Goal: Task Accomplishment & Management: Manage account settings

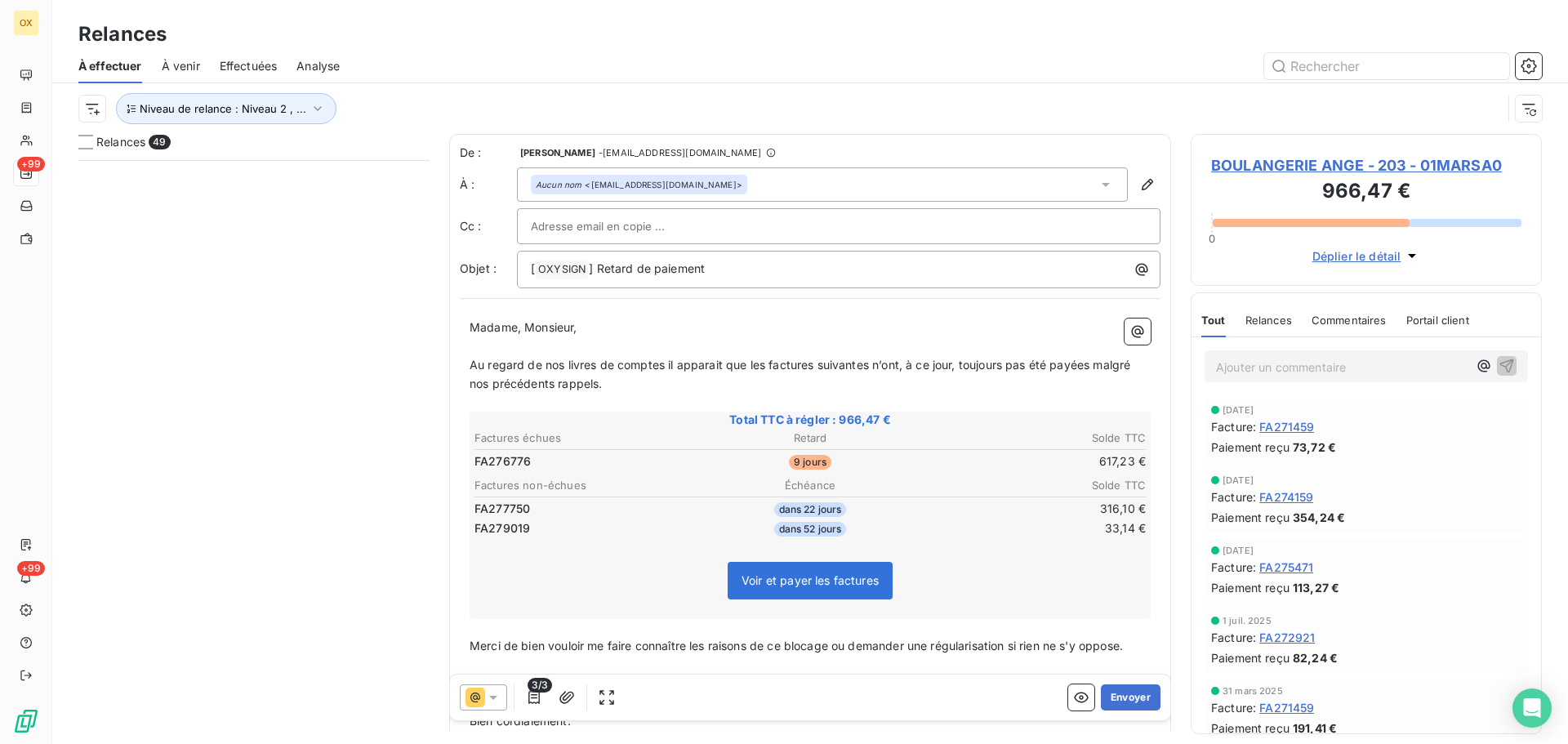
scroll to position [571, 339]
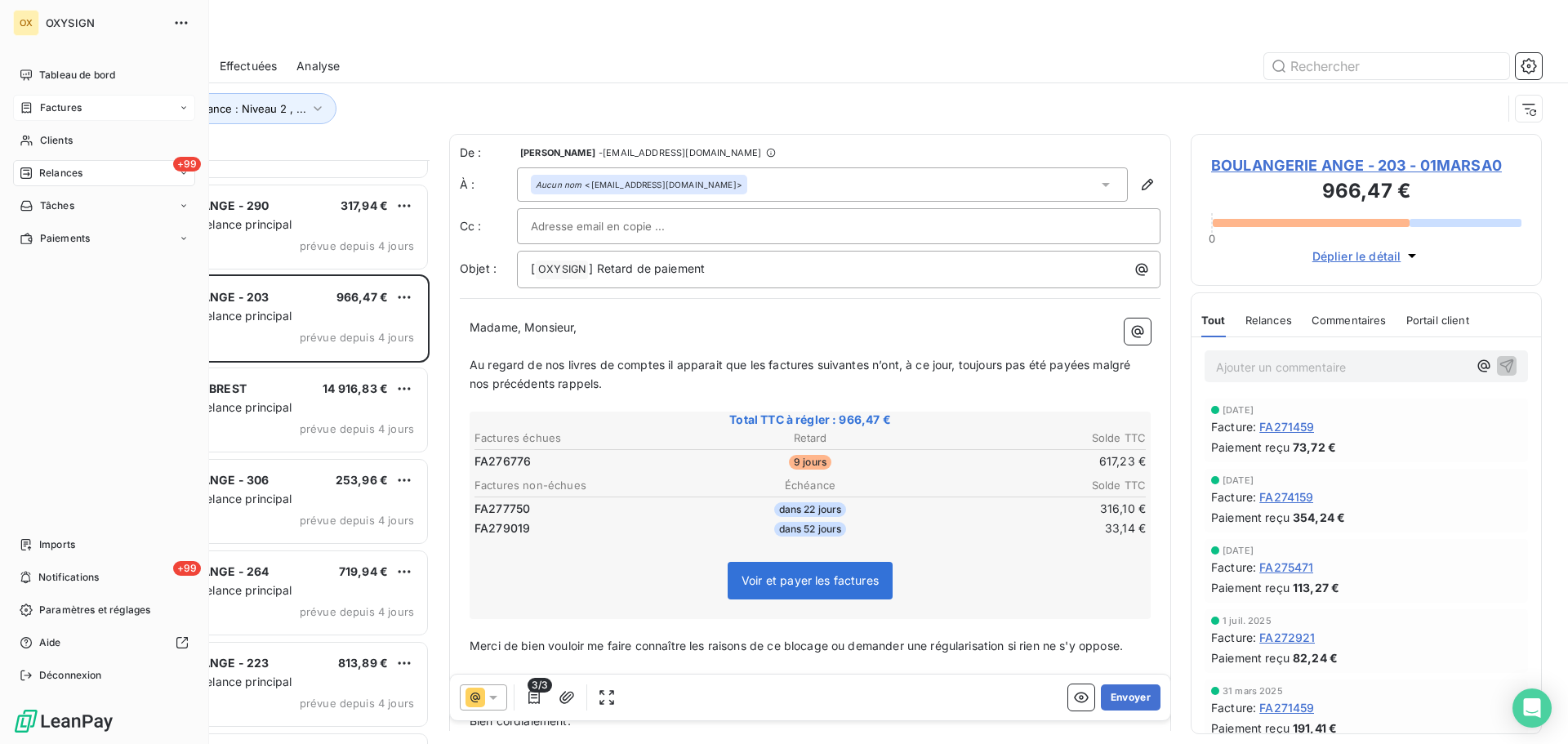
click at [43, 108] on span "Factures" at bounding box center [60, 108] width 42 height 15
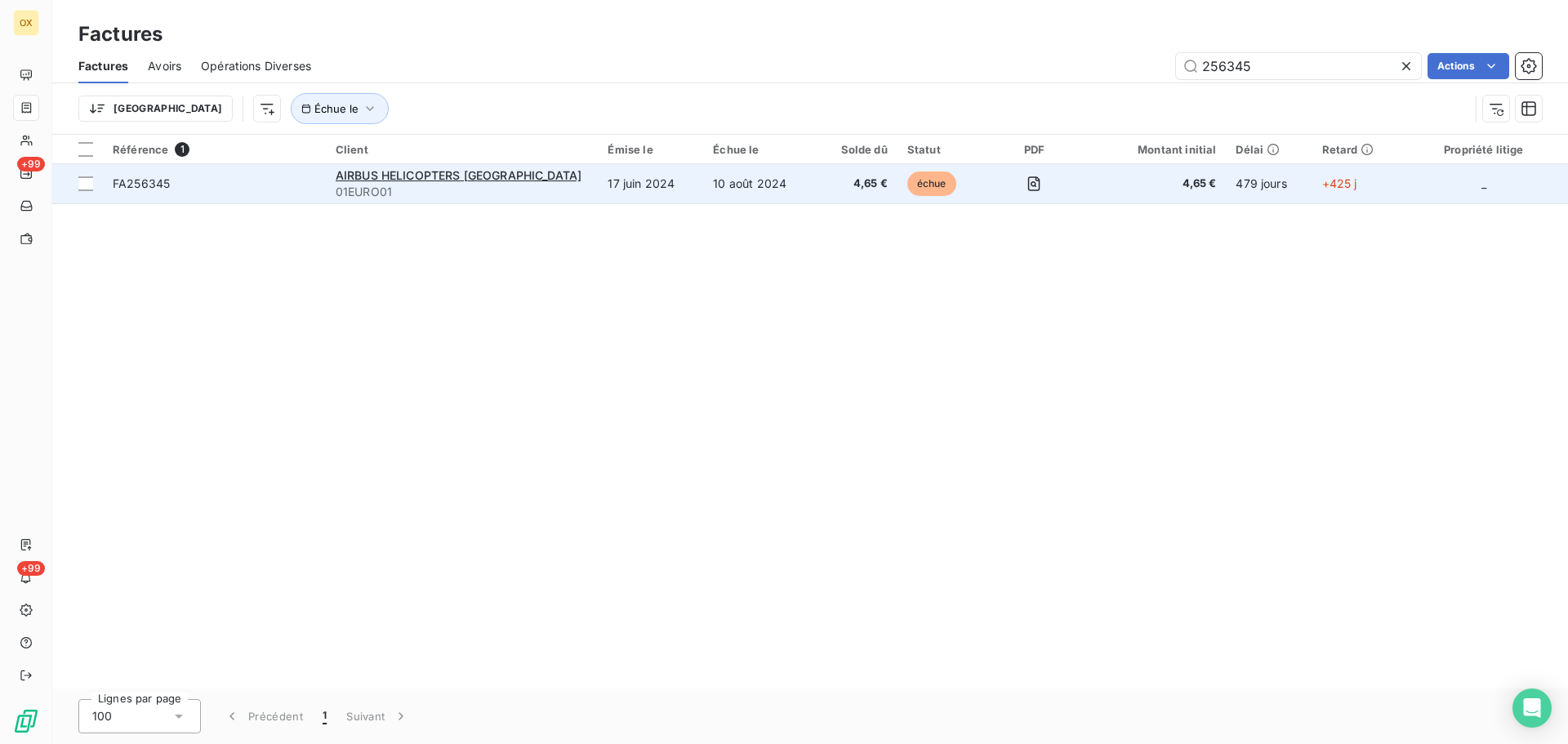
type input "256345"
click at [182, 174] on td "FA256345" at bounding box center [214, 183] width 223 height 39
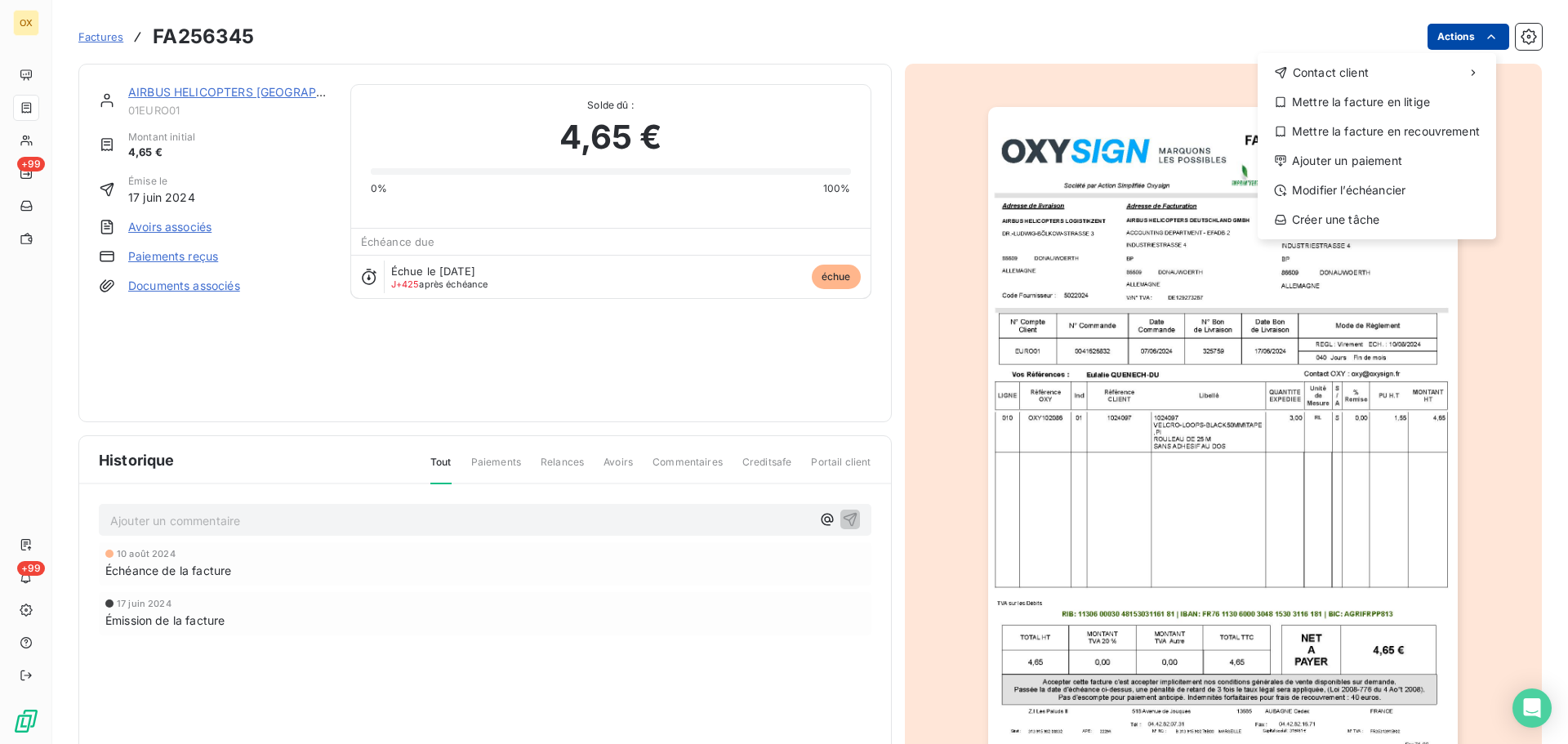
click at [1461, 29] on html "OX +99 +99 Factures FA256345 Actions Contact client Mettre la facture en litige…" at bounding box center [784, 372] width 1568 height 744
click at [1364, 102] on div "Mettre la facture en litige" at bounding box center [1376, 103] width 226 height 27
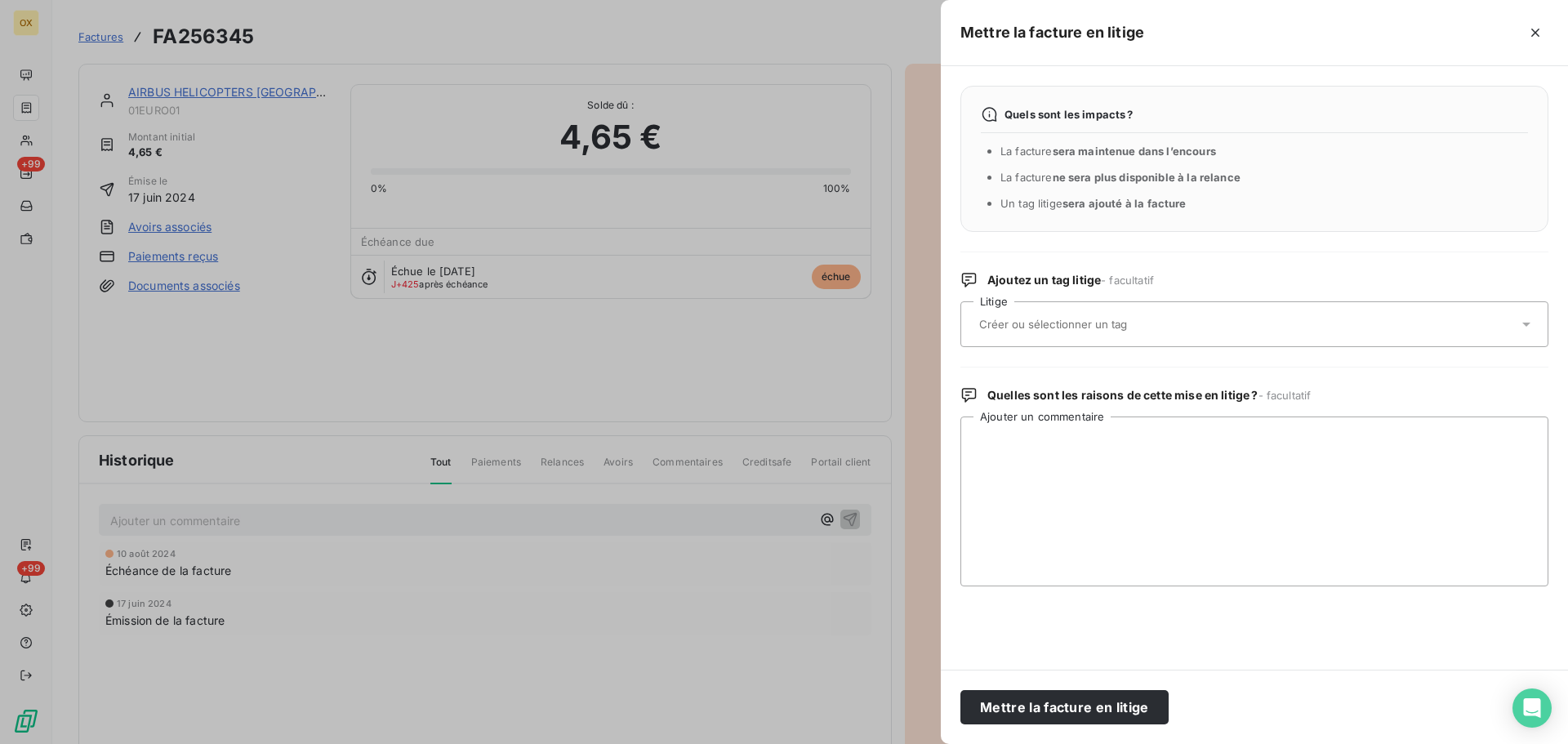
click at [1017, 326] on input "text" at bounding box center [1096, 324] width 238 height 15
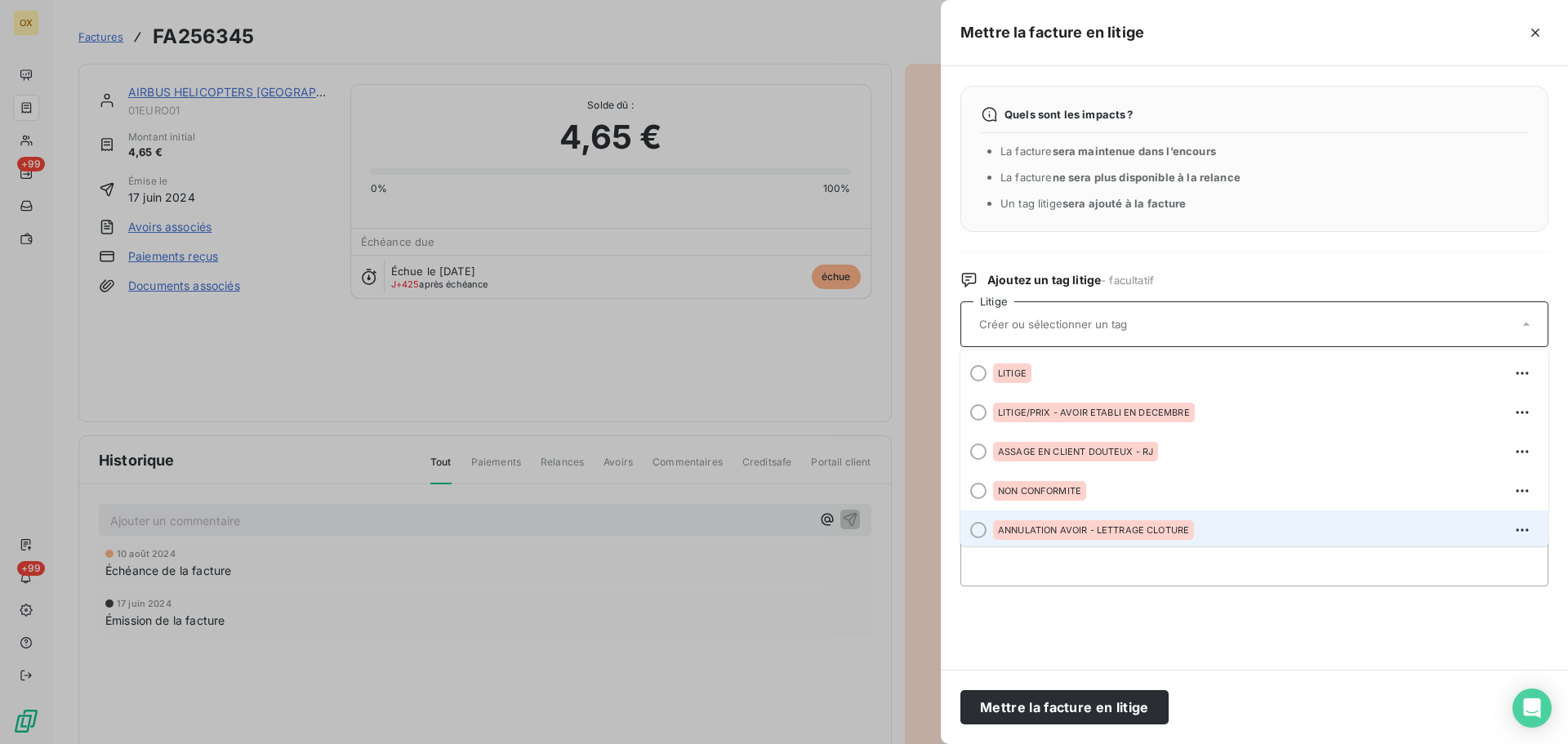
click at [978, 533] on div at bounding box center [978, 530] width 16 height 16
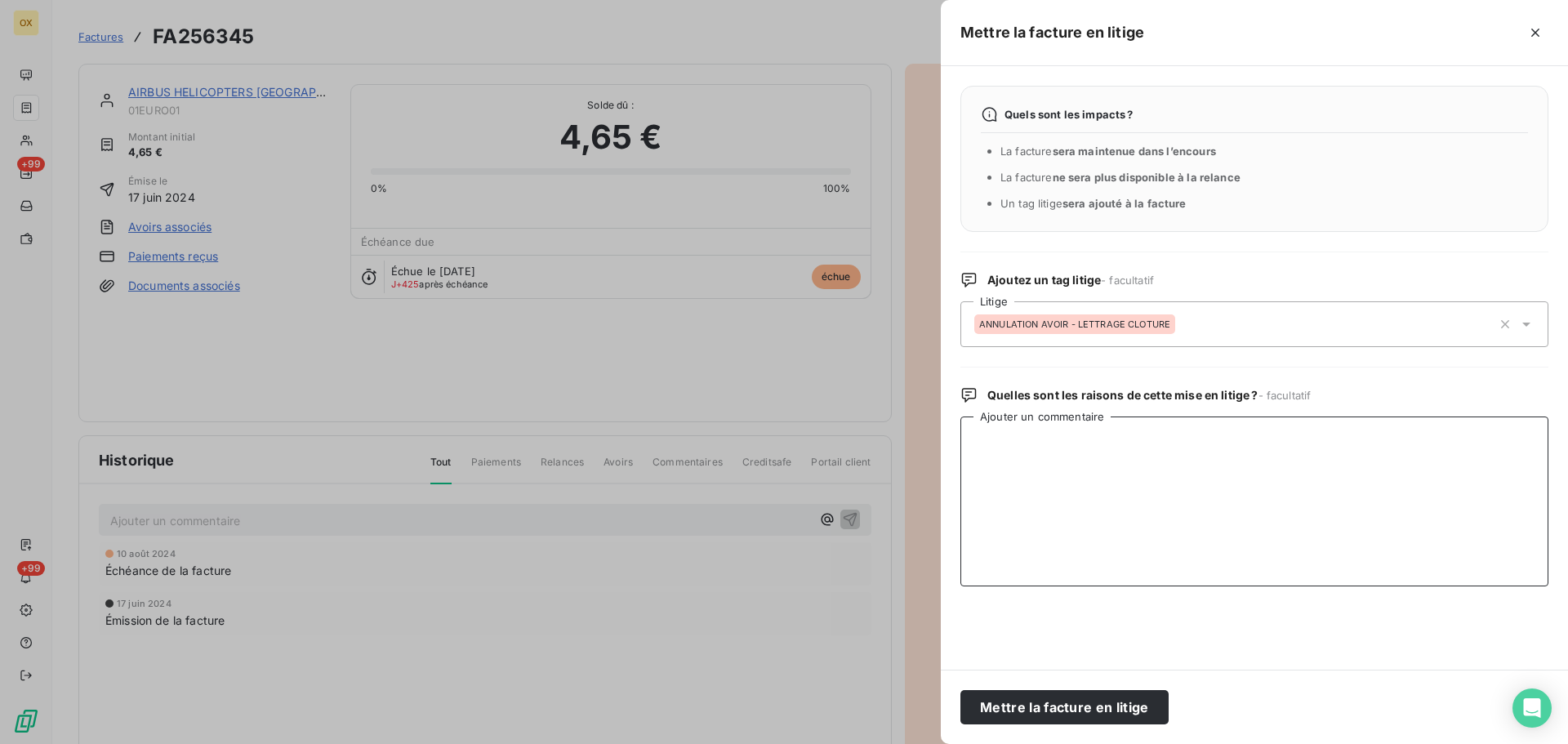
click at [1045, 510] on textarea "Ajouter un commentaire" at bounding box center [1254, 502] width 588 height 170
type textarea "NE DOIT PAS ETRE VALORISEE - REPARATION"
click at [1041, 709] on button "Mettre la facture en litige" at bounding box center [1064, 707] width 208 height 35
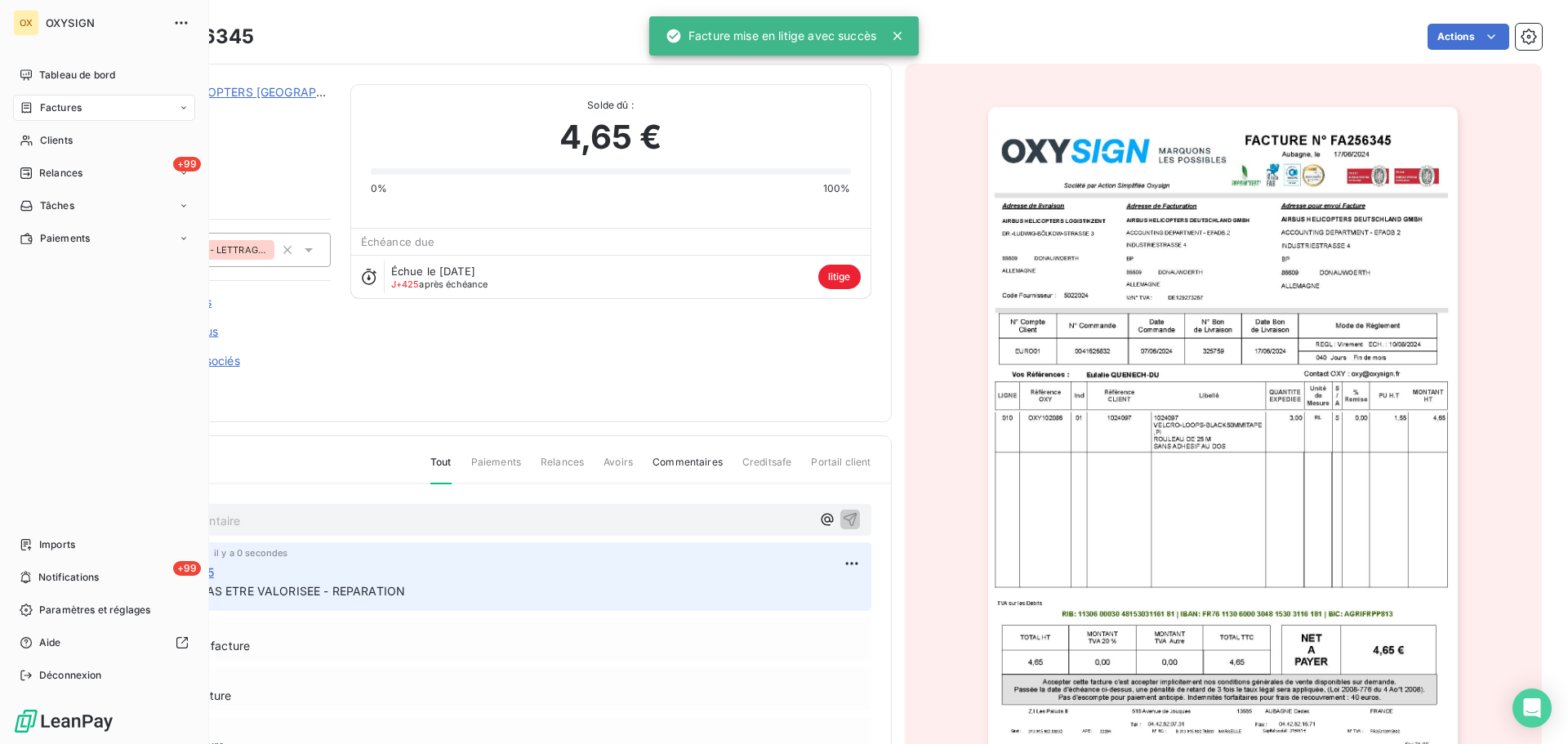
click at [50, 102] on span "Factures" at bounding box center [60, 108] width 42 height 15
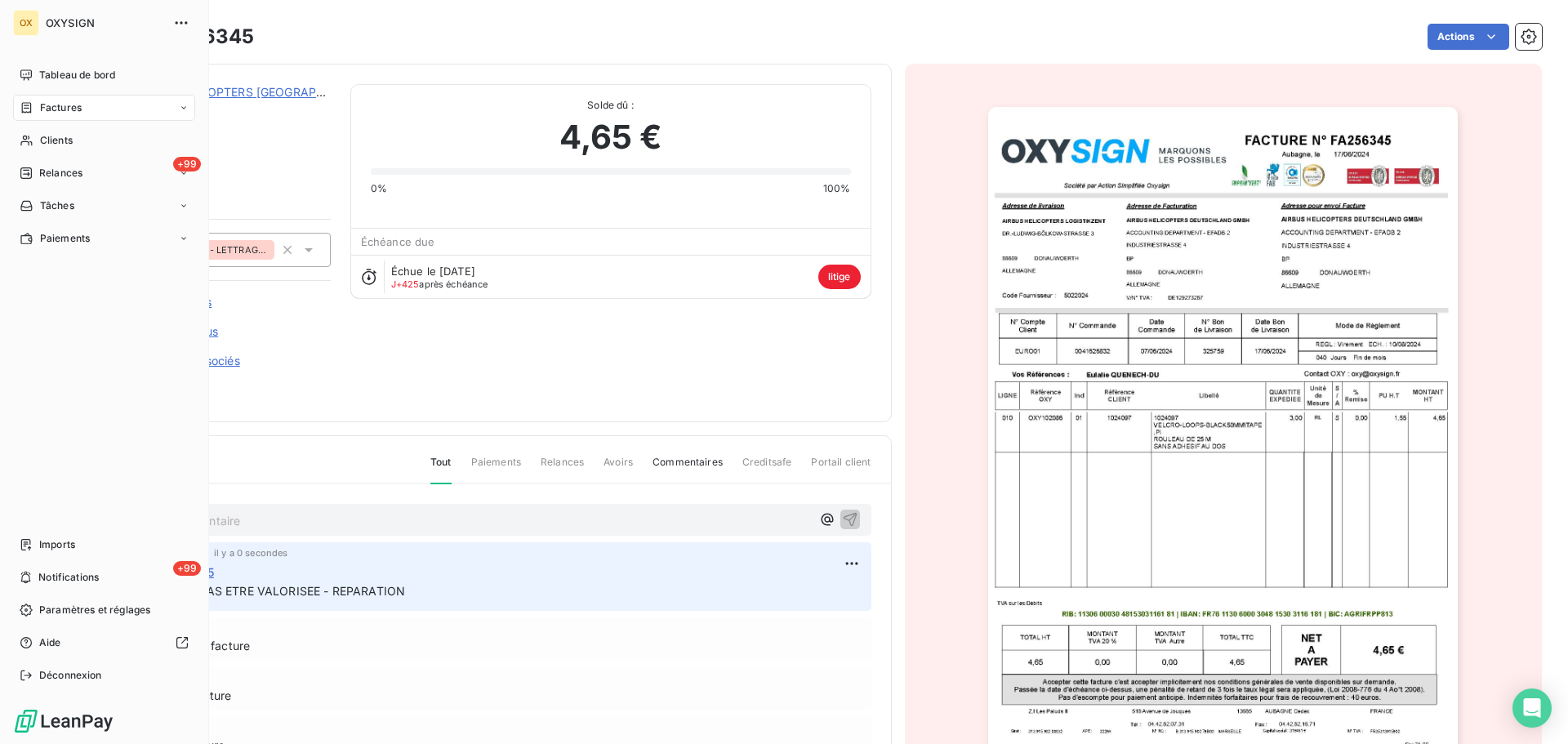
click at [47, 104] on span "Factures" at bounding box center [60, 108] width 42 height 15
click at [48, 106] on span "Factures" at bounding box center [60, 108] width 42 height 15
click at [75, 140] on span "Factures" at bounding box center [59, 140] width 42 height 15
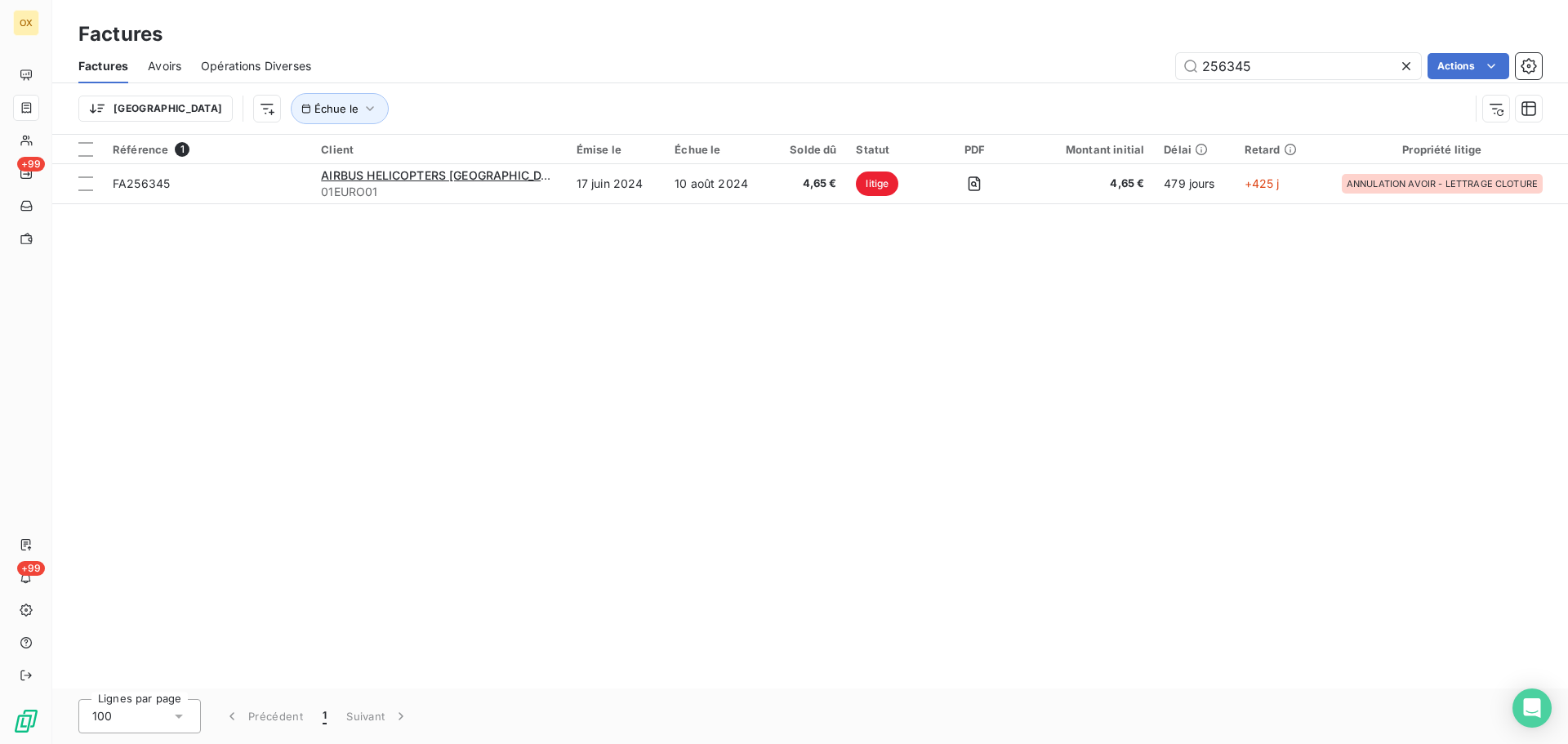
drag, startPoint x: 1316, startPoint y: 70, endPoint x: 1204, endPoint y: 88, distance: 113.4
click at [1204, 88] on div "Factures Avoirs Opérations Diverses 256345 Actions Trier Échue le" at bounding box center [810, 91] width 1516 height 85
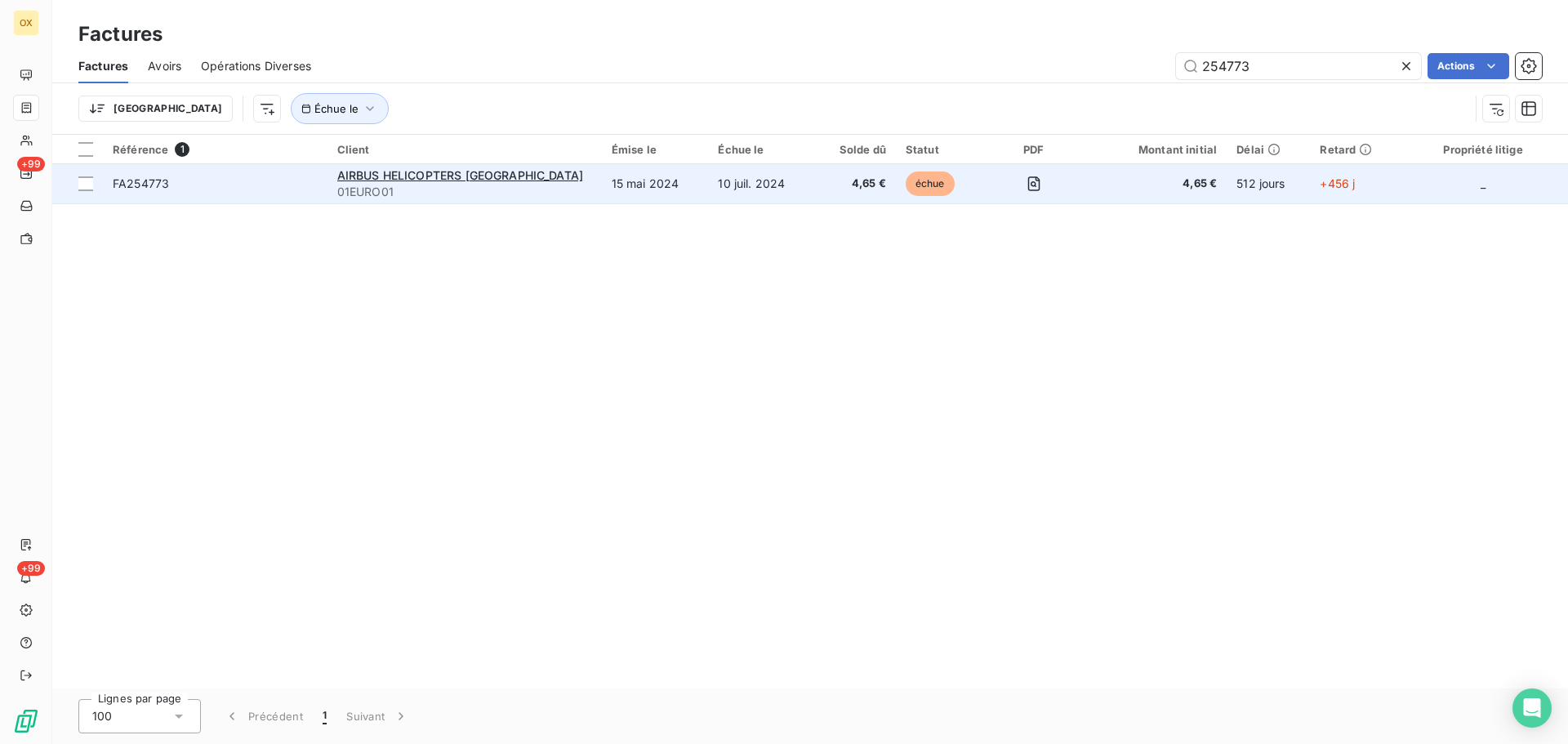
type input "254773"
click at [174, 185] on span "FA254773" at bounding box center [215, 183] width 205 height 16
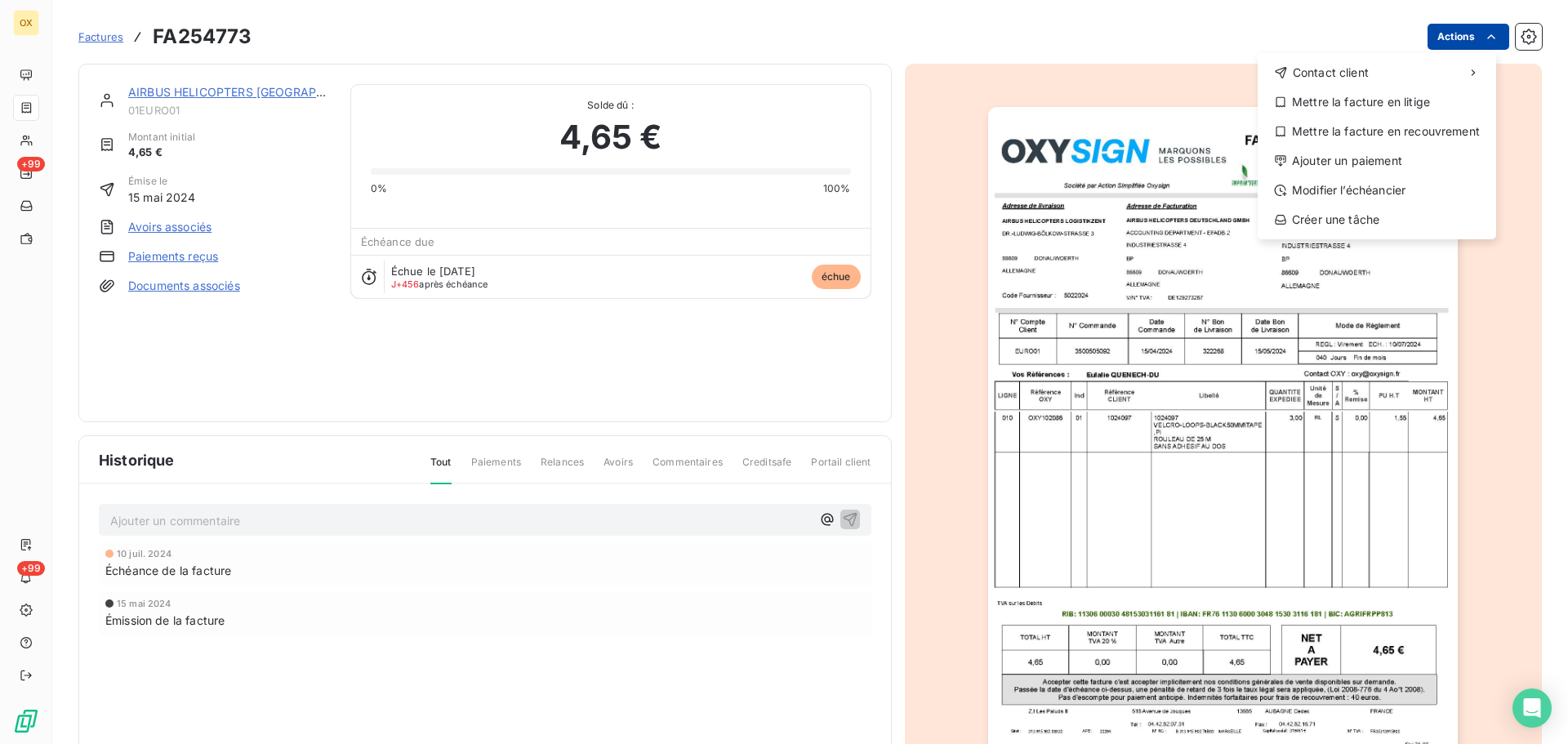
click at [1466, 36] on html "OX +99 +99 Factures FA254773 Actions Contact client Mettre la facture en litige…" at bounding box center [784, 372] width 1568 height 744
click at [1420, 96] on div "Mettre la facture en litige" at bounding box center [1376, 103] width 226 height 27
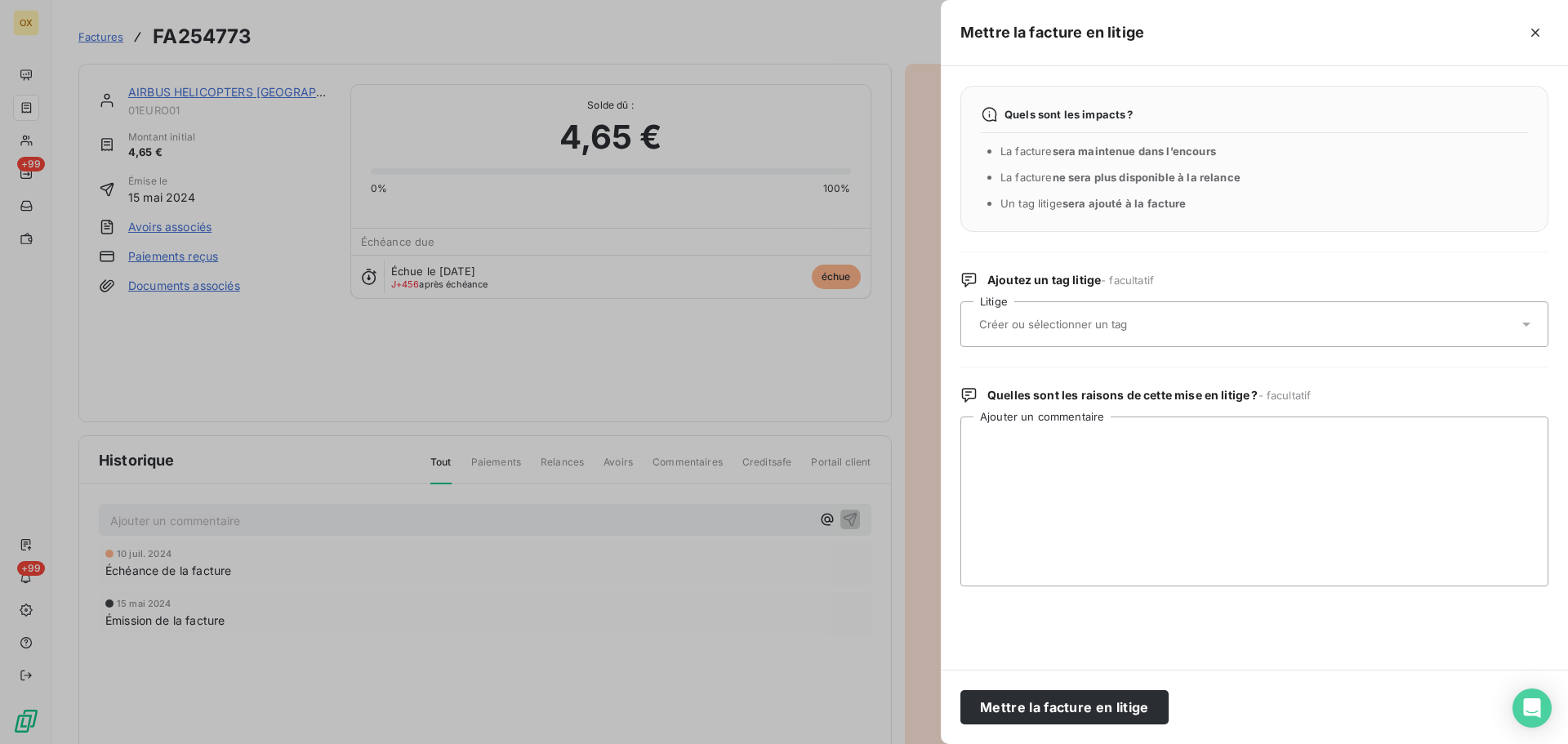
click at [1045, 318] on input "text" at bounding box center [1096, 324] width 238 height 15
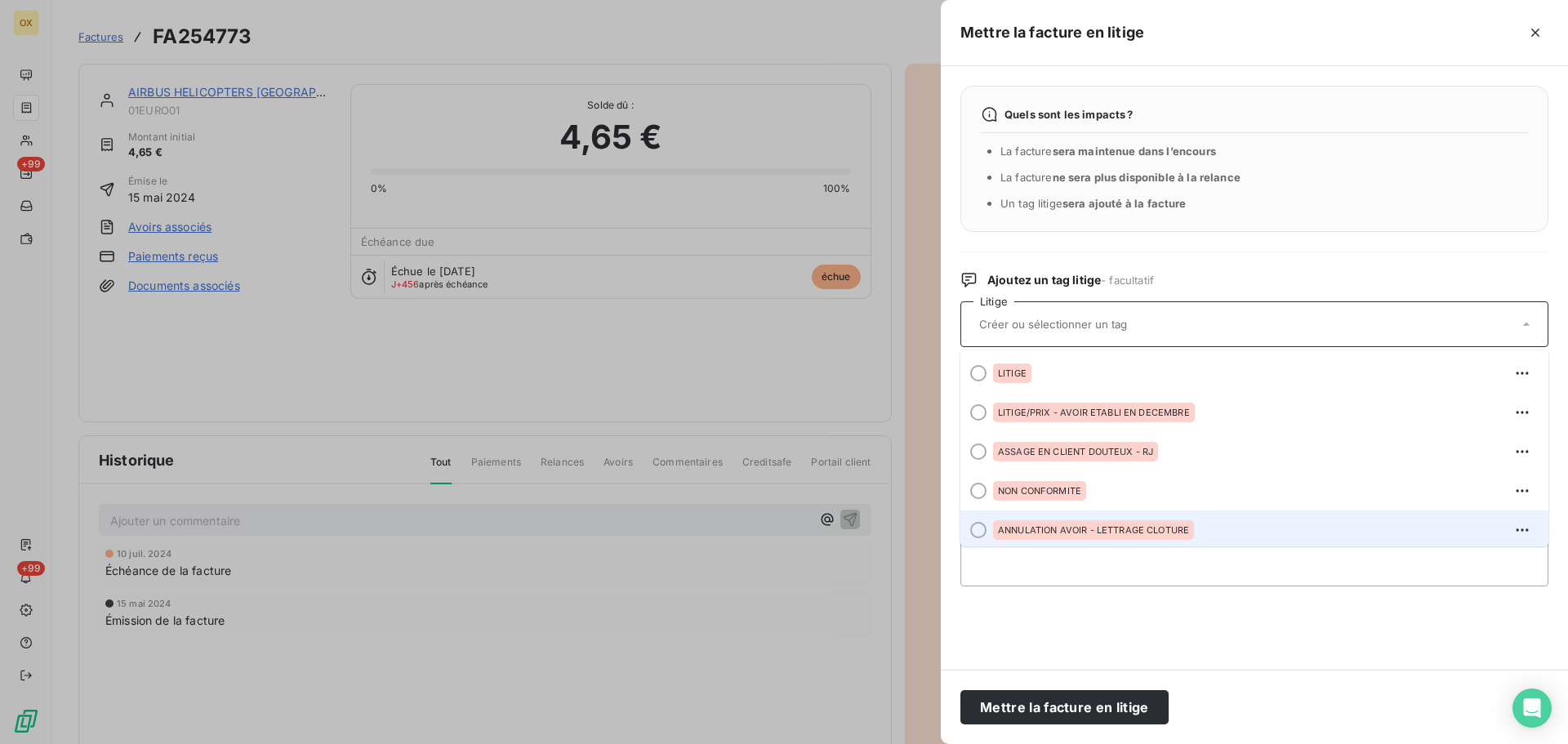
click at [982, 530] on div at bounding box center [978, 530] width 16 height 16
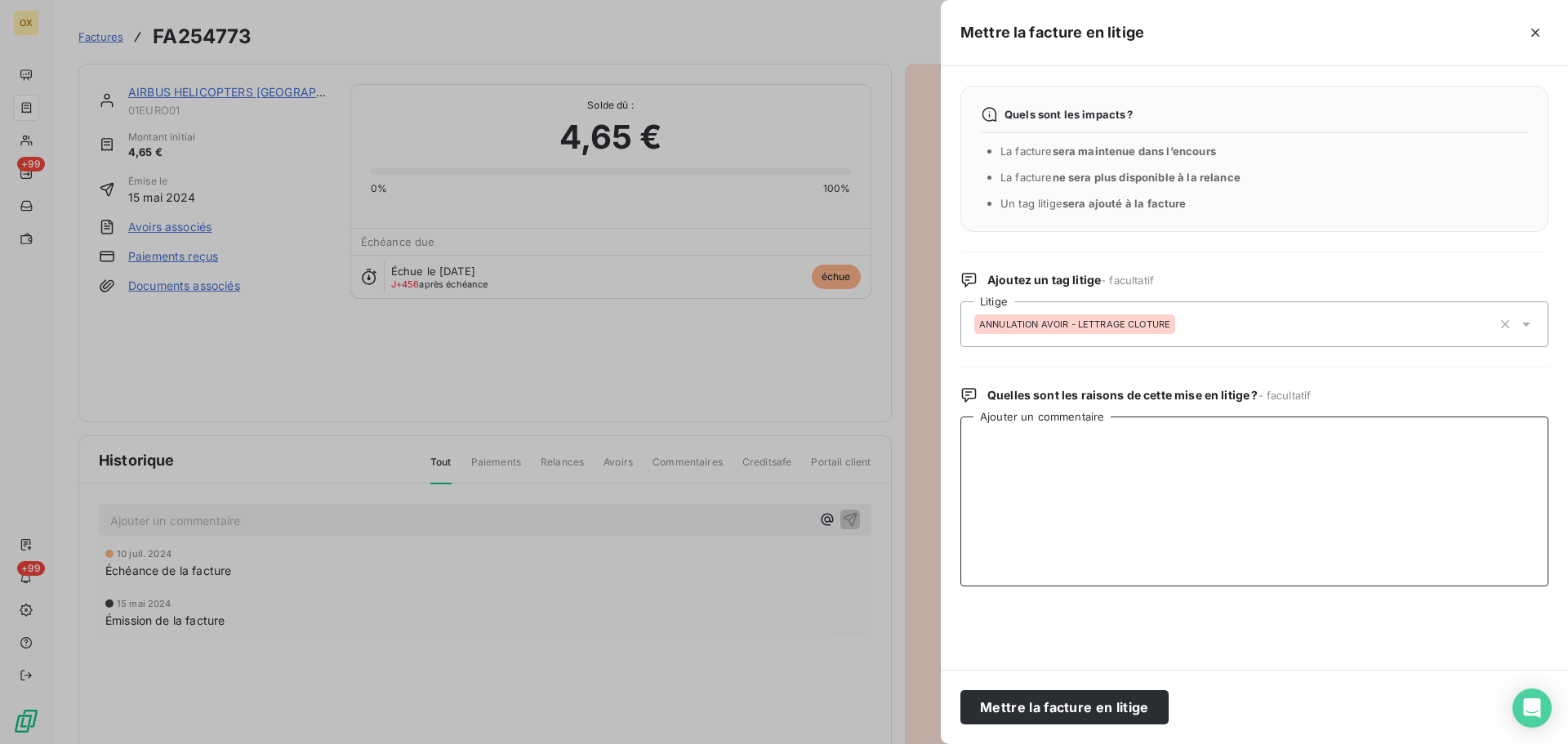
click at [1049, 492] on textarea "Ajouter un commentaire" at bounding box center [1254, 502] width 588 height 170
type textarea "Commande annulée"
click at [1041, 709] on button "Mettre la facture en litige" at bounding box center [1064, 707] width 208 height 35
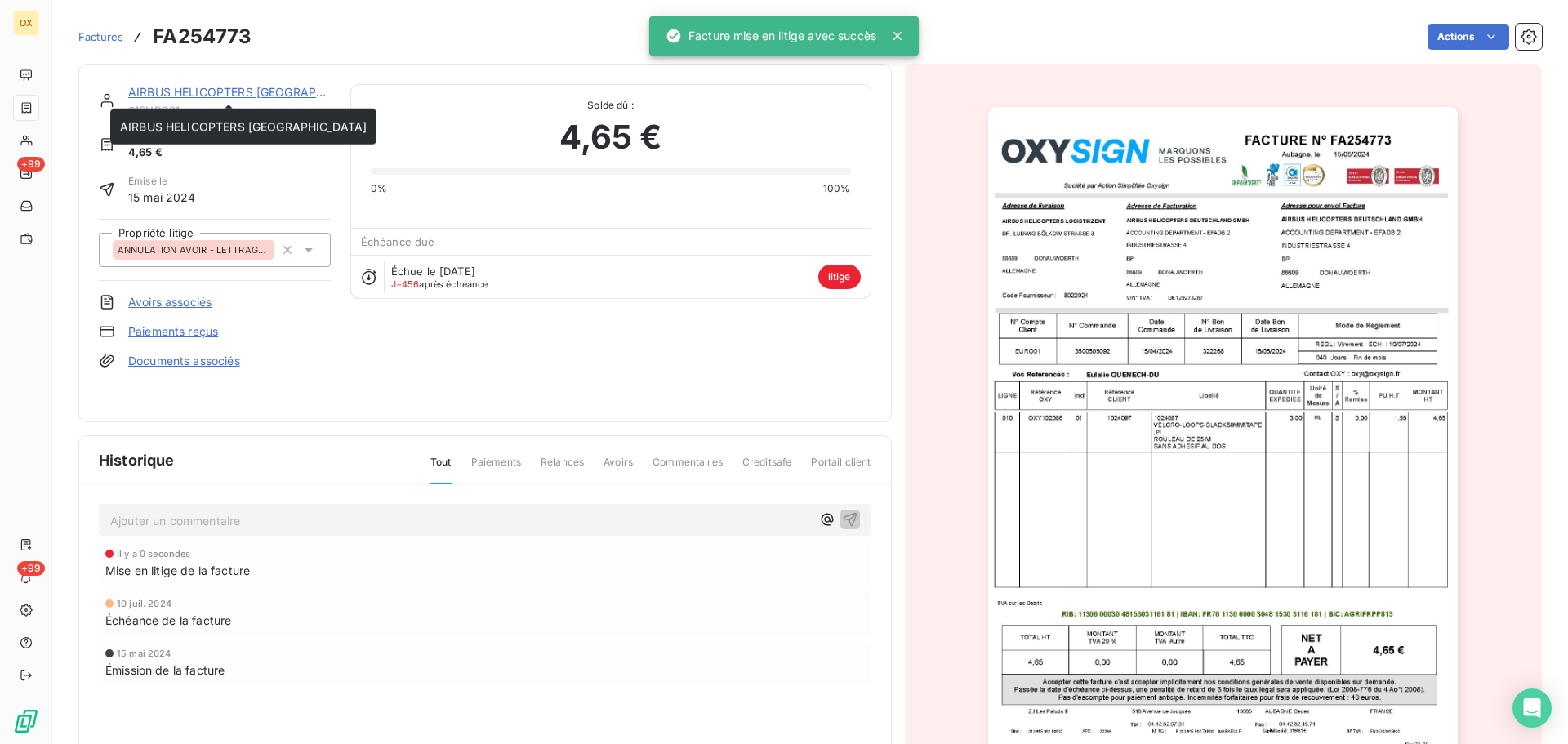
click at [262, 93] on link "AIRBUS HELICOPTERS [GEOGRAPHIC_DATA]" at bounding box center [251, 92] width 247 height 14
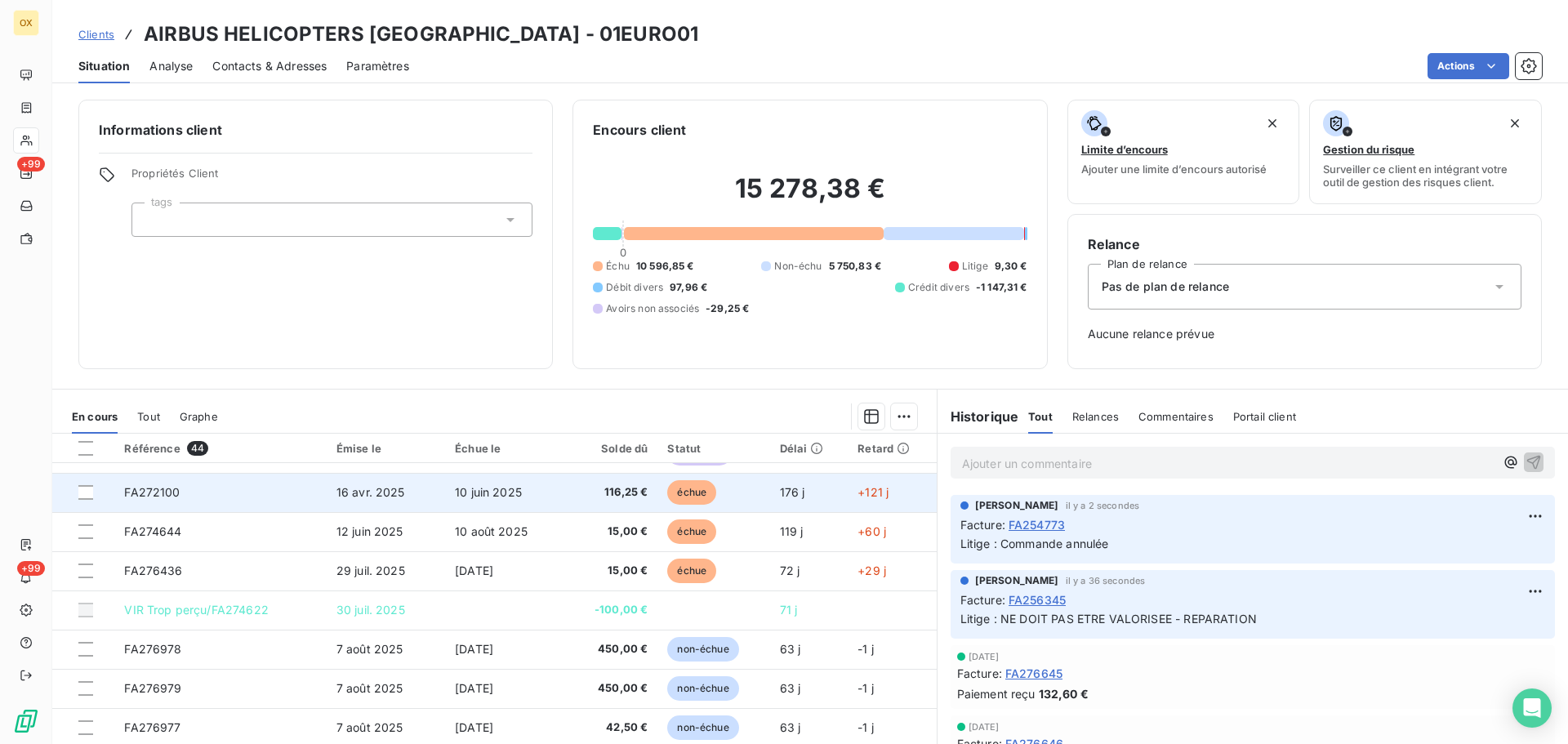
scroll to position [53, 0]
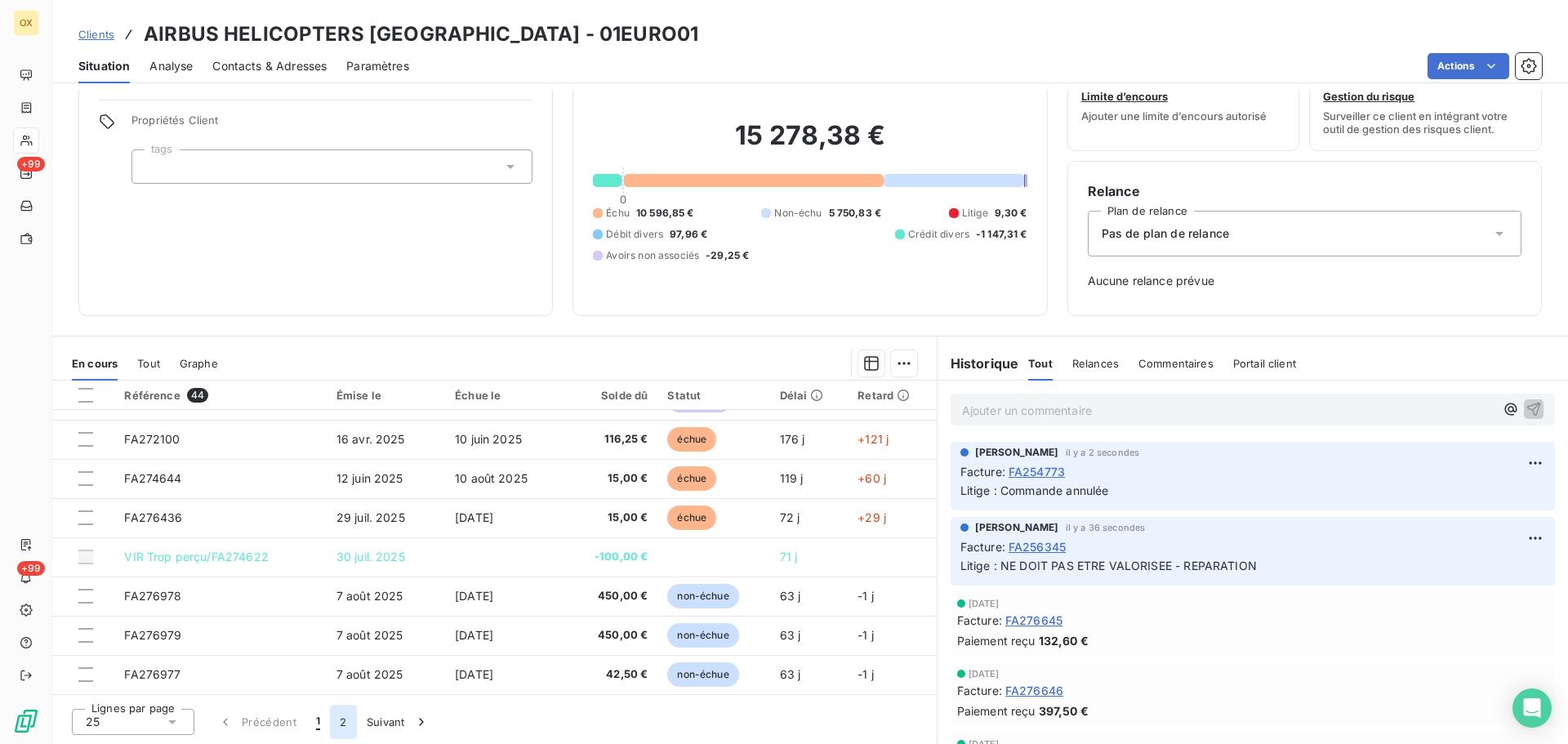
click at [343, 714] on button "2" at bounding box center [343, 721] width 27 height 35
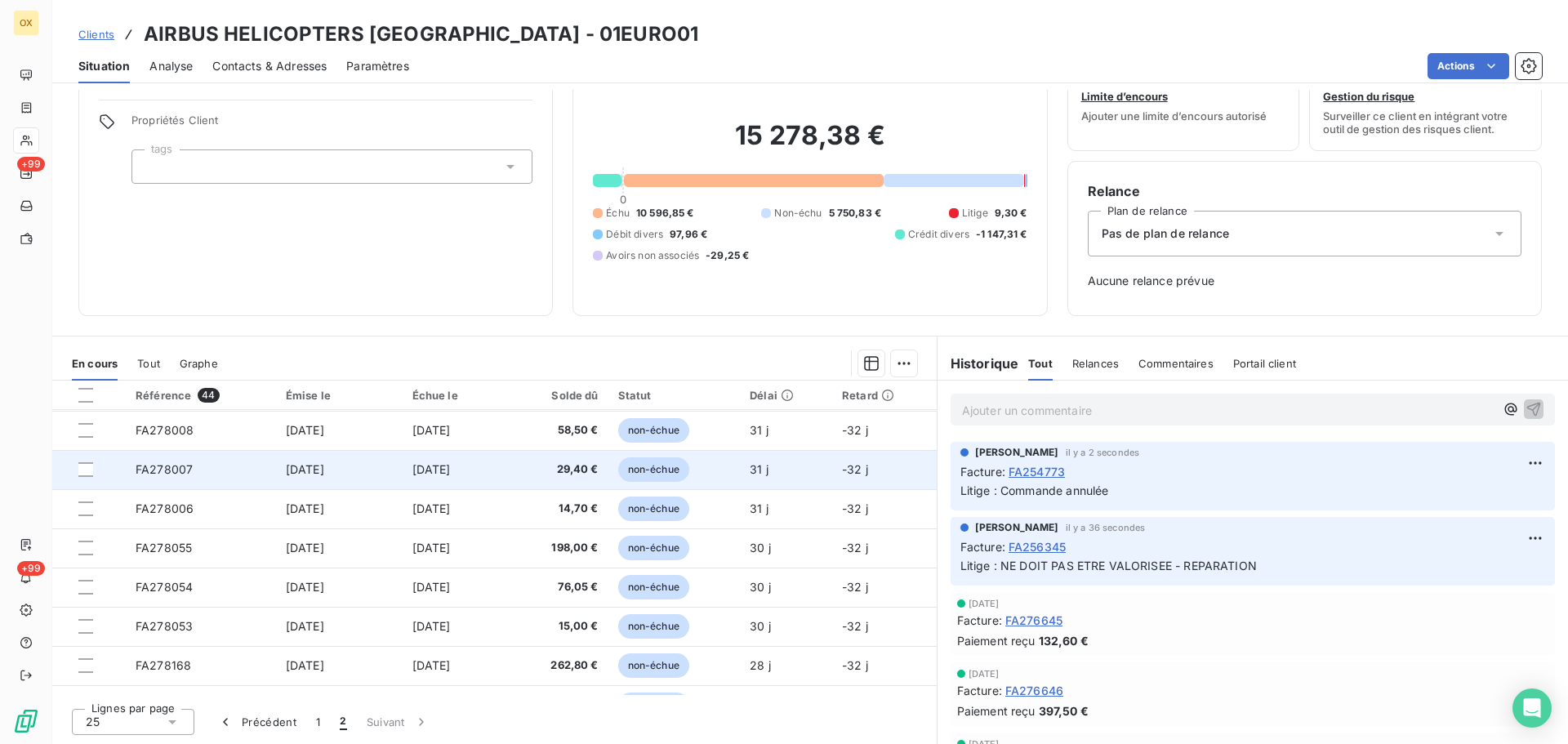
scroll to position [0, 0]
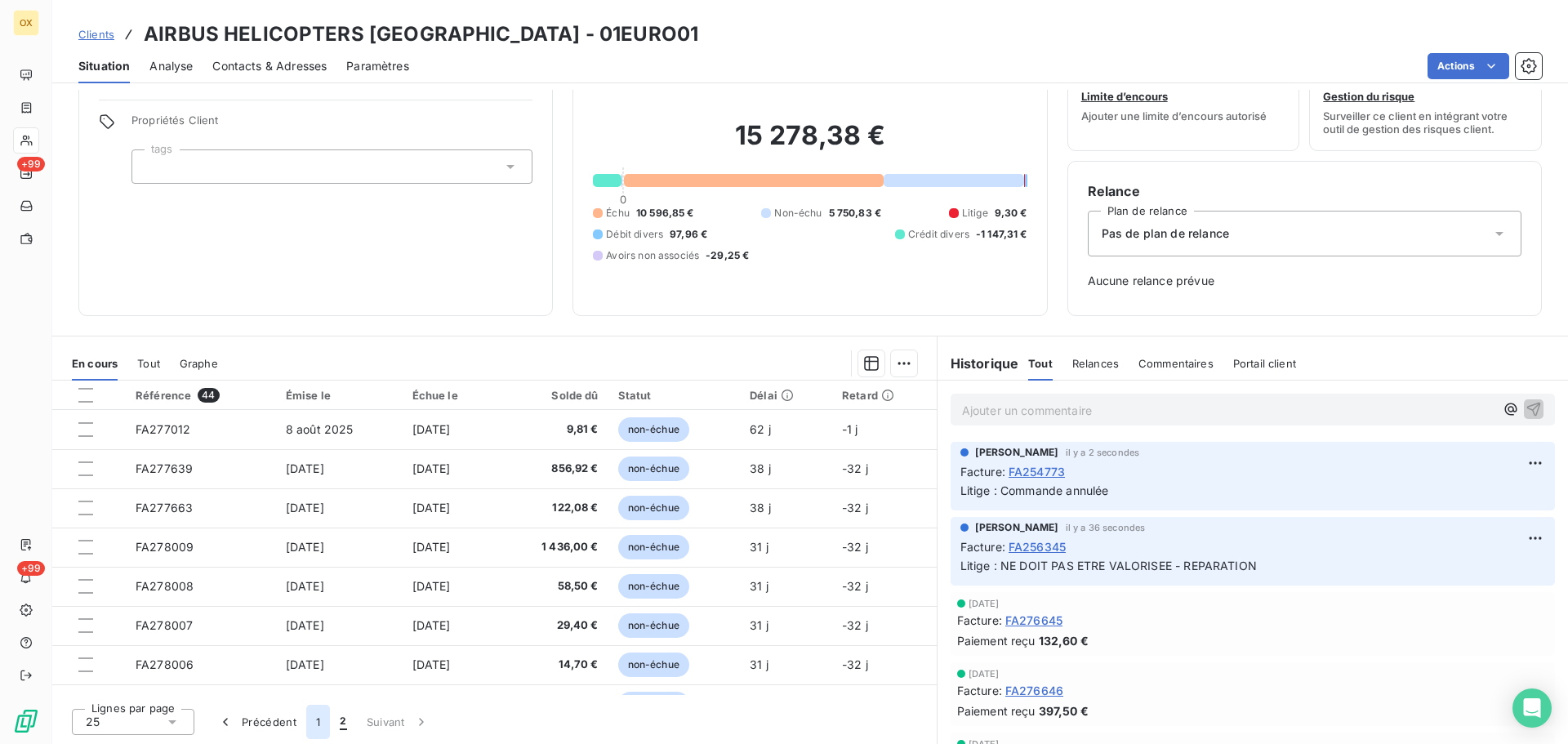
click at [323, 725] on button "1" at bounding box center [318, 721] width 24 height 35
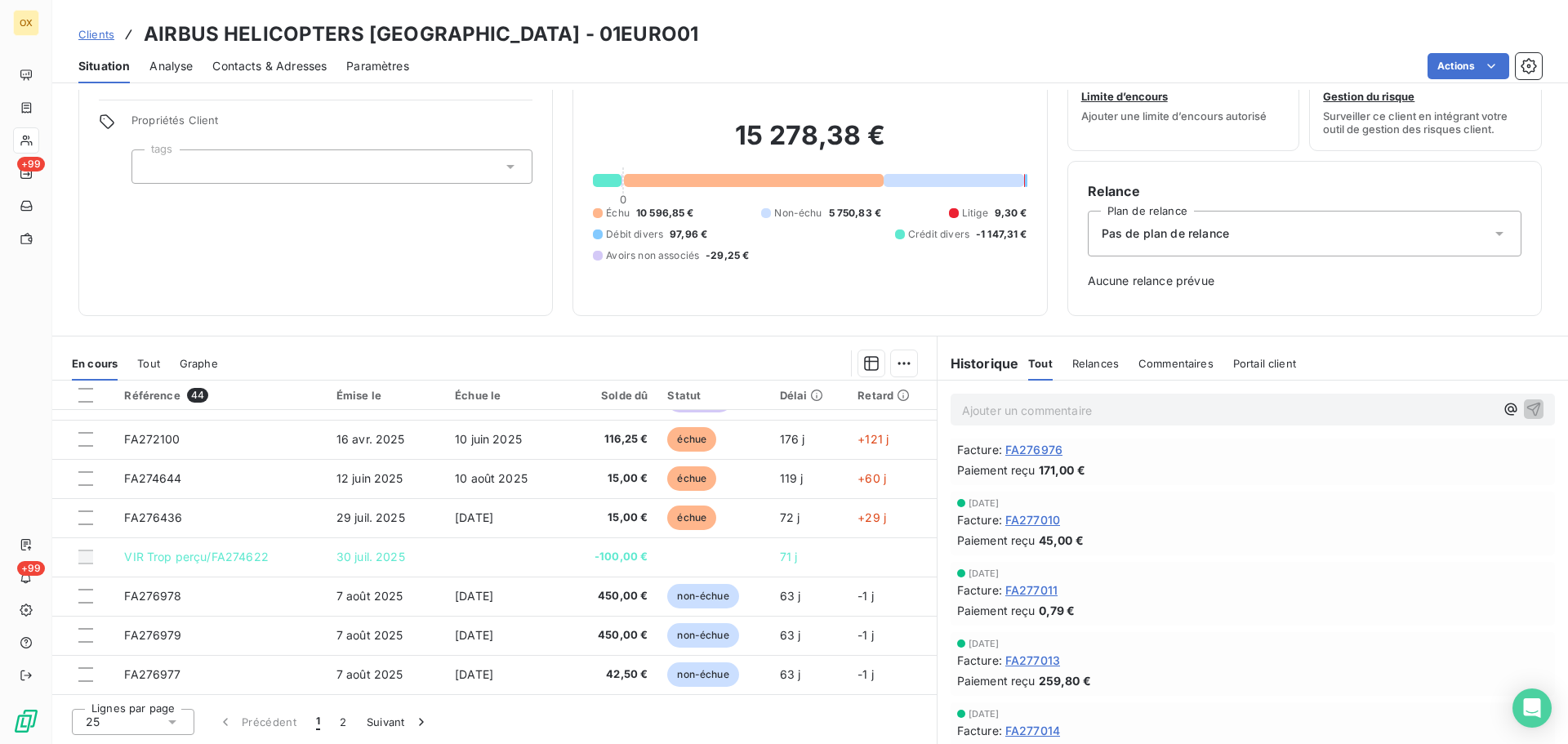
scroll to position [490, 0]
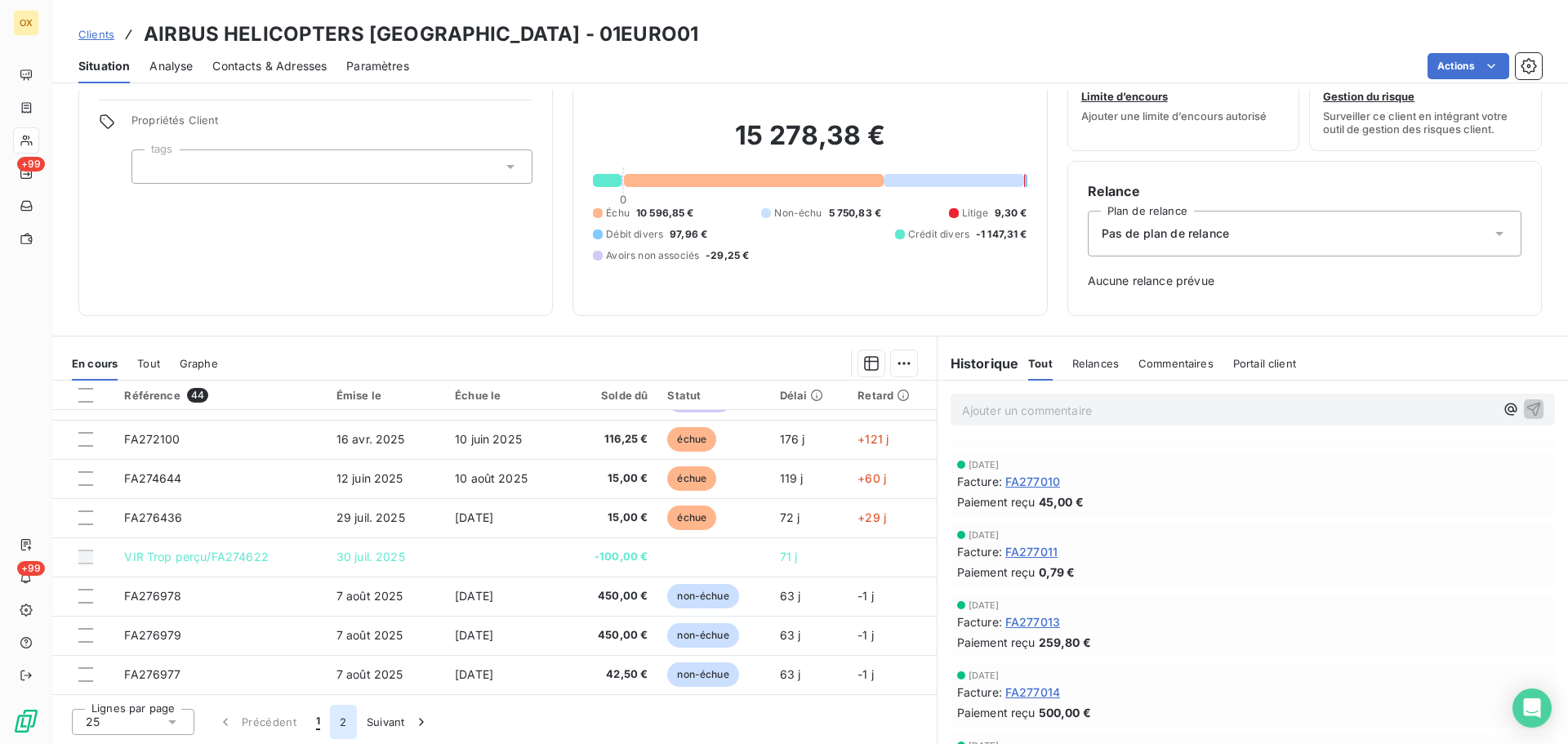
click at [347, 717] on button "2" at bounding box center [343, 721] width 27 height 35
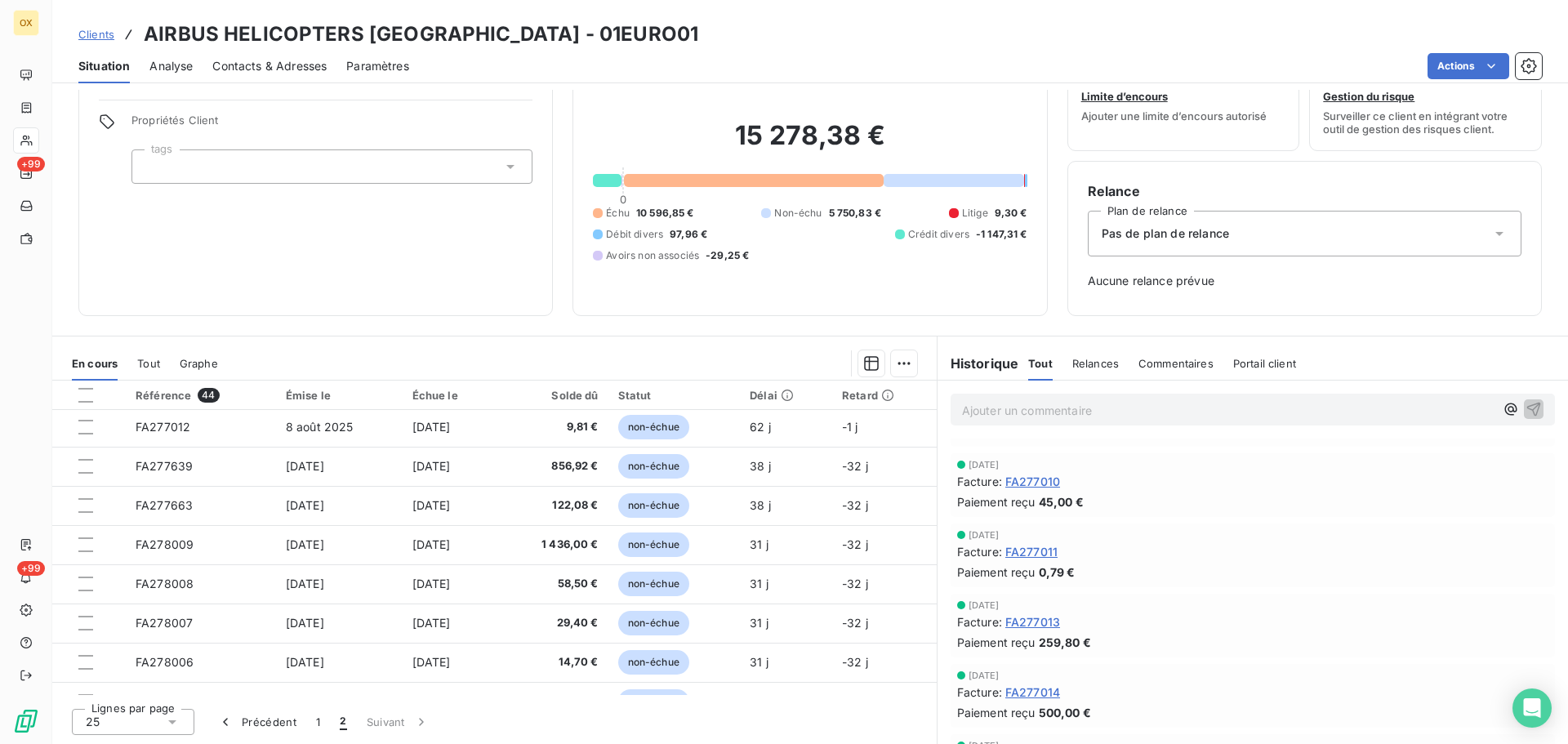
scroll to position [0, 0]
click at [323, 718] on button "1" at bounding box center [318, 721] width 24 height 35
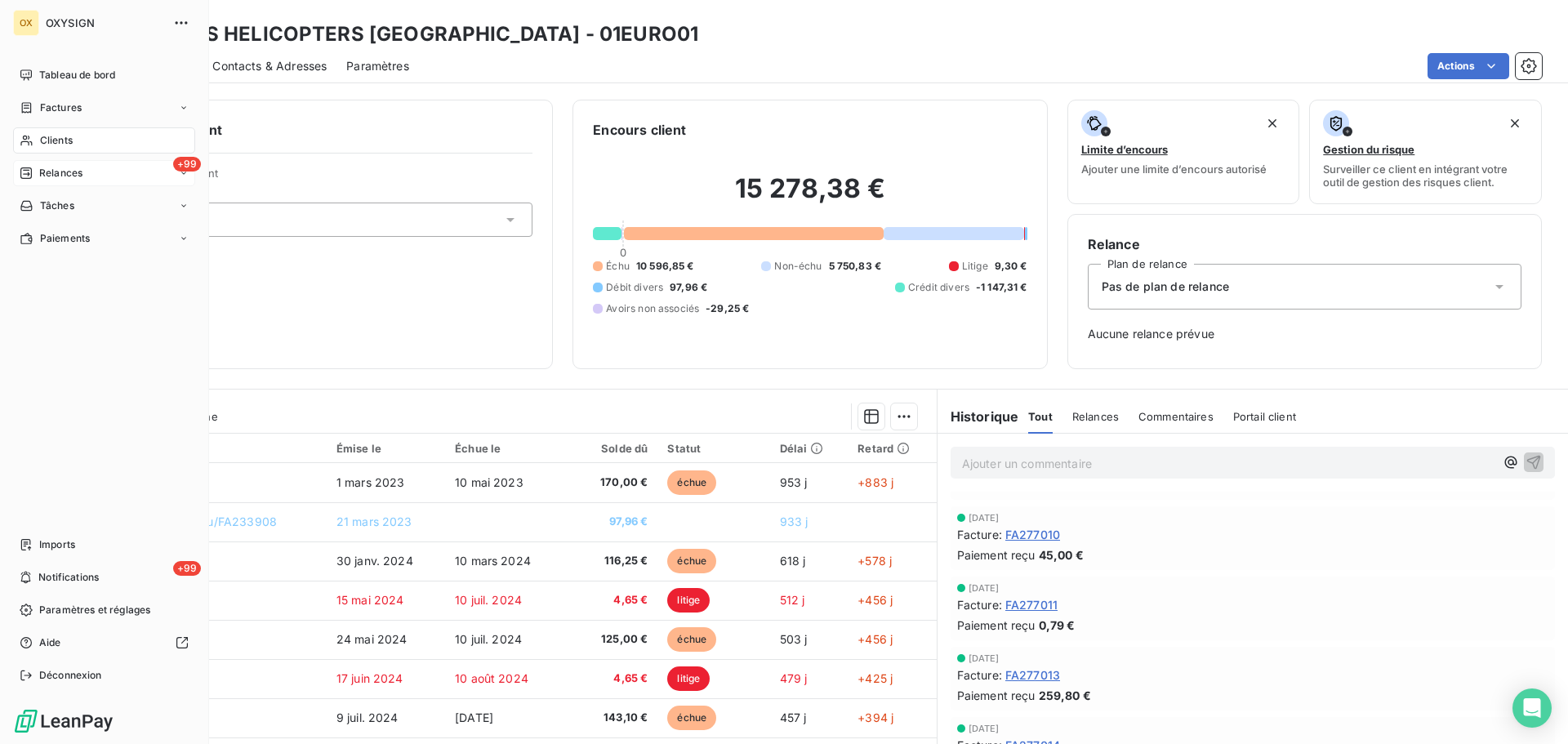
click at [52, 174] on span "Relances" at bounding box center [60, 173] width 43 height 15
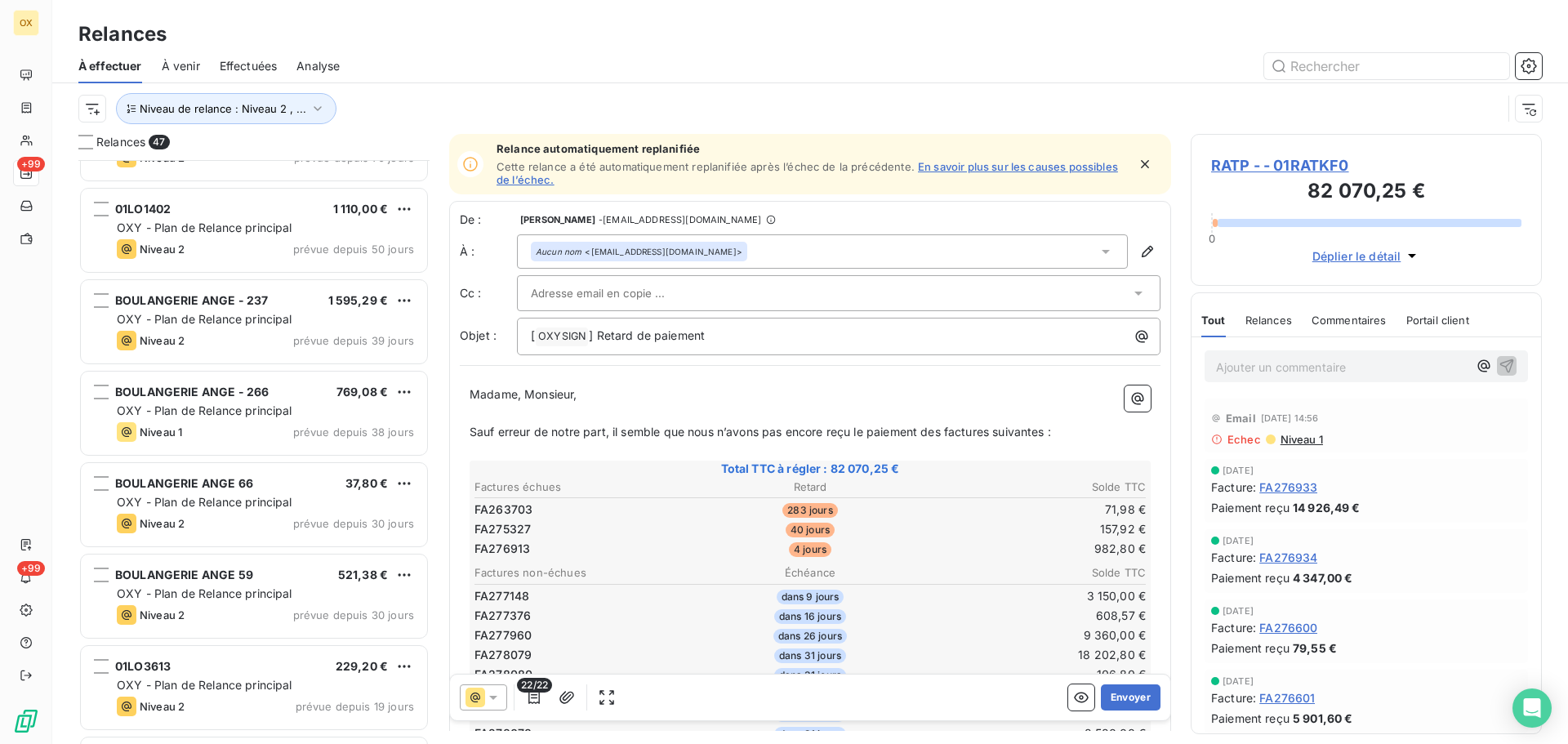
scroll to position [327, 0]
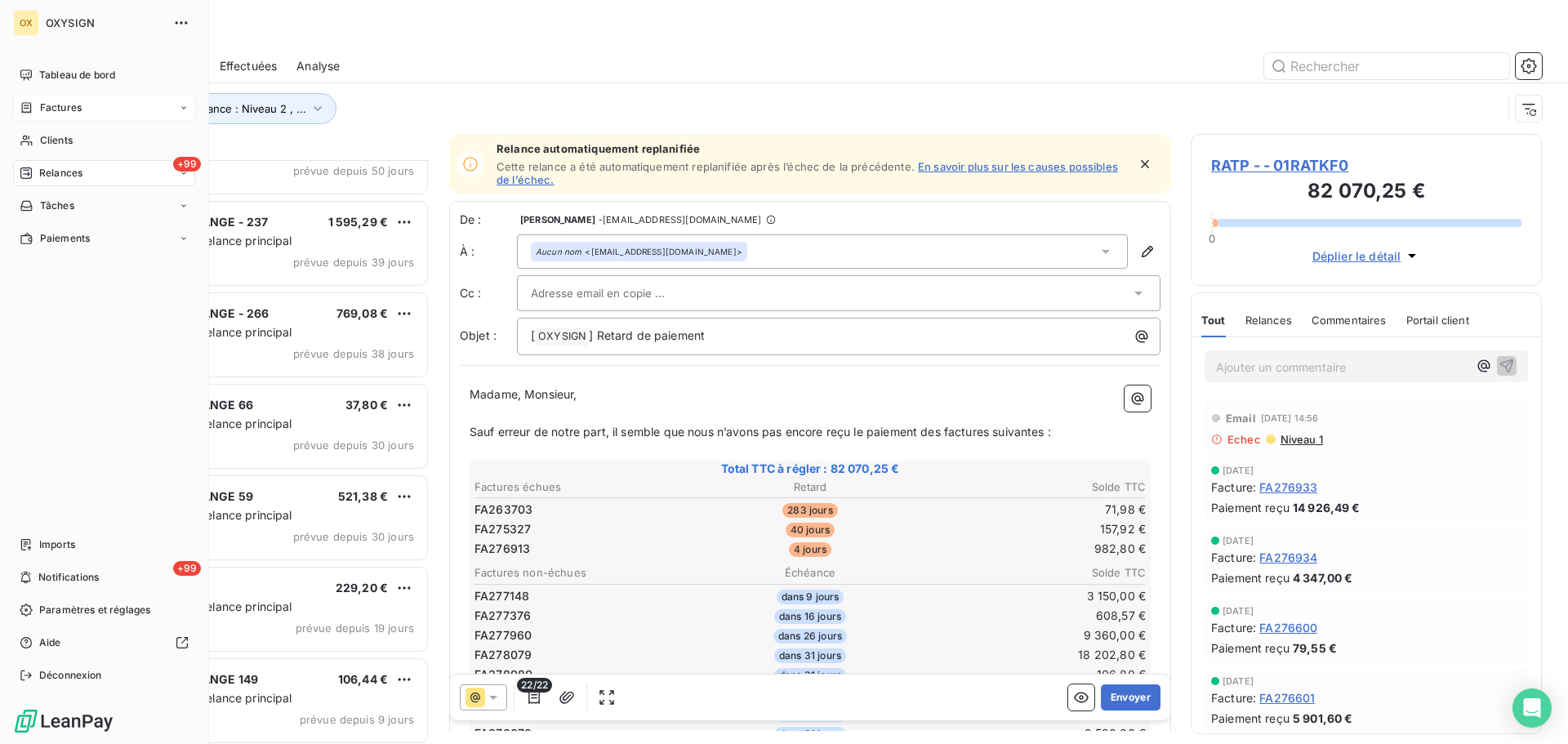
click at [58, 109] on span "Factures" at bounding box center [60, 108] width 42 height 15
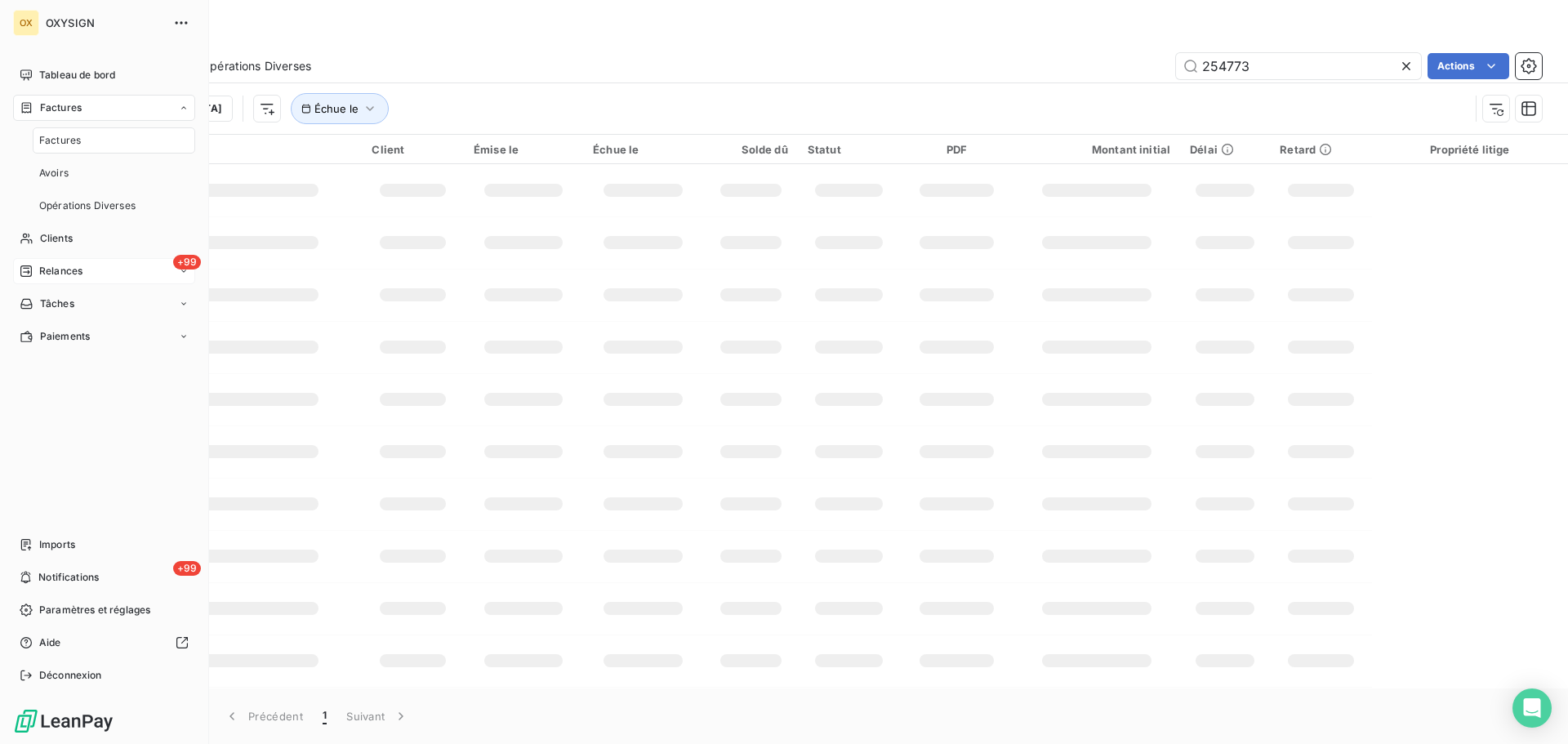
click at [76, 142] on span "Factures" at bounding box center [59, 140] width 42 height 15
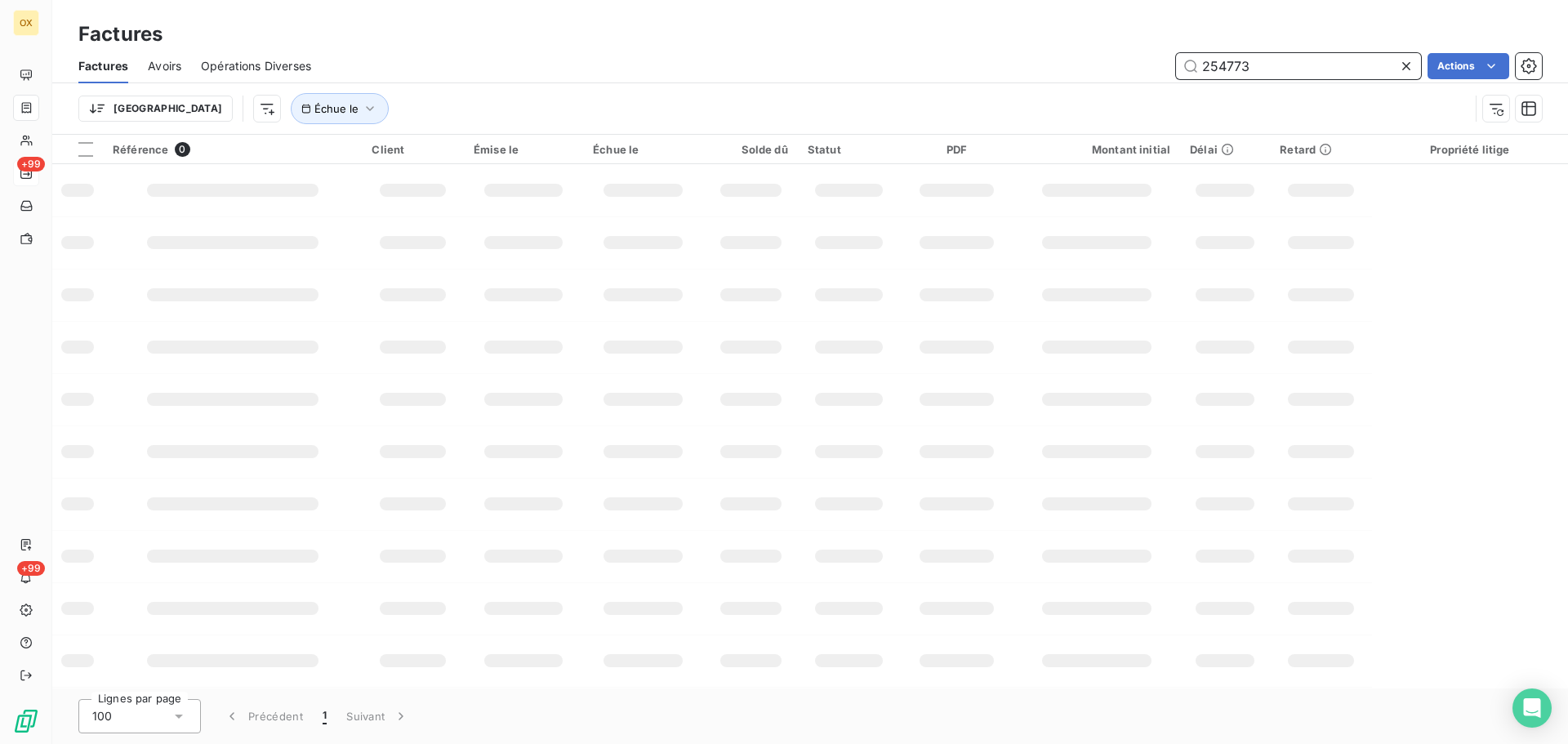
drag, startPoint x: 1237, startPoint y: 90, endPoint x: 1200, endPoint y: 98, distance: 37.9
click at [1200, 98] on div "Factures Avoirs Opérations Diverses 254773 Actions Trier Échue le" at bounding box center [810, 91] width 1516 height 85
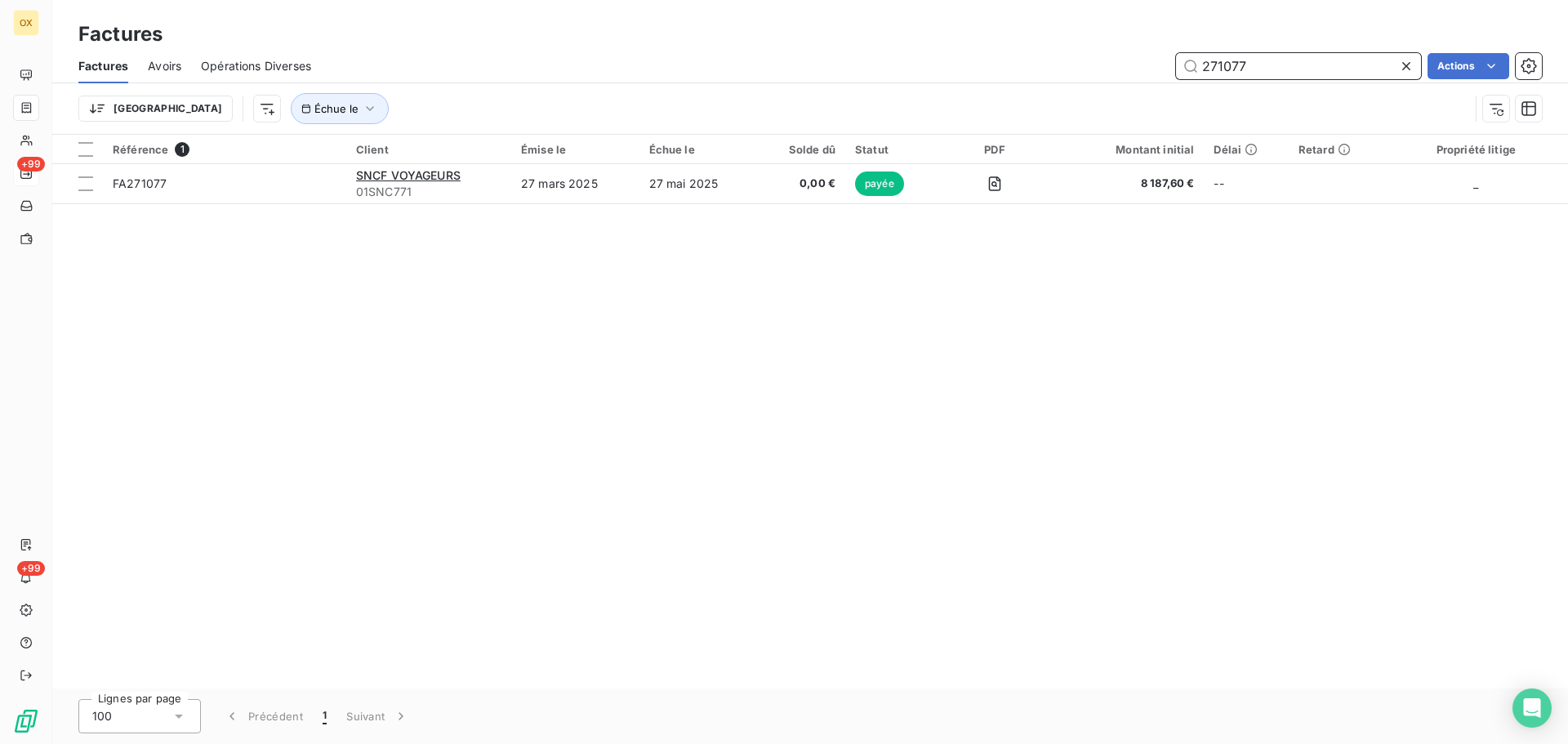
click at [1282, 70] on input "271077" at bounding box center [1298, 66] width 245 height 27
click at [1293, 63] on input "275320" at bounding box center [1298, 66] width 245 height 27
click at [1259, 61] on input "275326" at bounding box center [1298, 66] width 245 height 27
click at [1303, 68] on input "275332" at bounding box center [1298, 66] width 245 height 27
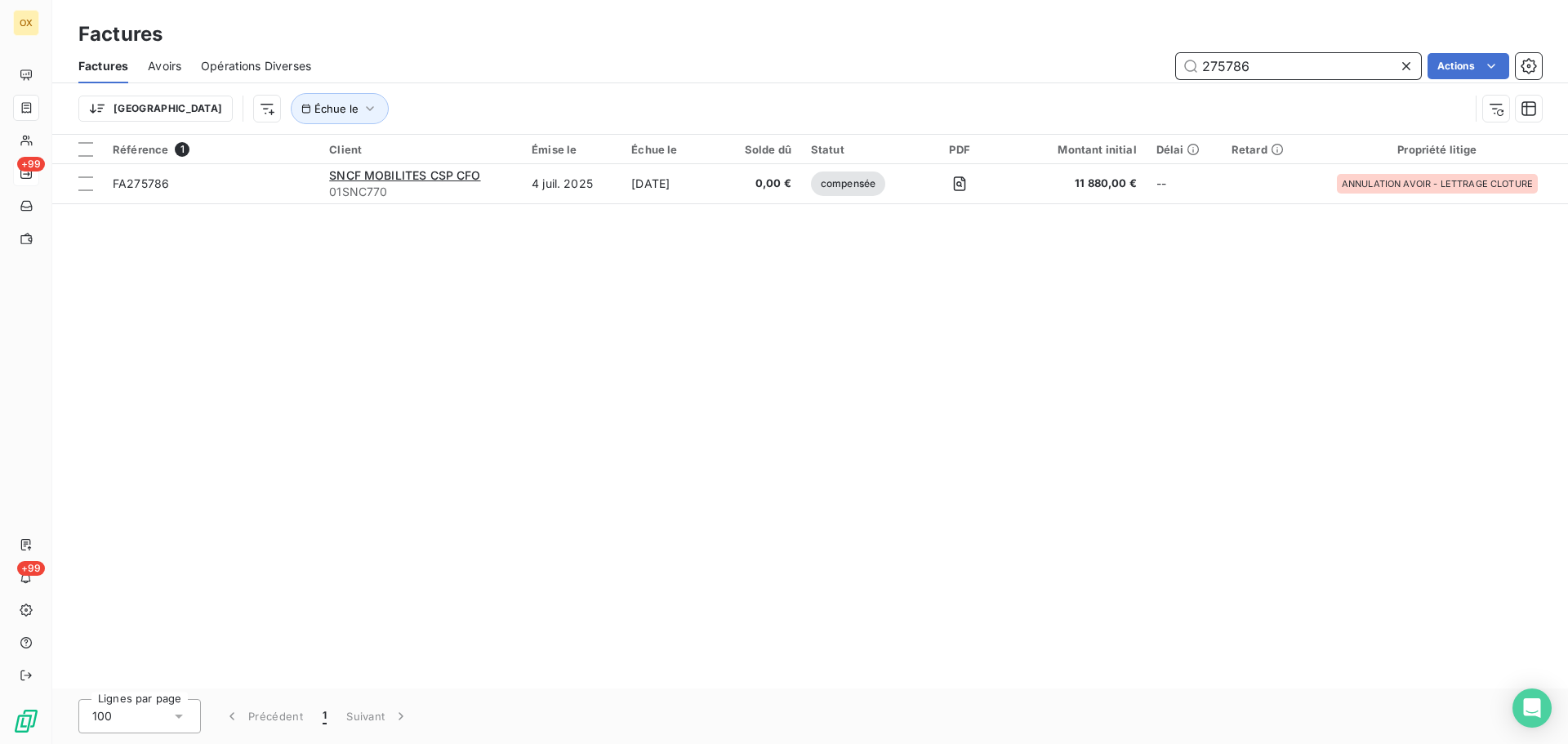
click at [1315, 68] on input "275786" at bounding box center [1298, 66] width 245 height 27
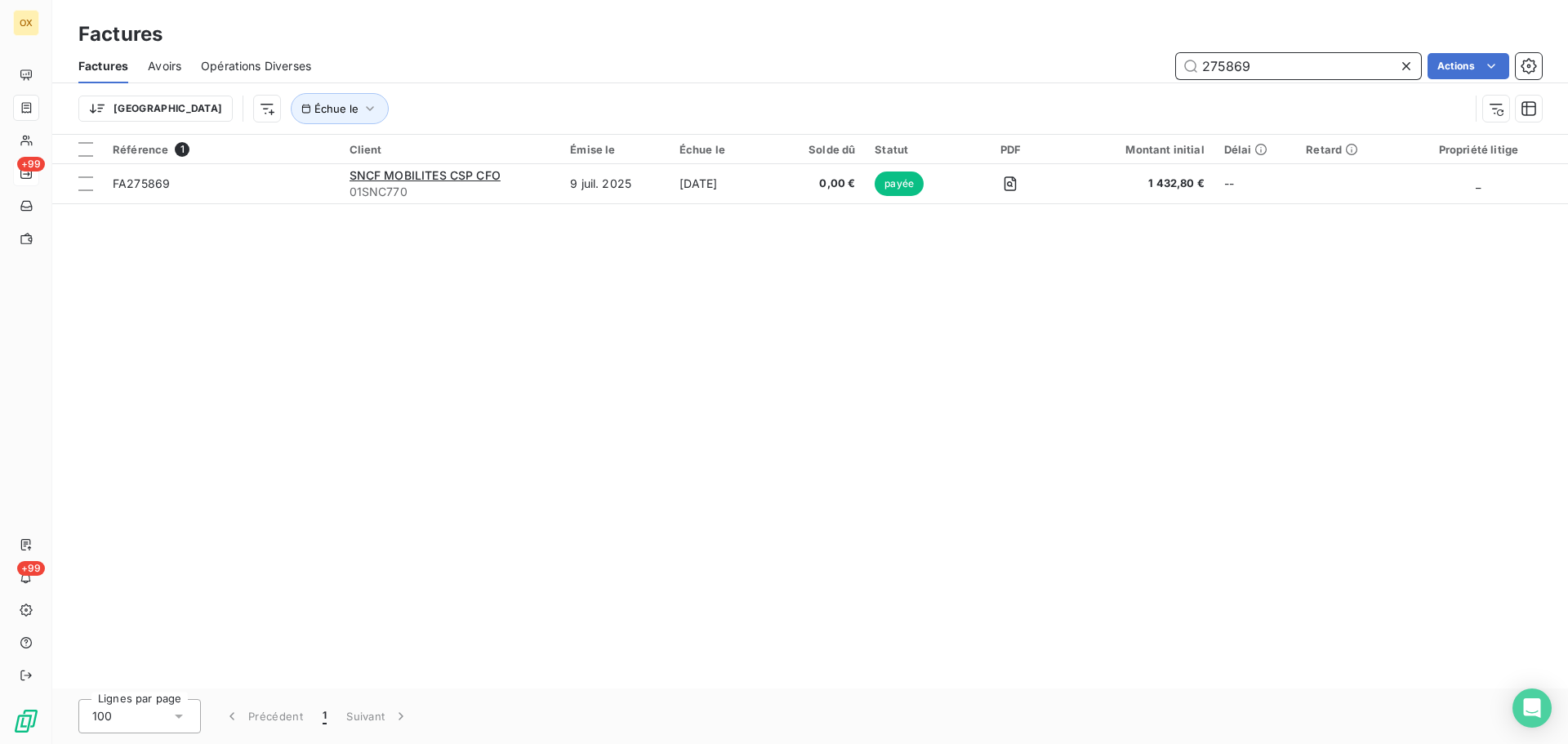
click at [1271, 59] on input "275869" at bounding box center [1298, 66] width 245 height 27
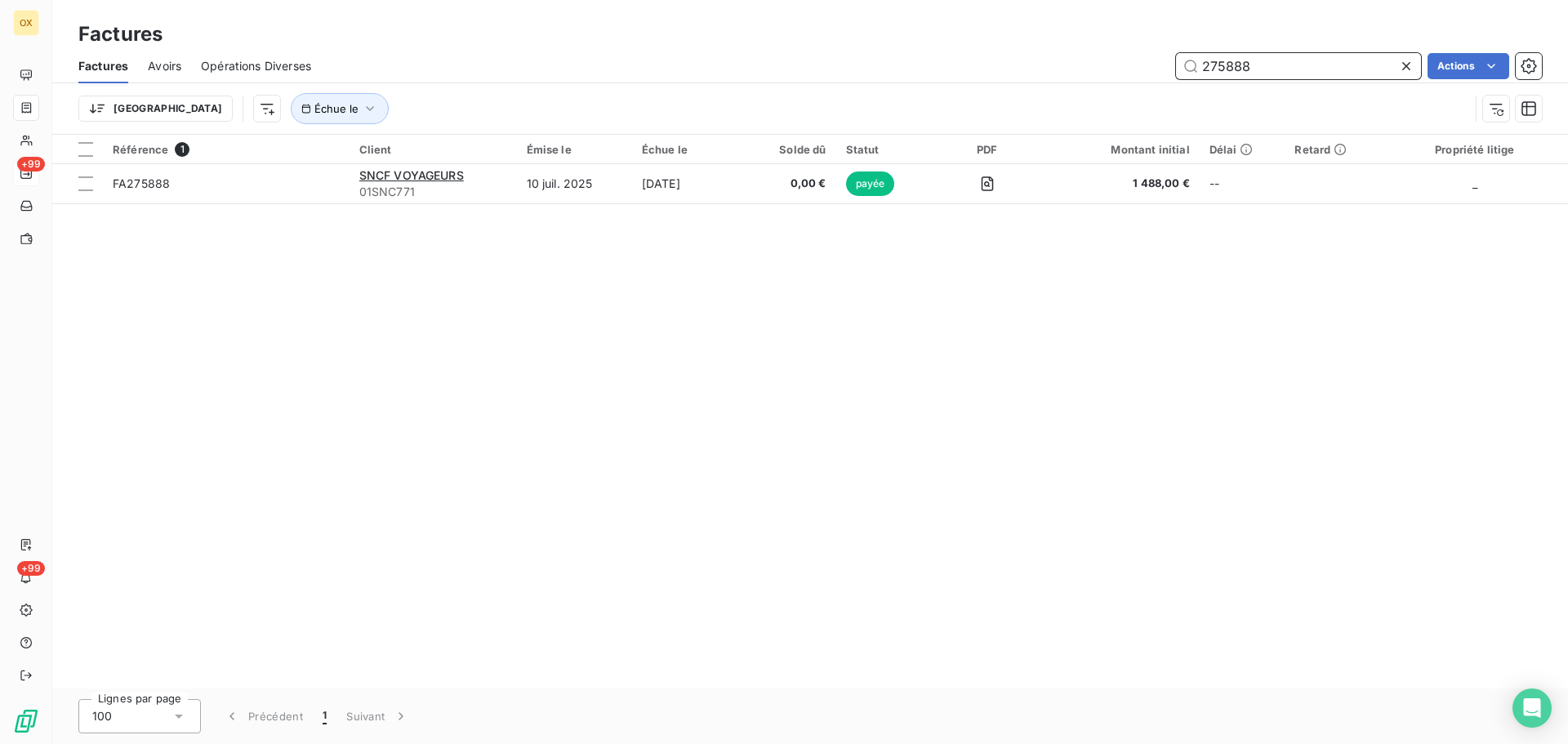
type input "275888"
drag, startPoint x: 1325, startPoint y: 73, endPoint x: 1177, endPoint y: 103, distance: 151.0
click at [1177, 103] on div "Factures Avoirs Opérations Diverses 275888 Actions Trier Échue le" at bounding box center [810, 91] width 1516 height 85
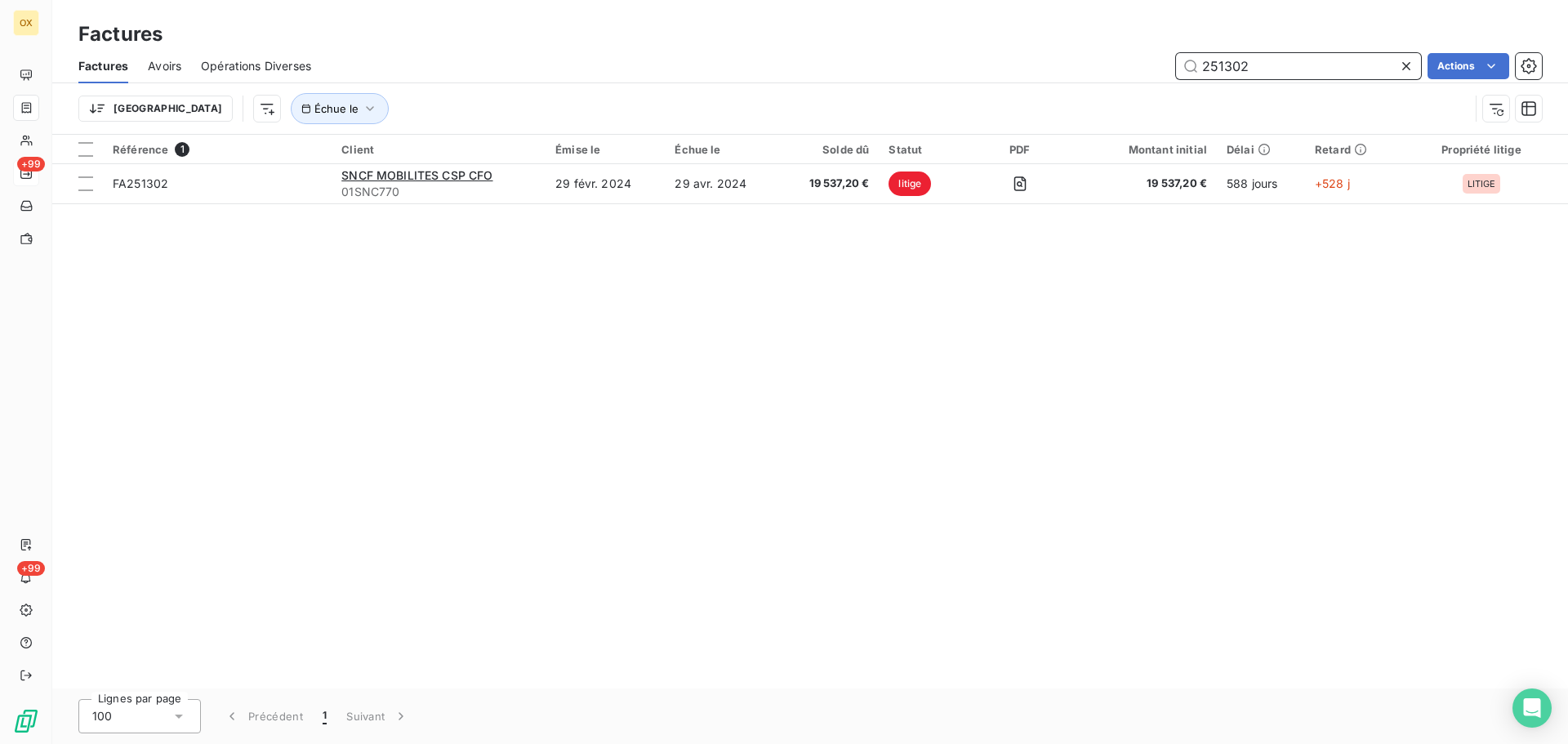
click at [1294, 61] on input "251302" at bounding box center [1298, 66] width 245 height 27
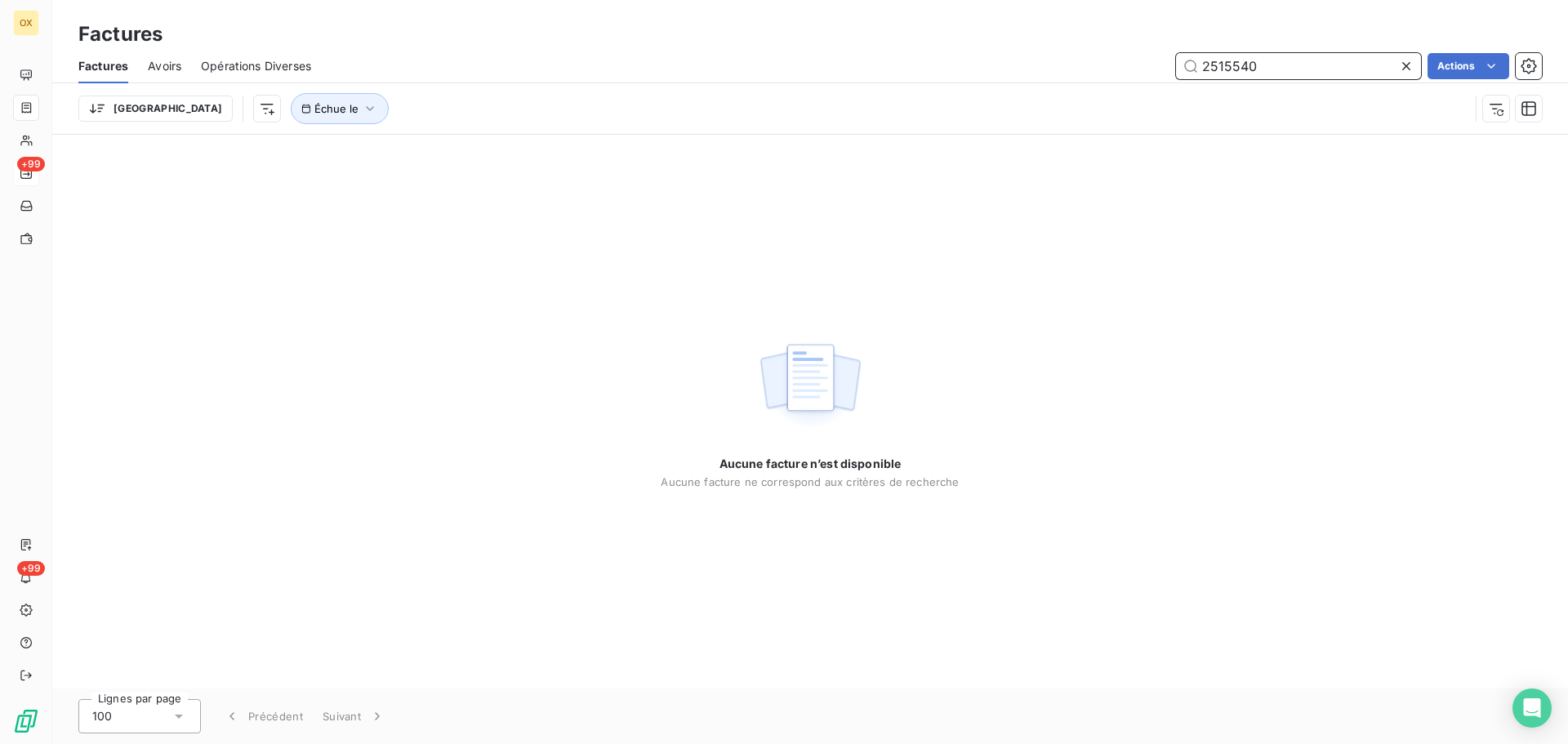
click at [1223, 58] on input "2515540" at bounding box center [1298, 66] width 245 height 27
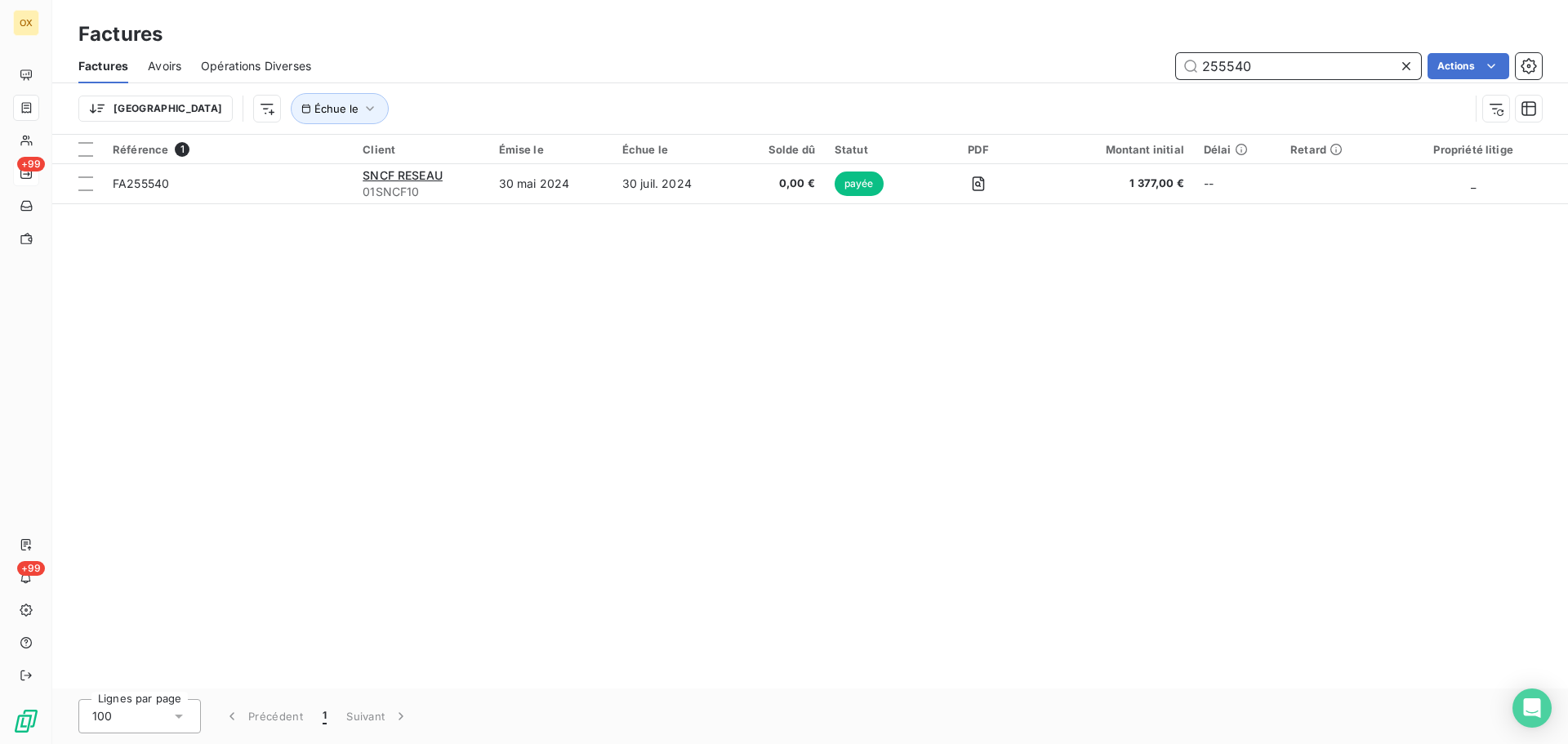
click at [1306, 57] on input "255540" at bounding box center [1298, 66] width 245 height 27
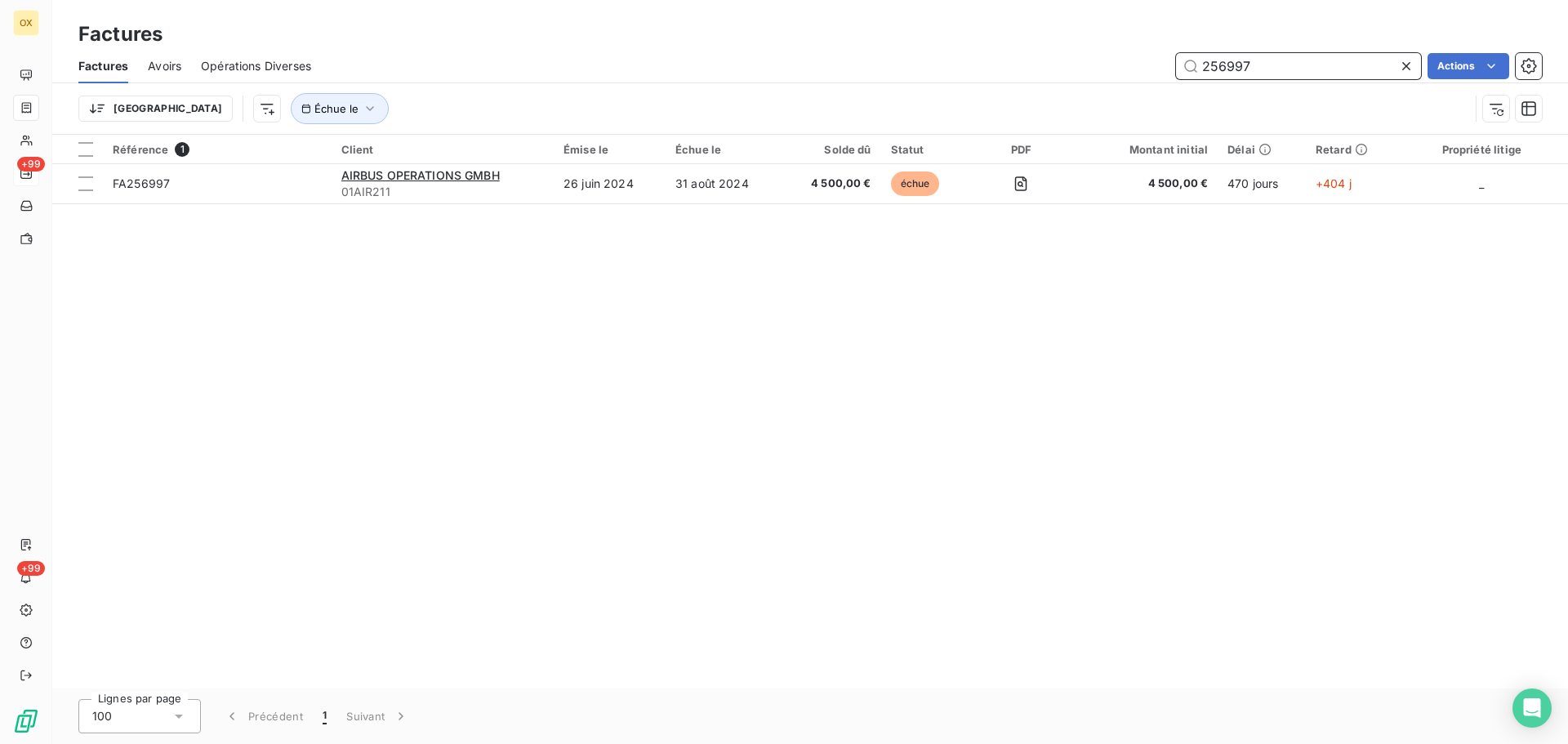
drag, startPoint x: 1247, startPoint y: 69, endPoint x: 1215, endPoint y: 81, distance: 34.2
click at [1215, 81] on div "Factures Avoirs Opérations Diverses 256997 Actions" at bounding box center [810, 65] width 1516 height 35
drag, startPoint x: 1267, startPoint y: 65, endPoint x: 1200, endPoint y: 82, distance: 69.1
click at [1200, 82] on div "Factures Avoirs Opérations Diverses 259355 Actions" at bounding box center [810, 65] width 1516 height 35
drag, startPoint x: 1277, startPoint y: 73, endPoint x: 1200, endPoint y: 88, distance: 78.4
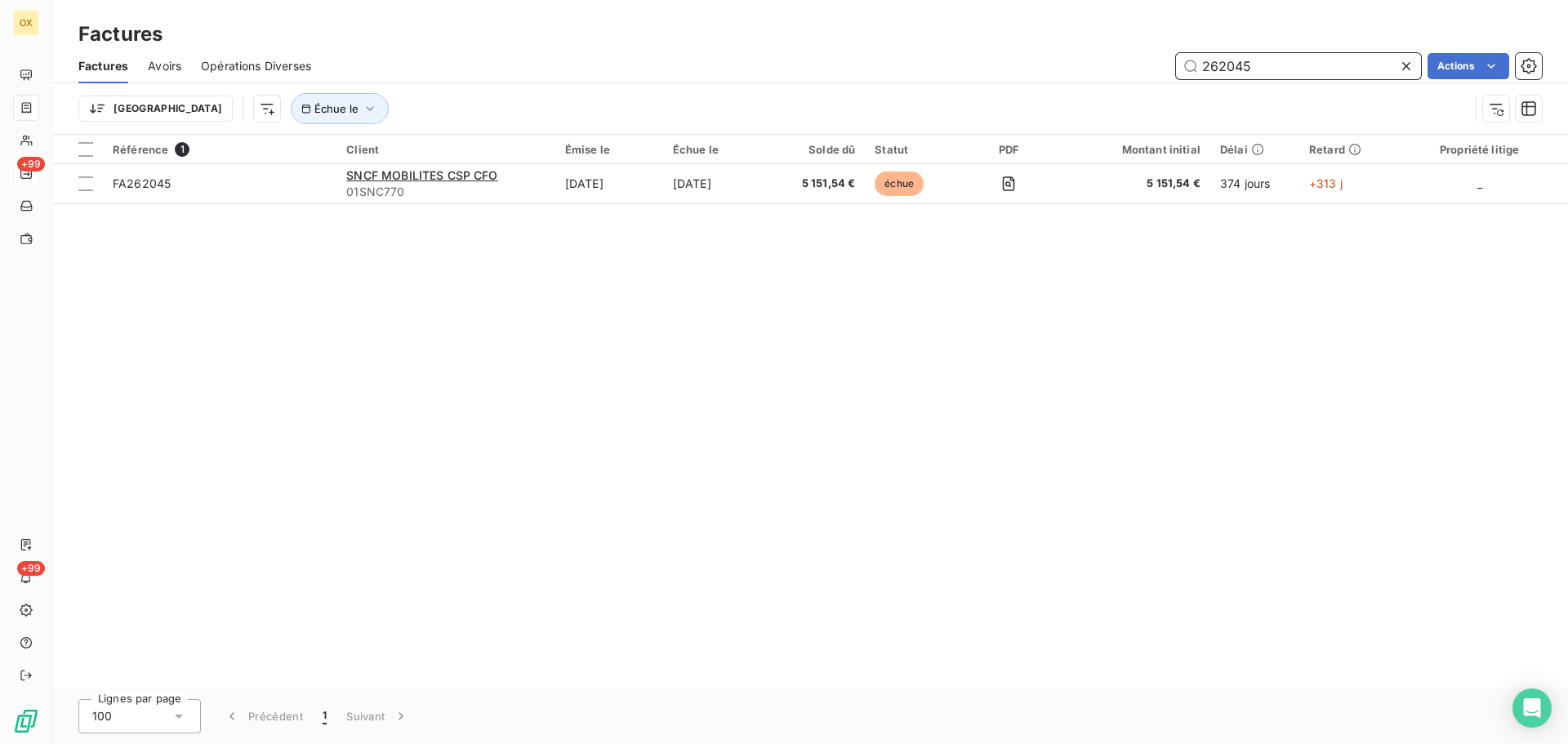
click at [1200, 88] on div "Factures Avoirs Opérations Diverses 262045 Actions Trier Échue le" at bounding box center [810, 91] width 1516 height 85
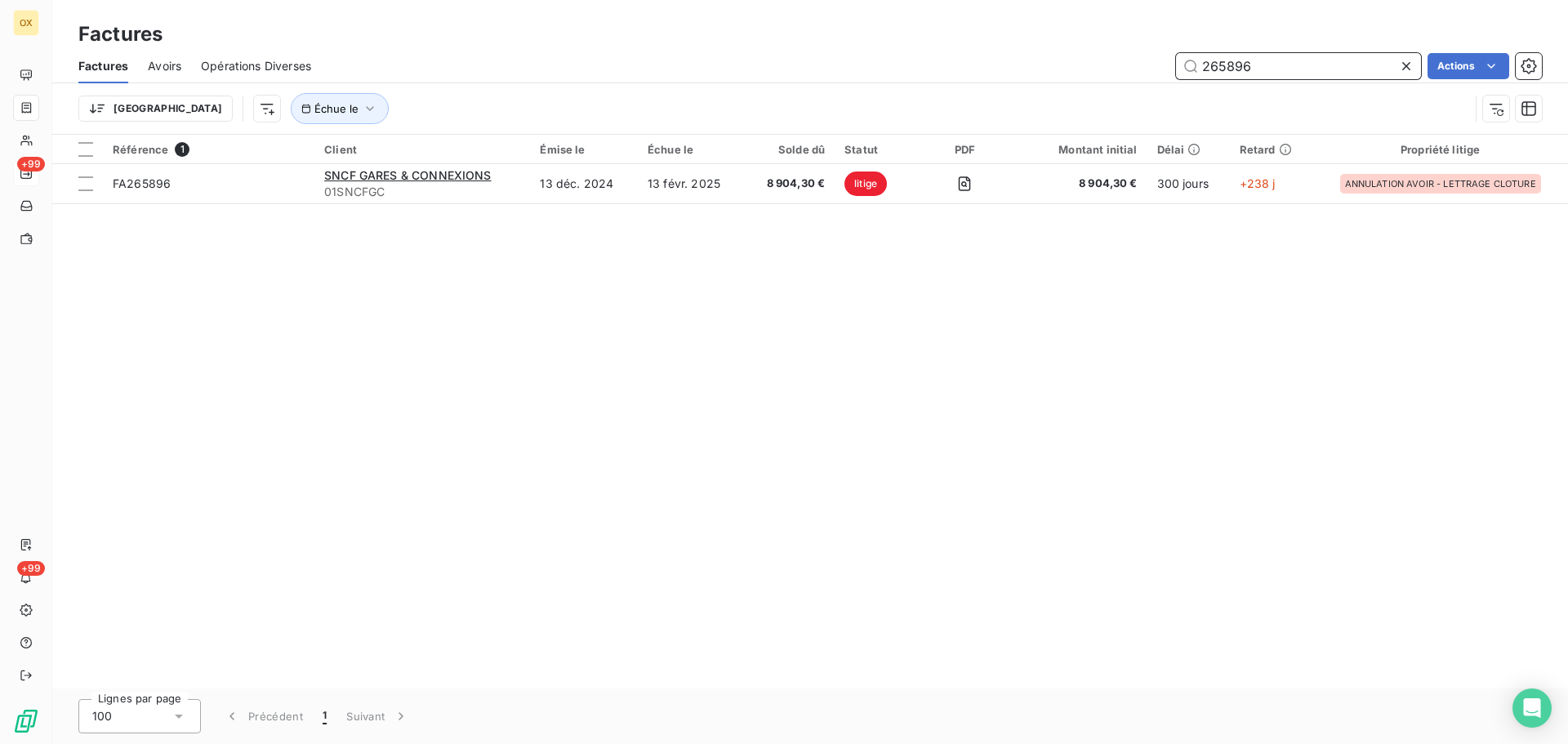
drag, startPoint x: 1258, startPoint y: 59, endPoint x: 1195, endPoint y: 71, distance: 64.1
click at [1195, 71] on input "265896" at bounding box center [1298, 66] width 245 height 27
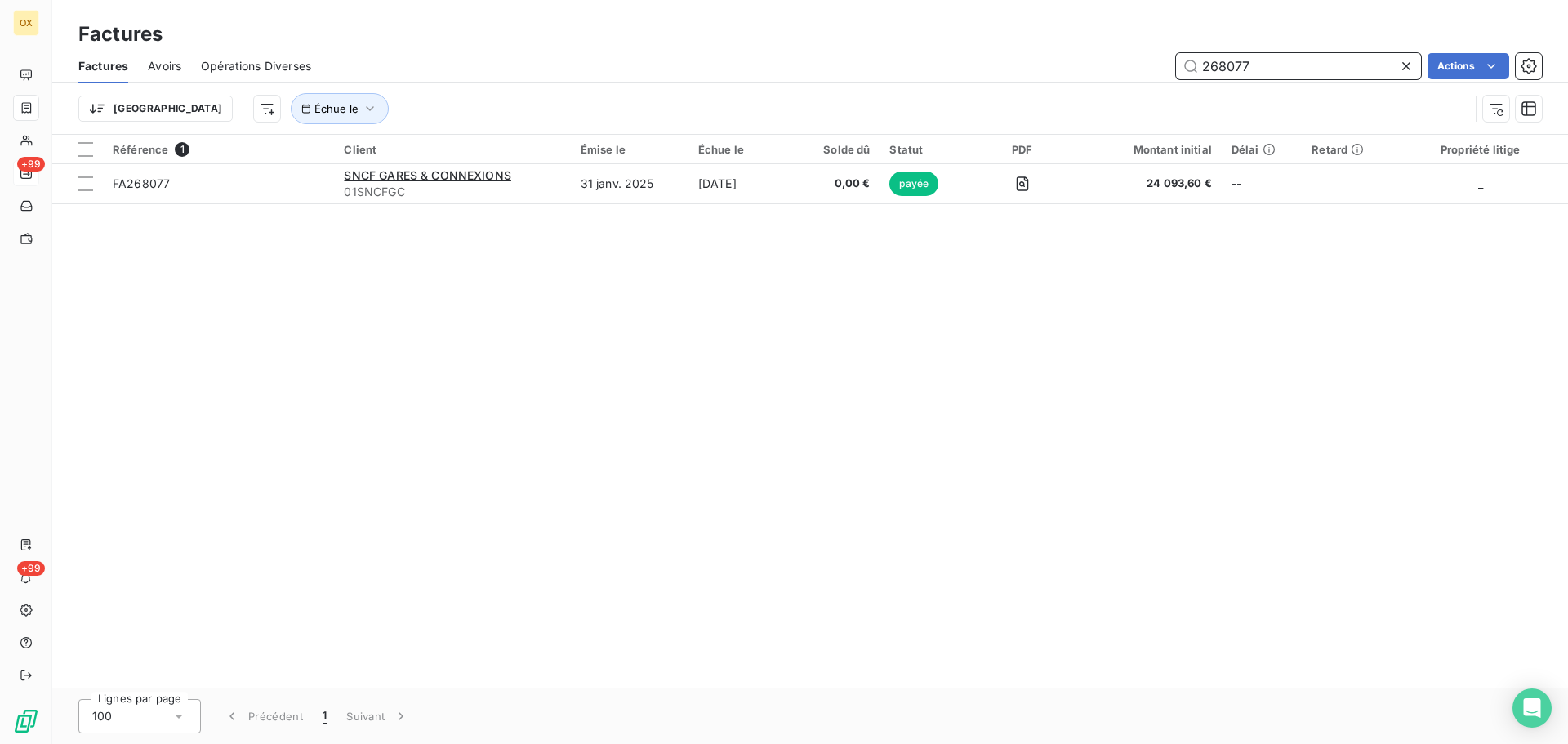
click at [1270, 60] on input "268077" at bounding box center [1298, 66] width 245 height 27
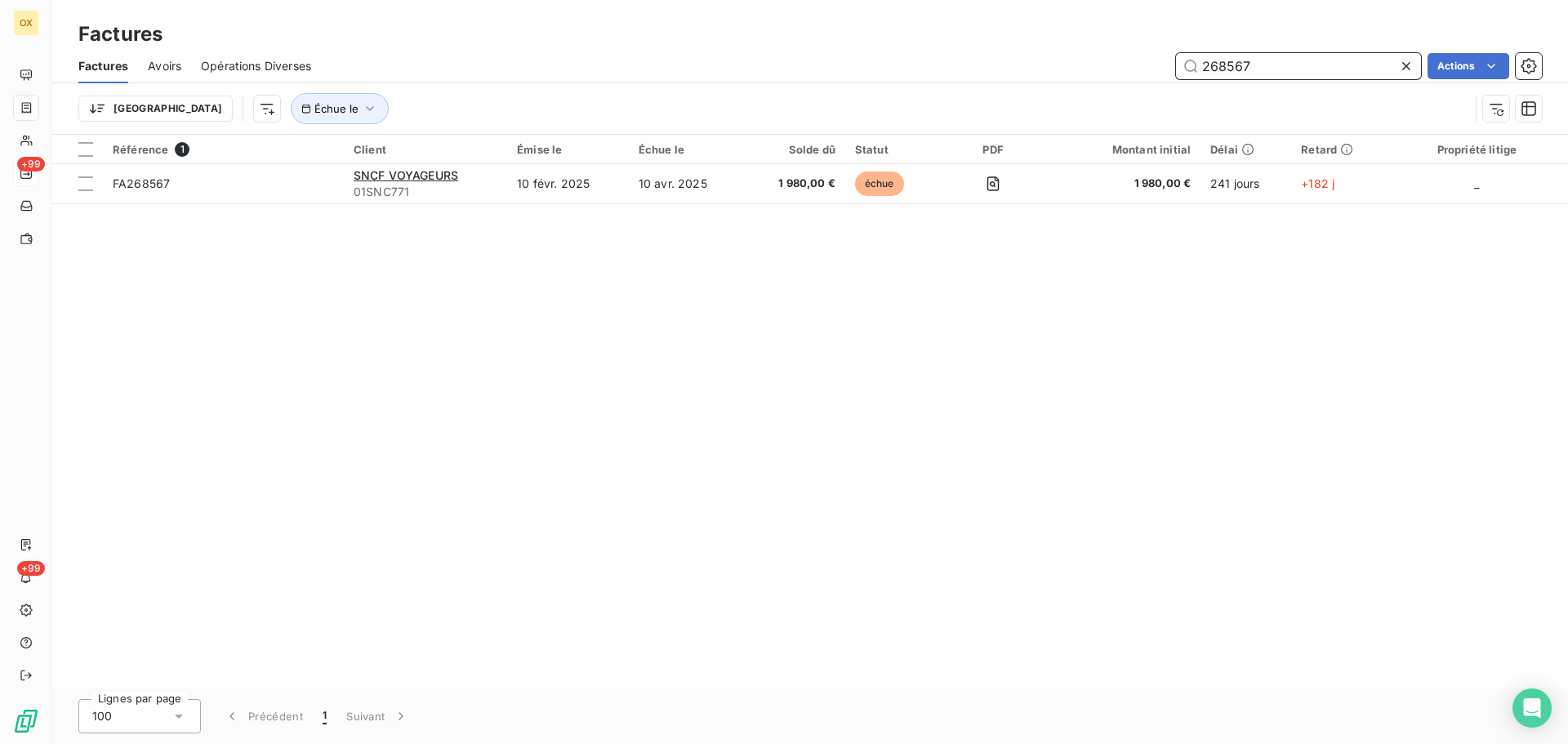
click at [1259, 58] on input "268567" at bounding box center [1298, 66] width 245 height 27
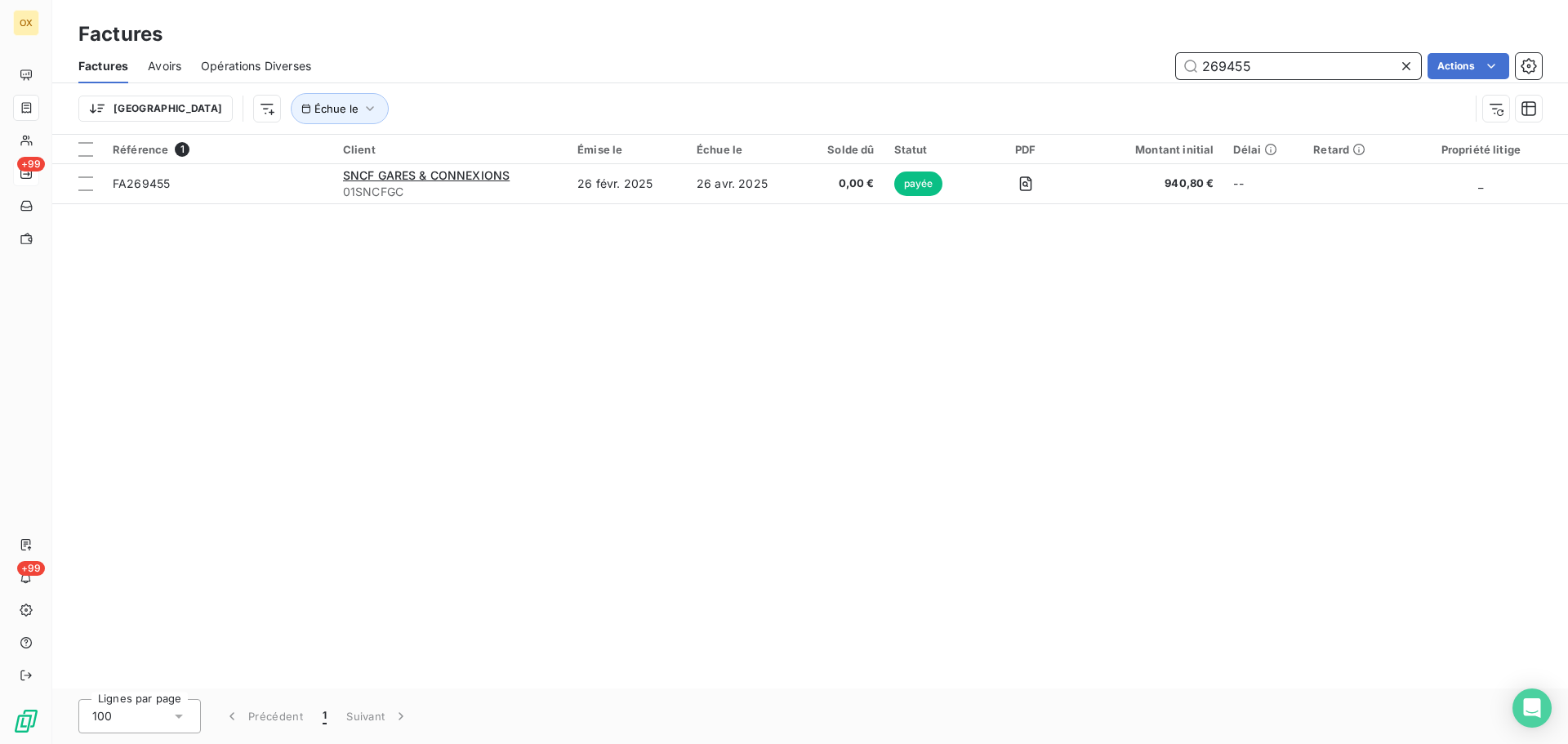
click at [1289, 64] on input "269455" at bounding box center [1298, 66] width 245 height 27
click at [1255, 66] on input "270823" at bounding box center [1298, 66] width 245 height 27
click at [1260, 58] on input "271817" at bounding box center [1298, 66] width 245 height 27
drag, startPoint x: 1272, startPoint y: 66, endPoint x: 1218, endPoint y: 64, distance: 54.0
click at [1218, 64] on input "273535" at bounding box center [1298, 66] width 245 height 27
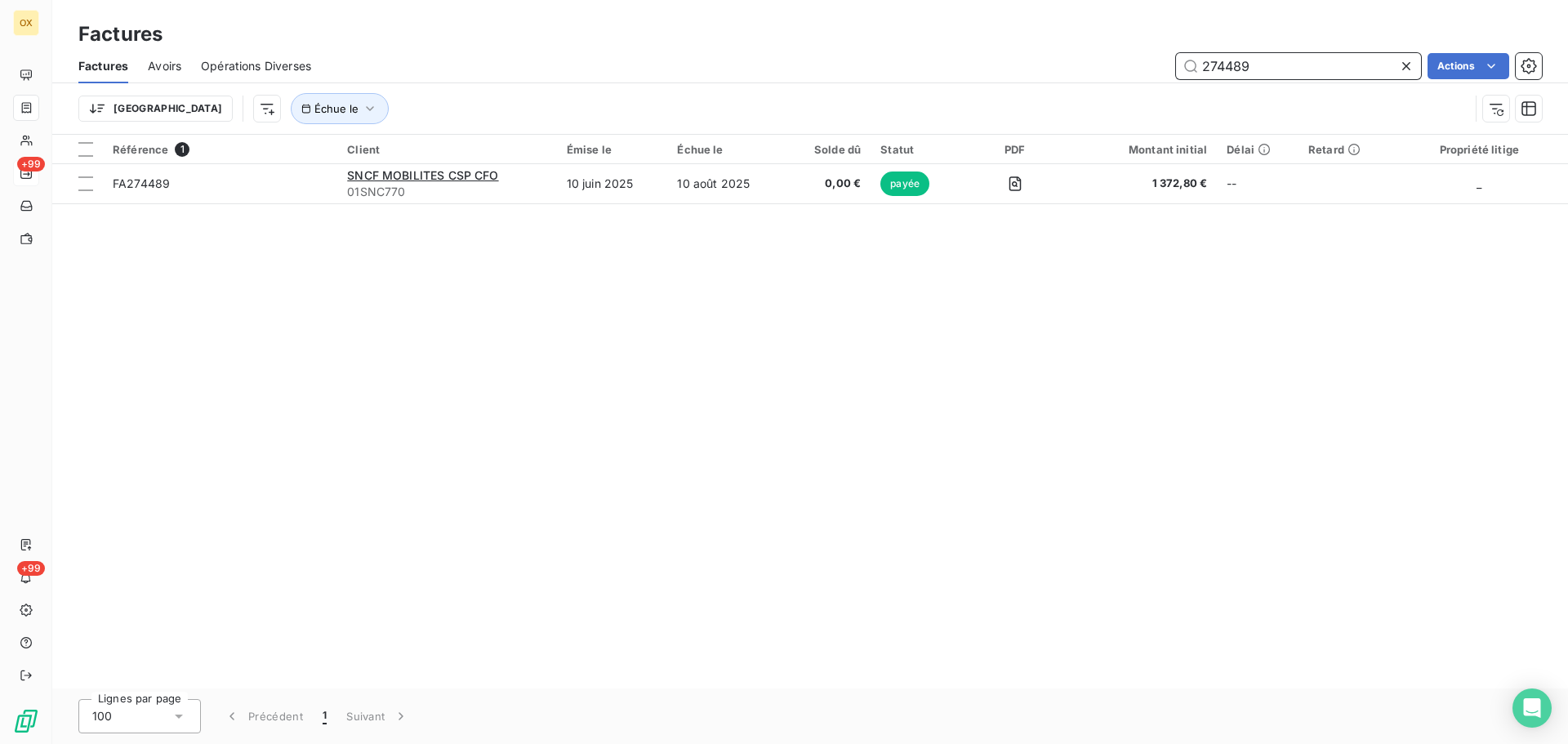
drag, startPoint x: 1258, startPoint y: 64, endPoint x: 1221, endPoint y: 67, distance: 37.1
click at [1221, 67] on input "274489" at bounding box center [1298, 66] width 245 height 27
drag, startPoint x: 1257, startPoint y: 66, endPoint x: 1215, endPoint y: 66, distance: 42.0
click at [1215, 66] on input "274699" at bounding box center [1298, 66] width 245 height 27
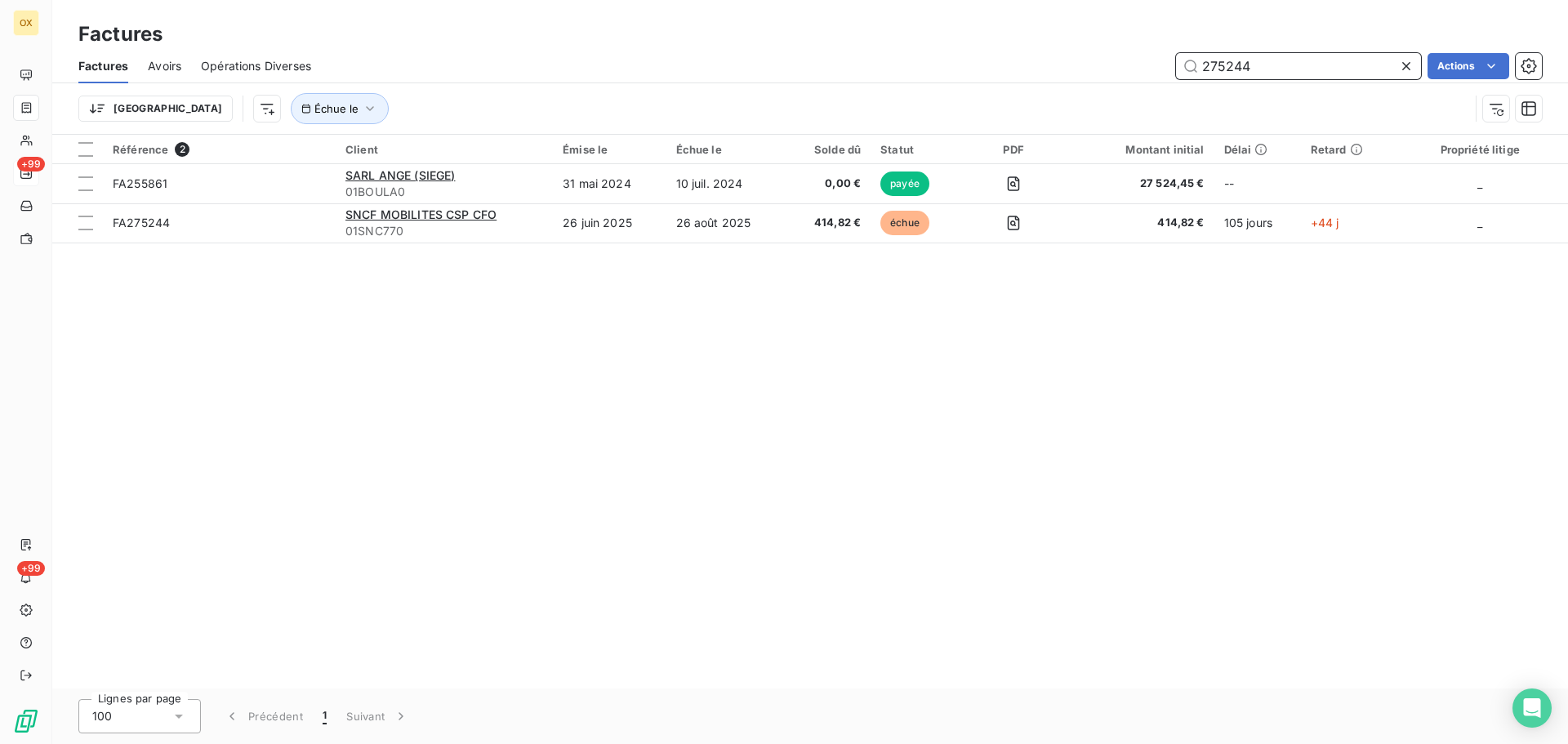
drag, startPoint x: 1243, startPoint y: 63, endPoint x: 1218, endPoint y: 61, distance: 25.1
click at [1218, 61] on input "275244" at bounding box center [1298, 66] width 245 height 27
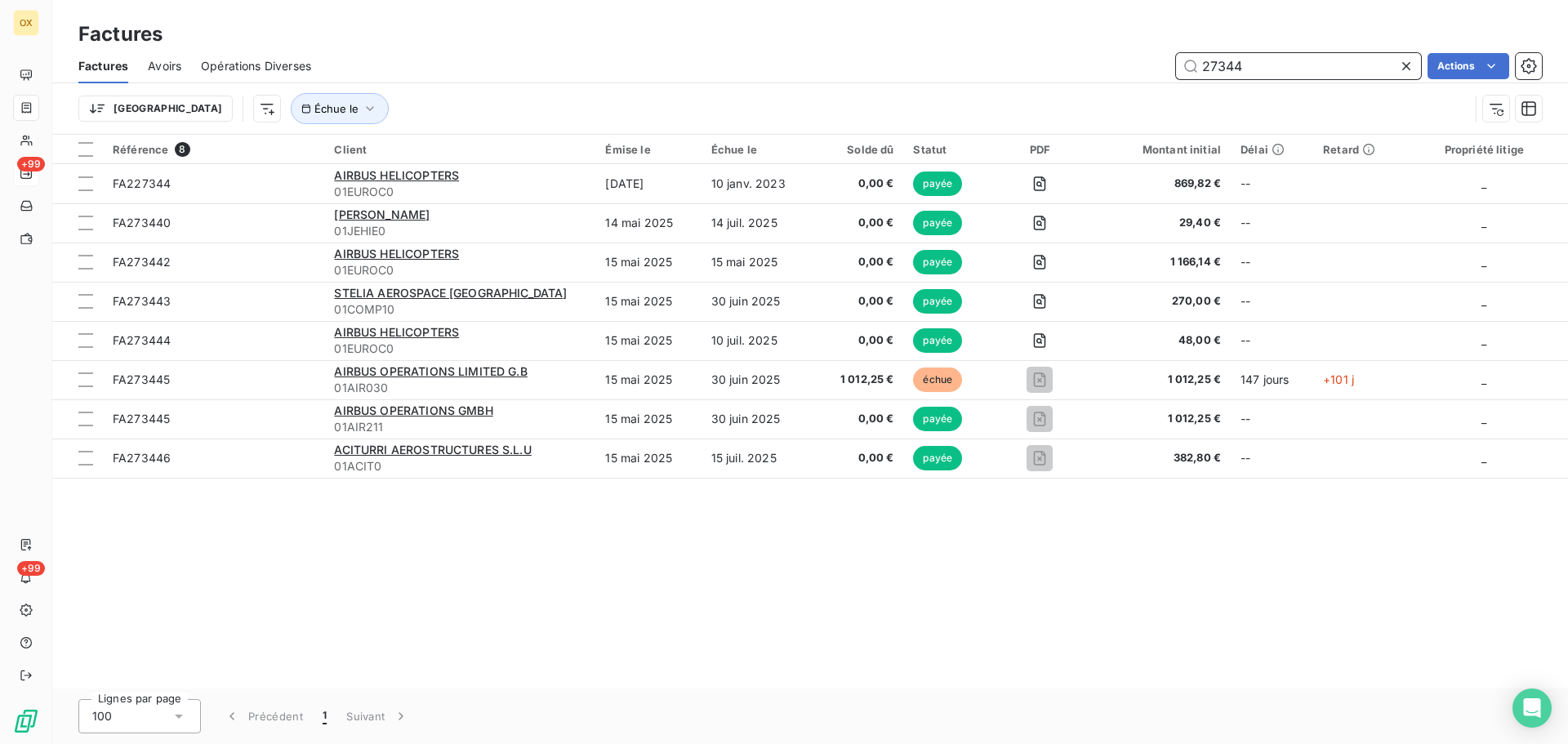
click at [1220, 63] on input "27344" at bounding box center [1298, 66] width 245 height 27
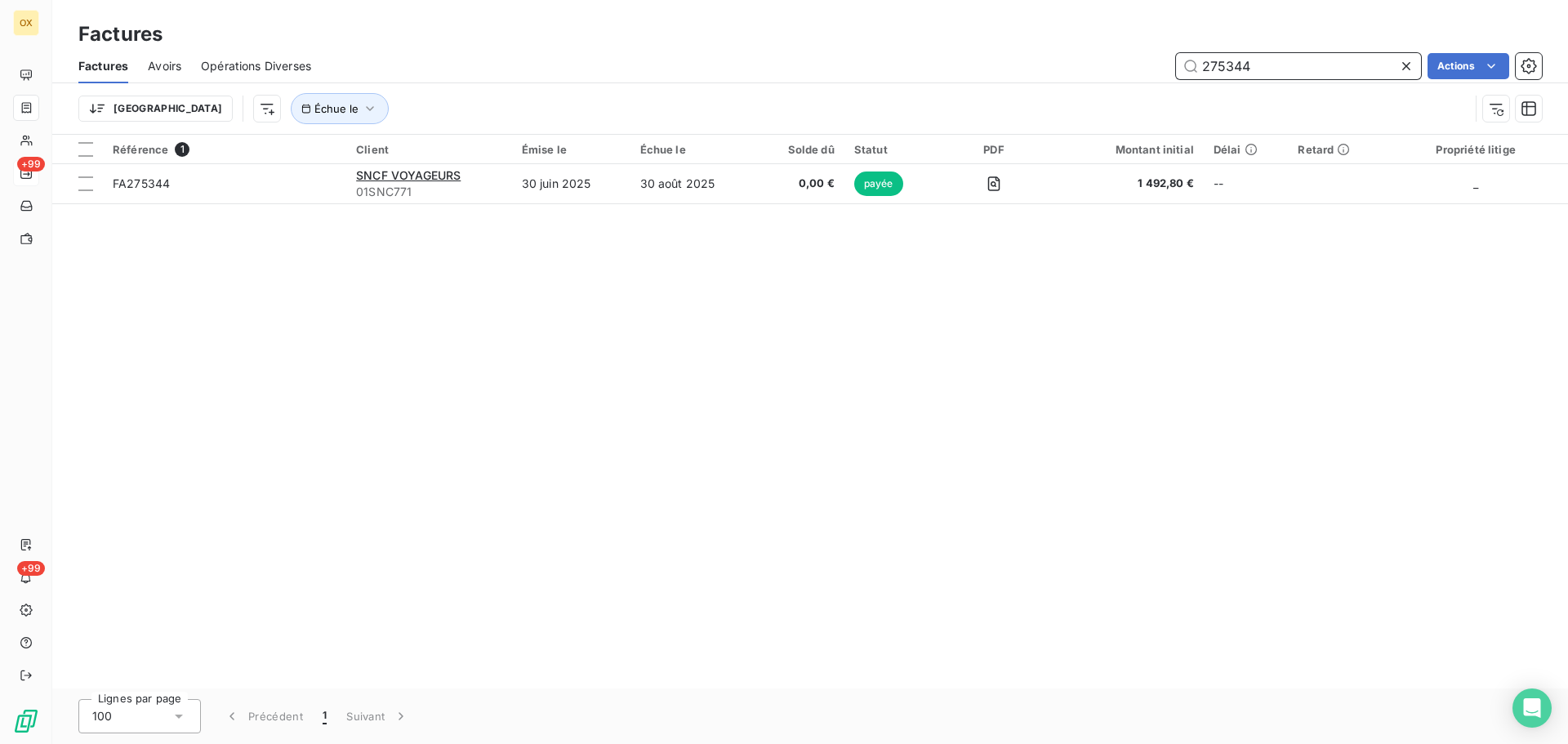
click at [1265, 67] on input "275344" at bounding box center [1298, 66] width 245 height 27
click at [1287, 59] on input "275346" at bounding box center [1298, 66] width 245 height 27
click at [1260, 65] on input "275347" at bounding box center [1298, 66] width 245 height 27
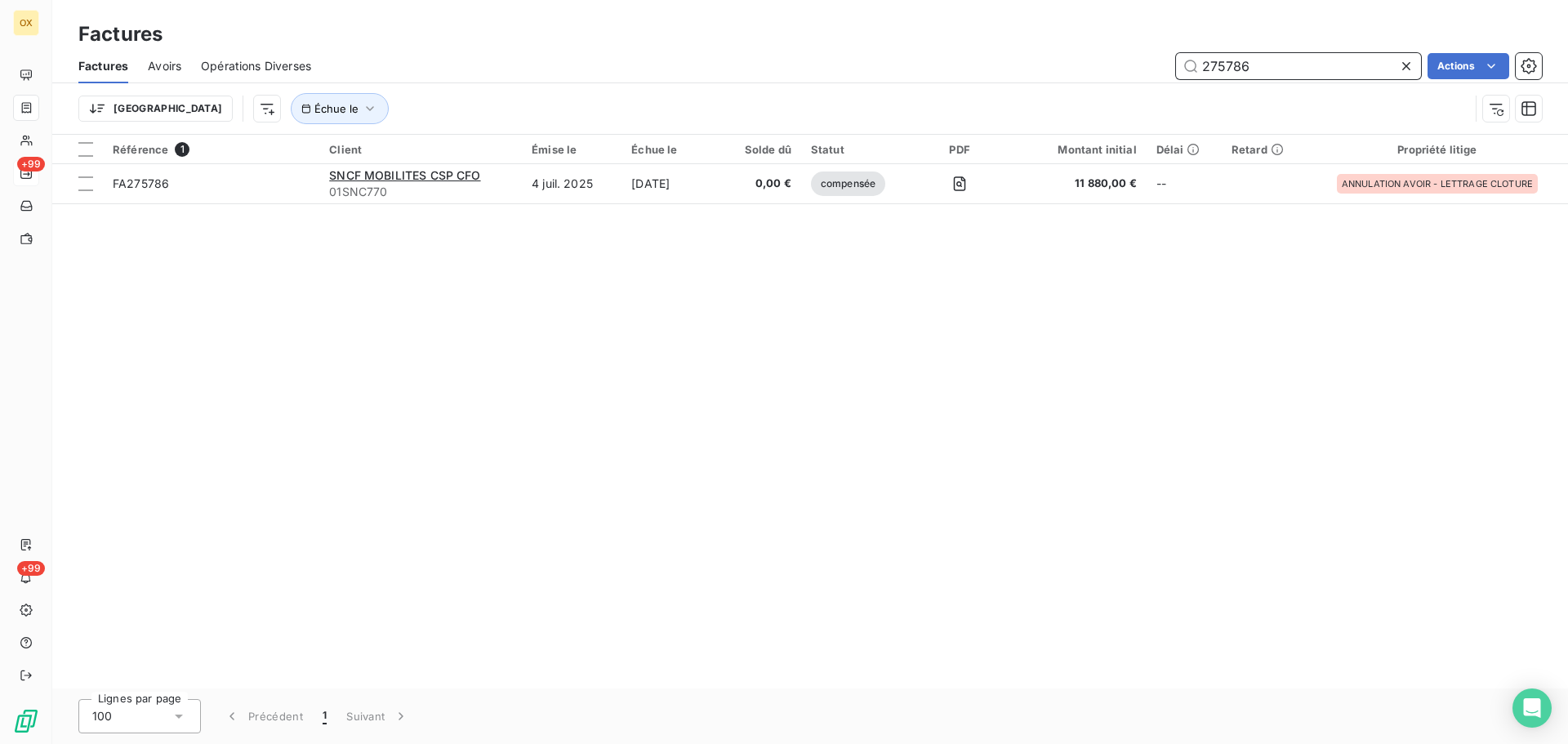
drag, startPoint x: 1278, startPoint y: 60, endPoint x: 1224, endPoint y: 69, distance: 54.7
click at [1224, 69] on input "275786" at bounding box center [1298, 66] width 245 height 27
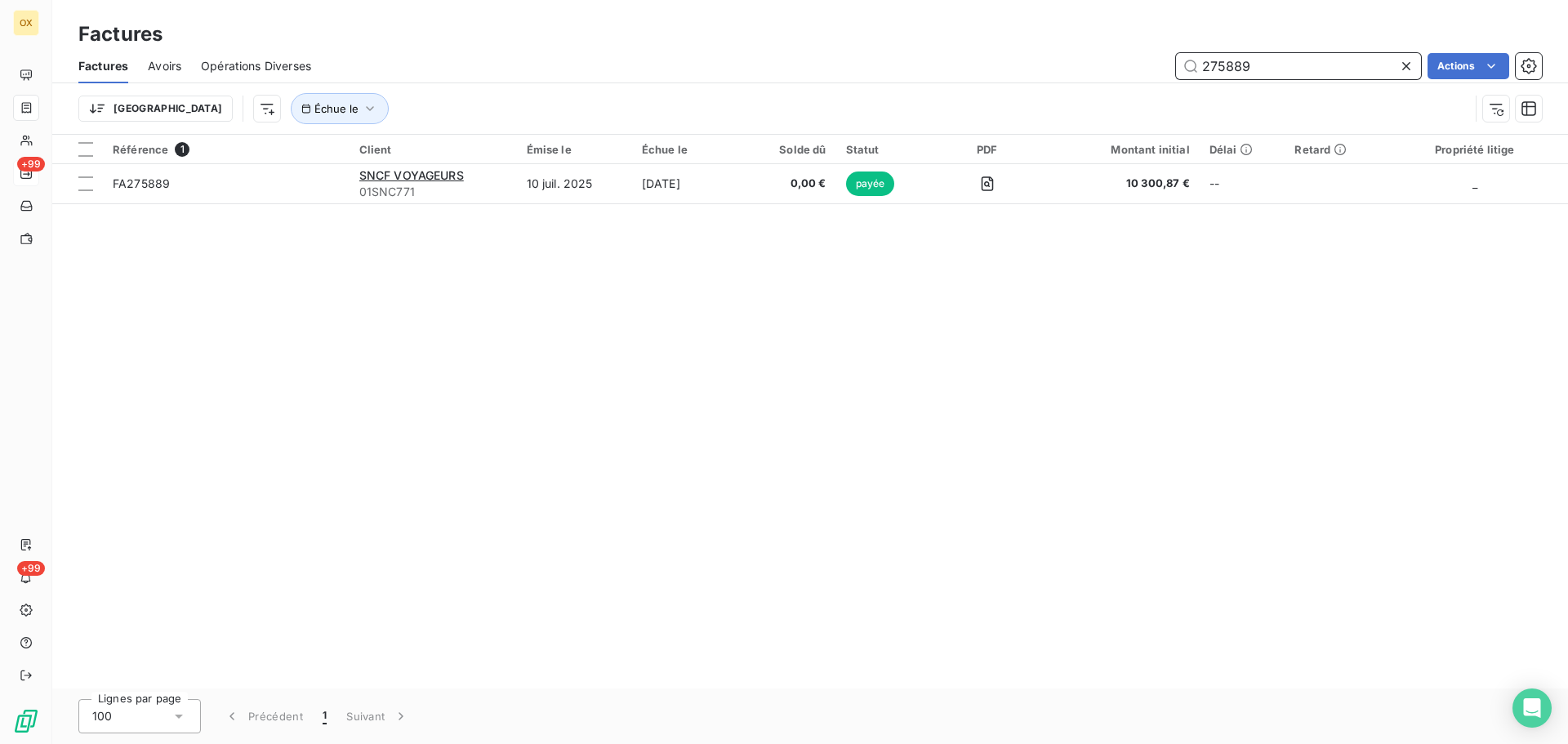
click at [1283, 62] on input "275889" at bounding box center [1298, 66] width 245 height 27
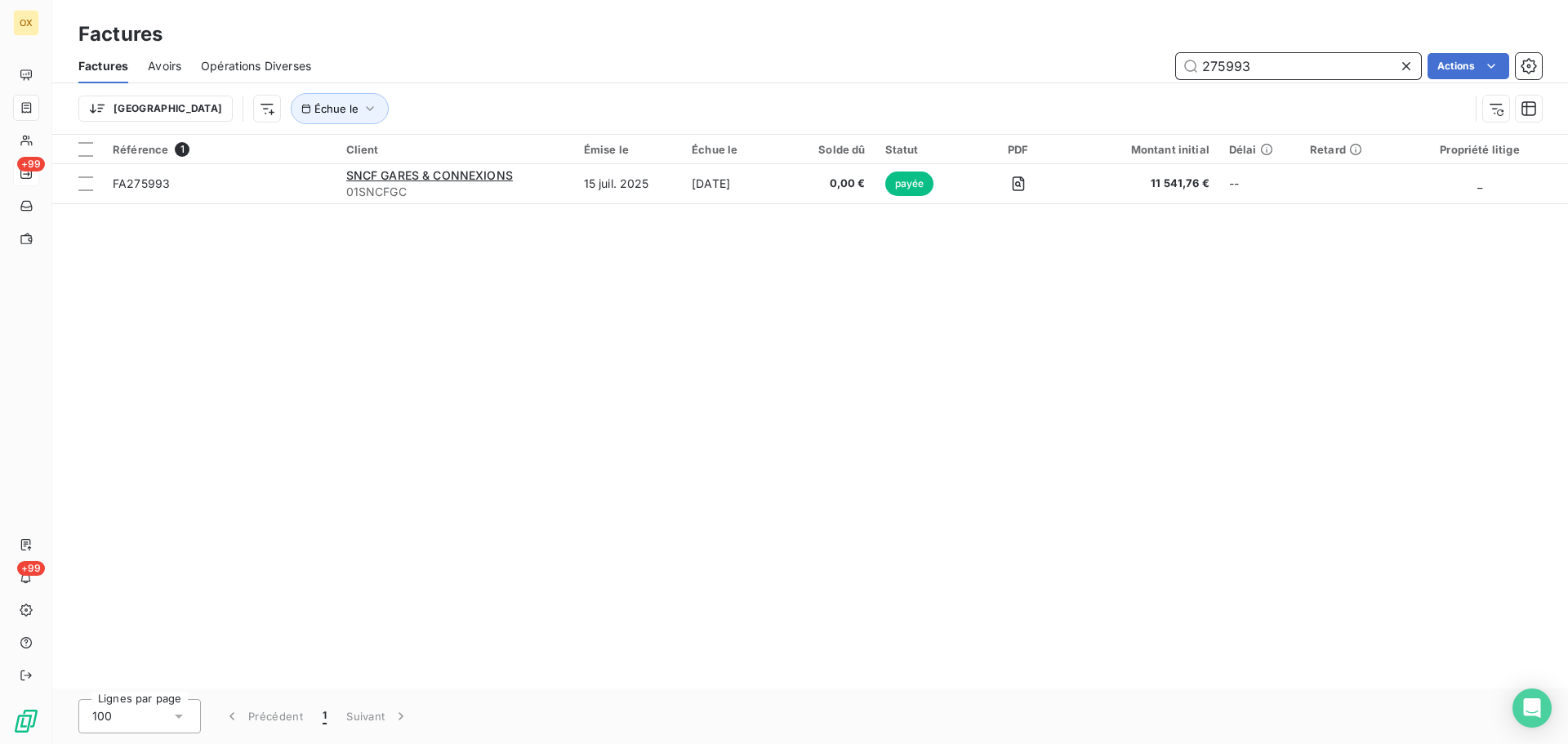
drag, startPoint x: 1280, startPoint y: 72, endPoint x: 1218, endPoint y: 71, distance: 62.0
click at [1215, 67] on input "275993" at bounding box center [1298, 66] width 245 height 27
drag, startPoint x: 1271, startPoint y: 70, endPoint x: 1220, endPoint y: 70, distance: 51.0
click at [1220, 70] on input "276025" at bounding box center [1298, 66] width 245 height 27
drag, startPoint x: 1250, startPoint y: 64, endPoint x: 1195, endPoint y: 67, distance: 55.1
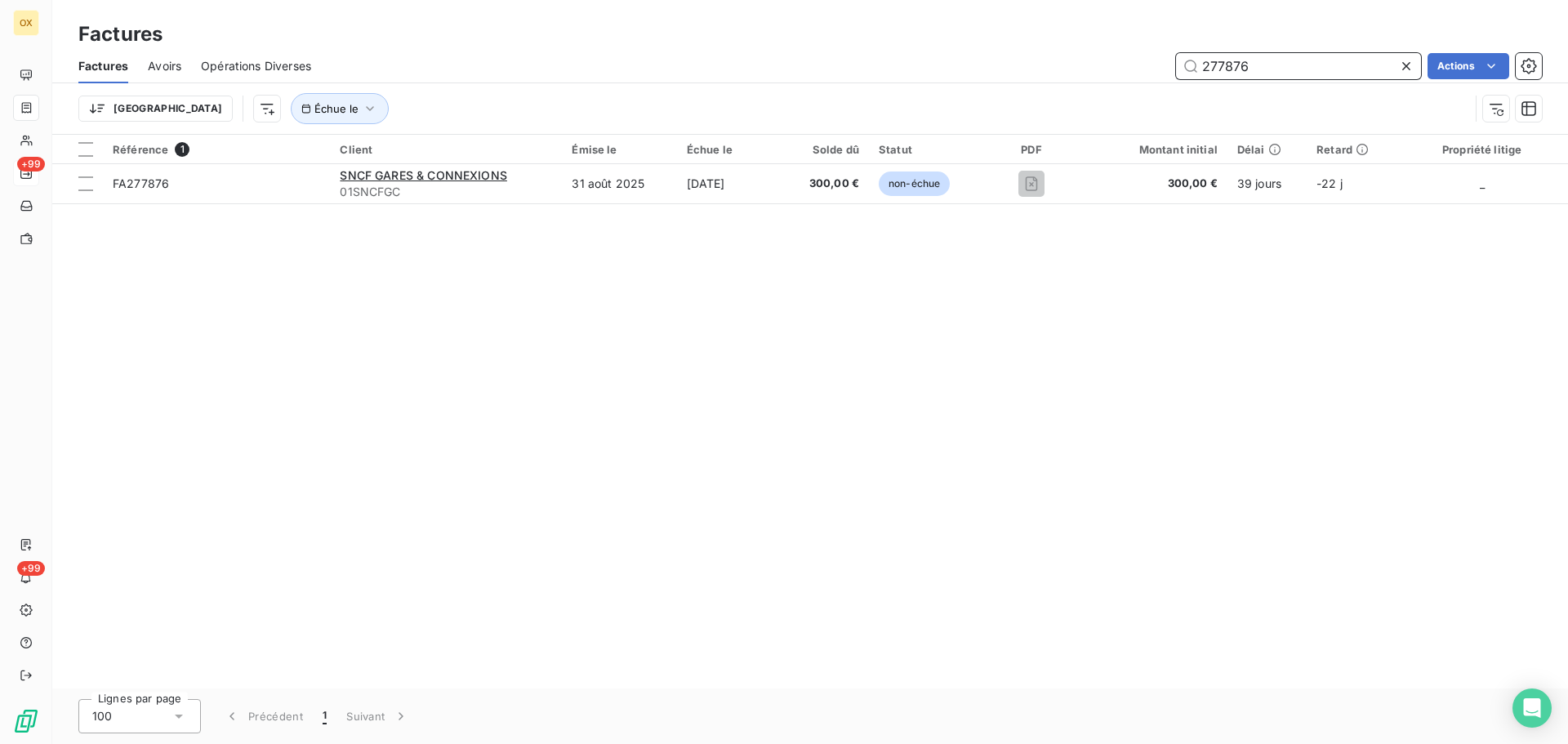
click at [1195, 67] on input "277876" at bounding box center [1298, 66] width 245 height 27
type input "273741"
click at [1401, 68] on icon at bounding box center [1406, 66] width 16 height 16
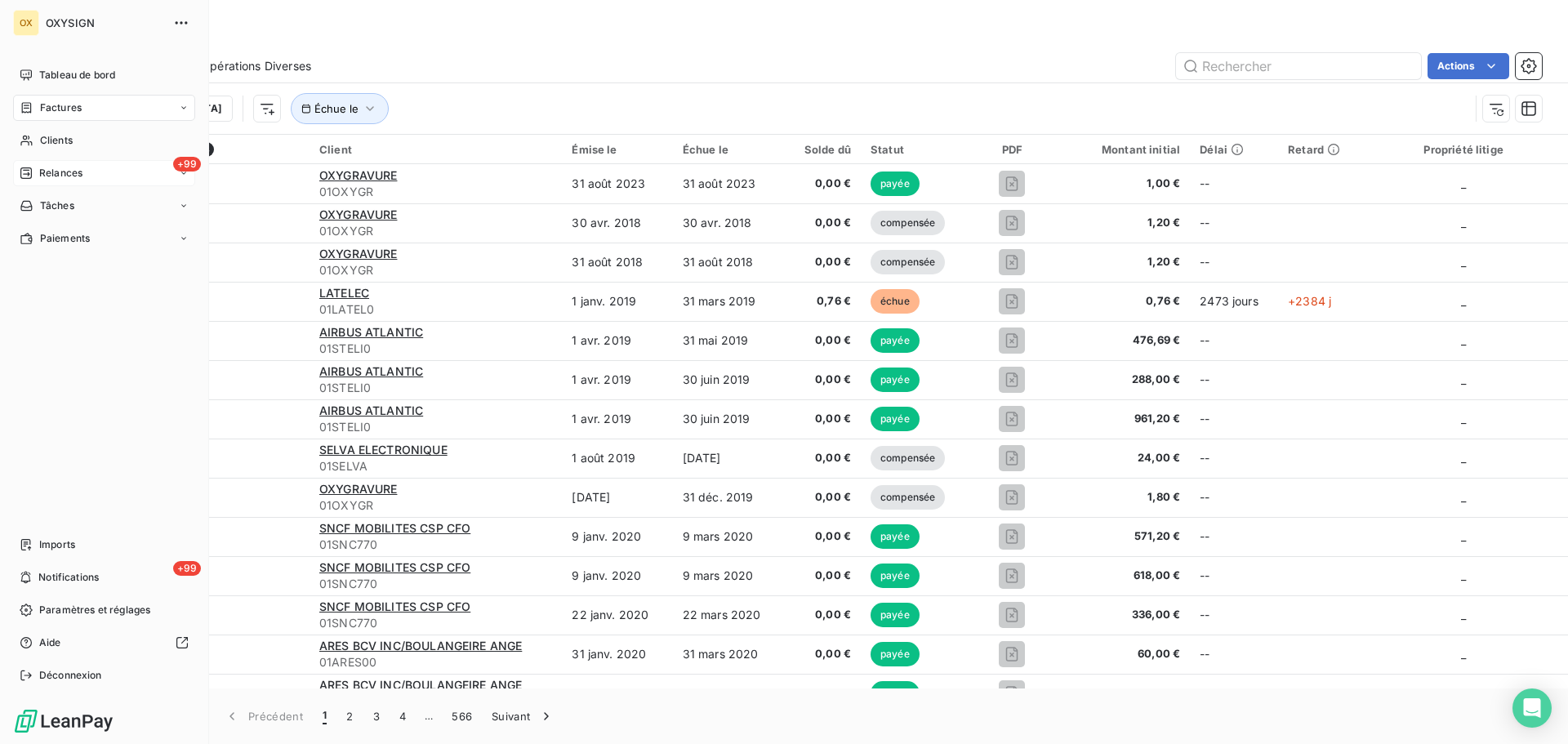
click at [58, 168] on span "Relances" at bounding box center [60, 173] width 43 height 15
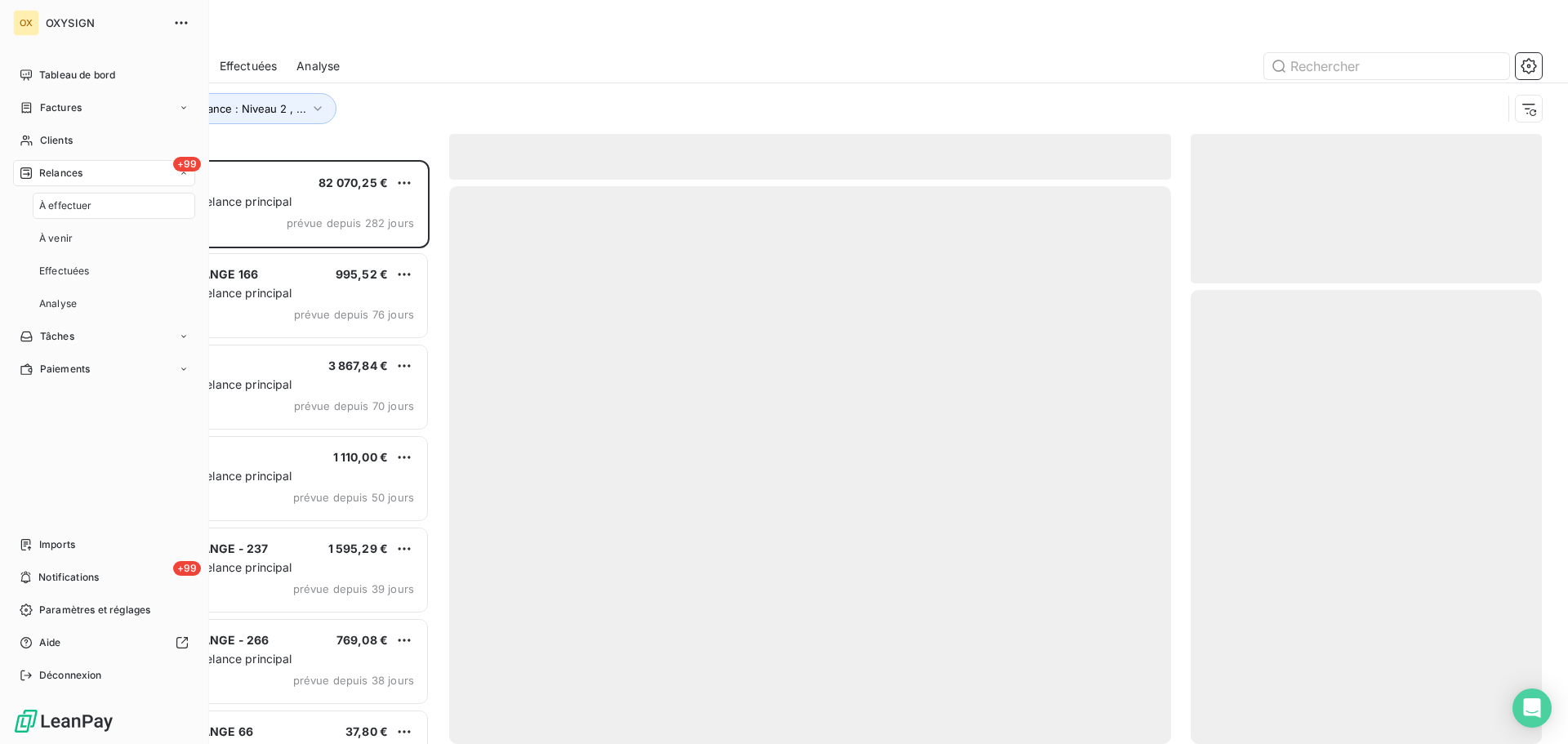
scroll to position [571, 339]
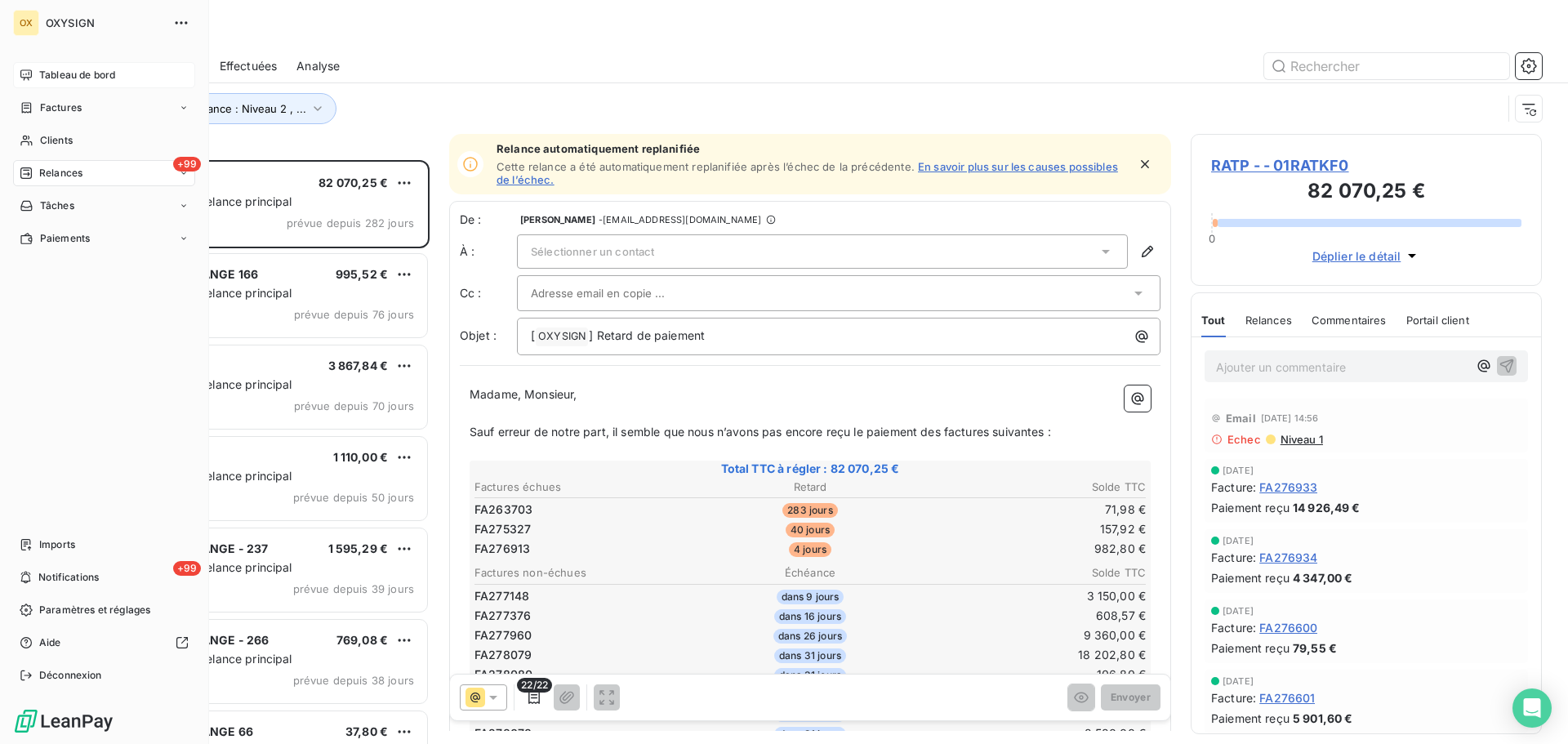
click at [51, 71] on span "Tableau de bord" at bounding box center [77, 75] width 76 height 15
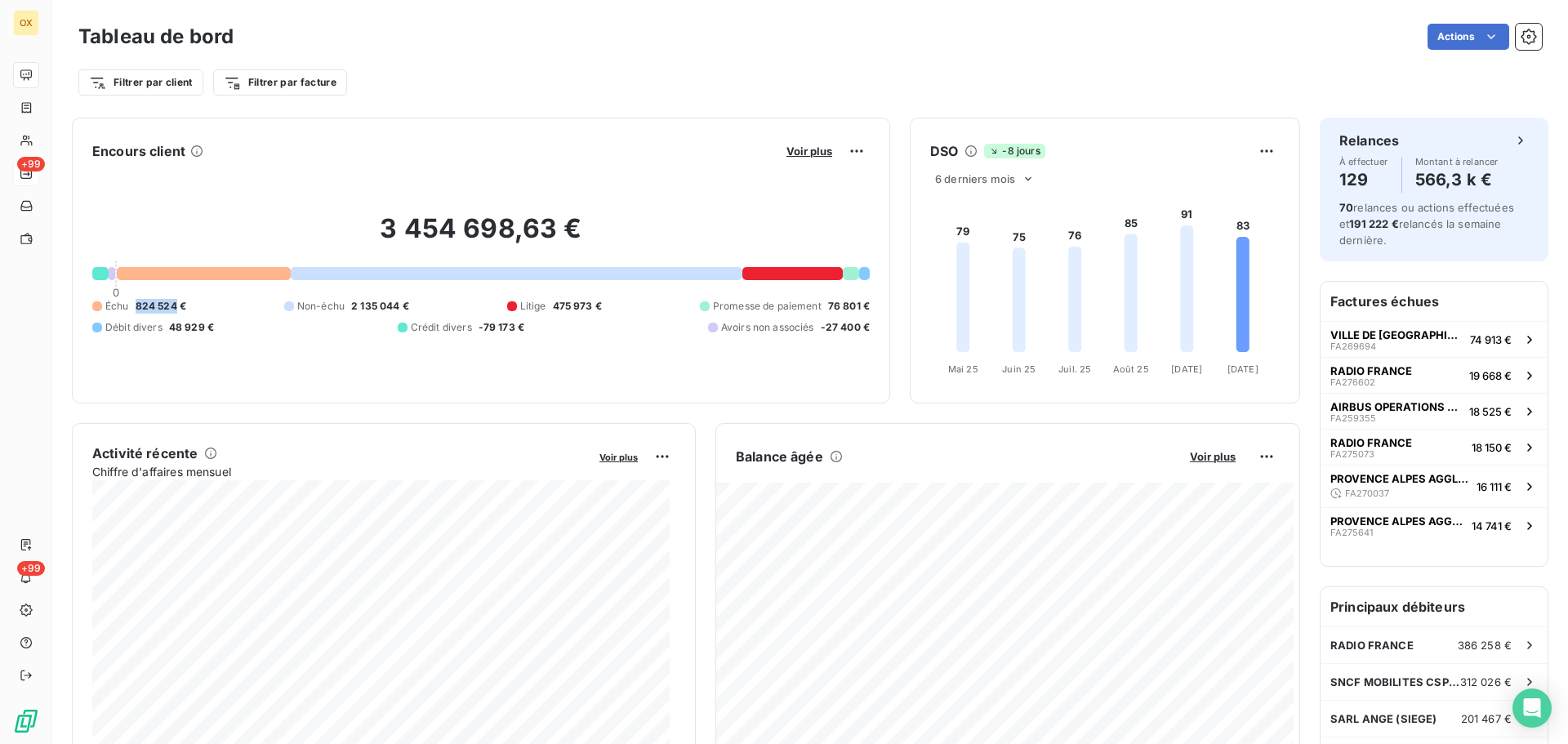
drag, startPoint x: 136, startPoint y: 300, endPoint x: 177, endPoint y: 300, distance: 41.0
click at [177, 300] on span "824 524 €" at bounding box center [160, 306] width 50 height 15
copy span "824 524"
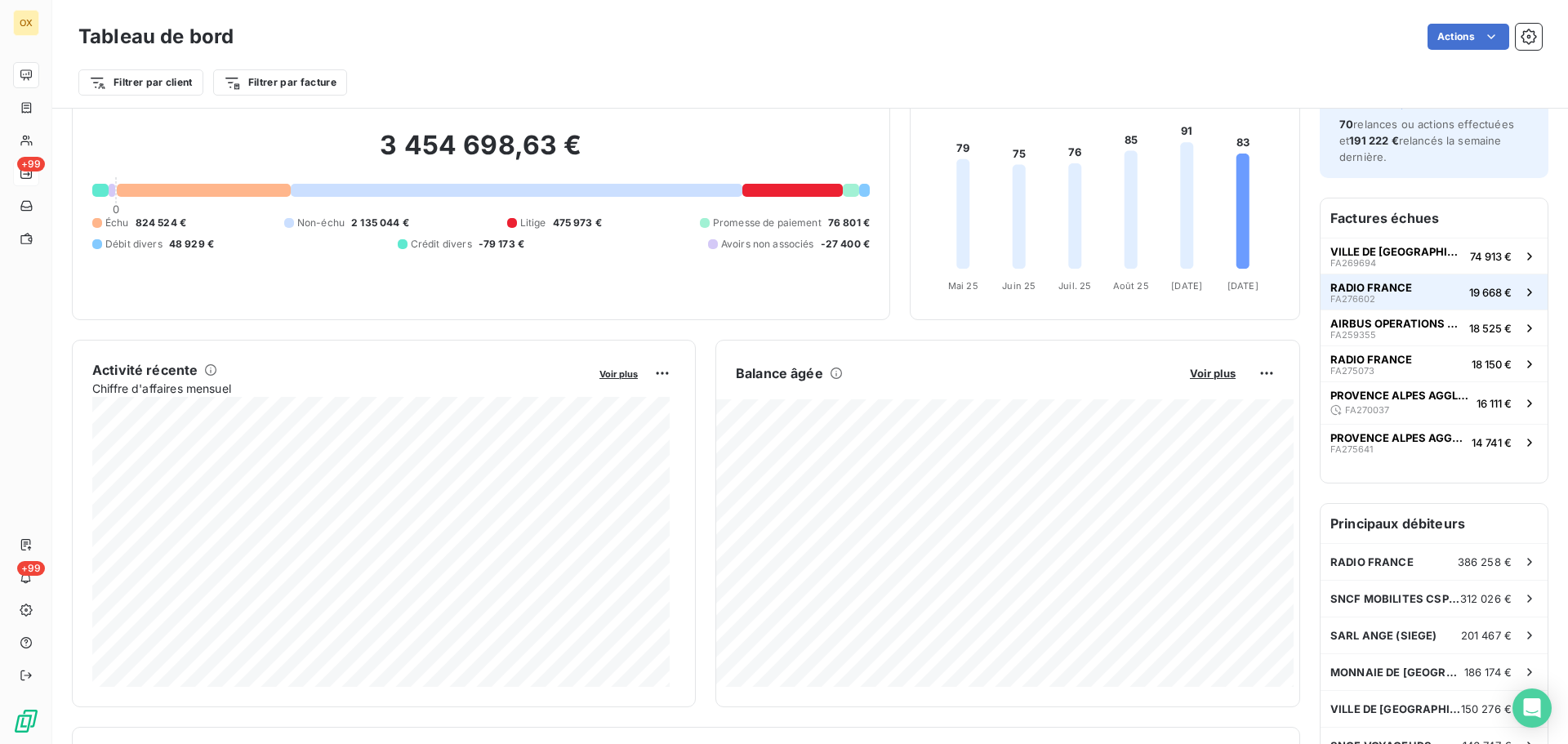
click at [1330, 297] on span "FA276602" at bounding box center [1352, 298] width 45 height 10
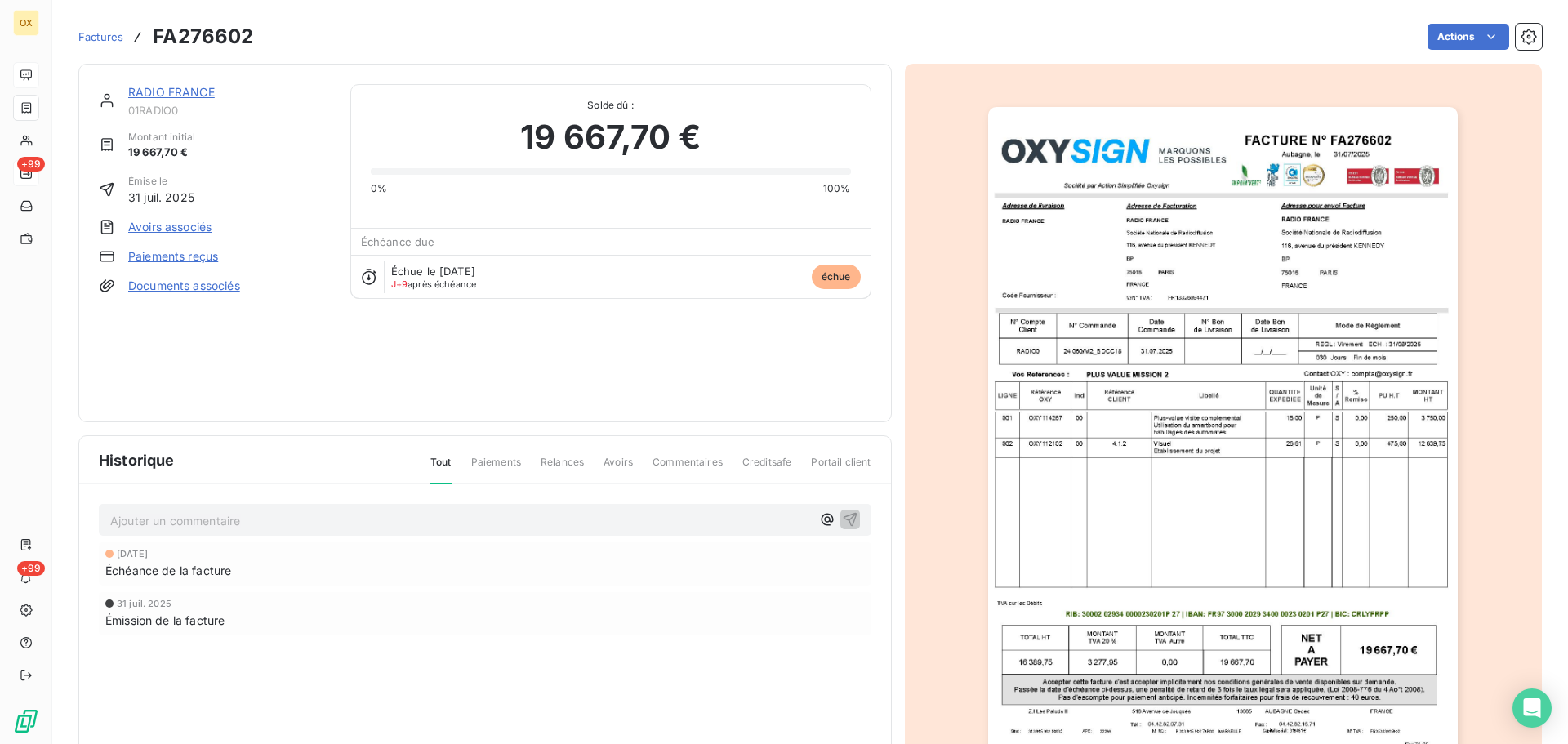
click at [203, 92] on link "RADIO FRANCE" at bounding box center [172, 92] width 87 height 14
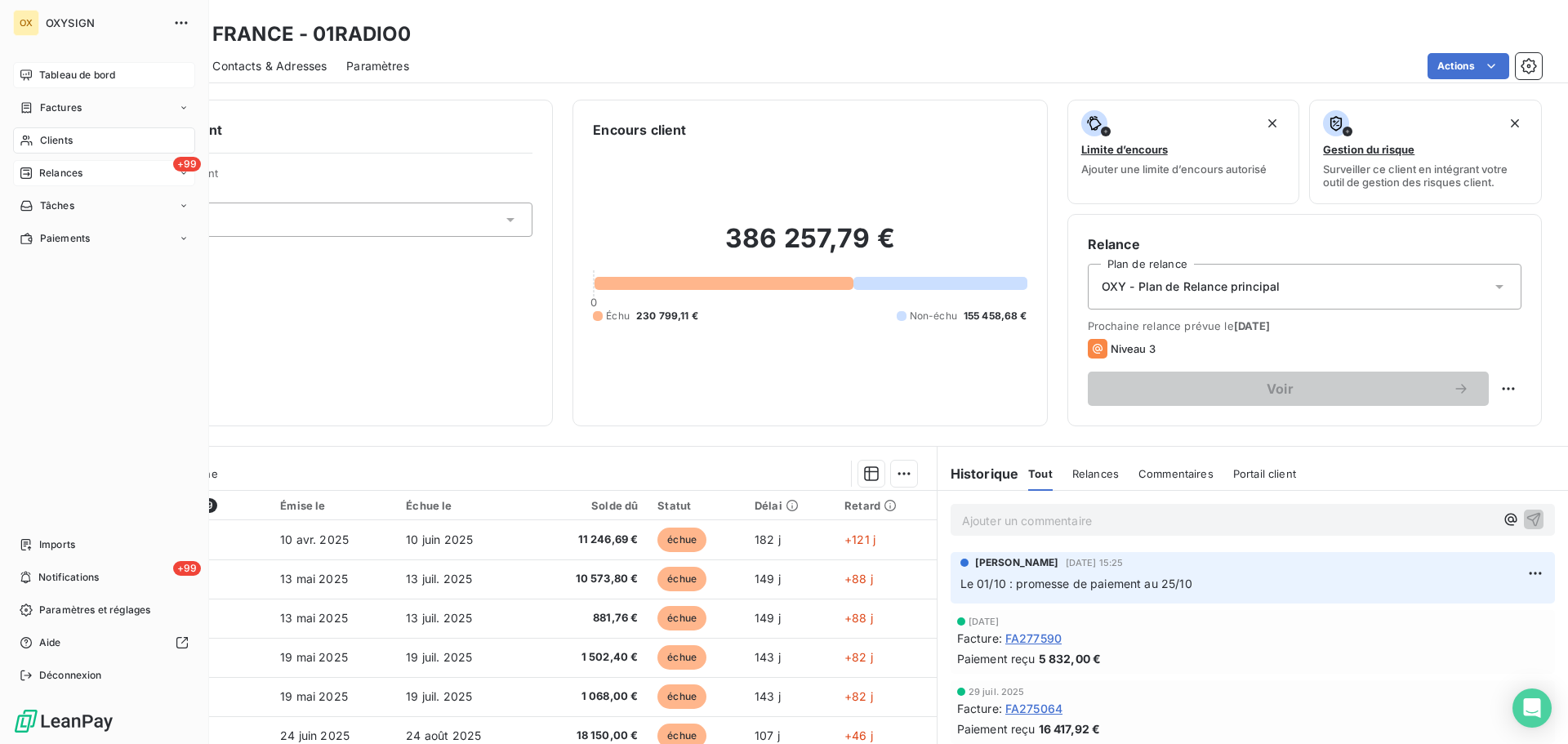
click at [48, 73] on span "Tableau de bord" at bounding box center [77, 75] width 76 height 15
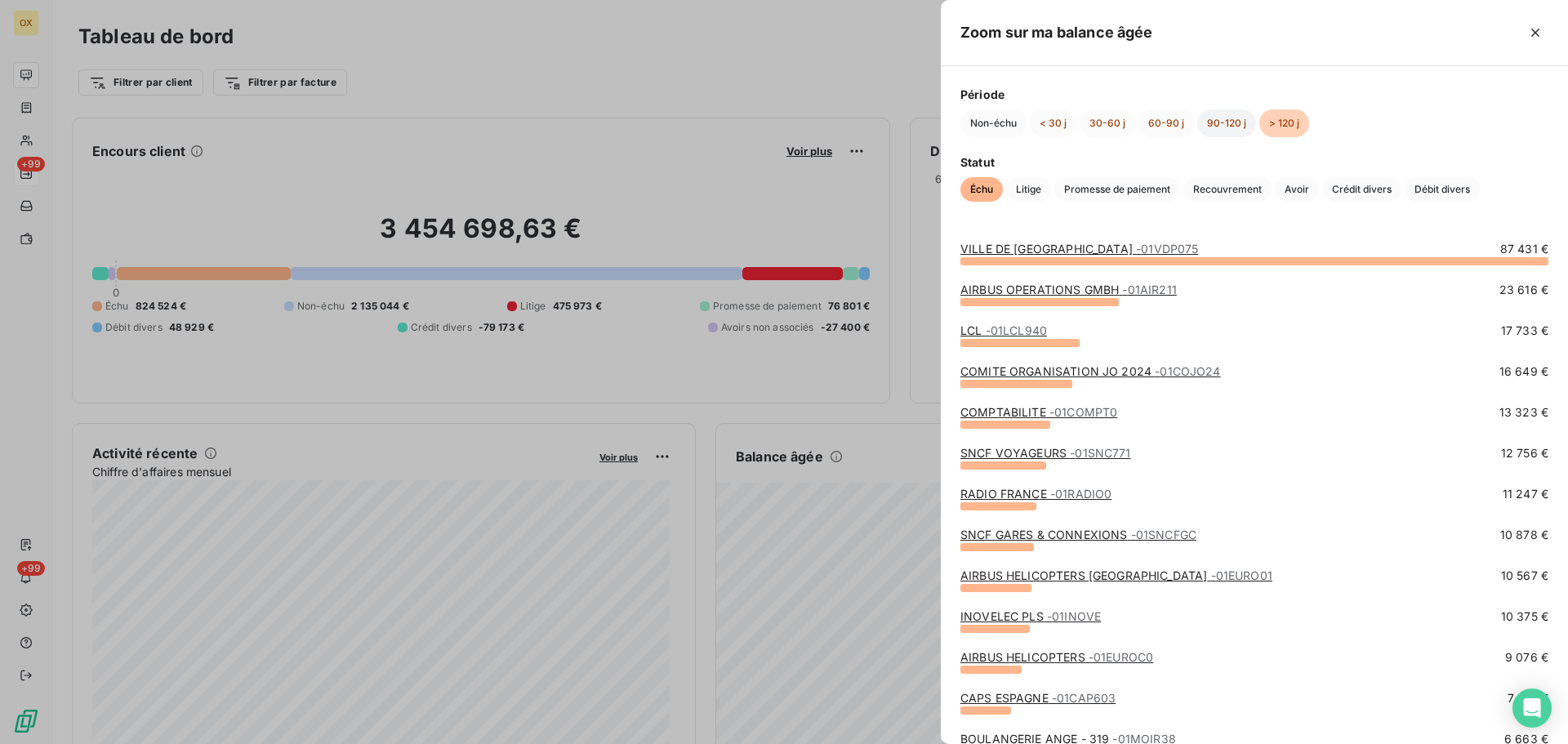
click at [1232, 121] on button "90-120 j" at bounding box center [1226, 123] width 58 height 27
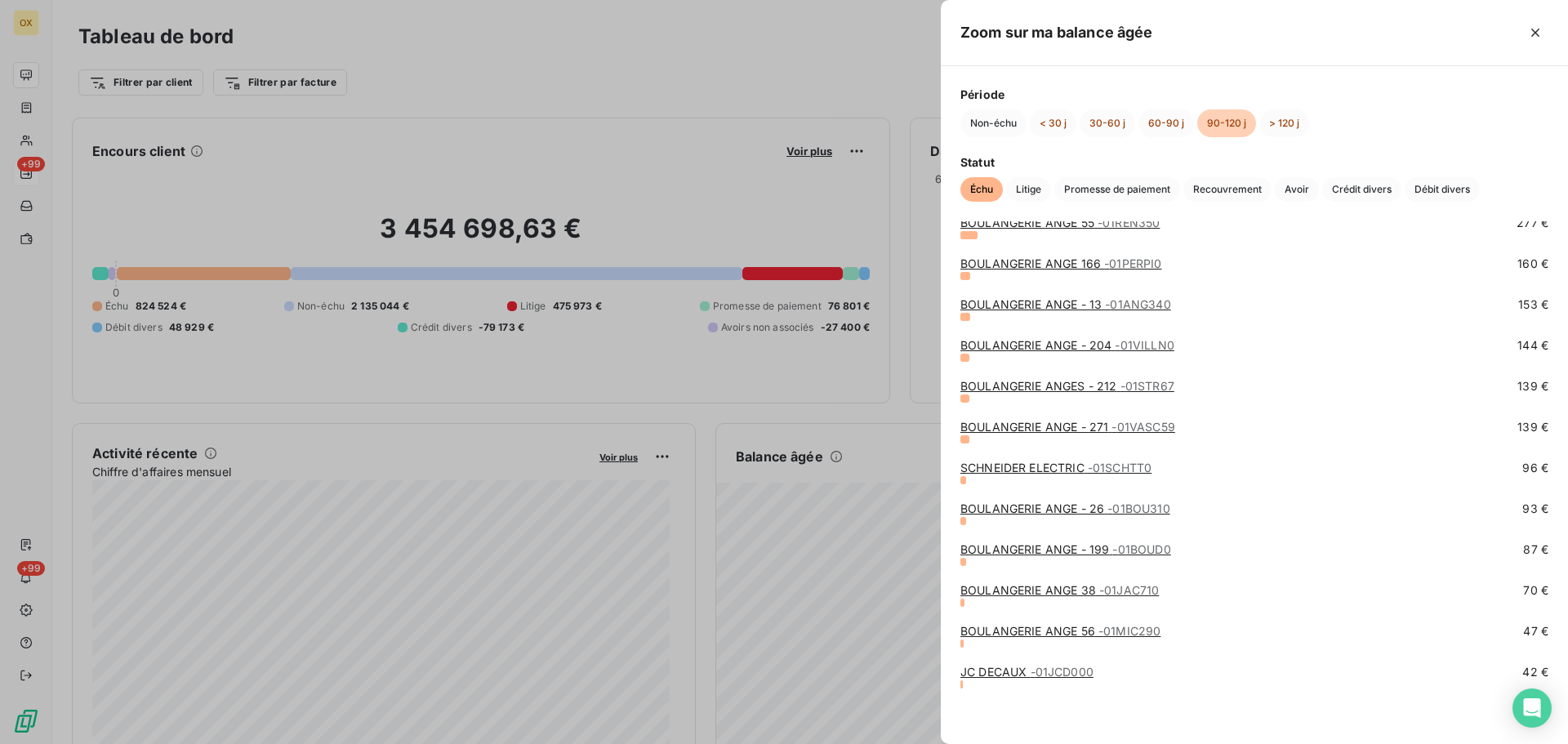
scroll to position [108, 0]
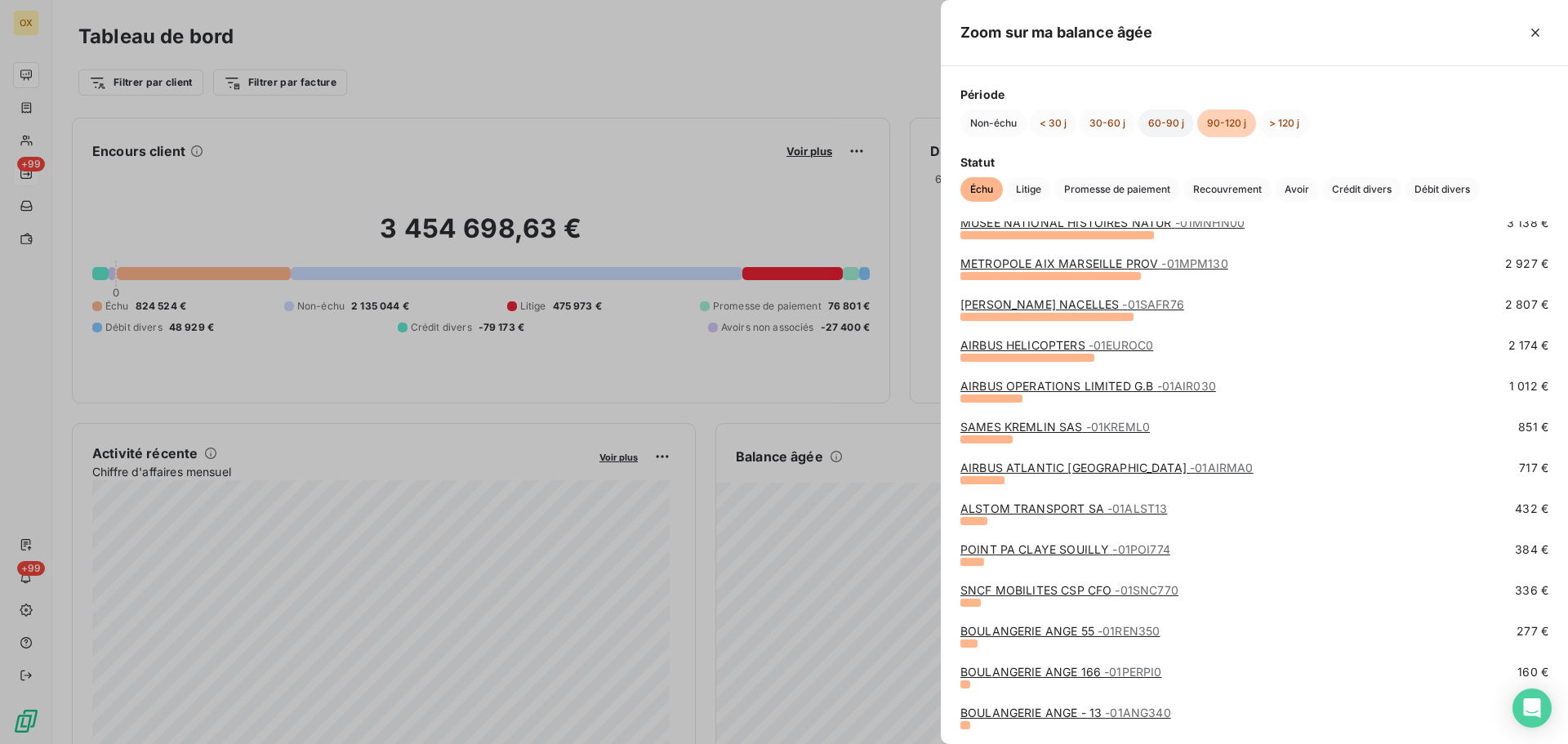
click at [1151, 124] on button "60-90 j" at bounding box center [1165, 123] width 56 height 27
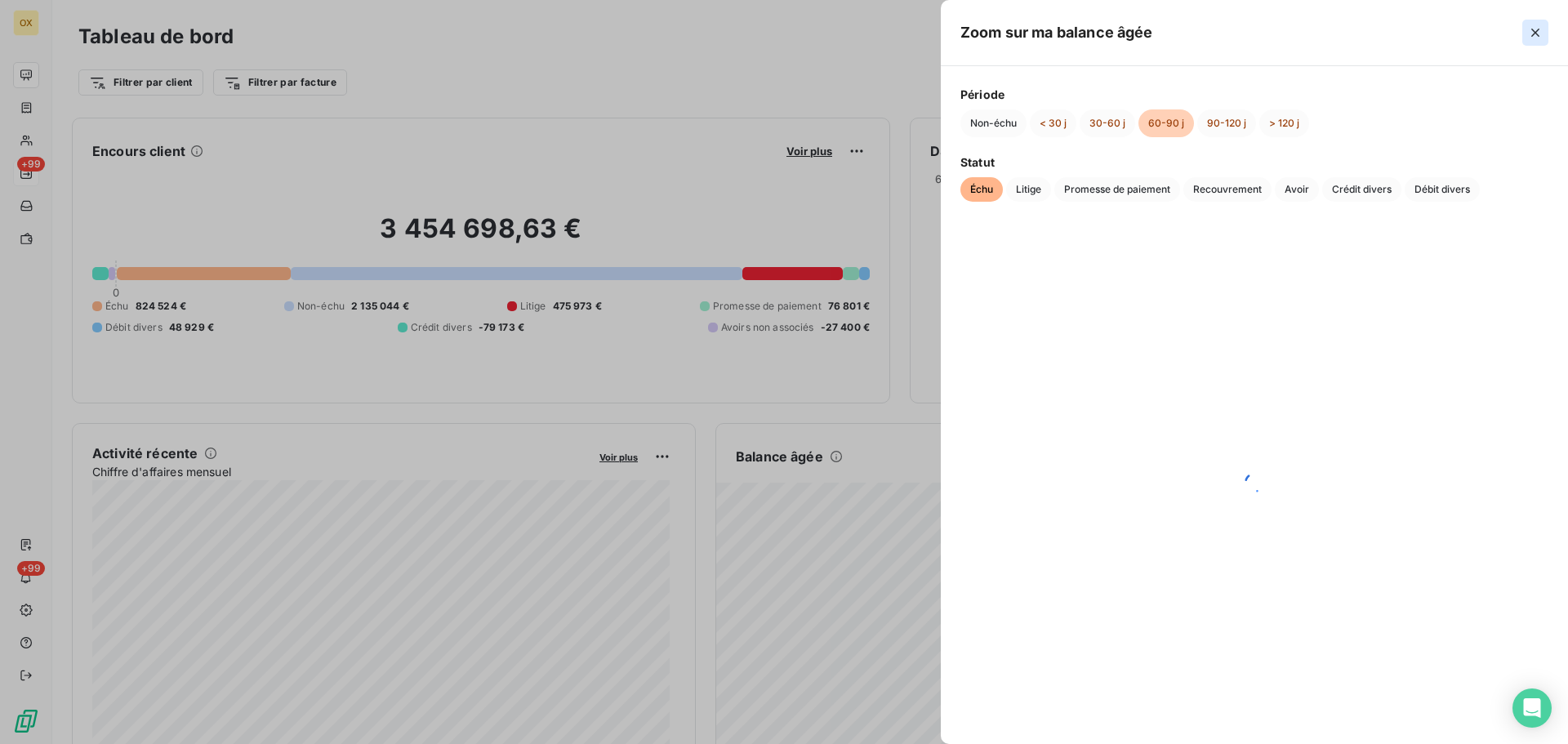
click at [1538, 33] on icon "button" at bounding box center [1535, 33] width 16 height 16
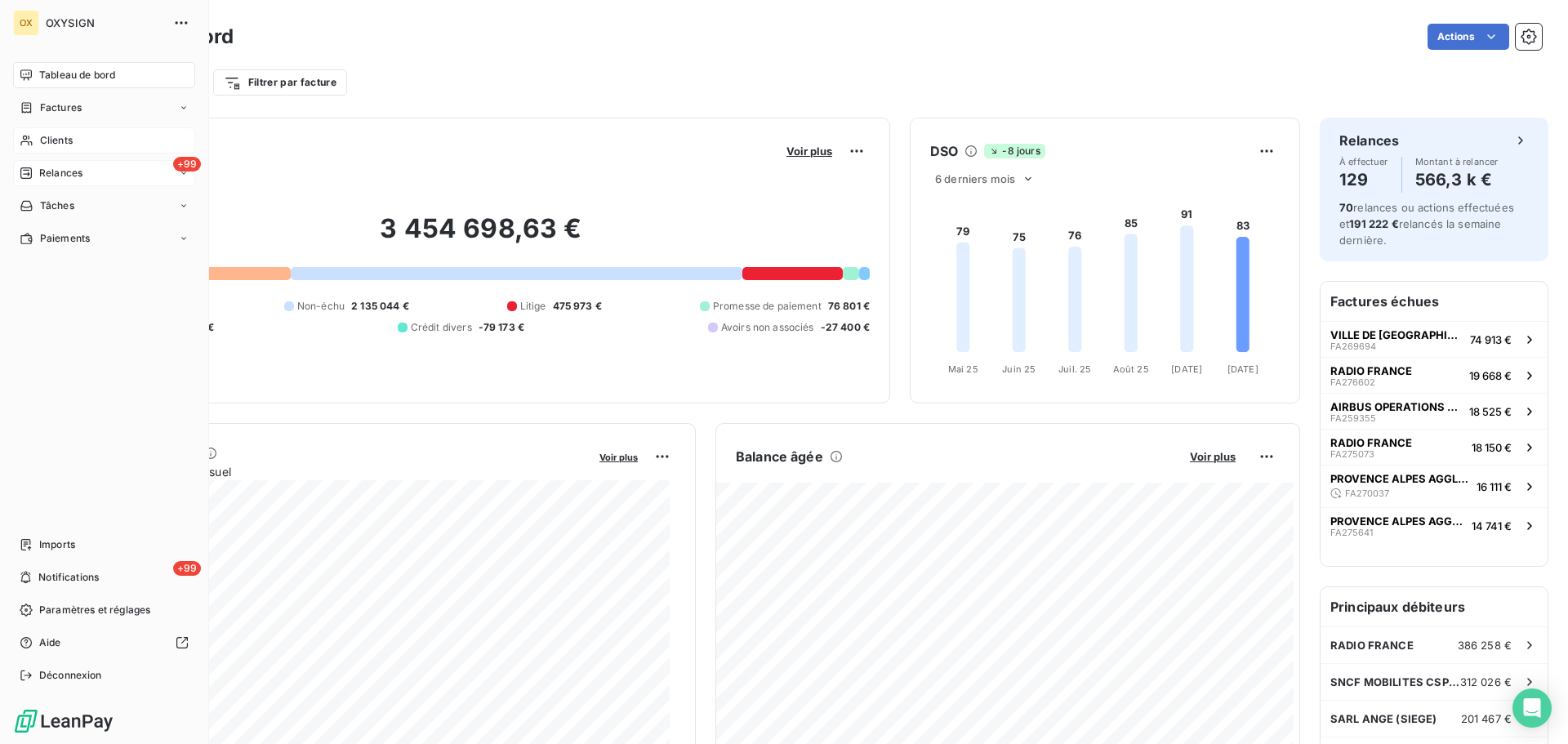
click at [82, 142] on div "Clients" at bounding box center [104, 141] width 182 height 27
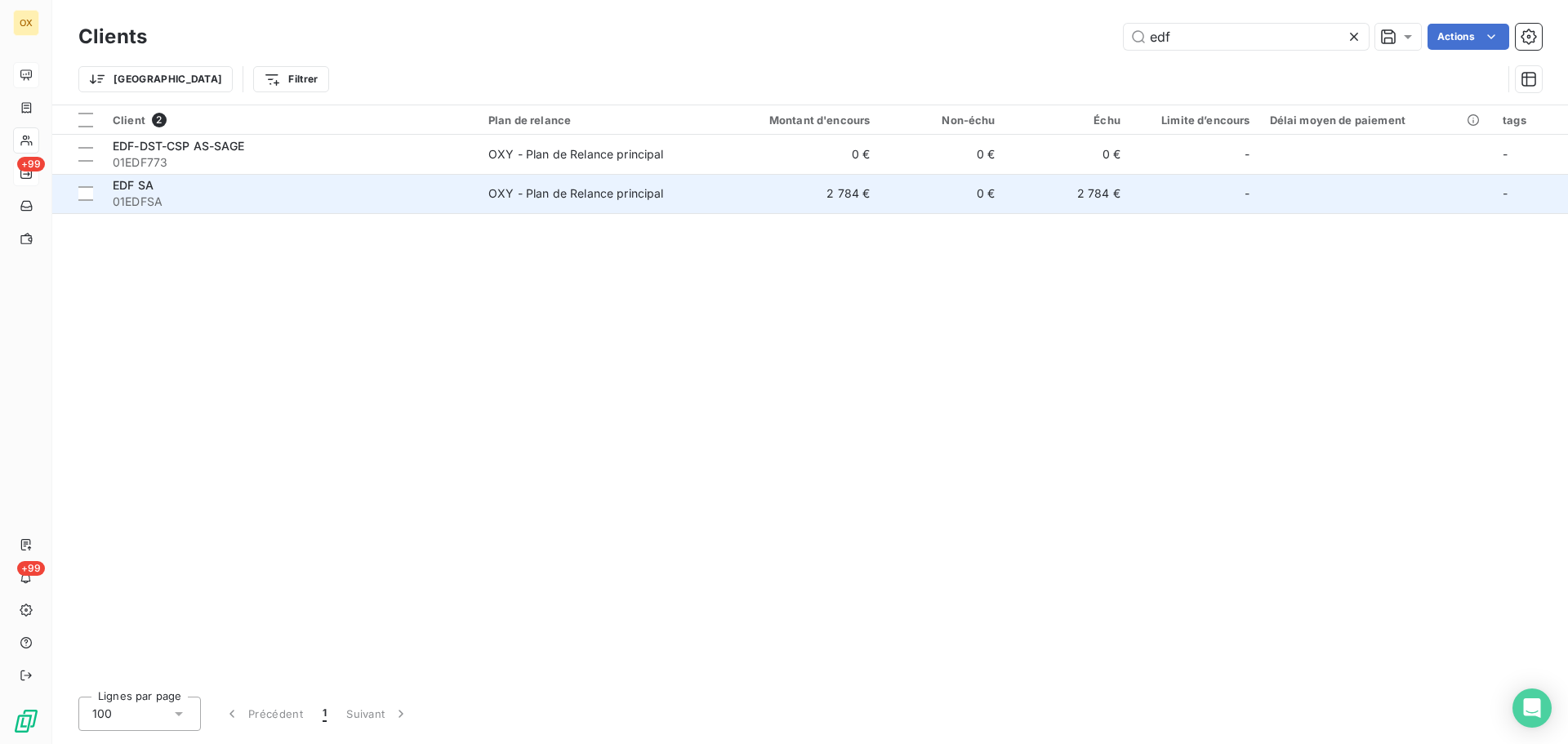
type input "edf"
click at [223, 202] on span "01EDFSA" at bounding box center [290, 202] width 356 height 16
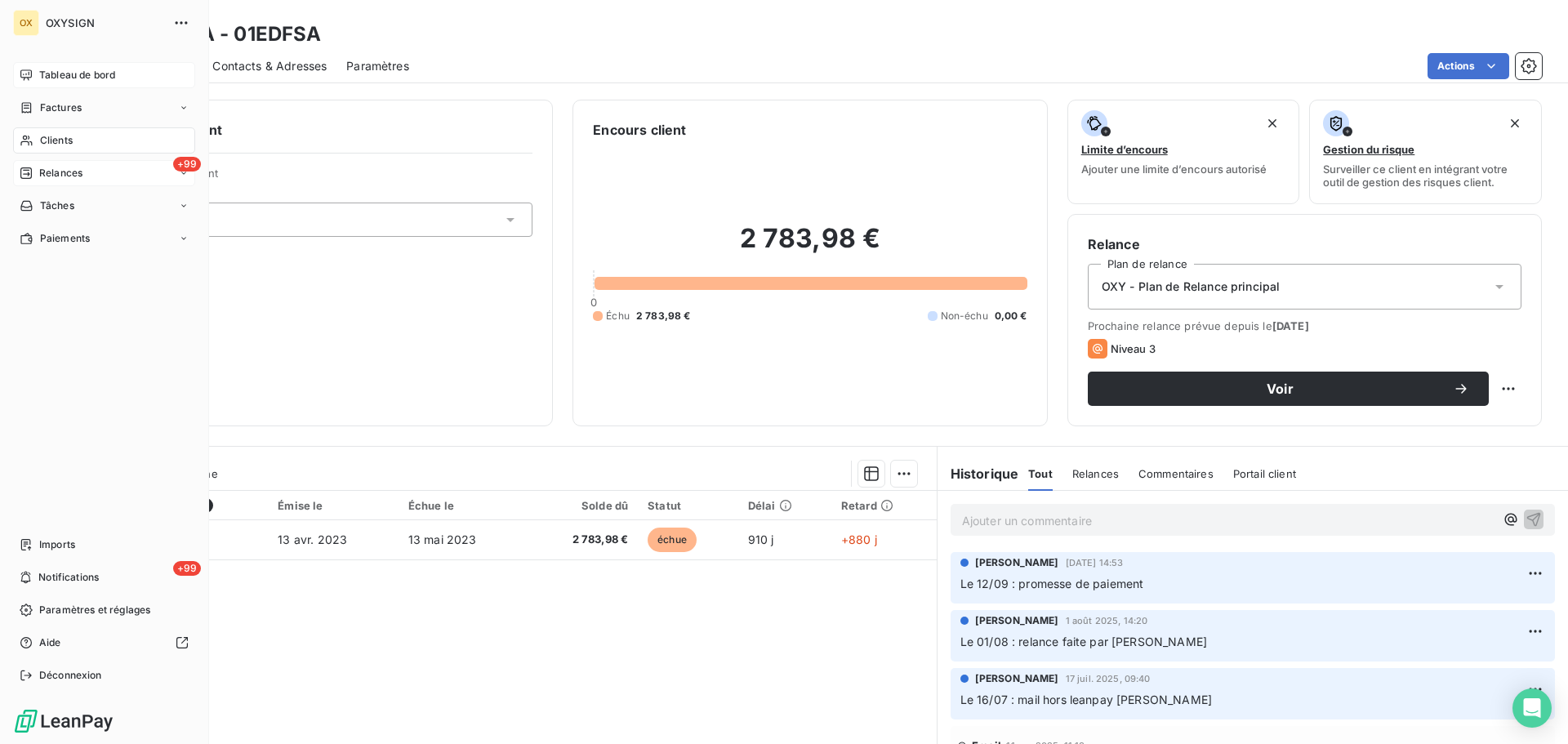
click at [55, 174] on span "Relances" at bounding box center [60, 173] width 43 height 15
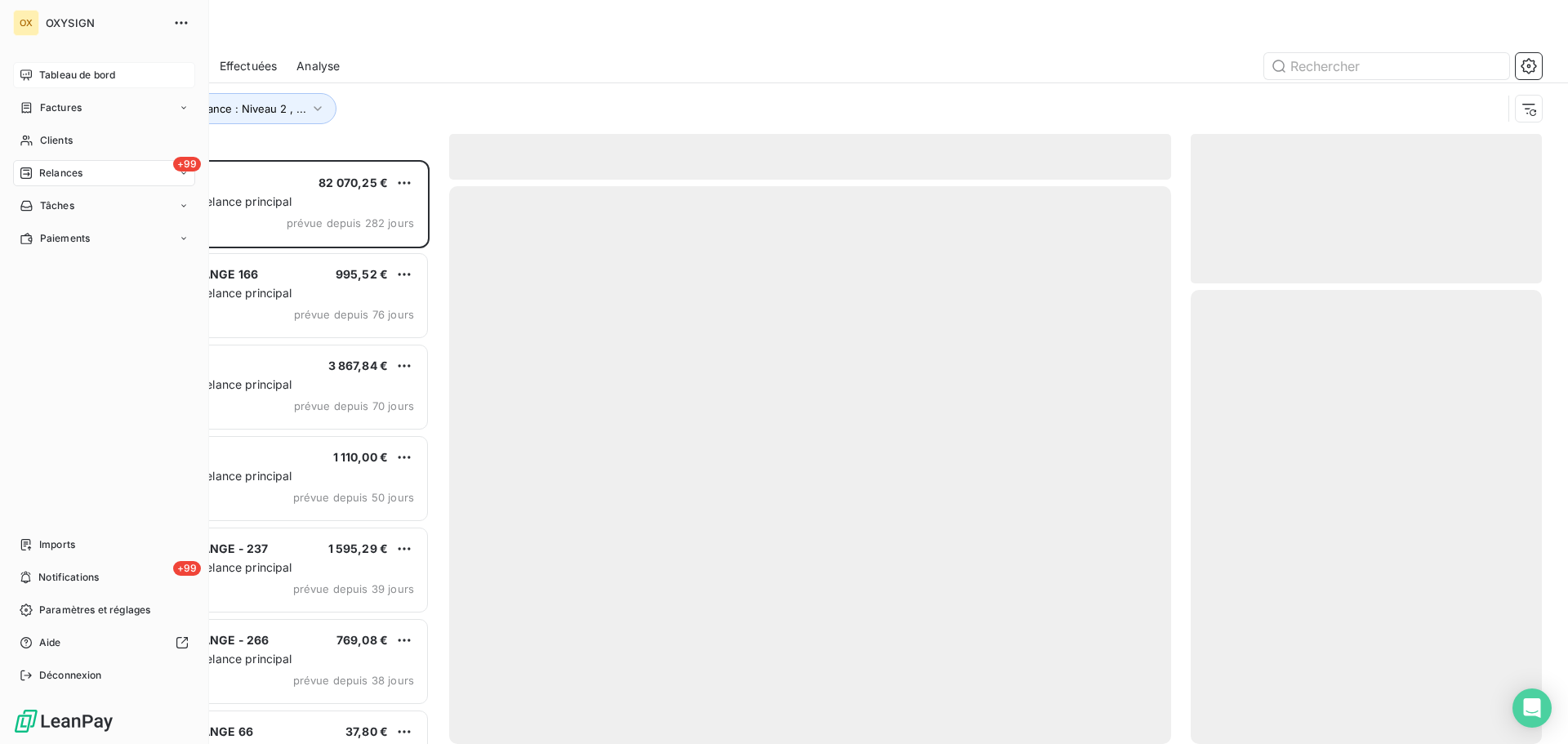
scroll to position [571, 339]
click at [60, 172] on span "Relances" at bounding box center [60, 173] width 43 height 15
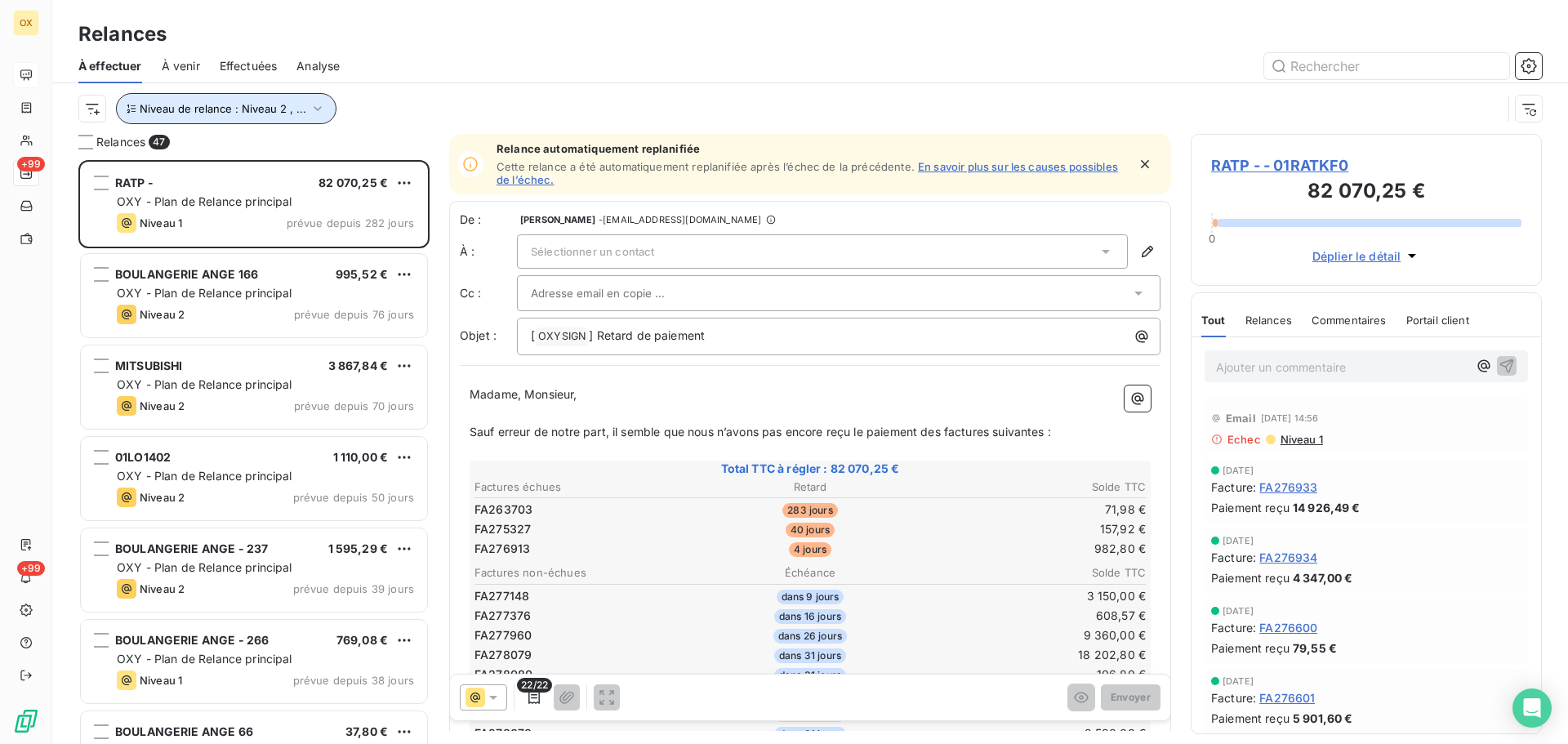
click at [310, 113] on icon "button" at bounding box center [318, 109] width 16 height 16
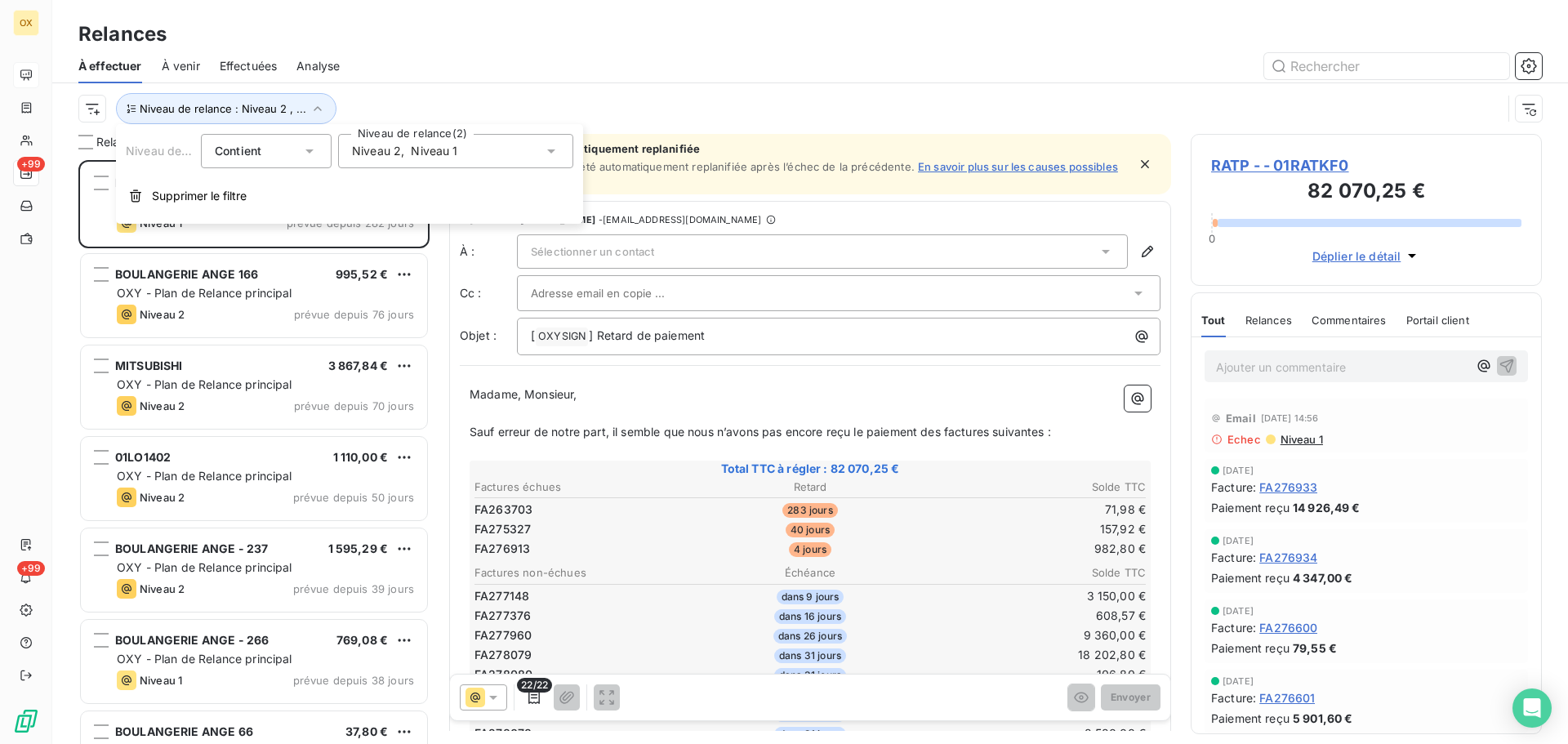
click at [367, 147] on span "Niveau 2" at bounding box center [376, 150] width 49 height 16
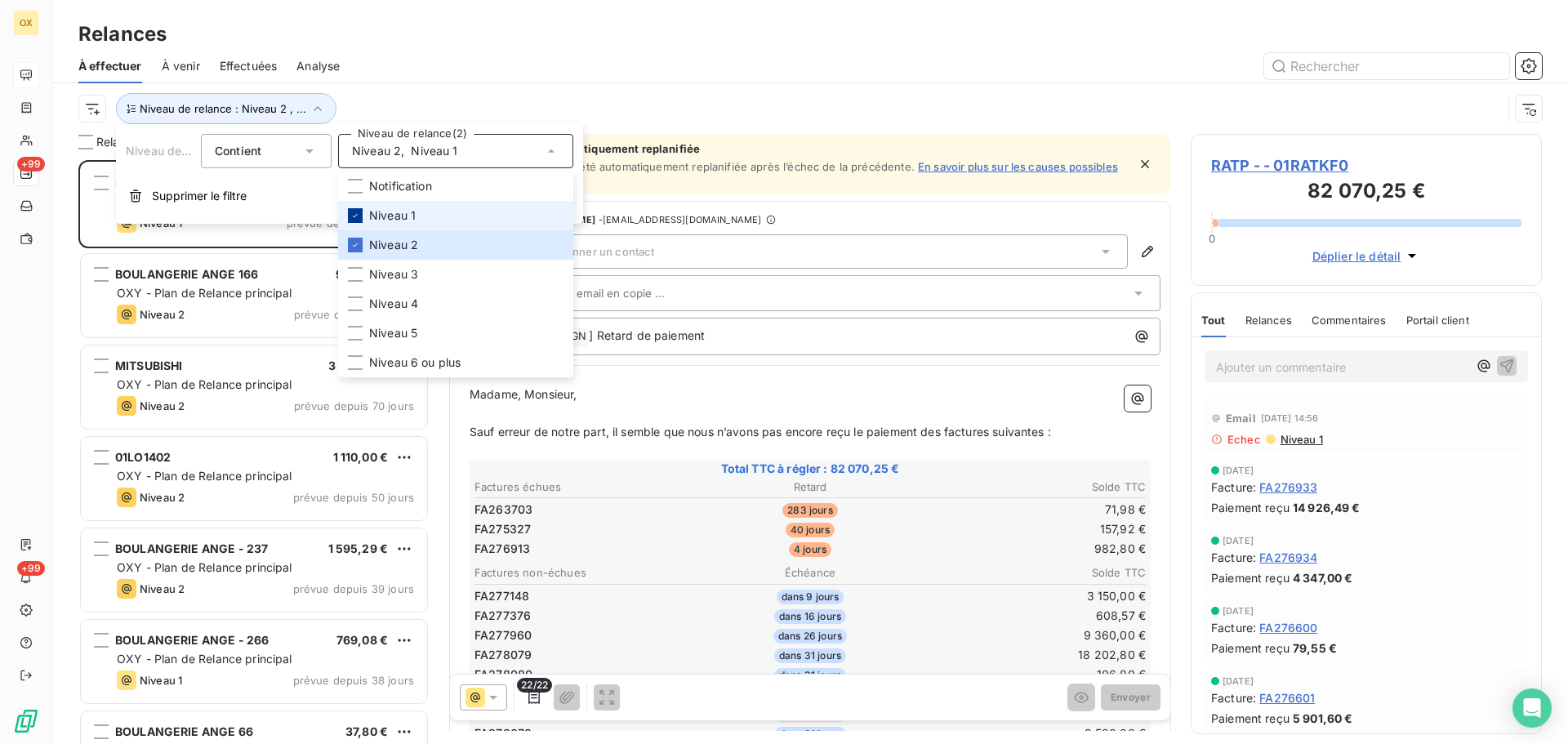
click at [357, 211] on icon at bounding box center [355, 215] width 10 height 10
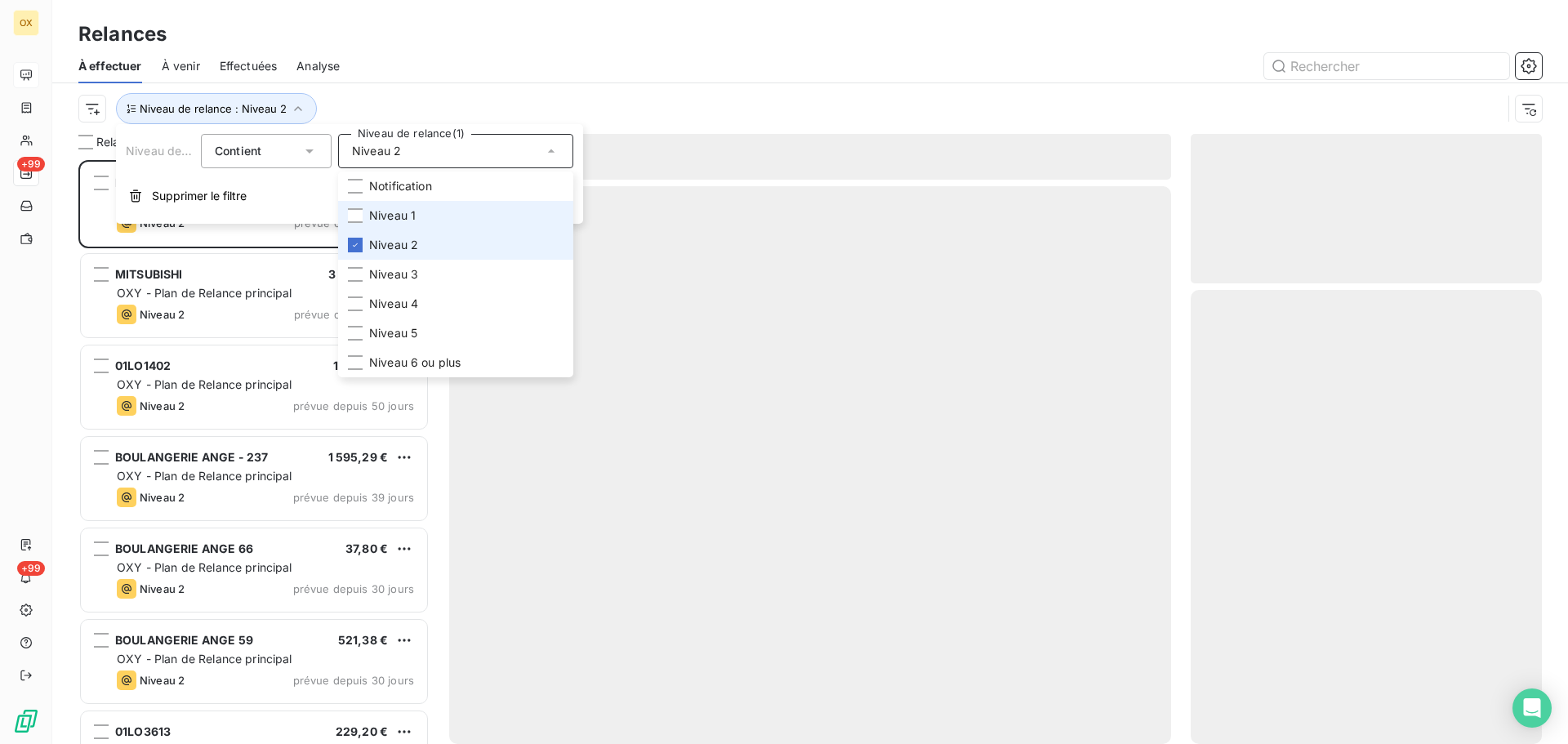
scroll to position [571, 339]
click at [359, 239] on div at bounding box center [355, 245] width 15 height 15
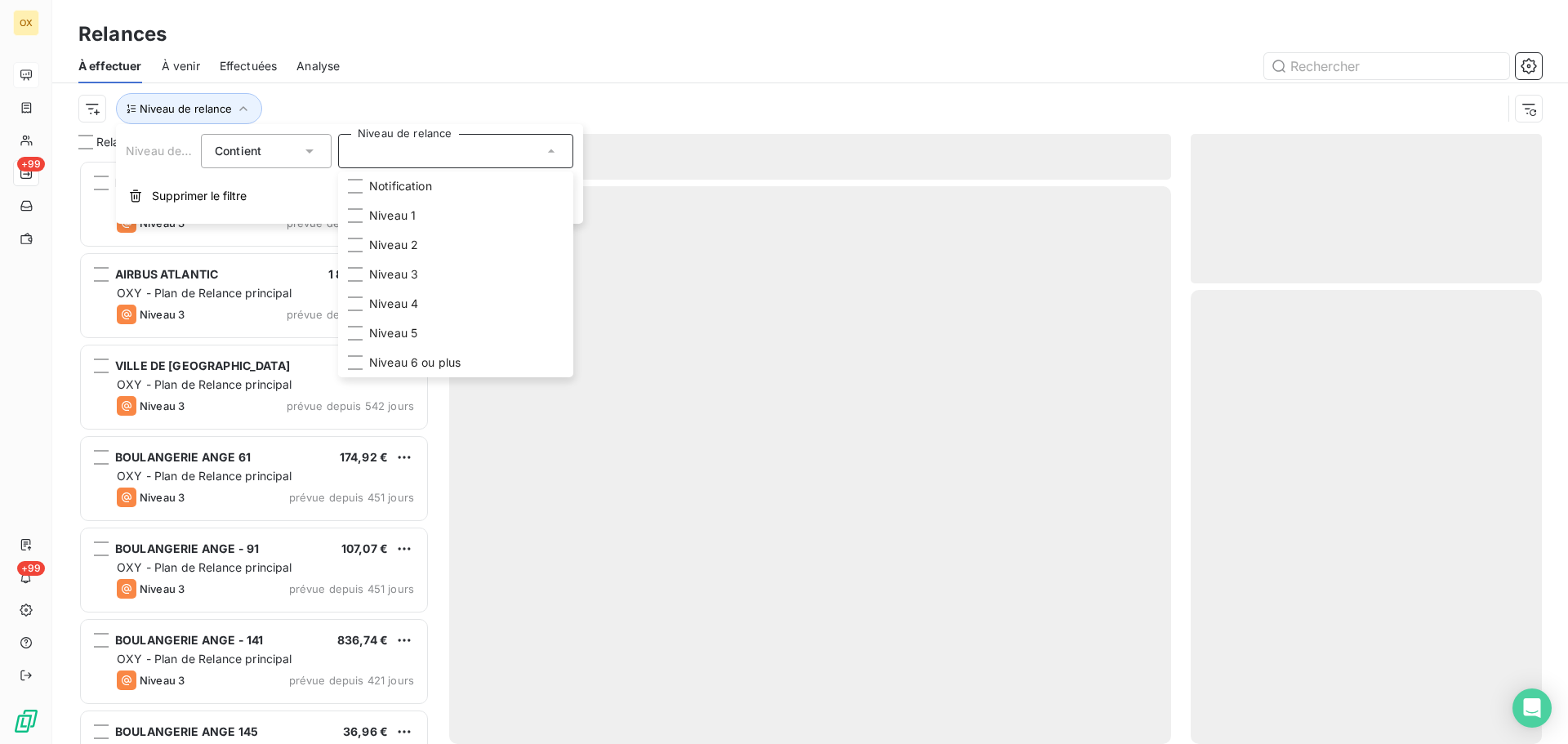
click at [381, 104] on div "Niveau de relance" at bounding box center [790, 108] width 1423 height 31
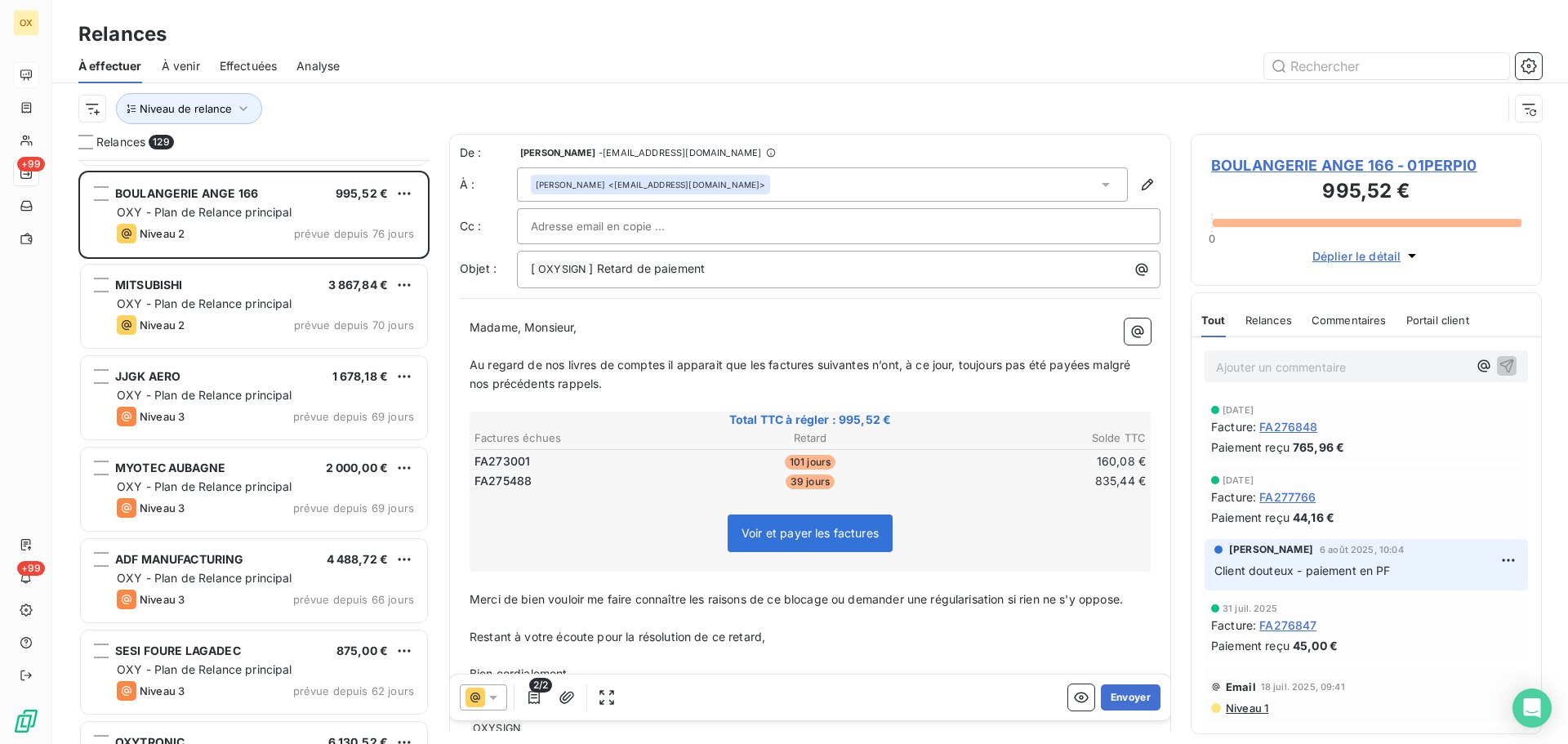
scroll to position [2532, 0]
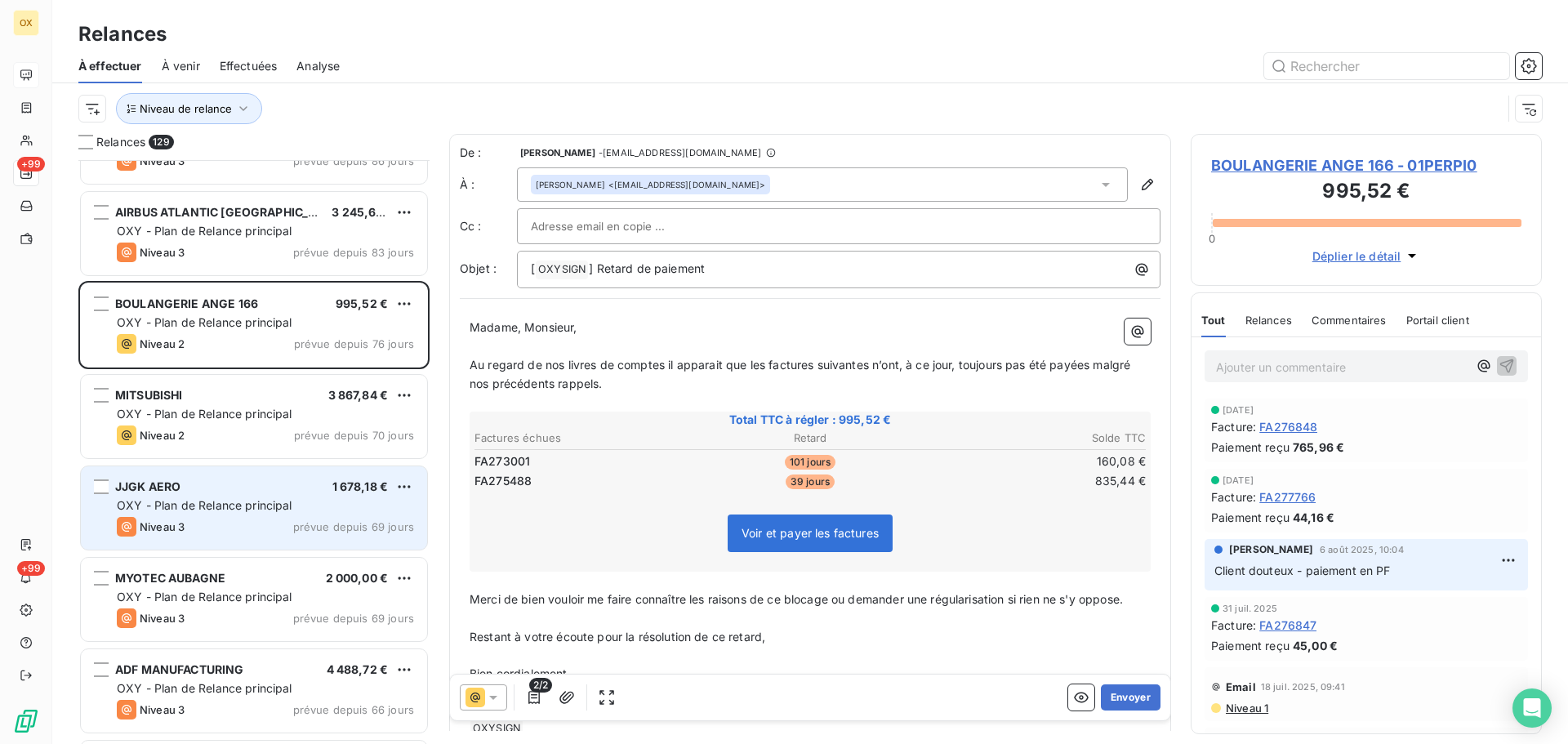
click at [263, 486] on div "JJGK AERO 1 678,18 €" at bounding box center [265, 487] width 297 height 15
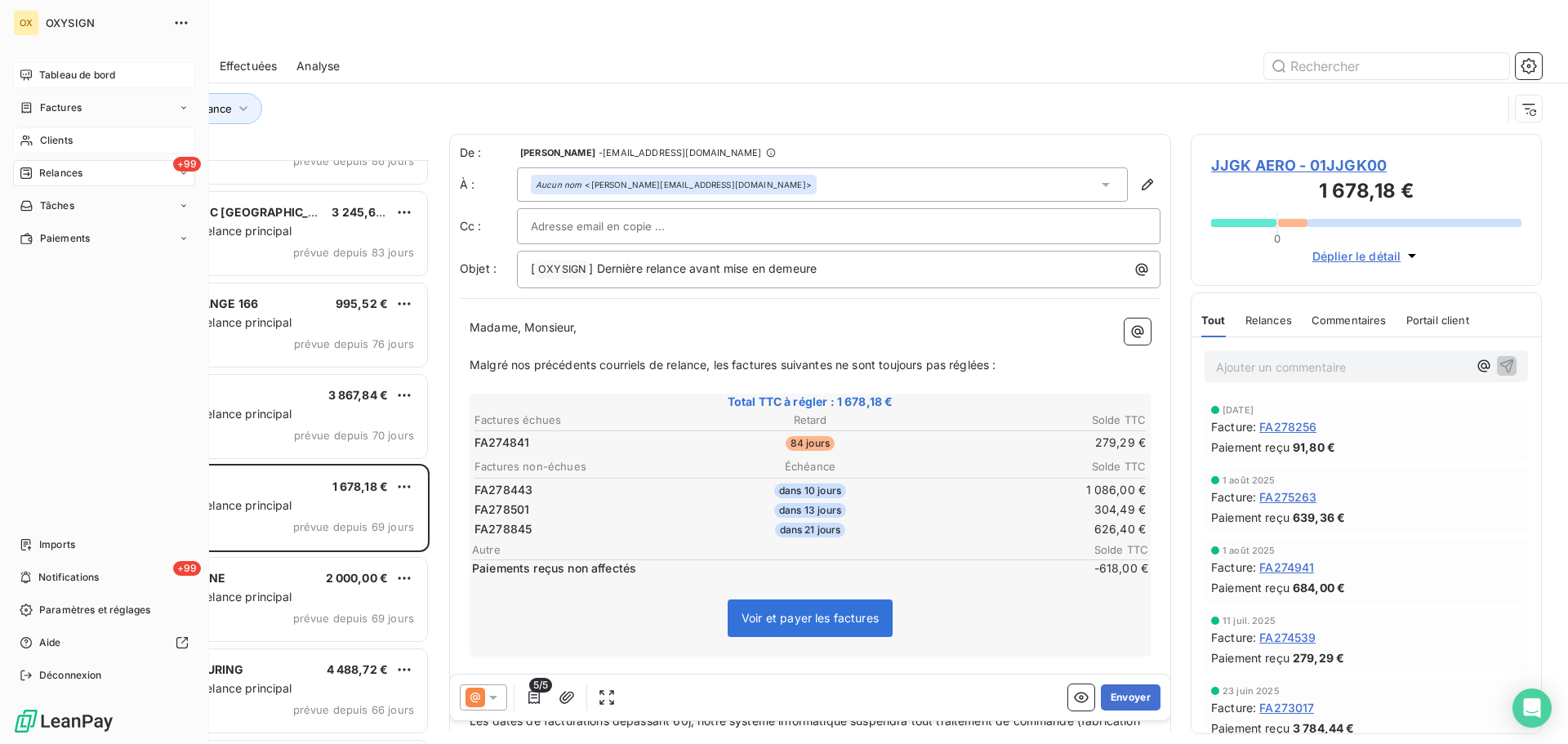
click at [101, 129] on div "Clients" at bounding box center [104, 141] width 182 height 27
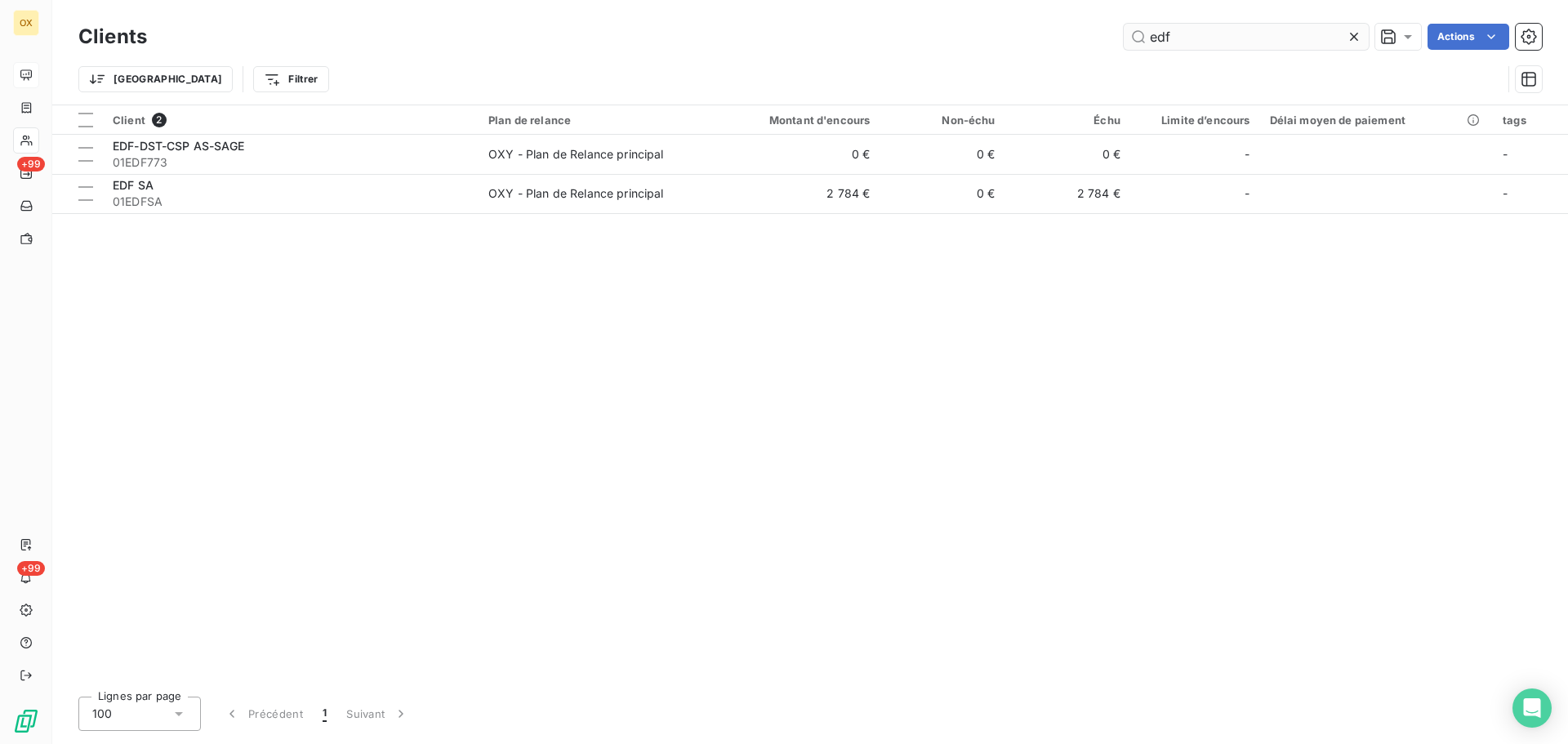
drag, startPoint x: 1170, startPoint y: 37, endPoint x: 1130, endPoint y: 27, distance: 41.2
click at [1129, 27] on input "edf" at bounding box center [1246, 37] width 245 height 27
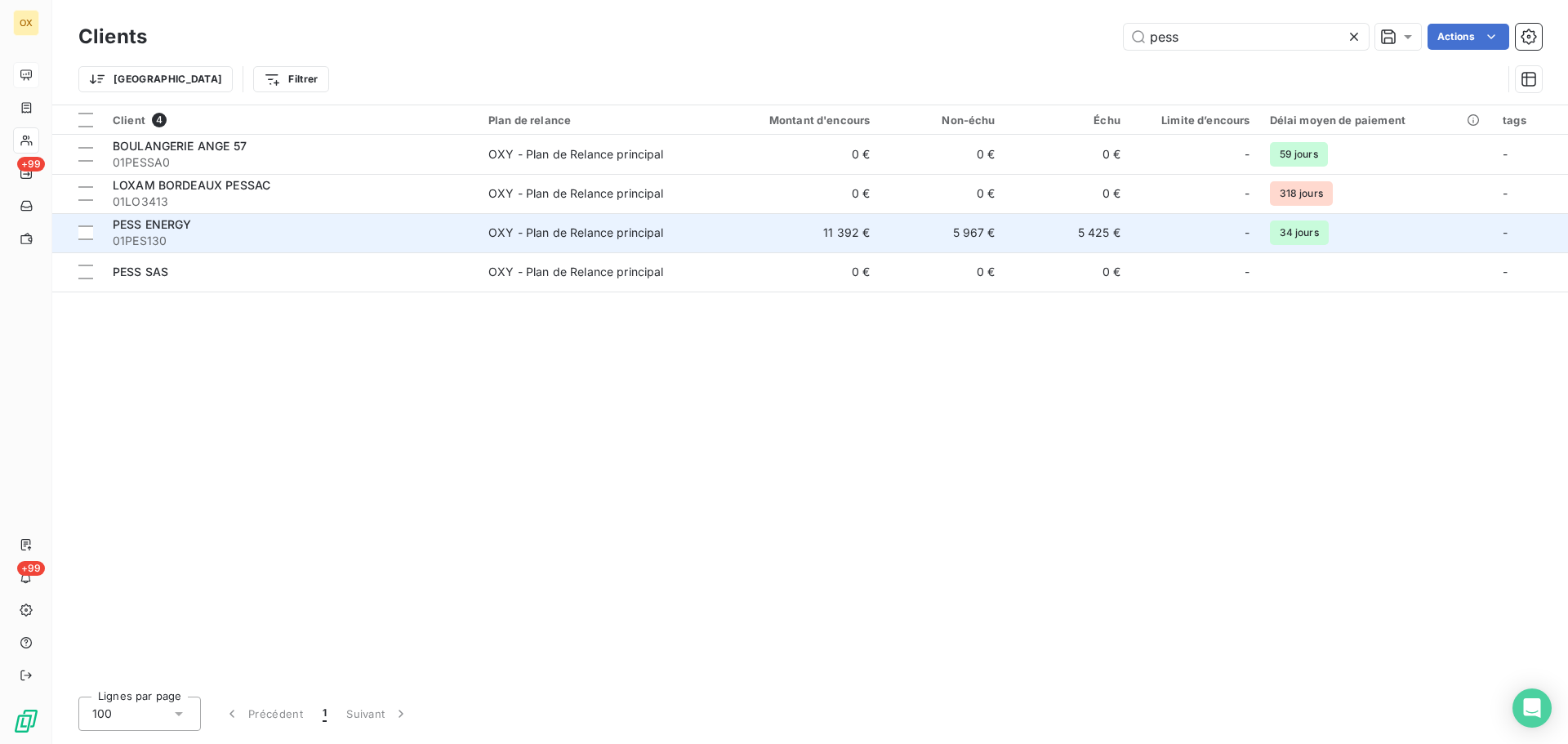
type input "pess"
click at [270, 234] on span "01PES130" at bounding box center [290, 241] width 356 height 16
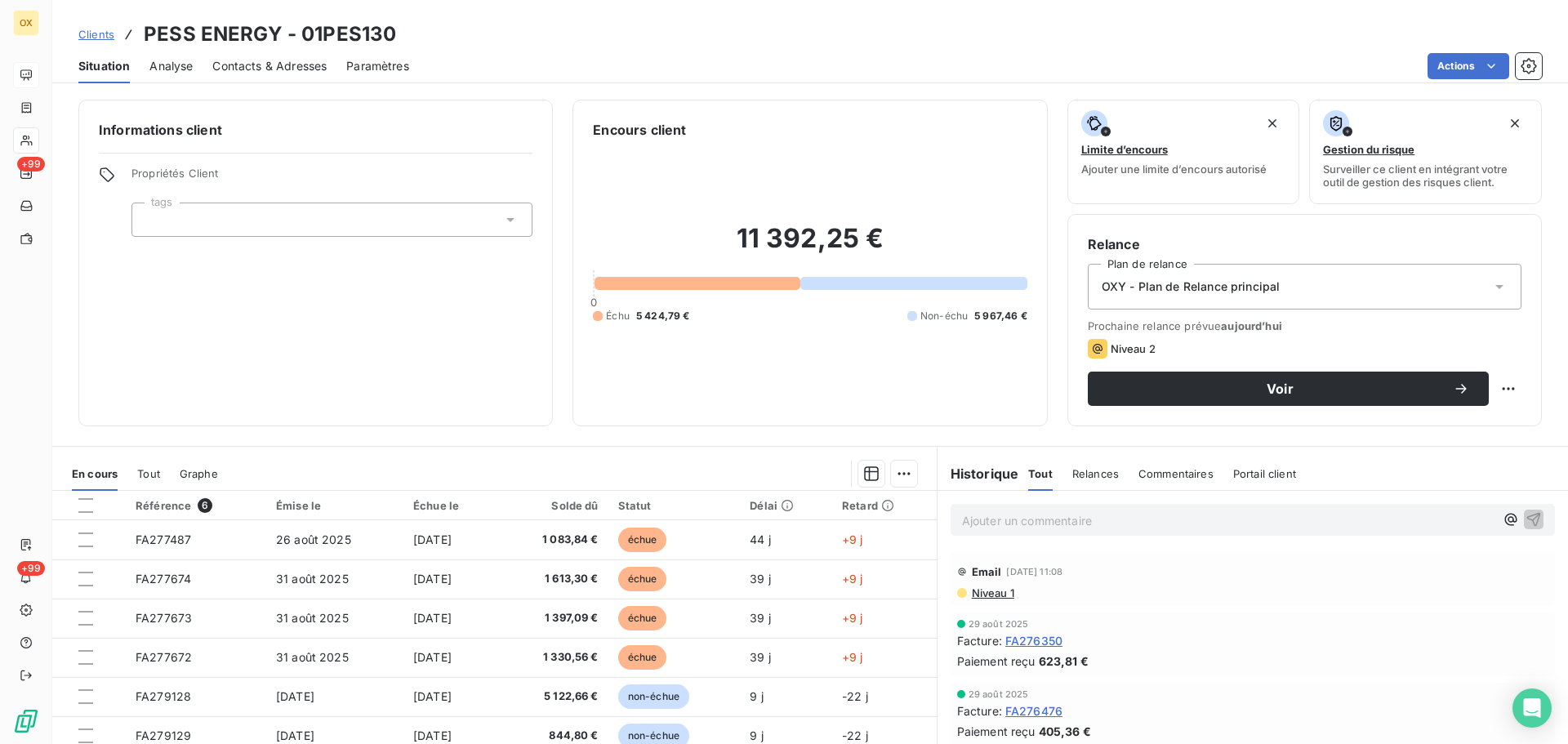
click at [1060, 516] on p "Ajouter un commentaire ﻿" at bounding box center [1228, 520] width 533 height 20
click at [1526, 518] on icon "button" at bounding box center [1533, 518] width 16 height 16
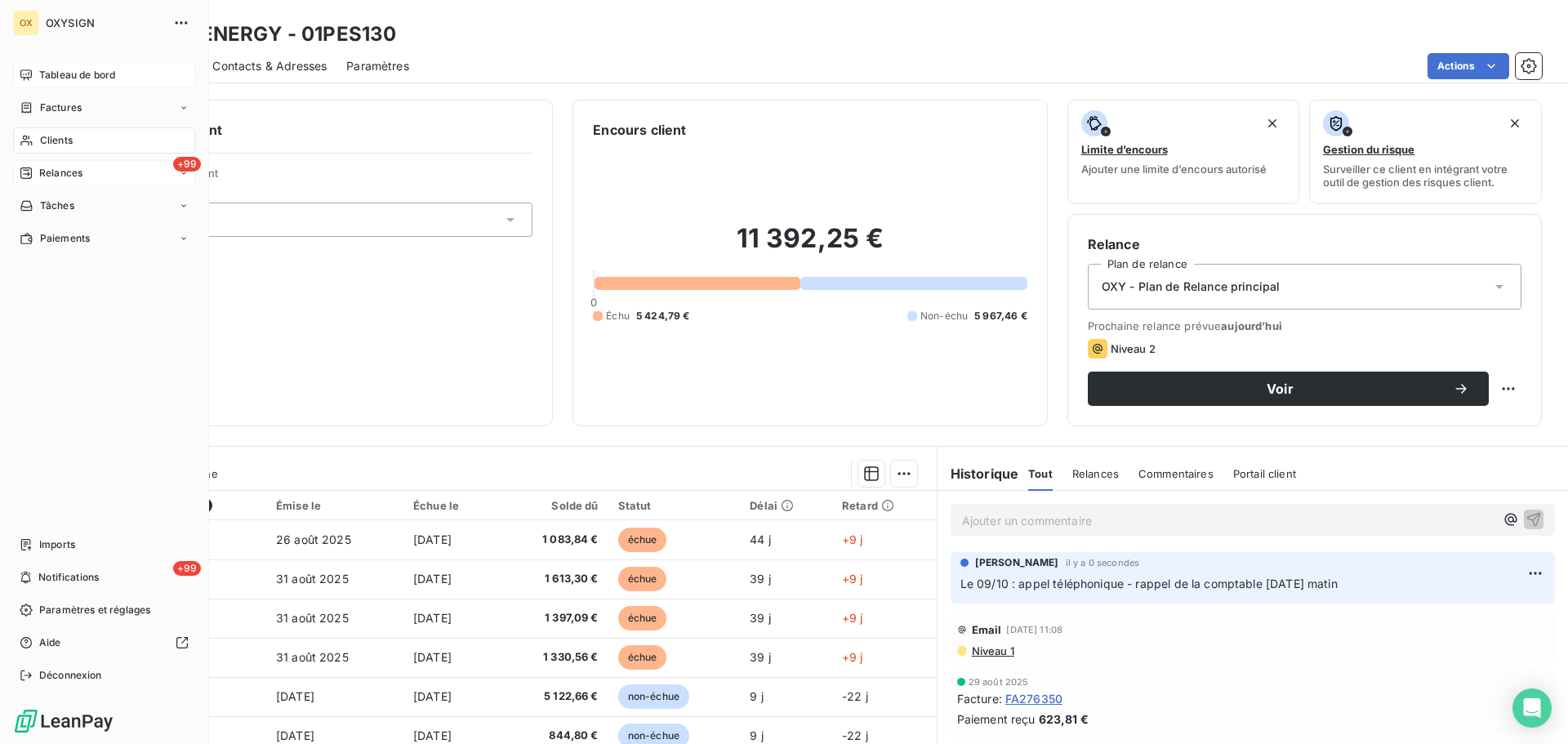
click at [89, 170] on div "+99 Relances" at bounding box center [104, 173] width 182 height 27
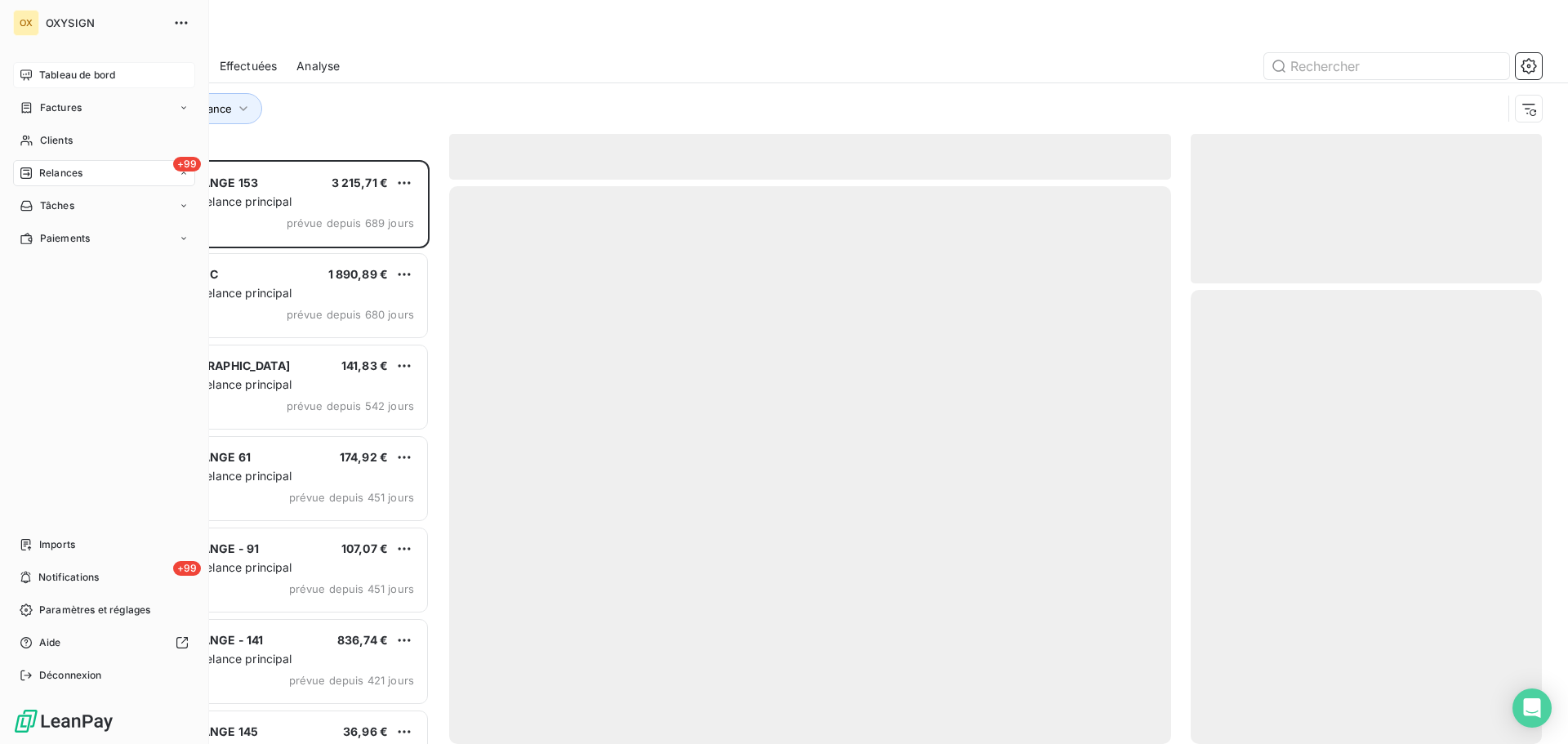
scroll to position [571, 339]
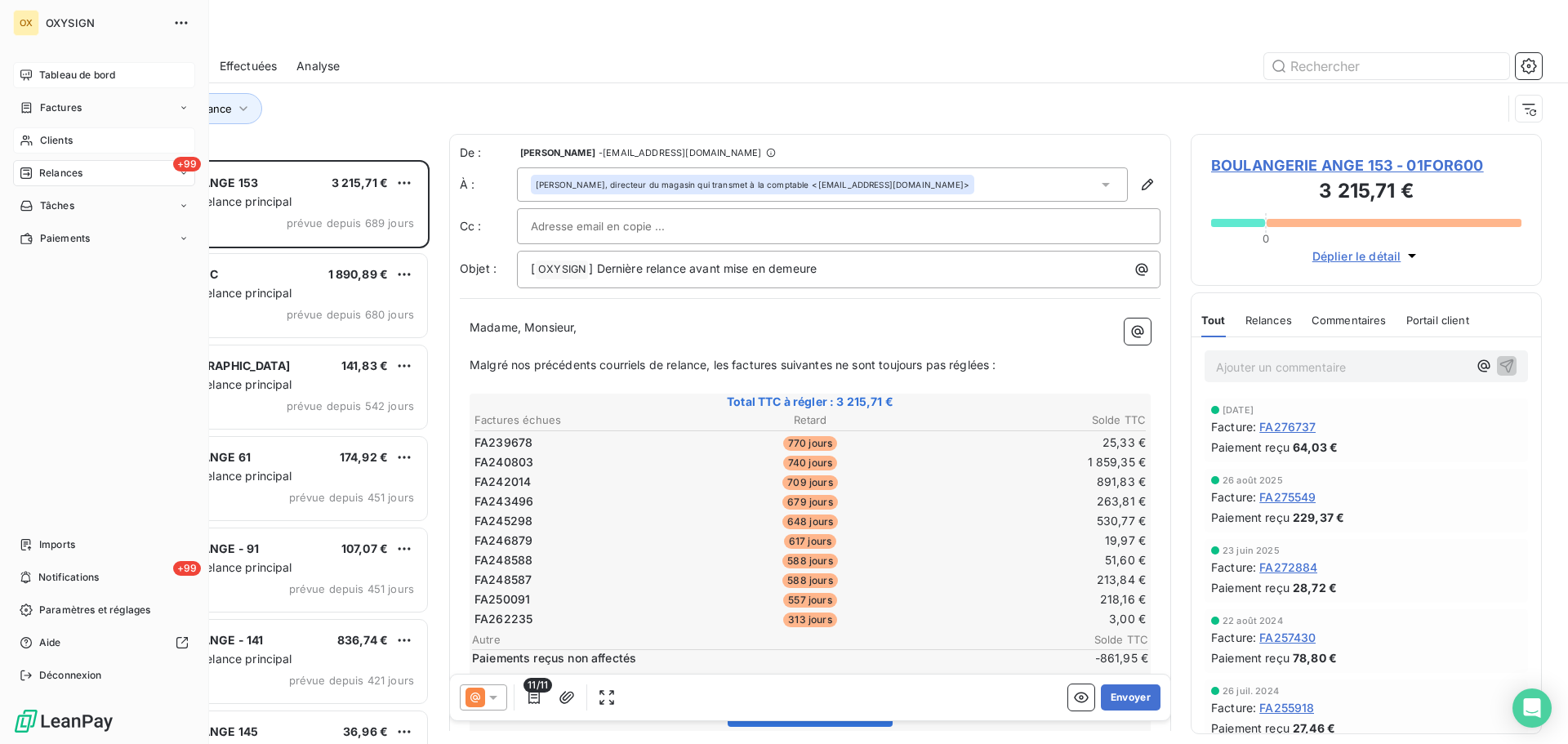
click at [45, 138] on span "Clients" at bounding box center [56, 140] width 33 height 15
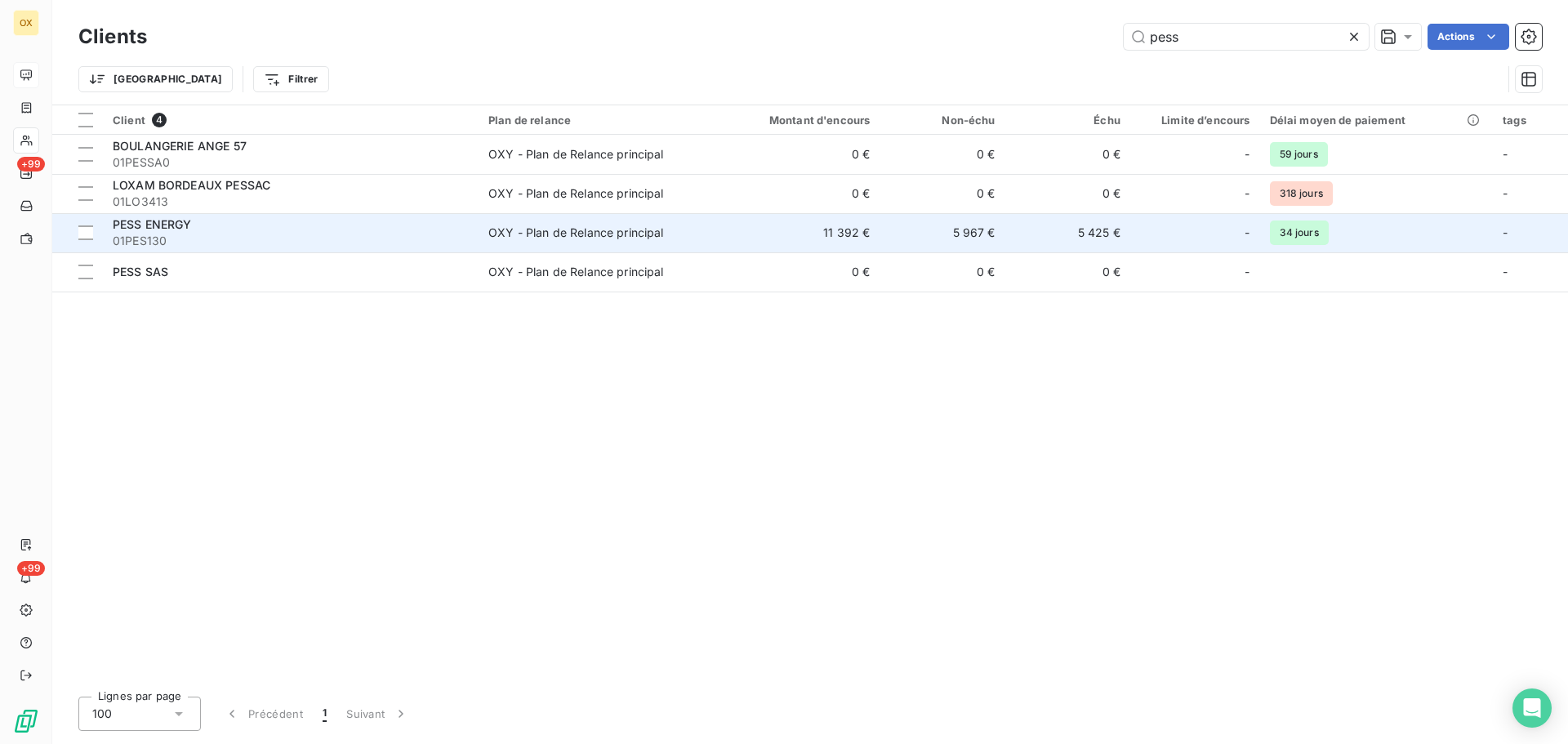
click at [318, 224] on div "PESS ENERGY" at bounding box center [290, 225] width 356 height 16
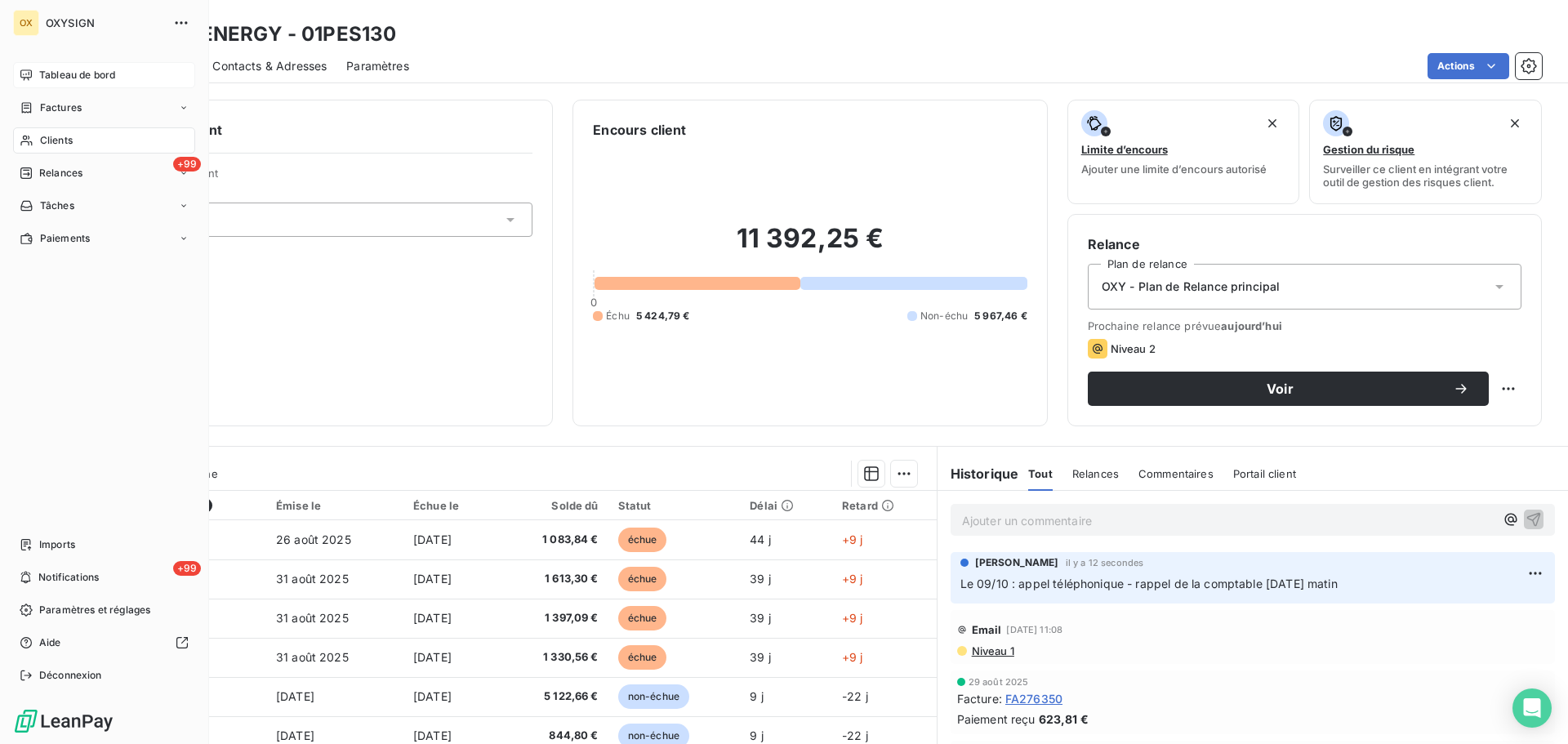
click at [60, 173] on span "Relances" at bounding box center [60, 173] width 43 height 15
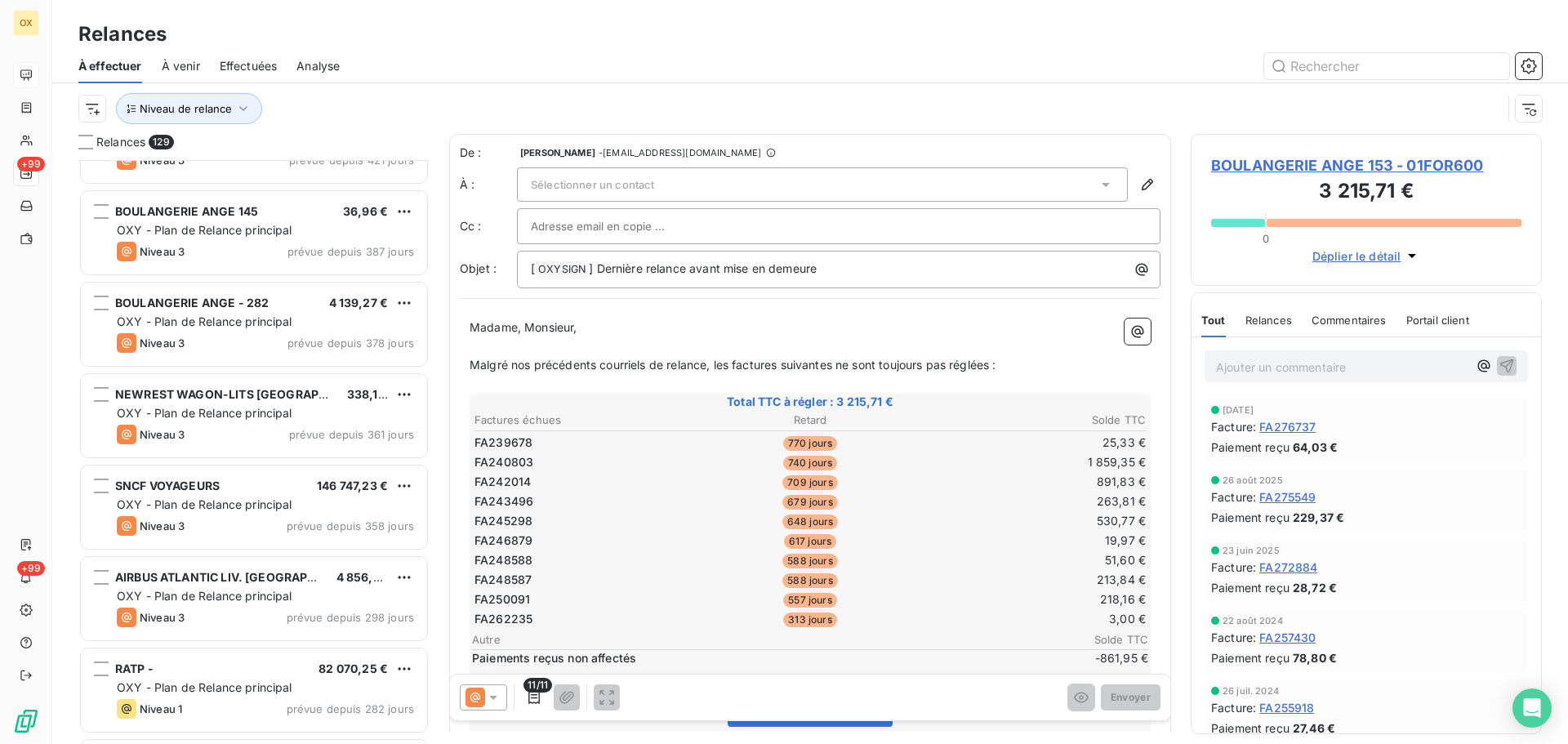
scroll to position [654, 0]
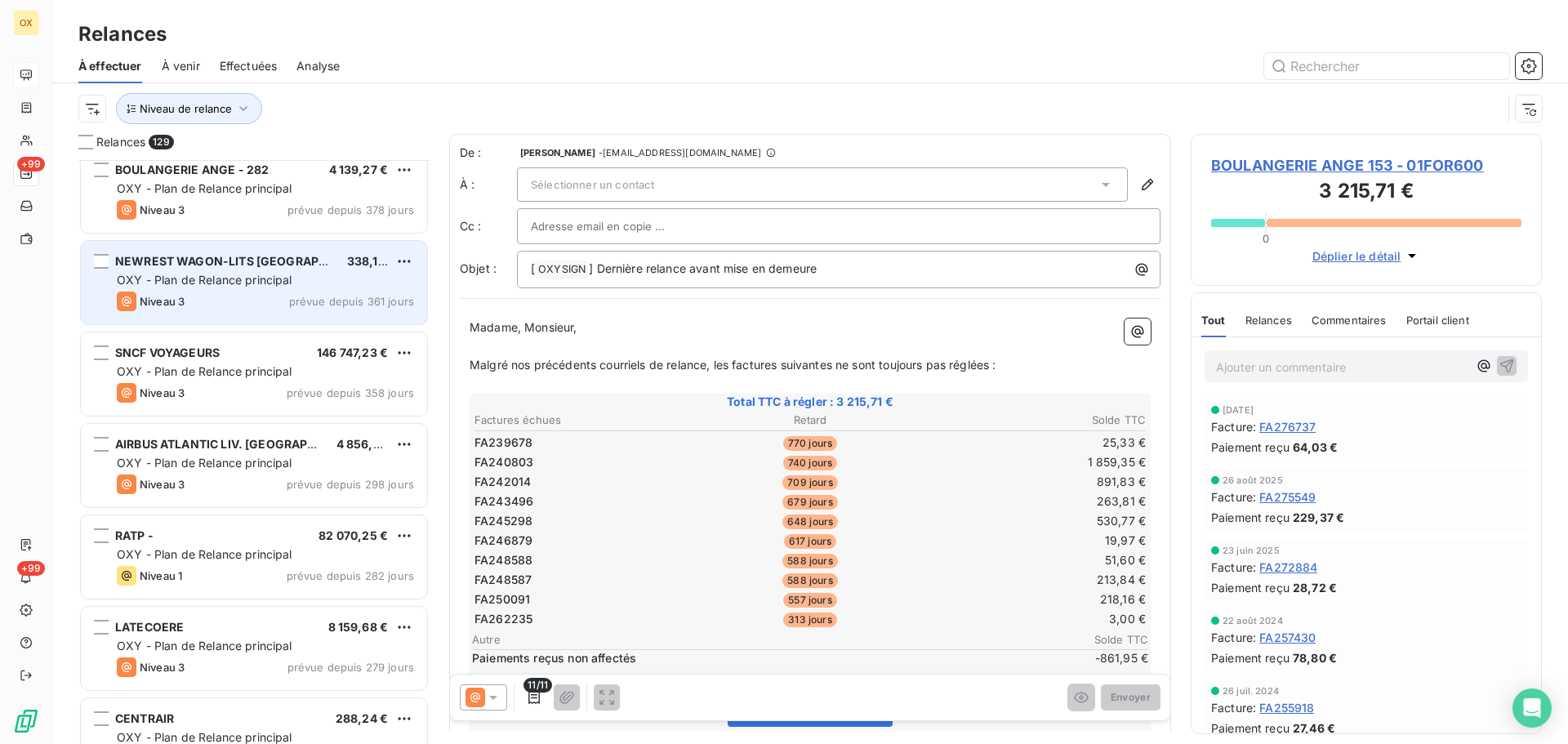
click at [235, 278] on span "OXY - Plan de Relance principal" at bounding box center [204, 280] width 175 height 14
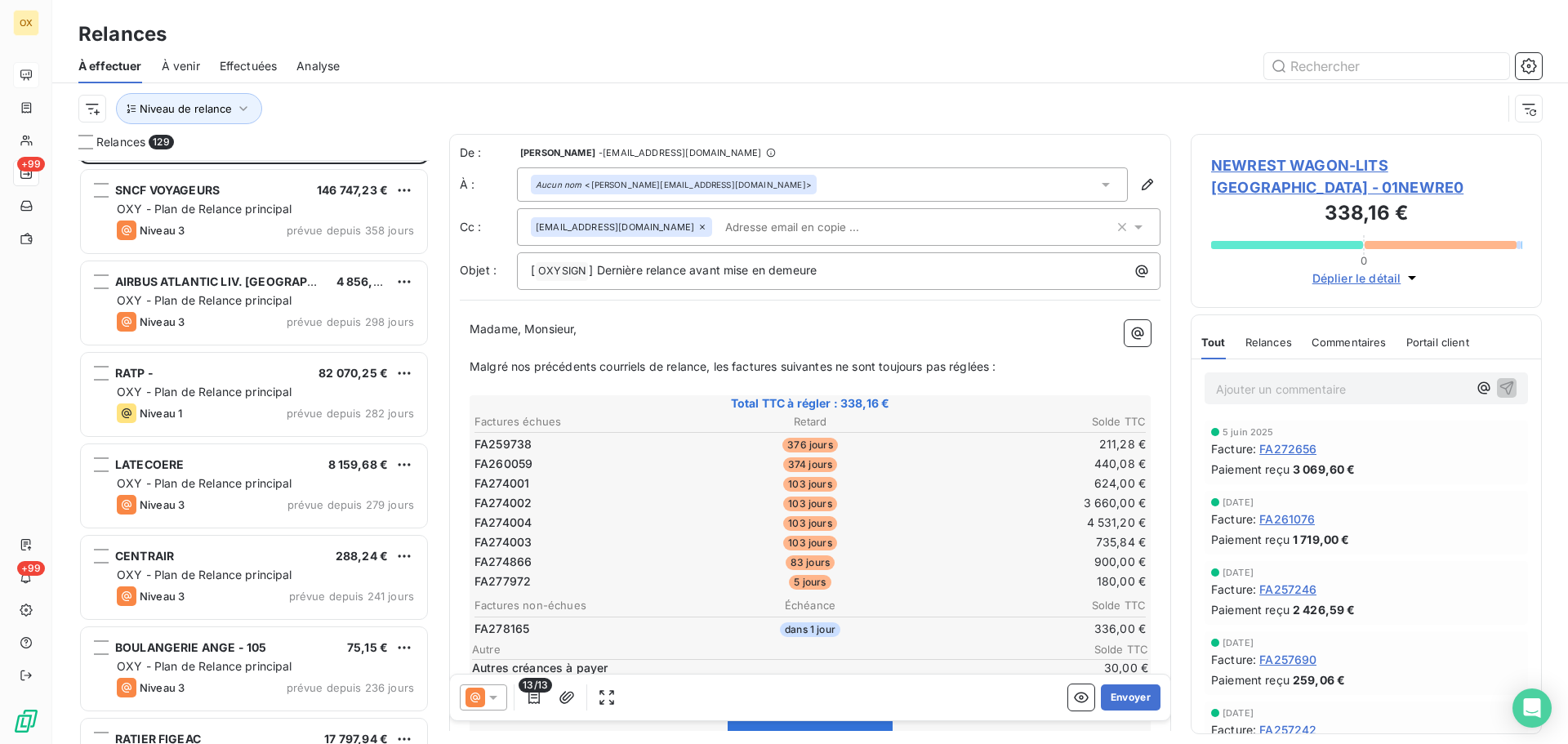
scroll to position [817, 0]
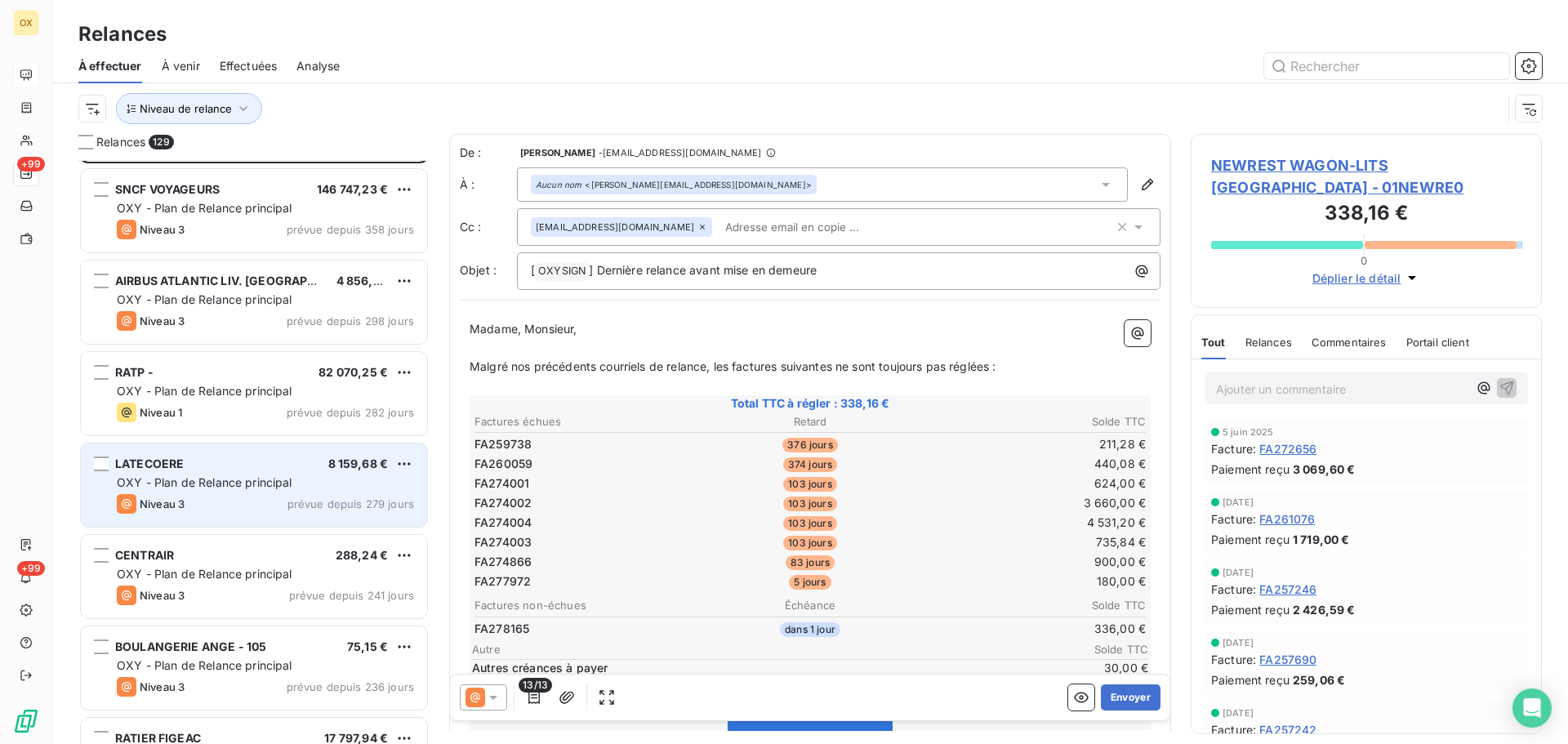
click at [264, 477] on span "OXY - Plan de Relance principal" at bounding box center [204, 482] width 175 height 14
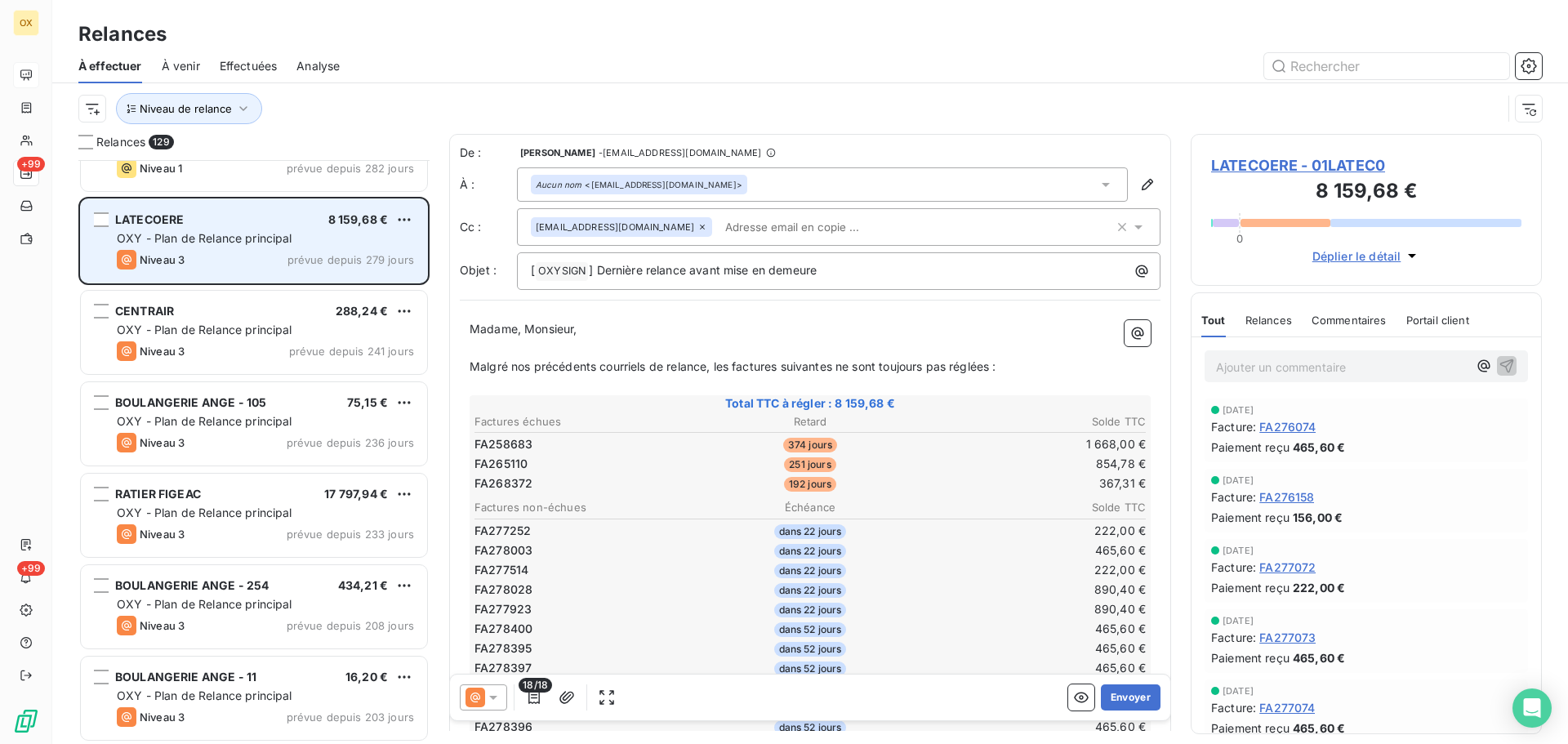
scroll to position [1062, 0]
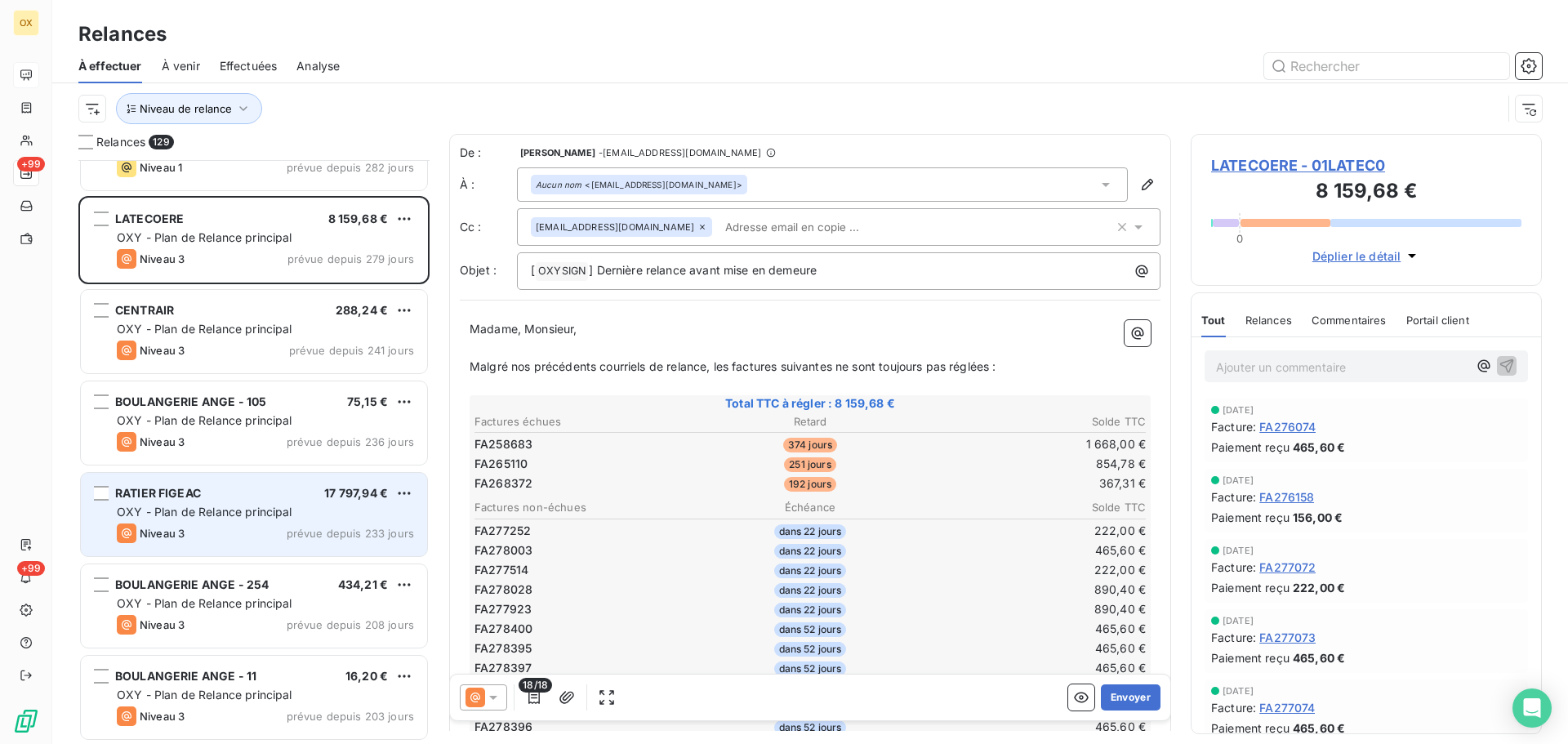
click at [257, 505] on span "OXY - Plan de Relance principal" at bounding box center [204, 511] width 175 height 14
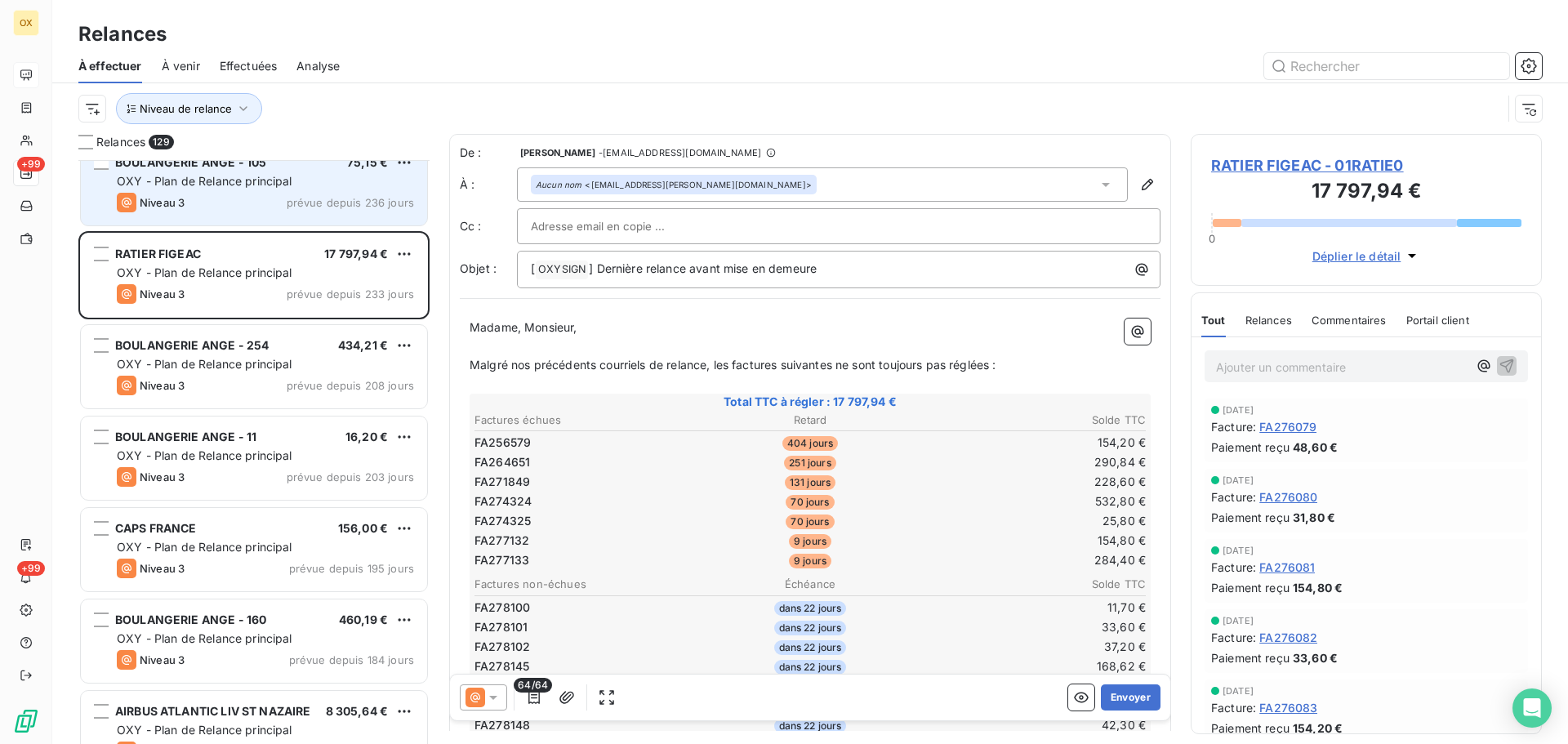
scroll to position [1307, 0]
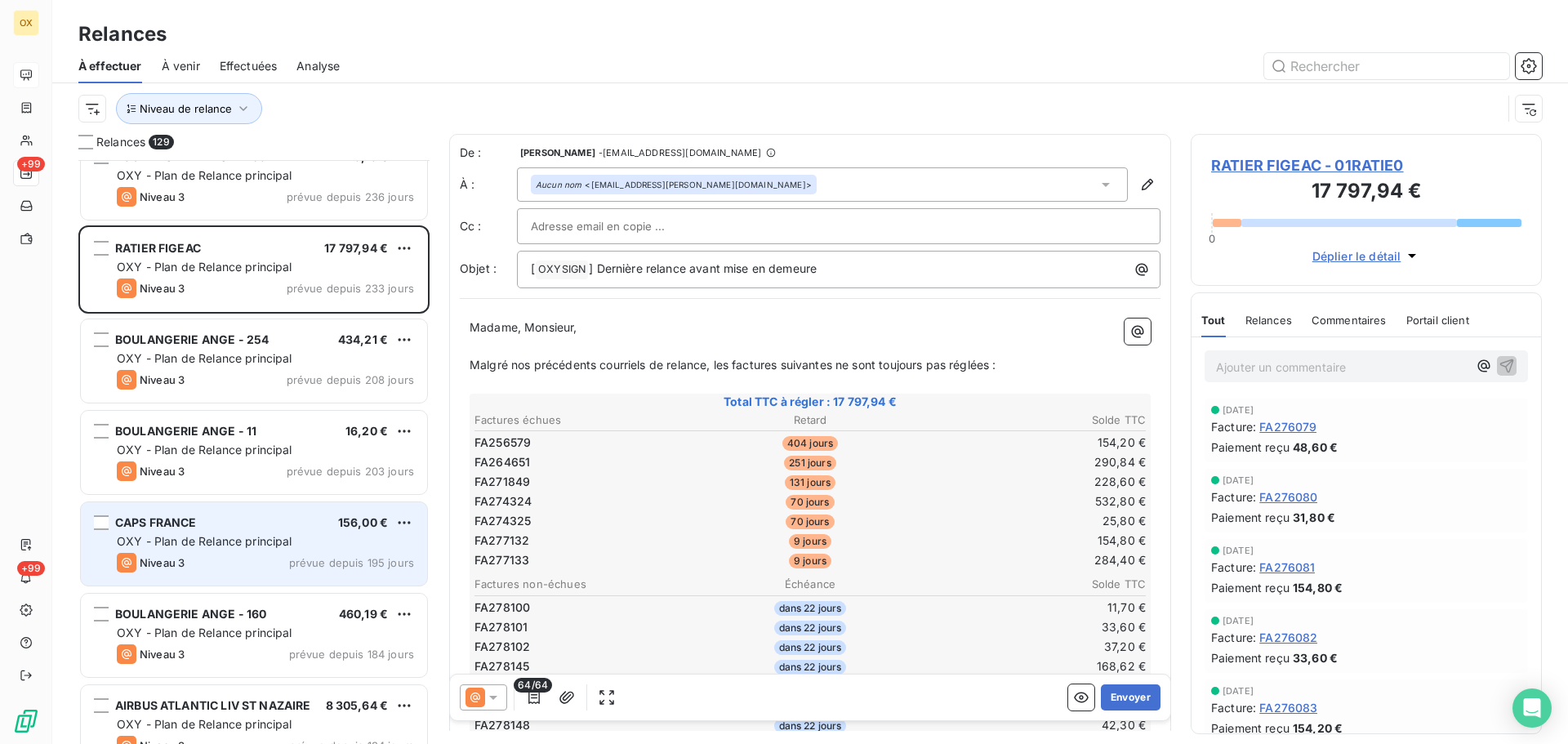
click at [268, 520] on div "CAPS FRANCE 156,00 €" at bounding box center [265, 522] width 297 height 15
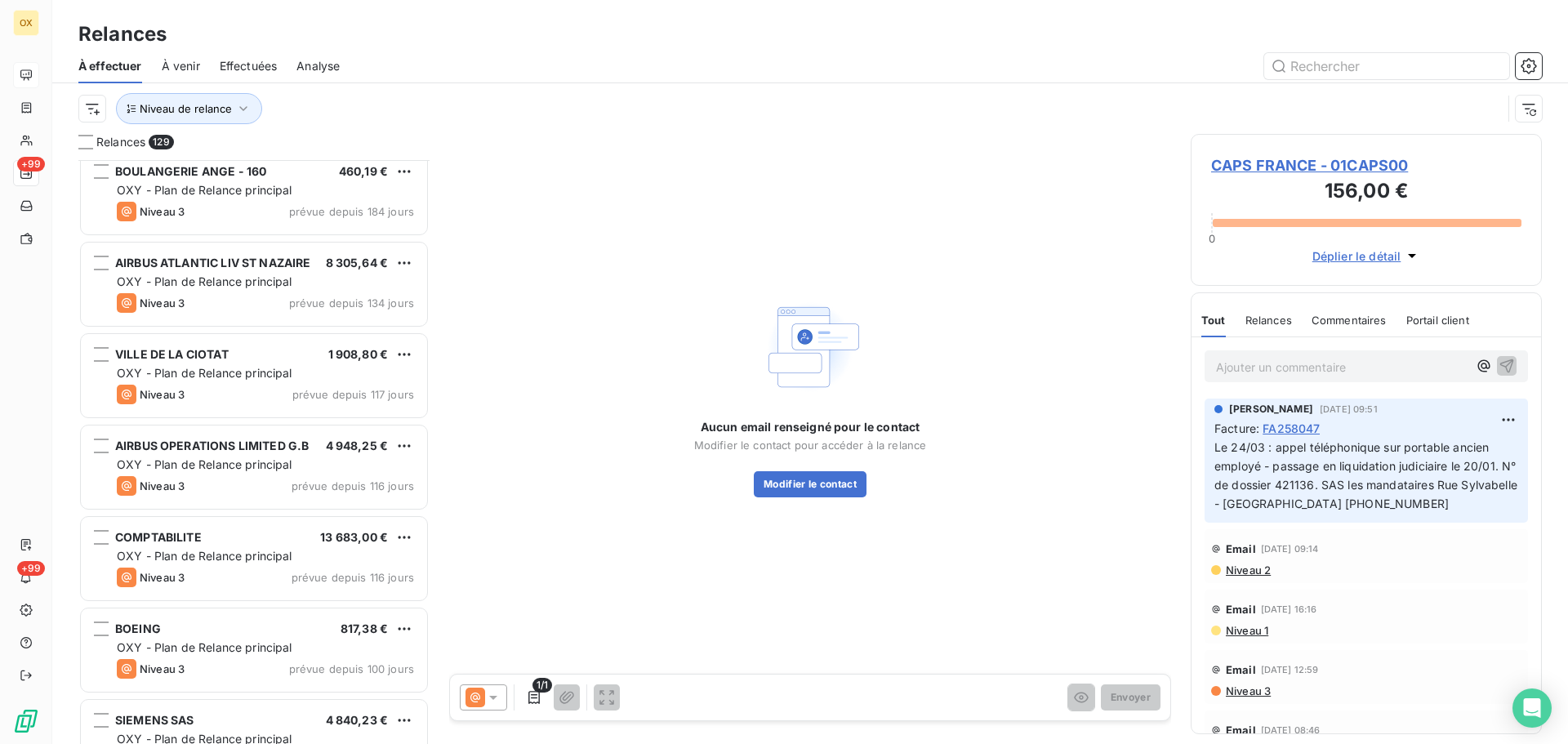
scroll to position [1878, 0]
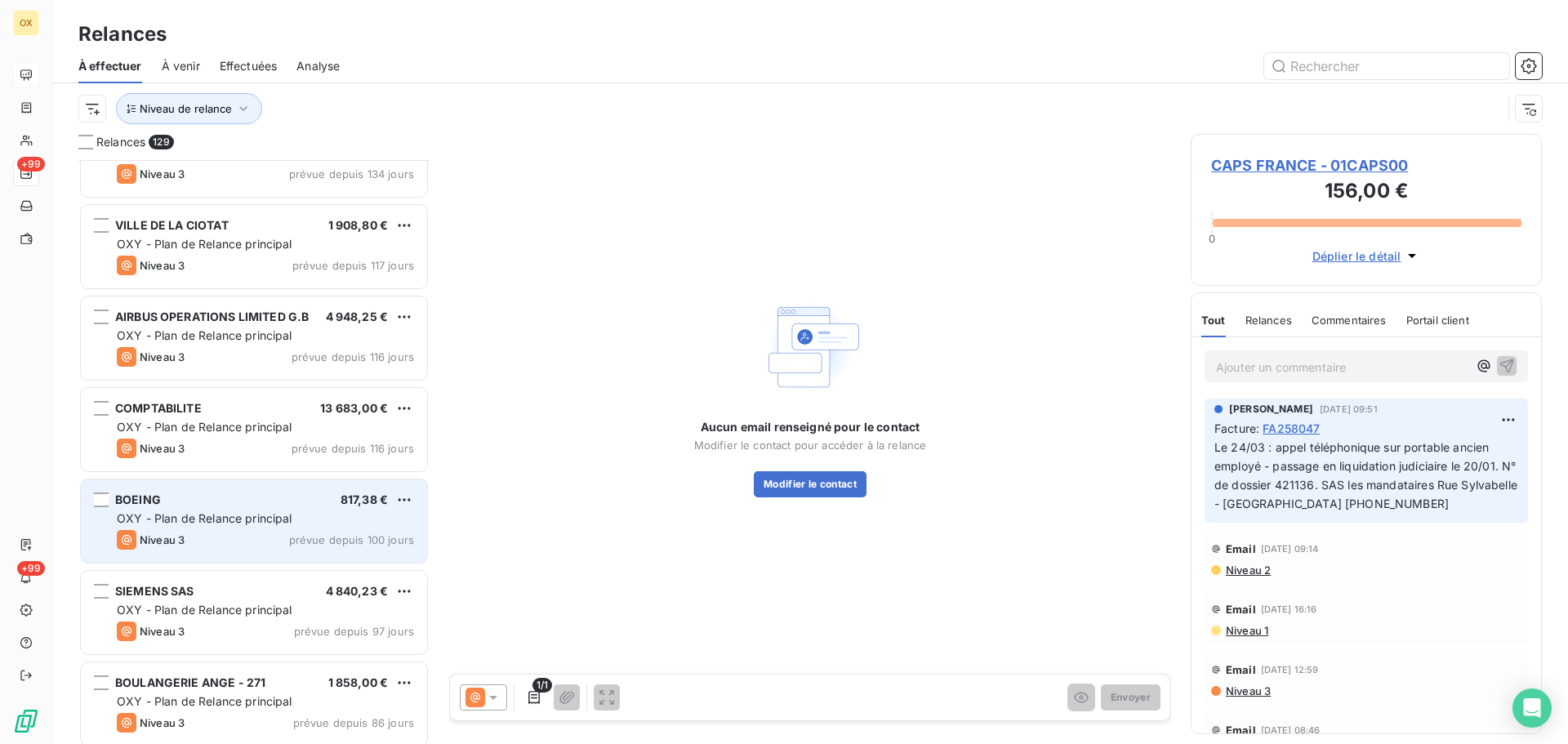
click at [204, 530] on div "Niveau 3 prévue depuis 100 jours" at bounding box center [265, 540] width 297 height 19
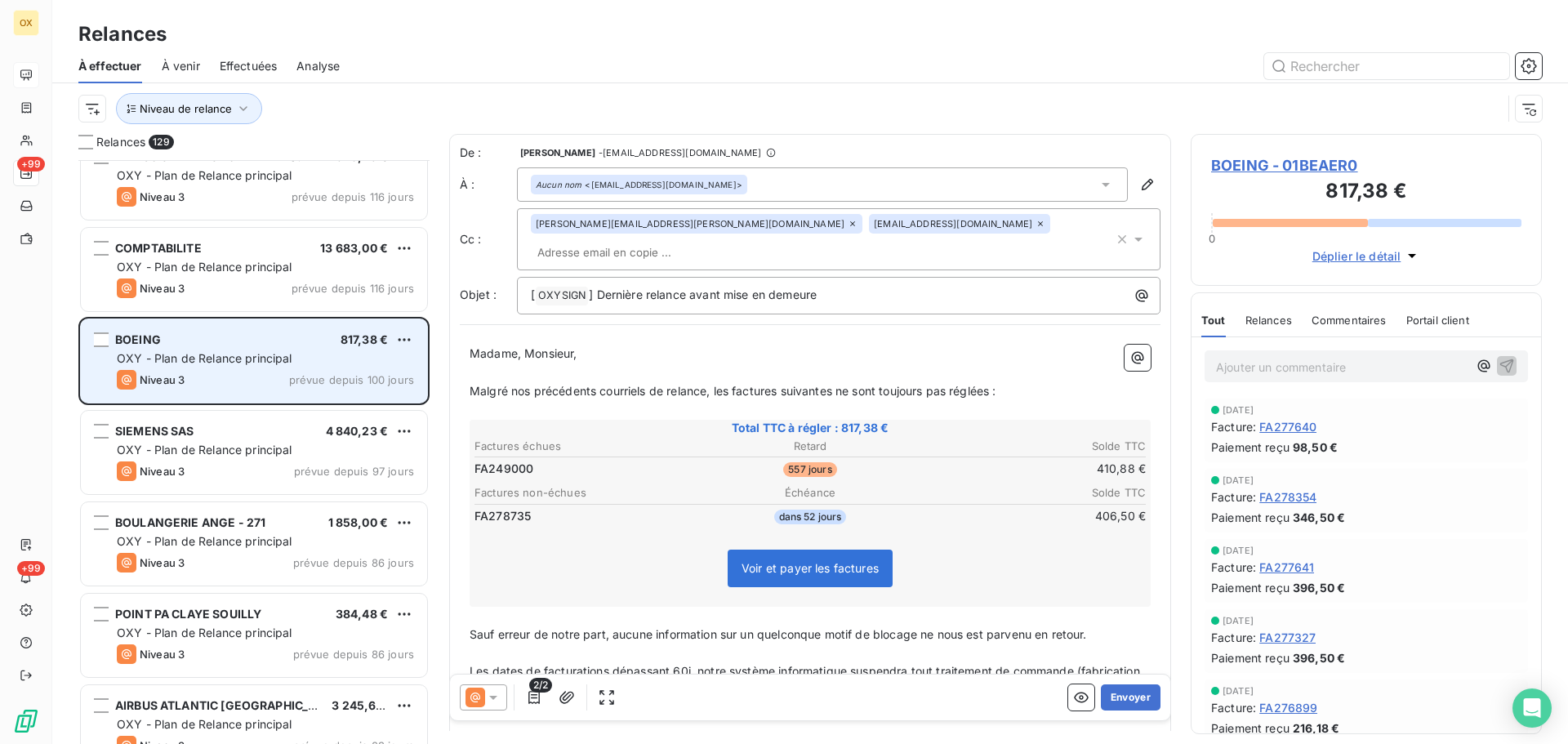
scroll to position [2042, 0]
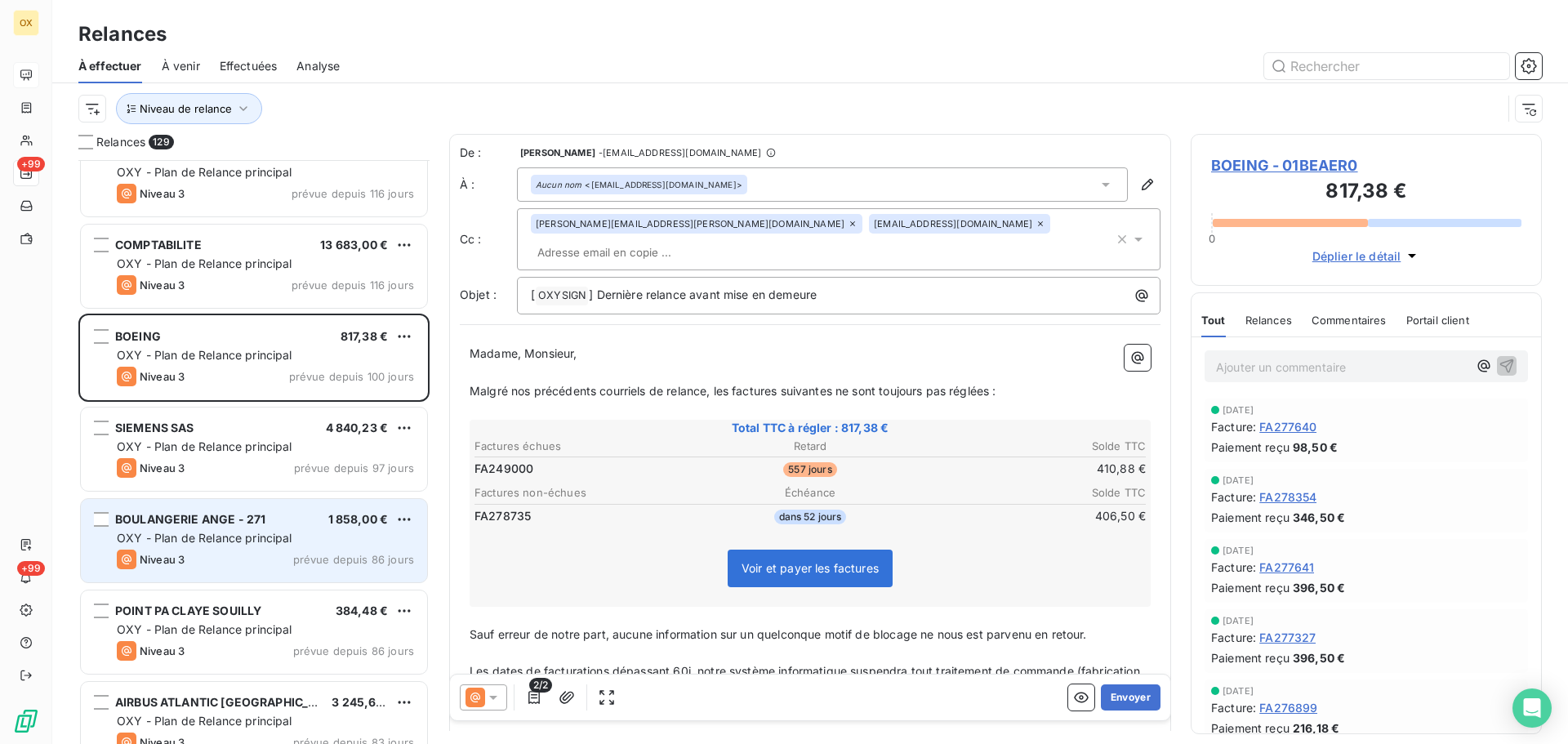
click at [202, 530] on div "OXY - Plan de Relance principal" at bounding box center [265, 538] width 297 height 16
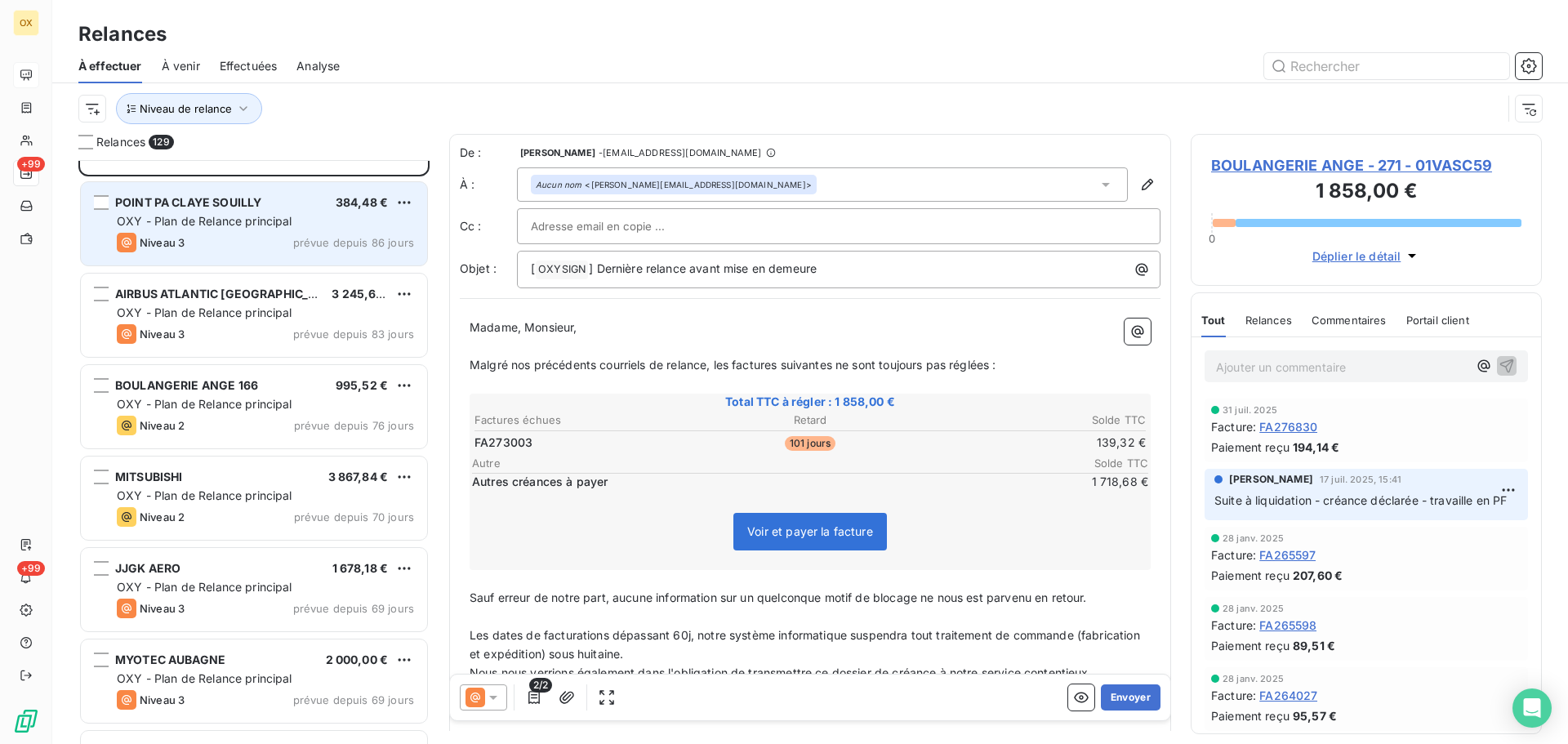
scroll to position [2532, 0]
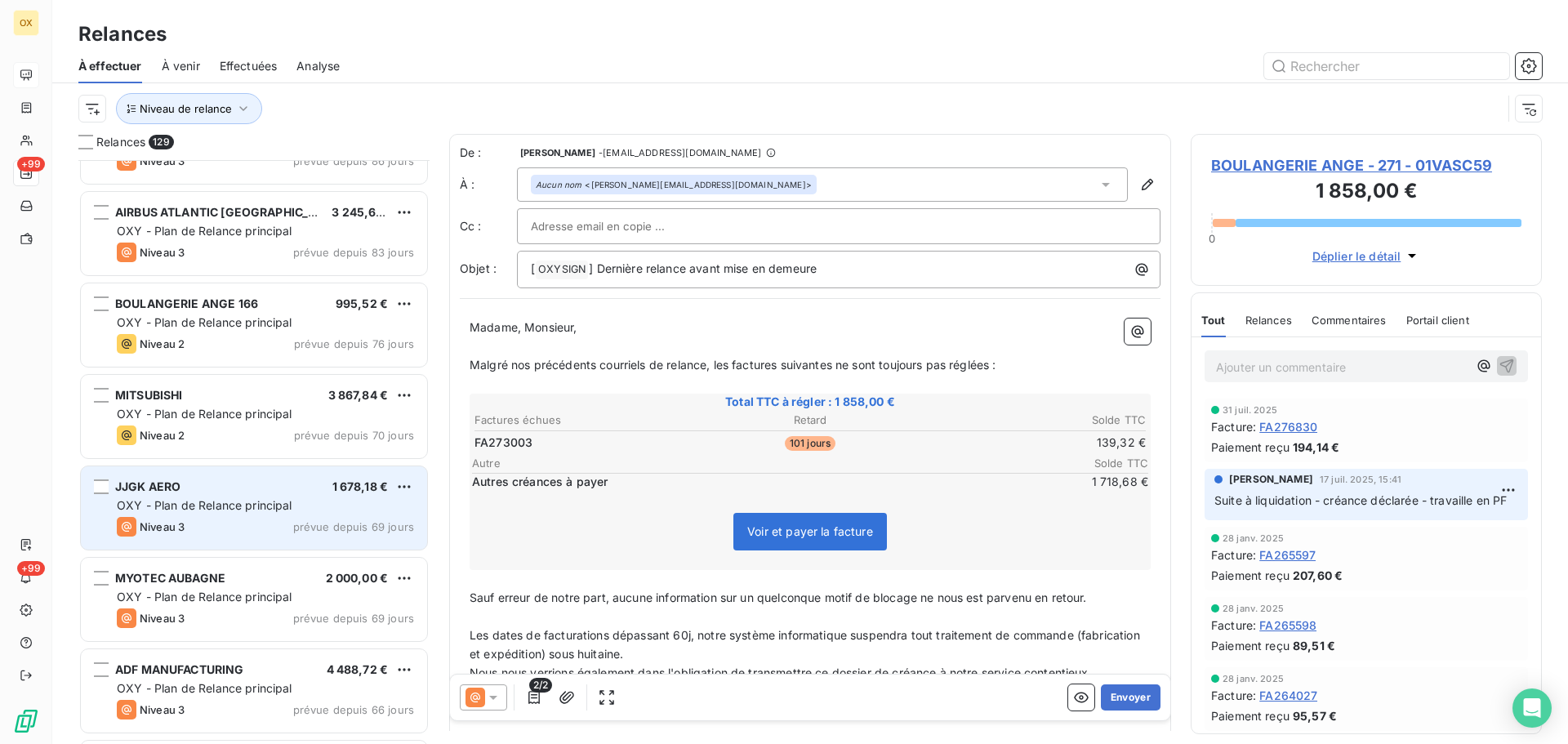
click at [193, 491] on div "JJGK AERO 1 678,18 €" at bounding box center [265, 487] width 297 height 15
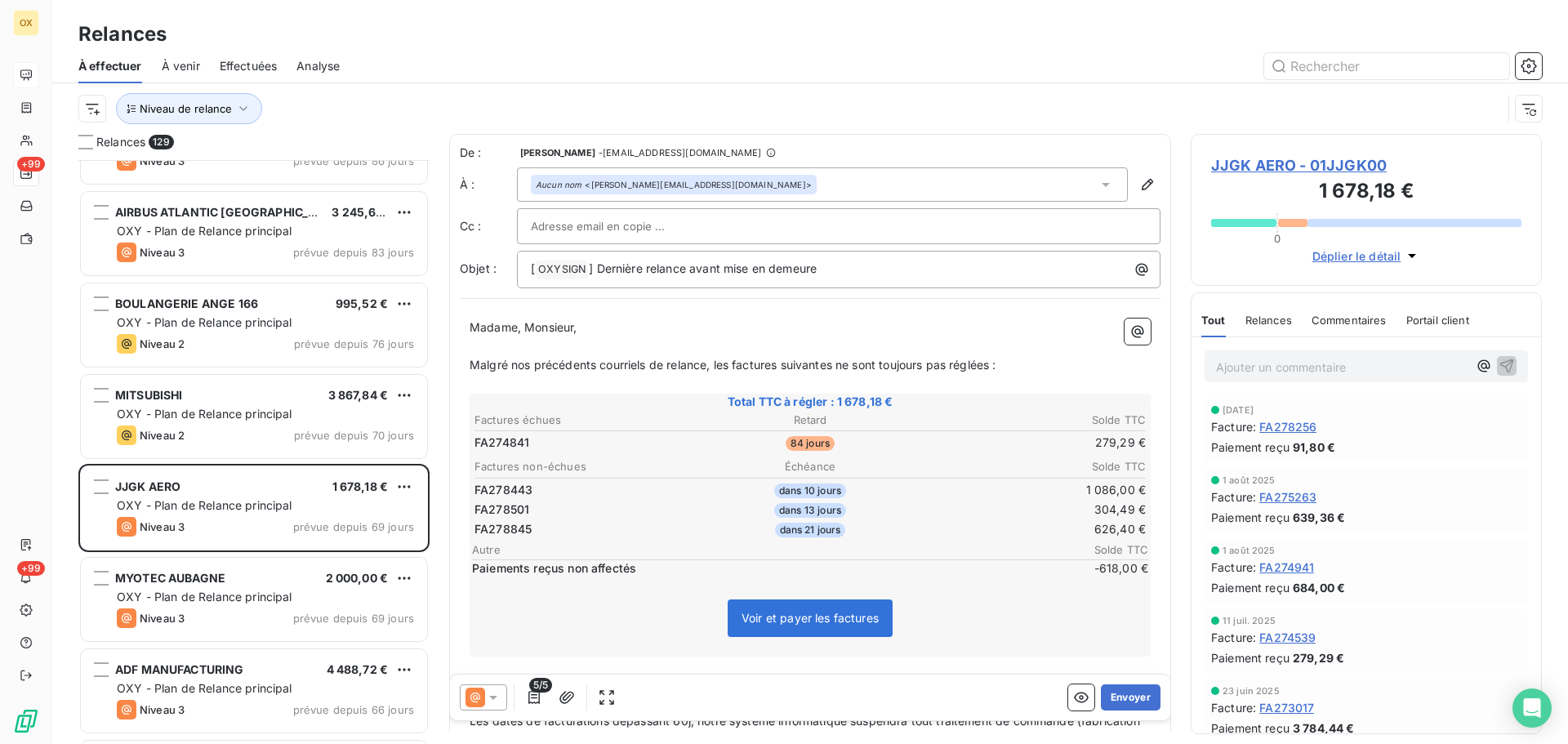
click at [1280, 164] on span "JJGK AERO - 01JJGK00" at bounding box center [1365, 165] width 311 height 22
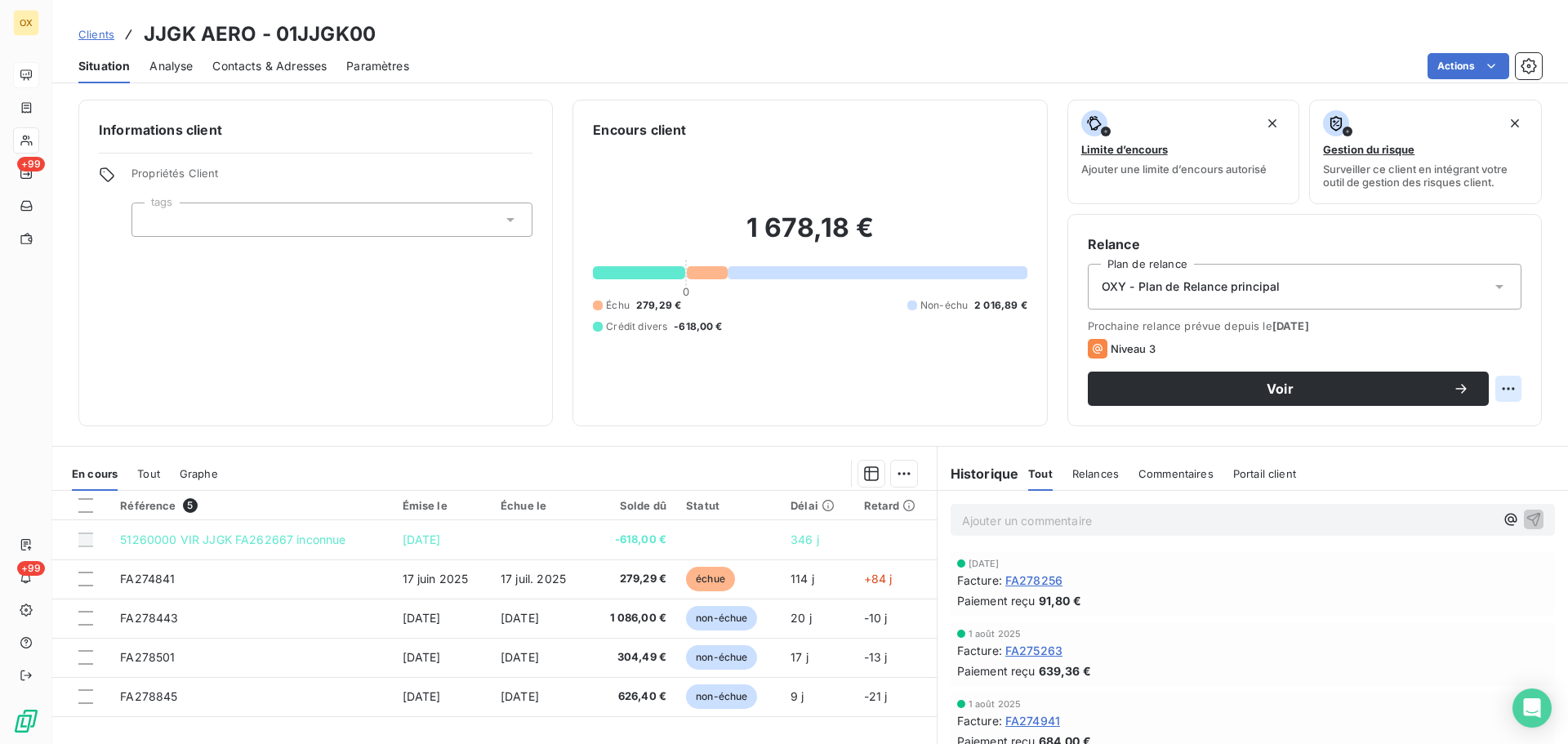
click at [1494, 387] on html "OX +99 +99 Clients JJGK AERO - 01JJGK00 Situation Analyse Contacts & Adresses P…" at bounding box center [784, 372] width 1568 height 744
click at [1458, 419] on div "Replanifier cette action" at bounding box center [1428, 425] width 146 height 27
select select "9"
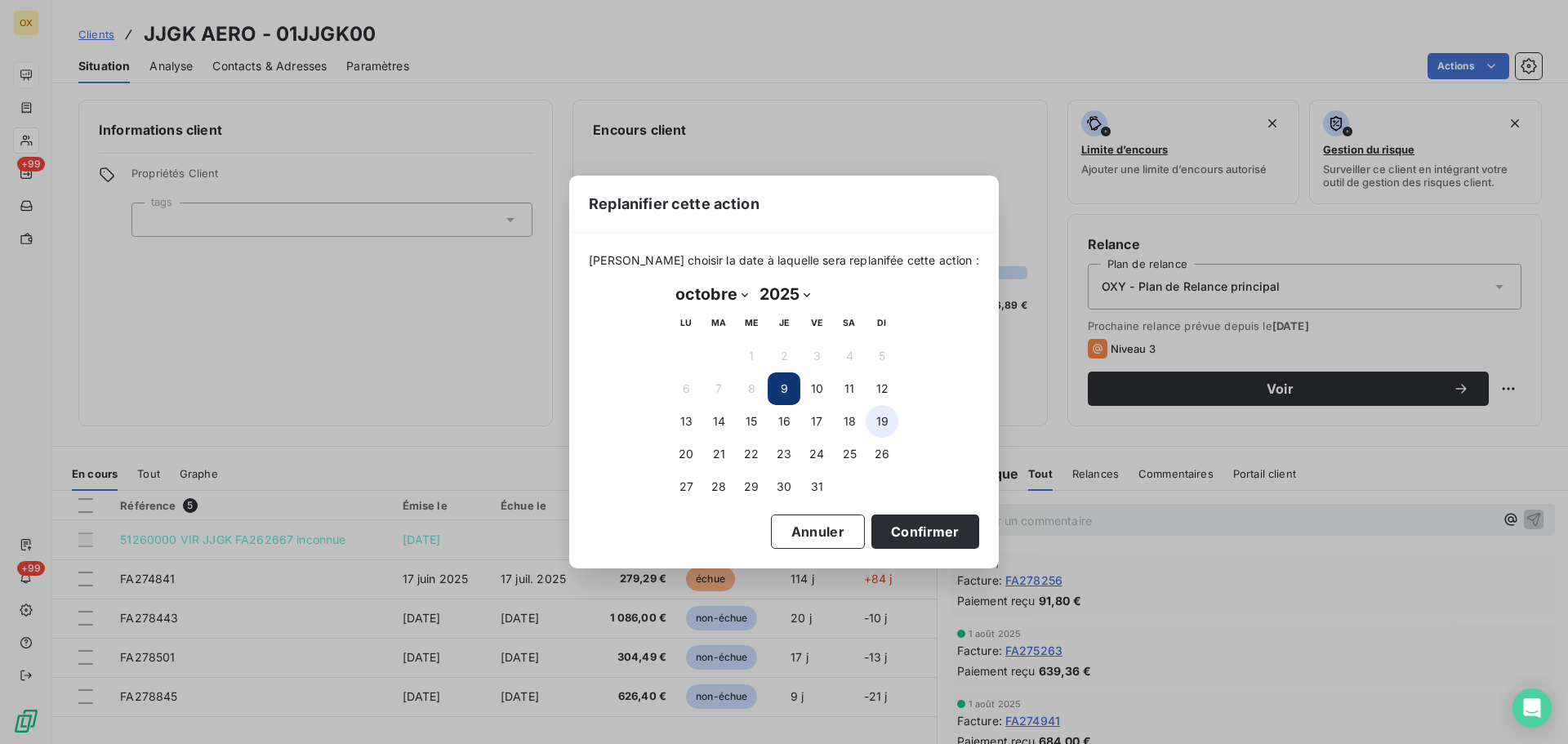
click at [884, 421] on button "19" at bounding box center [881, 421] width 33 height 33
click at [894, 526] on button "Confirmer" at bounding box center [926, 531] width 108 height 35
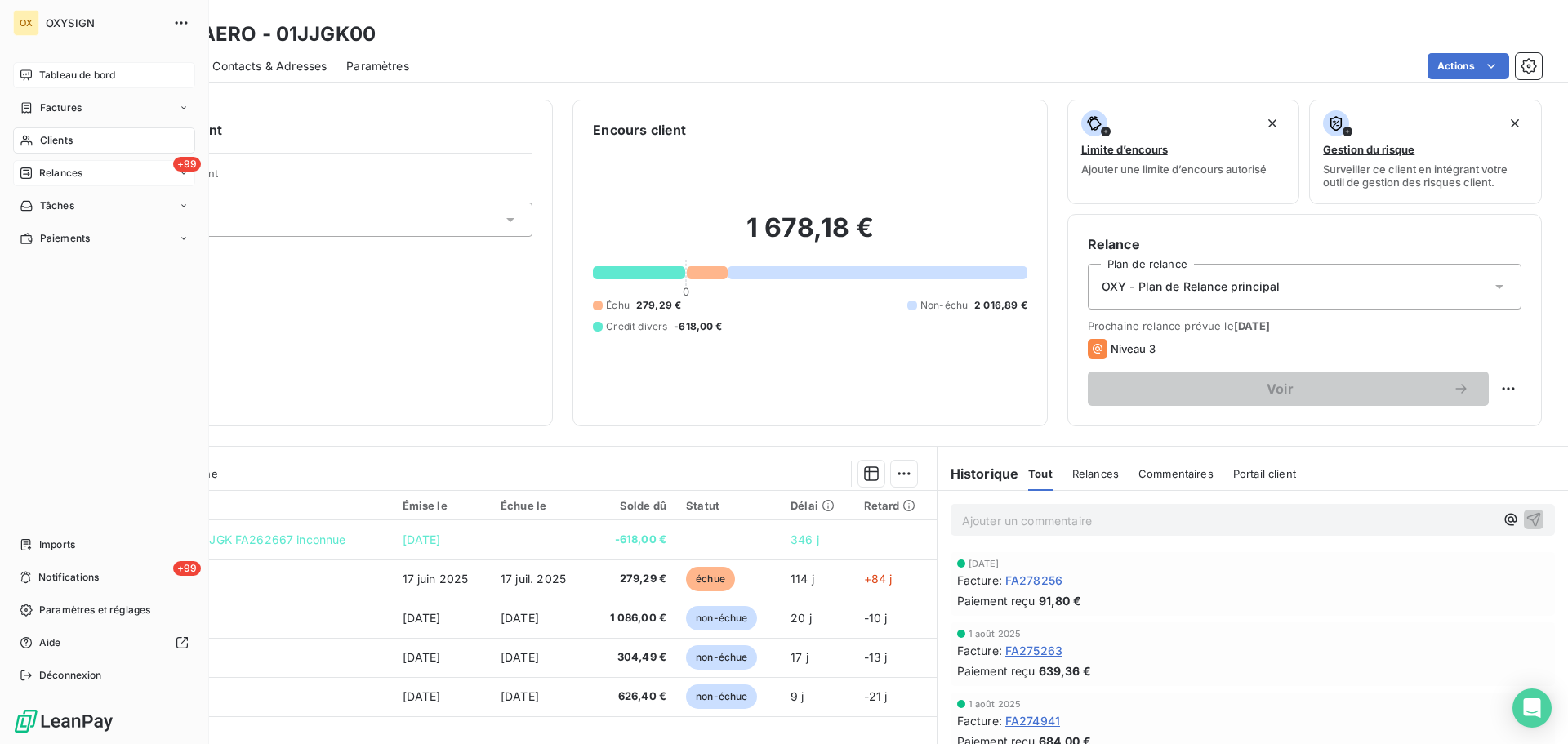
click at [48, 170] on span "Relances" at bounding box center [60, 173] width 43 height 15
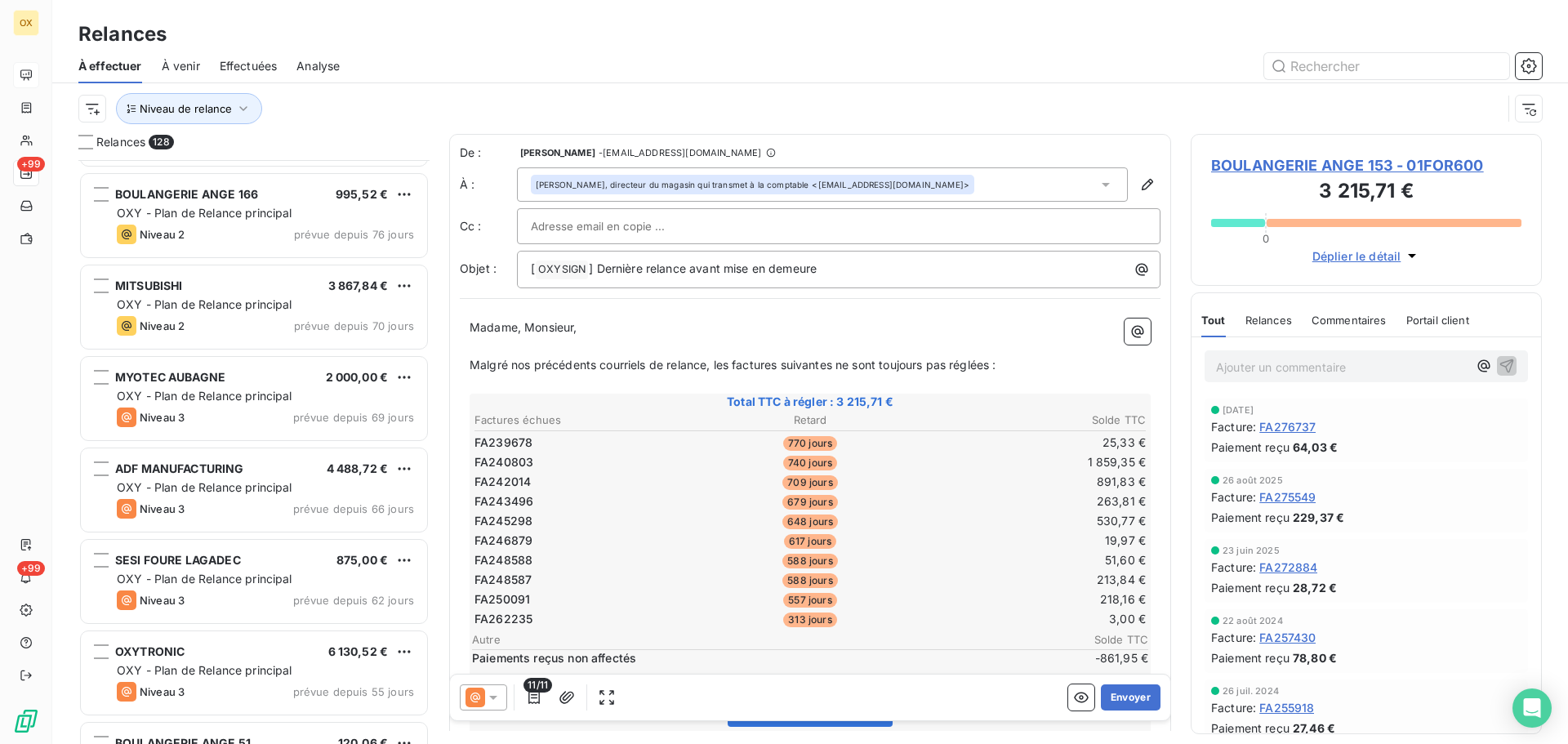
scroll to position [2695, 0]
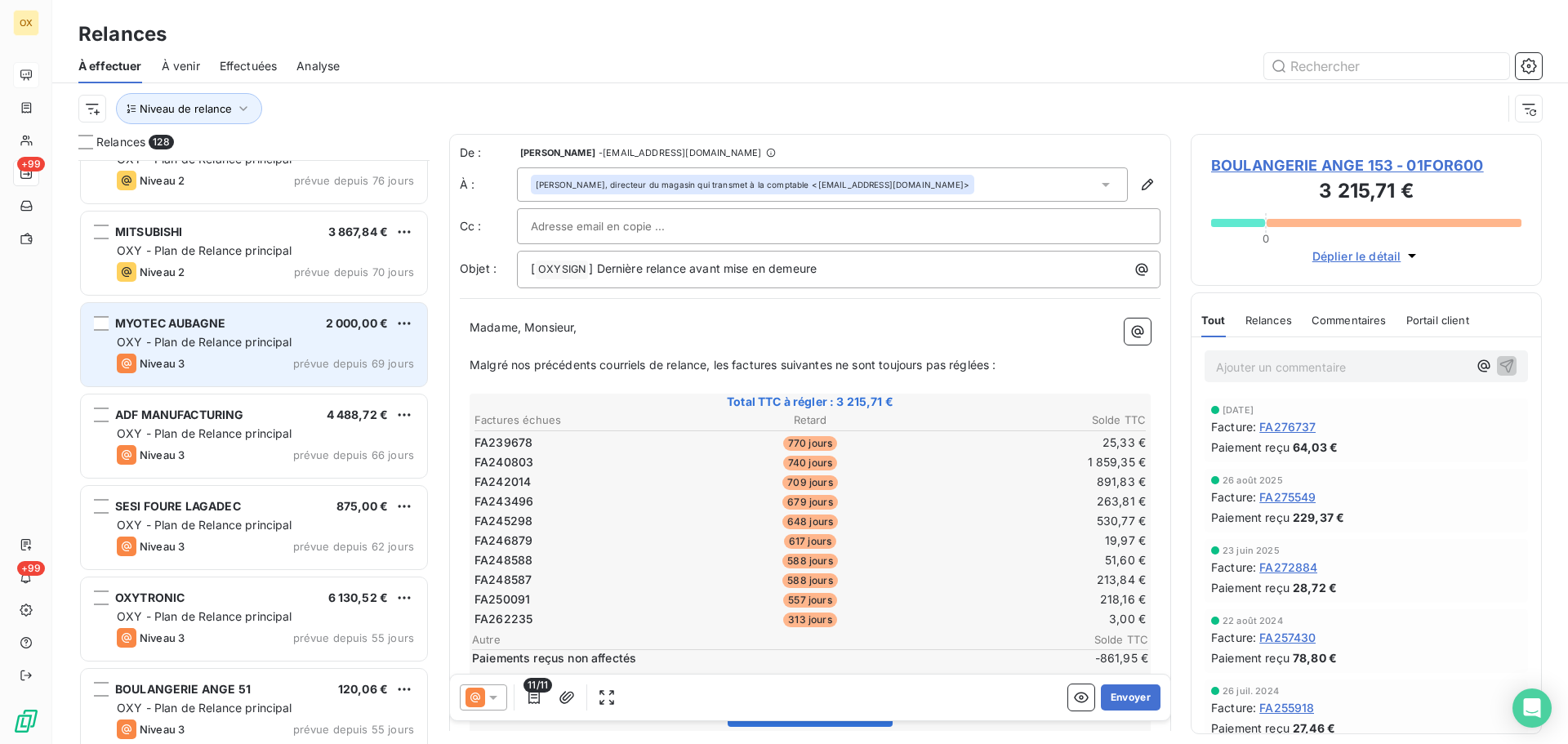
click at [250, 350] on div "MYOTEC AUBAGNE 2 000,00 € OXY - Plan de Relance principal Niveau 3 prévue depui…" at bounding box center [253, 344] width 346 height 83
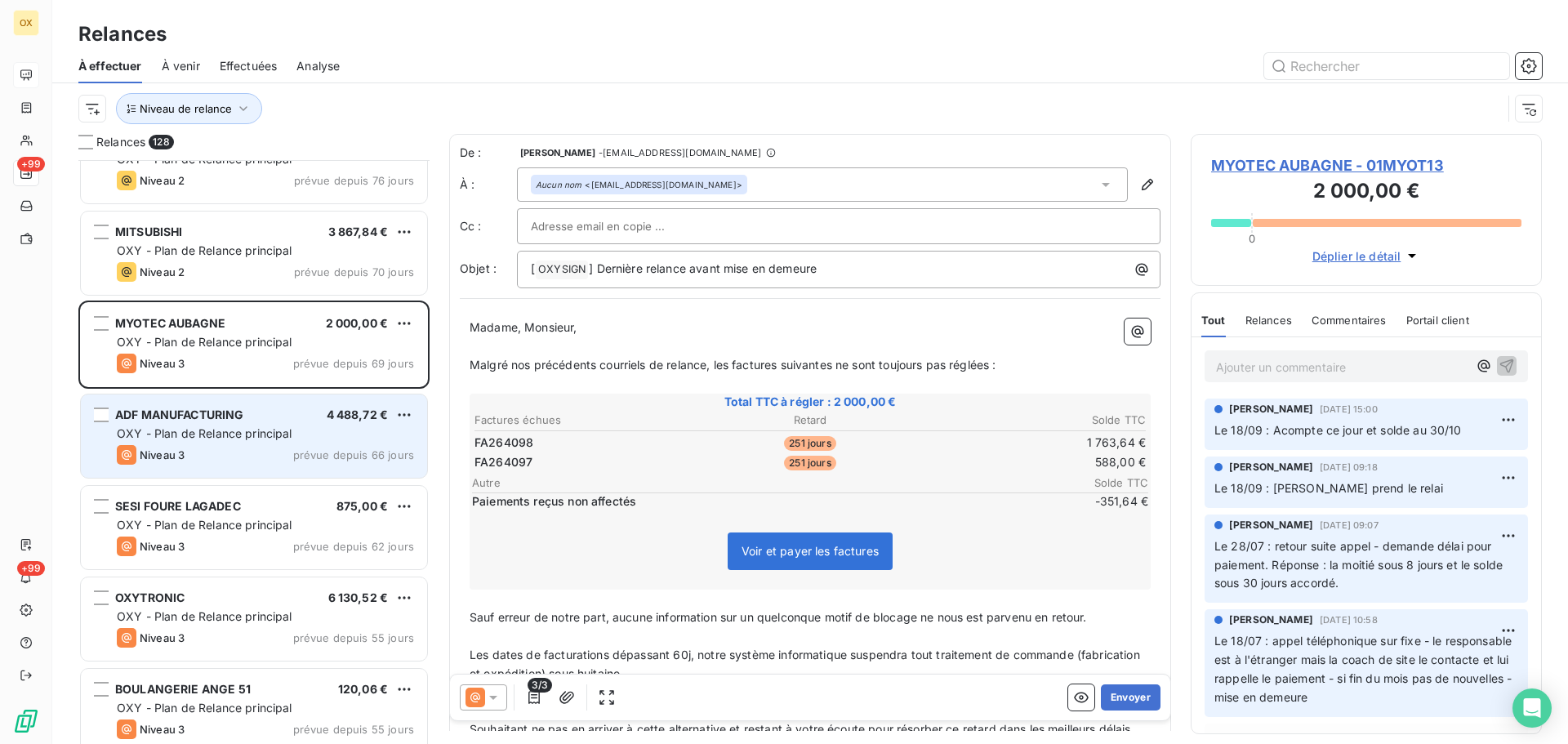
click at [265, 423] on div "ADF MANUFACTURING 4 488,72 € OXY - Plan de Relance principal Niveau 3 prévue de…" at bounding box center [253, 436] width 346 height 83
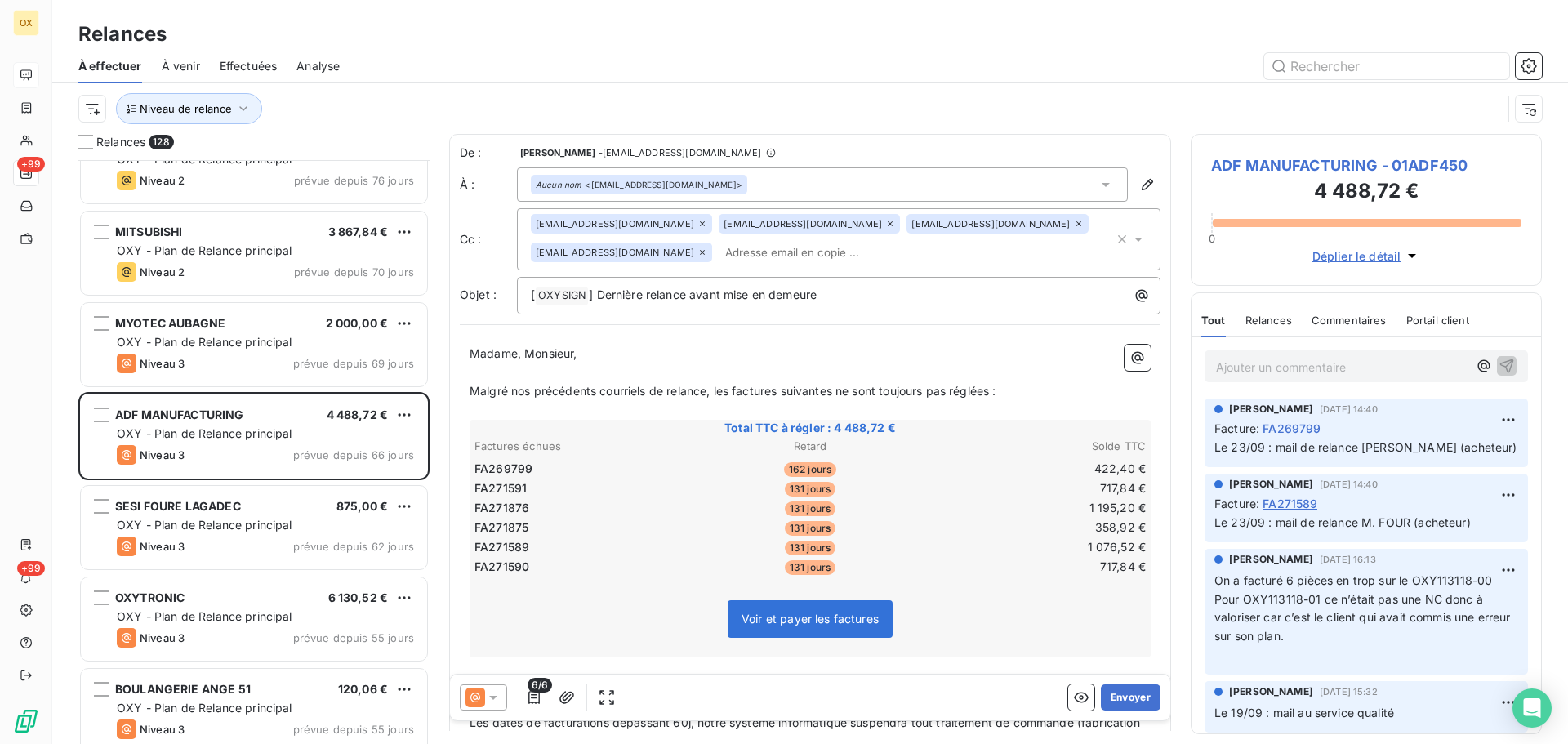
click at [1249, 161] on span "ADF MANUFACTURING - 01ADF450" at bounding box center [1365, 165] width 311 height 22
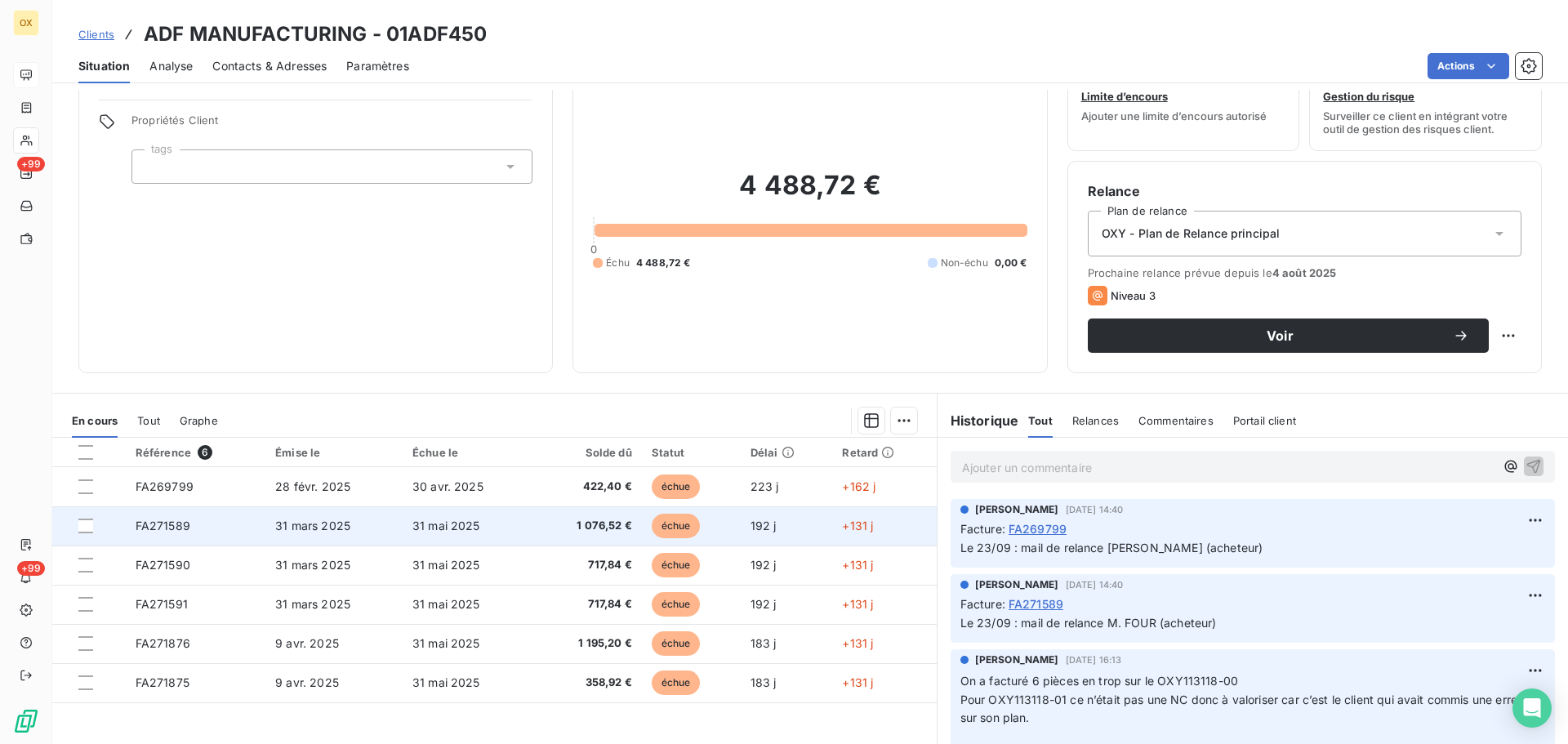
scroll to position [81, 0]
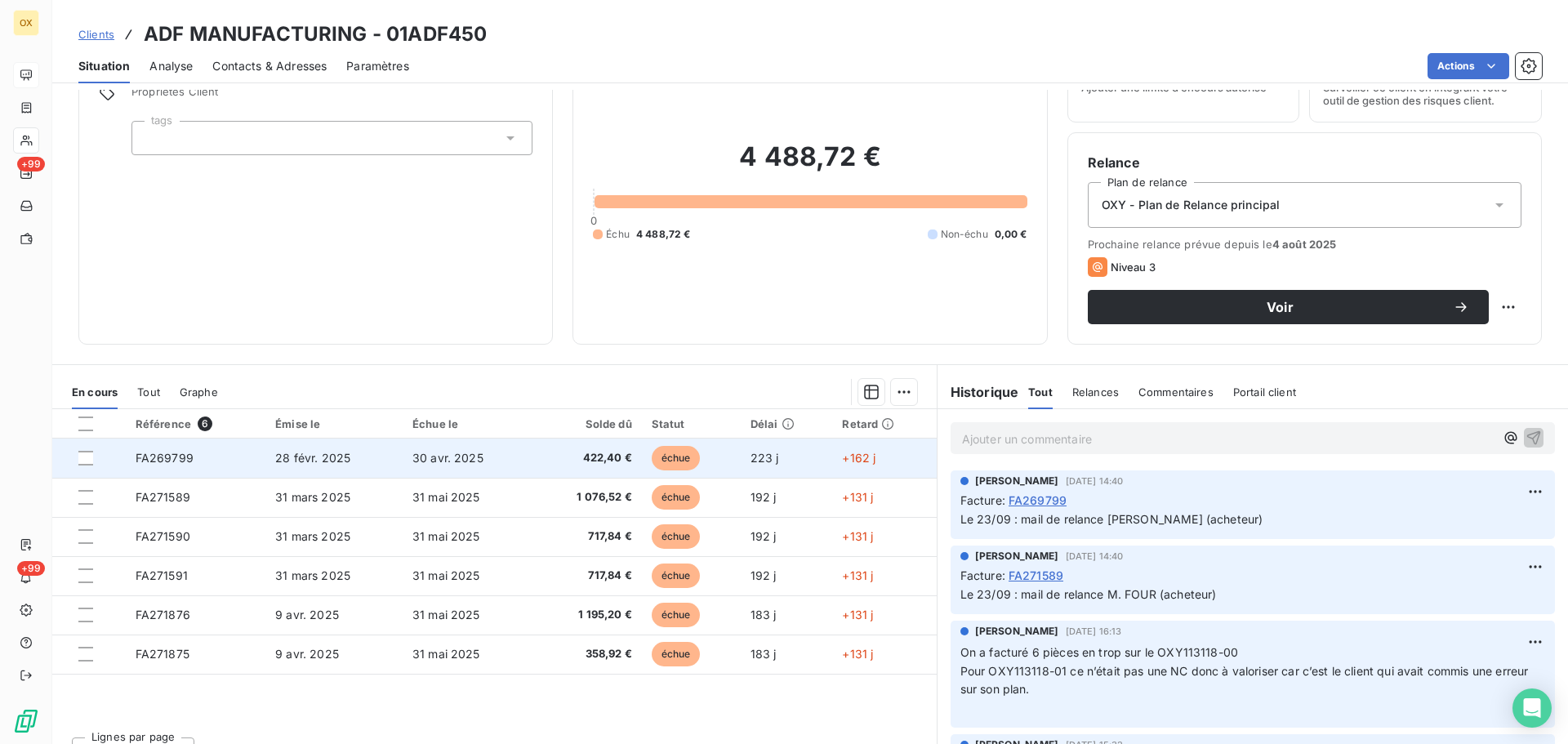
click at [334, 464] on td "28 févr. 2025" at bounding box center [334, 458] width 137 height 39
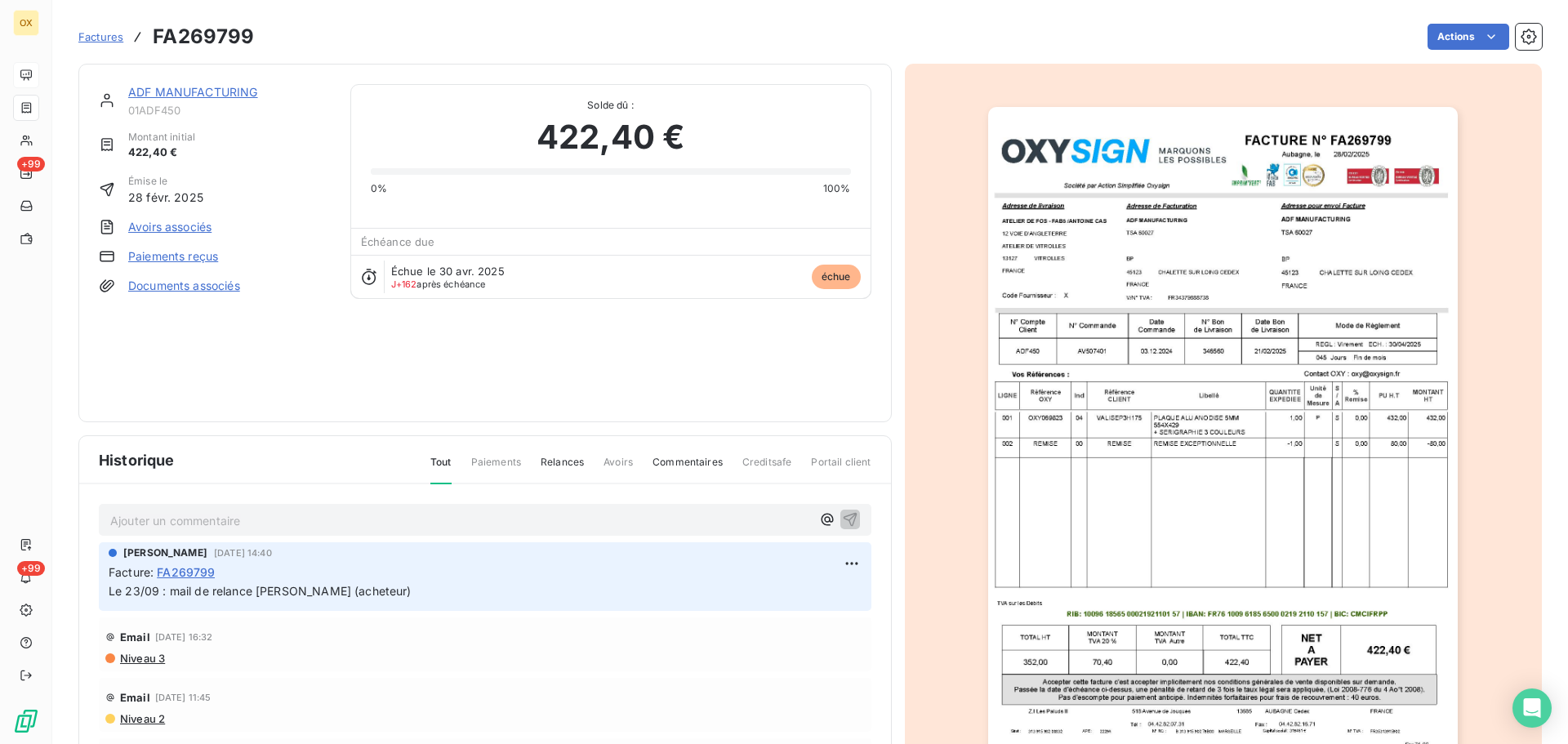
click at [1211, 594] on img "button" at bounding box center [1223, 439] width 470 height 664
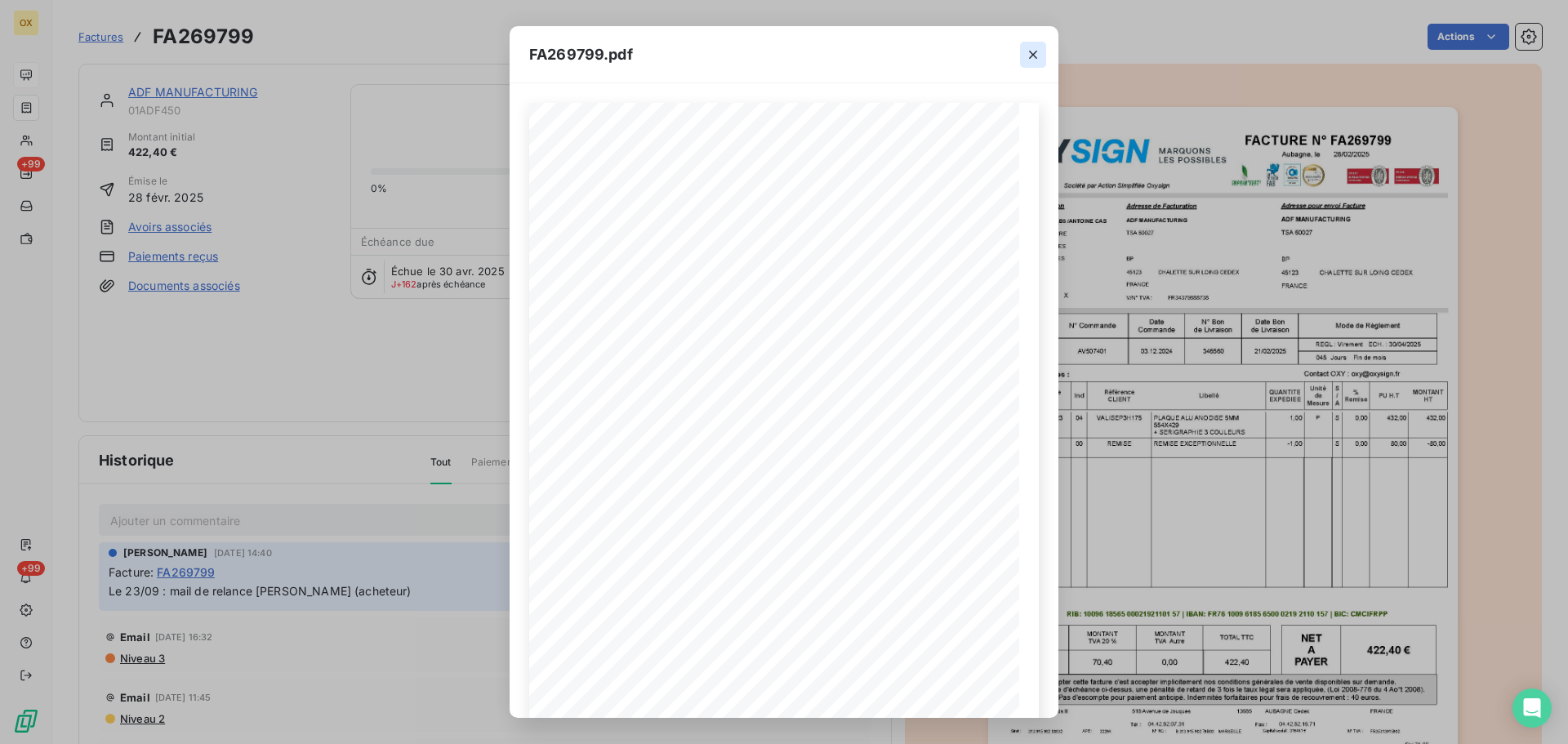
click at [1034, 48] on icon "button" at bounding box center [1033, 55] width 16 height 16
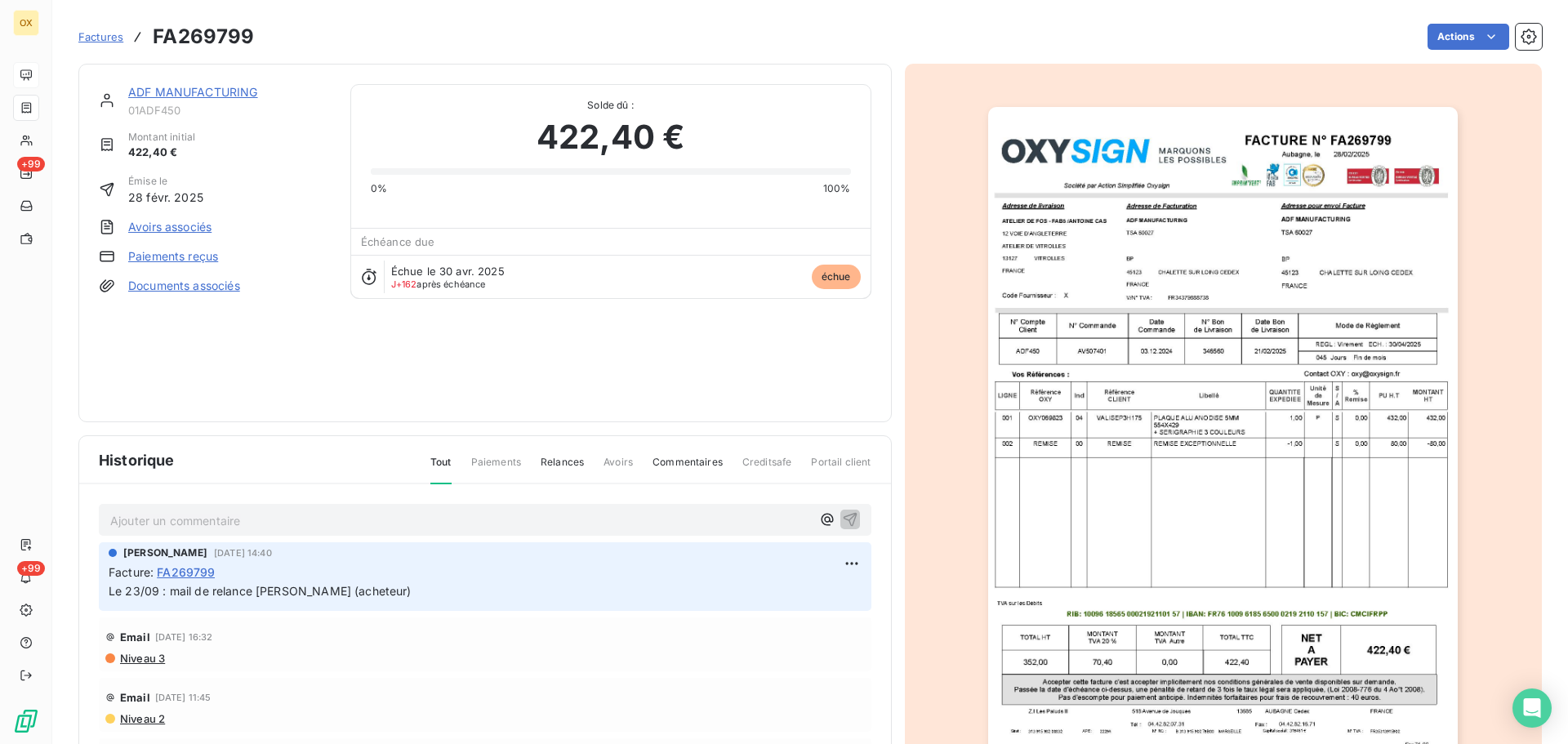
click at [239, 89] on link "ADF MANUFACTURING" at bounding box center [193, 92] width 130 height 14
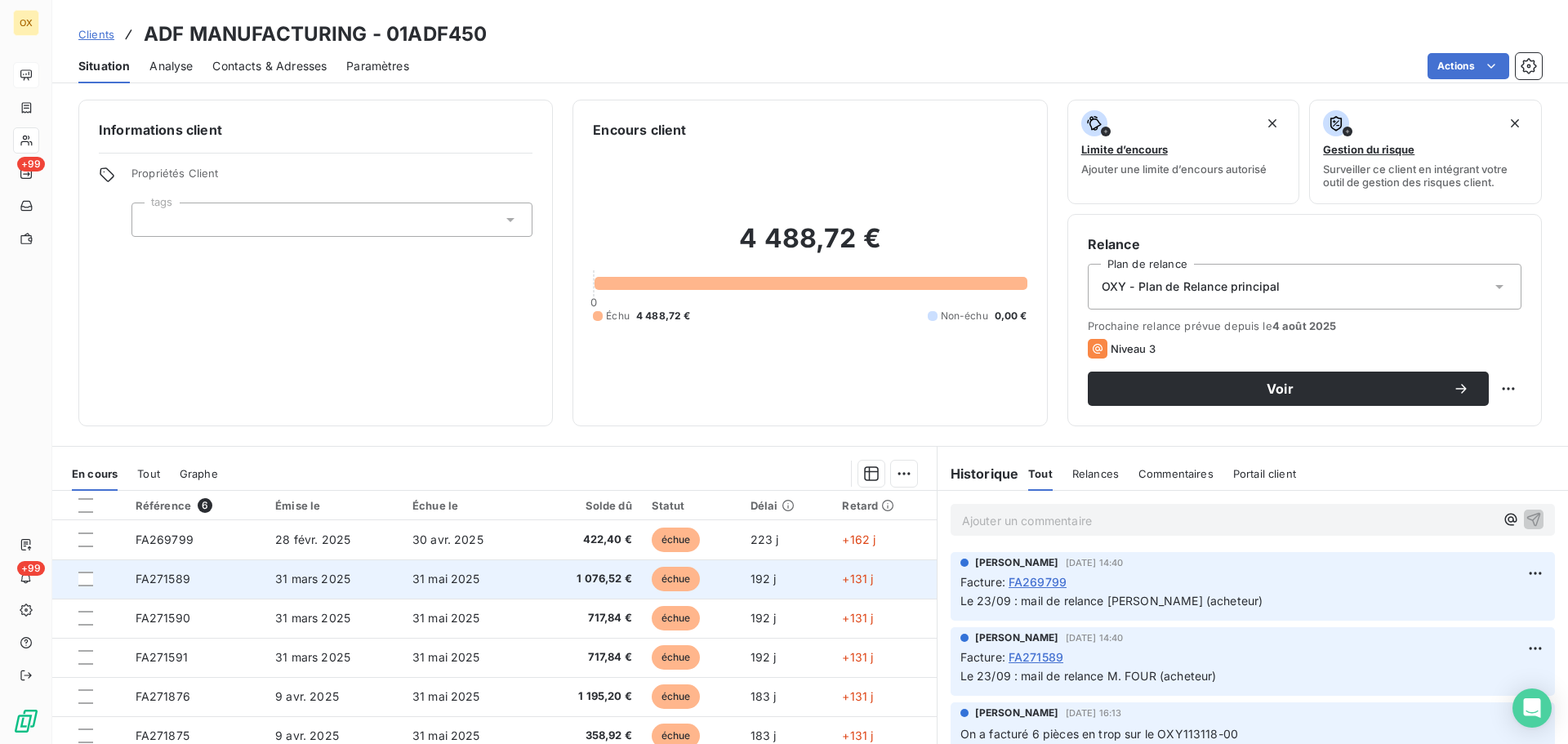
click at [627, 581] on td "1 076,52 €" at bounding box center [588, 579] width 108 height 39
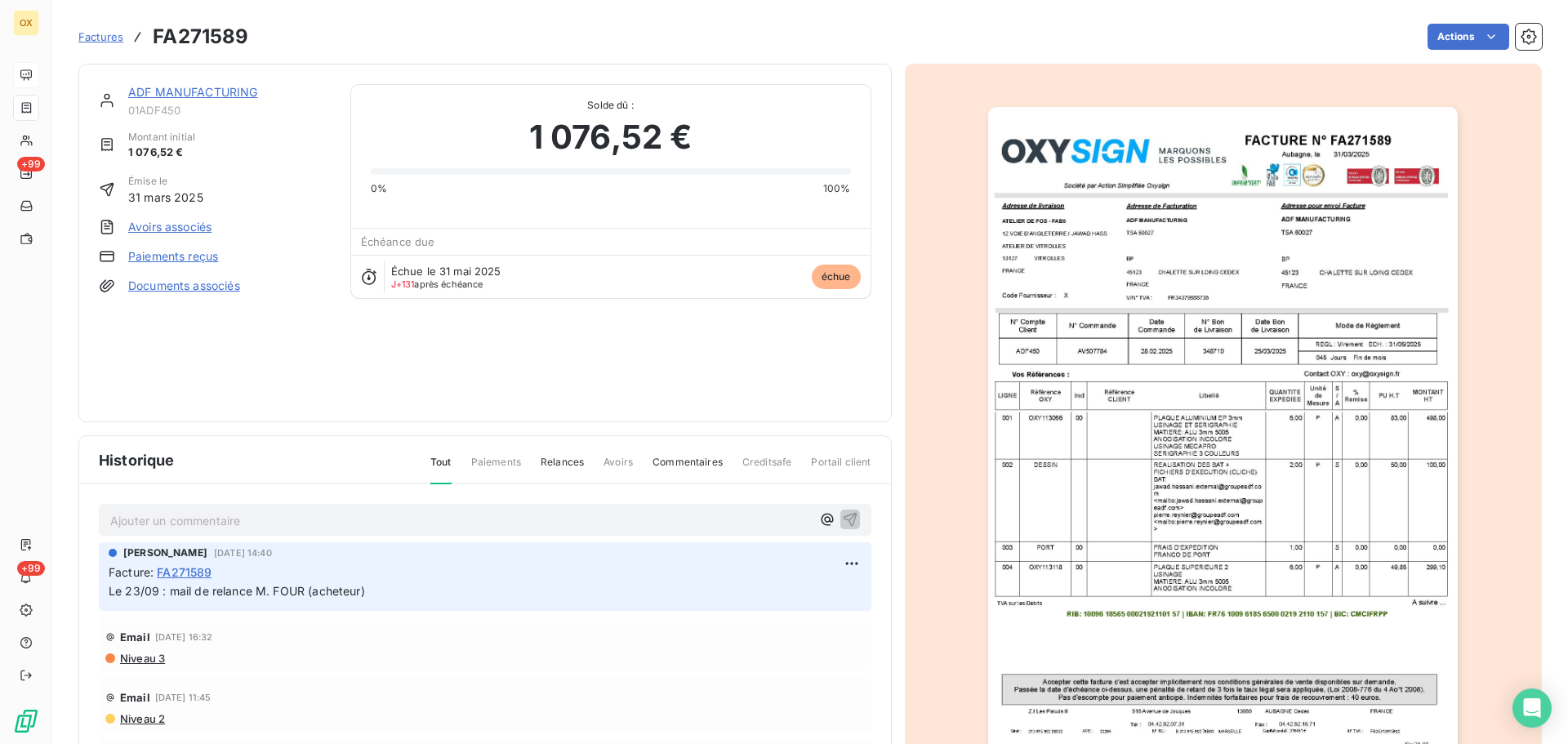
click at [1073, 501] on img "button" at bounding box center [1223, 439] width 470 height 664
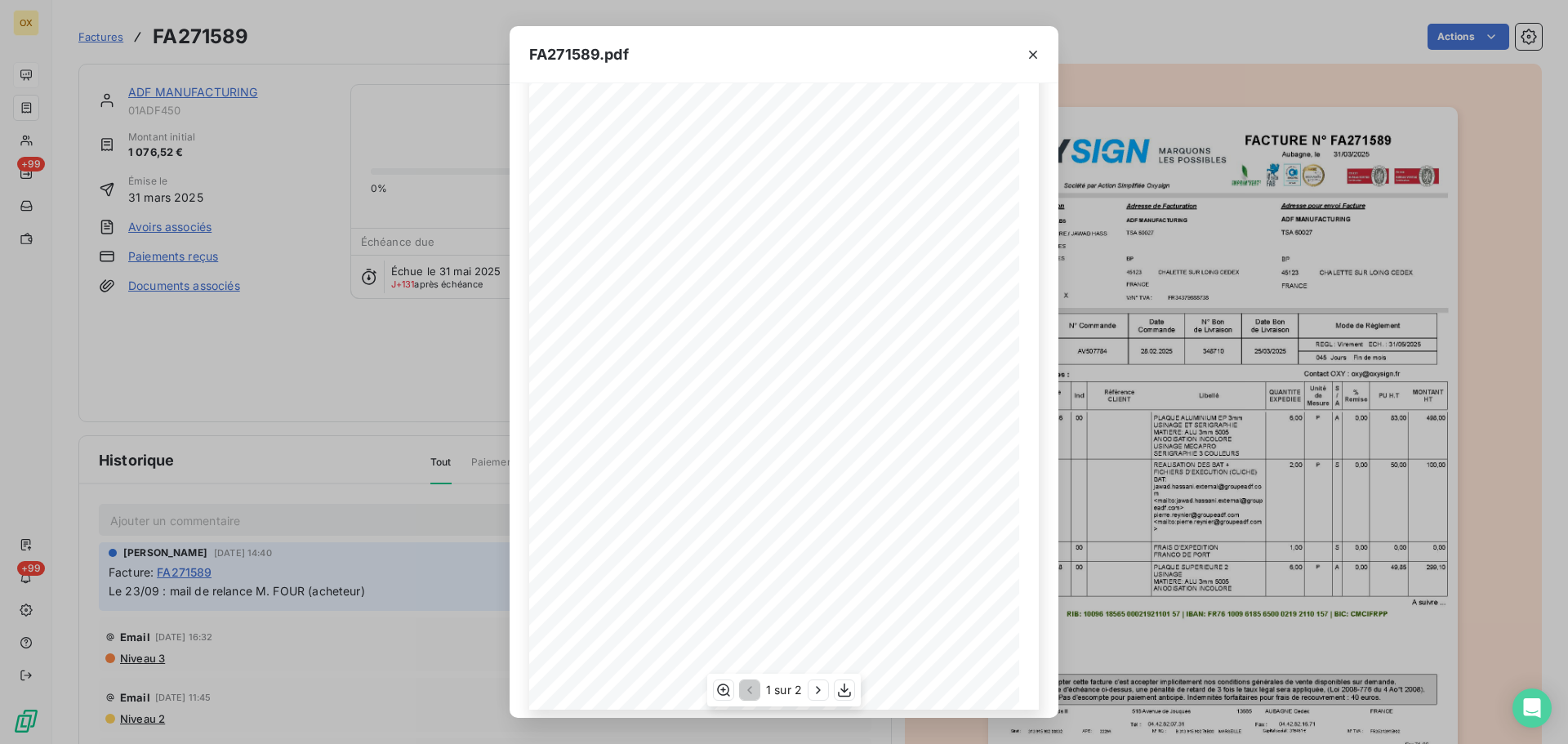
scroll to position [97, 0]
drag, startPoint x: 1032, startPoint y: 54, endPoint x: 1094, endPoint y: 91, distance: 72.2
click at [1032, 53] on icon "button" at bounding box center [1033, 54] width 8 height 8
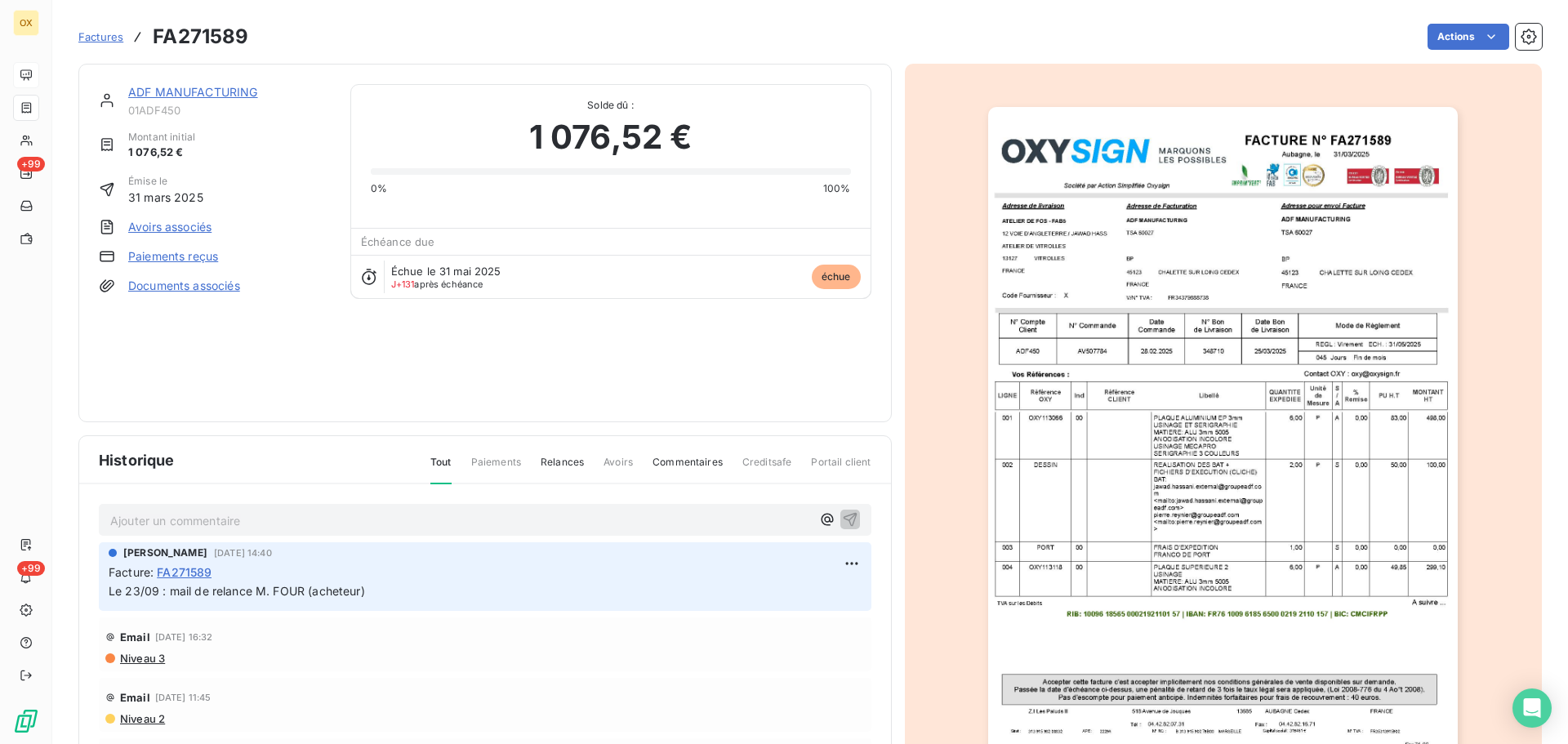
click at [165, 94] on link "ADF MANUFACTURING" at bounding box center [193, 92] width 130 height 14
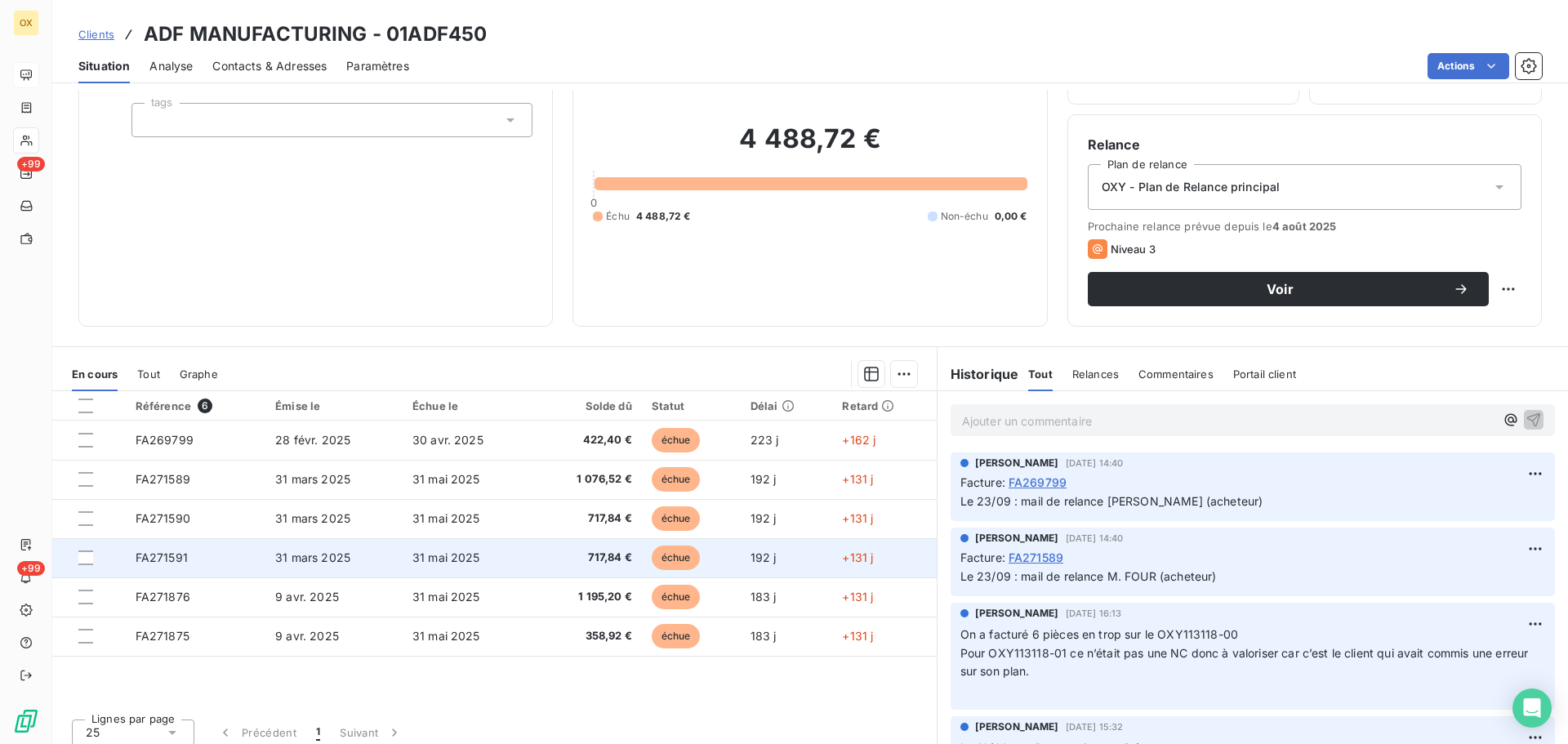
scroll to position [111, 0]
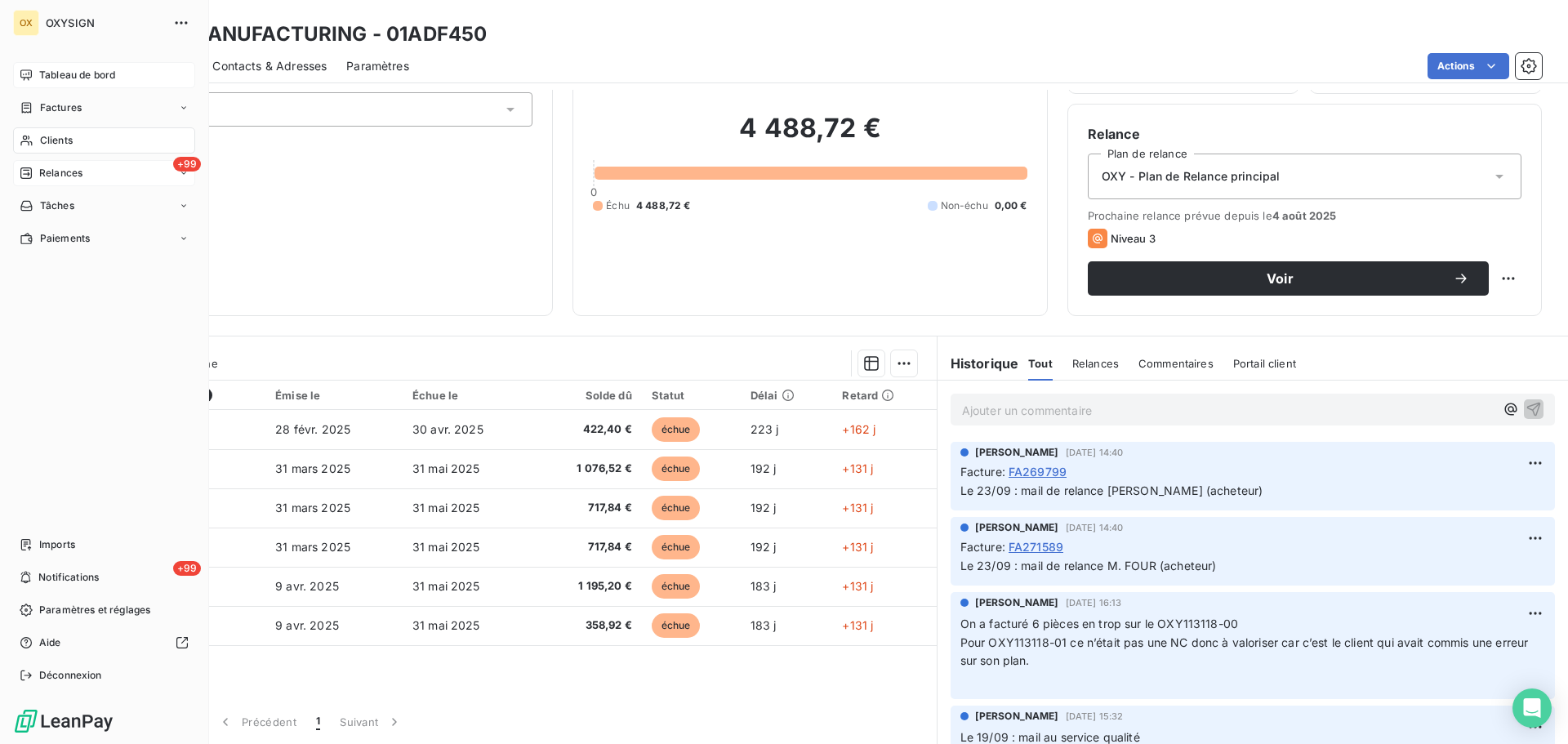
click at [59, 172] on span "Relances" at bounding box center [60, 173] width 43 height 15
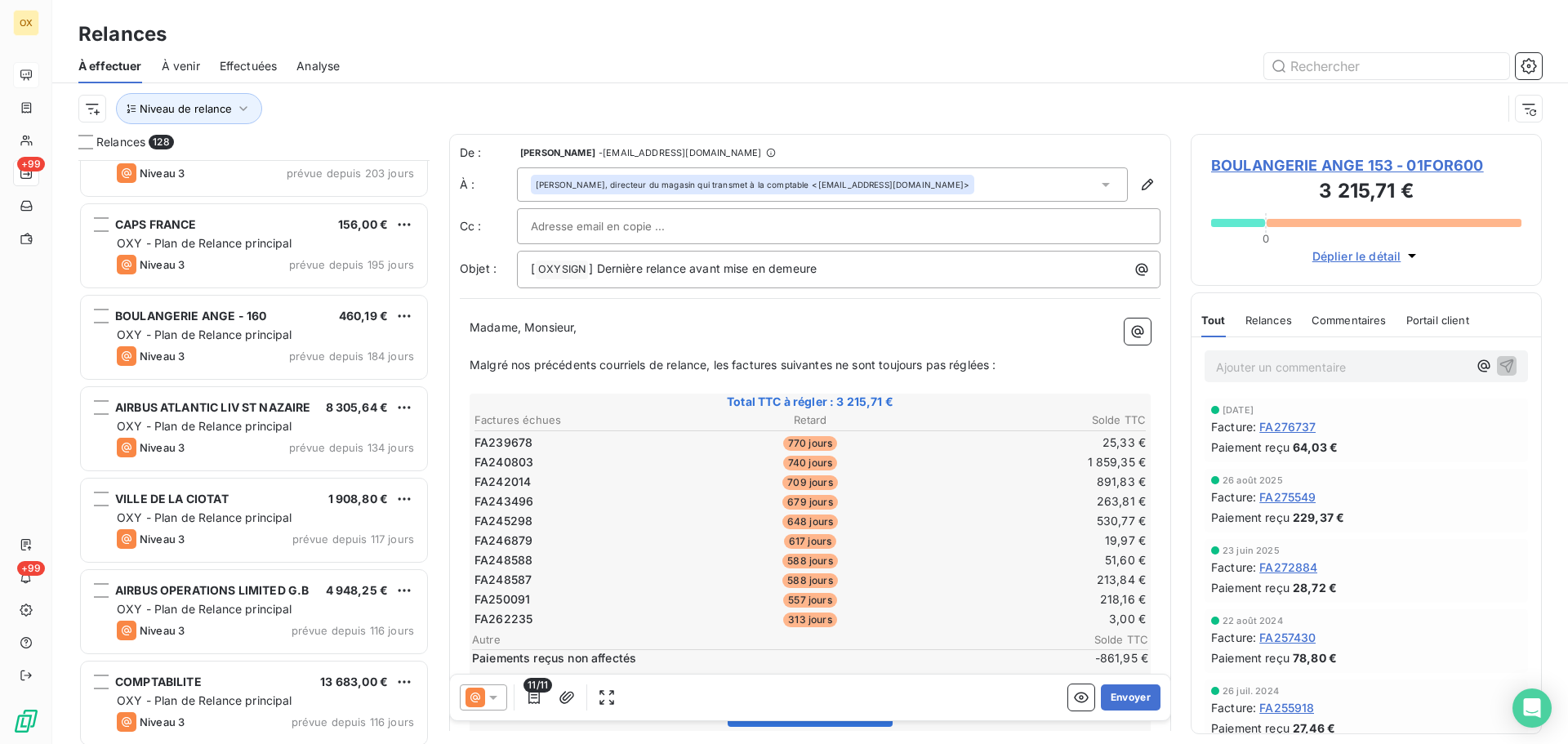
scroll to position [1633, 0]
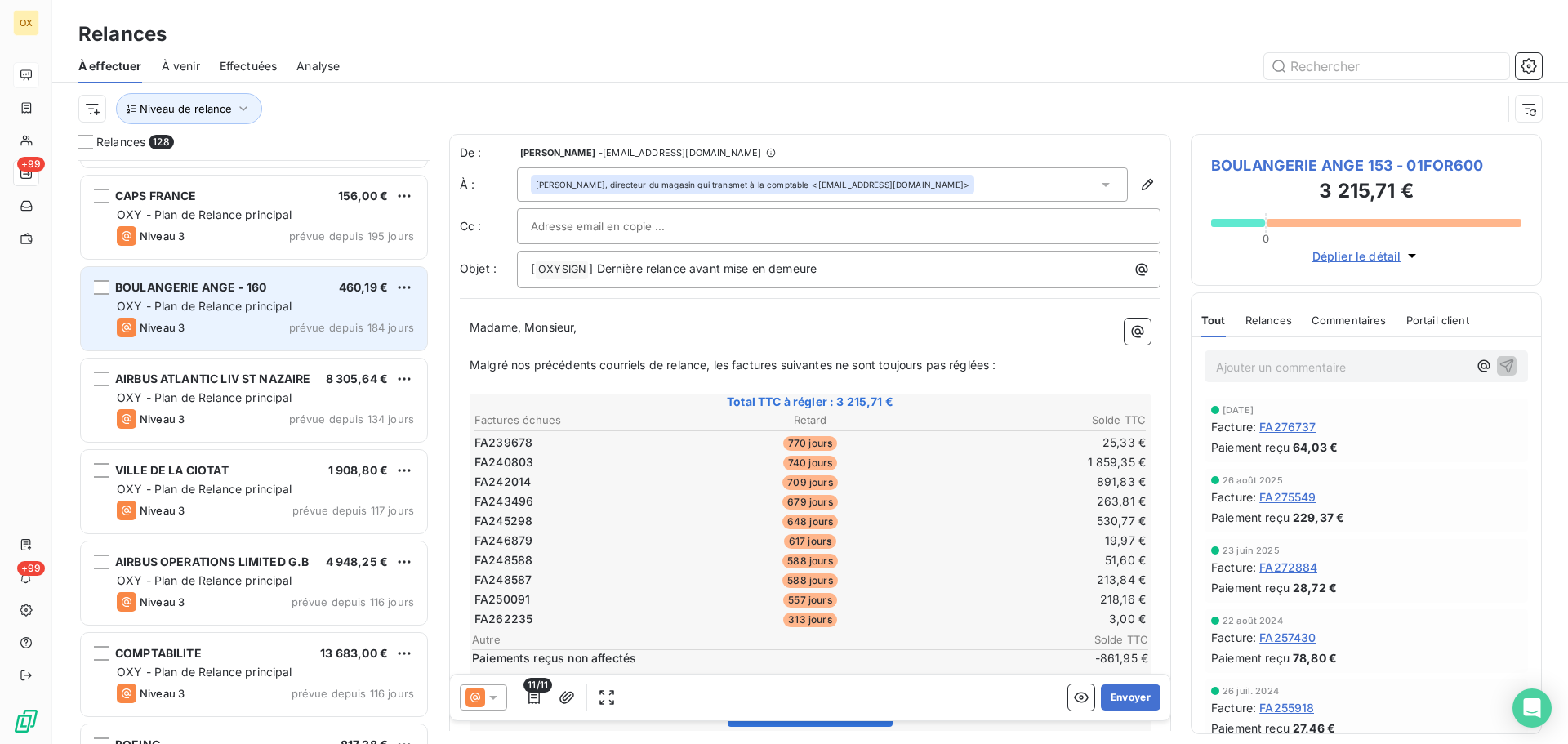
click at [254, 326] on div "Niveau 3 prévue depuis 184 jours" at bounding box center [265, 327] width 297 height 19
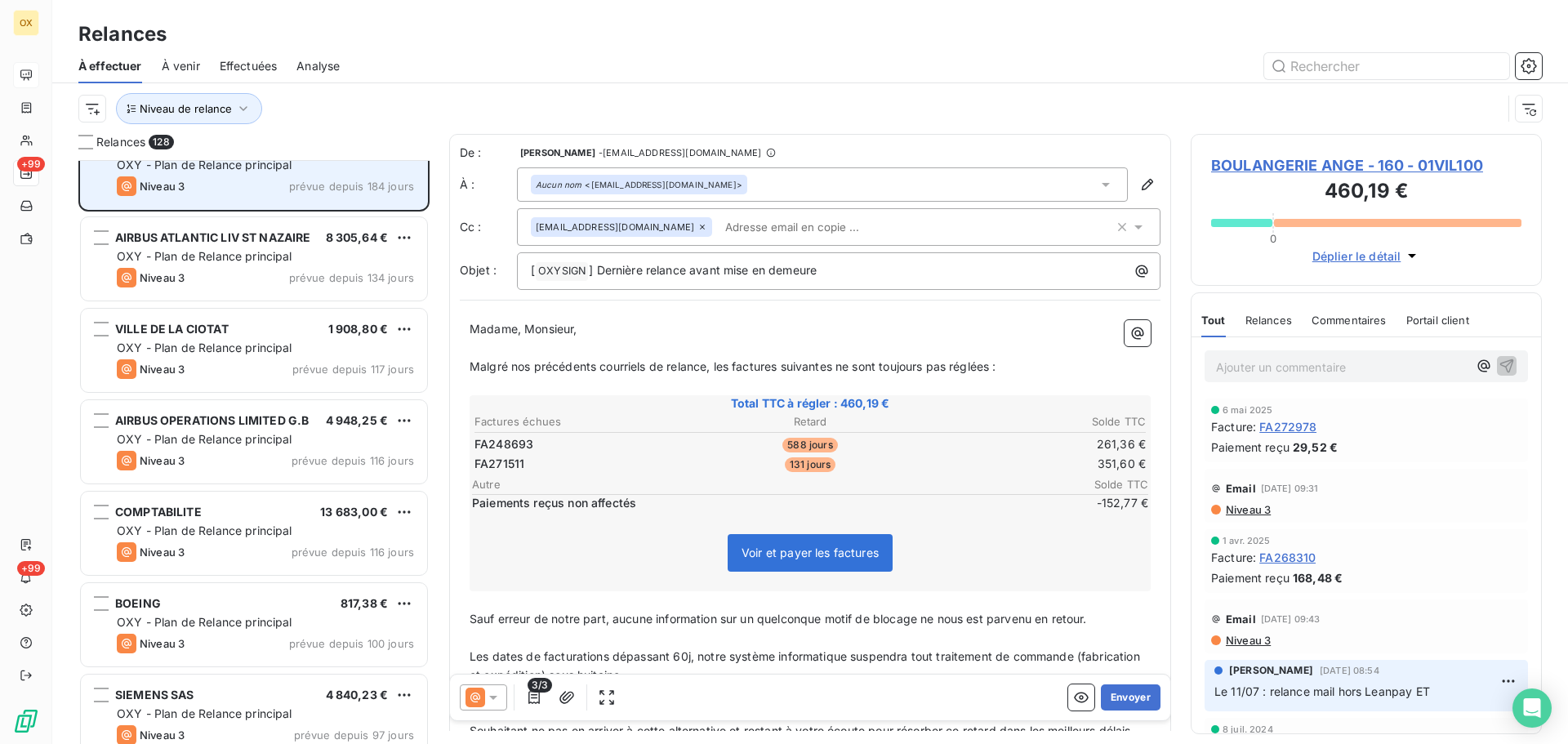
scroll to position [1797, 0]
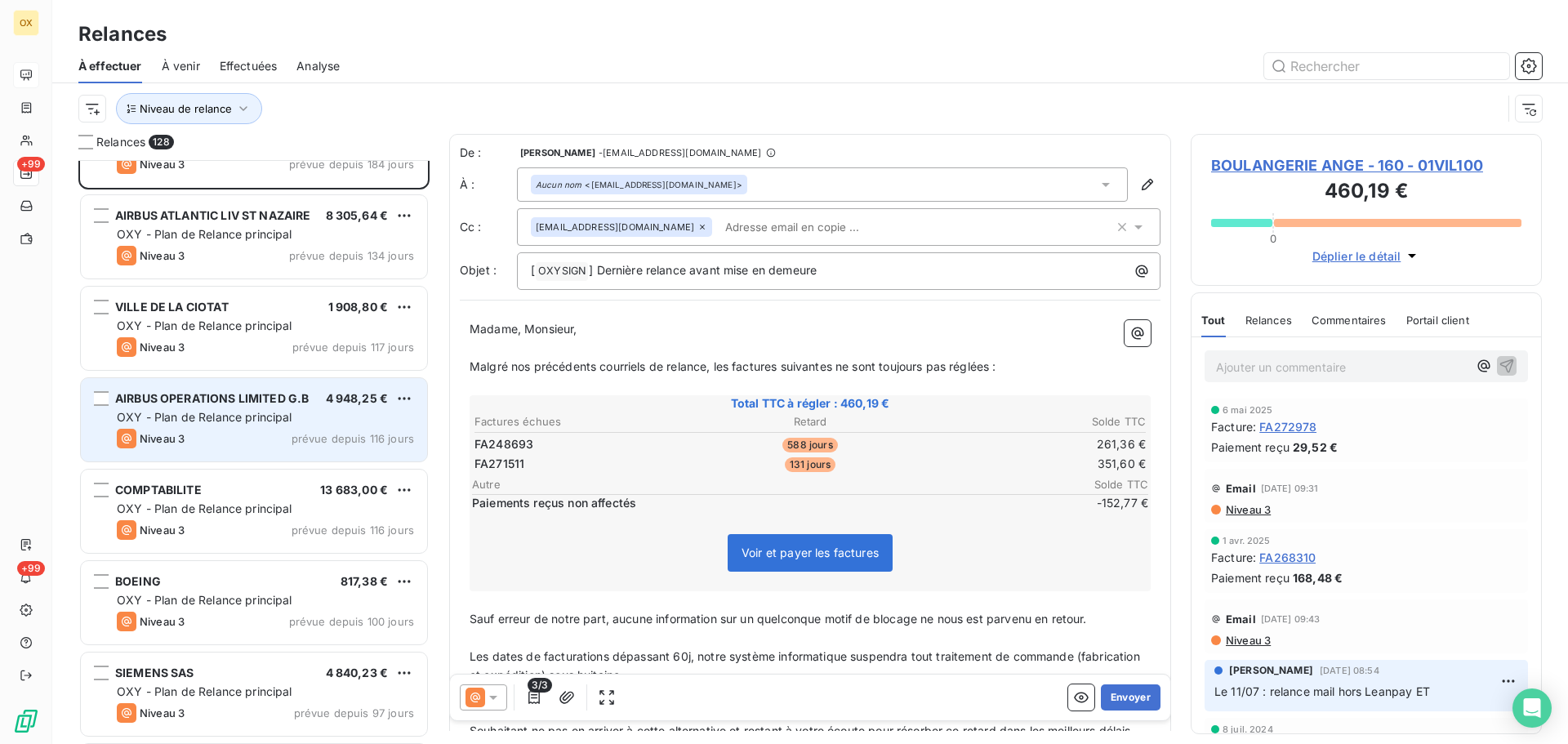
click at [255, 400] on span "AIRBUS OPERATIONS LIMITED G.B" at bounding box center [211, 398] width 194 height 14
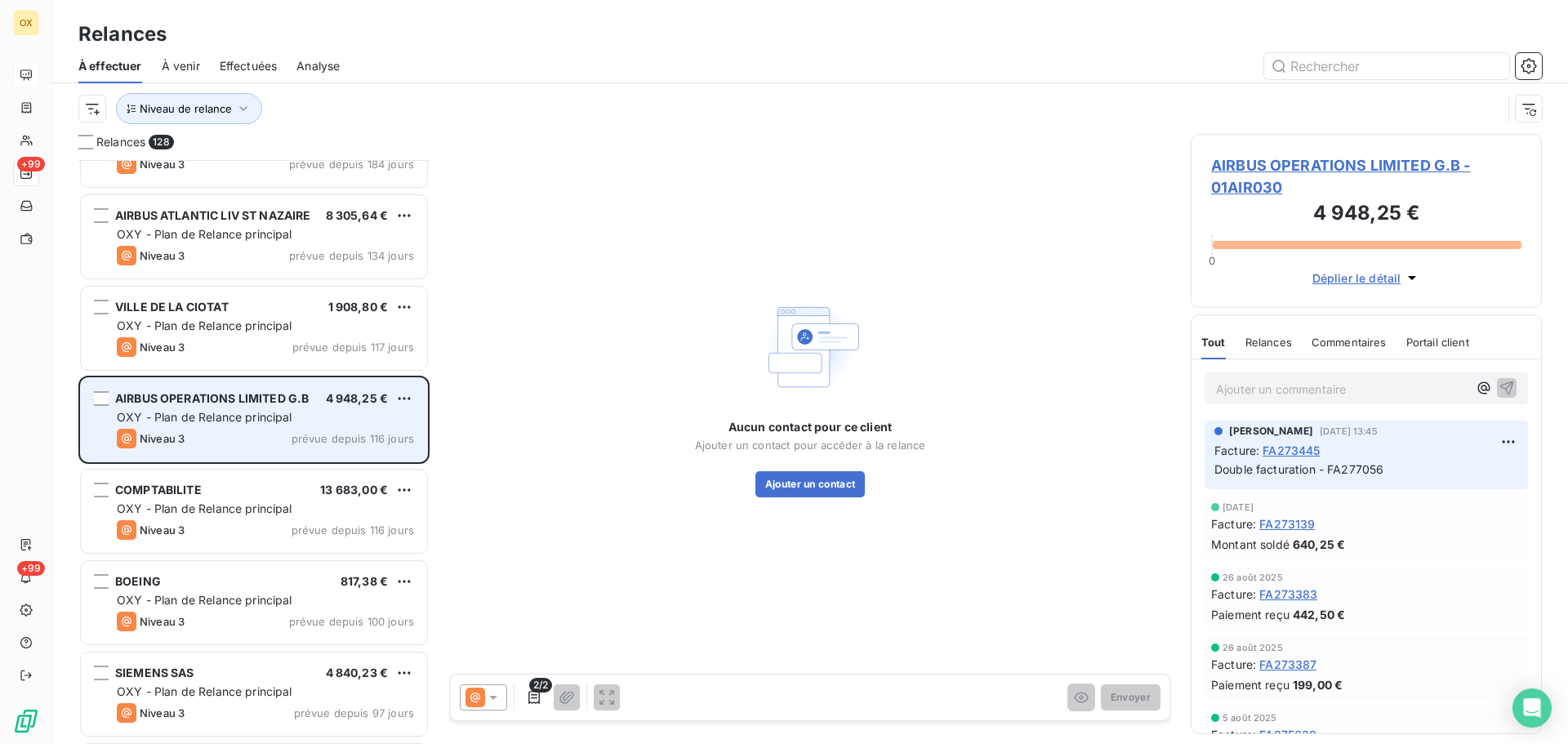
scroll to position [1878, 0]
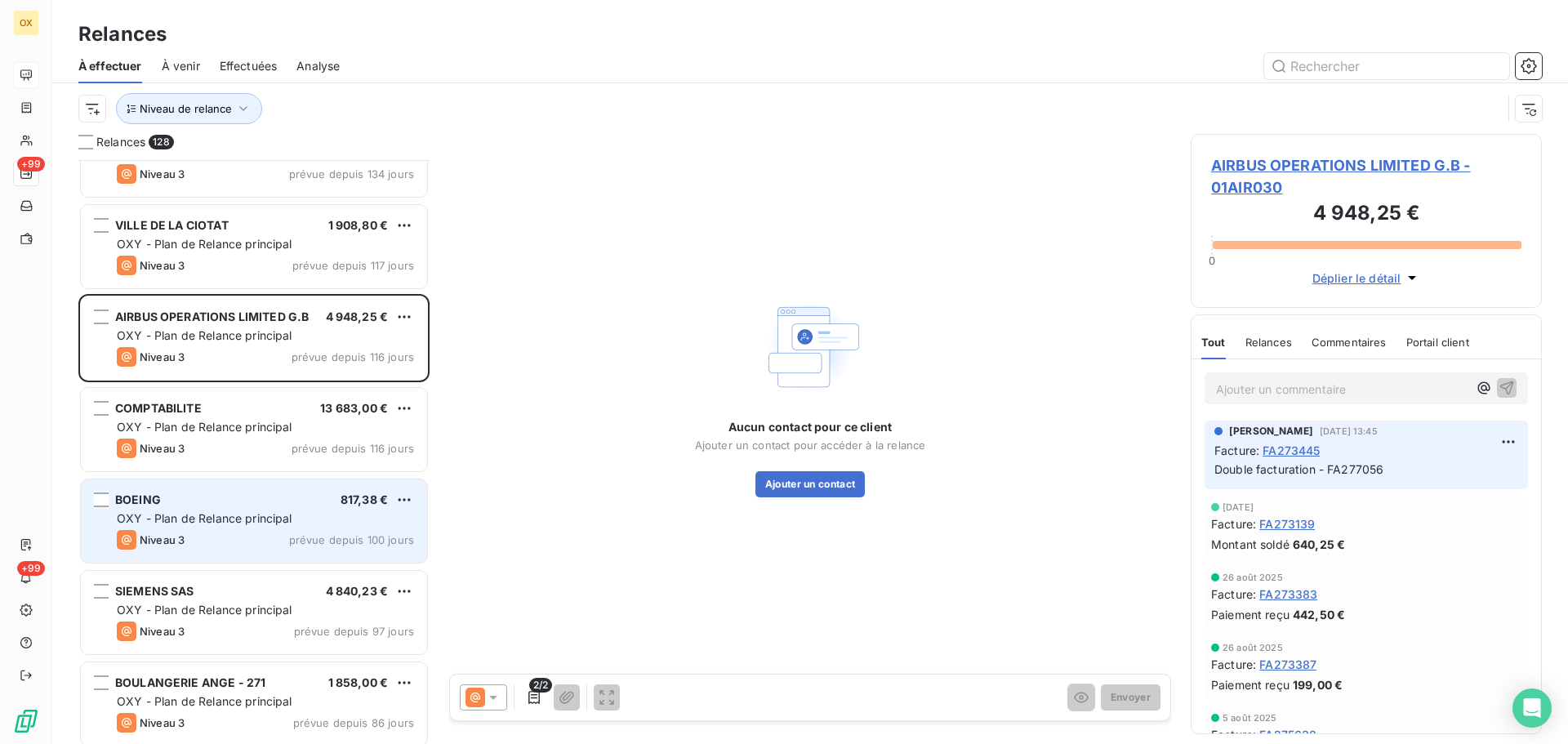
click at [251, 501] on div "BOEING 817,38 €" at bounding box center [265, 499] width 297 height 15
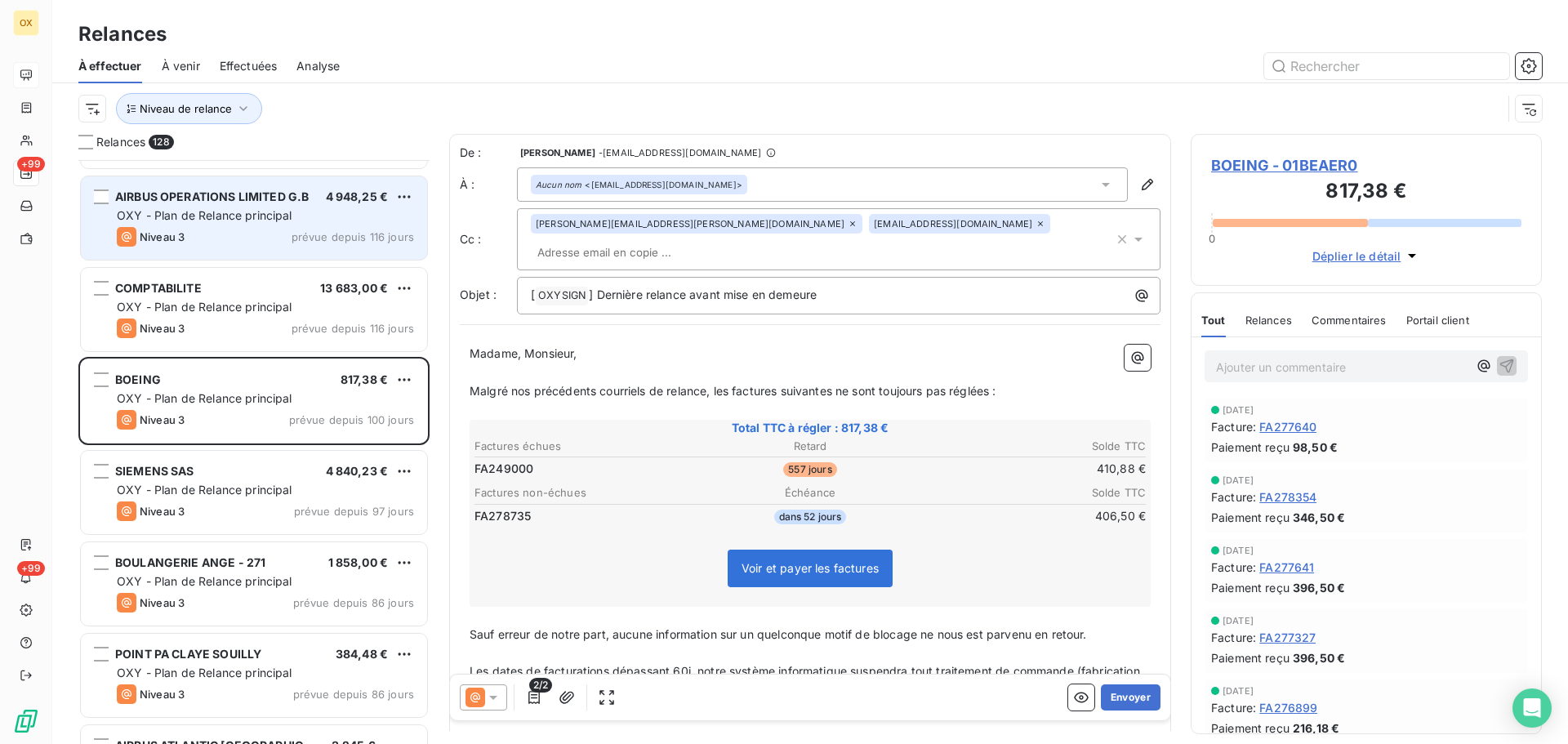
scroll to position [2123, 0]
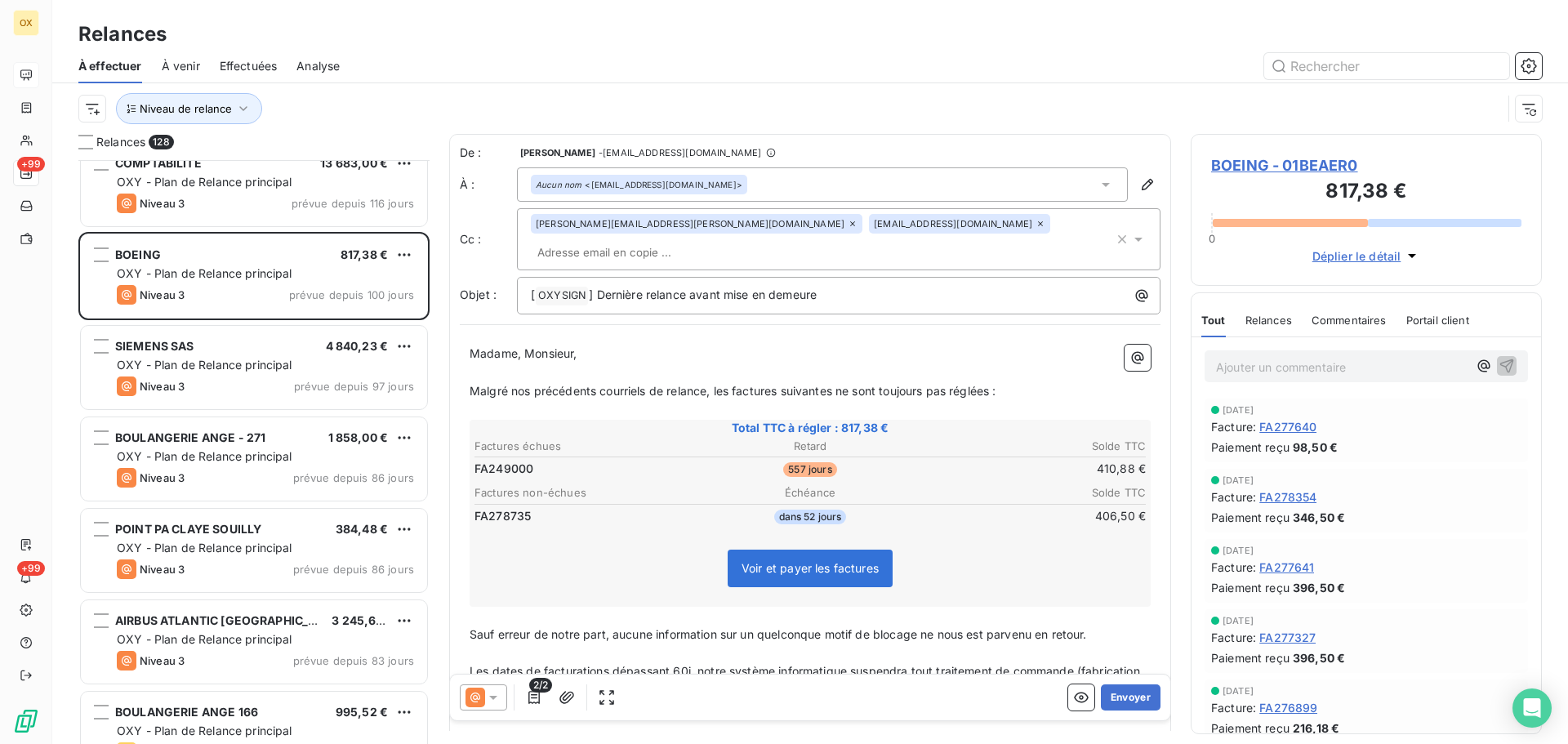
click at [227, 354] on div "SIEMENS SAS 4 840,23 € OXY - Plan de Relance principal Niveau 3 prévue depuis 9…" at bounding box center [253, 367] width 346 height 83
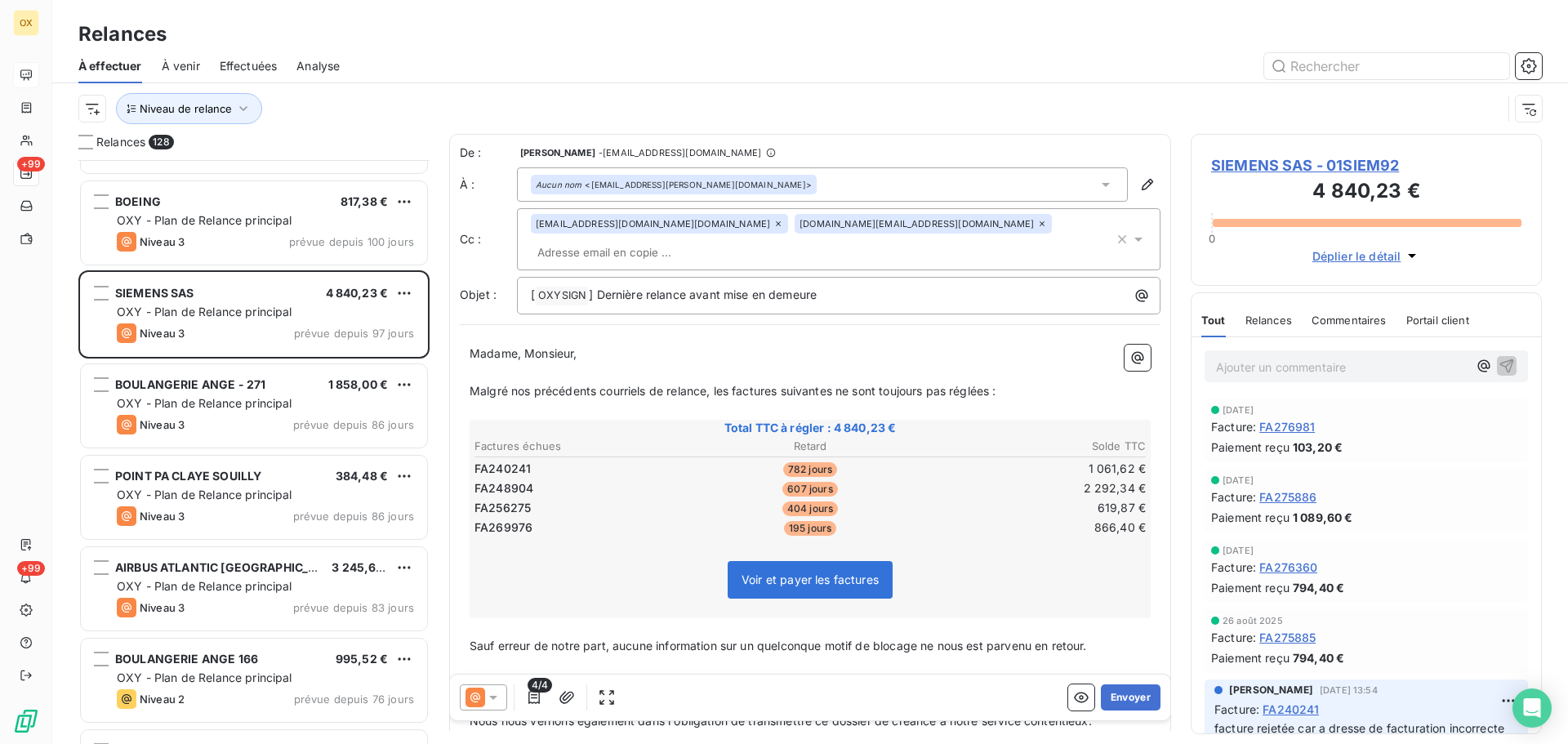
scroll to position [2205, 0]
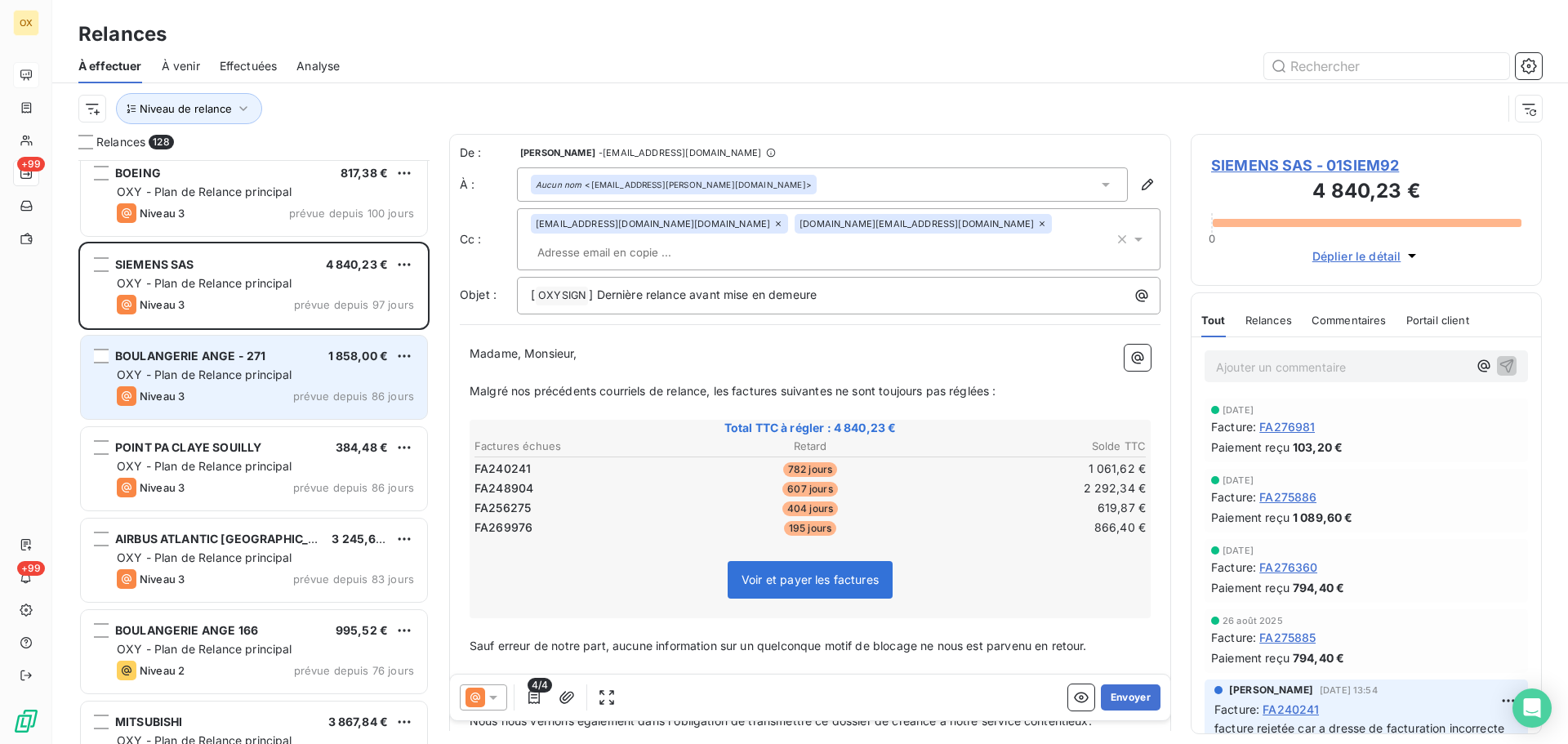
click at [238, 405] on div "Niveau 3 prévue depuis 86 jours" at bounding box center [265, 395] width 297 height 19
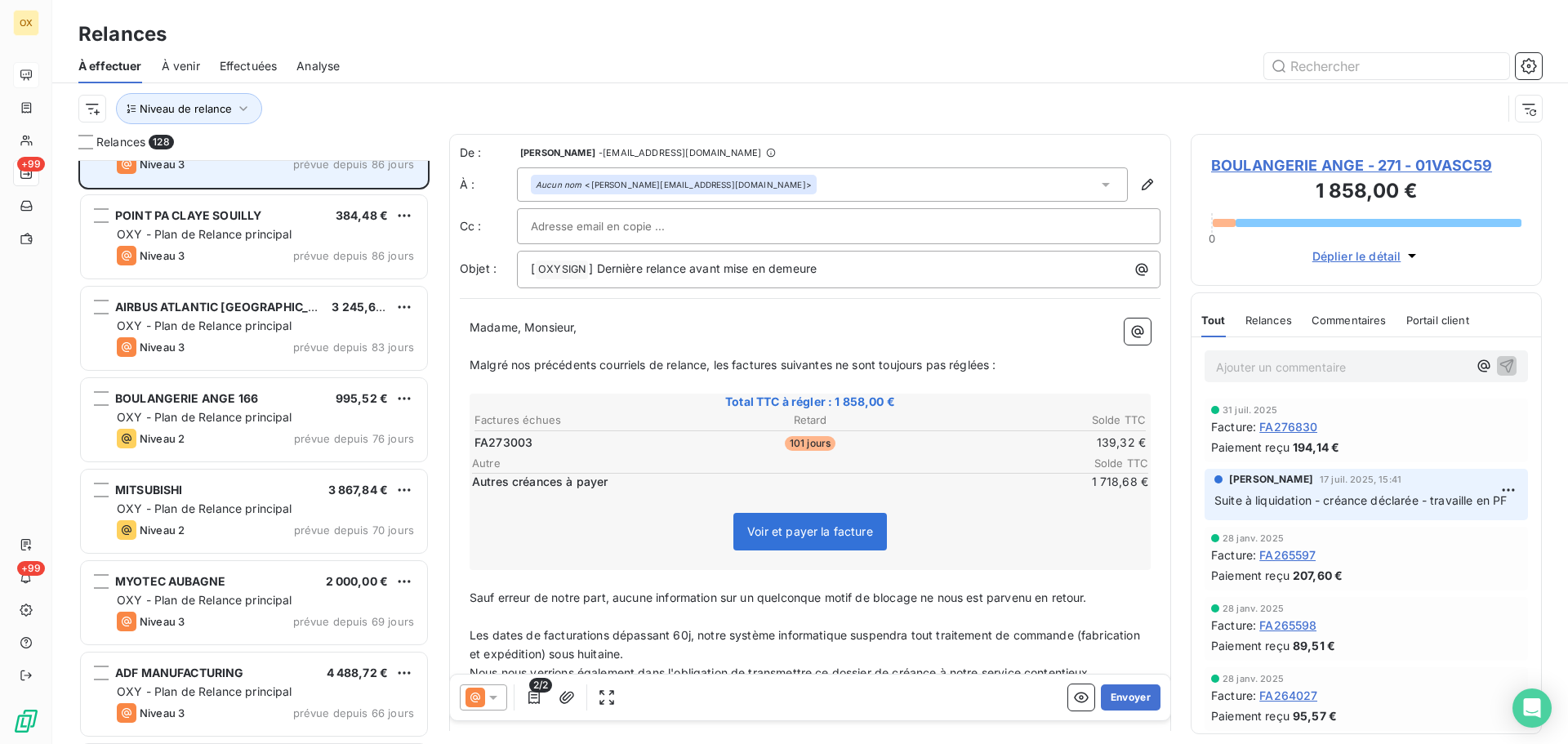
scroll to position [2450, 0]
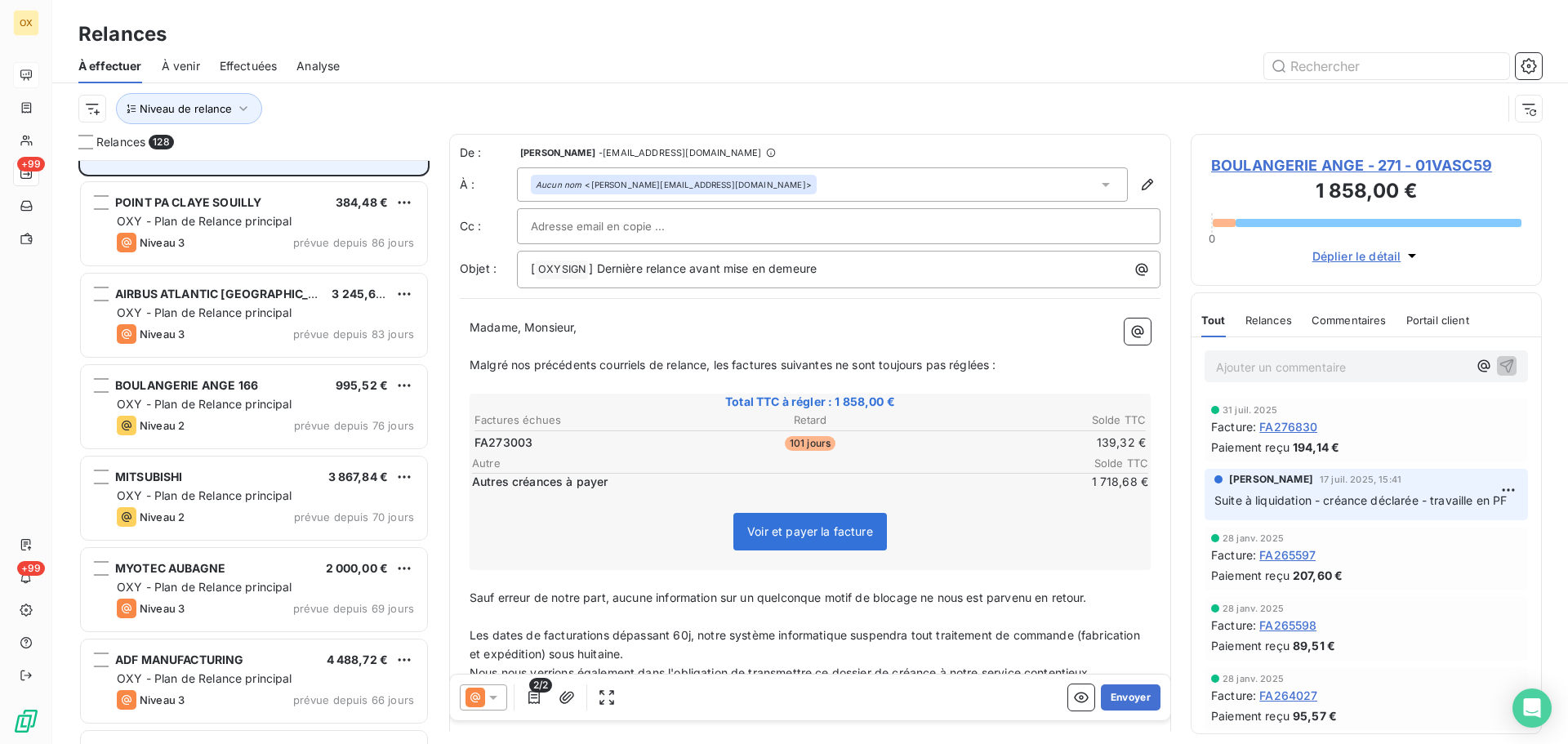
click at [232, 392] on div "BOULANGERIE ANGE 166" at bounding box center [186, 385] width 142 height 16
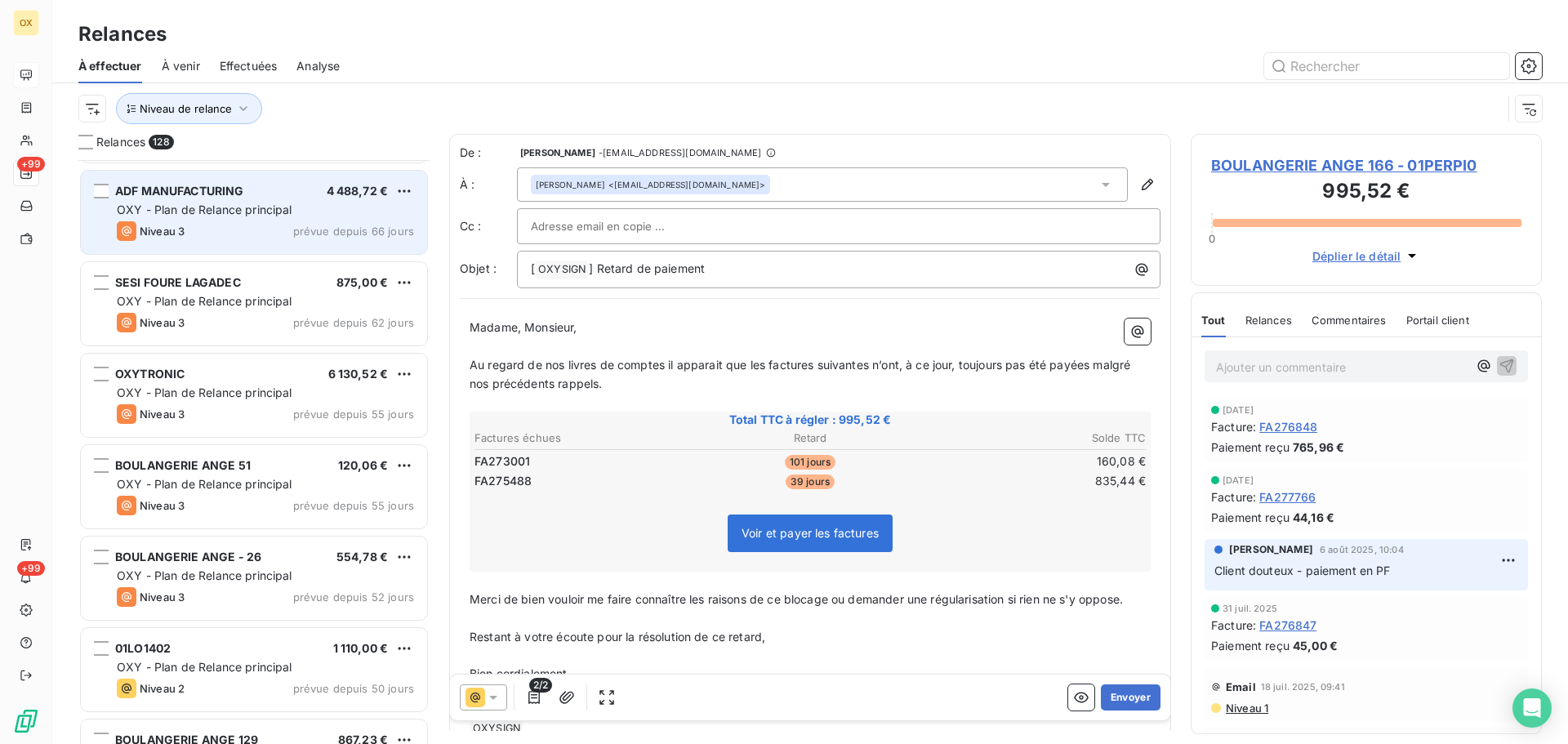
scroll to position [2940, 0]
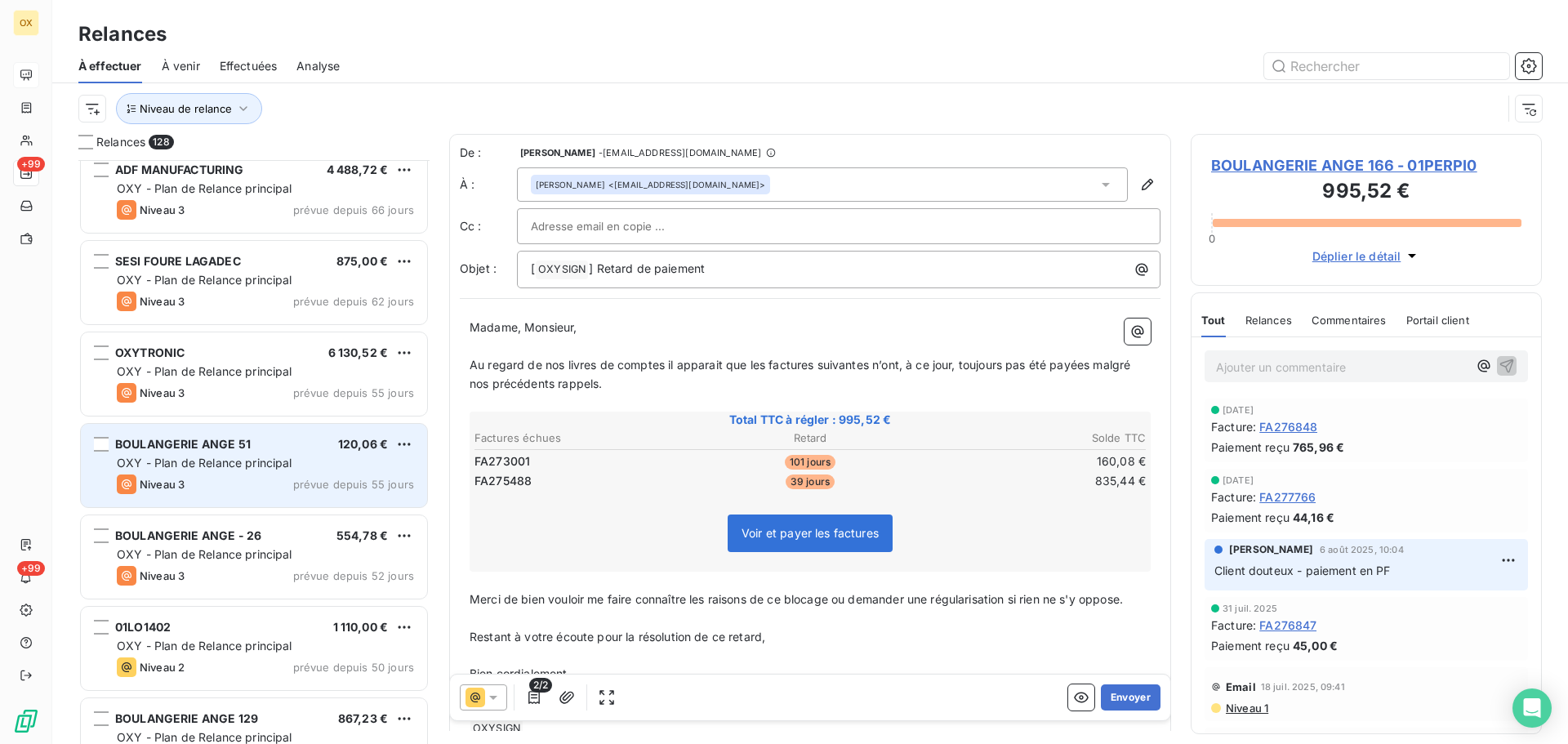
click at [250, 445] on div "BOULANGERIE ANGE 51 120,06 €" at bounding box center [265, 444] width 297 height 15
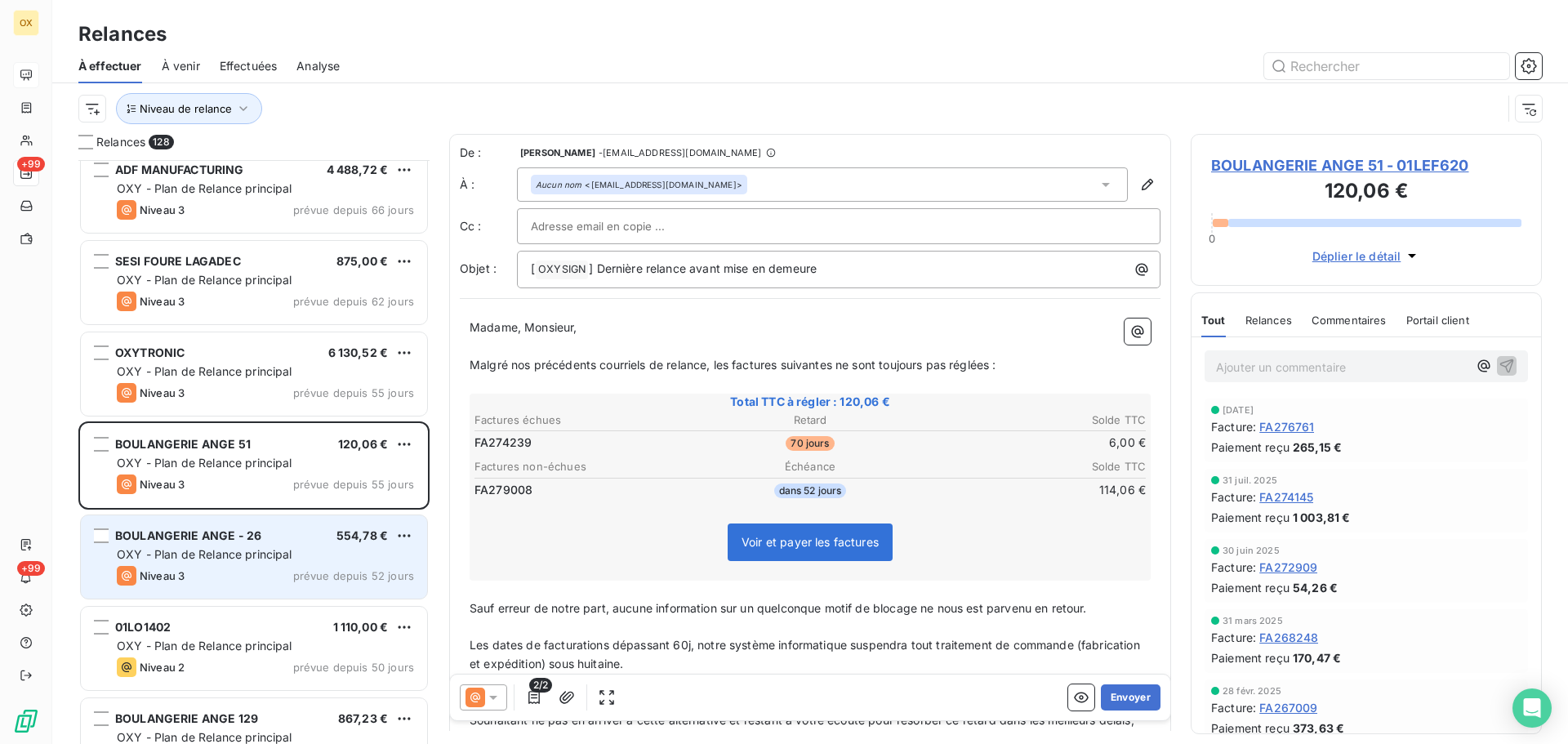
click at [261, 550] on span "OXY - Plan de Relance principal" at bounding box center [204, 554] width 175 height 14
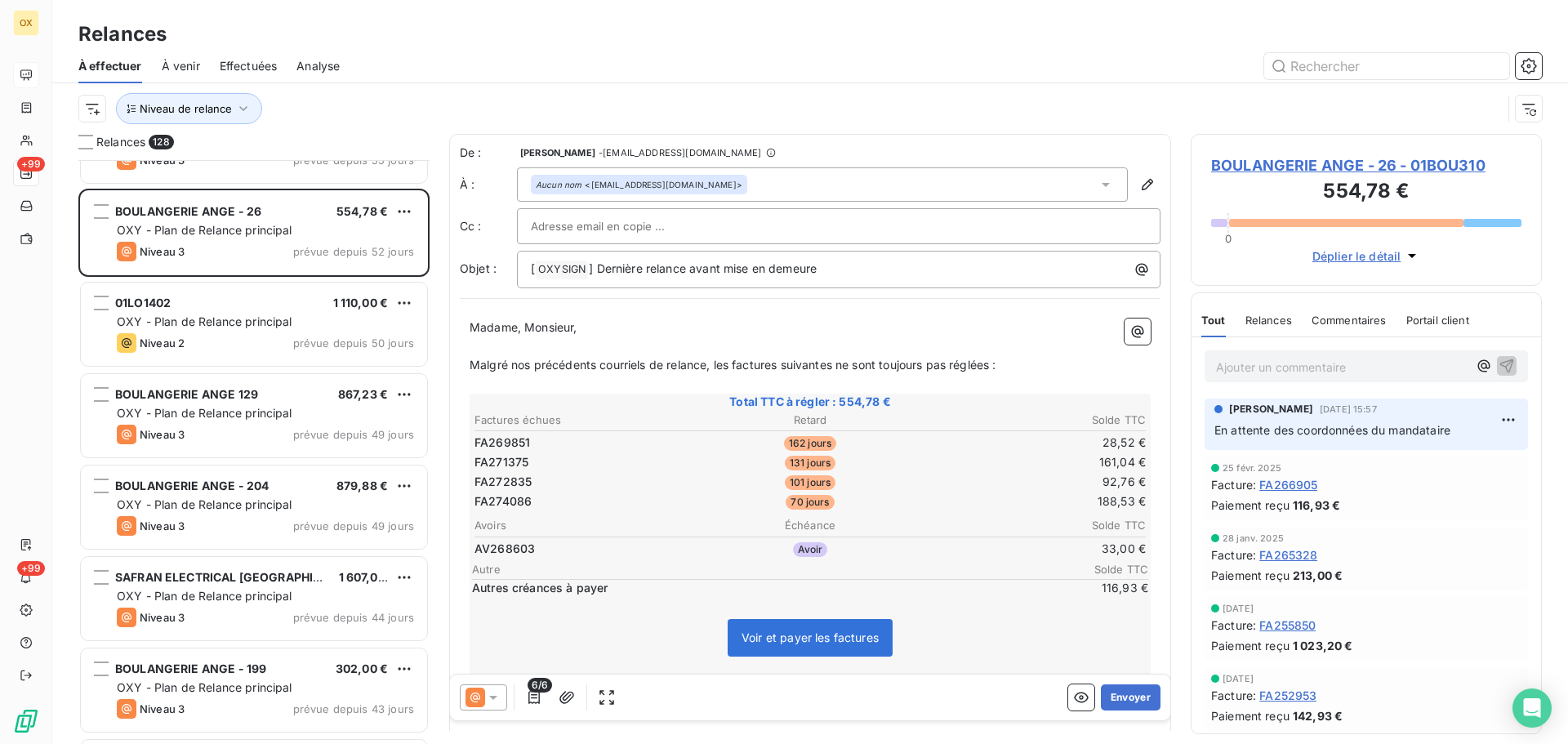
scroll to position [3266, 0]
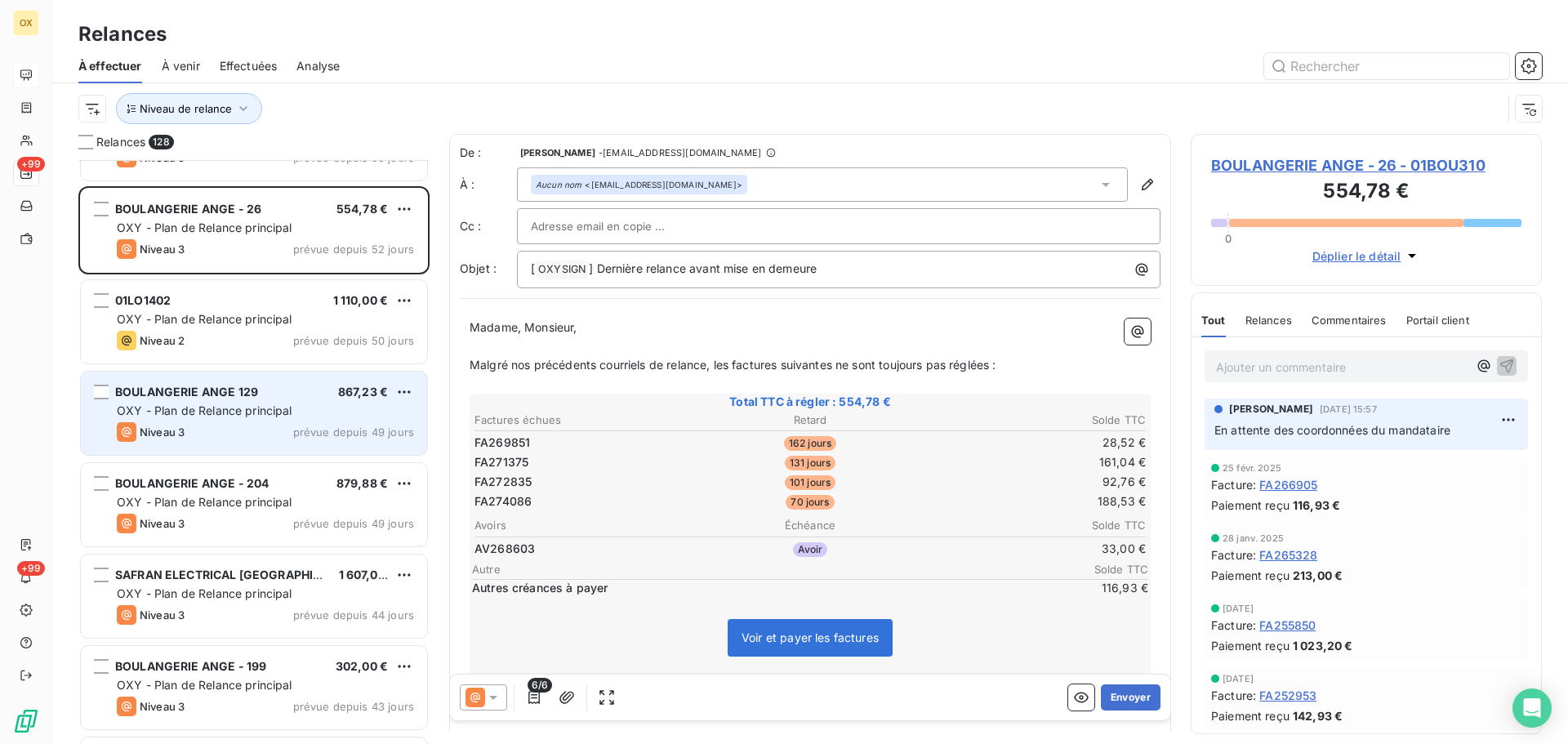
click at [213, 413] on span "OXY - Plan de Relance principal" at bounding box center [204, 410] width 175 height 14
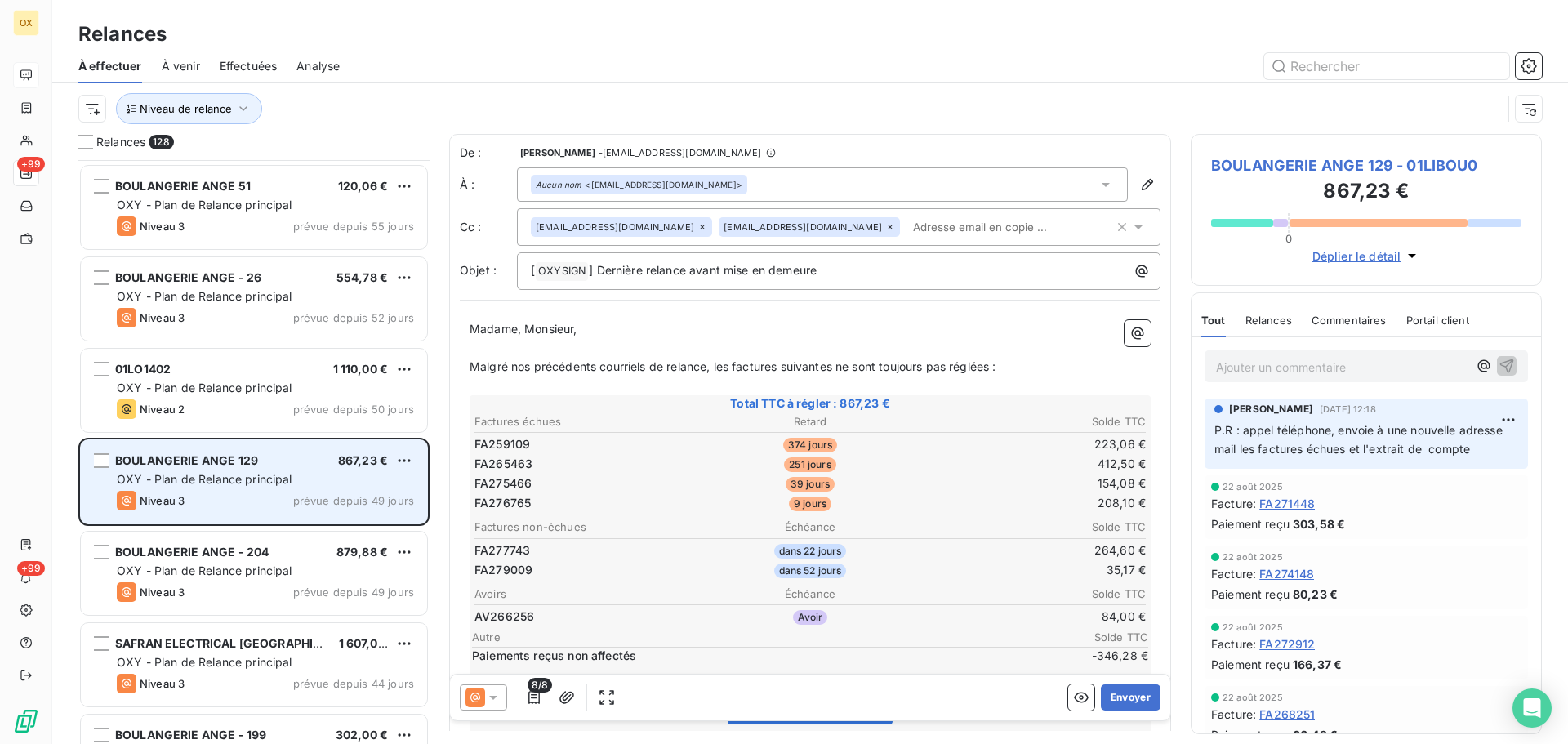
scroll to position [3103, 0]
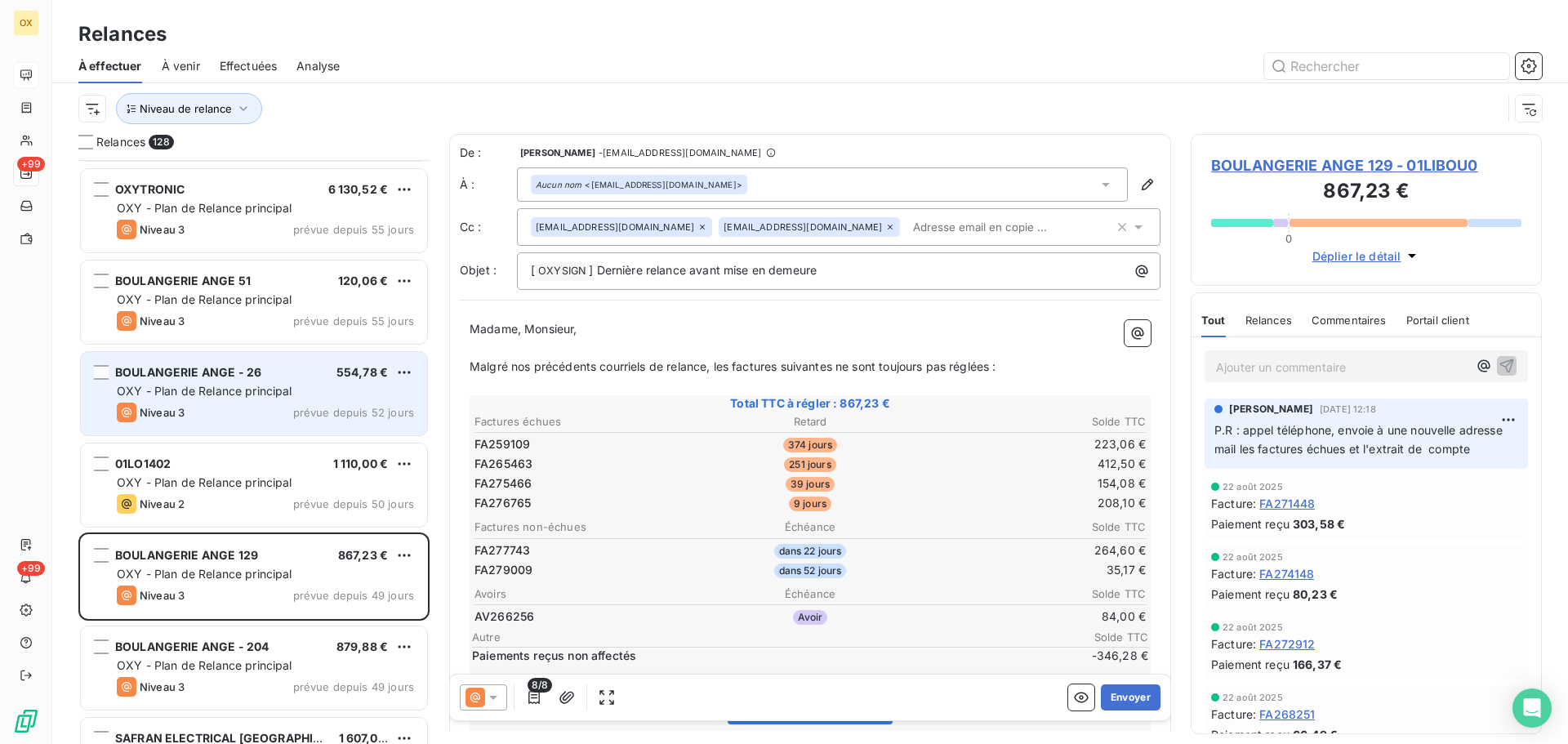
click at [209, 408] on div "Niveau 3 prévue depuis 52 jours" at bounding box center [265, 412] width 297 height 19
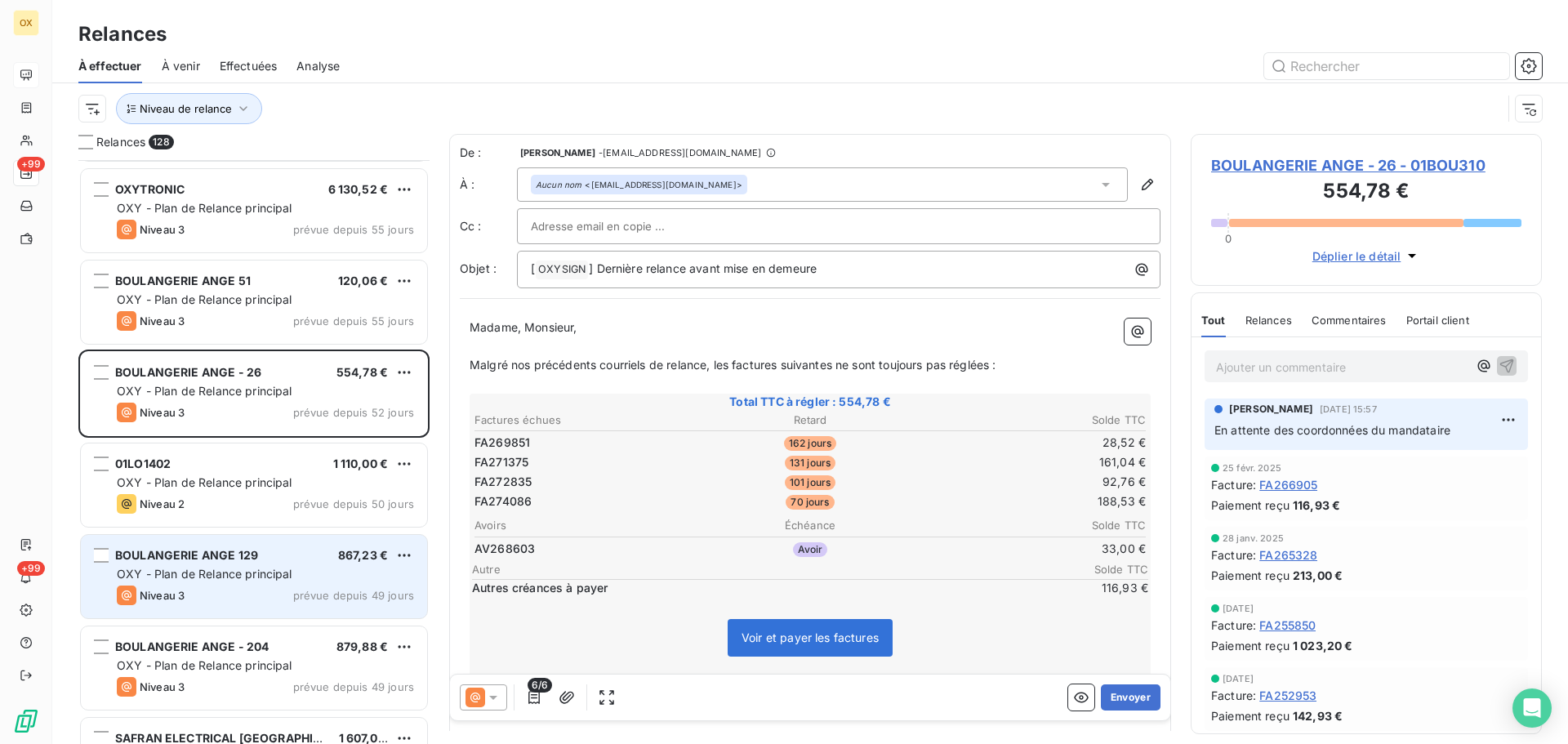
click at [222, 578] on span "OXY - Plan de Relance principal" at bounding box center [204, 573] width 175 height 14
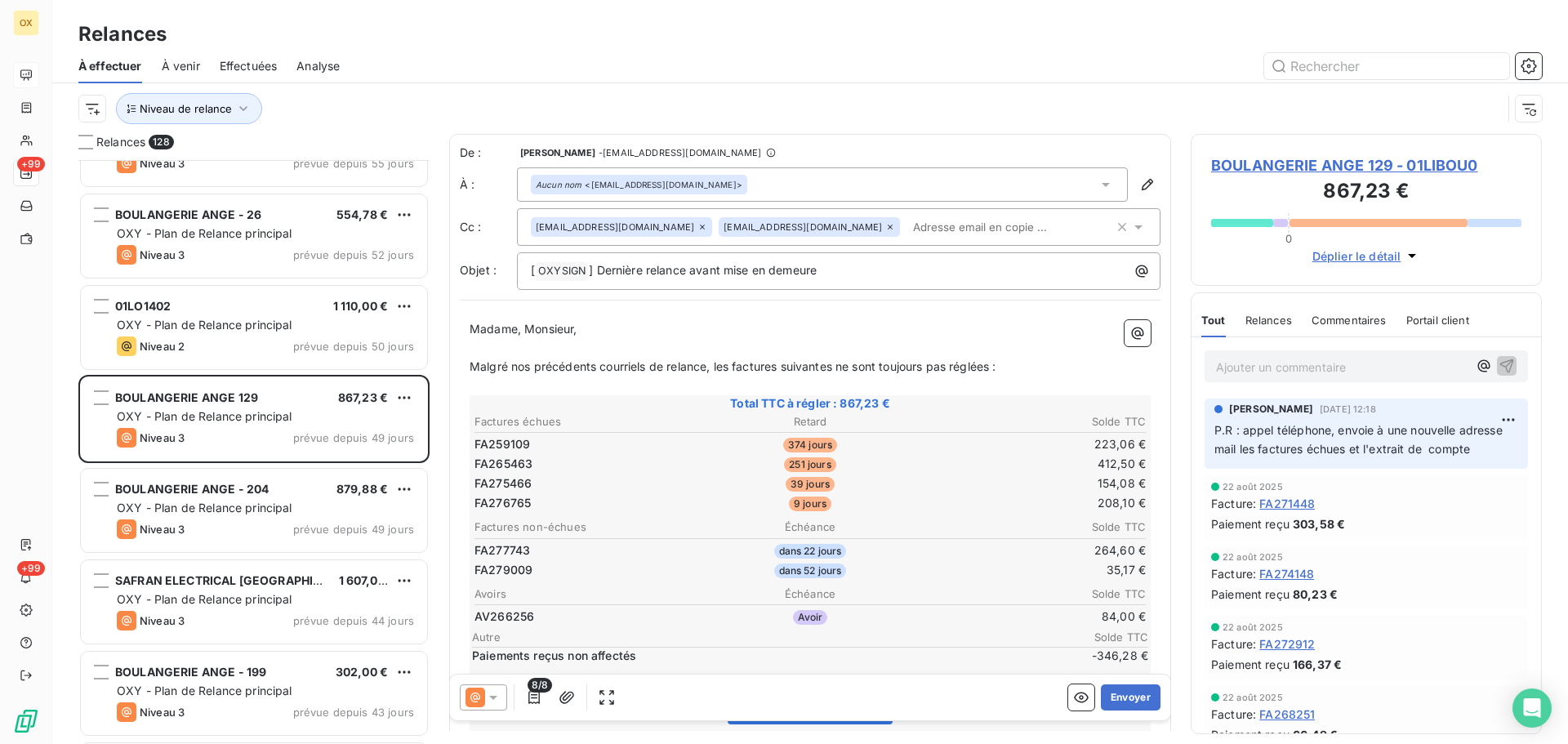
scroll to position [3266, 0]
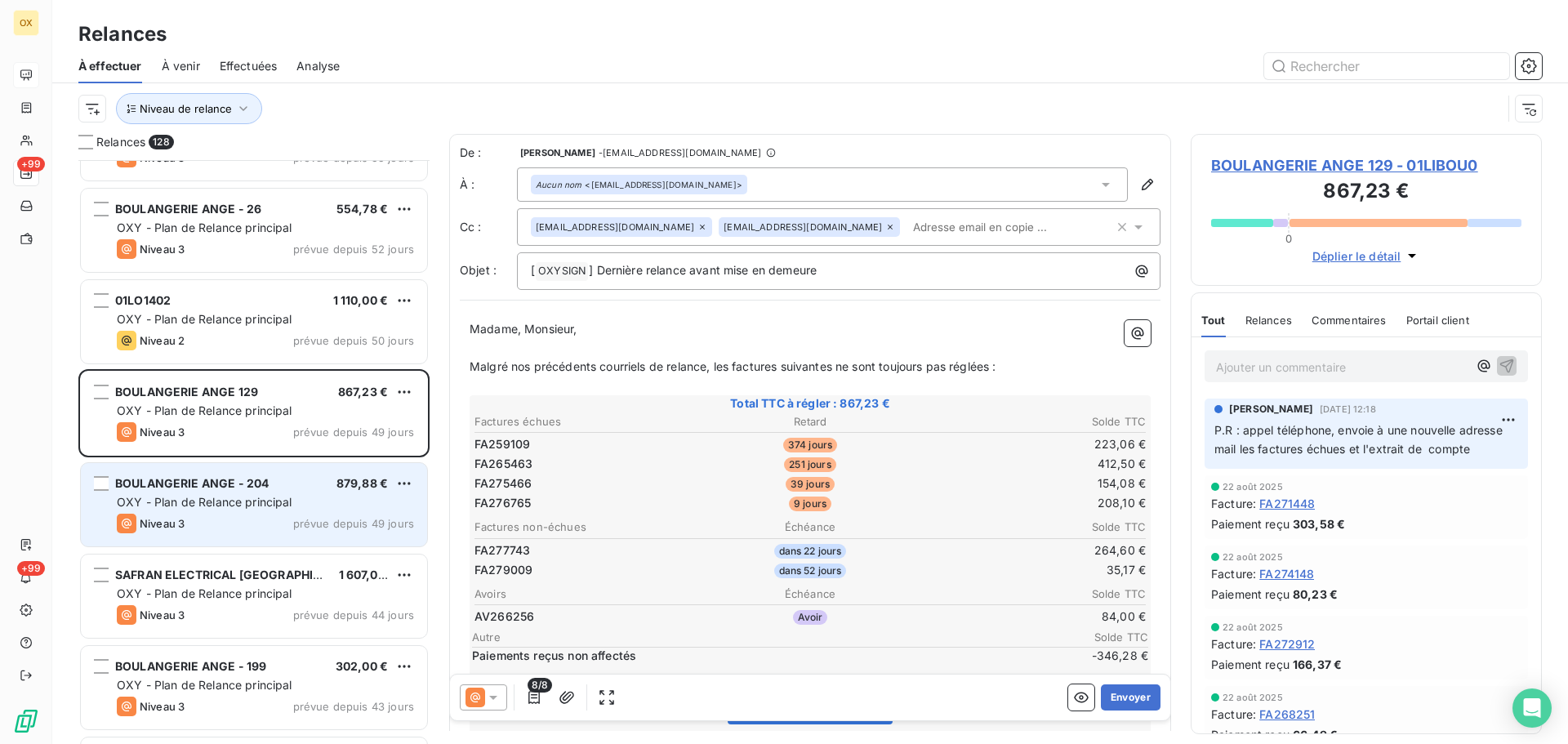
click at [234, 504] on span "OXY - Plan de Relance principal" at bounding box center [204, 502] width 175 height 14
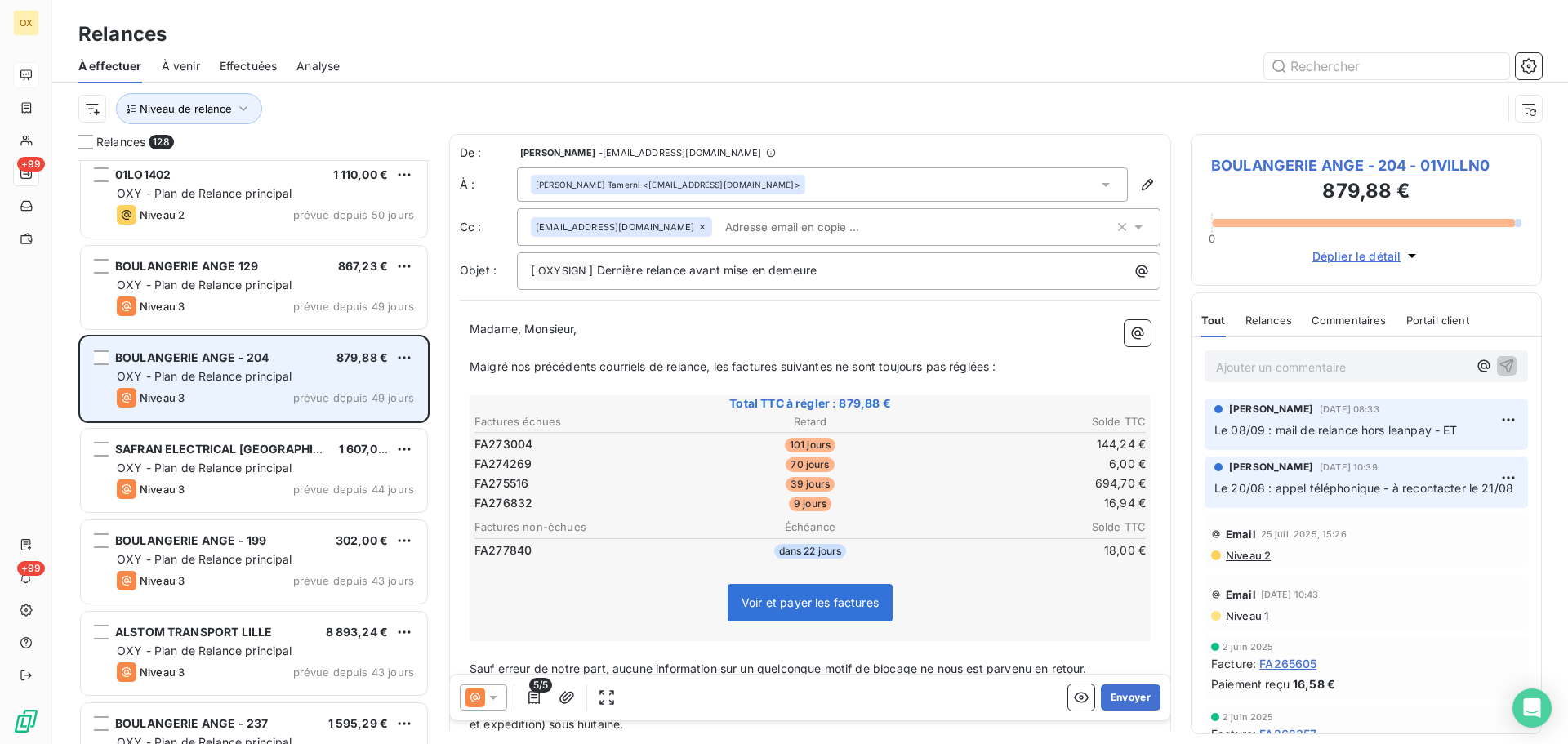
scroll to position [3430, 0]
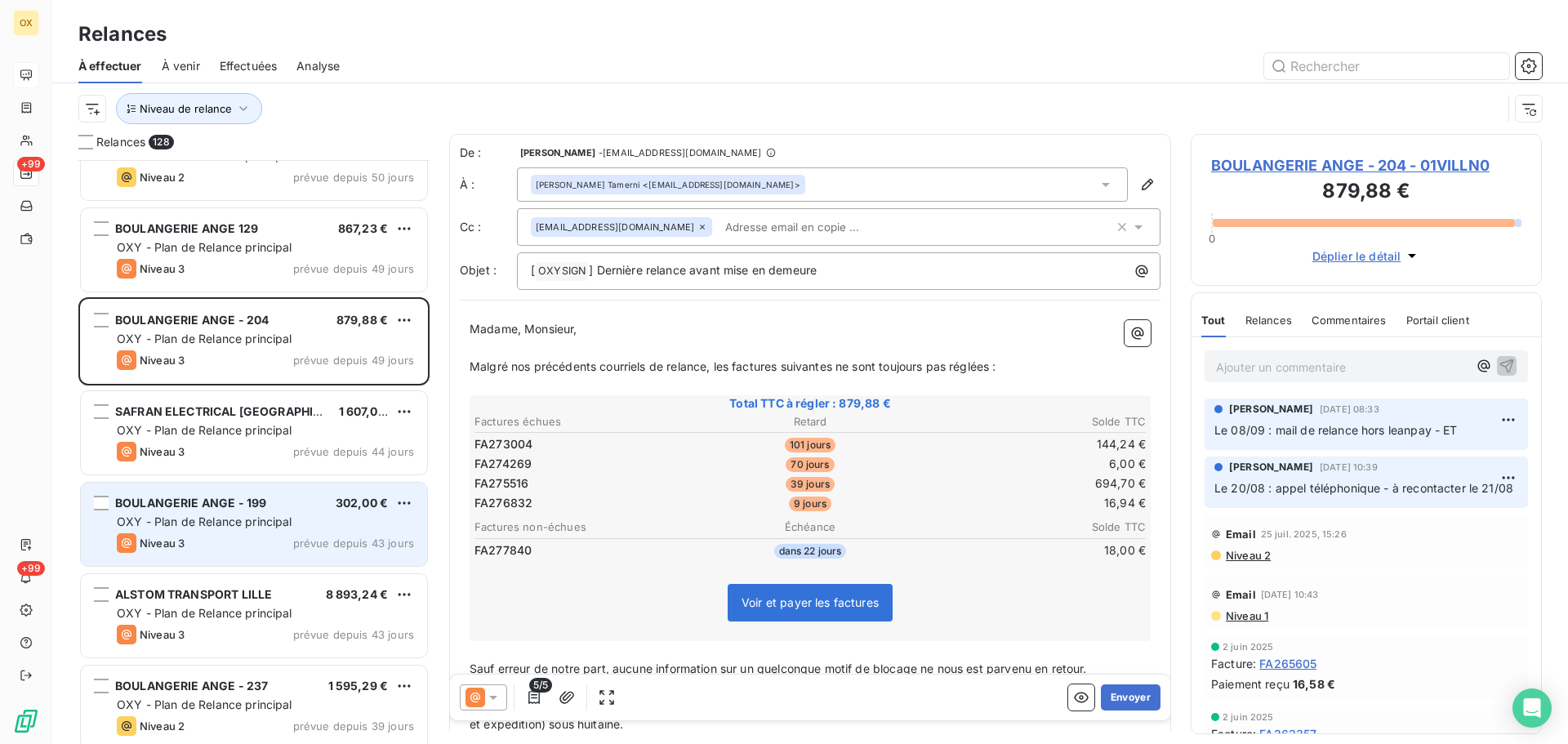
click at [234, 534] on div "Niveau 3 prévue depuis 43 jours" at bounding box center [265, 543] width 297 height 19
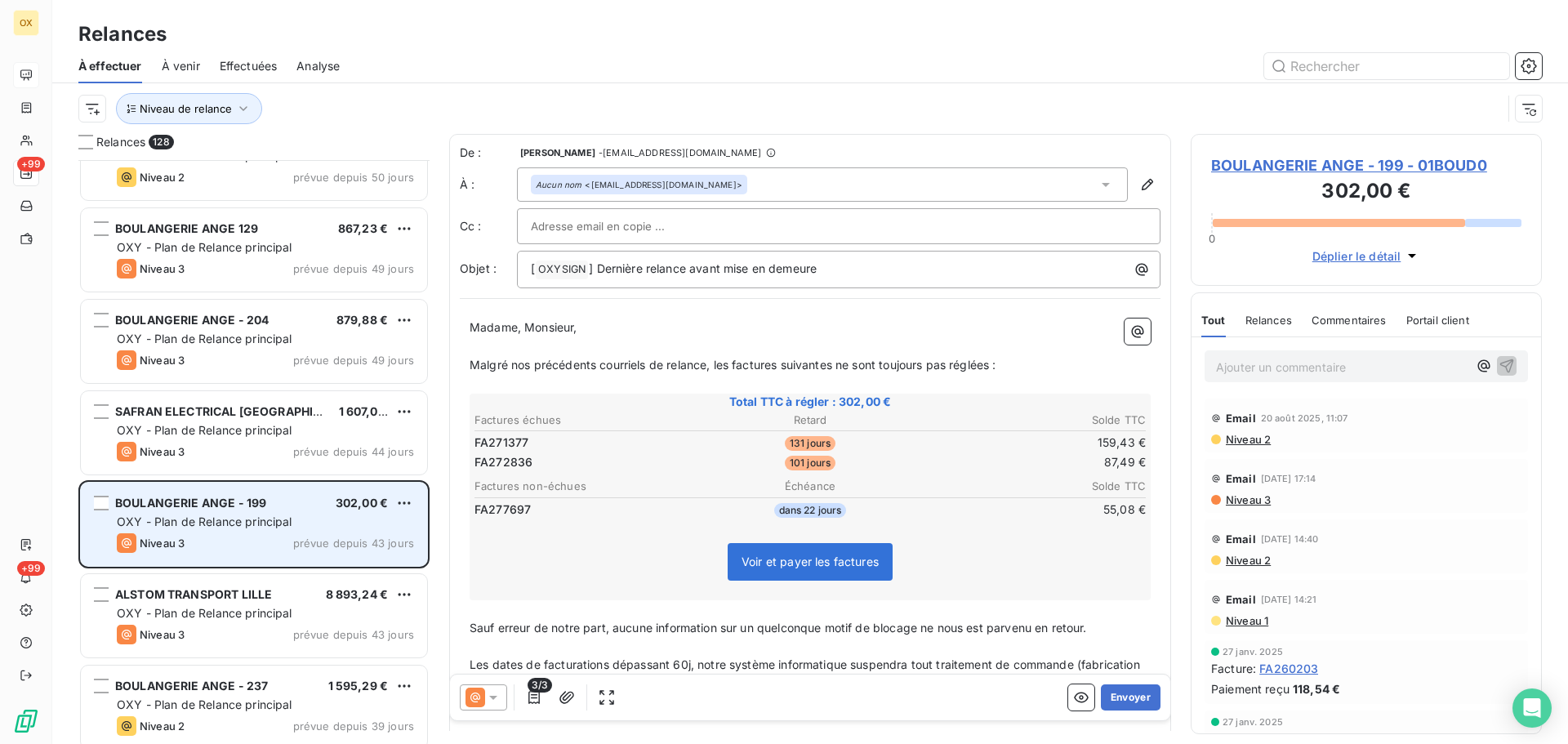
scroll to position [3511, 0]
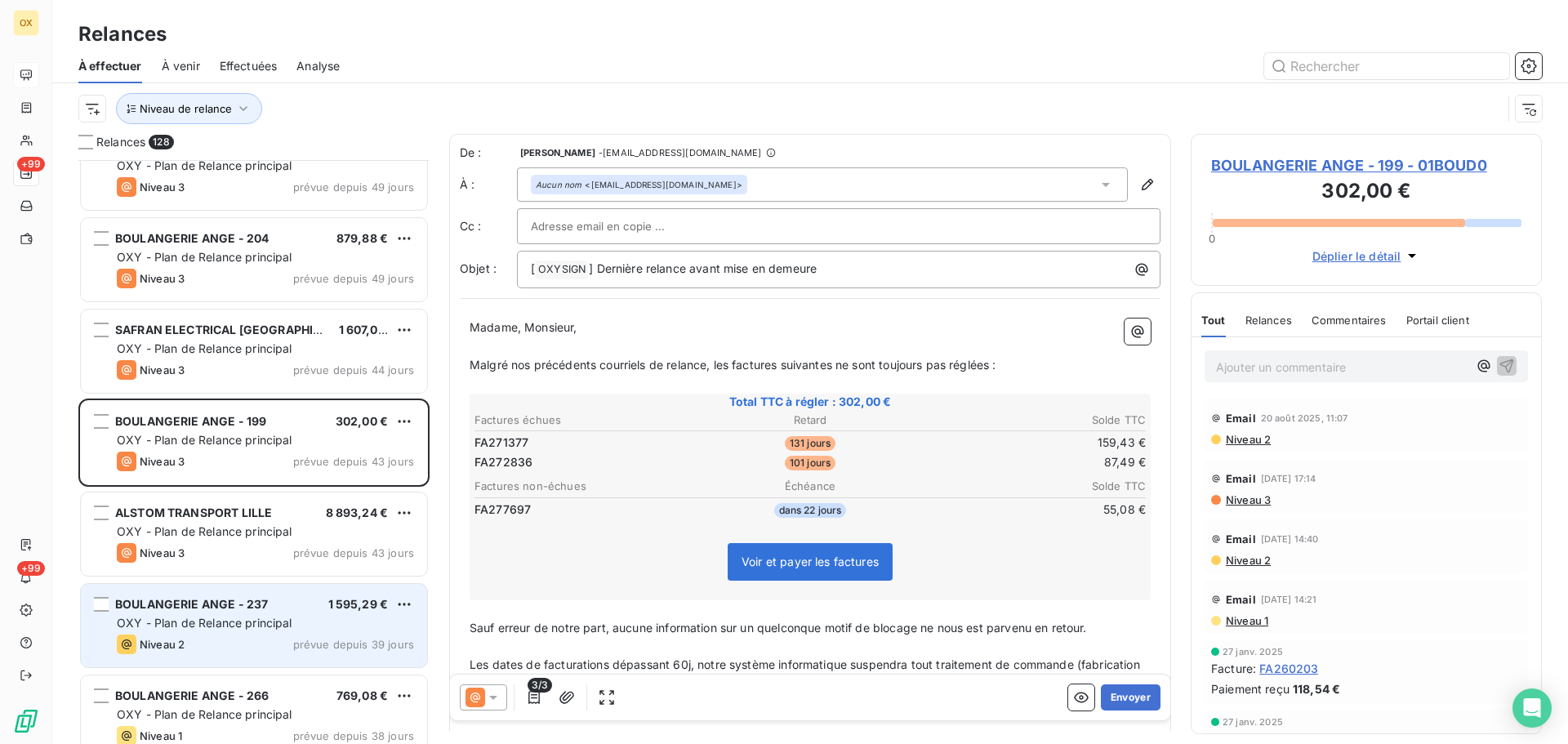
click at [253, 601] on span "BOULANGERIE ANGE - 237" at bounding box center [191, 604] width 153 height 14
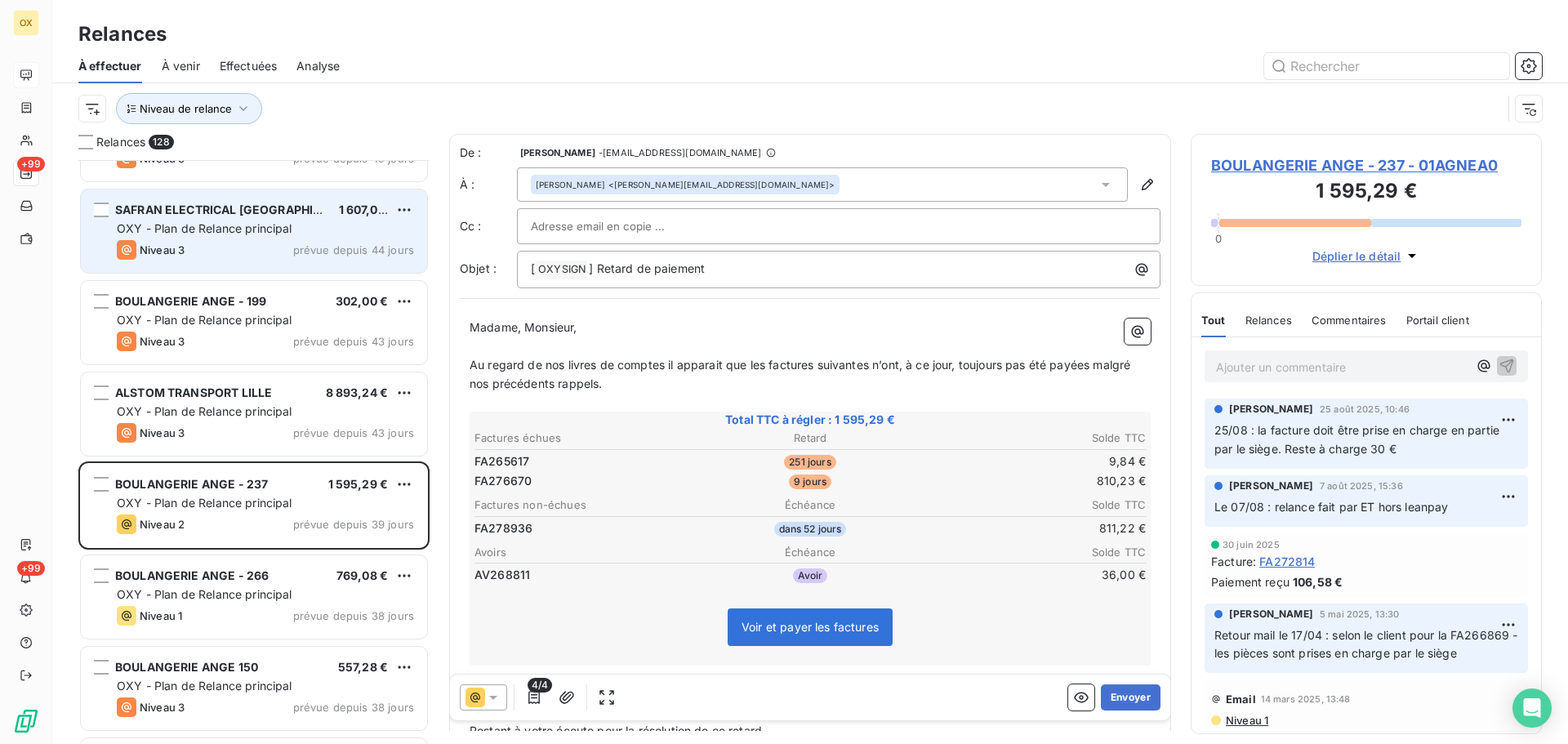
scroll to position [3674, 0]
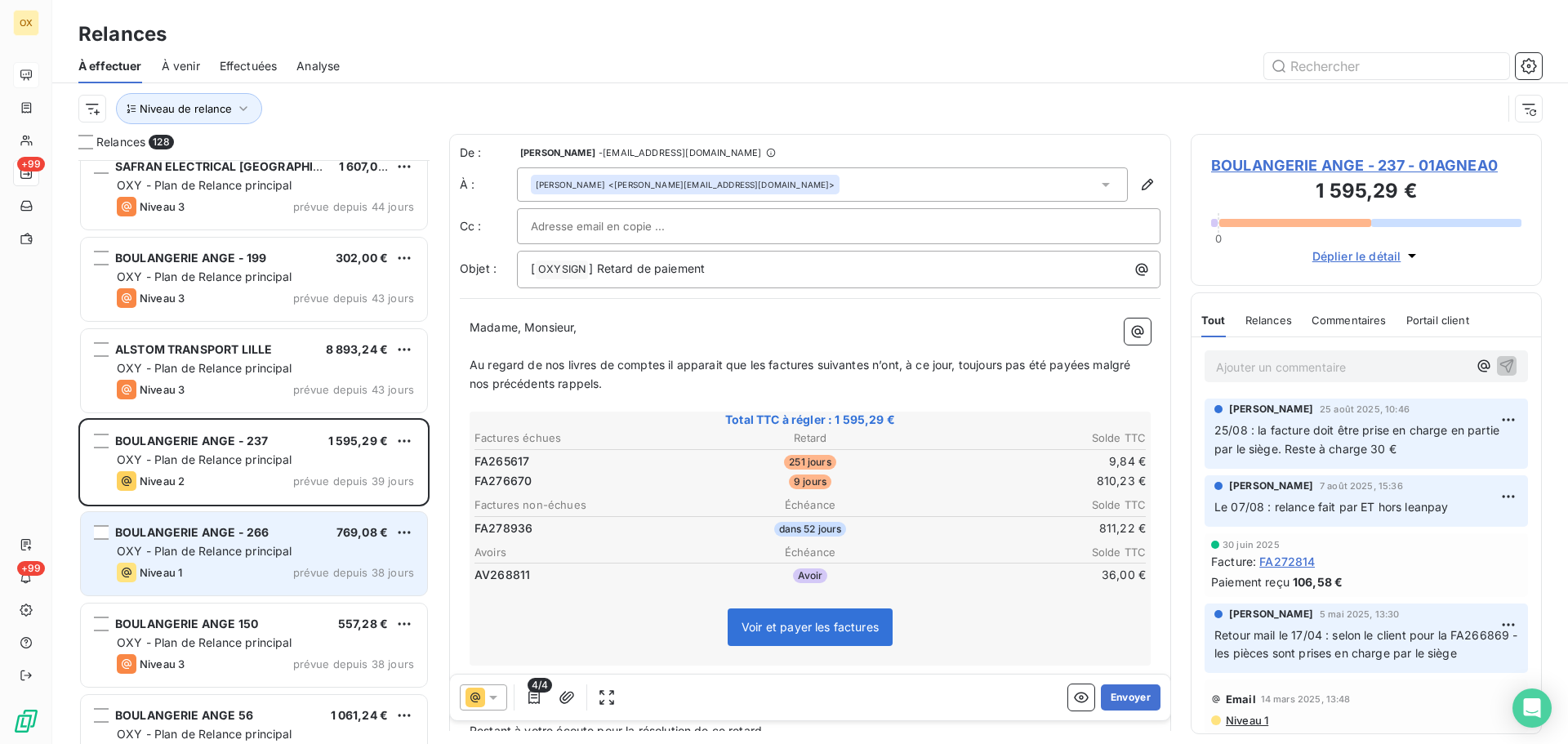
click at [256, 533] on span "BOULANGERIE ANGE - 266" at bounding box center [191, 532] width 153 height 14
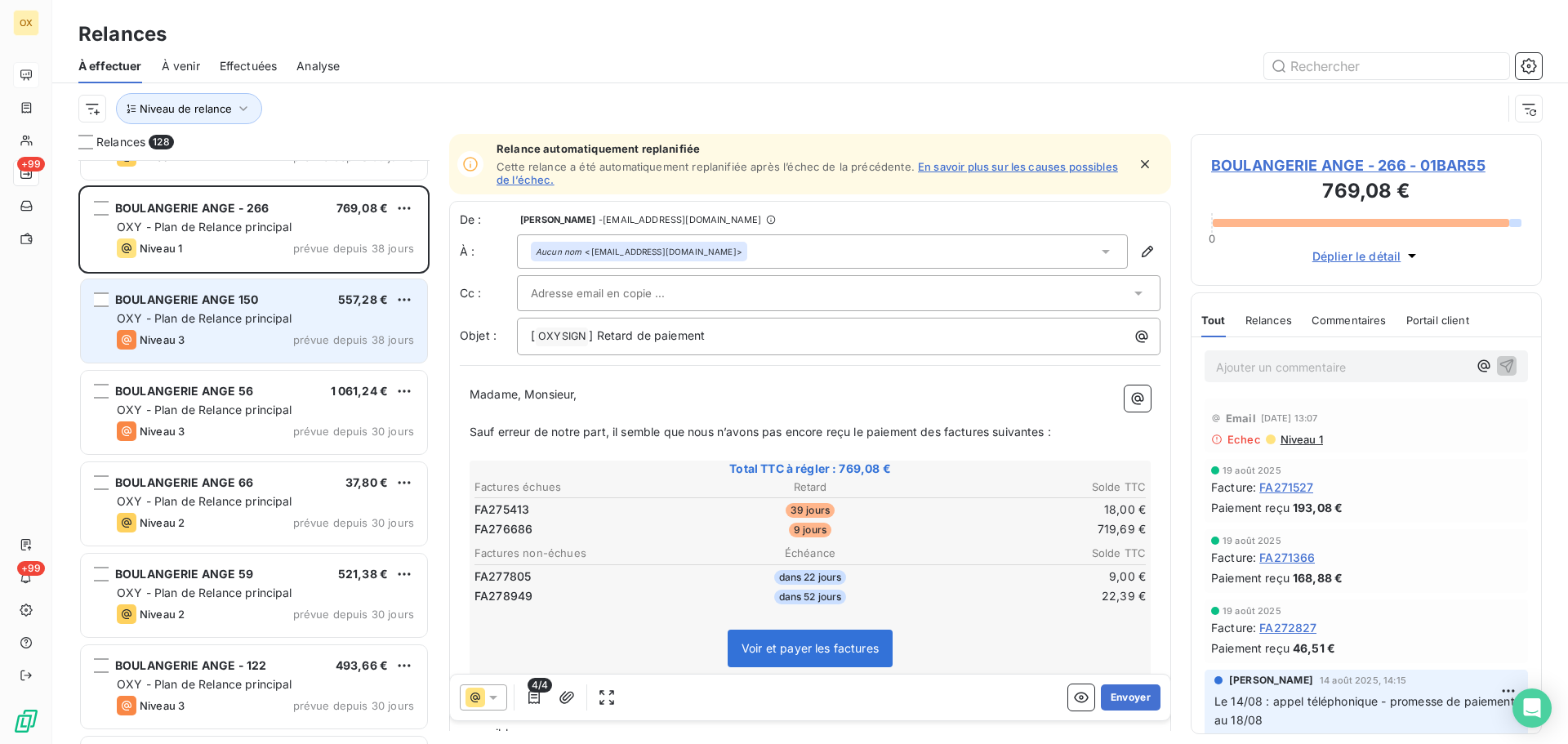
scroll to position [4001, 0]
click at [226, 318] on span "OXY - Plan de Relance principal" at bounding box center [204, 316] width 175 height 14
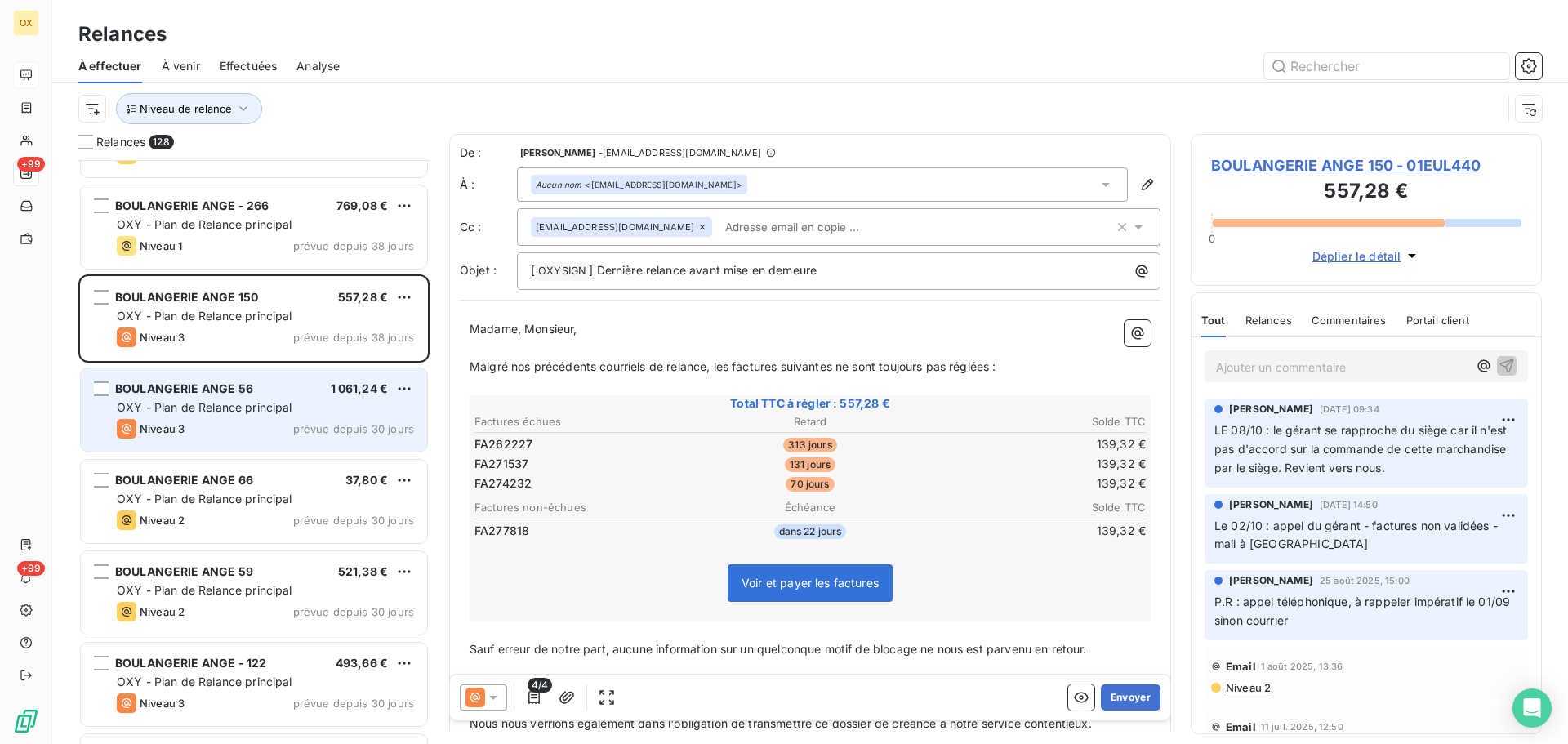
click at [292, 418] on div "BOULANGERIE ANGE 56 1 061,24 € OXY - Plan de Relance principal Niveau 3 prévue …" at bounding box center [253, 410] width 346 height 83
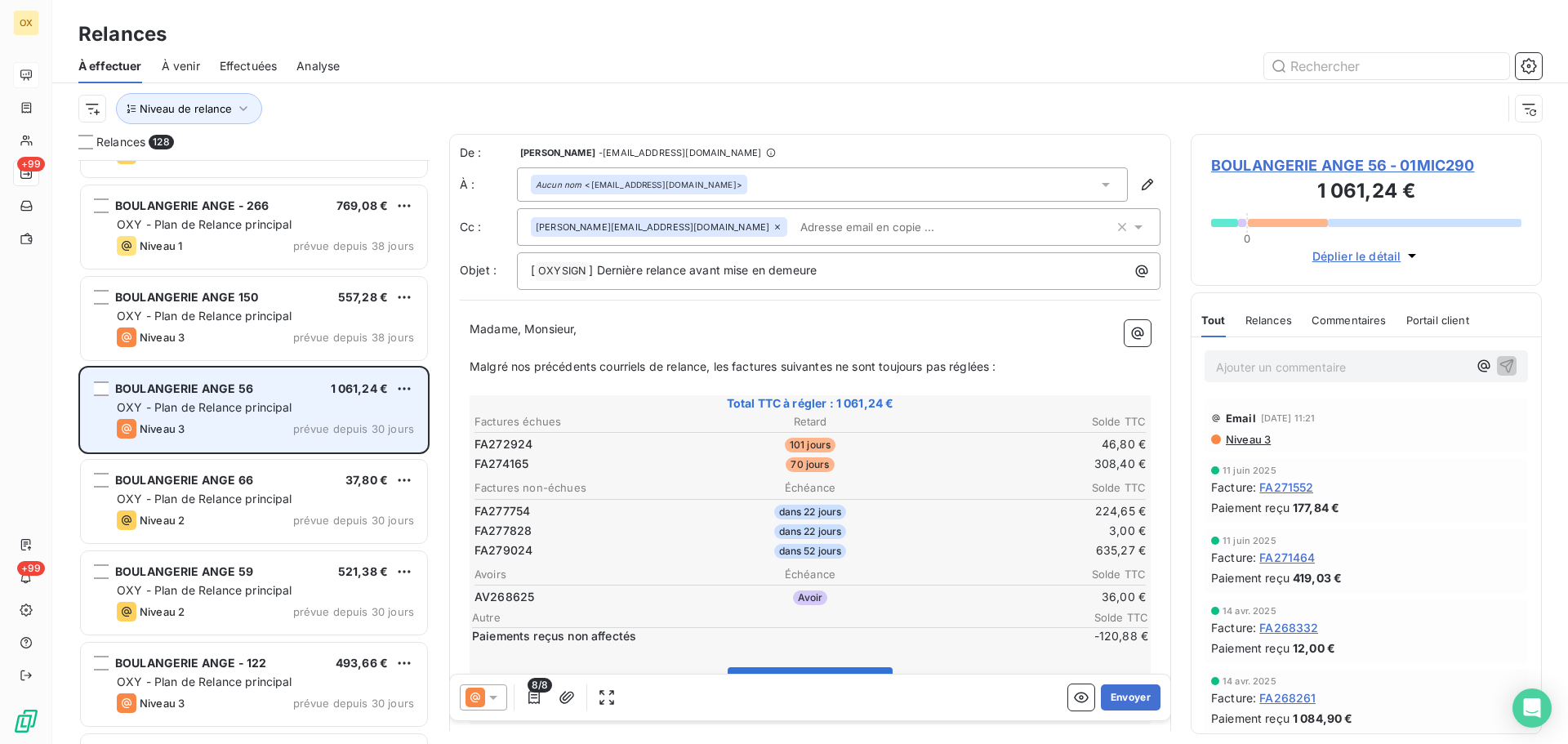
scroll to position [4083, 0]
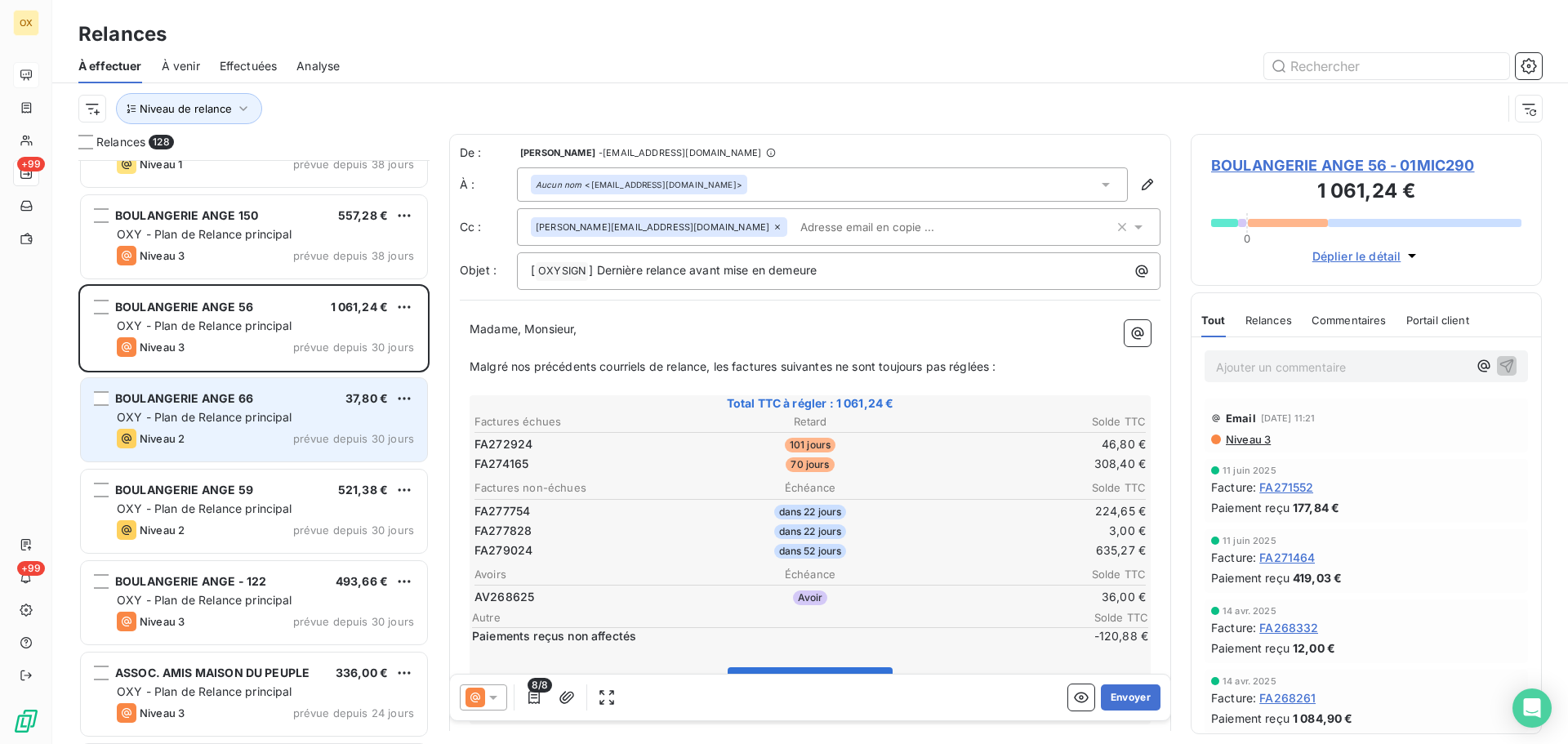
click at [288, 431] on div "Niveau 2 prévue depuis 30 jours" at bounding box center [265, 438] width 297 height 19
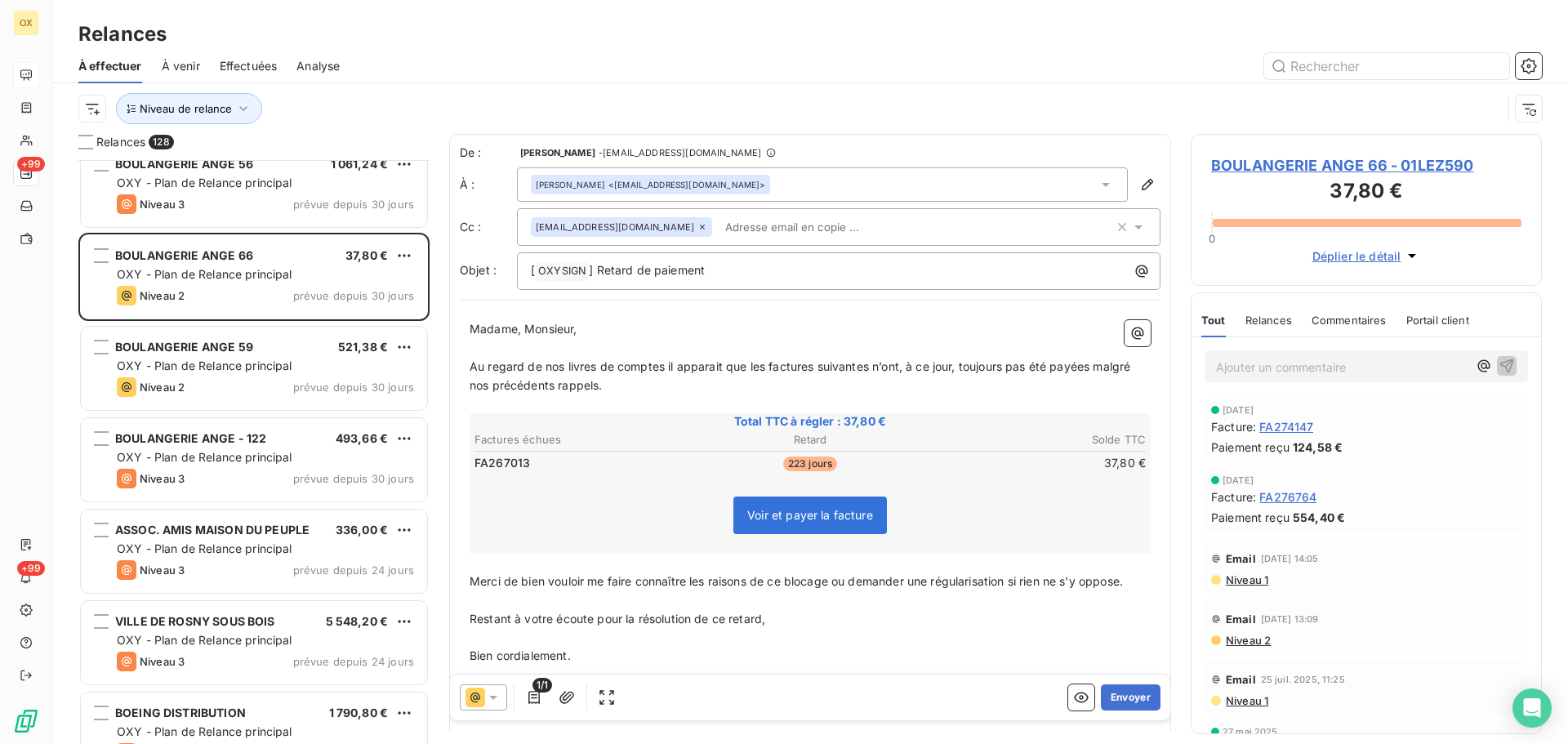
scroll to position [4245, 0]
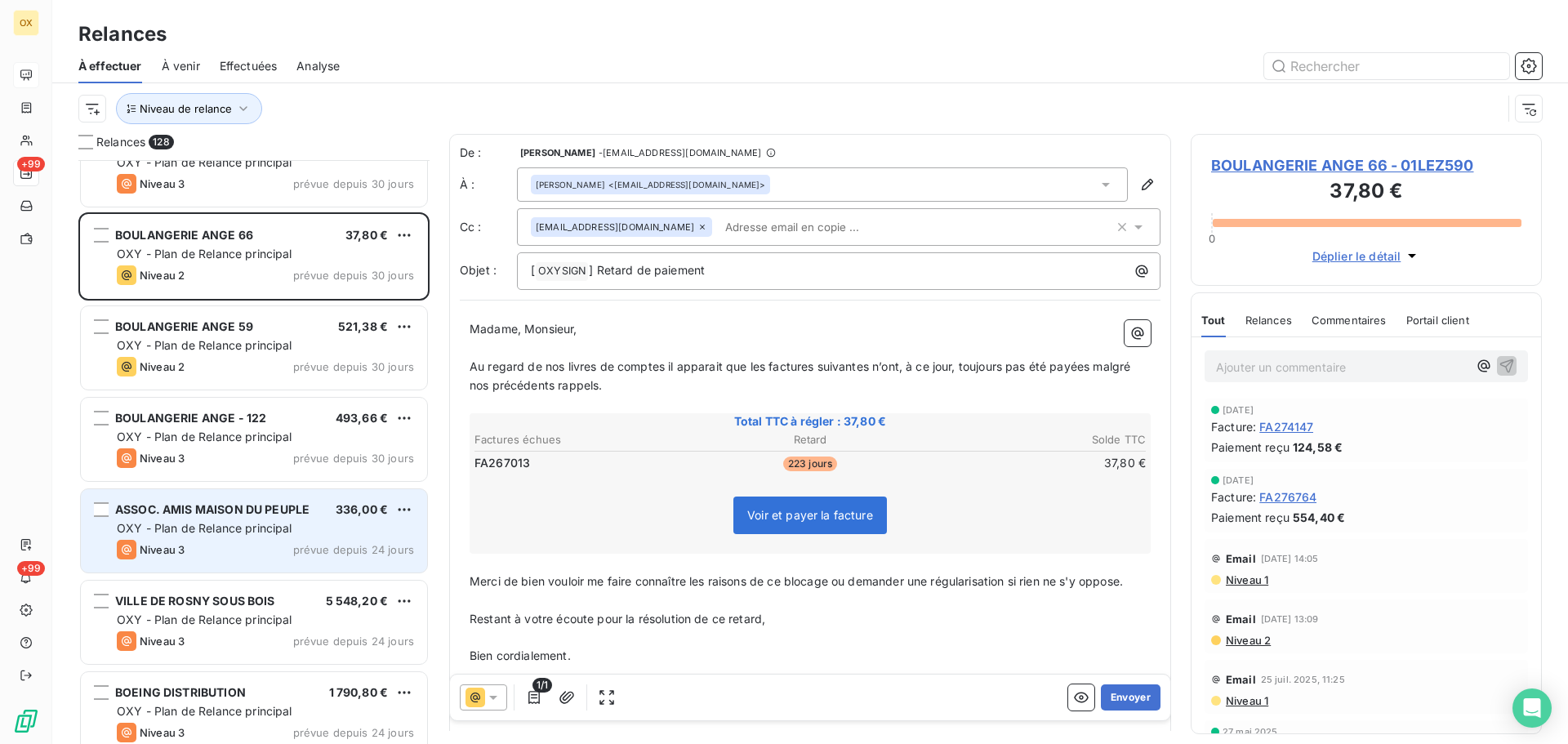
click at [265, 527] on span "OXY - Plan de Relance principal" at bounding box center [204, 528] width 175 height 14
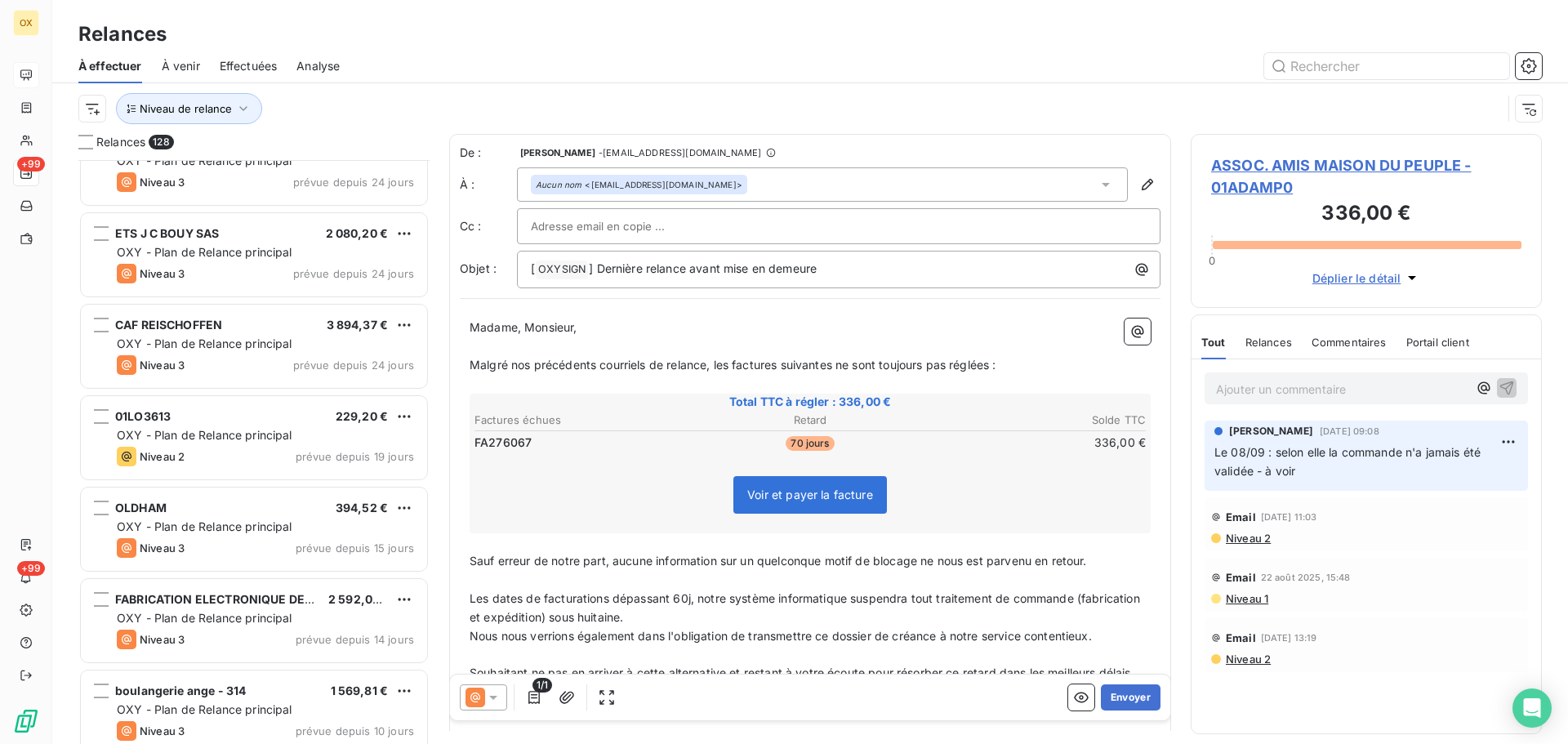
scroll to position [4899, 0]
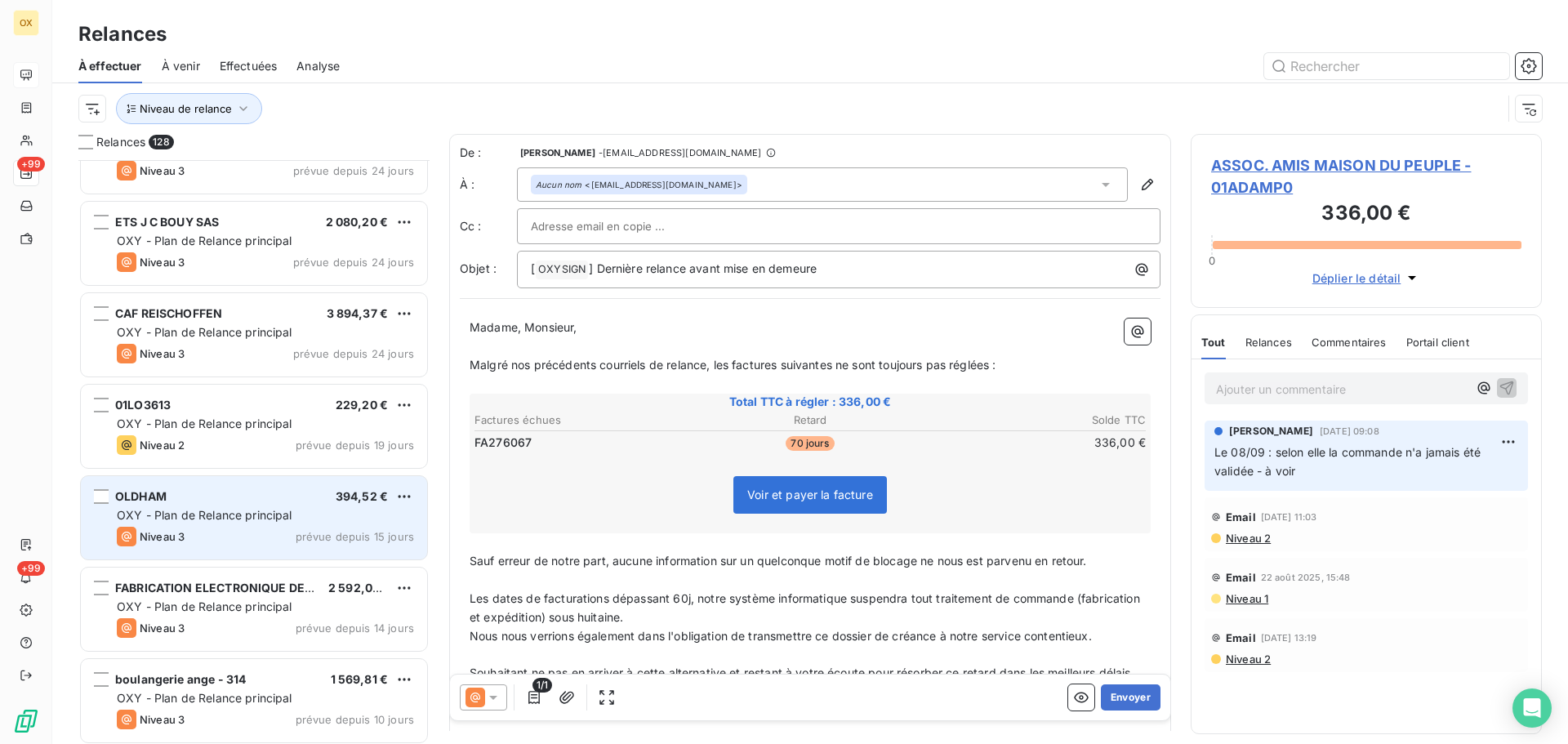
click at [182, 539] on span "Niveau 3" at bounding box center [162, 536] width 45 height 13
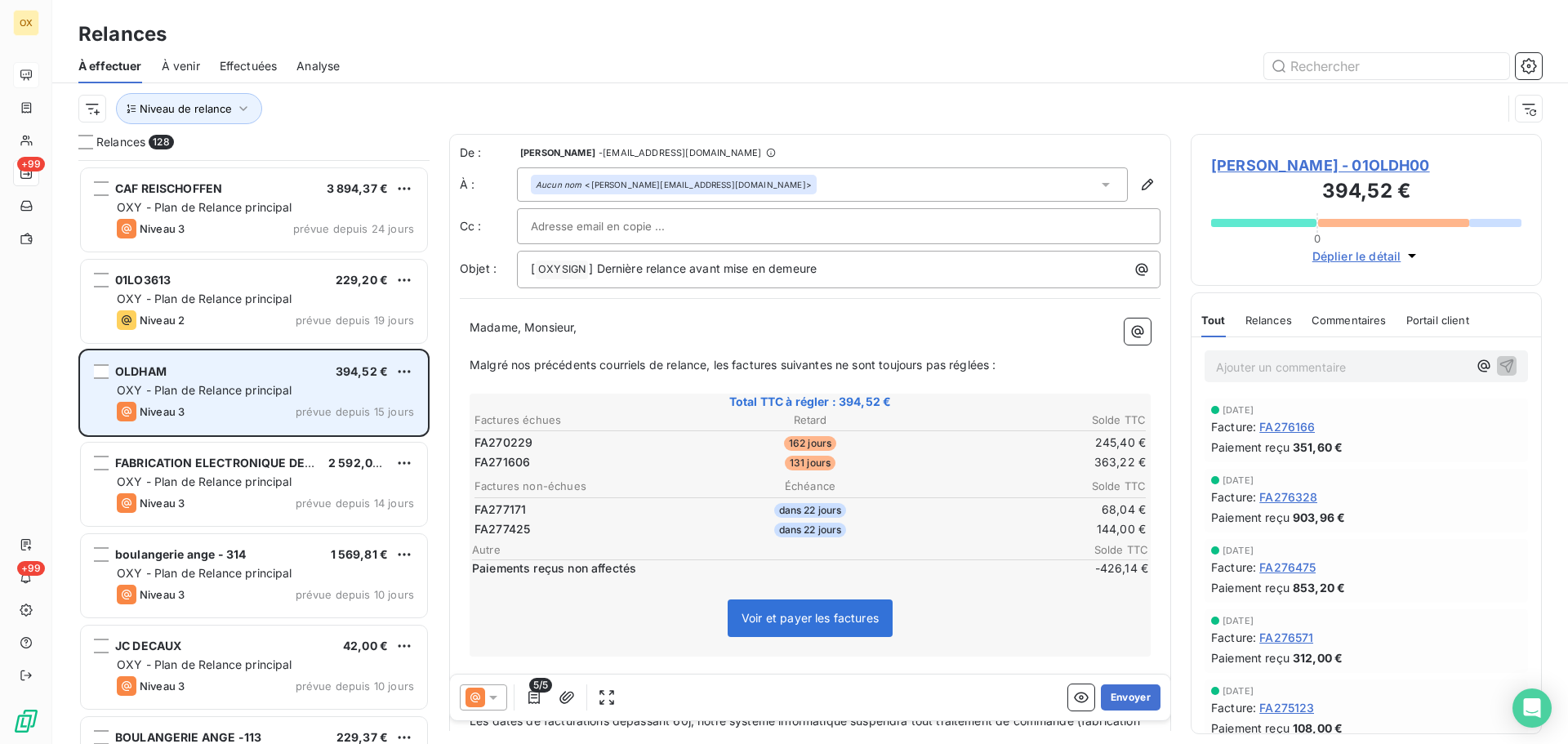
scroll to position [5062, 0]
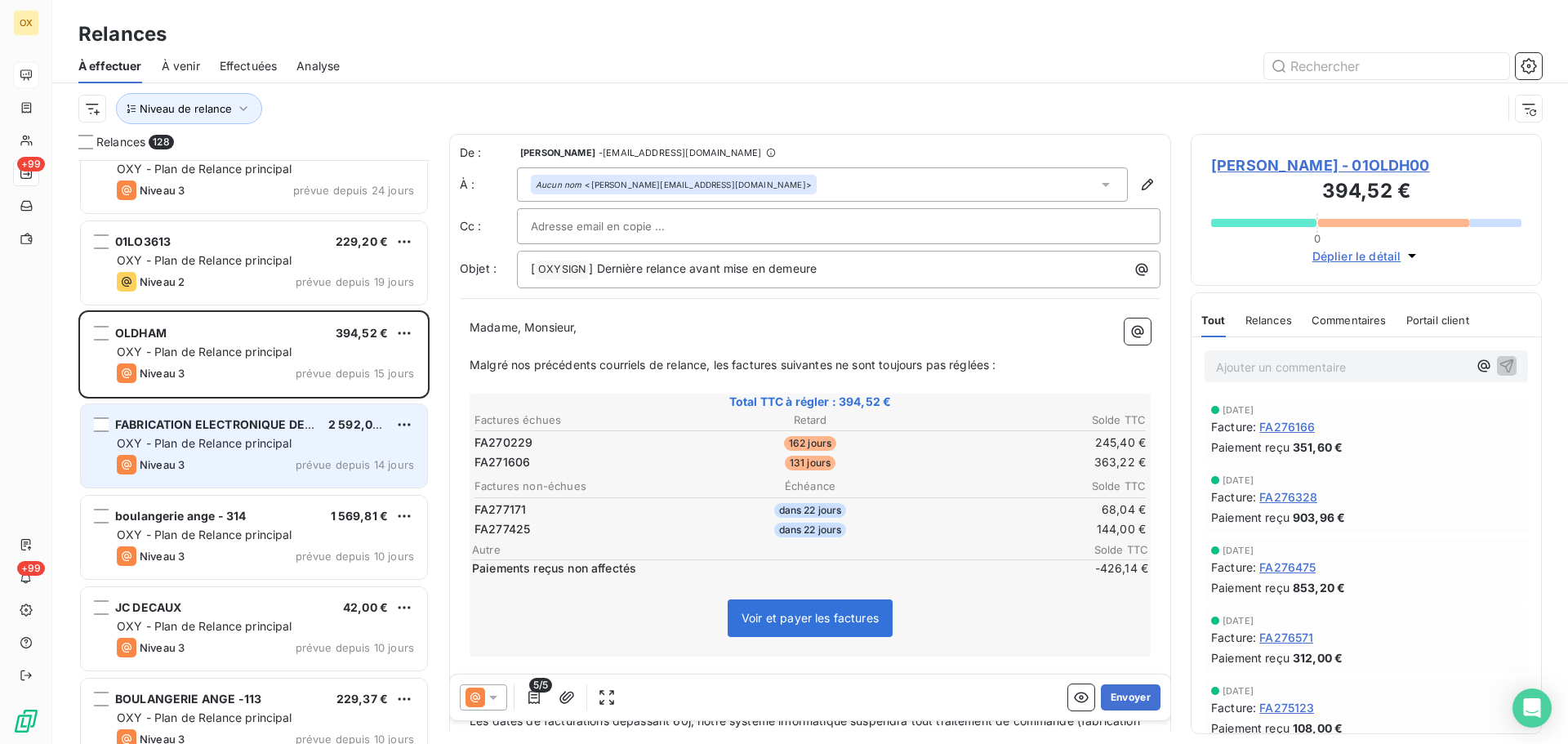
click at [182, 479] on div "FABRICATION ELECTRONIQUE DE DO 2 592,00 € OXY - Plan de Relance principal Nivea…" at bounding box center [253, 446] width 346 height 83
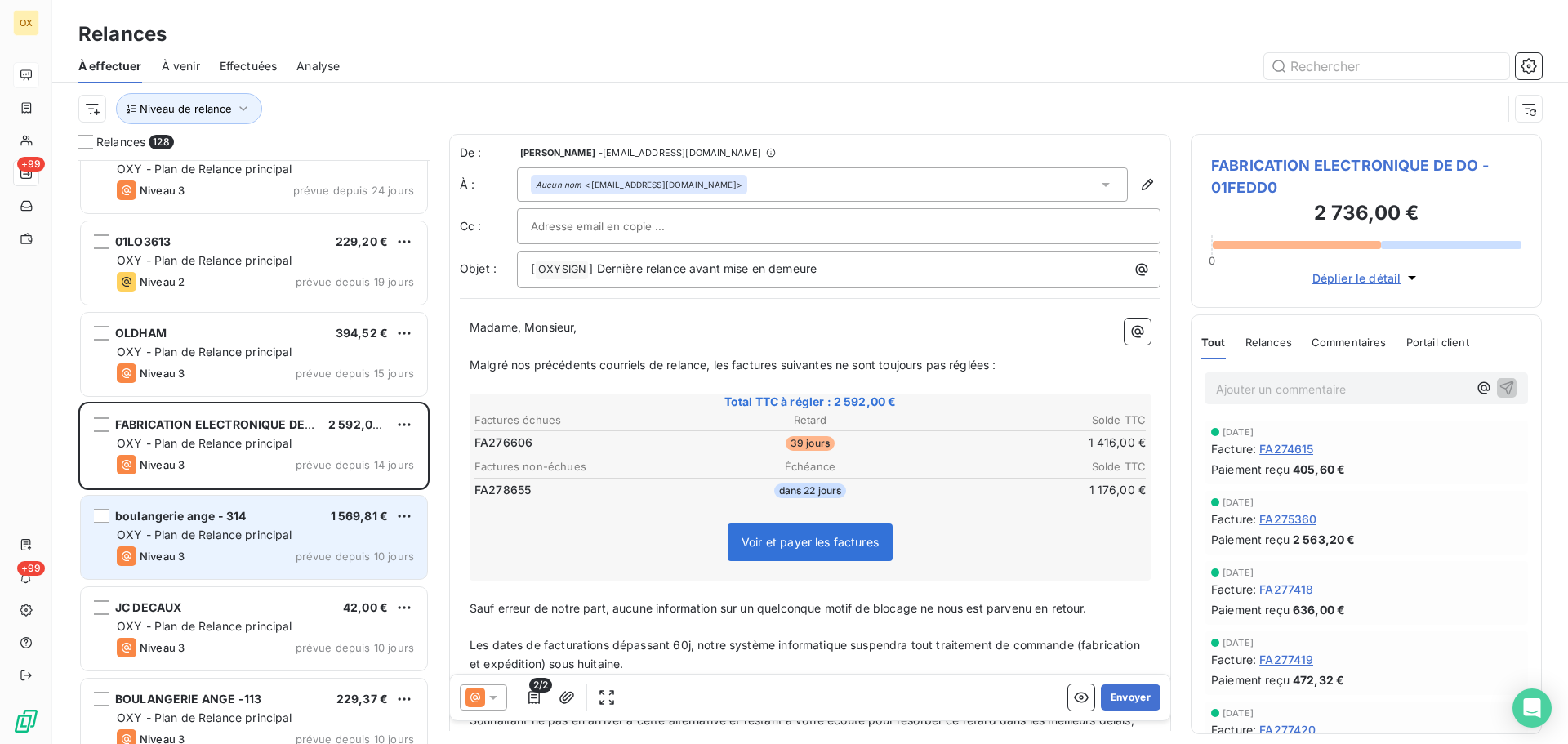
click at [212, 537] on span "OXY - Plan de Relance principal" at bounding box center [204, 534] width 175 height 14
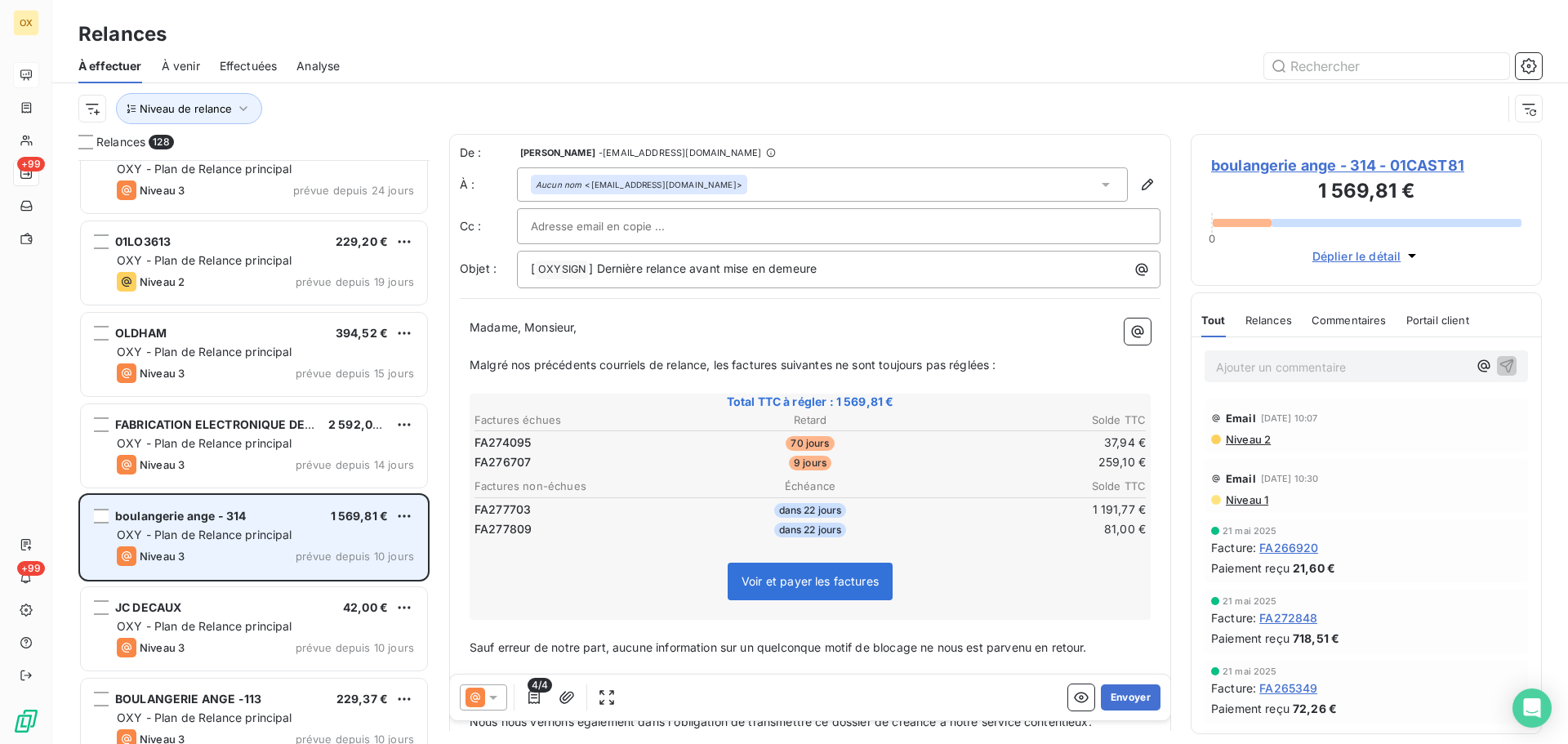
scroll to position [5143, 0]
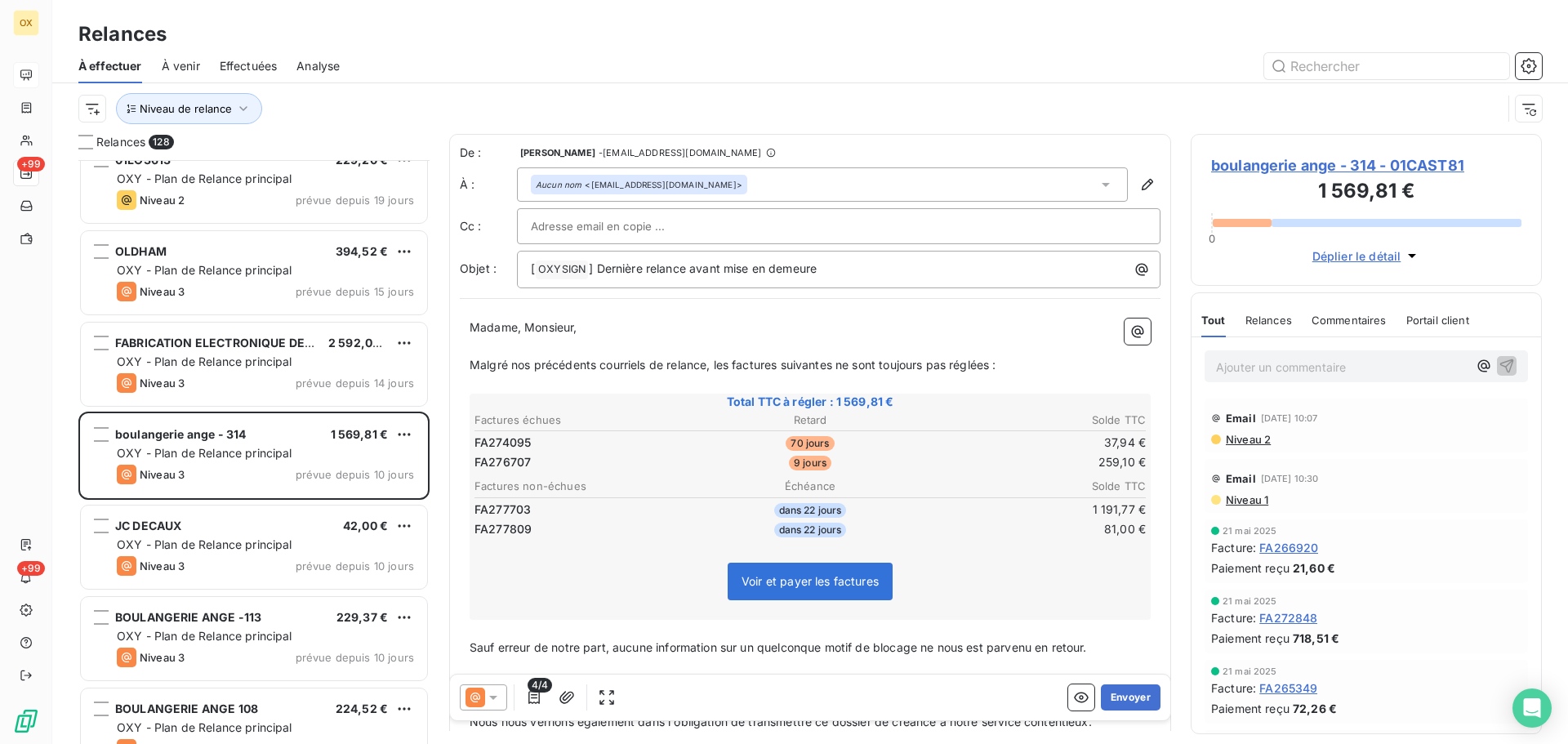
click at [1261, 165] on span "boulangerie ange - 314 - 01CAST81" at bounding box center [1365, 165] width 311 height 22
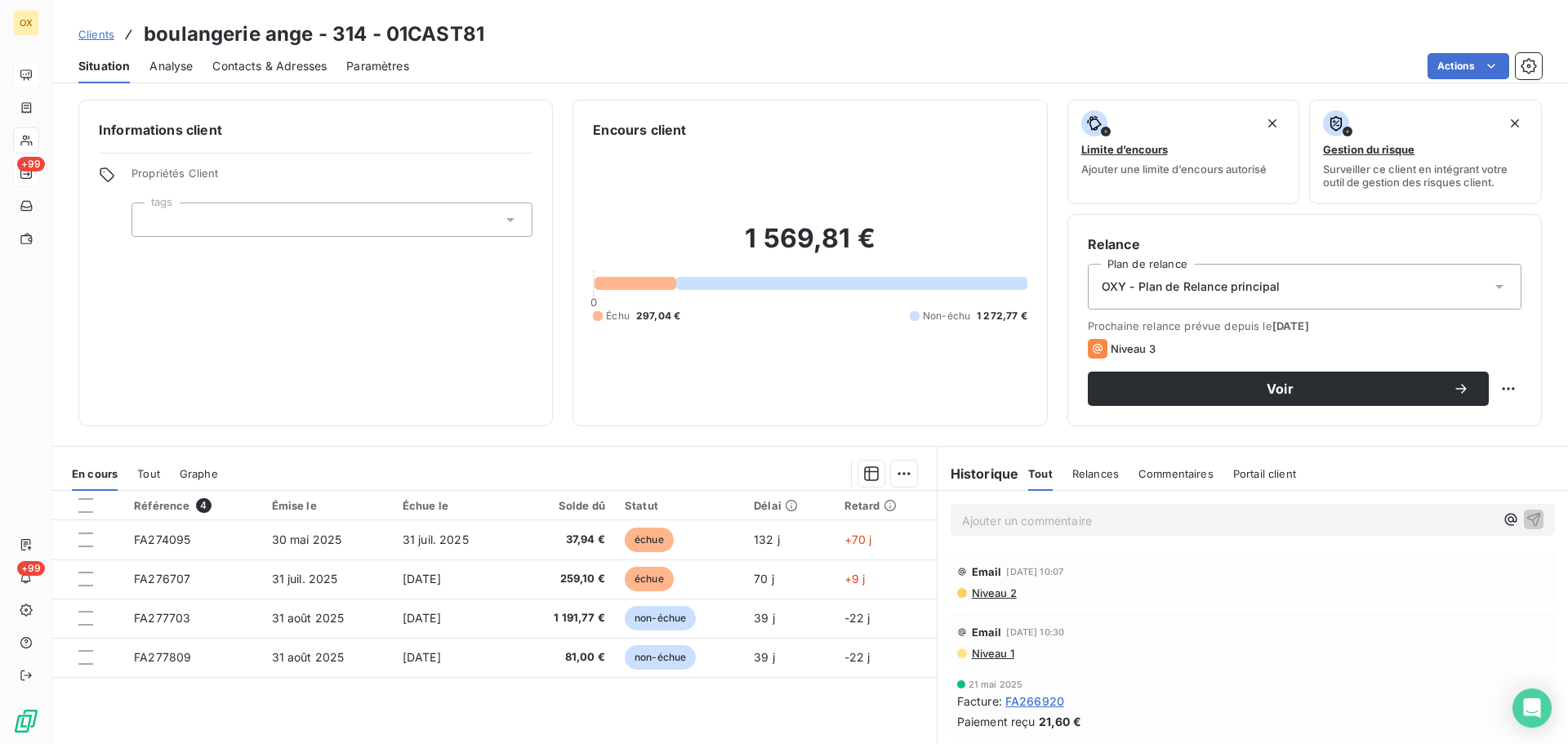
click at [270, 72] on span "Contacts & Adresses" at bounding box center [269, 66] width 114 height 16
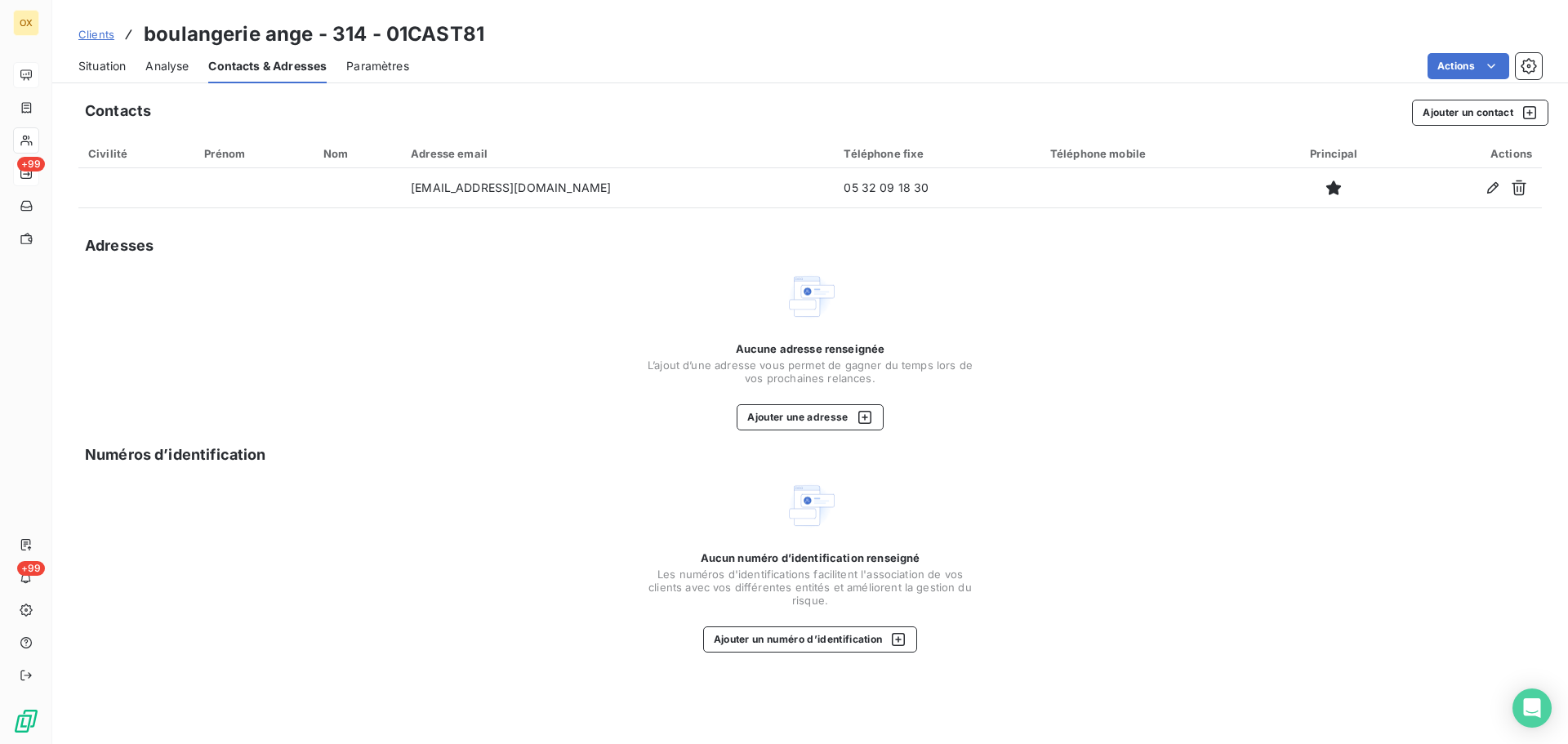
click at [119, 66] on span "Situation" at bounding box center [103, 66] width 48 height 16
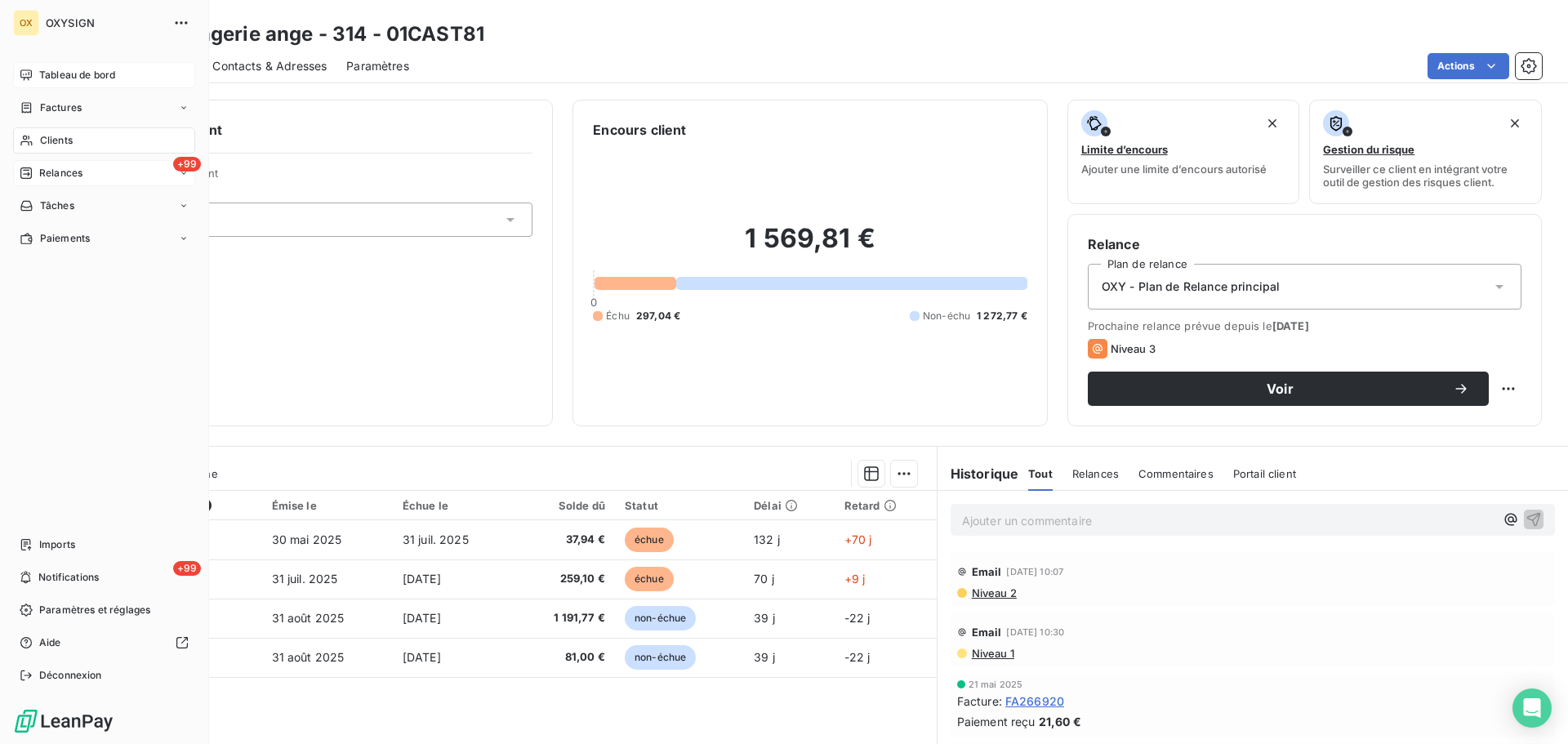
click at [51, 173] on span "Relances" at bounding box center [60, 173] width 43 height 15
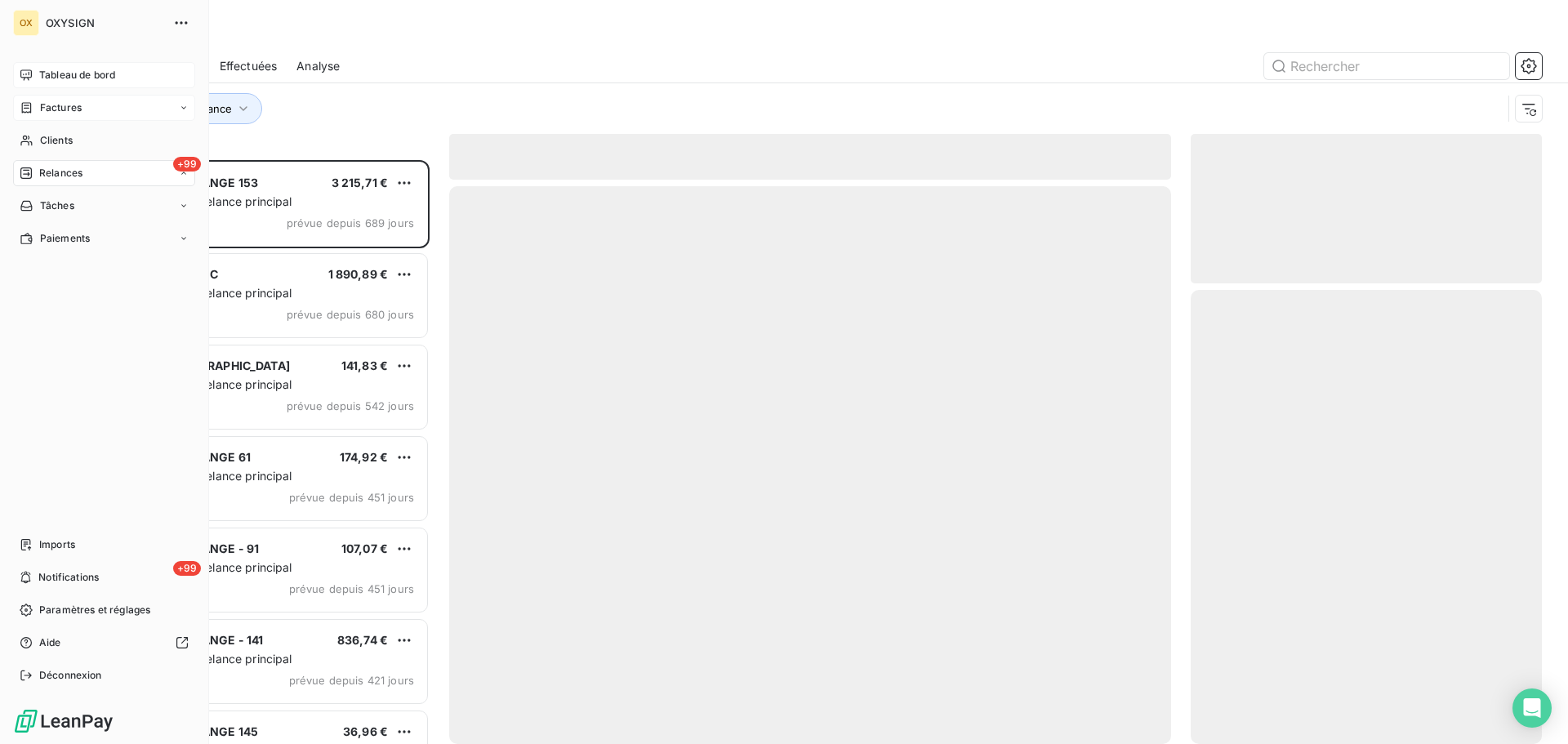
scroll to position [571, 339]
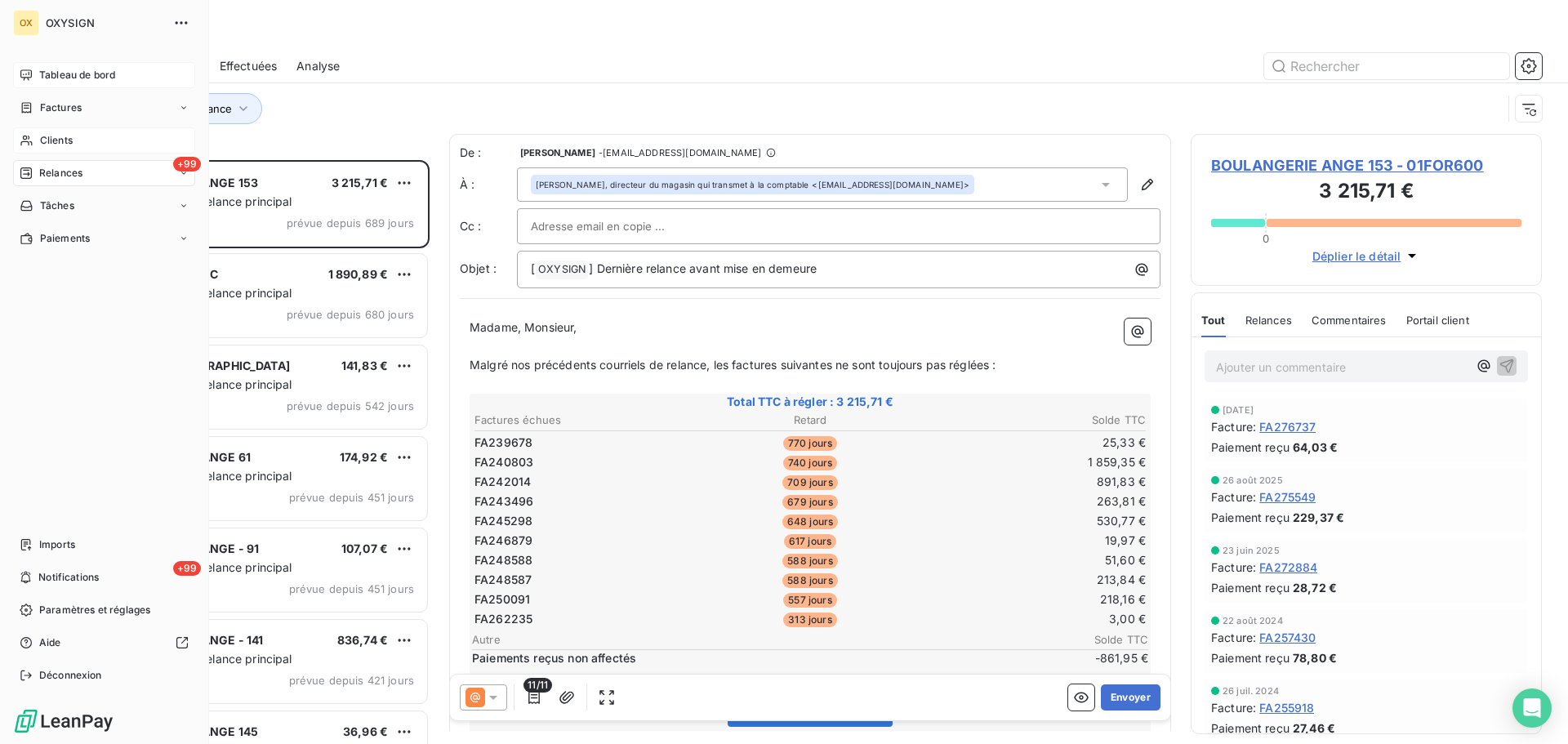
click at [38, 142] on div "Clients" at bounding box center [104, 141] width 182 height 27
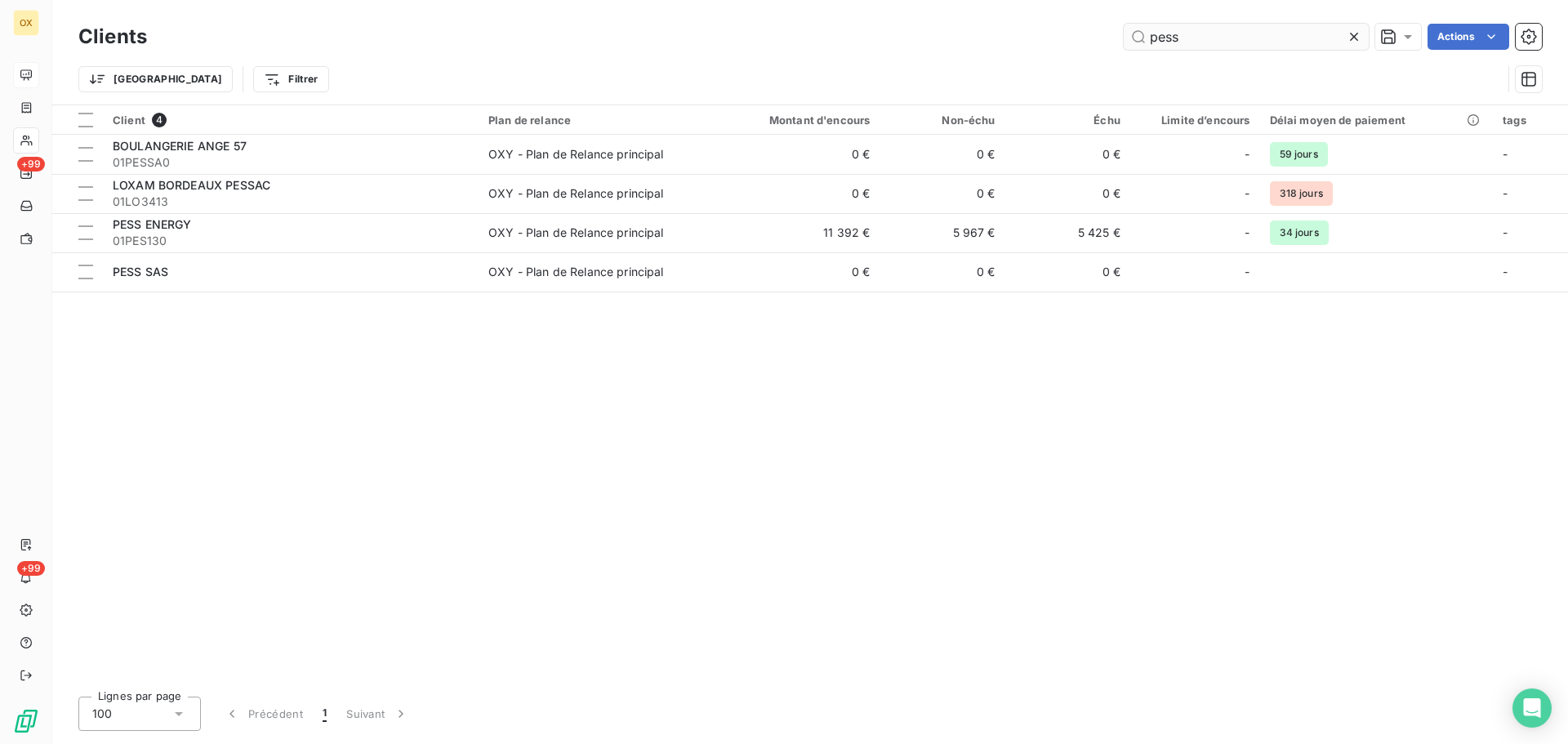
drag, startPoint x: 1216, startPoint y: 29, endPoint x: 1124, endPoint y: 40, distance: 92.7
click at [1126, 39] on input "pess" at bounding box center [1246, 37] width 245 height 27
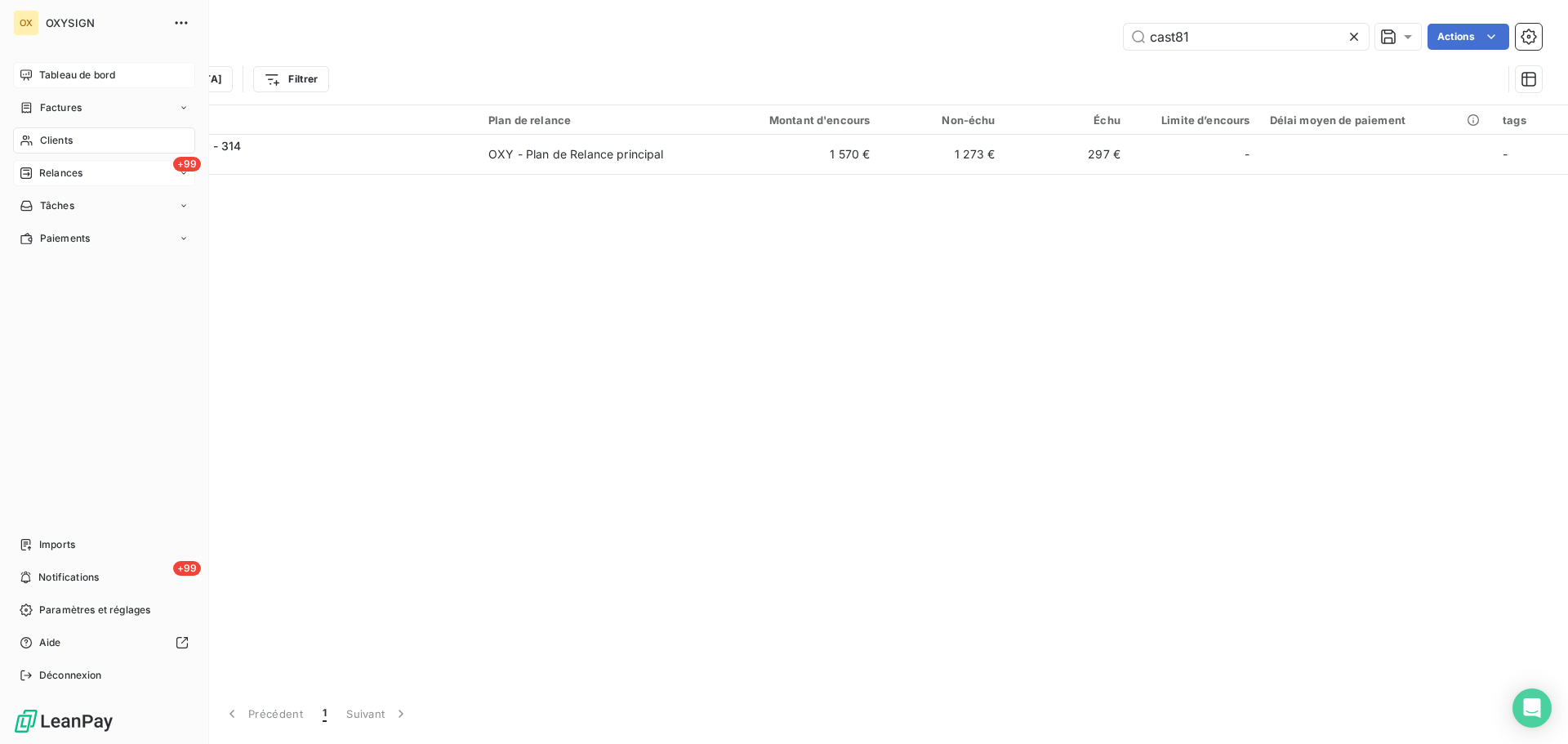
type input "cast81"
click at [65, 173] on span "Relances" at bounding box center [60, 173] width 43 height 15
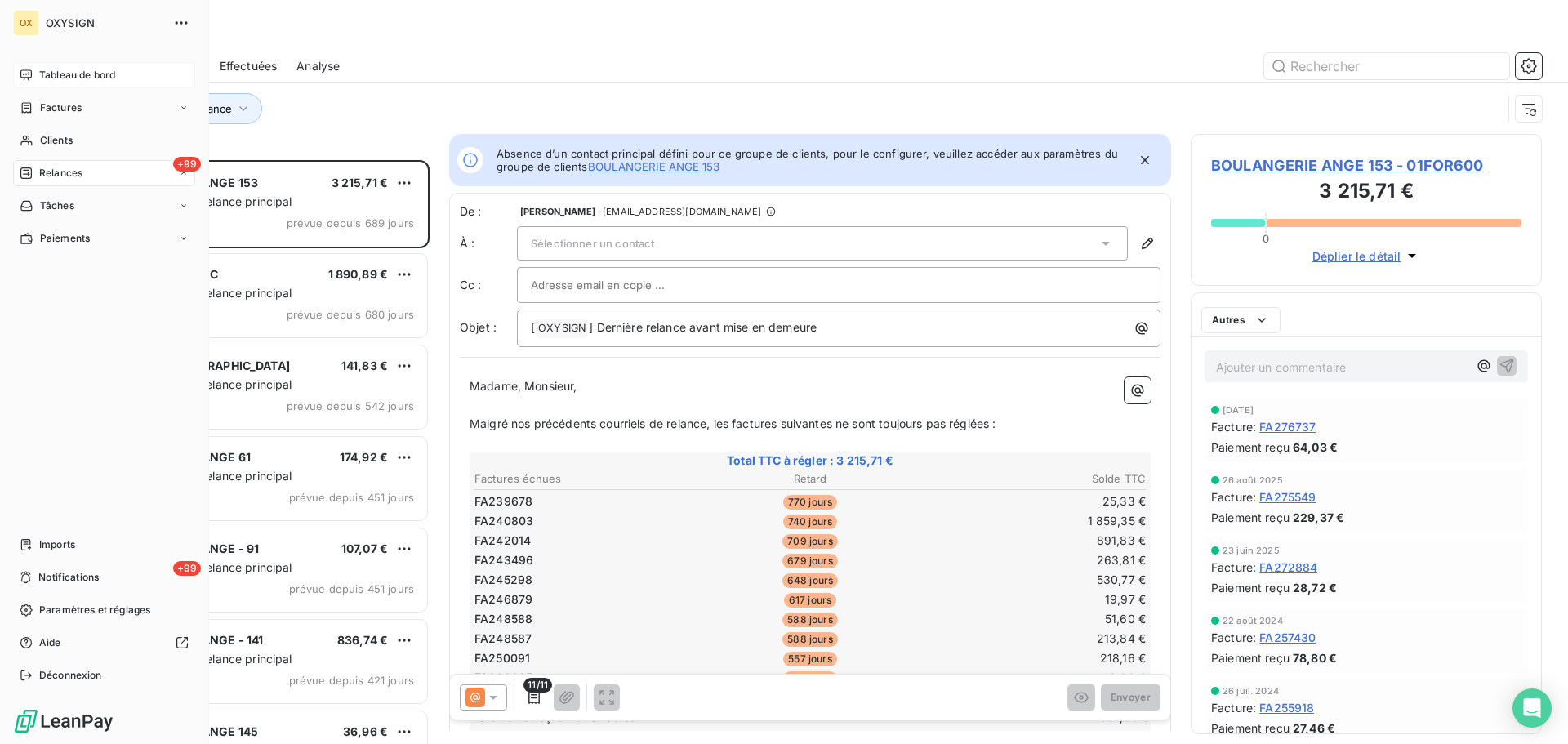
scroll to position [571, 339]
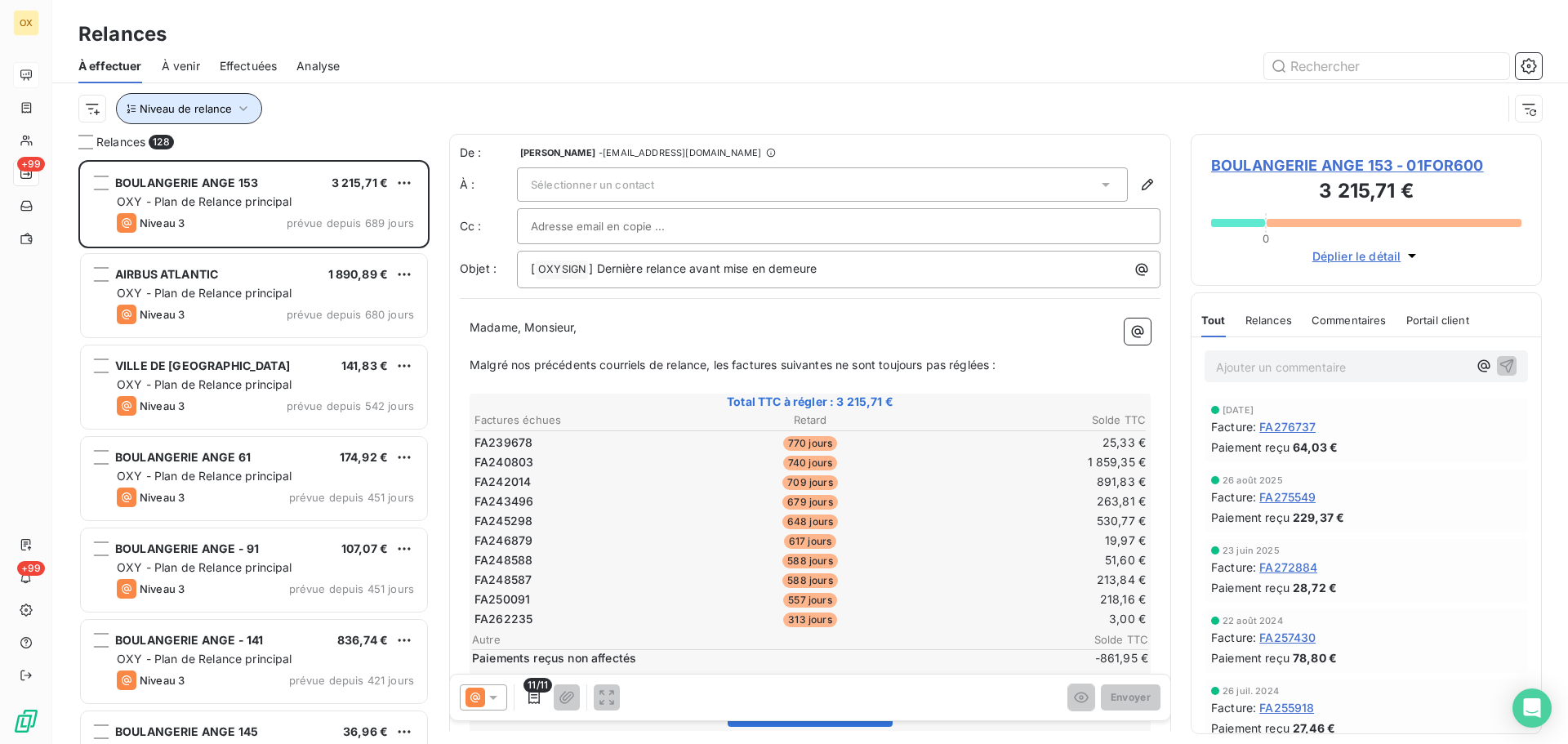
click at [231, 108] on button "Niveau de relance" at bounding box center [188, 108] width 146 height 31
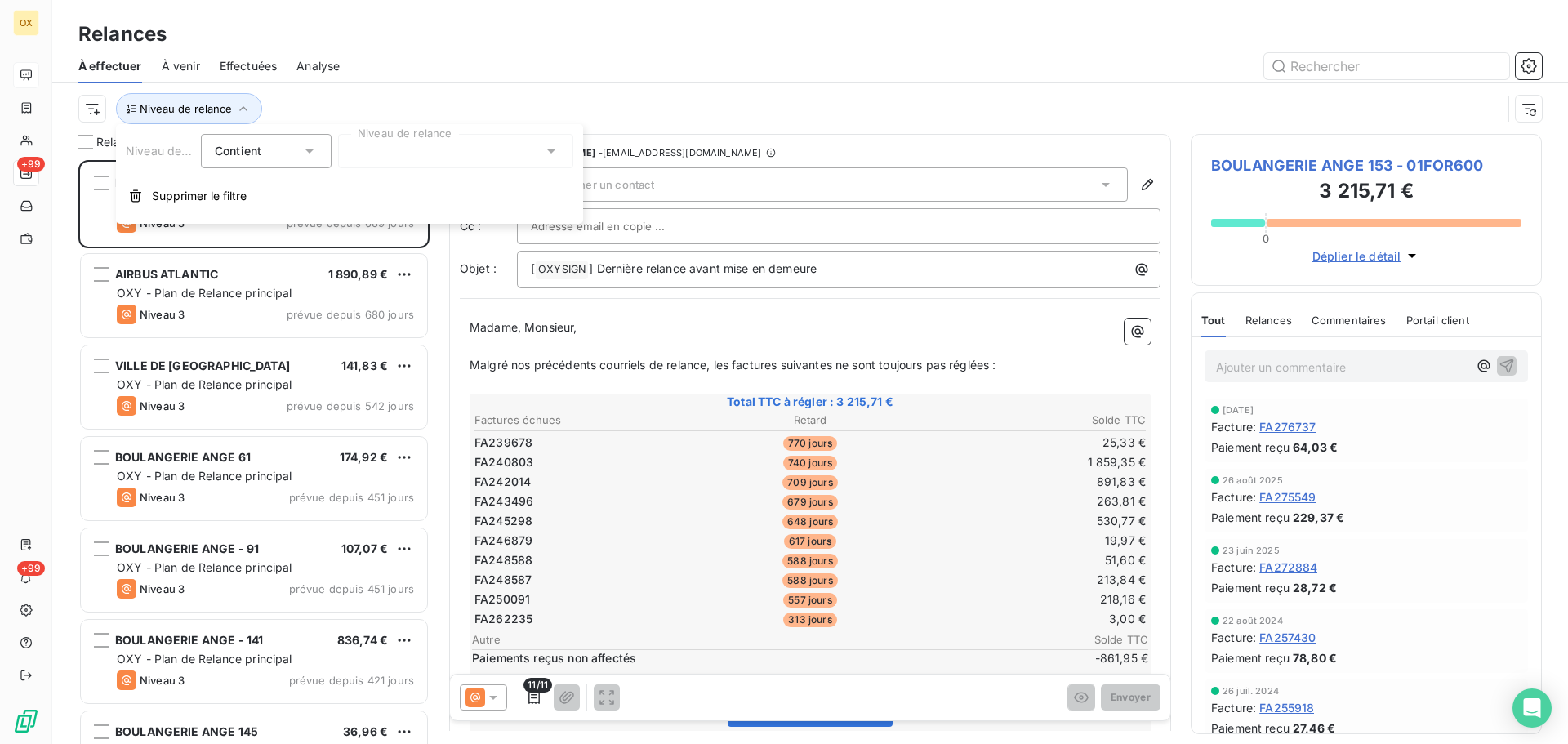
click at [434, 68] on div at bounding box center [950, 66] width 1182 height 27
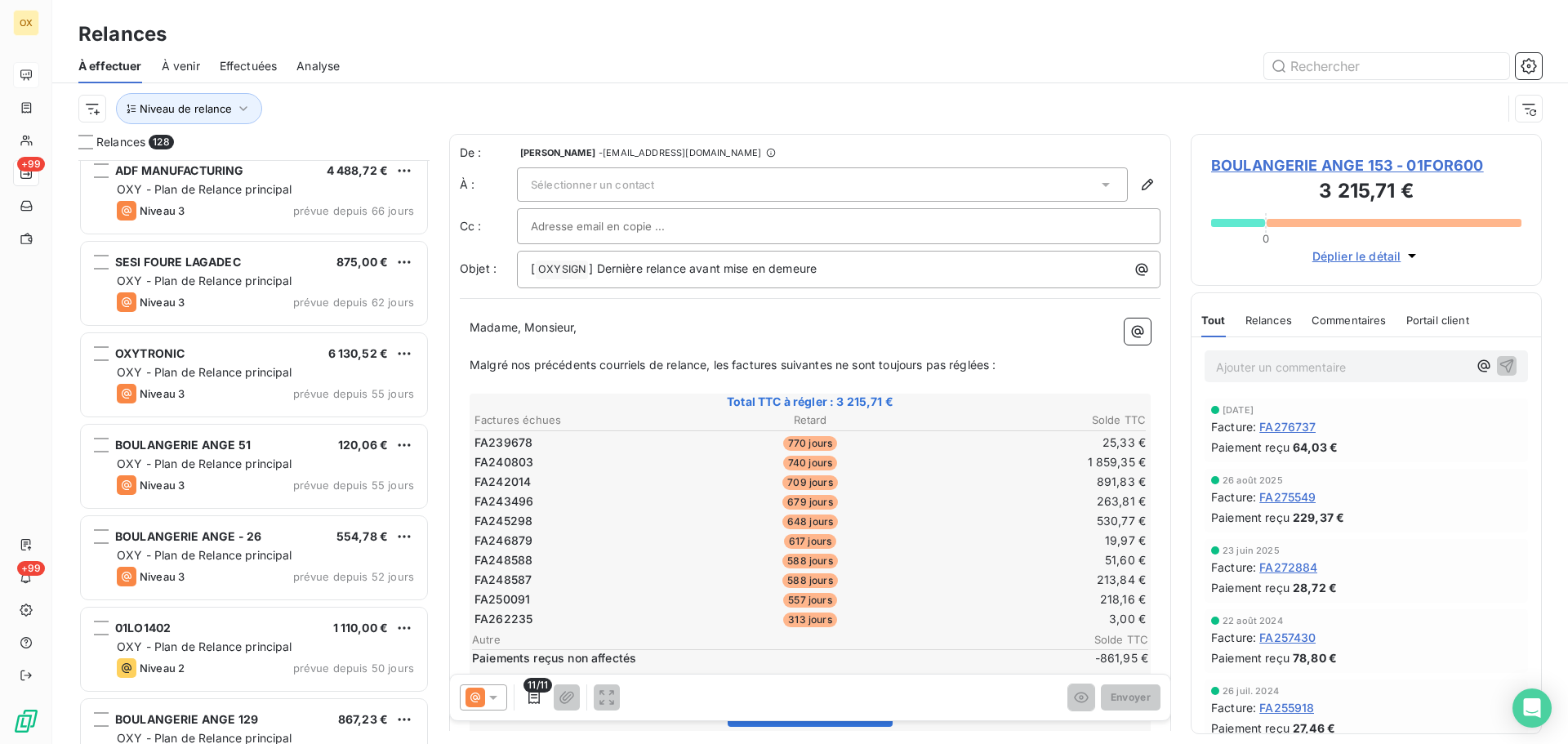
scroll to position [2940, 0]
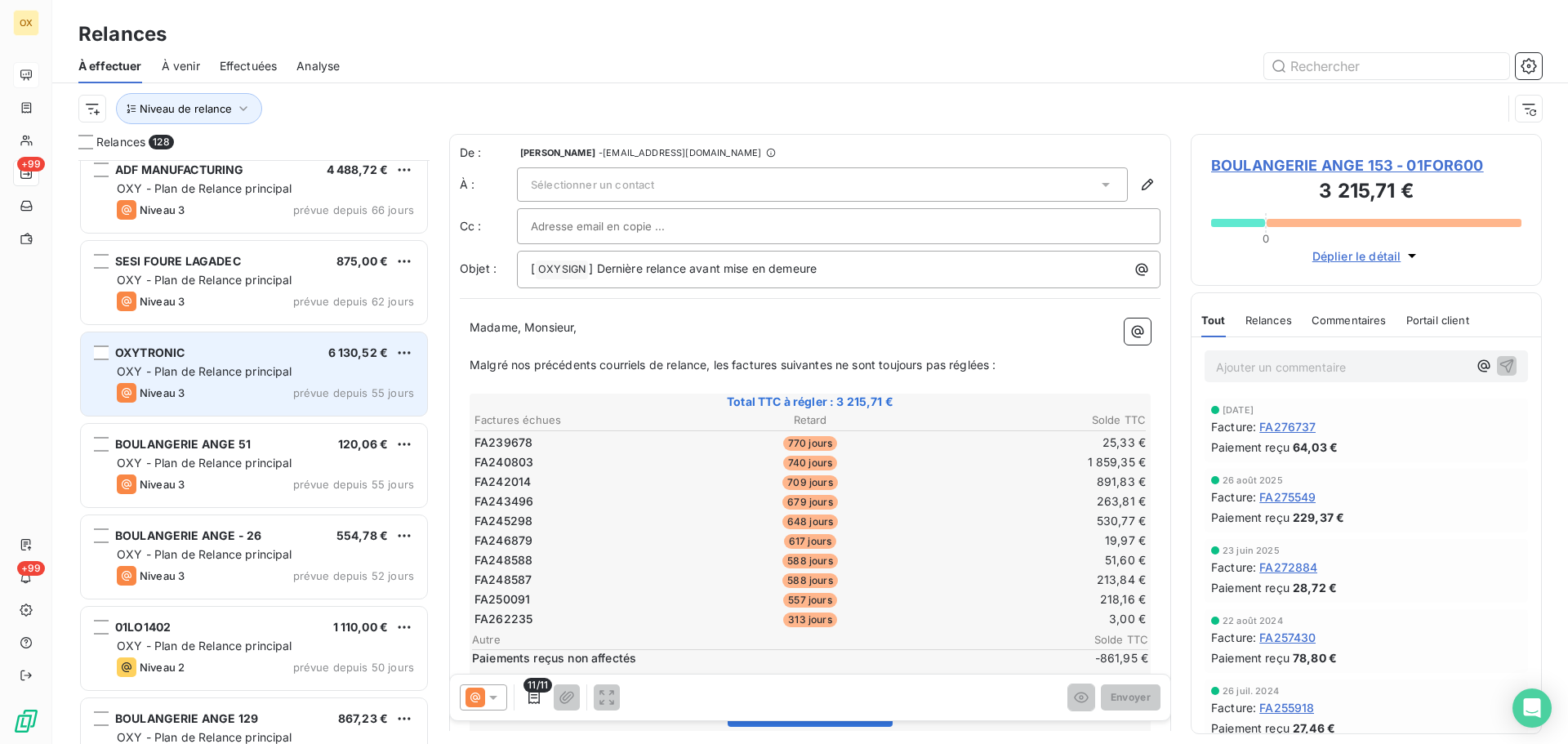
click at [251, 376] on span "OXY - Plan de Relance principal" at bounding box center [204, 372] width 175 height 14
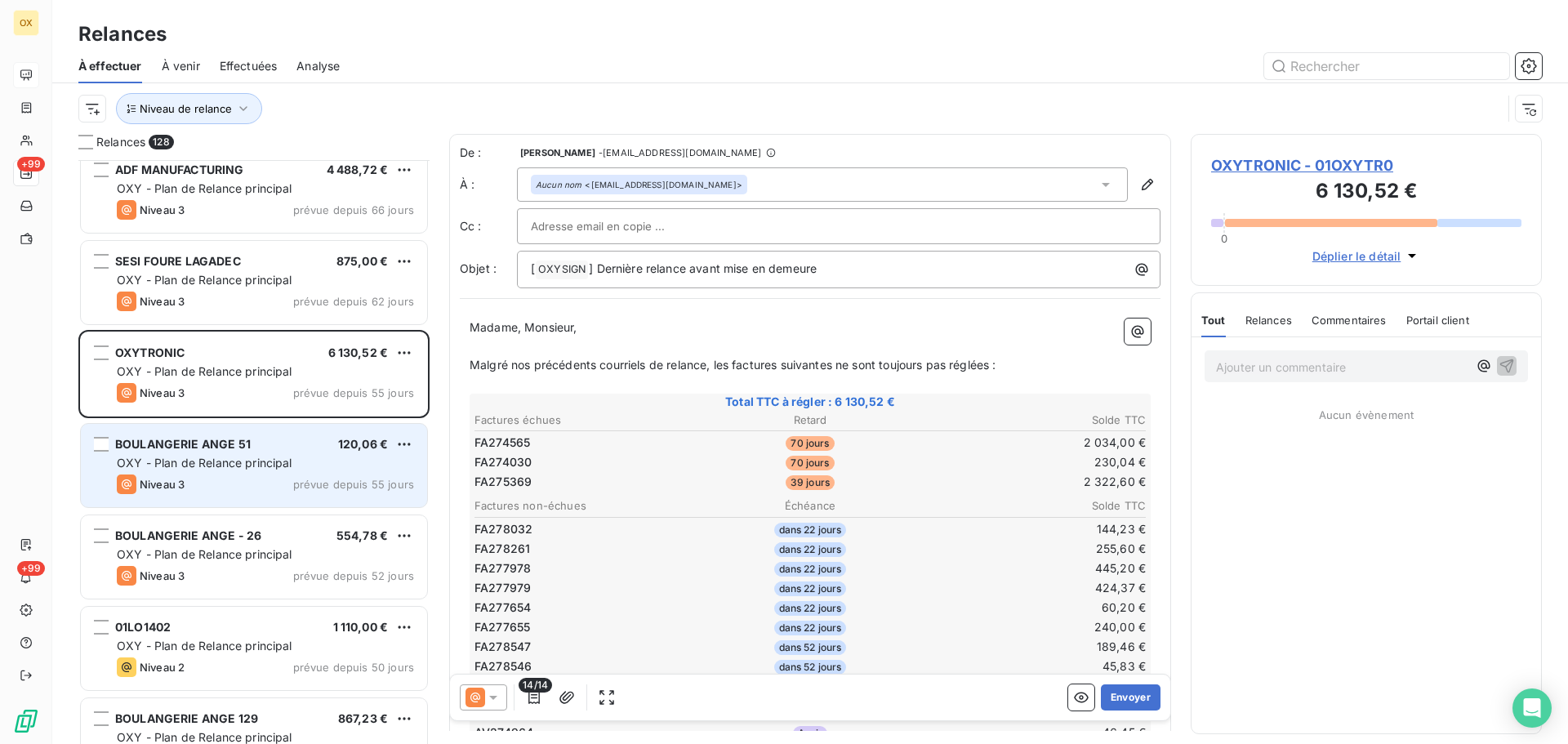
click at [260, 458] on span "OXY - Plan de Relance principal" at bounding box center [204, 463] width 175 height 14
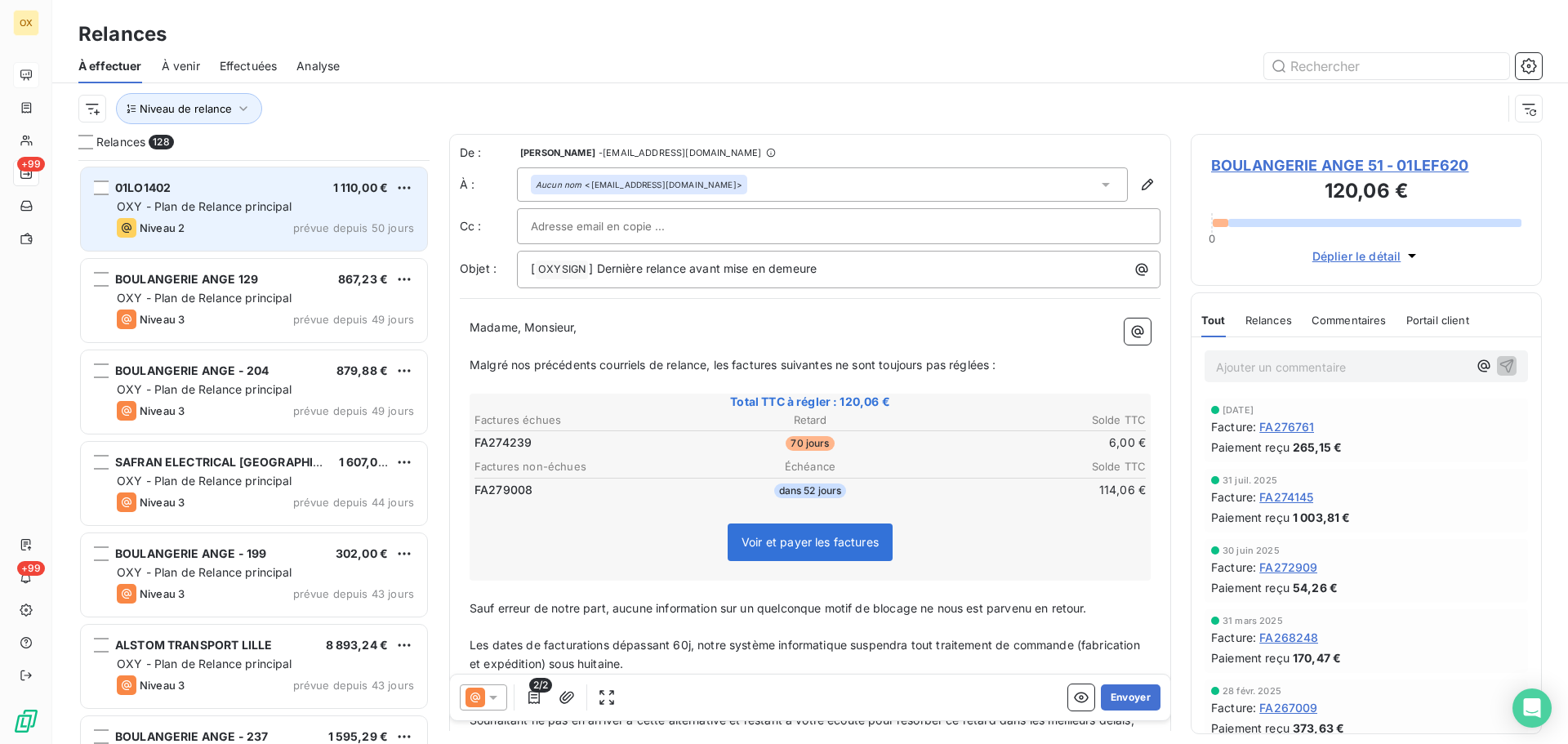
scroll to position [3430, 0]
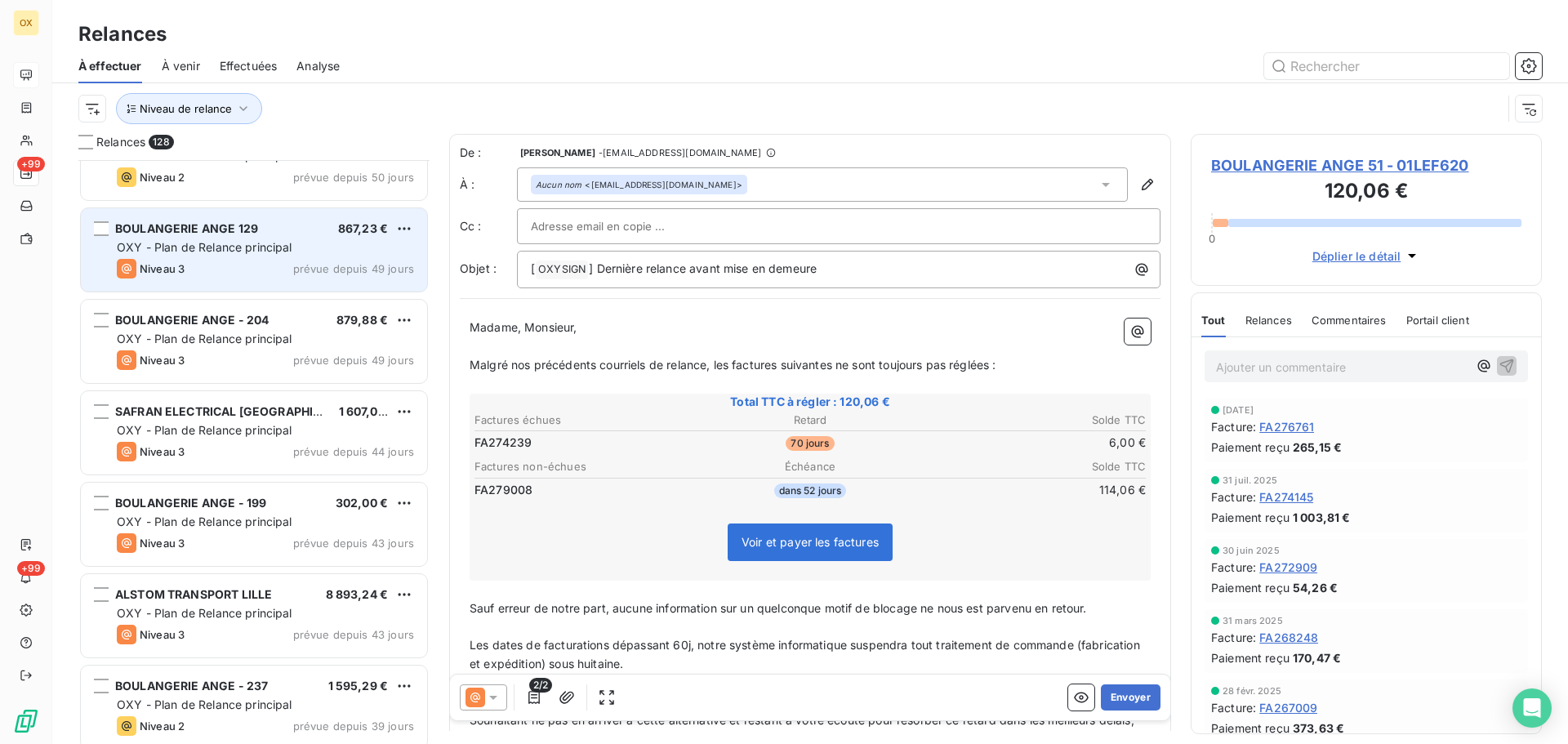
click at [210, 254] on div "OXY - Plan de Relance principal" at bounding box center [265, 247] width 297 height 16
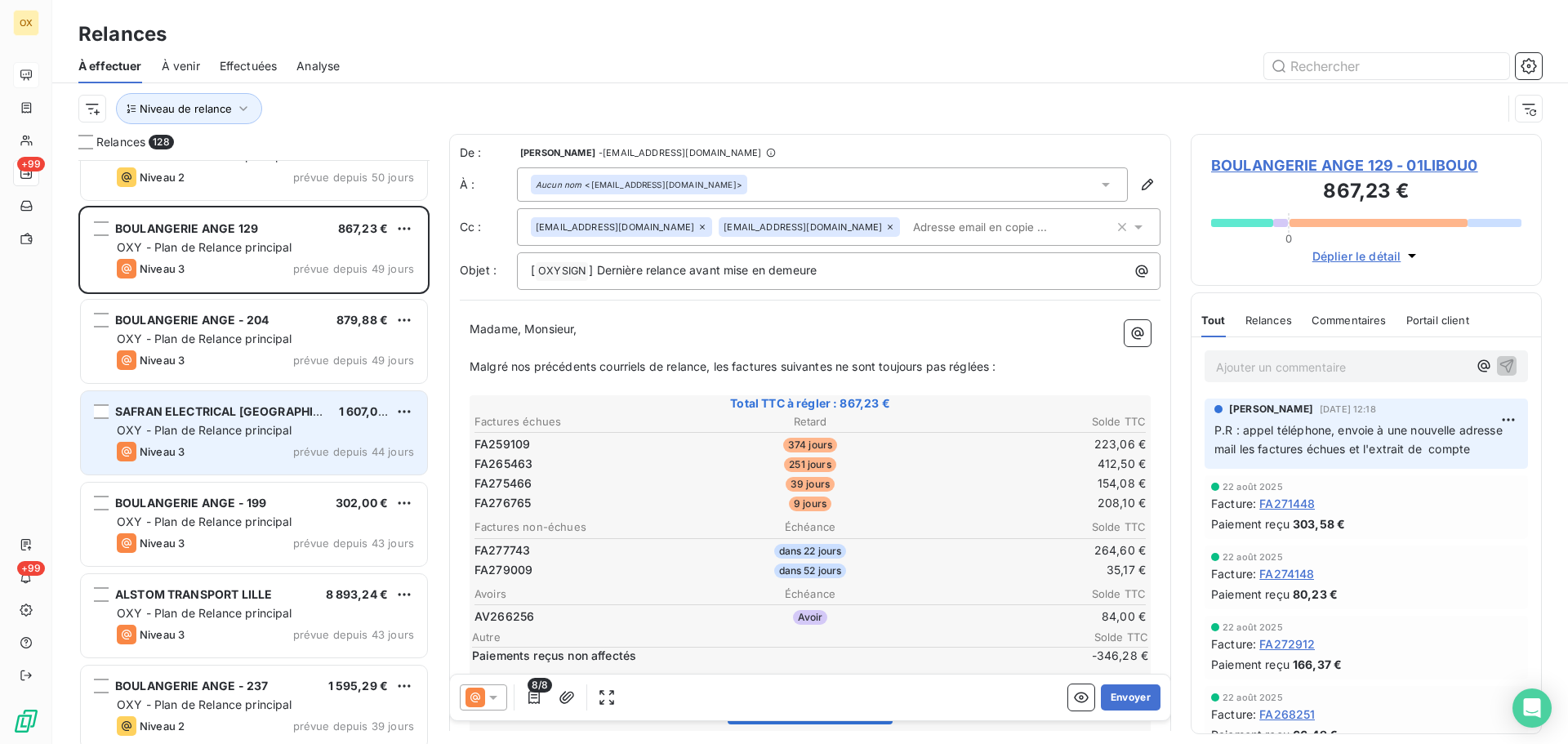
click at [237, 439] on div "SAFRAN ELECTRICAL [GEOGRAPHIC_DATA] 1 607,00 € OXY - Plan de Relance principal …" at bounding box center [253, 433] width 346 height 83
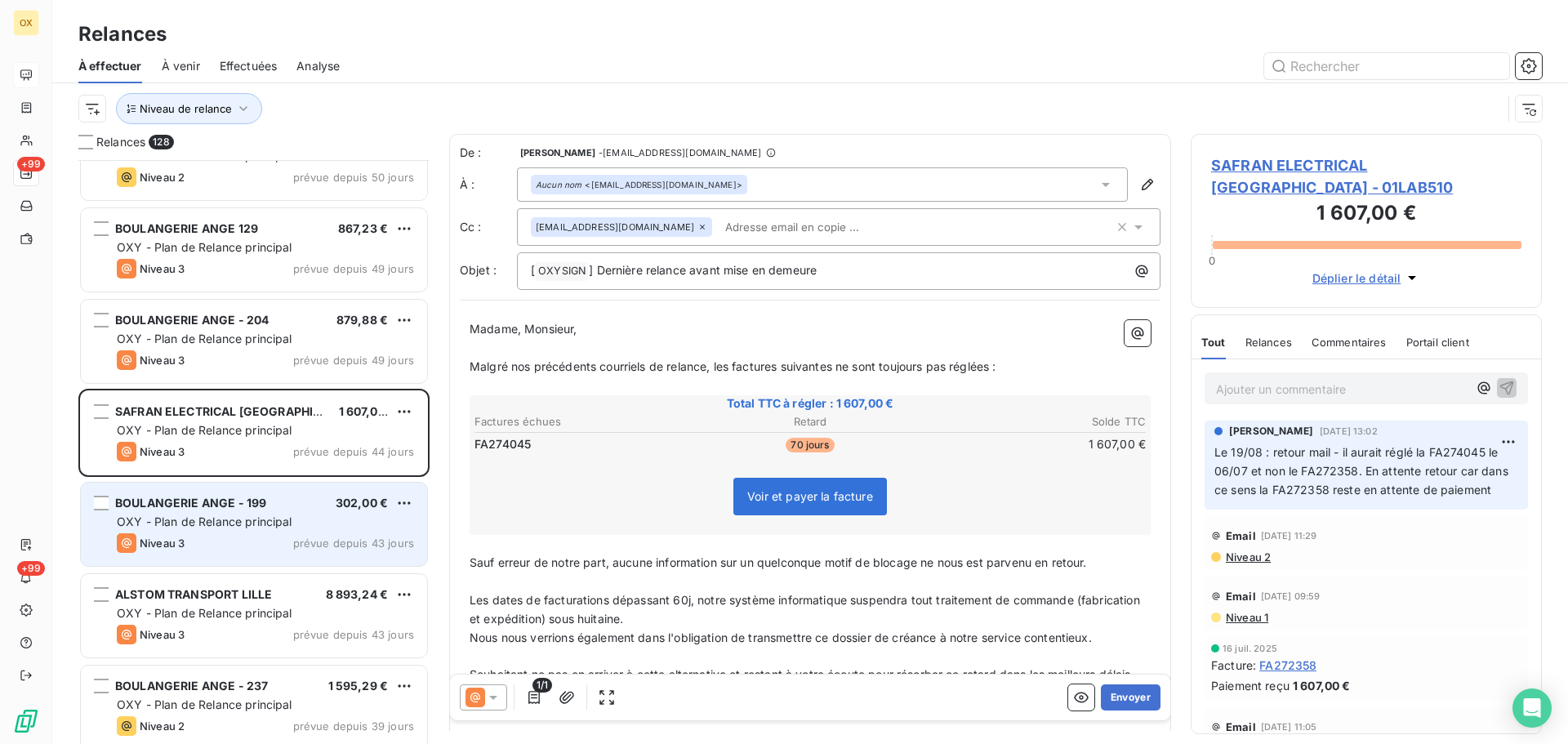
click at [267, 517] on span "OXY - Plan de Relance principal" at bounding box center [204, 521] width 175 height 14
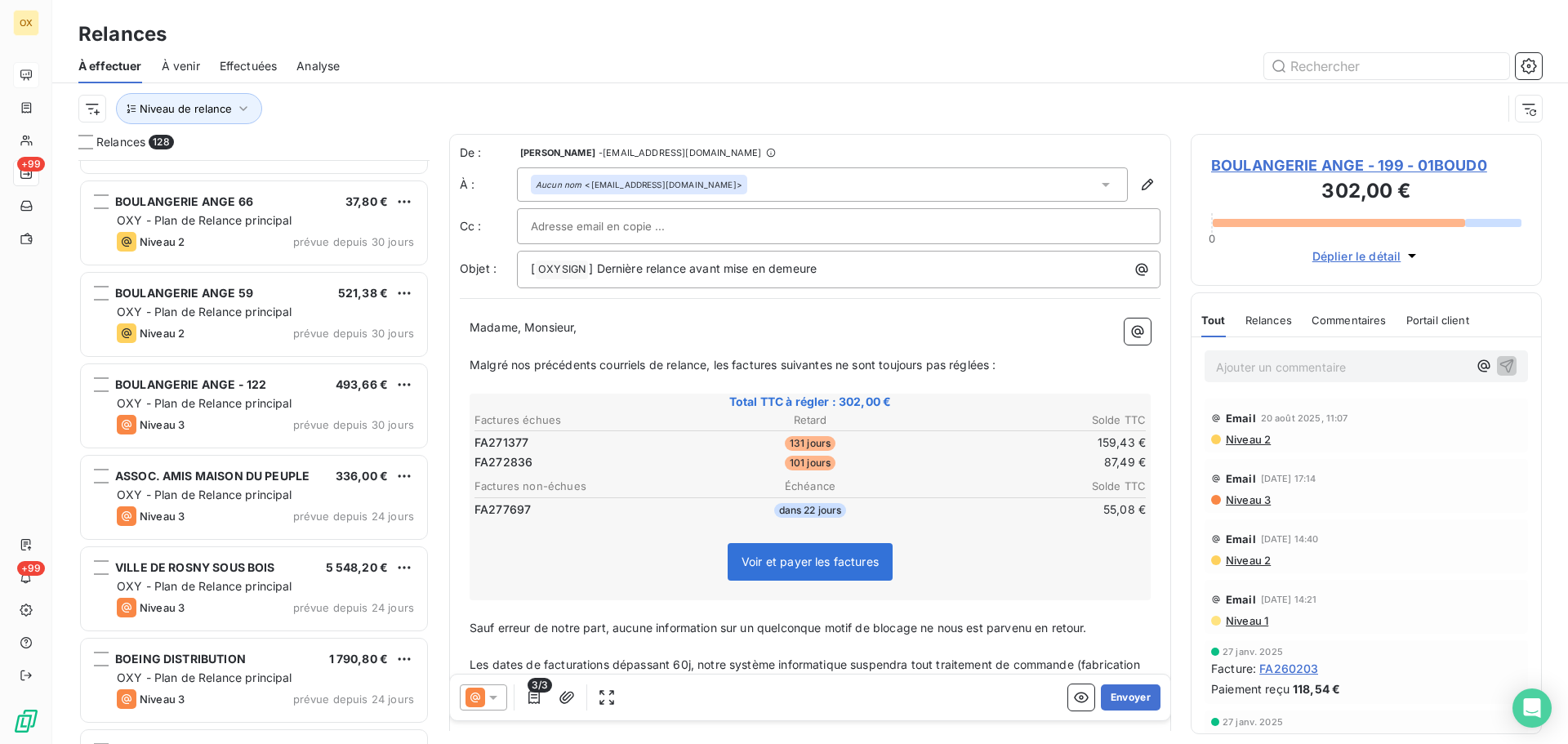
scroll to position [4328, 0]
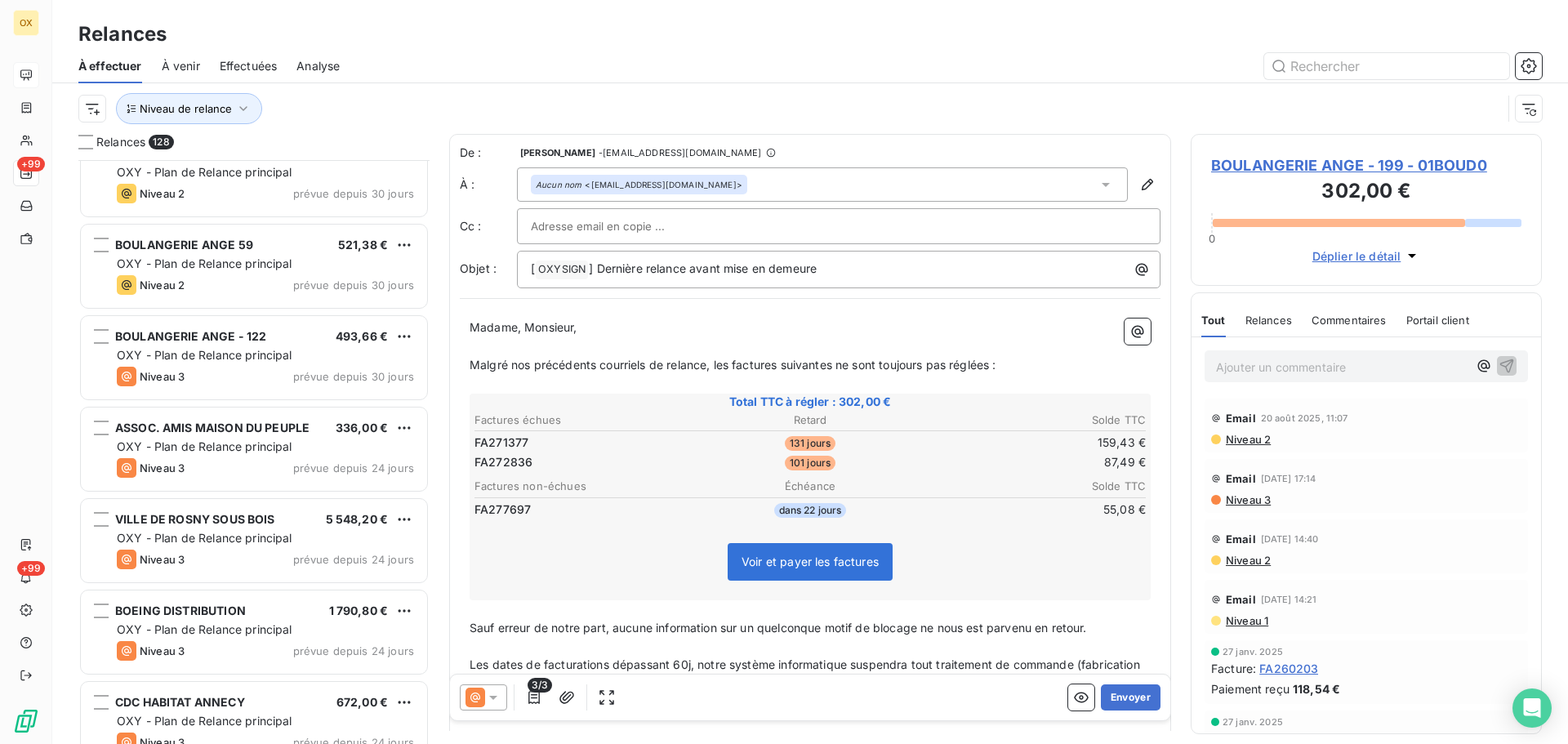
click at [289, 442] on span "OXY - Plan de Relance principal" at bounding box center [204, 446] width 175 height 14
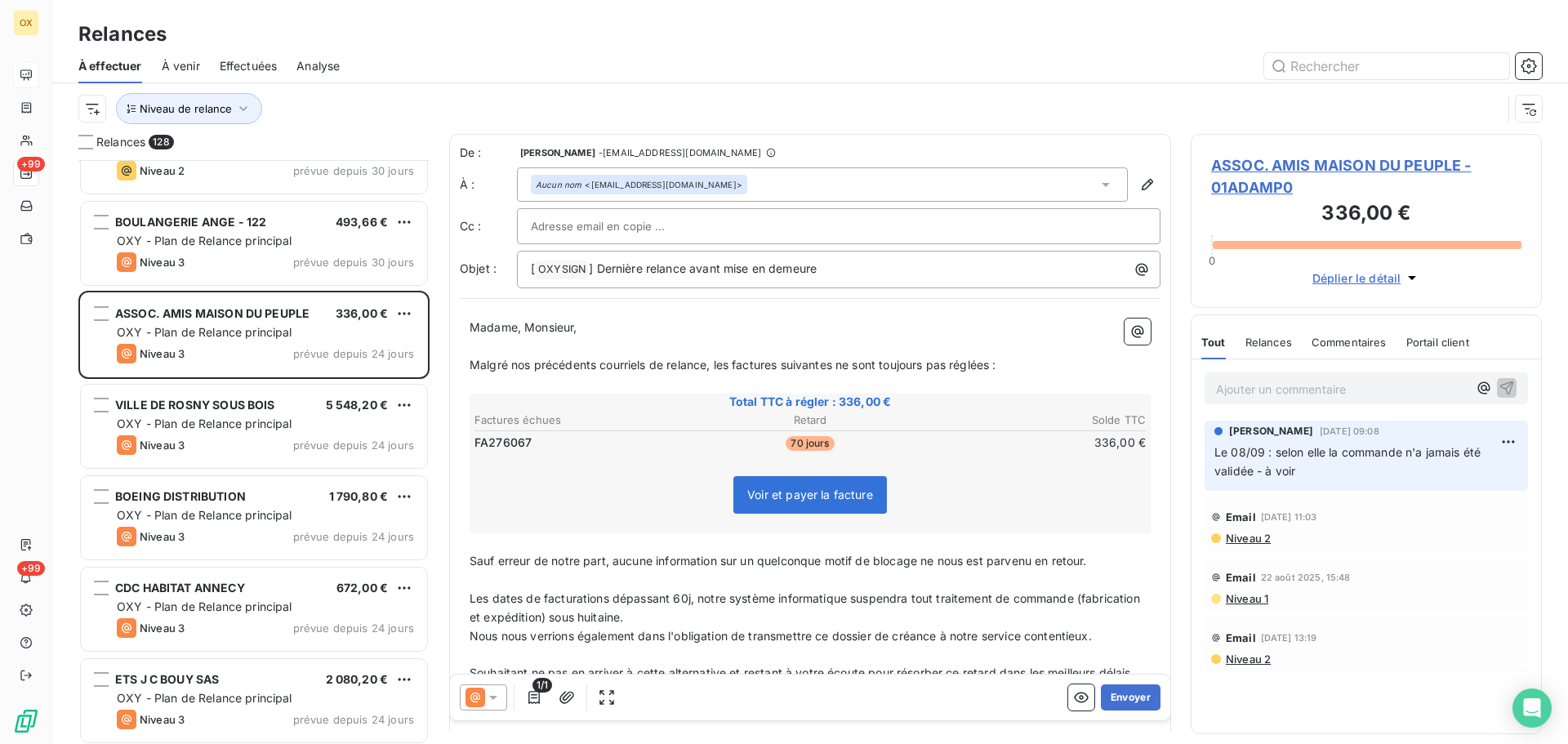
scroll to position [4491, 0]
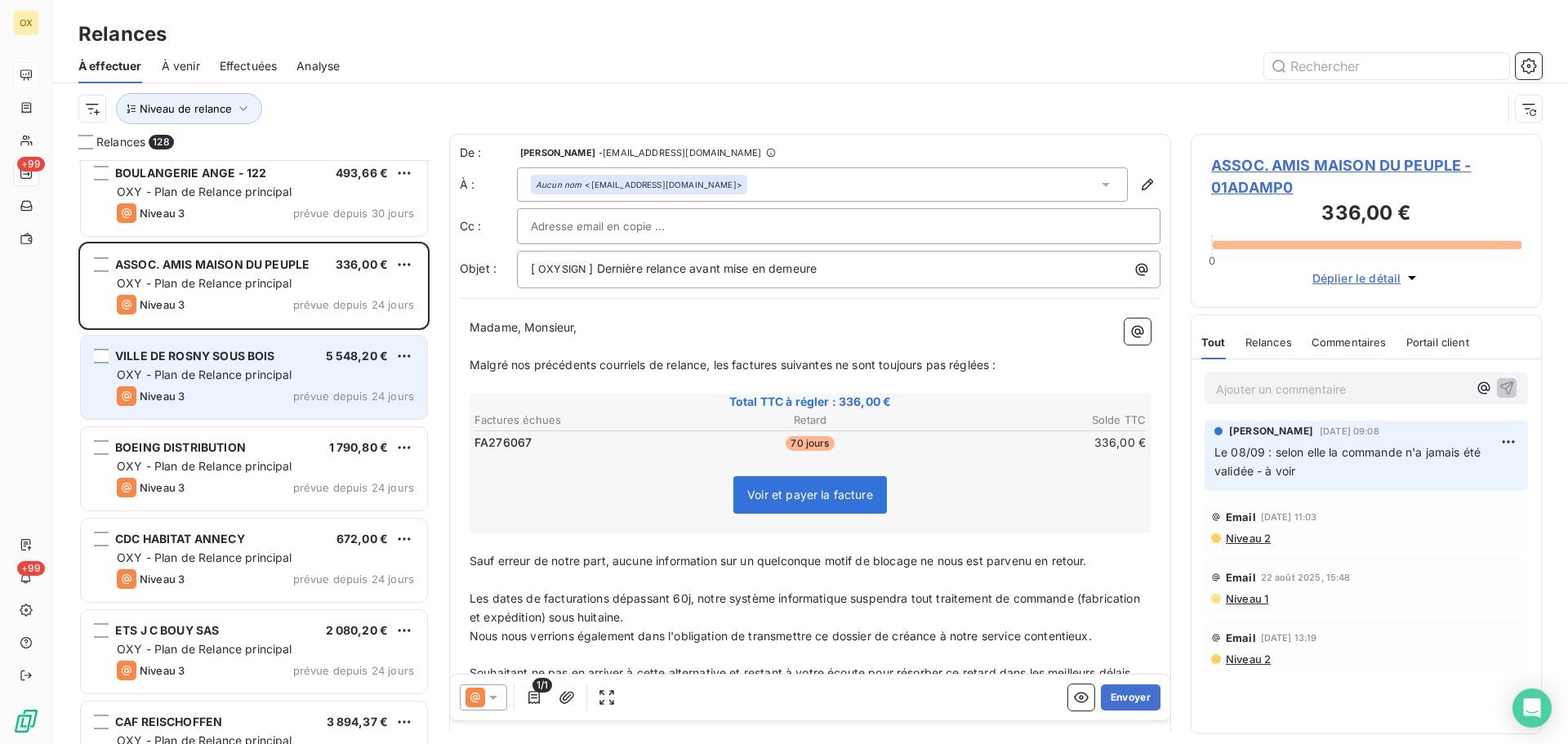
click at [239, 377] on span "OXY - Plan de Relance principal" at bounding box center [204, 374] width 175 height 14
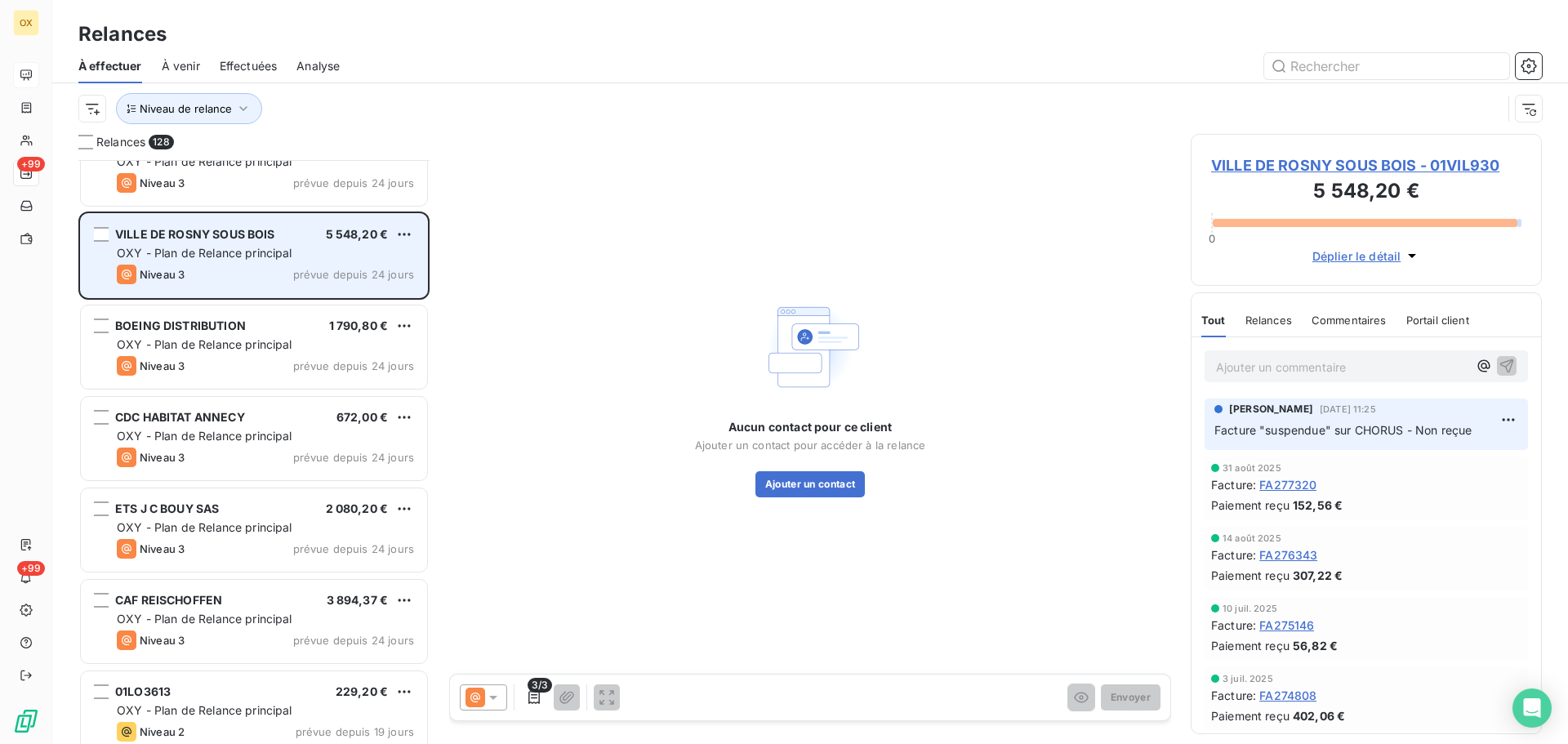
scroll to position [4654, 0]
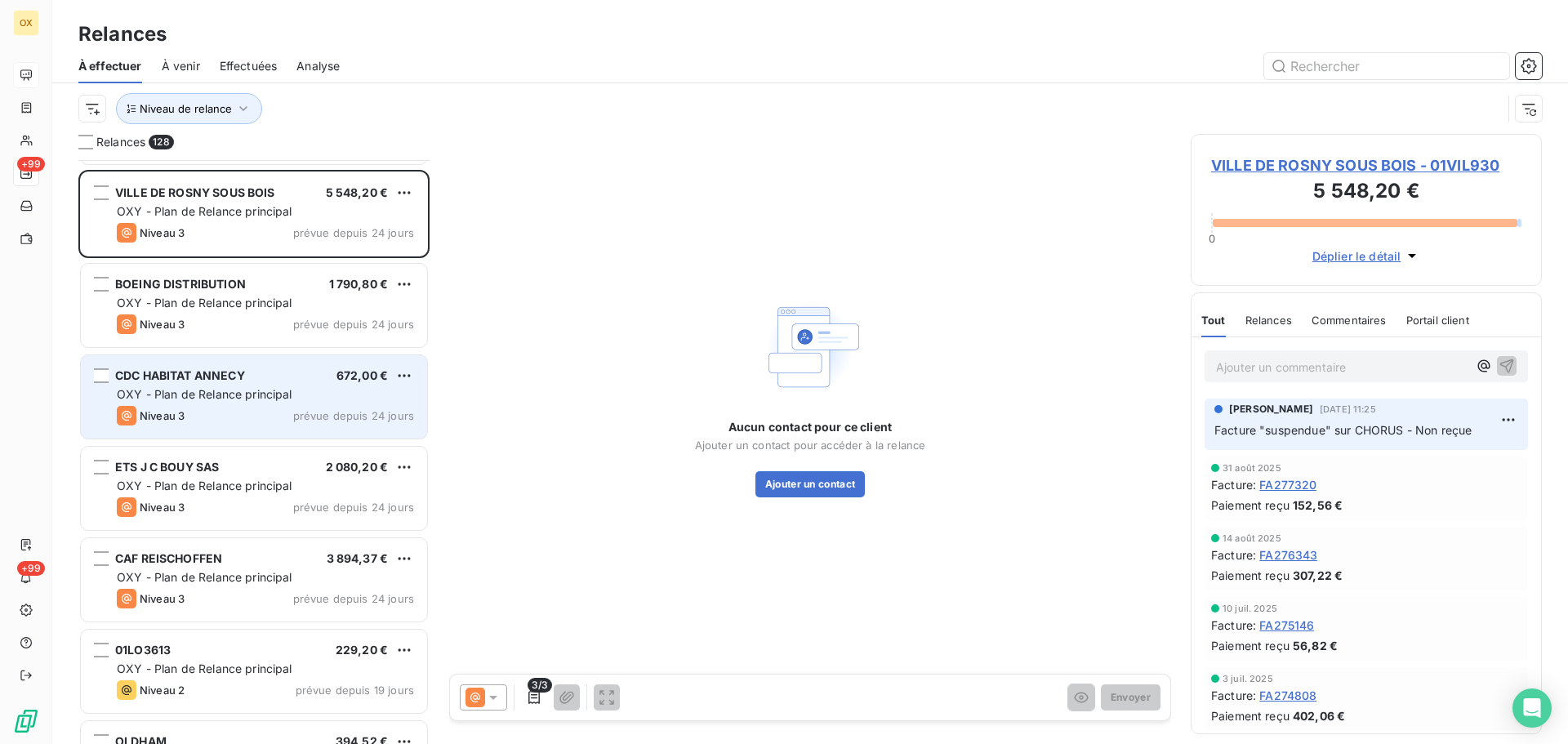
click at [223, 395] on span "OXY - Plan de Relance principal" at bounding box center [204, 394] width 175 height 14
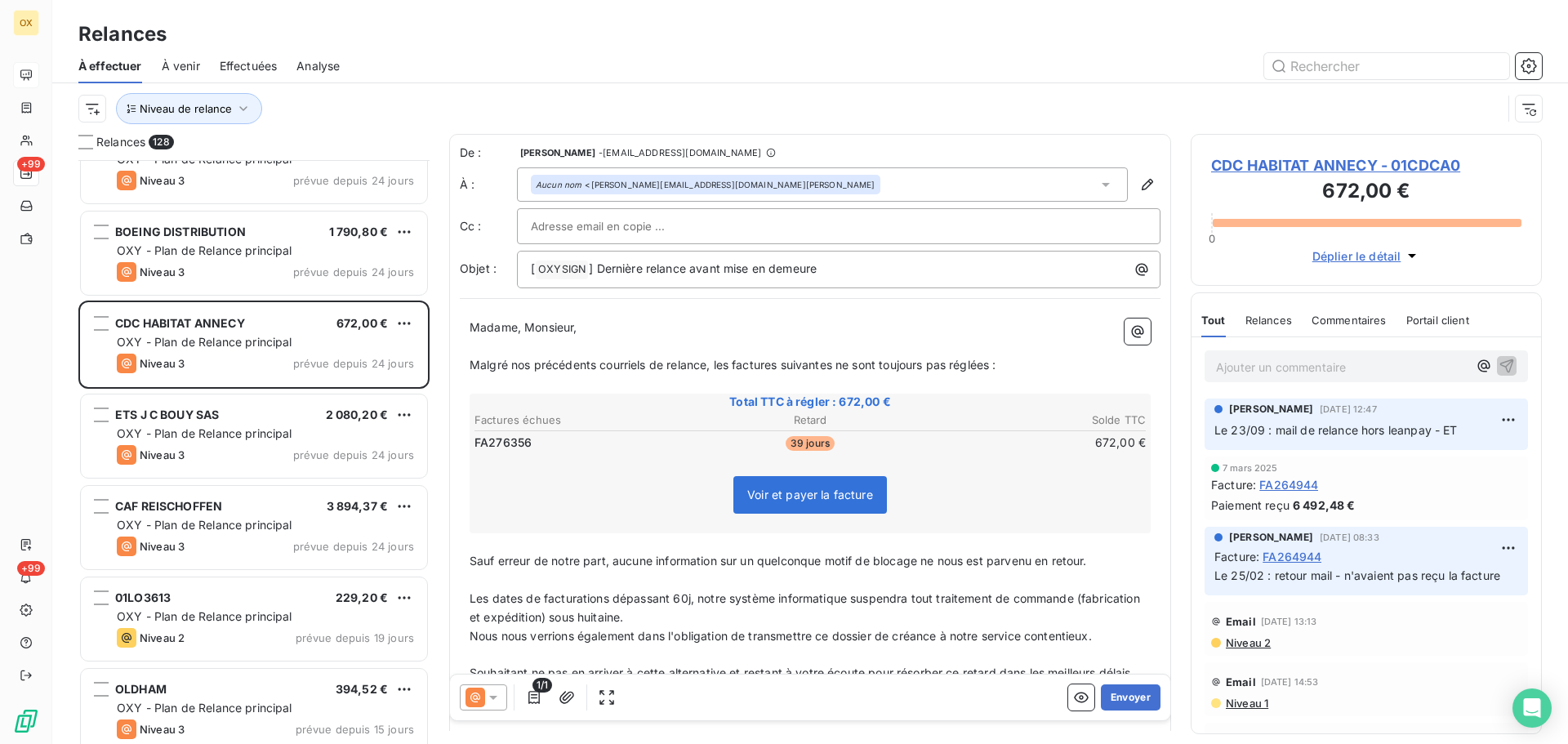
scroll to position [4736, 0]
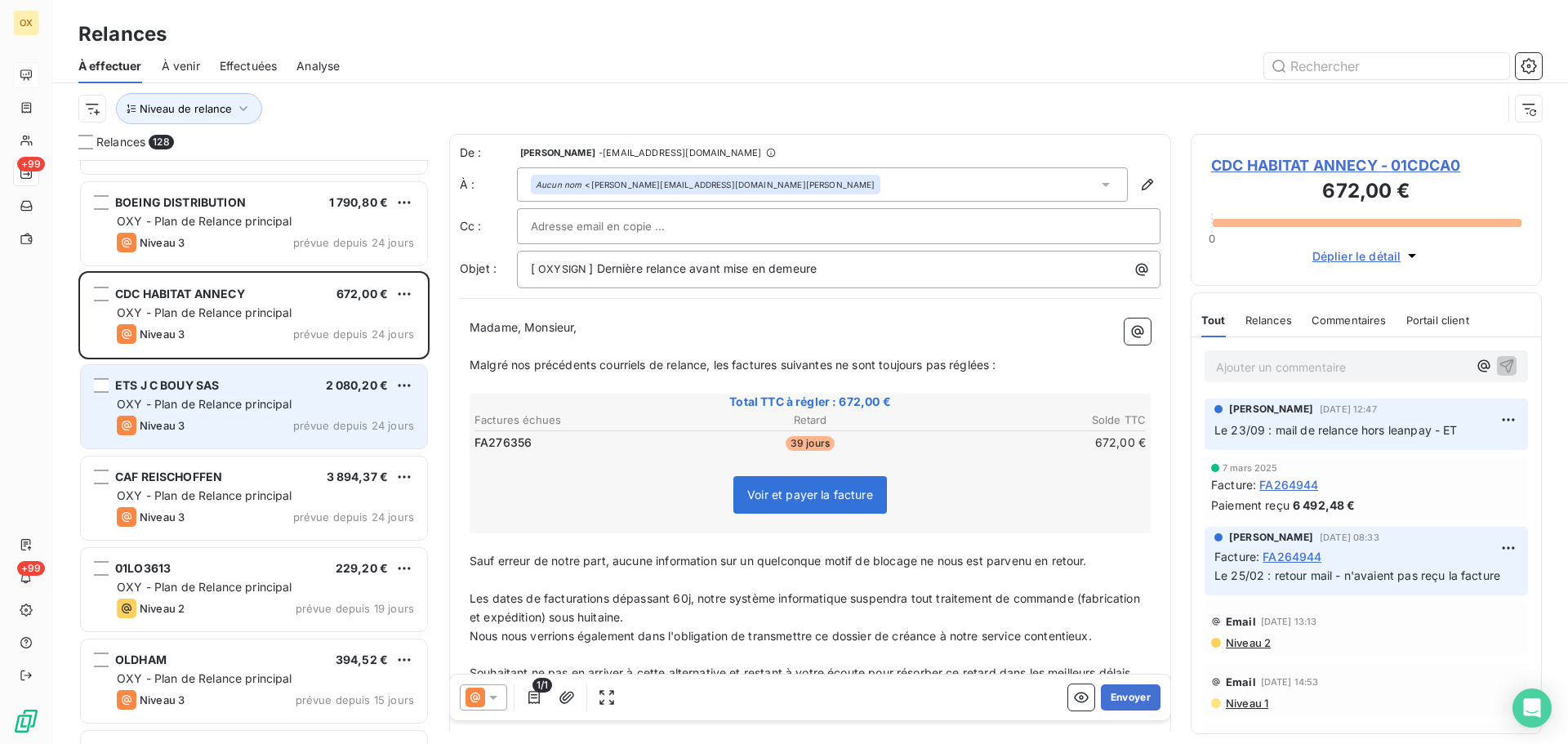
click at [206, 421] on div "Niveau 3 prévue depuis 24 jours" at bounding box center [265, 426] width 297 height 19
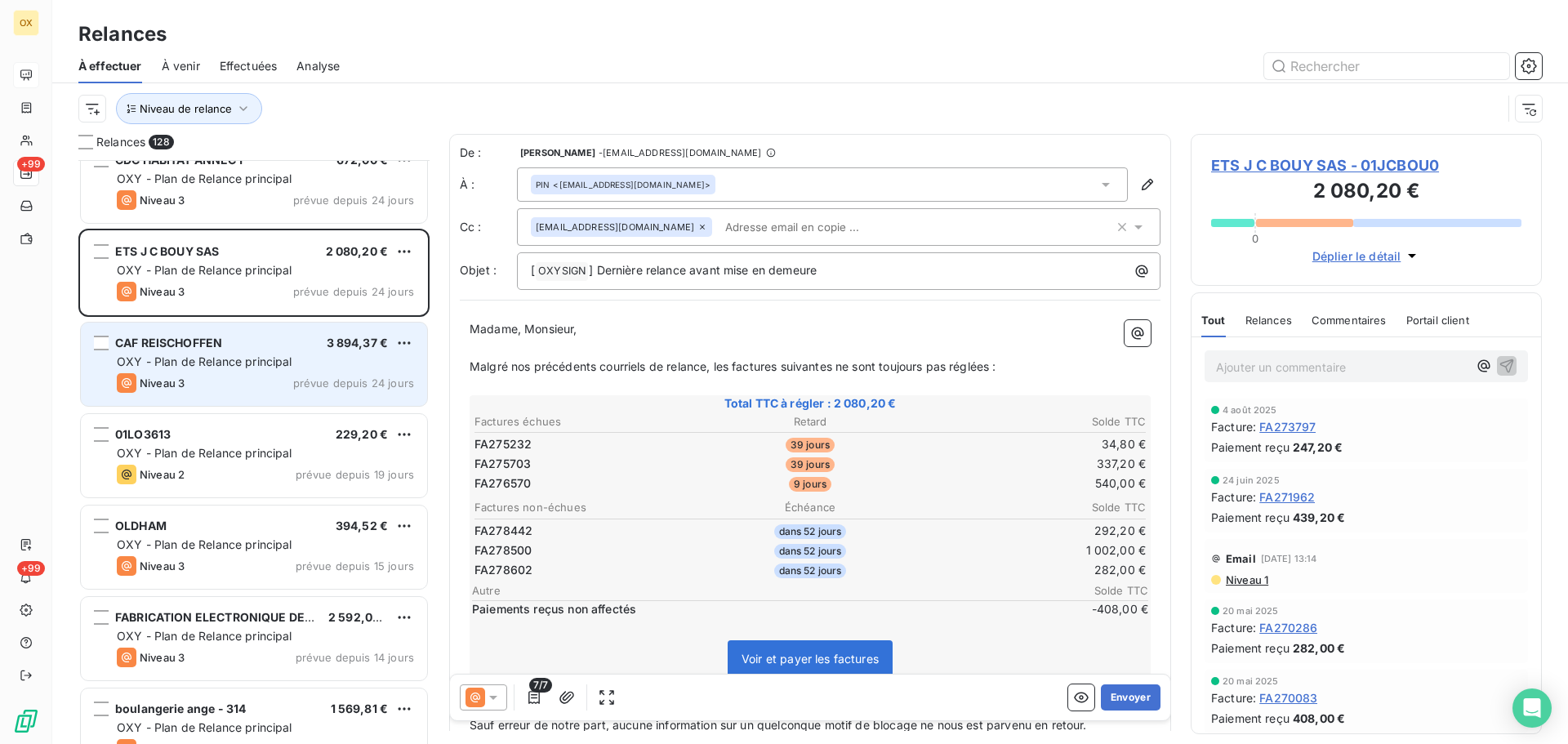
scroll to position [4899, 0]
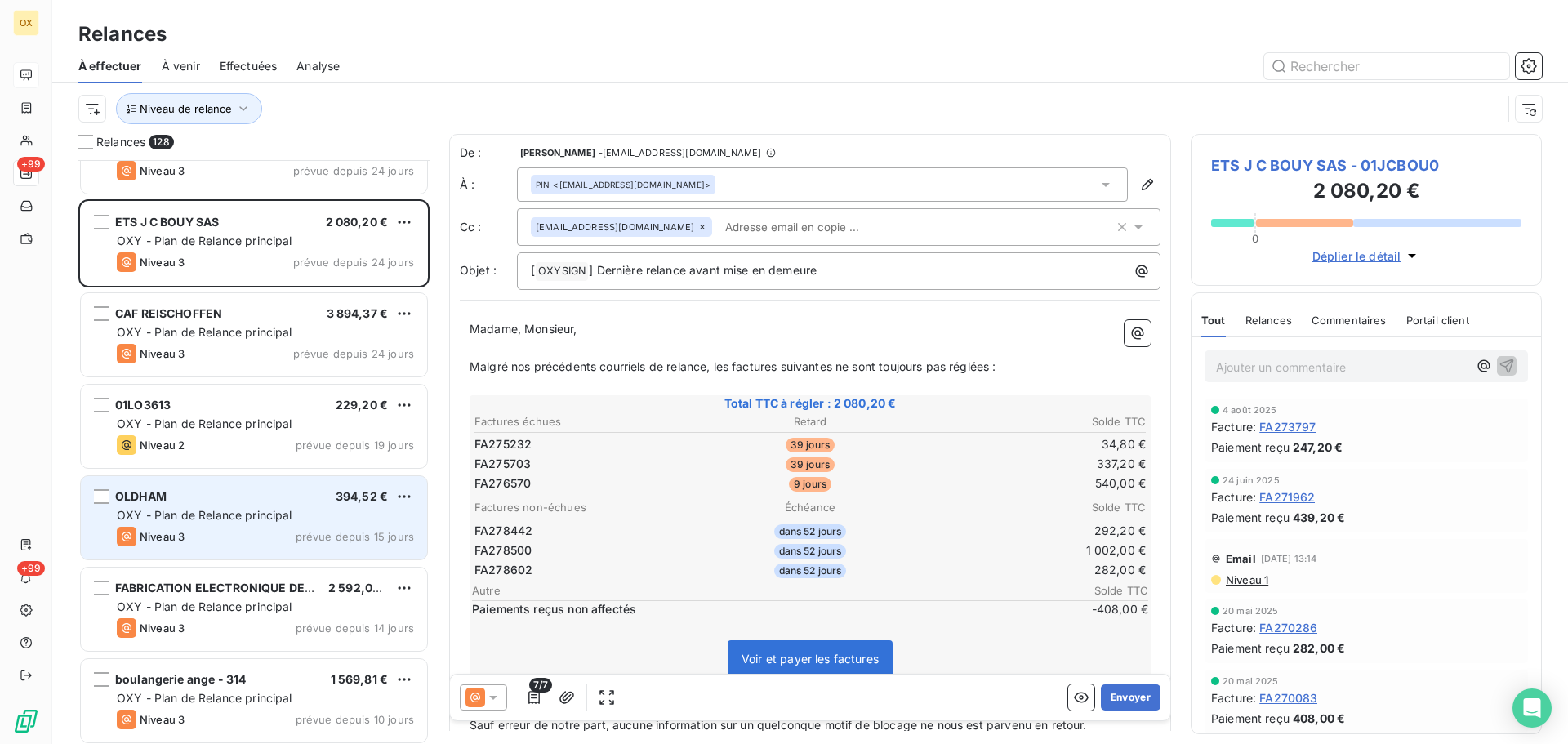
click at [196, 498] on div "[PERSON_NAME] 394,52 €" at bounding box center [265, 496] width 297 height 15
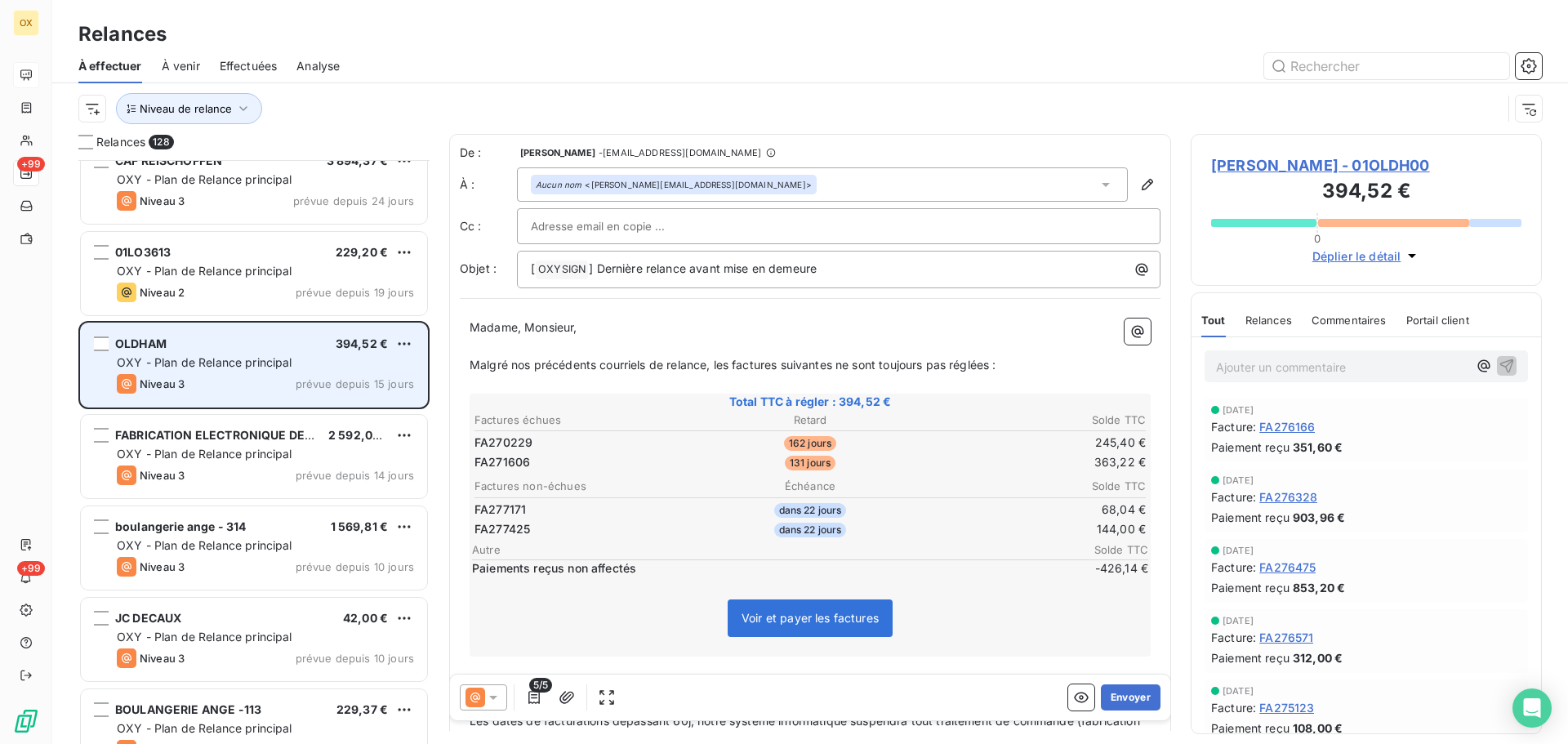
scroll to position [5062, 0]
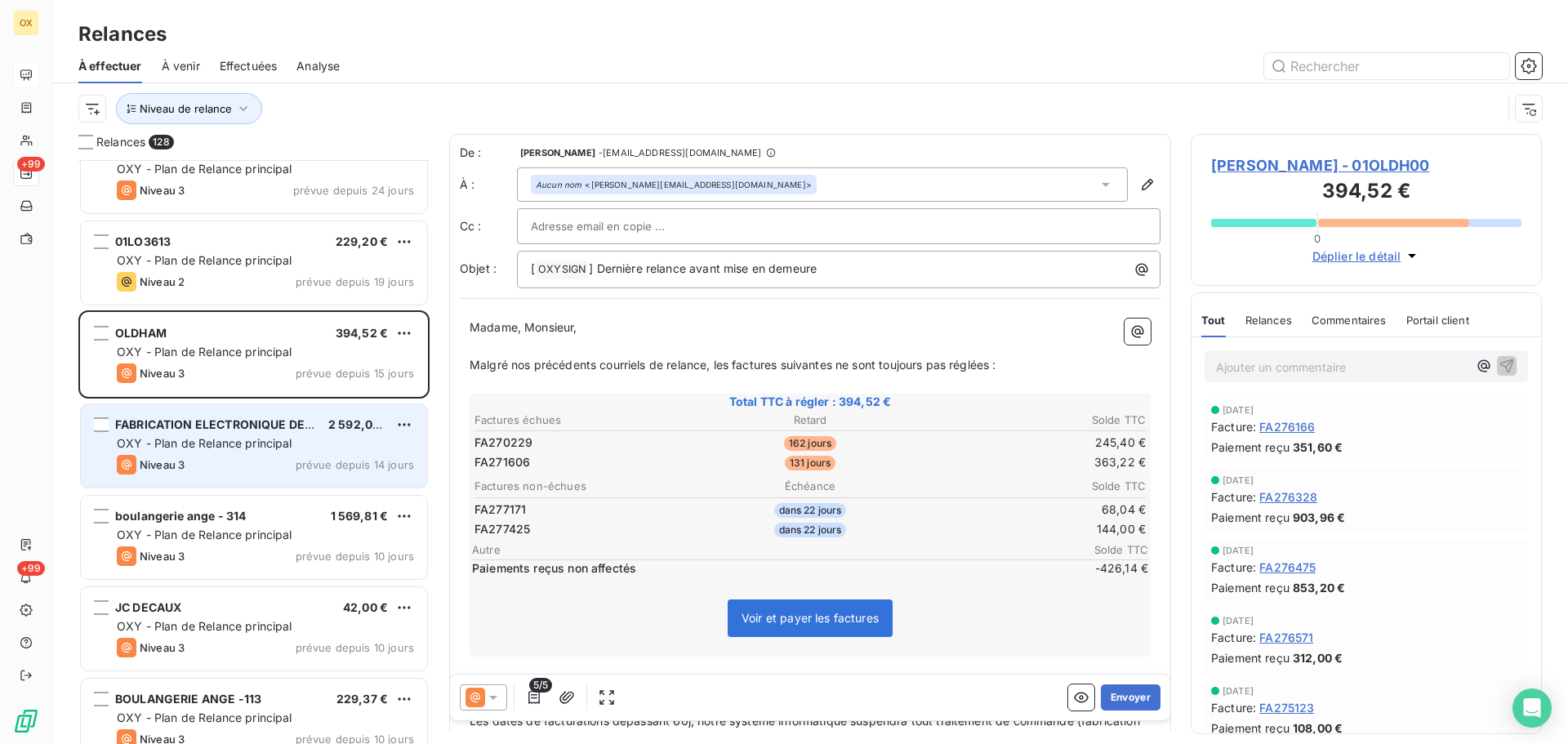
click at [196, 460] on div "Niveau 3 prévue depuis 14 jours" at bounding box center [265, 464] width 297 height 19
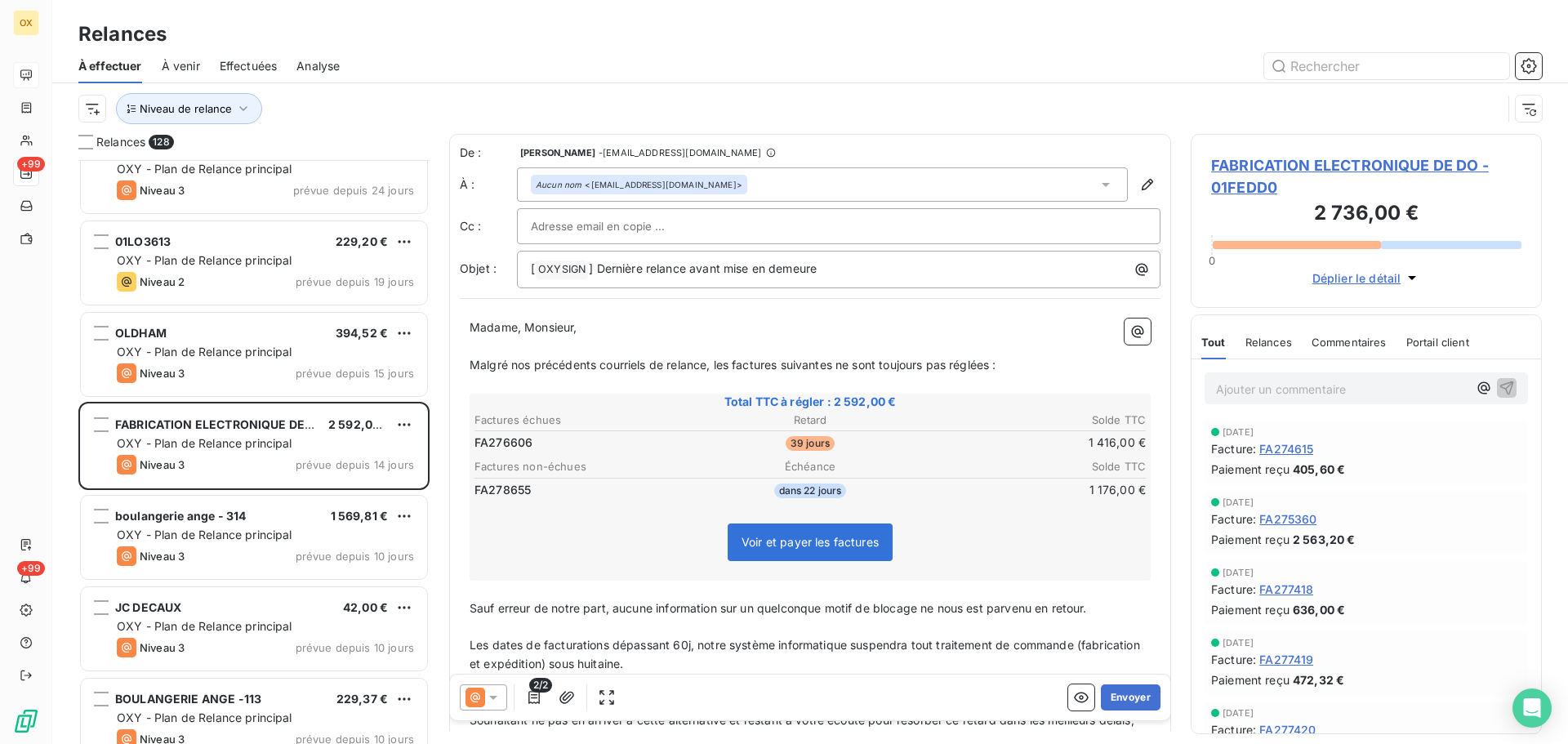
drag, startPoint x: 1401, startPoint y: 388, endPoint x: 1390, endPoint y: 388, distance: 11.0
click at [1401, 387] on p "Ajouter un commentaire ﻿" at bounding box center [1341, 388] width 251 height 20
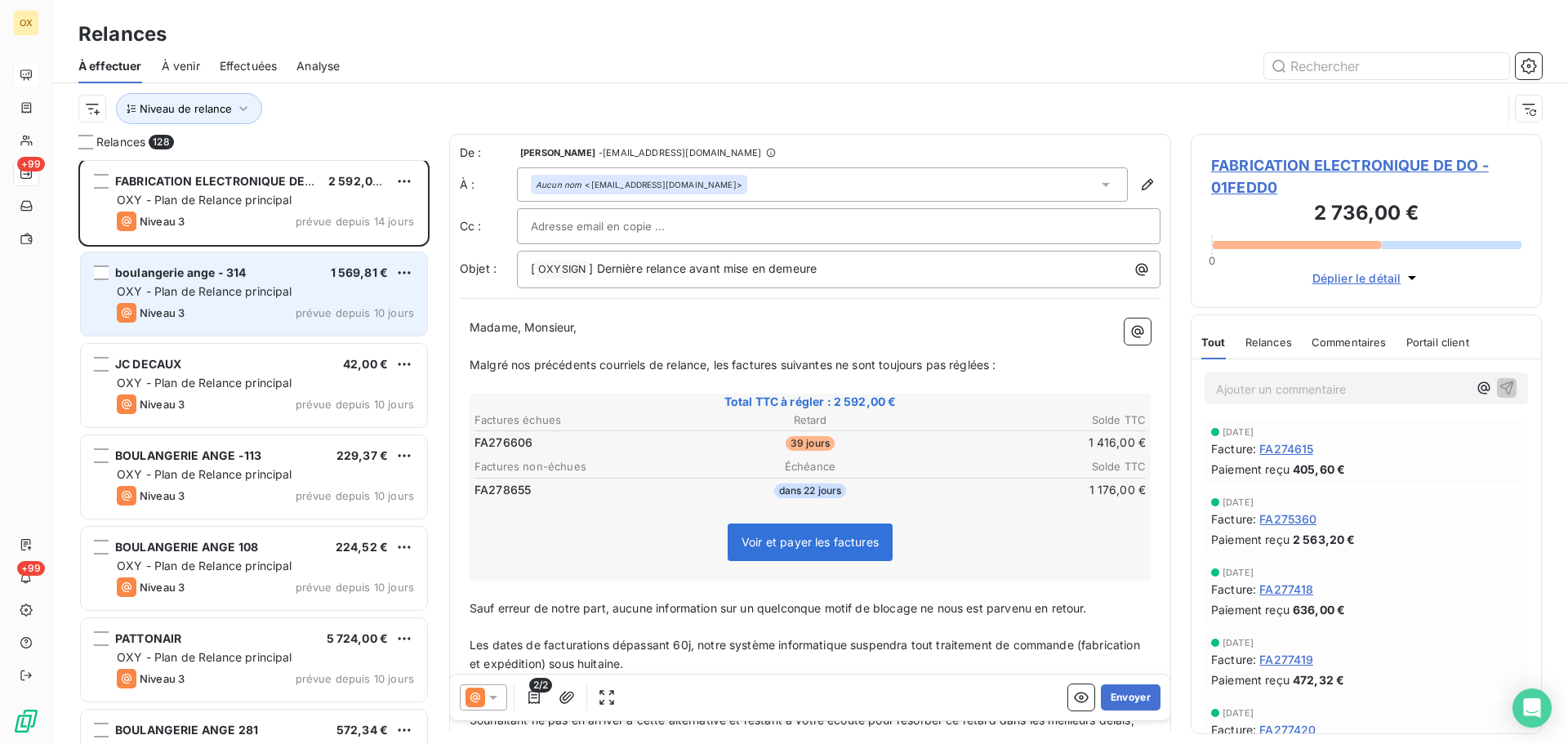
scroll to position [5307, 0]
click at [211, 312] on div "Niveau 3 prévue depuis 10 jours" at bounding box center [265, 311] width 297 height 19
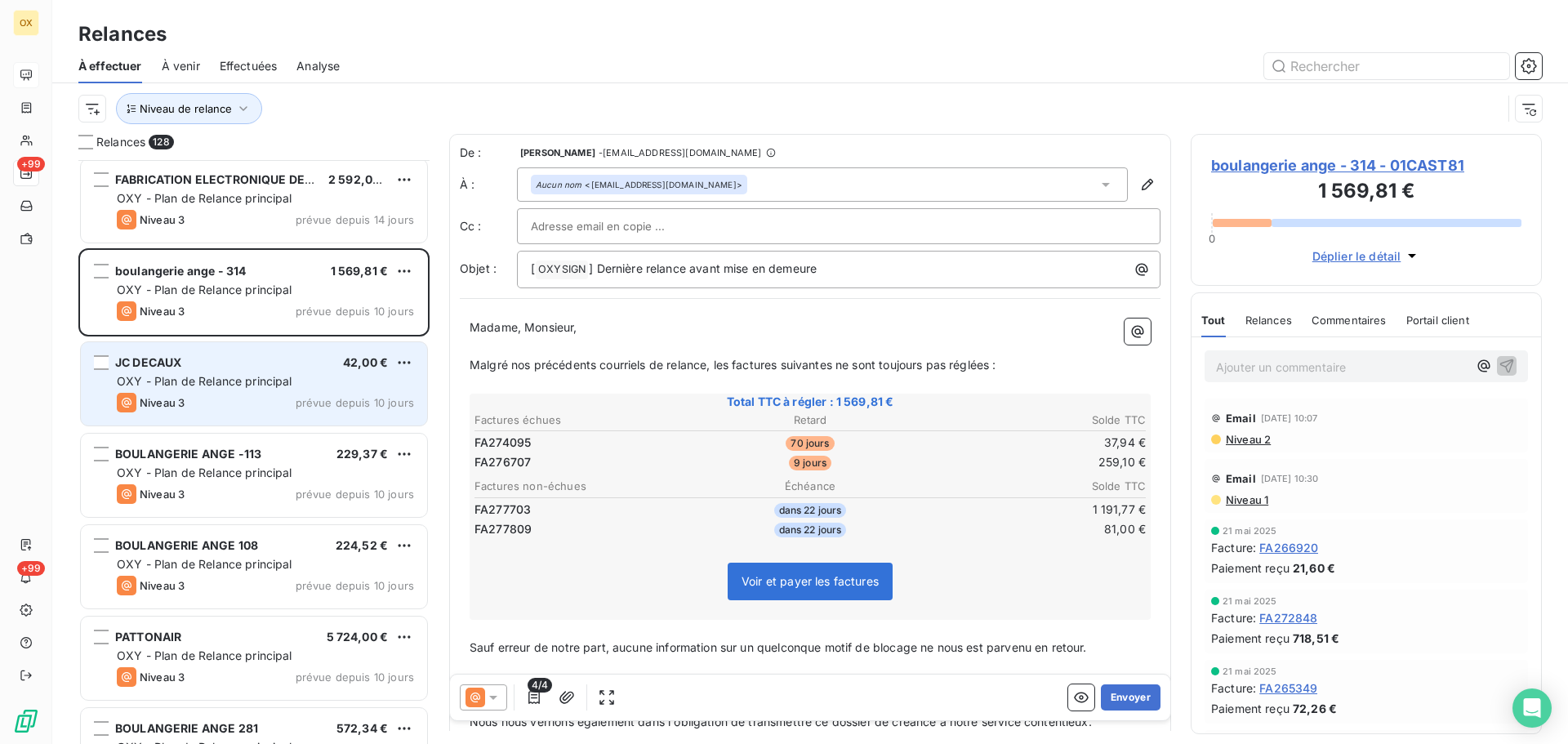
click at [229, 388] on div "OXY - Plan de Relance principal" at bounding box center [265, 381] width 297 height 16
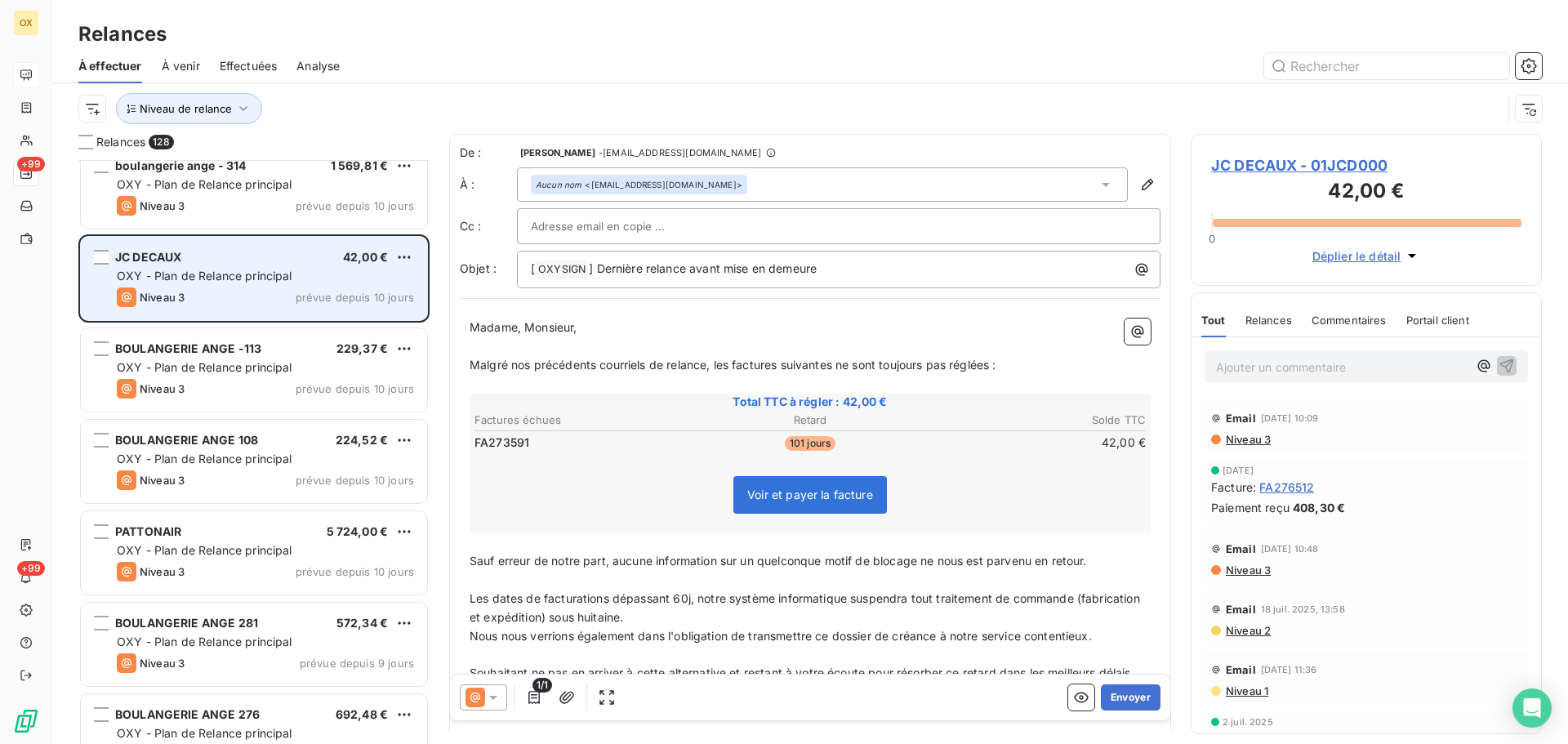
scroll to position [5471, 0]
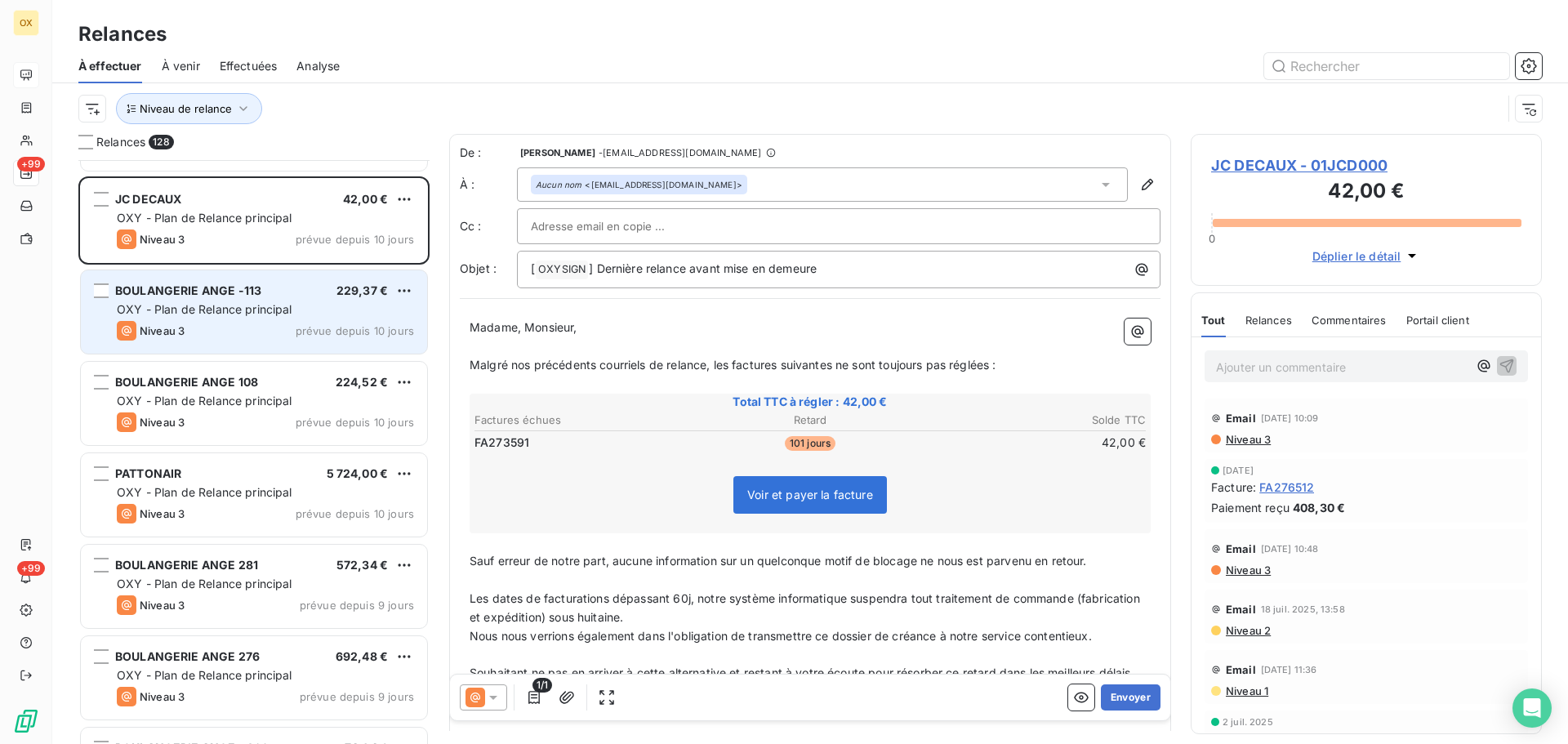
click at [232, 327] on div "Niveau 3 prévue depuis 10 jours" at bounding box center [265, 331] width 297 height 19
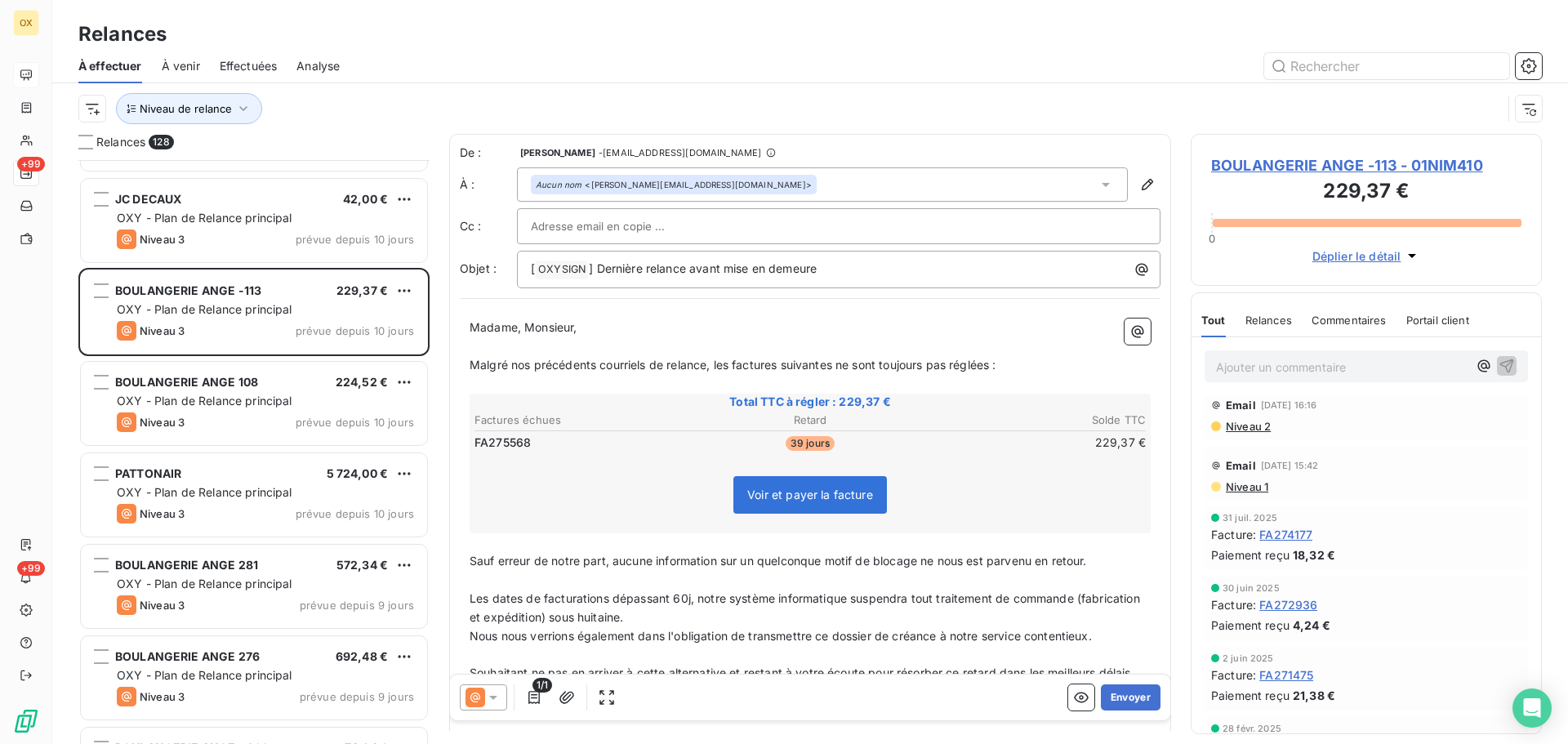
scroll to position [164, 0]
click at [1243, 426] on span "Niveau 2" at bounding box center [1247, 423] width 47 height 13
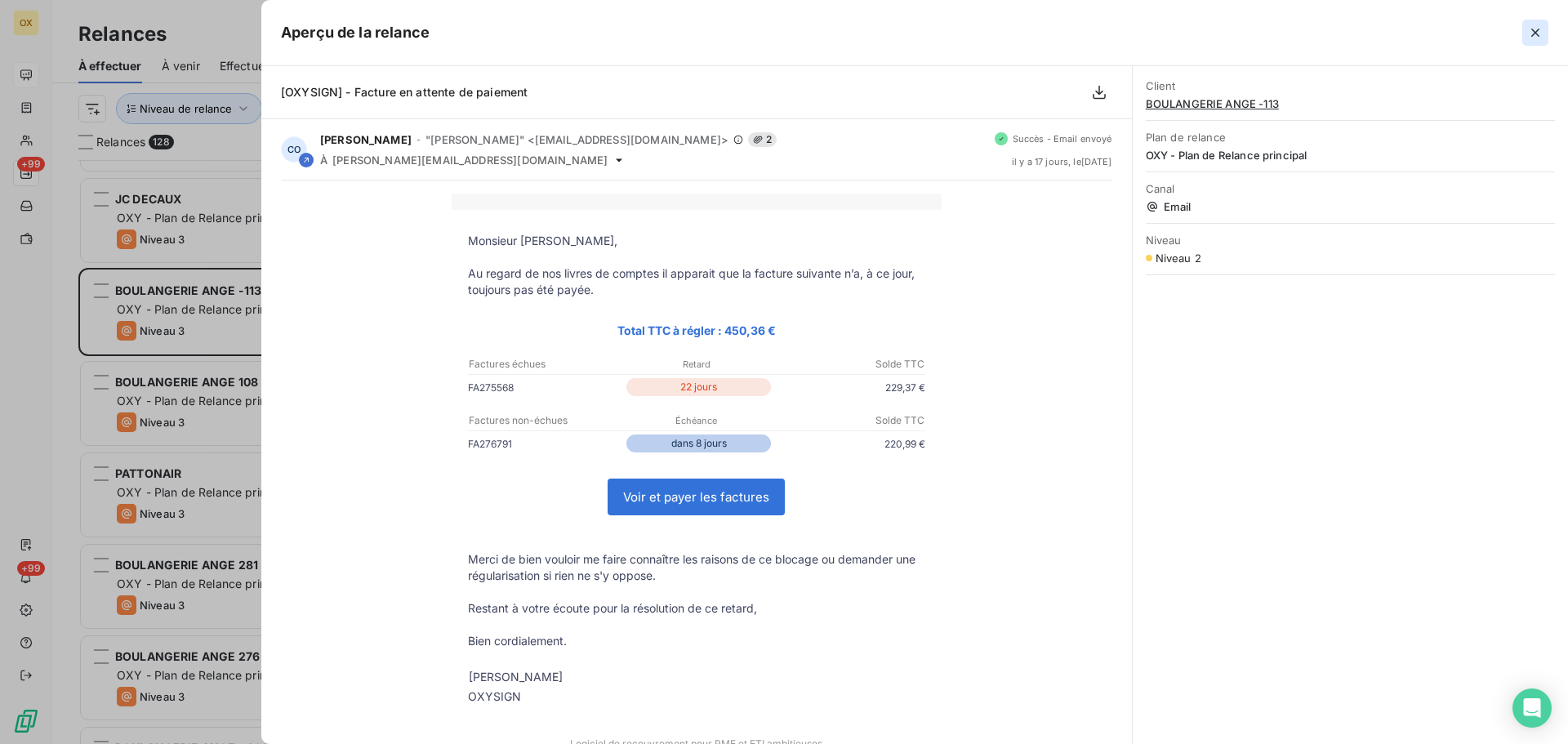
click at [1539, 27] on icon "button" at bounding box center [1535, 33] width 16 height 16
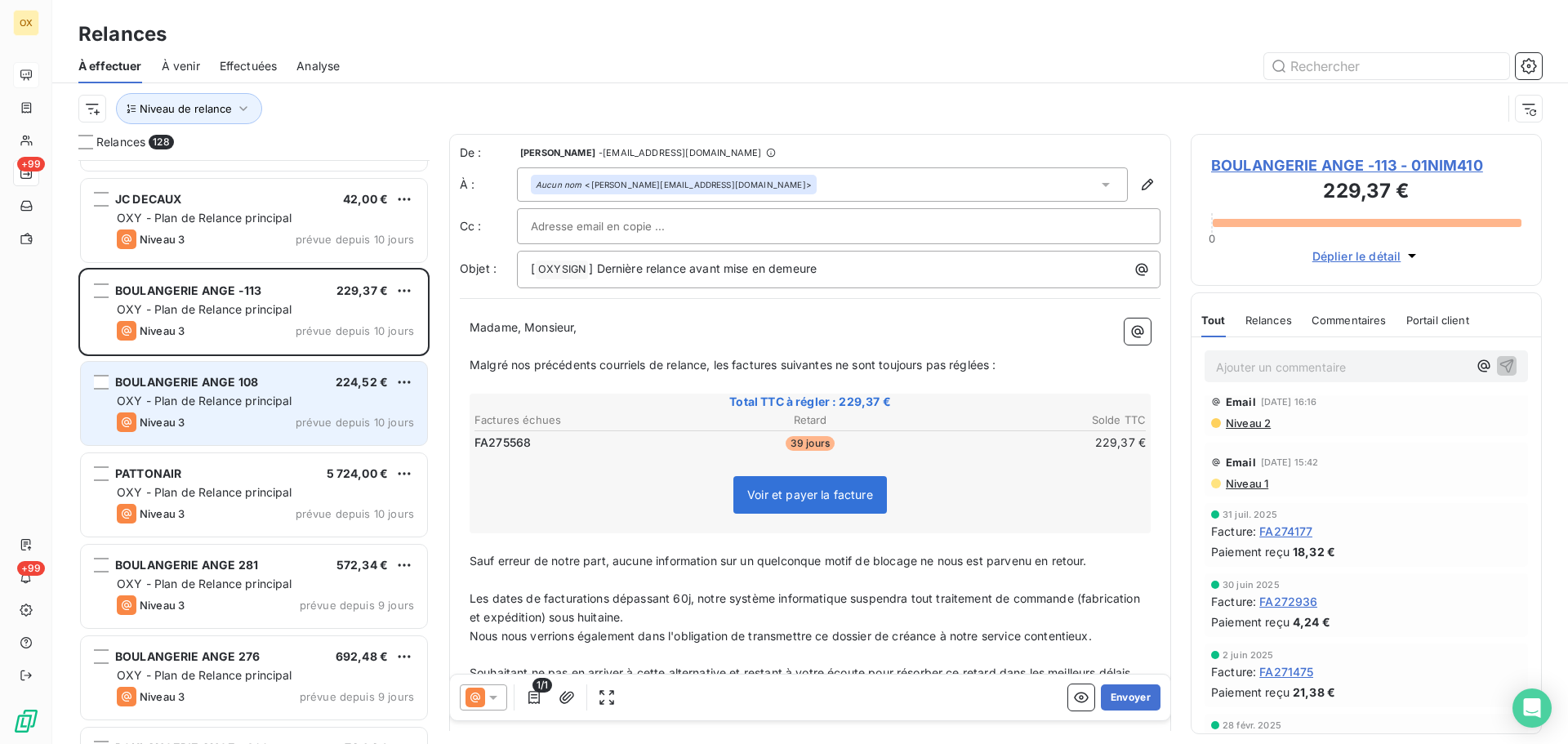
click at [289, 398] on span "OXY - Plan de Relance principal" at bounding box center [204, 401] width 175 height 14
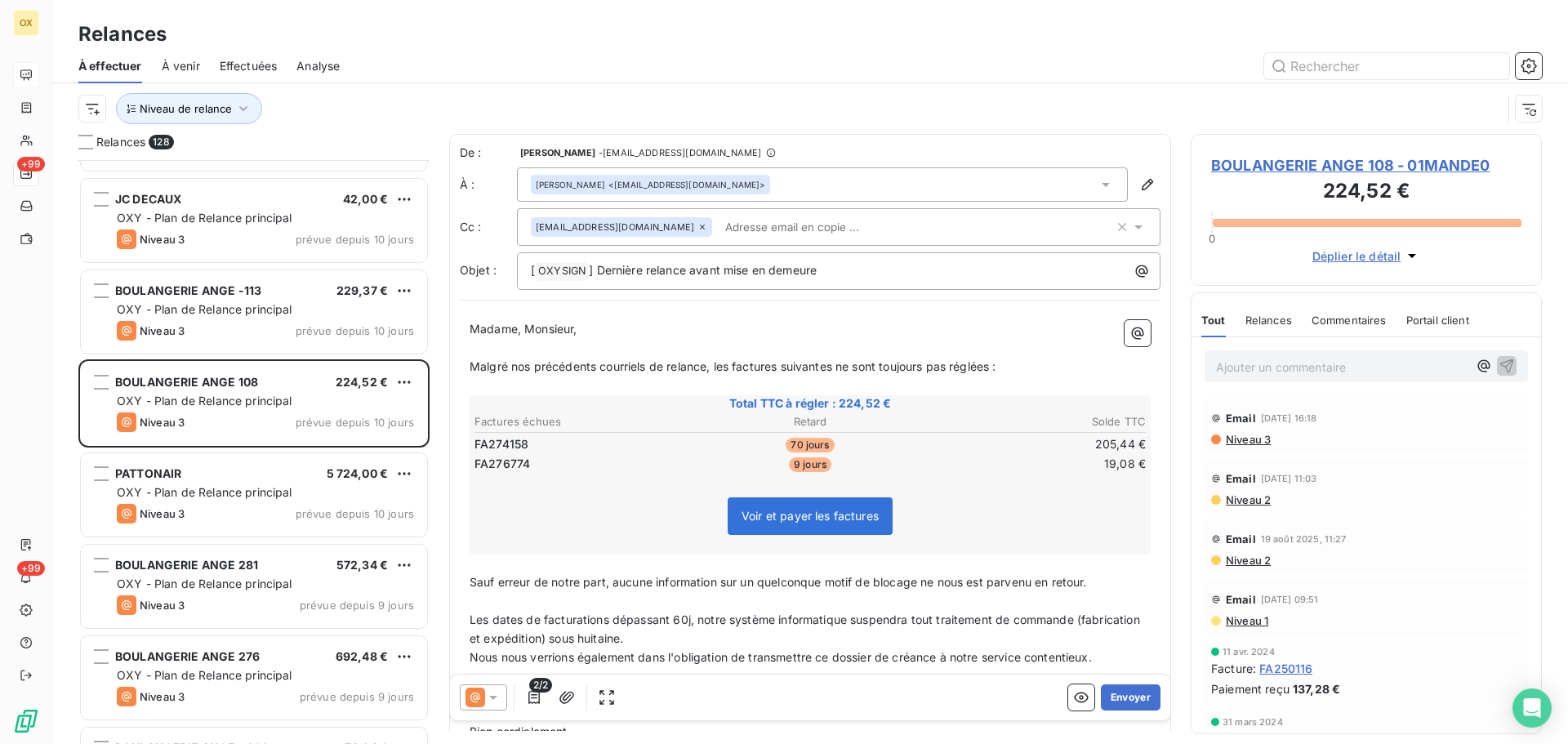
click at [1256, 161] on span "BOULANGERIE ANGE 108 - 01MANDE0" at bounding box center [1365, 165] width 311 height 22
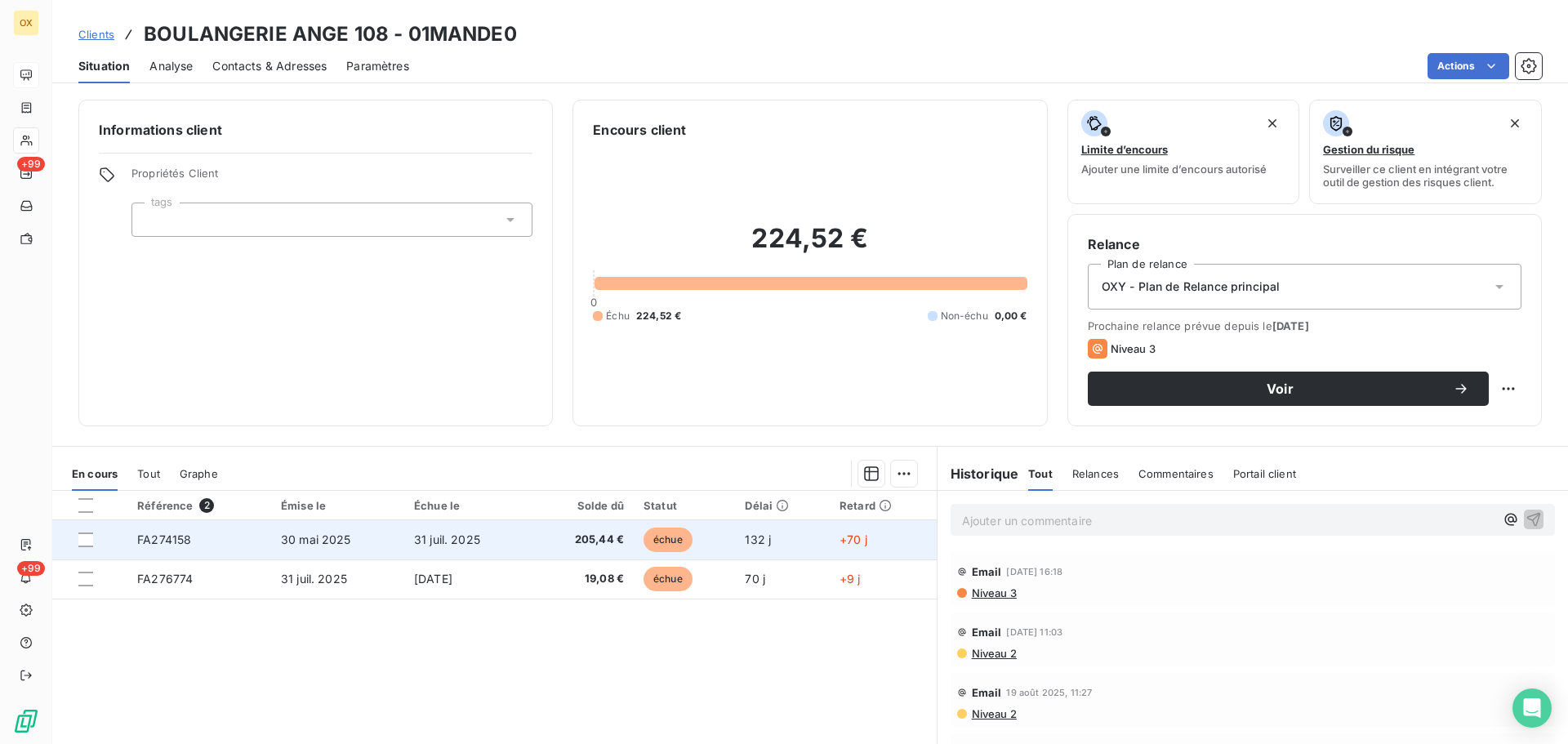
click at [471, 544] on td "31 juil. 2025" at bounding box center [468, 540] width 127 height 39
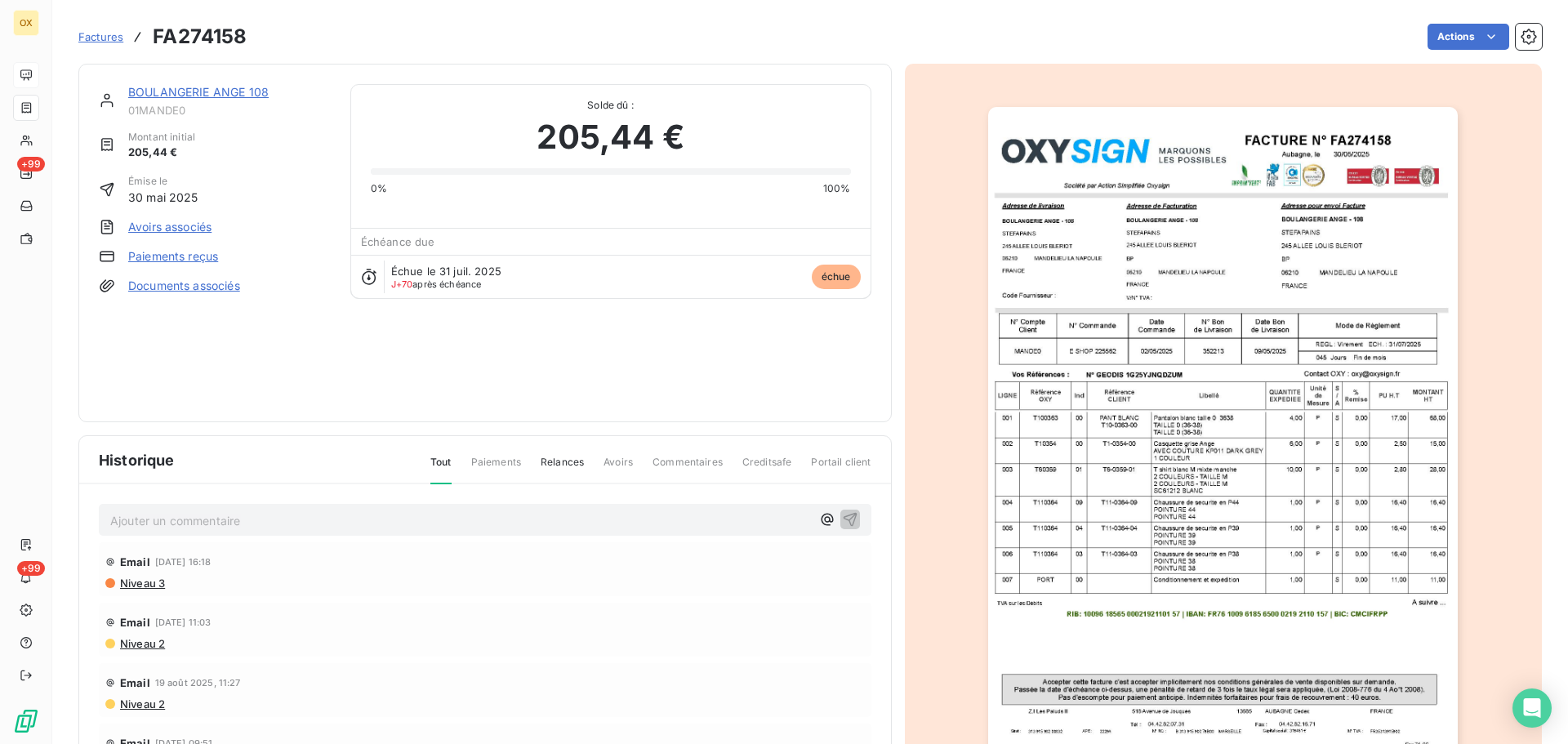
click at [250, 88] on link "BOULANGERIE ANGE 108" at bounding box center [198, 92] width 141 height 14
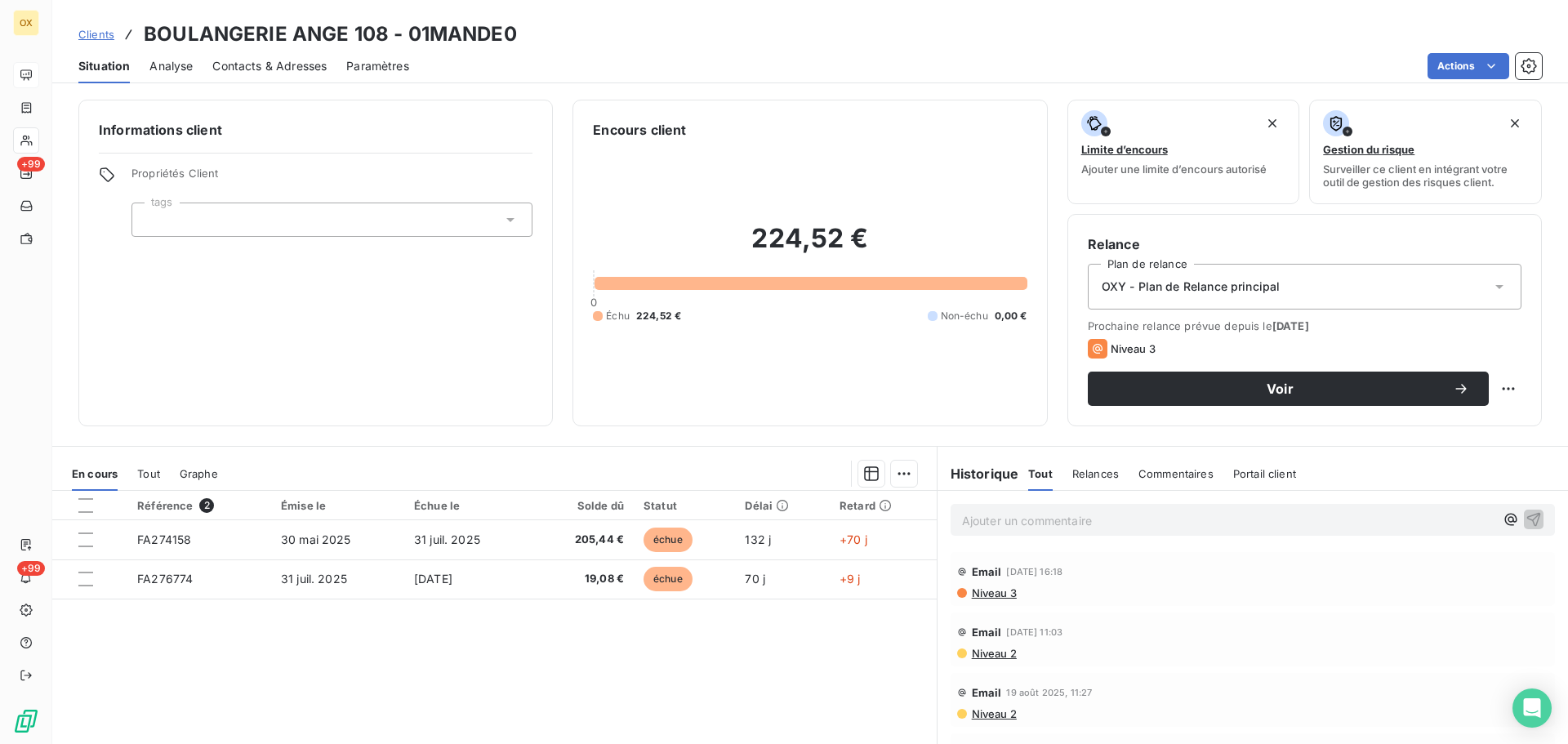
click at [294, 69] on span "Contacts & Adresses" at bounding box center [269, 66] width 114 height 16
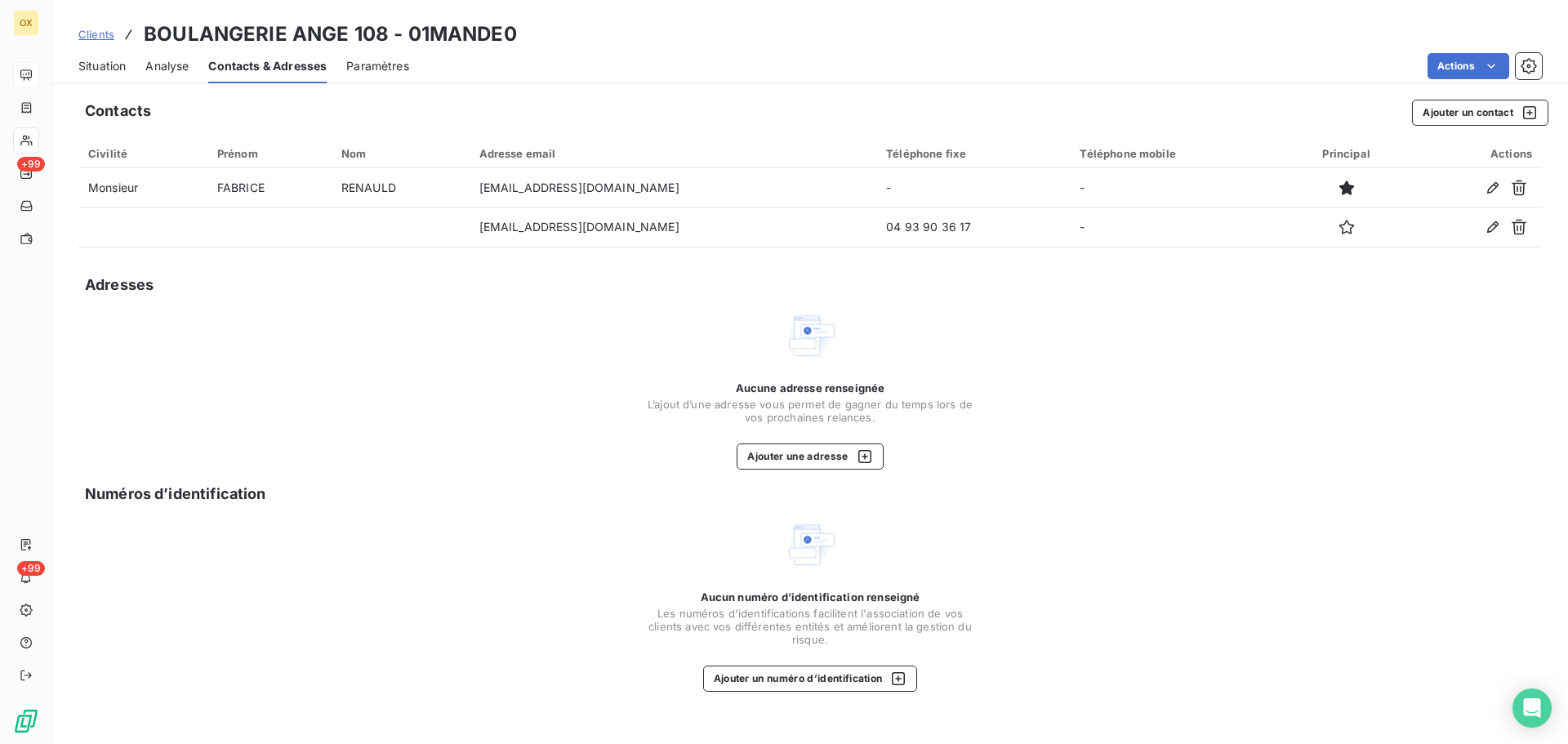
click at [116, 61] on span "Situation" at bounding box center [103, 66] width 48 height 16
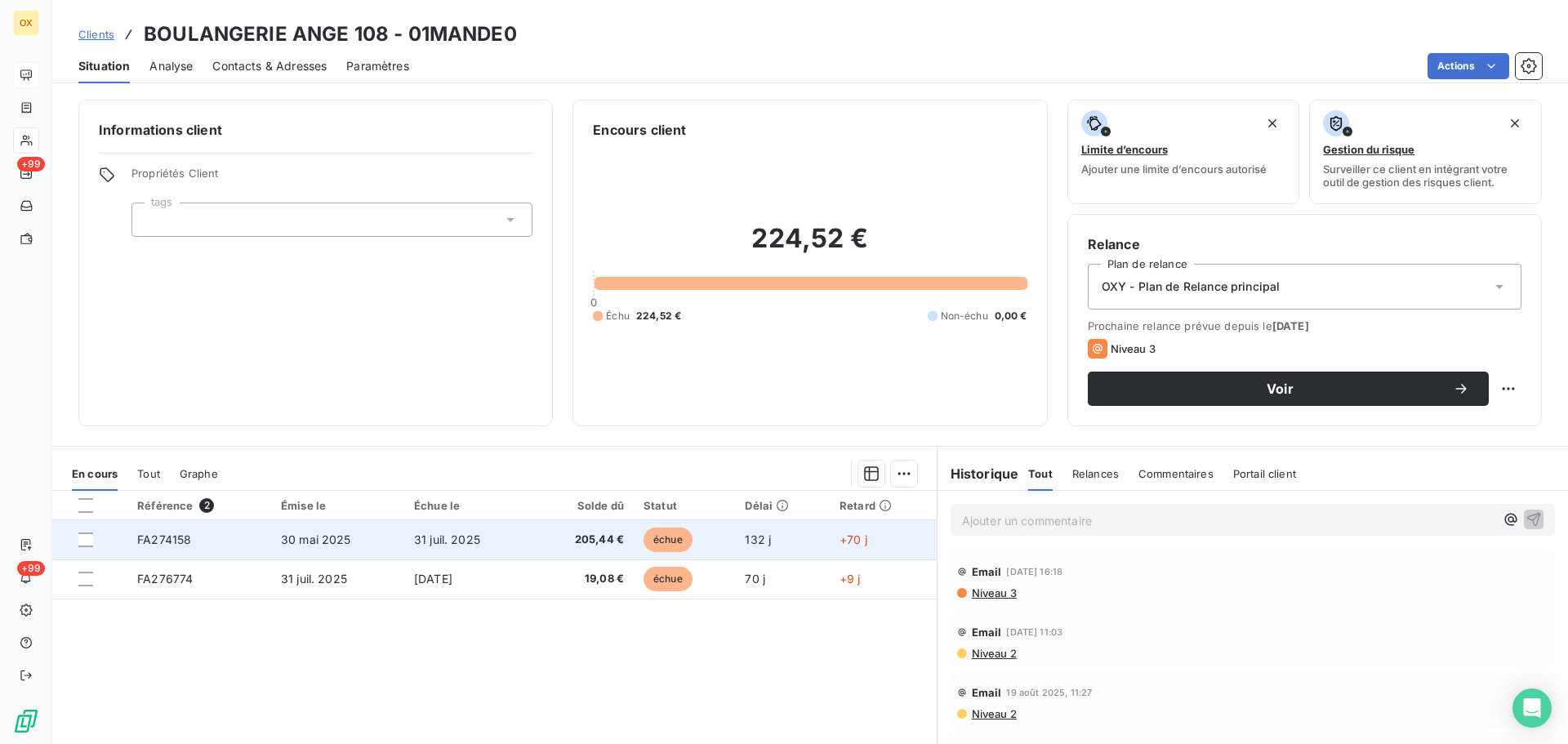
click at [431, 555] on td "31 juil. 2025" at bounding box center [468, 540] width 127 height 39
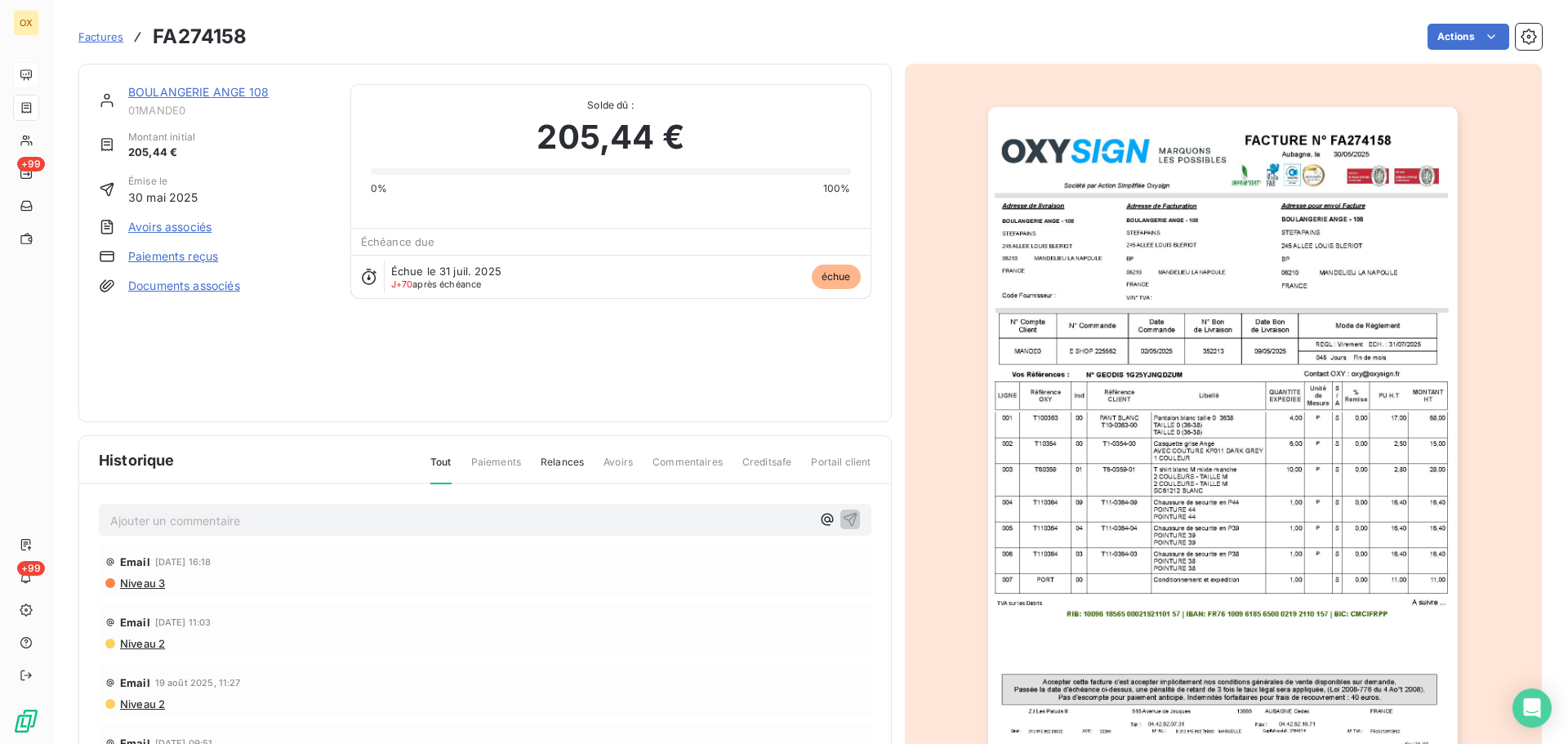
click at [1241, 334] on img "button" at bounding box center [1223, 439] width 470 height 664
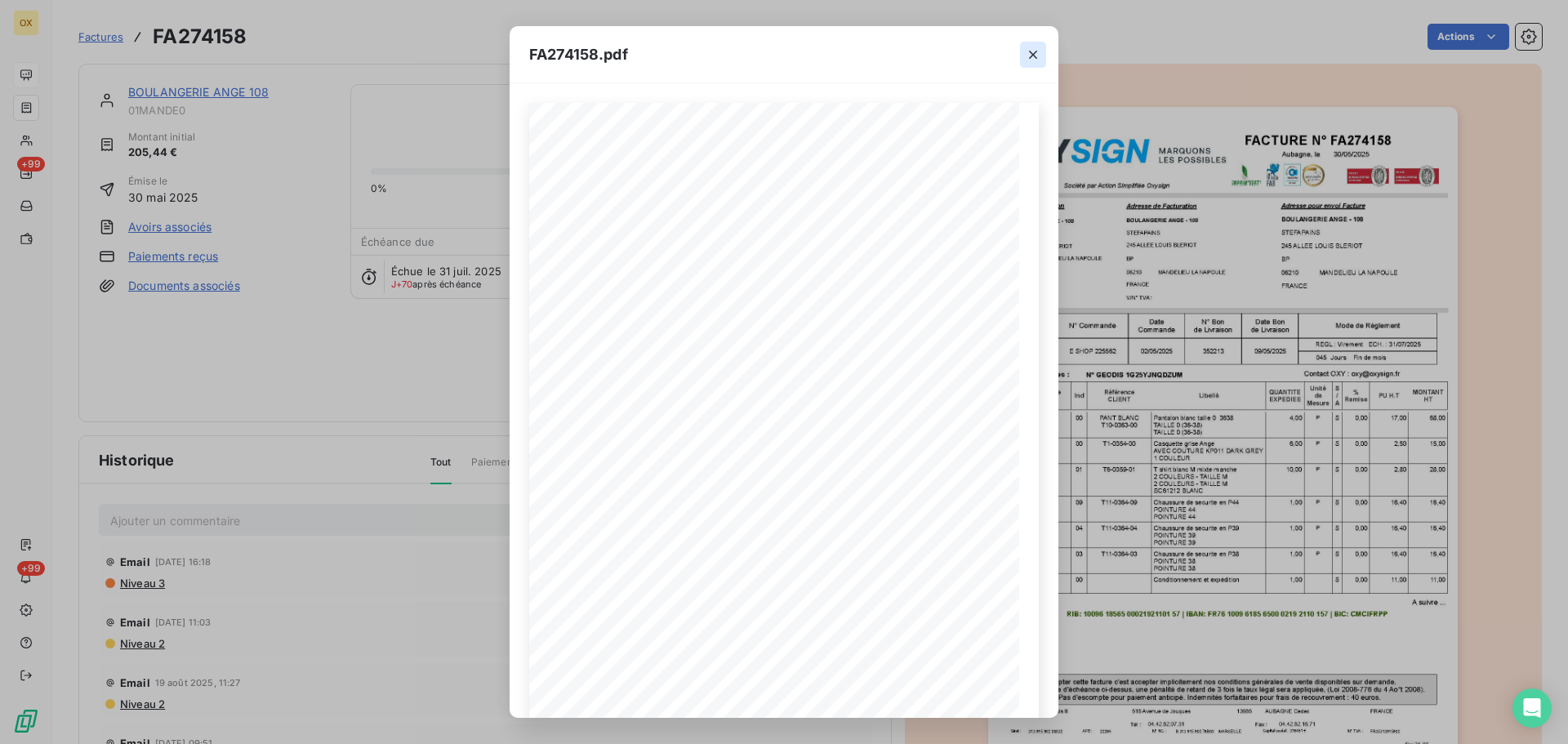
click at [1034, 55] on icon "button" at bounding box center [1033, 54] width 8 height 8
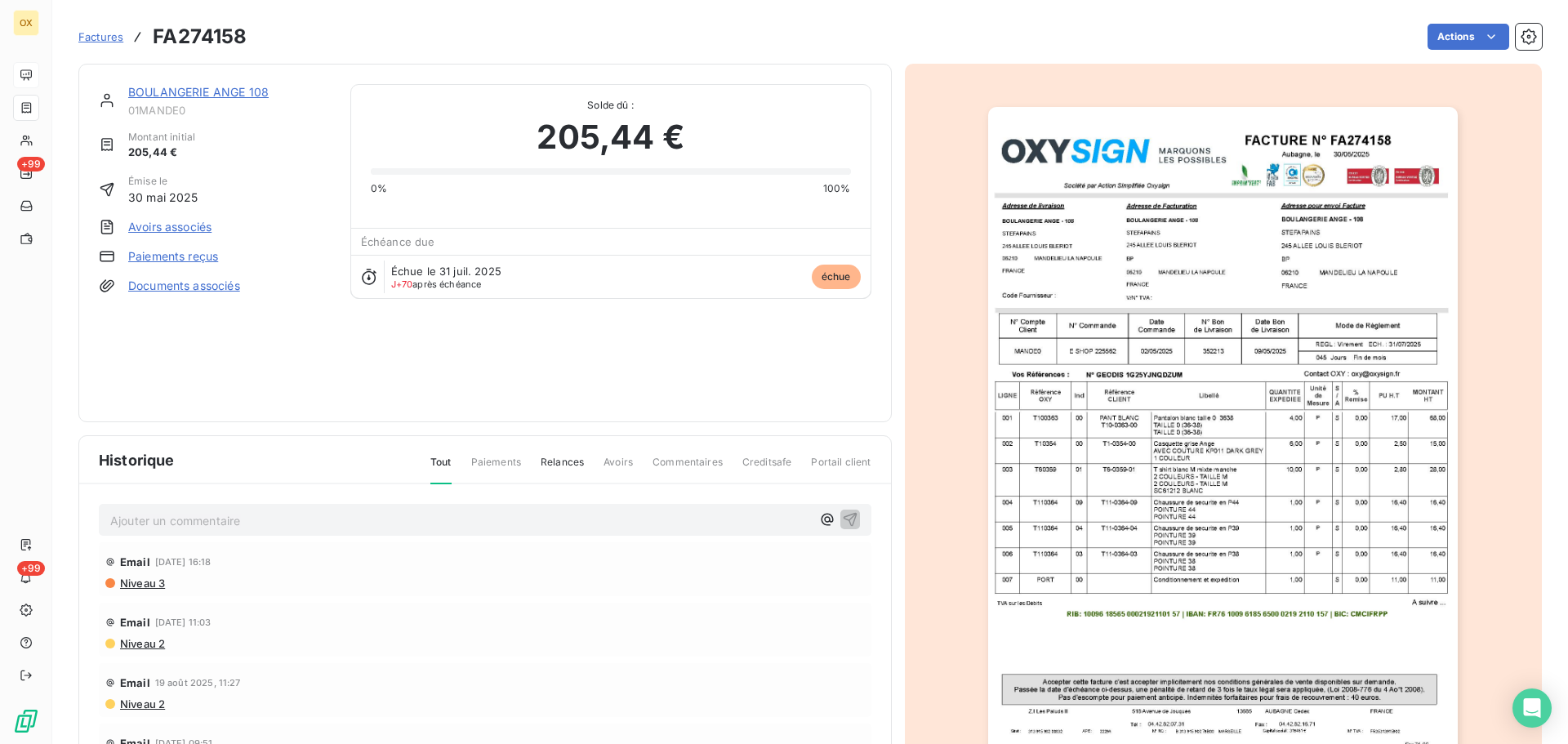
click at [244, 92] on link "BOULANGERIE ANGE 108" at bounding box center [198, 92] width 141 height 14
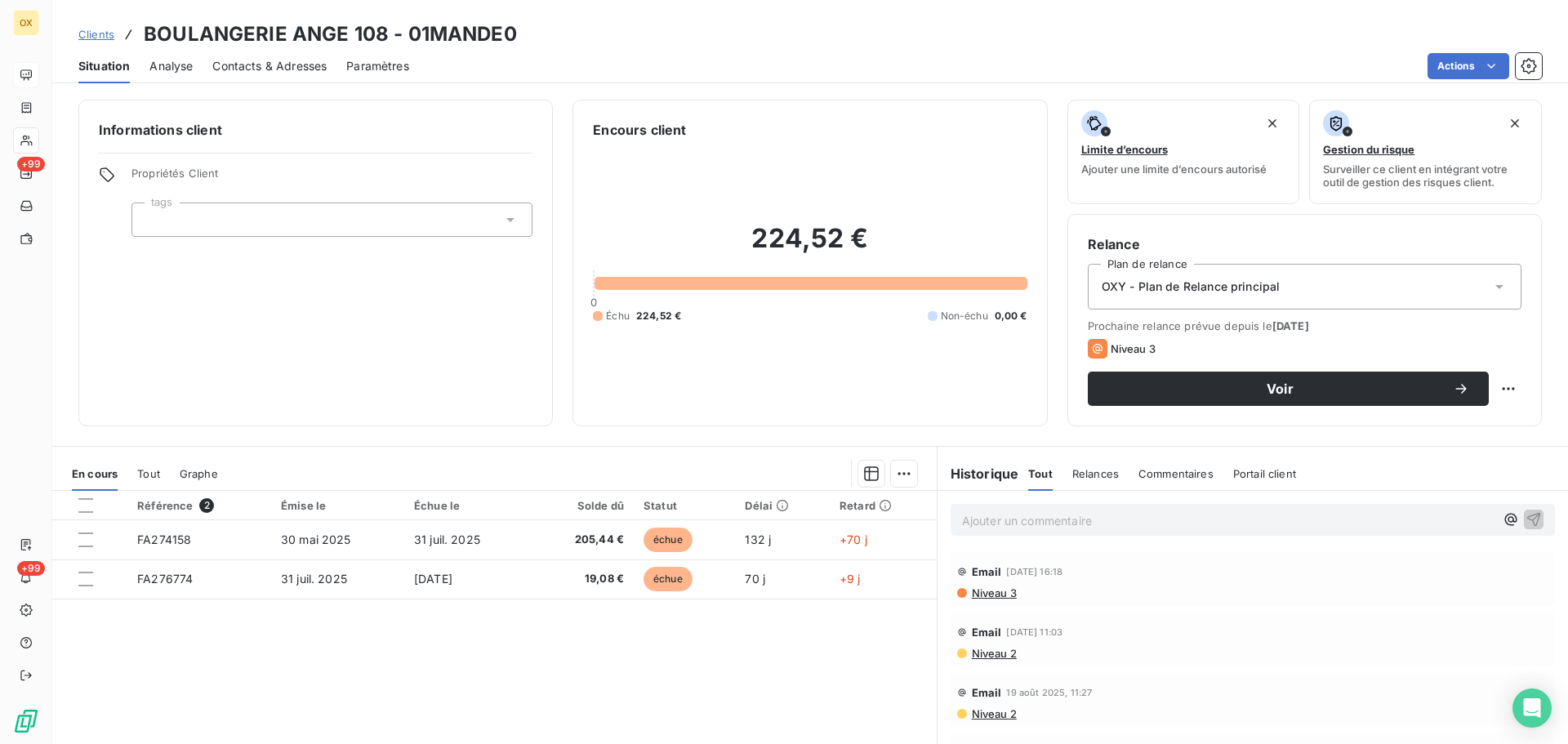
click at [307, 72] on span "Contacts & Adresses" at bounding box center [269, 66] width 114 height 16
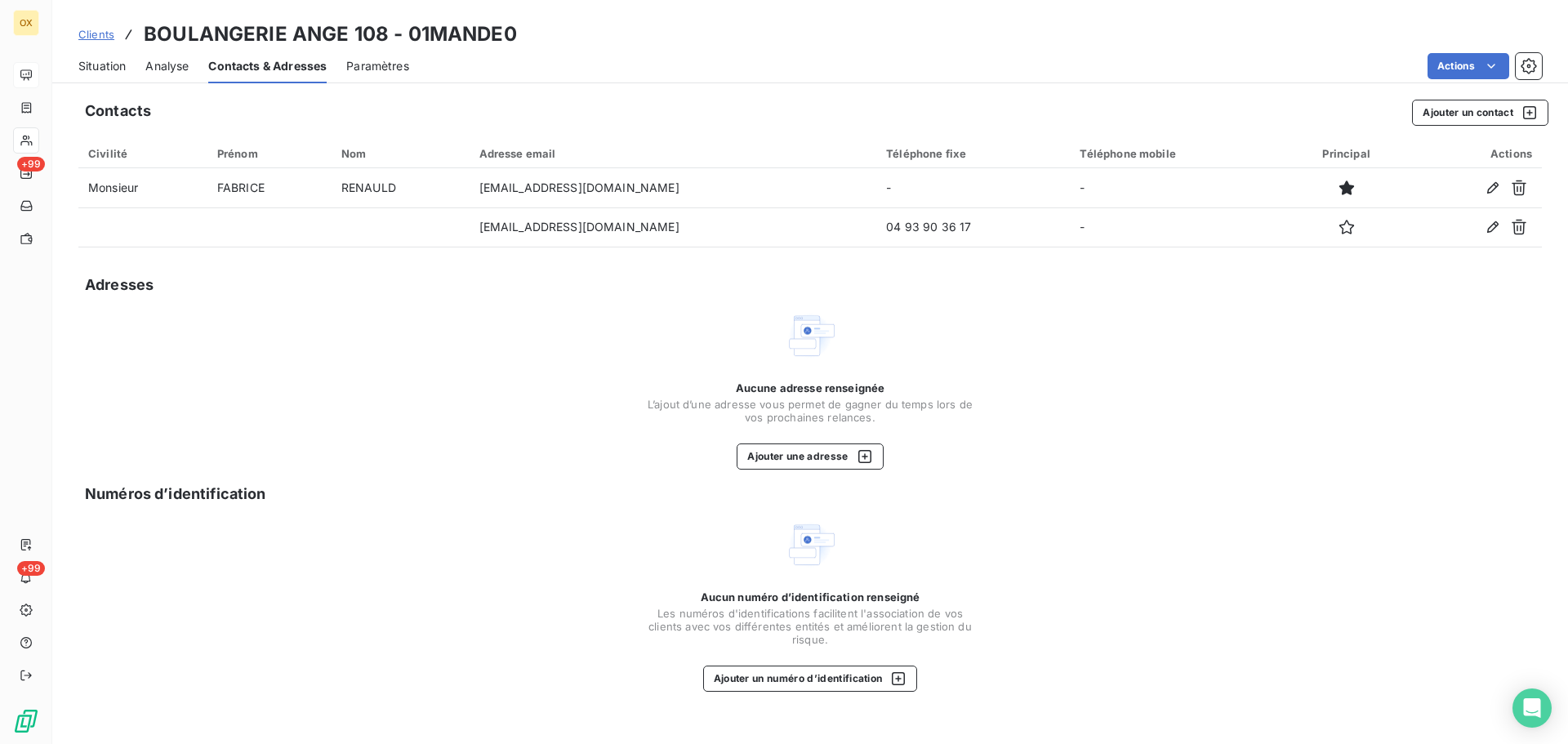
click at [115, 60] on span "Situation" at bounding box center [103, 66] width 48 height 16
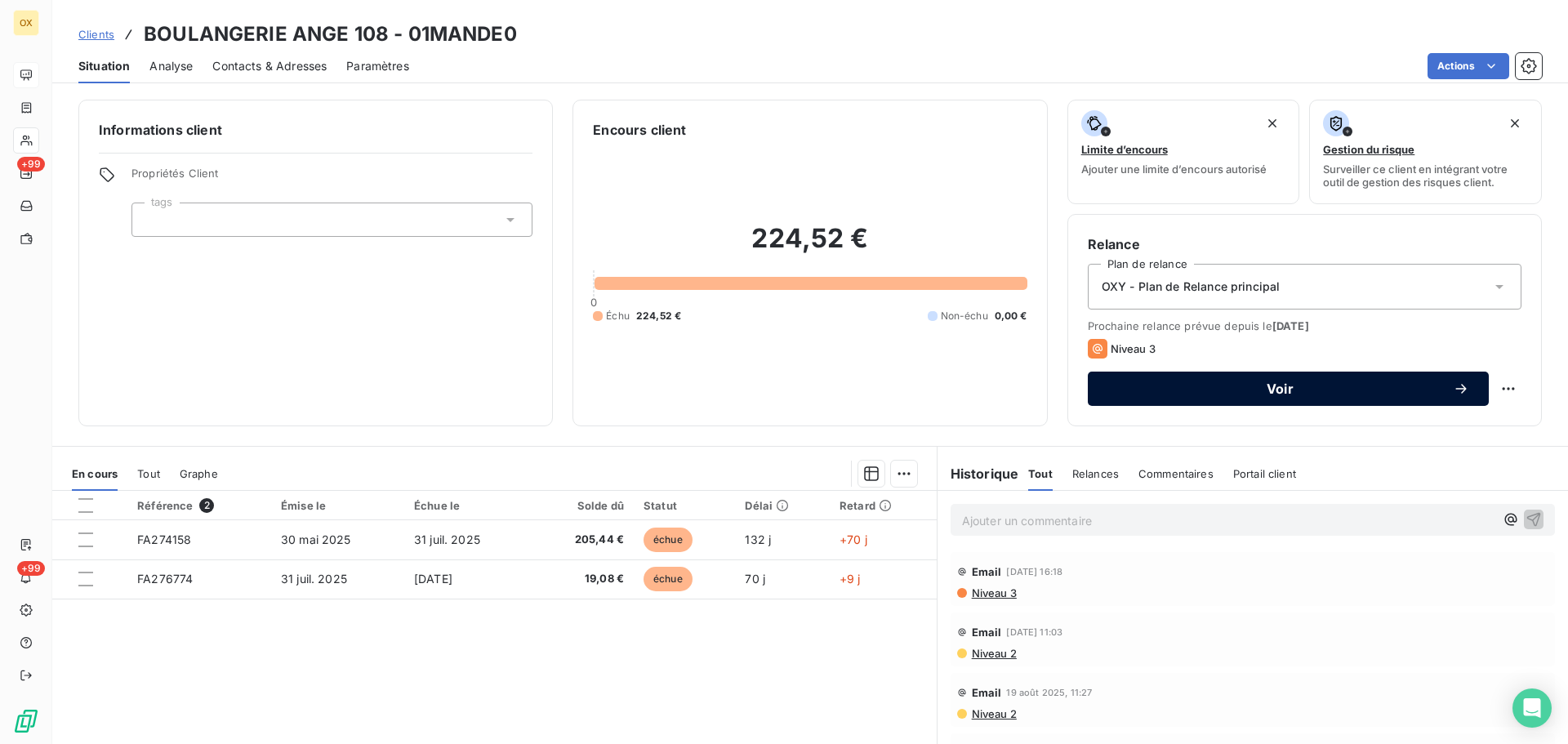
click at [1248, 387] on span "Voir" at bounding box center [1280, 388] width 345 height 13
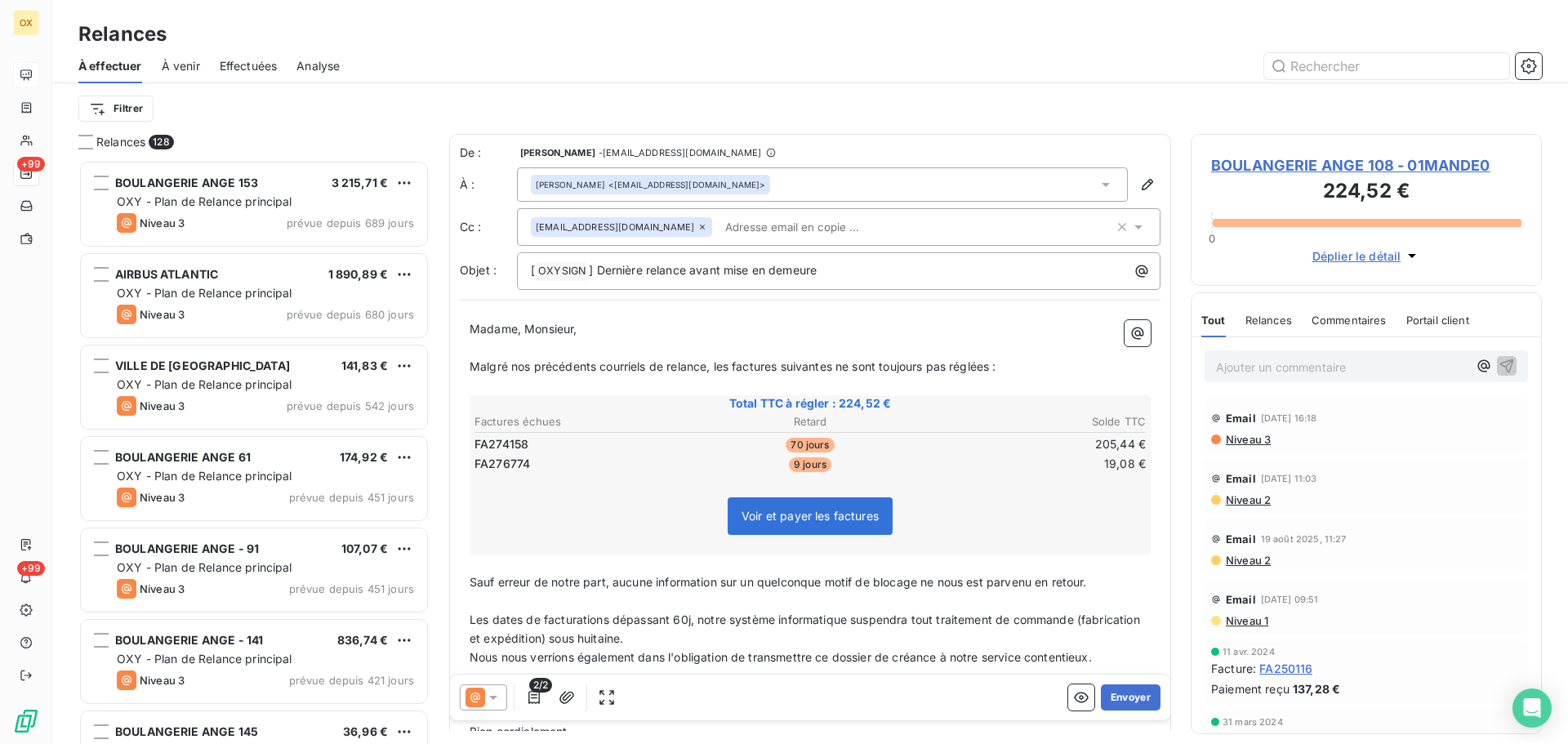
scroll to position [571, 339]
click at [493, 695] on icon at bounding box center [493, 697] width 8 height 4
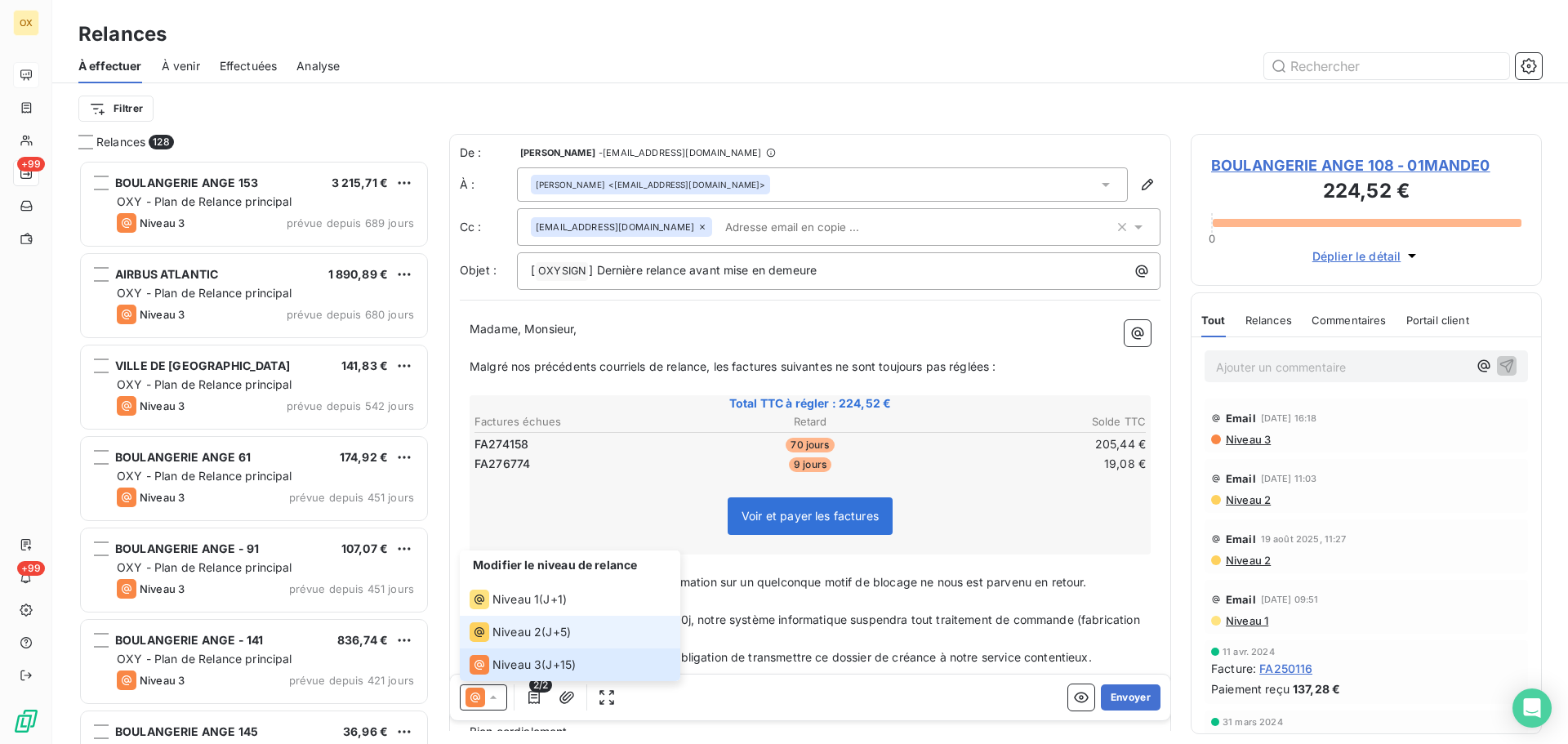
click at [499, 633] on span "Niveau 2" at bounding box center [516, 632] width 49 height 16
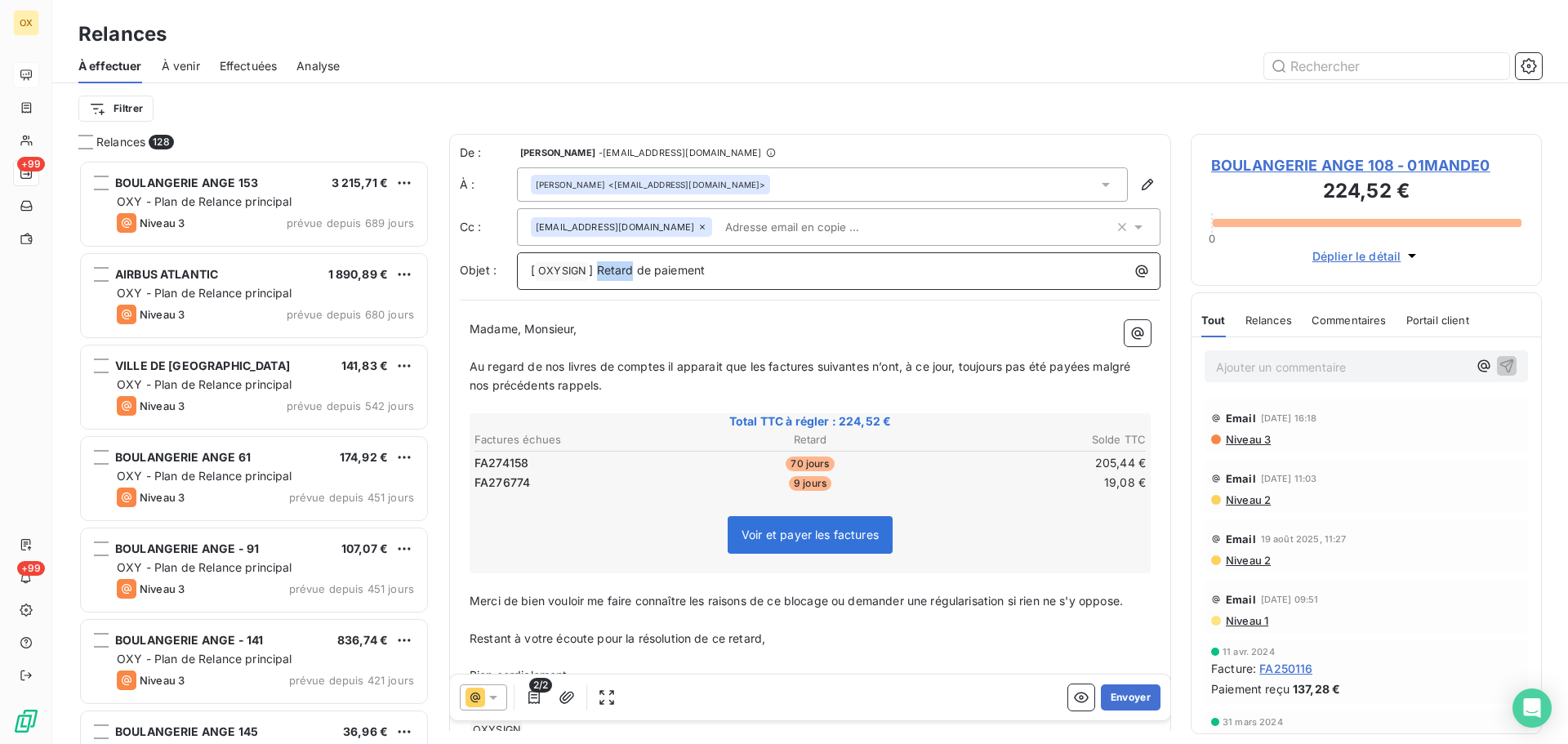
drag, startPoint x: 631, startPoint y: 267, endPoint x: 597, endPoint y: 264, distance: 34.1
click at [597, 264] on span "] Retard de paiement" at bounding box center [646, 270] width 116 height 14
click at [1234, 164] on span "BOULANGERIE ANGE 108 - 01MANDE0" at bounding box center [1365, 165] width 311 height 22
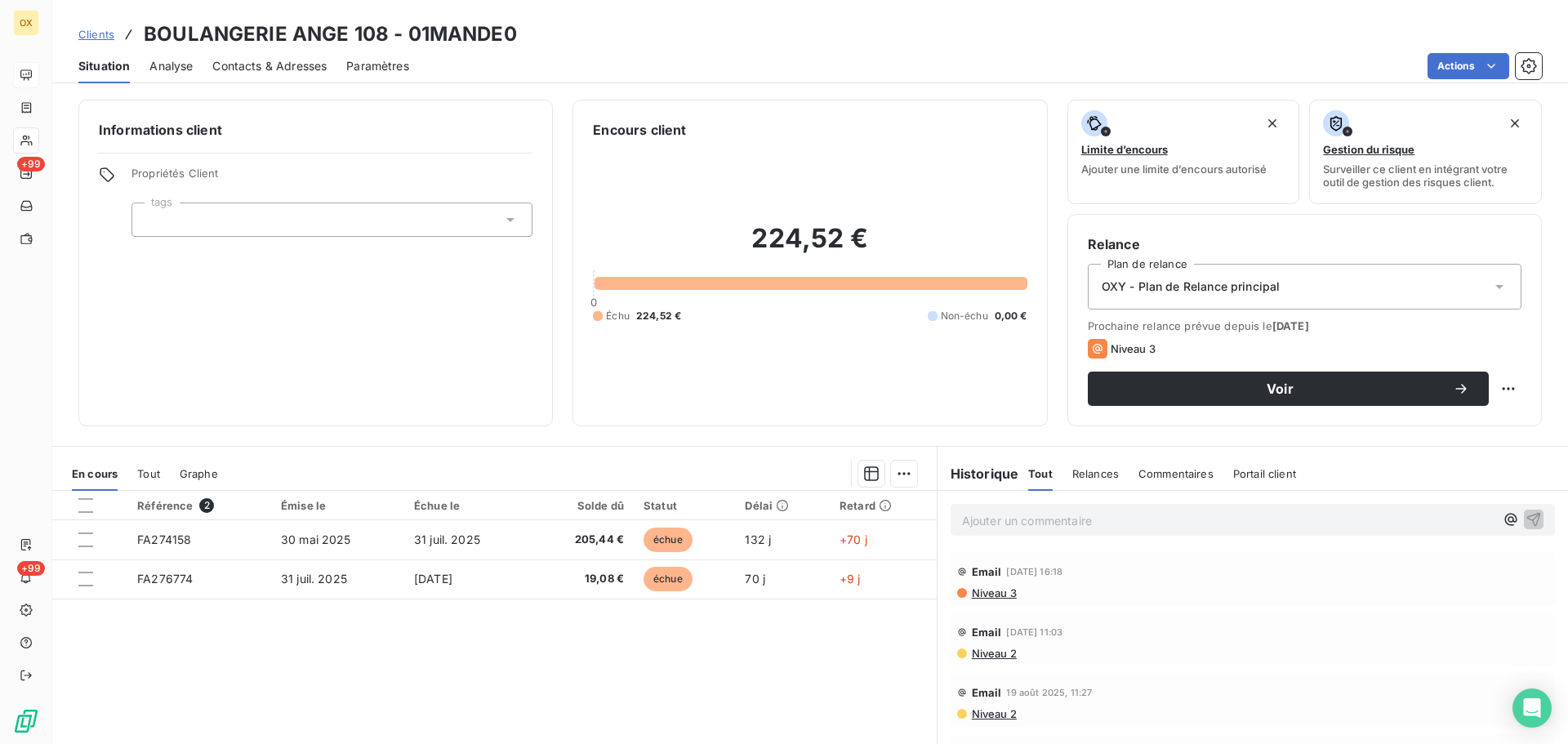
click at [284, 65] on span "Contacts & Adresses" at bounding box center [269, 66] width 114 height 16
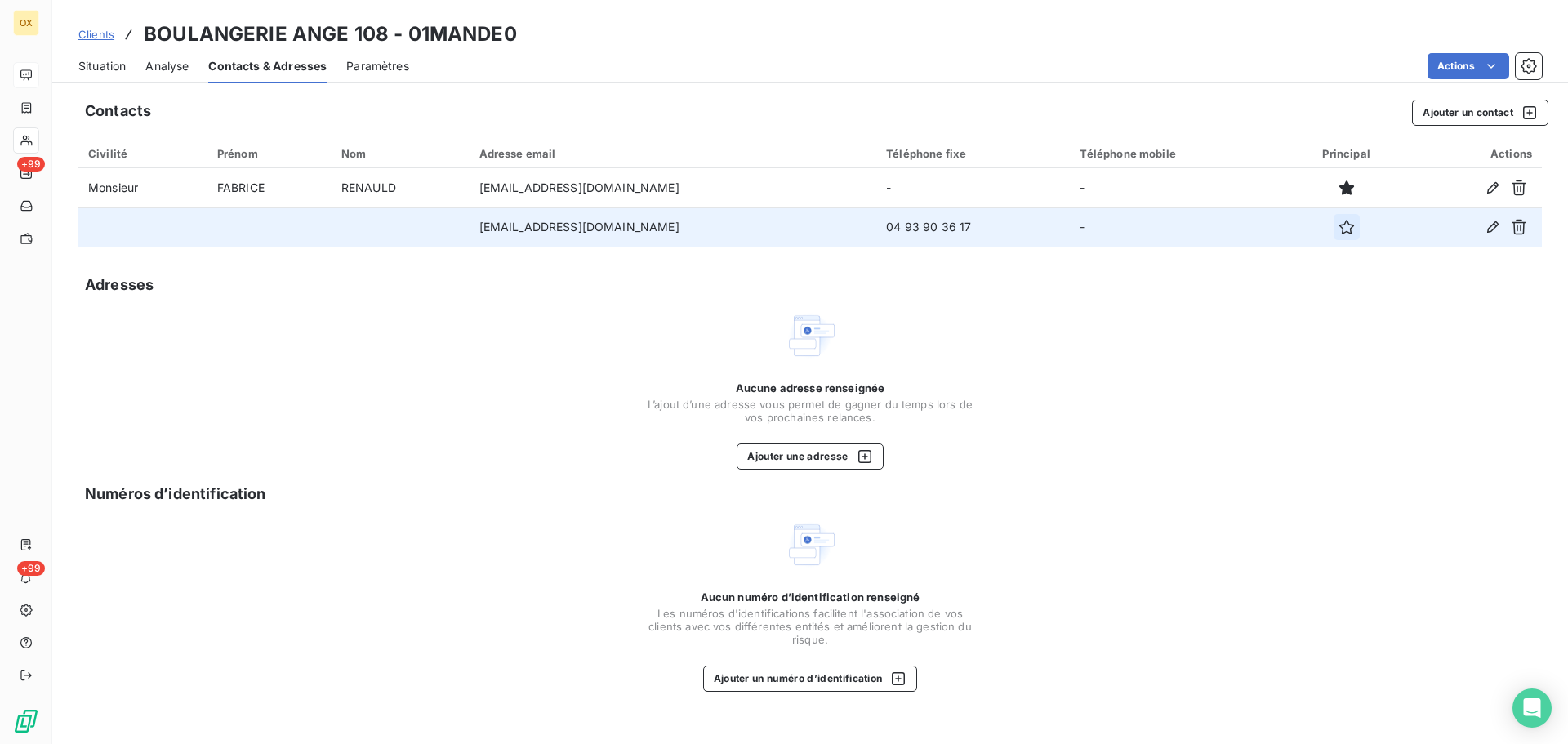
click at [1346, 229] on icon "button" at bounding box center [1346, 226] width 16 height 16
click at [111, 65] on span "Situation" at bounding box center [103, 66] width 48 height 16
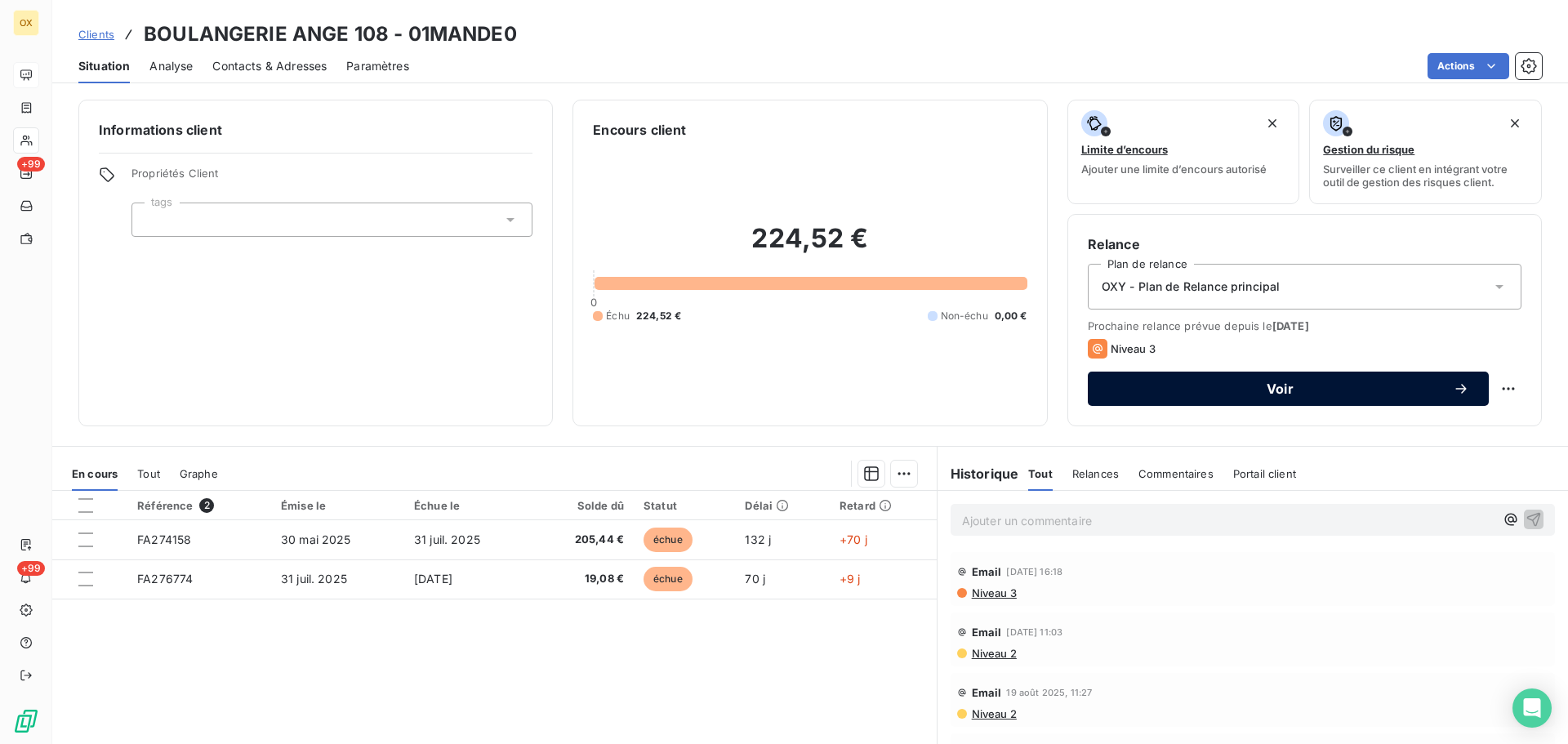
click at [1195, 394] on span "Voir" at bounding box center [1280, 388] width 345 height 13
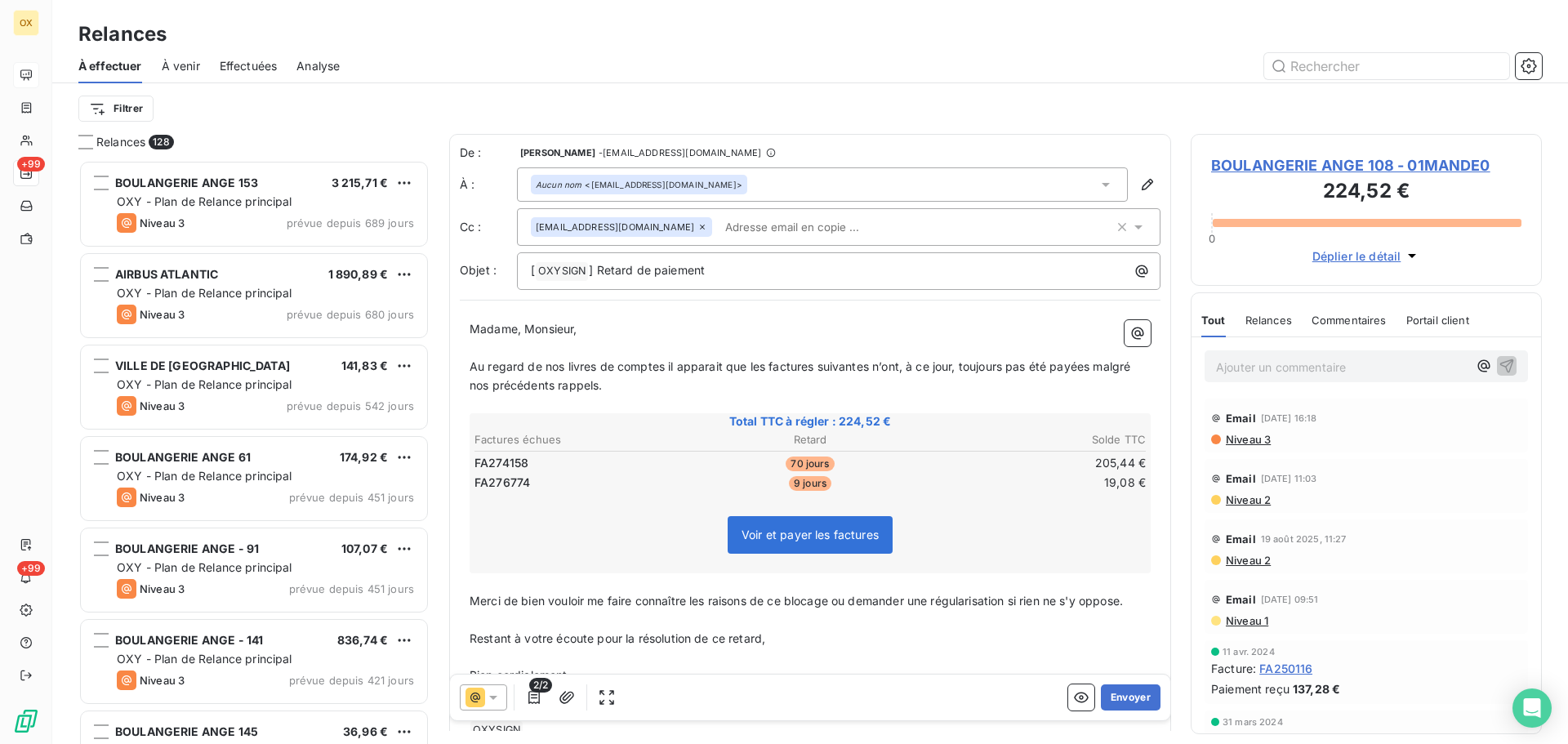
scroll to position [571, 339]
drag, startPoint x: 633, startPoint y: 265, endPoint x: 597, endPoint y: 265, distance: 36.0
click at [597, 265] on span "] Retard de paiement" at bounding box center [646, 270] width 116 height 14
drag, startPoint x: 526, startPoint y: 324, endPoint x: 469, endPoint y: 322, distance: 57.0
click at [469, 322] on div "Madame, Monsieur, ﻿ Au regard de nos livres de comptes il apparait que les fact…" at bounding box center [811, 530] width 701 height 439
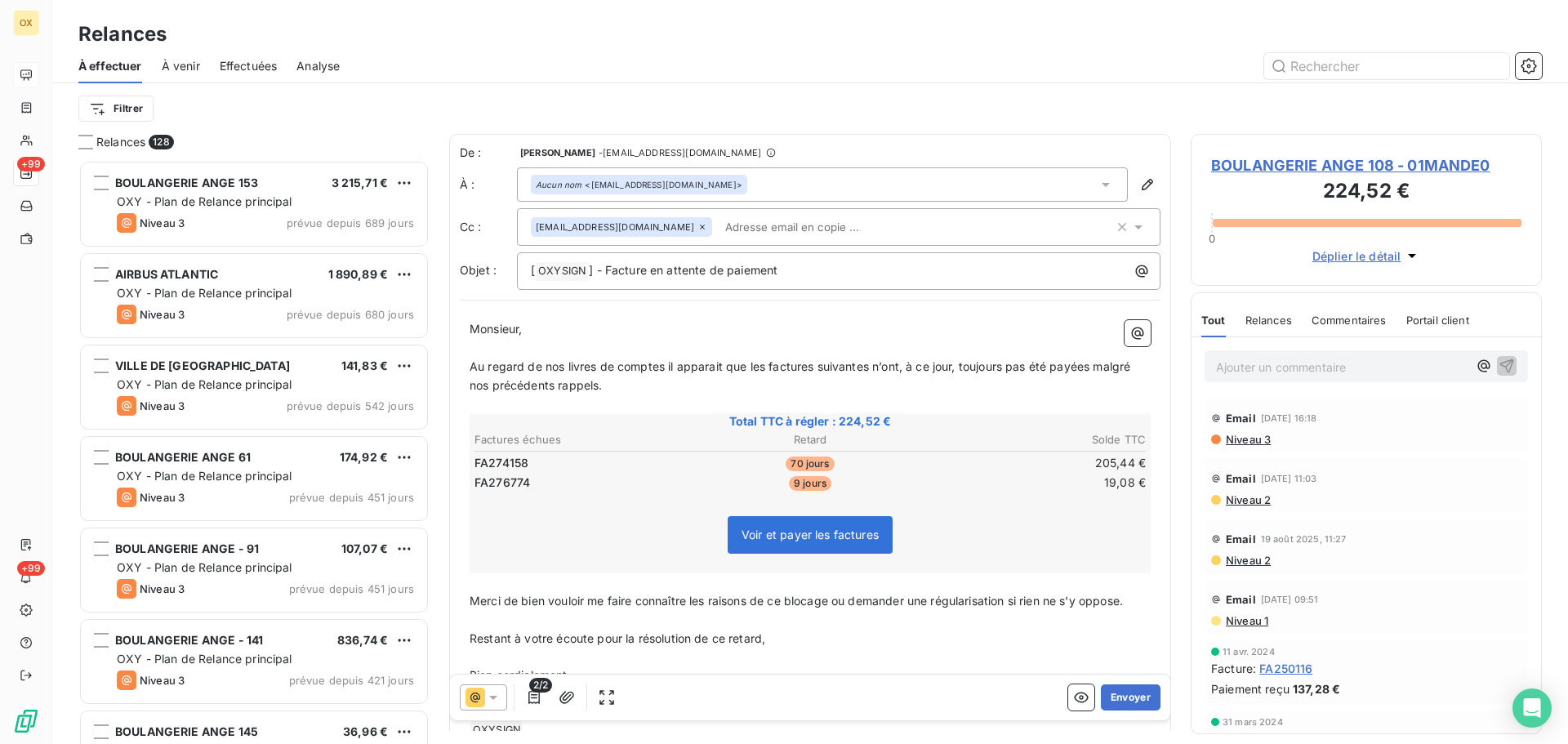
drag, startPoint x: 470, startPoint y: 357, endPoint x: 599, endPoint y: 355, distance: 129.0
click at [470, 358] on p "Au regard de nos livres de comptes il apparait que les factures suivantes n’ont…" at bounding box center [811, 376] width 681 height 37
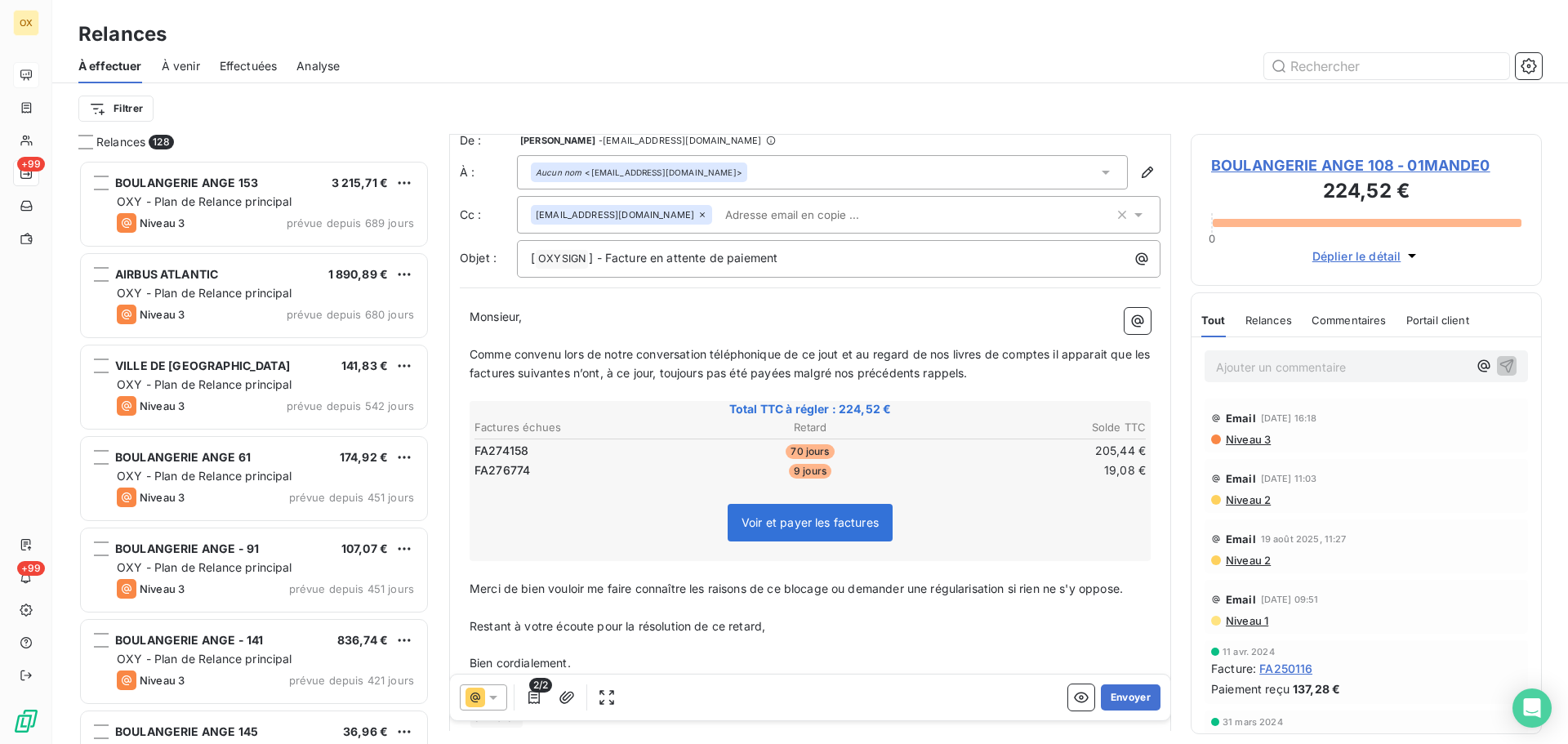
scroll to position [83, 0]
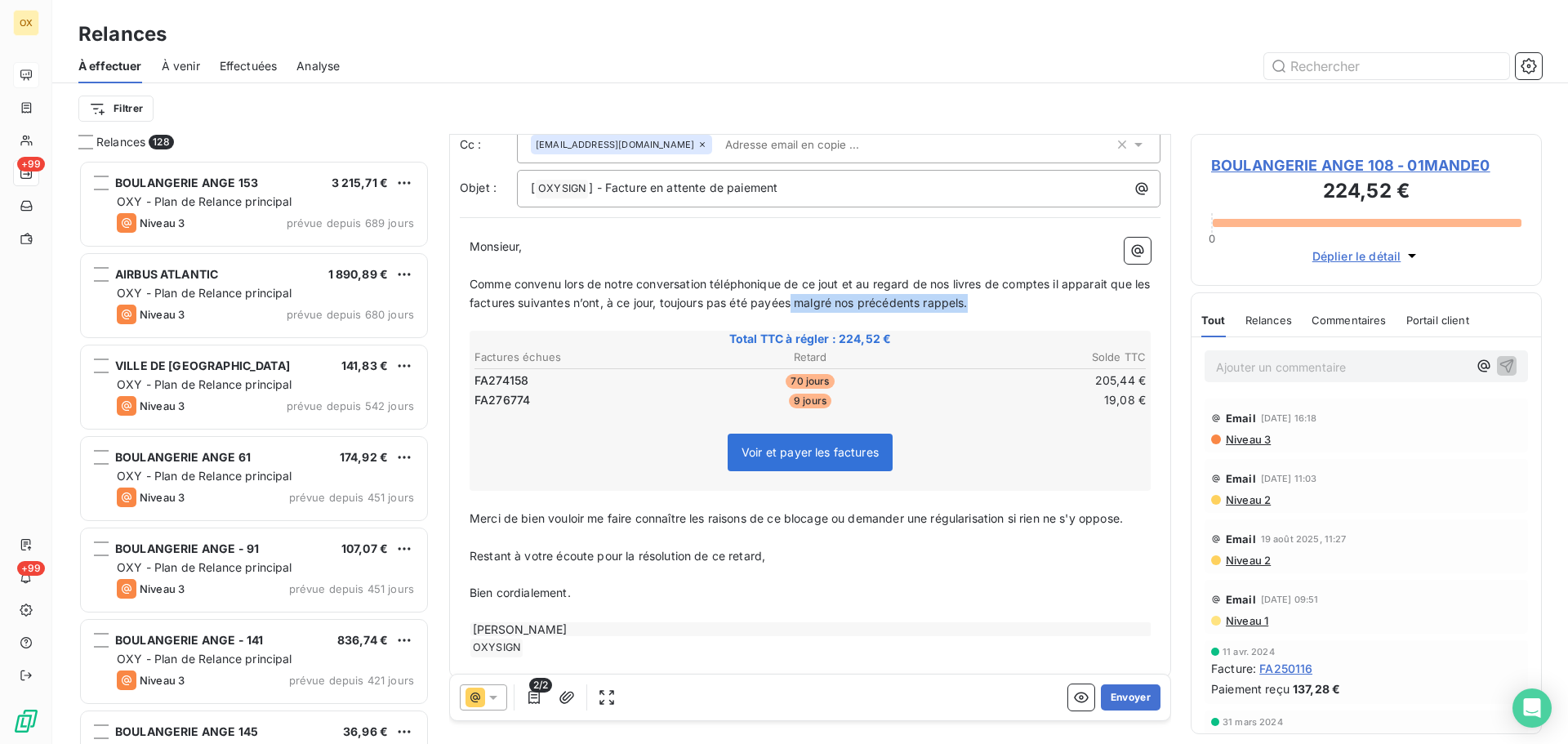
drag, startPoint x: 1011, startPoint y: 304, endPoint x: 810, endPoint y: 311, distance: 201.1
click at [810, 311] on p "Comme convenu lors de notre conversation téléphonique de ce jout et au regard d…" at bounding box center [811, 294] width 681 height 37
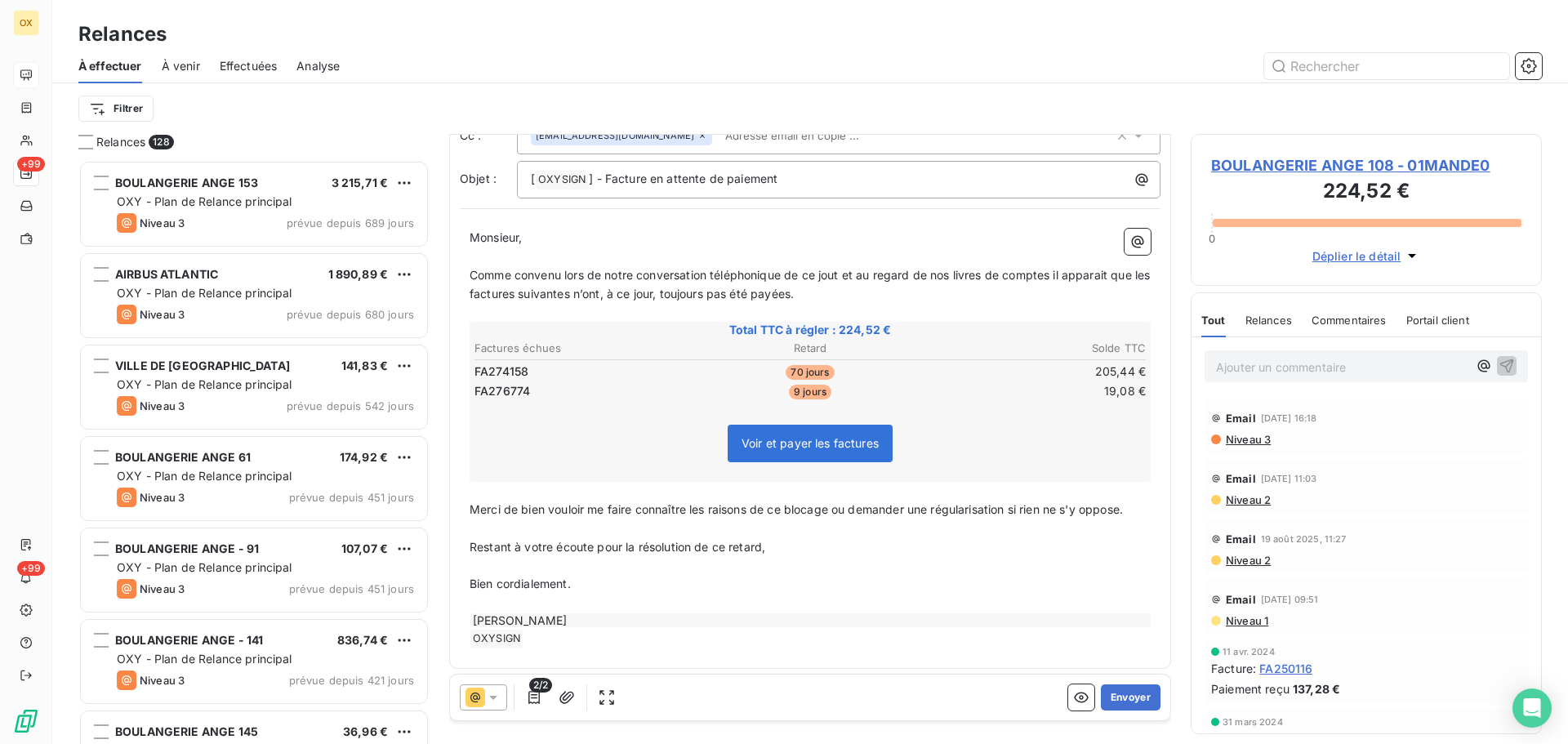
scroll to position [97, 0]
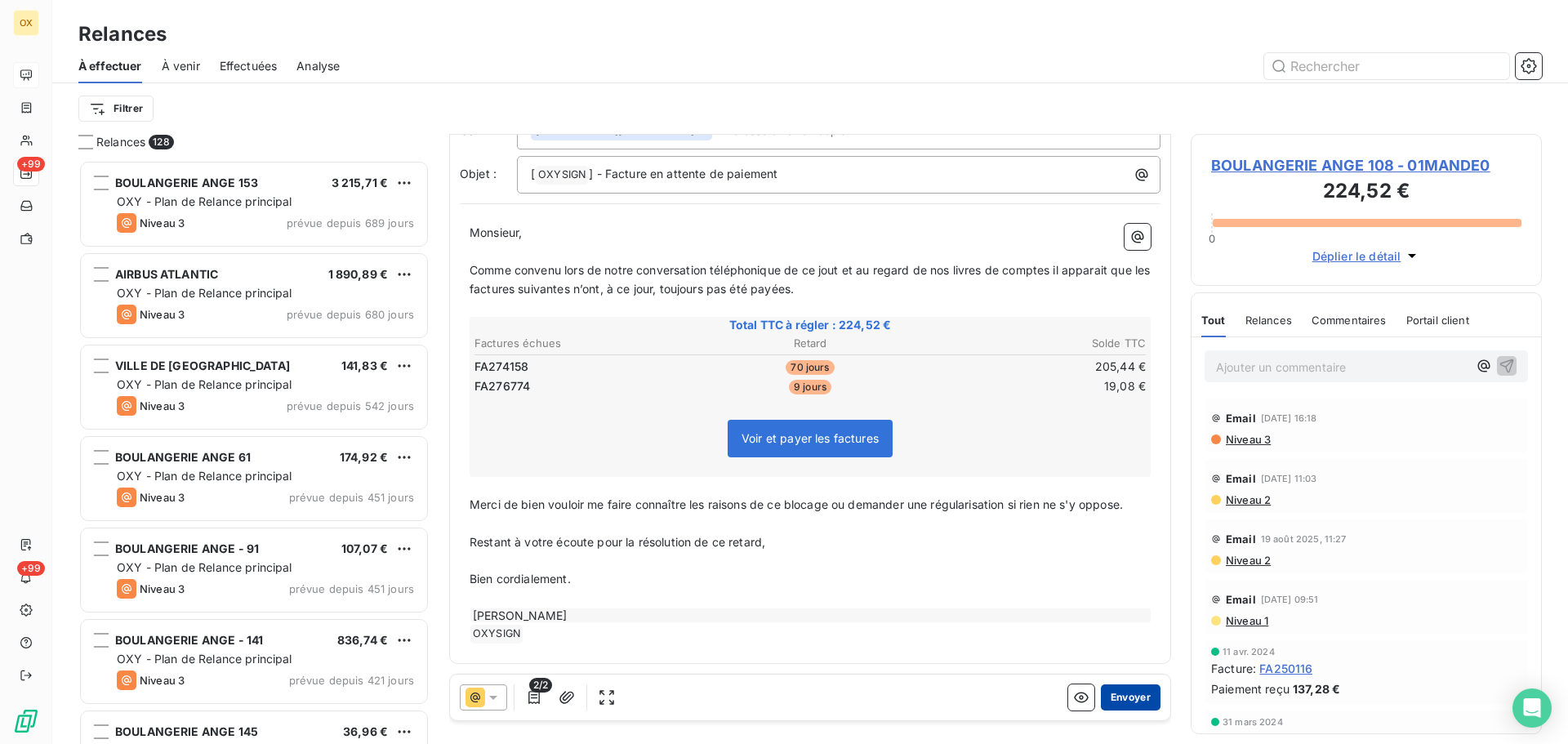
click at [1122, 694] on button "Envoyer" at bounding box center [1130, 697] width 59 height 27
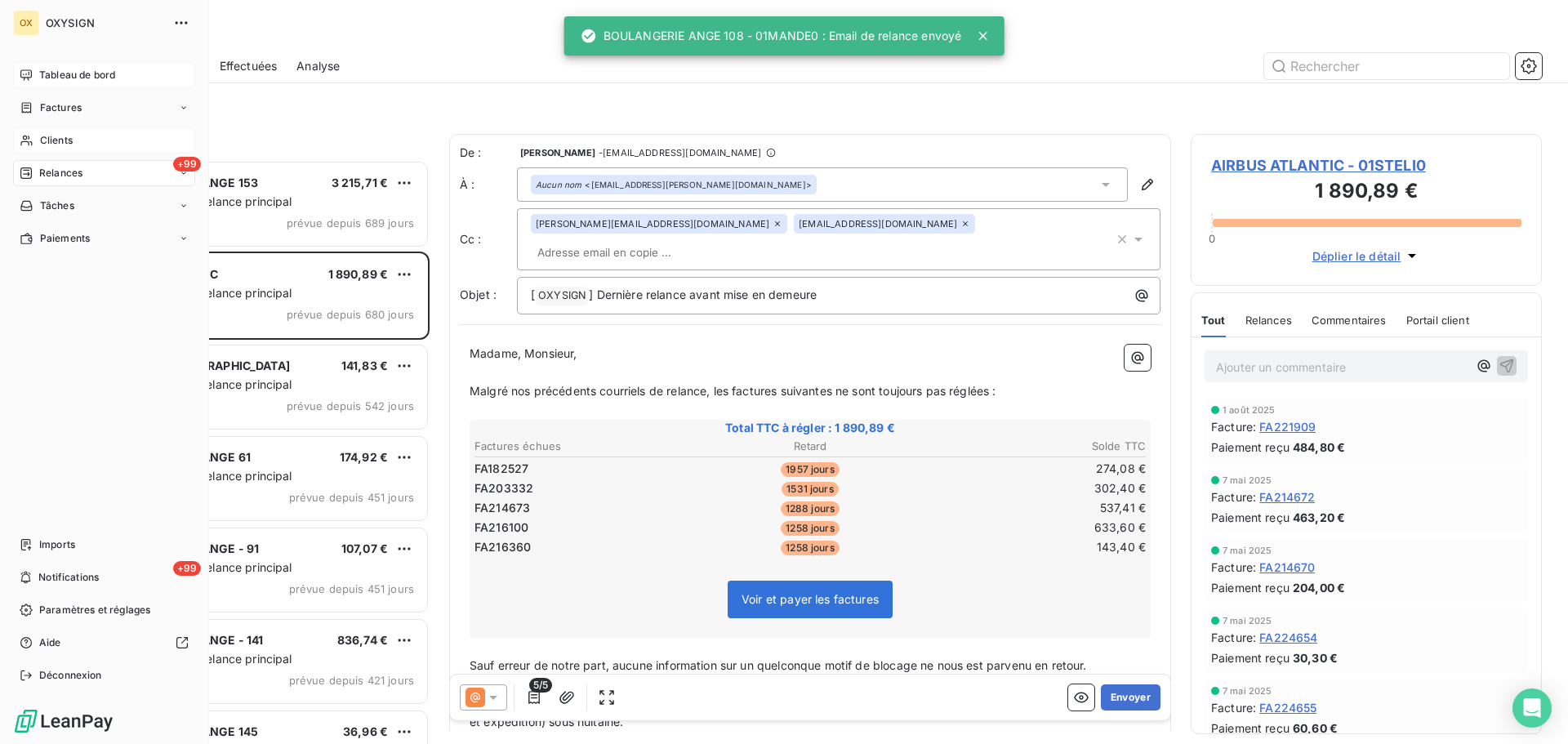
click at [54, 139] on span "Clients" at bounding box center [56, 140] width 33 height 15
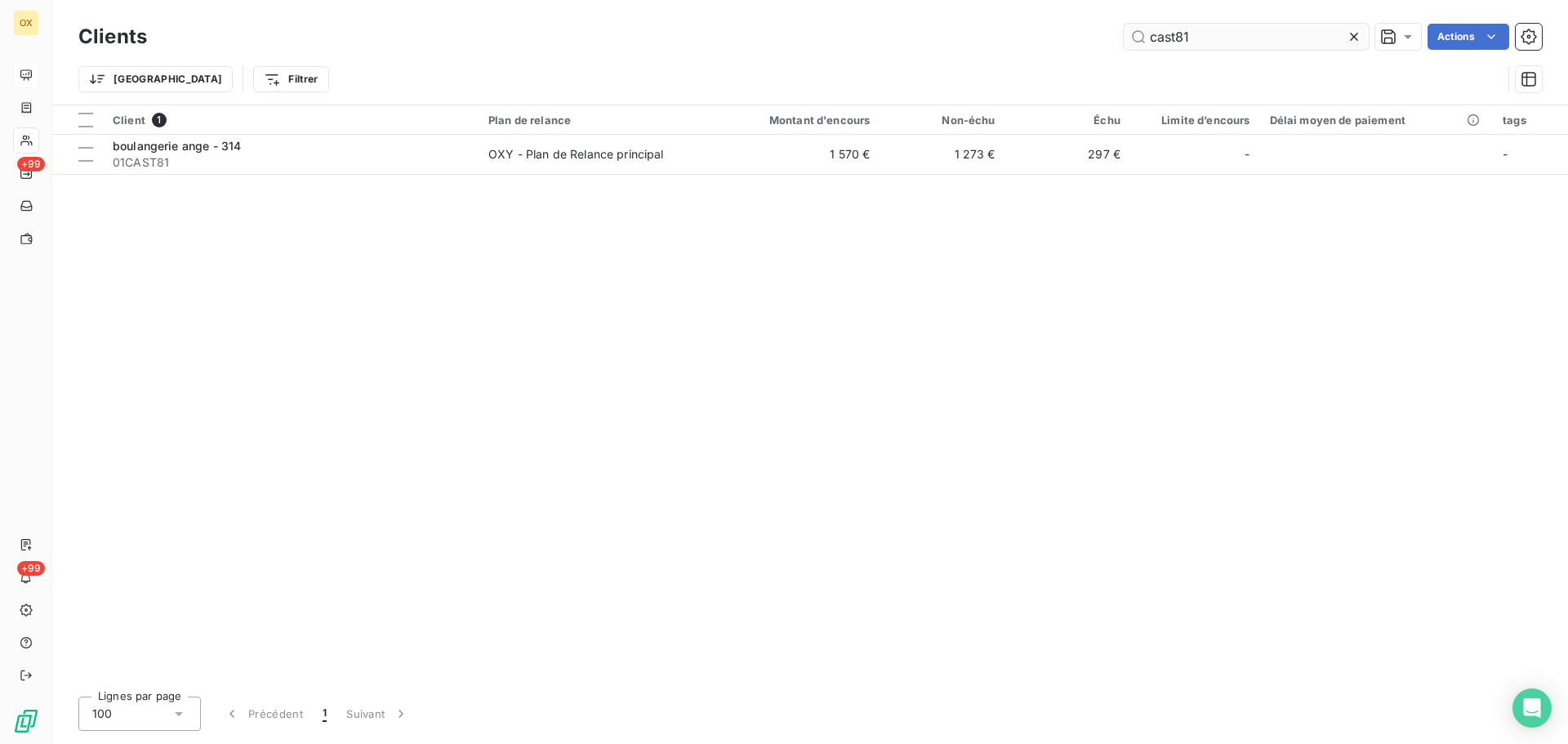
drag, startPoint x: 1213, startPoint y: 38, endPoint x: 1147, endPoint y: 27, distance: 66.9
click at [1147, 27] on input "cast81" at bounding box center [1246, 37] width 245 height 27
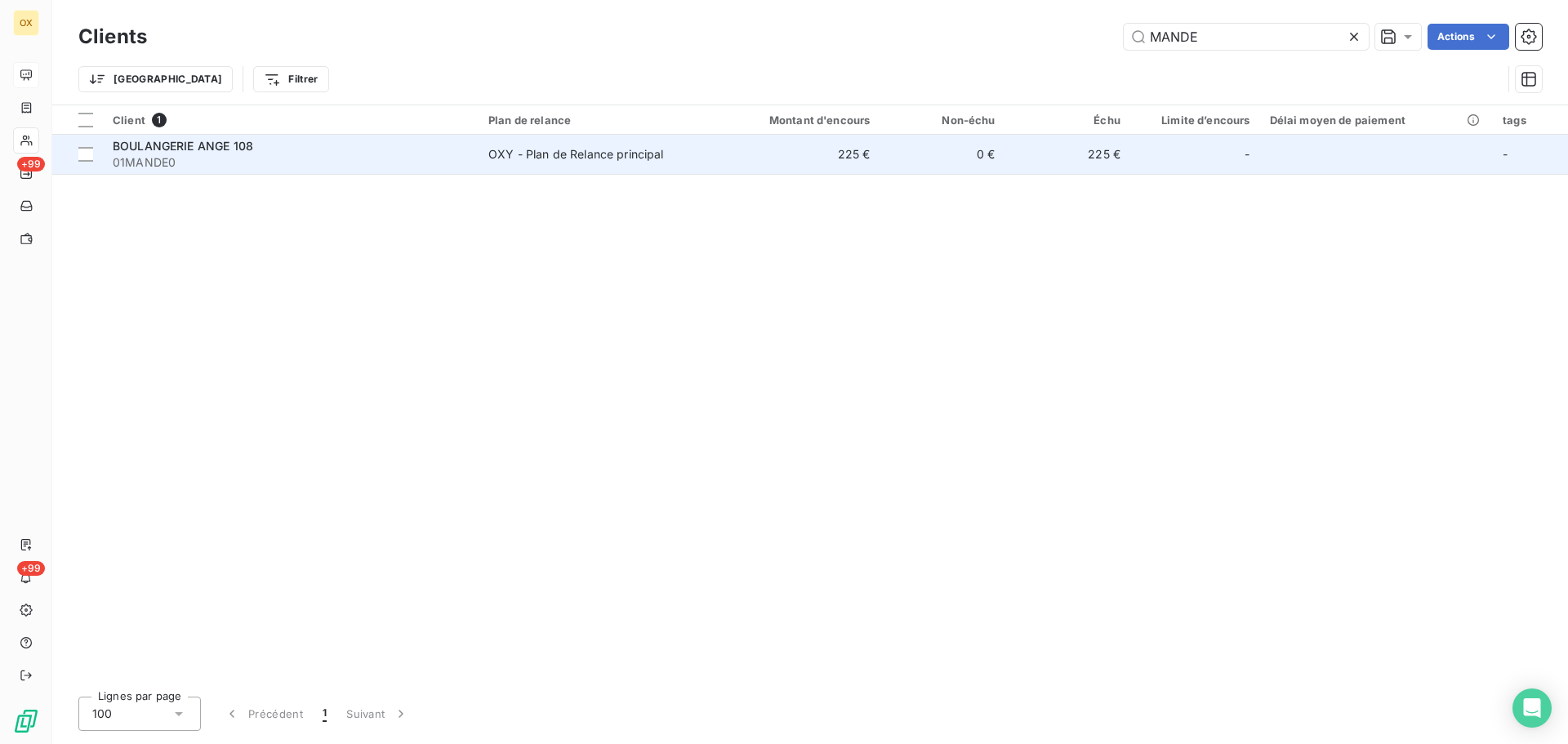
type input "MANDE"
click at [270, 143] on div "BOULANGERIE ANGE 108" at bounding box center [290, 146] width 356 height 16
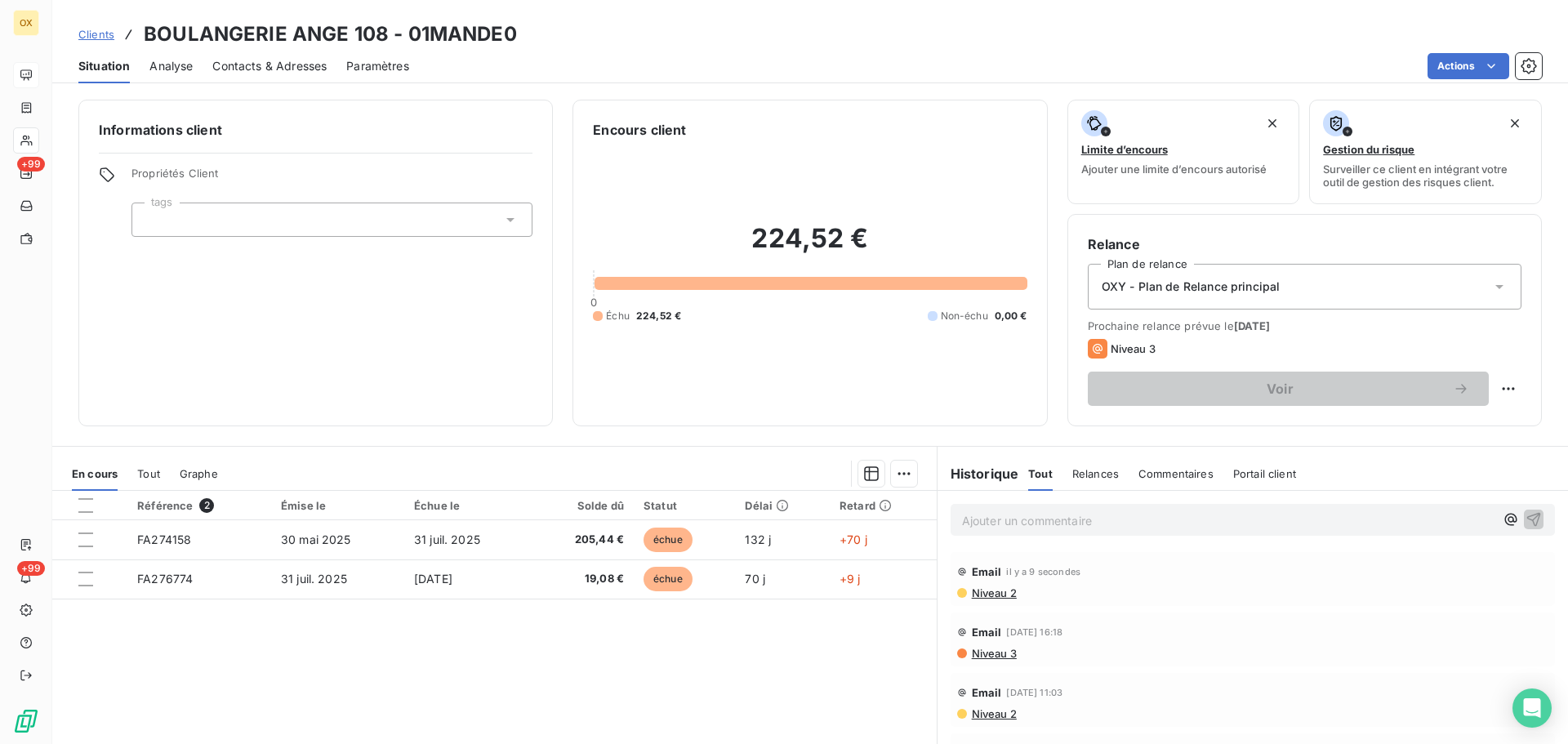
click at [1005, 519] on p "Ajouter un commentaire ﻿" at bounding box center [1228, 520] width 533 height 20
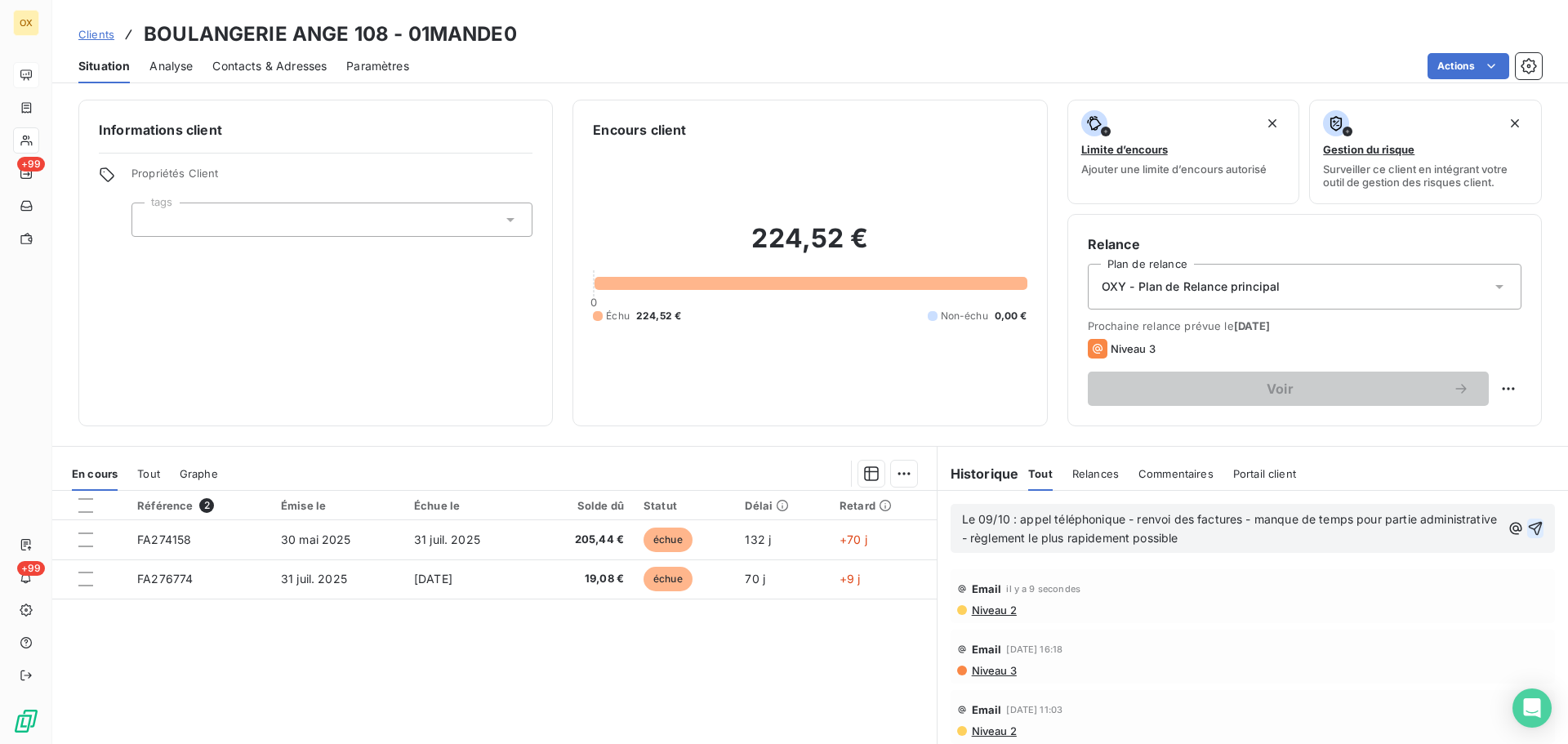
click at [1527, 524] on icon "button" at bounding box center [1535, 528] width 16 height 16
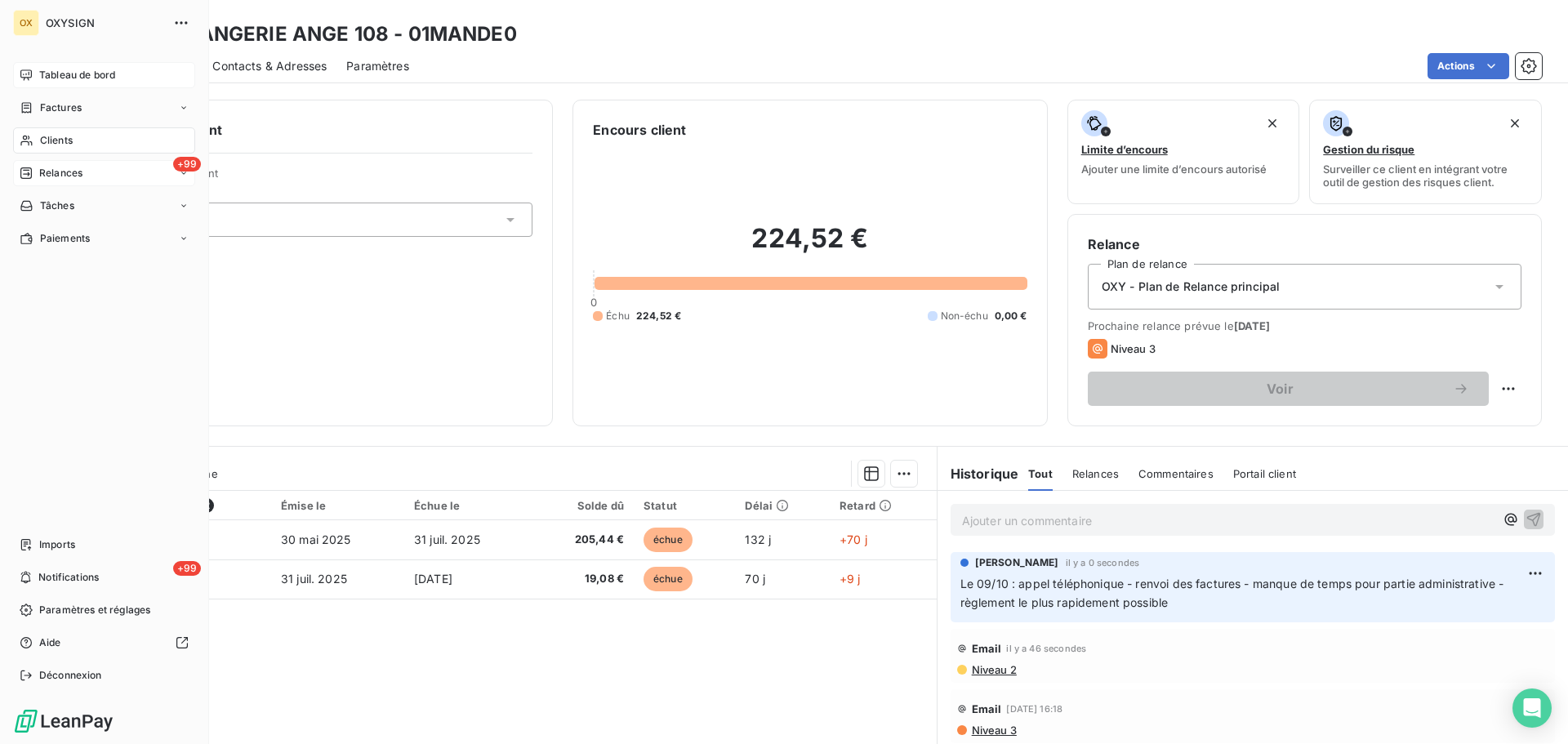
click at [45, 173] on span "Relances" at bounding box center [60, 173] width 43 height 15
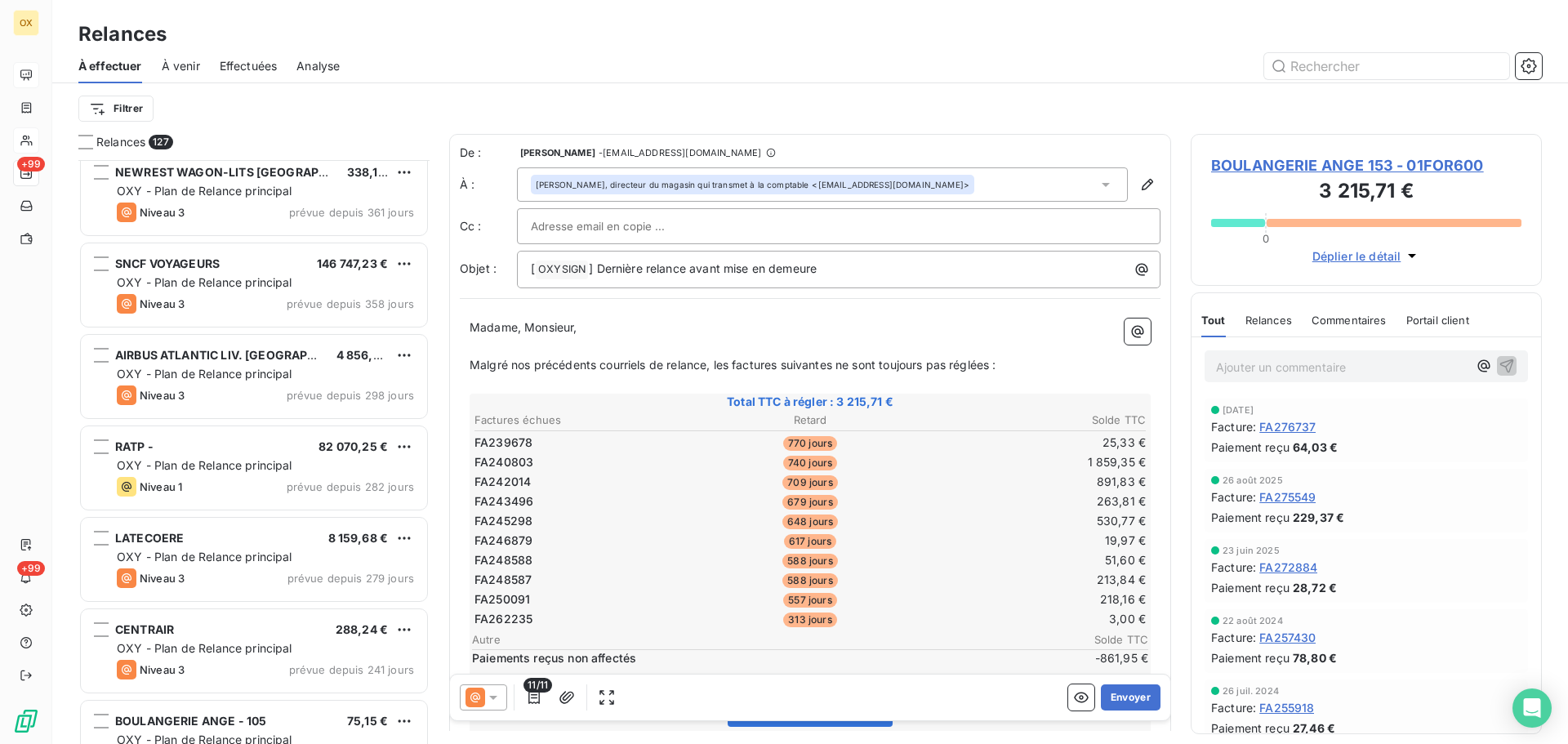
scroll to position [735, 0]
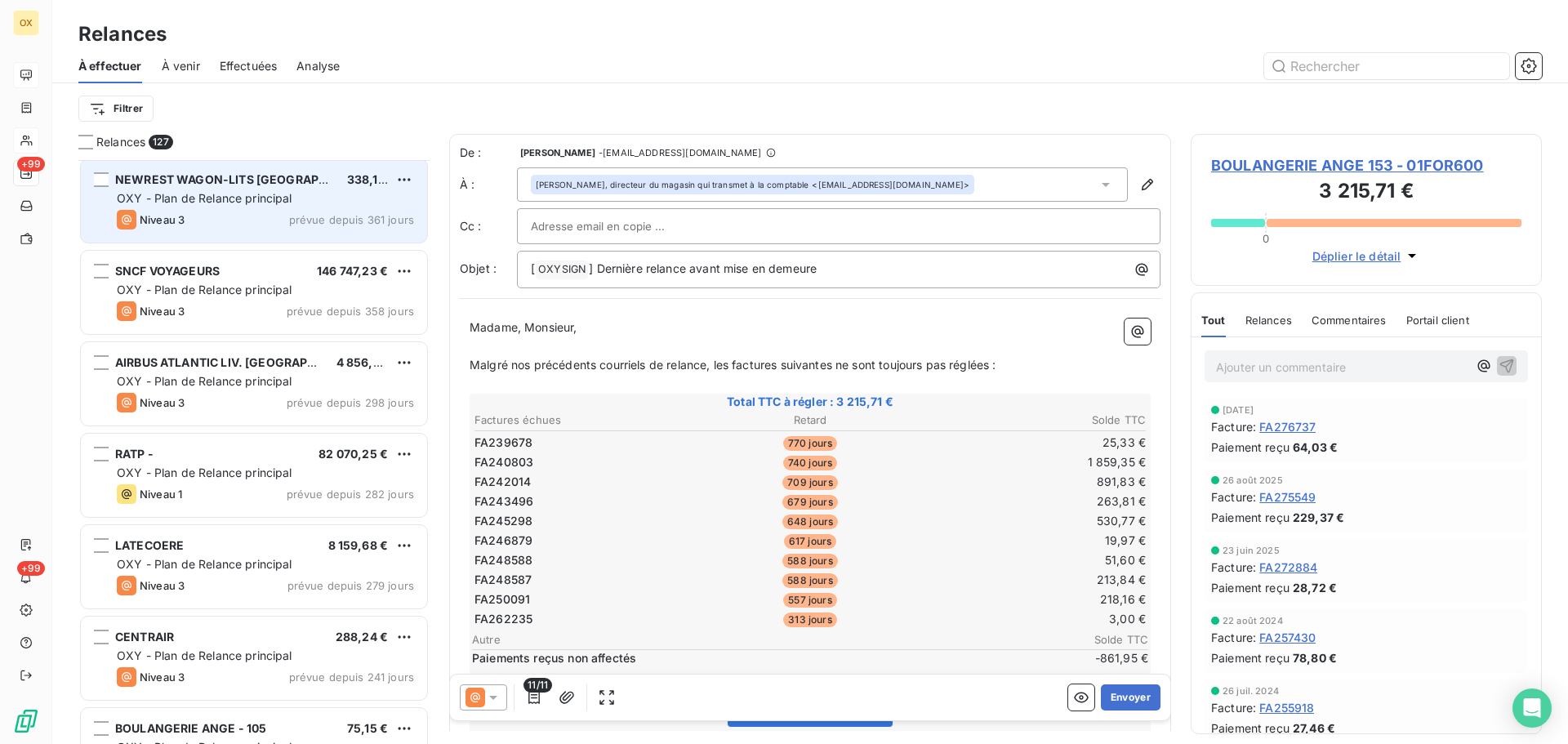
click at [271, 216] on div "Niveau 3 prévue depuis 361 jours" at bounding box center [265, 219] width 297 height 19
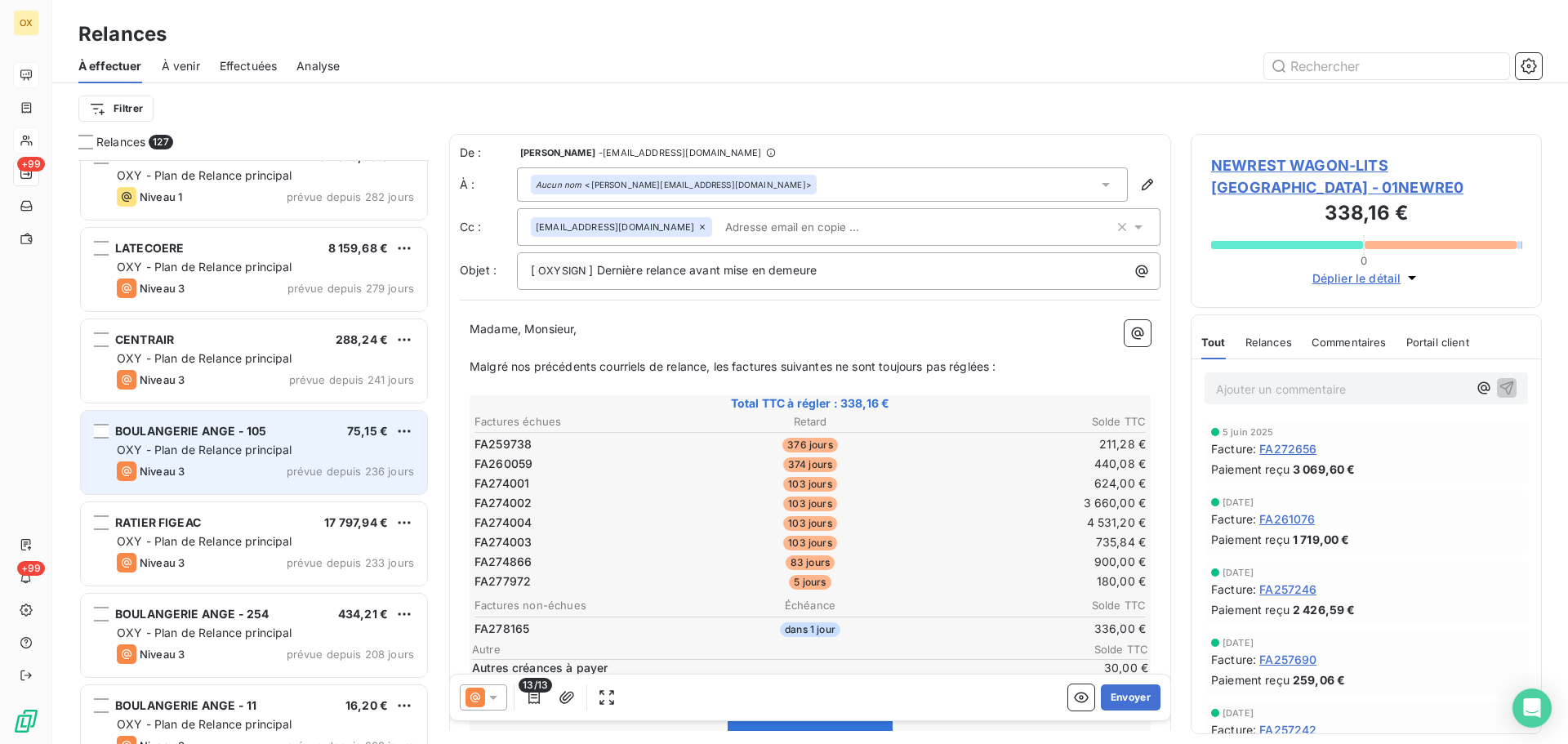
scroll to position [980, 0]
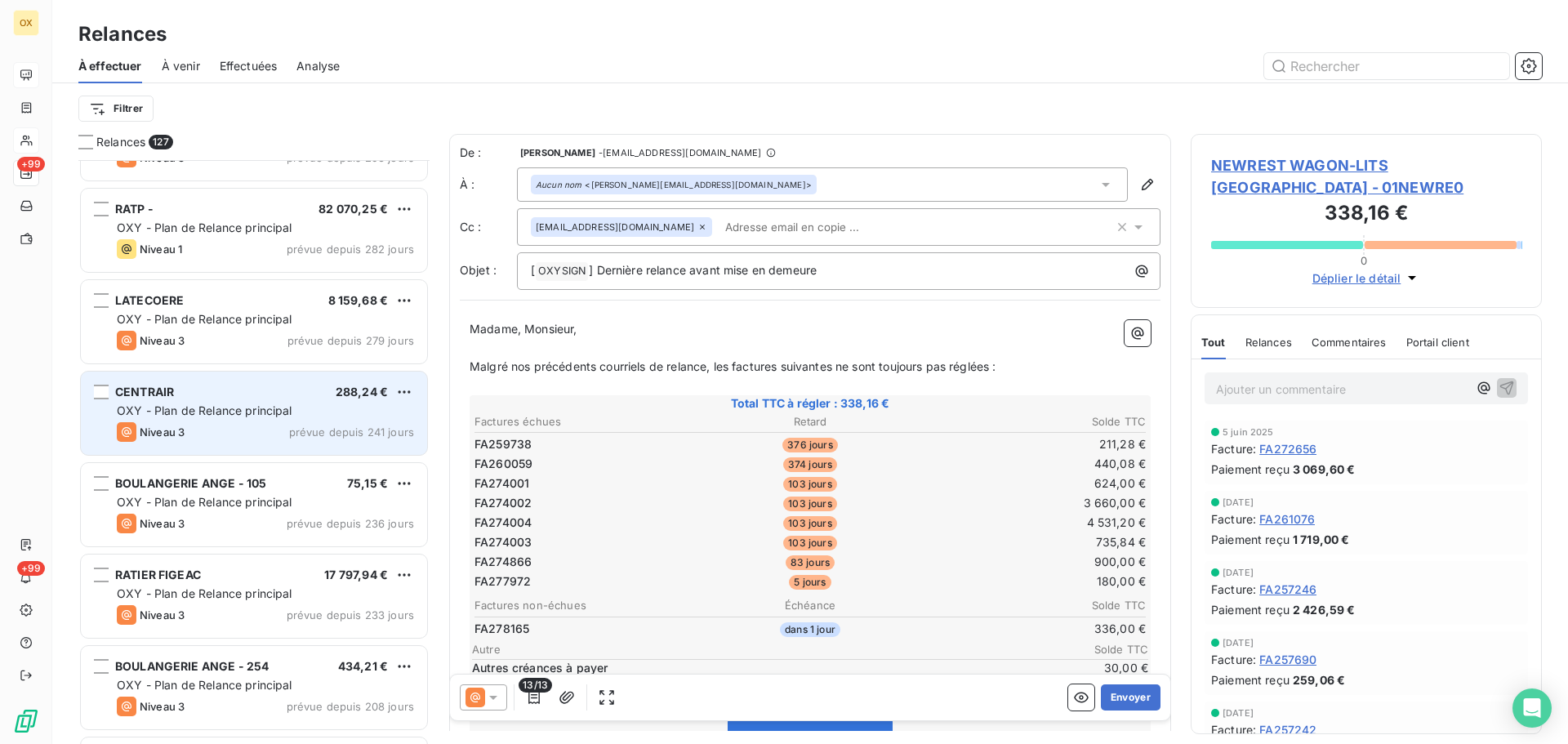
click at [244, 393] on div "CENTRAIR 288,24 €" at bounding box center [265, 392] width 297 height 15
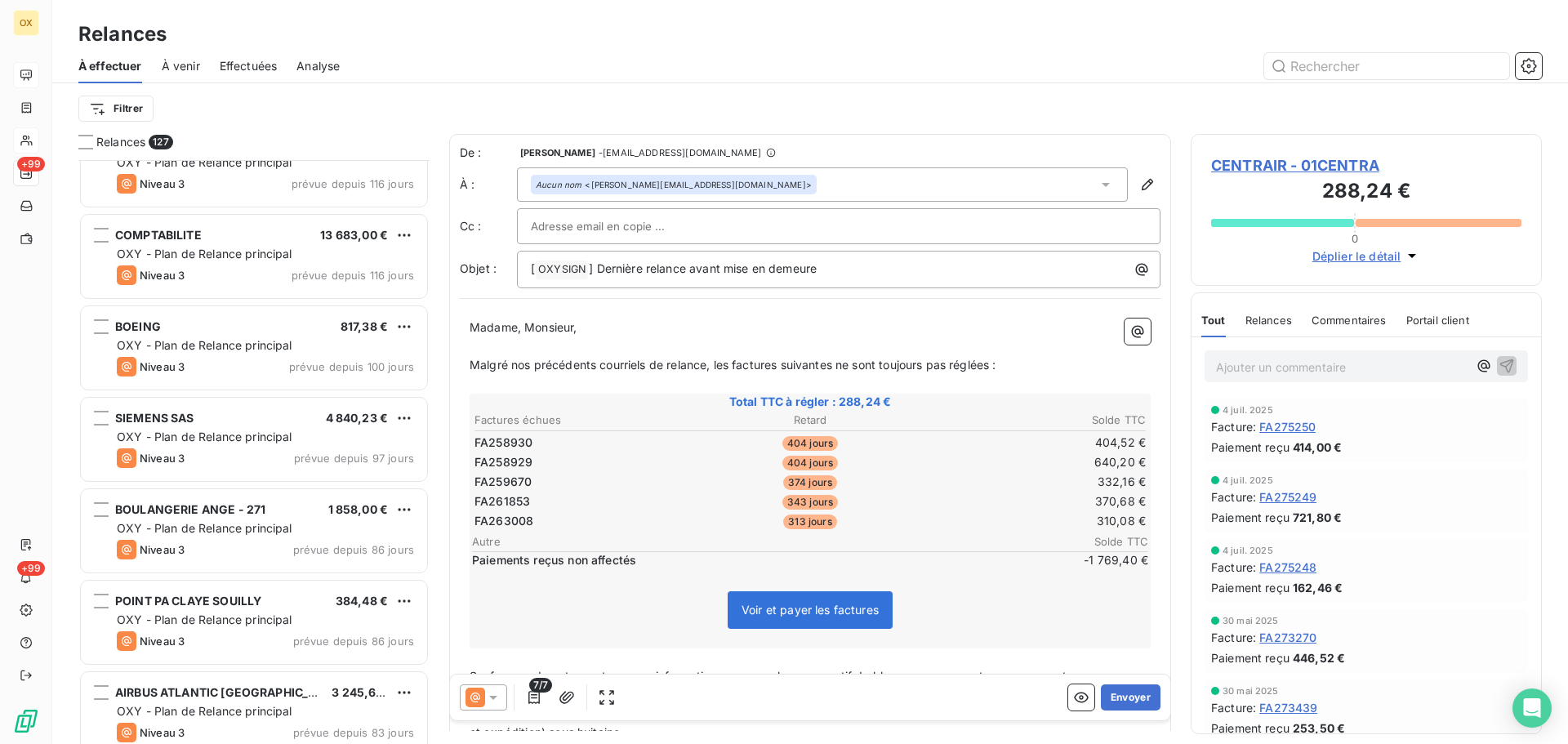
scroll to position [2205, 0]
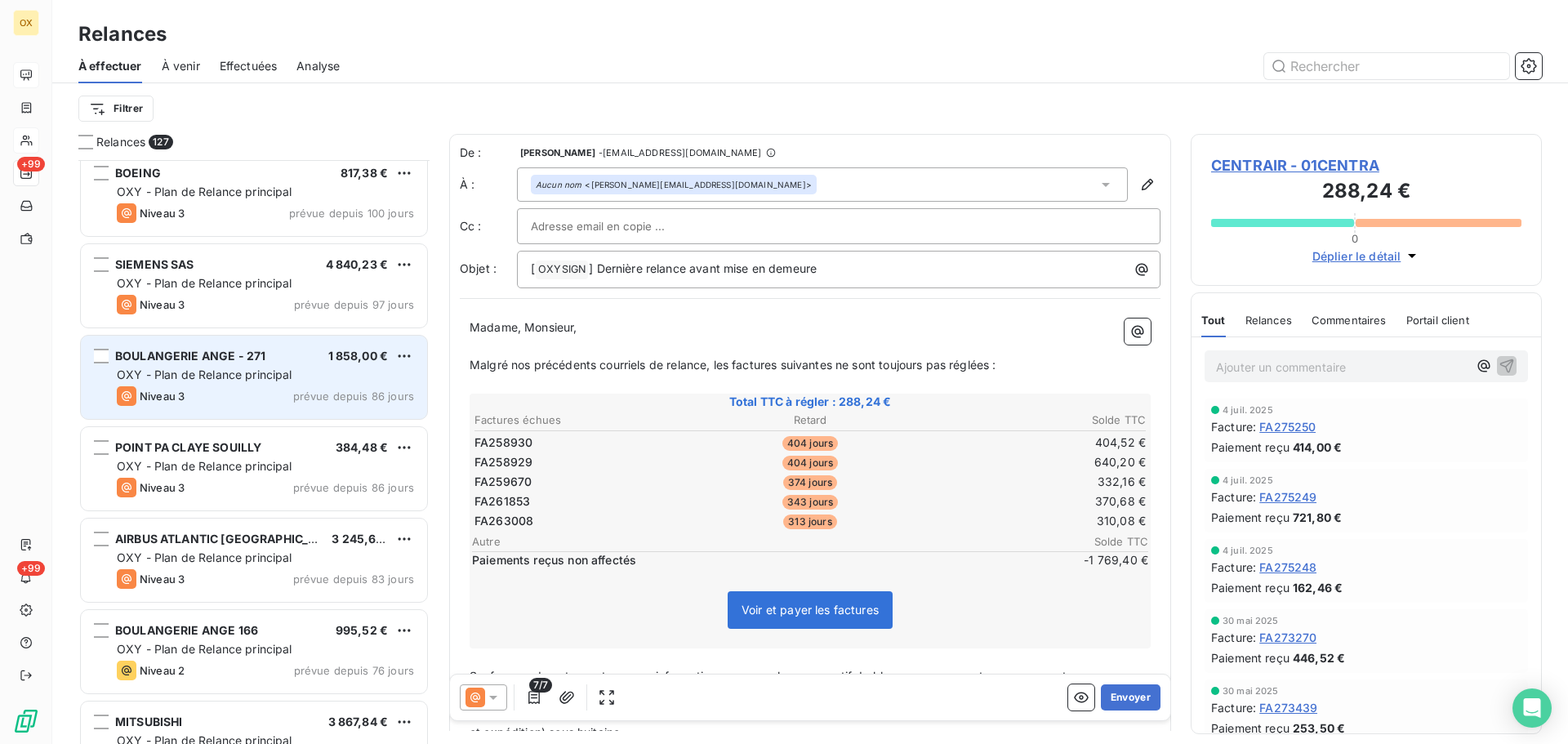
click at [227, 387] on div "Niveau 3 prévue depuis 86 jours" at bounding box center [265, 395] width 297 height 19
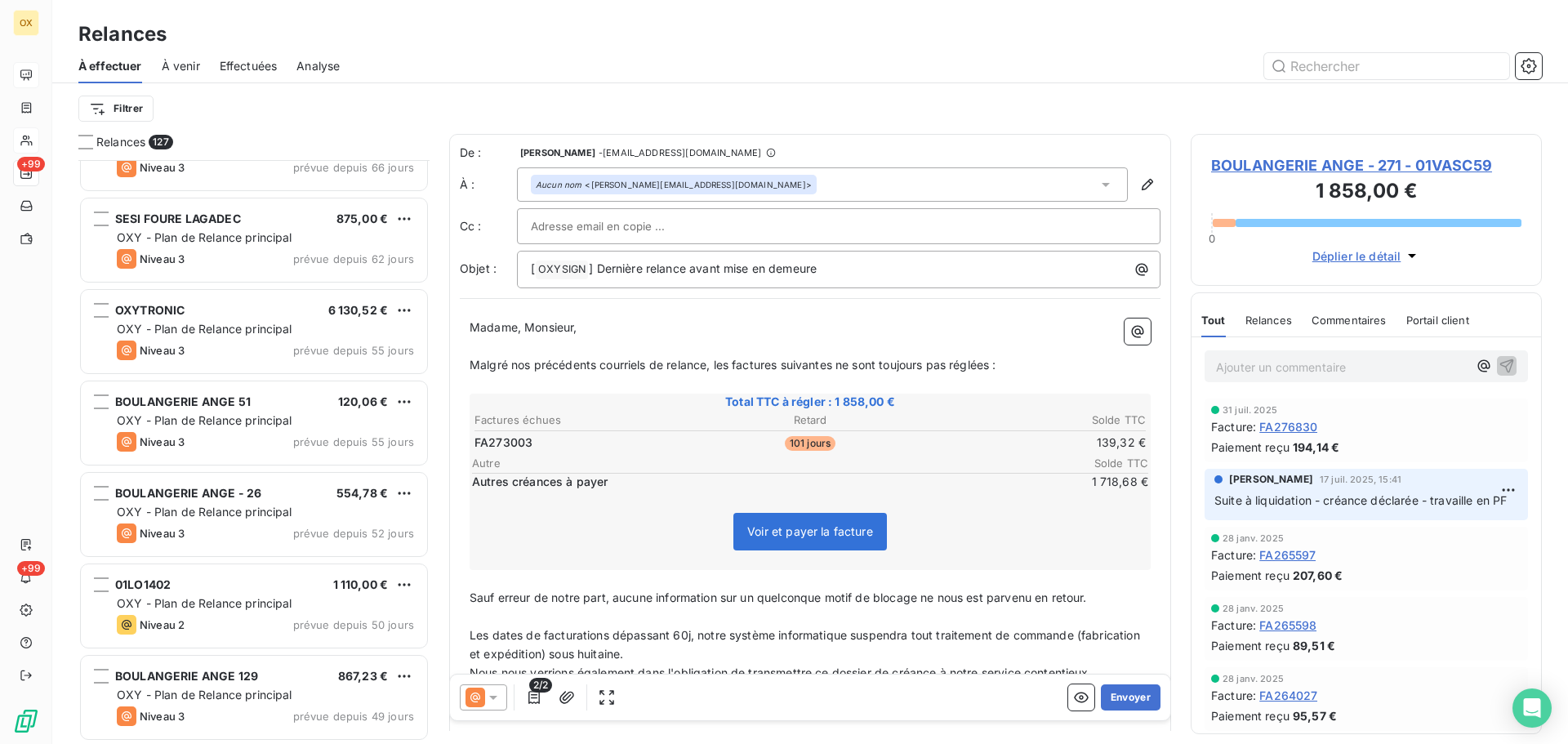
scroll to position [3021, 0]
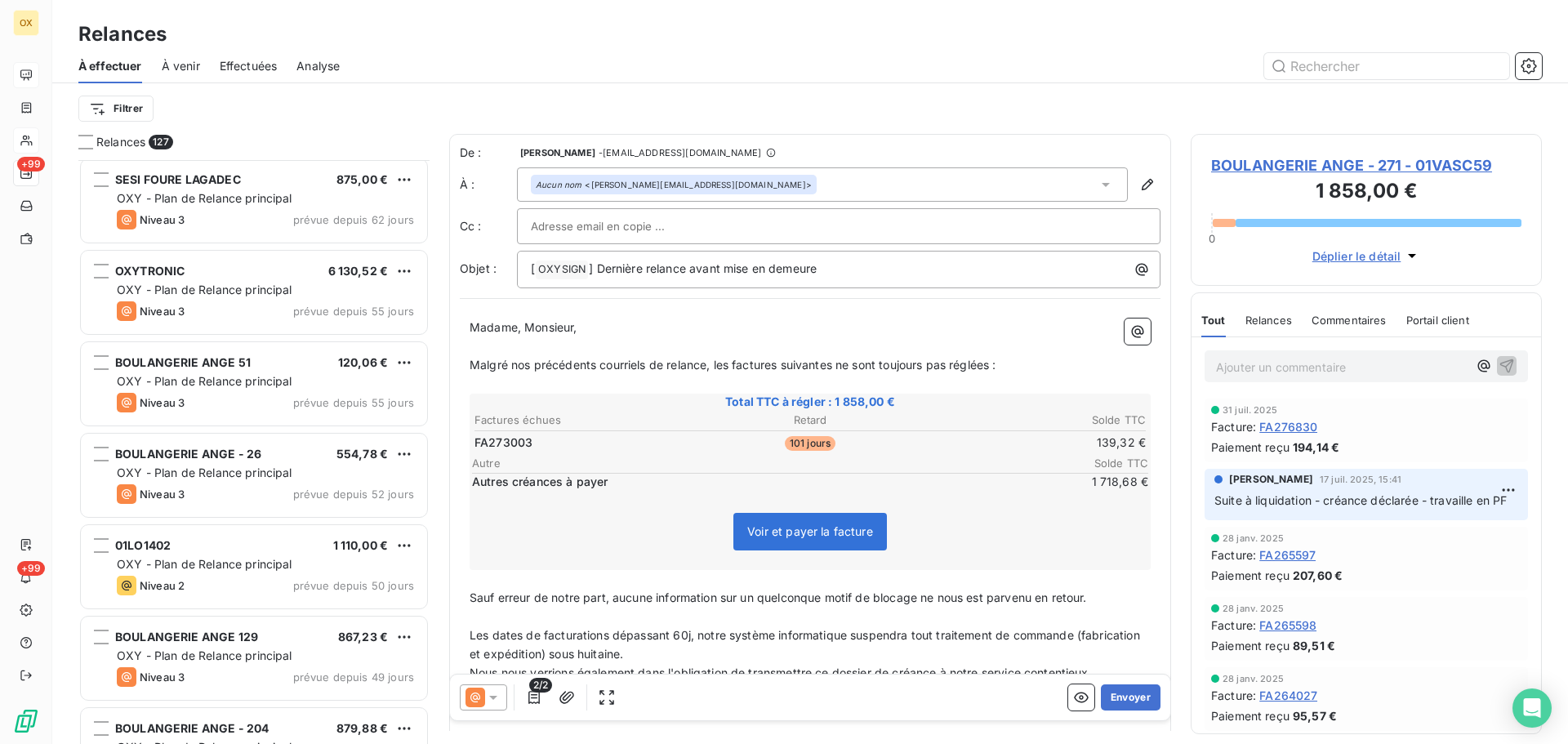
click at [228, 392] on div "BOULANGERIE ANGE 51 120,06 € OXY - Plan de Relance principal Niveau 3 prévue de…" at bounding box center [253, 384] width 346 height 83
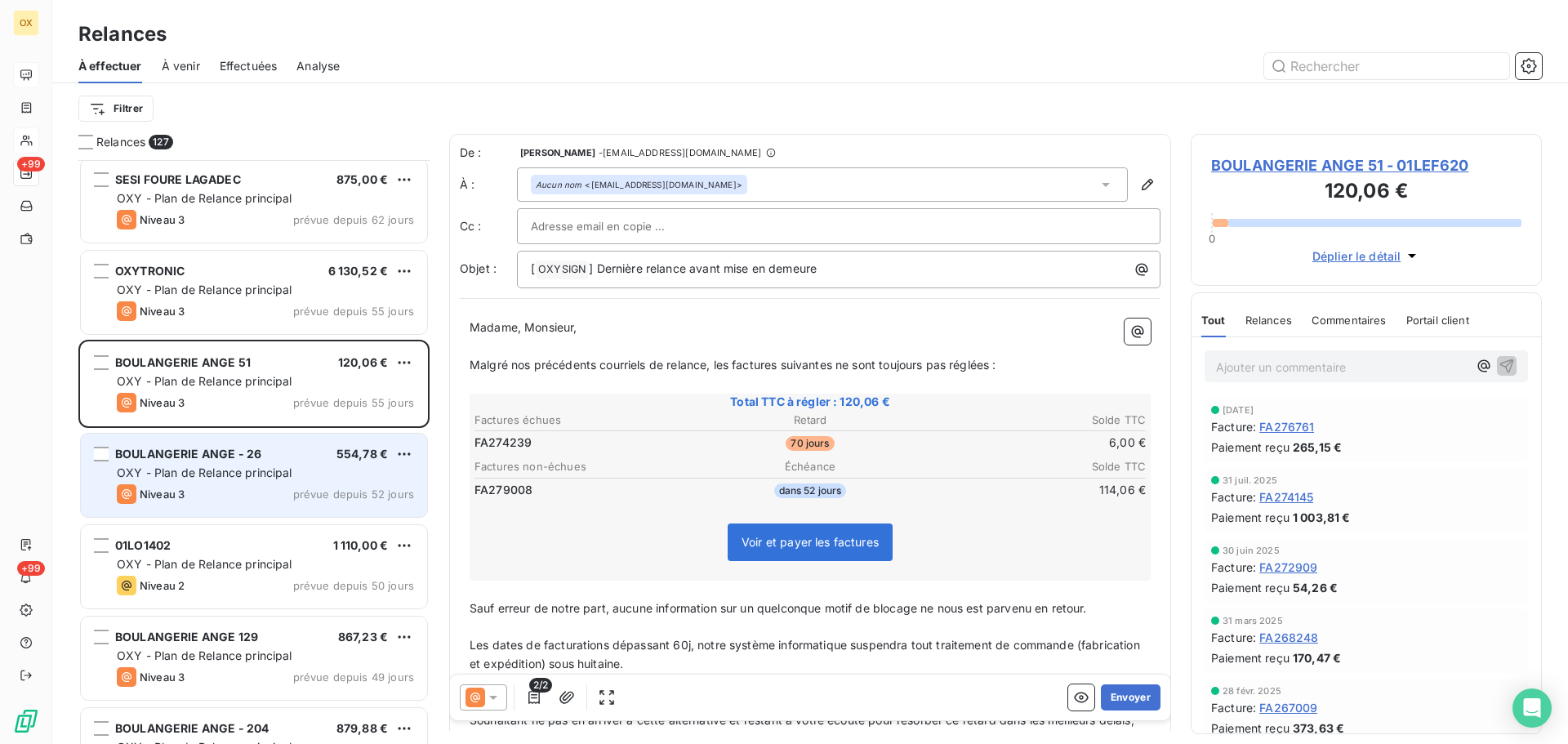
click at [249, 483] on div "BOULANGERIE ANGE - 26 554,78 € OXY - Plan de Relance principal Niveau 3 prévue …" at bounding box center [253, 475] width 346 height 83
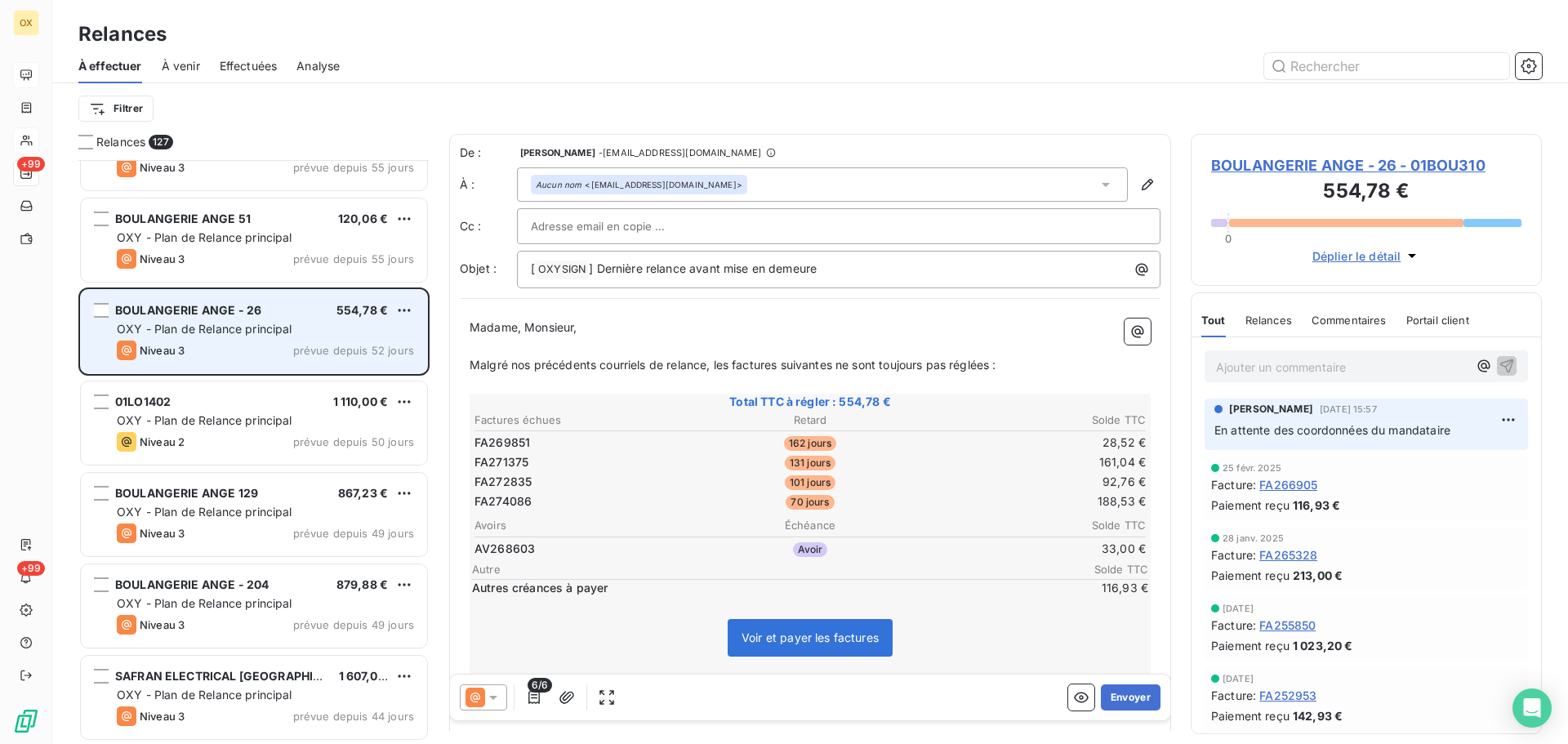
scroll to position [3185, 0]
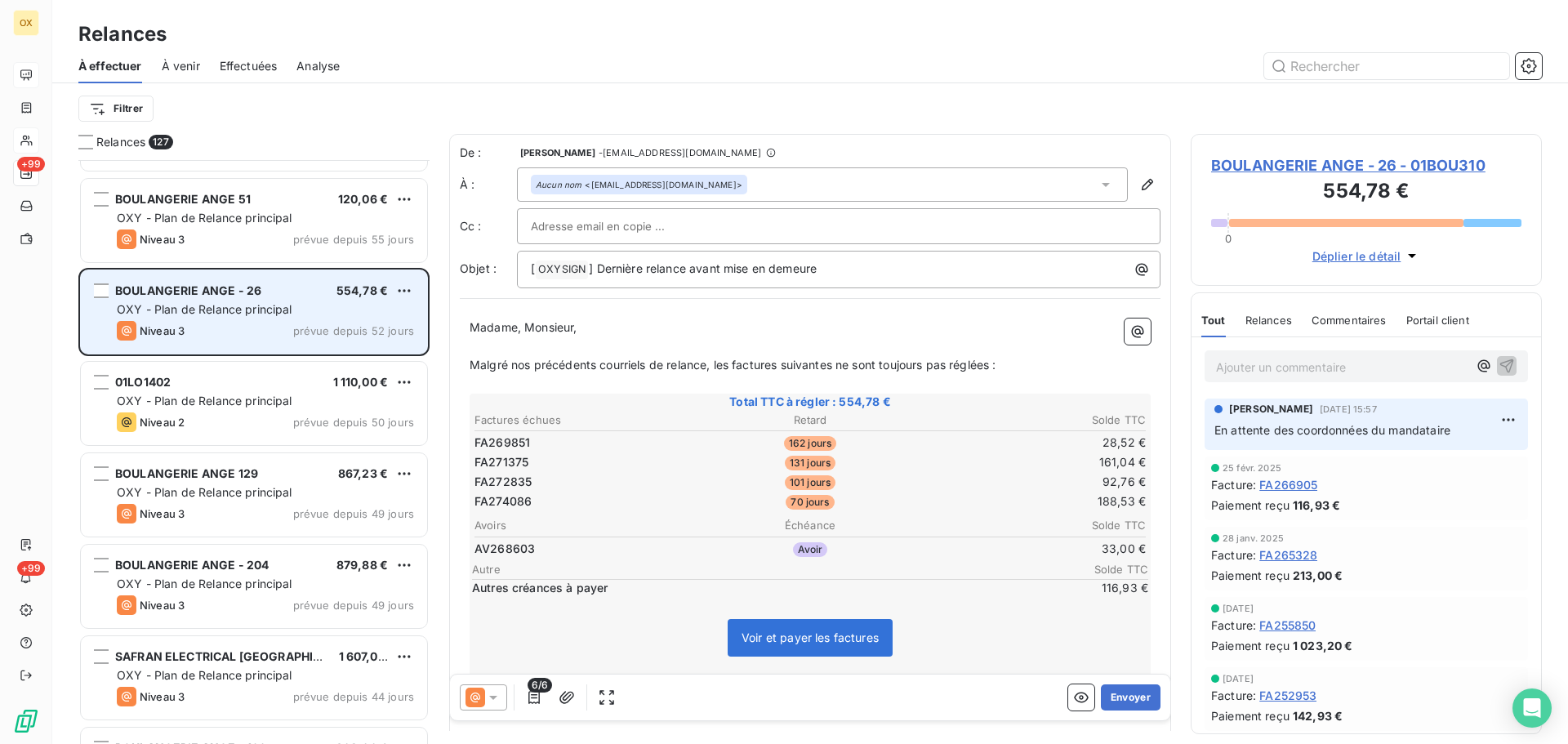
click at [249, 483] on div "BOULANGERIE ANGE 129 867,23 € OXY - Plan de Relance principal Niveau 3 prévue d…" at bounding box center [253, 495] width 346 height 83
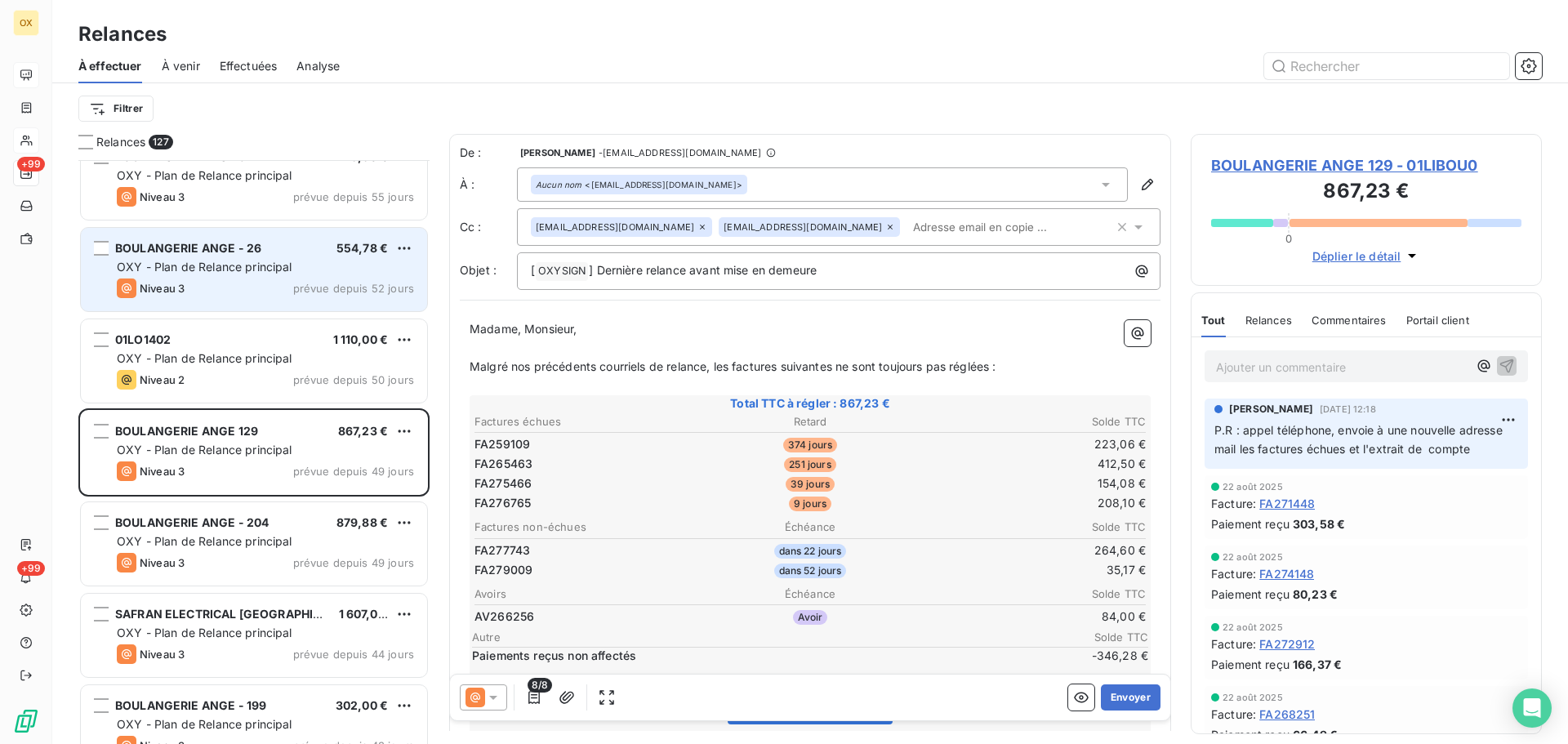
scroll to position [3266, 0]
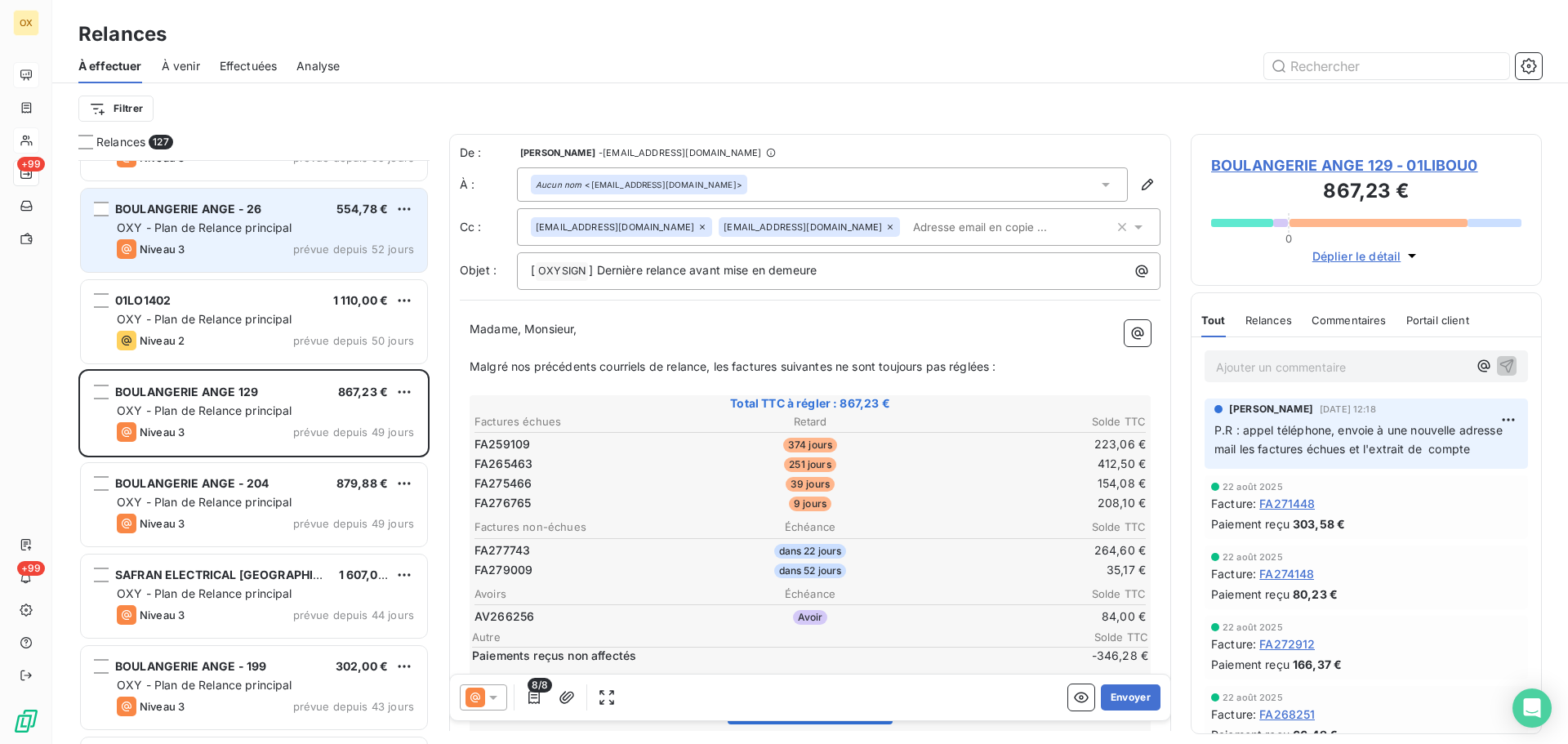
click at [249, 483] on span "BOULANGERIE ANGE - 204" at bounding box center [191, 483] width 153 height 14
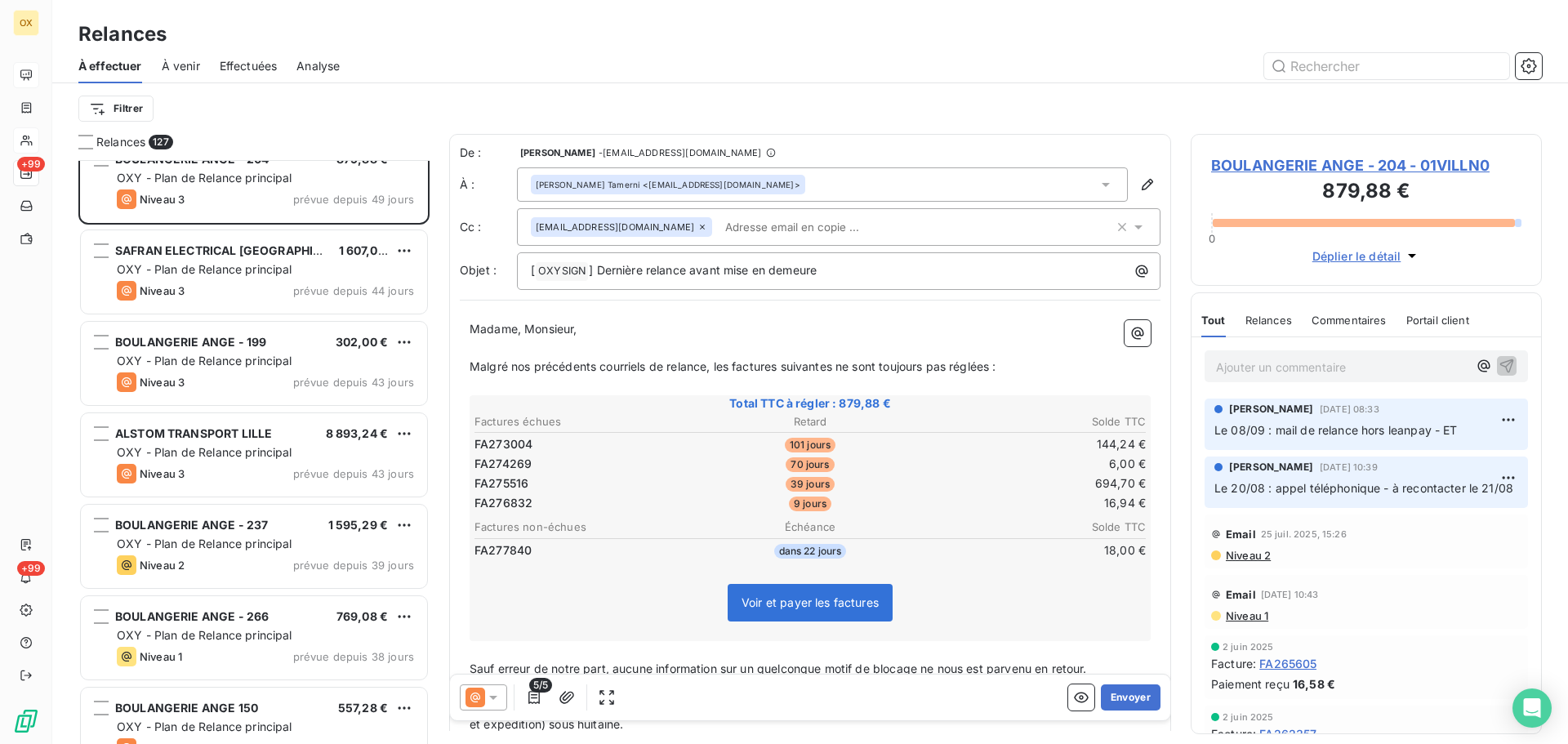
scroll to position [3593, 0]
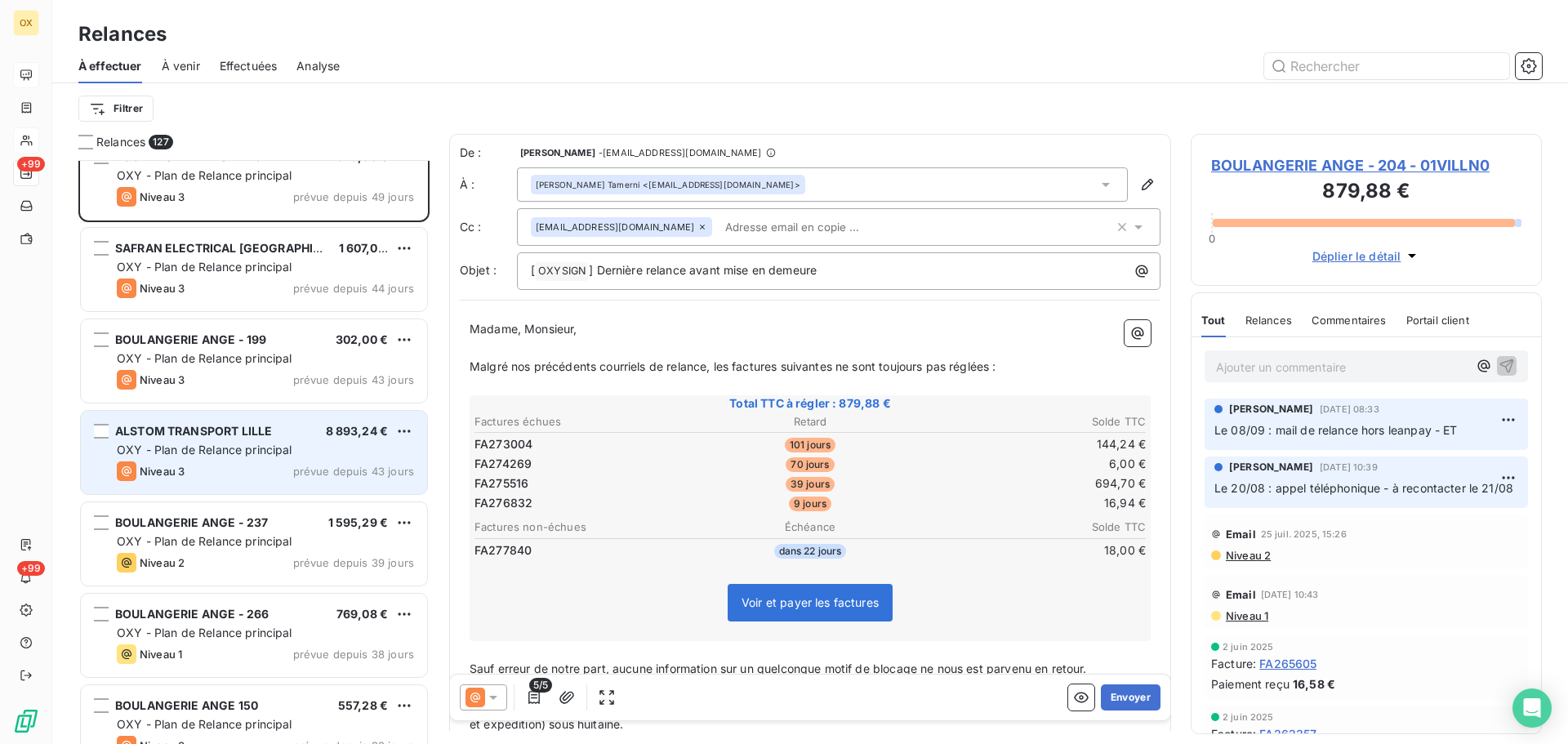
click at [247, 478] on div "Niveau 3 prévue depuis 43 jours" at bounding box center [265, 471] width 297 height 19
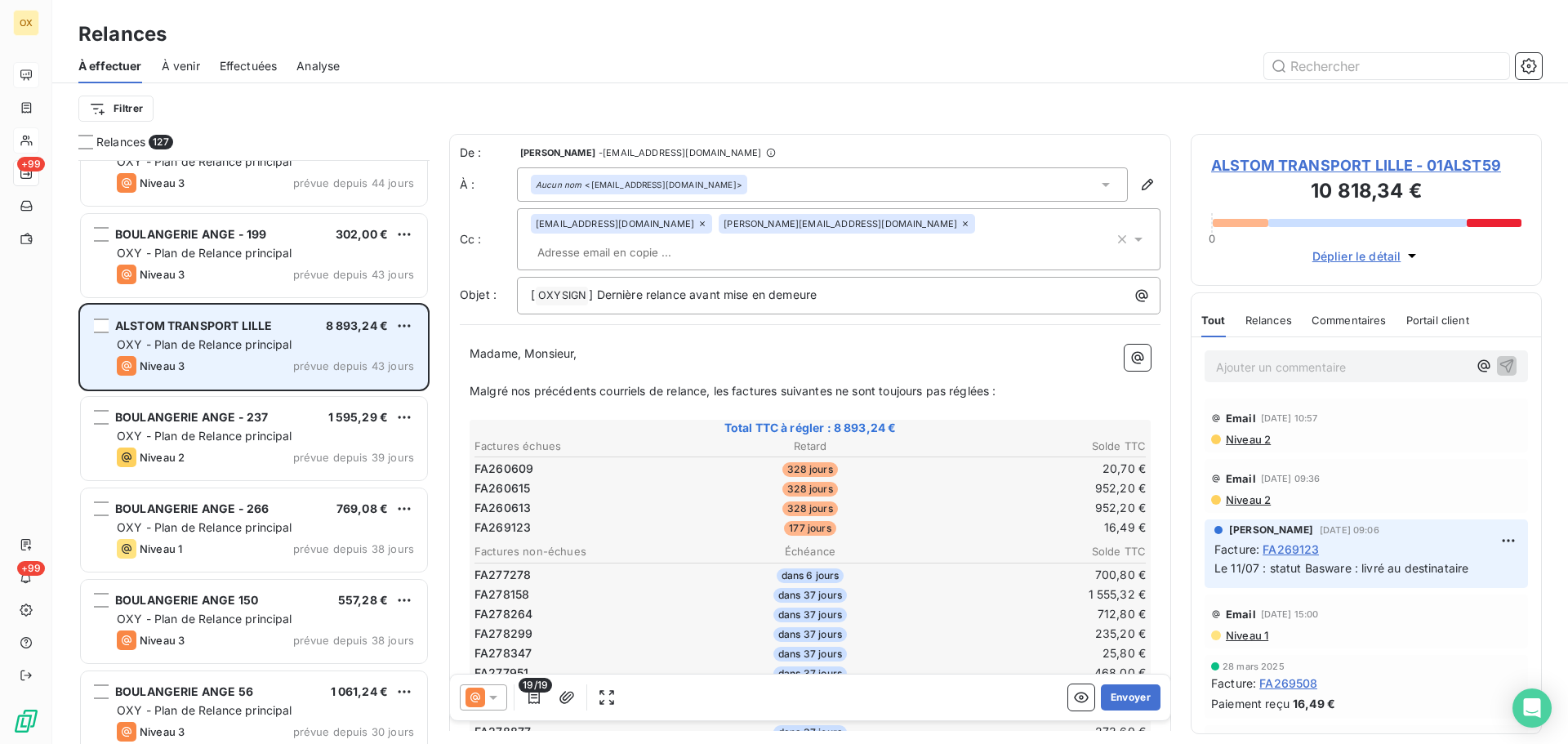
scroll to position [3756, 0]
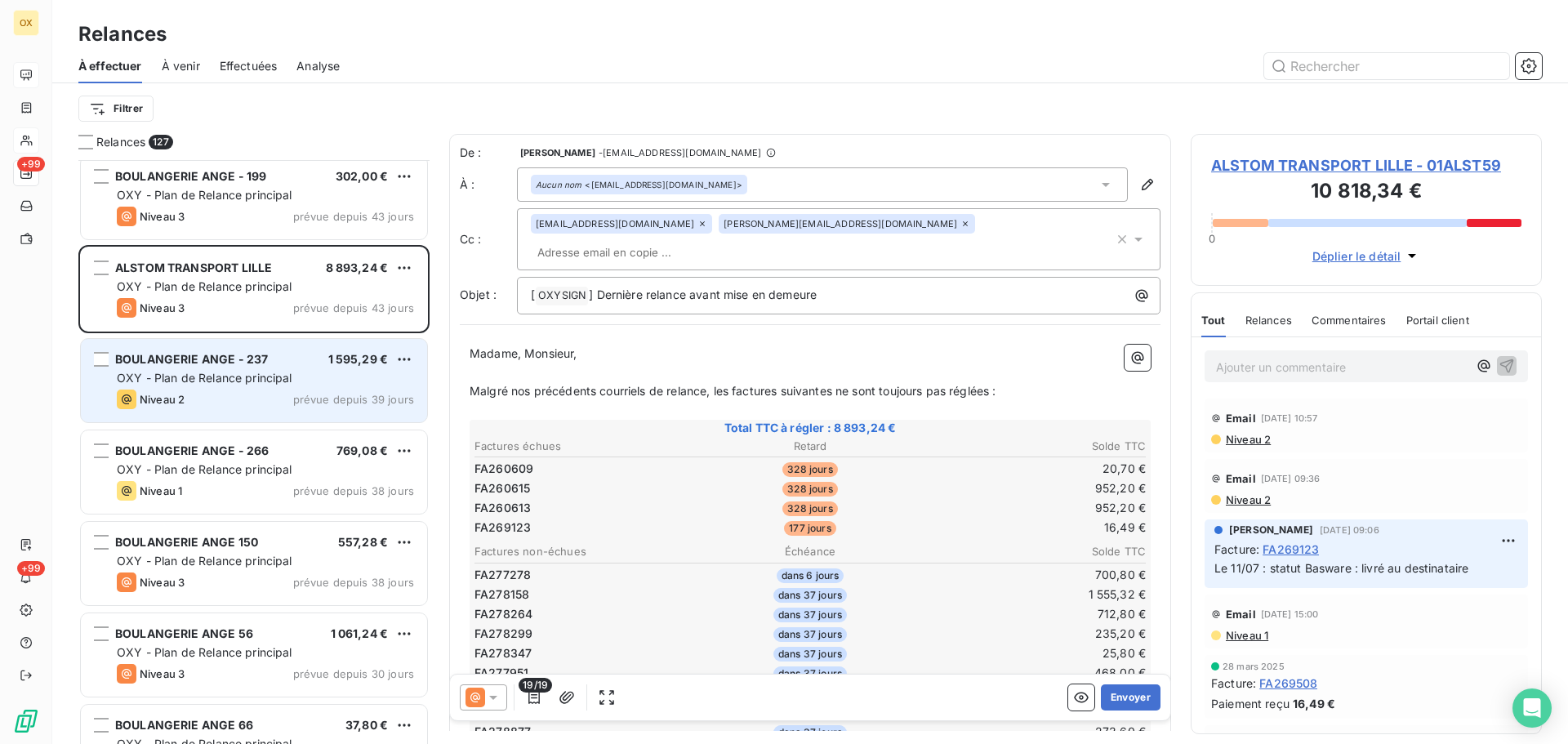
click at [236, 384] on span "OXY - Plan de Relance principal" at bounding box center [204, 378] width 175 height 14
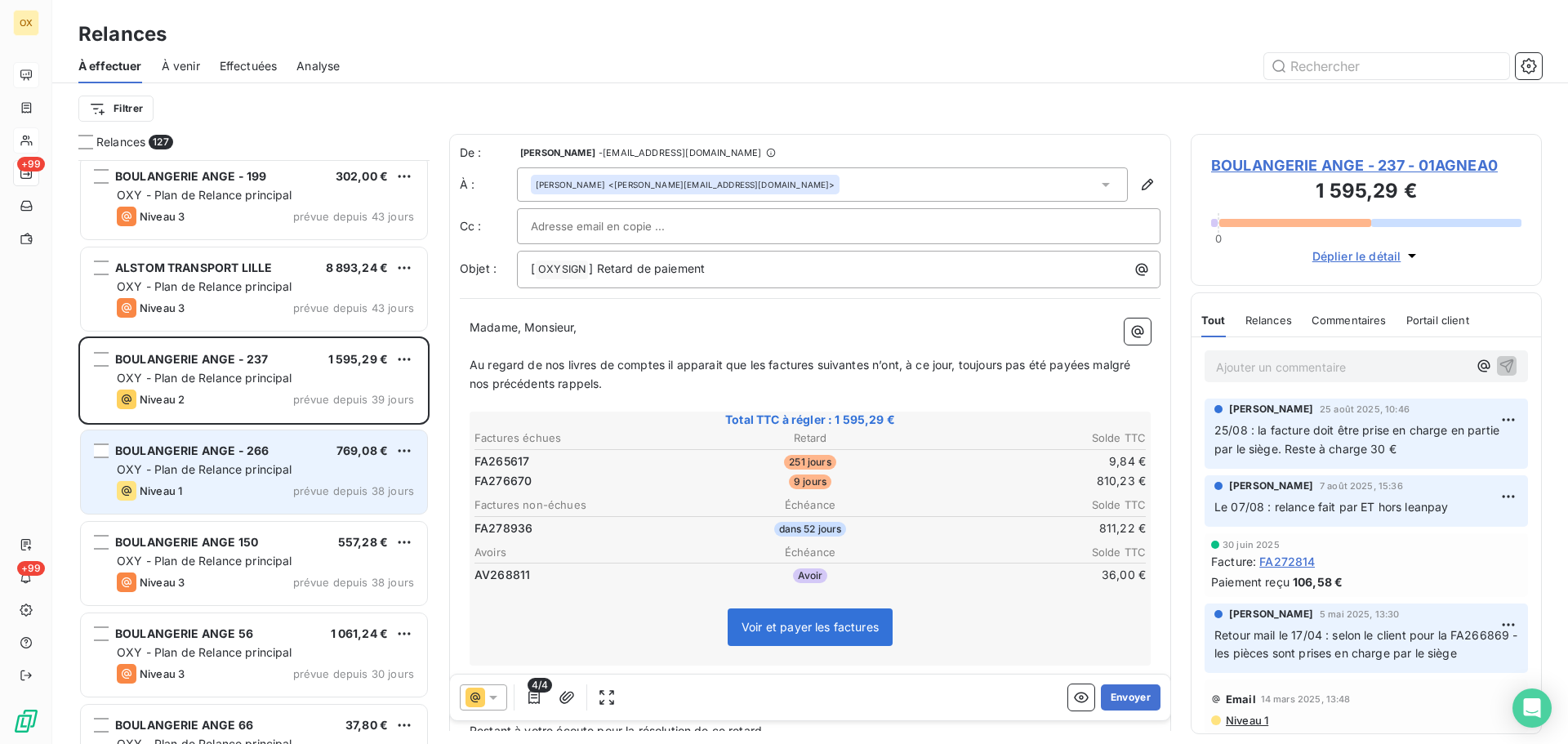
click at [285, 455] on div "BOULANGERIE ANGE - 266 769,08 €" at bounding box center [265, 450] width 297 height 15
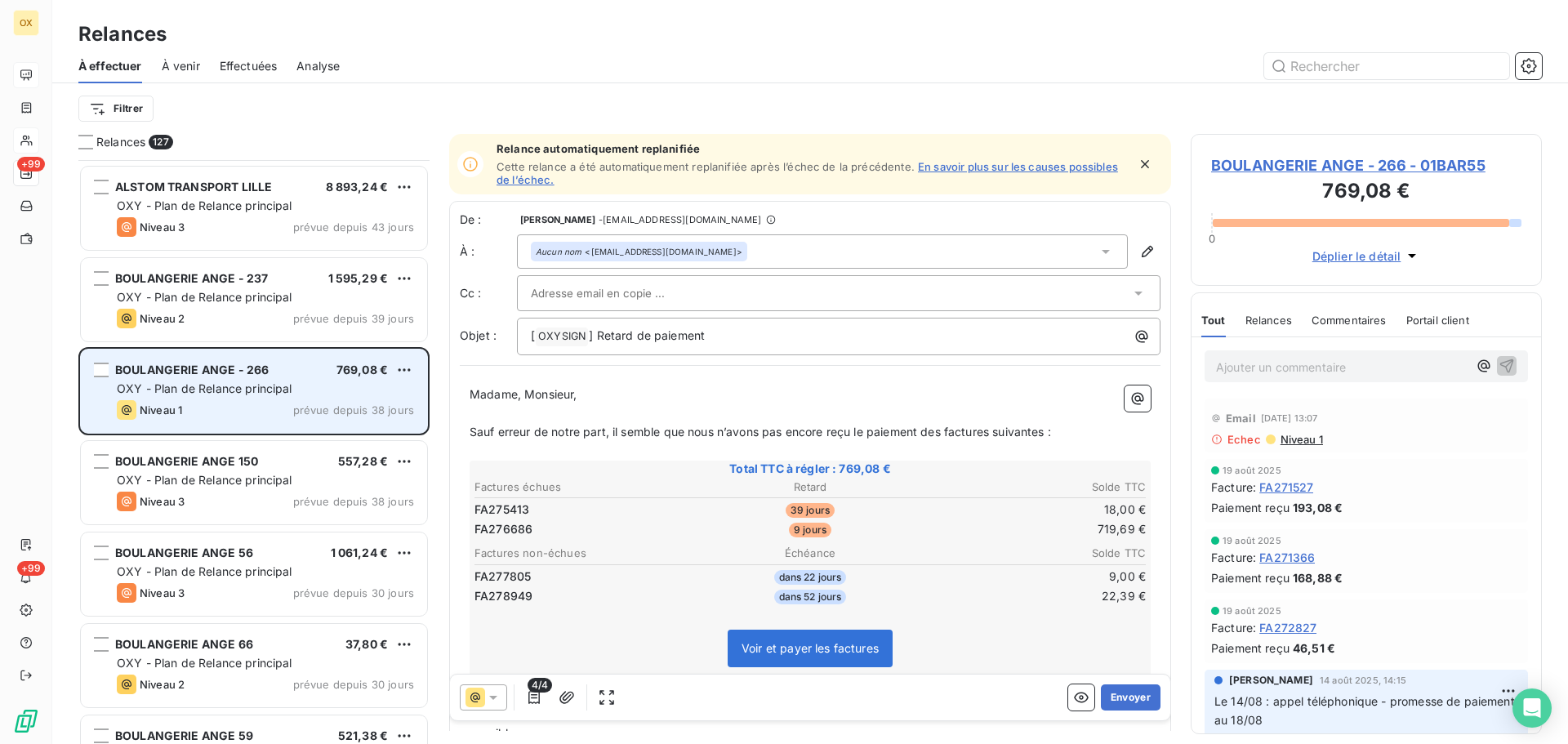
scroll to position [3838, 0]
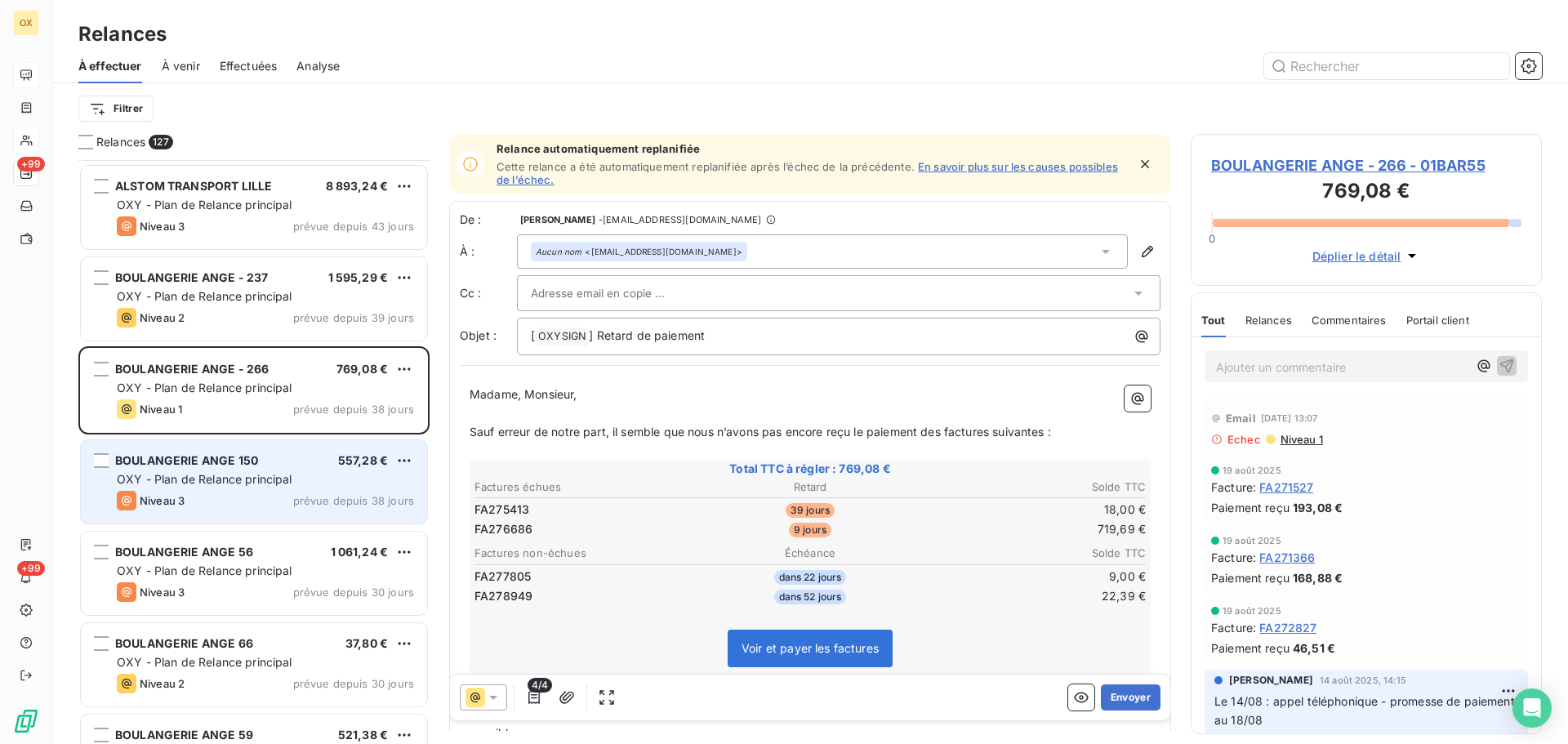
click at [271, 450] on div "BOULANGERIE ANGE 150 557,28 € OXY - Plan de Relance principal Niveau 3 prévue d…" at bounding box center [253, 481] width 346 height 83
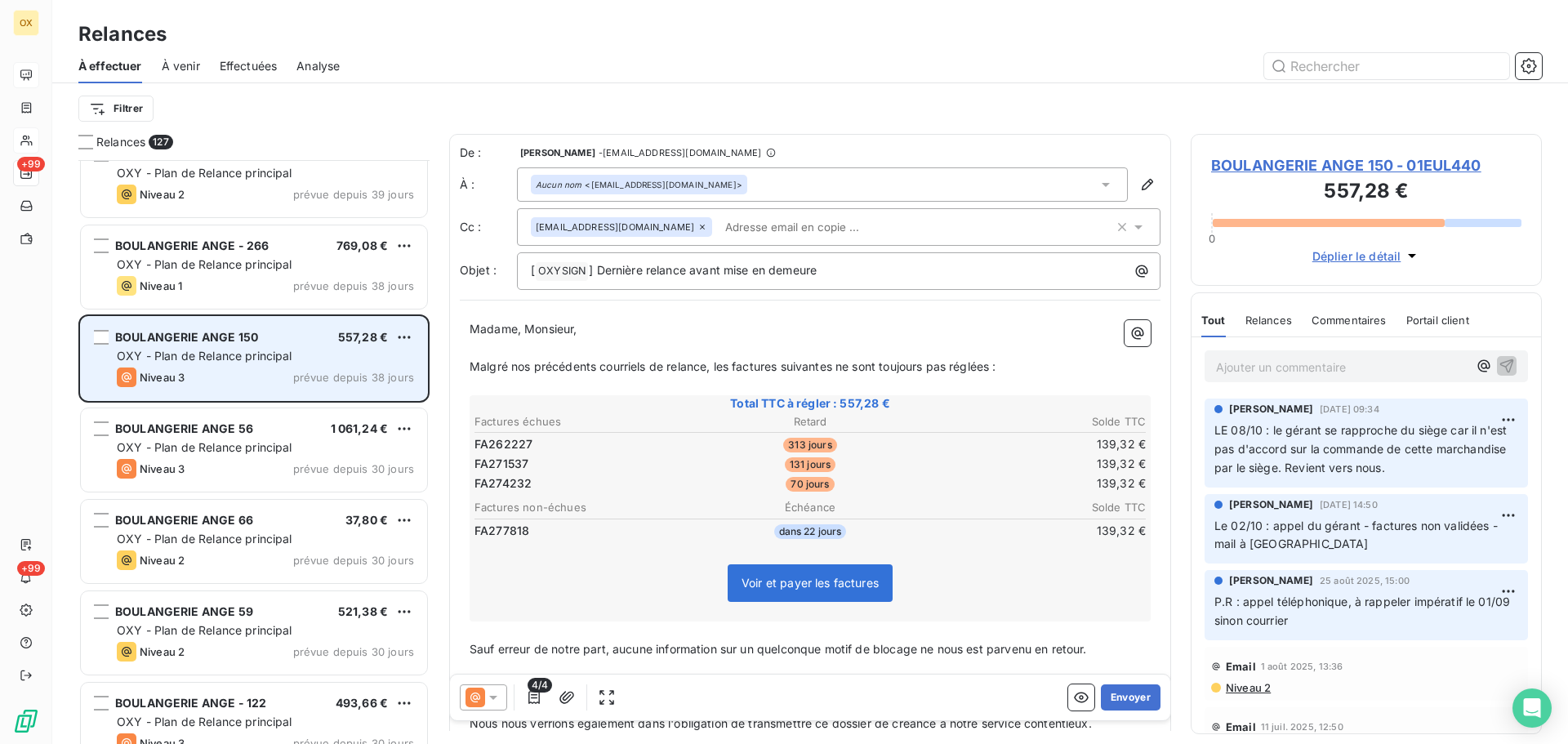
scroll to position [4001, 0]
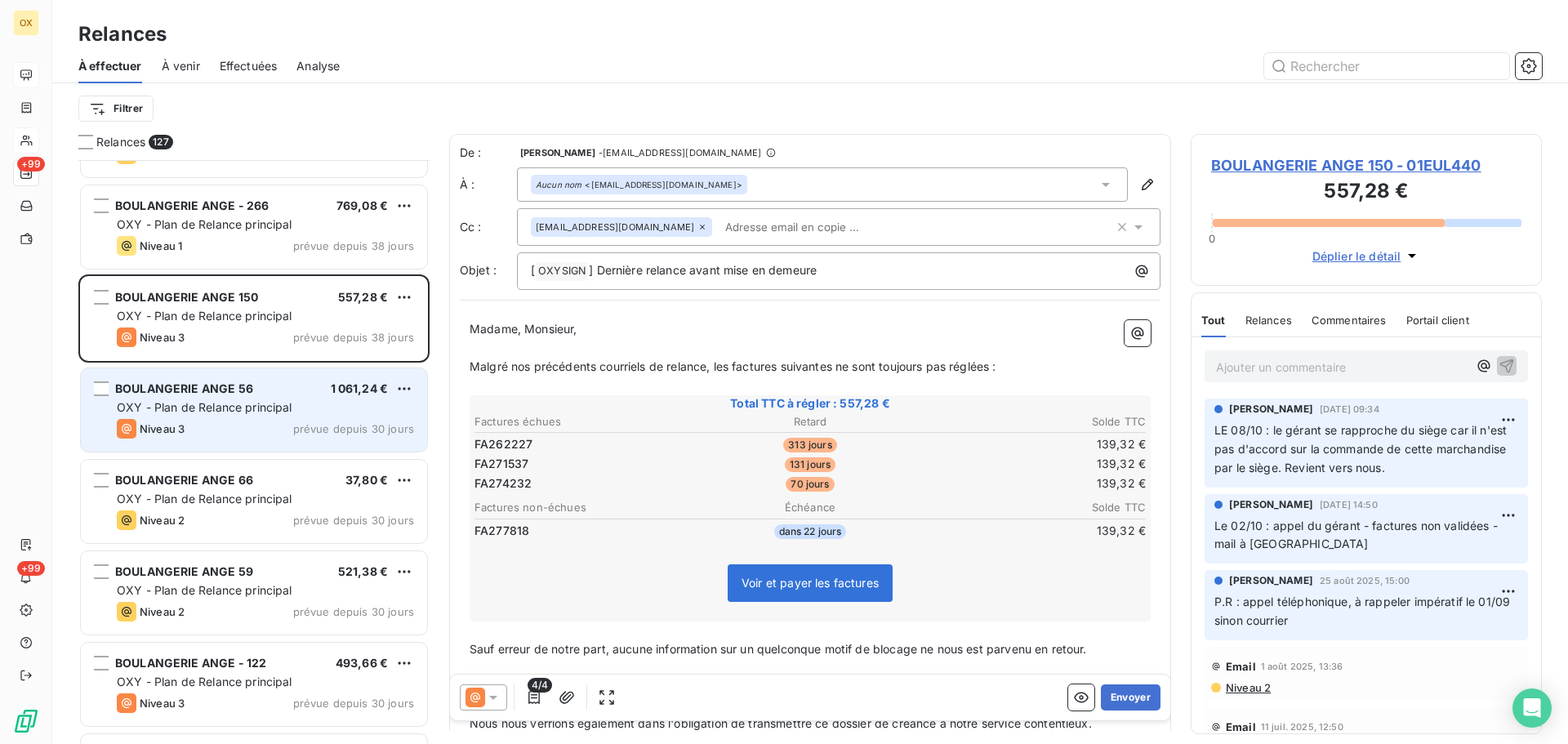
click at [269, 426] on div "Niveau 3 prévue depuis 30 jours" at bounding box center [265, 428] width 297 height 19
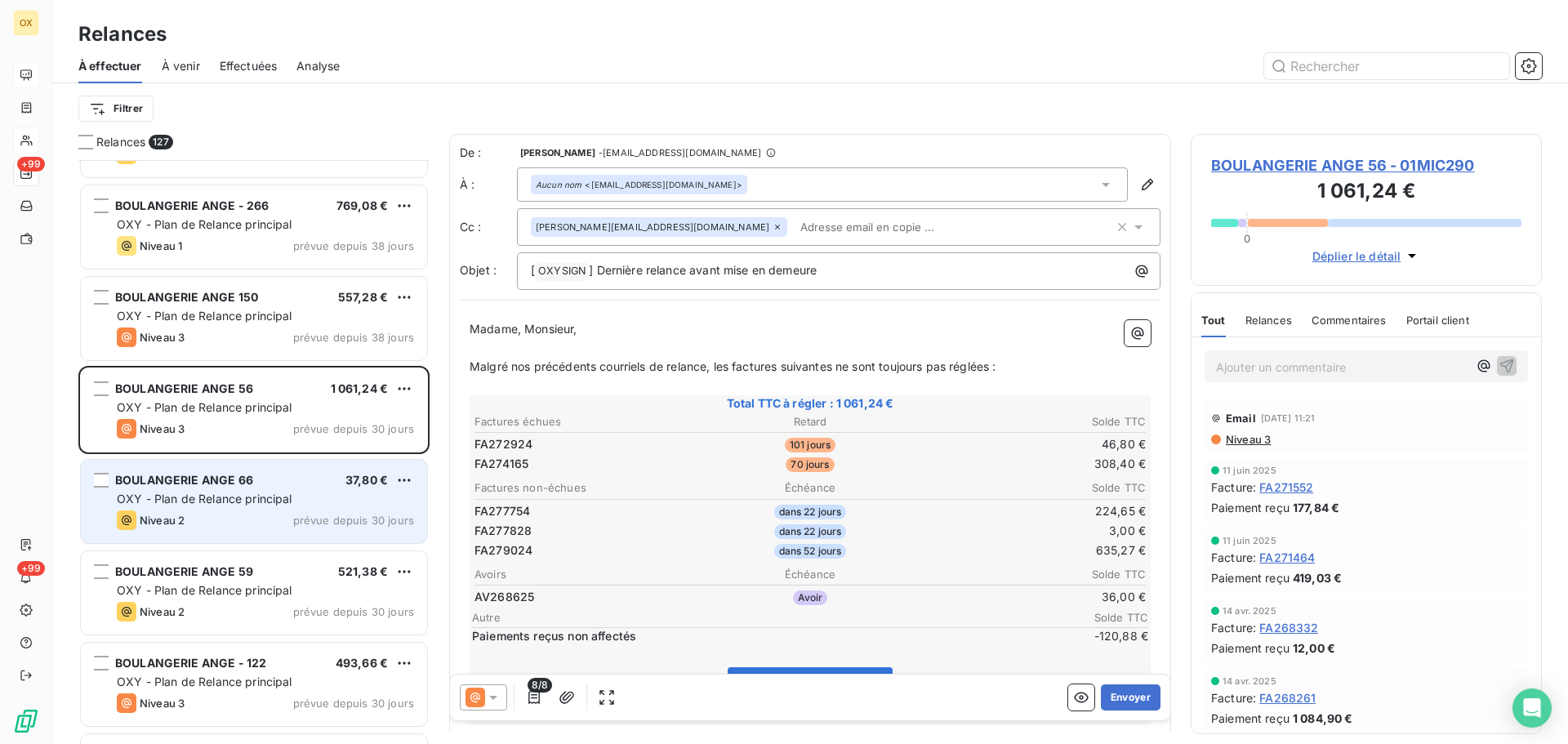
click at [259, 494] on span "OXY - Plan de Relance principal" at bounding box center [204, 499] width 175 height 14
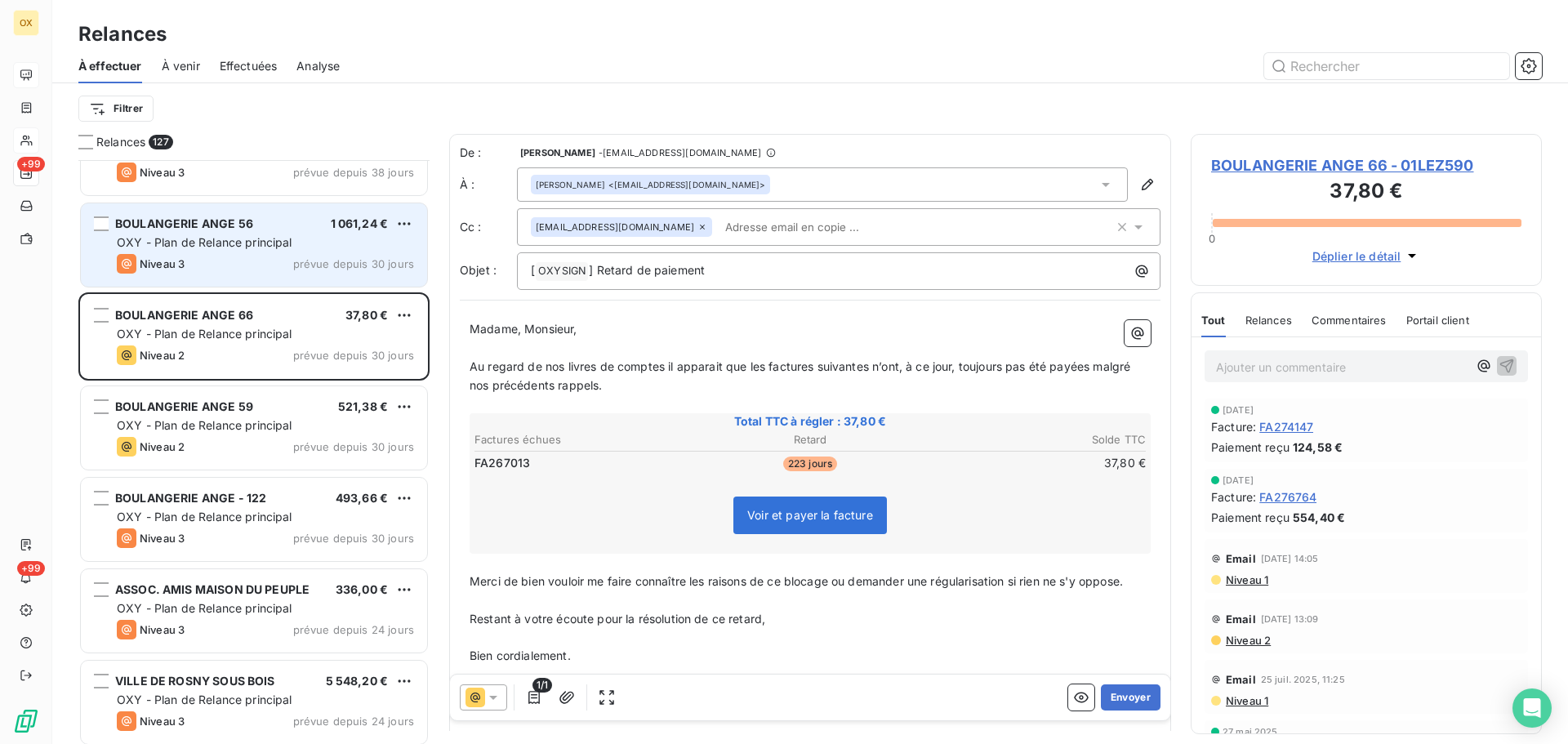
scroll to position [4245, 0]
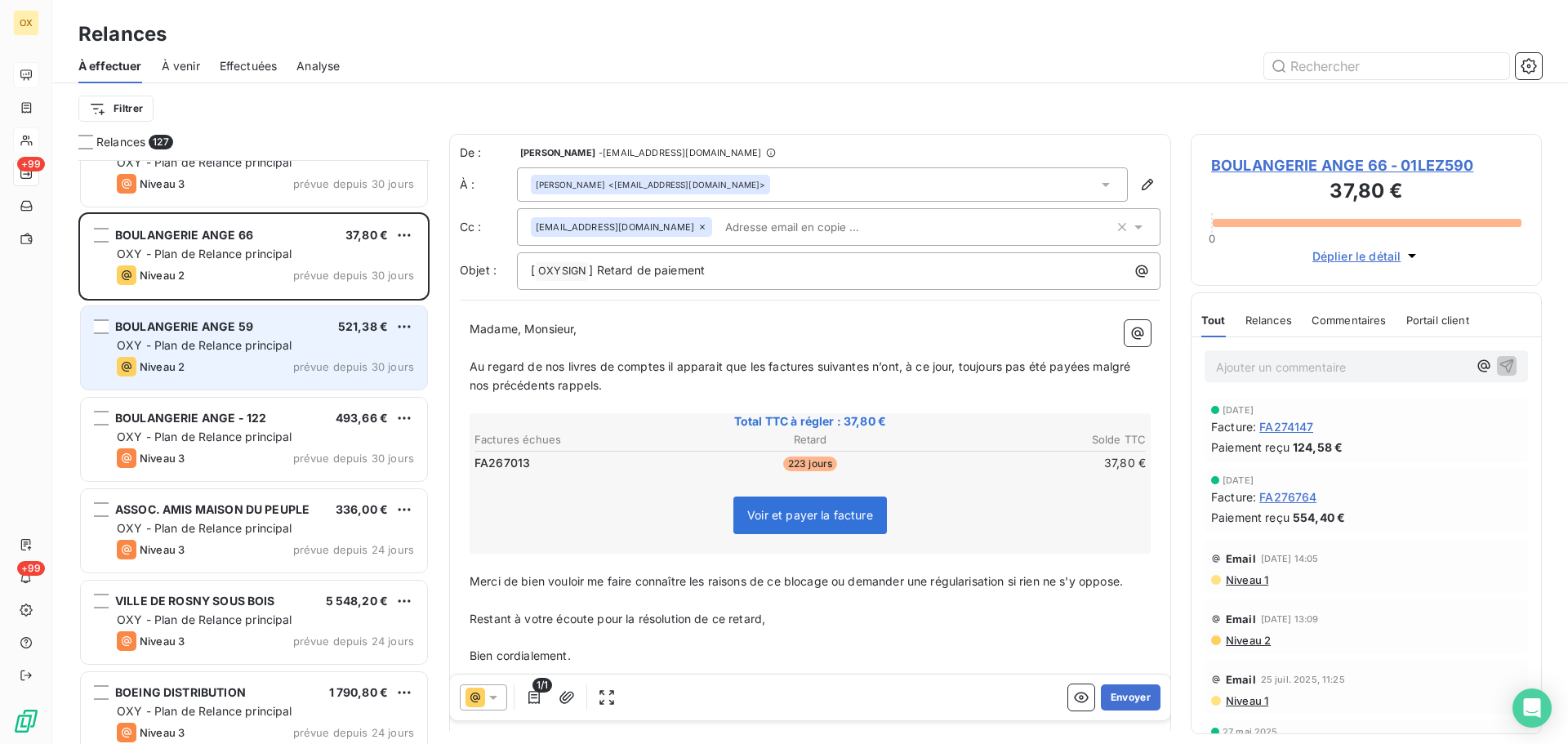
click at [250, 375] on div "Niveau 2 prévue depuis 30 jours" at bounding box center [265, 366] width 297 height 19
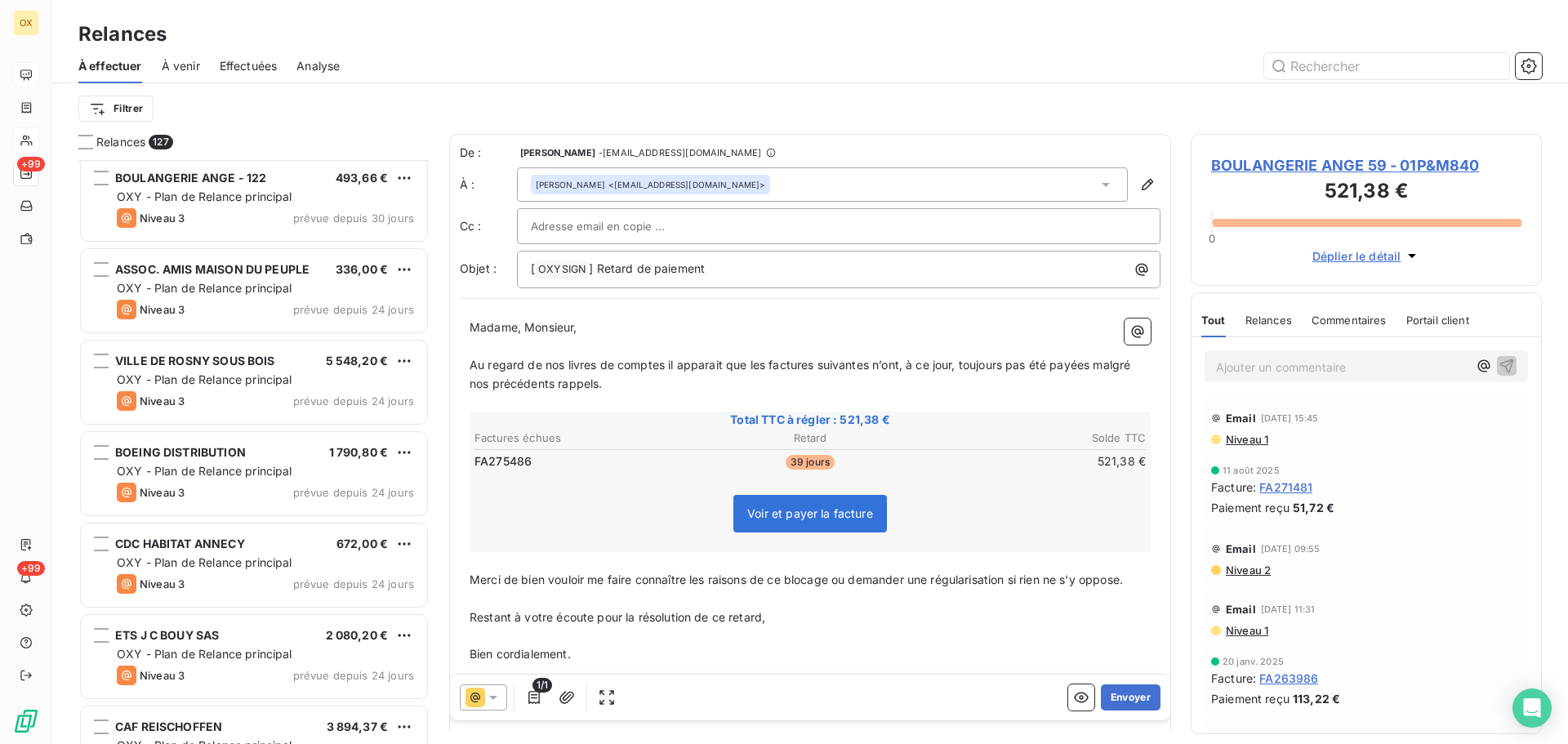
scroll to position [4491, 0]
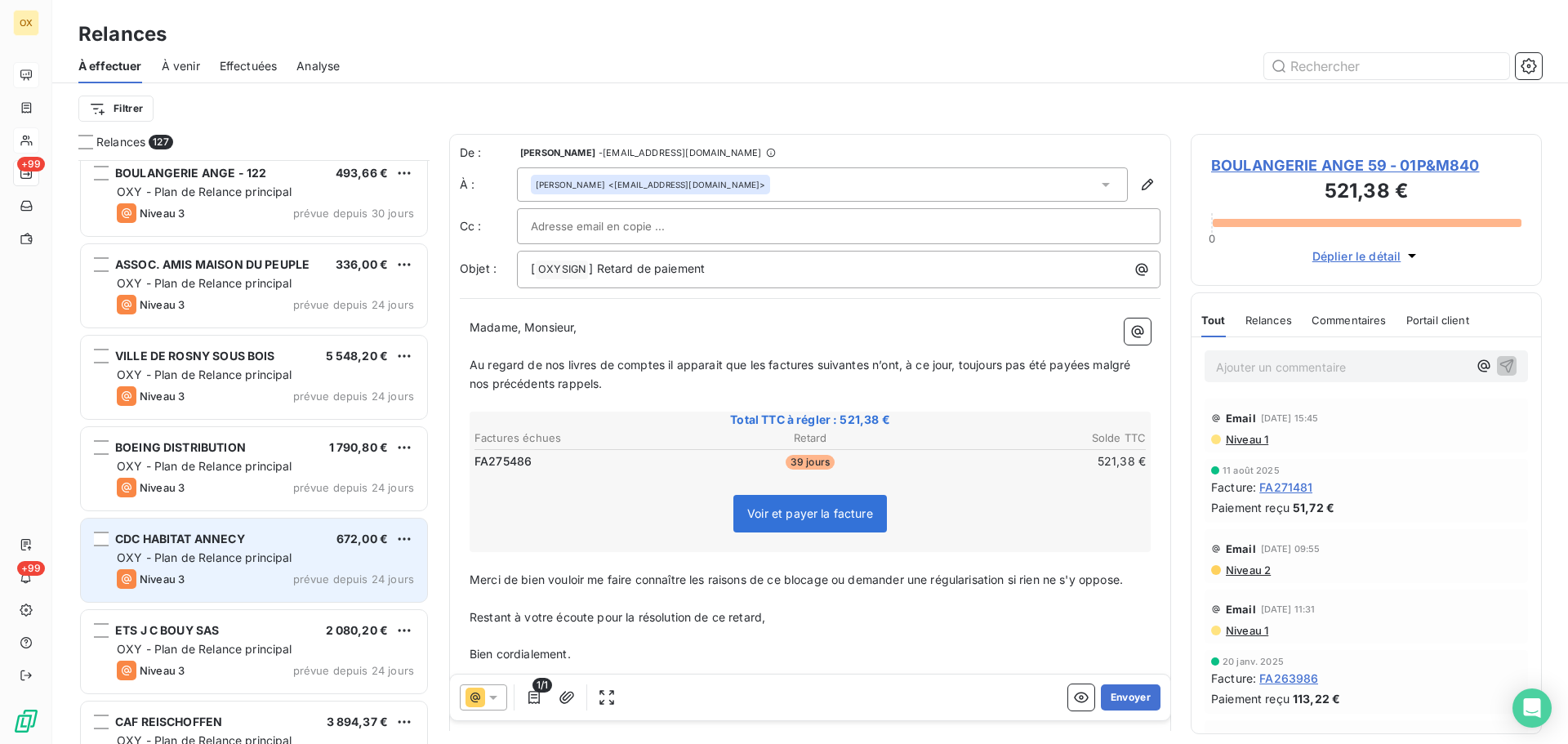
click at [263, 545] on div "CDC HABITAT ANNECY 672,00 € OXY - Plan de Relance principal Niveau 3 prévue dep…" at bounding box center [253, 560] width 346 height 83
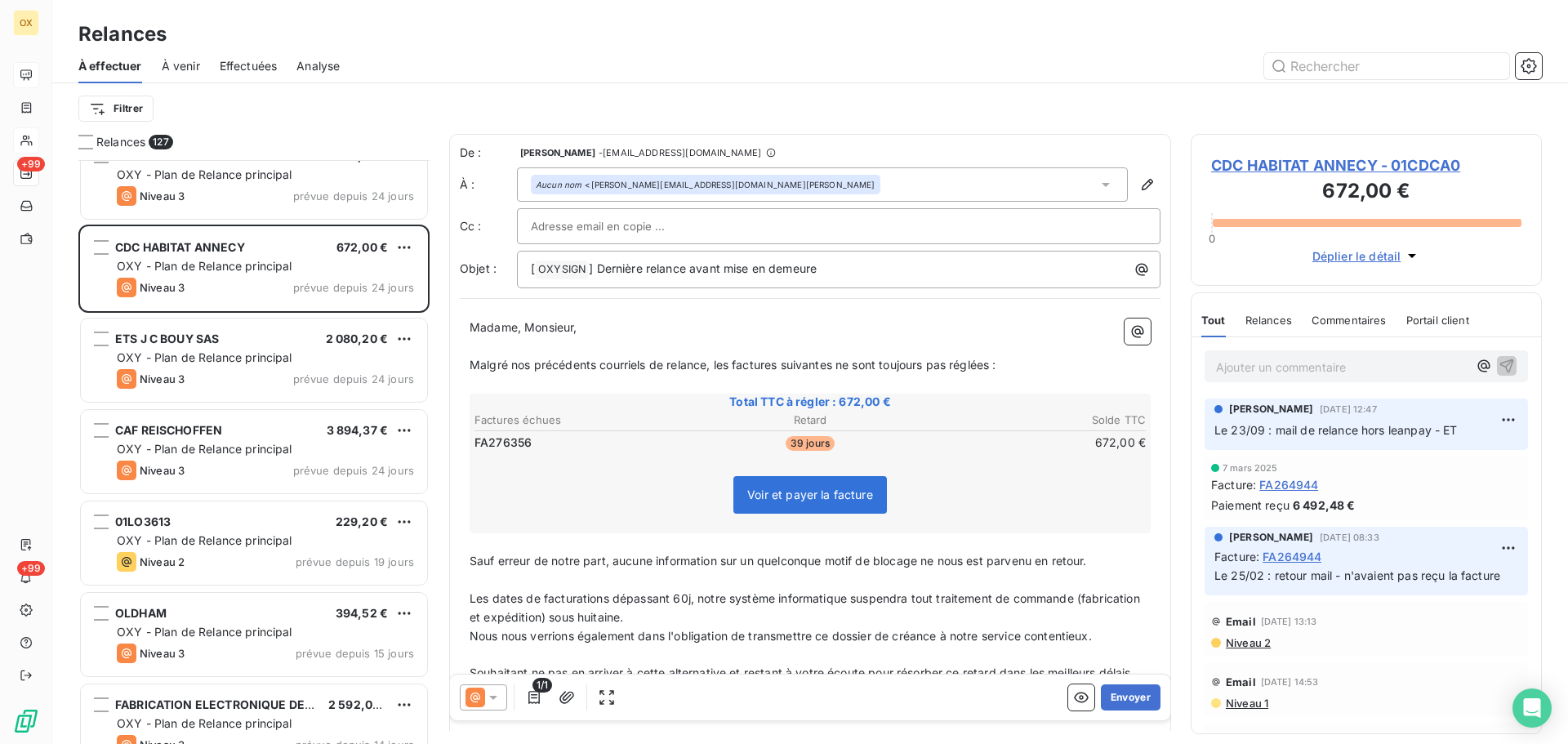
scroll to position [4817, 0]
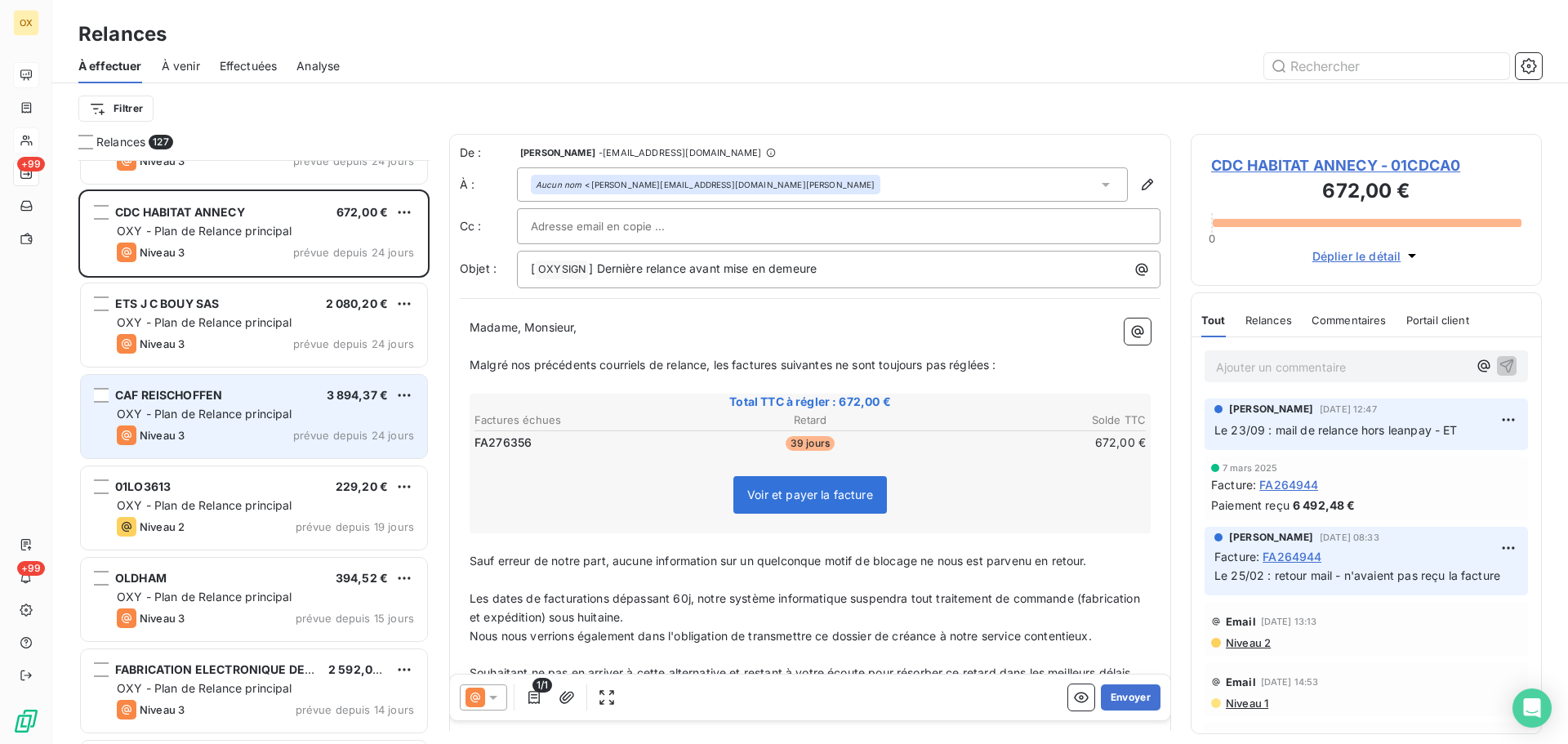
click at [214, 428] on div "Niveau 3 prévue depuis 24 jours" at bounding box center [265, 435] width 297 height 19
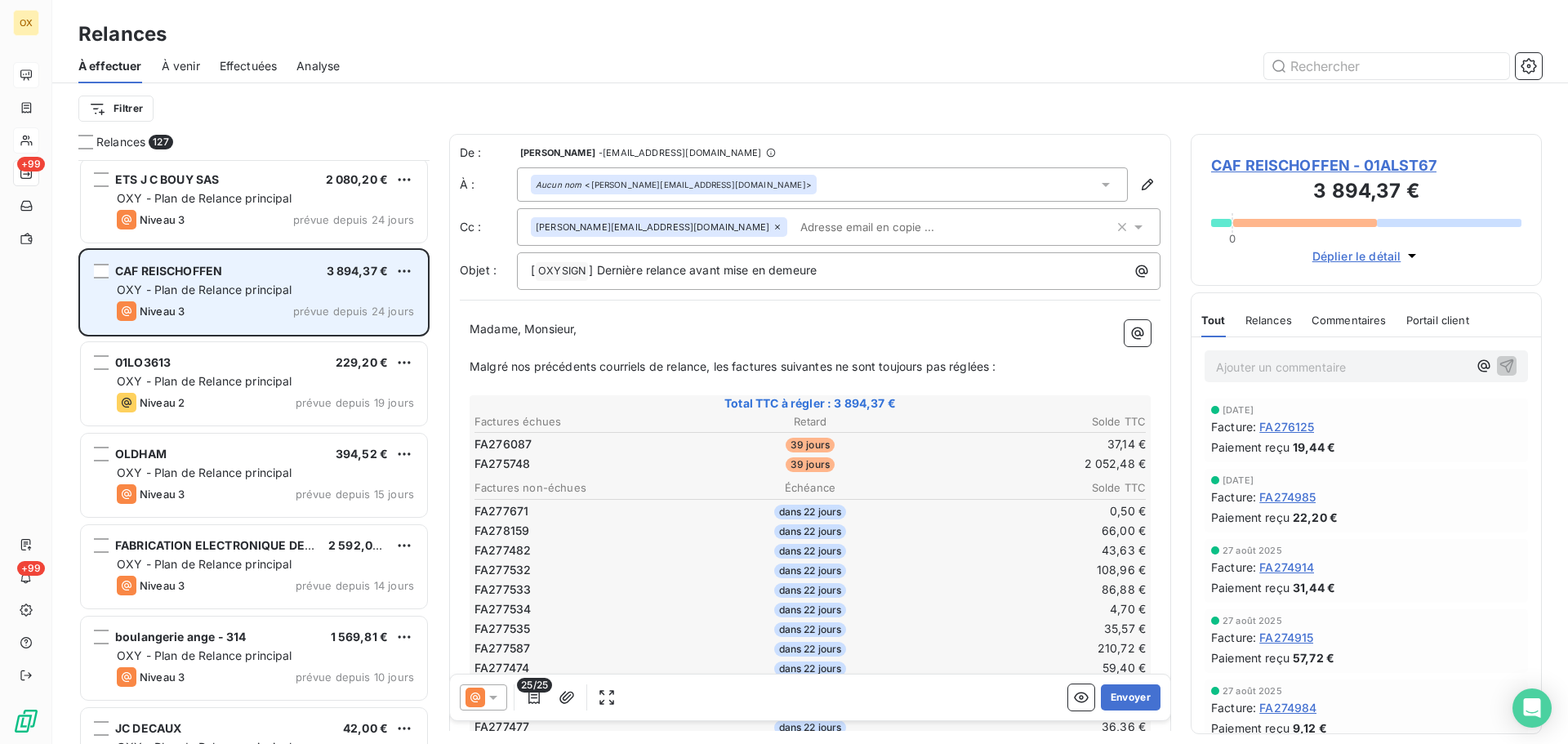
scroll to position [4981, 0]
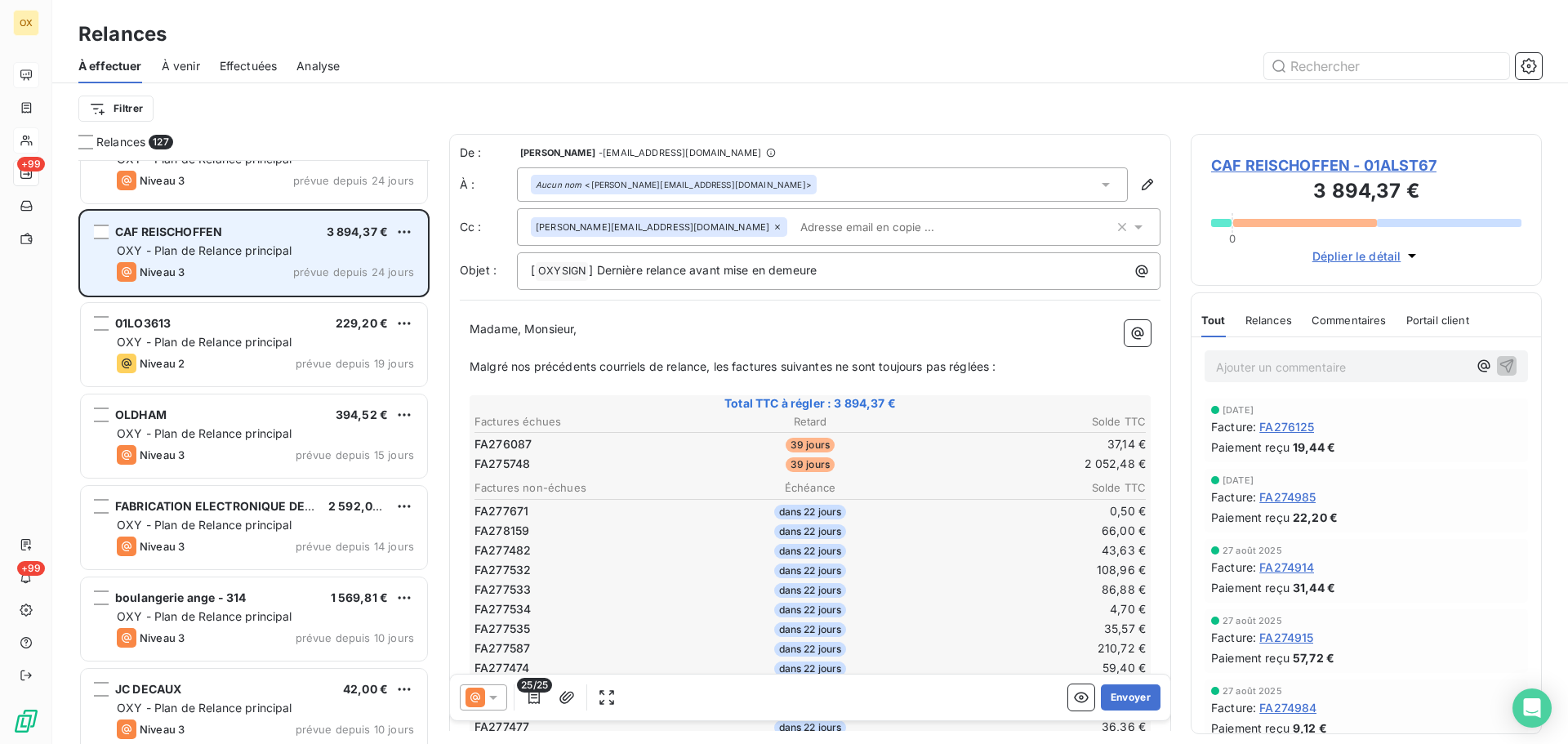
click at [214, 428] on span "OXY - Plan de Relance principal" at bounding box center [204, 433] width 175 height 14
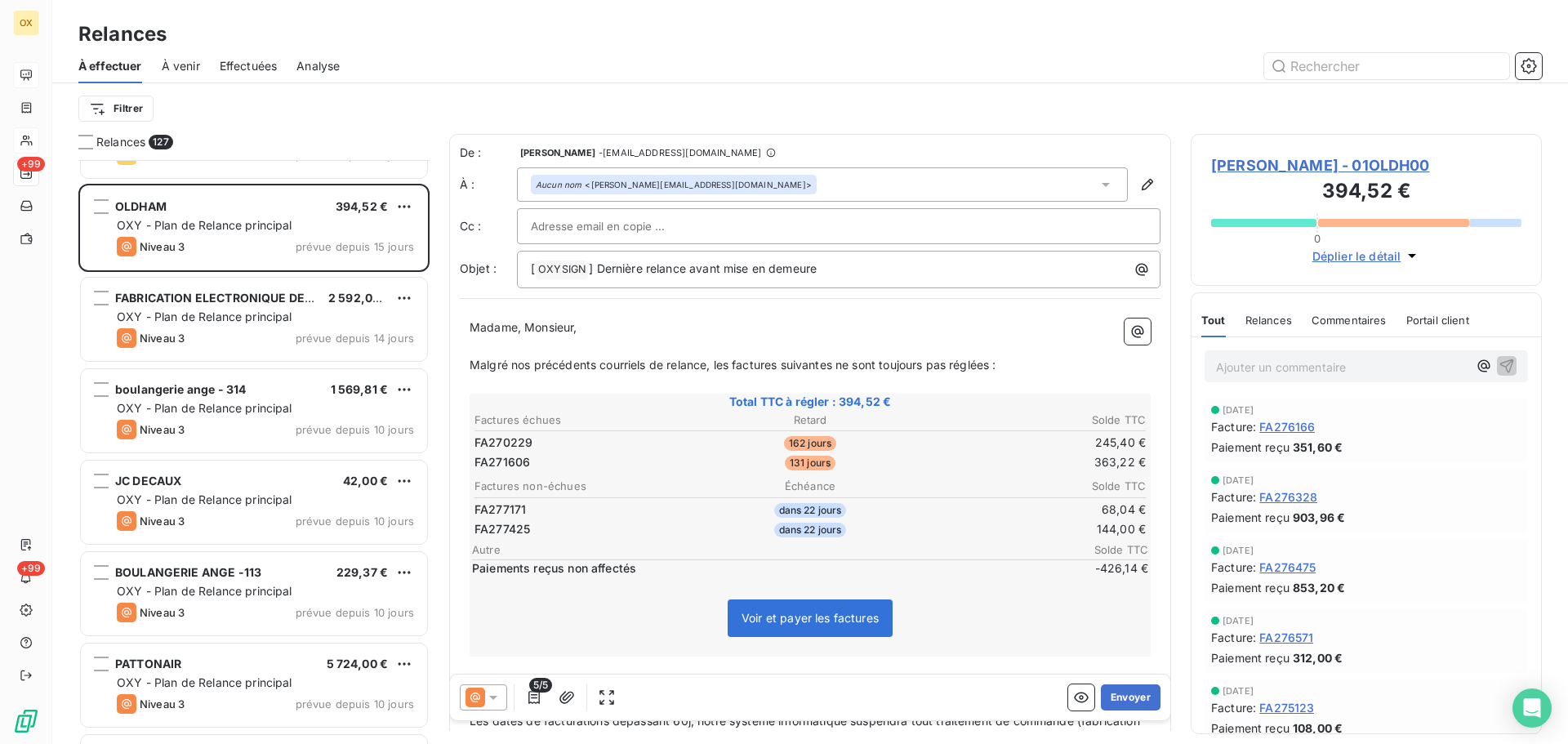
scroll to position [5226, 0]
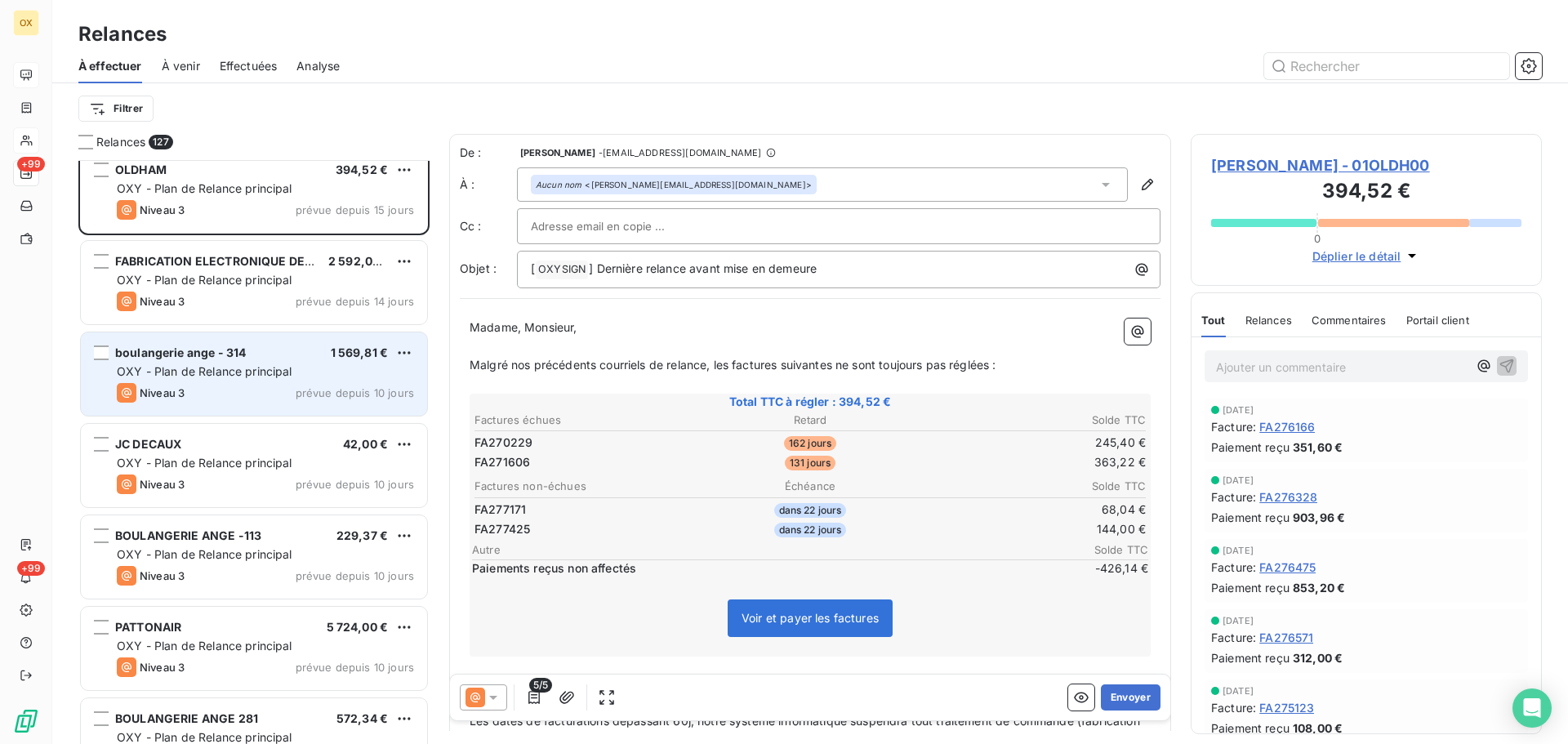
click at [211, 387] on div "Niveau 3 prévue depuis 10 jours" at bounding box center [265, 393] width 297 height 19
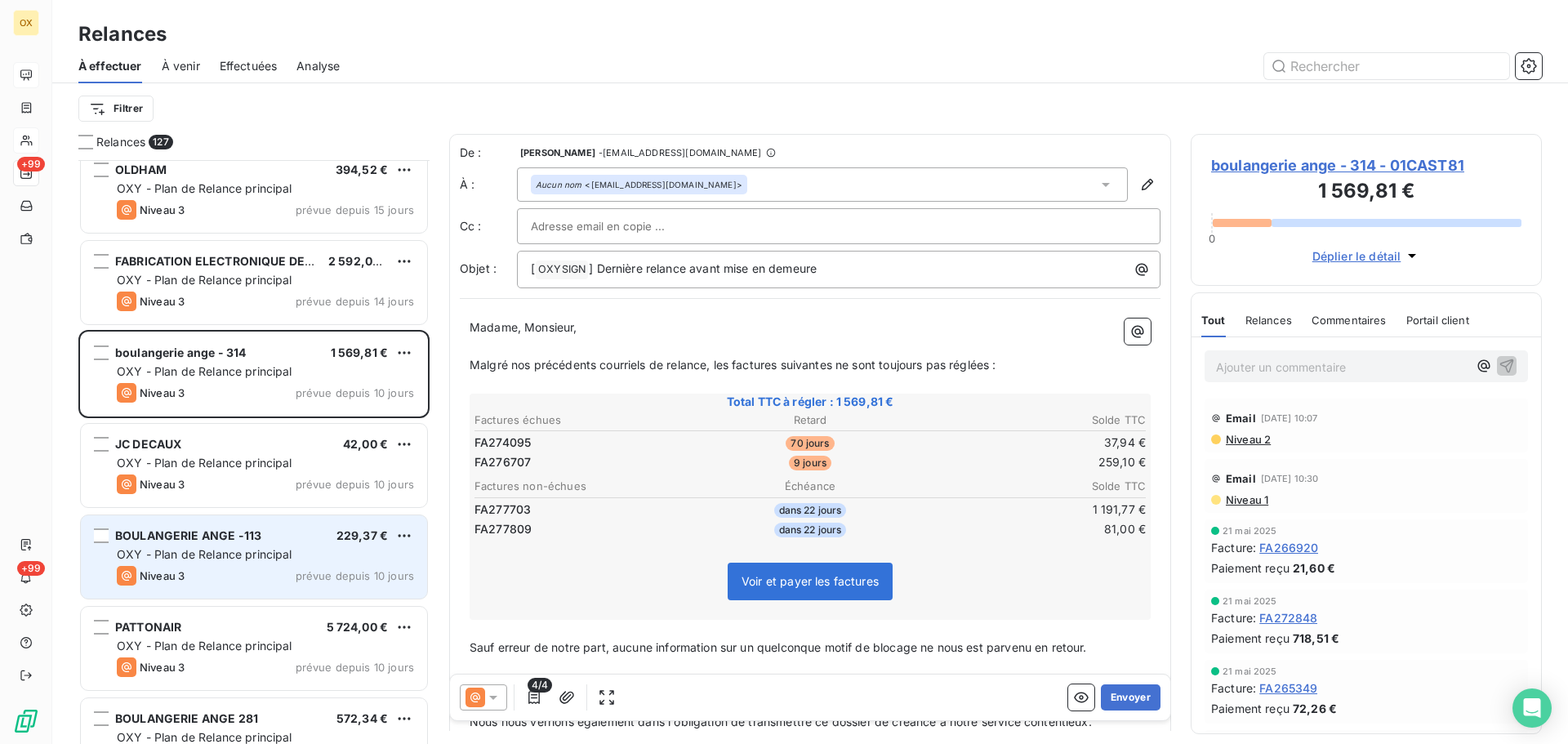
click at [253, 544] on div "BOULANGERIE ANGE -113 229,37 € OXY - Plan de Relance principal Niveau 3 prévue …" at bounding box center [253, 556] width 346 height 83
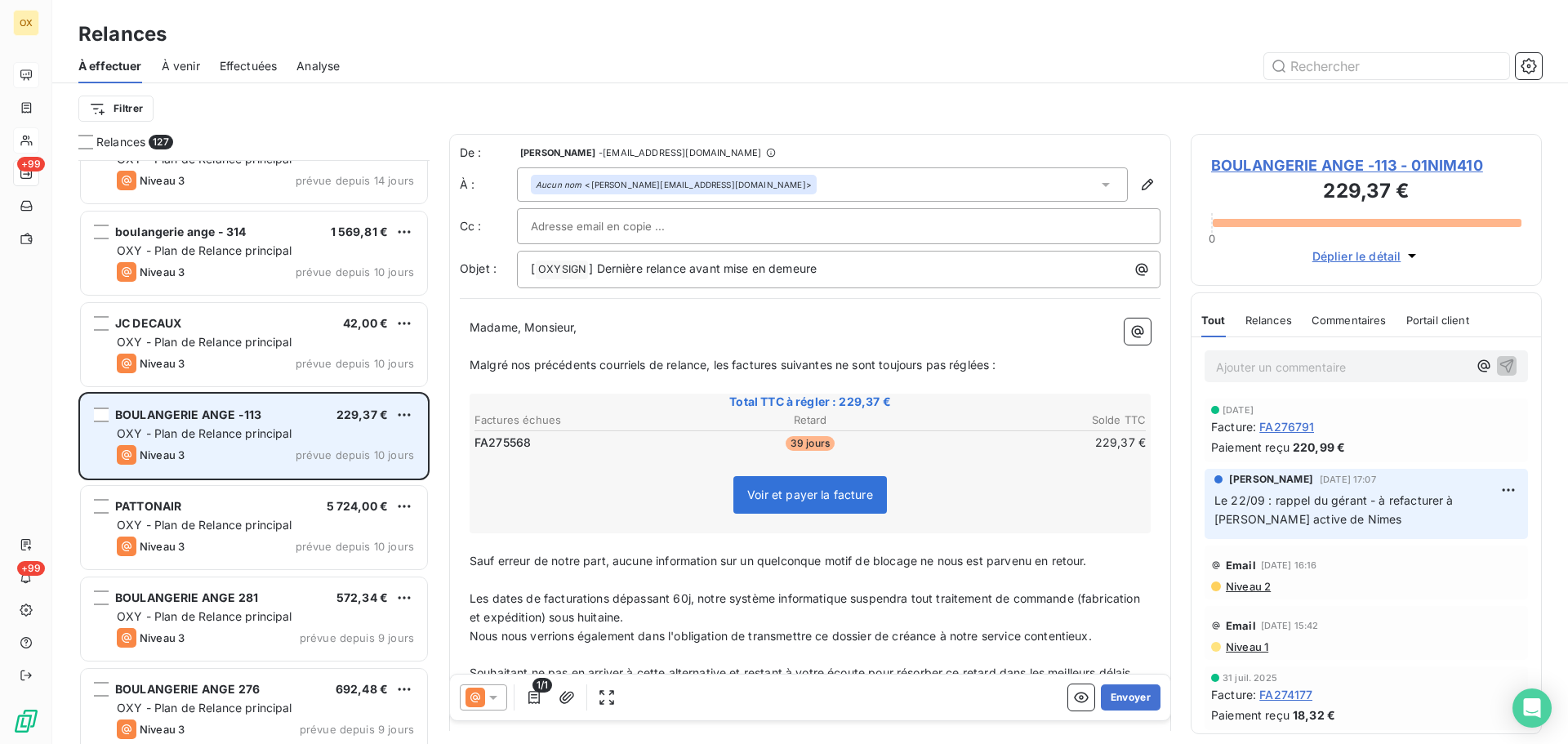
scroll to position [5388, 0]
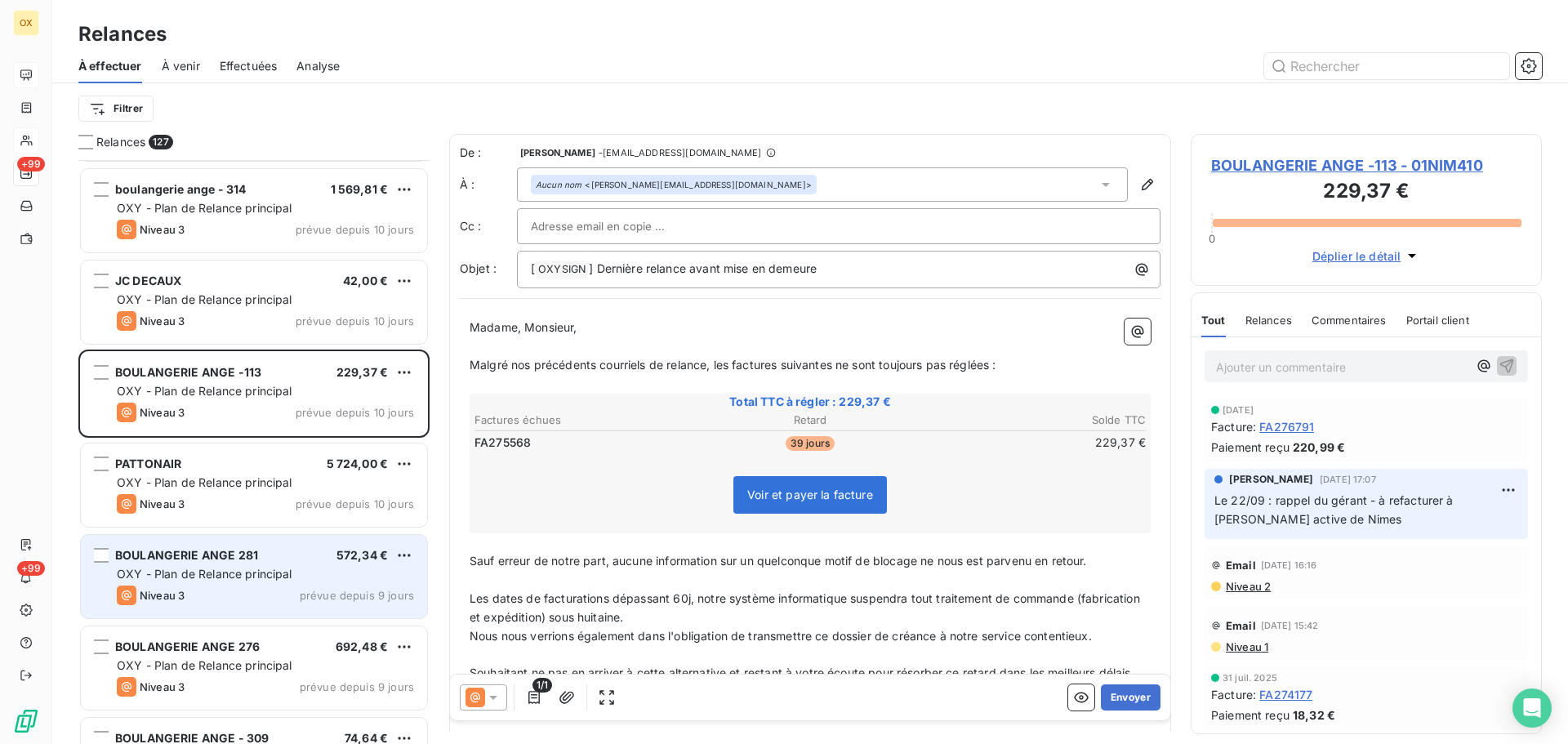
click at [262, 571] on span "OXY - Plan de Relance principal" at bounding box center [204, 573] width 175 height 14
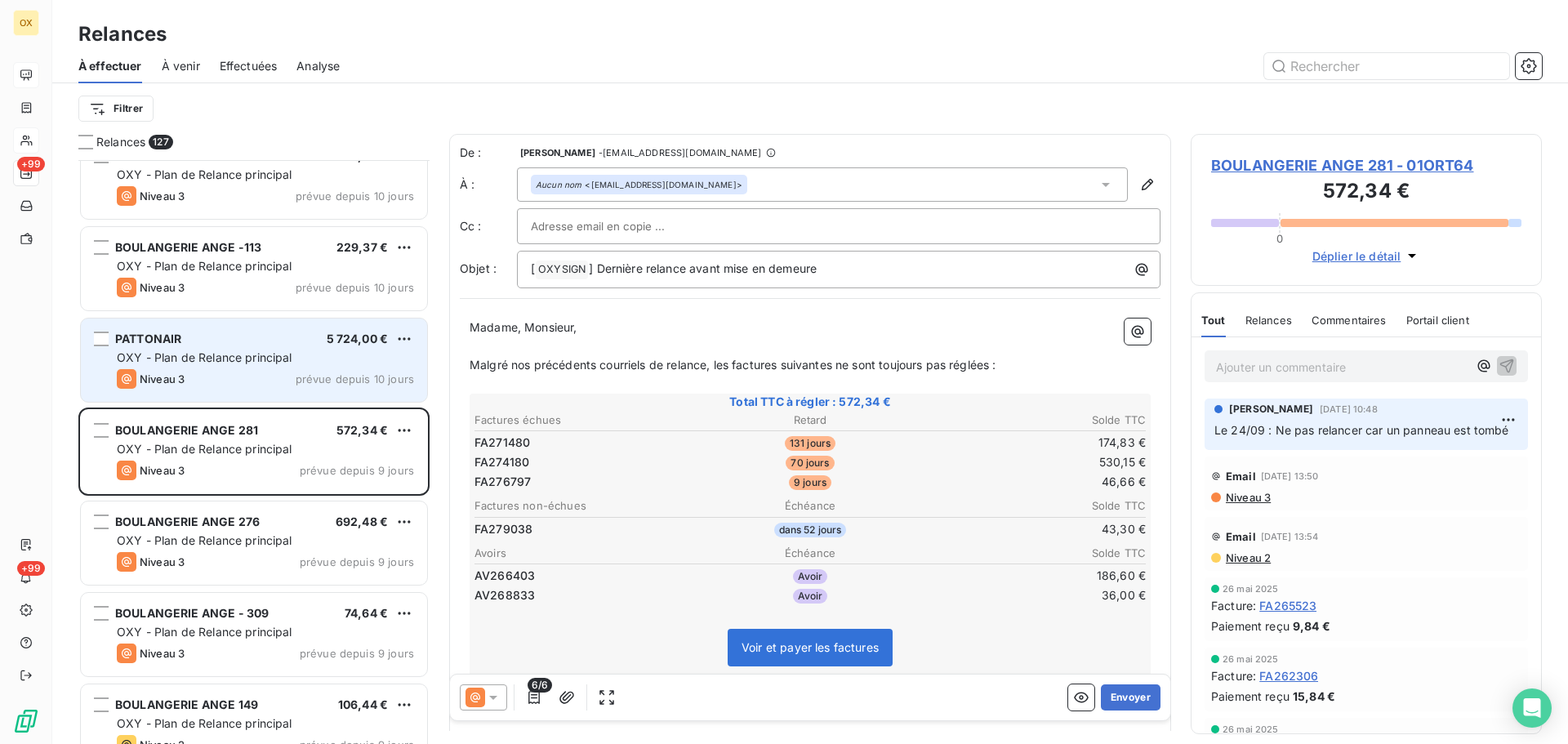
scroll to position [5552, 0]
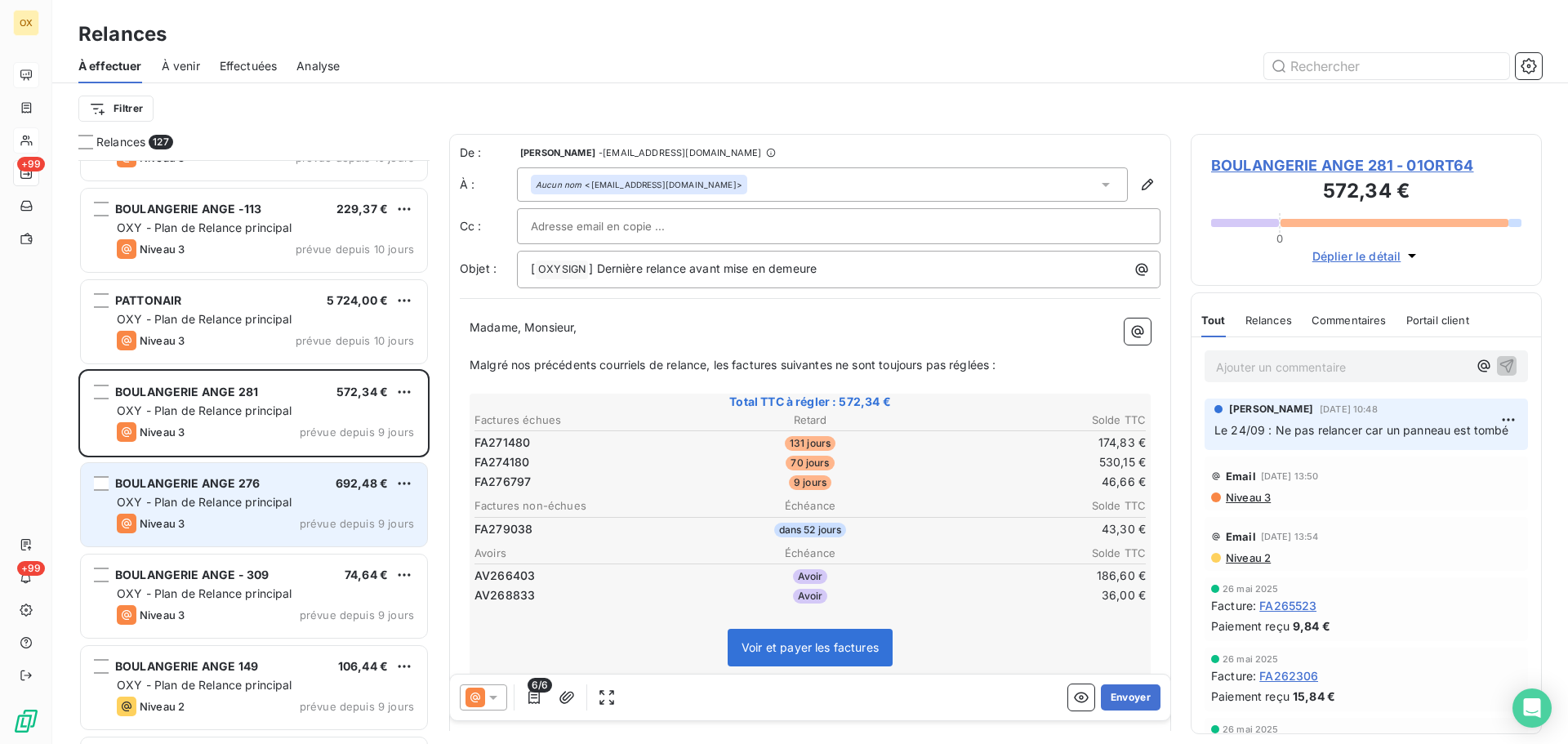
click at [233, 487] on span "BOULANGERIE ANGE 276" at bounding box center [187, 483] width 144 height 14
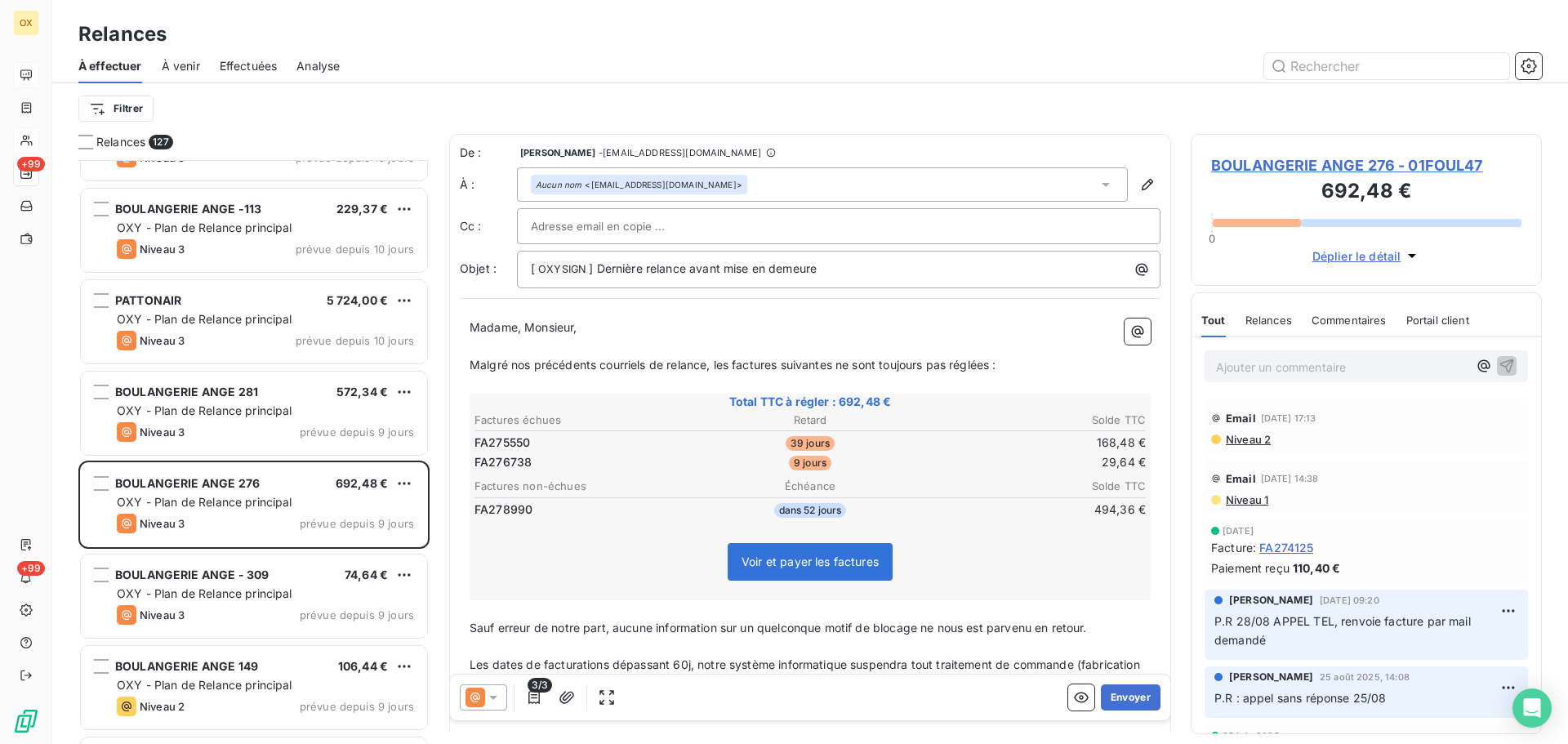
click at [1294, 161] on span "BOULANGERIE ANGE 276 - 01FOUL47" at bounding box center [1365, 165] width 311 height 22
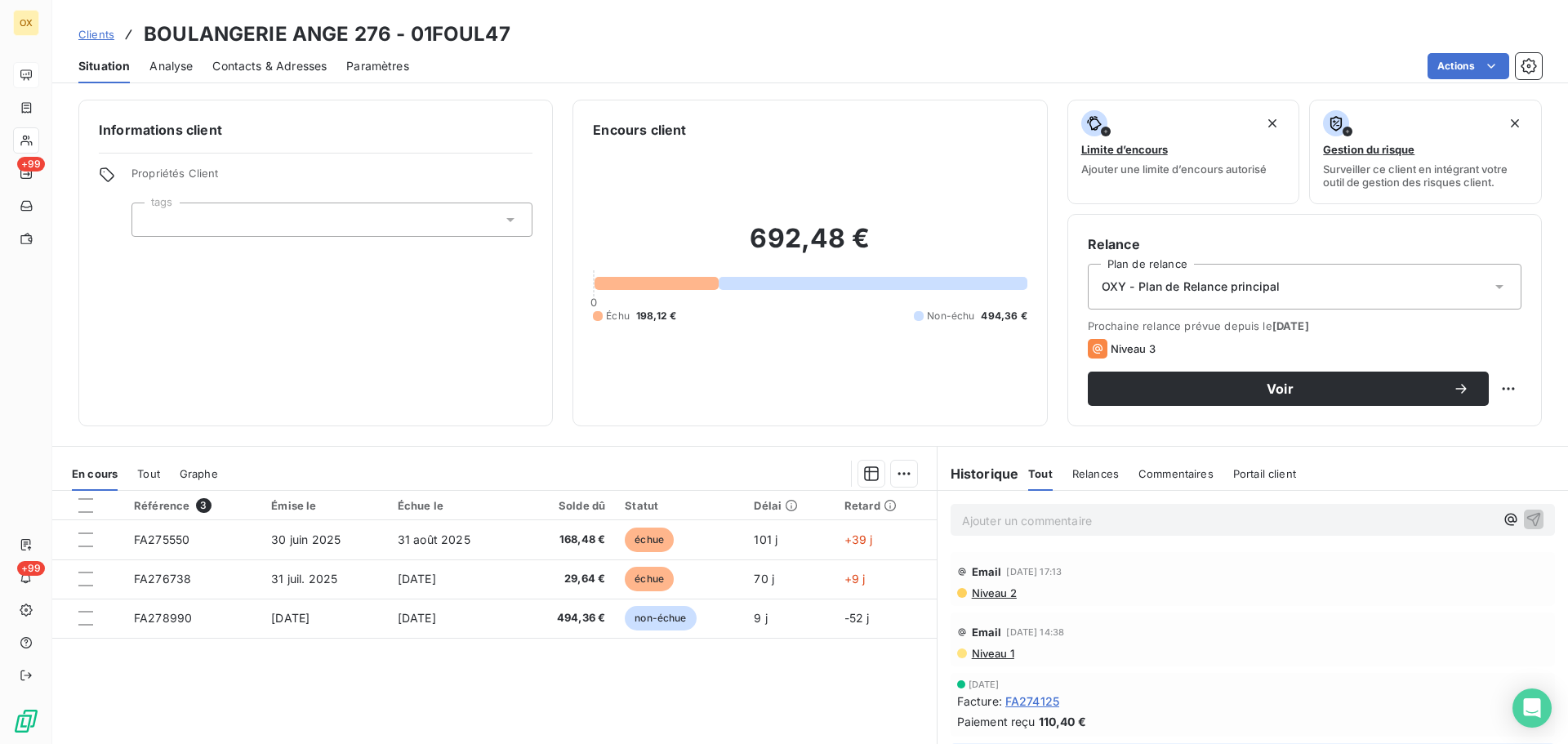
click at [273, 69] on span "Contacts & Adresses" at bounding box center [269, 66] width 114 height 16
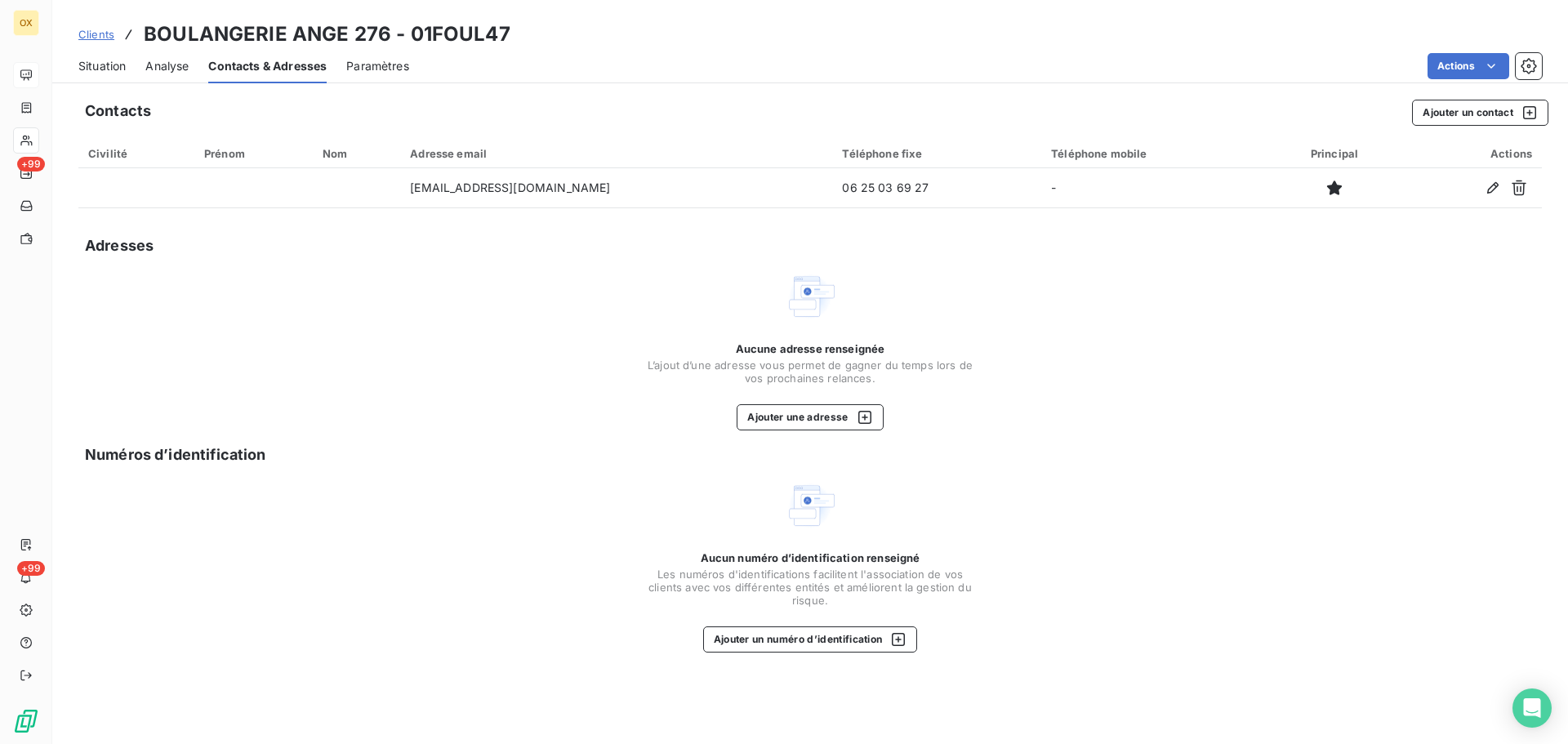
click at [119, 67] on span "Situation" at bounding box center [103, 66] width 48 height 16
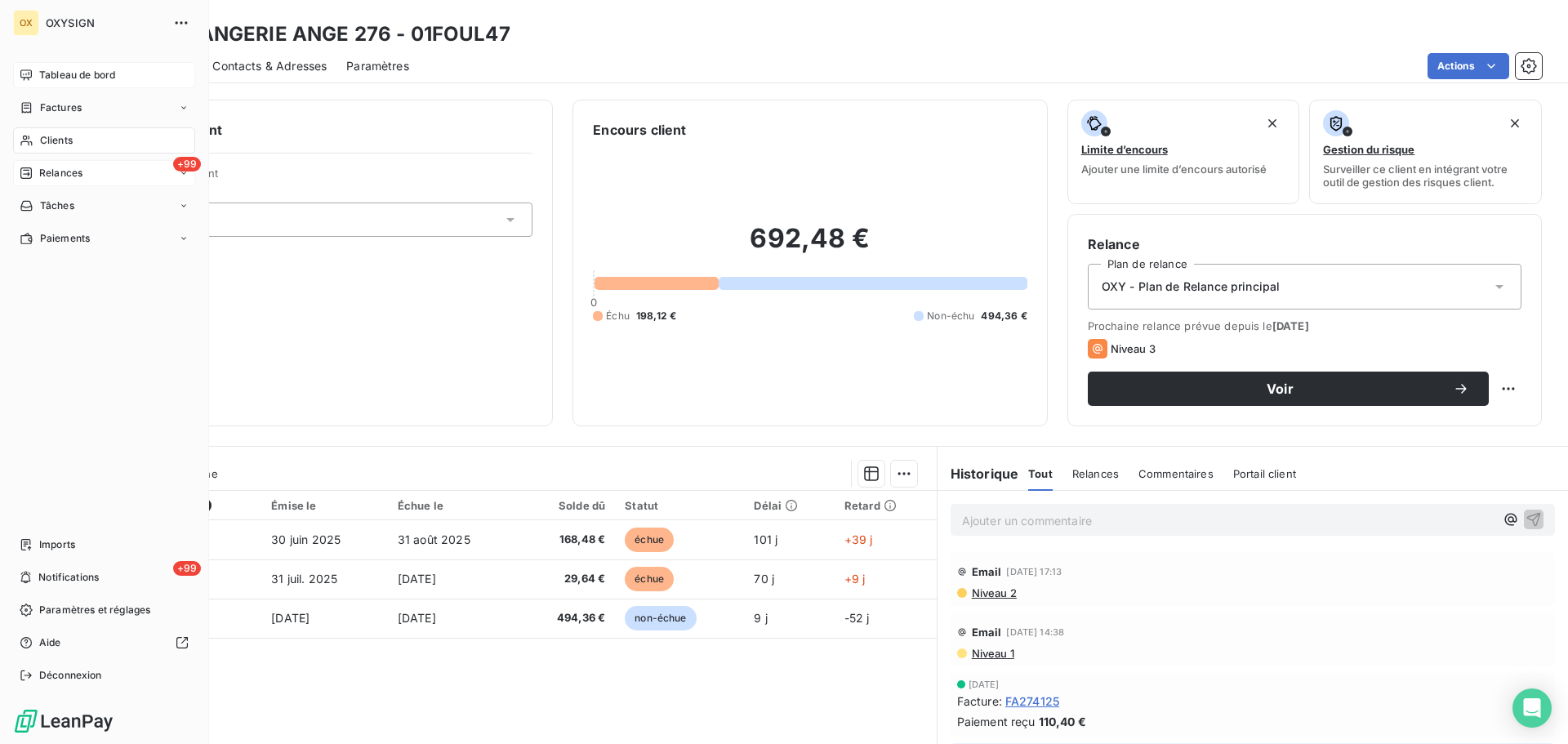
click at [47, 173] on span "Relances" at bounding box center [60, 173] width 43 height 15
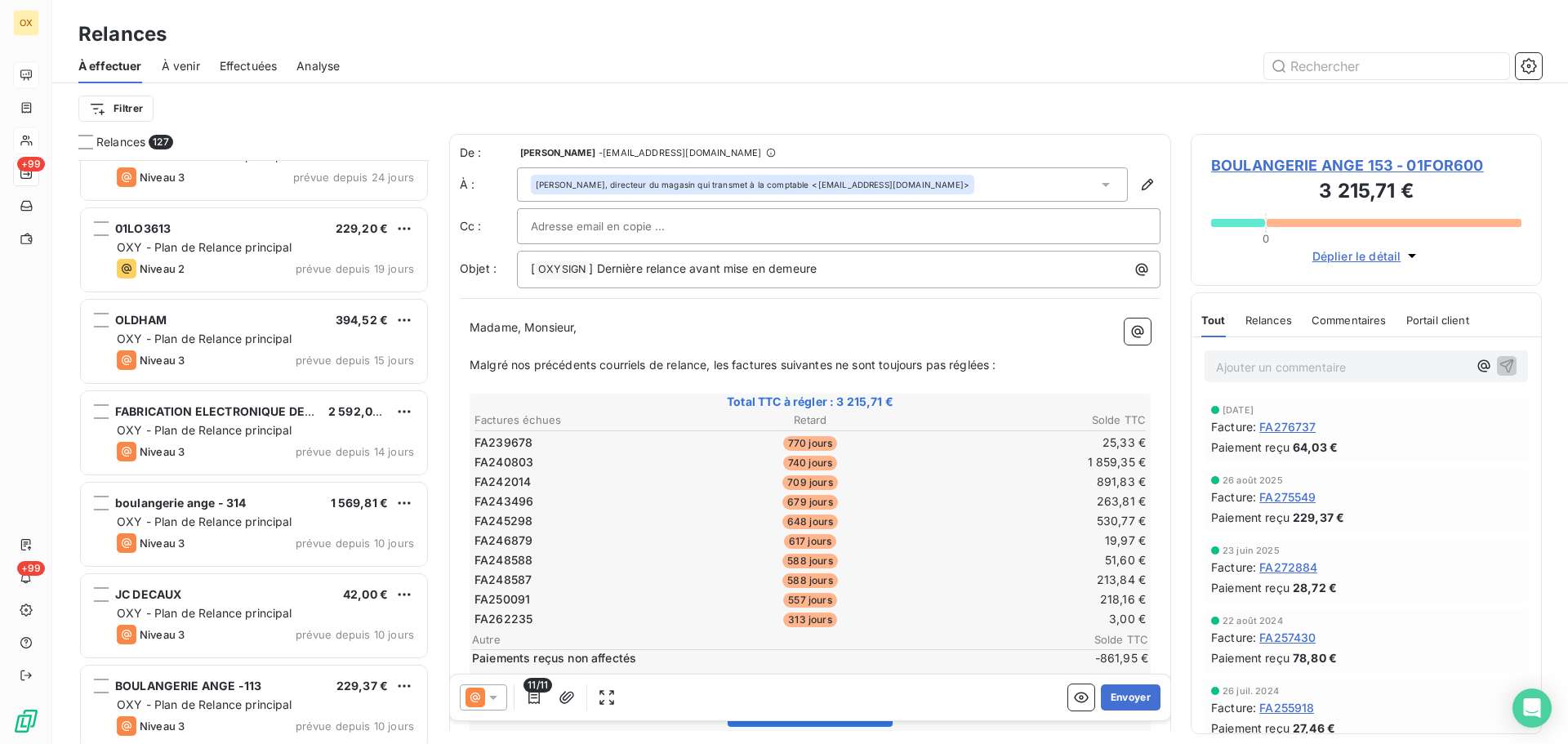
scroll to position [5062, 0]
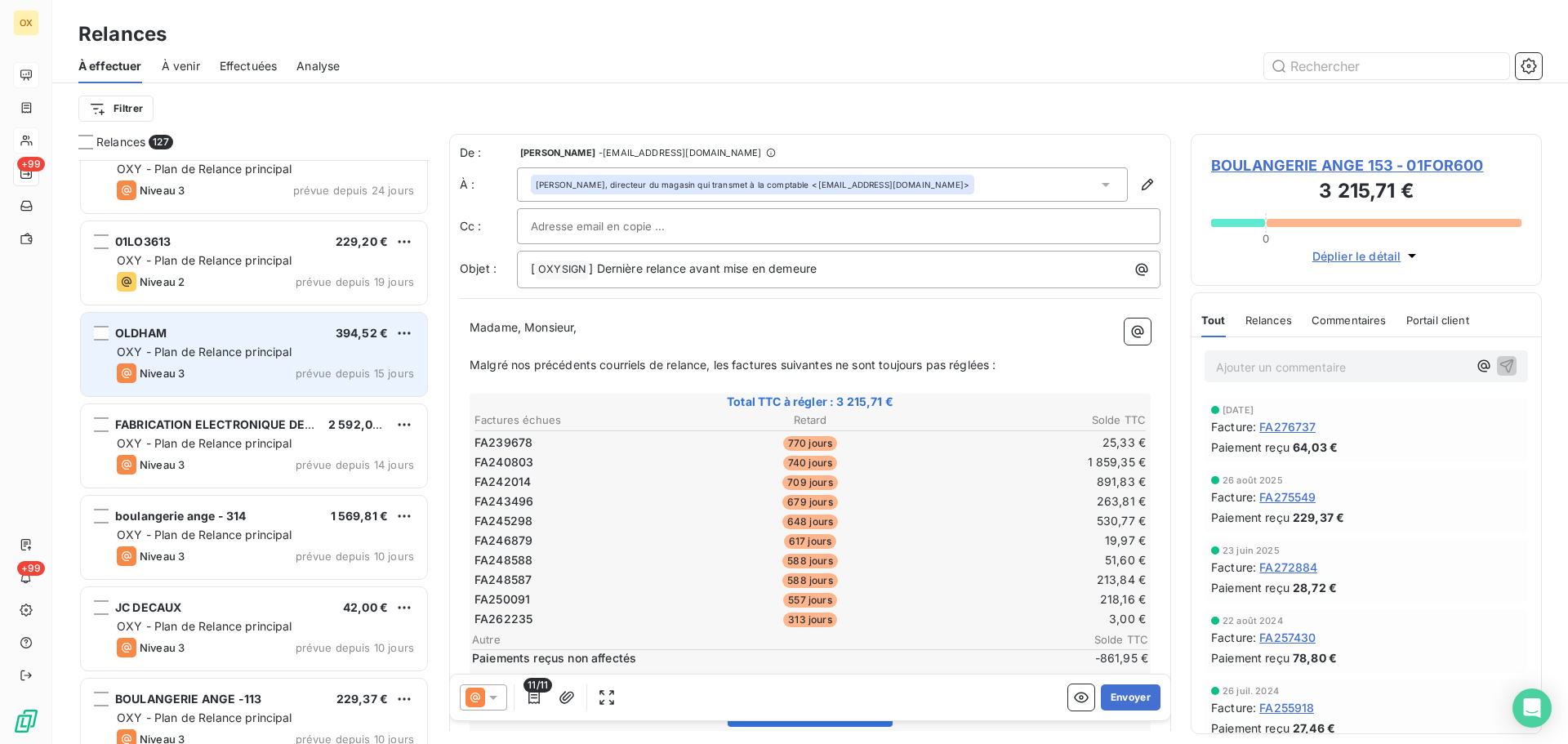
click at [210, 354] on span "OXY - Plan de Relance principal" at bounding box center [204, 351] width 175 height 14
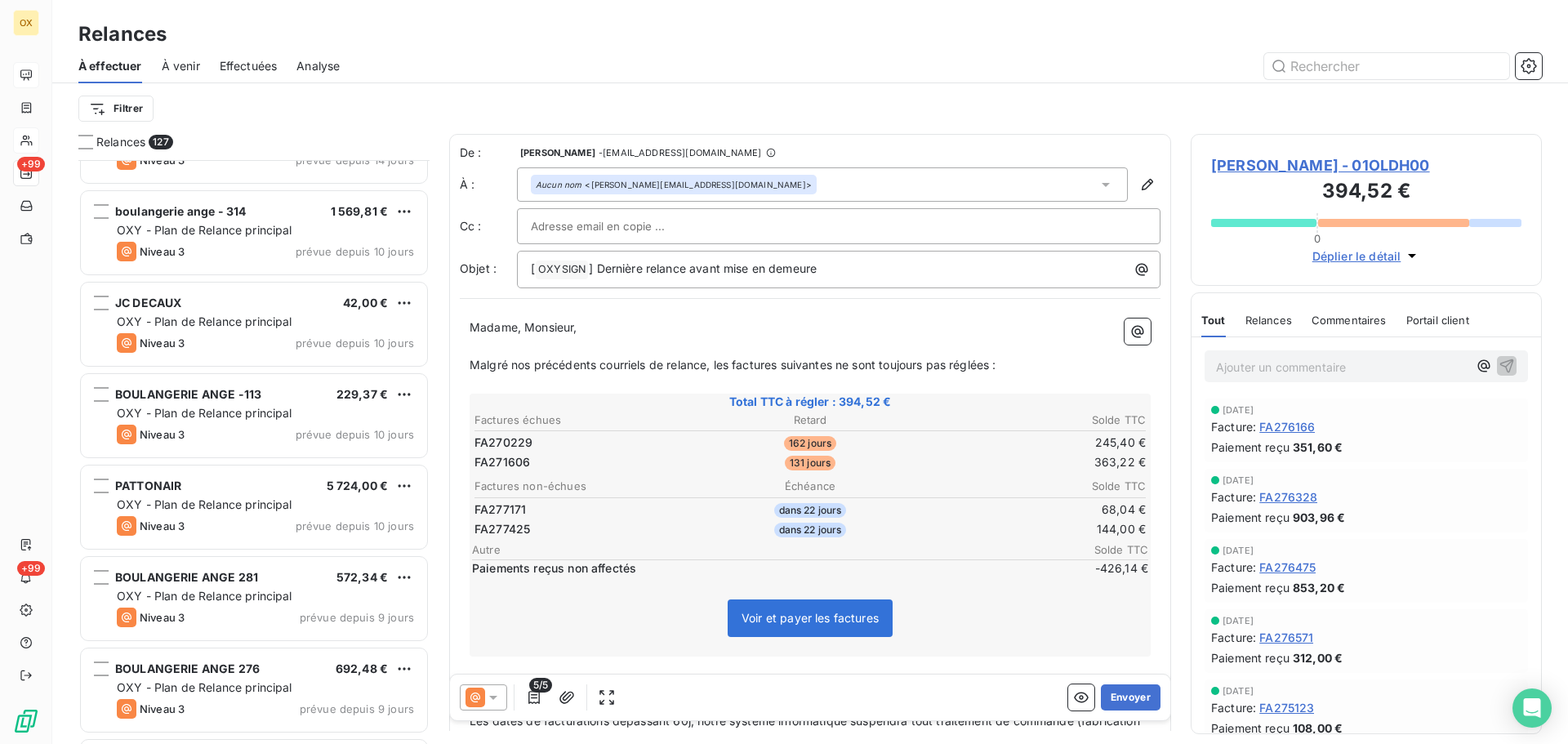
scroll to position [5388, 0]
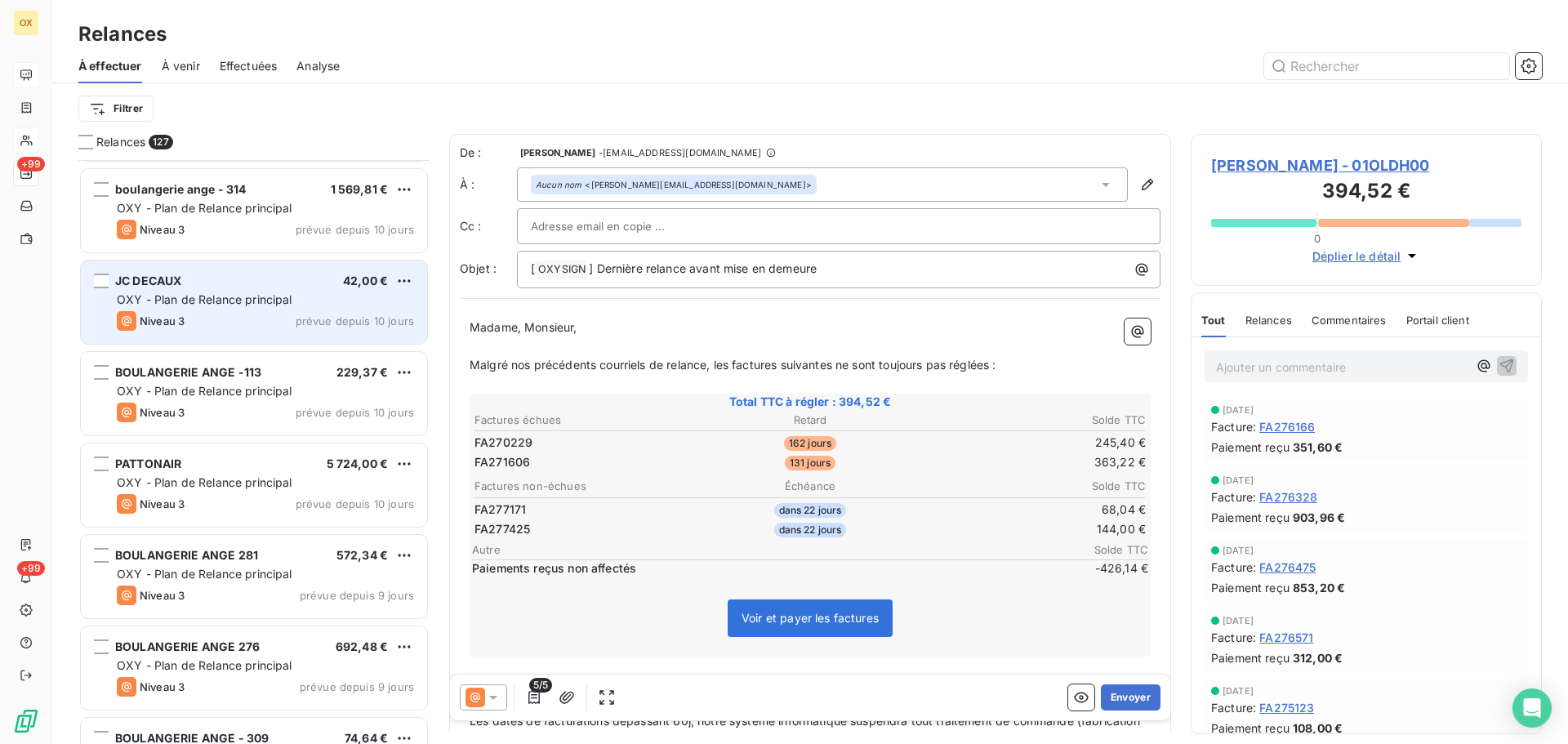
click at [227, 292] on span "OXY - Plan de Relance principal" at bounding box center [204, 299] width 175 height 14
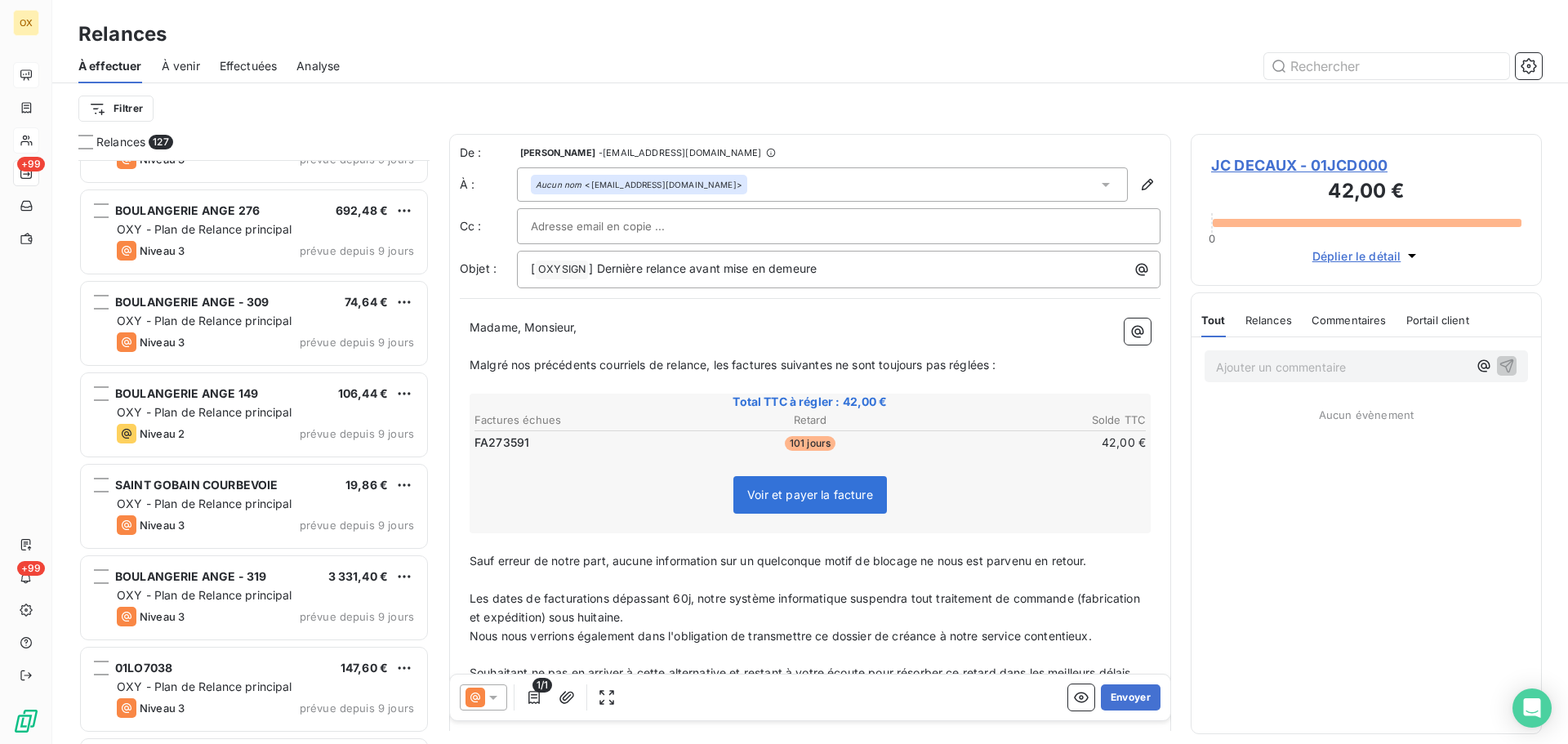
scroll to position [5879, 0]
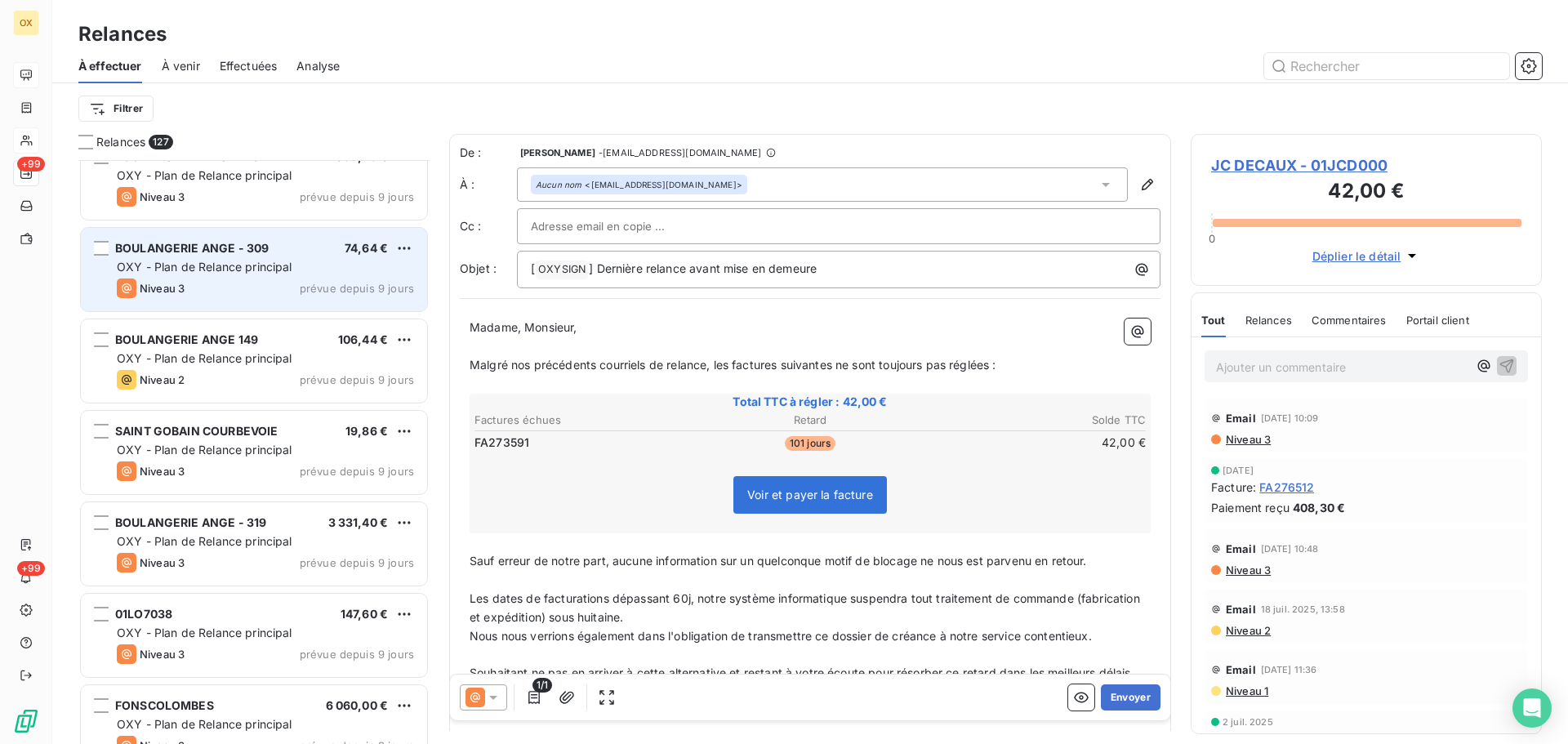
click at [227, 286] on div "Niveau 3 prévue depuis 9 jours" at bounding box center [265, 288] width 297 height 19
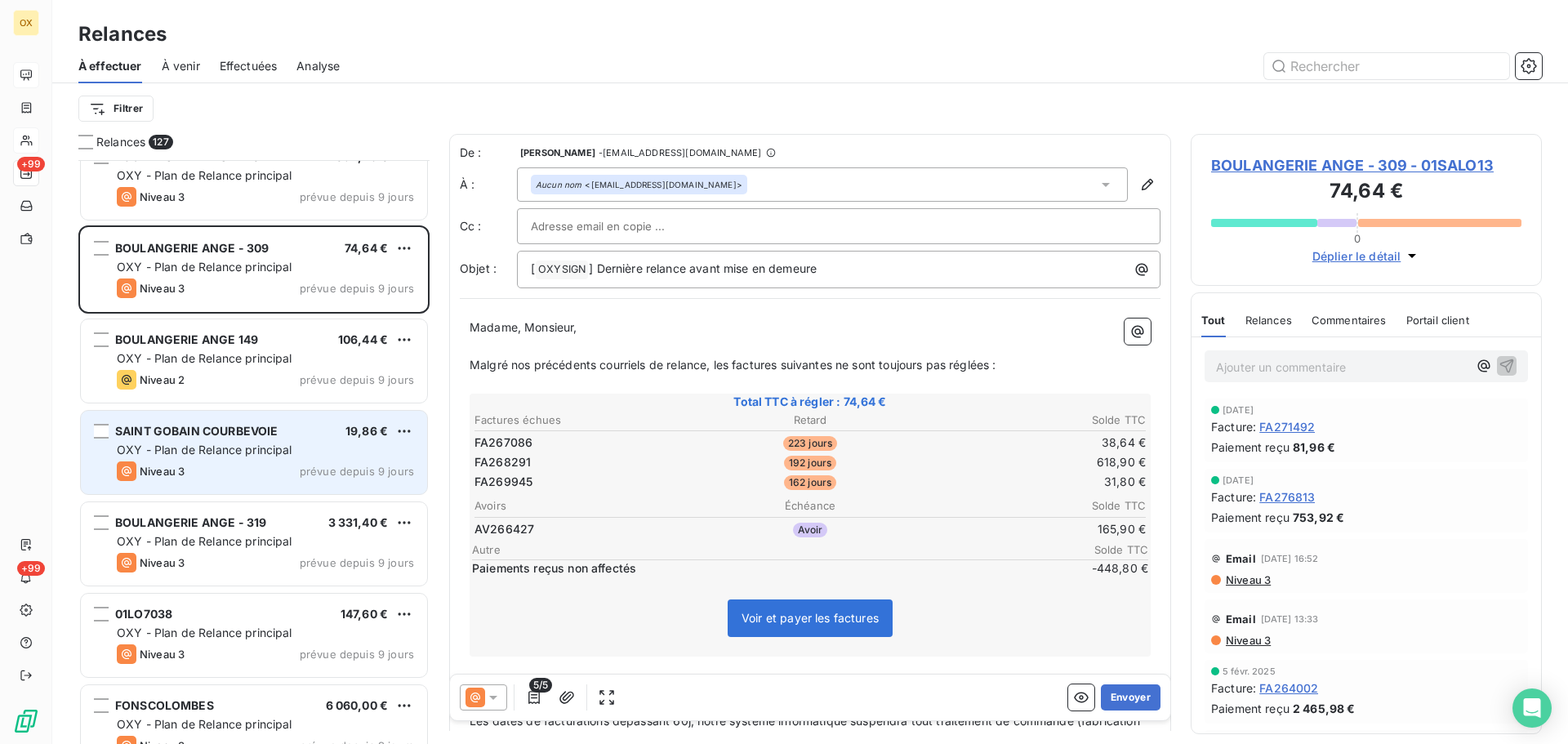
click at [274, 461] on div "Niveau 3 prévue depuis 9 jours" at bounding box center [265, 471] width 297 height 19
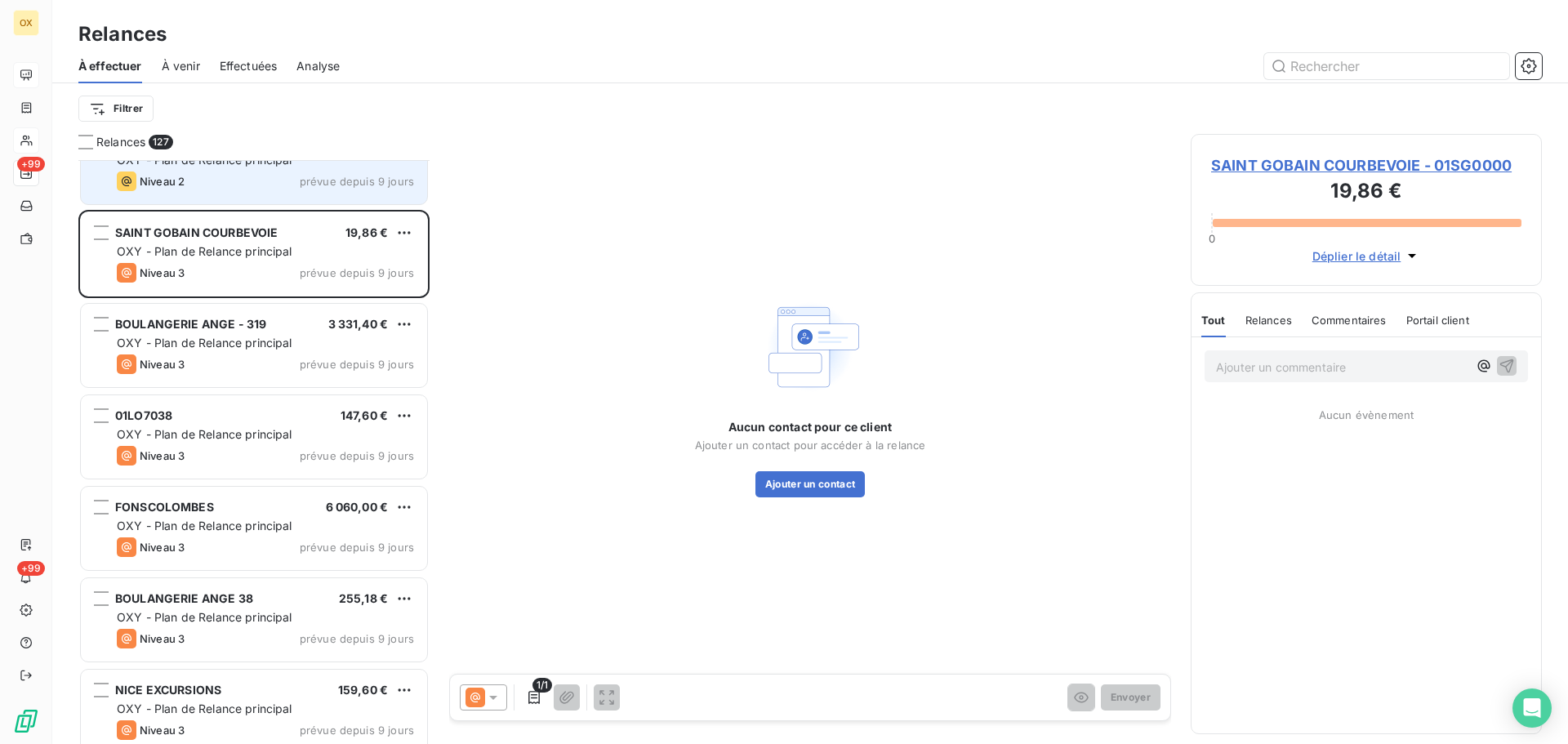
scroll to position [6205, 0]
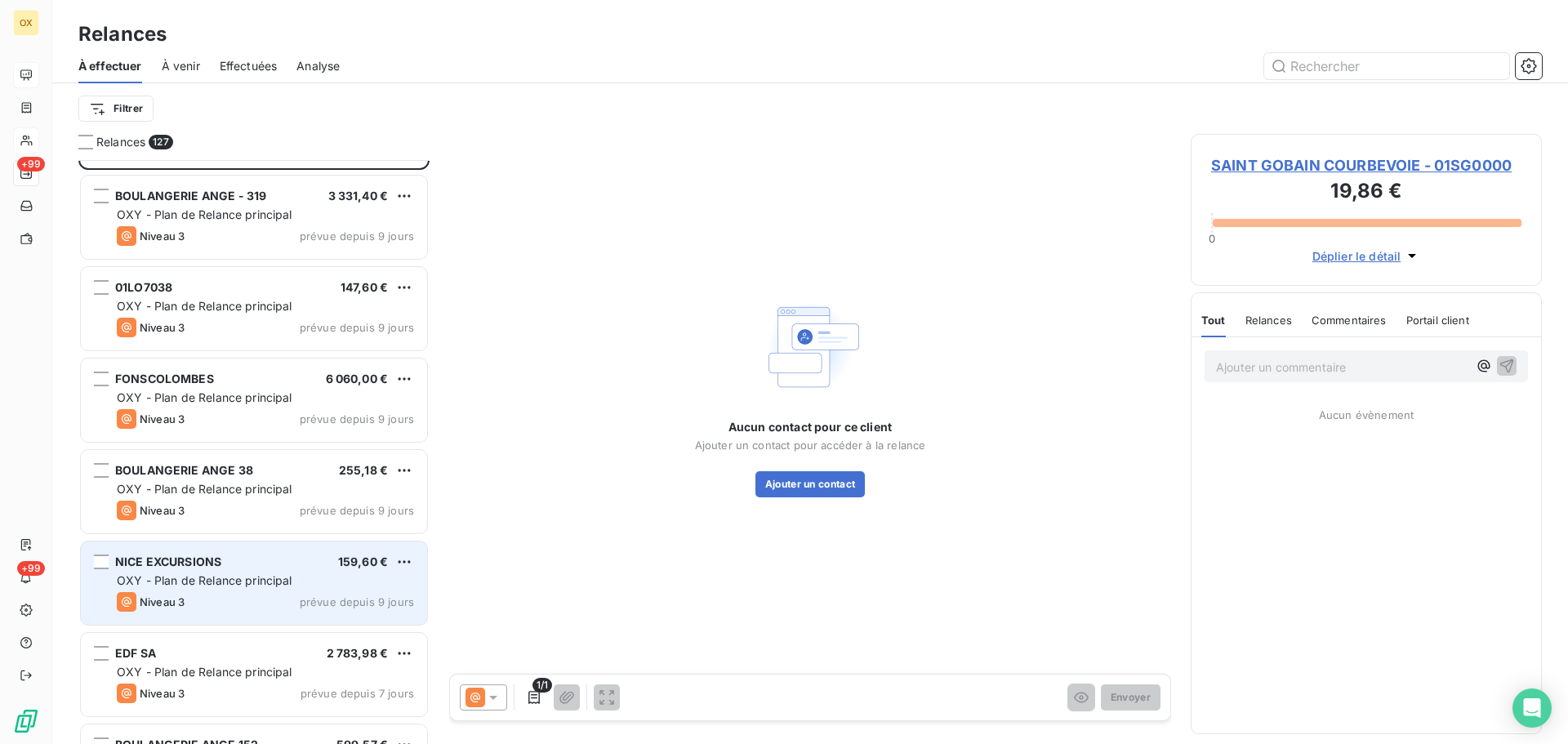
click at [239, 569] on div "NICE EXCURSIONS 159,60 € OXY - Plan de Relance principal Niveau 3 prévue depuis…" at bounding box center [253, 583] width 346 height 83
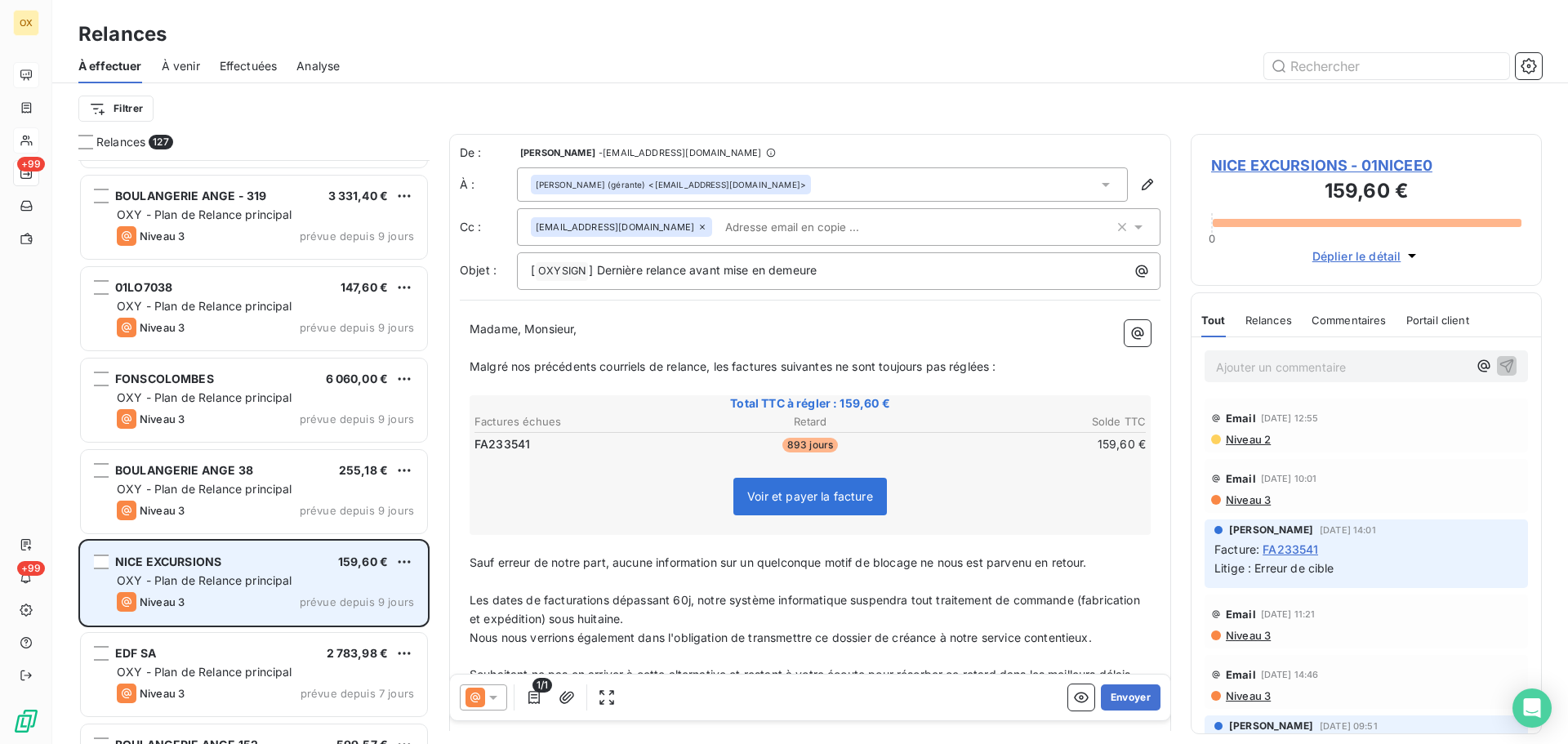
scroll to position [6369, 0]
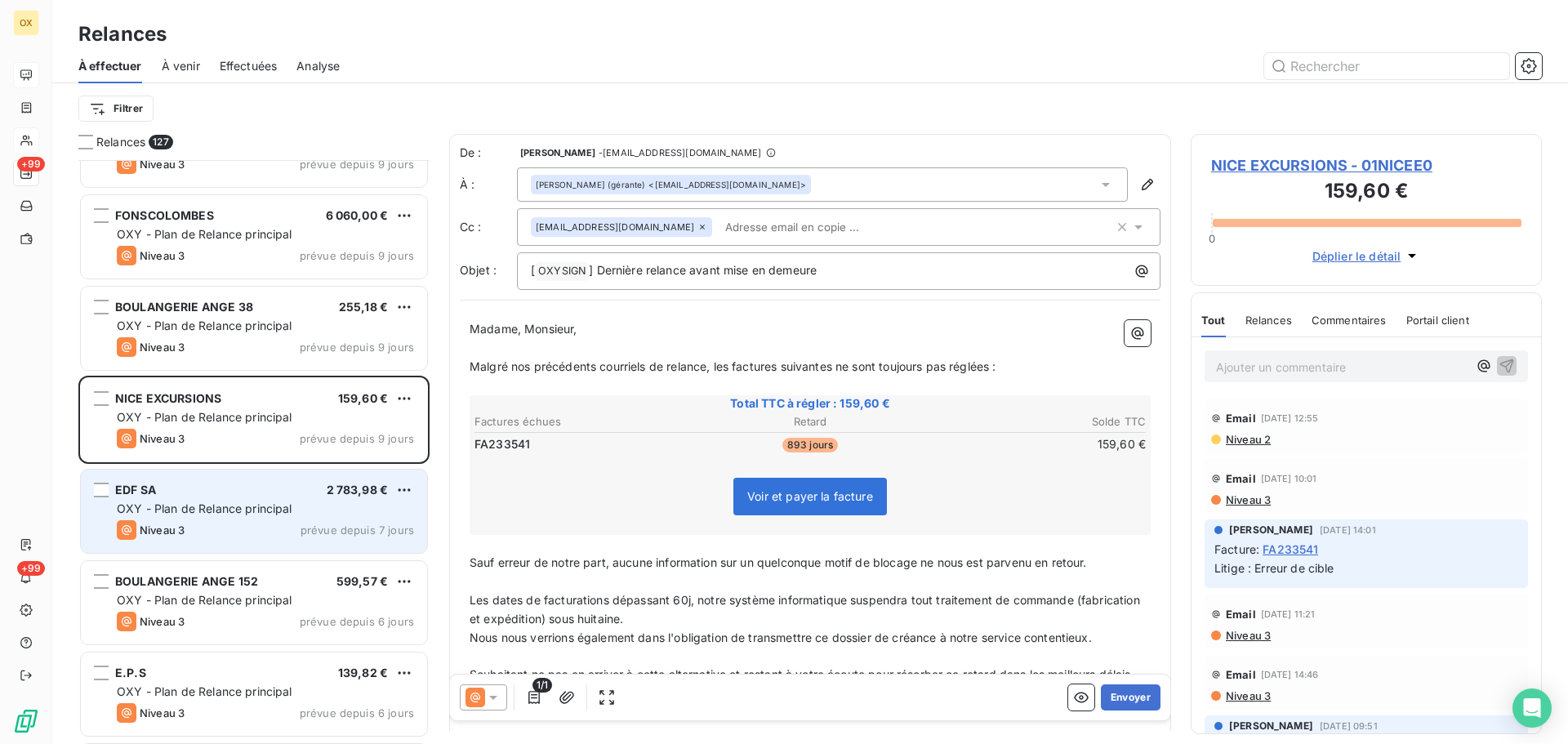
click at [206, 498] on div "EDF SA 2 783,98 € OXY - Plan de Relance principal Niveau 3 prévue depuis 7 jours" at bounding box center [253, 511] width 346 height 83
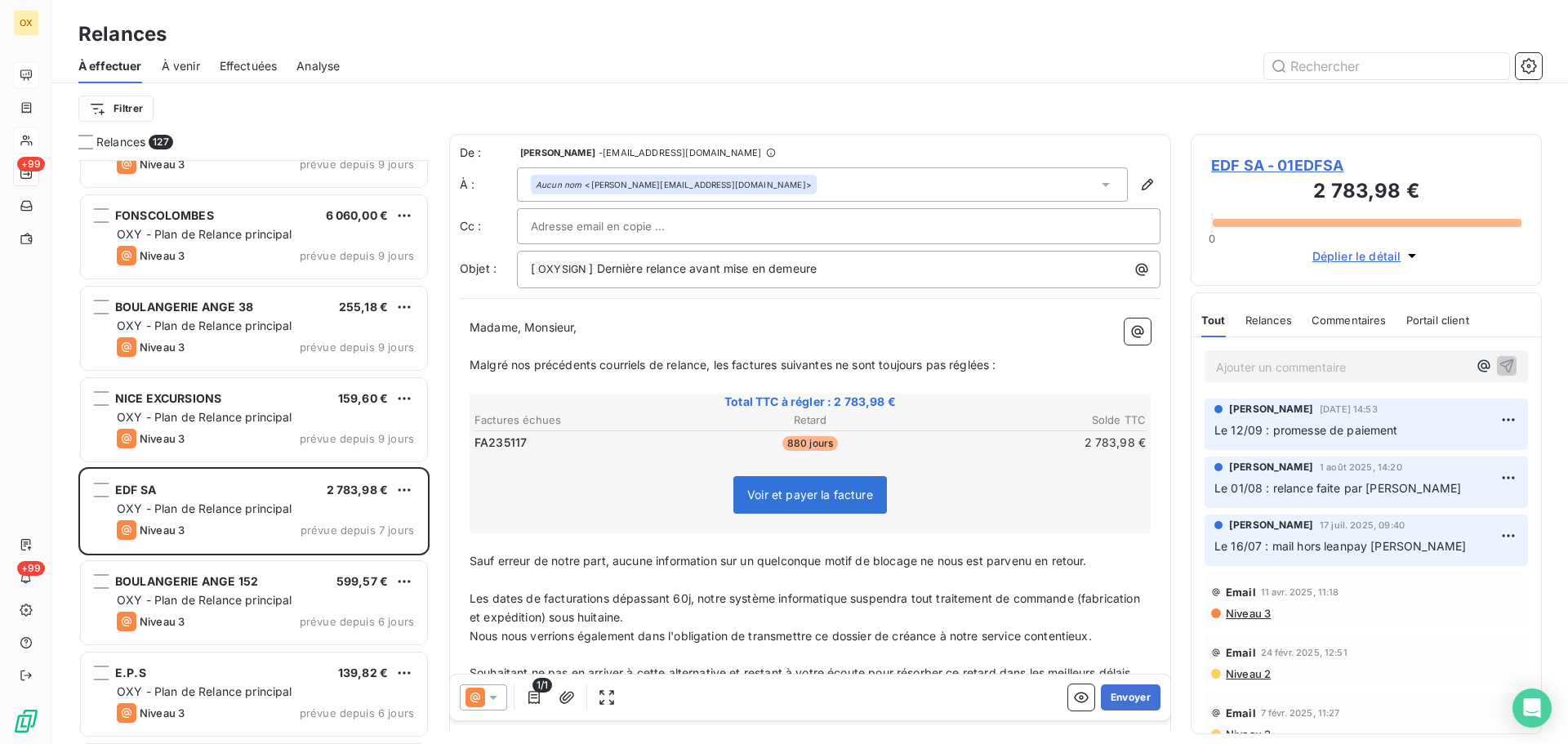
click at [1261, 367] on p "Ajouter un commentaire ﻿" at bounding box center [1341, 366] width 251 height 20
click at [1498, 360] on icon "button" at bounding box center [1506, 364] width 16 height 16
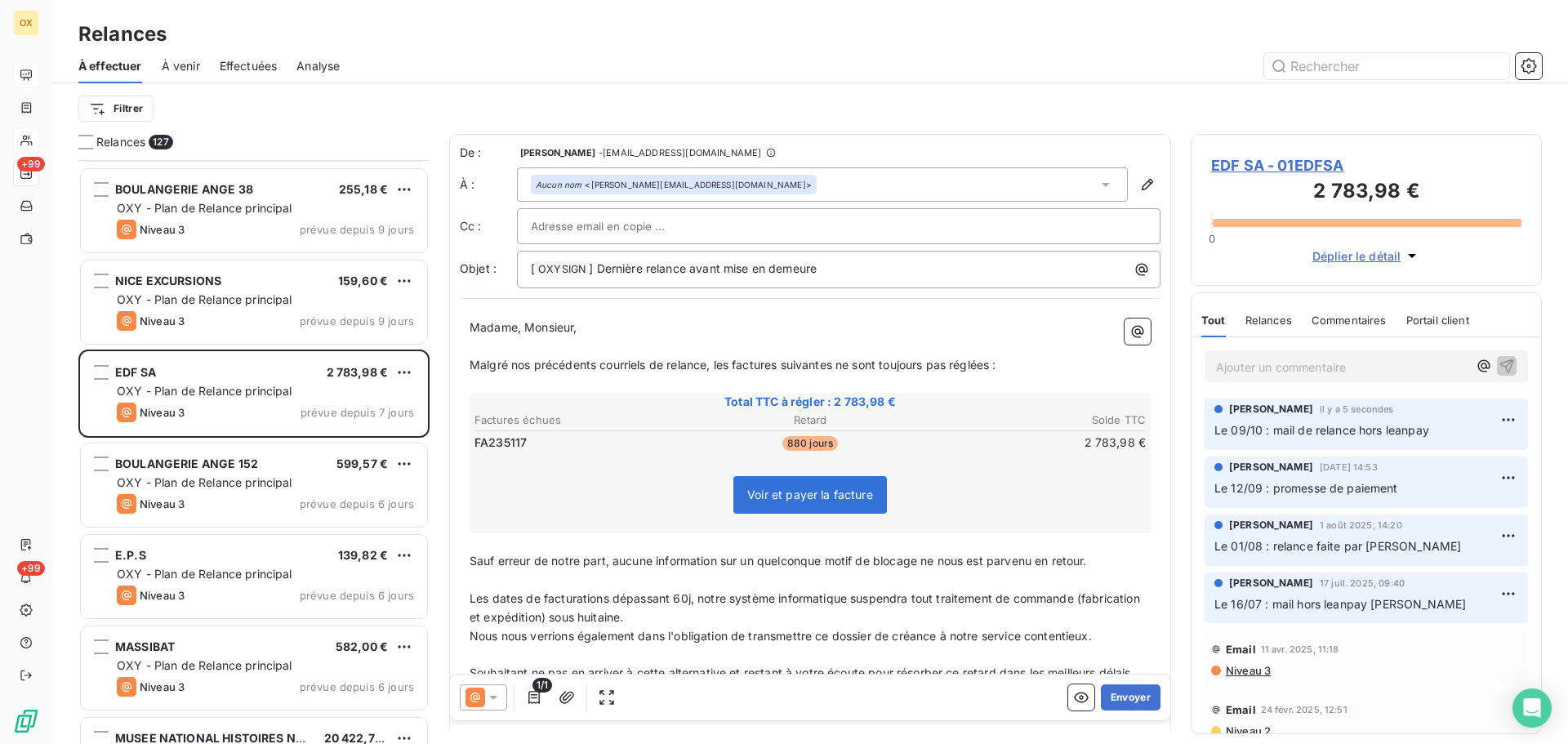
scroll to position [6531, 0]
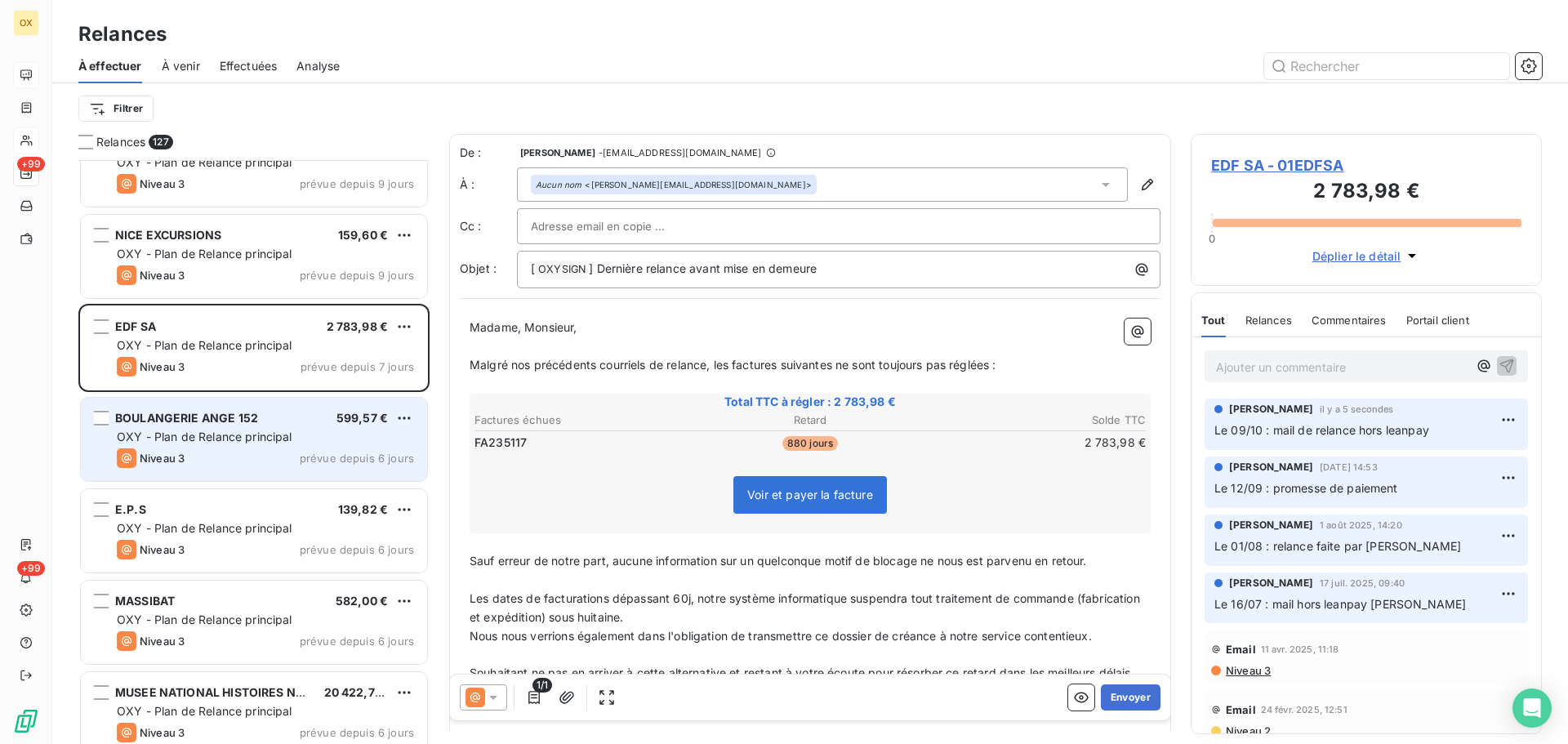
click at [221, 439] on span "OXY - Plan de Relance principal" at bounding box center [204, 436] width 175 height 14
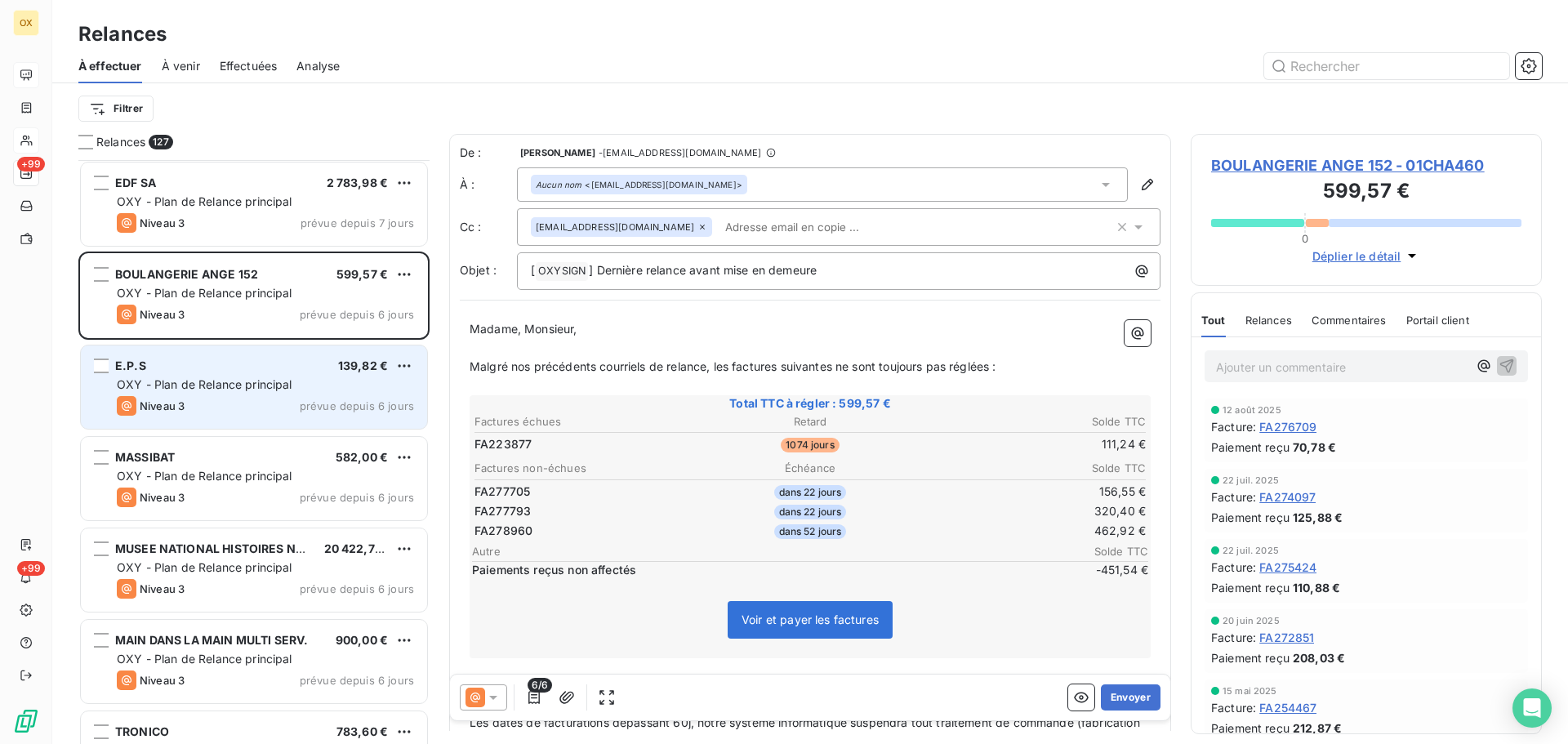
scroll to position [6695, 0]
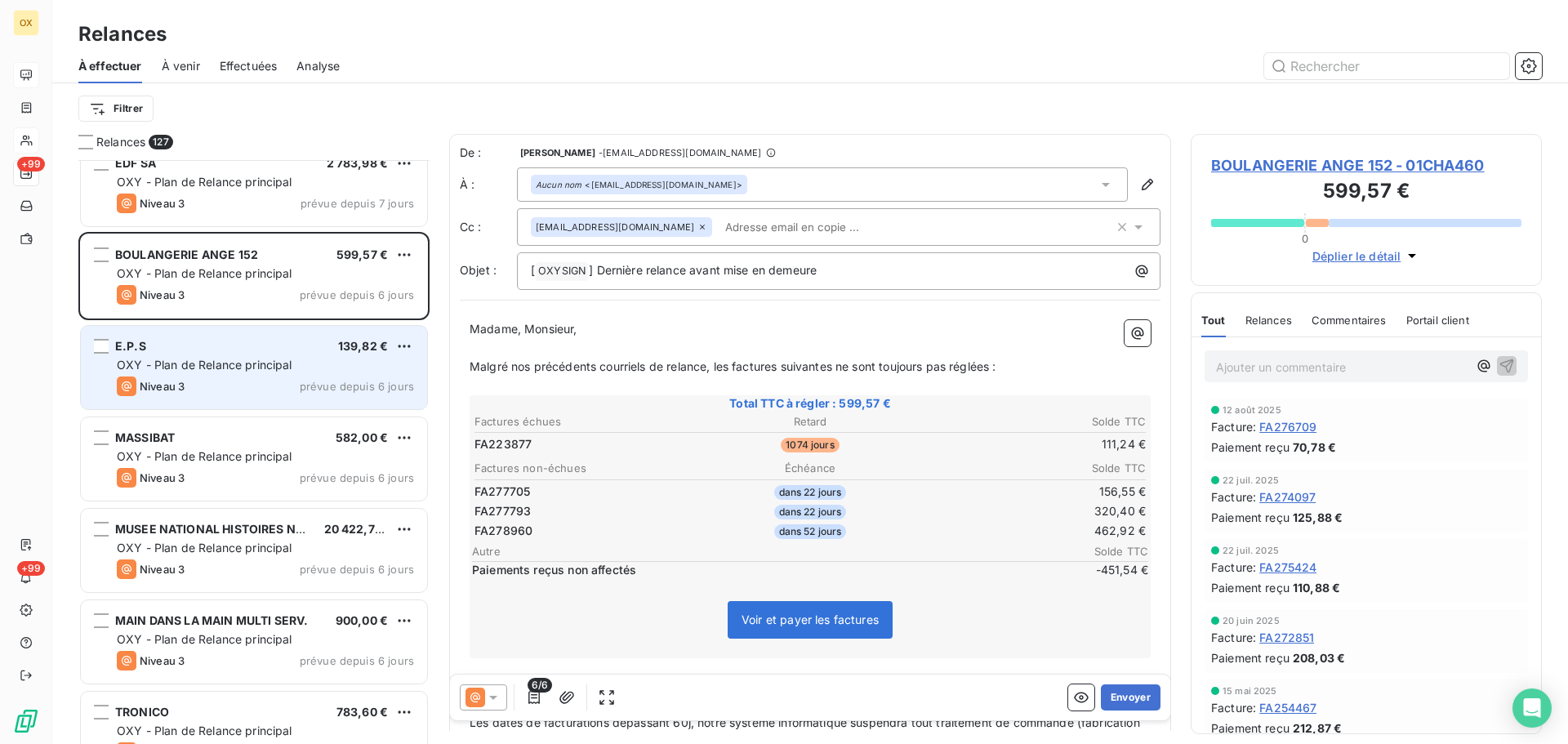
click at [222, 357] on div "OXY - Plan de Relance principal" at bounding box center [265, 364] width 297 height 16
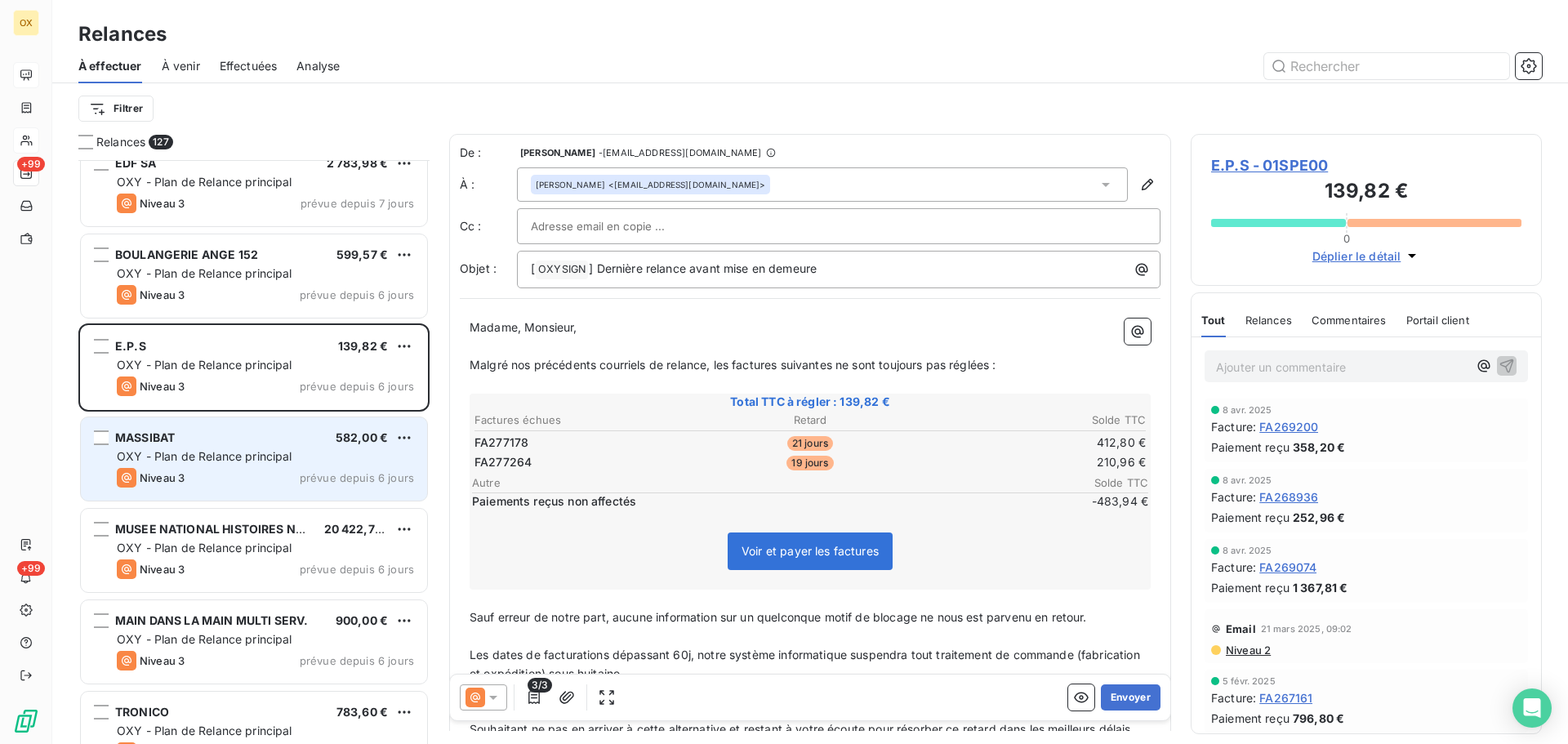
click at [290, 449] on span "OXY - Plan de Relance principal" at bounding box center [204, 456] width 175 height 14
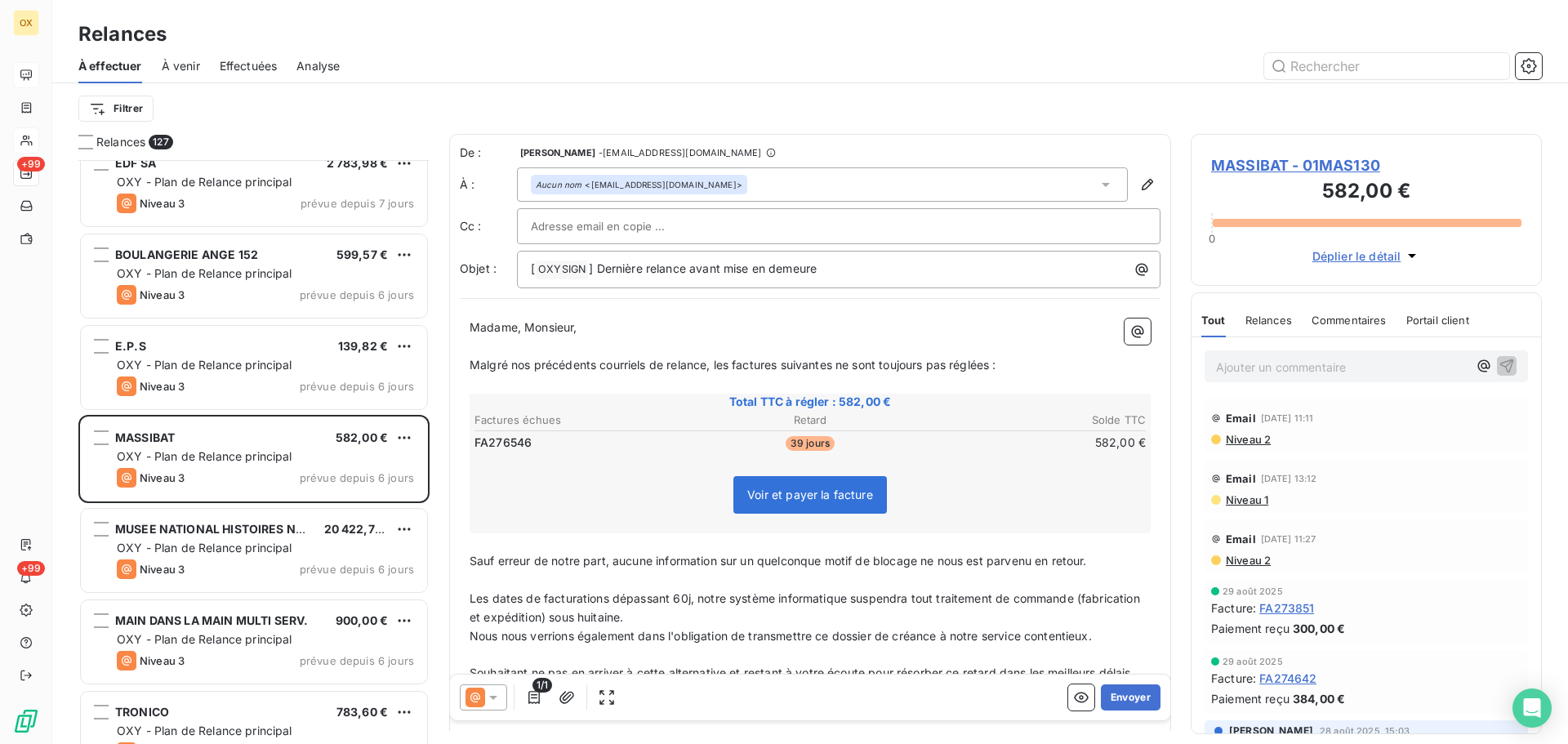
click at [1235, 166] on span "MASSIBAT - 01MAS130" at bounding box center [1365, 165] width 311 height 22
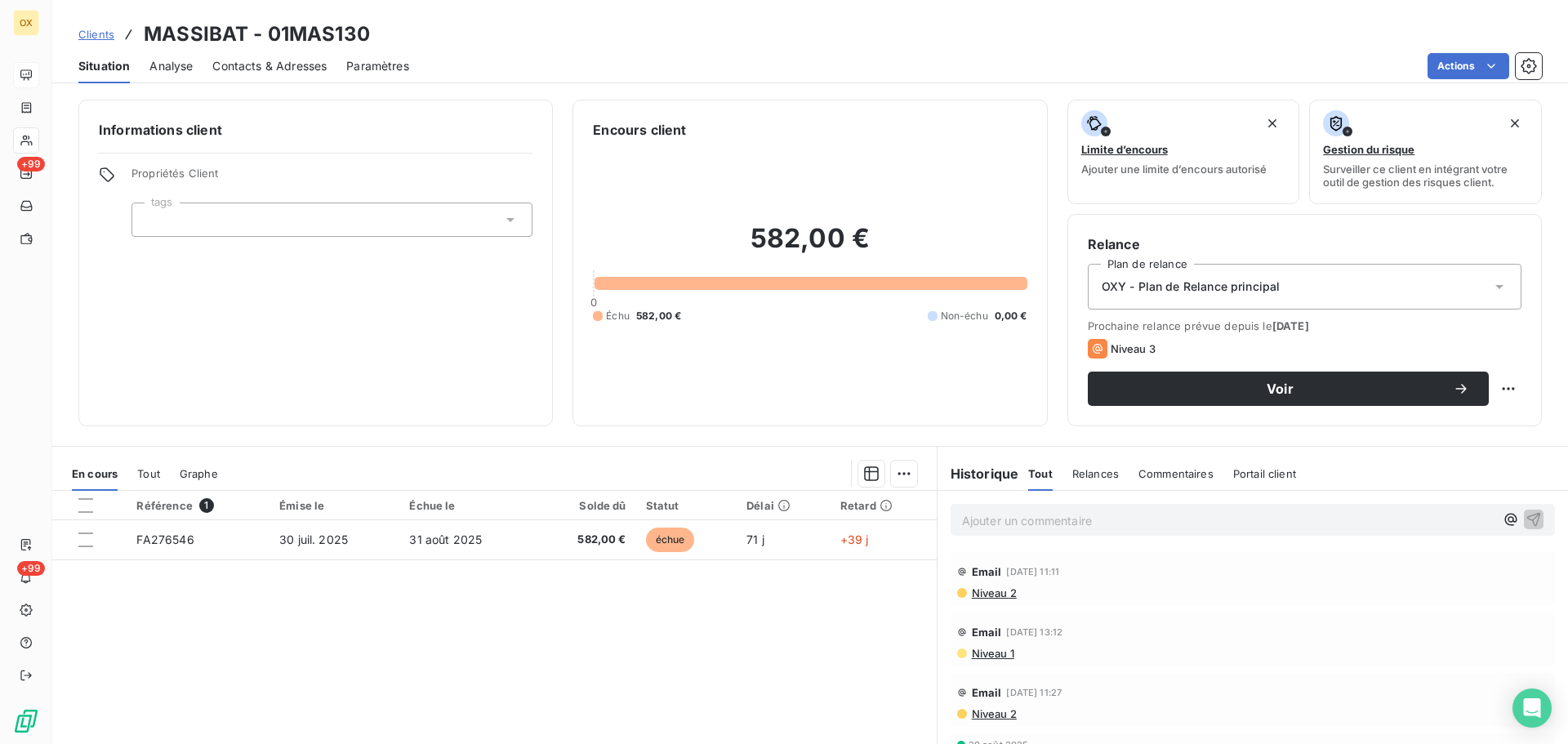
click at [270, 67] on span "Contacts & Adresses" at bounding box center [269, 66] width 114 height 16
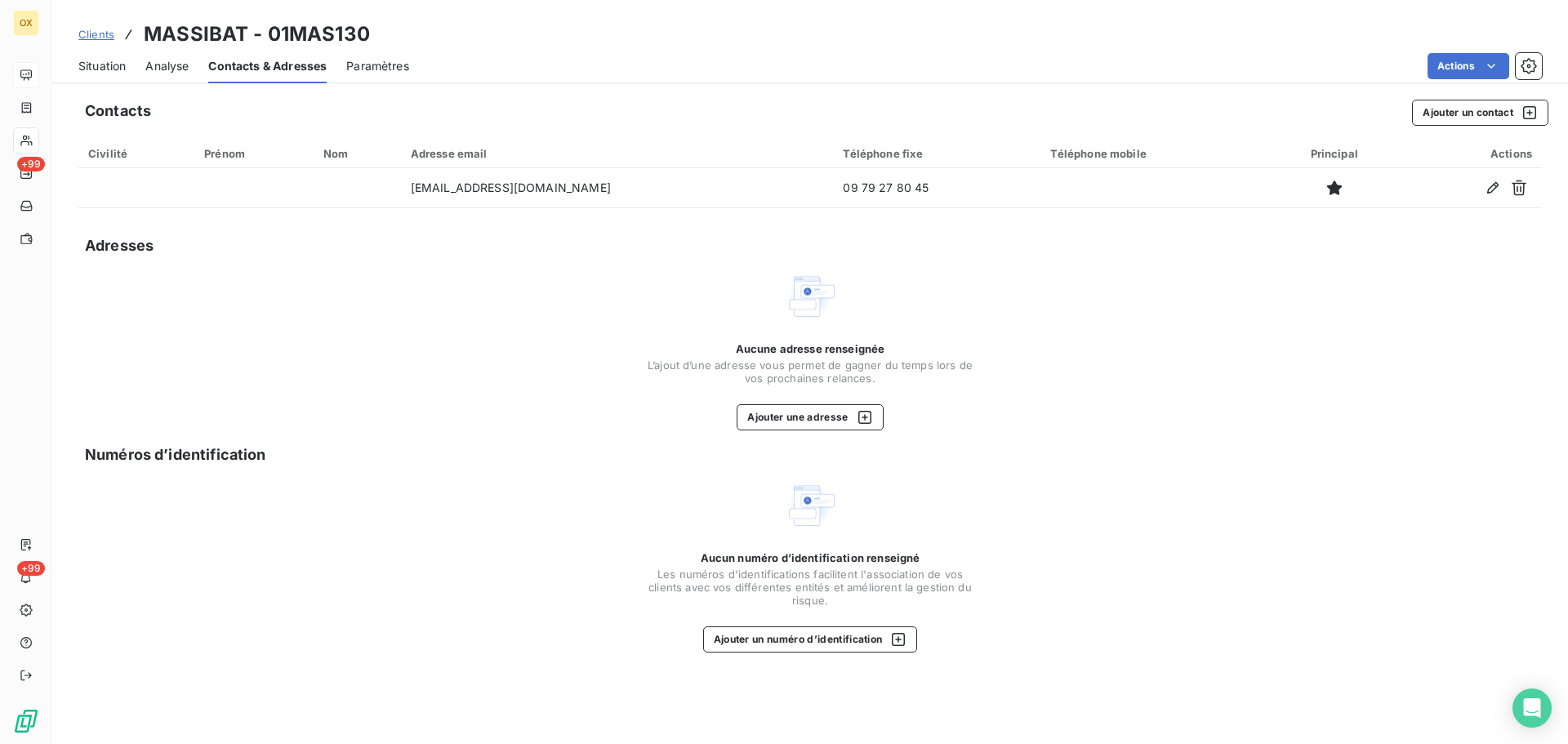
click at [102, 58] on span "Situation" at bounding box center [103, 66] width 48 height 16
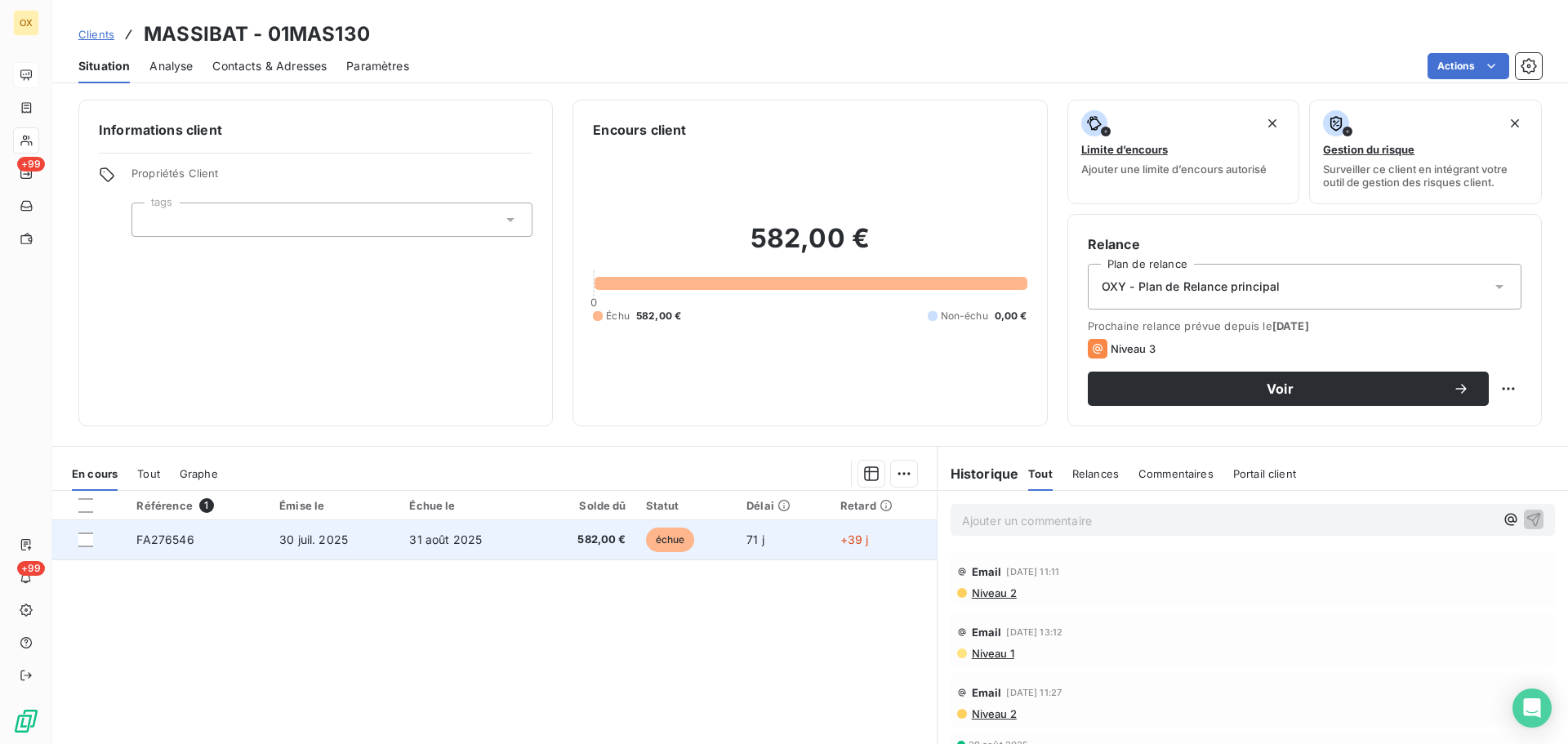
click at [326, 540] on span "30 juil. 2025" at bounding box center [314, 540] width 69 height 14
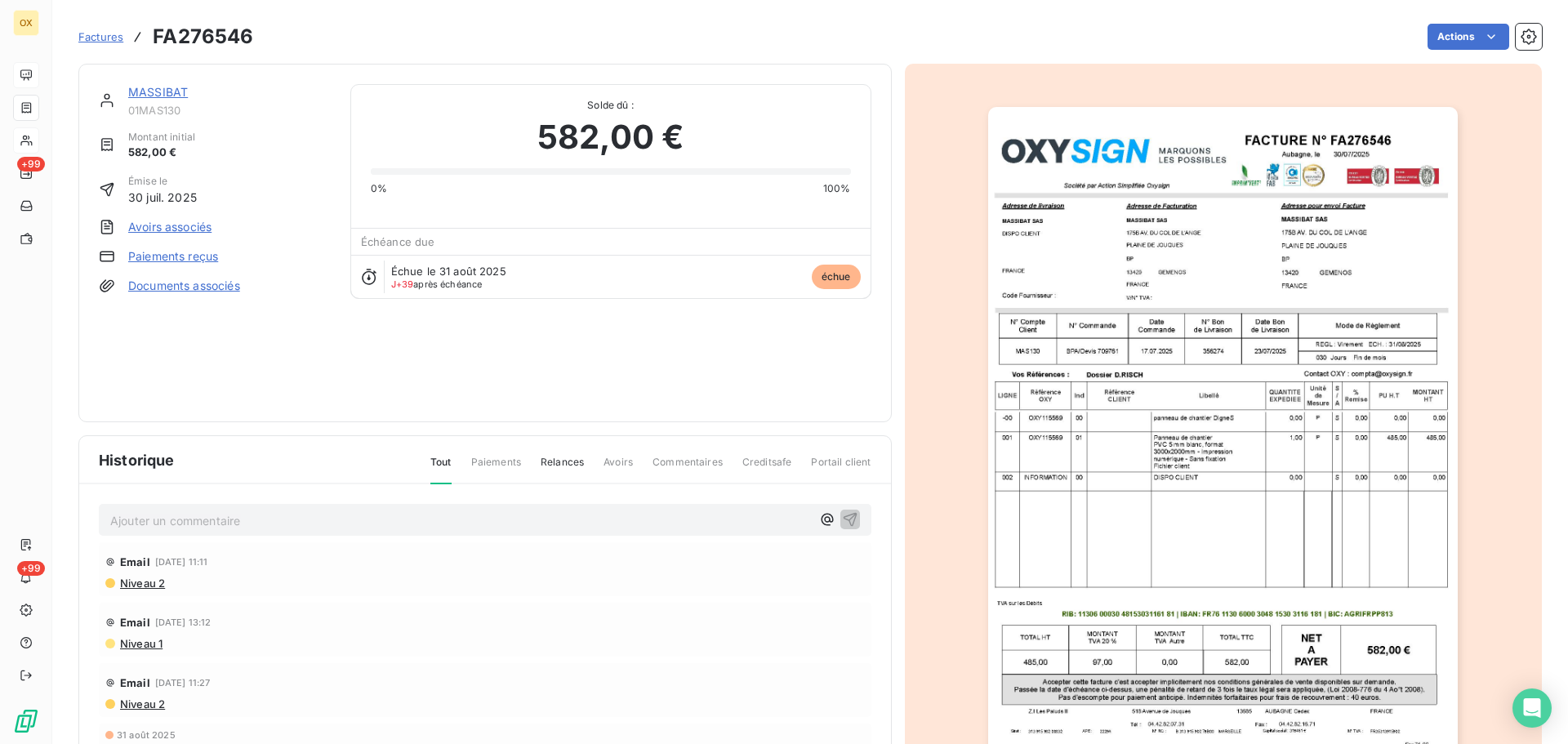
click at [1118, 294] on img "button" at bounding box center [1223, 439] width 470 height 664
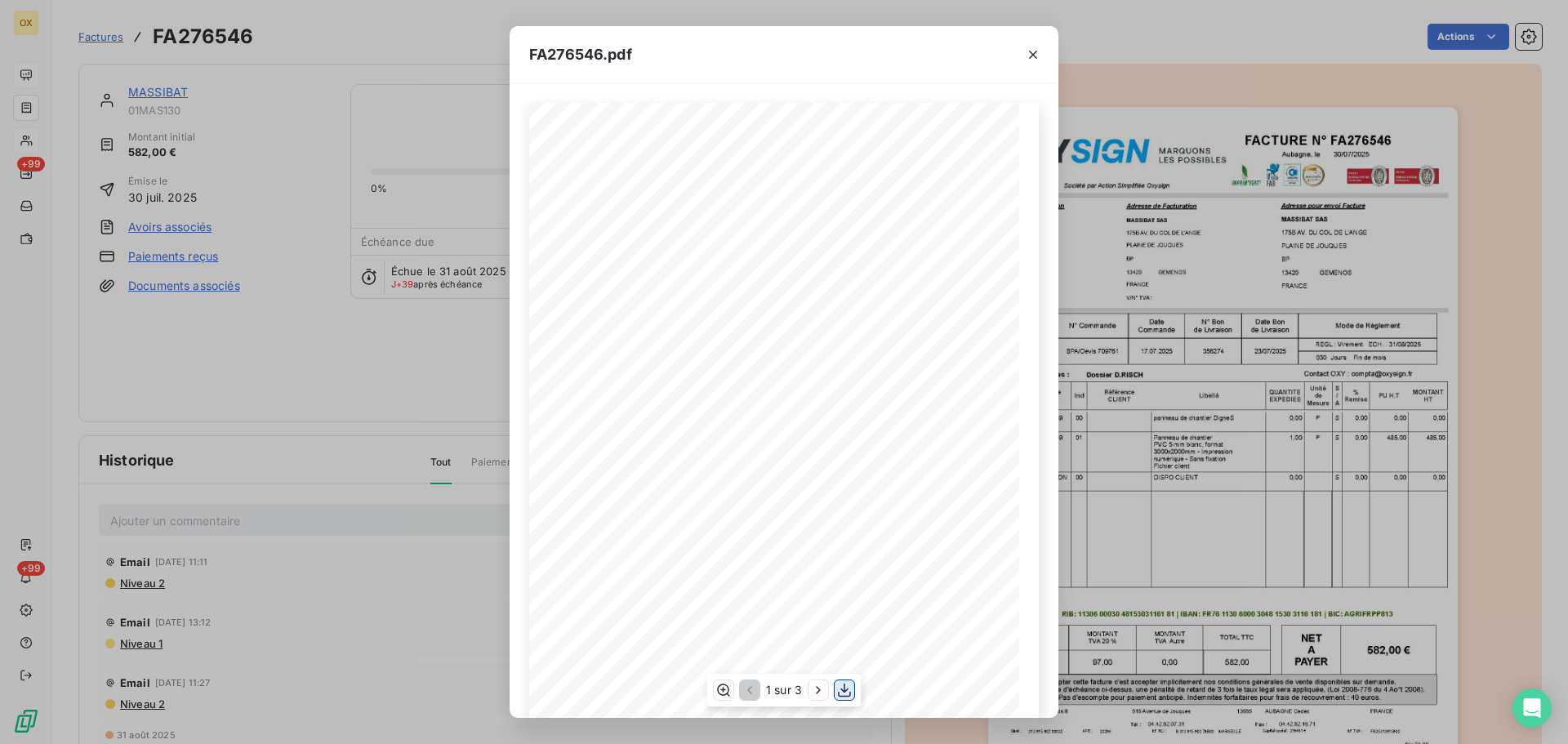
click at [846, 692] on icon "button" at bounding box center [844, 690] width 13 height 14
drag, startPoint x: 1034, startPoint y: 57, endPoint x: 1535, endPoint y: 208, distance: 523.3
click at [1033, 57] on icon "button" at bounding box center [1033, 55] width 16 height 16
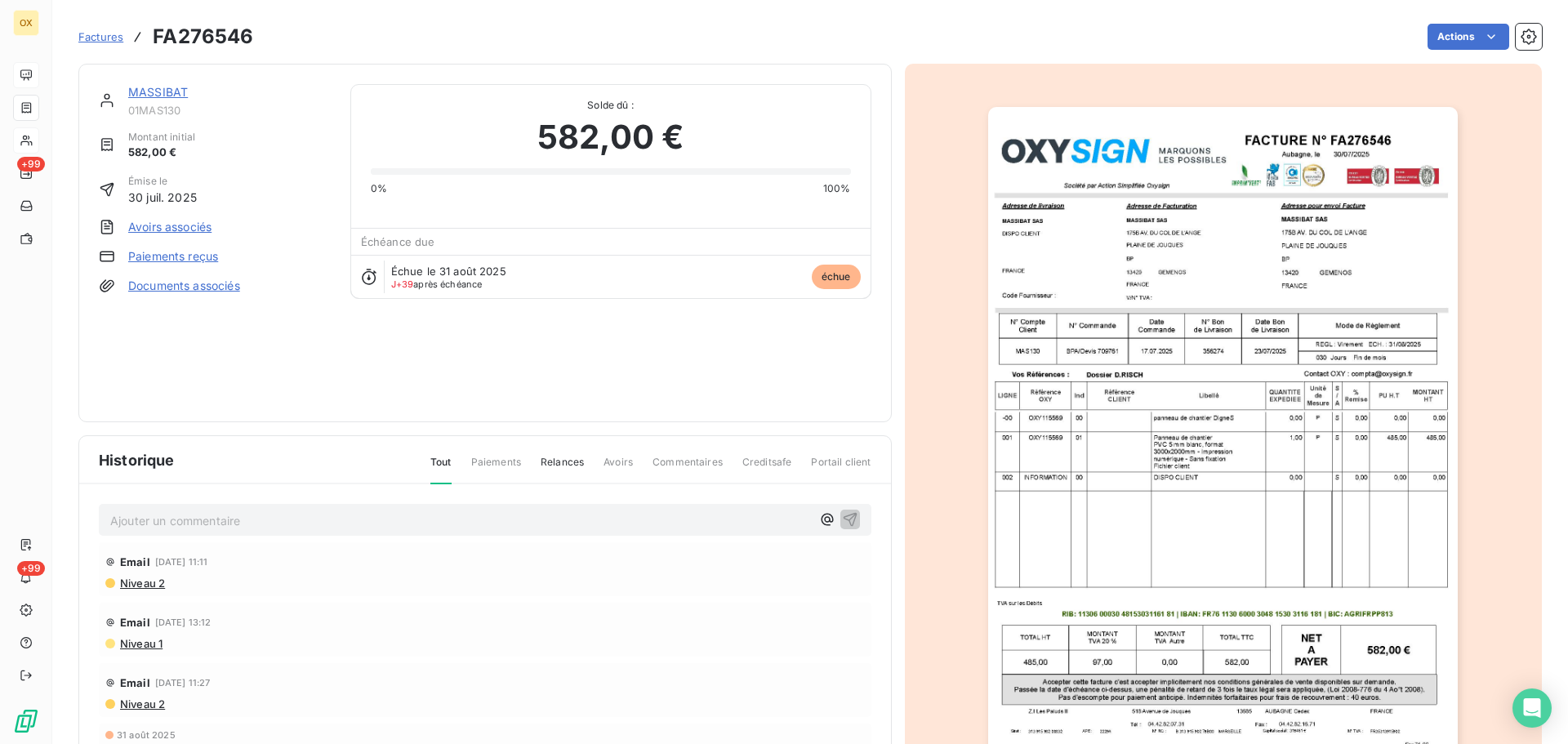
click at [1438, 28] on html "OX +99 +99 Factures FA276546 Actions MASSIBAT 01MAS130 Montant initial 582,00 €…" at bounding box center [784, 372] width 1568 height 744
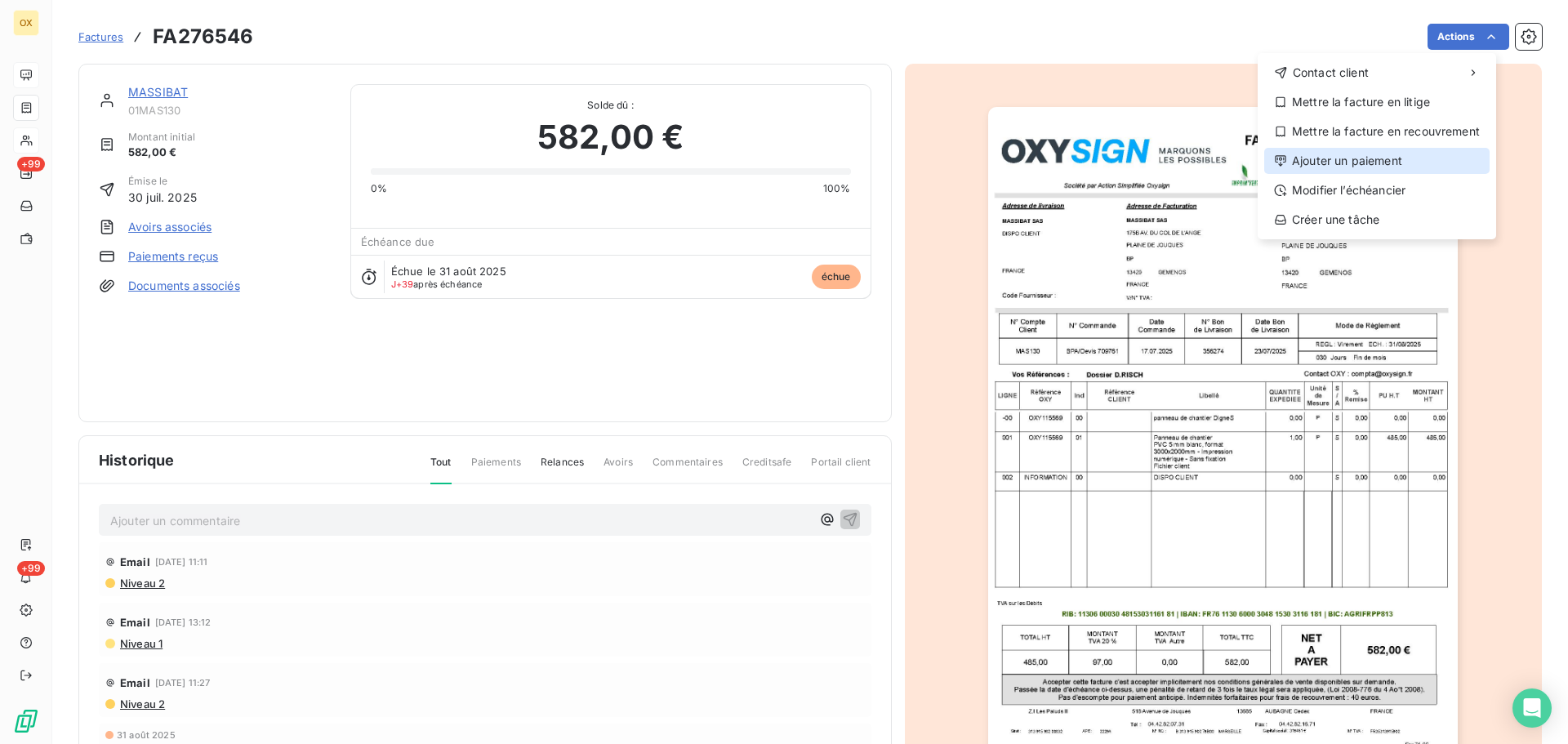
click at [1391, 153] on div "Ajouter un paiement" at bounding box center [1376, 161] width 226 height 27
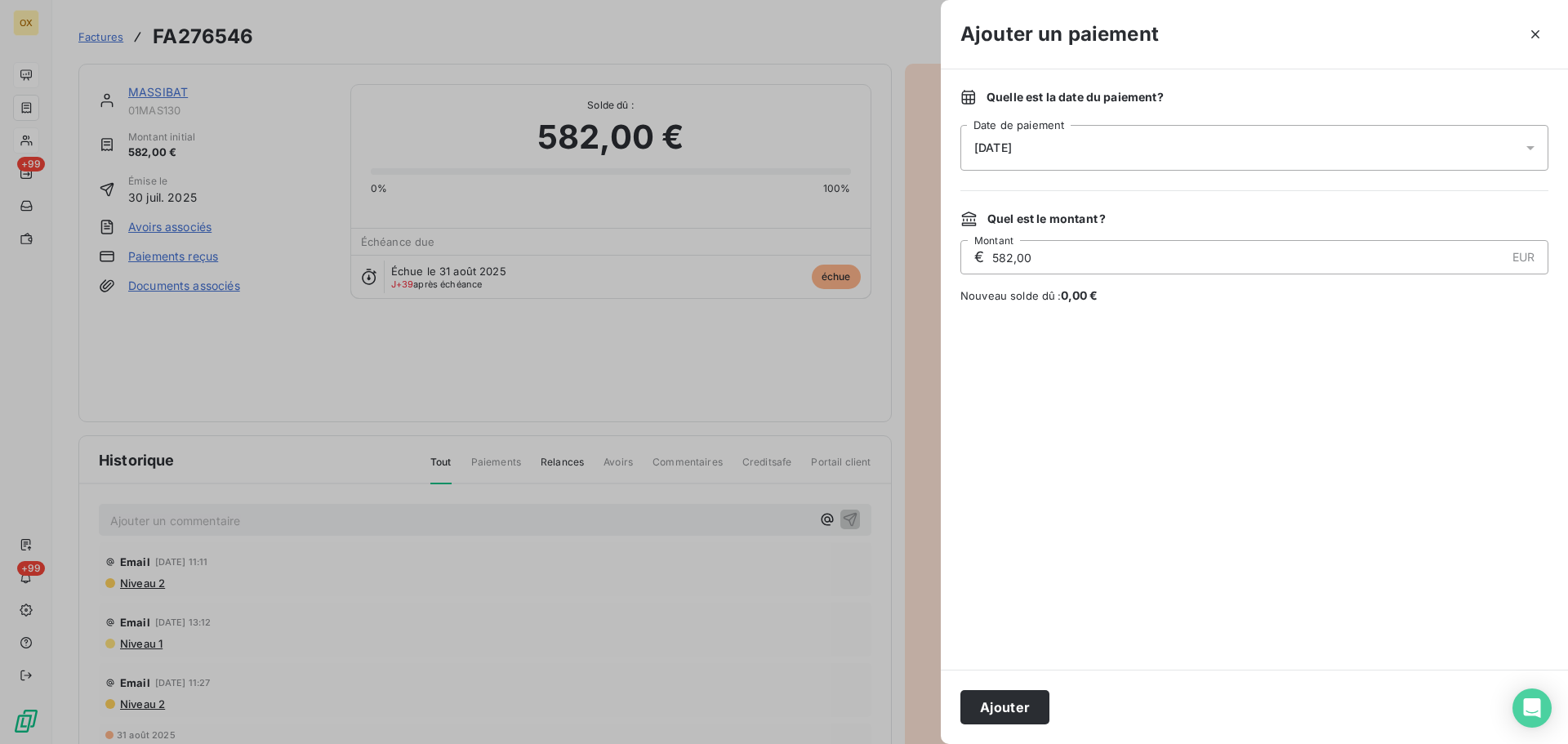
click at [1011, 143] on span "[DATE]" at bounding box center [993, 148] width 37 height 13
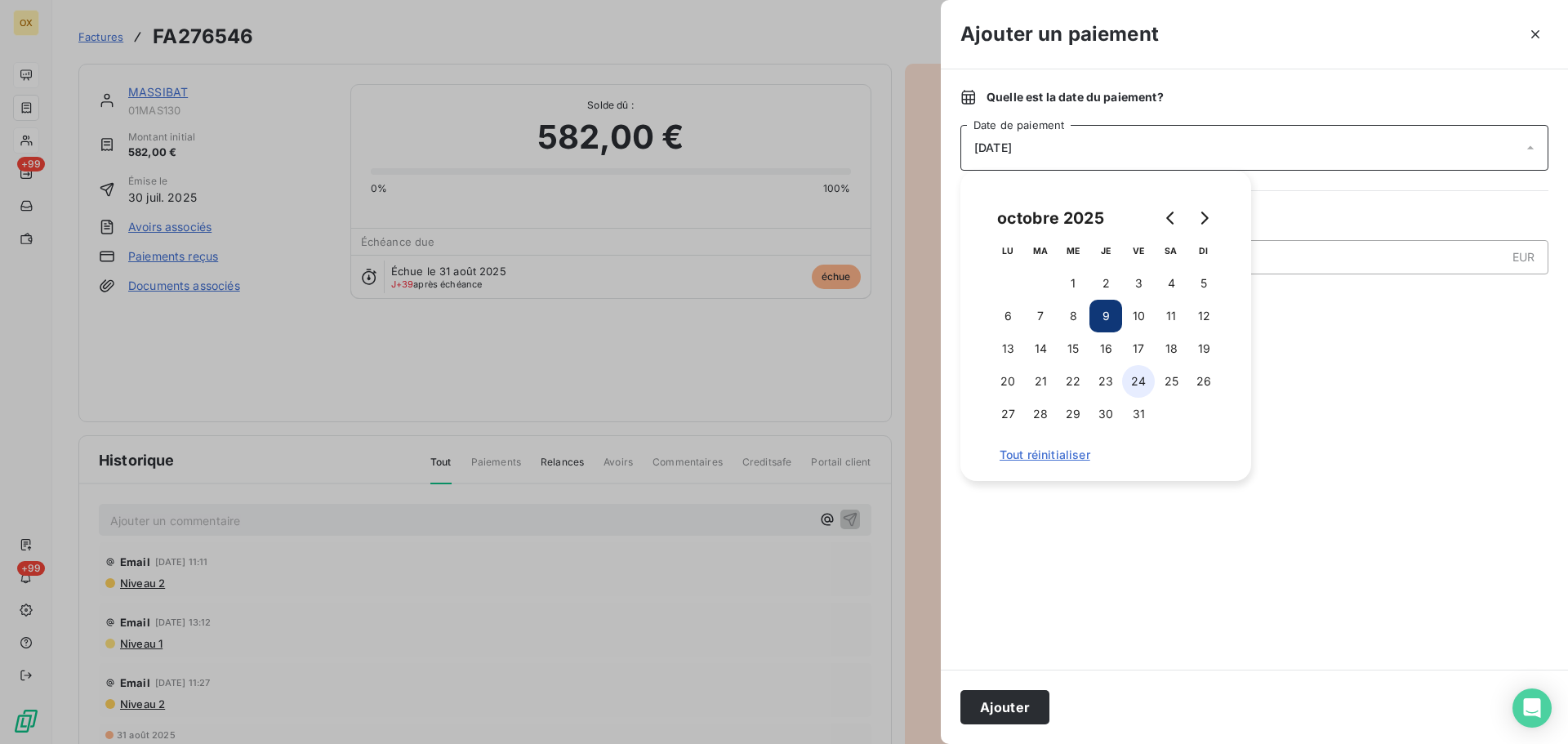
click at [1143, 380] on button "24" at bounding box center [1138, 380] width 33 height 33
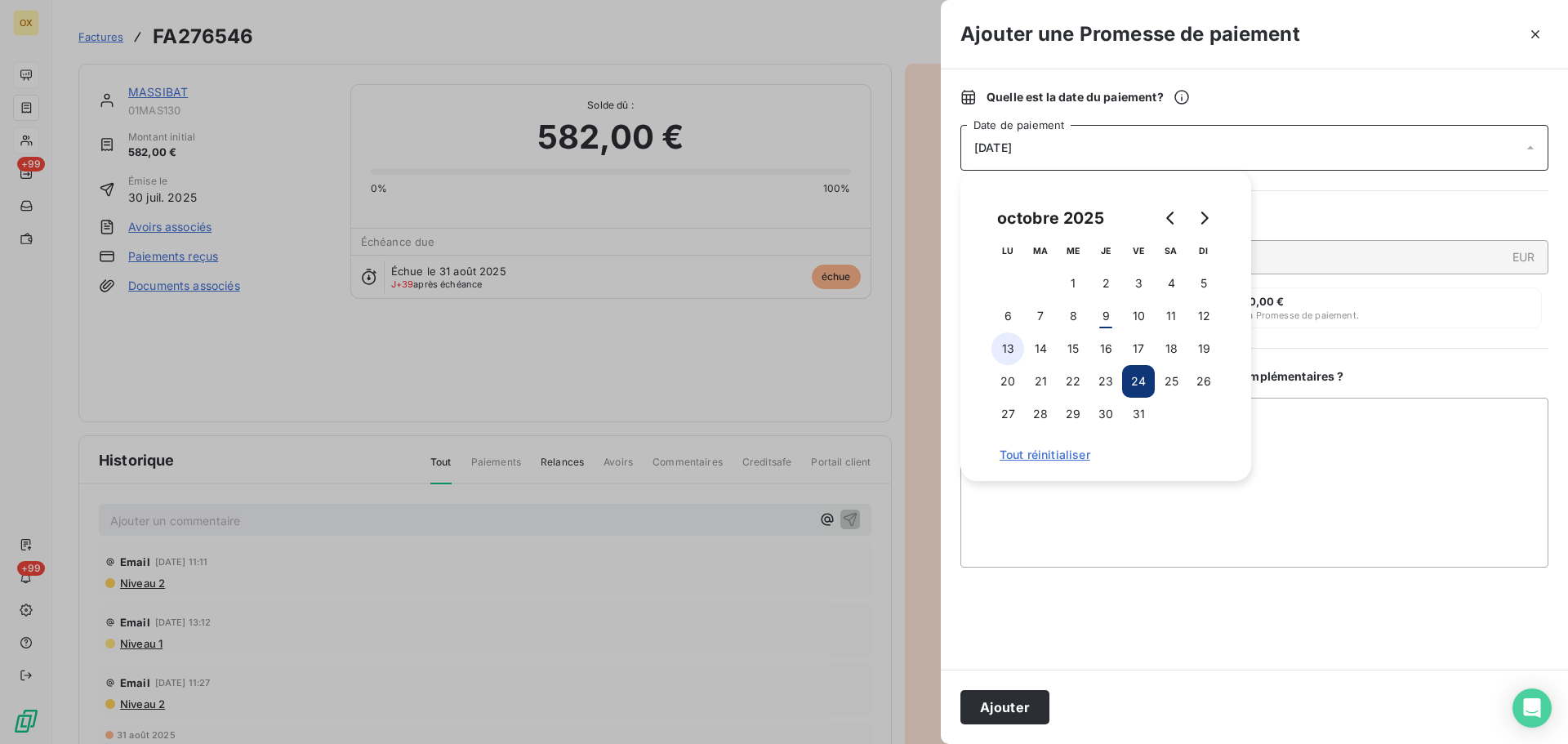
click at [1010, 342] on button "13" at bounding box center [1007, 349] width 33 height 33
click at [1038, 549] on textarea "Ajouter un commentaire ( facultatif )" at bounding box center [1254, 482] width 588 height 170
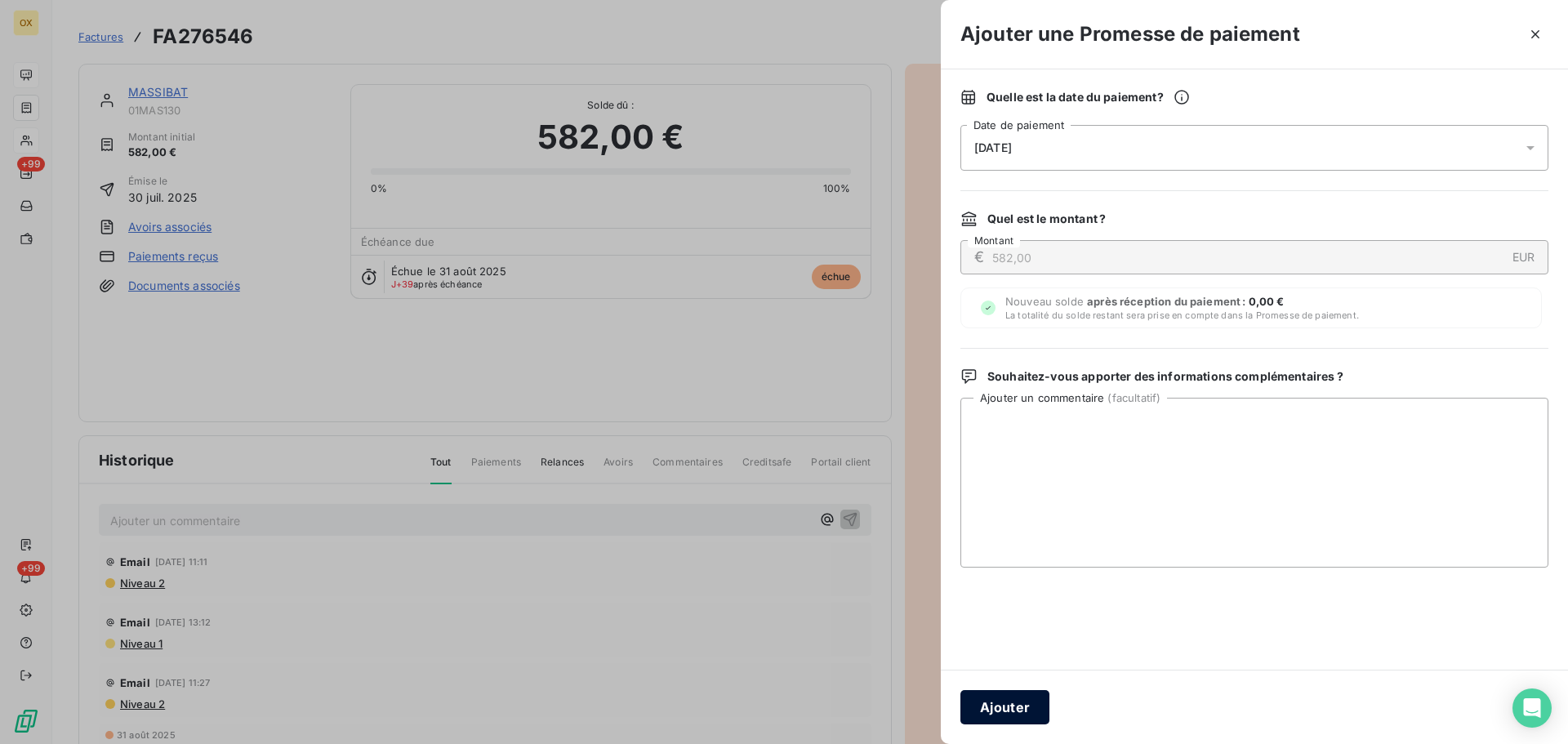
click at [1026, 706] on button "Ajouter" at bounding box center [1004, 707] width 89 height 35
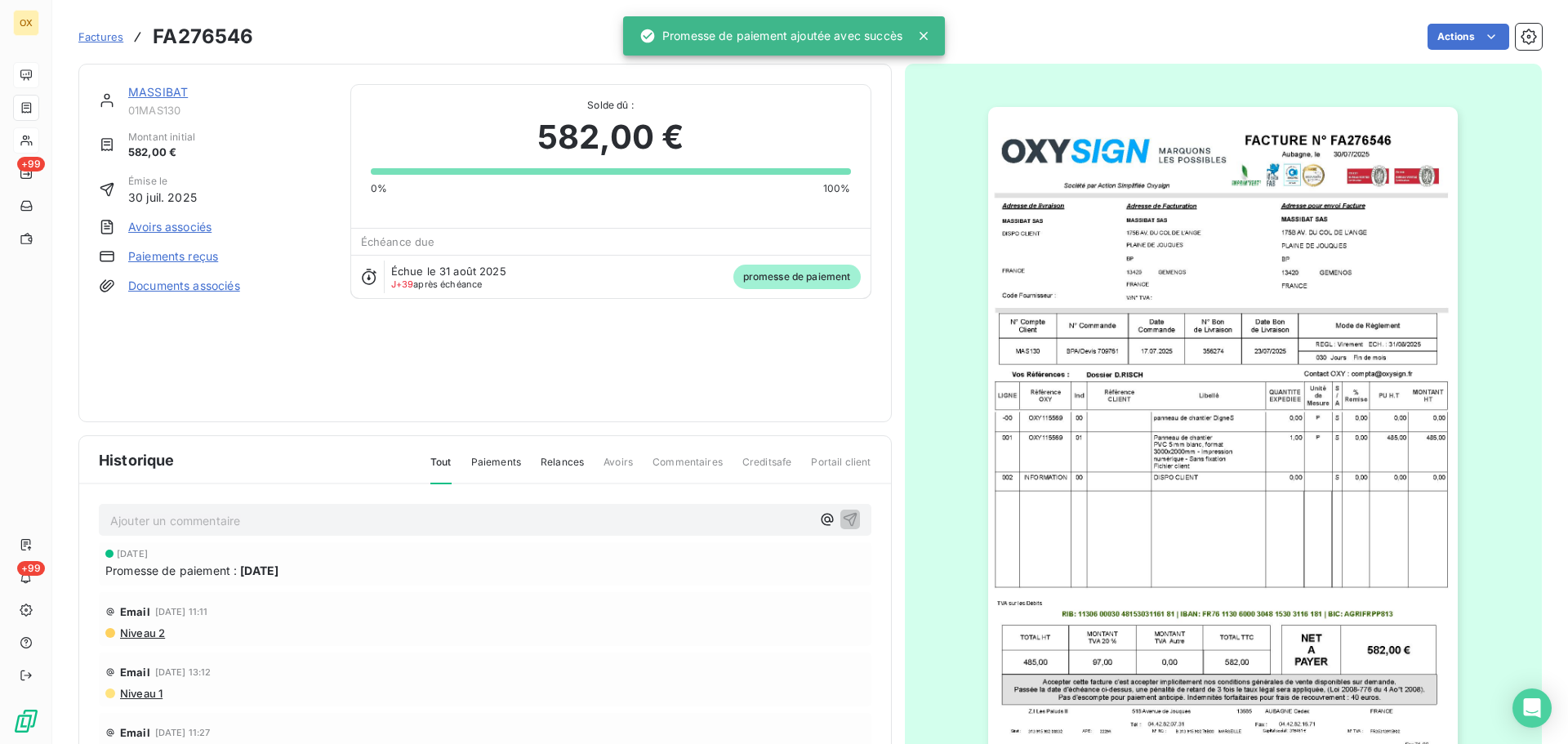
click at [170, 90] on link "MASSIBAT" at bounding box center [158, 92] width 59 height 14
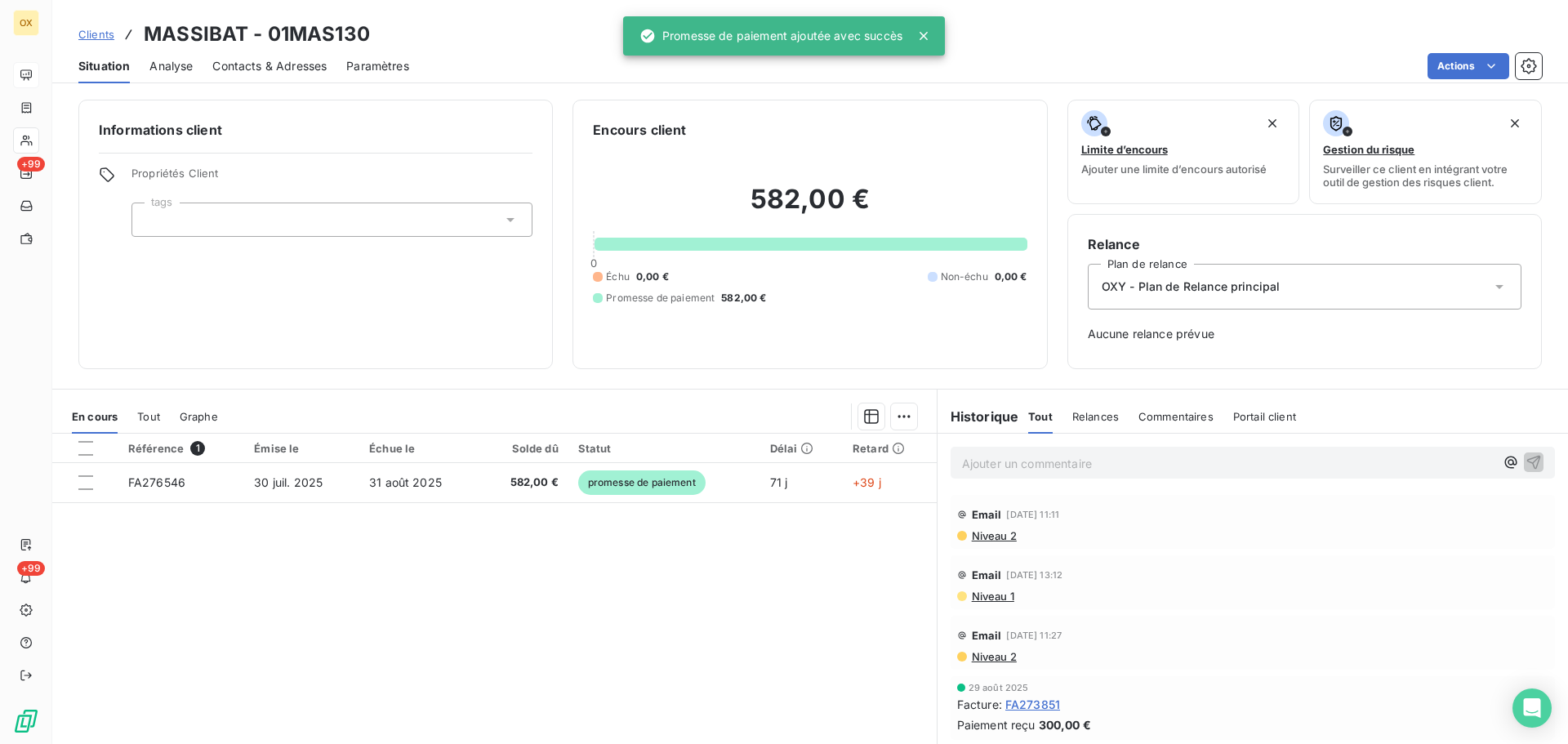
click at [971, 460] on p "Ajouter un commentaire ﻿" at bounding box center [1228, 463] width 533 height 20
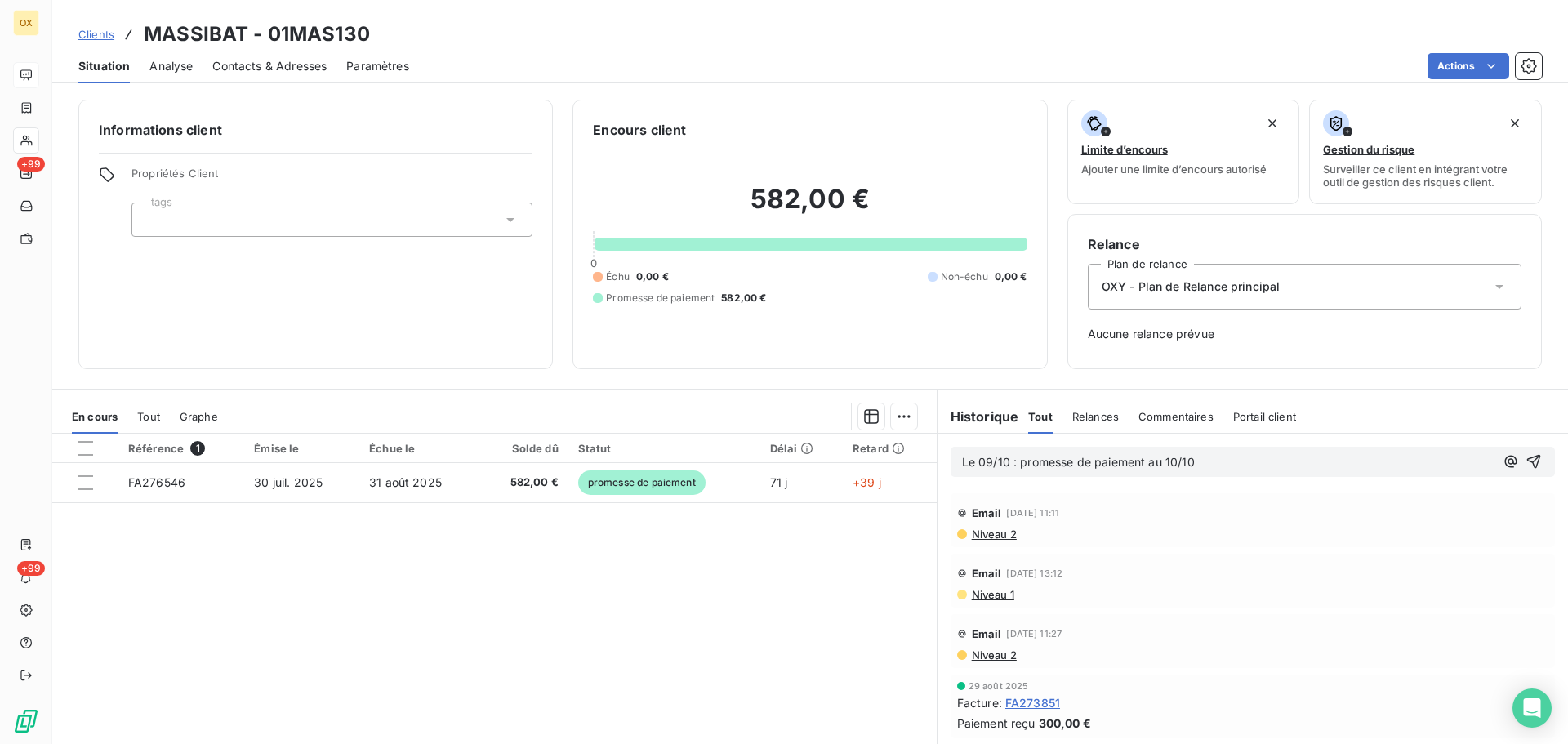
click at [1524, 451] on button "button" at bounding box center [1533, 461] width 19 height 19
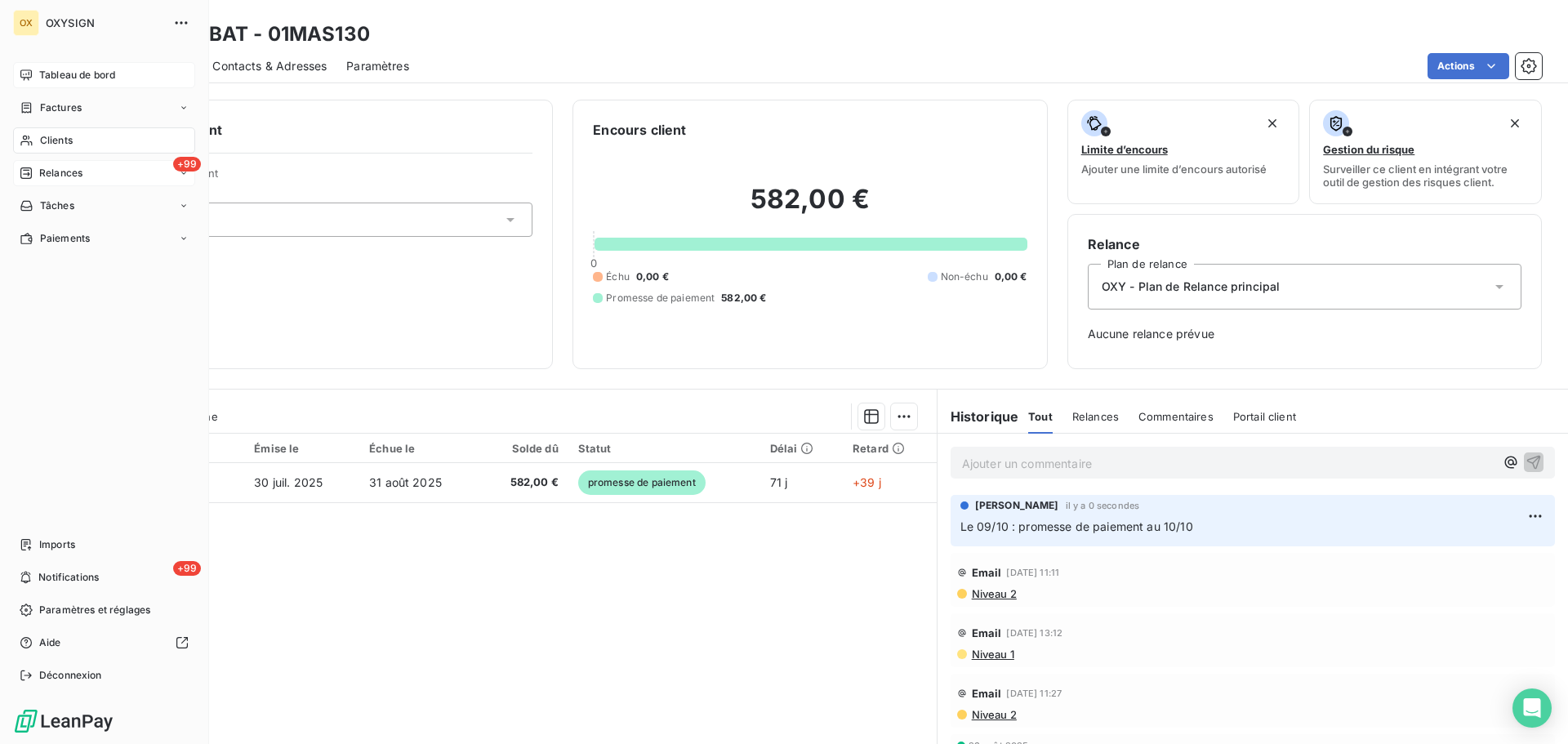
click at [44, 174] on span "Relances" at bounding box center [60, 173] width 43 height 15
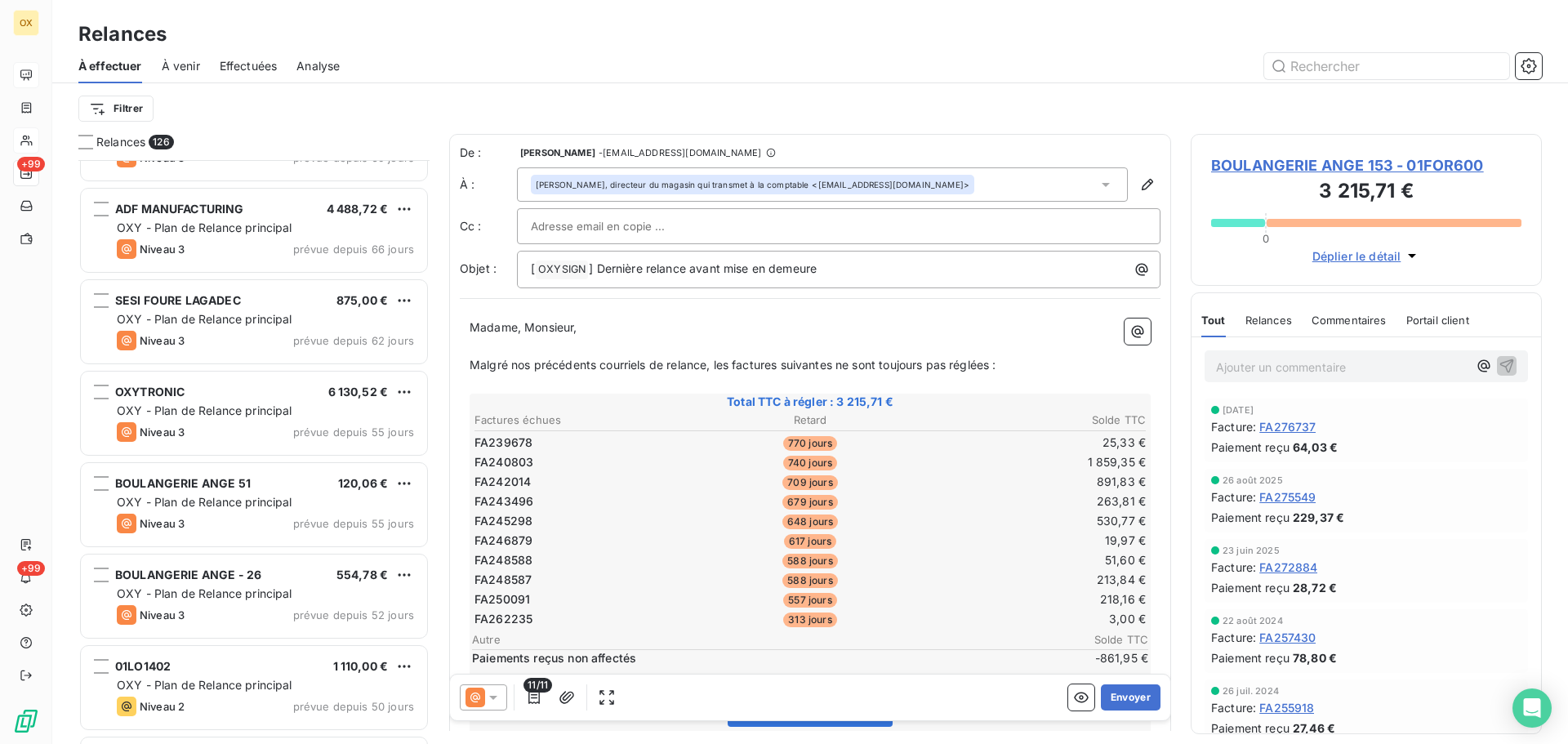
scroll to position [2940, 0]
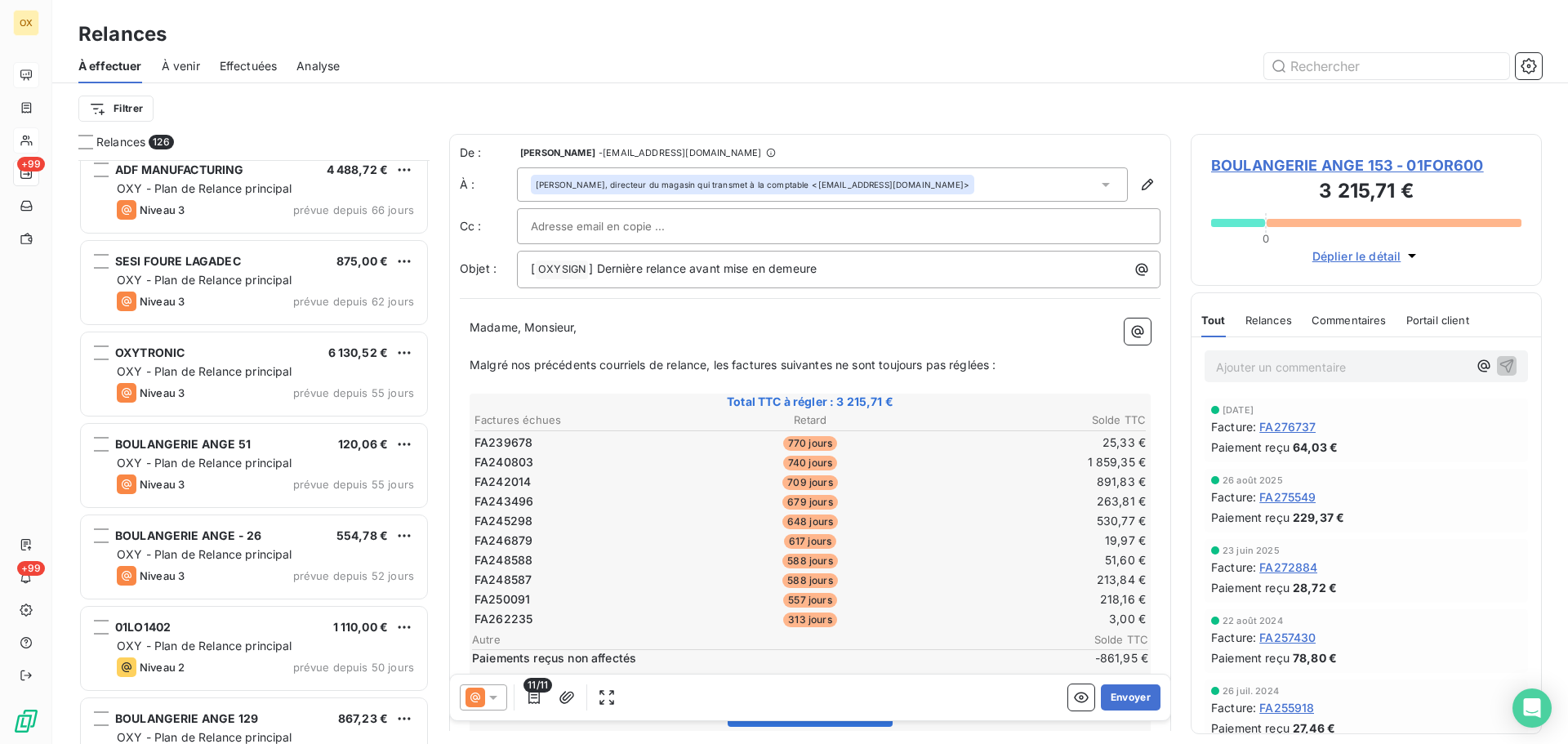
click at [335, 354] on span "6 130,52 €" at bounding box center [358, 352] width 60 height 14
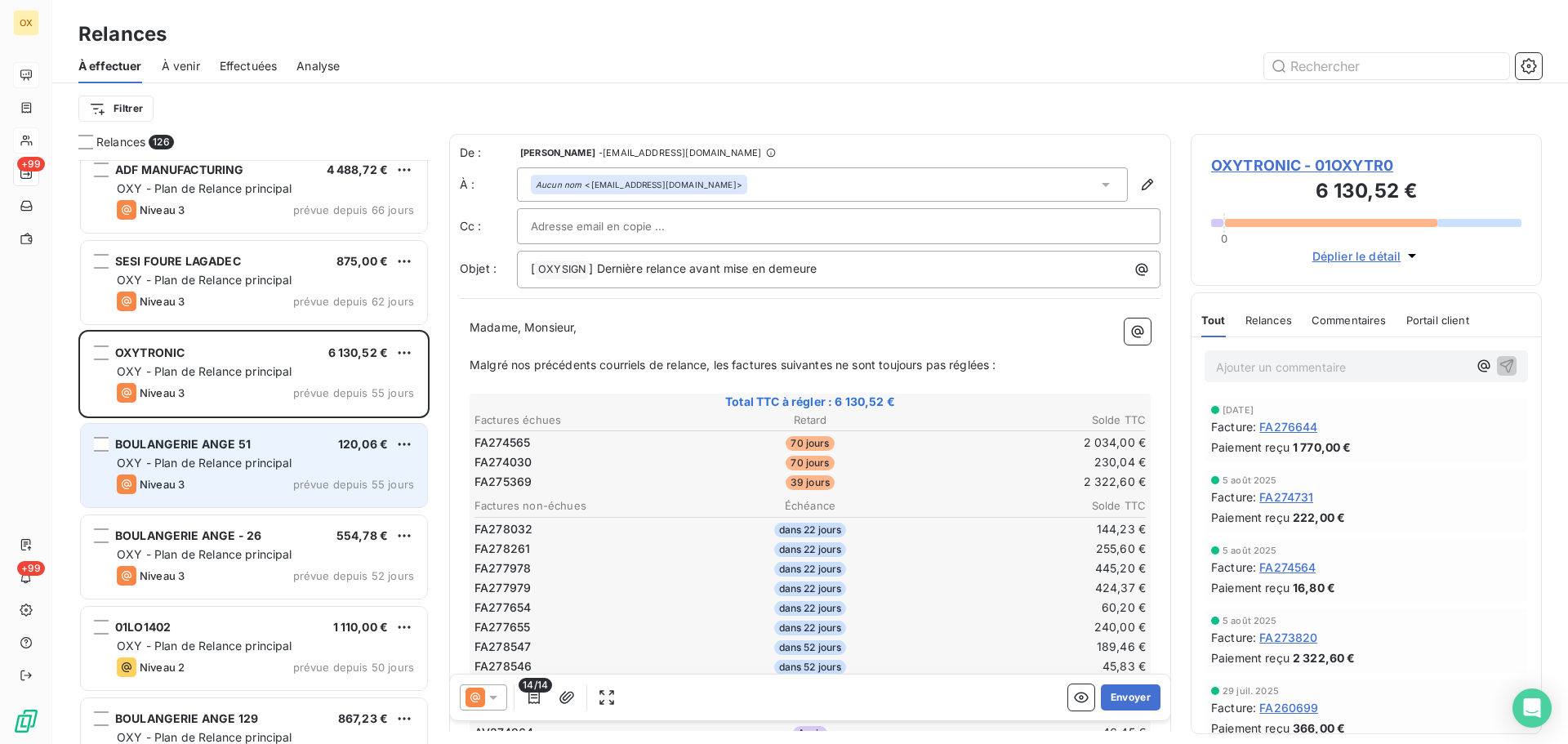
click at [293, 457] on div "OXY - Plan de Relance principal" at bounding box center [265, 463] width 297 height 16
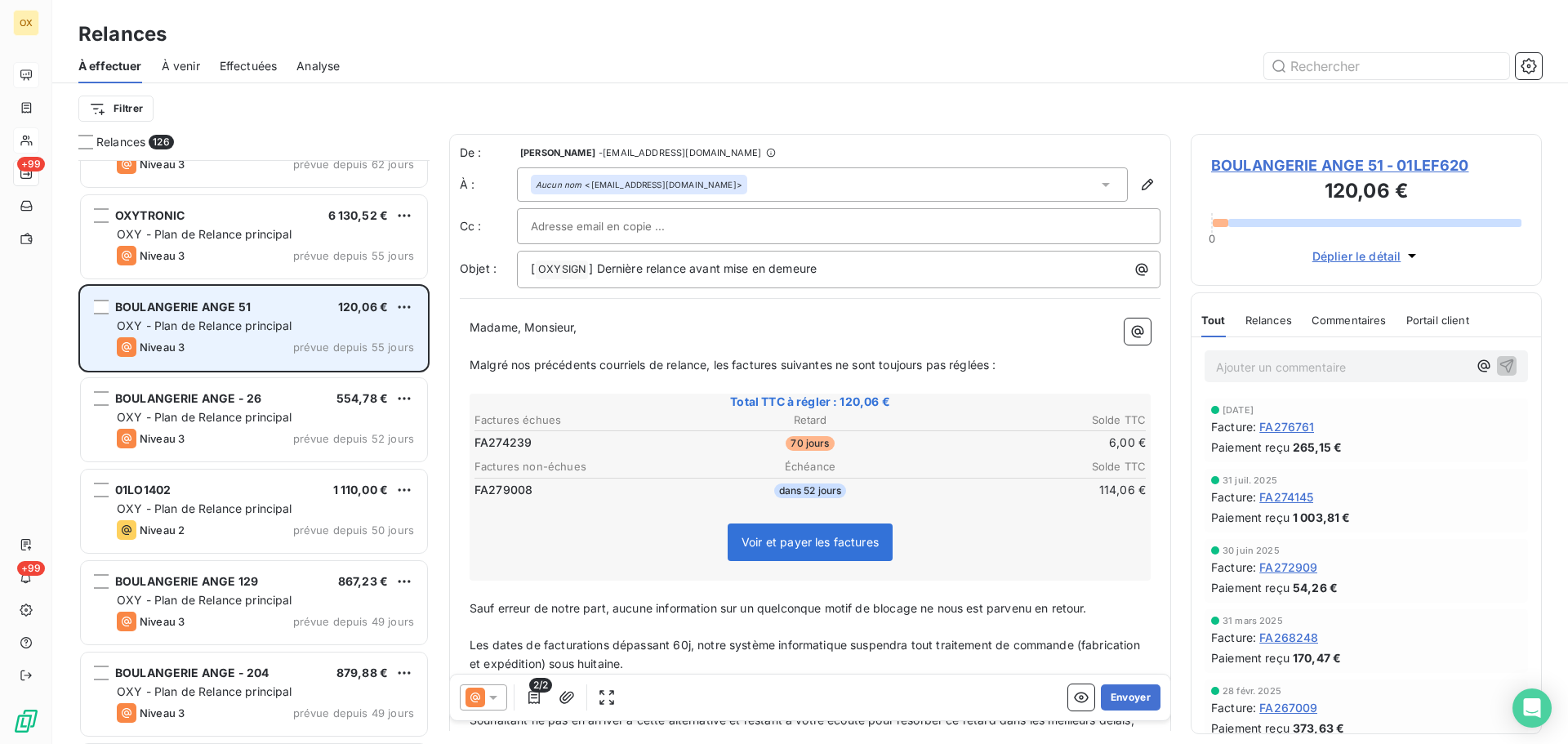
scroll to position [3185, 0]
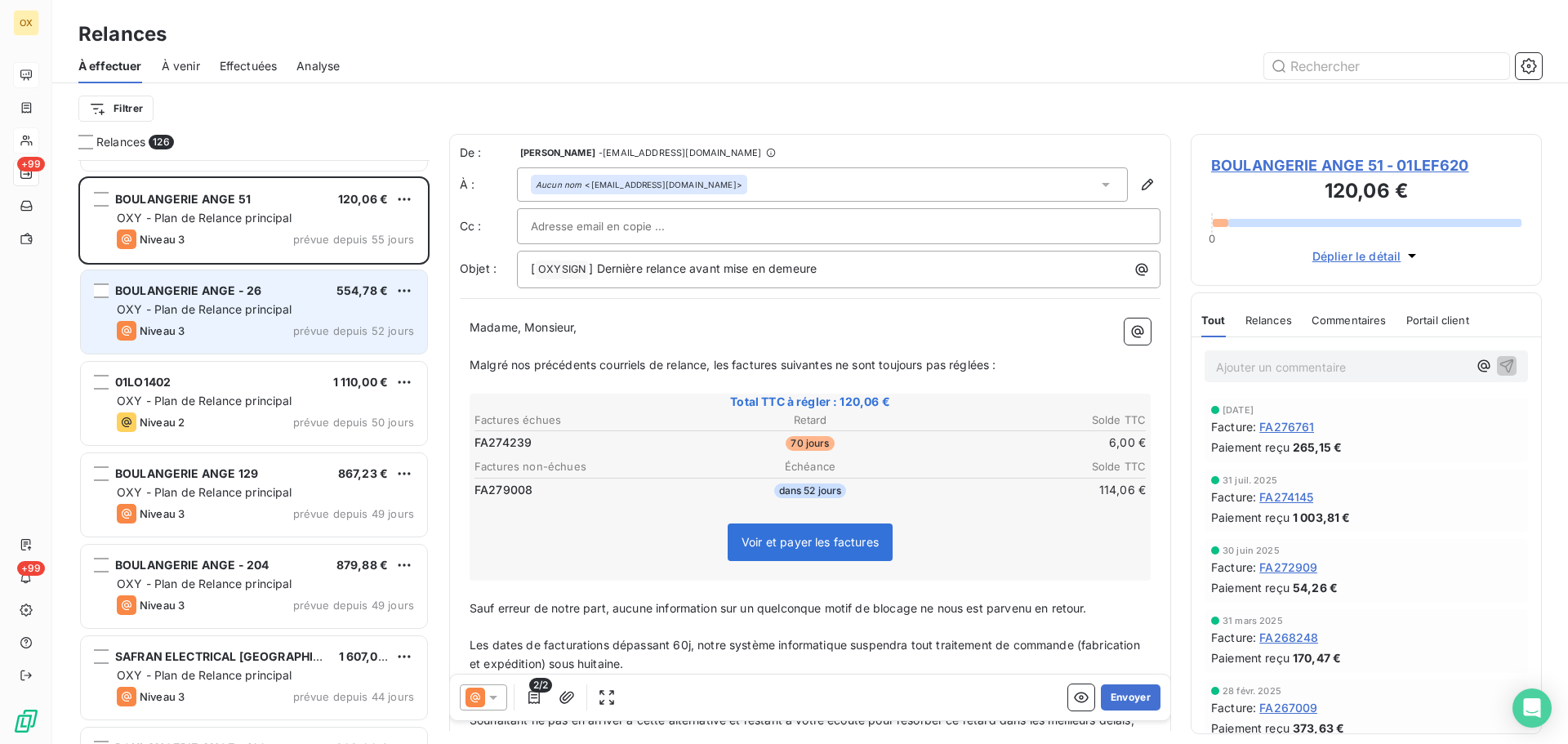
click at [203, 318] on div "BOULANGERIE ANGE - 26 554,78 € OXY - Plan de Relance principal Niveau 3 prévue …" at bounding box center [253, 311] width 346 height 83
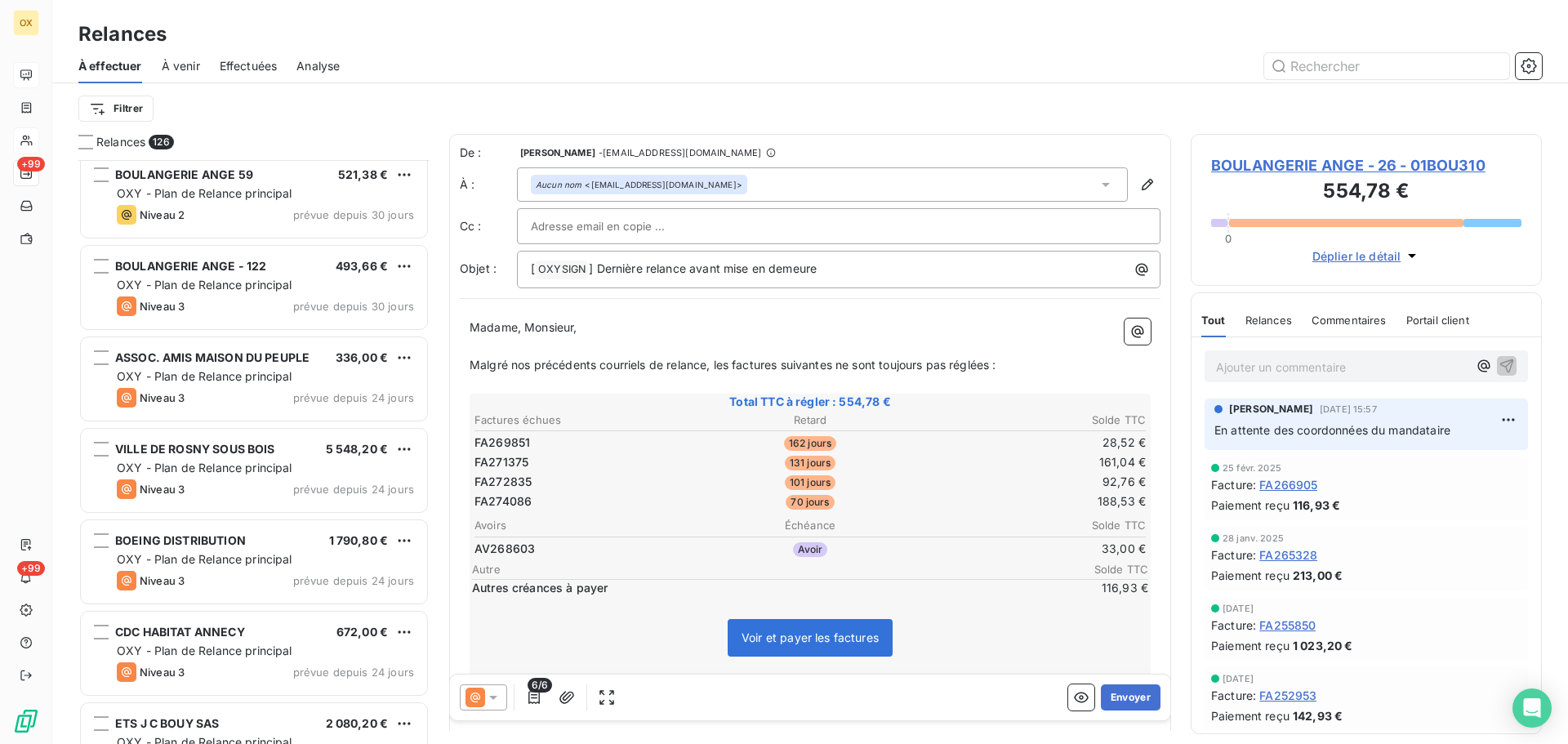
scroll to position [4409, 0]
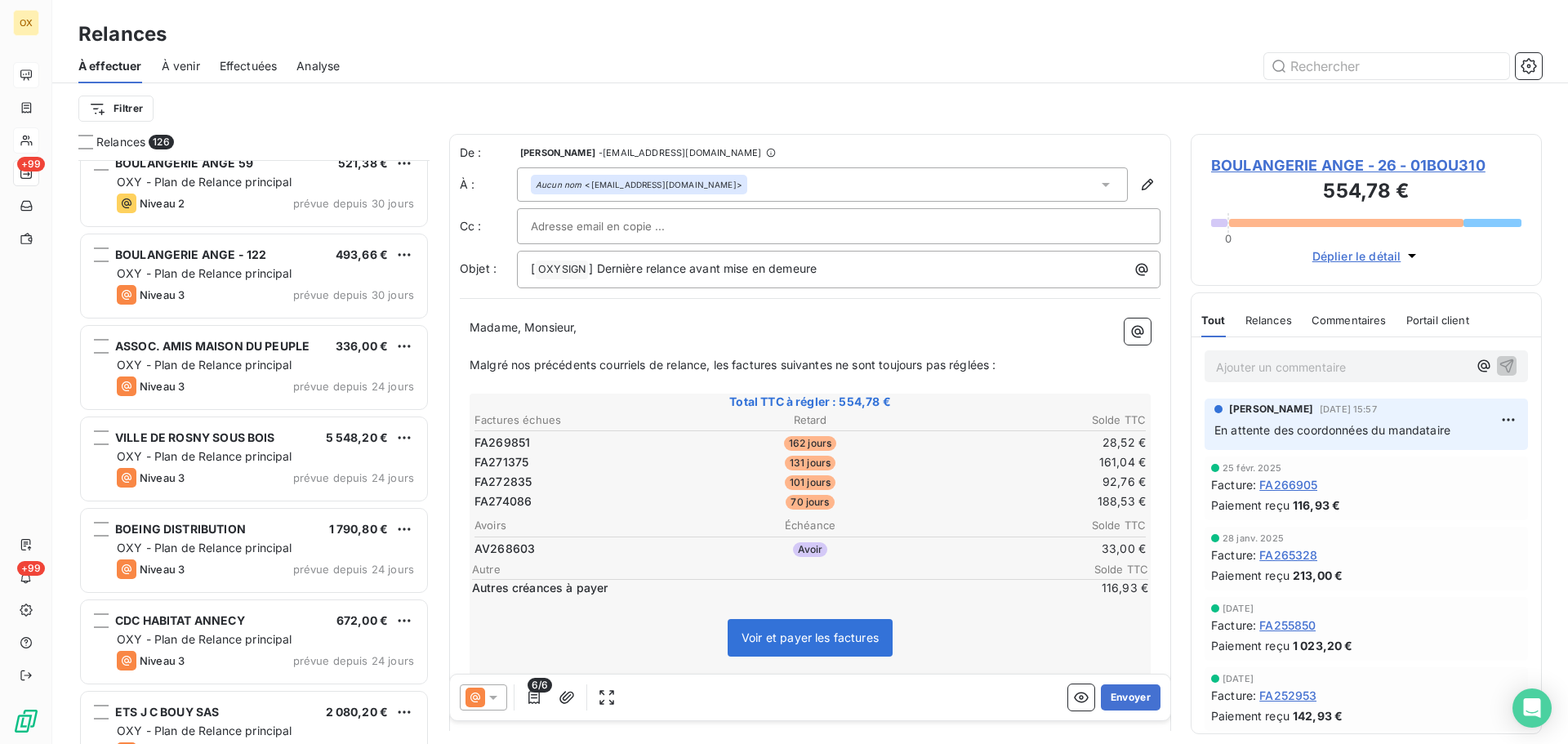
click at [216, 341] on span "ASSOC. AMIS MAISON DU PEUPLE" at bounding box center [212, 346] width 195 height 14
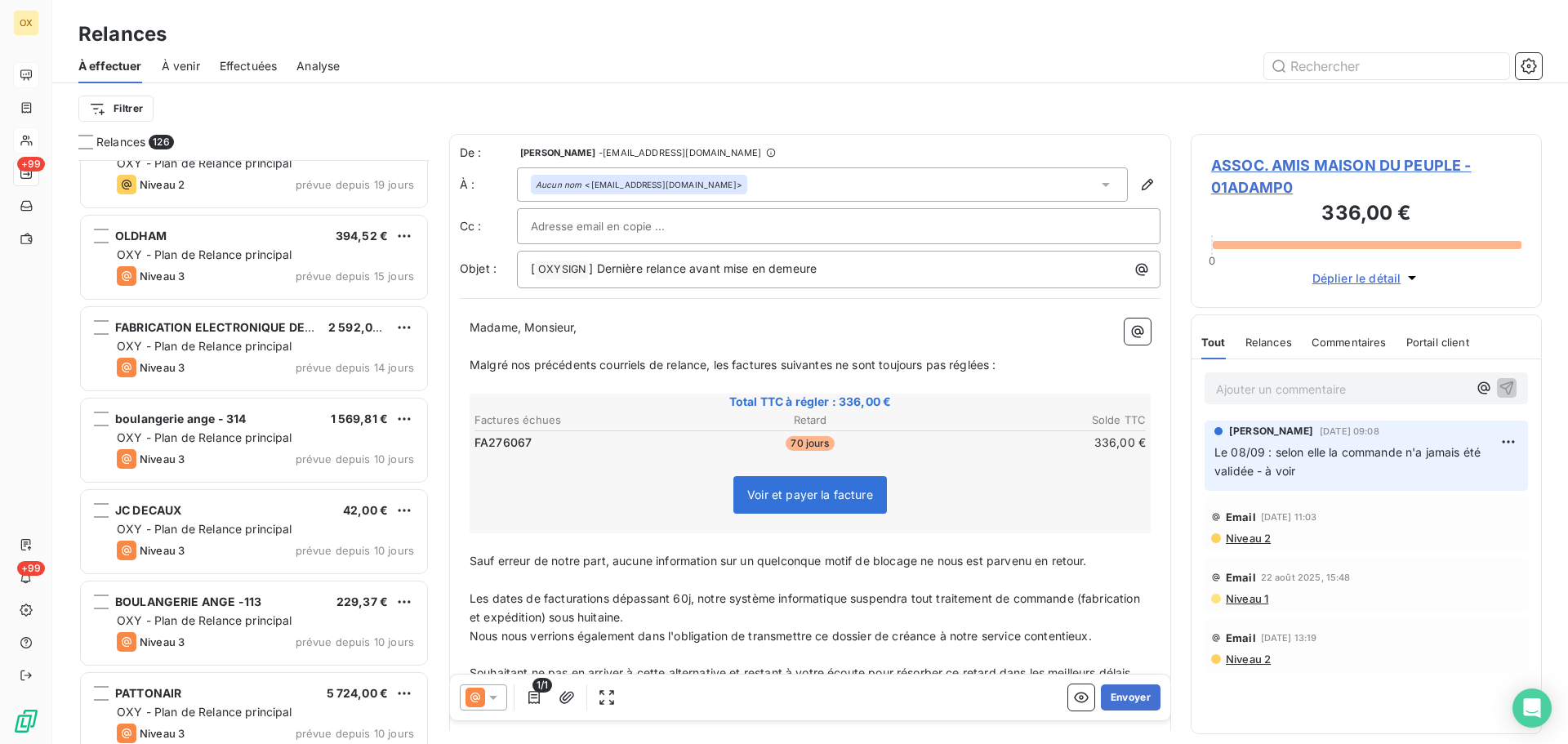
scroll to position [5226, 0]
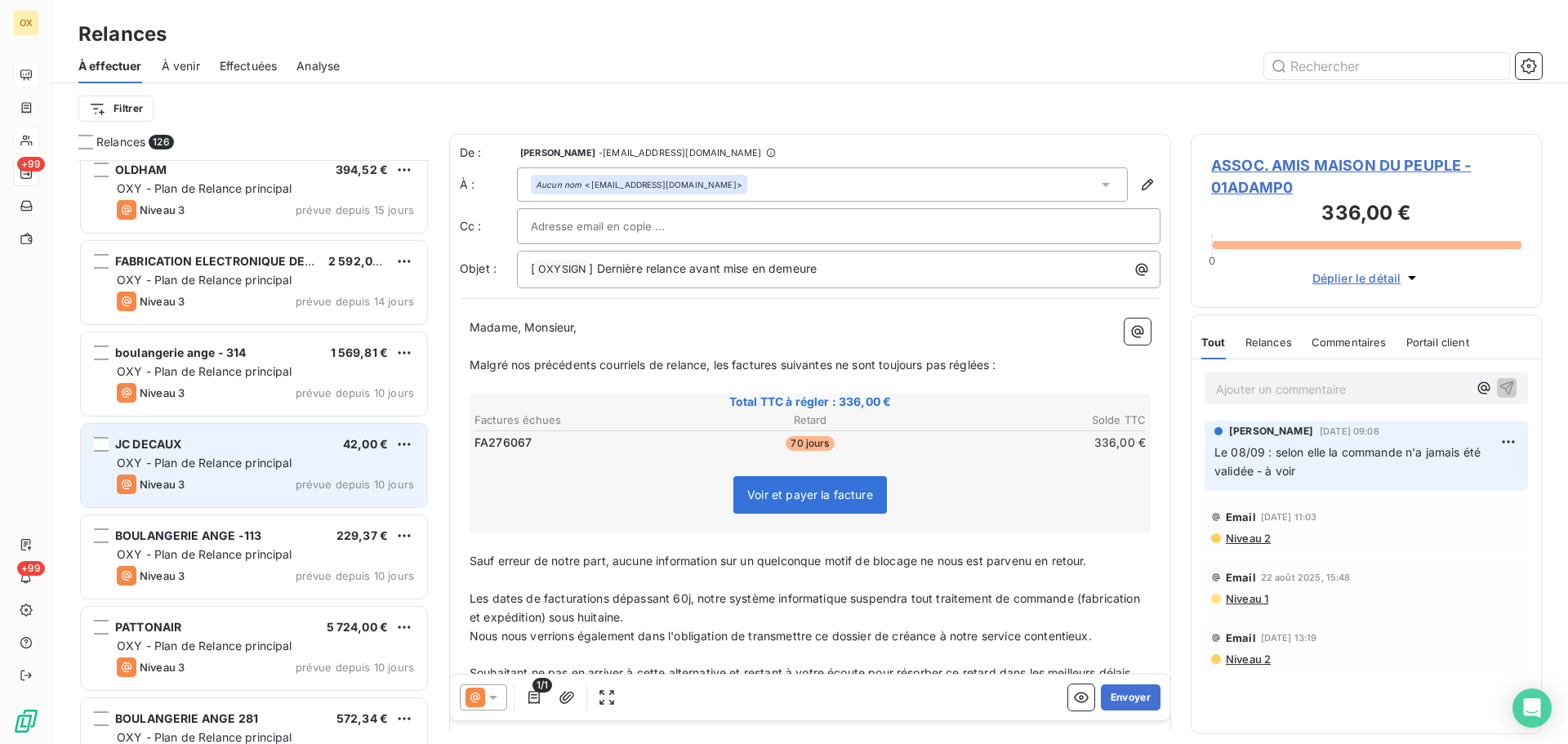
click at [265, 476] on div "Niveau 3 prévue depuis 10 jours" at bounding box center [265, 484] width 297 height 19
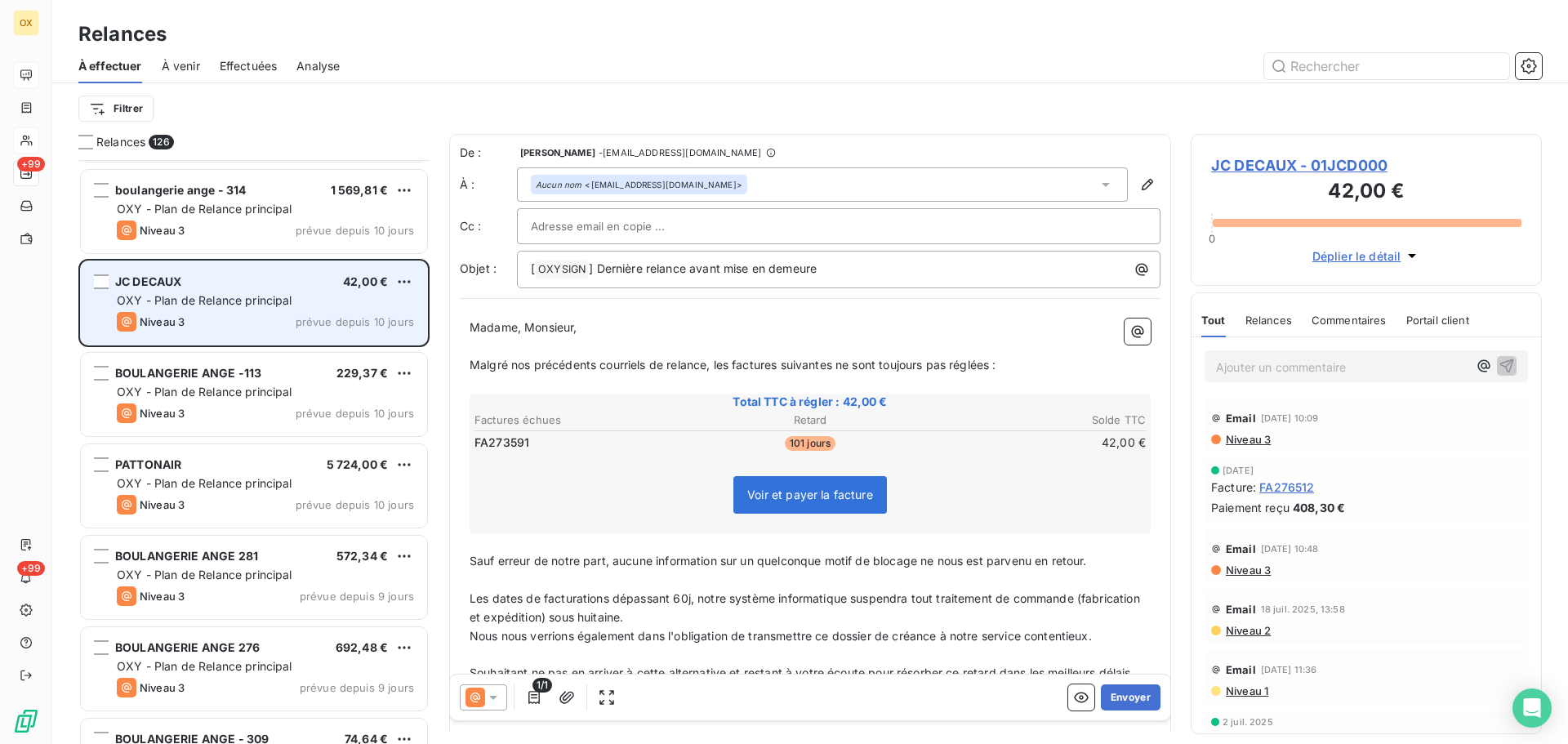
scroll to position [5471, 0]
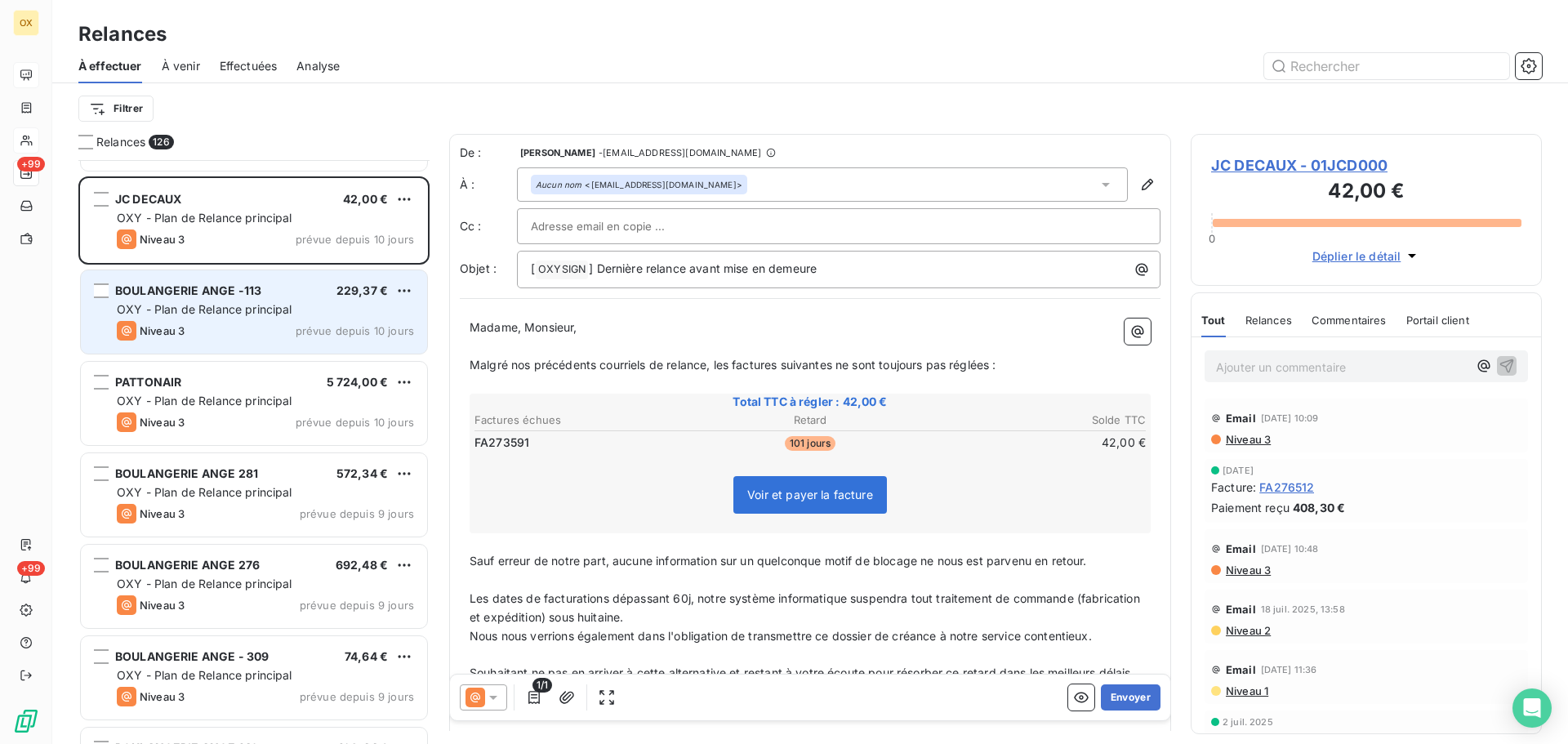
click at [213, 312] on span "OXY - Plan de Relance principal" at bounding box center [204, 309] width 175 height 14
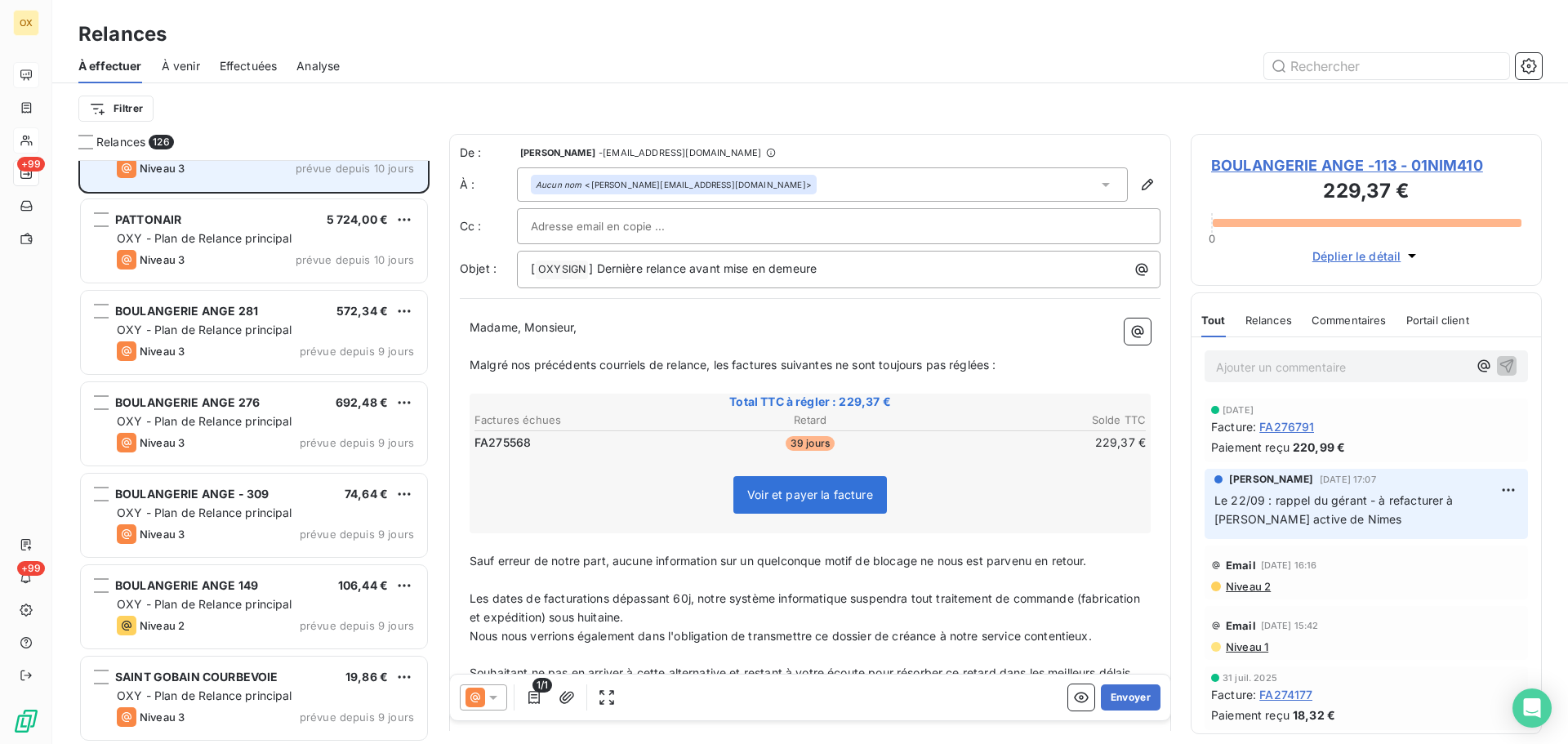
scroll to position [5634, 0]
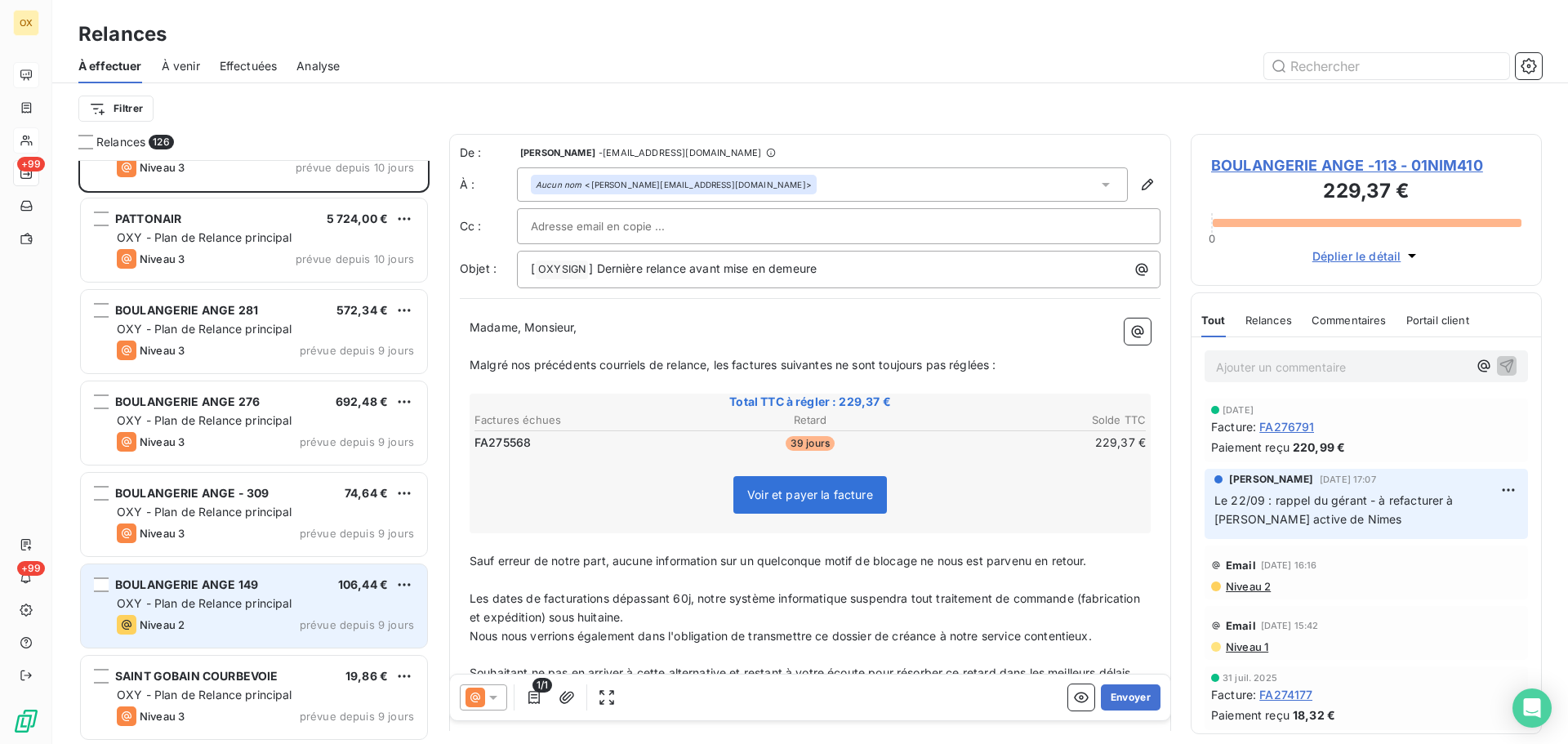
click at [260, 584] on div "BOULANGERIE ANGE 149 106,44 €" at bounding box center [265, 584] width 297 height 15
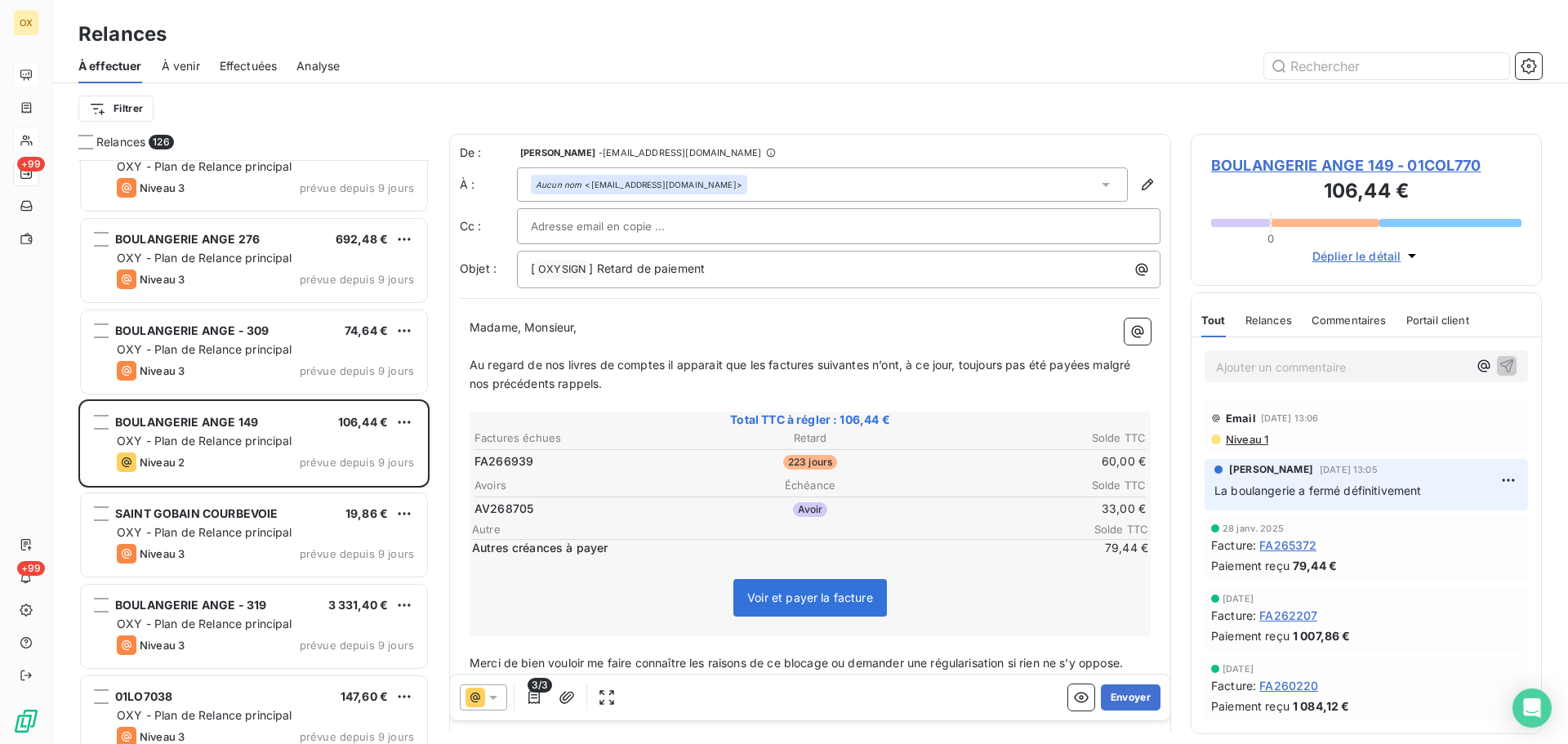
scroll to position [5797, 0]
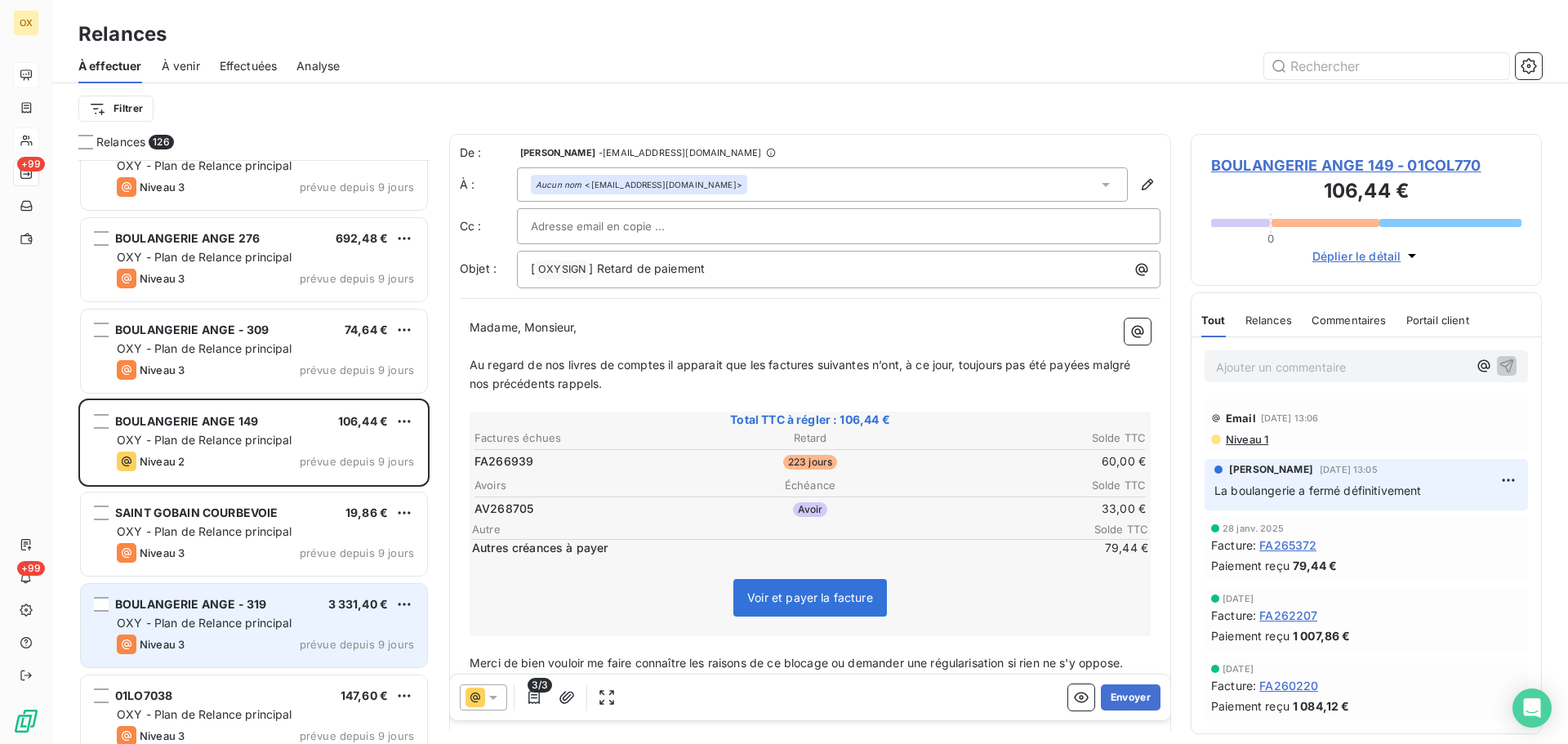
click at [265, 618] on span "OXY - Plan de Relance principal" at bounding box center [204, 623] width 175 height 14
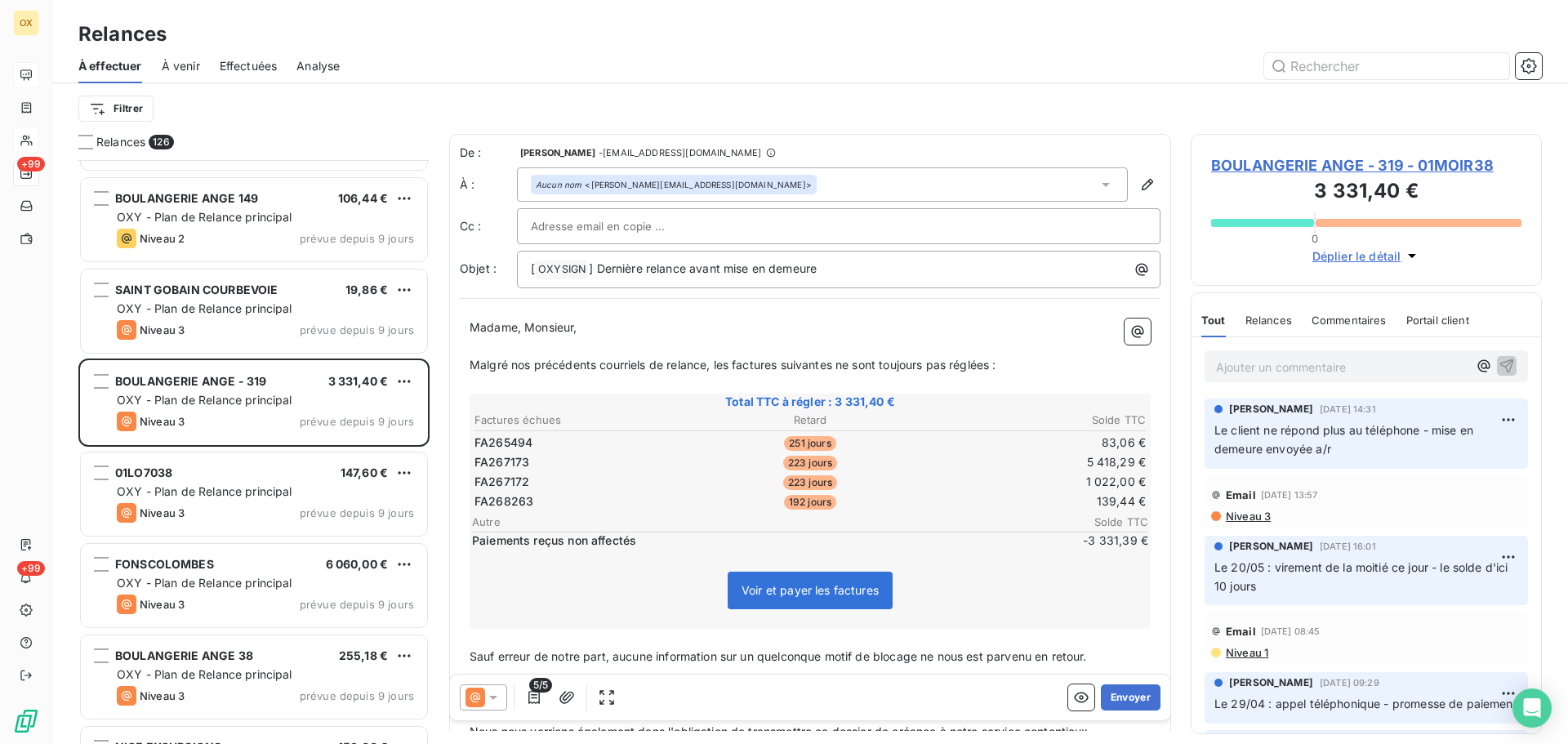
scroll to position [6042, 0]
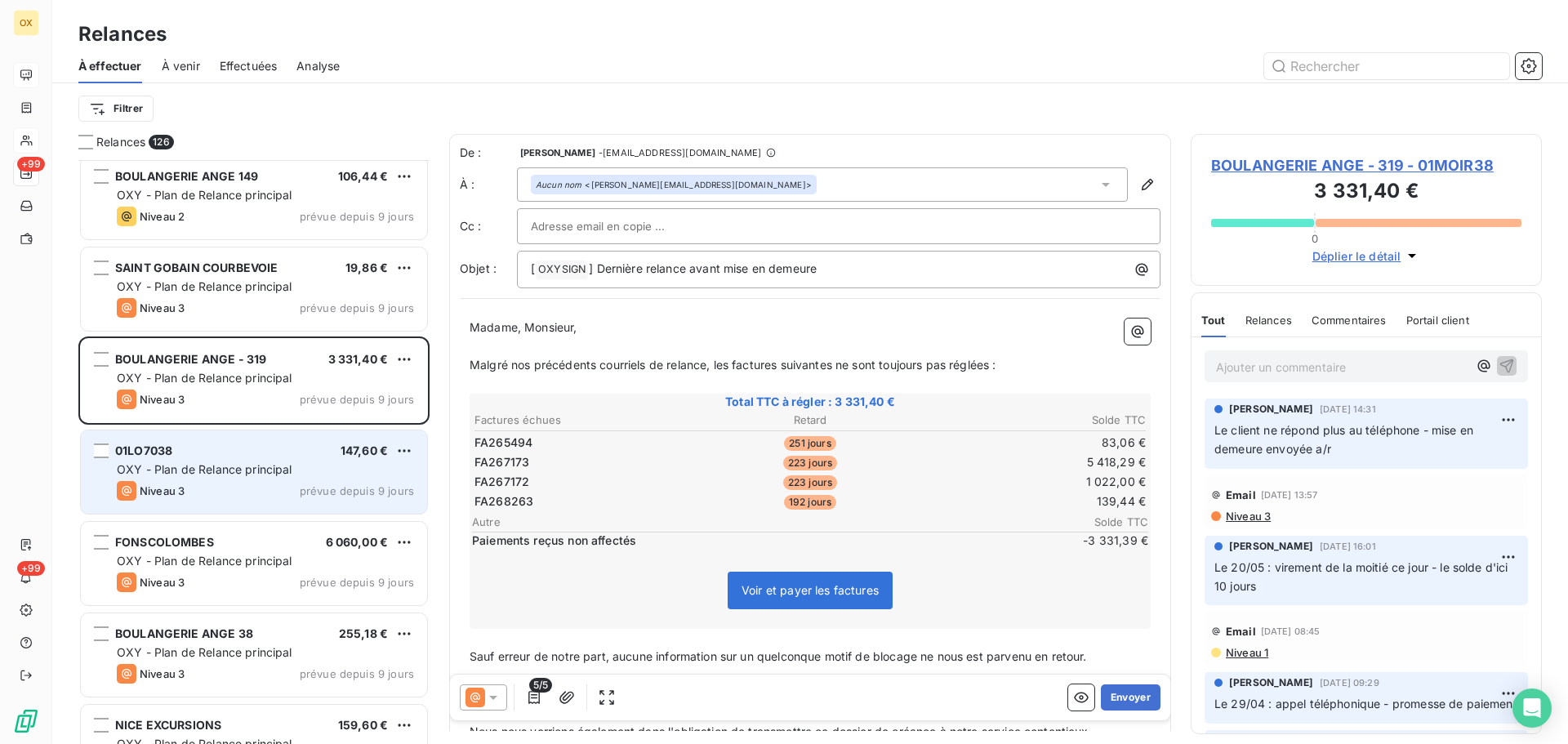
click at [244, 462] on span "OXY - Plan de Relance principal" at bounding box center [204, 469] width 175 height 14
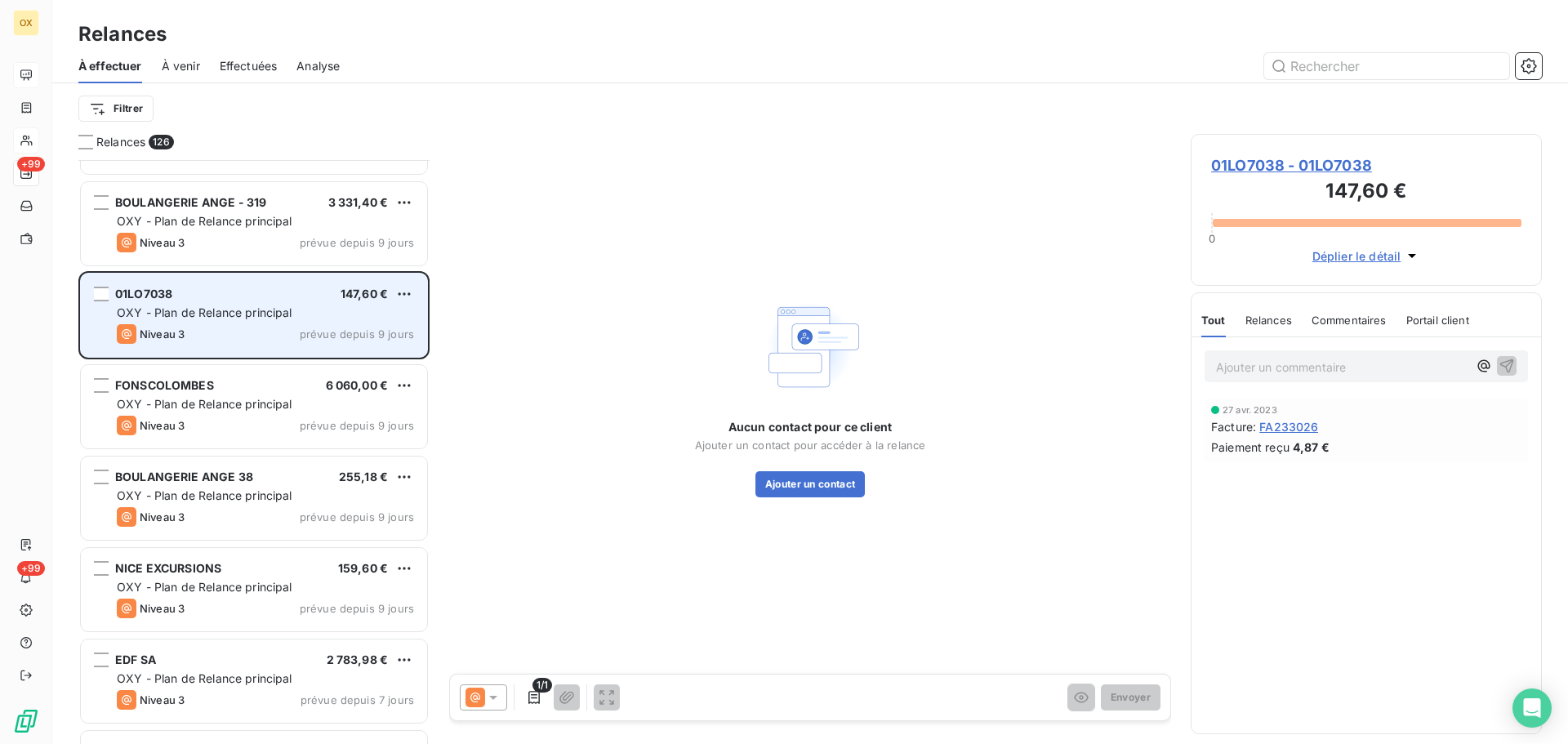
scroll to position [6205, 0]
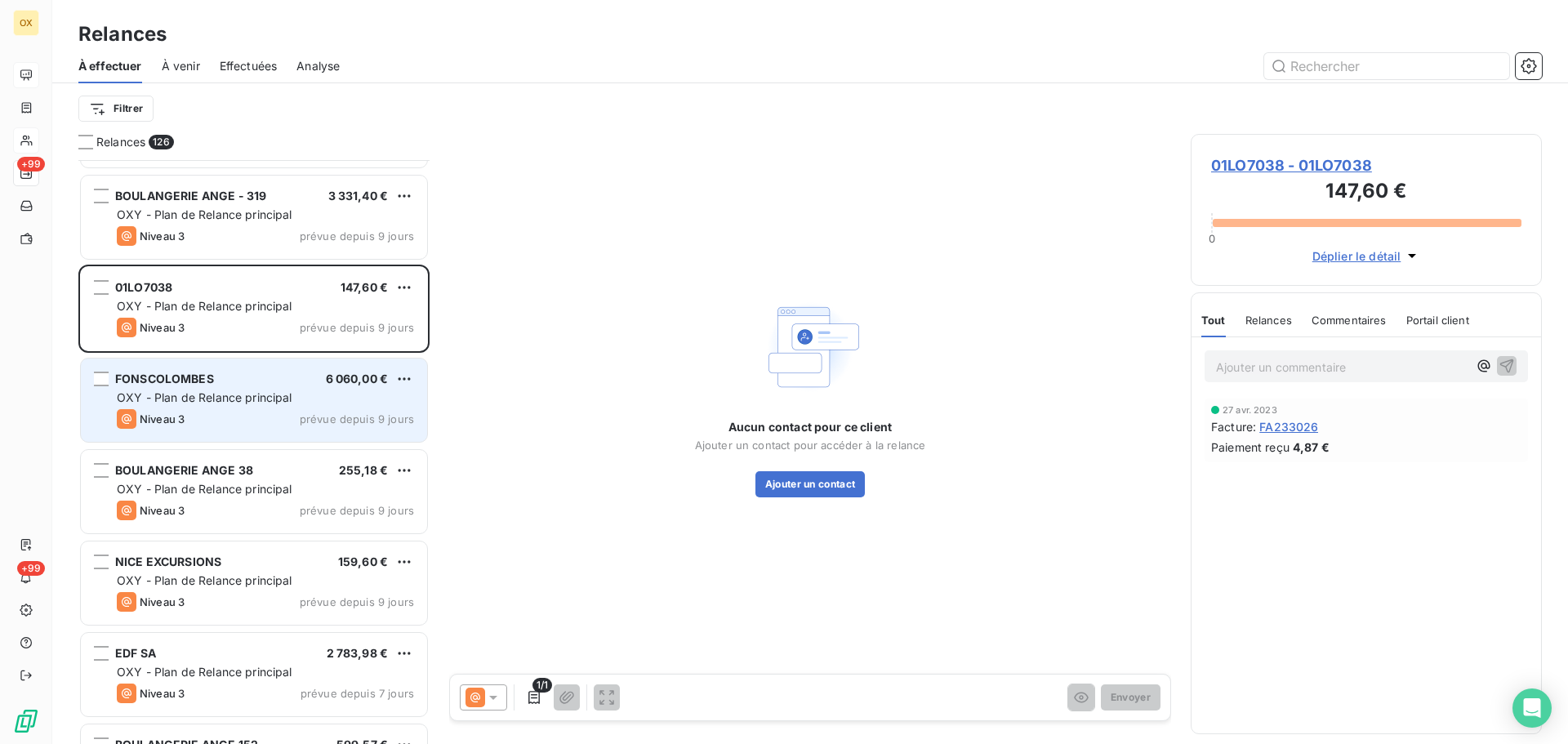
click at [225, 395] on span "OXY - Plan de Relance principal" at bounding box center [204, 397] width 175 height 14
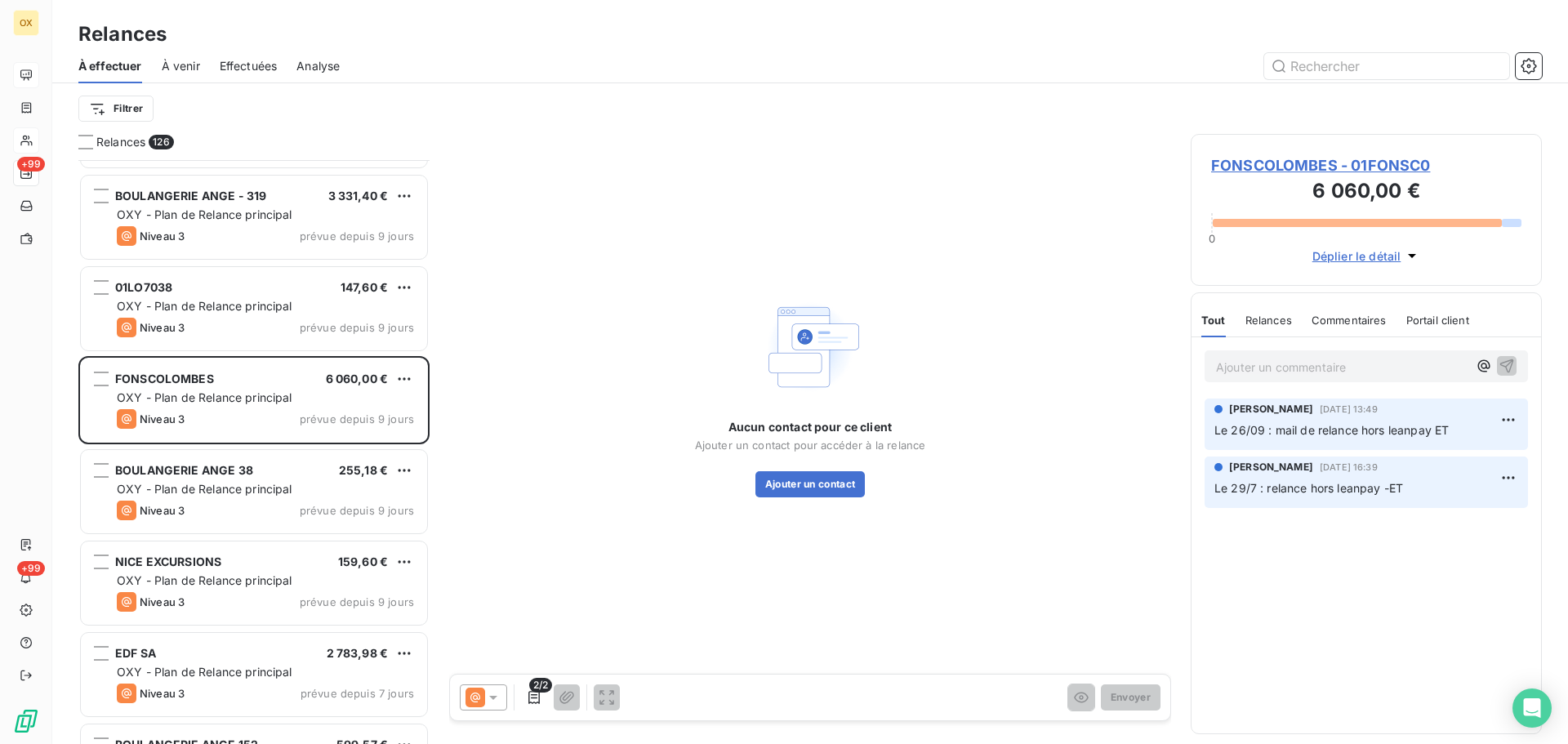
click at [1274, 165] on span "FONSCOLOMBES - 01FONSC0" at bounding box center [1365, 165] width 311 height 22
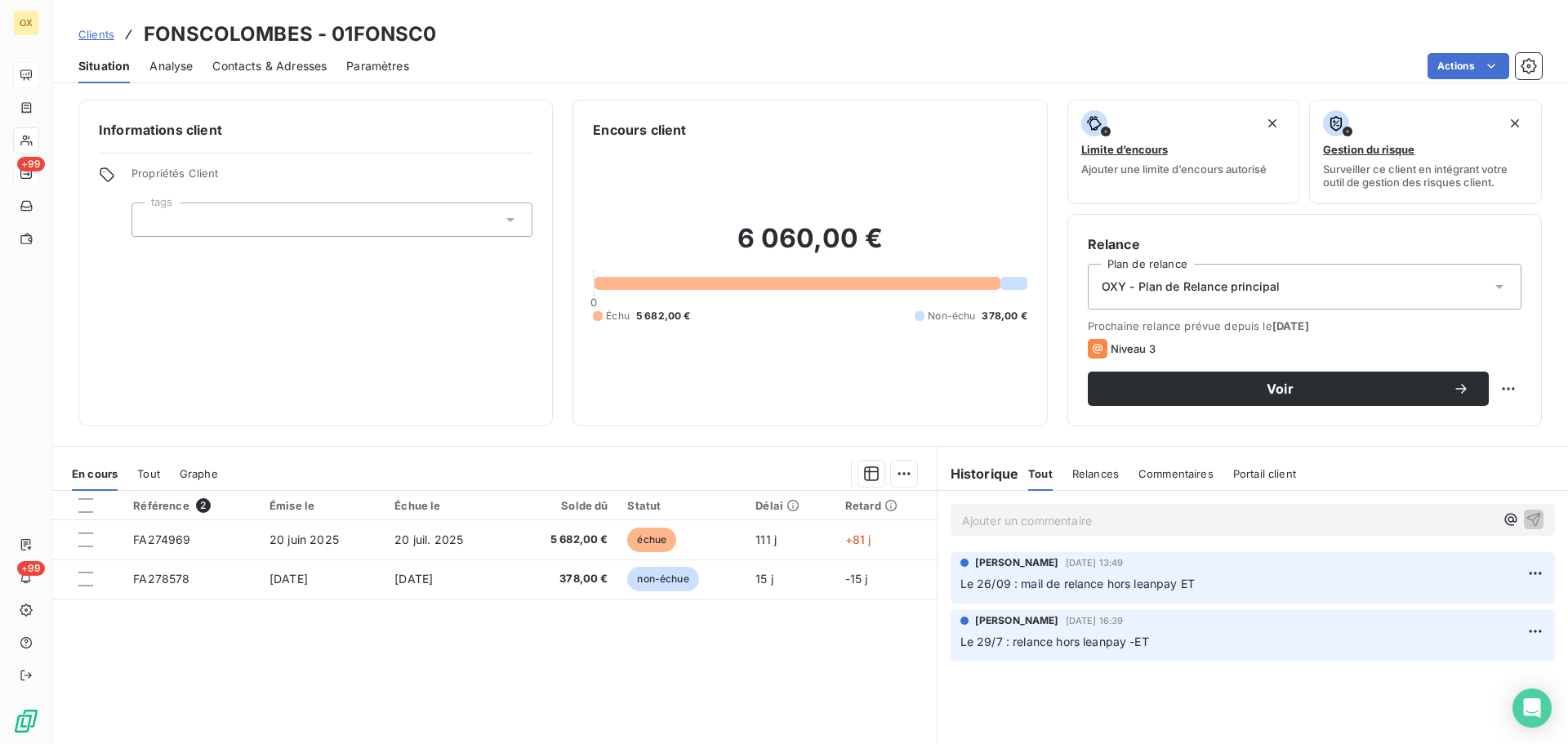
click at [271, 71] on span "Contacts & Adresses" at bounding box center [269, 66] width 114 height 16
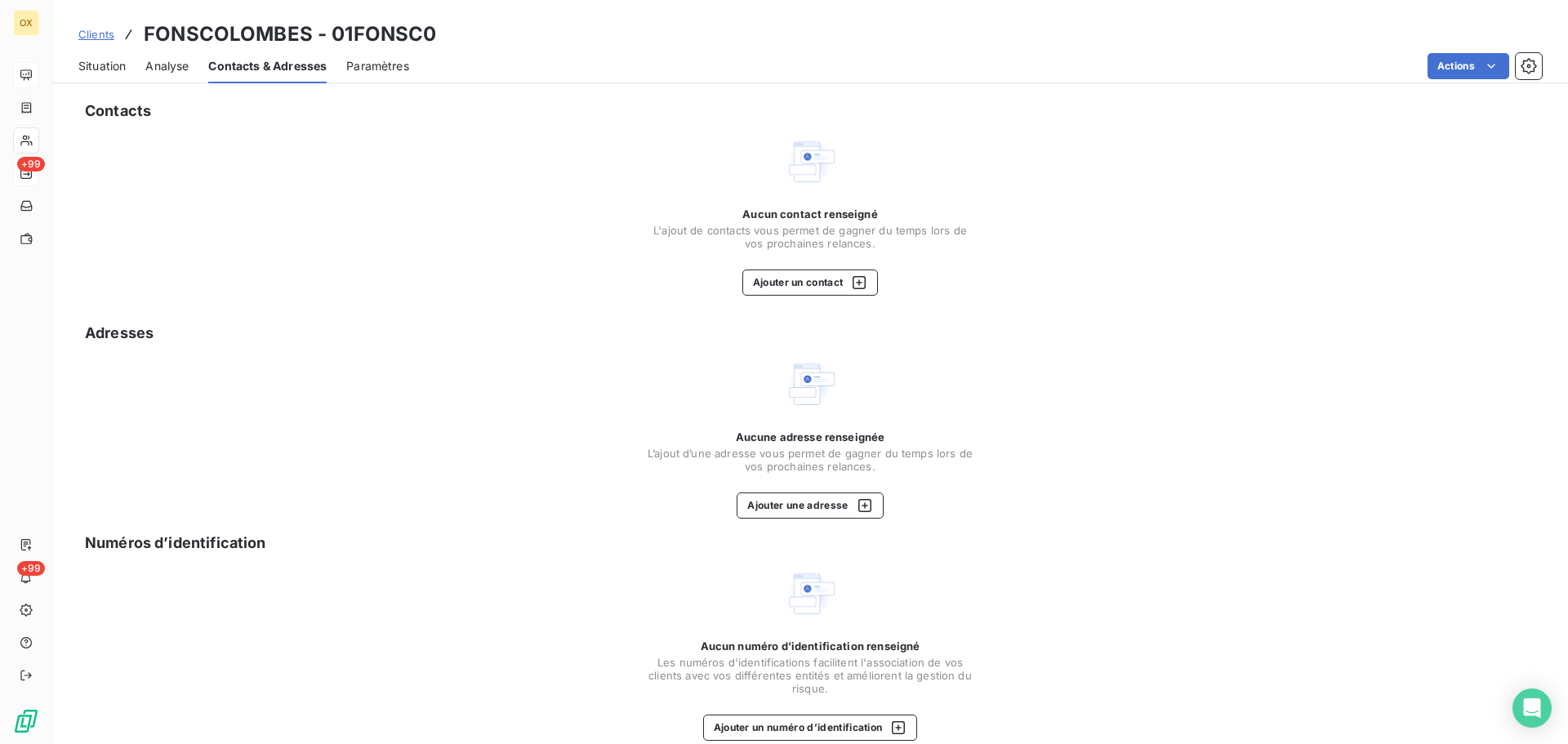
click at [104, 60] on span "Situation" at bounding box center [103, 66] width 48 height 16
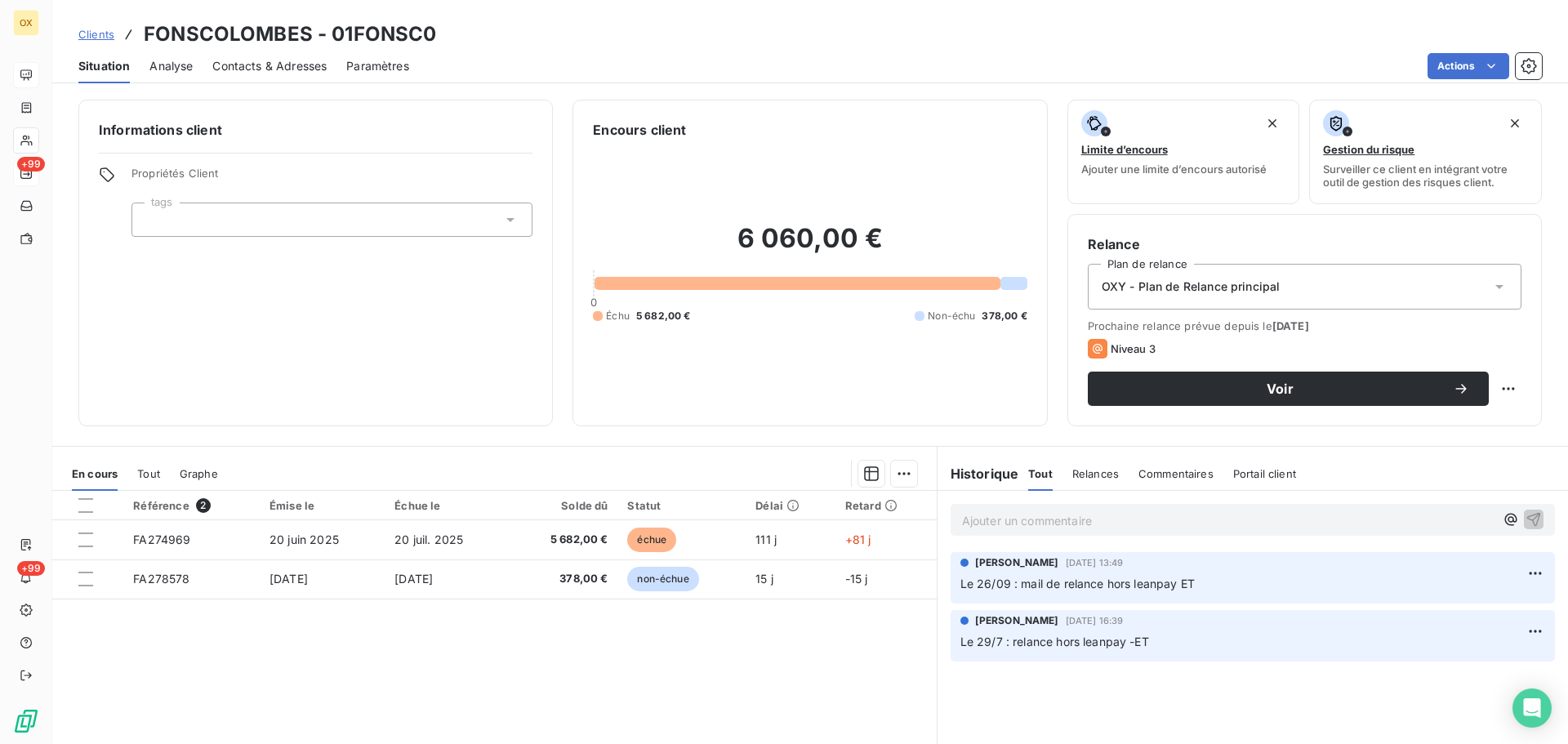
click at [257, 70] on span "Contacts & Adresses" at bounding box center [269, 66] width 114 height 16
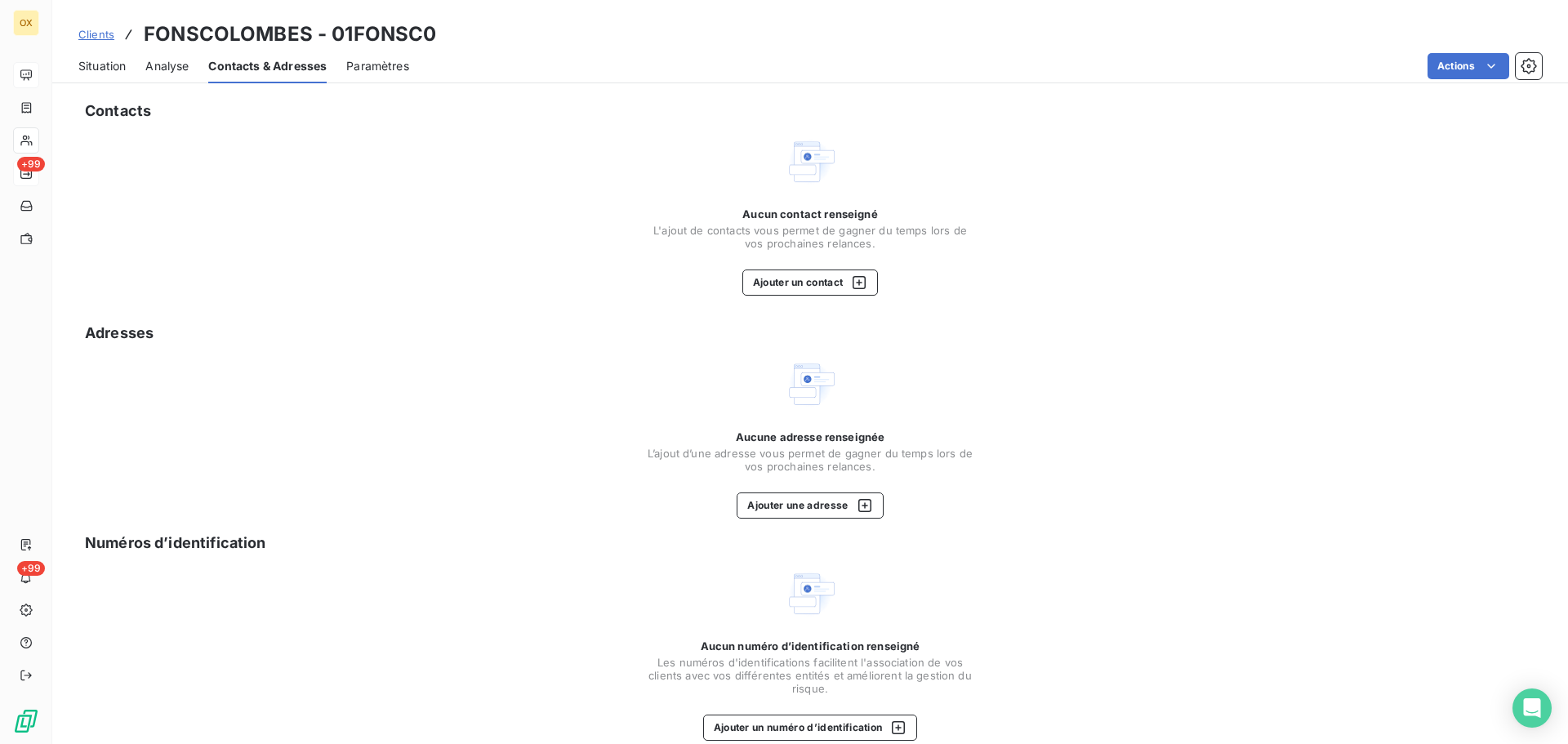
click at [109, 67] on span "Situation" at bounding box center [103, 66] width 48 height 16
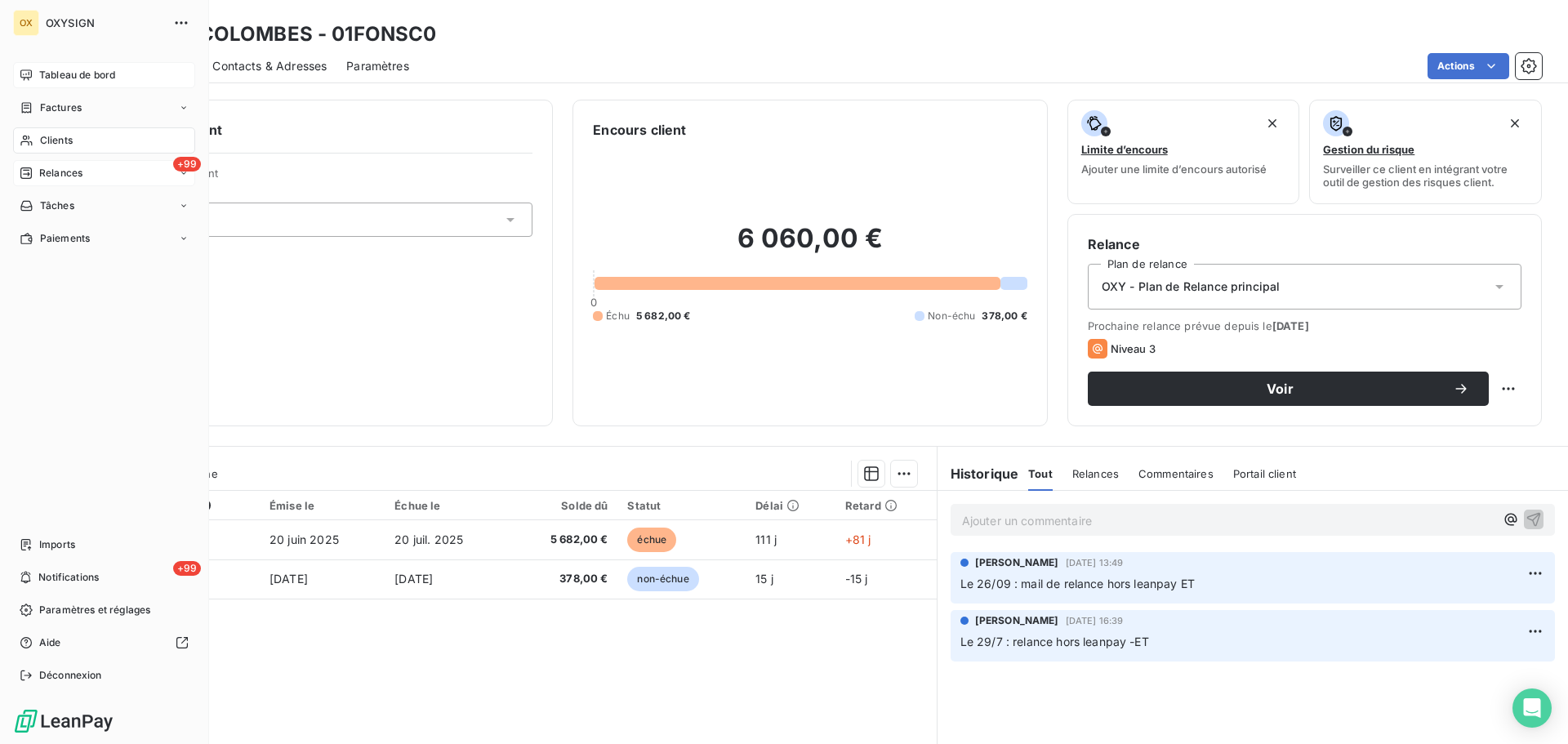
drag, startPoint x: 50, startPoint y: 165, endPoint x: 88, endPoint y: 174, distance: 39.1
click at [50, 165] on div "+99 Relances" at bounding box center [104, 173] width 182 height 27
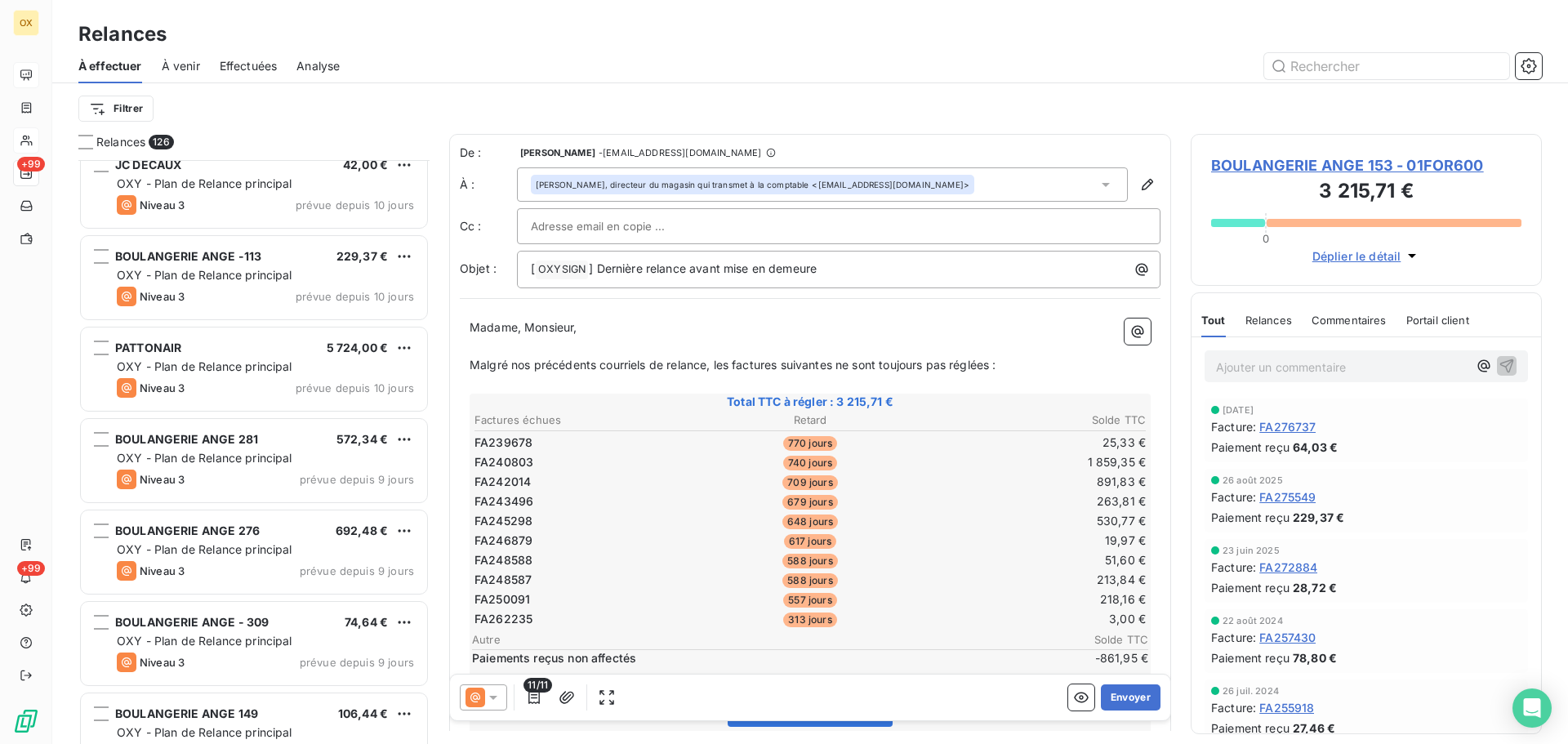
scroll to position [5552, 0]
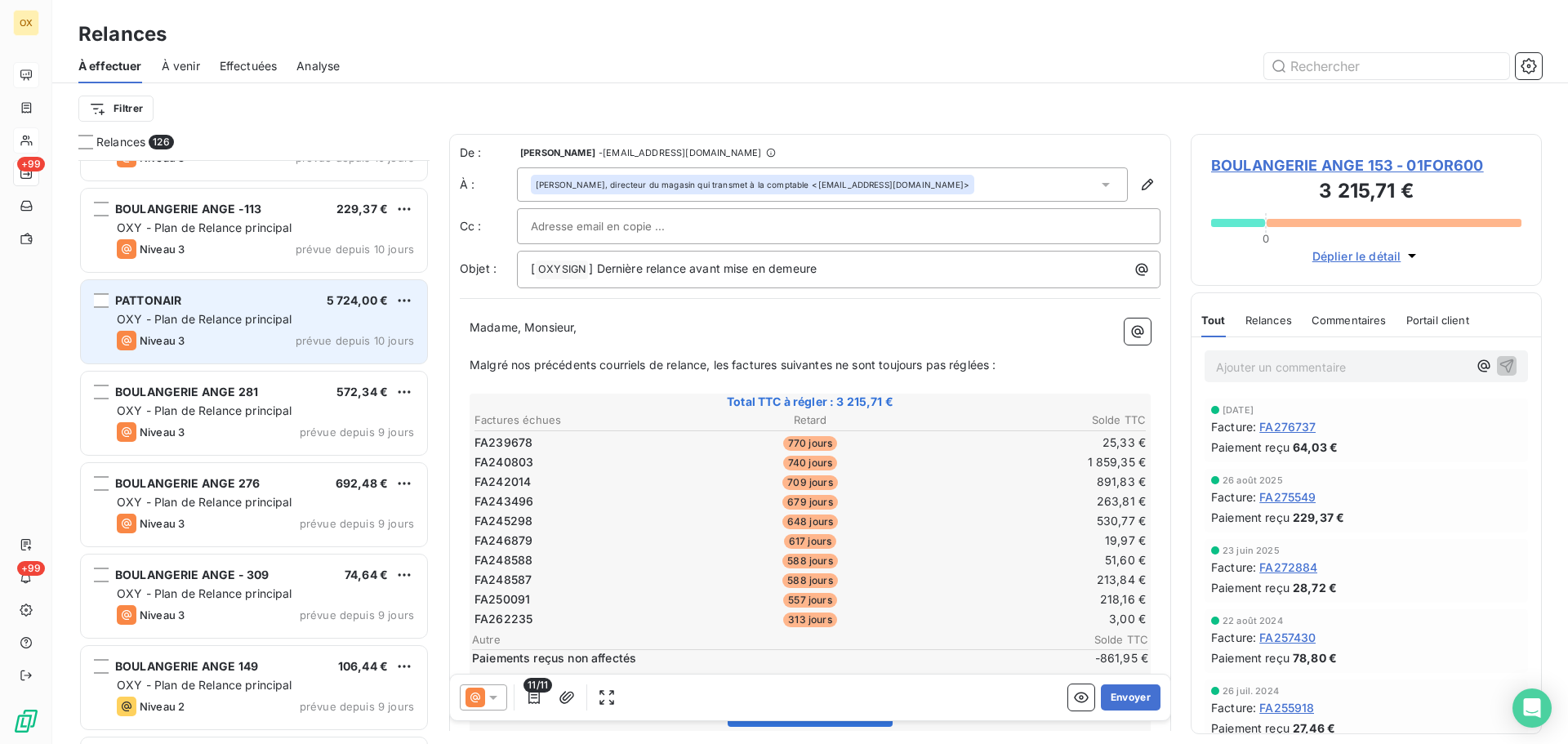
click at [194, 350] on div "PATTONAIR 5 724,00 € OXY - Plan de Relance principal Niveau 3 prévue depuis 10 …" at bounding box center [253, 322] width 346 height 83
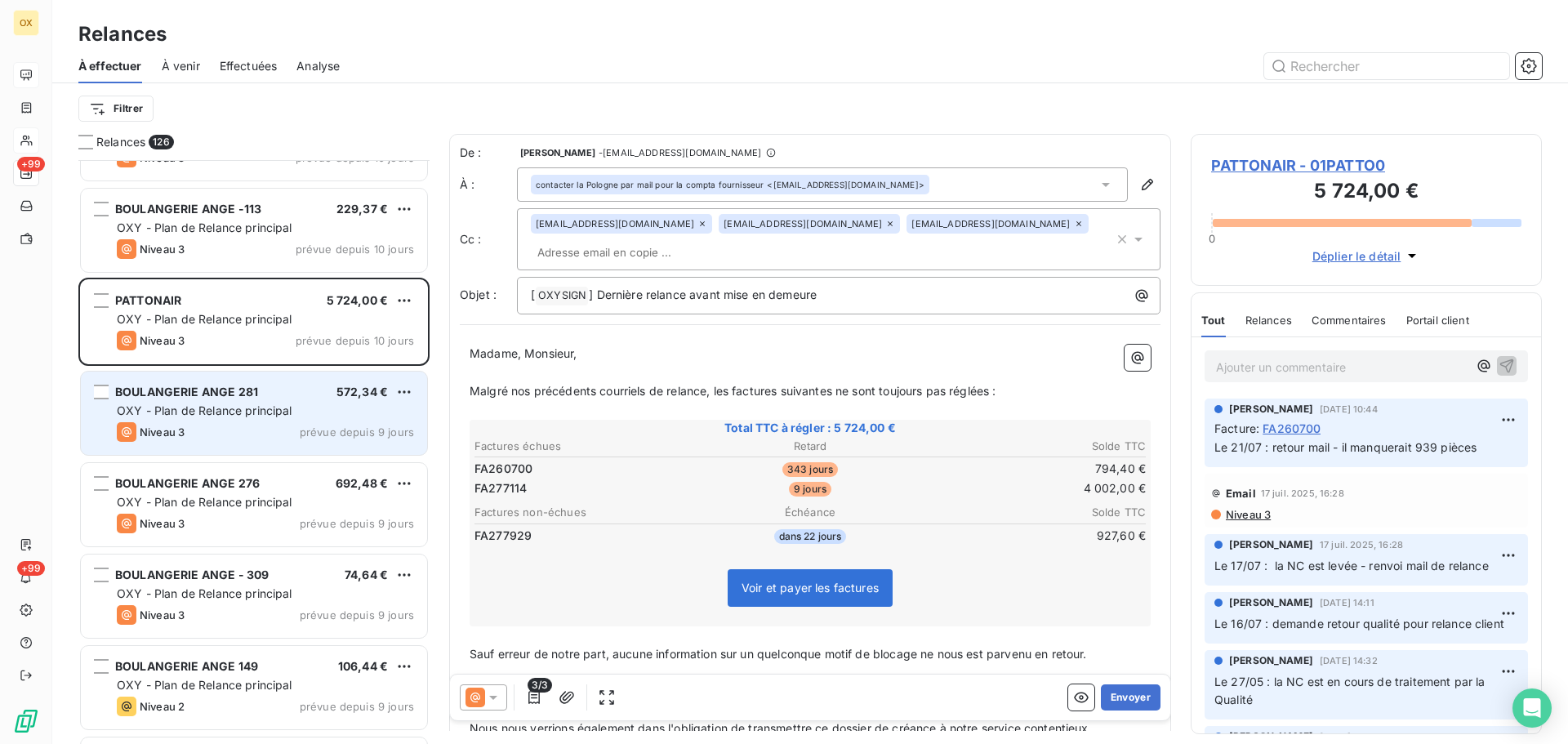
click at [257, 402] on div "BOULANGERIE ANGE 281 572,34 € OXY - Plan de Relance principal Niveau 3 prévue d…" at bounding box center [253, 413] width 346 height 83
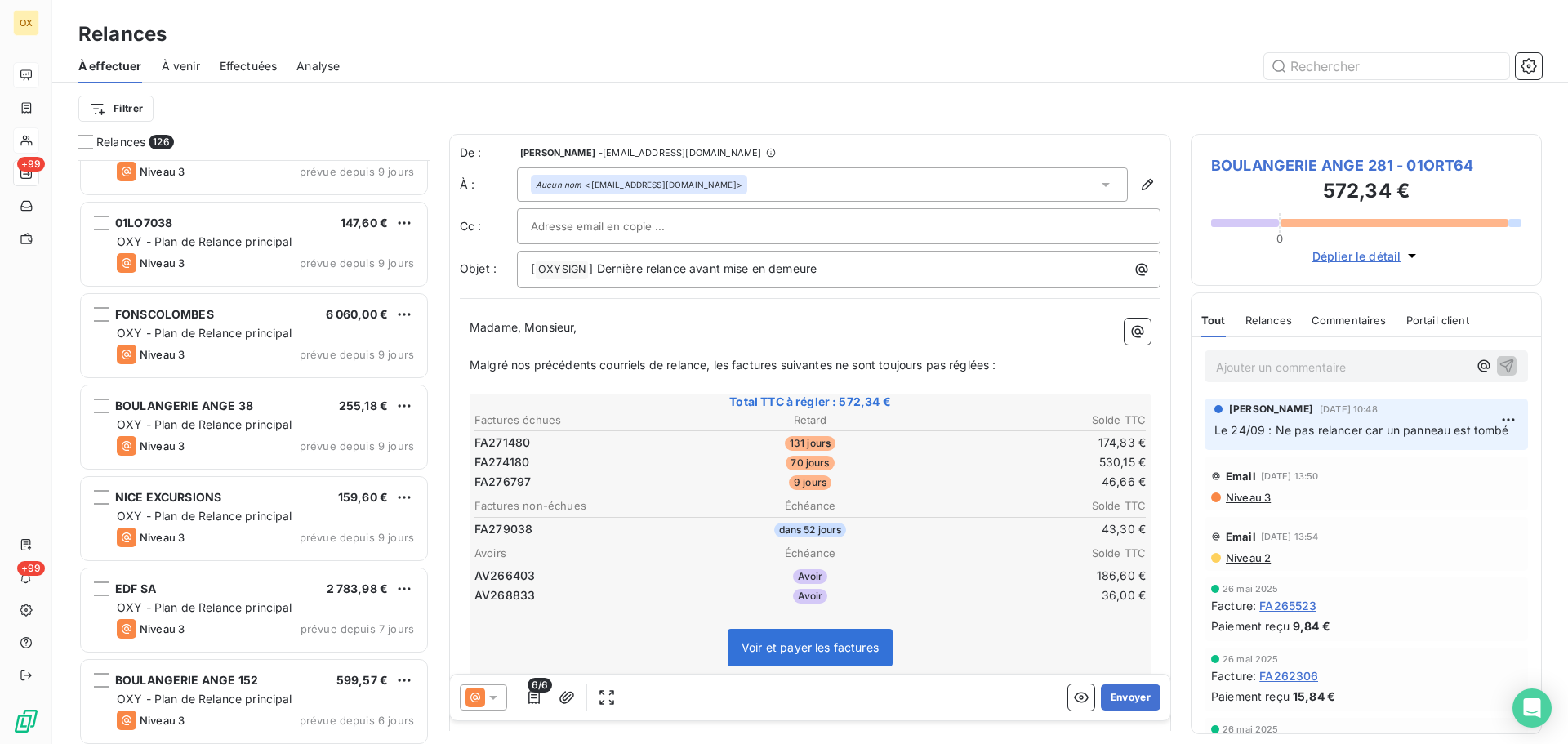
scroll to position [6286, 0]
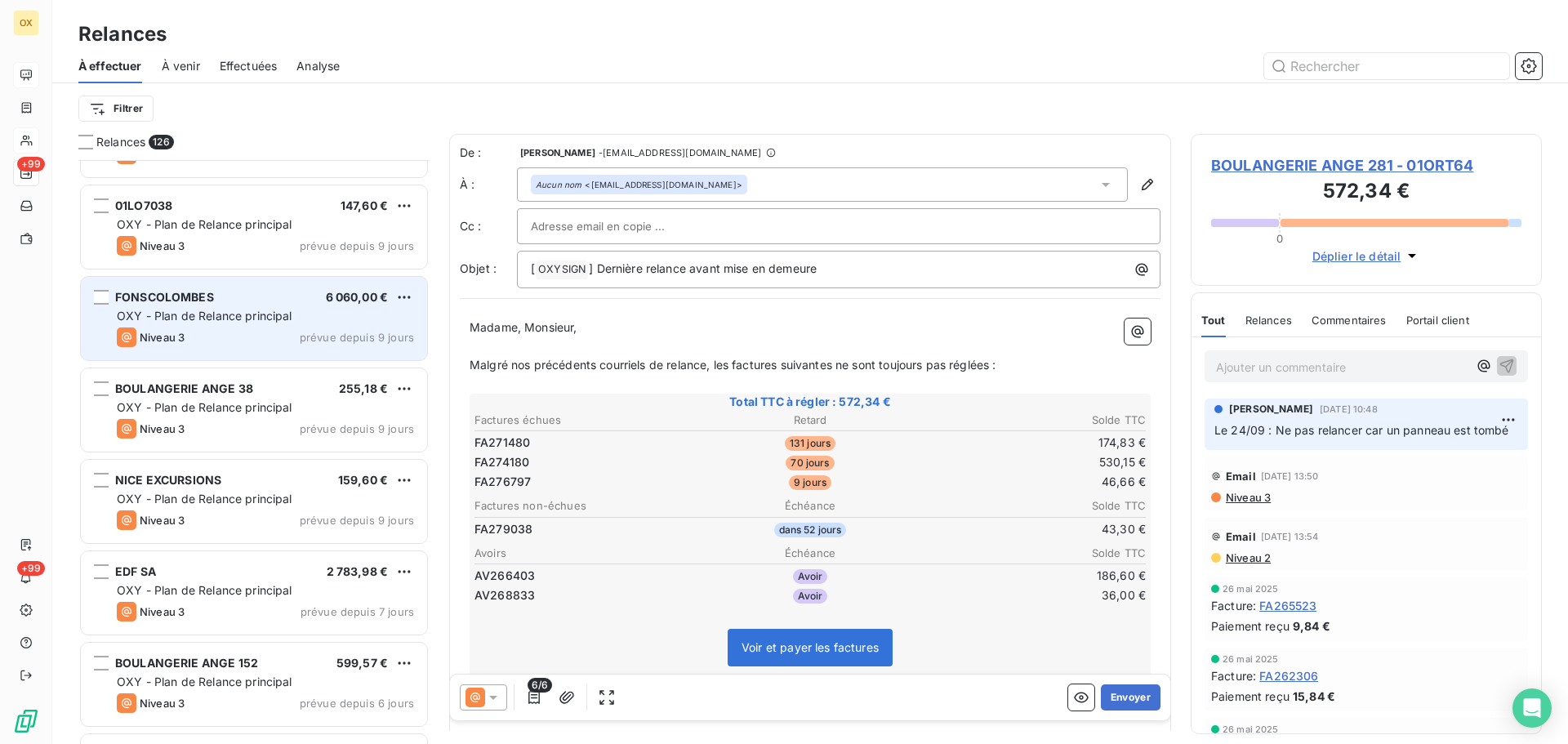
click at [215, 326] on div "FONSCOLOMBES 6 060,00 € OXY - Plan de Relance principal Niveau 3 prévue depuis …" at bounding box center [253, 318] width 346 height 83
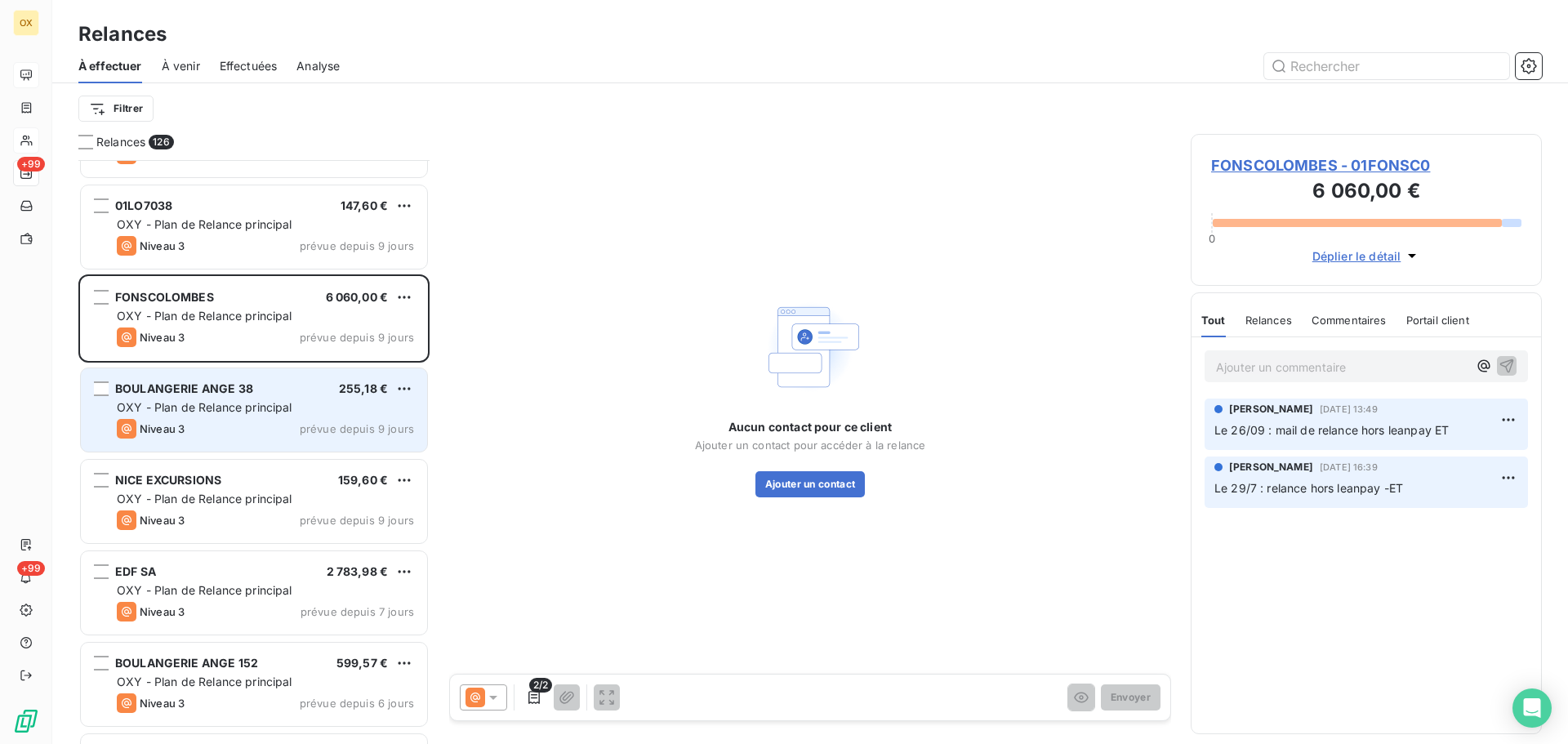
click at [262, 407] on span "OXY - Plan de Relance principal" at bounding box center [204, 407] width 175 height 14
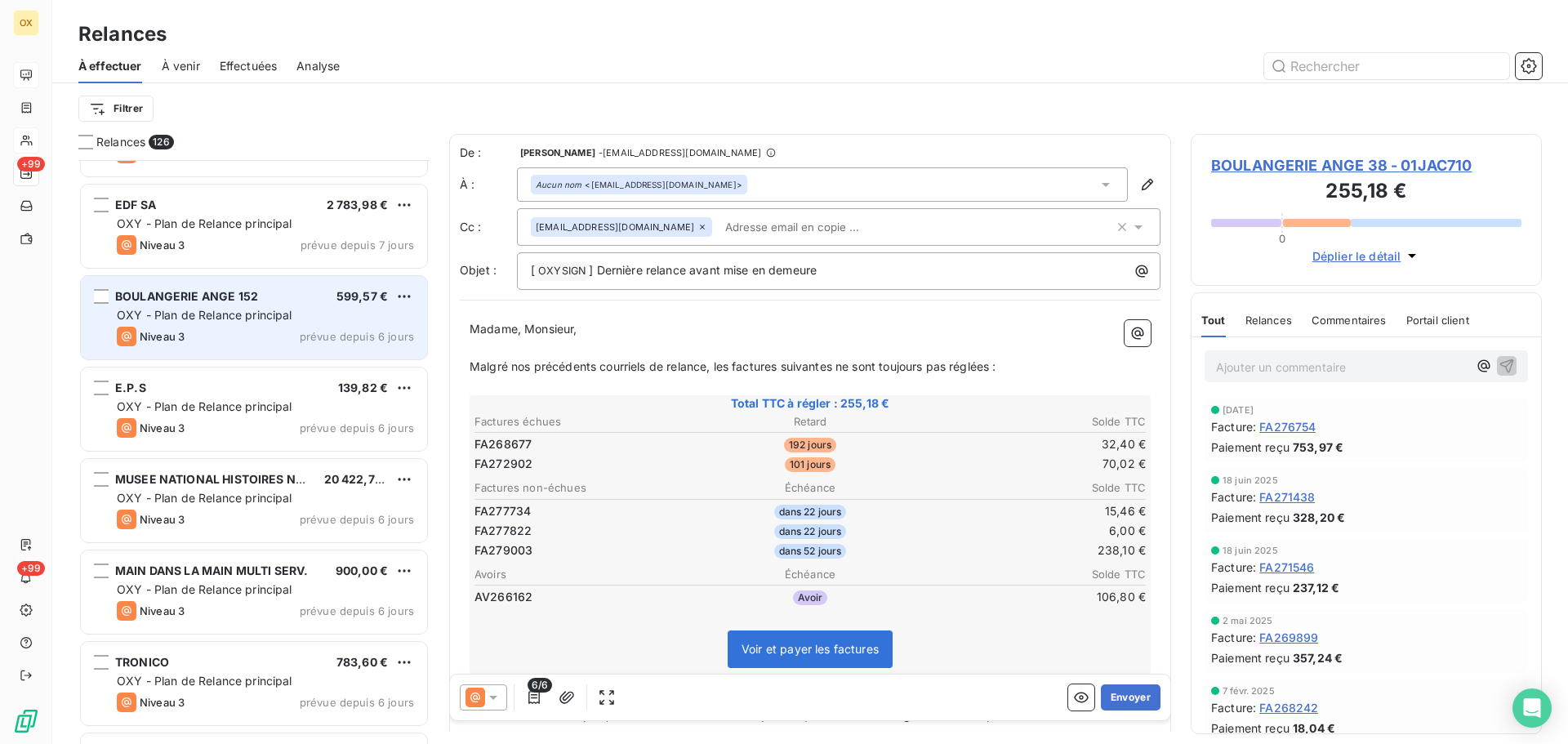
scroll to position [6695, 0]
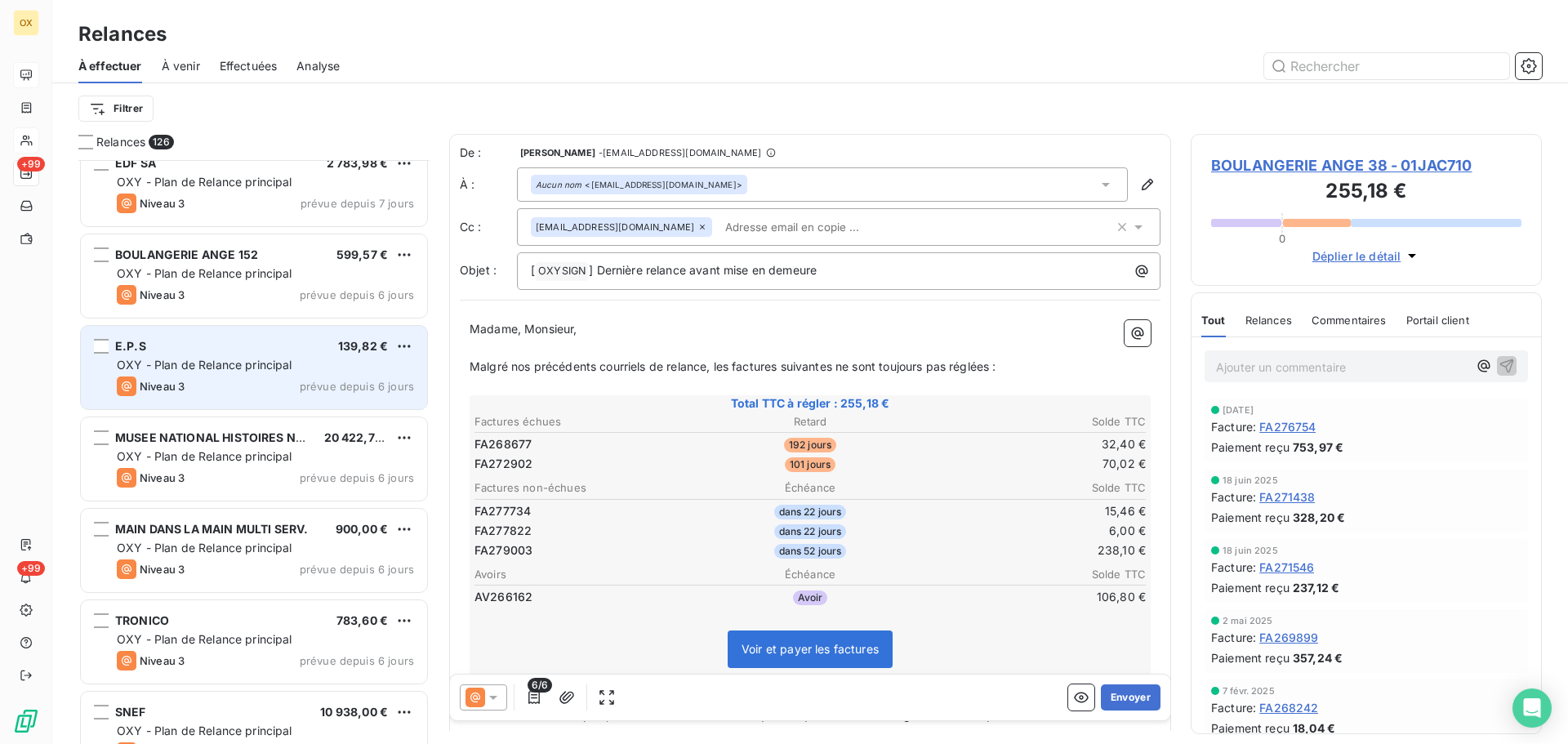
click at [171, 363] on span "OXY - Plan de Relance principal" at bounding box center [204, 364] width 175 height 14
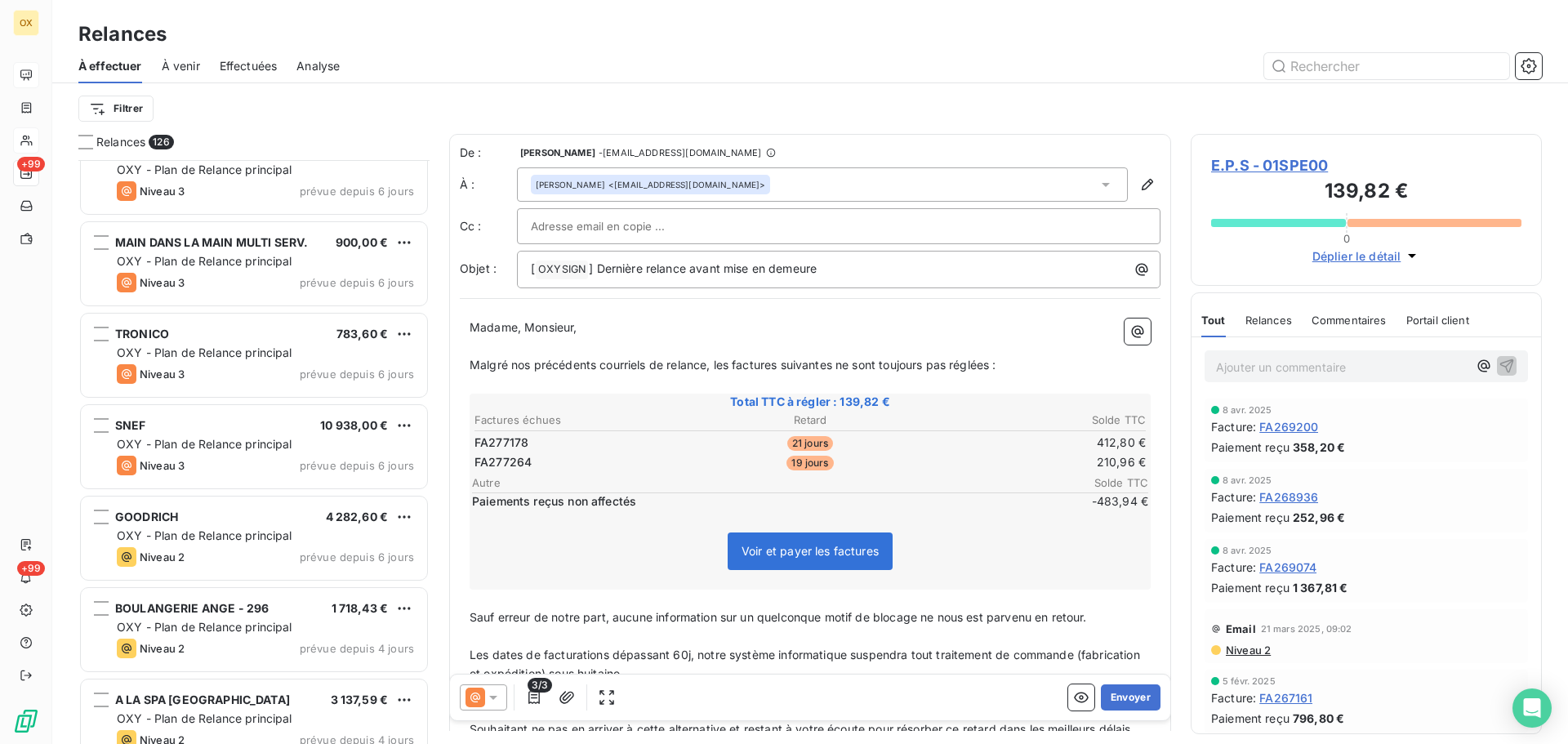
scroll to position [7022, 0]
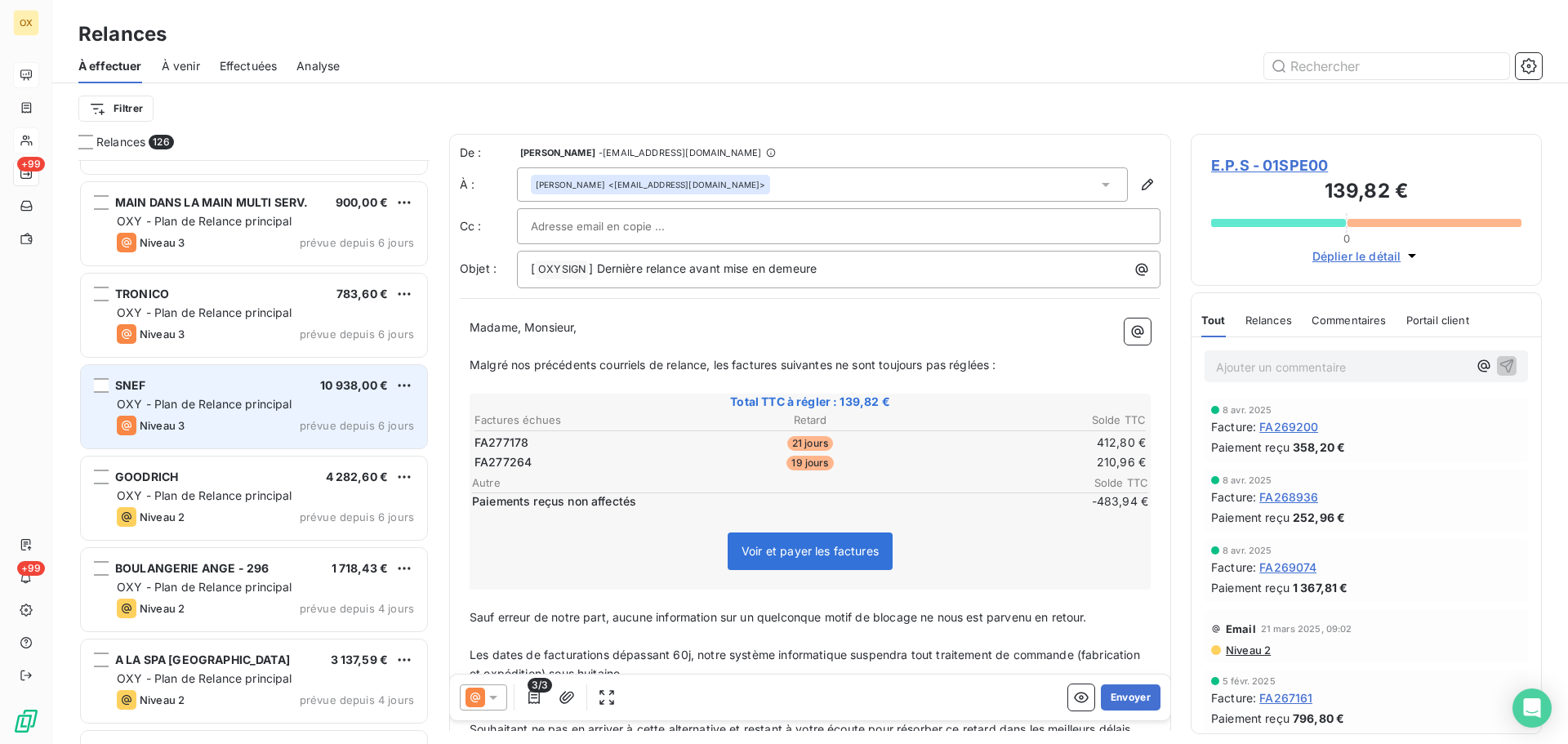
click at [173, 418] on span "Niveau 3" at bounding box center [162, 425] width 45 height 13
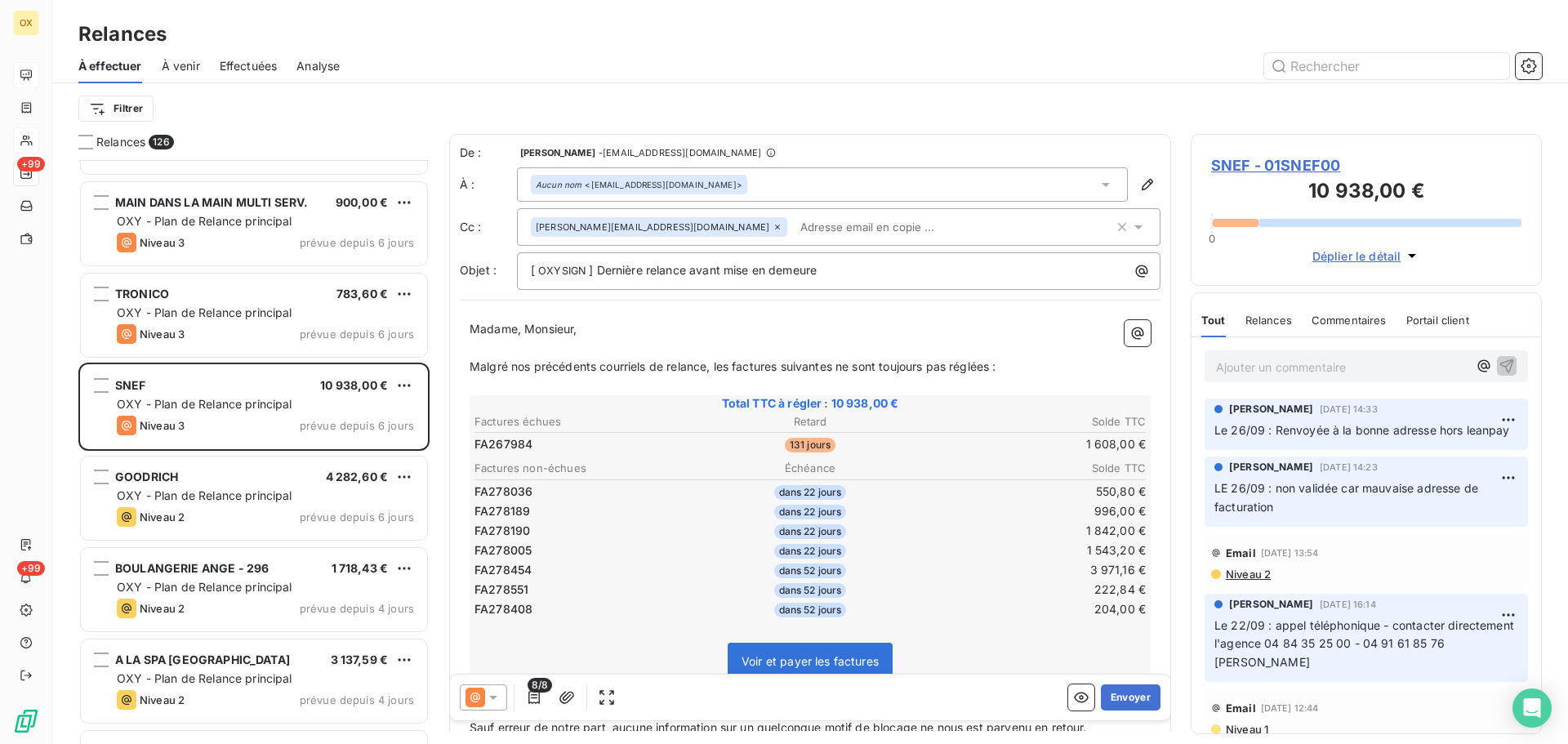
drag, startPoint x: 1235, startPoint y: 165, endPoint x: 1223, endPoint y: 172, distance: 13.9
click at [1235, 165] on span "SNEF - 01SNEF00" at bounding box center [1365, 165] width 311 height 22
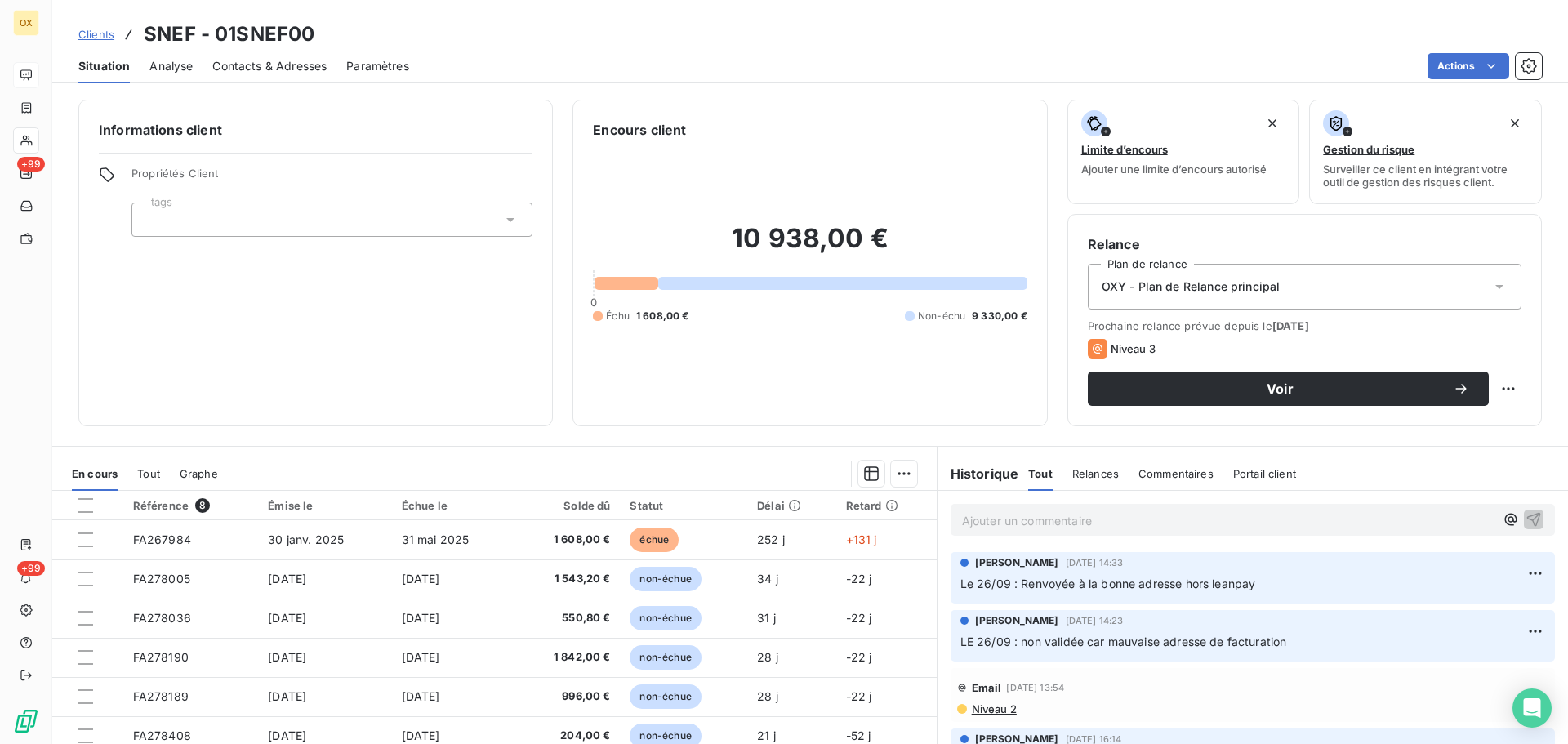
click at [270, 68] on span "Contacts & Adresses" at bounding box center [269, 66] width 114 height 16
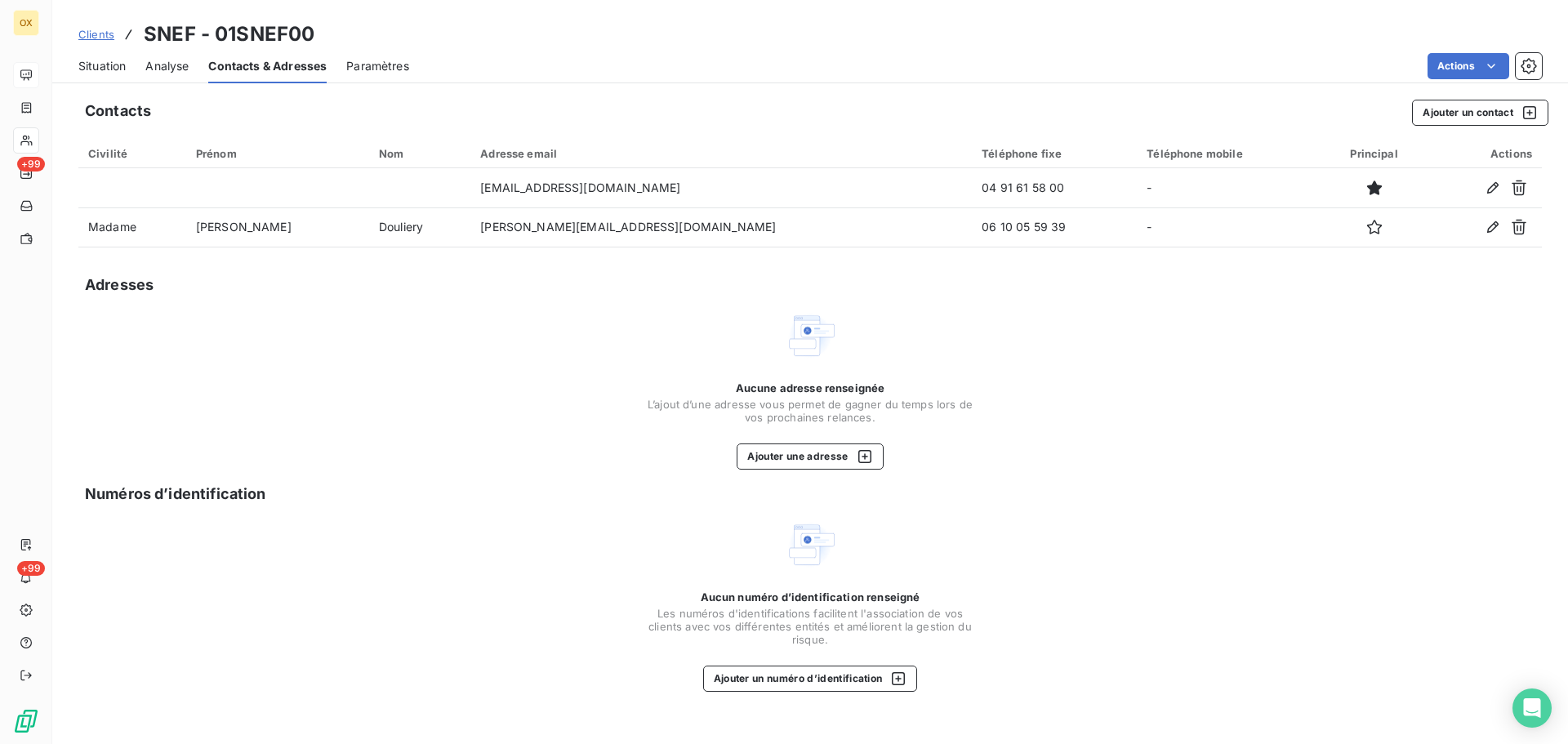
click at [126, 69] on span "Situation" at bounding box center [103, 66] width 48 height 16
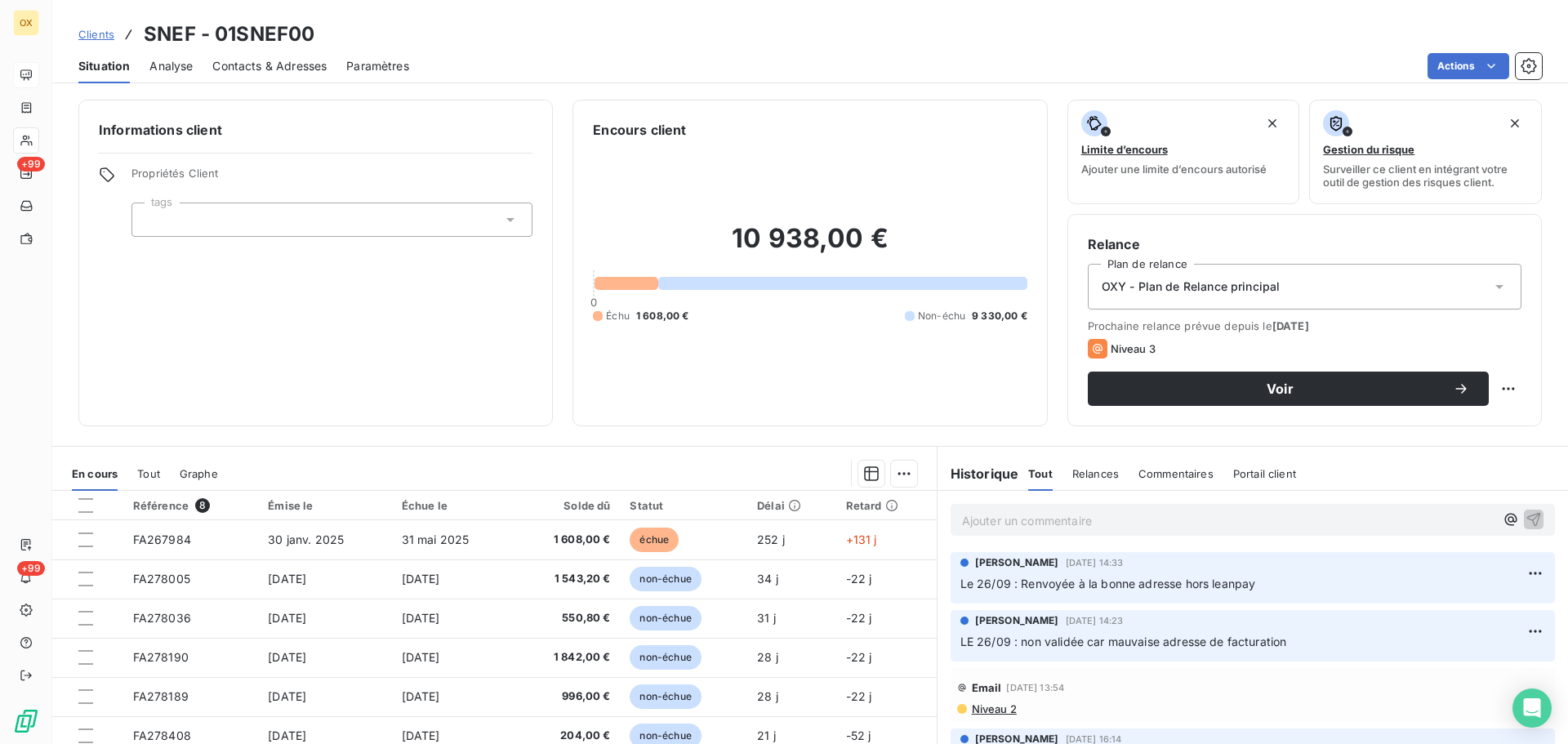
click at [1499, 384] on html "OX +99 +99 Clients SNEF - 01SNEF00 Situation Analyse Contacts & Adresses Paramè…" at bounding box center [784, 372] width 1568 height 744
click at [1457, 420] on div "Replanifier cette action" at bounding box center [1428, 425] width 146 height 27
select select "9"
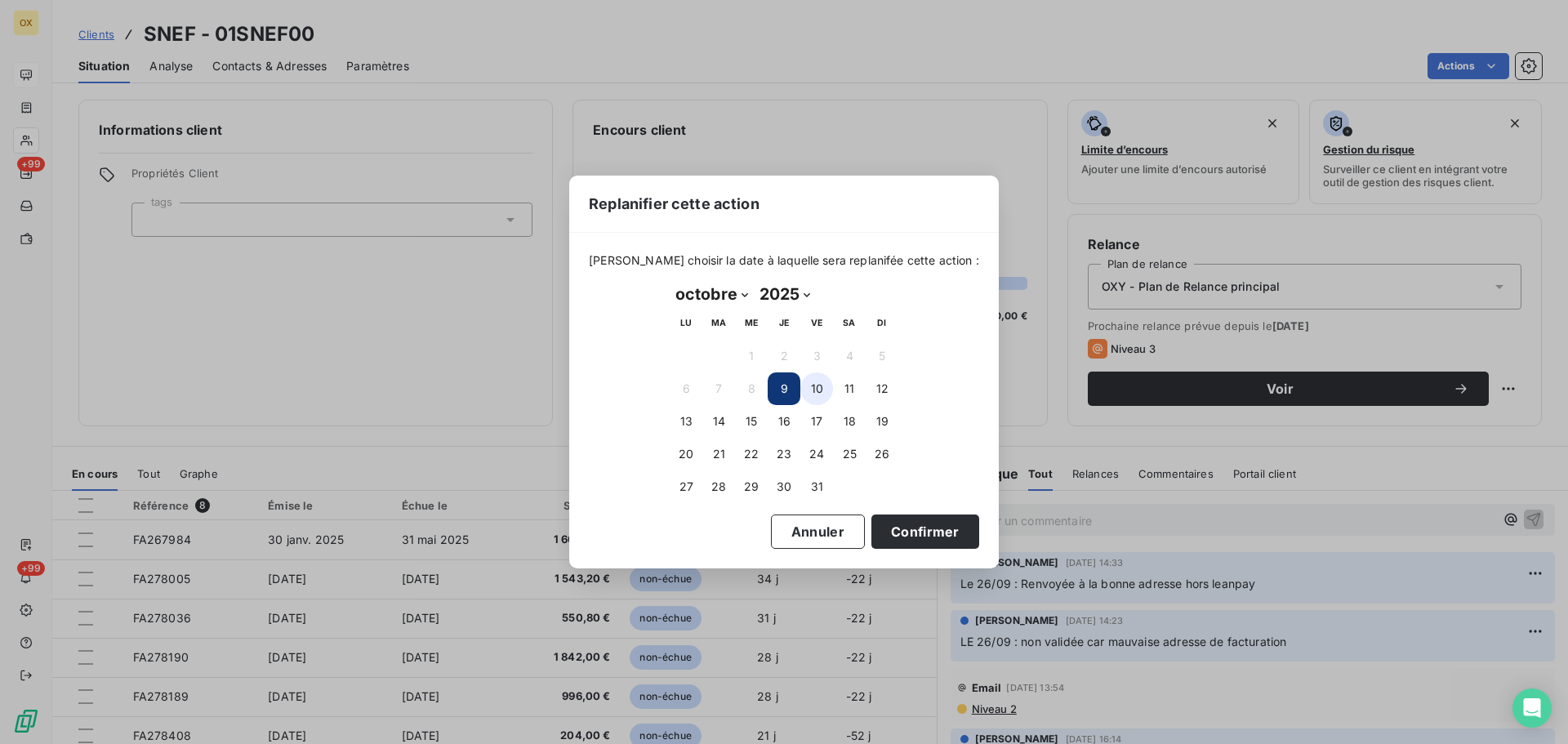
click at [816, 387] on button "10" at bounding box center [816, 388] width 33 height 33
click at [915, 534] on button "Confirmer" at bounding box center [926, 531] width 108 height 35
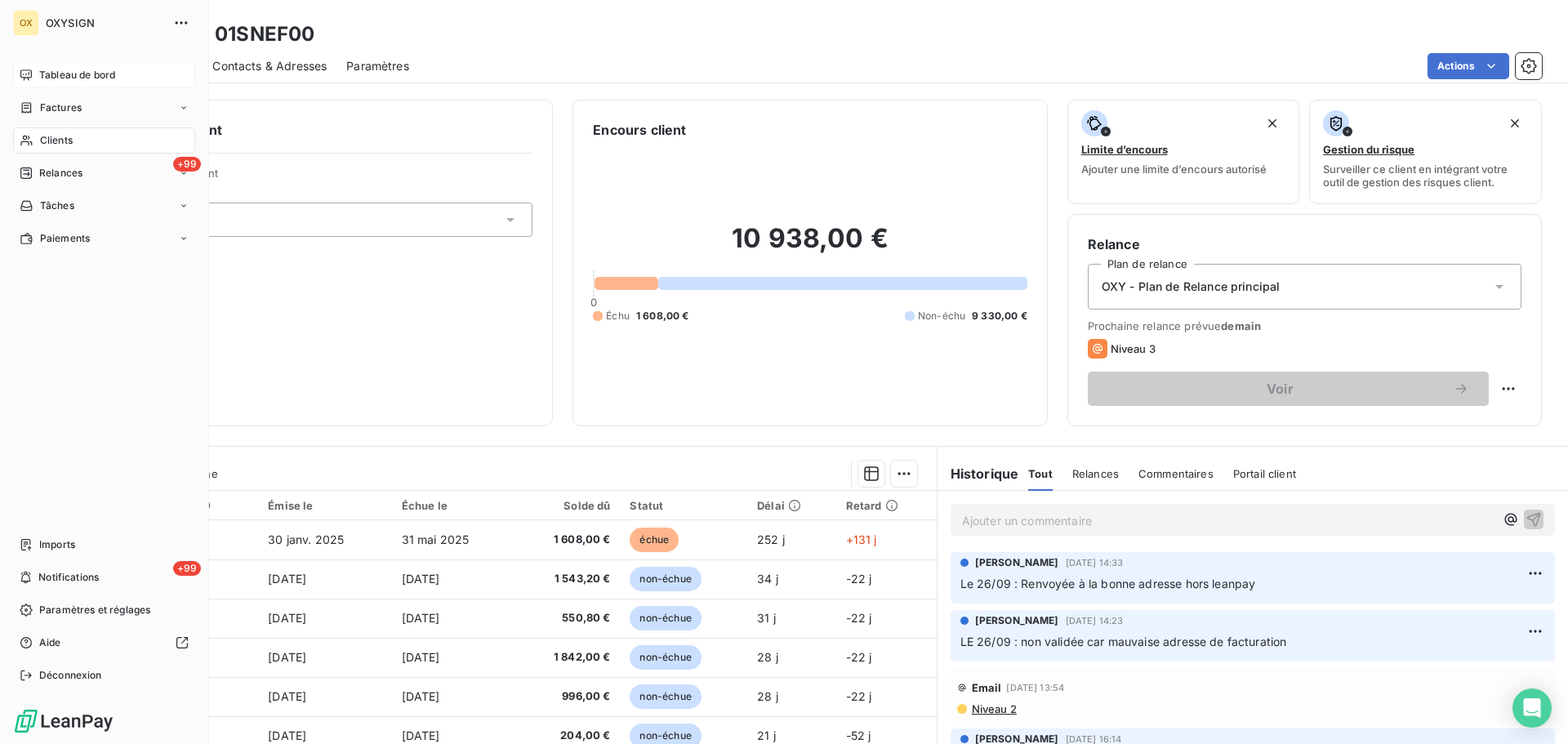
click at [51, 168] on span "Relances" at bounding box center [60, 173] width 43 height 15
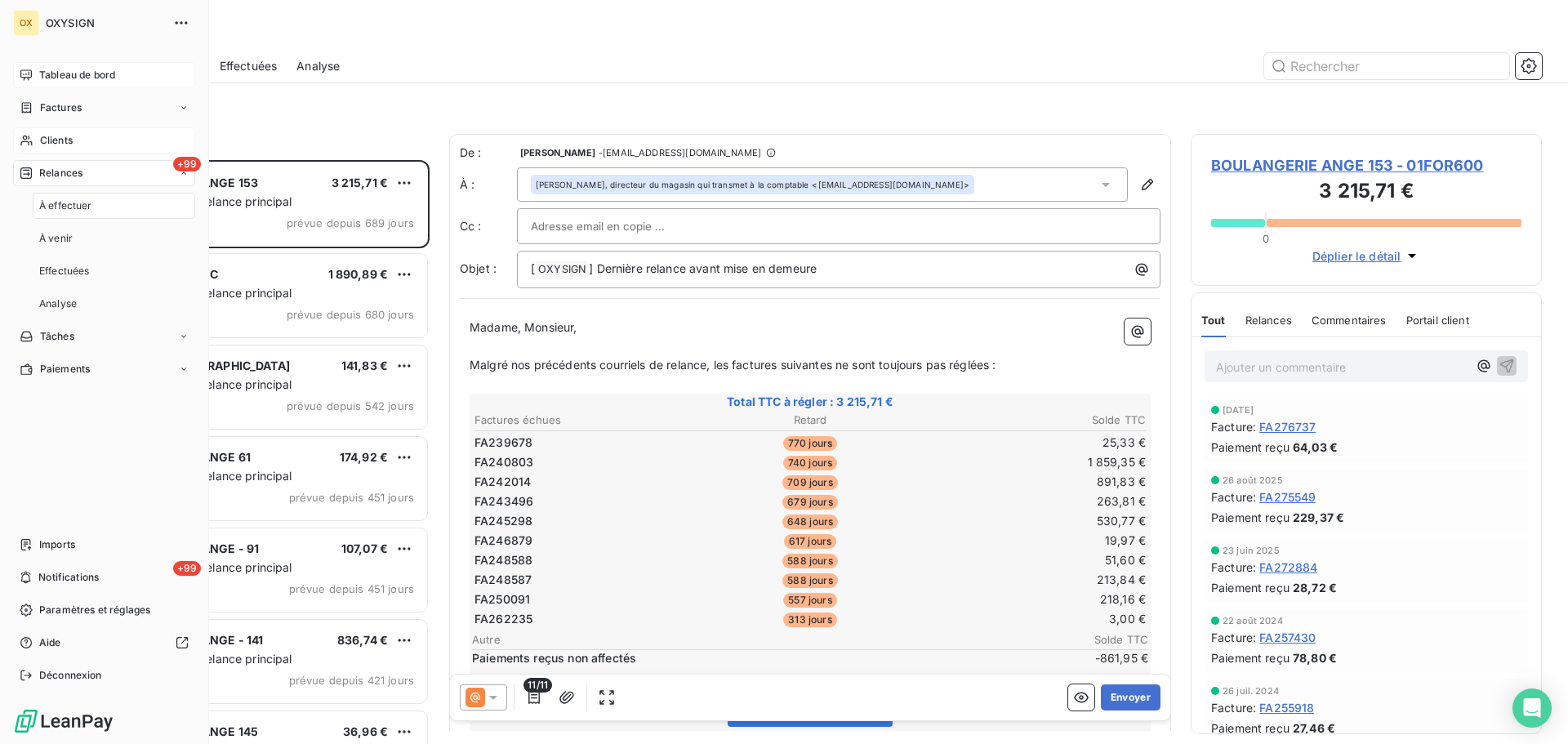
scroll to position [571, 339]
click at [73, 142] on div "Clients" at bounding box center [104, 141] width 182 height 27
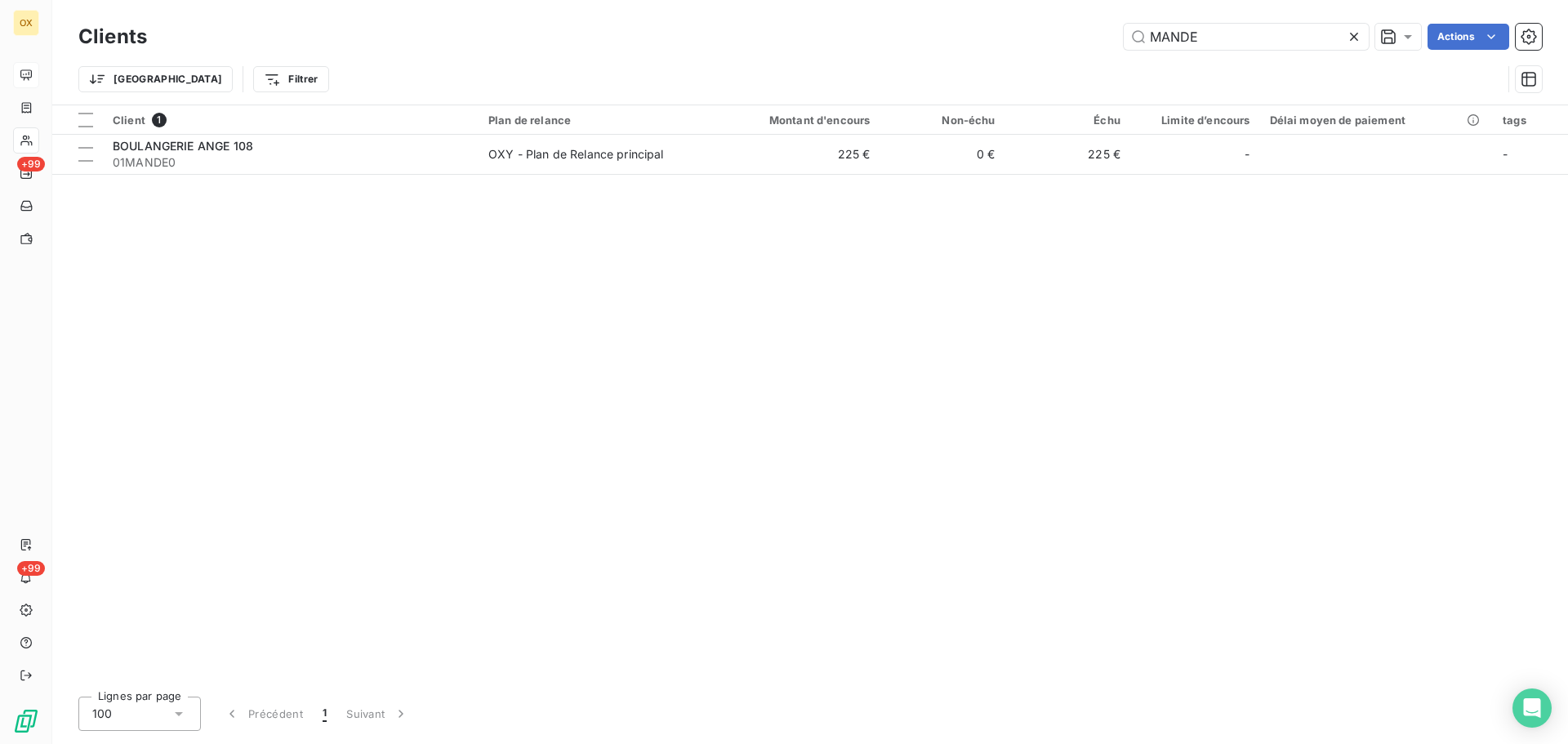
drag, startPoint x: 1215, startPoint y: 39, endPoint x: 1041, endPoint y: 46, distance: 174.1
click at [1041, 46] on div "MANDE Actions" at bounding box center [854, 37] width 1375 height 27
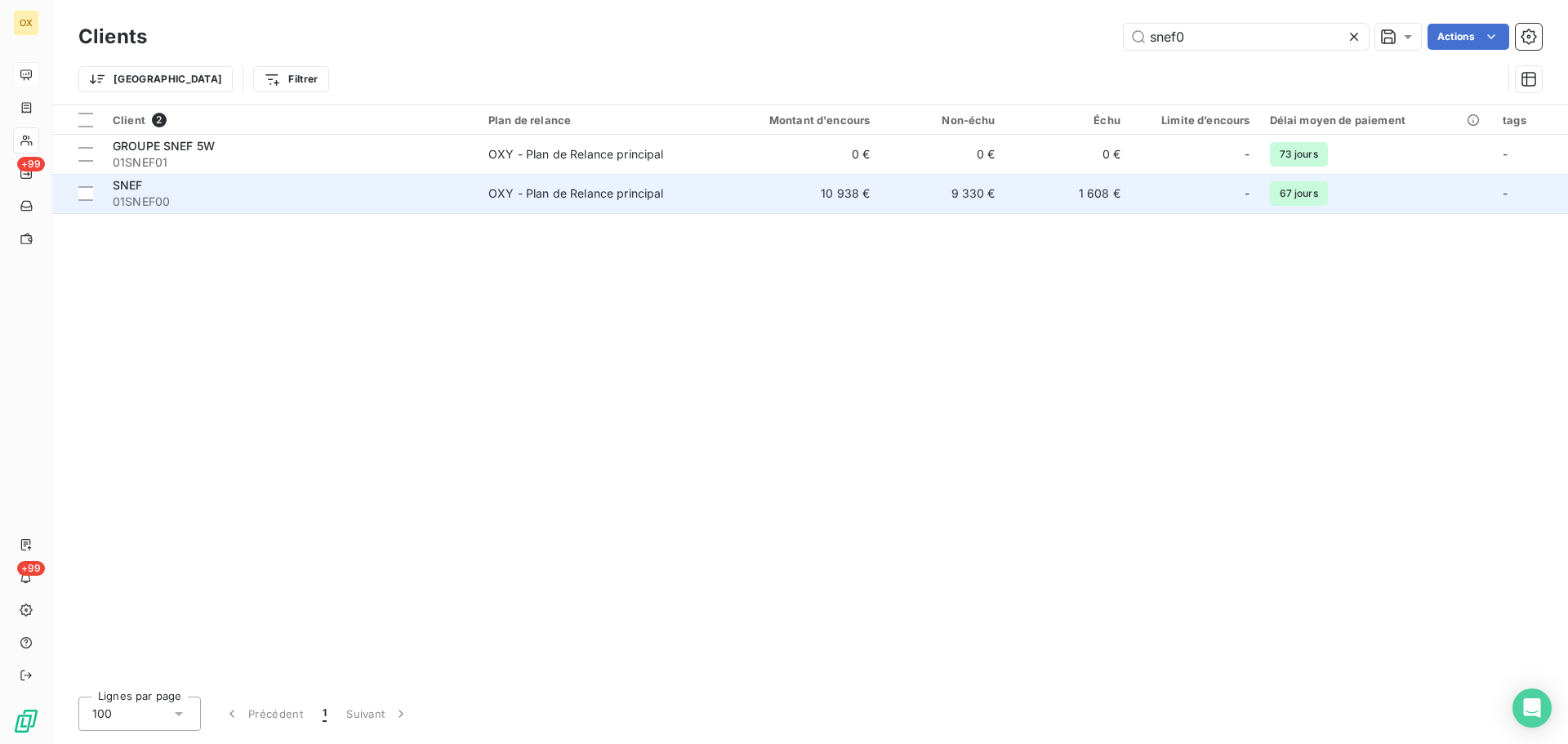
type input "snef0"
click at [237, 185] on div "SNEF" at bounding box center [290, 185] width 356 height 16
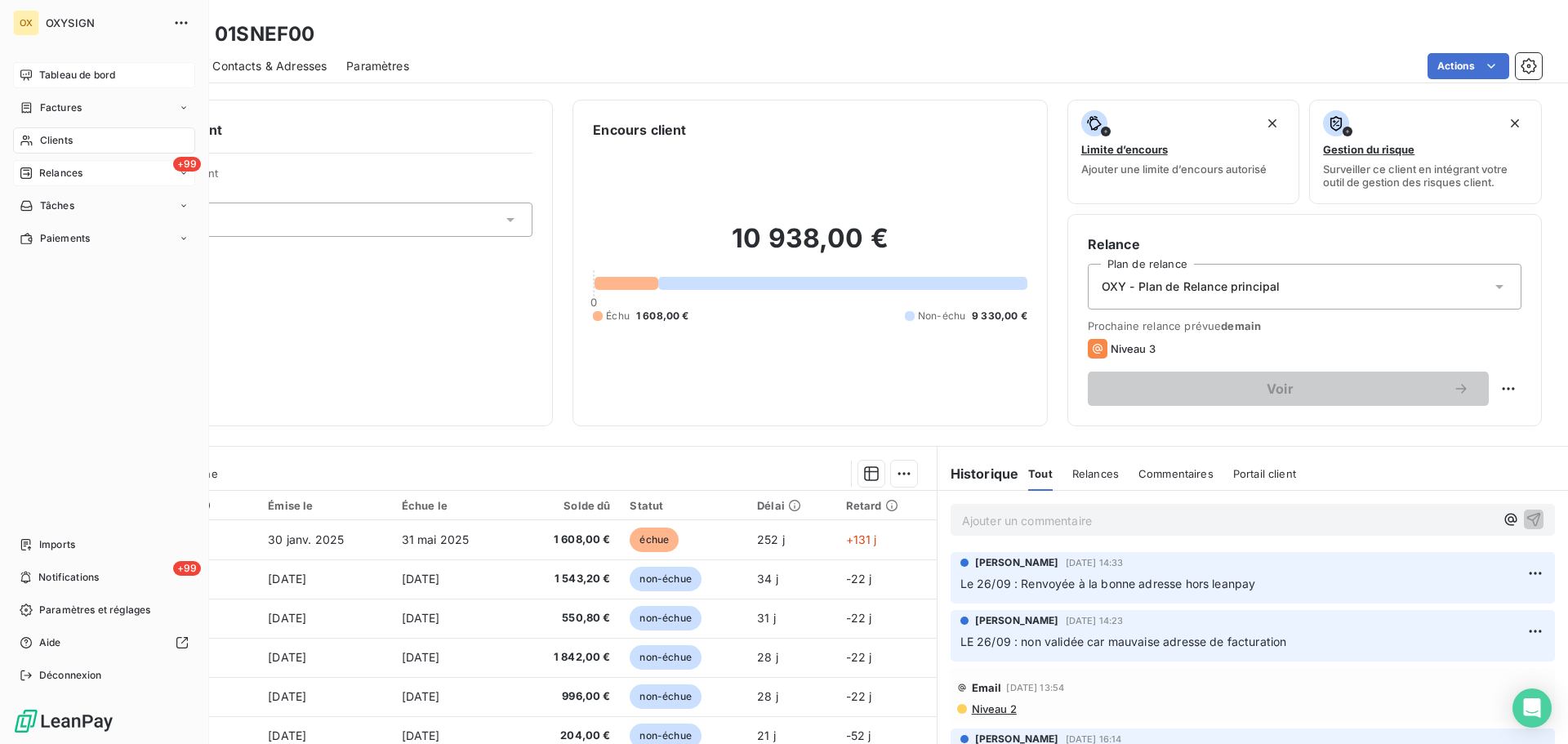
click at [47, 174] on span "Relances" at bounding box center [60, 173] width 43 height 15
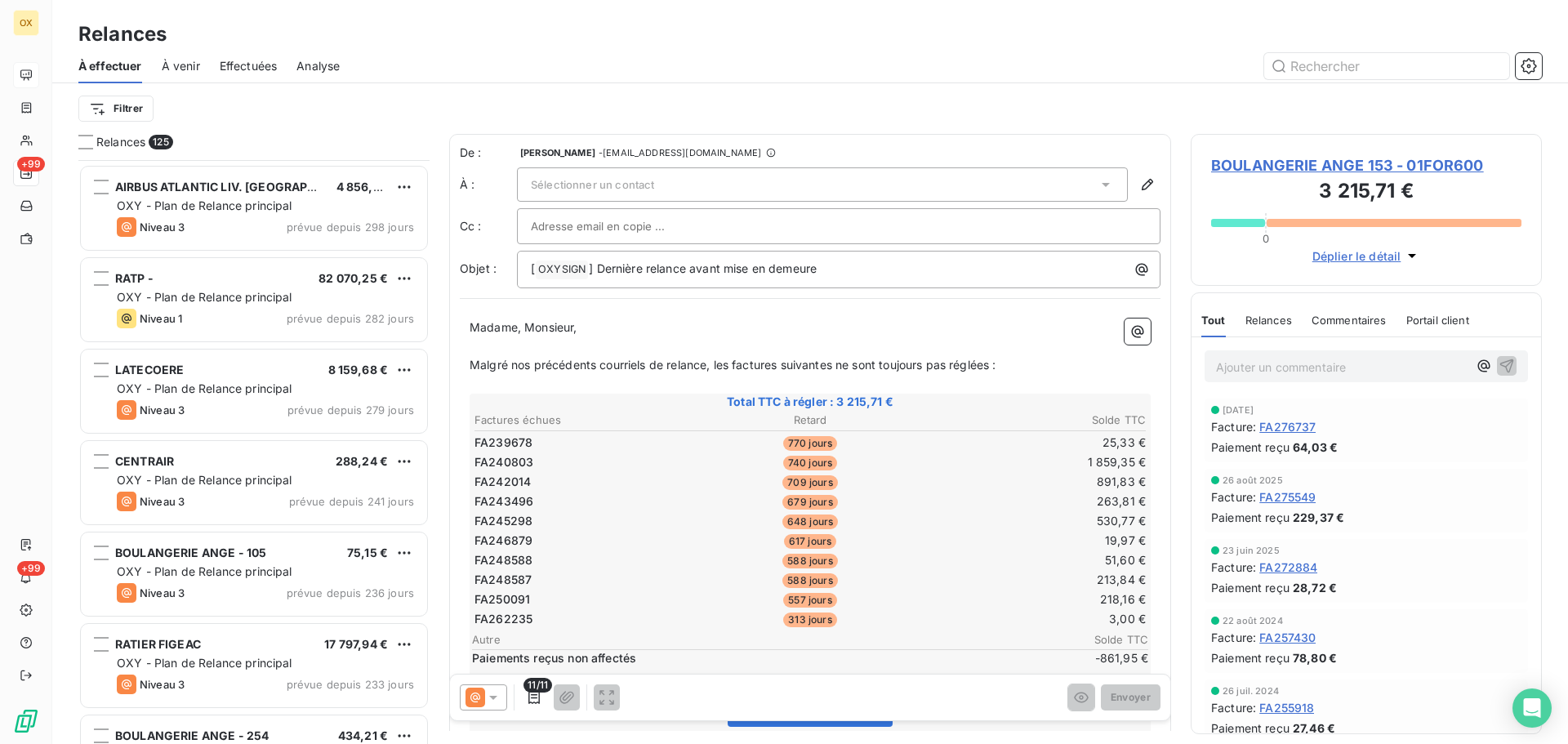
scroll to position [899, 0]
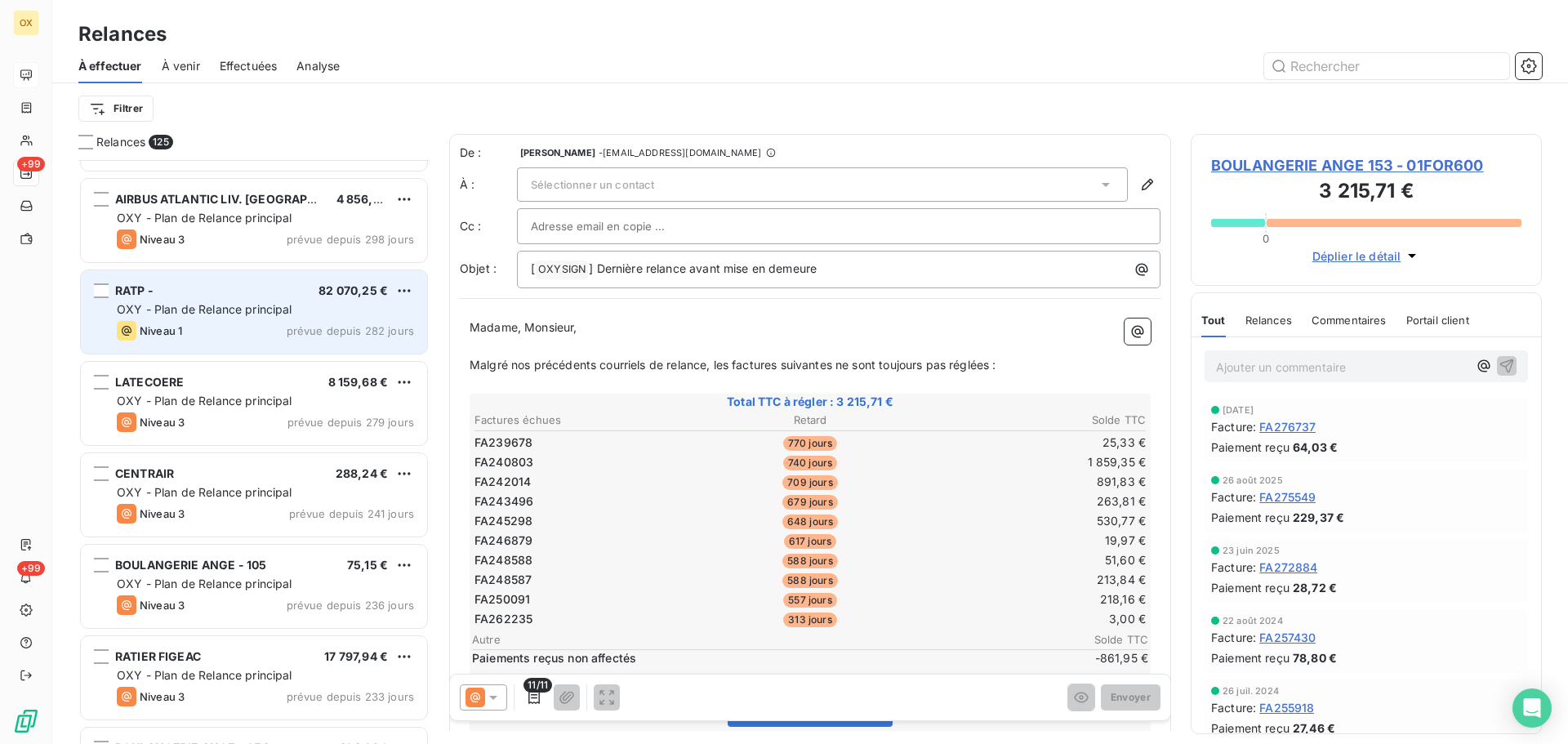
click at [241, 329] on div "Niveau 1 prévue depuis 282 jours" at bounding box center [265, 331] width 297 height 19
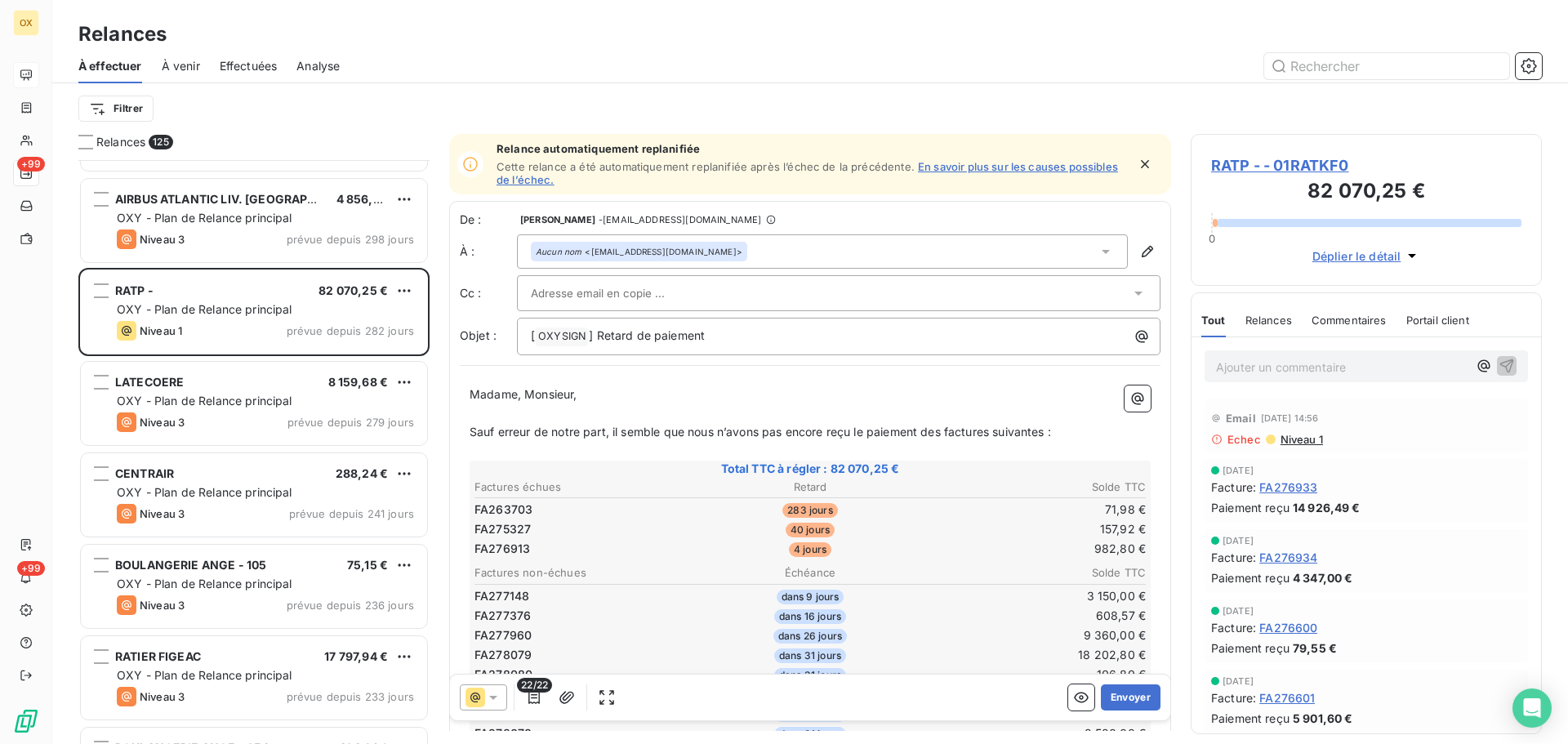
click at [1244, 160] on span "RATP - - 01RATKF0" at bounding box center [1365, 165] width 311 height 22
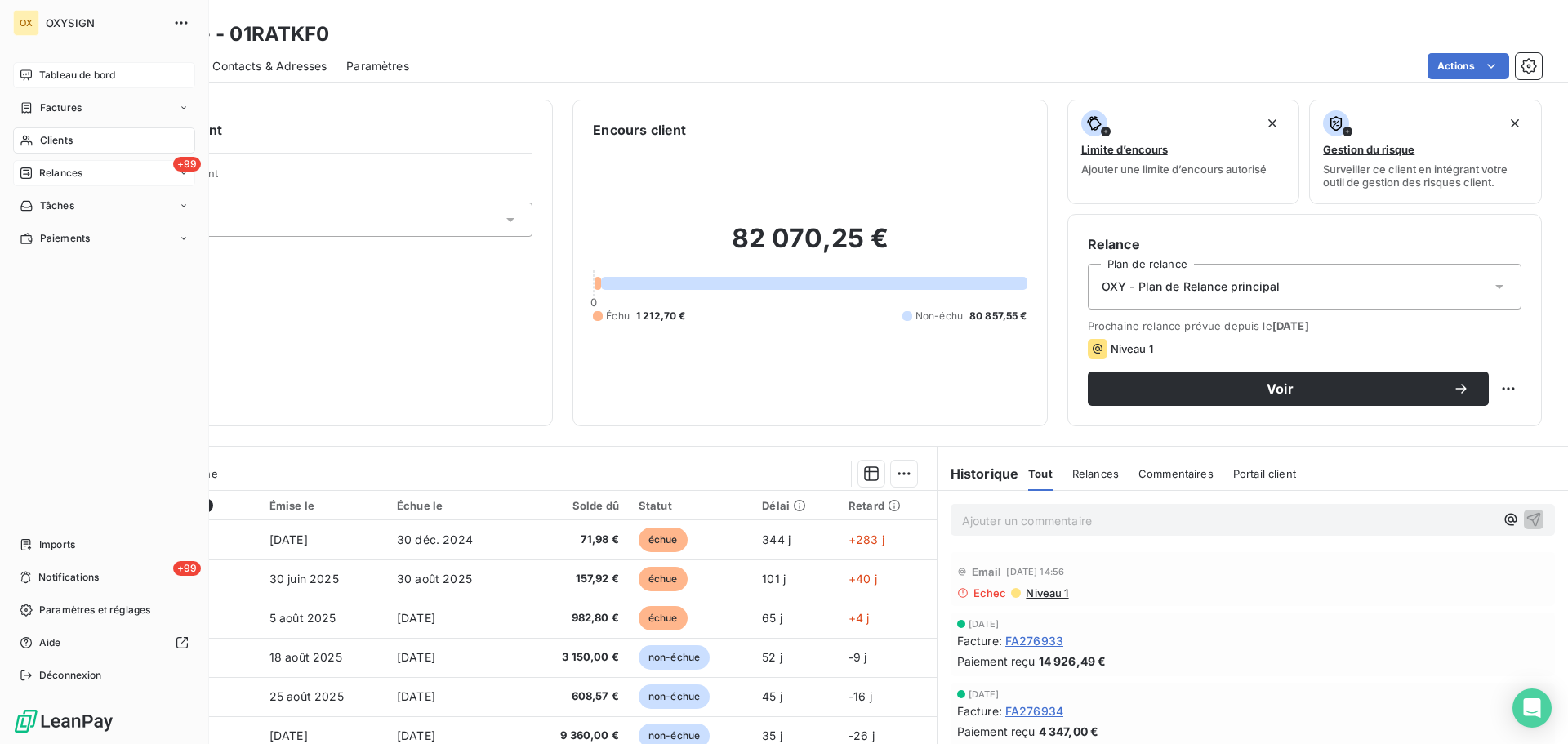
drag, startPoint x: 49, startPoint y: 174, endPoint x: 65, endPoint y: 174, distance: 16.0
click at [49, 174] on span "Relances" at bounding box center [60, 173] width 43 height 15
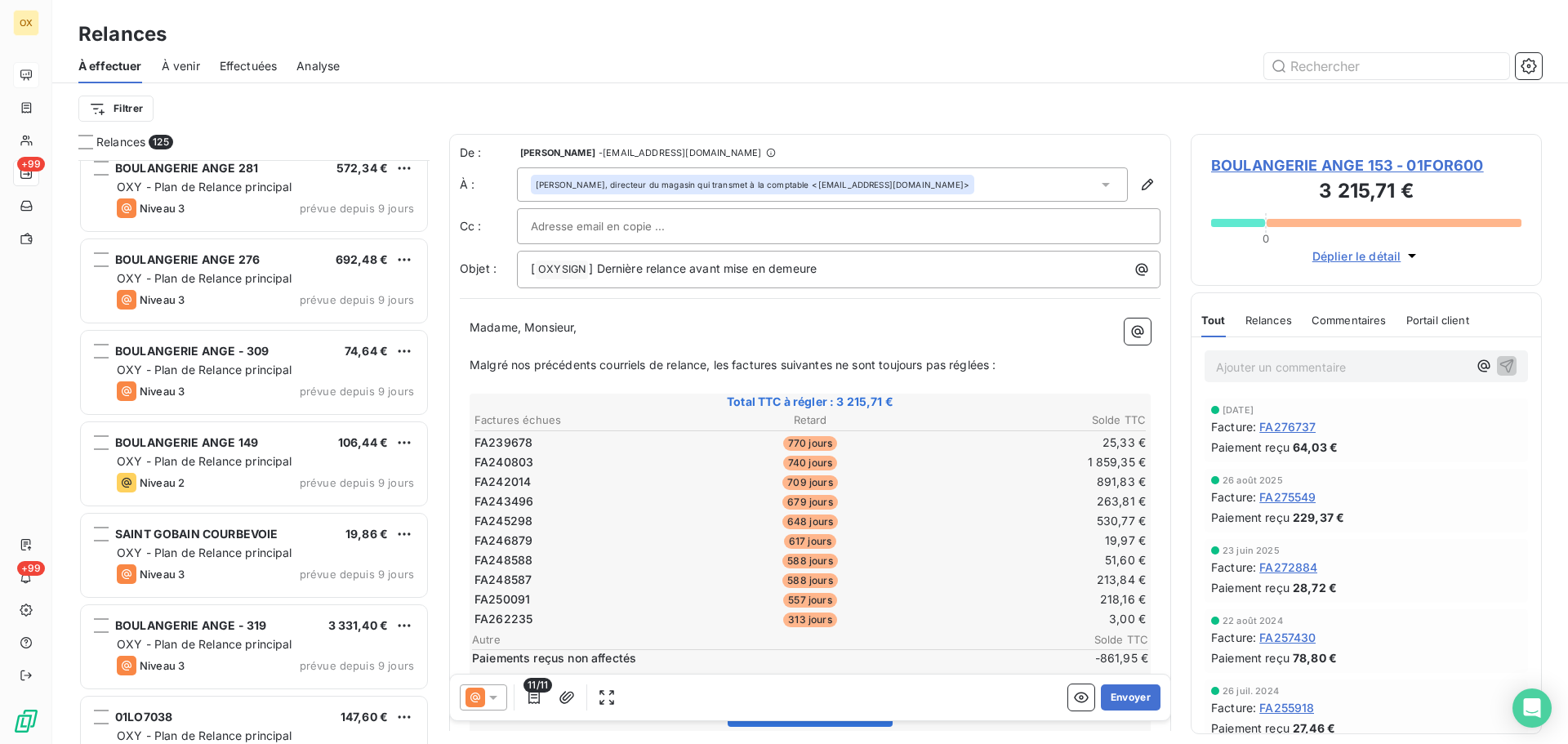
scroll to position [5879, 0]
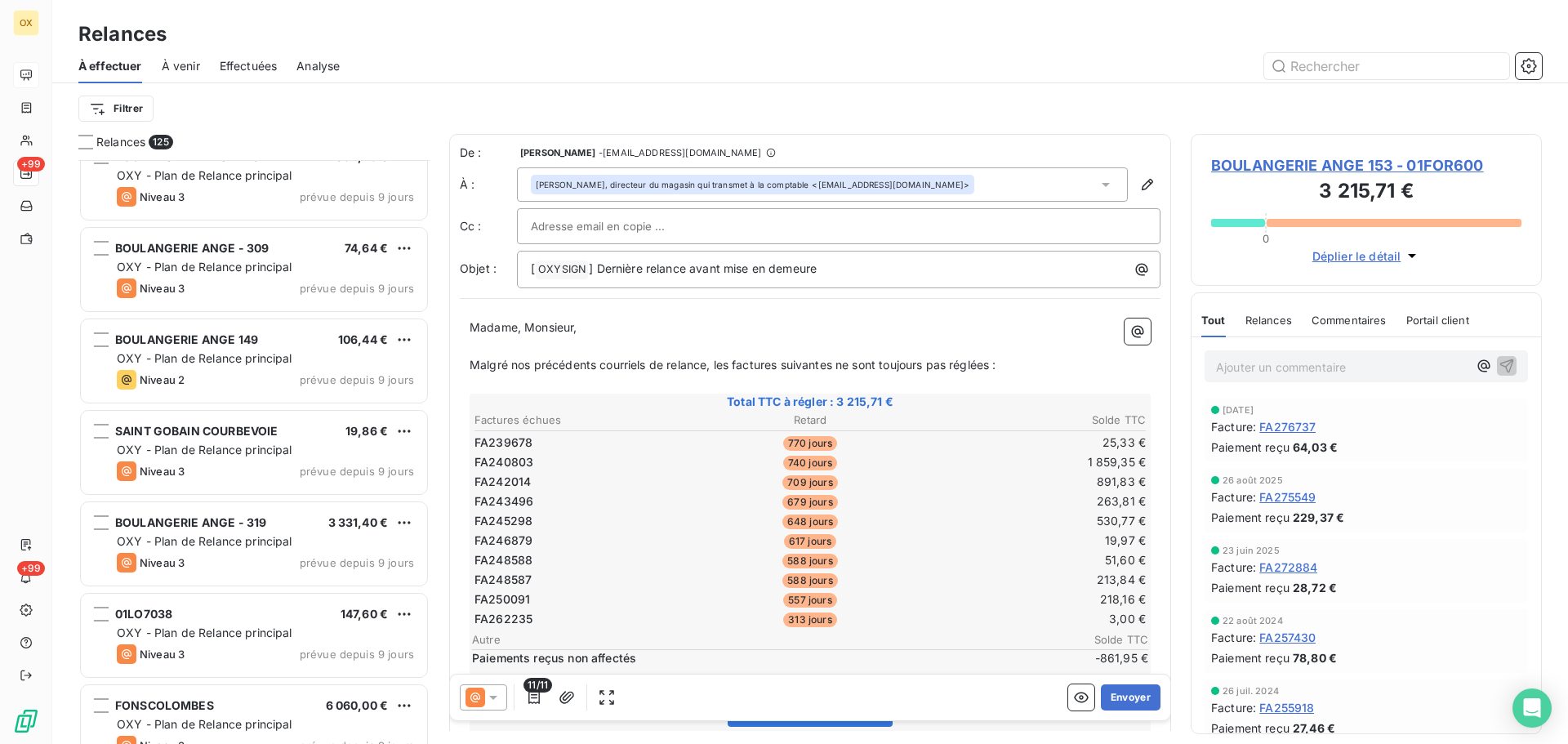
click at [213, 328] on div "BOULANGERIE ANGE 149 106,44 € OXY - Plan de Relance principal Niveau 2 prévue d…" at bounding box center [253, 361] width 346 height 83
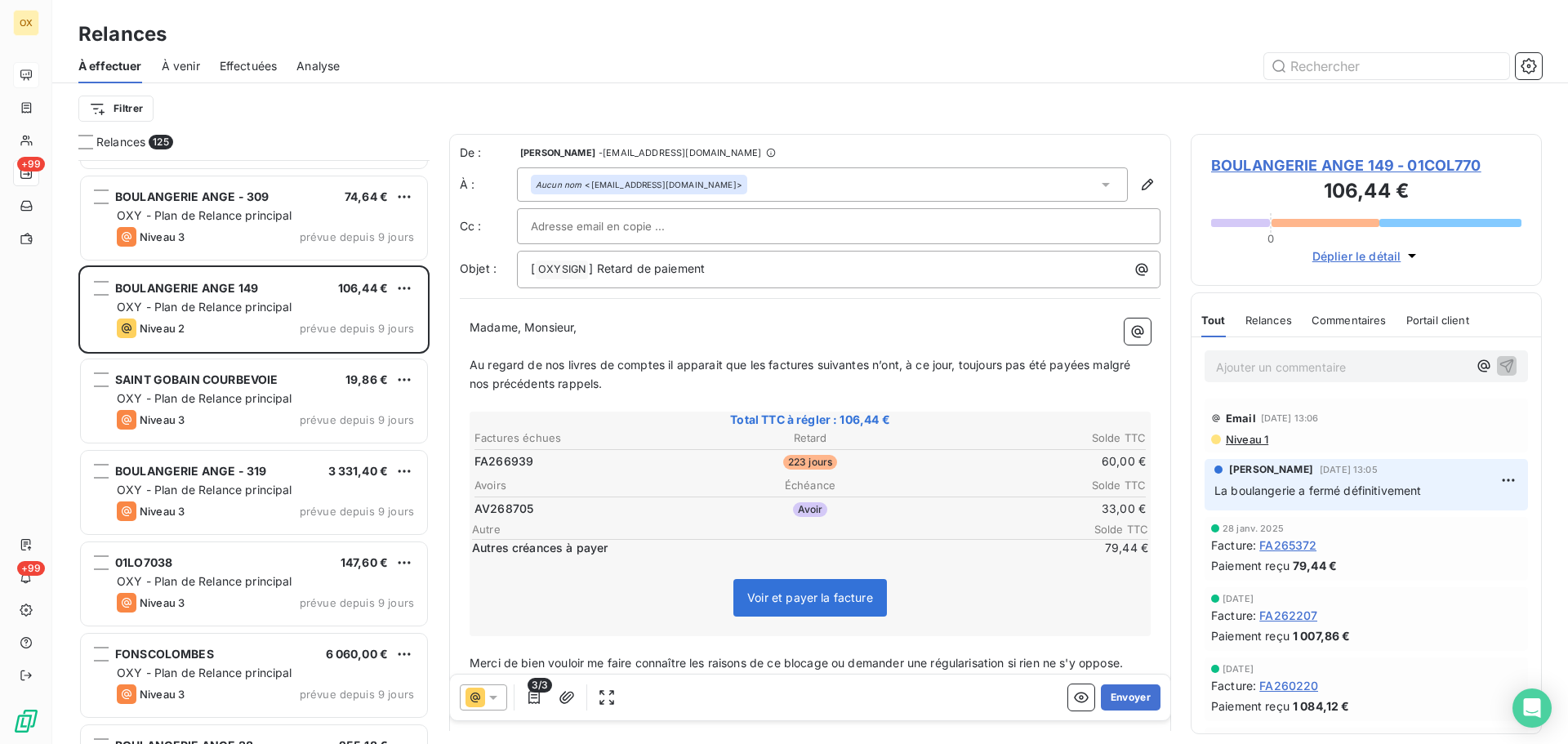
scroll to position [6042, 0]
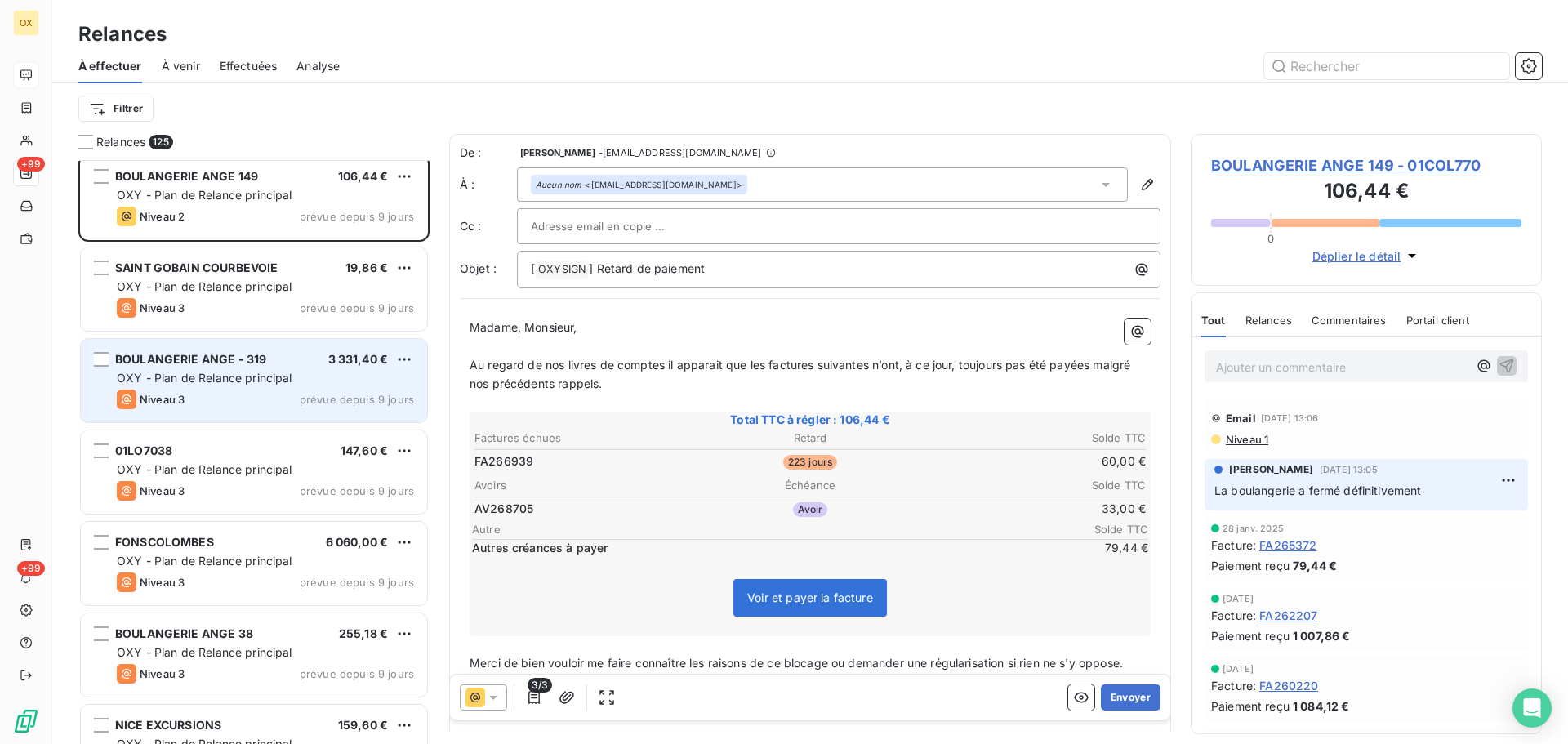
click at [200, 384] on span "OXY - Plan de Relance principal" at bounding box center [204, 378] width 175 height 14
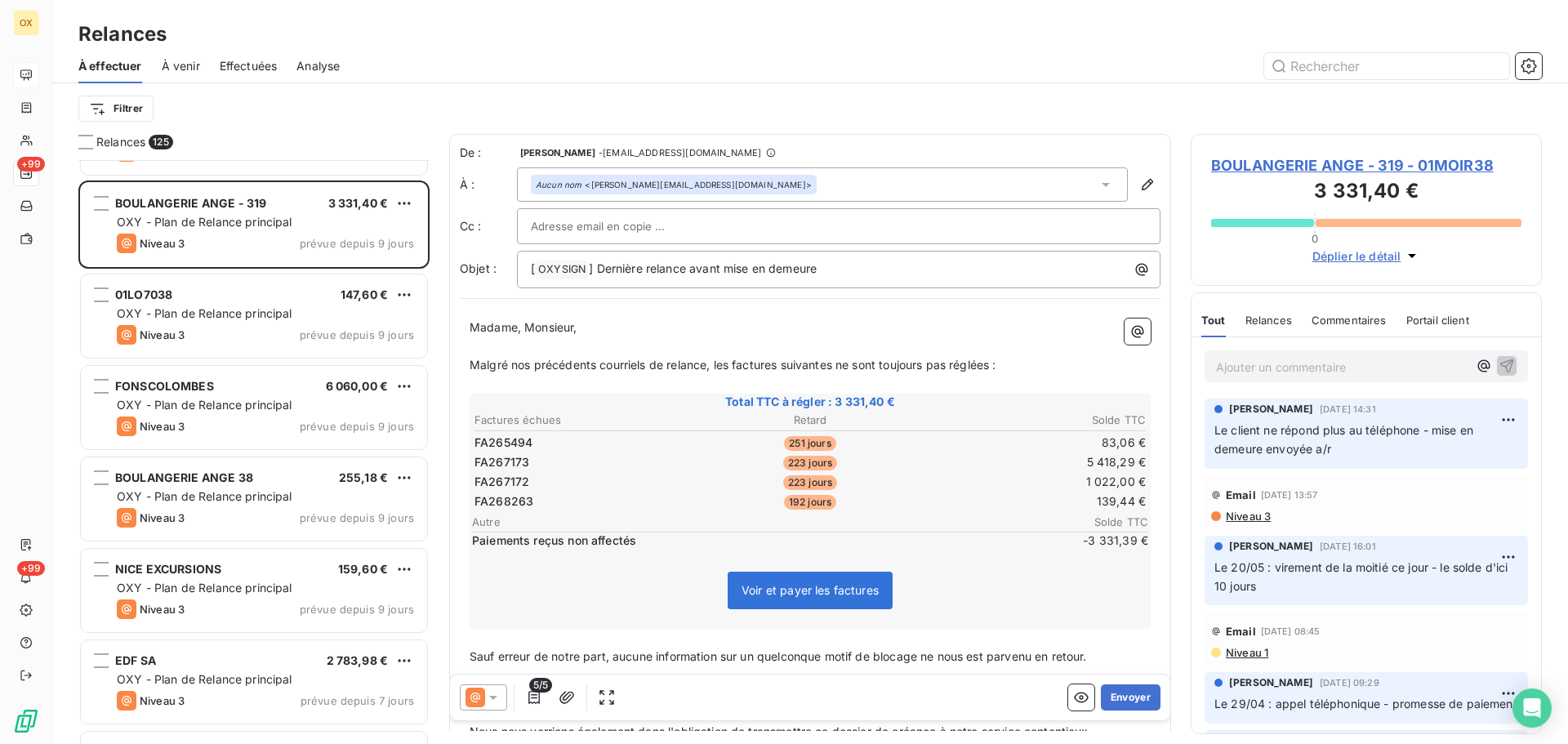
scroll to position [6205, 0]
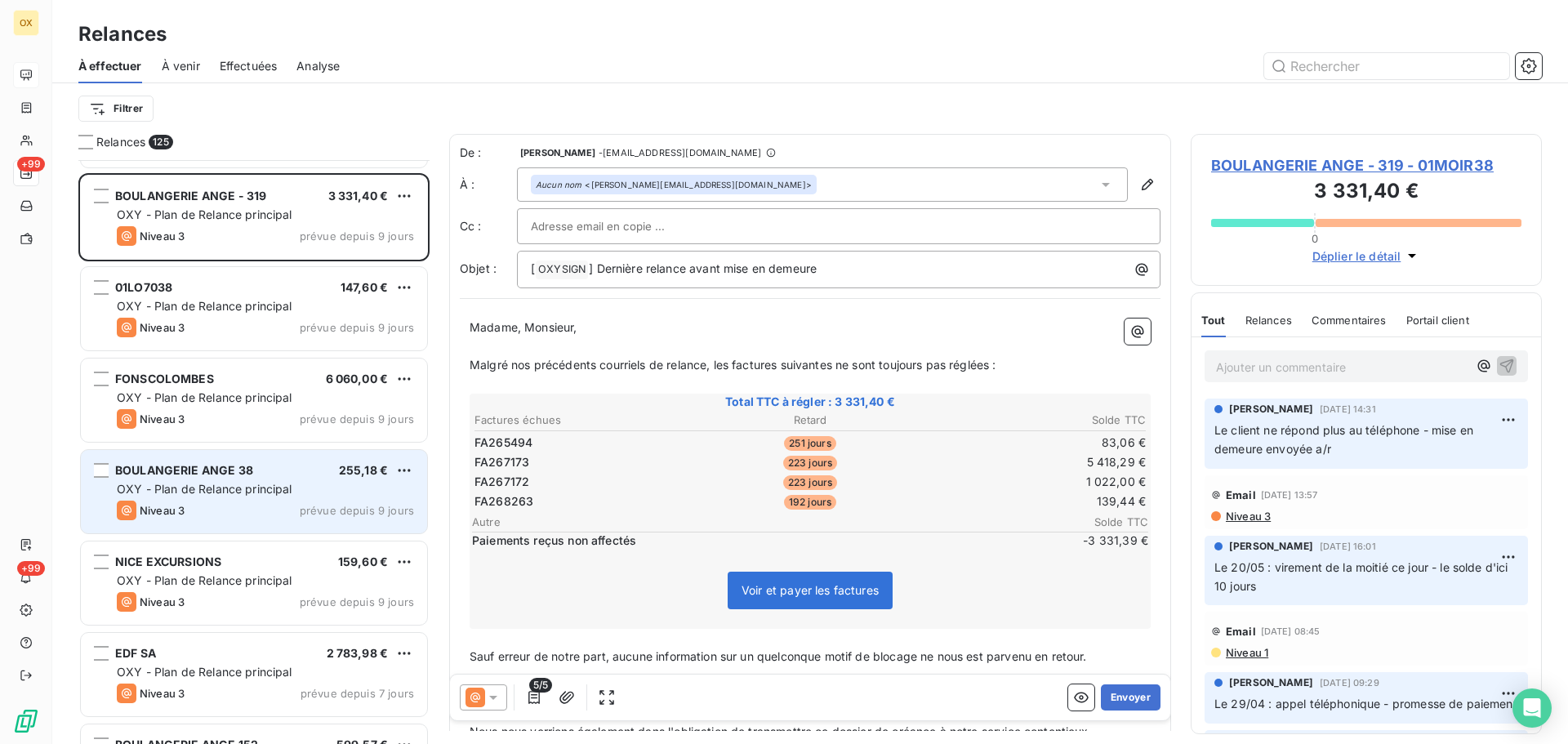
click at [216, 509] on div "Niveau 3 prévue depuis 9 jours" at bounding box center [265, 510] width 297 height 19
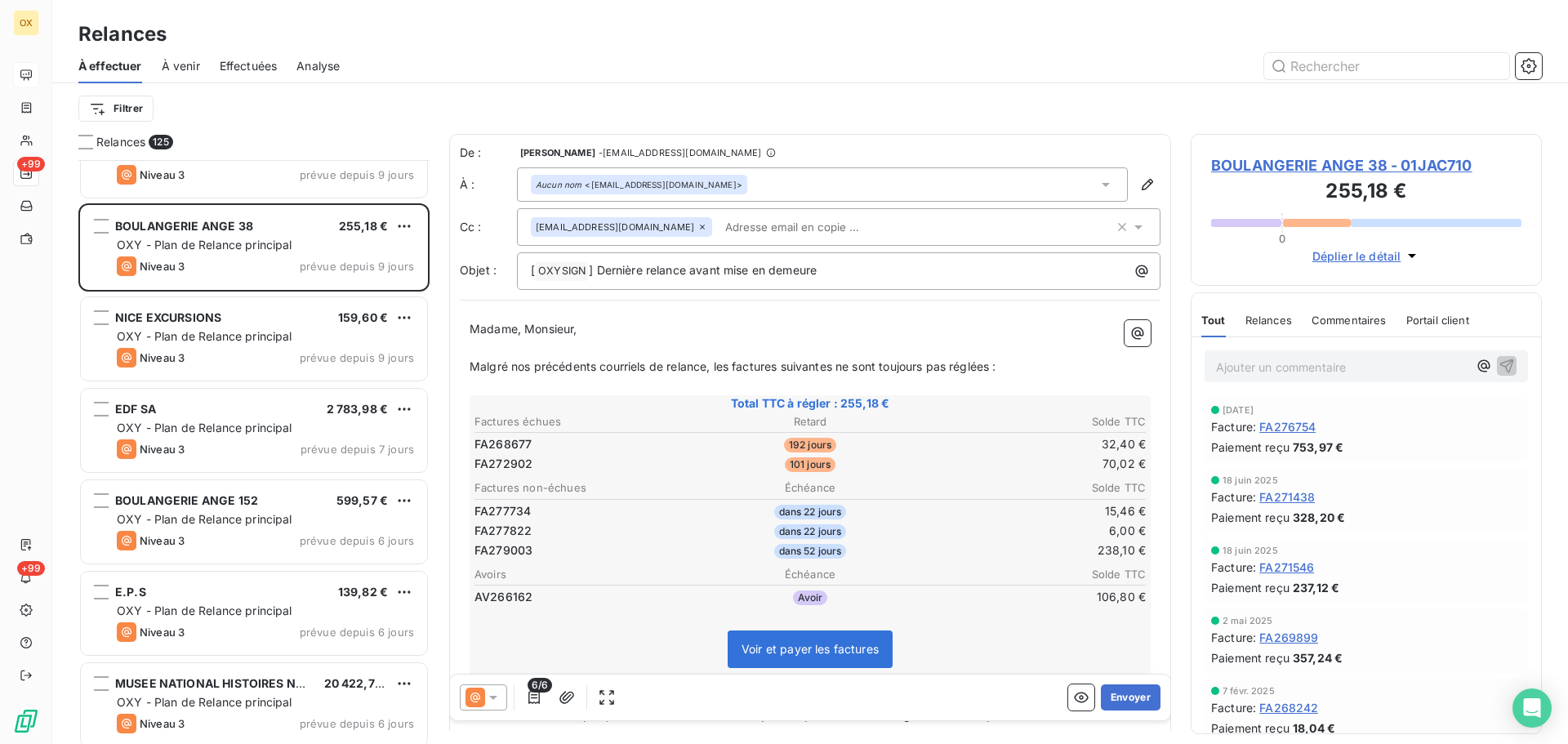
scroll to position [6450, 0]
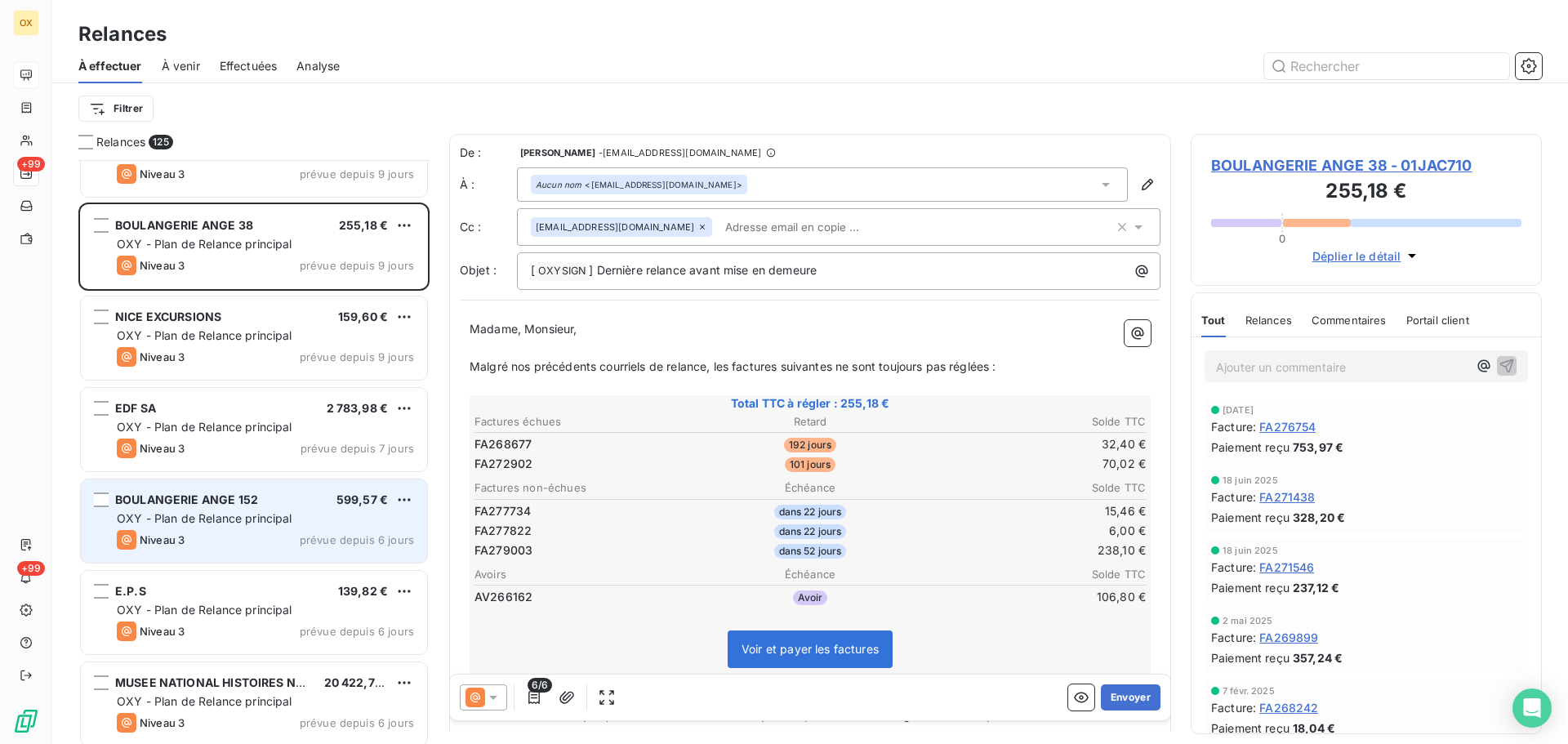
click at [172, 511] on span "OXY - Plan de Relance principal" at bounding box center [204, 518] width 175 height 14
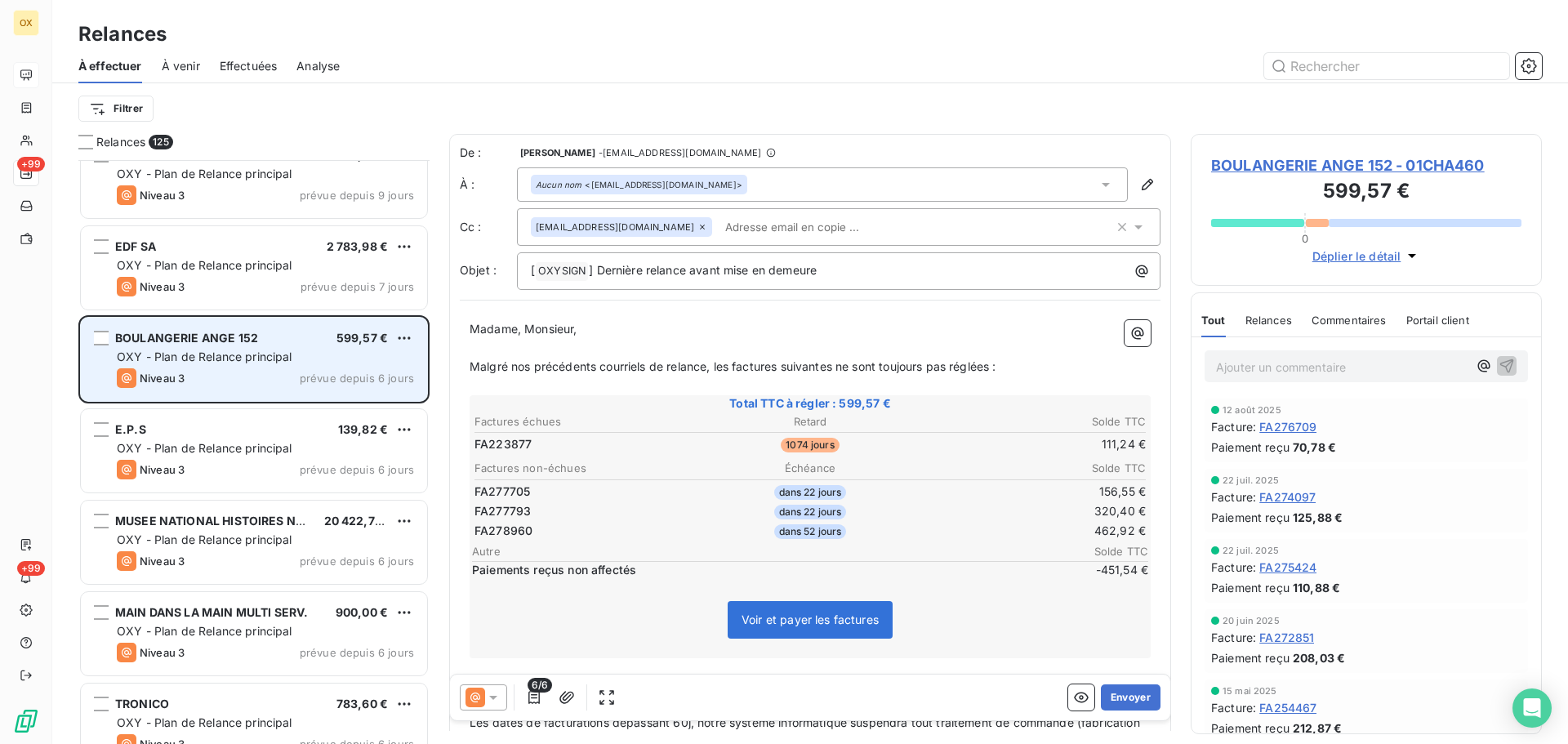
scroll to position [6613, 0]
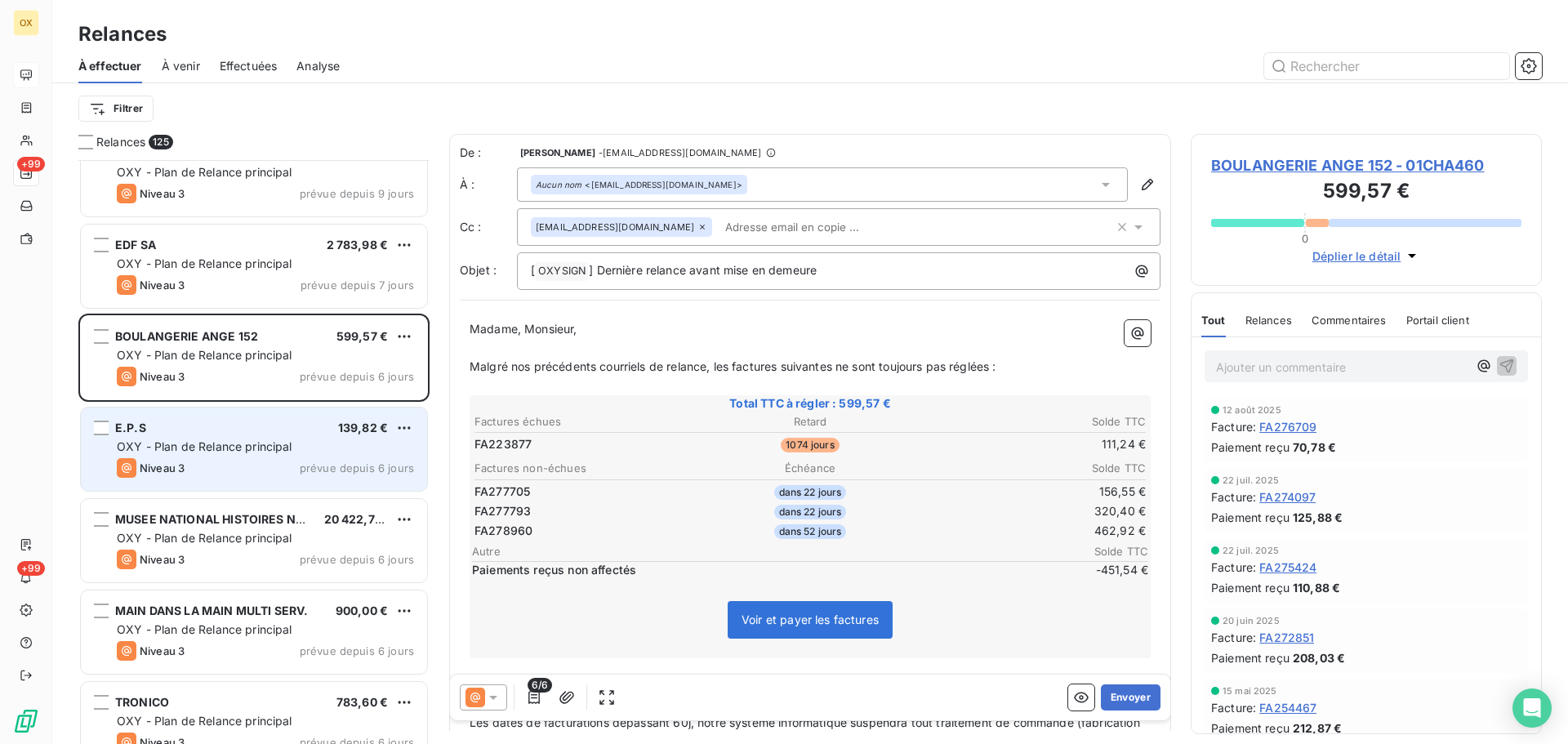
click at [173, 449] on span "OXY - Plan de Relance principal" at bounding box center [204, 446] width 175 height 14
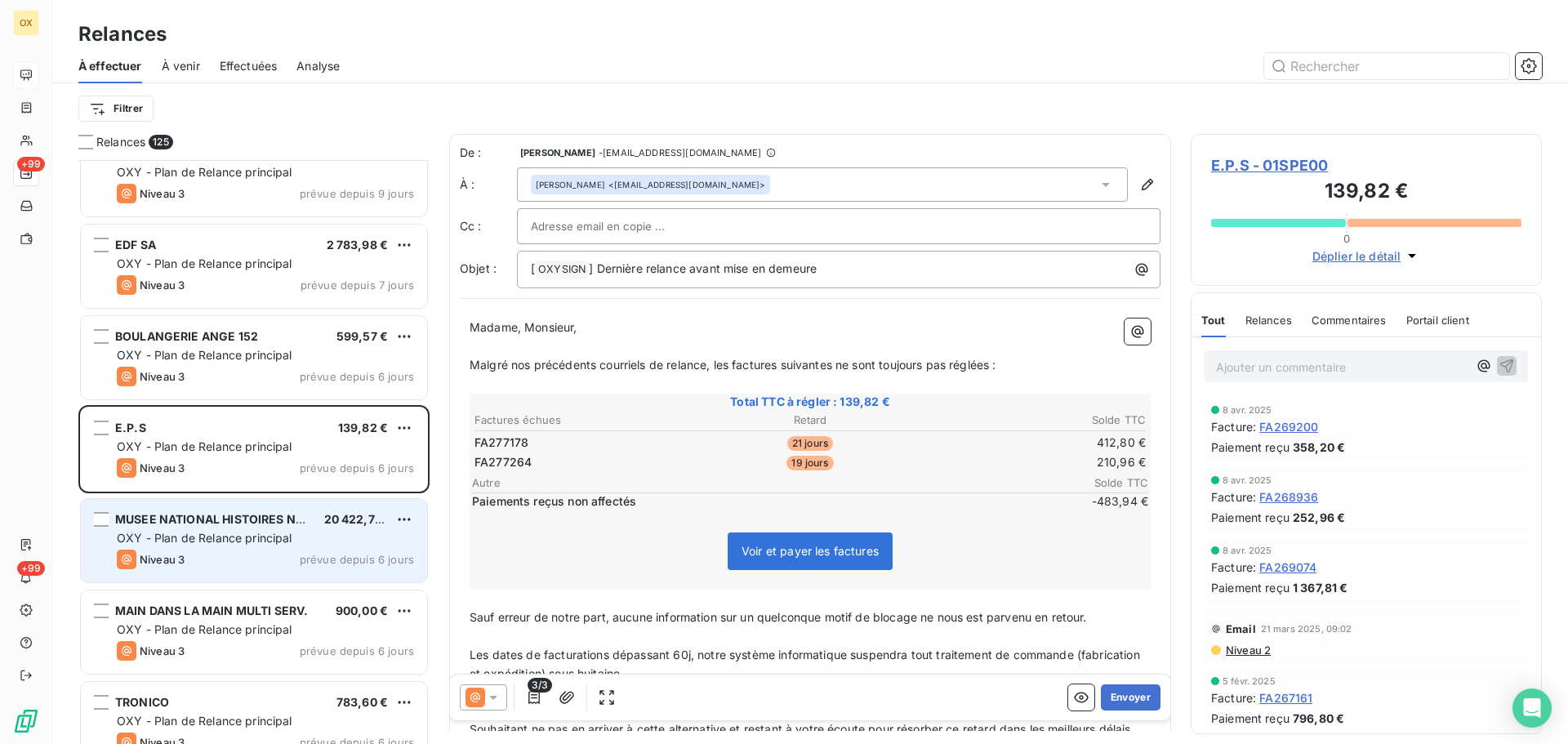
click at [210, 529] on div "MUSEE NATIONAL HISTOIRES NATUR 20 422,78 € OXY - Plan de Relance principal Nive…" at bounding box center [253, 541] width 346 height 83
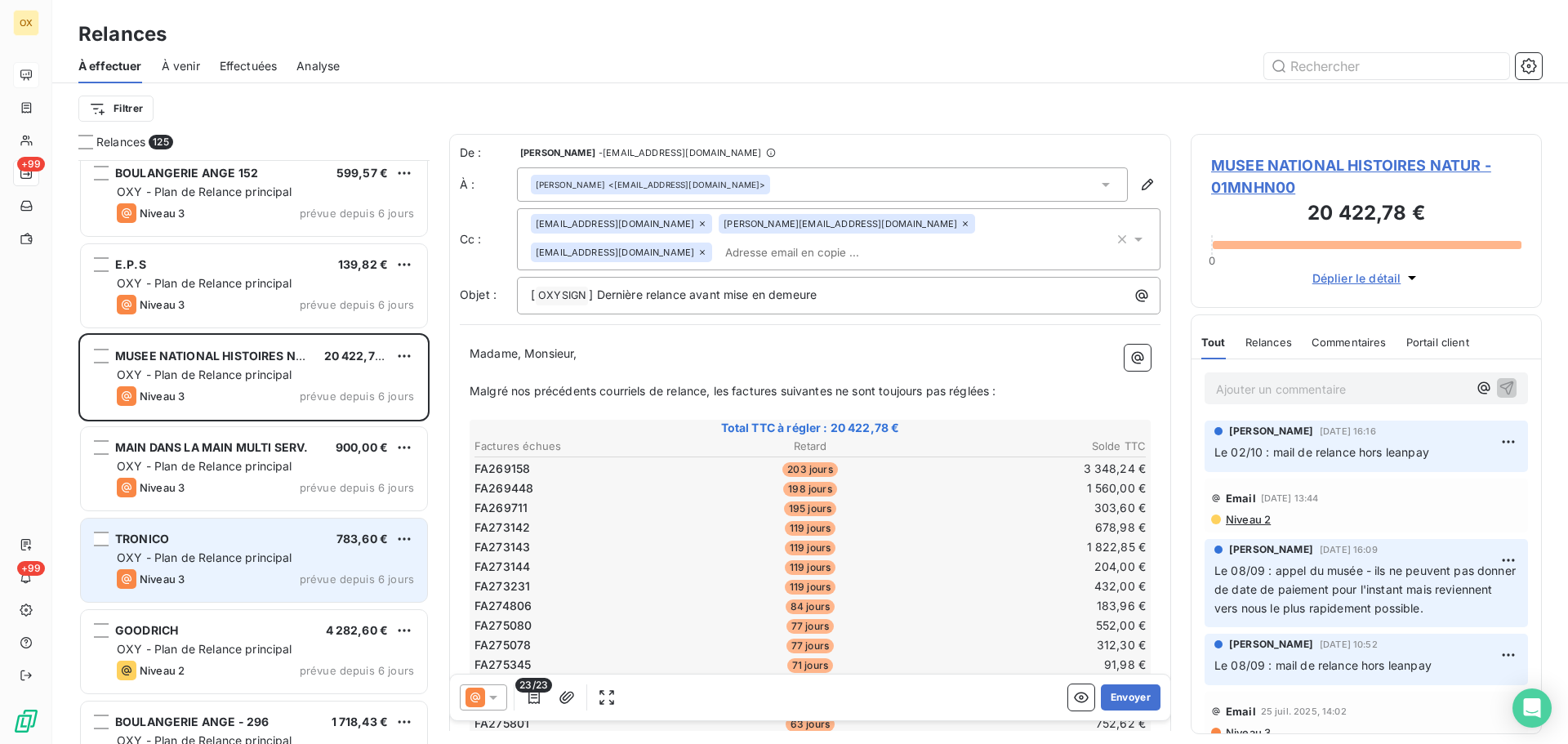
scroll to position [6858, 0]
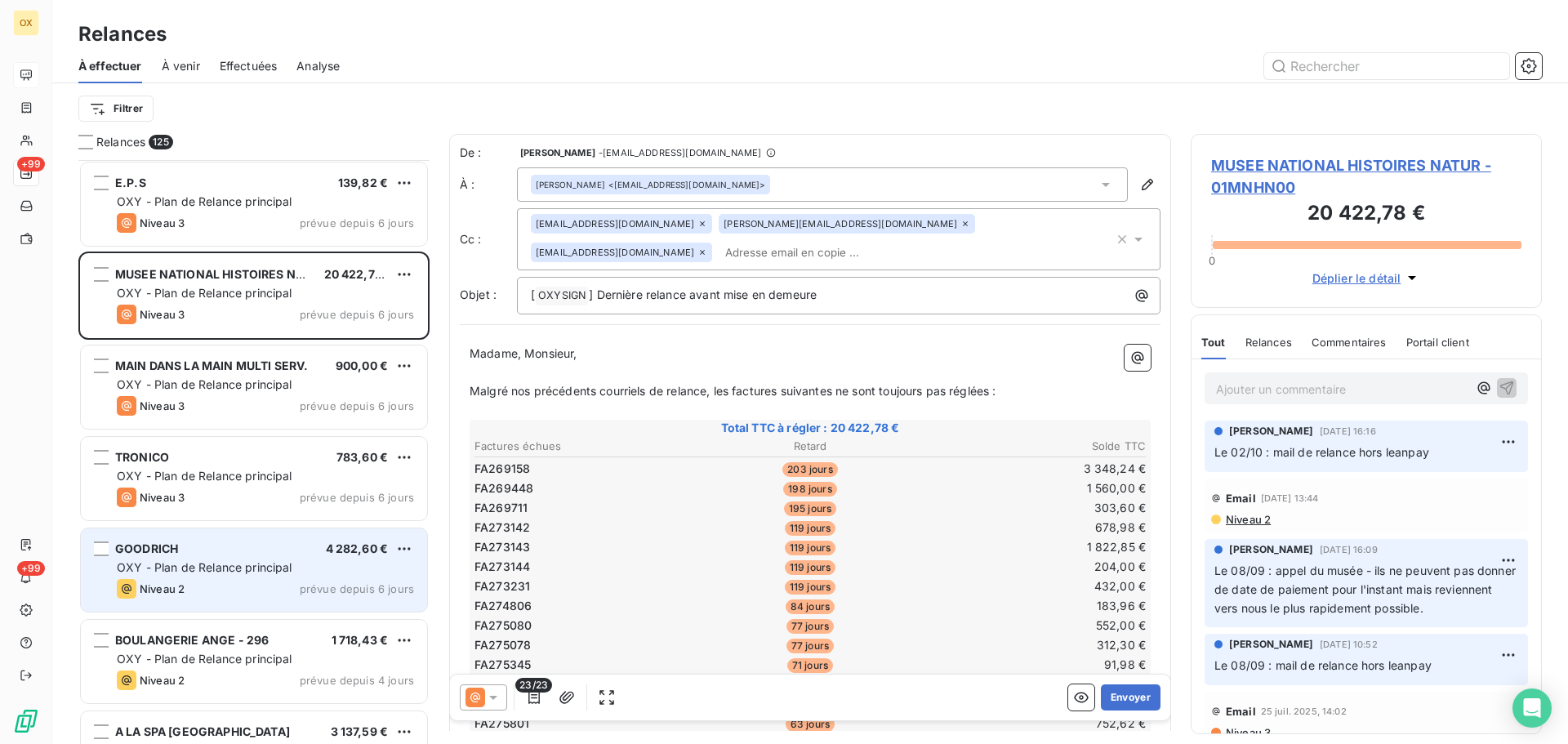
click at [211, 570] on span "OXY - Plan de Relance principal" at bounding box center [204, 567] width 175 height 14
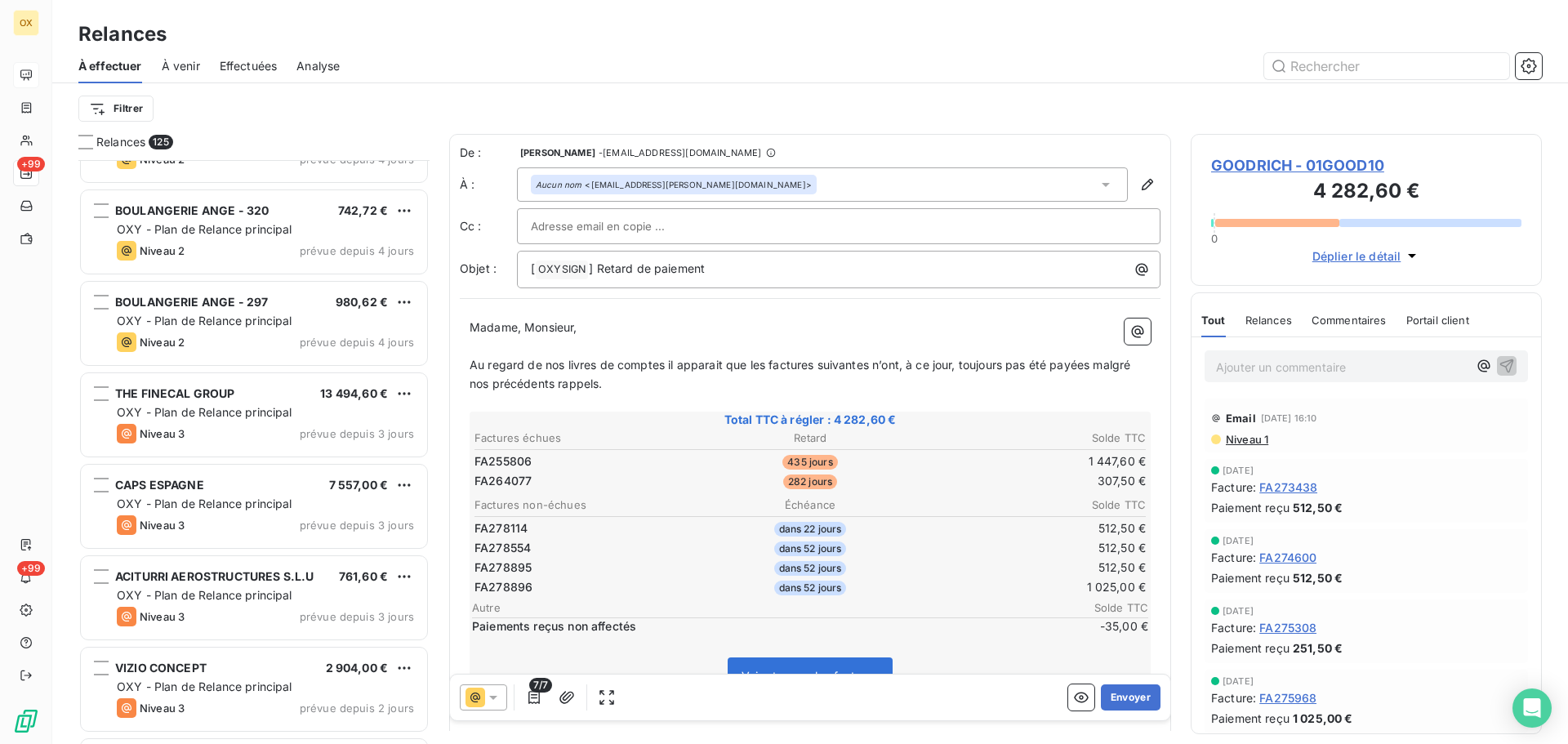
scroll to position [9308, 0]
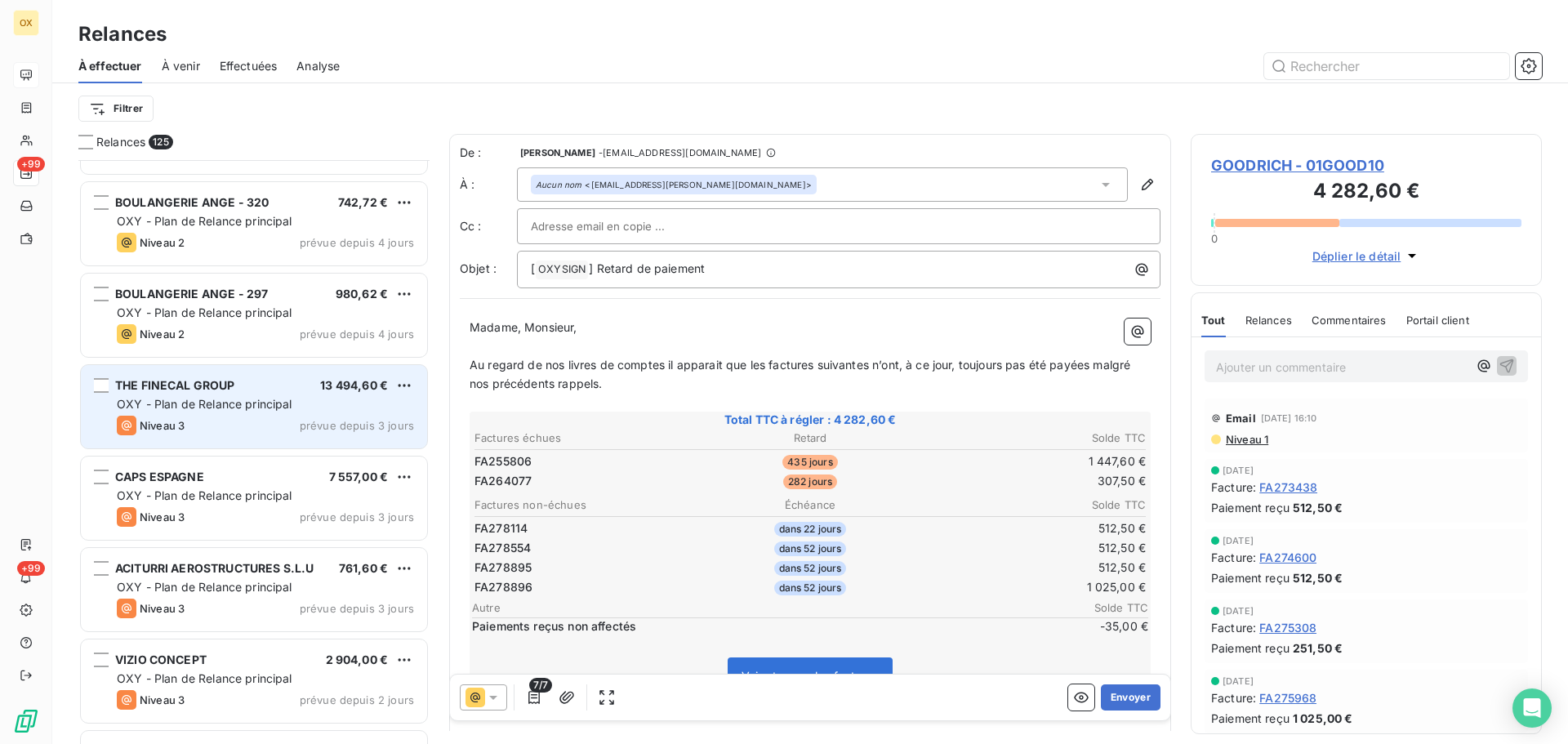
click at [185, 422] on span "Niveau 3" at bounding box center [162, 425] width 45 height 13
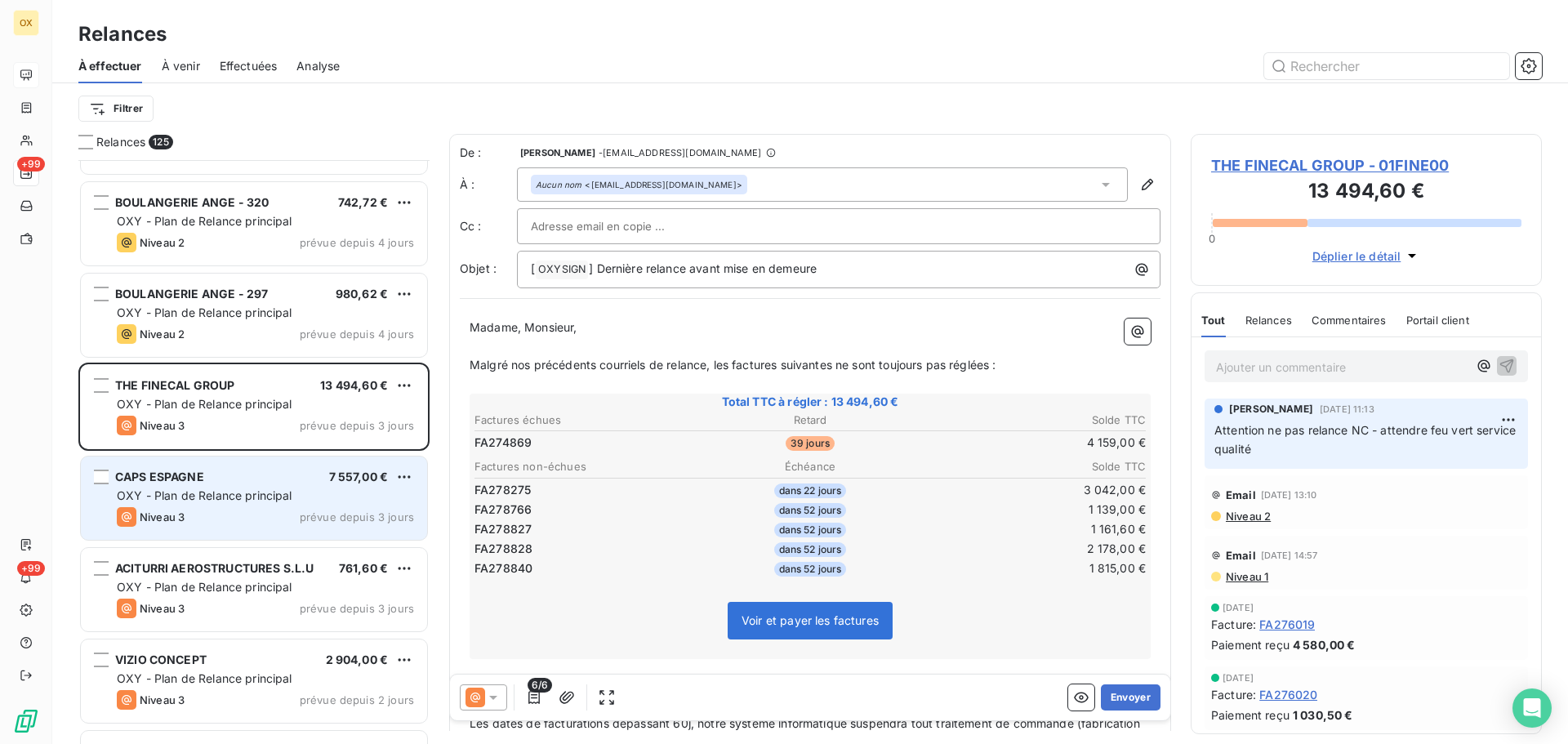
click at [233, 505] on div "CAPS ESPAGNE 7 557,00 € OXY - Plan de Relance principal Niveau 3 prévue depuis …" at bounding box center [253, 498] width 346 height 83
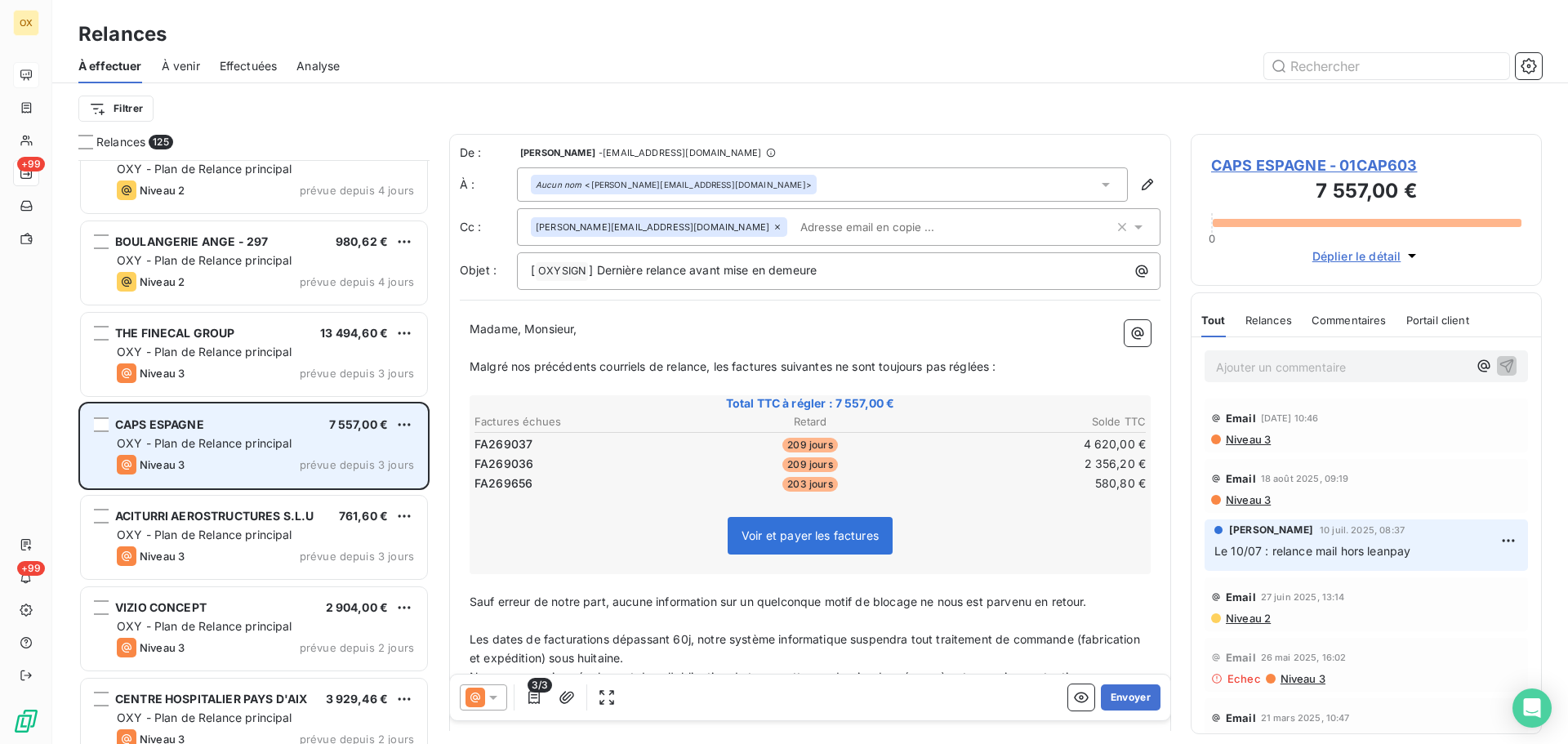
scroll to position [9389, 0]
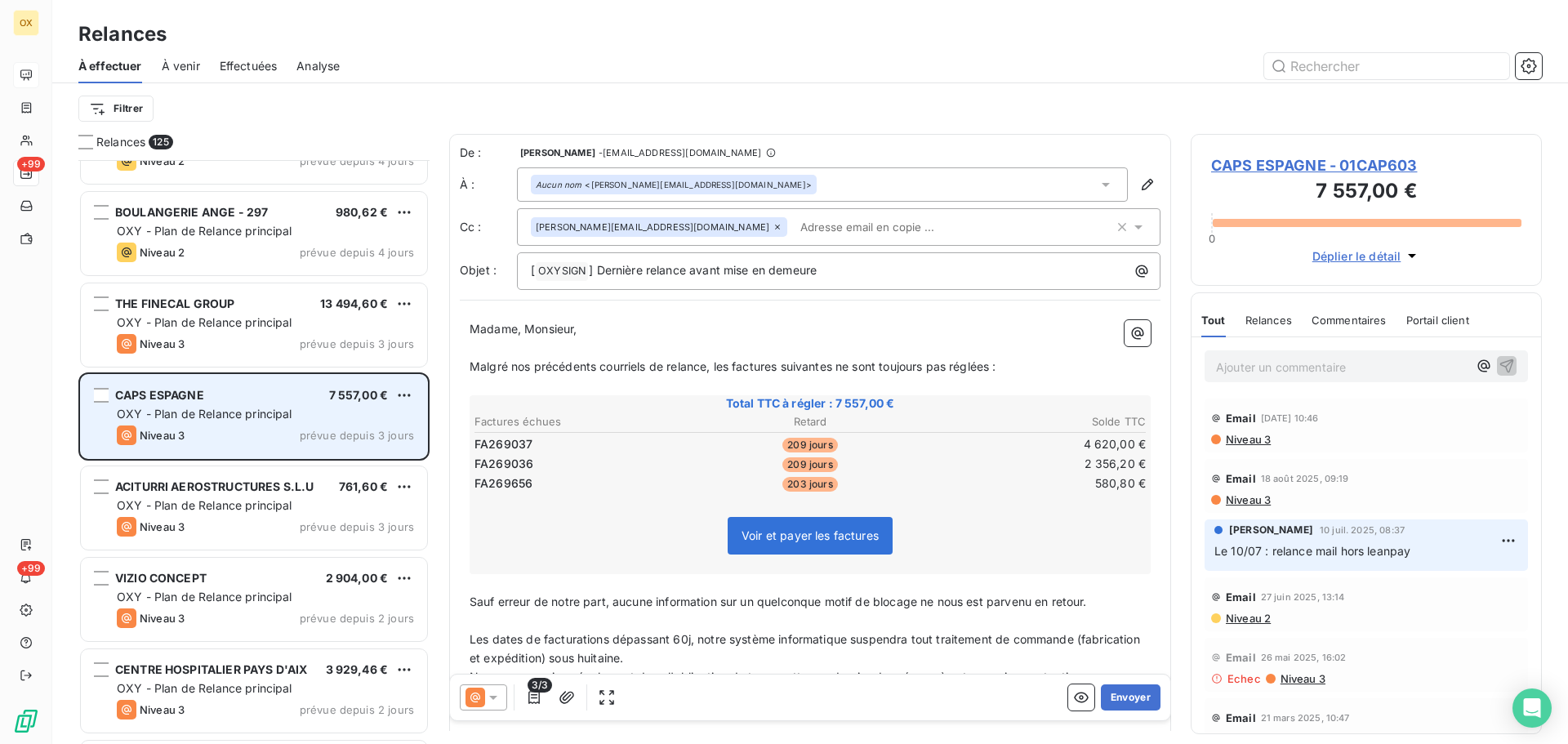
click at [183, 501] on span "OXY - Plan de Relance principal" at bounding box center [204, 505] width 175 height 14
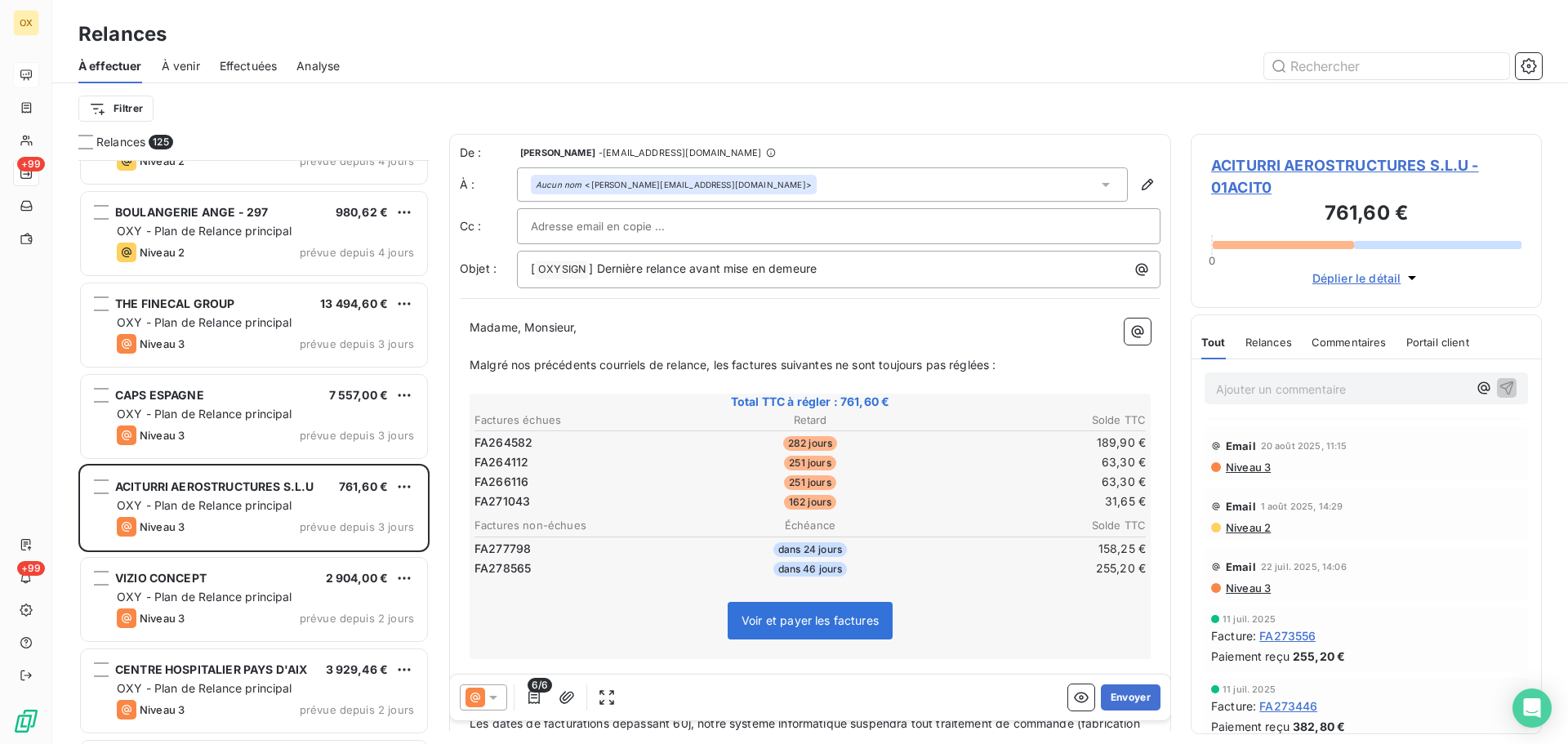
scroll to position [245, 0]
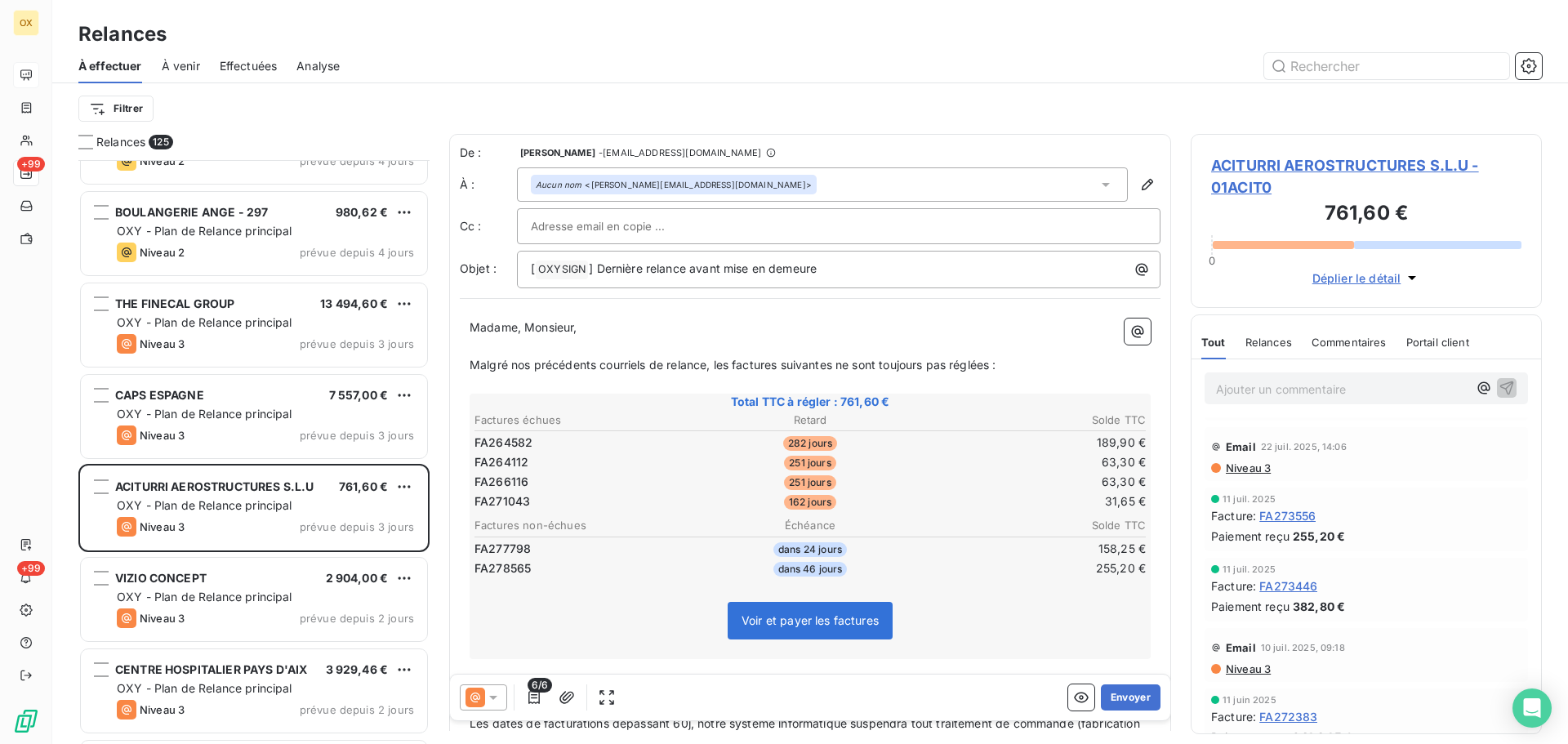
click at [1281, 166] on span "ACITURRI AEROSTRUCTURES S.L.U - 01ACIT0" at bounding box center [1365, 176] width 311 height 44
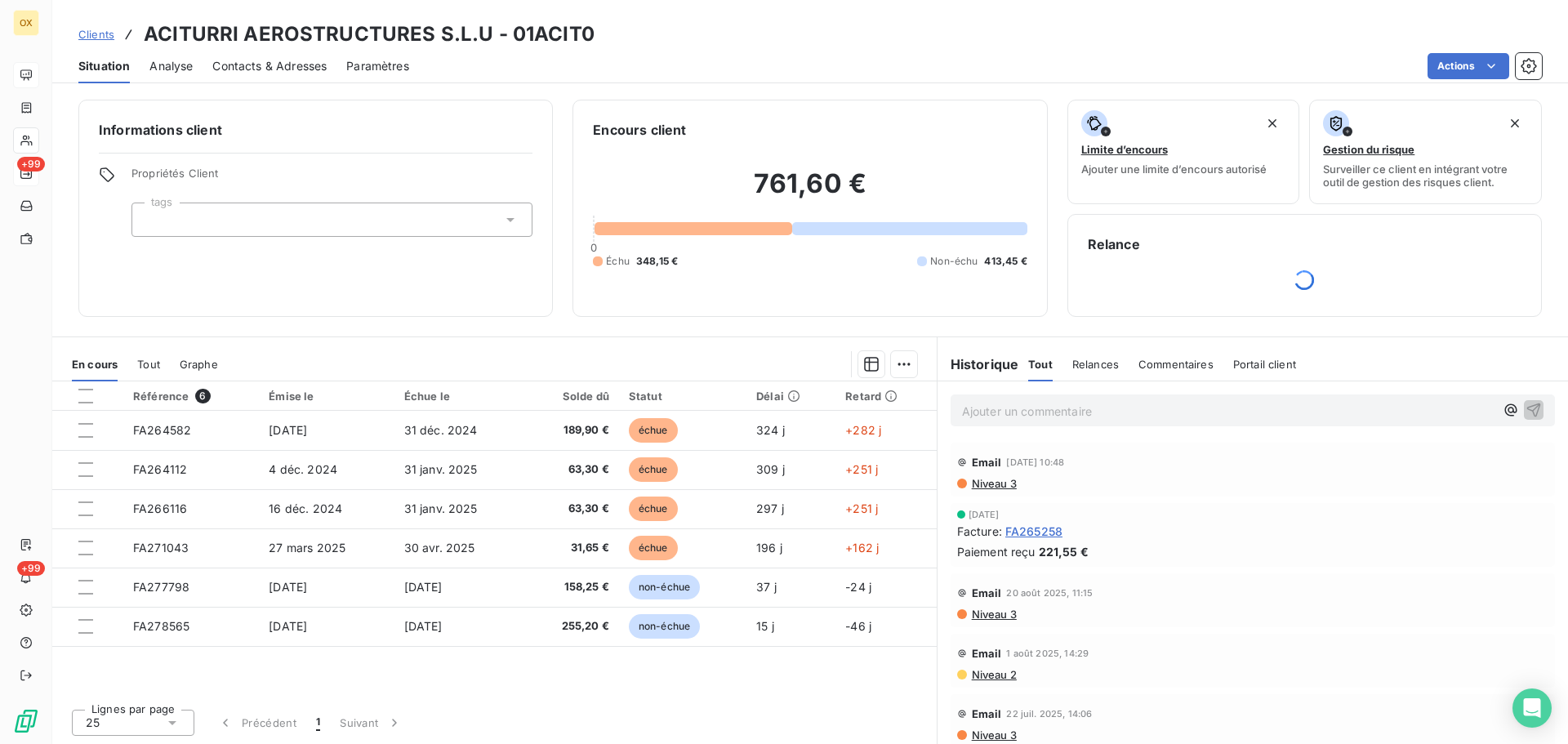
click at [291, 68] on span "Contacts & Adresses" at bounding box center [269, 66] width 114 height 16
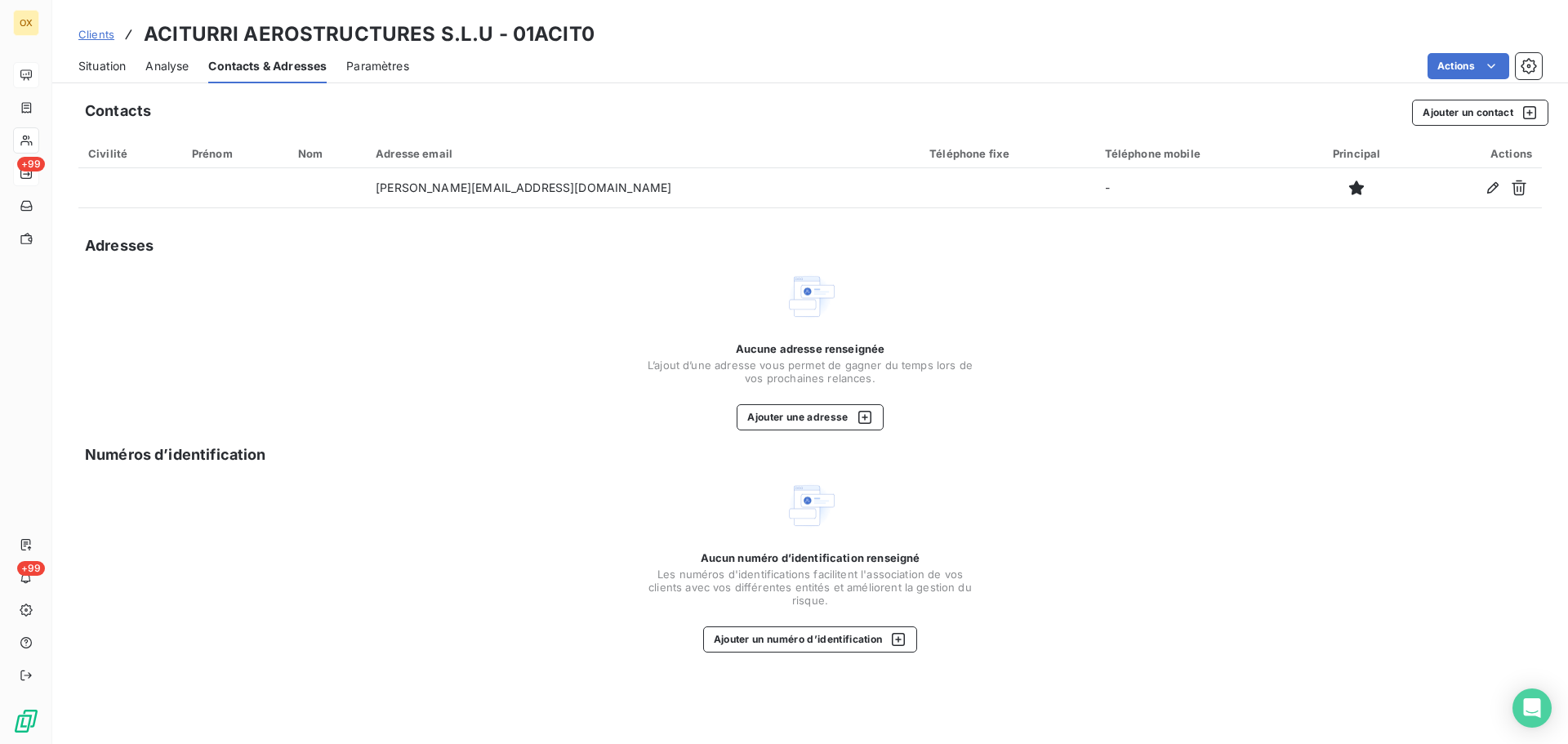
click at [104, 69] on span "Situation" at bounding box center [103, 66] width 48 height 16
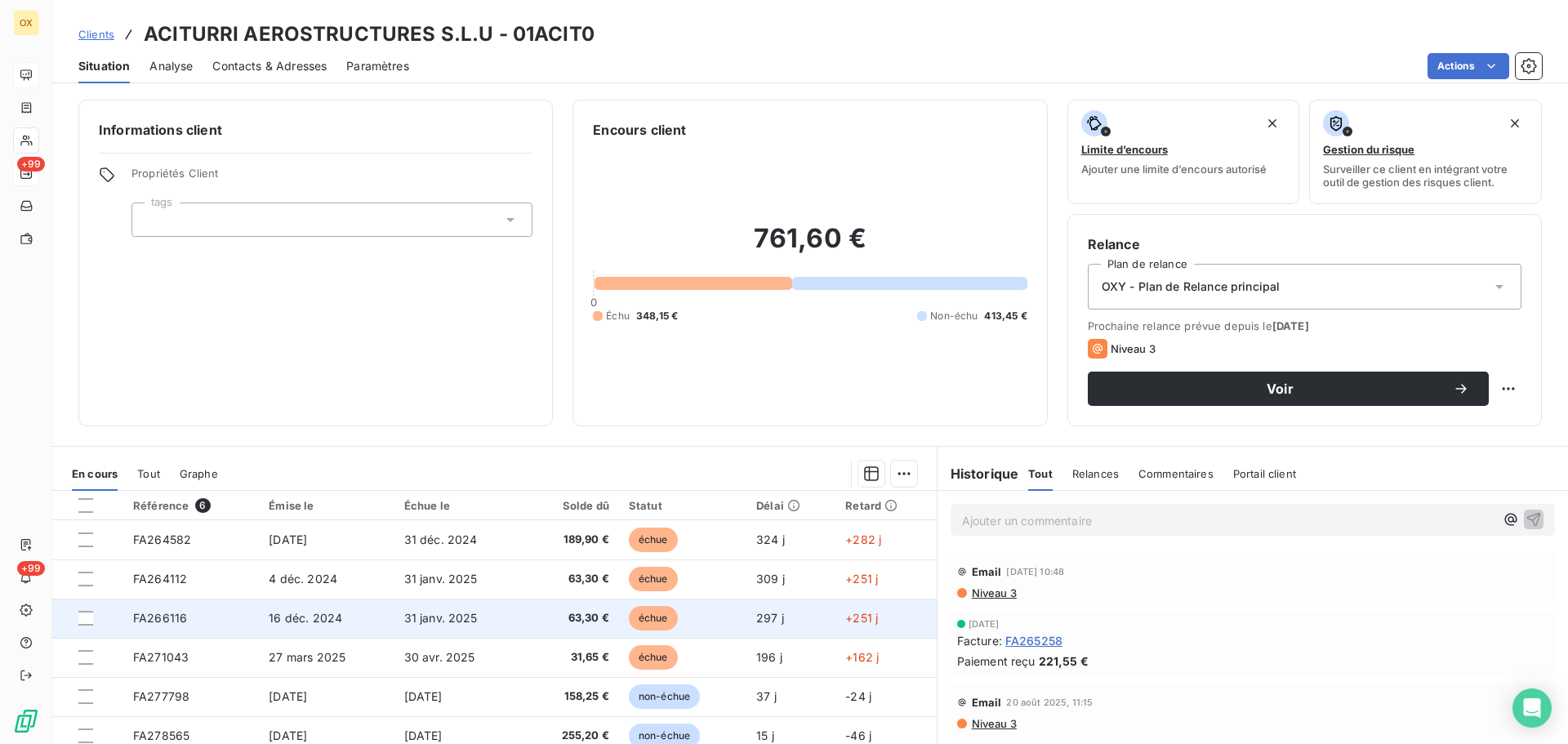
click at [528, 619] on td "63,30 €" at bounding box center [572, 617] width 94 height 39
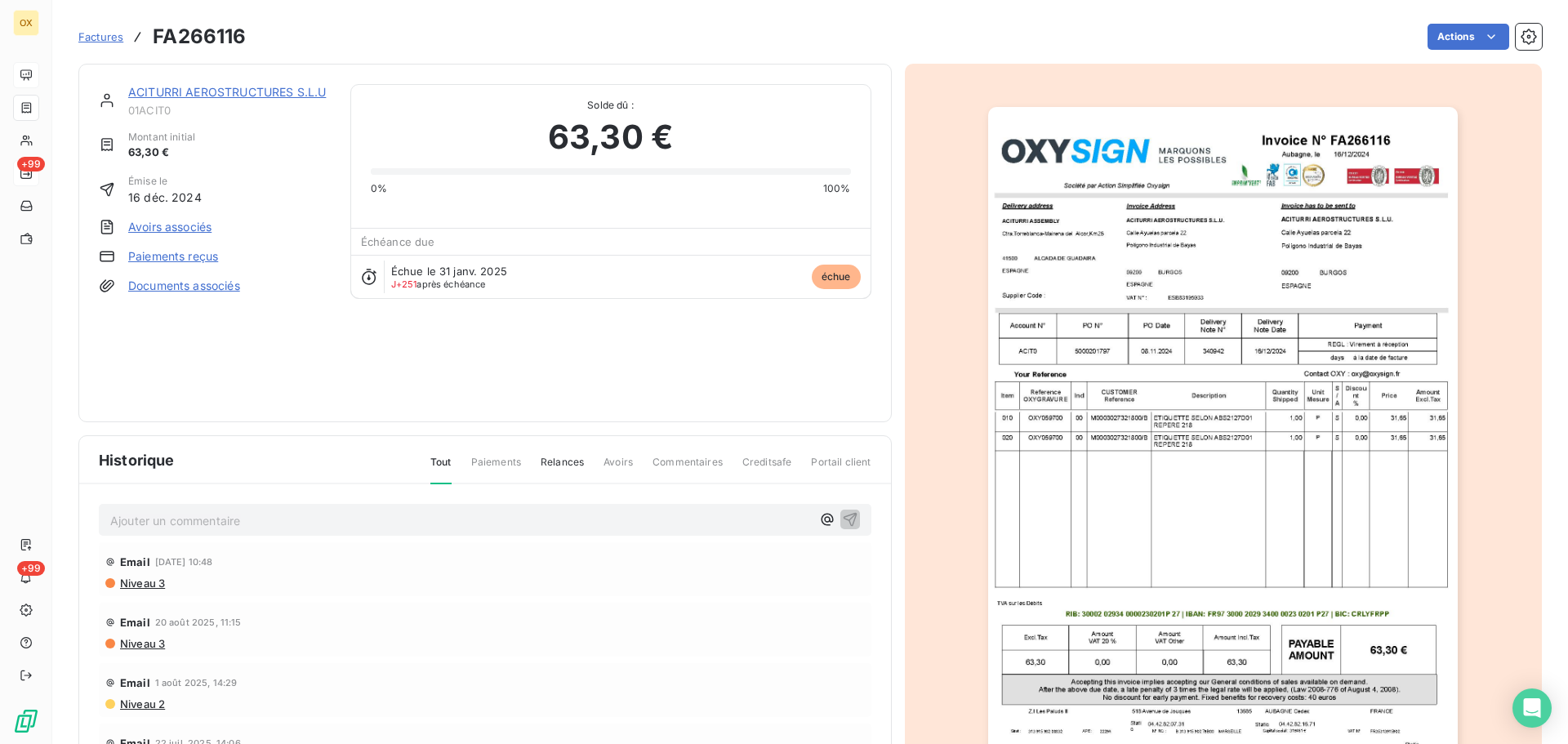
click at [188, 93] on link "ACITURRI AEROSTRUCTURES S.L.U" at bounding box center [227, 92] width 197 height 14
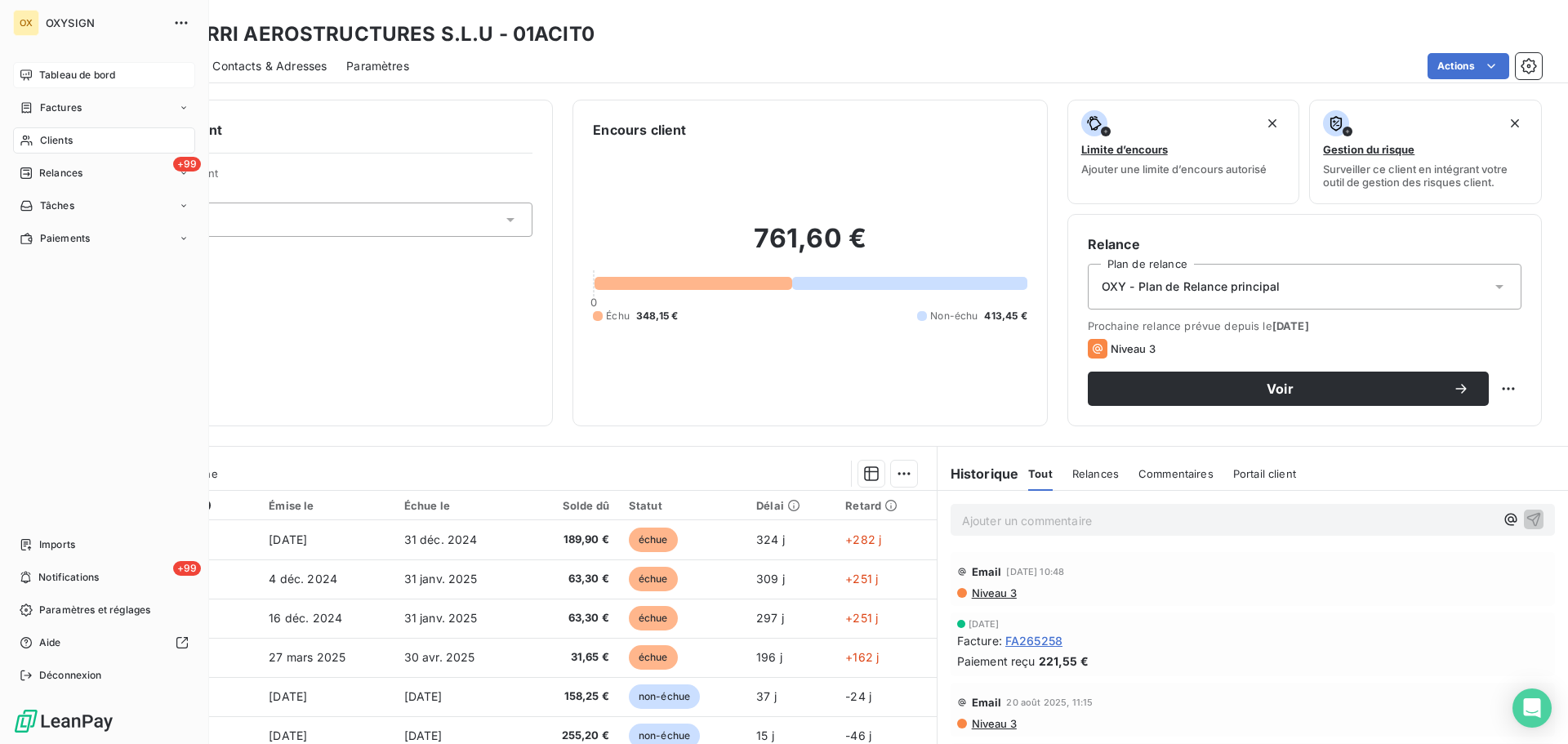
drag, startPoint x: 40, startPoint y: 171, endPoint x: 171, endPoint y: 295, distance: 180.4
click at [41, 172] on span "Relances" at bounding box center [60, 173] width 43 height 15
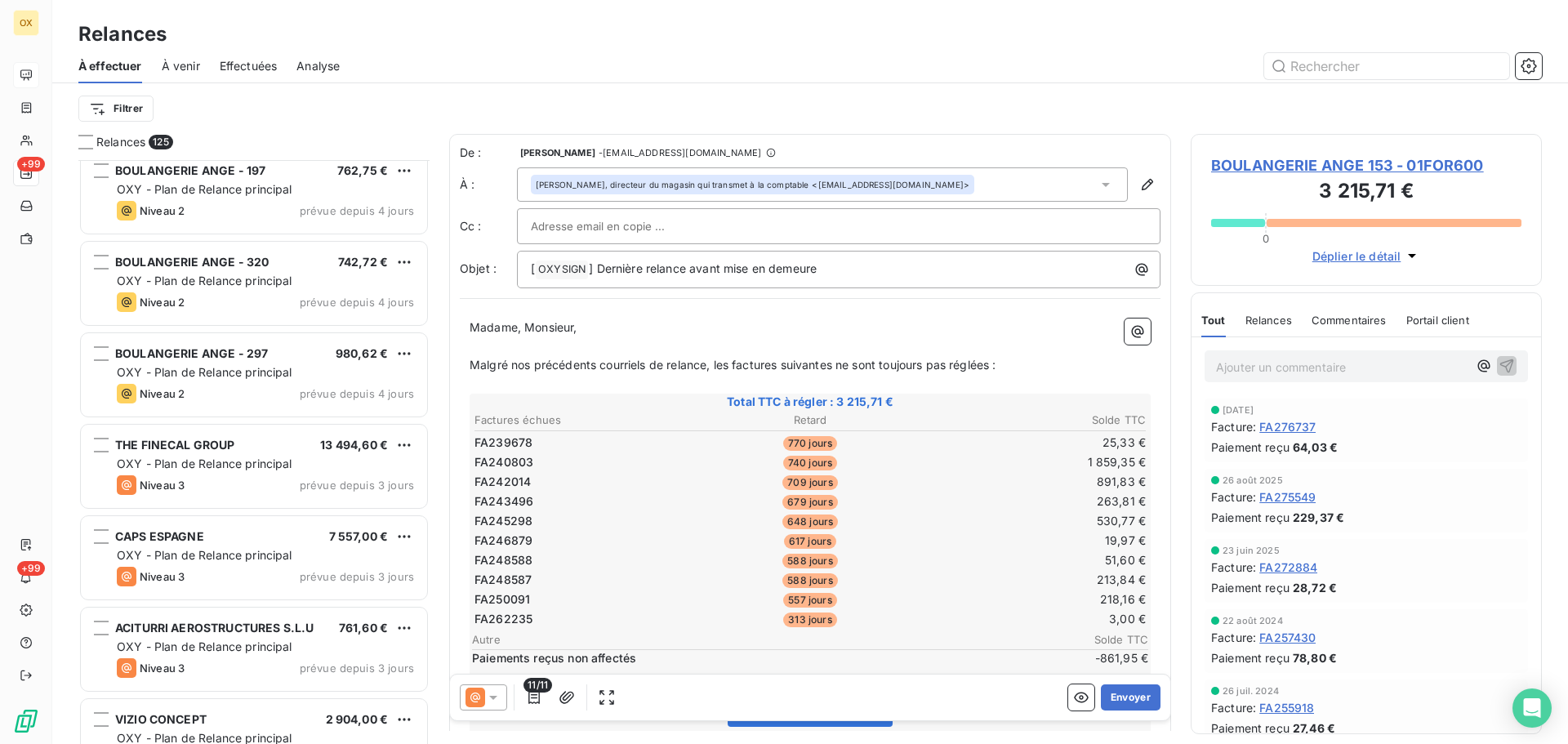
scroll to position [9308, 0]
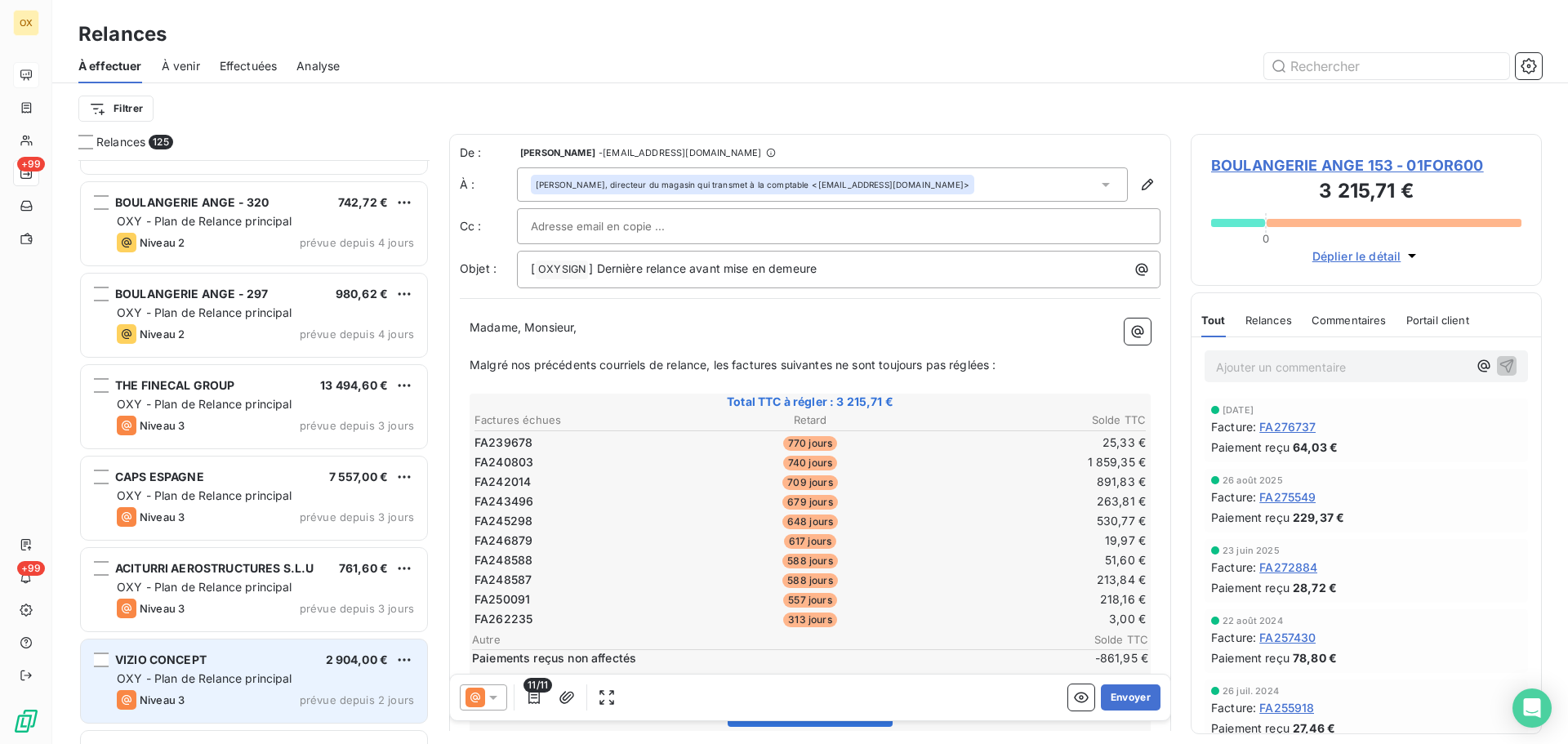
click at [219, 671] on span "OXY - Plan de Relance principal" at bounding box center [204, 679] width 175 height 14
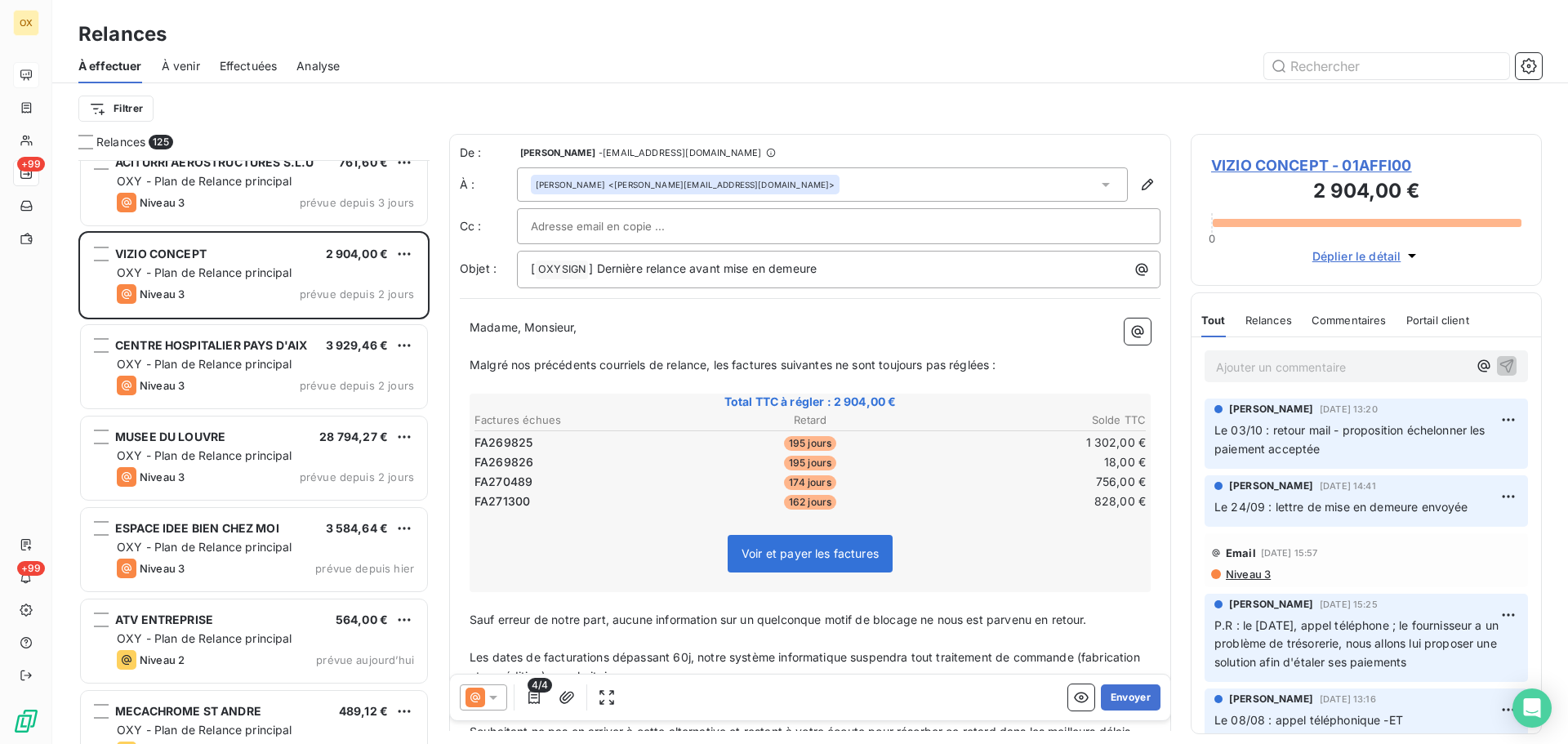
scroll to position [9715, 0]
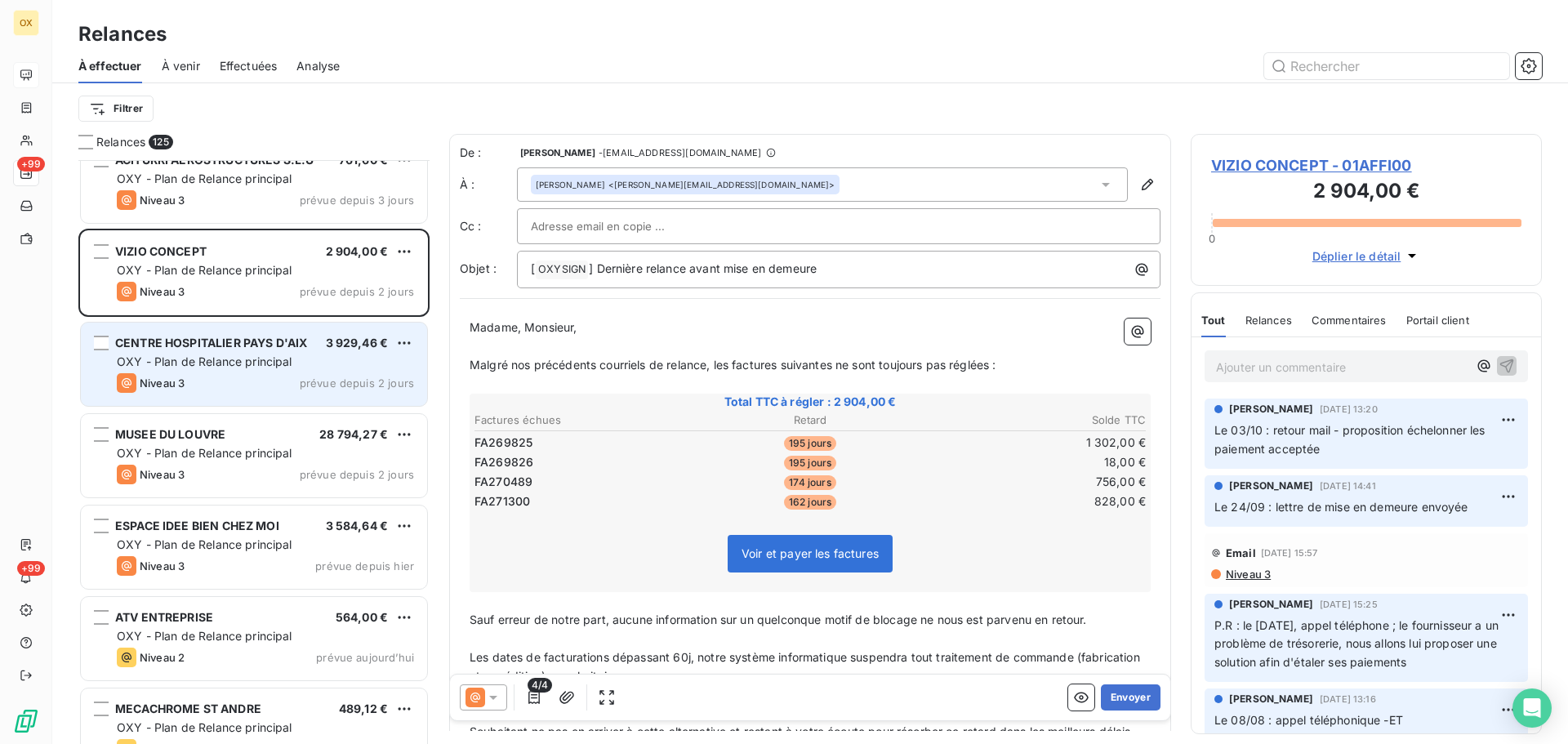
click at [294, 357] on div "OXY - Plan de Relance principal" at bounding box center [265, 362] width 297 height 16
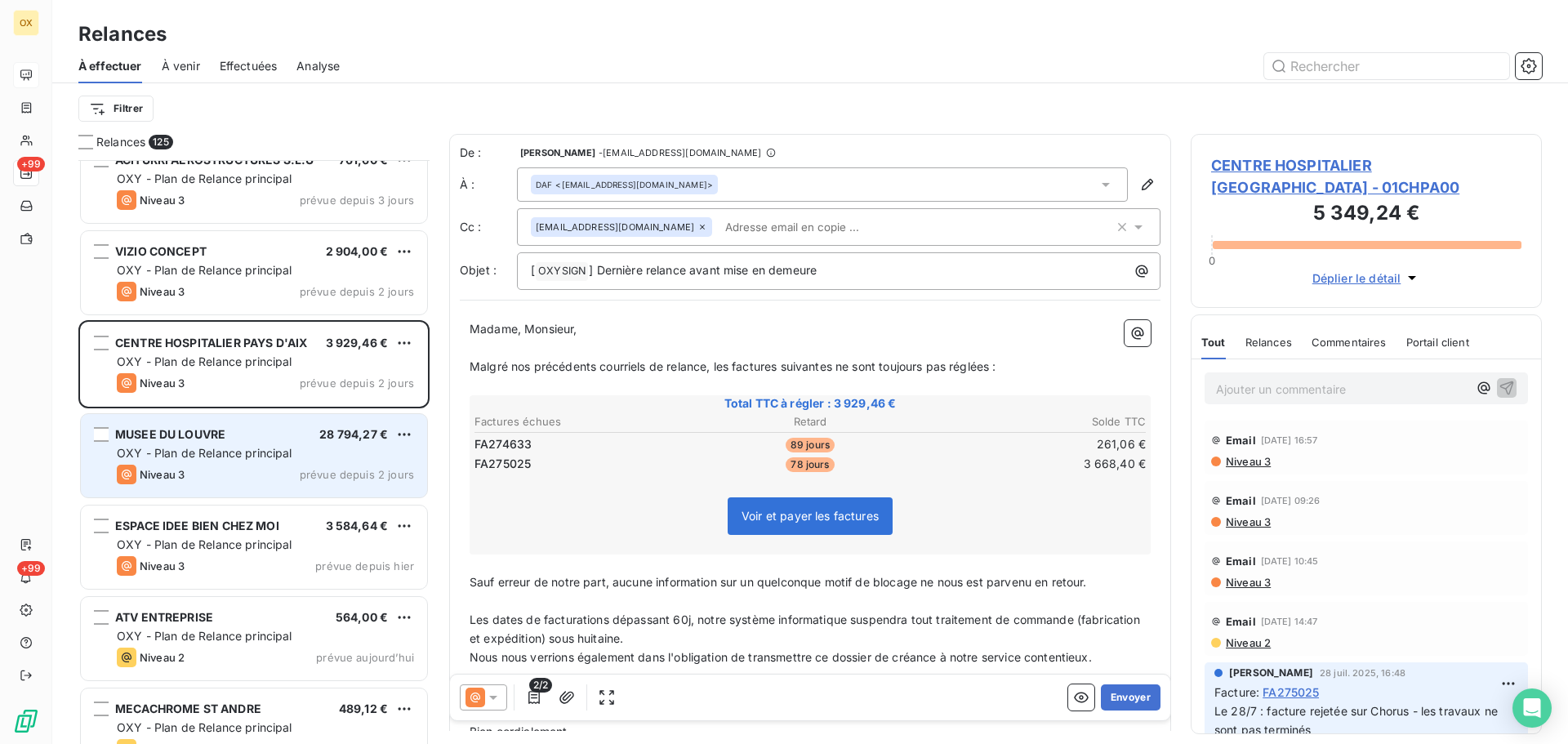
click at [296, 461] on div "[GEOGRAPHIC_DATA] 28 794,27 € OXY - Plan de Relance principal Niveau 3 prévue d…" at bounding box center [253, 456] width 346 height 83
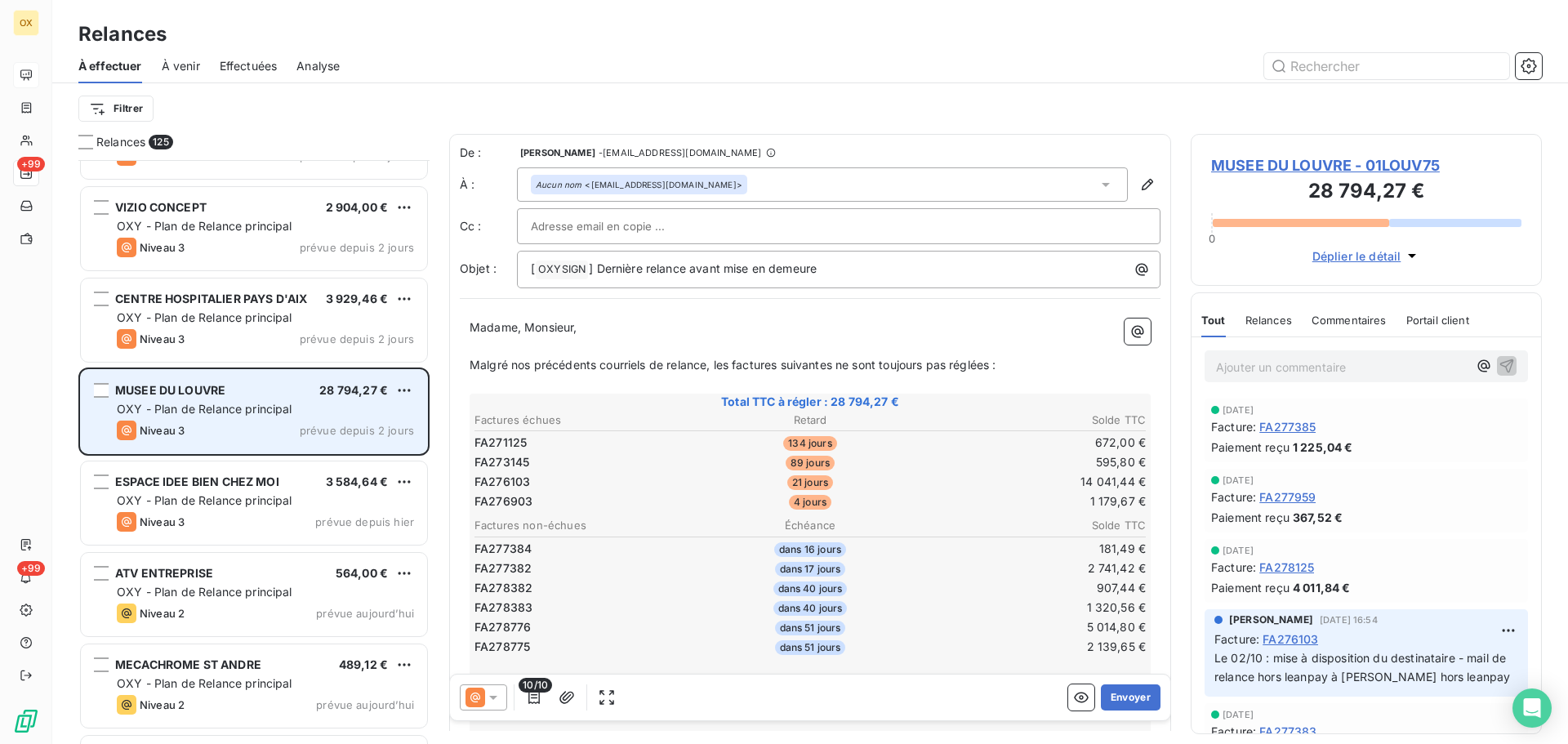
scroll to position [9797, 0]
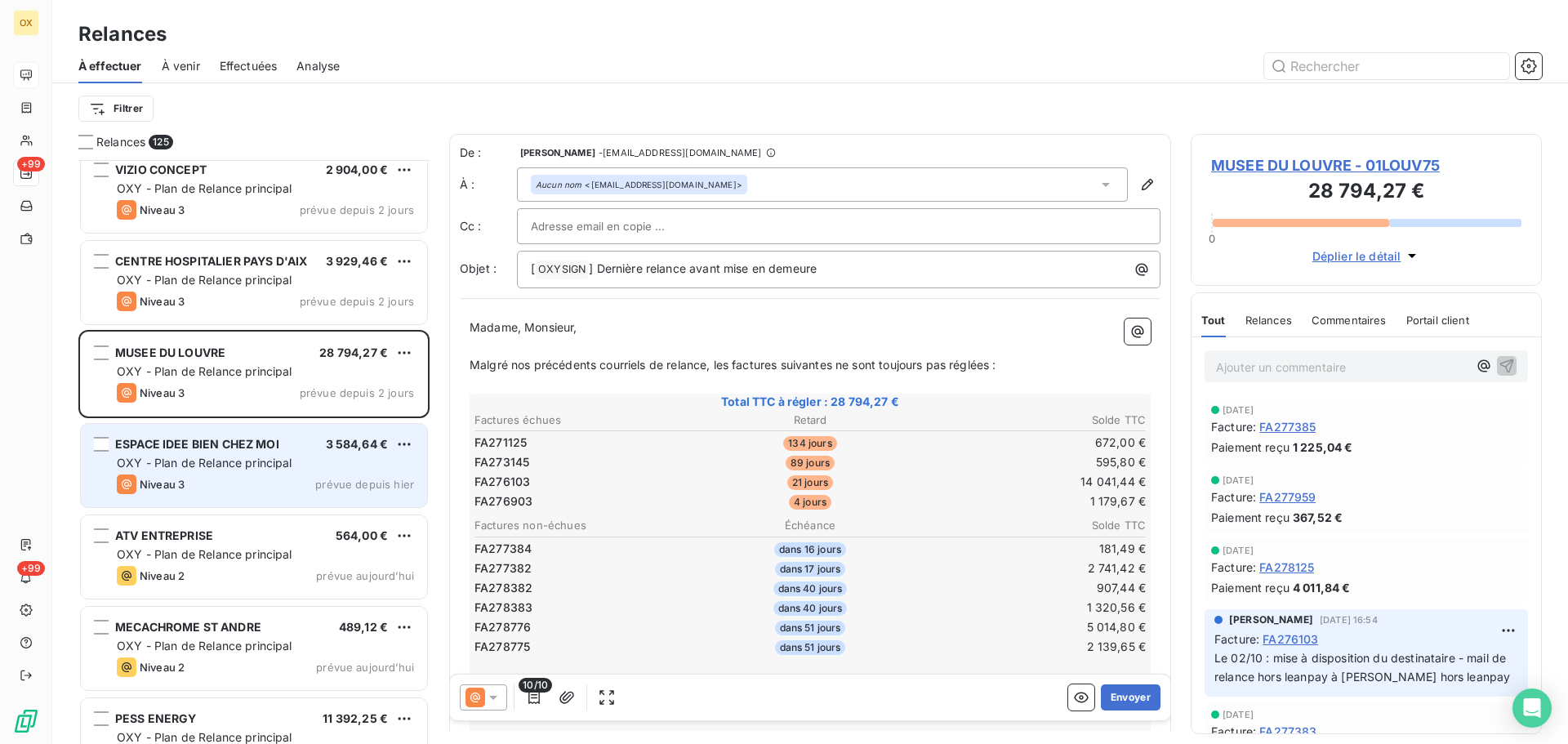
click at [291, 460] on span "OXY - Plan de Relance principal" at bounding box center [204, 463] width 175 height 14
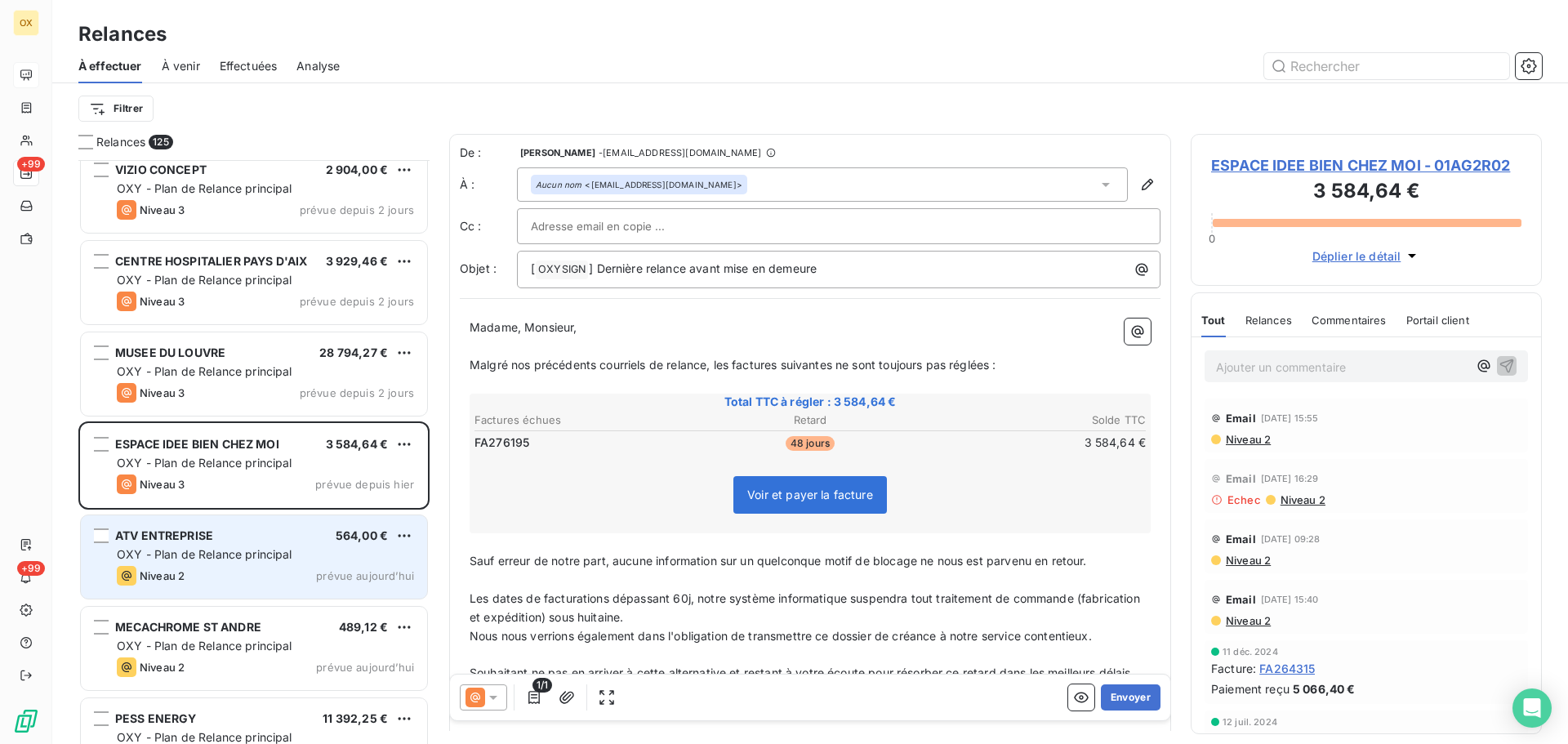
click at [240, 549] on span "OXY - Plan de Relance principal" at bounding box center [204, 554] width 175 height 14
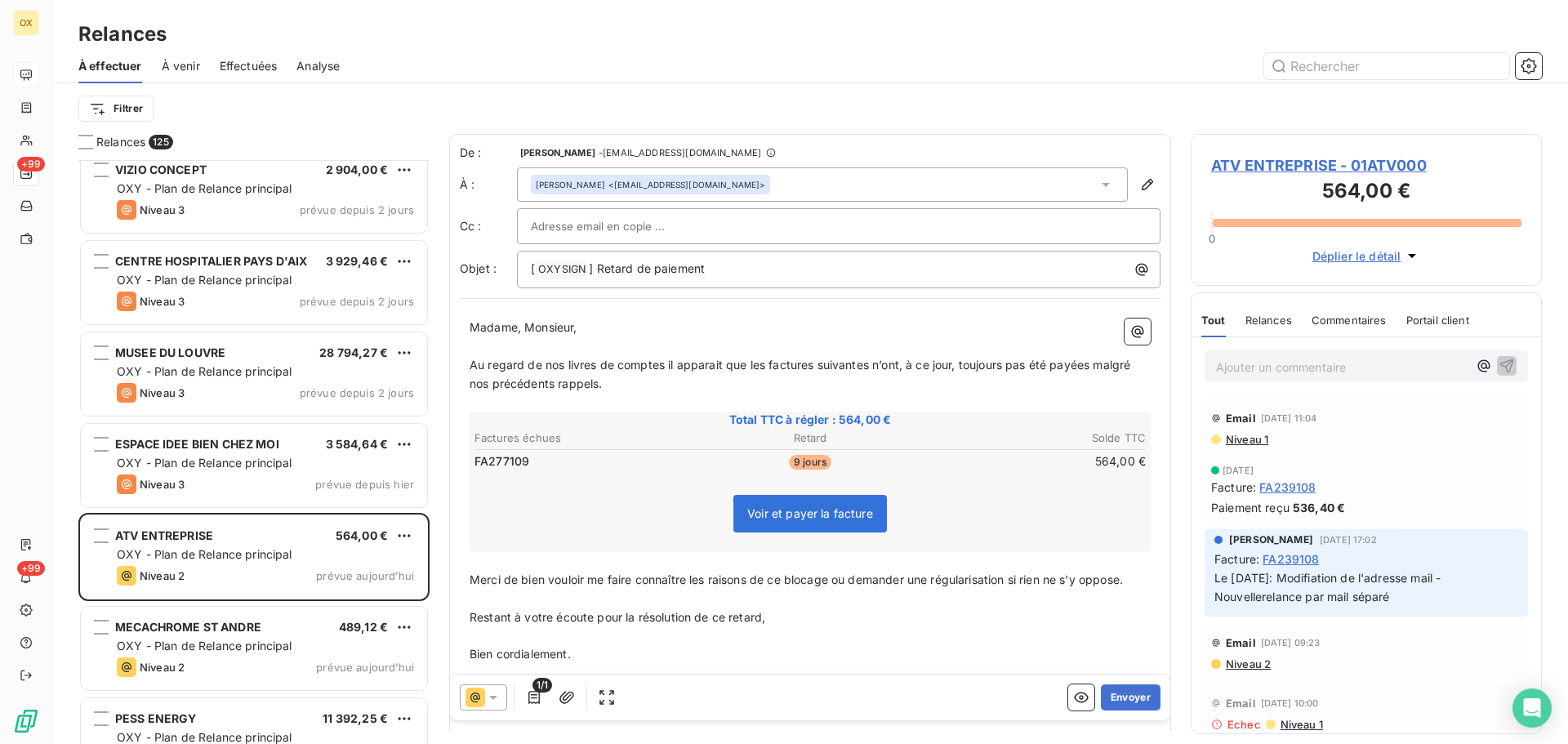
click at [1273, 165] on span "ATV ENTREPRISE - 01ATV000" at bounding box center [1365, 165] width 311 height 22
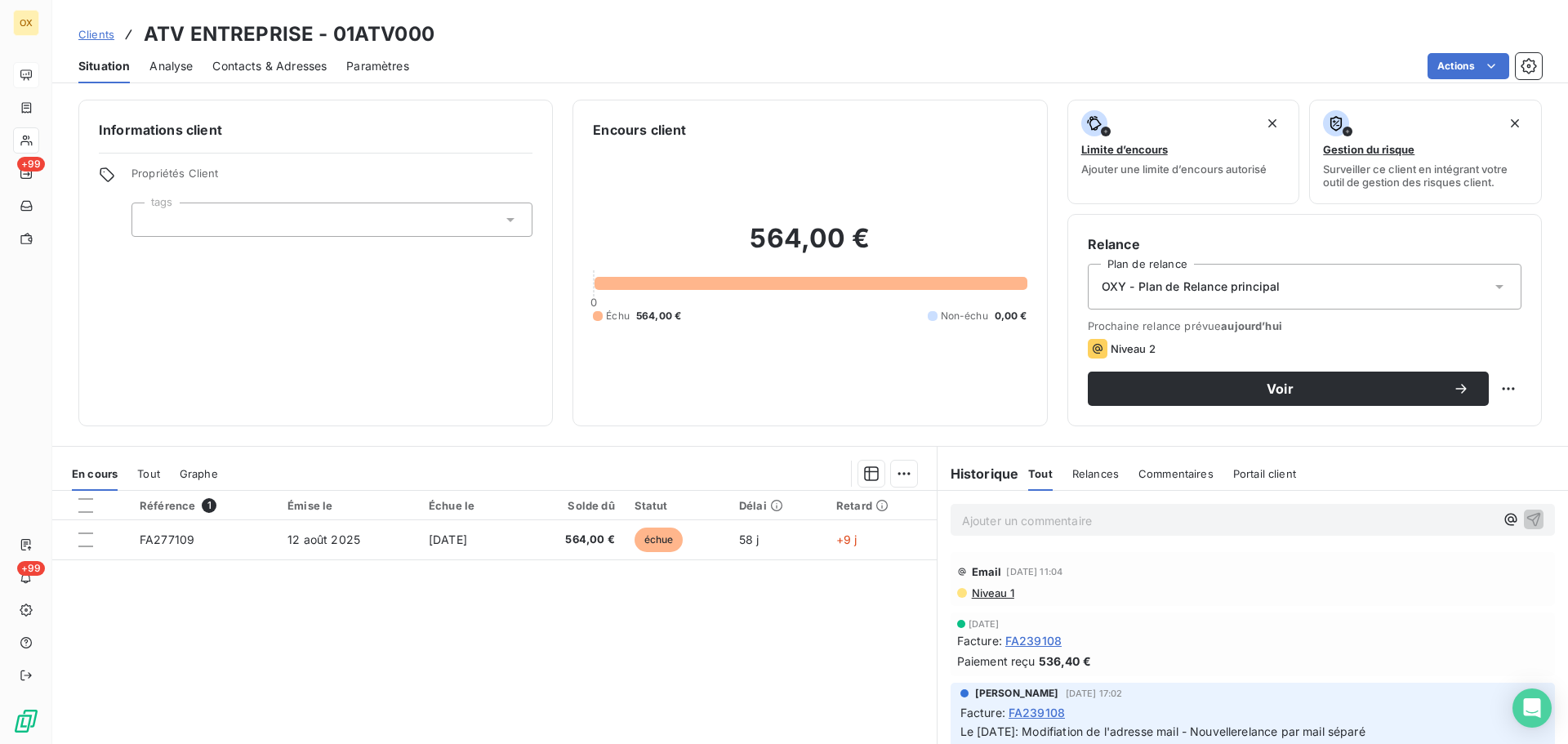
click at [290, 60] on span "Contacts & Adresses" at bounding box center [269, 66] width 114 height 16
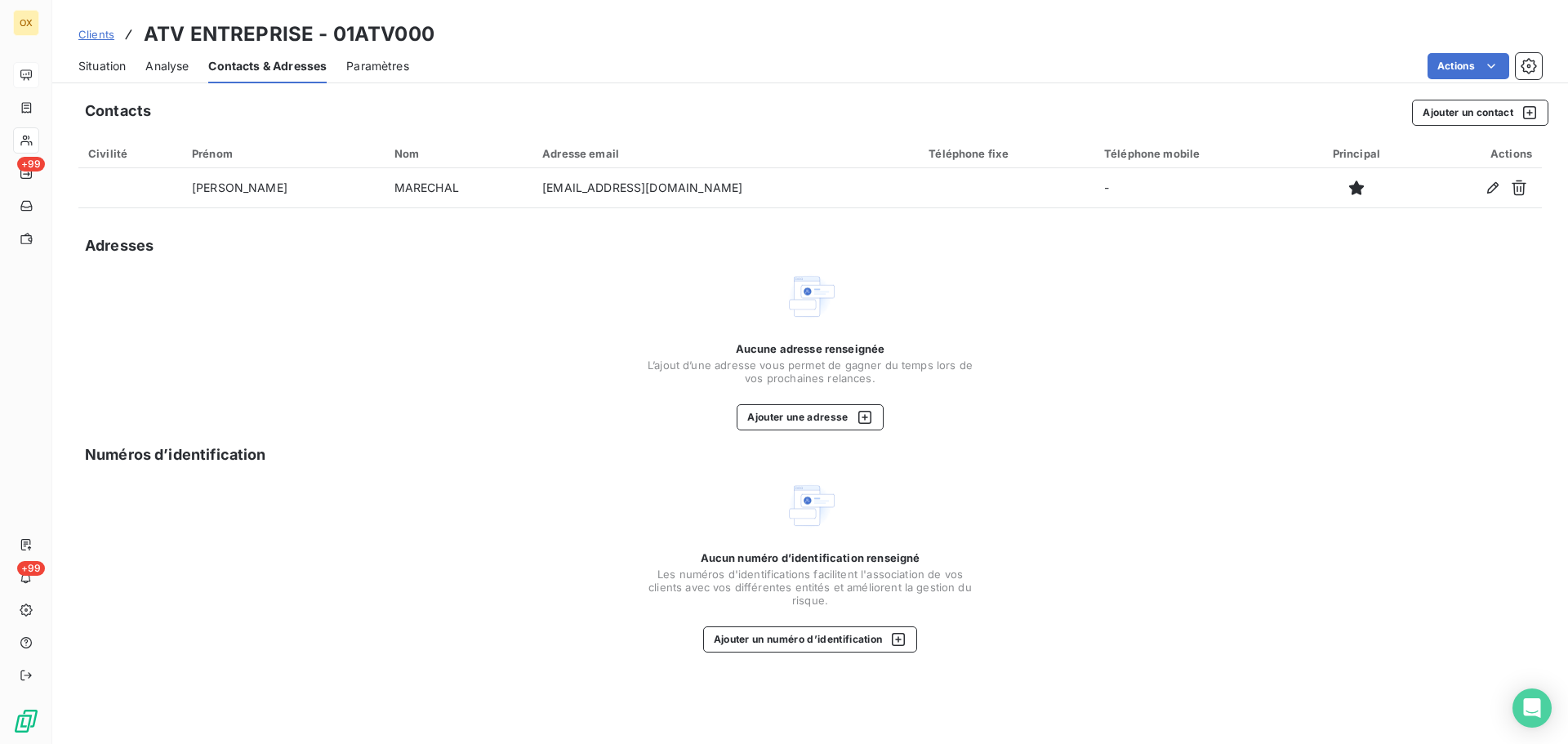
click at [105, 60] on span "Situation" at bounding box center [103, 66] width 48 height 16
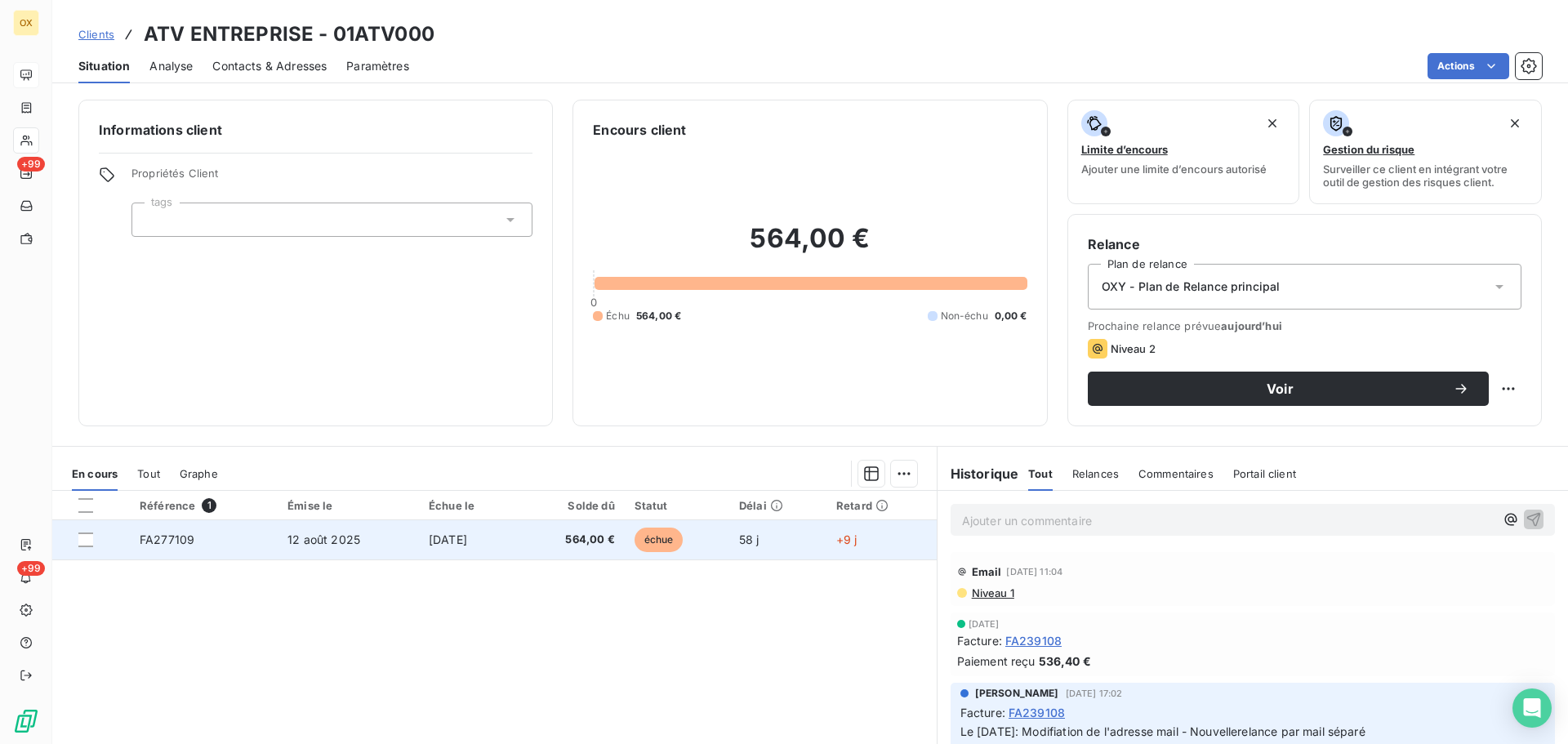
click at [552, 550] on td "564,00 €" at bounding box center [572, 540] width 105 height 39
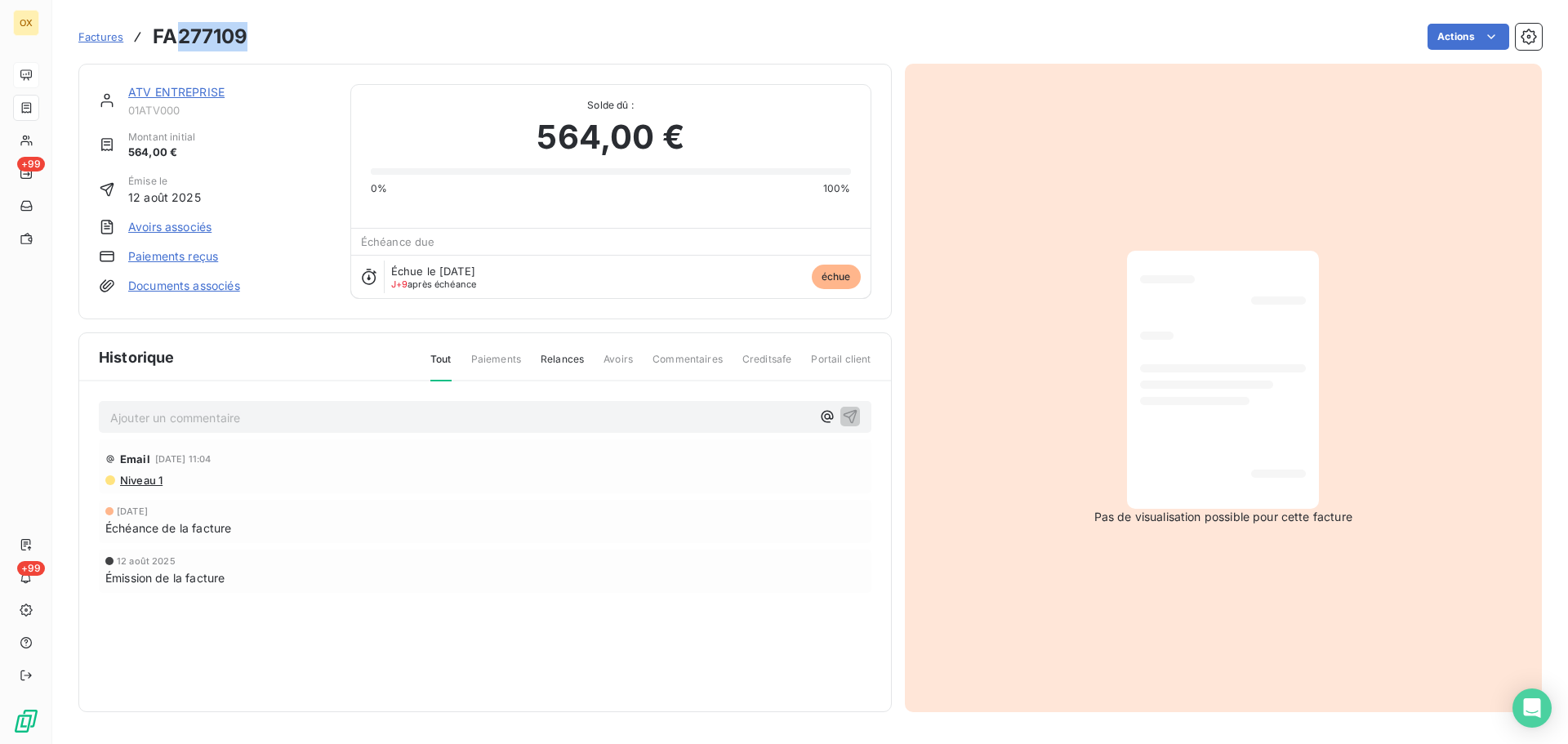
drag, startPoint x: 251, startPoint y: 26, endPoint x: 182, endPoint y: 36, distance: 69.7
click at [178, 38] on div "Factures FA277109 Actions" at bounding box center [811, 36] width 1464 height 35
copy h3 "277109"
click at [194, 94] on link "ATV ENTREPRISE" at bounding box center [176, 92] width 96 height 14
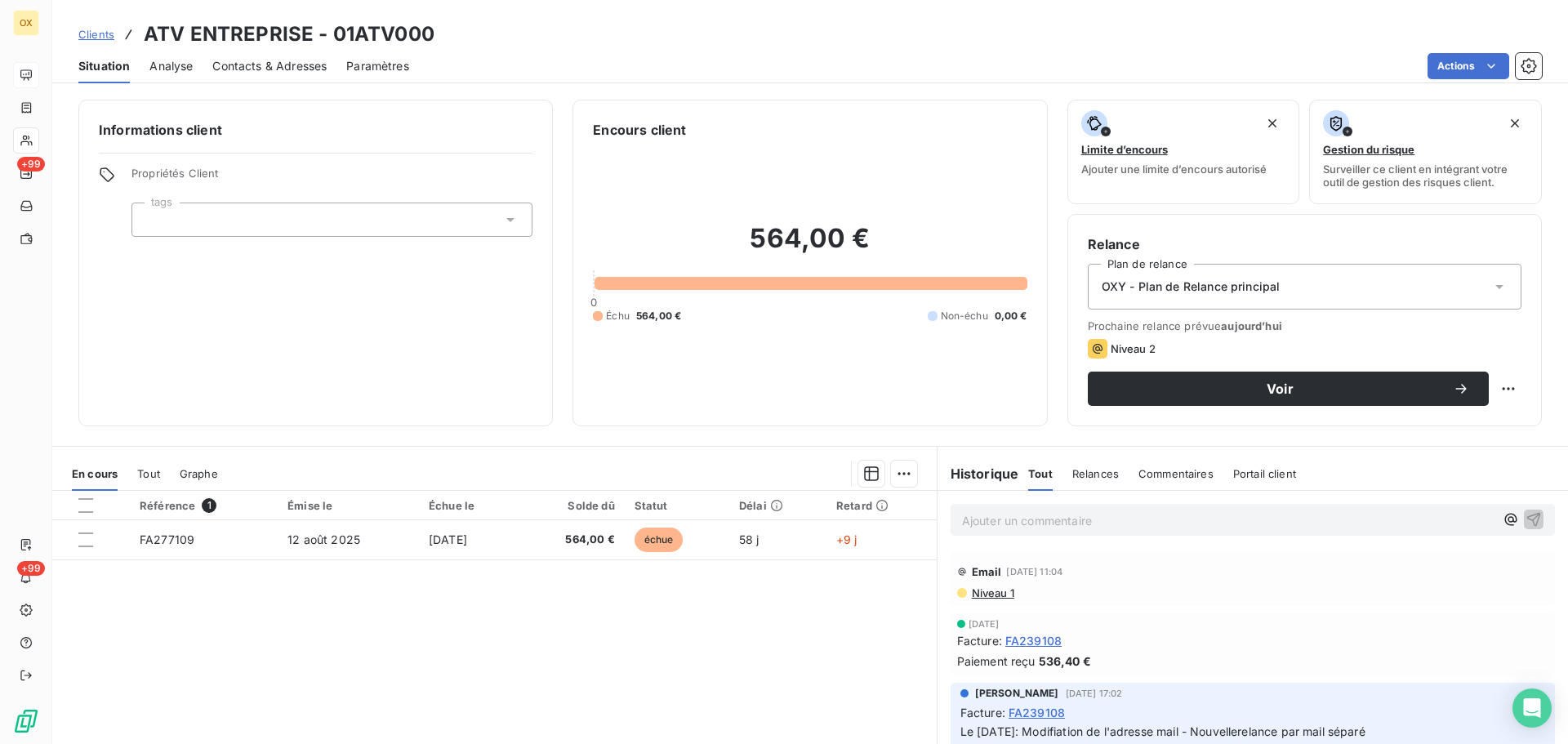
click at [286, 73] on span "Contacts & Adresses" at bounding box center [269, 66] width 114 height 16
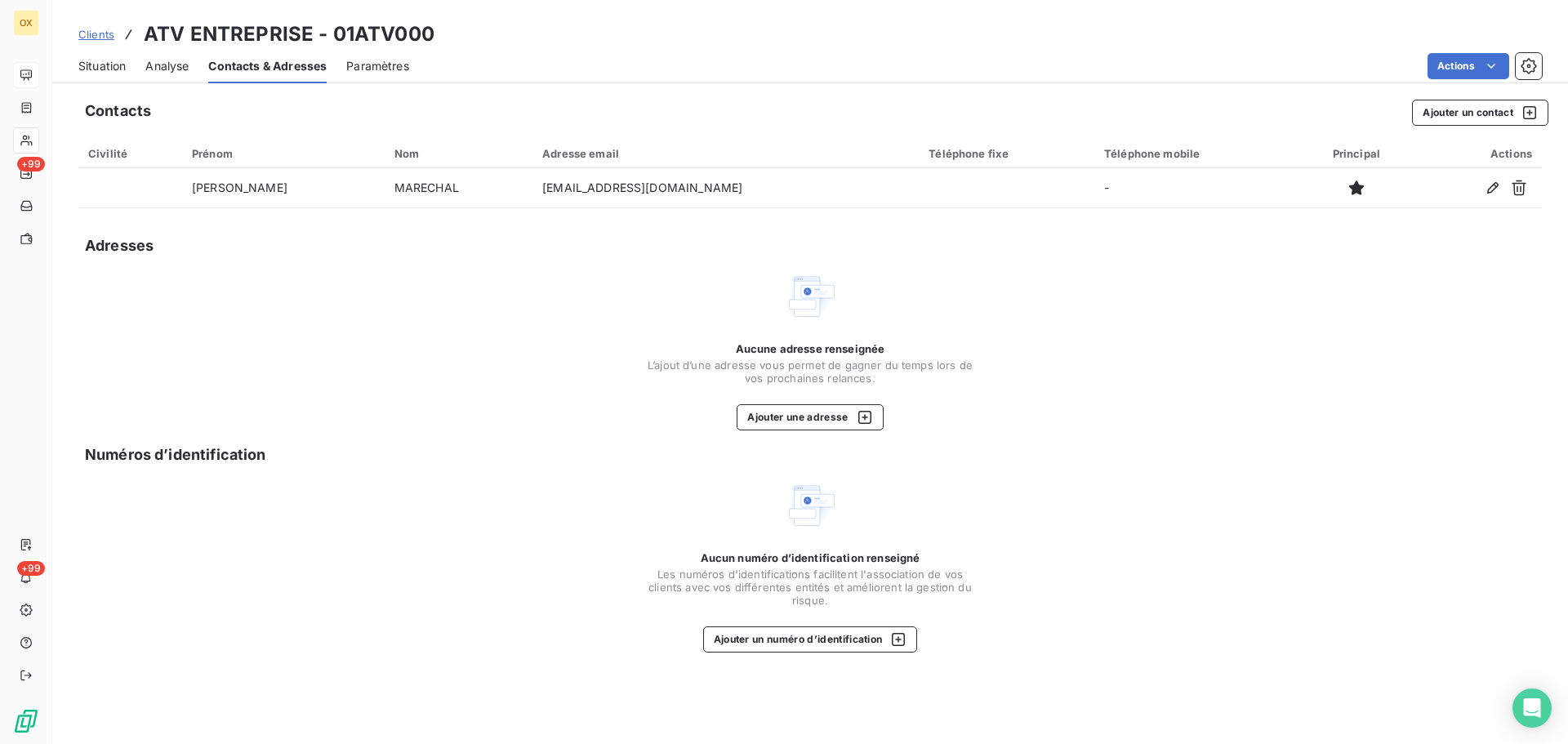
drag, startPoint x: 113, startPoint y: 62, endPoint x: 128, endPoint y: 70, distance: 17.0
click at [113, 62] on span "Situation" at bounding box center [103, 66] width 48 height 16
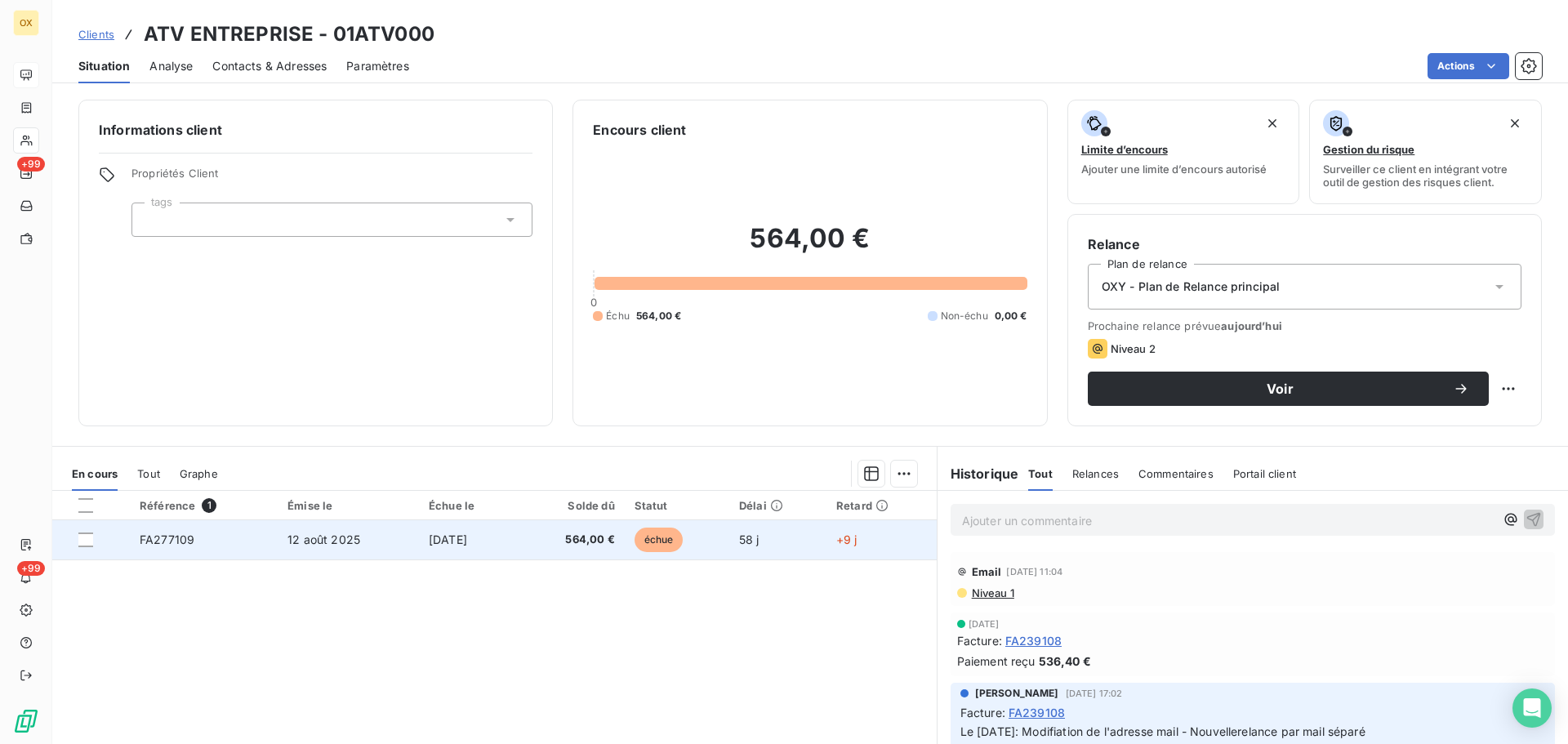
click at [432, 546] on td "[DATE]" at bounding box center [469, 540] width 101 height 39
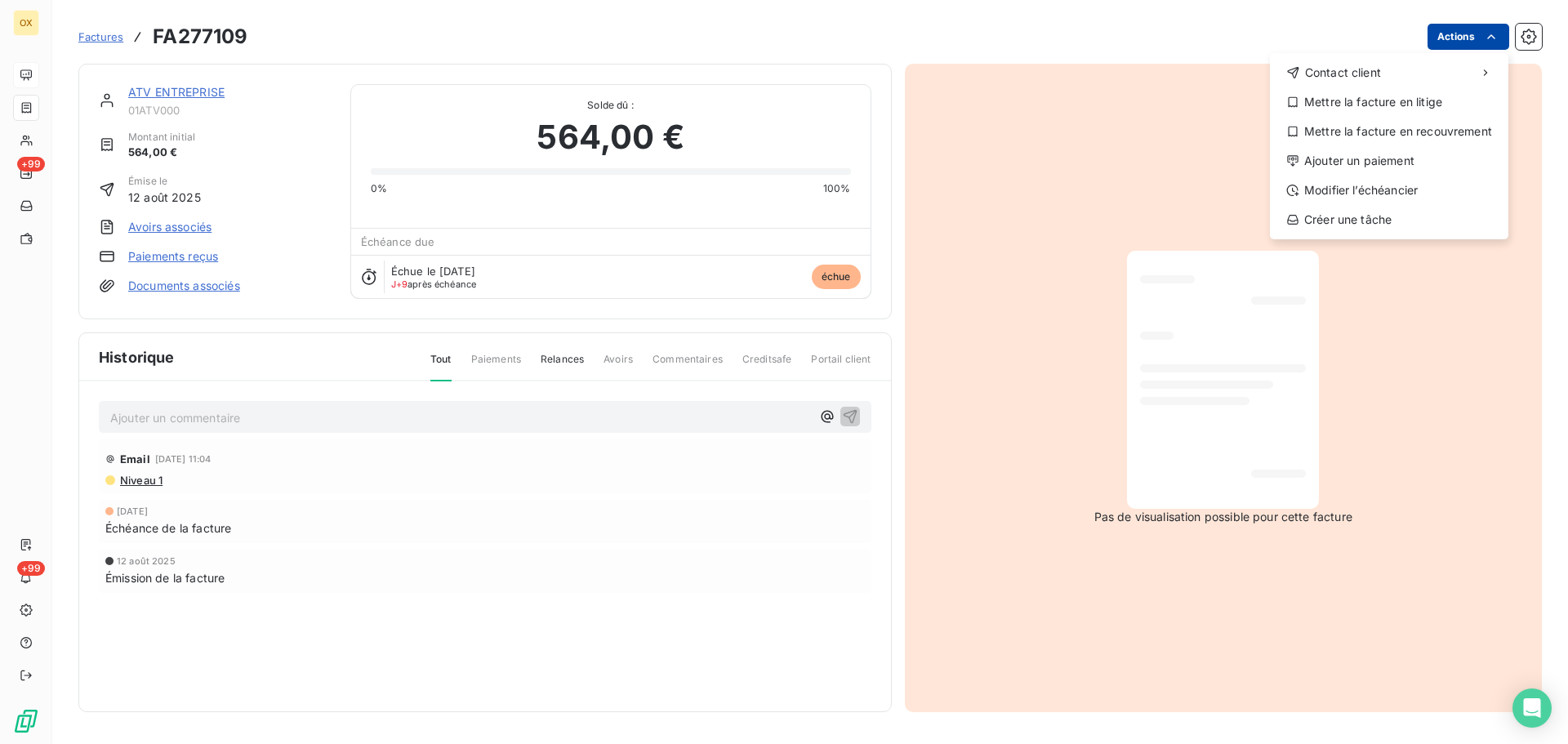
click at [1475, 27] on html "OX +99 +99 Factures FA277109 Actions Contact client Mettre la facture en litige…" at bounding box center [784, 372] width 1568 height 744
click at [1406, 162] on div "Ajouter un paiement" at bounding box center [1388, 161] width 226 height 27
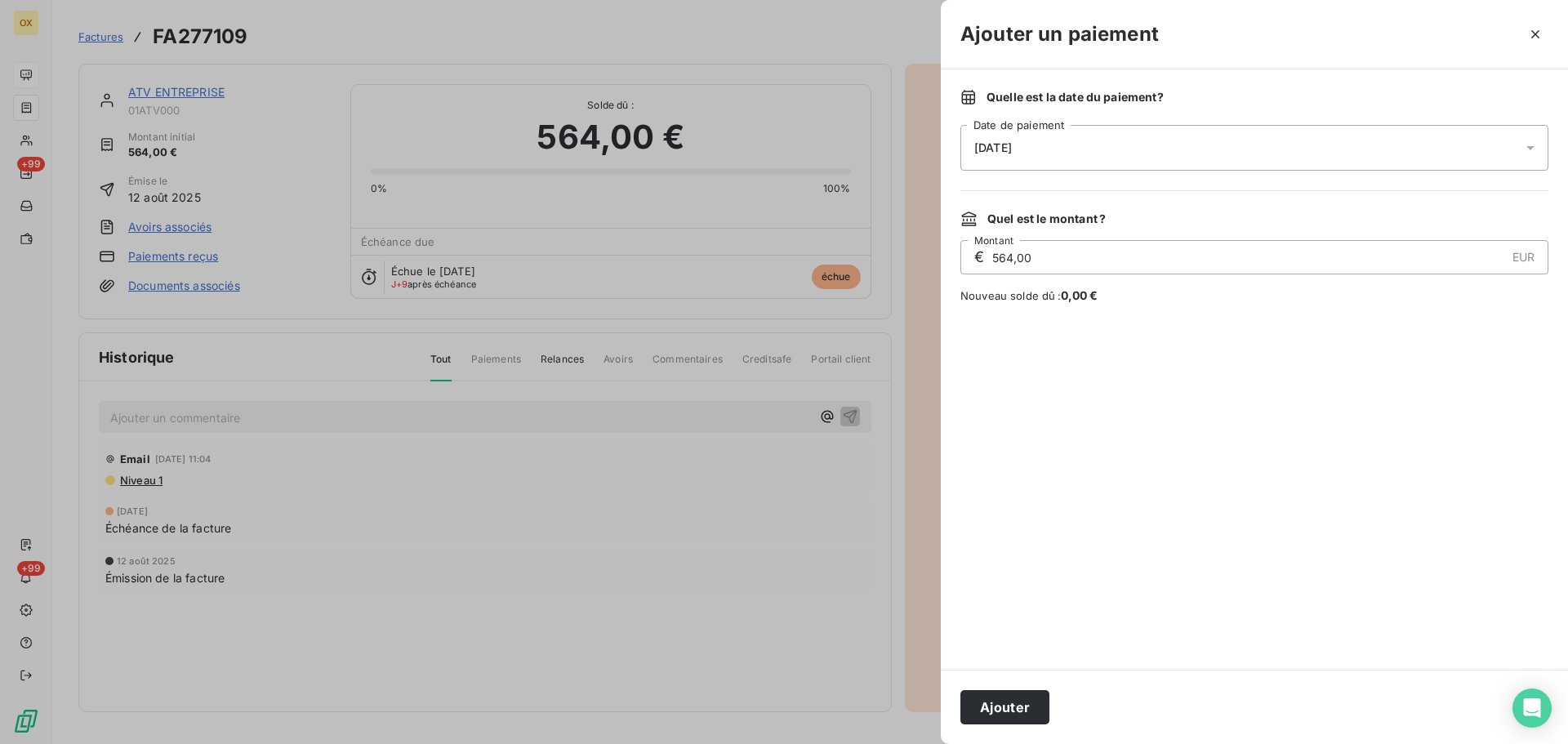
click at [1011, 145] on span "[DATE]" at bounding box center [993, 148] width 37 height 13
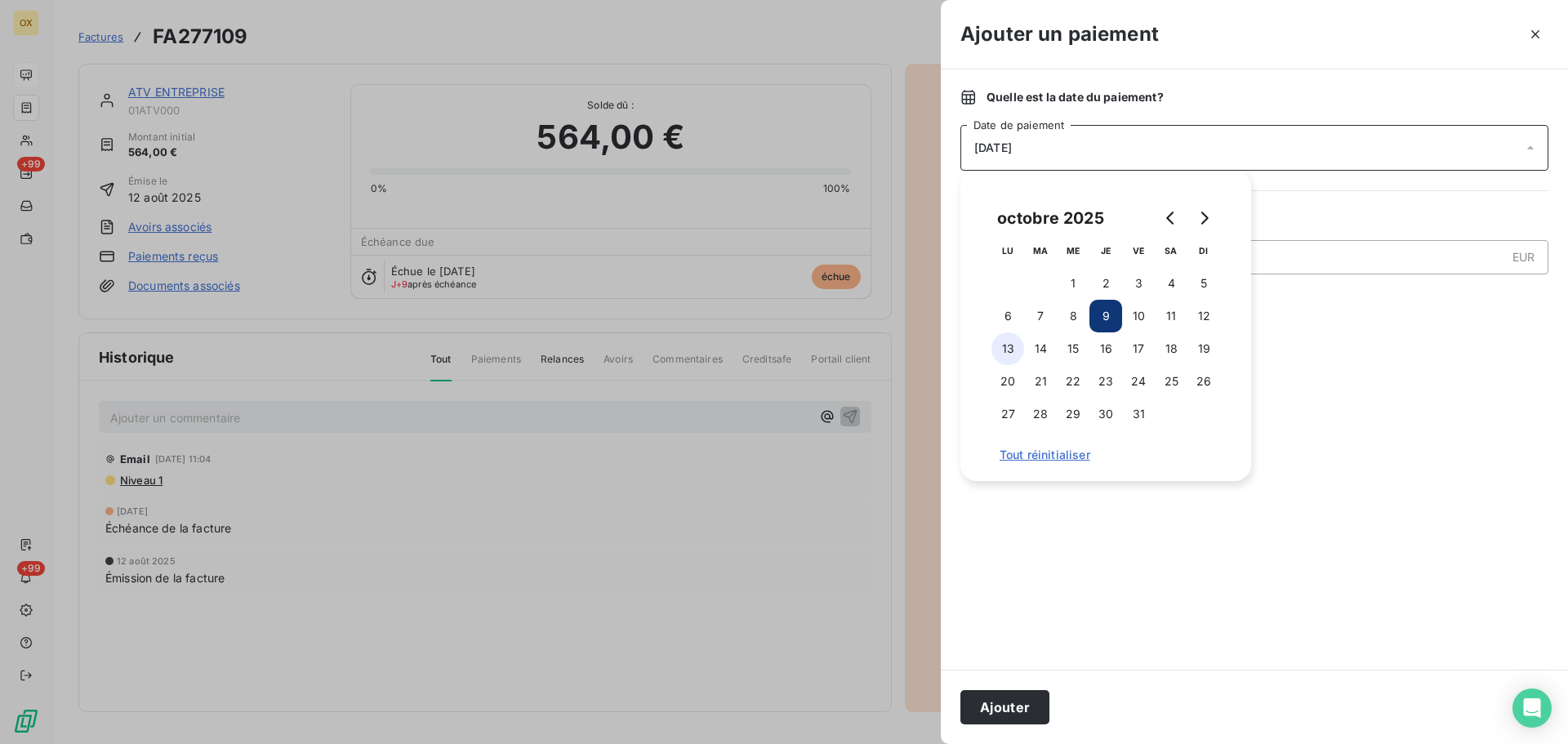
click at [1011, 353] on button "13" at bounding box center [1007, 349] width 33 height 33
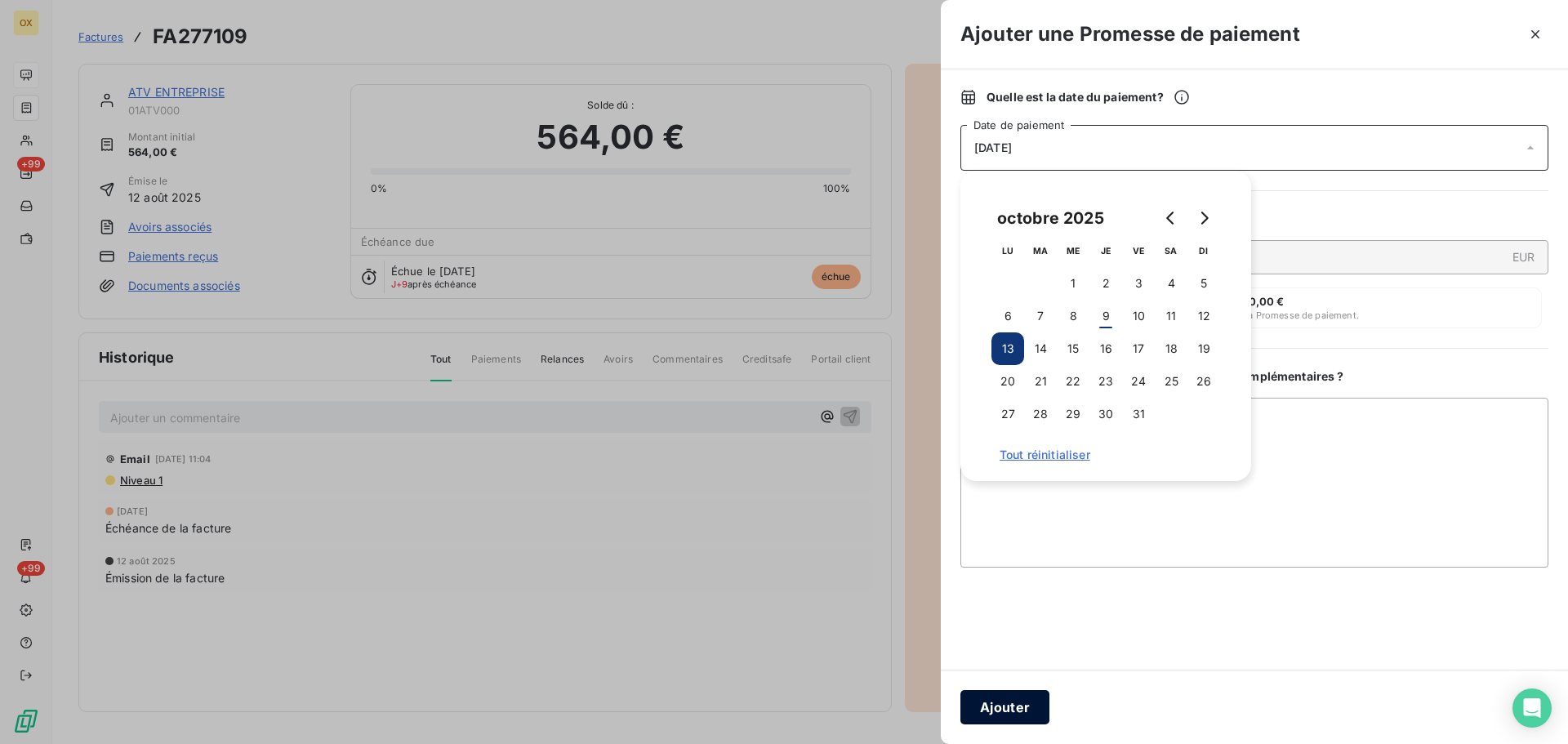
click at [1019, 718] on button "Ajouter" at bounding box center [1004, 707] width 89 height 35
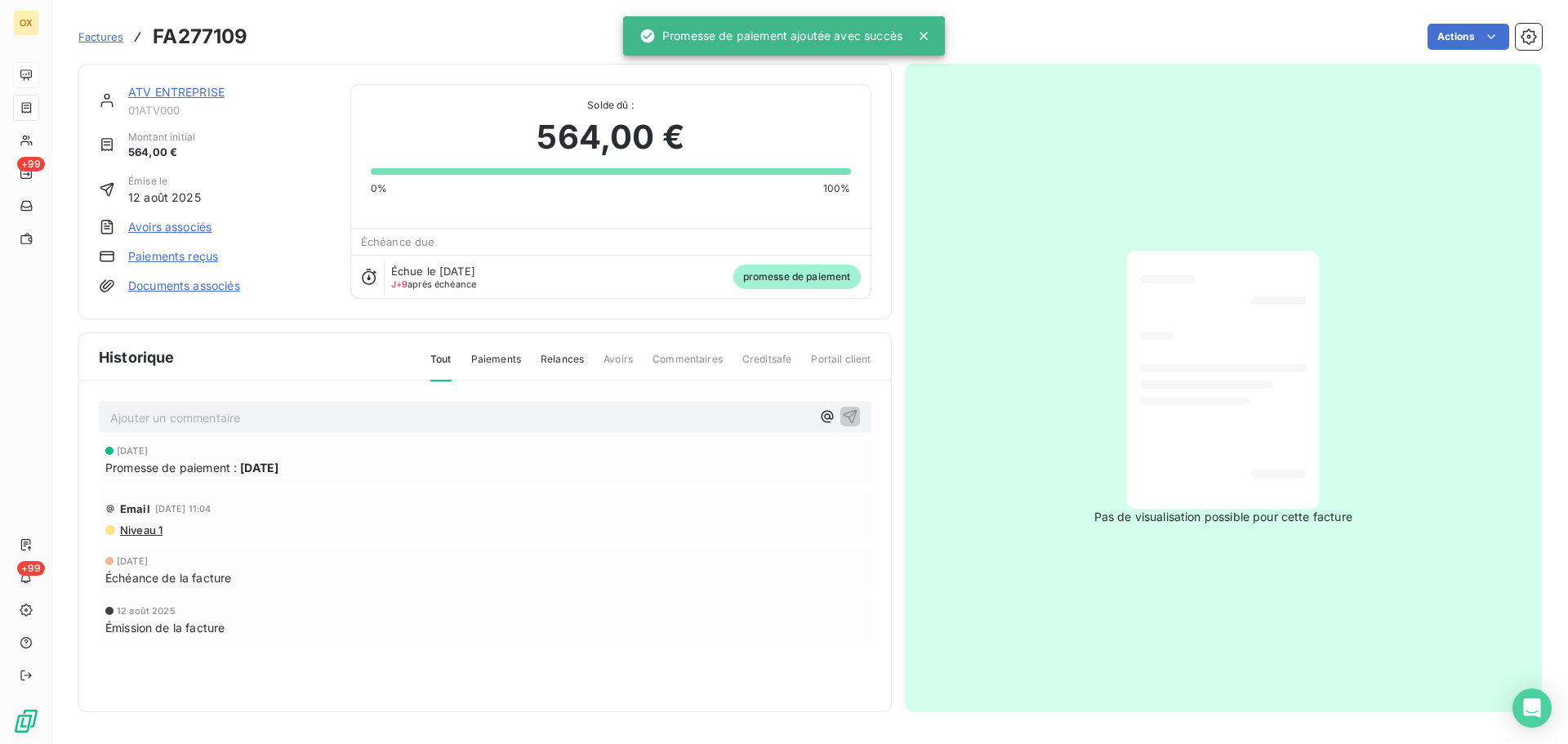
click at [149, 86] on link "ATV ENTREPRISE" at bounding box center [176, 92] width 96 height 14
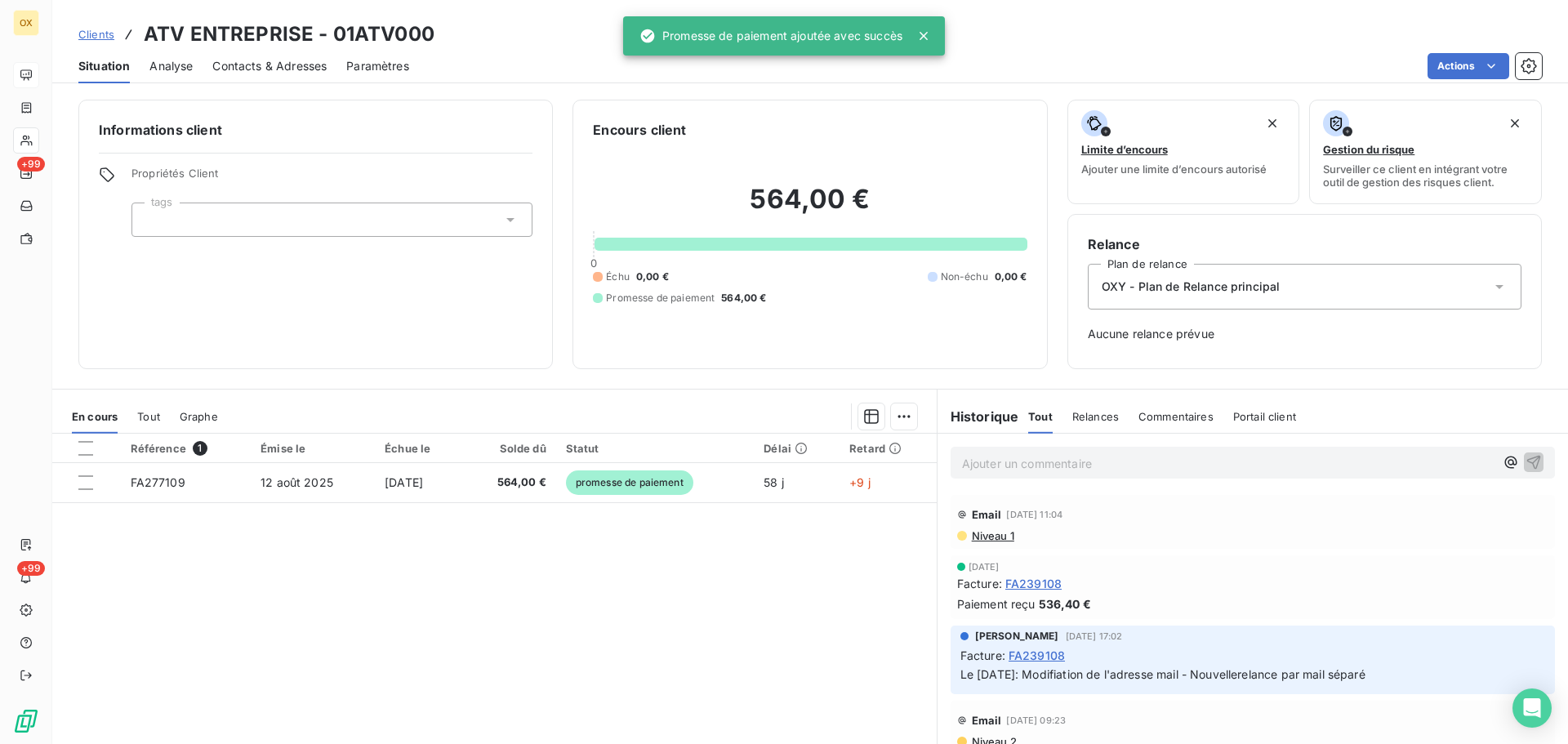
click at [1004, 465] on p "Ajouter un commentaire ﻿" at bounding box center [1228, 463] width 533 height 20
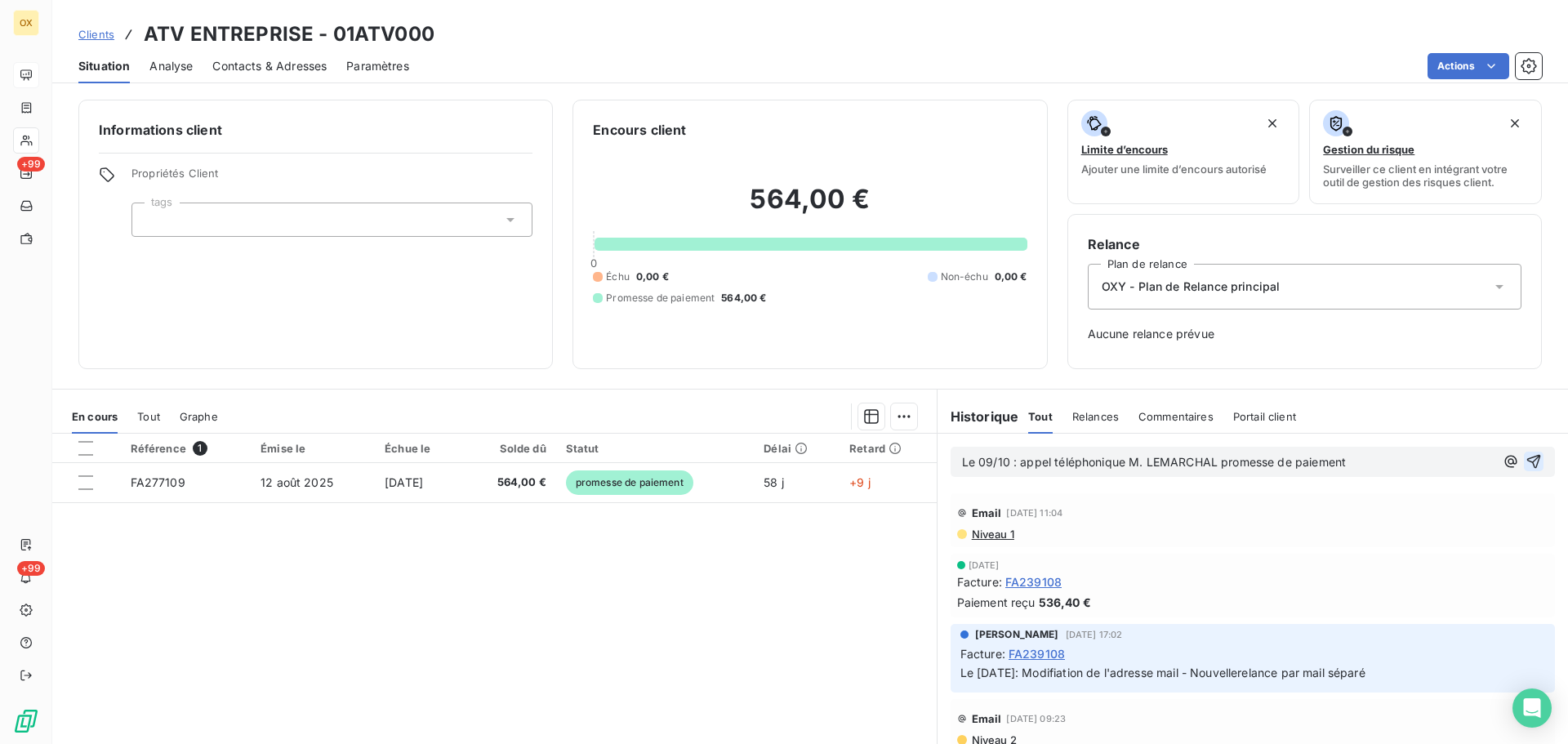
click at [1526, 458] on icon "button" at bounding box center [1533, 461] width 16 height 16
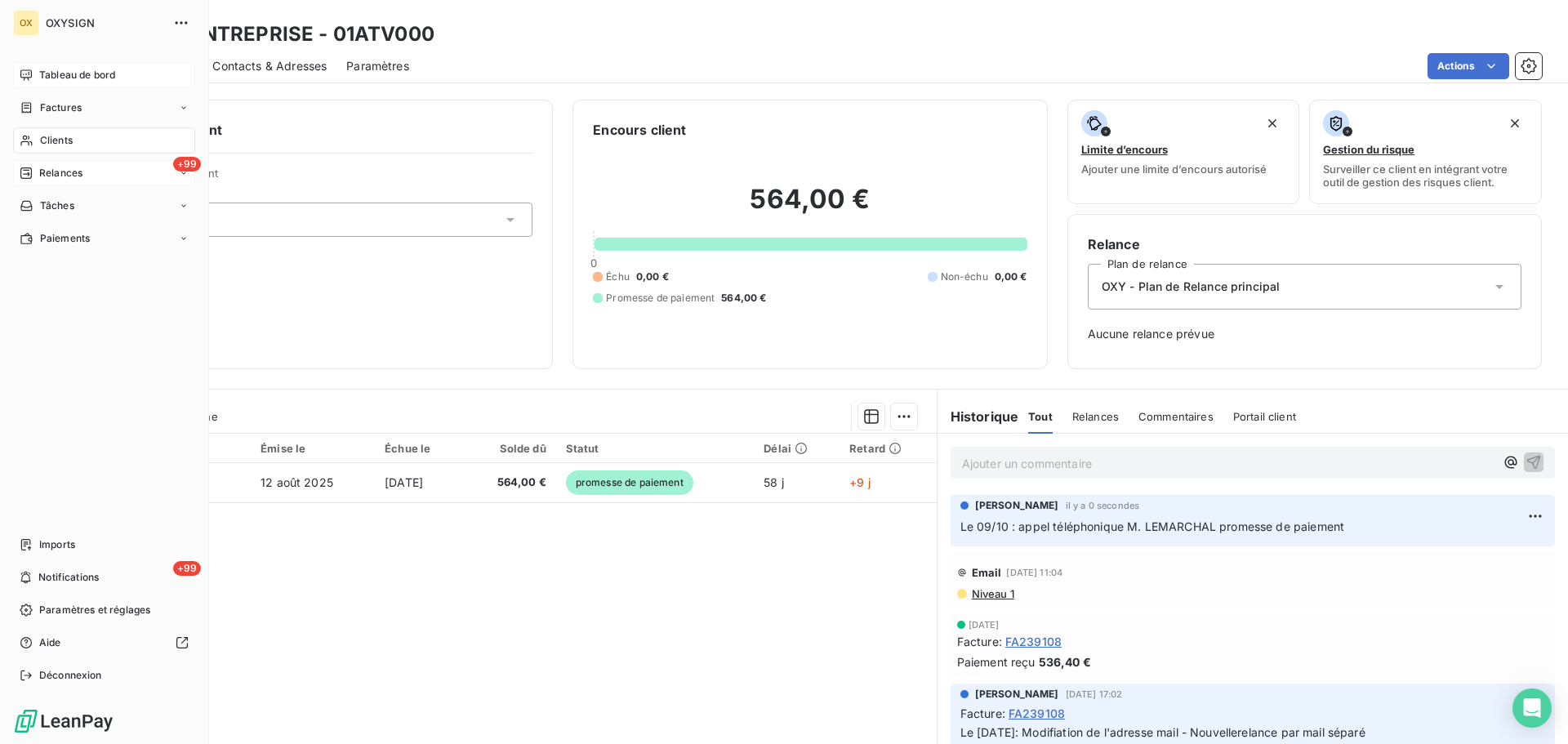
click at [39, 174] on span "Relances" at bounding box center [60, 173] width 43 height 15
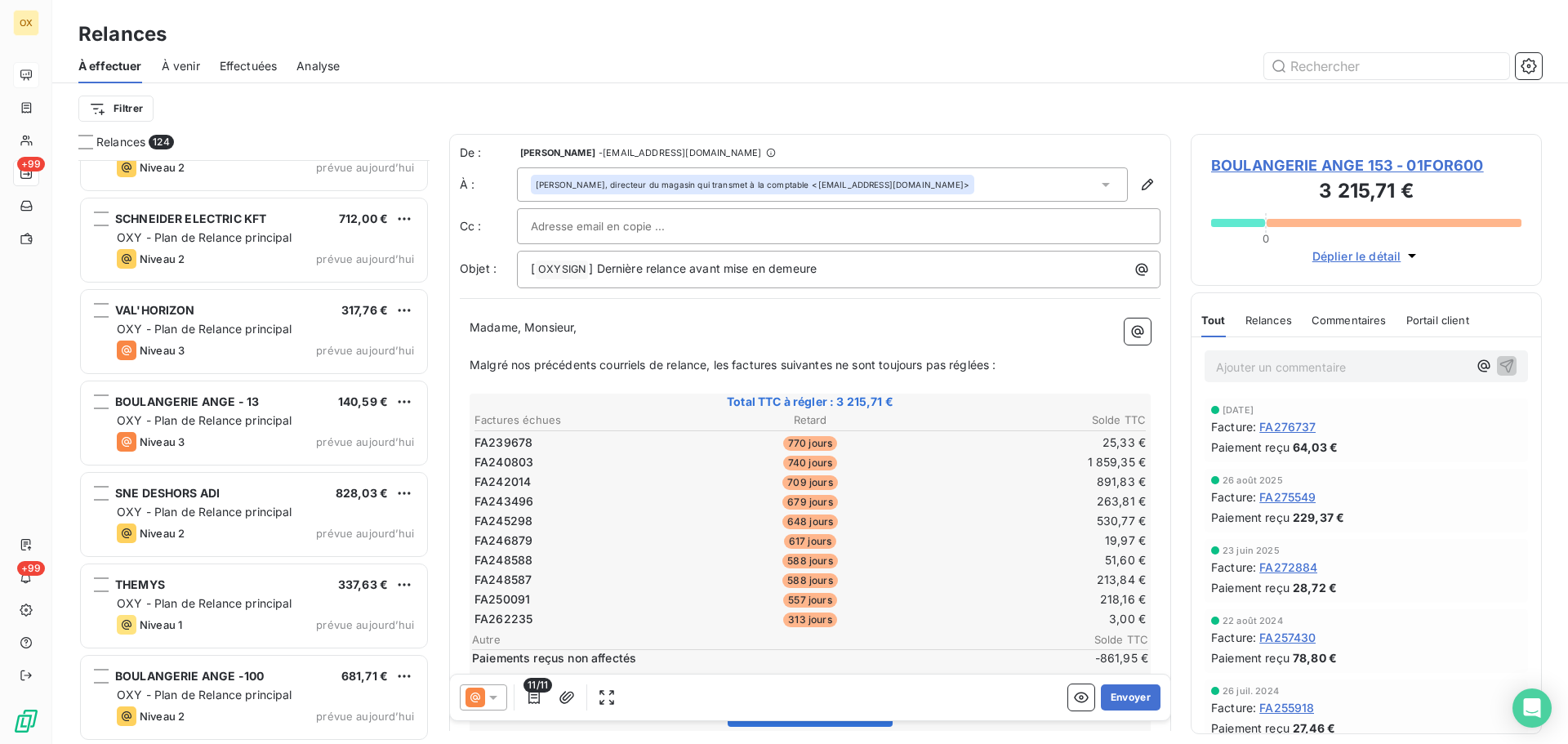
scroll to position [10755, 0]
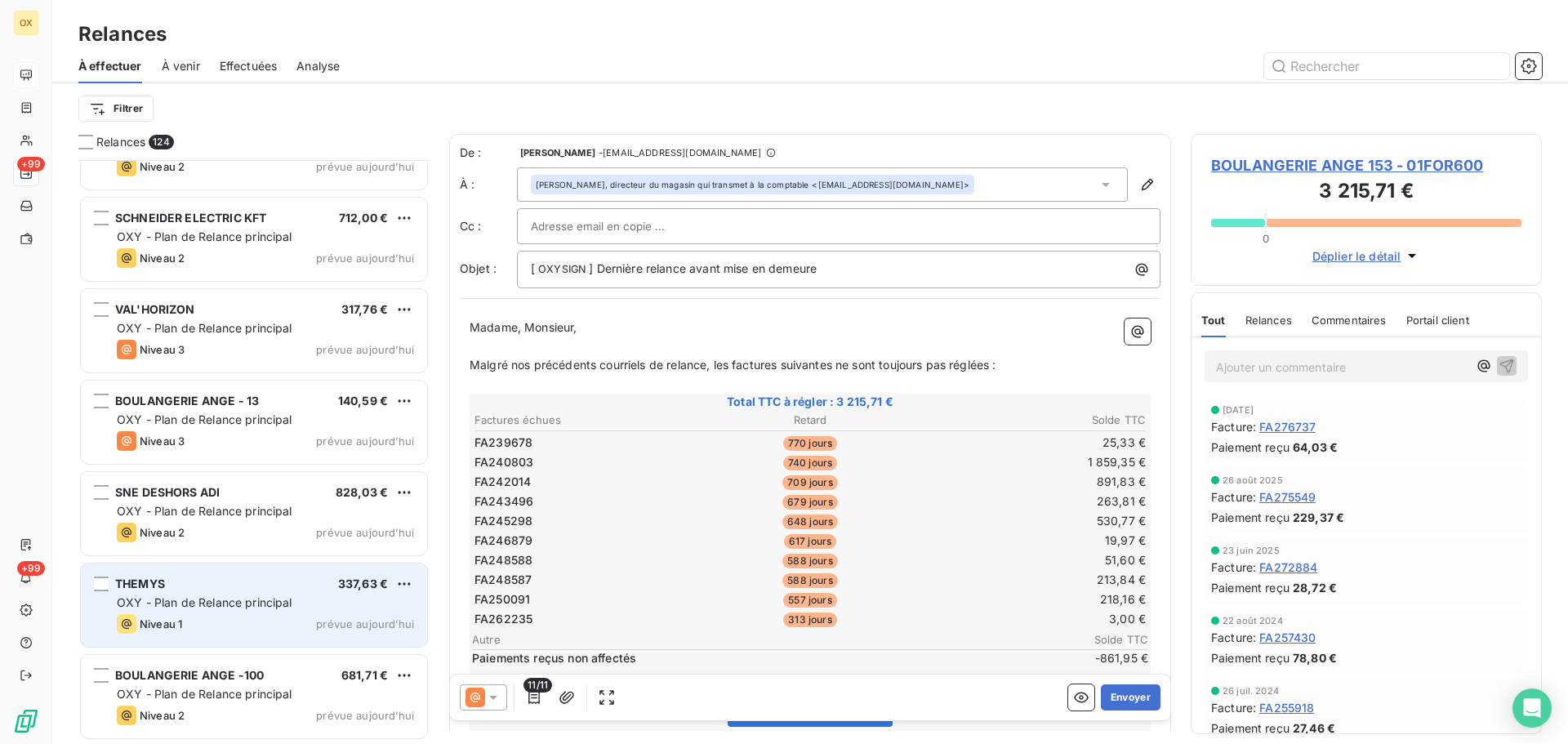
click at [257, 606] on span "OXY - Plan de Relance principal" at bounding box center [204, 602] width 175 height 14
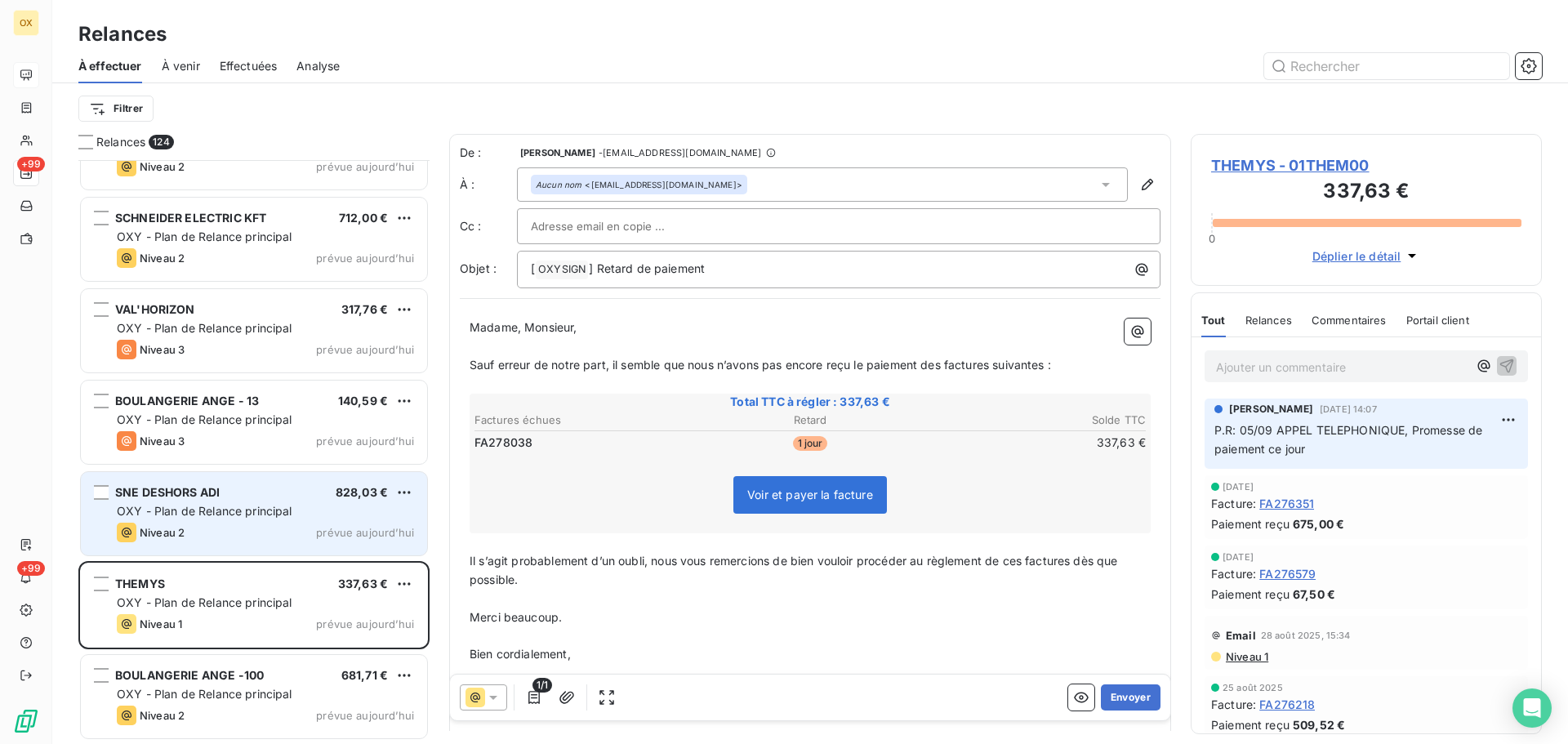
click at [188, 524] on div "Niveau 2 prévue aujourd’hui" at bounding box center [265, 533] width 297 height 19
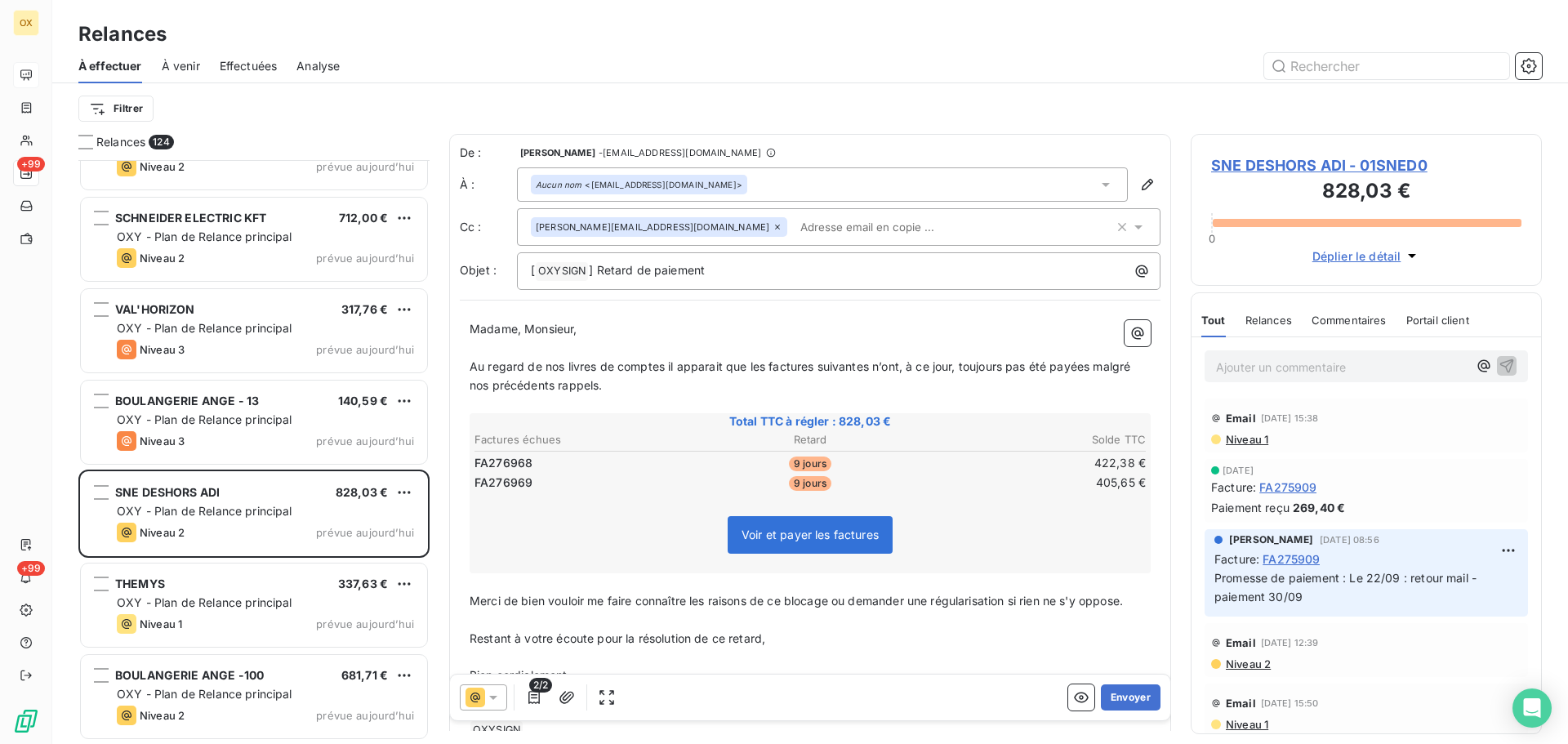
drag, startPoint x: 1241, startPoint y: 166, endPoint x: 1188, endPoint y: 157, distance: 53.8
click at [1241, 166] on span "SNE DESHORS ADI - 01SNED0" at bounding box center [1365, 165] width 311 height 22
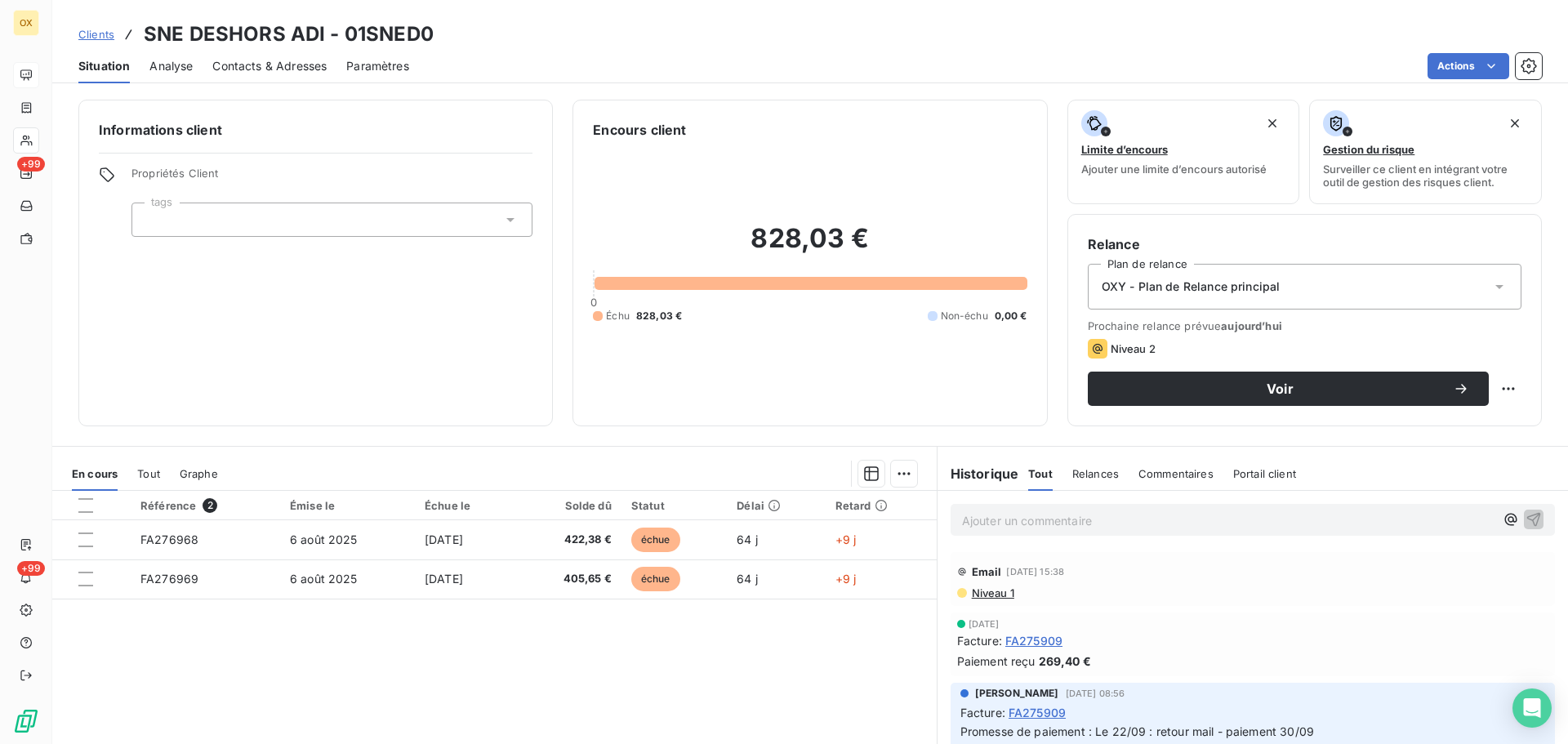
click at [266, 66] on span "Contacts & Adresses" at bounding box center [269, 66] width 114 height 16
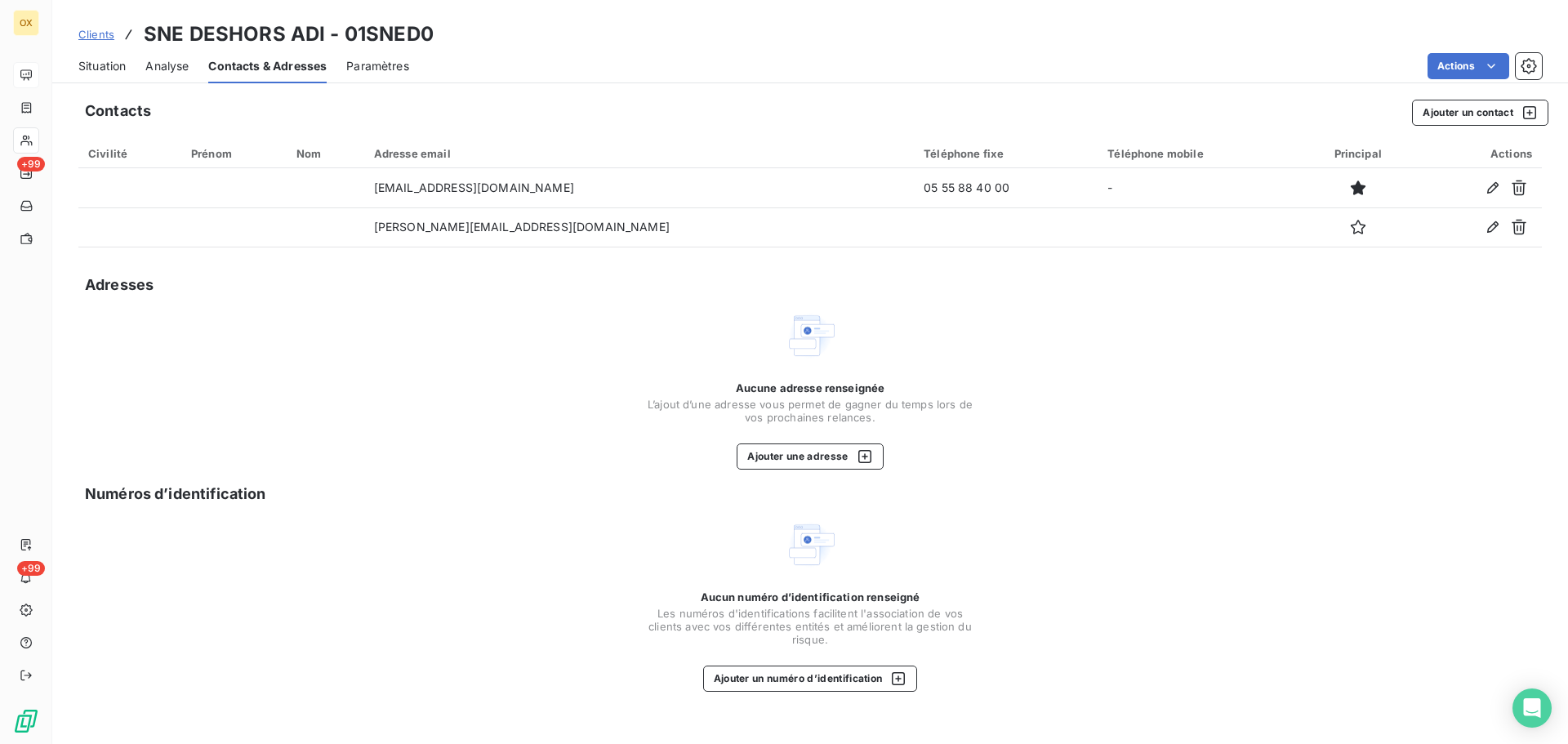
drag, startPoint x: 122, startPoint y: 68, endPoint x: 133, endPoint y: 76, distance: 13.6
click at [122, 67] on span "Situation" at bounding box center [103, 66] width 48 height 16
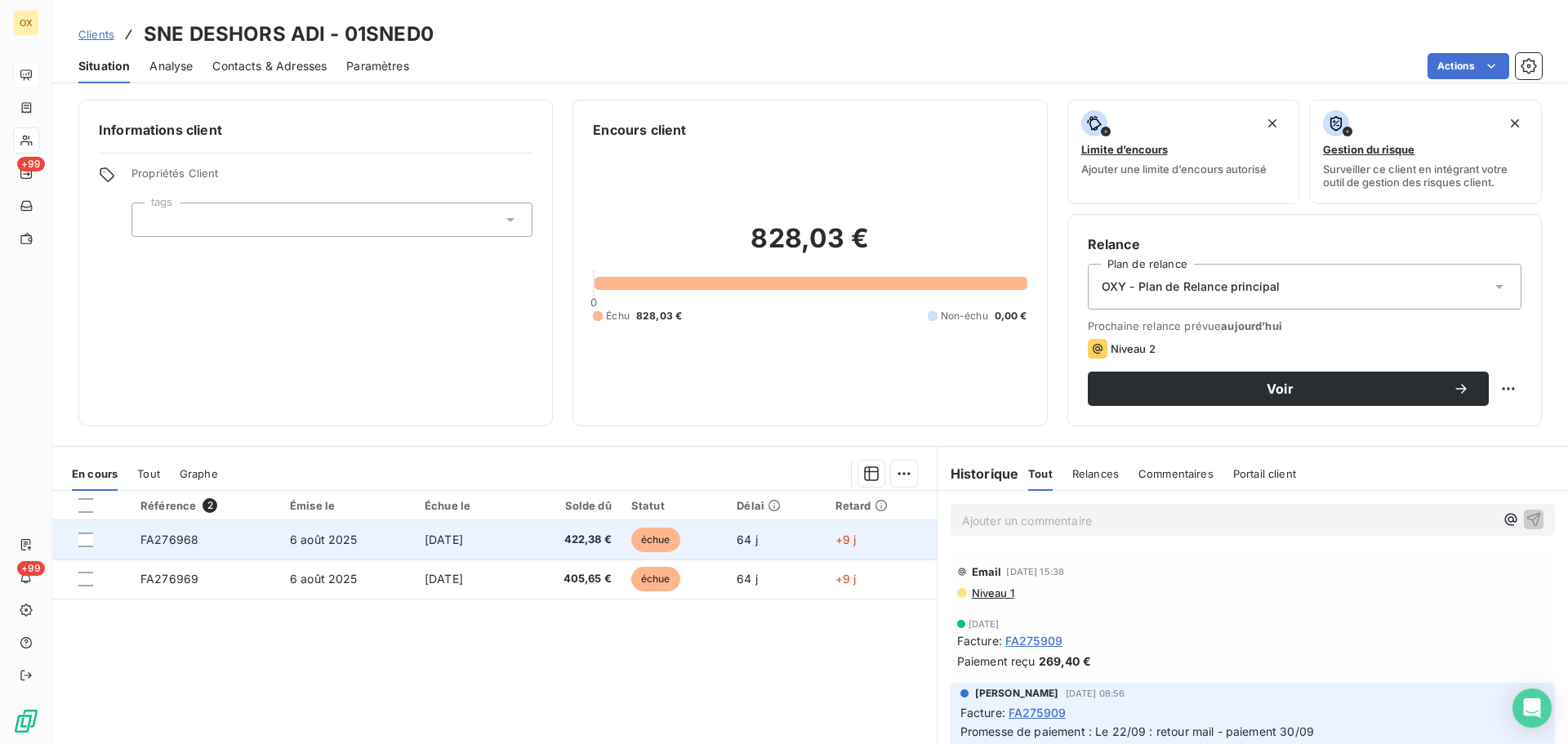
click at [646, 534] on span "échue" at bounding box center [655, 540] width 49 height 25
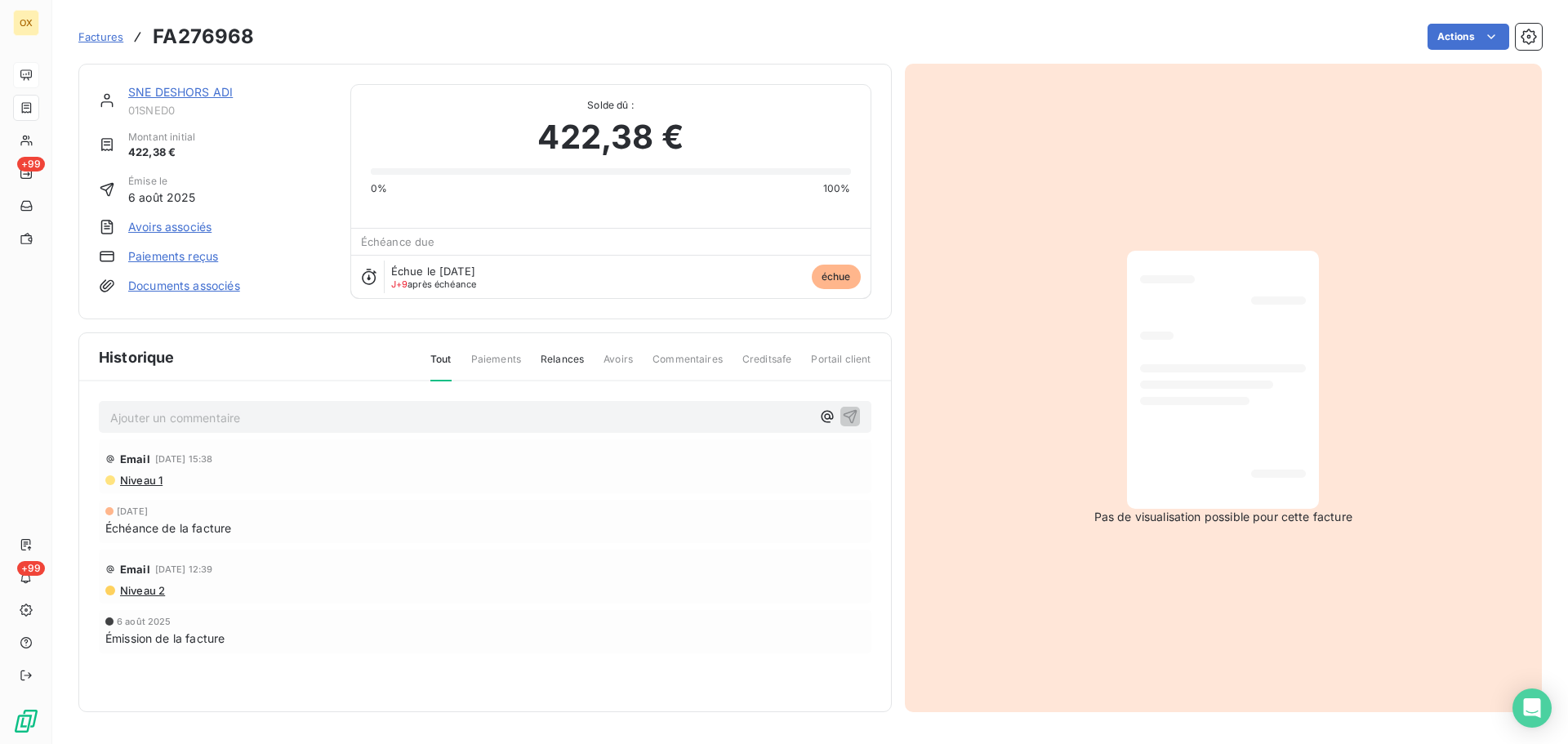
click at [177, 93] on link "SNE DESHORS ADI" at bounding box center [181, 92] width 104 height 14
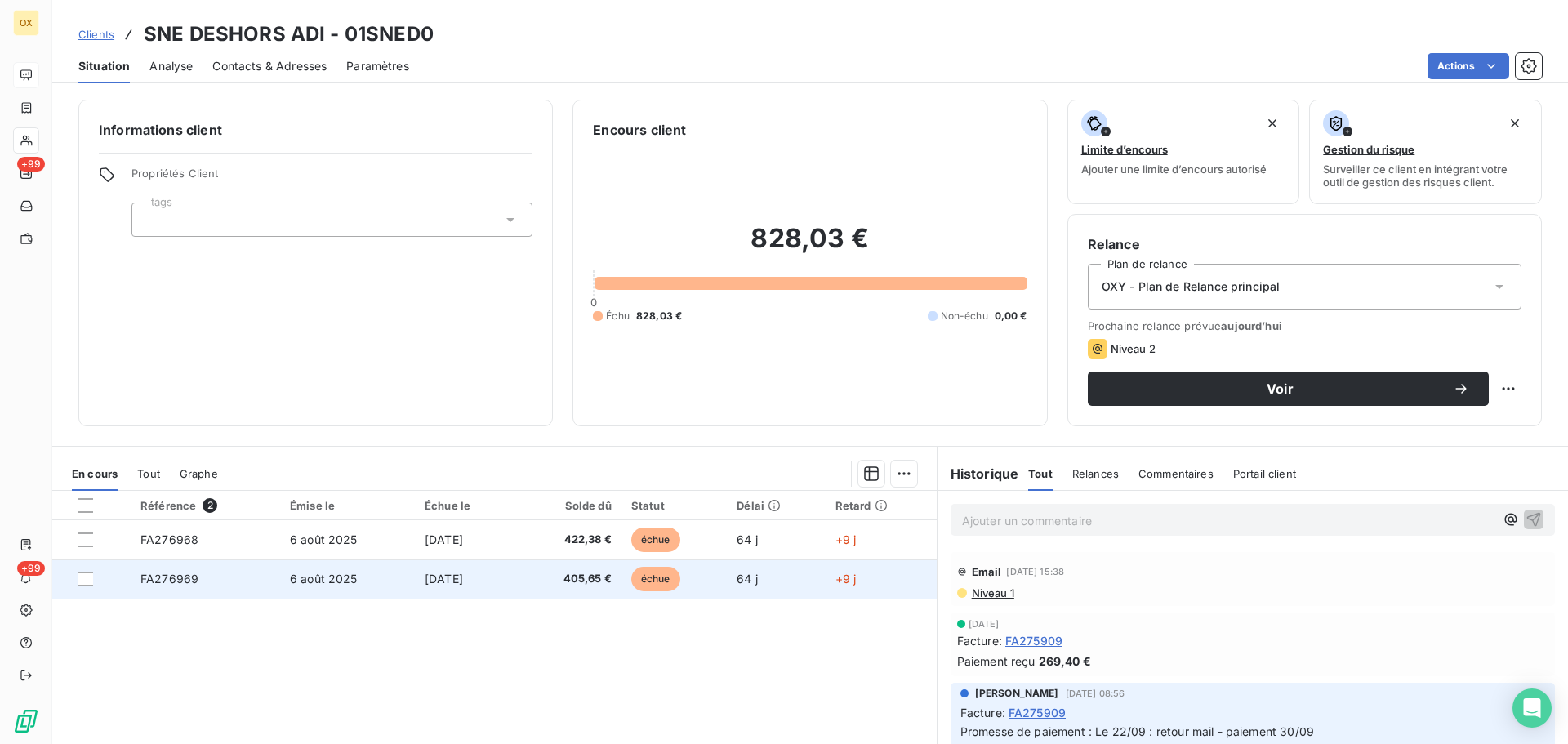
click at [336, 578] on span "6 août 2025" at bounding box center [324, 579] width 68 height 14
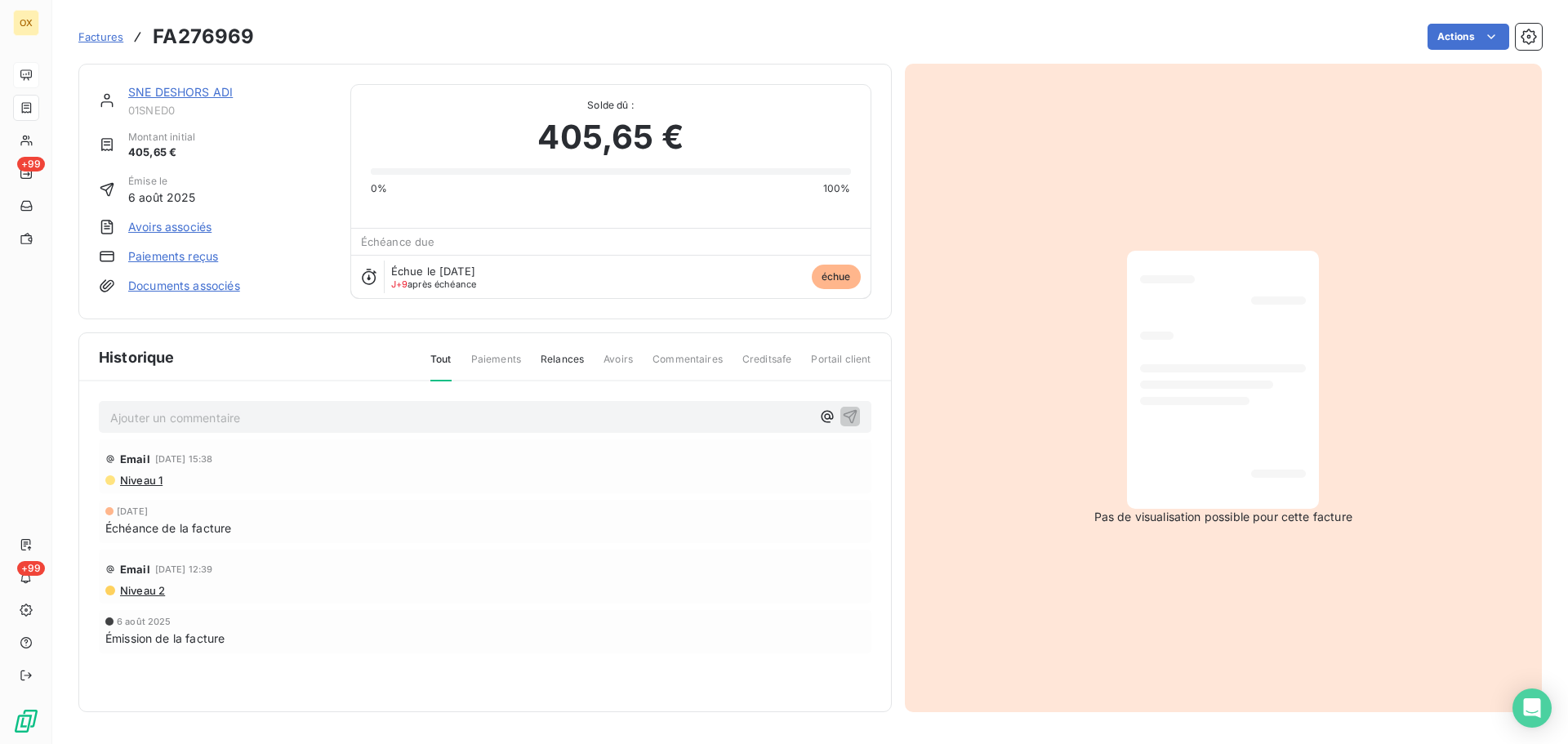
click at [196, 90] on link "SNE DESHORS ADI" at bounding box center [181, 92] width 104 height 14
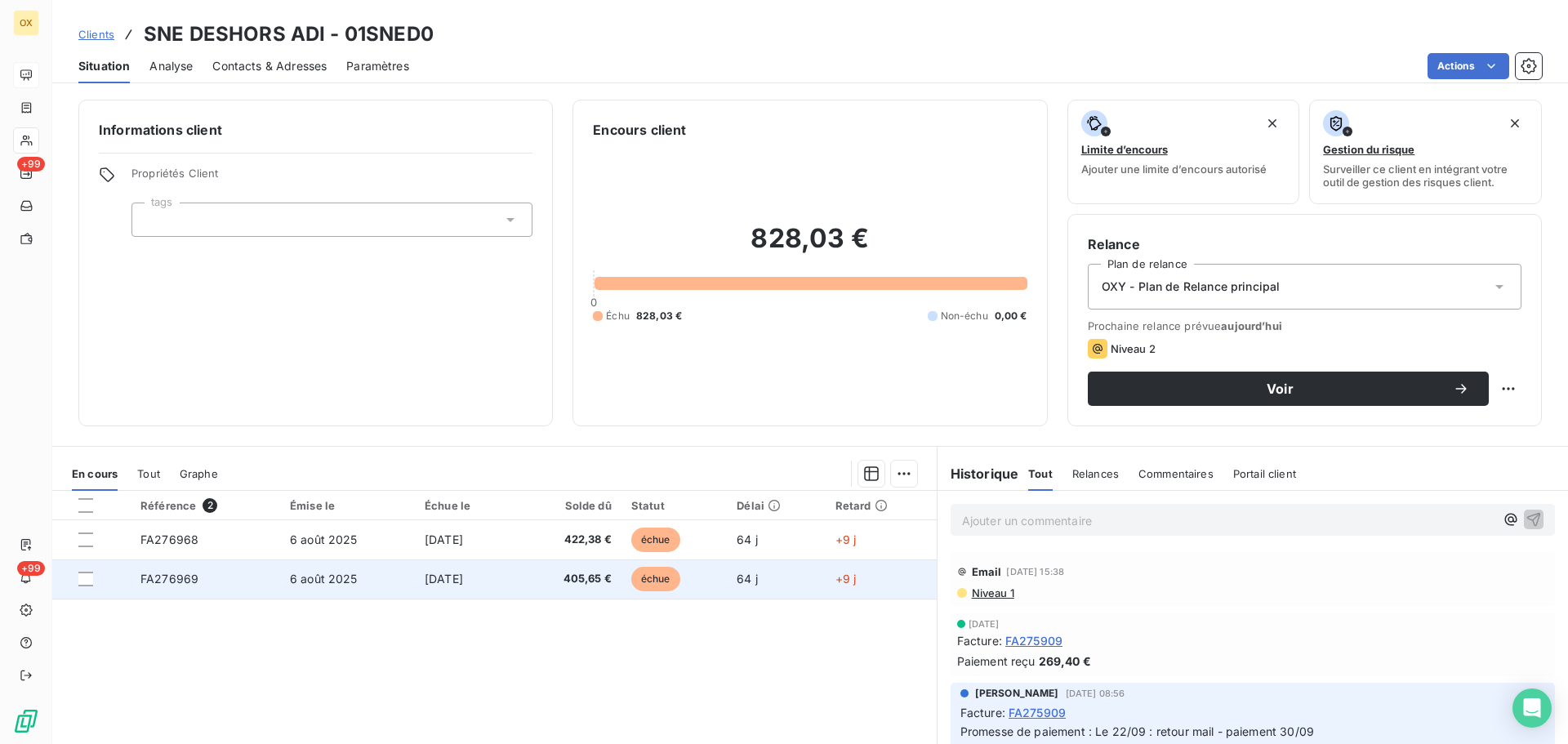
click at [496, 569] on td "[DATE]" at bounding box center [465, 579] width 101 height 39
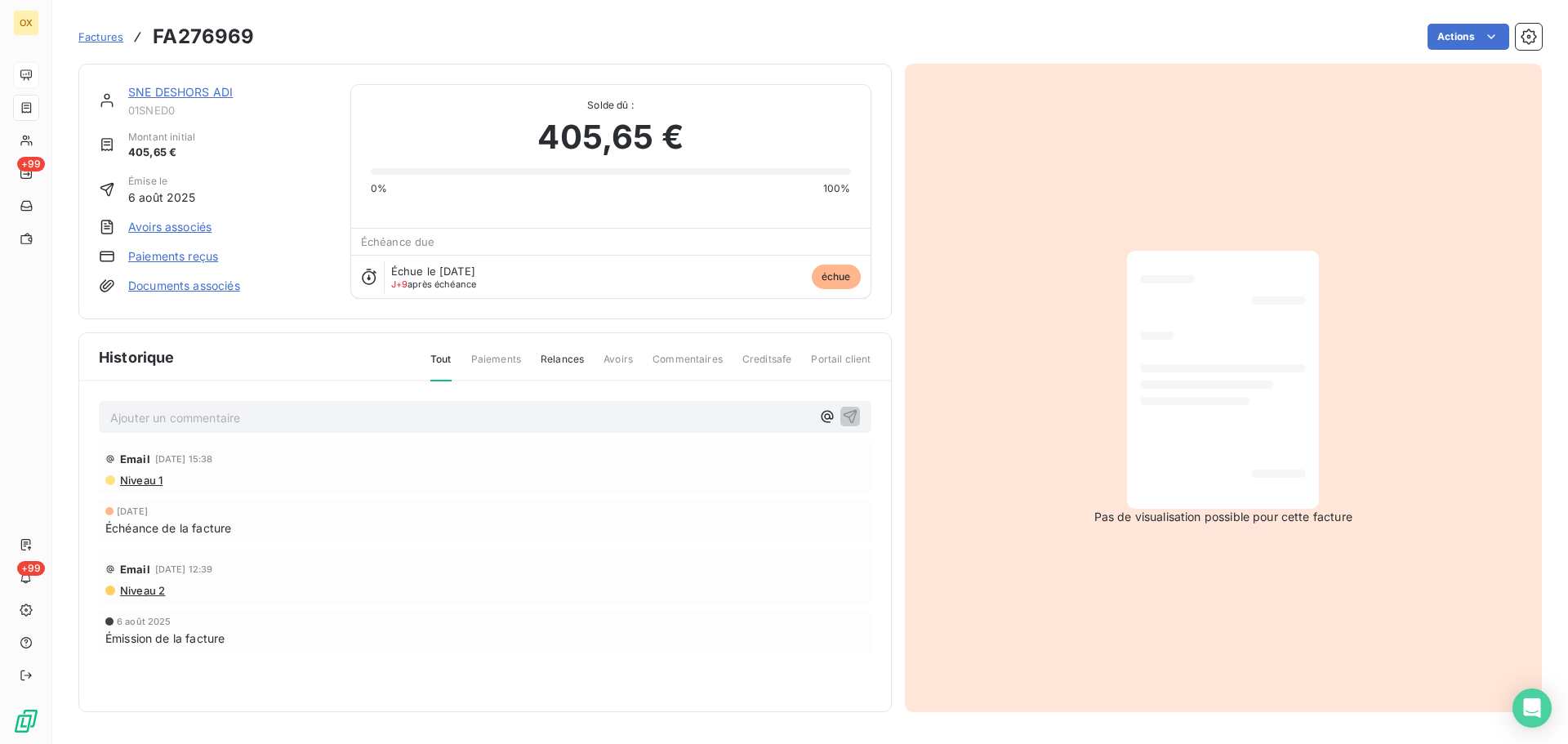
click at [196, 90] on link "SNE DESHORS ADI" at bounding box center [181, 92] width 104 height 14
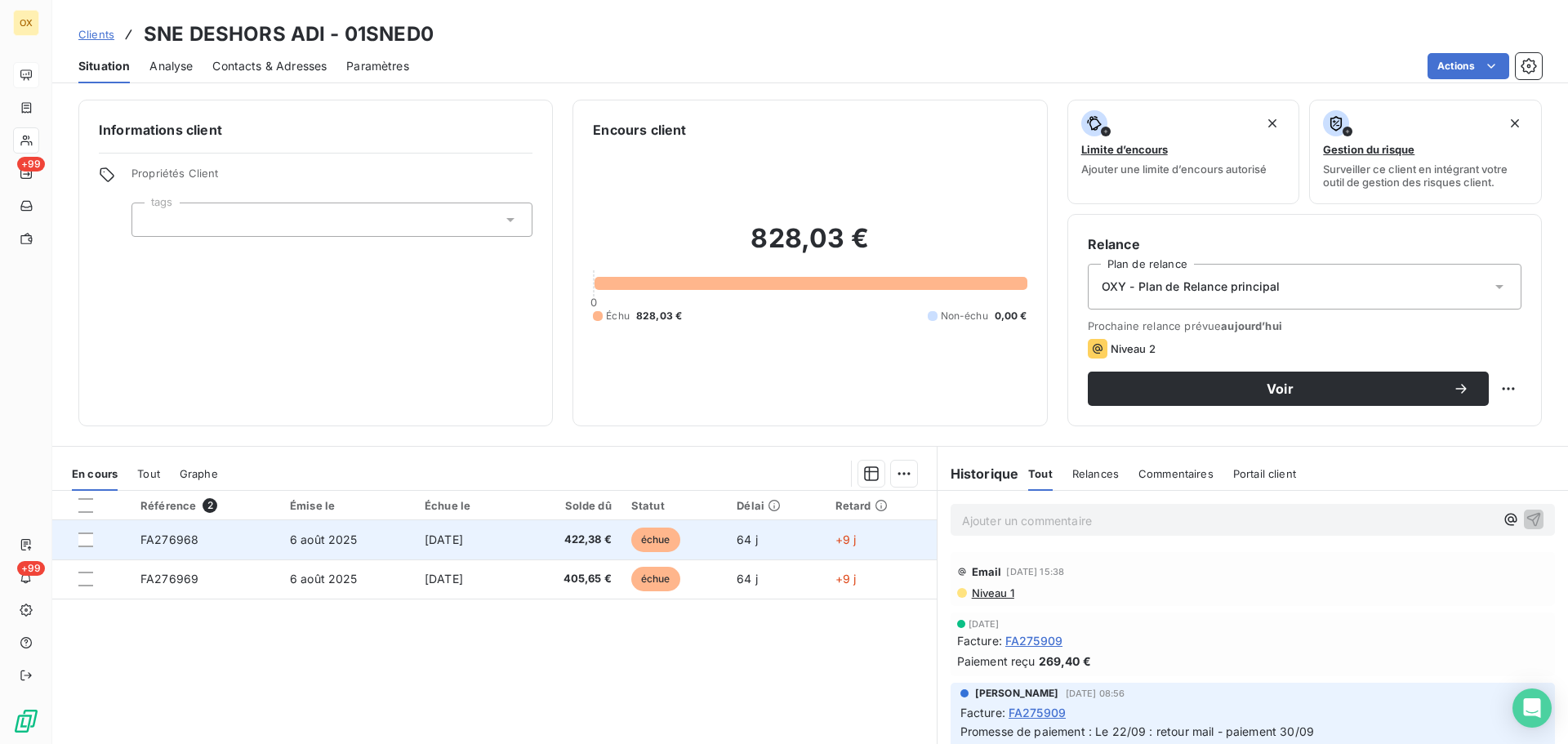
click at [593, 549] on td "422,38 €" at bounding box center [568, 540] width 105 height 39
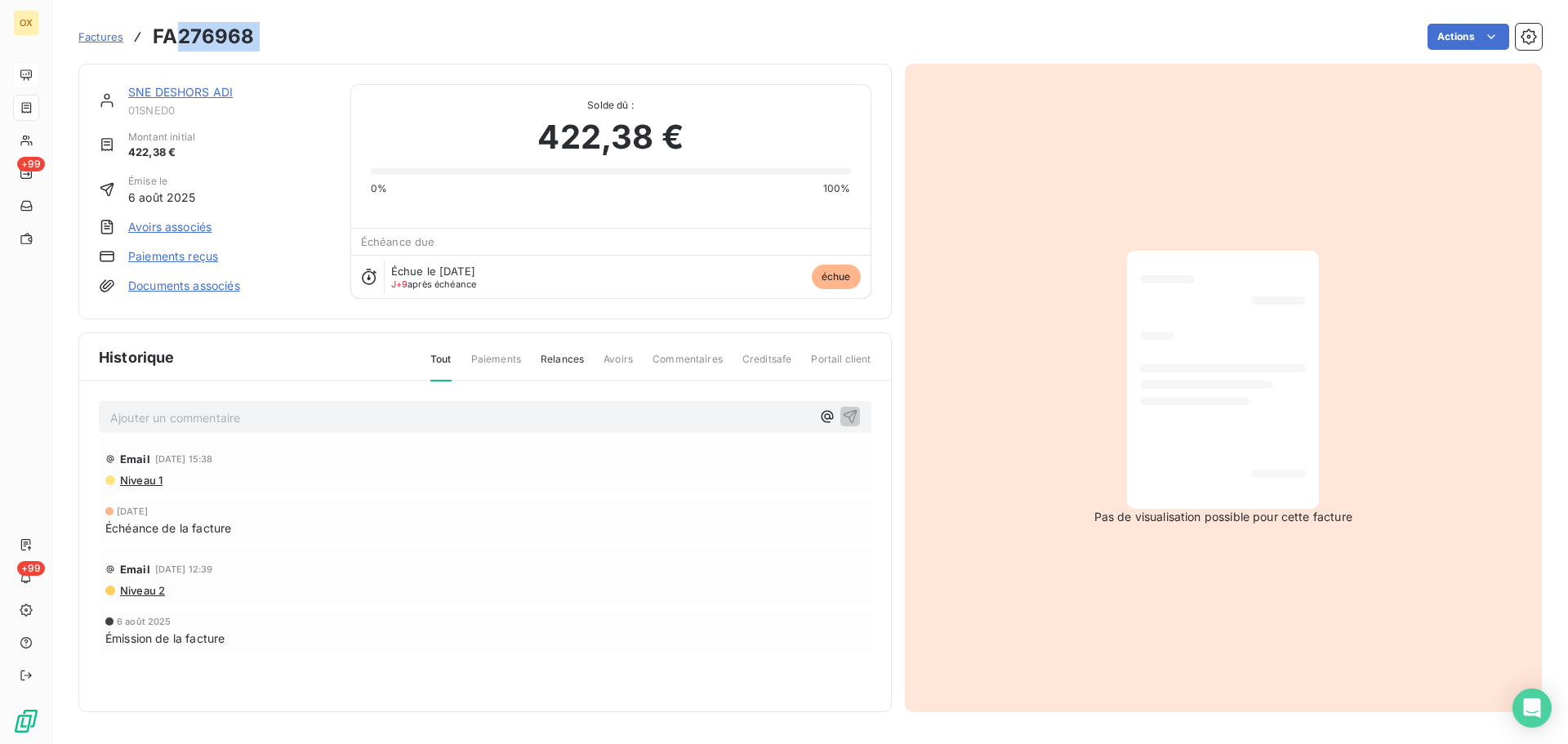
drag, startPoint x: 272, startPoint y: 32, endPoint x: 181, endPoint y: 27, distance: 91.1
click at [181, 27] on div "Factures FA276968 Actions" at bounding box center [811, 36] width 1464 height 35
copy section "276968 Actions"
click at [197, 93] on link "SNE DESHORS ADI" at bounding box center [181, 92] width 104 height 14
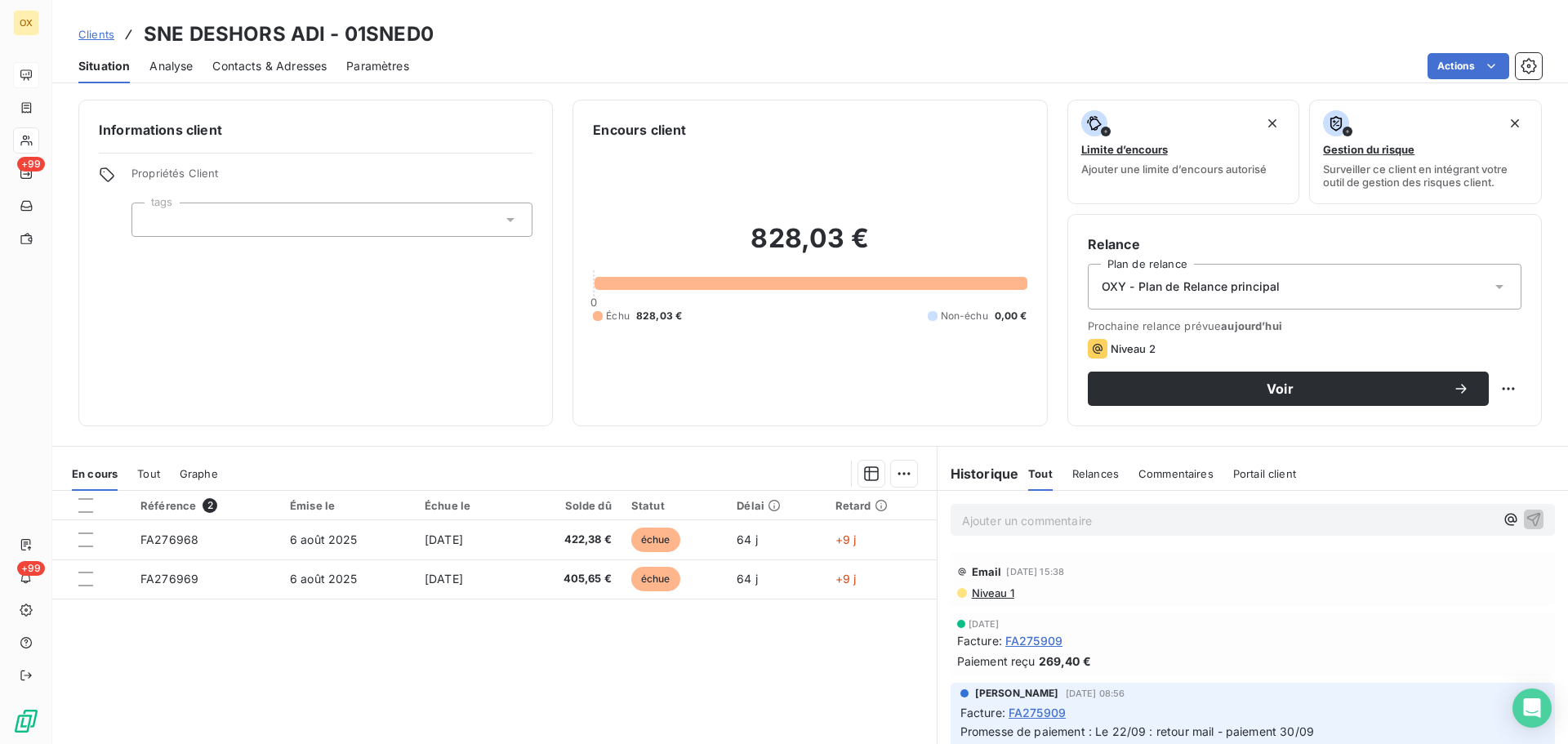
click at [267, 75] on div "Contacts & Adresses" at bounding box center [269, 65] width 114 height 35
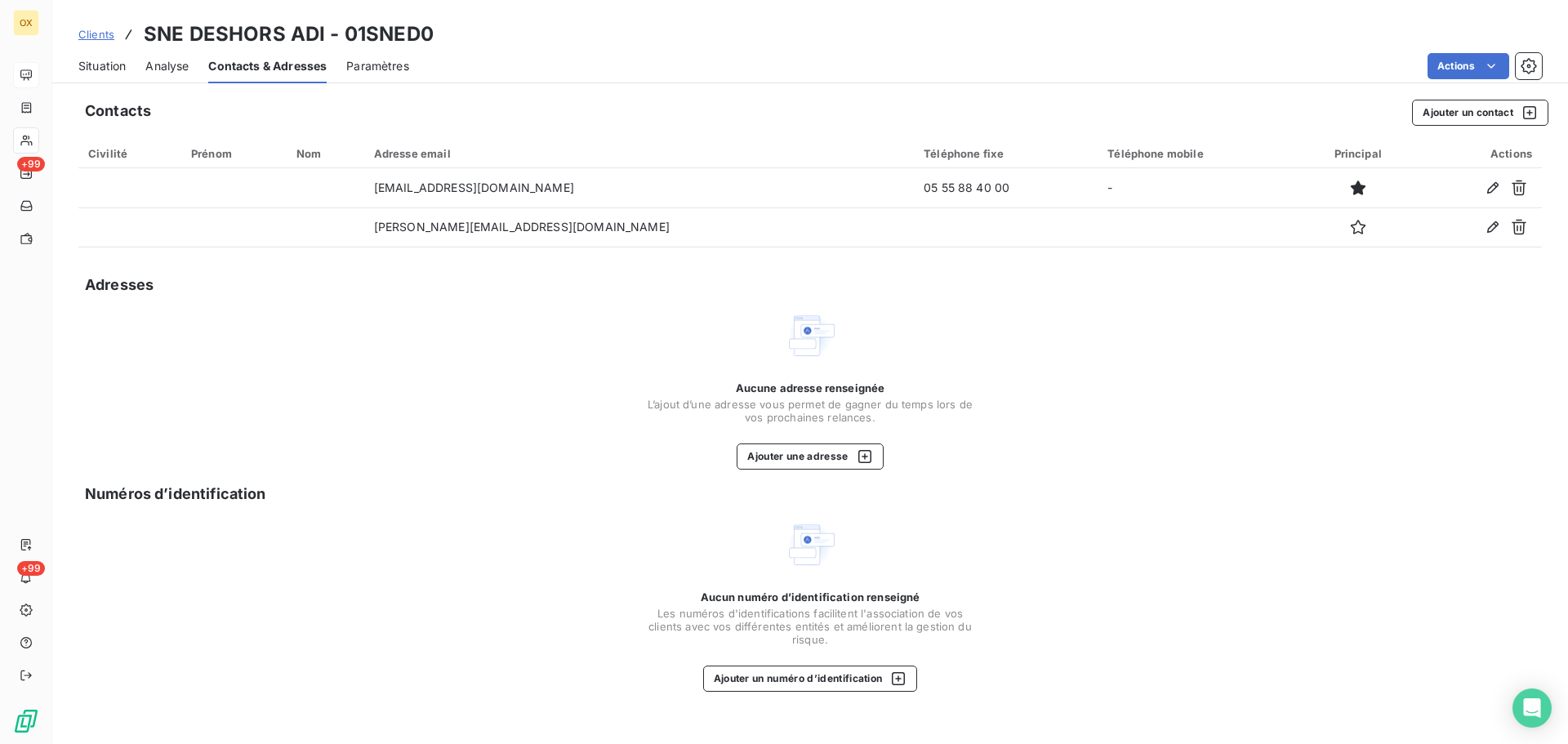
click at [118, 69] on span "Situation" at bounding box center [103, 66] width 48 height 16
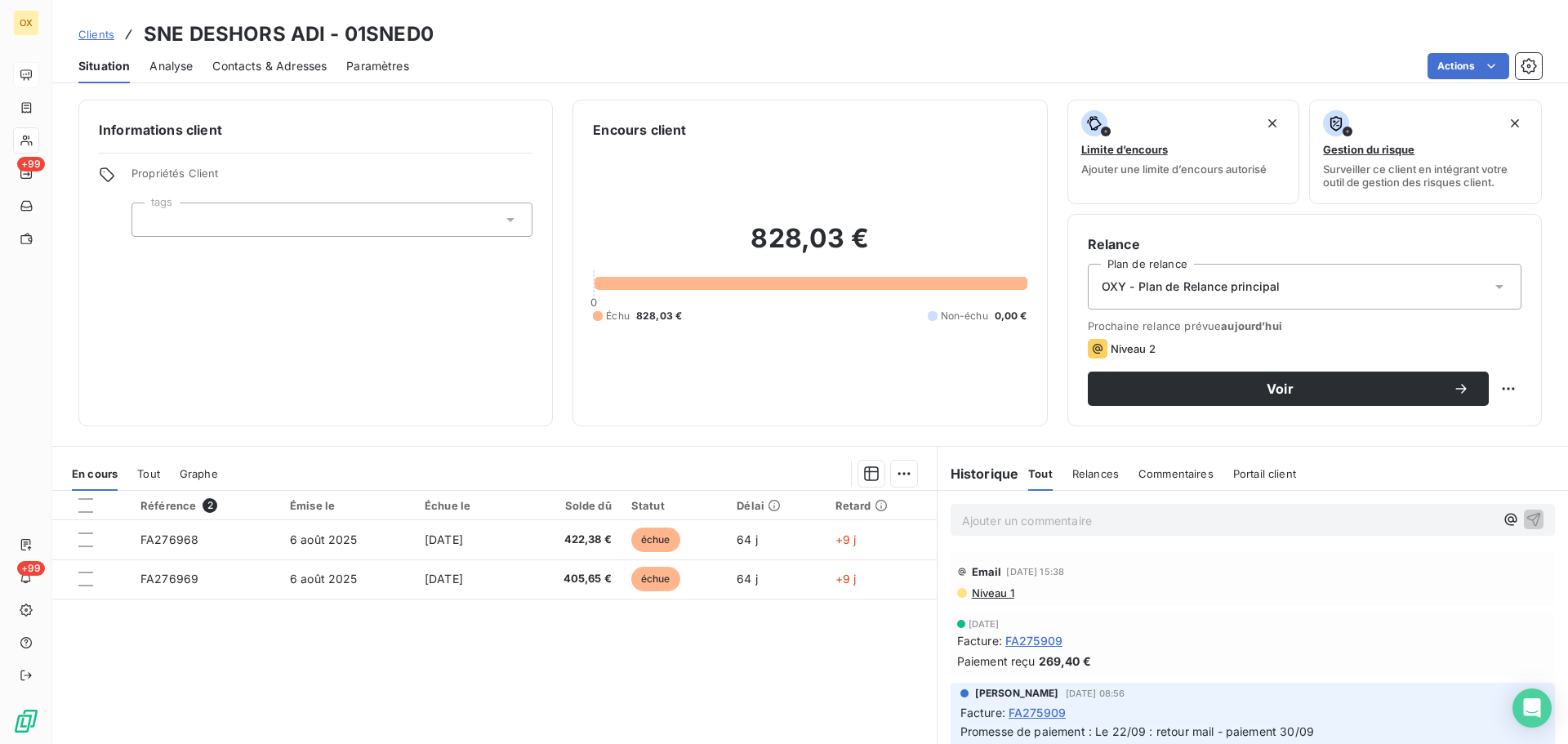
click at [238, 75] on div "Contacts & Adresses" at bounding box center [269, 65] width 114 height 35
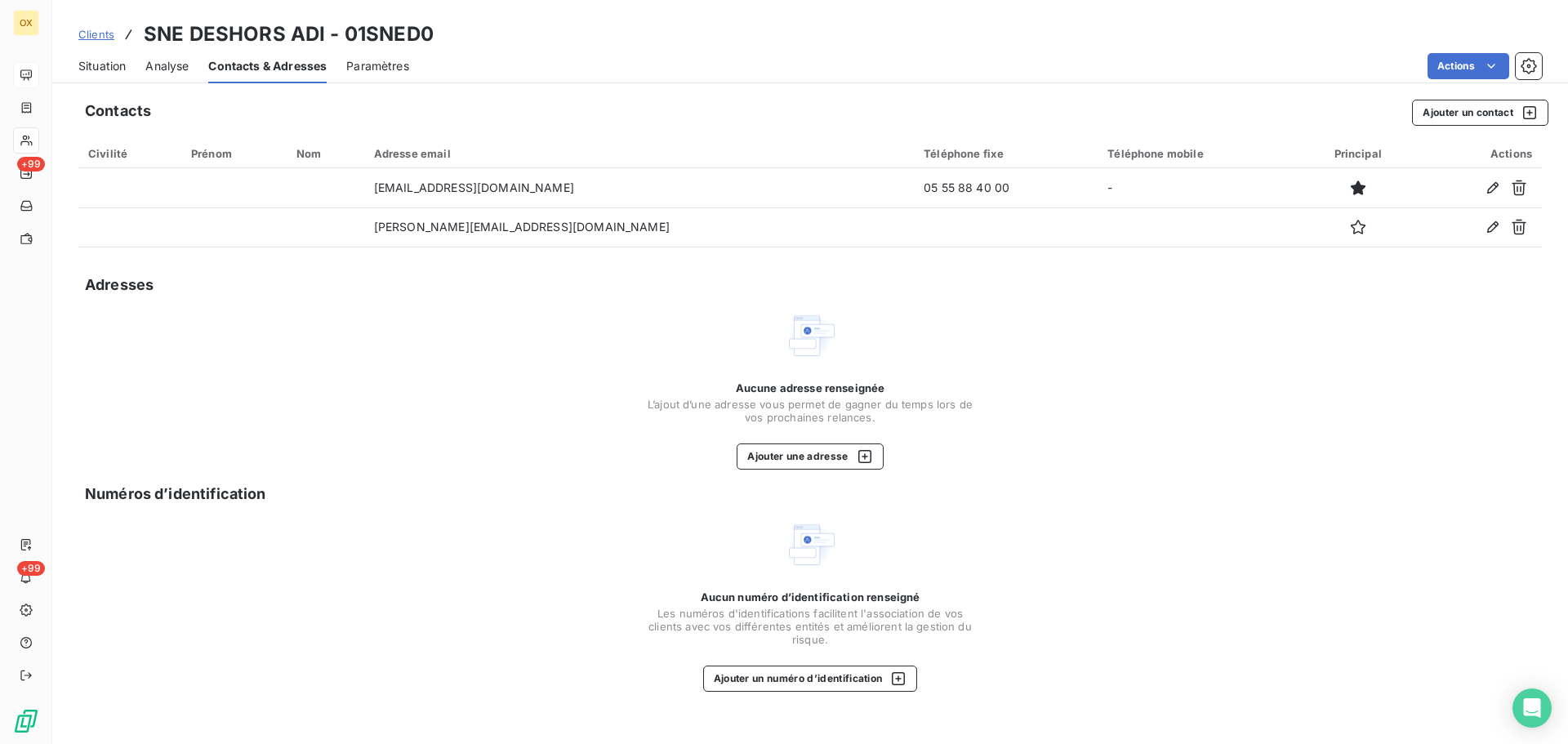
click at [114, 69] on span "Situation" at bounding box center [103, 66] width 48 height 16
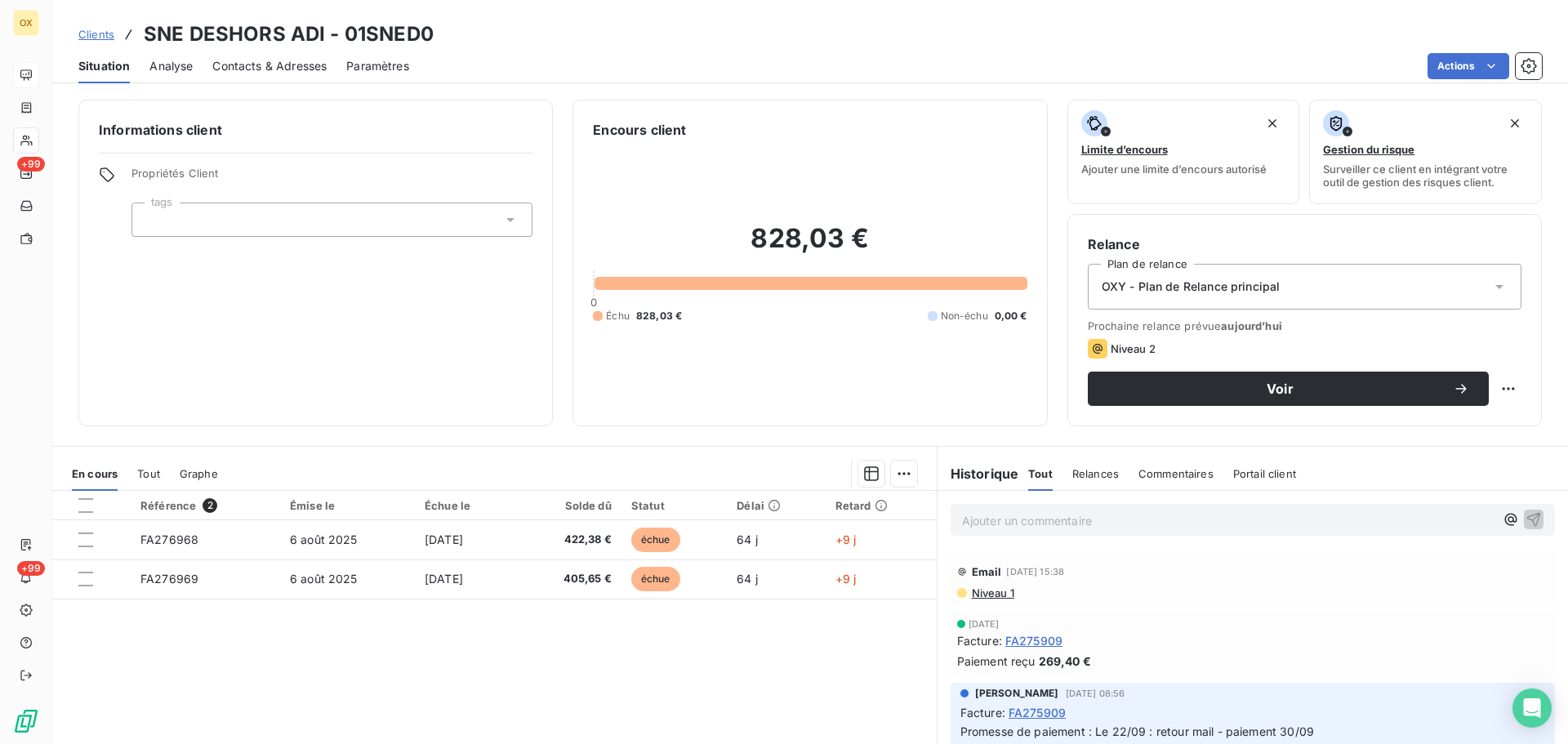
click at [254, 68] on span "Contacts & Adresses" at bounding box center [269, 66] width 114 height 16
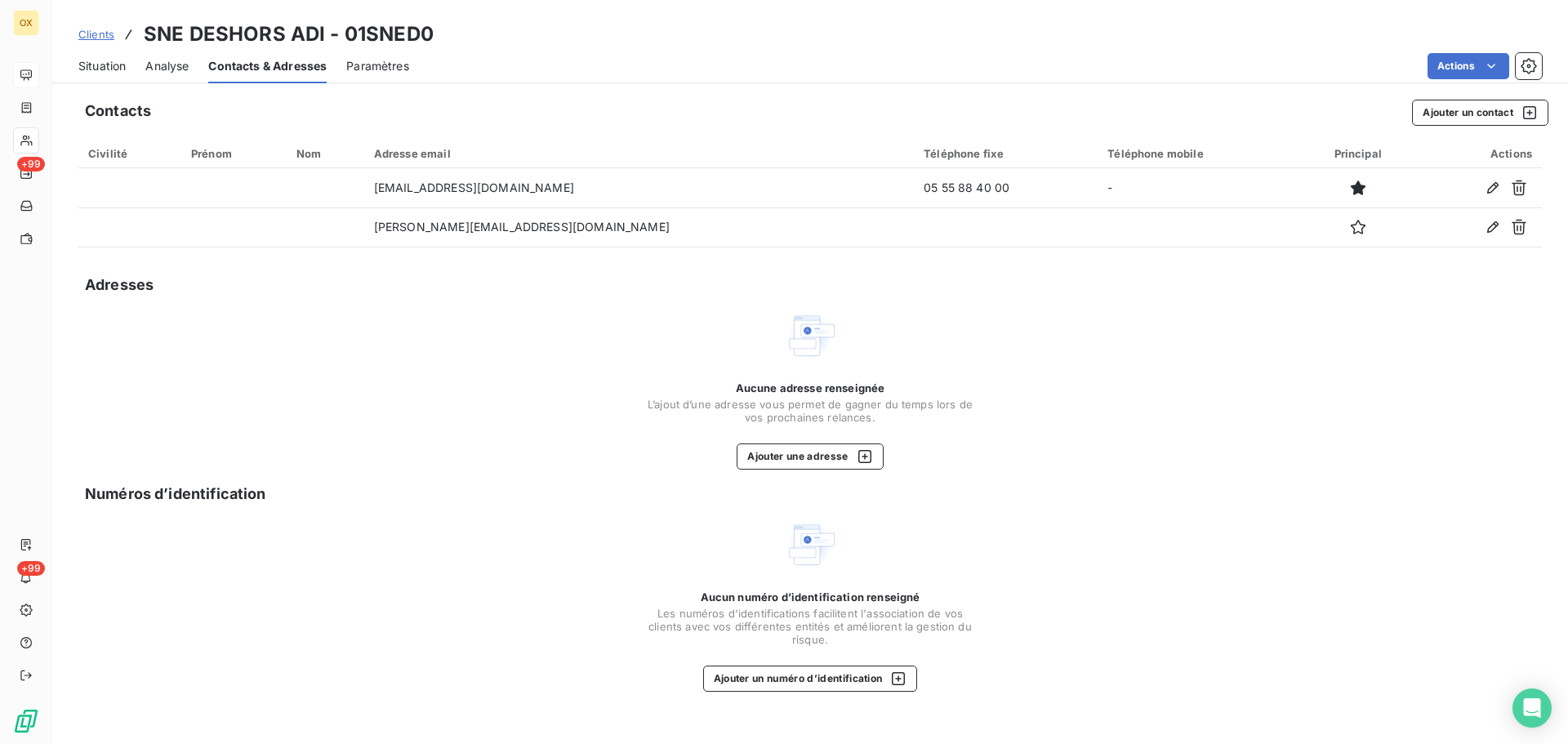
click at [89, 64] on span "Situation" at bounding box center [103, 66] width 48 height 16
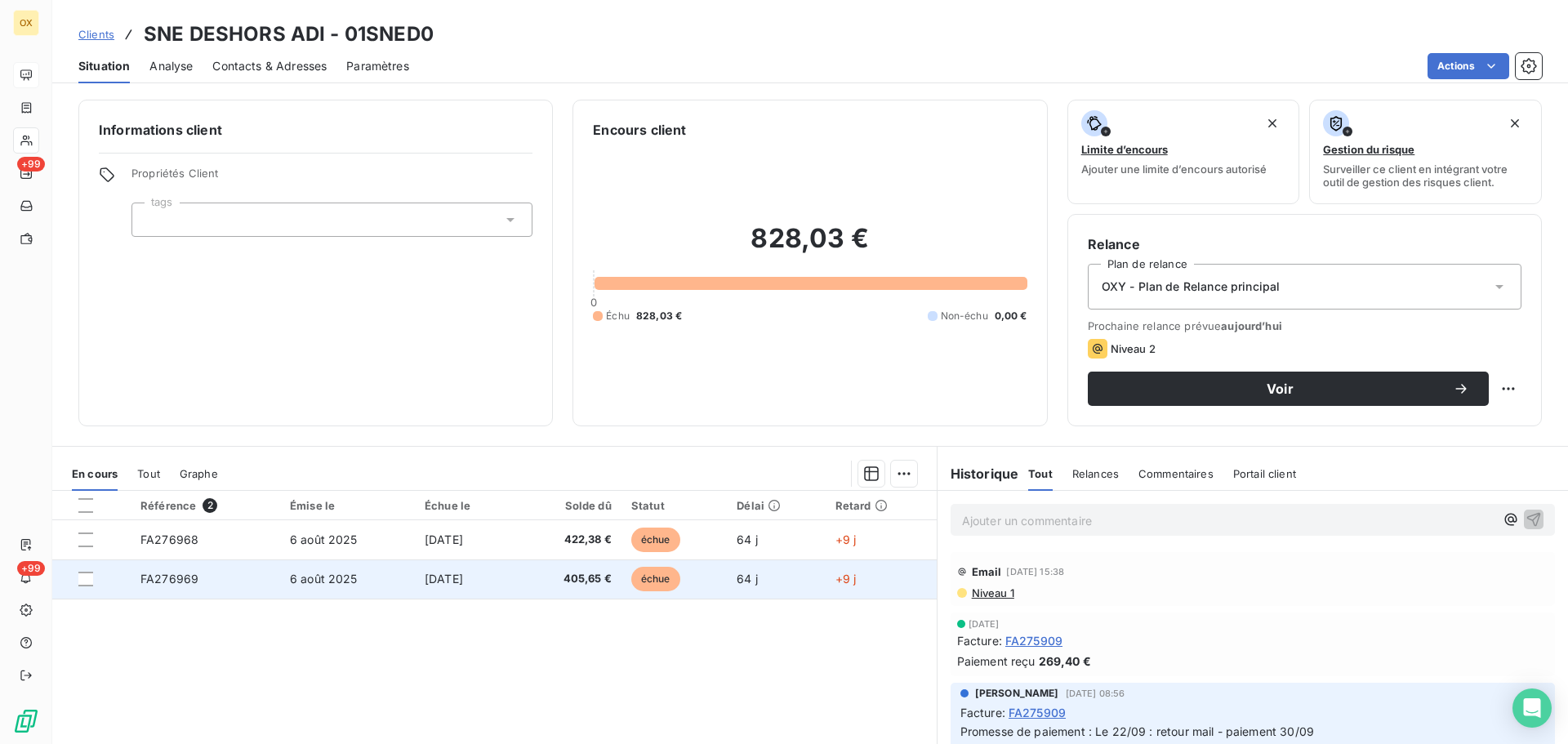
click at [588, 586] on span "405,65 €" at bounding box center [568, 579] width 86 height 16
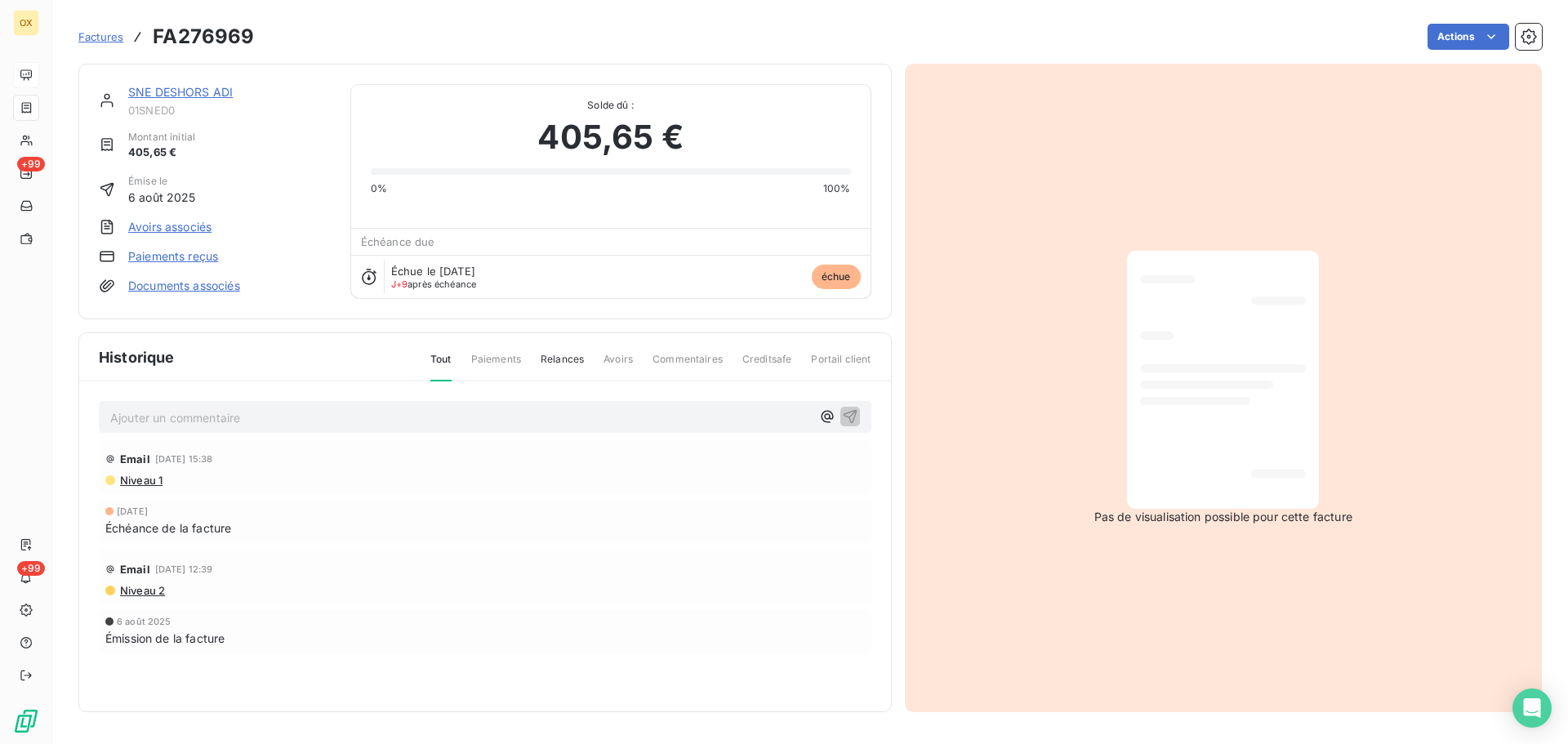
click at [189, 90] on link "SNE DESHORS ADI" at bounding box center [181, 92] width 104 height 14
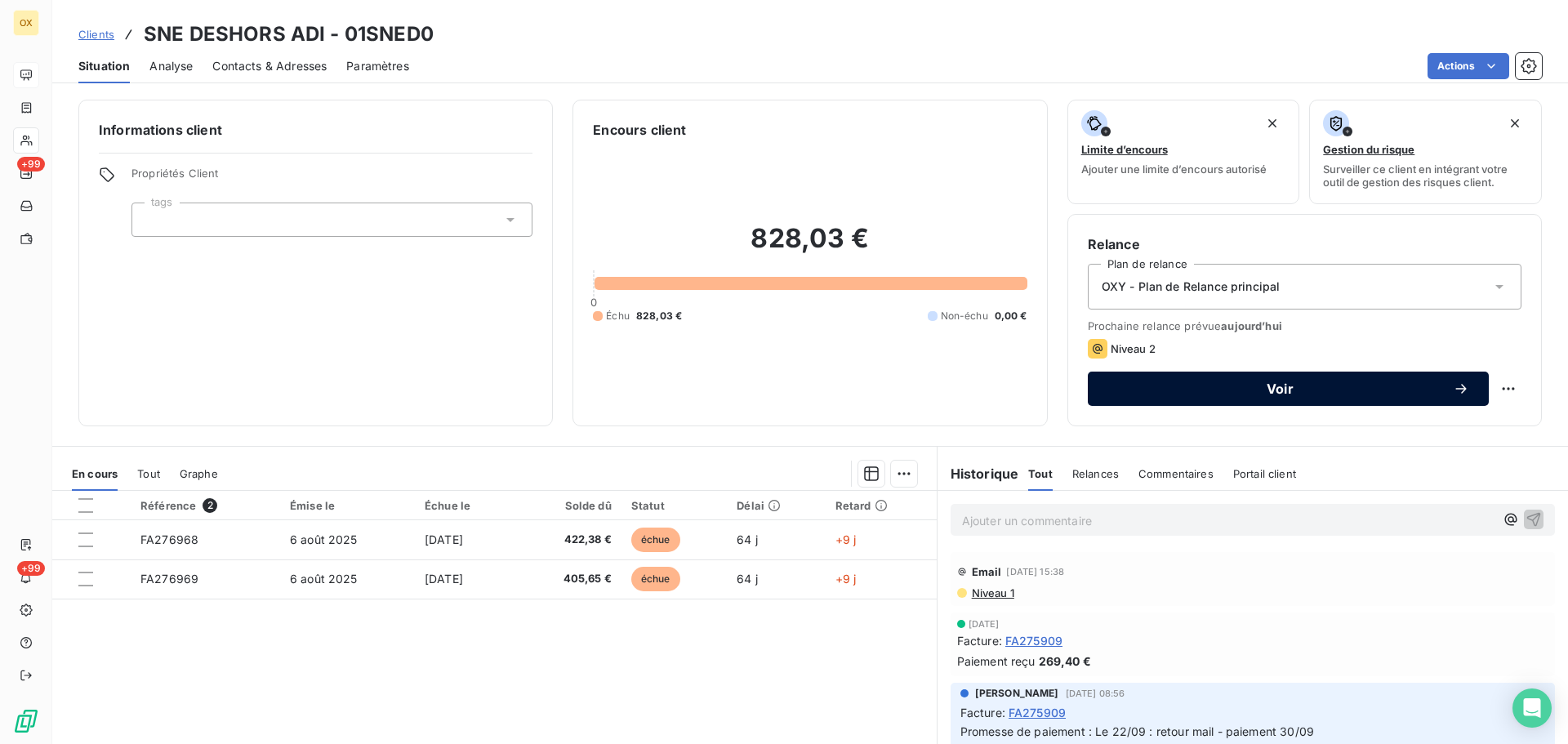
click at [1172, 390] on span "Voir" at bounding box center [1280, 388] width 345 height 13
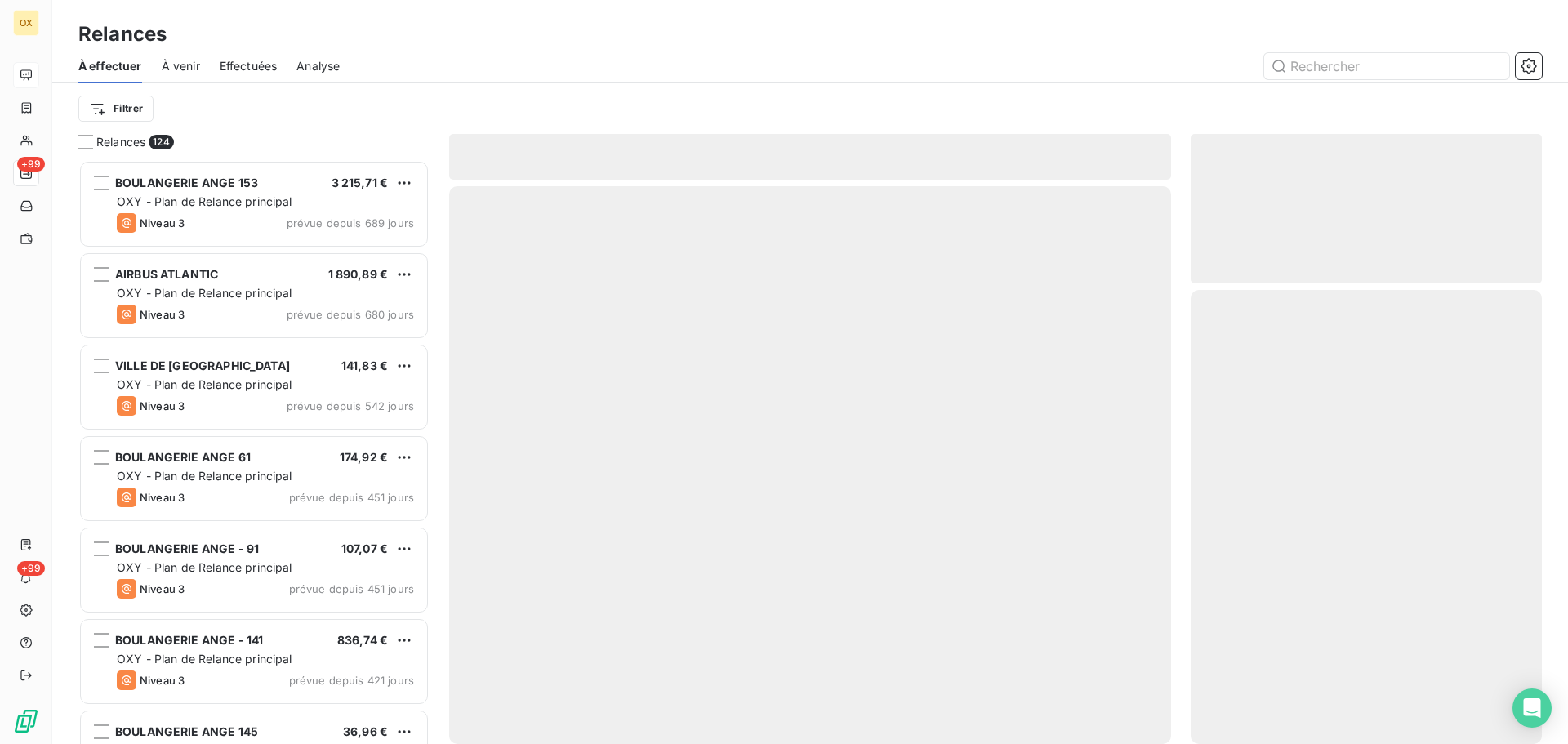
scroll to position [571, 339]
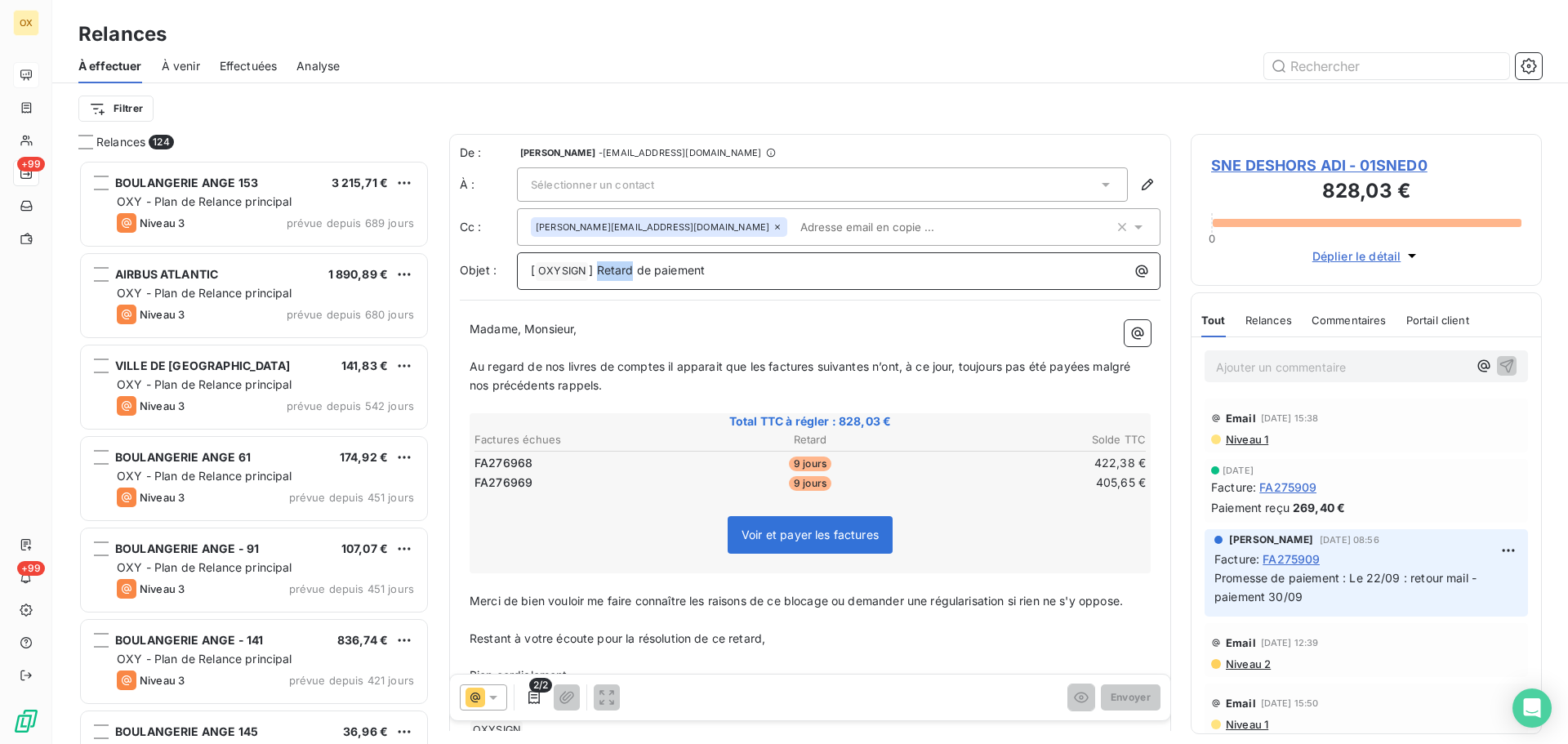
drag, startPoint x: 630, startPoint y: 266, endPoint x: 598, endPoint y: 270, distance: 32.2
click at [598, 270] on span "] Retard de paiement" at bounding box center [646, 270] width 116 height 14
click at [527, 694] on icon "button" at bounding box center [534, 697] width 16 height 16
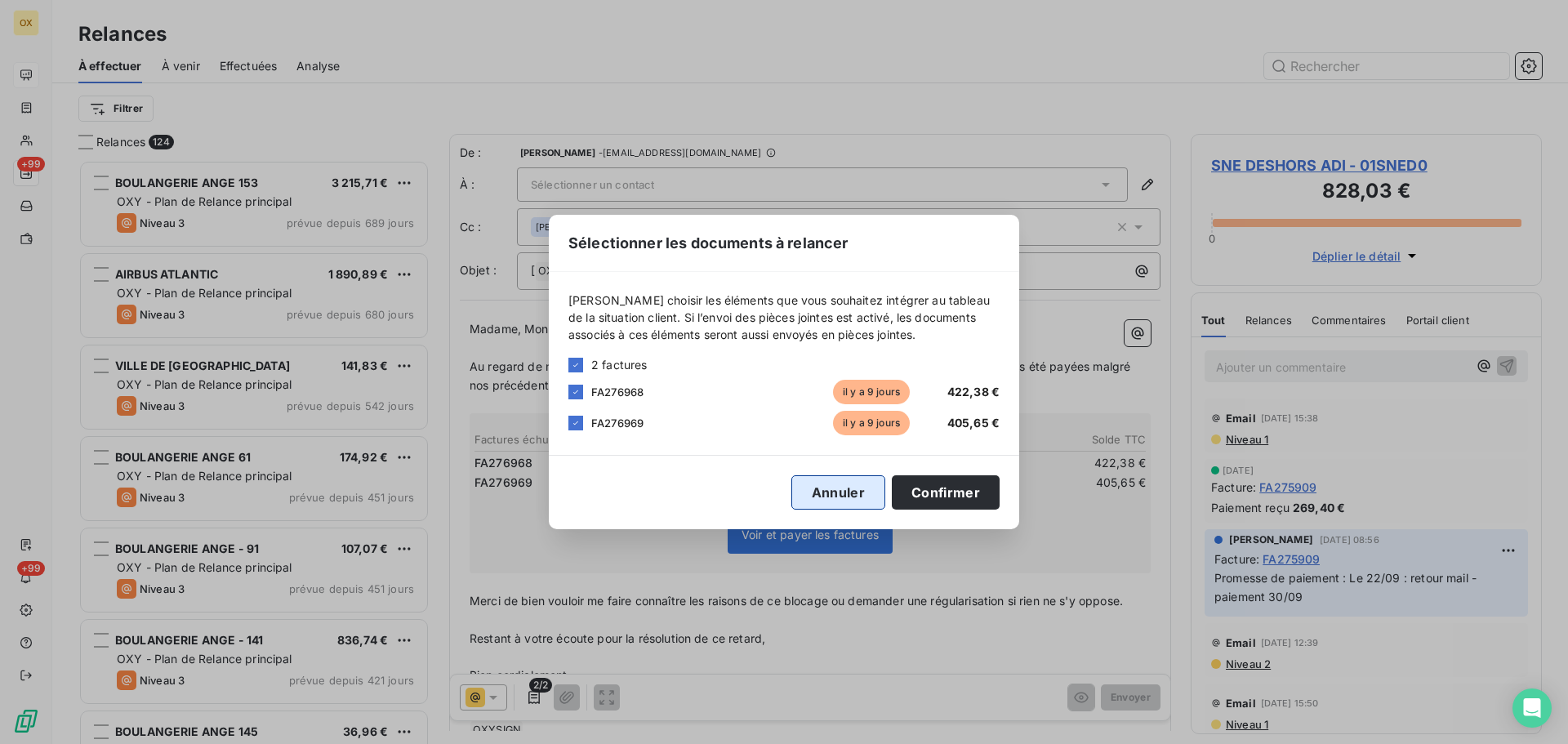
click at [841, 483] on button "Annuler" at bounding box center [838, 492] width 94 height 35
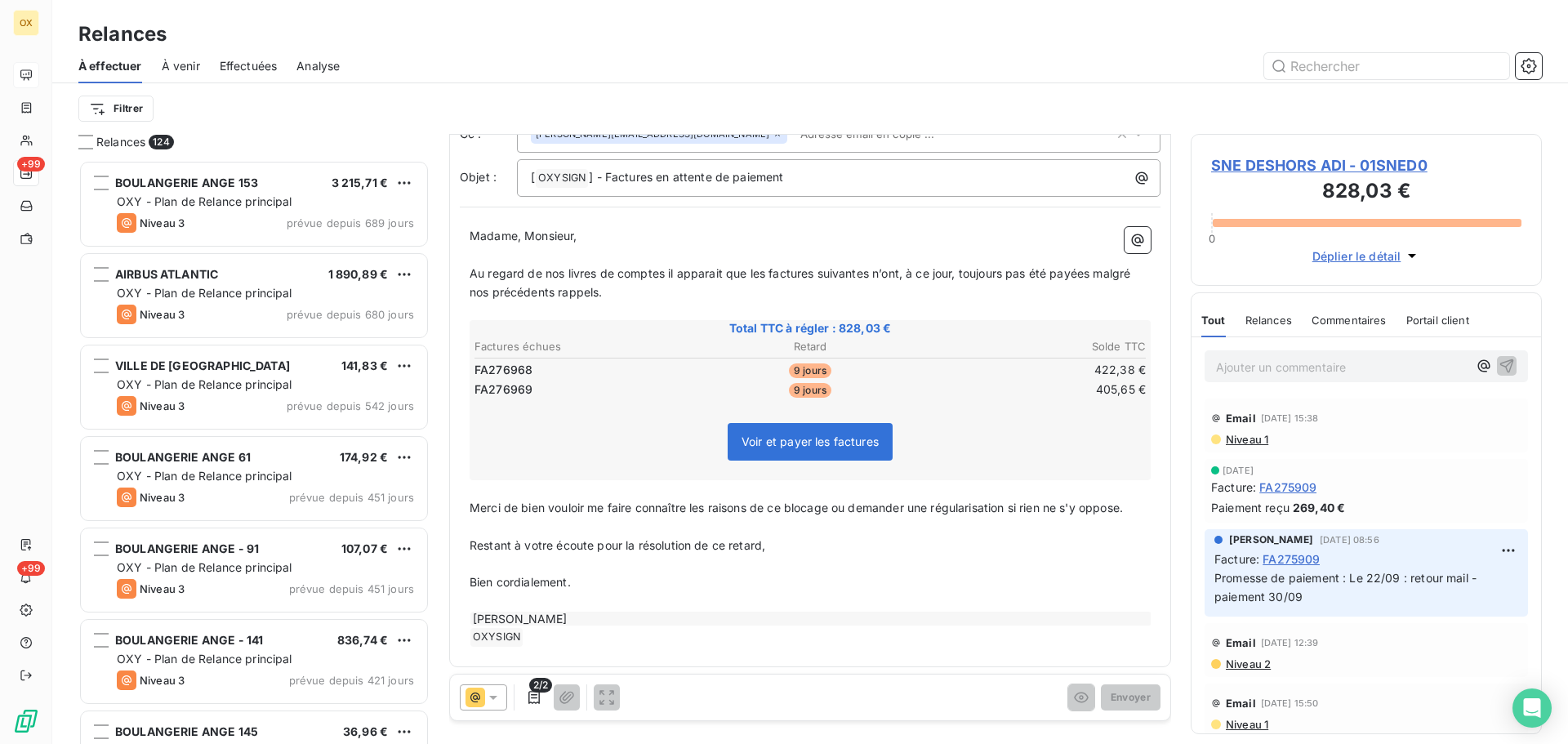
scroll to position [97, 0]
click at [1231, 165] on span "SNE DESHORS ADI - 01SNED0" at bounding box center [1365, 165] width 311 height 22
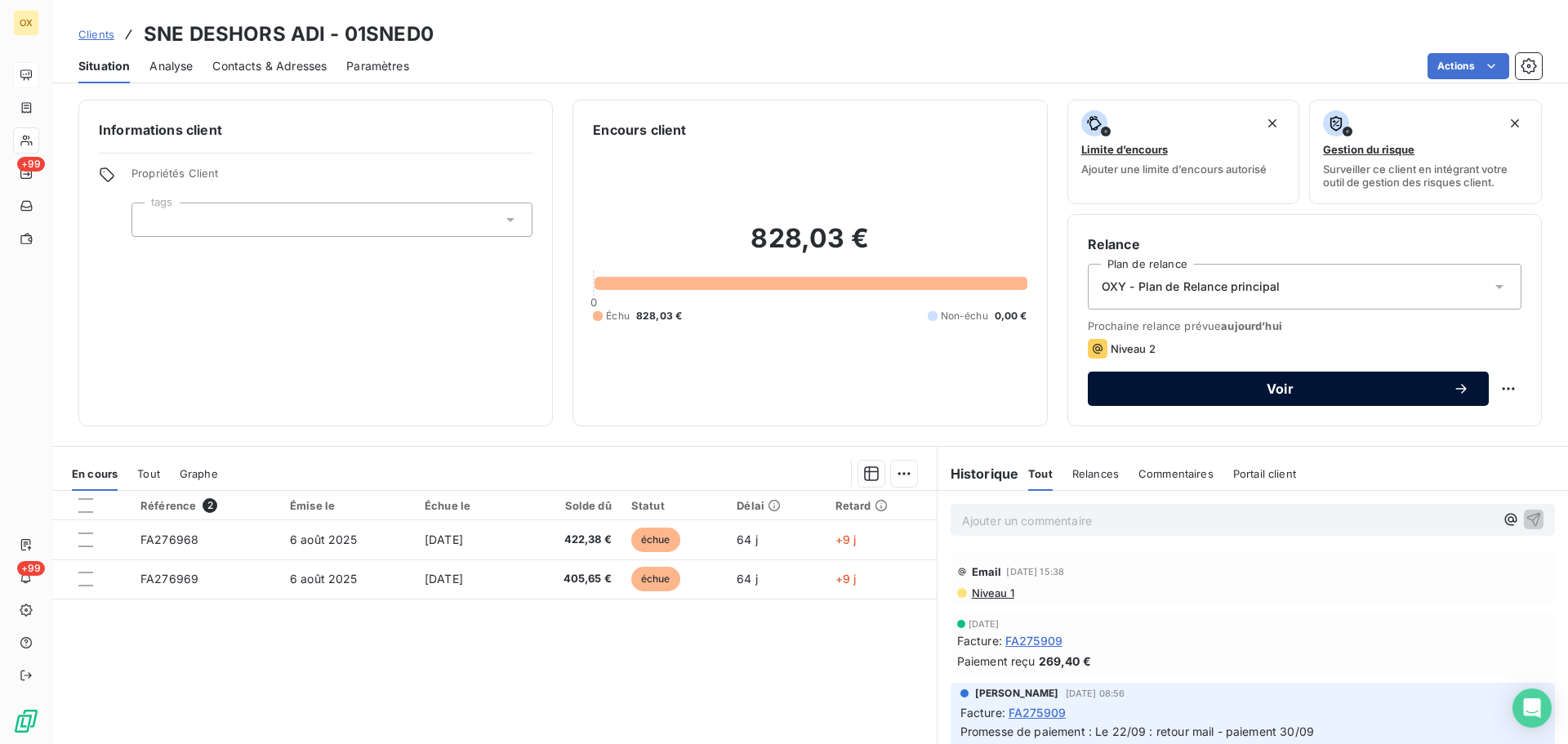
click at [1160, 388] on span "Voir" at bounding box center [1280, 388] width 345 height 13
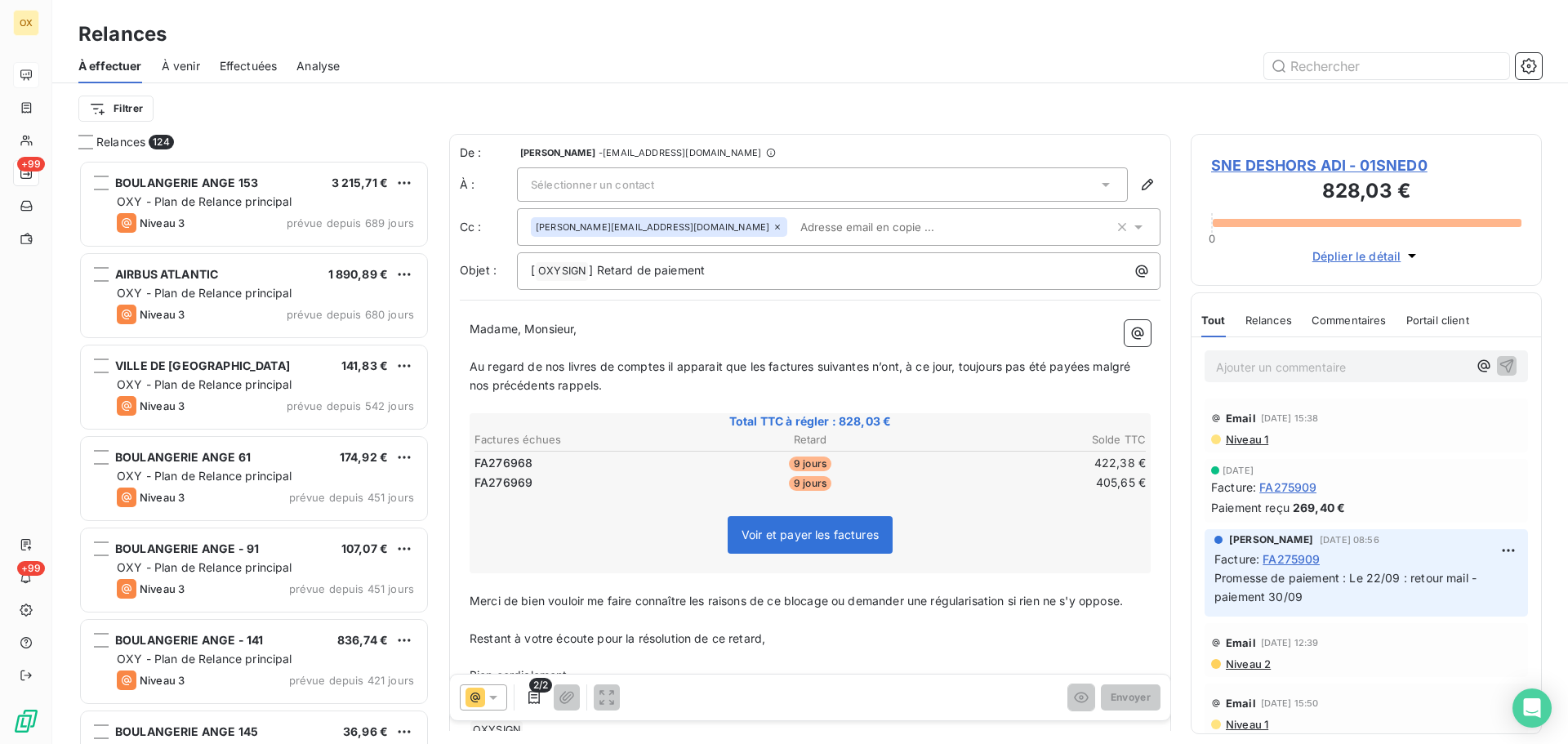
click at [1237, 162] on span "SNE DESHORS ADI - 01SNED0" at bounding box center [1365, 165] width 311 height 22
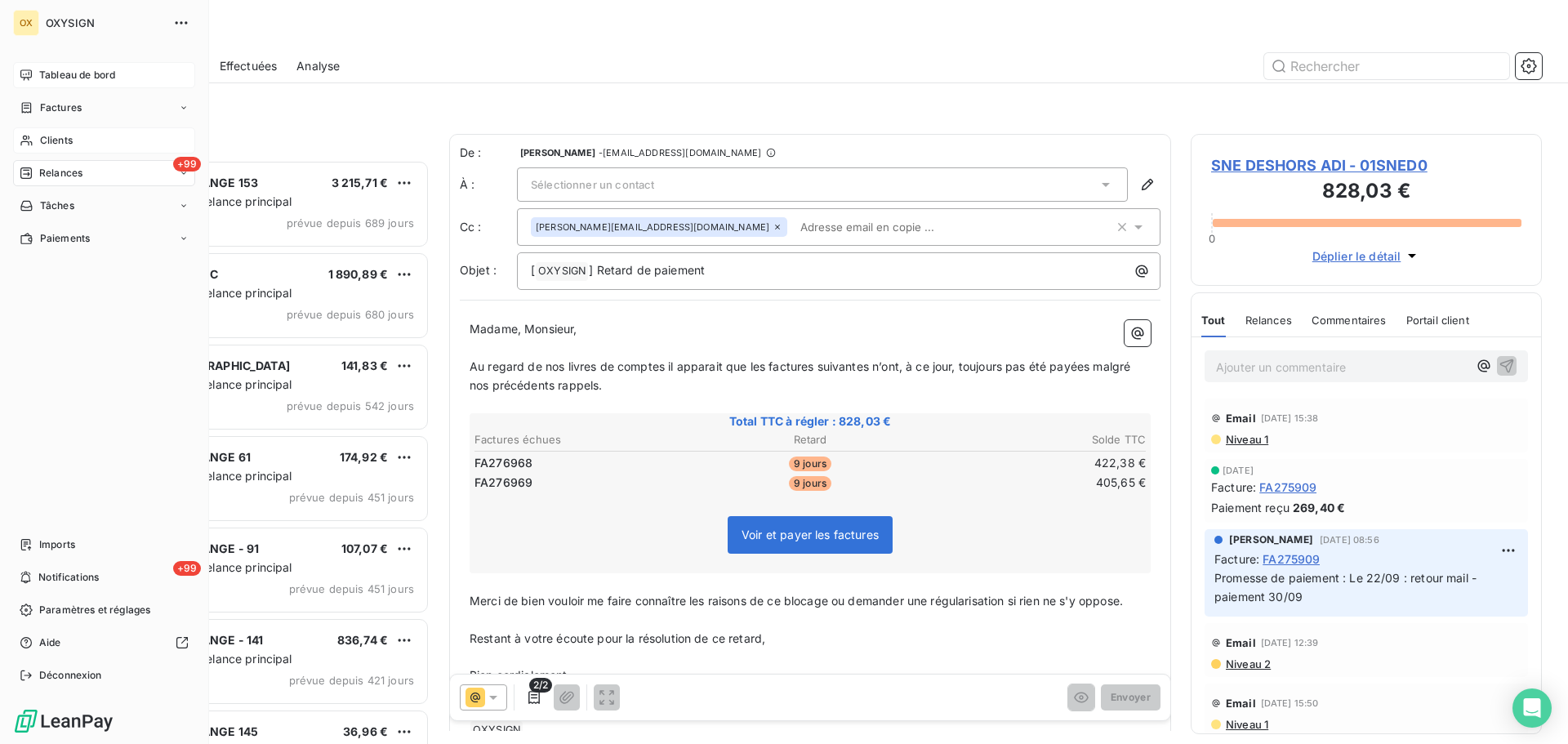
click at [42, 139] on span "Clients" at bounding box center [56, 140] width 33 height 15
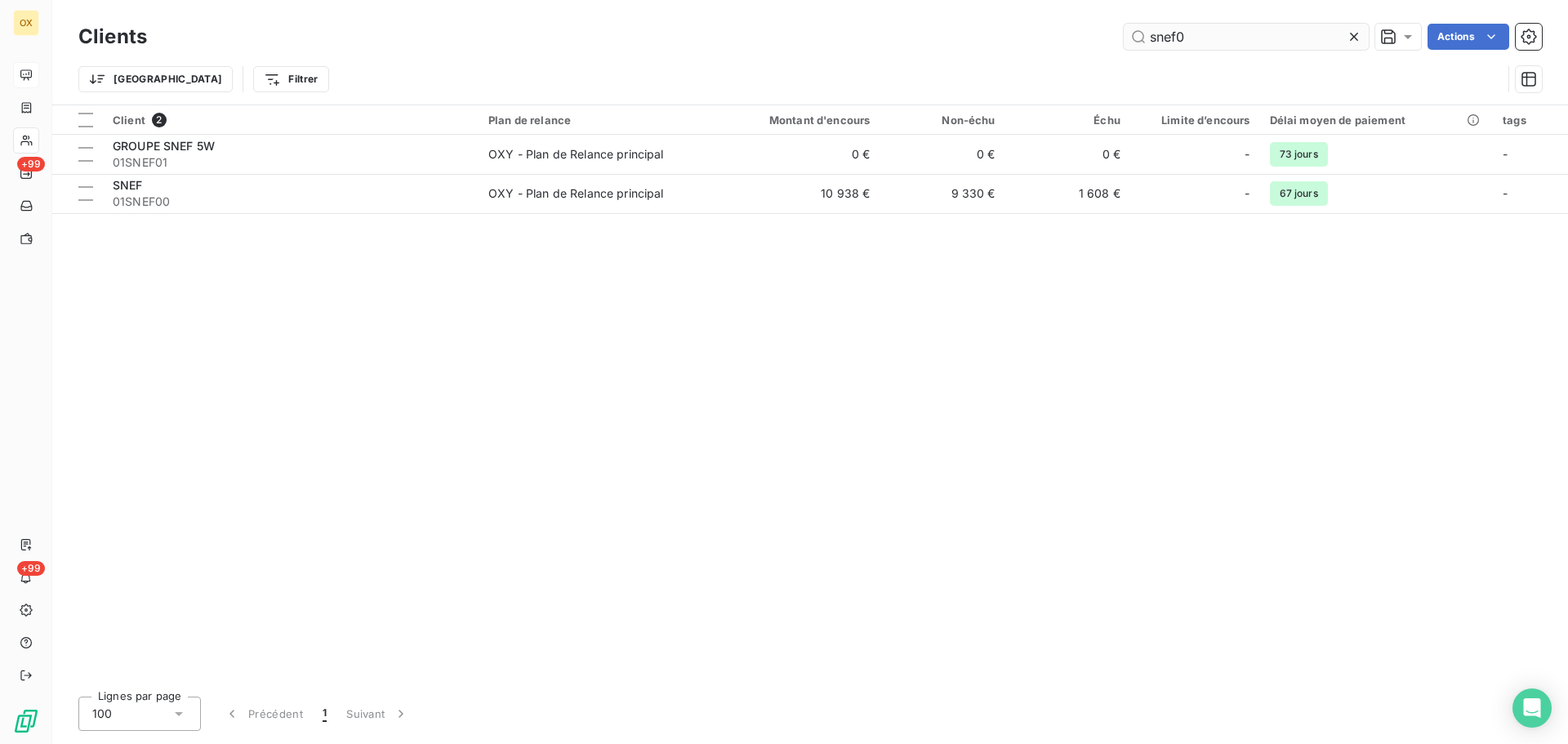
drag, startPoint x: 1199, startPoint y: 33, endPoint x: 1172, endPoint y: 37, distance: 27.3
click at [1172, 37] on input "snef0" at bounding box center [1246, 37] width 245 height 27
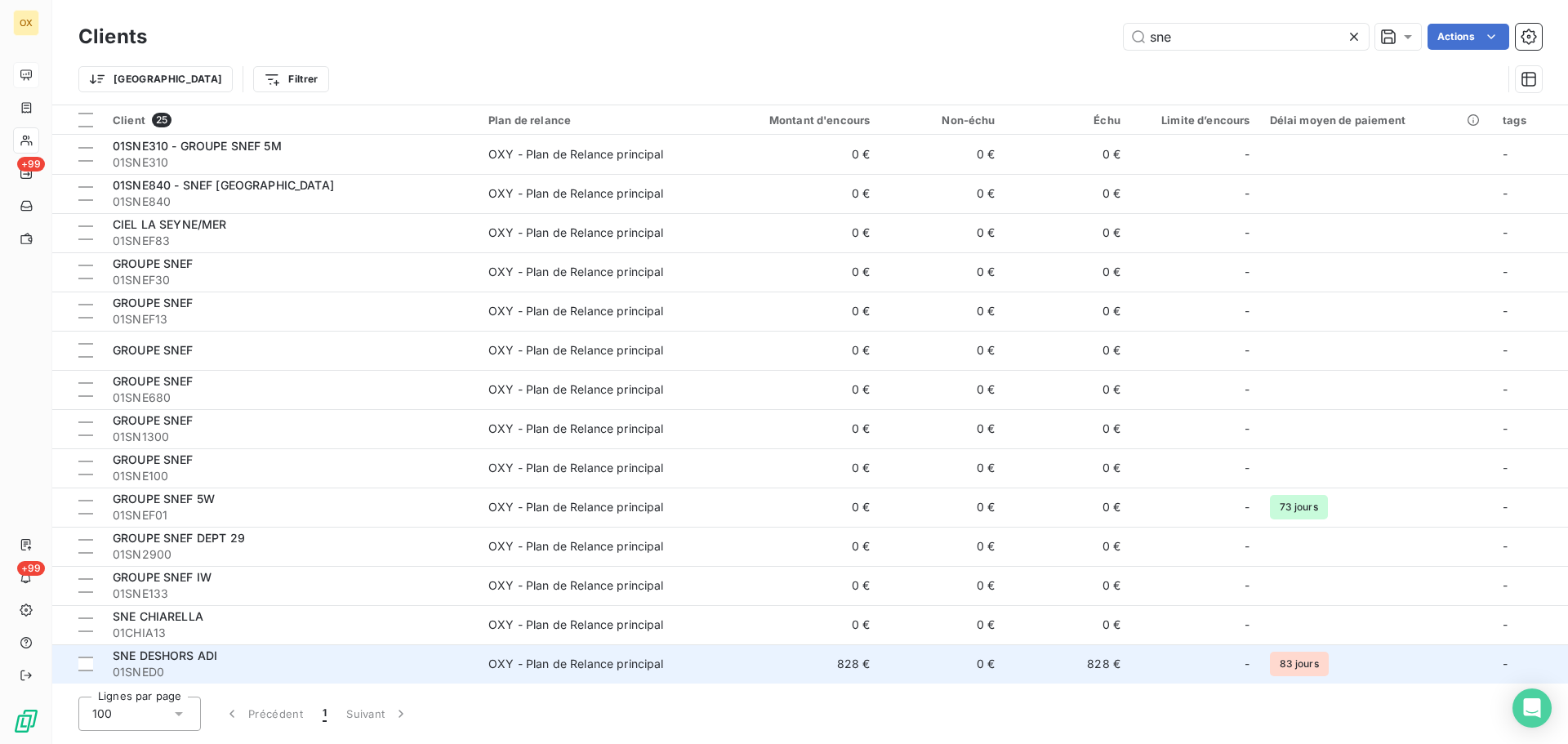
type input "sne"
click at [170, 656] on span "SNE DESHORS ADI" at bounding box center [165, 656] width 104 height 14
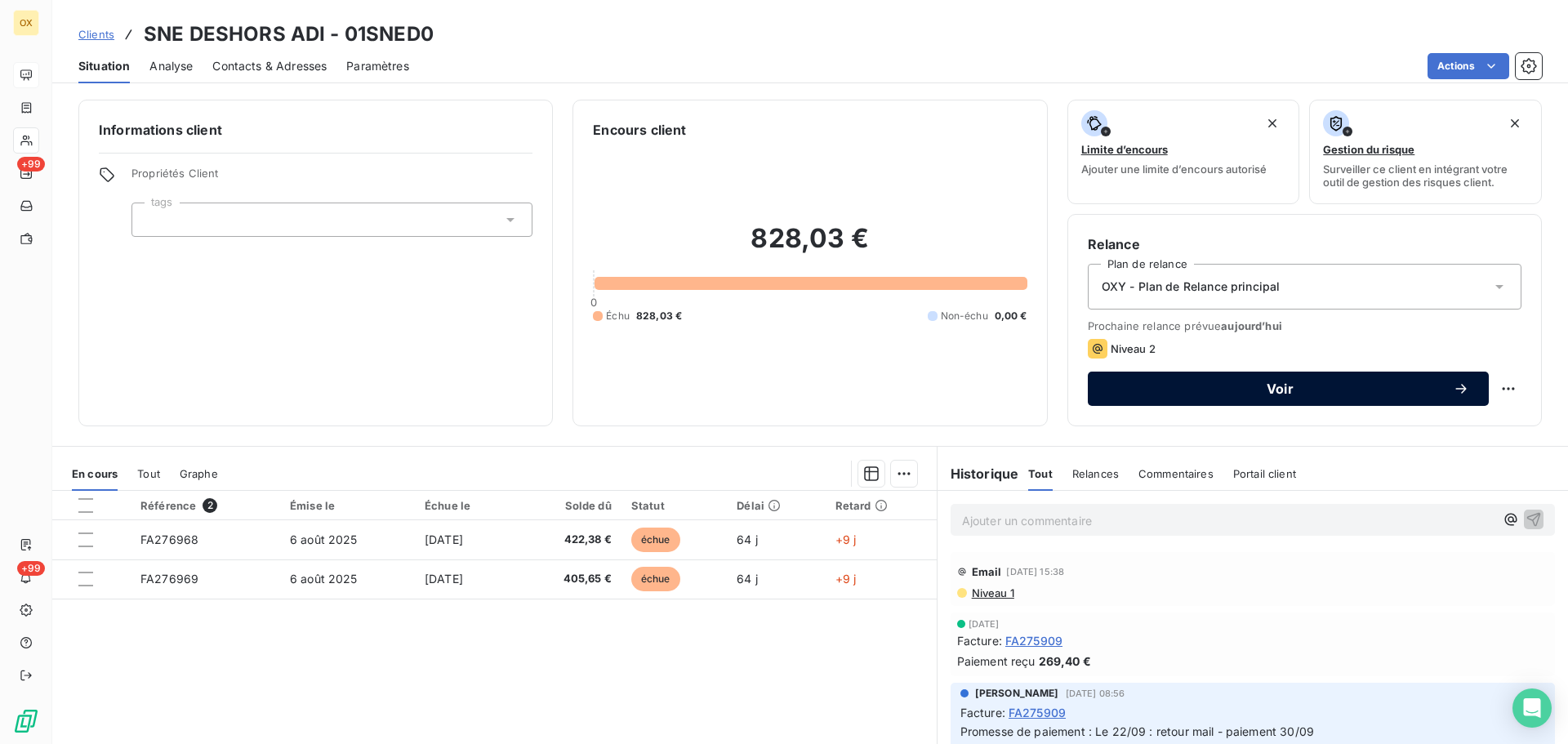
click at [1158, 386] on span "Voir" at bounding box center [1280, 388] width 345 height 13
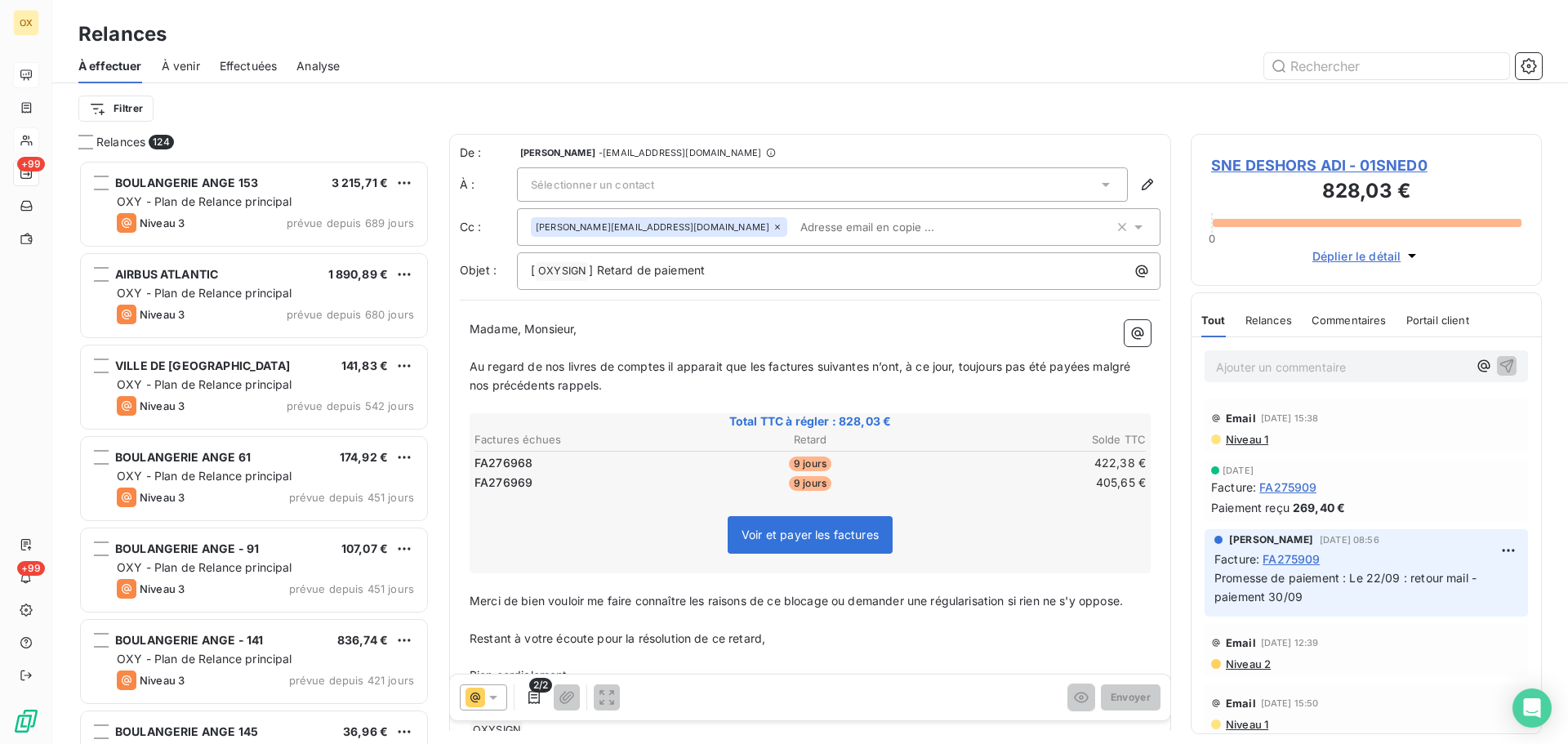
scroll to position [571, 339]
click at [533, 696] on icon "button" at bounding box center [534, 697] width 16 height 16
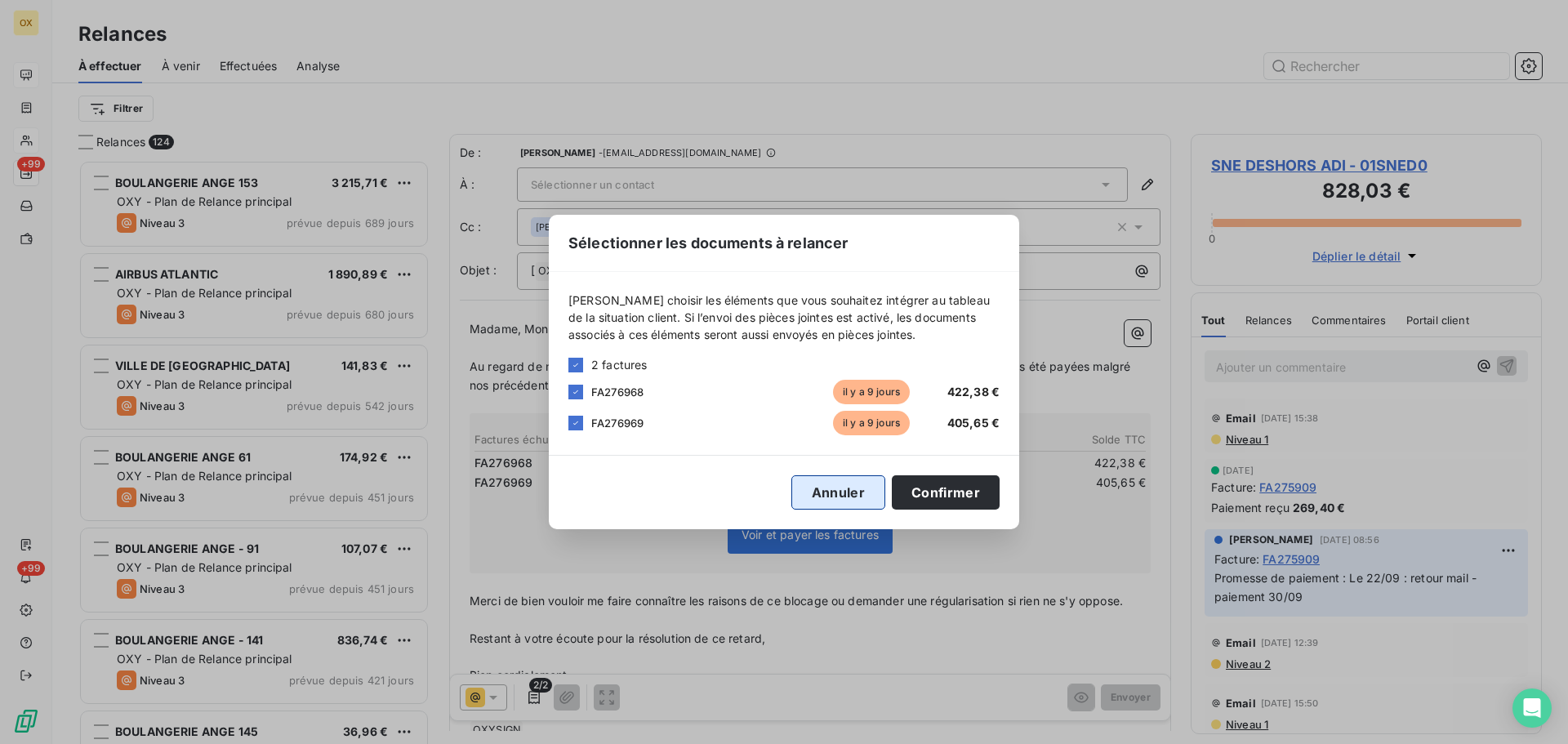
click at [835, 489] on button "Annuler" at bounding box center [838, 492] width 94 height 35
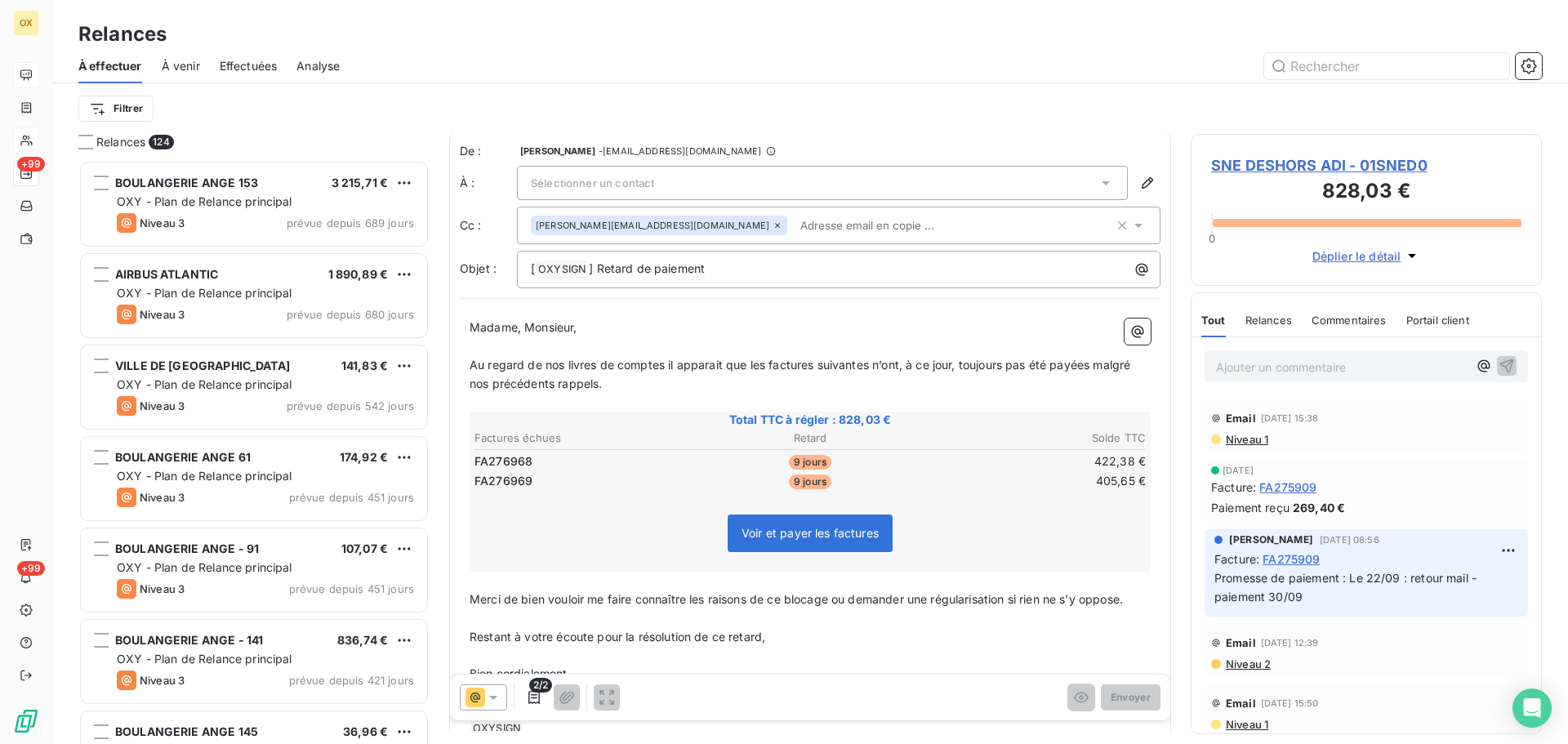
scroll to position [0, 0]
click at [1226, 165] on span "SNE DESHORS ADI - 01SNED0" at bounding box center [1365, 165] width 311 height 22
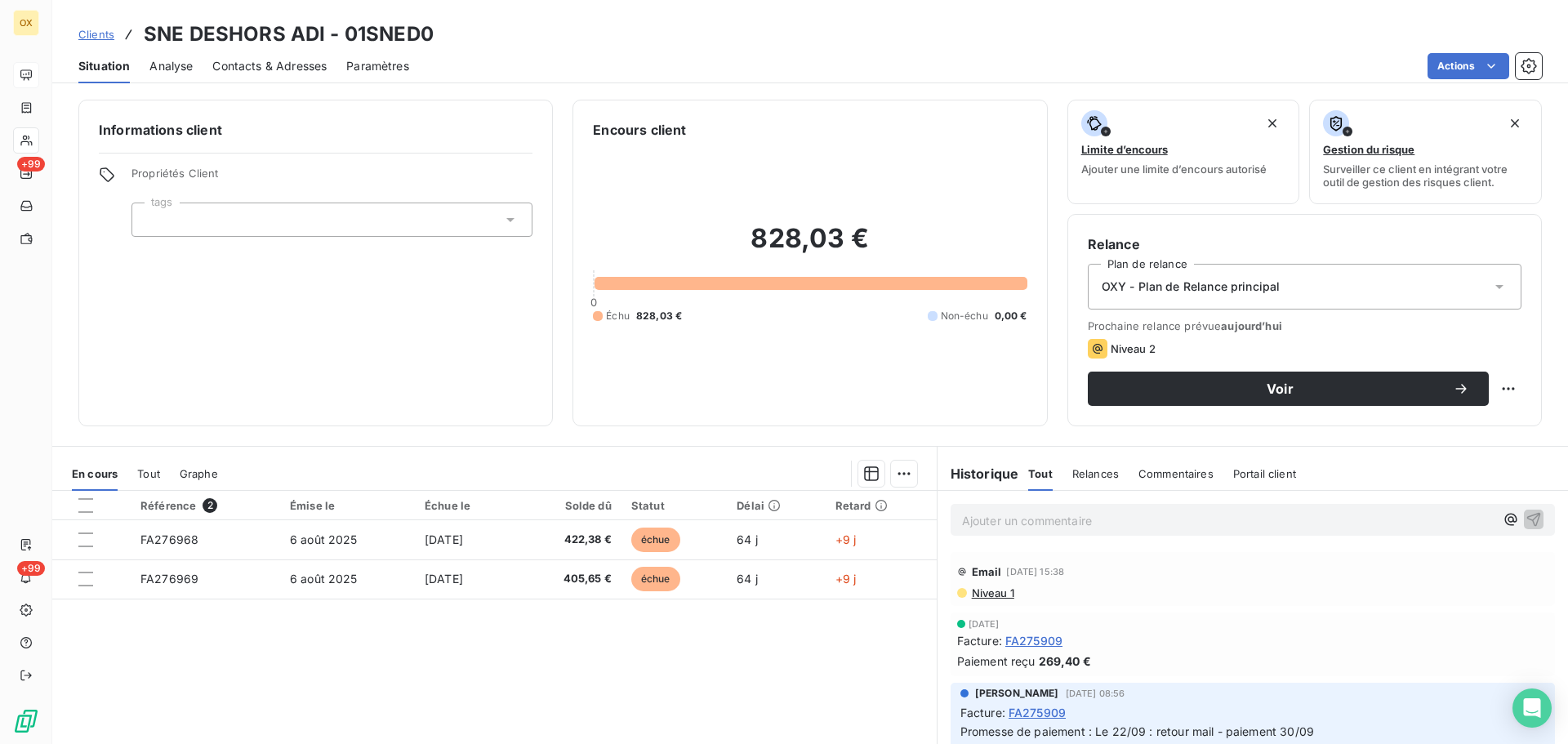
click at [288, 69] on span "Contacts & Adresses" at bounding box center [269, 66] width 114 height 16
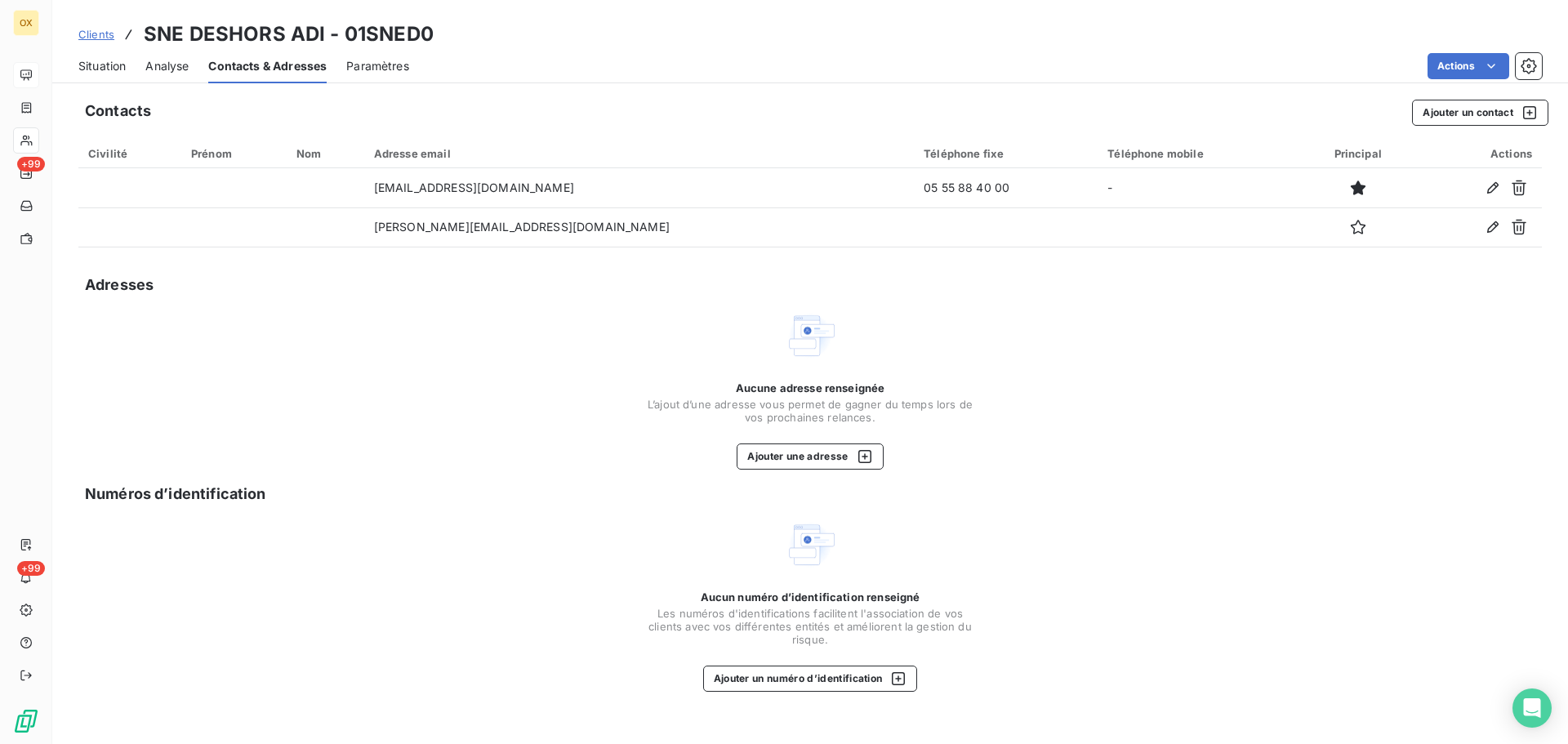
click at [102, 68] on span "Situation" at bounding box center [103, 66] width 48 height 16
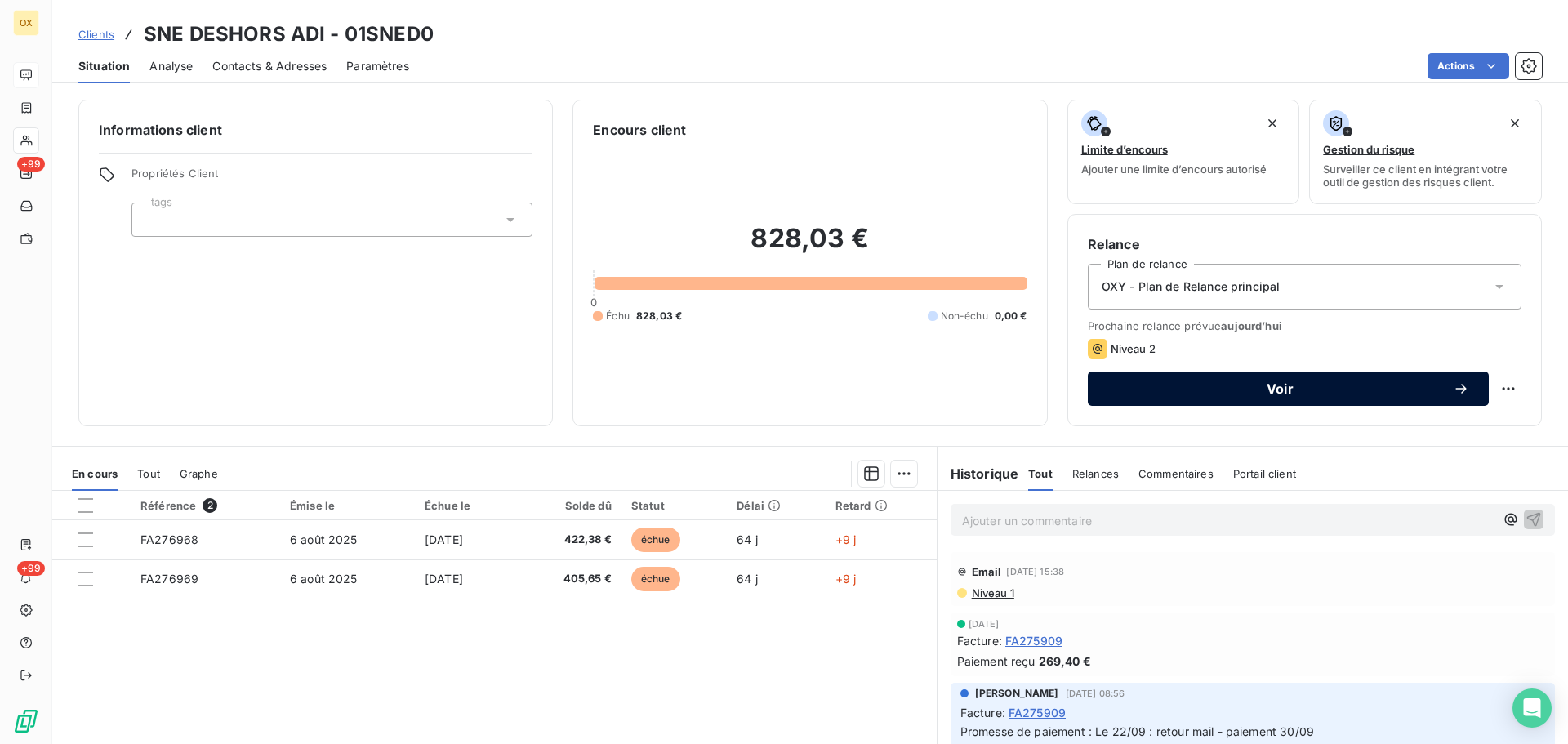
click at [1118, 380] on button "Voir" at bounding box center [1287, 388] width 401 height 35
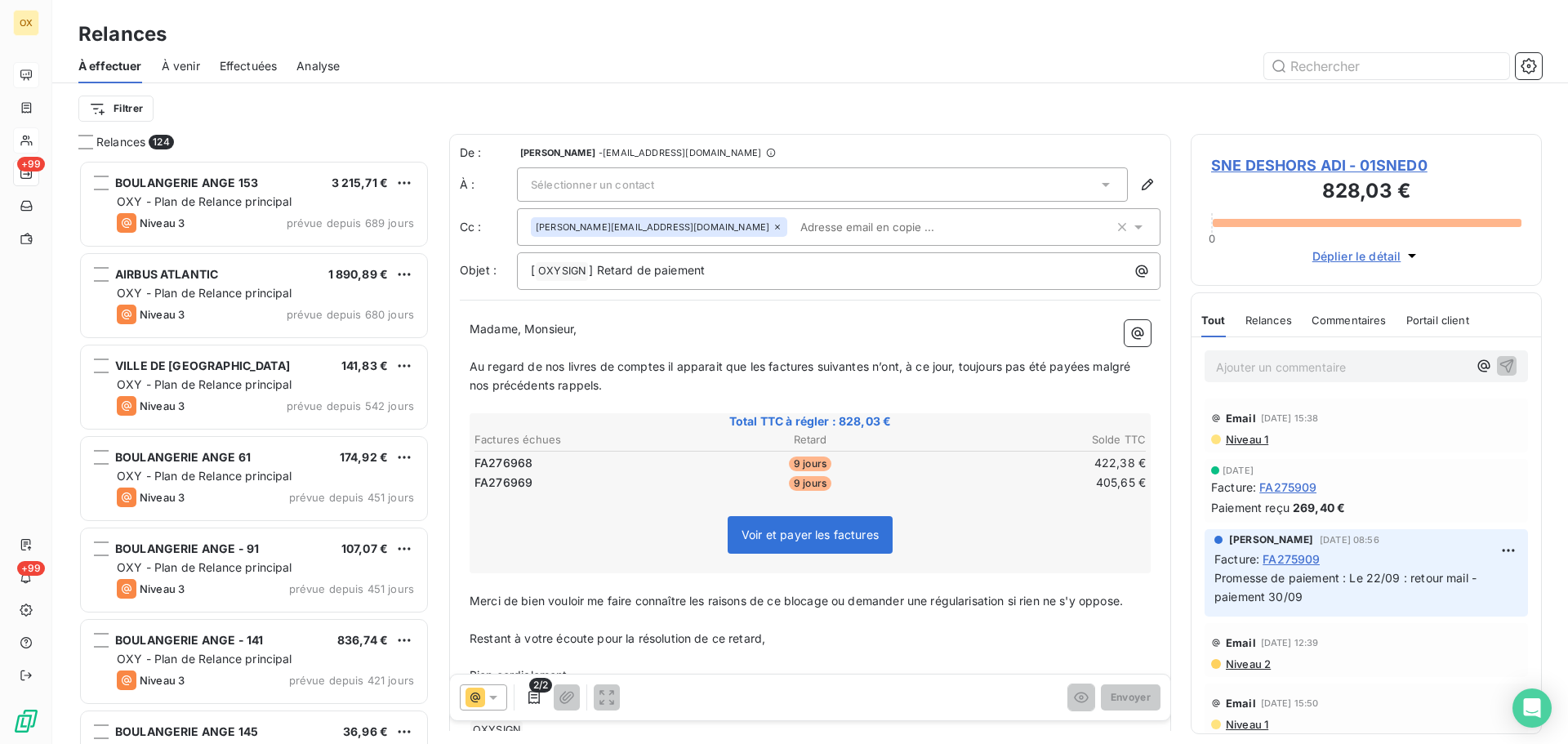
scroll to position [571, 339]
click at [1102, 186] on icon at bounding box center [1105, 185] width 8 height 4
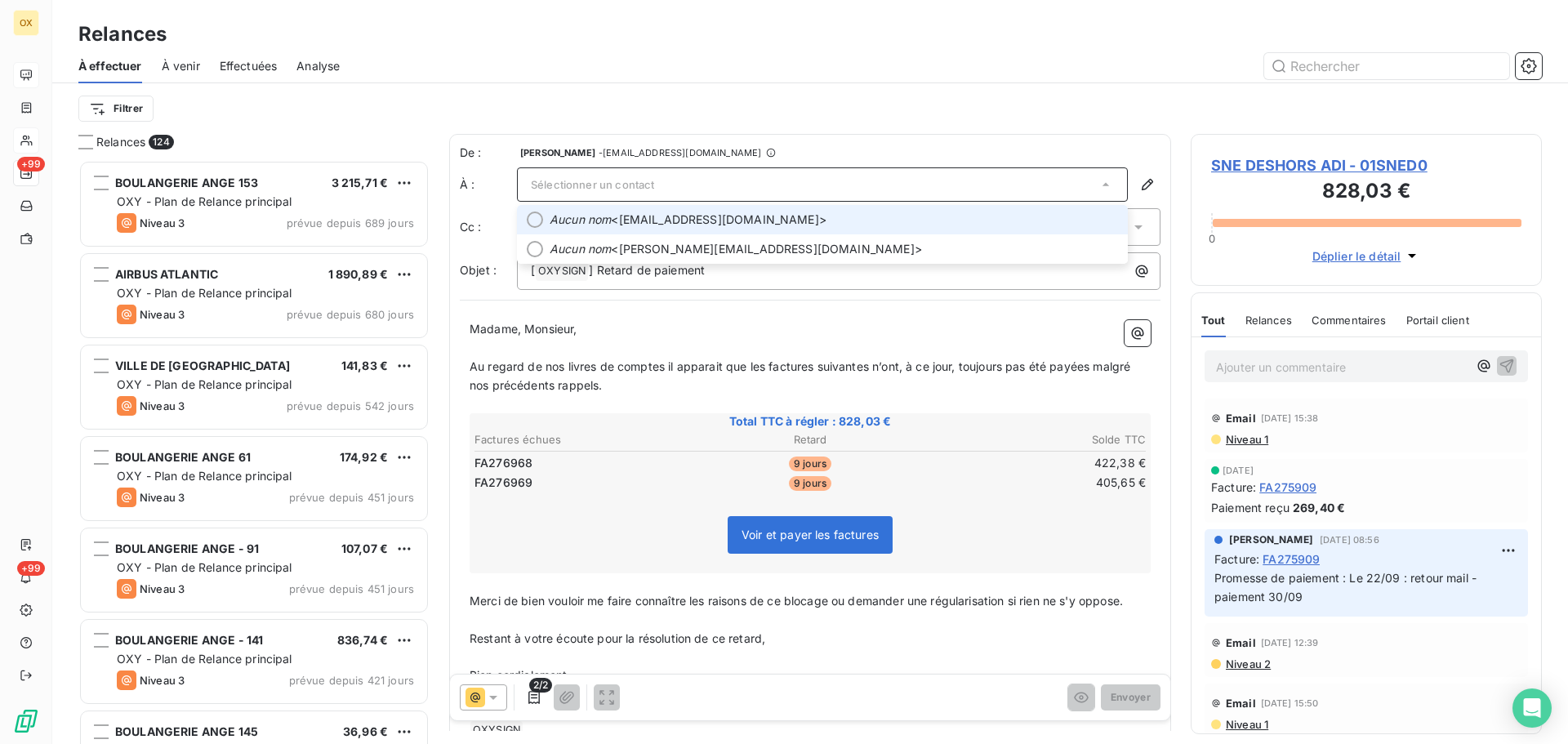
click at [535, 217] on div at bounding box center [534, 219] width 16 height 16
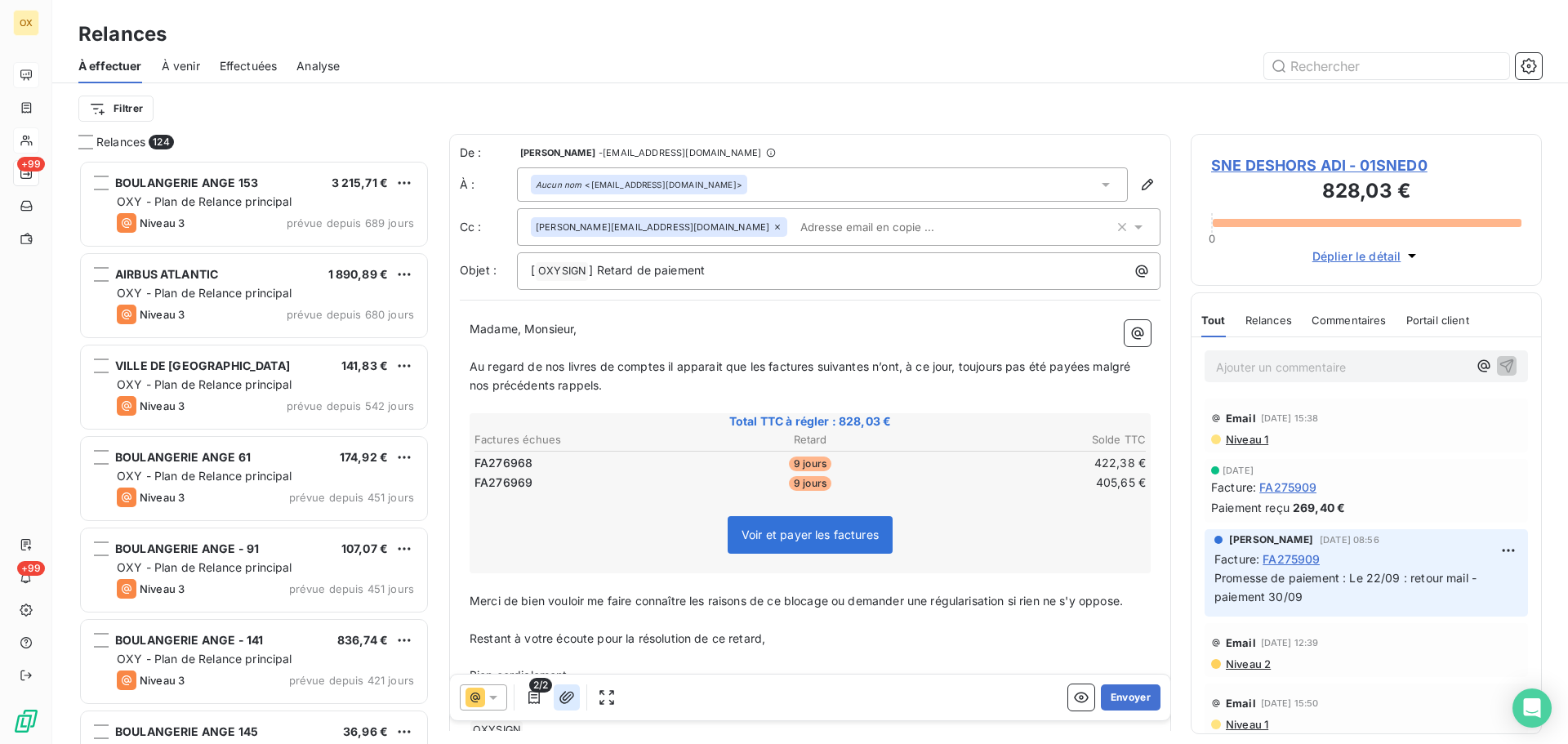
click at [566, 695] on icon "button" at bounding box center [566, 697] width 16 height 16
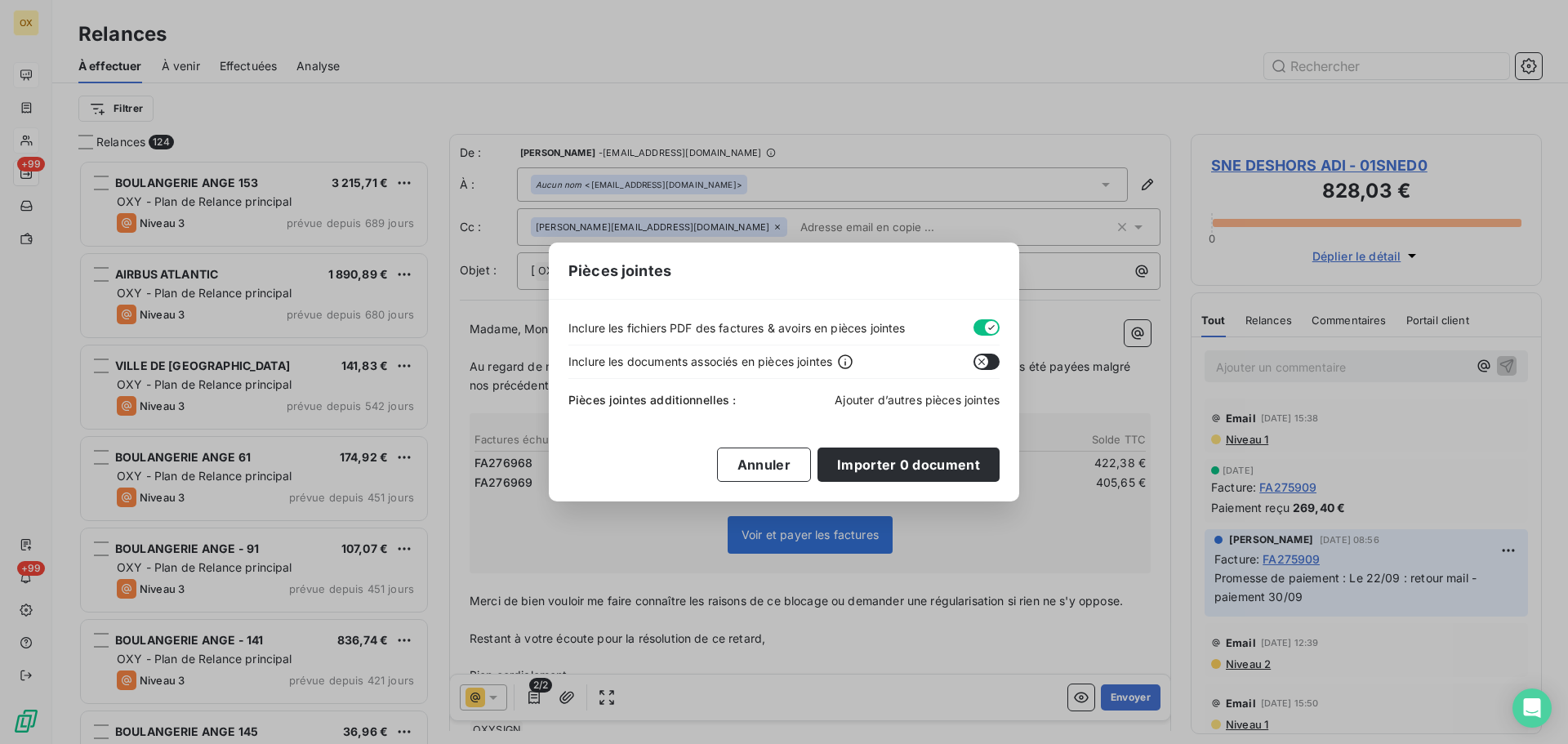
click at [897, 397] on span "Ajouter d’autres pièces jointes" at bounding box center [917, 400] width 165 height 14
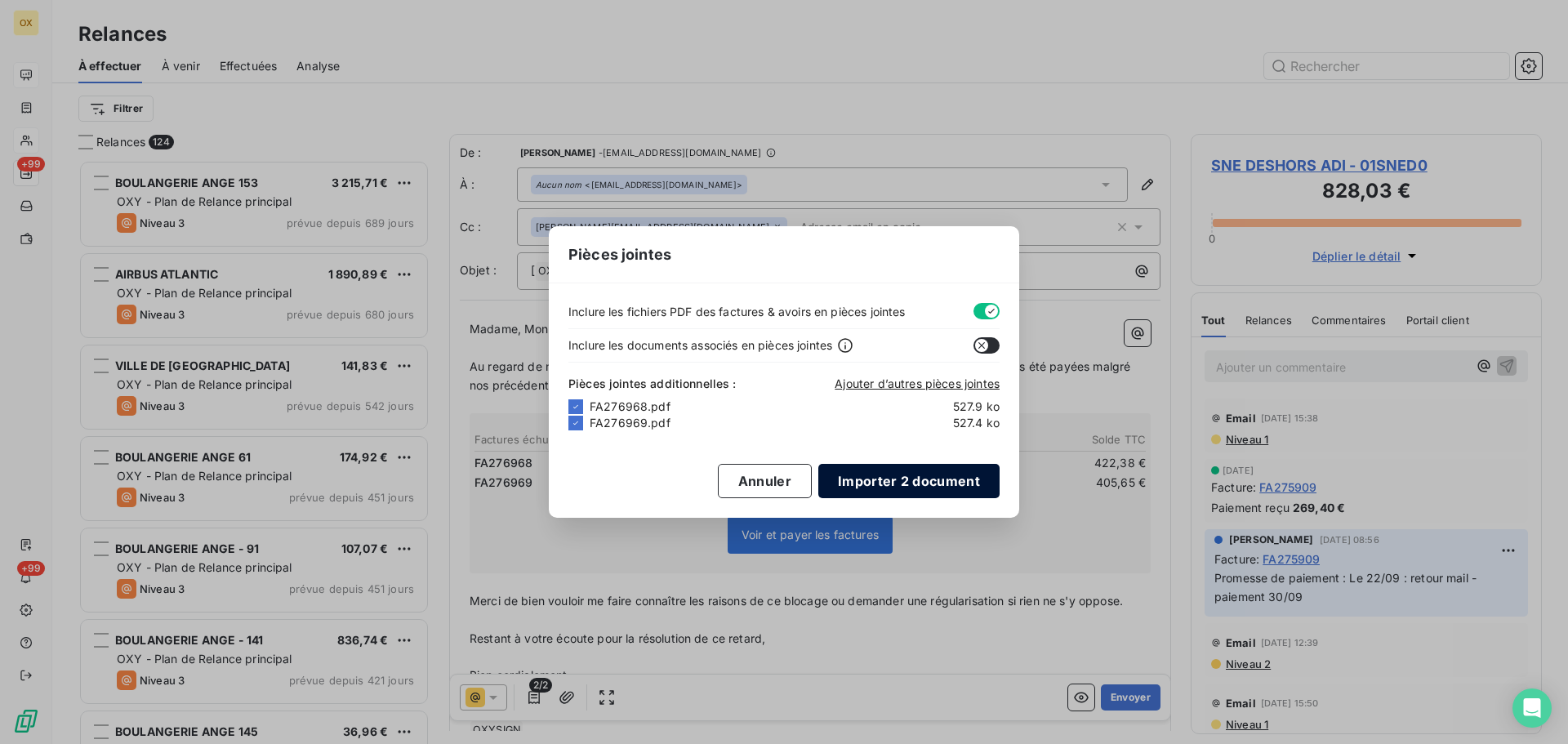
click at [876, 482] on button "Importer 2 document" at bounding box center [909, 480] width 181 height 35
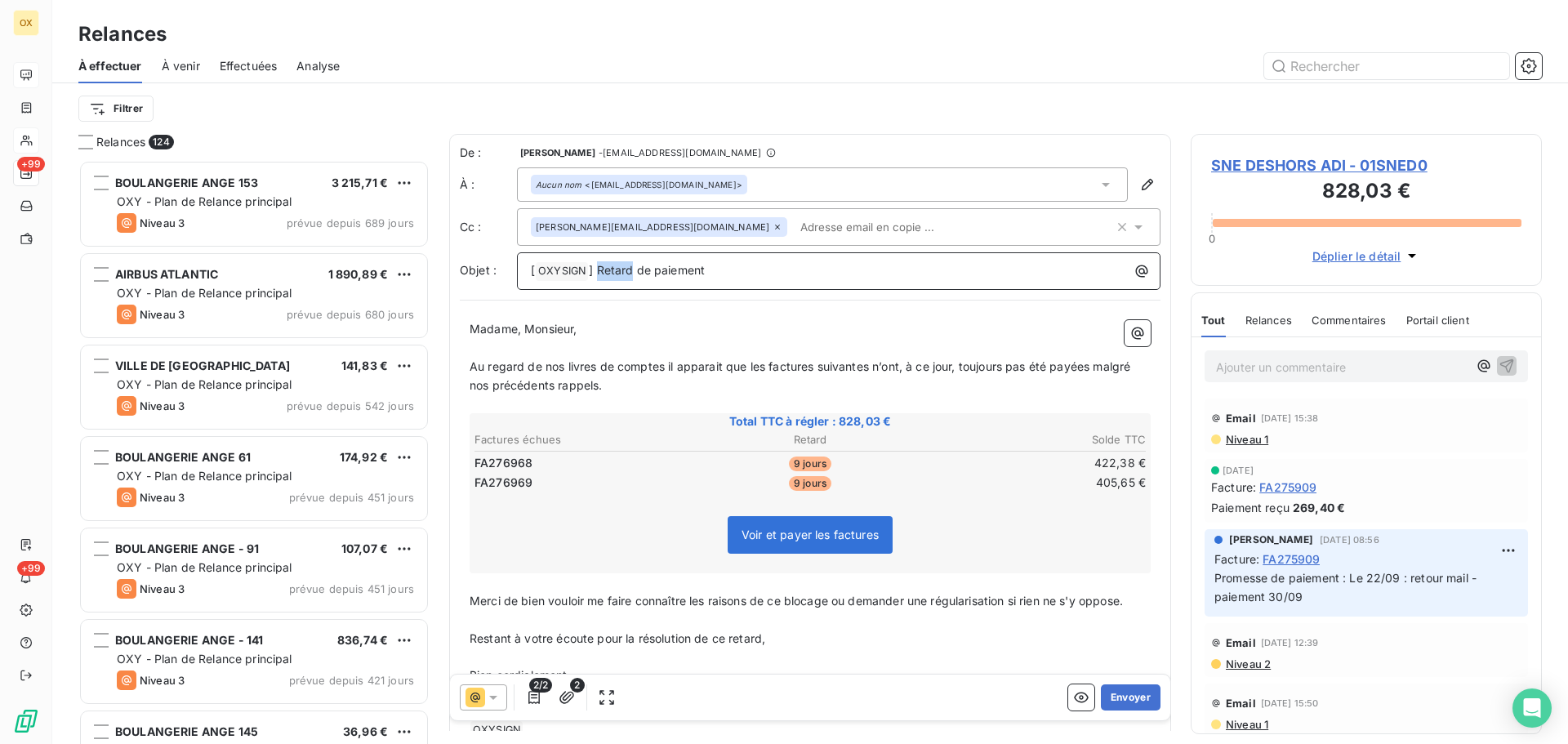
drag, startPoint x: 632, startPoint y: 271, endPoint x: 597, endPoint y: 270, distance: 35.0
click at [597, 270] on span "] Retard de paiement" at bounding box center [646, 270] width 116 height 14
drag, startPoint x: 1092, startPoint y: 364, endPoint x: 1105, endPoint y: 389, distance: 28.2
click at [1105, 389] on p "Au regard de nos livres de comptes il apparait que les factures suivantes n’ont…" at bounding box center [811, 376] width 681 height 37
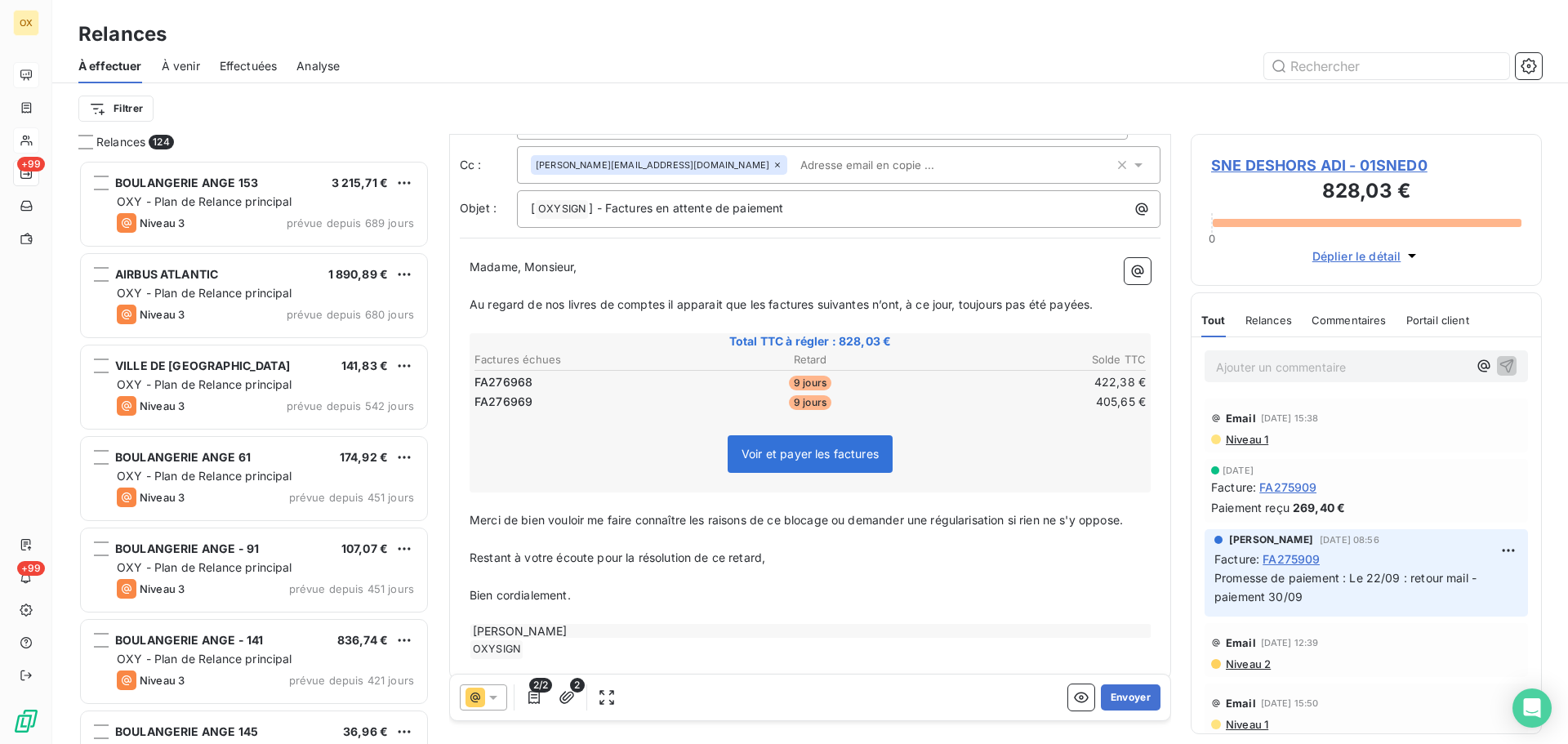
scroll to position [79, 0]
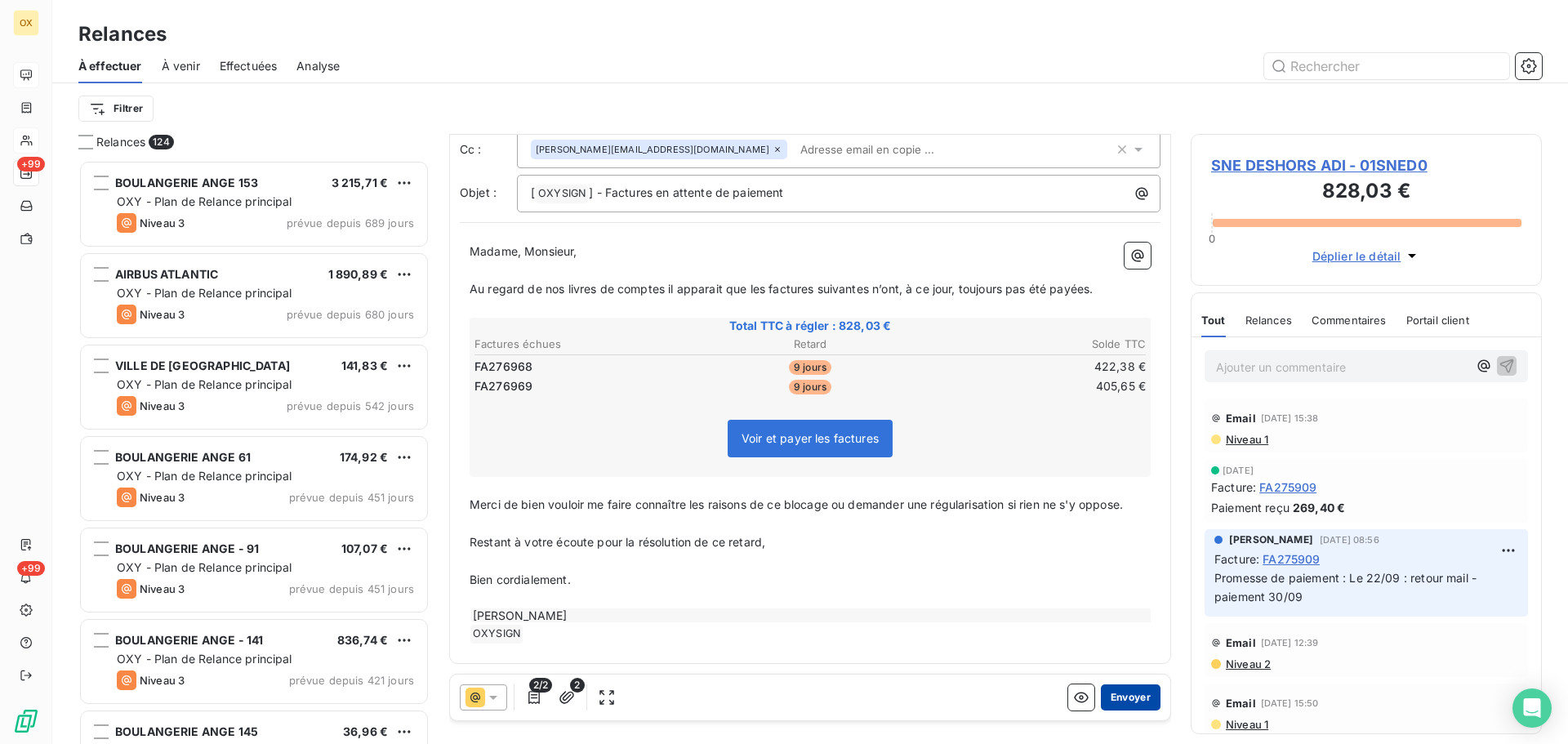
click at [1103, 697] on button "Envoyer" at bounding box center [1130, 697] width 59 height 27
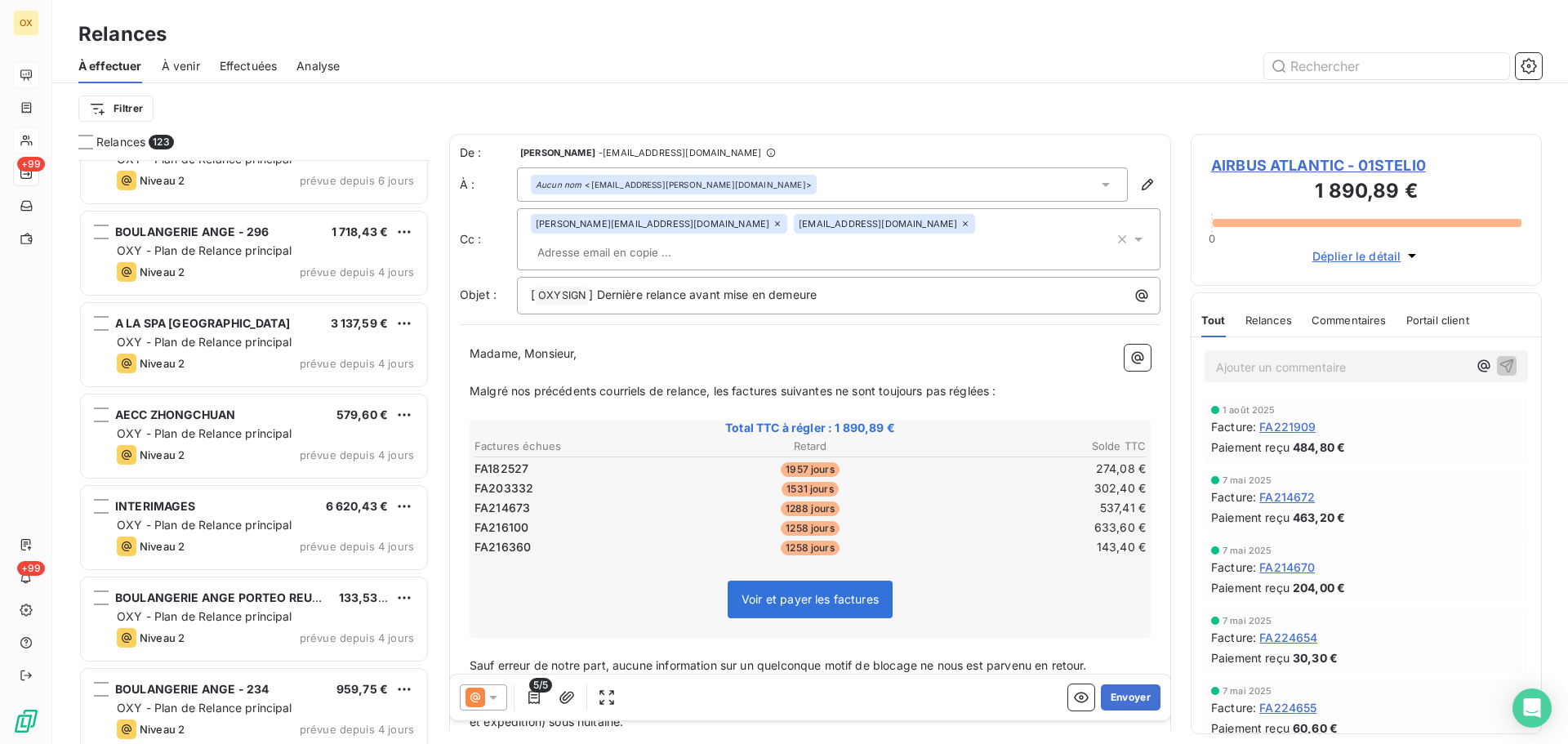
scroll to position [7103, 0]
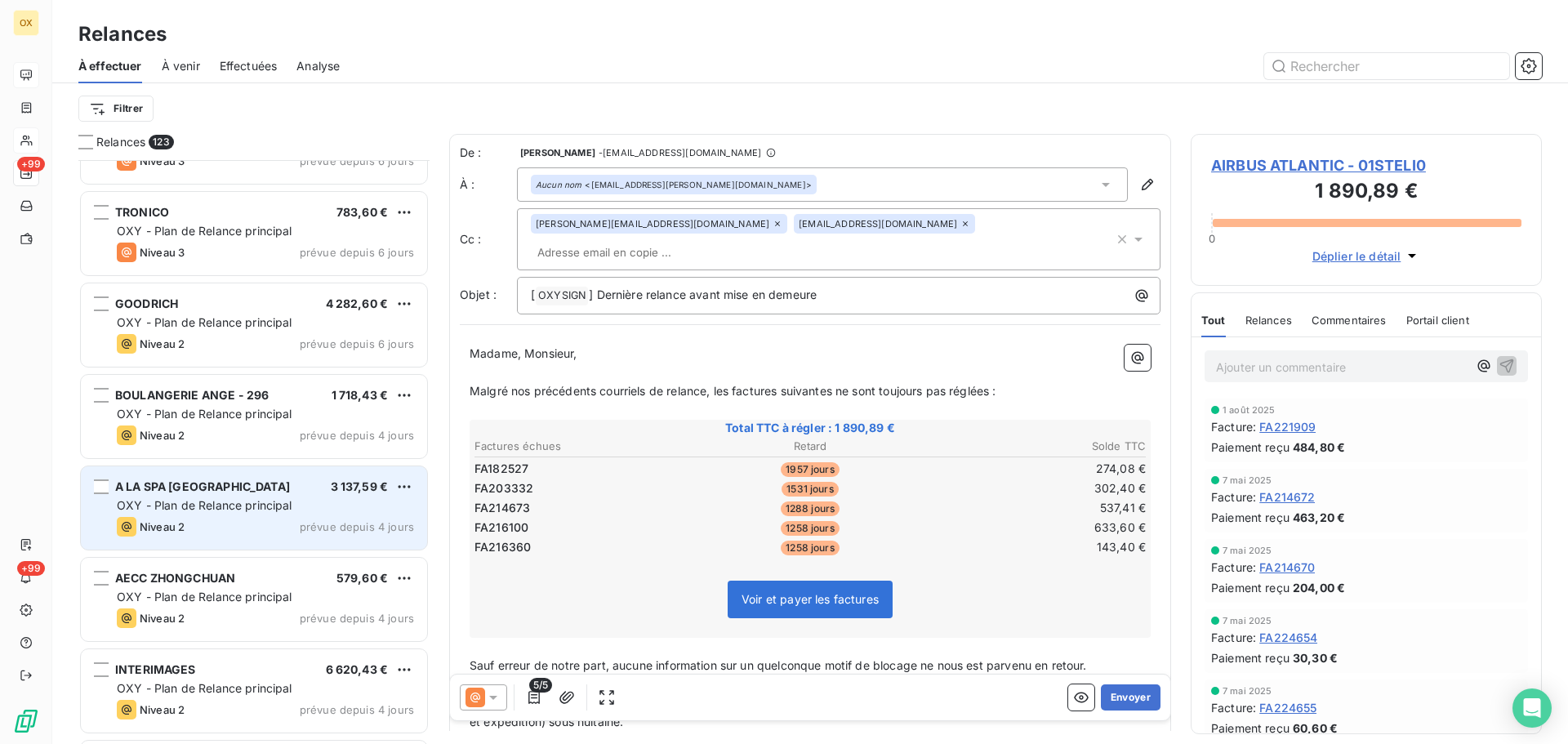
click at [256, 526] on div "Niveau 2 prévue depuis 4 jours" at bounding box center [265, 526] width 297 height 19
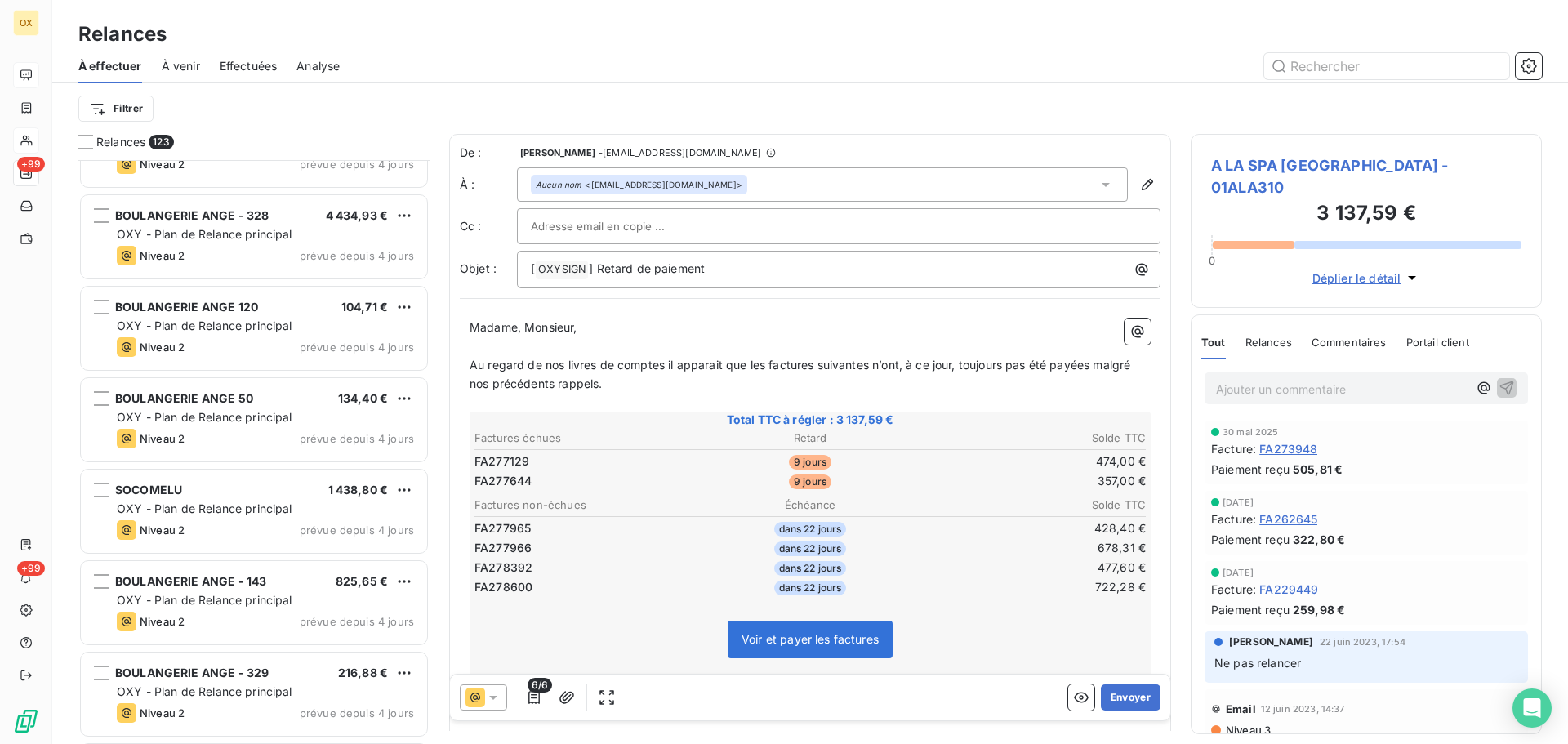
scroll to position [8736, 0]
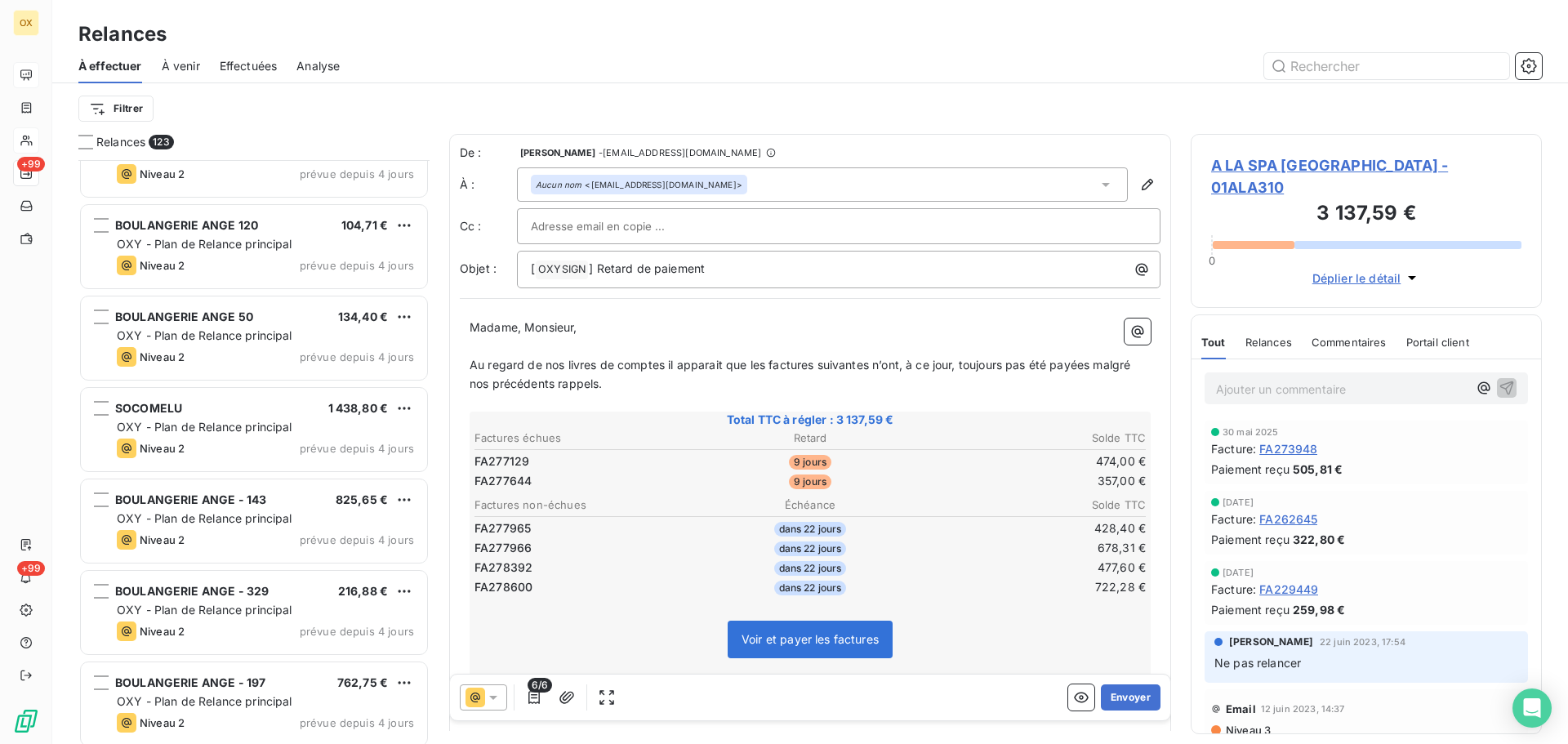
click at [272, 459] on div "SOCOMELU 1 438,80 € OXY - Plan de Relance principal Niveau 2 prévue depuis 4 jo…" at bounding box center [253, 429] width 346 height 83
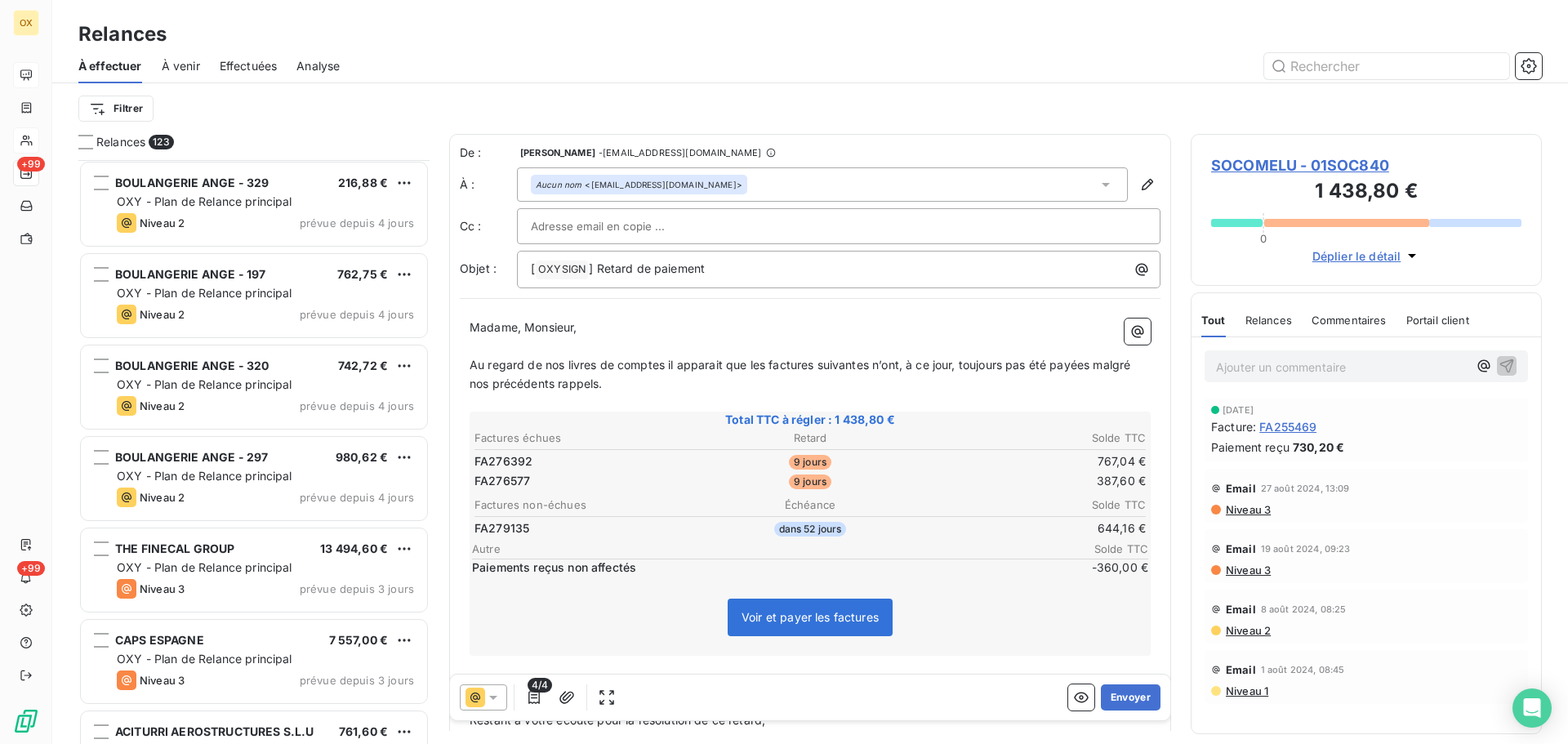
scroll to position [9225, 0]
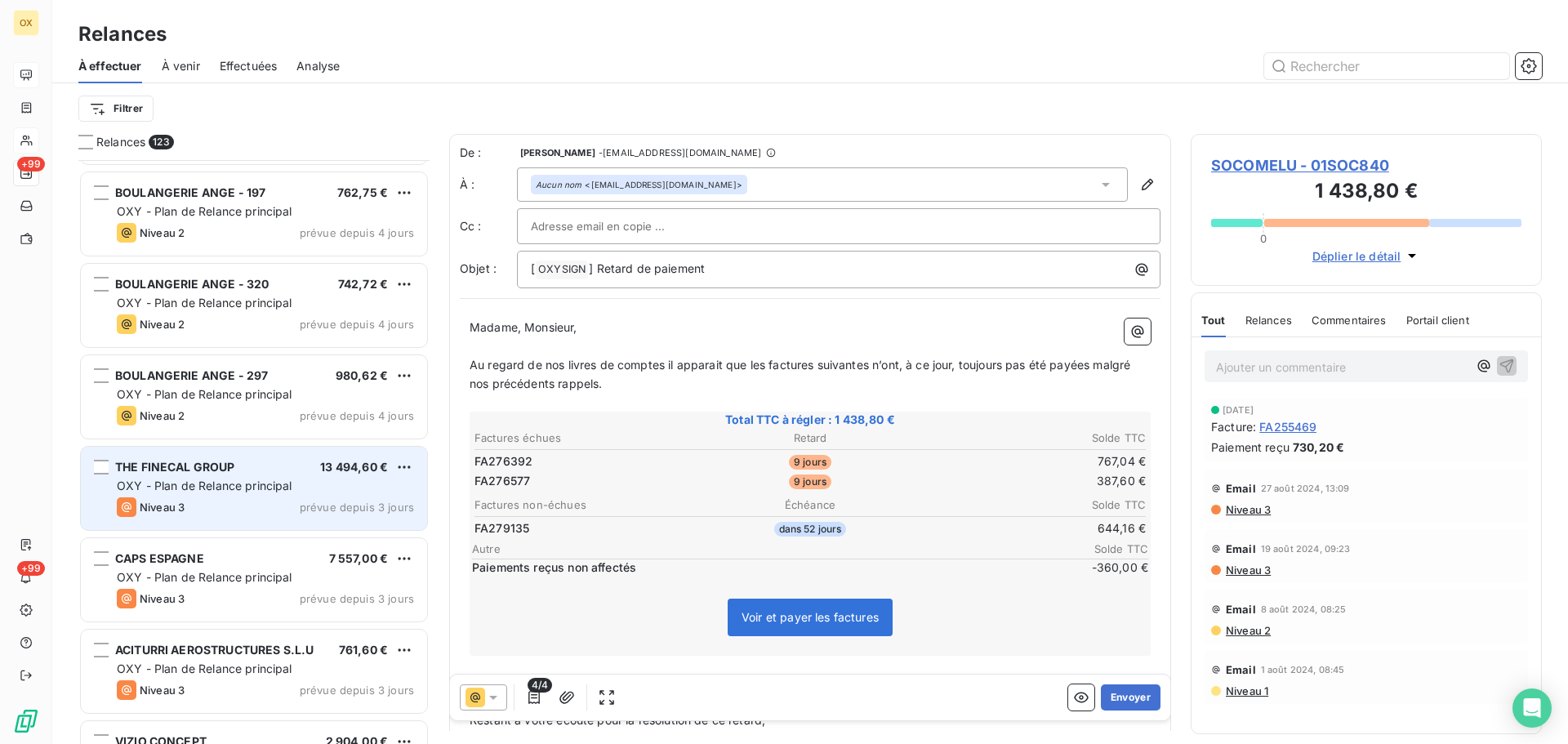
click at [230, 468] on span "THE FINECAL GROUP" at bounding box center [175, 467] width 120 height 14
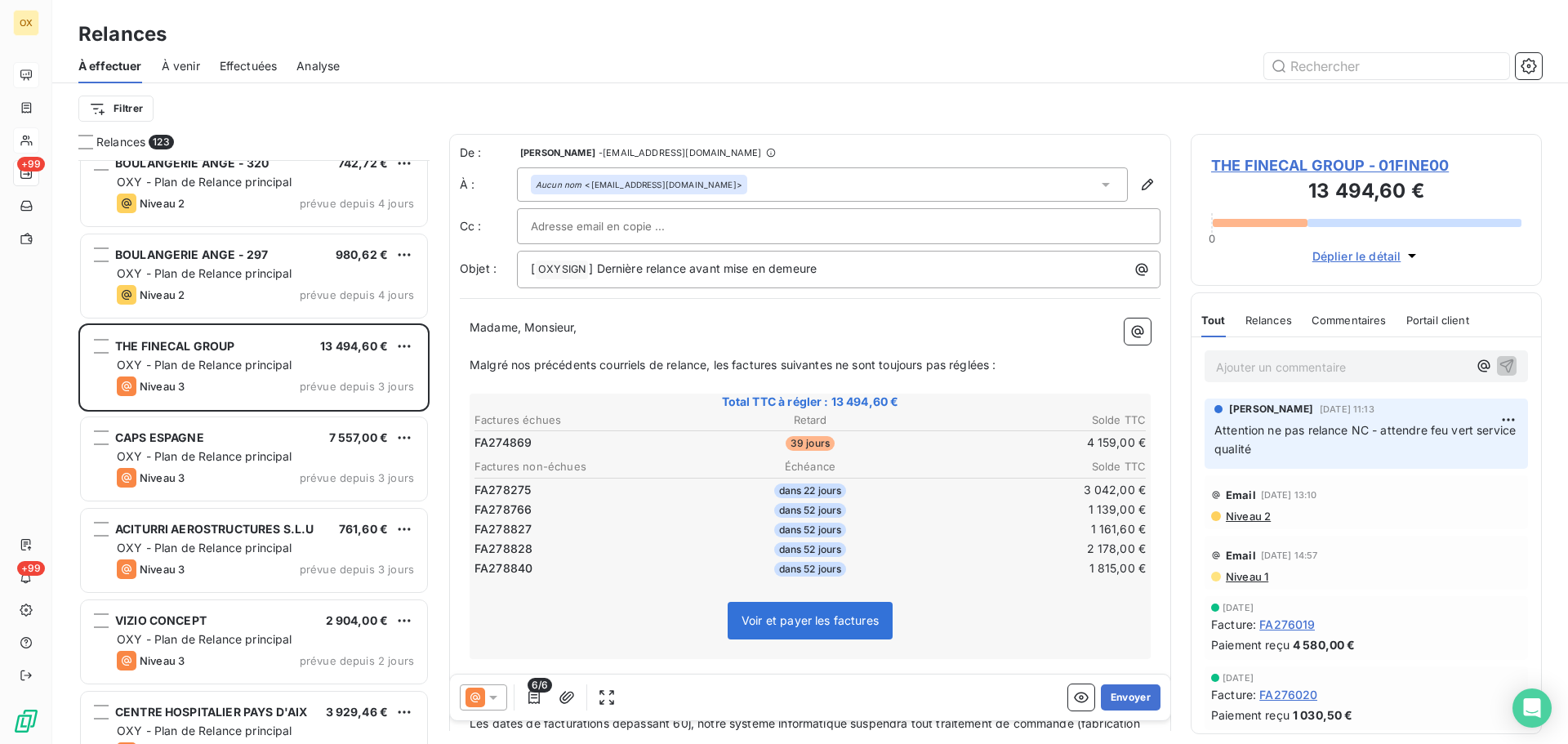
scroll to position [9389, 0]
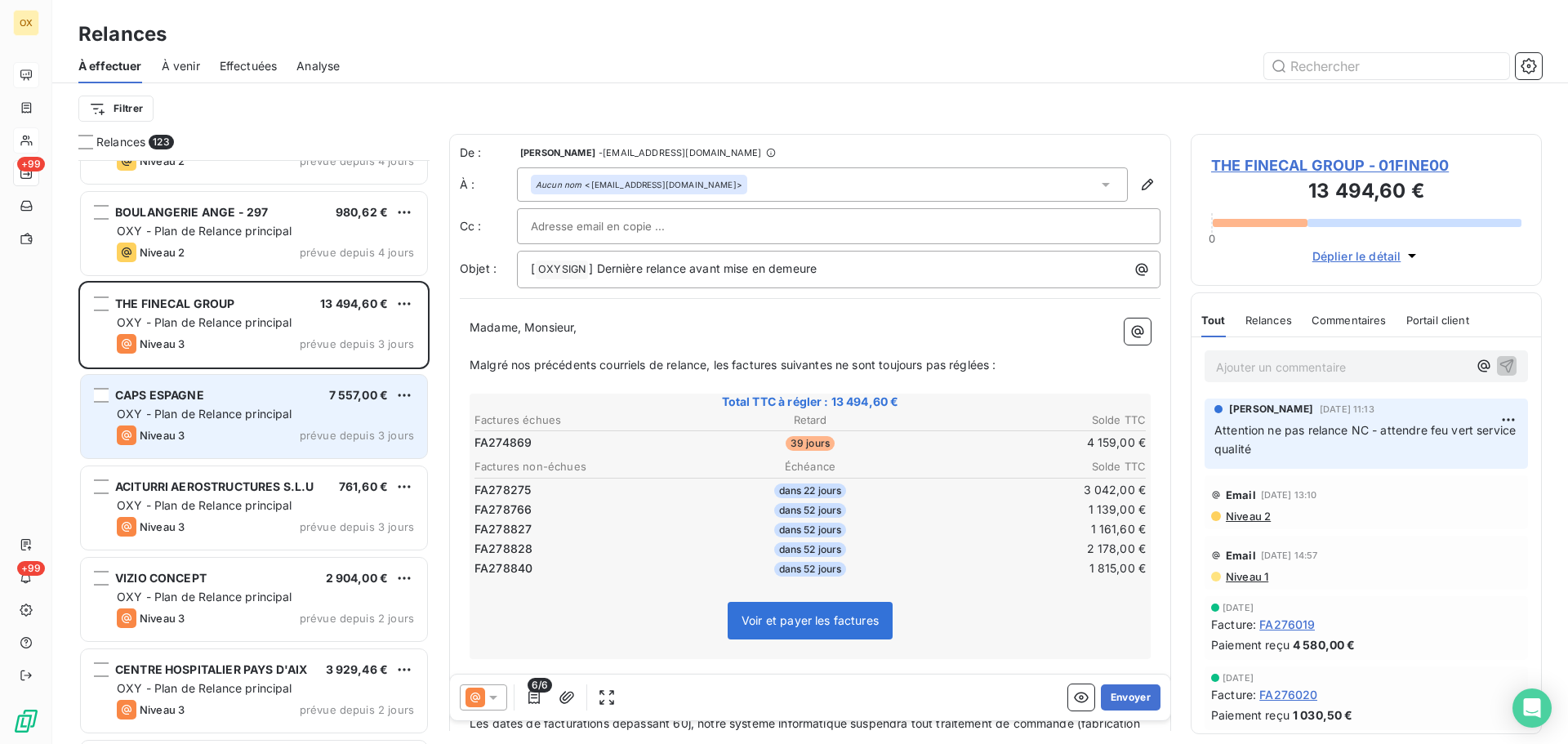
click at [218, 429] on div "Niveau 3 prévue depuis 3 jours" at bounding box center [265, 435] width 297 height 19
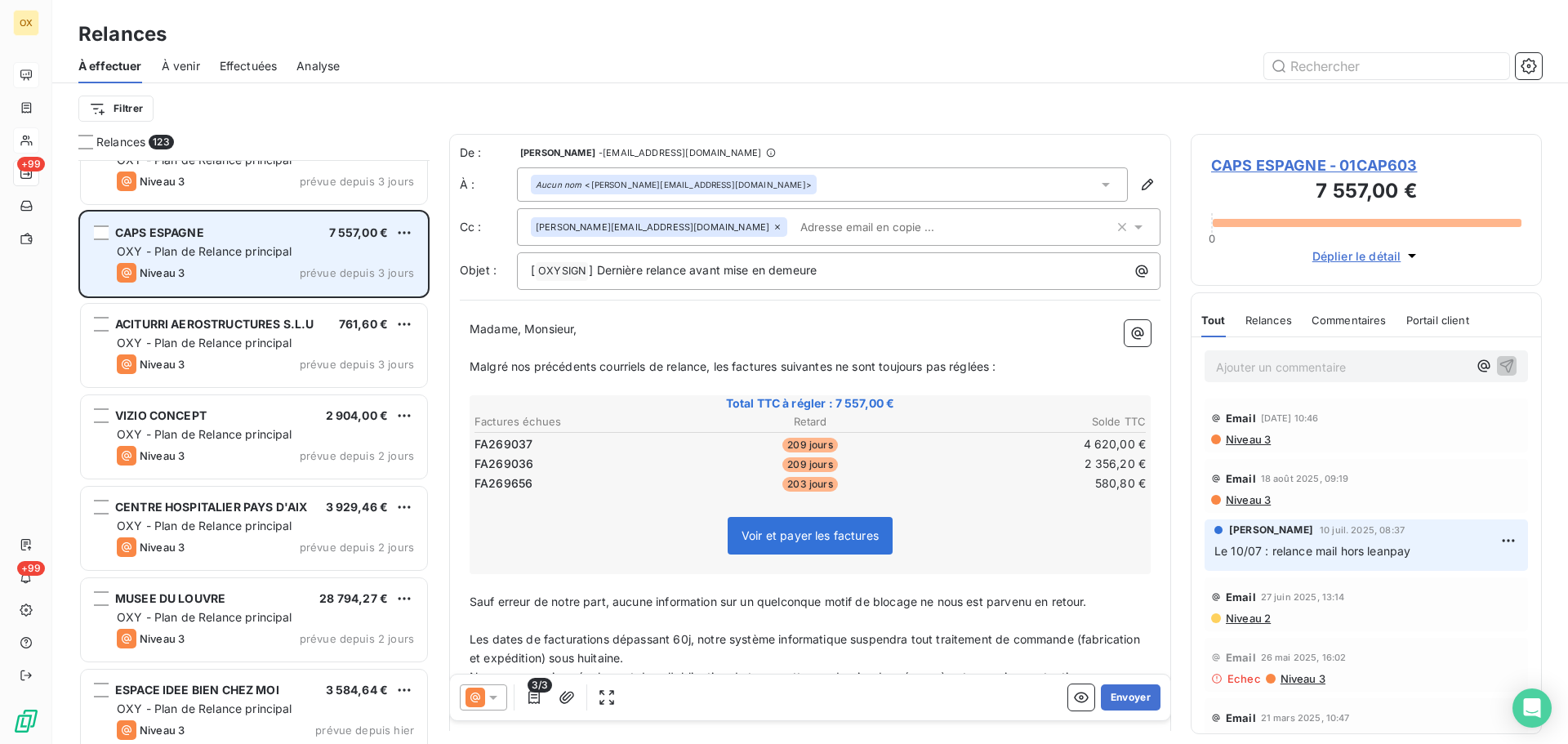
scroll to position [9553, 0]
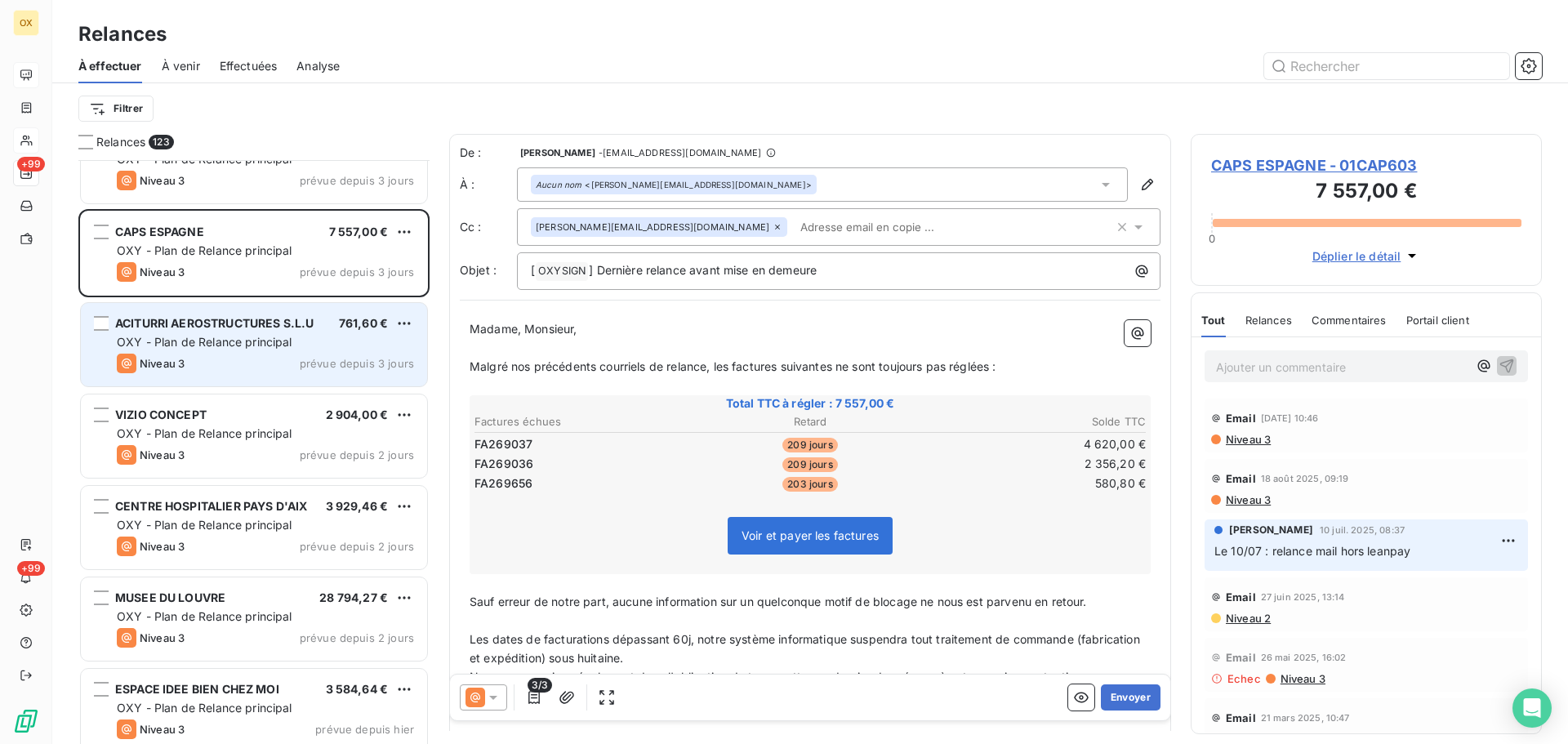
click at [213, 373] on div "ACITURRI AEROSTRUCTURES S.L.U 761,60 € OXY - Plan de Relance principal Niveau 3…" at bounding box center [253, 344] width 346 height 83
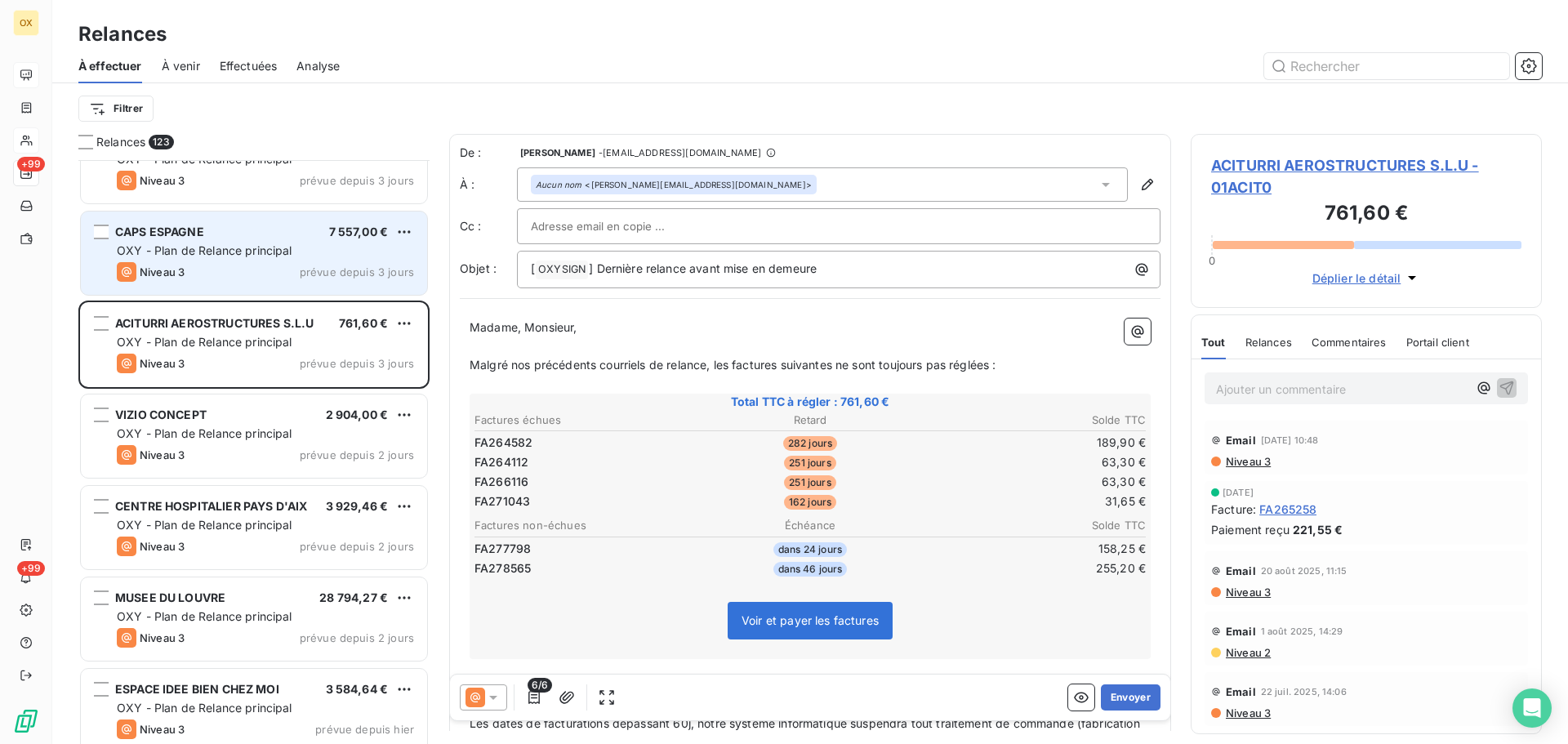
click at [179, 249] on span "OXY - Plan de Relance principal" at bounding box center [204, 250] width 175 height 14
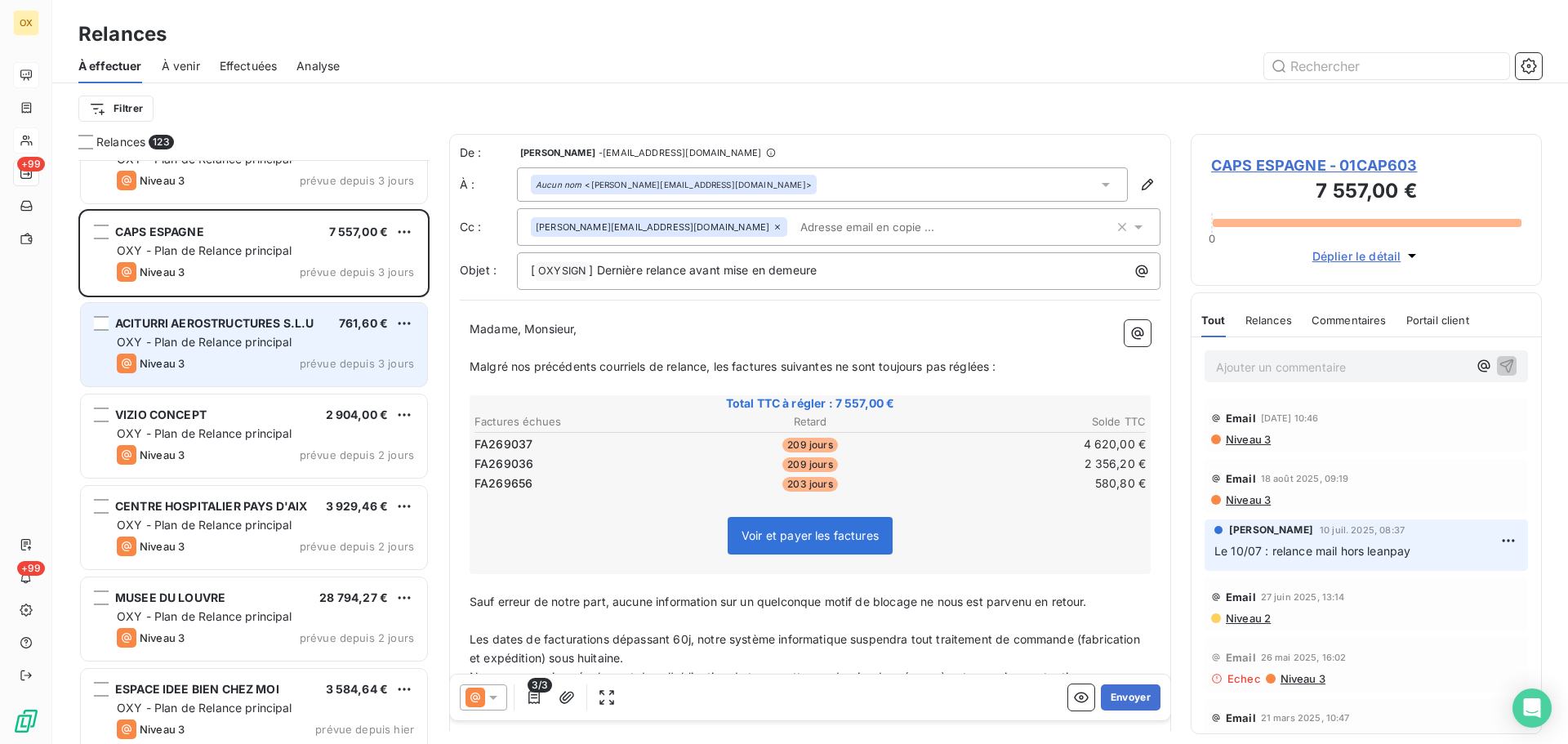
click at [215, 335] on span "OXY - Plan de Relance principal" at bounding box center [204, 341] width 175 height 14
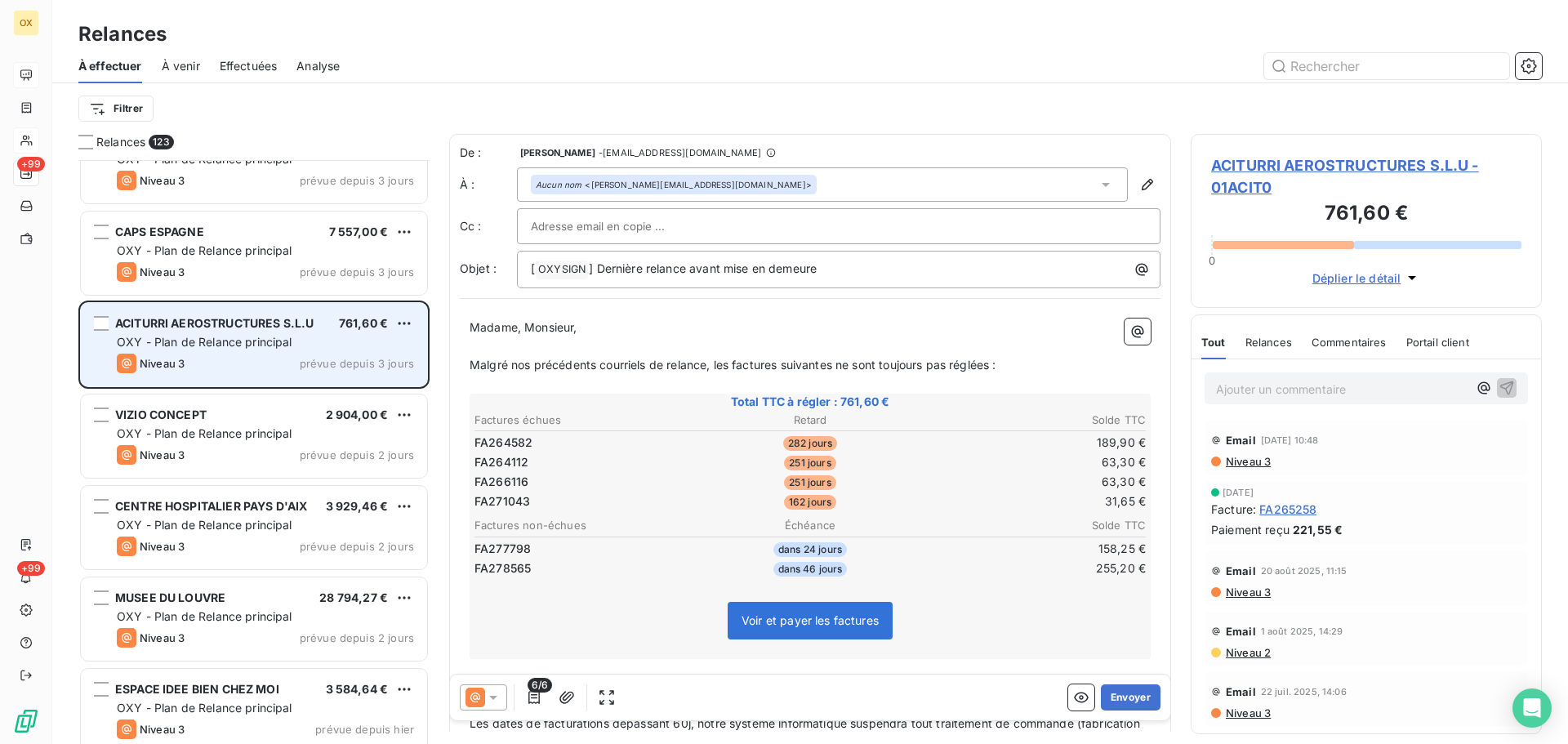
click at [273, 316] on span "ACITURRI AEROSTRUCTURES S.L.U" at bounding box center [214, 323] width 198 height 14
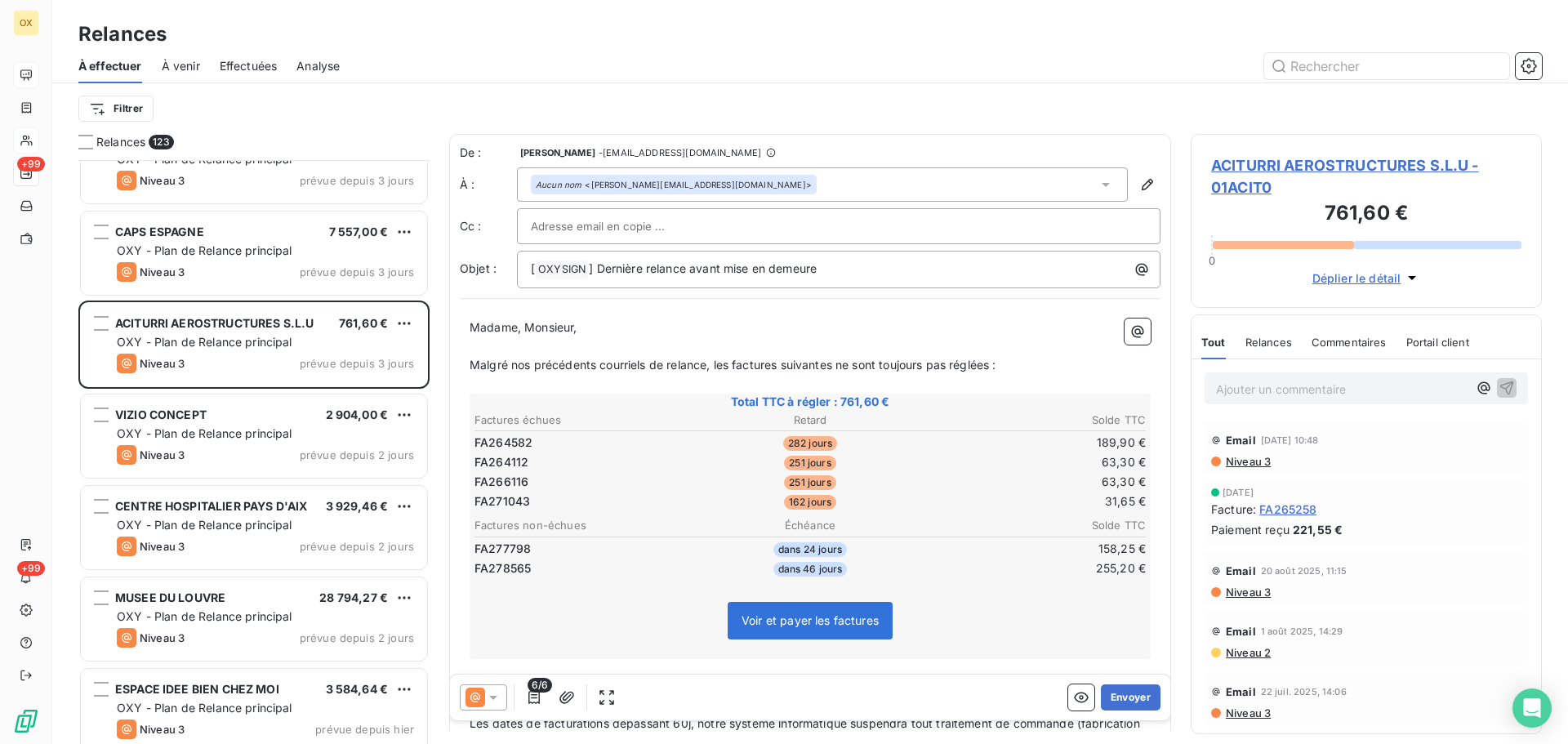
click at [1272, 169] on span "ACITURRI AEROSTRUCTURES S.L.U - 01ACIT0" at bounding box center [1365, 176] width 311 height 44
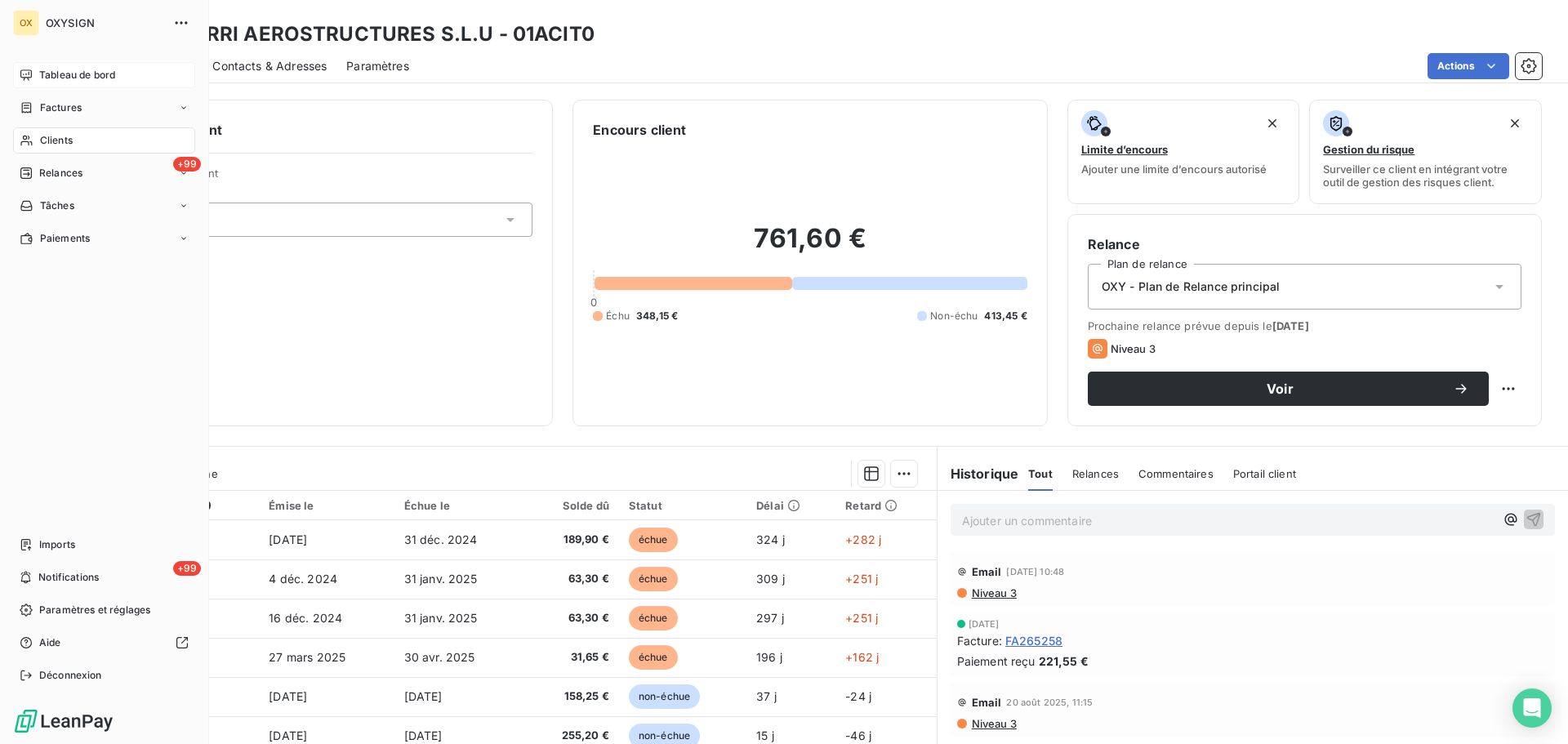
click at [54, 137] on span "Clients" at bounding box center [56, 140] width 33 height 15
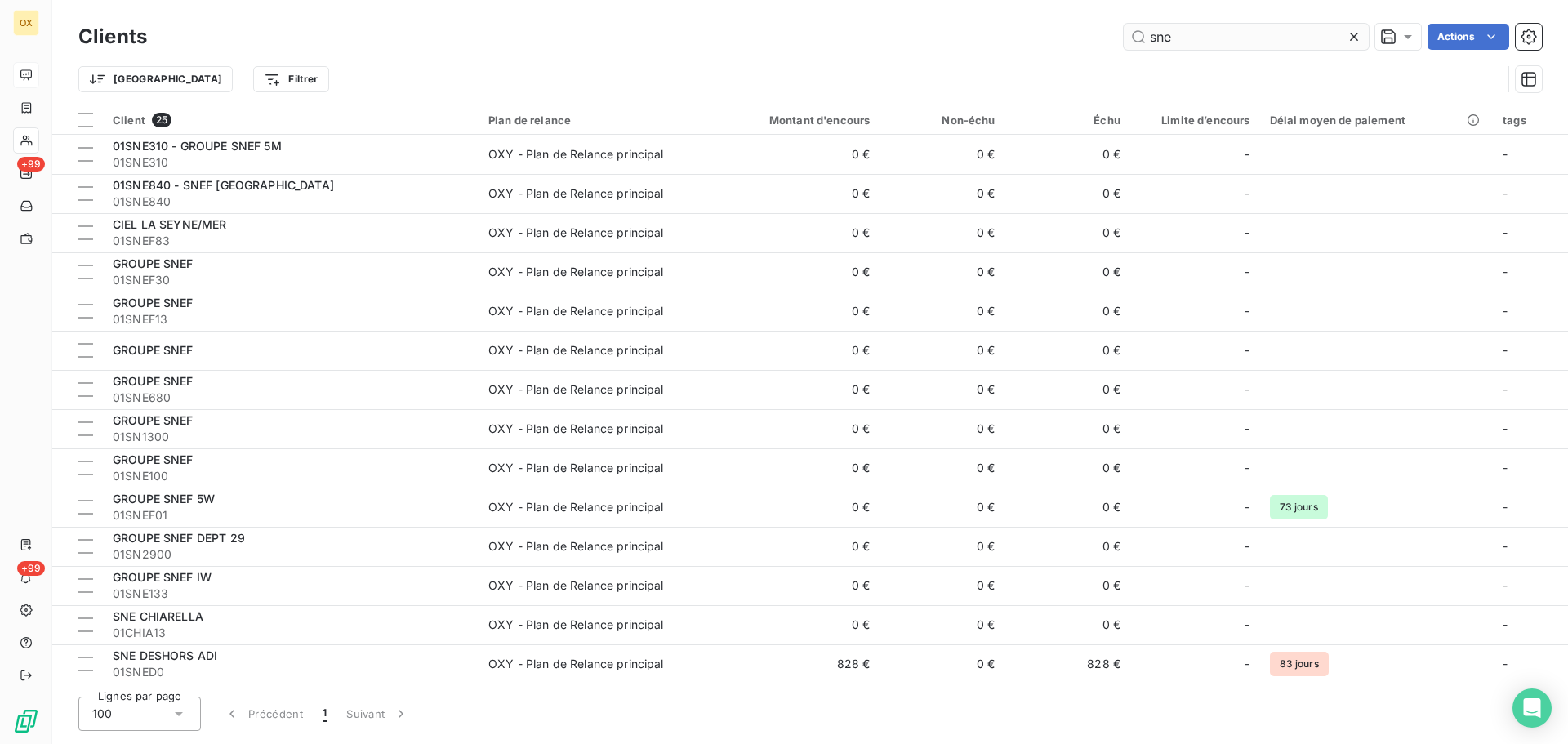
click at [1214, 24] on input "sne" at bounding box center [1246, 37] width 245 height 27
drag, startPoint x: 1192, startPoint y: 40, endPoint x: 1116, endPoint y: 39, distance: 76.0
click at [1116, 38] on div "sne Actions" at bounding box center [854, 37] width 1375 height 27
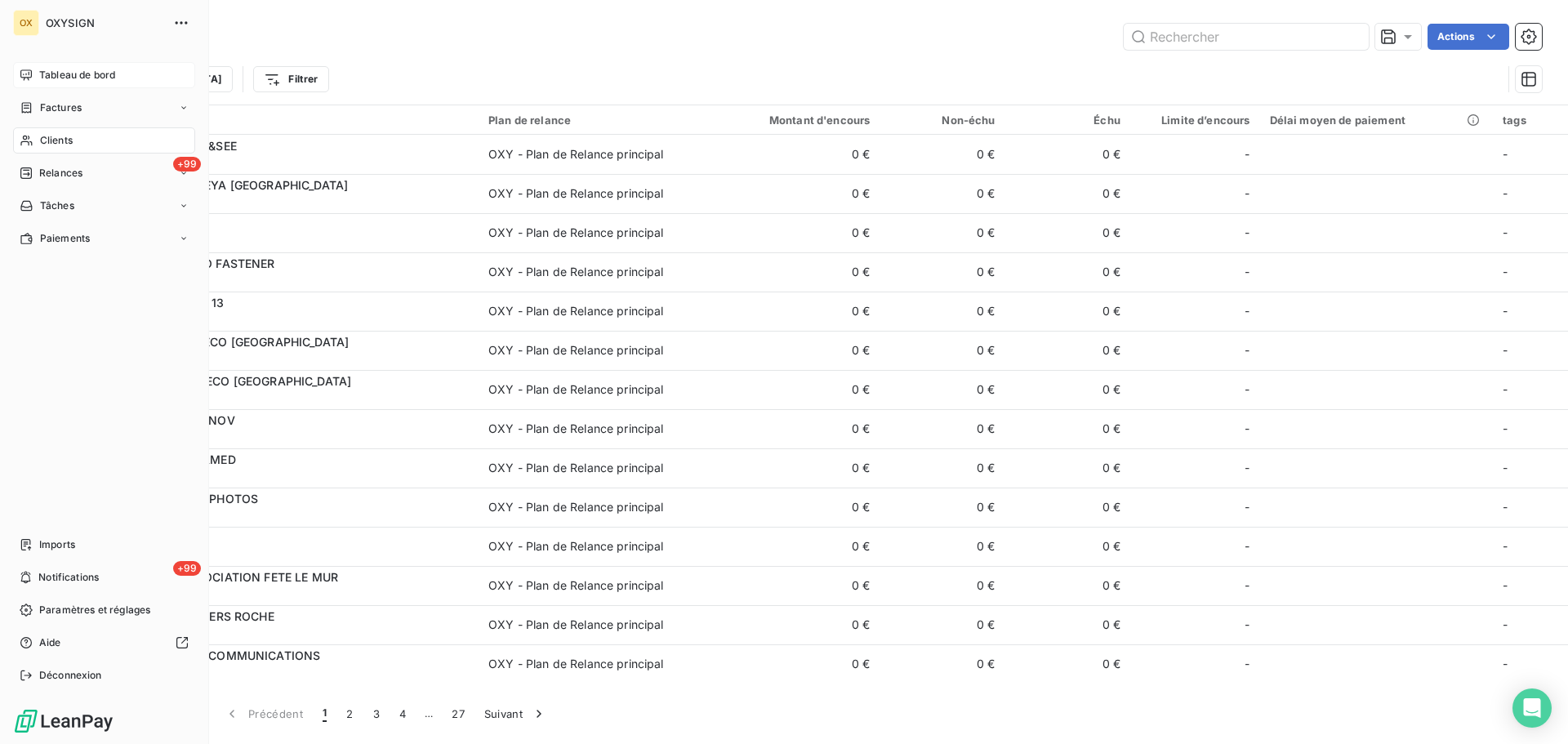
click at [43, 137] on span "Clients" at bounding box center [56, 140] width 33 height 15
click at [50, 167] on span "Relances" at bounding box center [60, 173] width 43 height 15
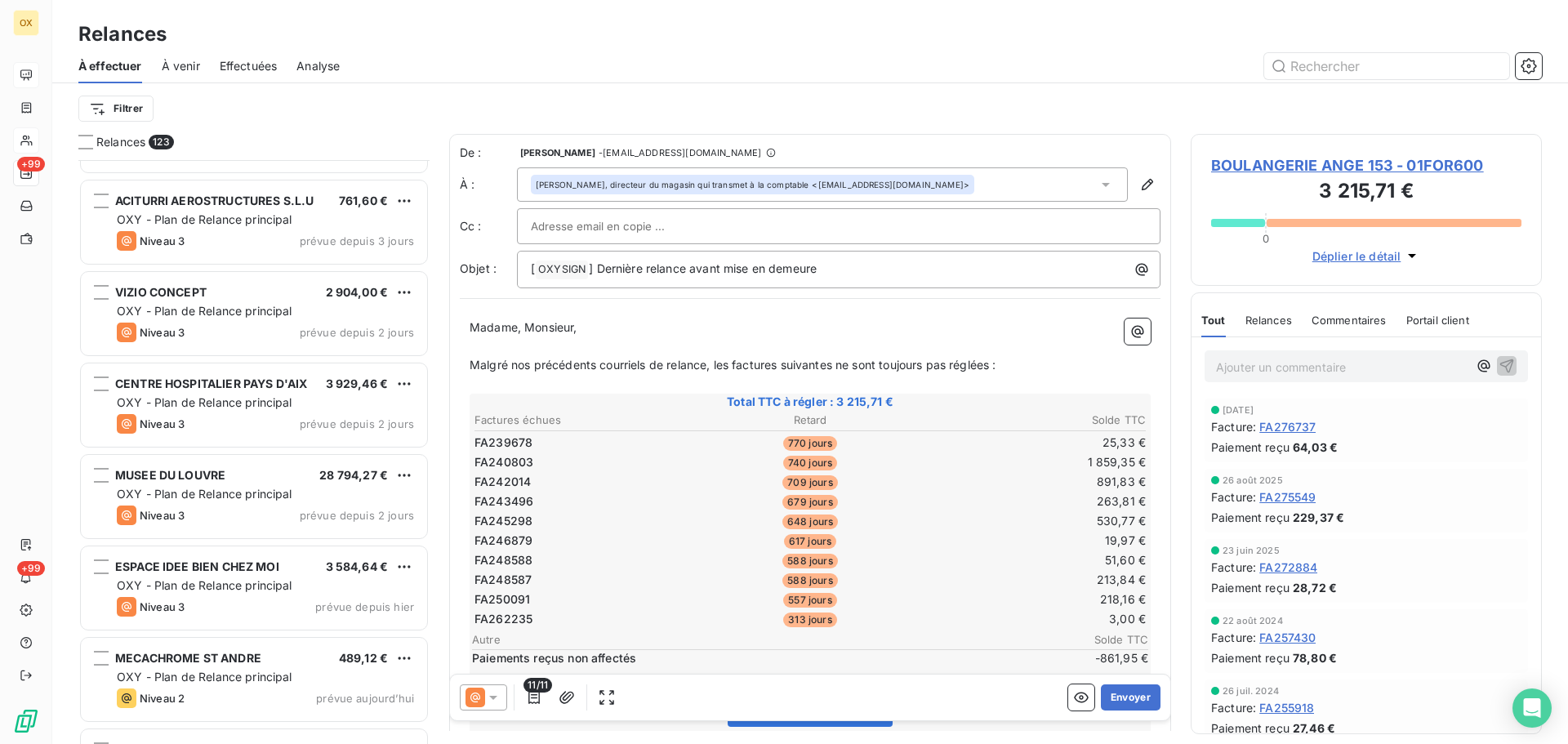
scroll to position [9715, 0]
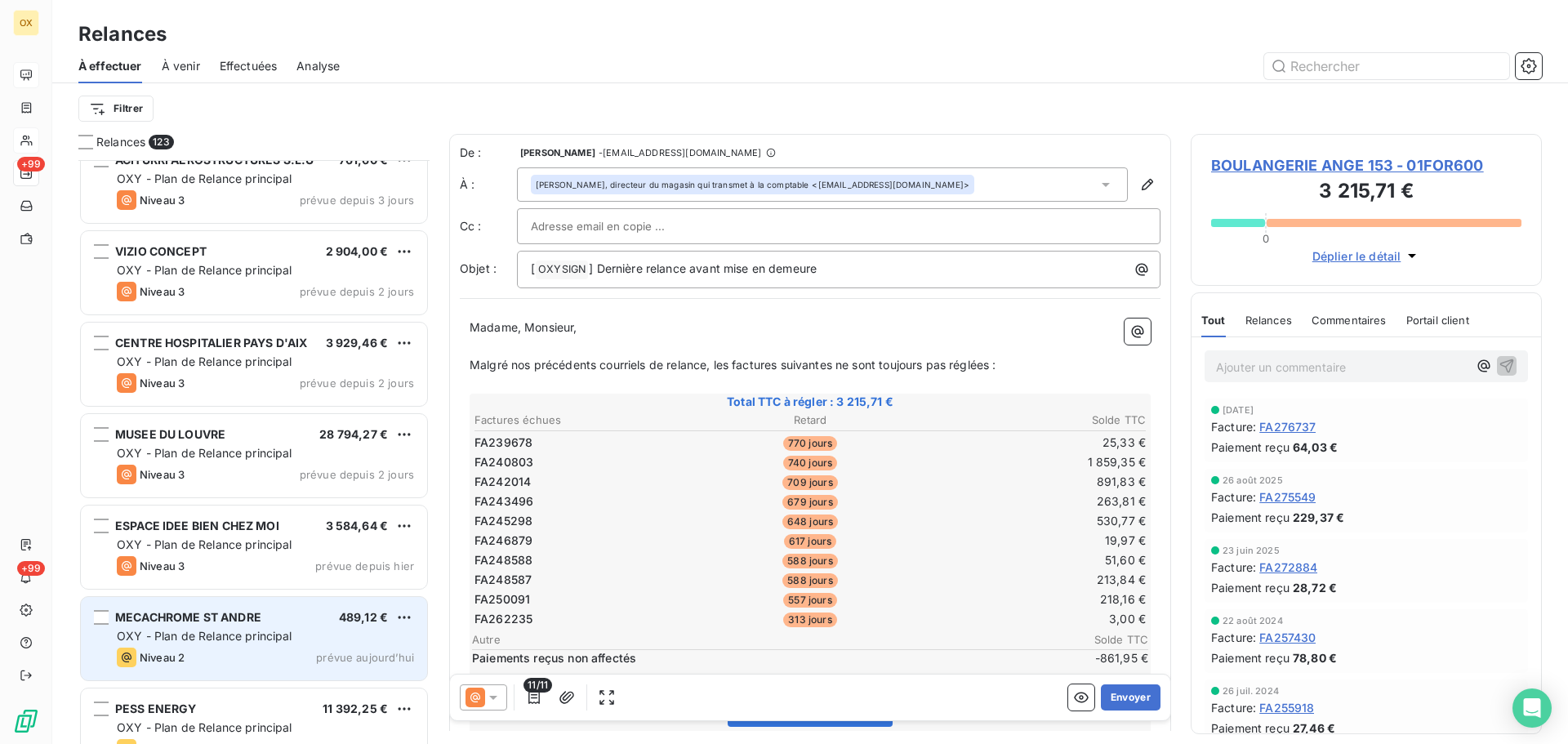
click at [281, 619] on div "MECACHROME ST ANDRE 489,12 €" at bounding box center [265, 617] width 297 height 15
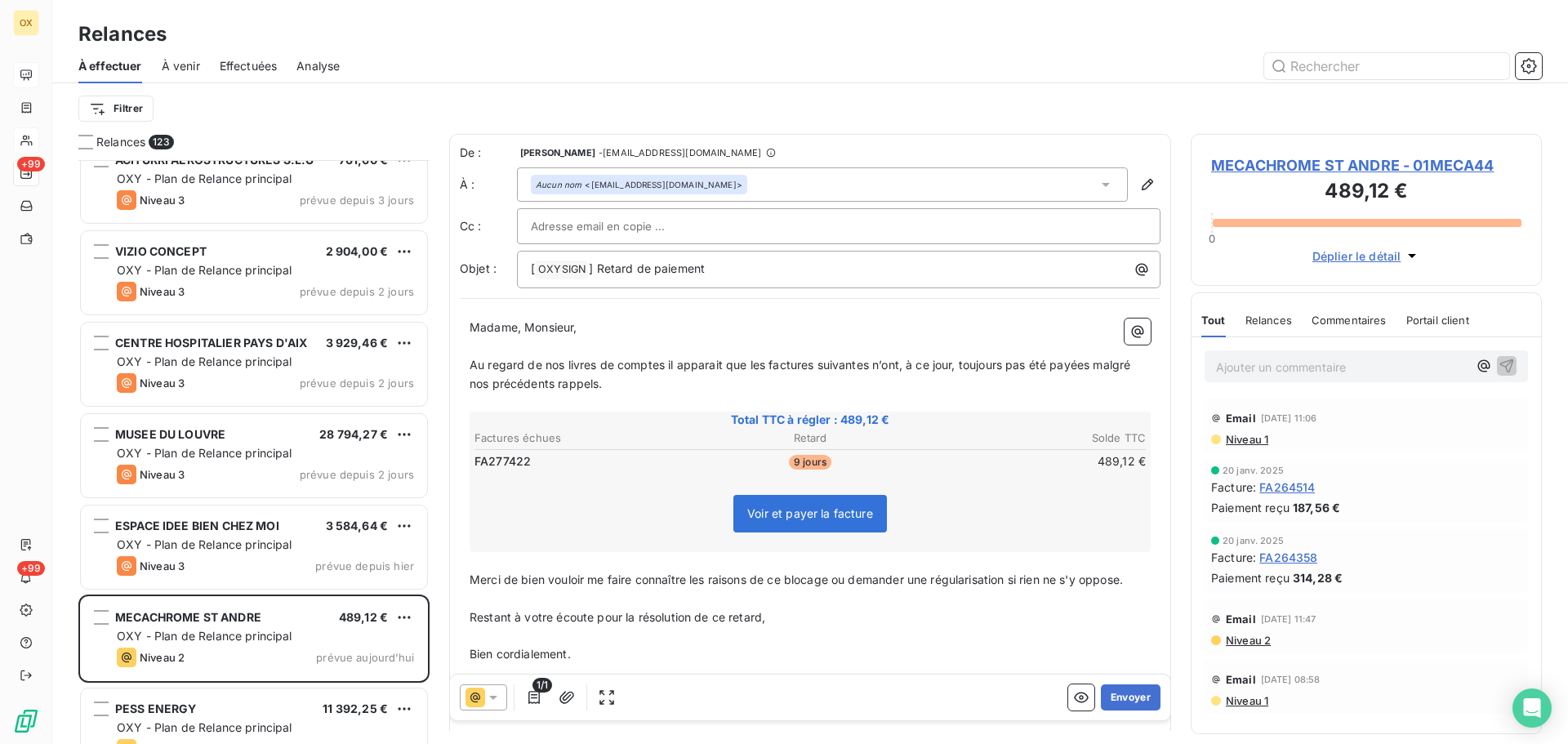
click at [1267, 164] on span "MECACHROME ST ANDRE - 01MECA44" at bounding box center [1365, 165] width 311 height 22
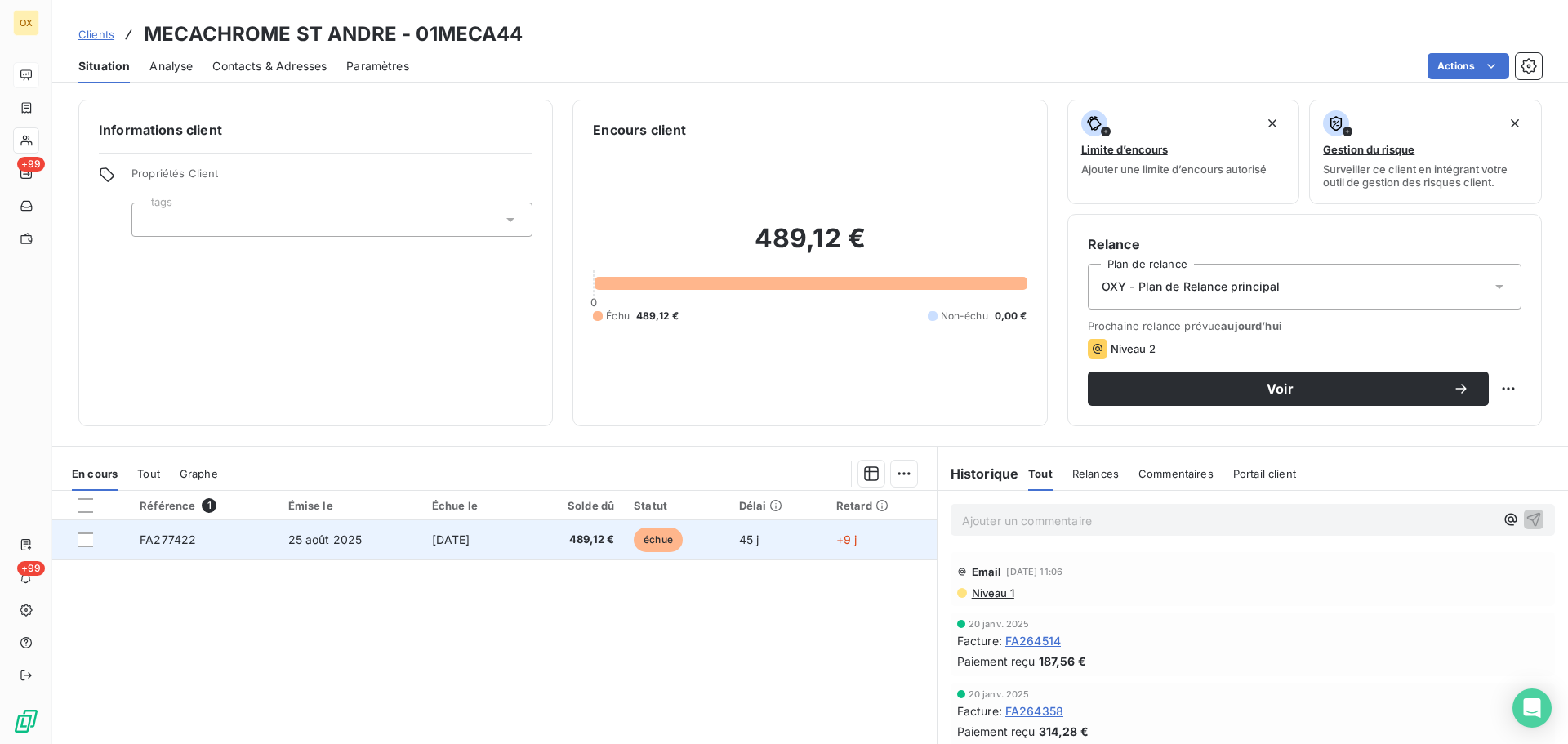
click at [432, 545] on span "[DATE]" at bounding box center [450, 540] width 38 height 14
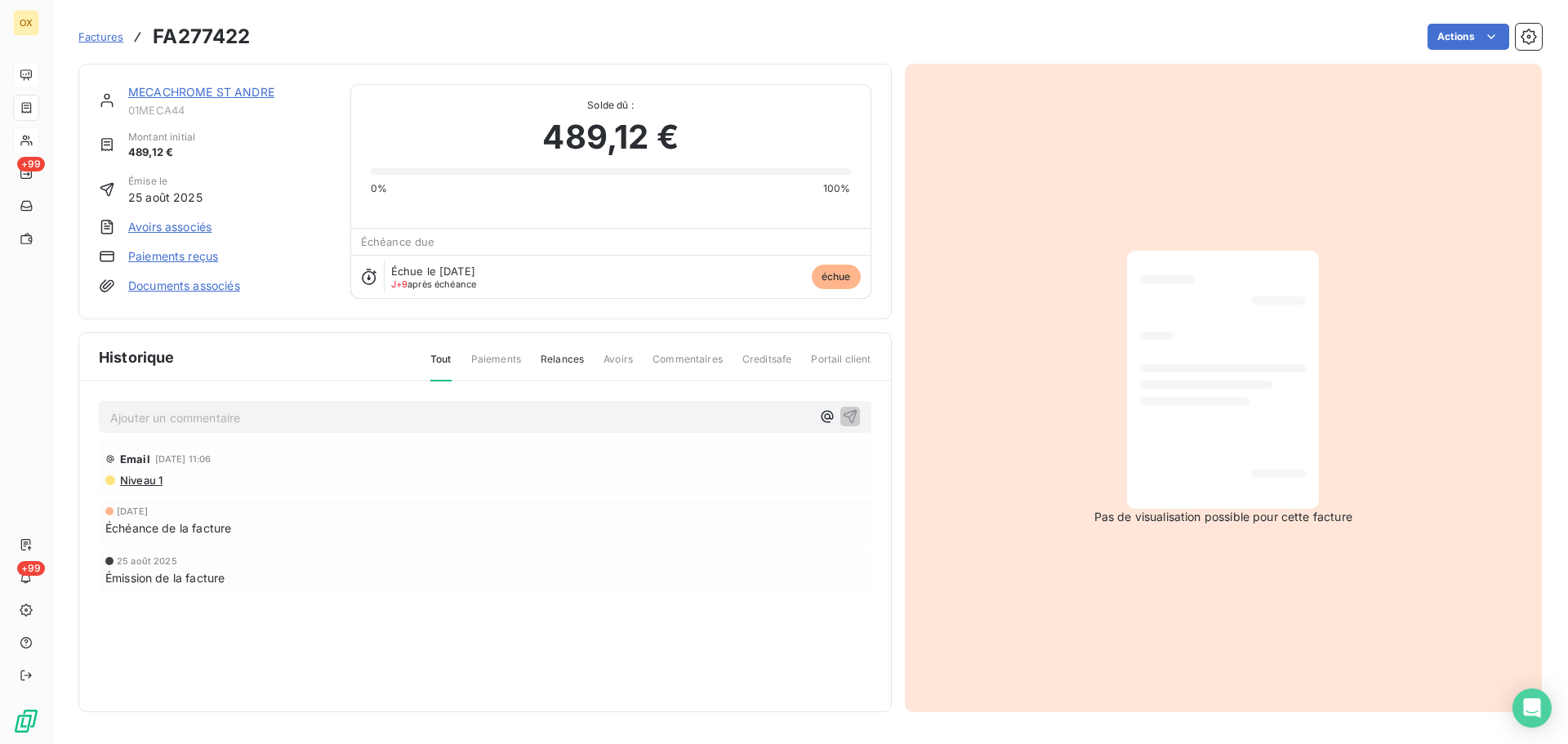
click at [212, 92] on link "MECACHROME ST ANDRE" at bounding box center [201, 92] width 146 height 14
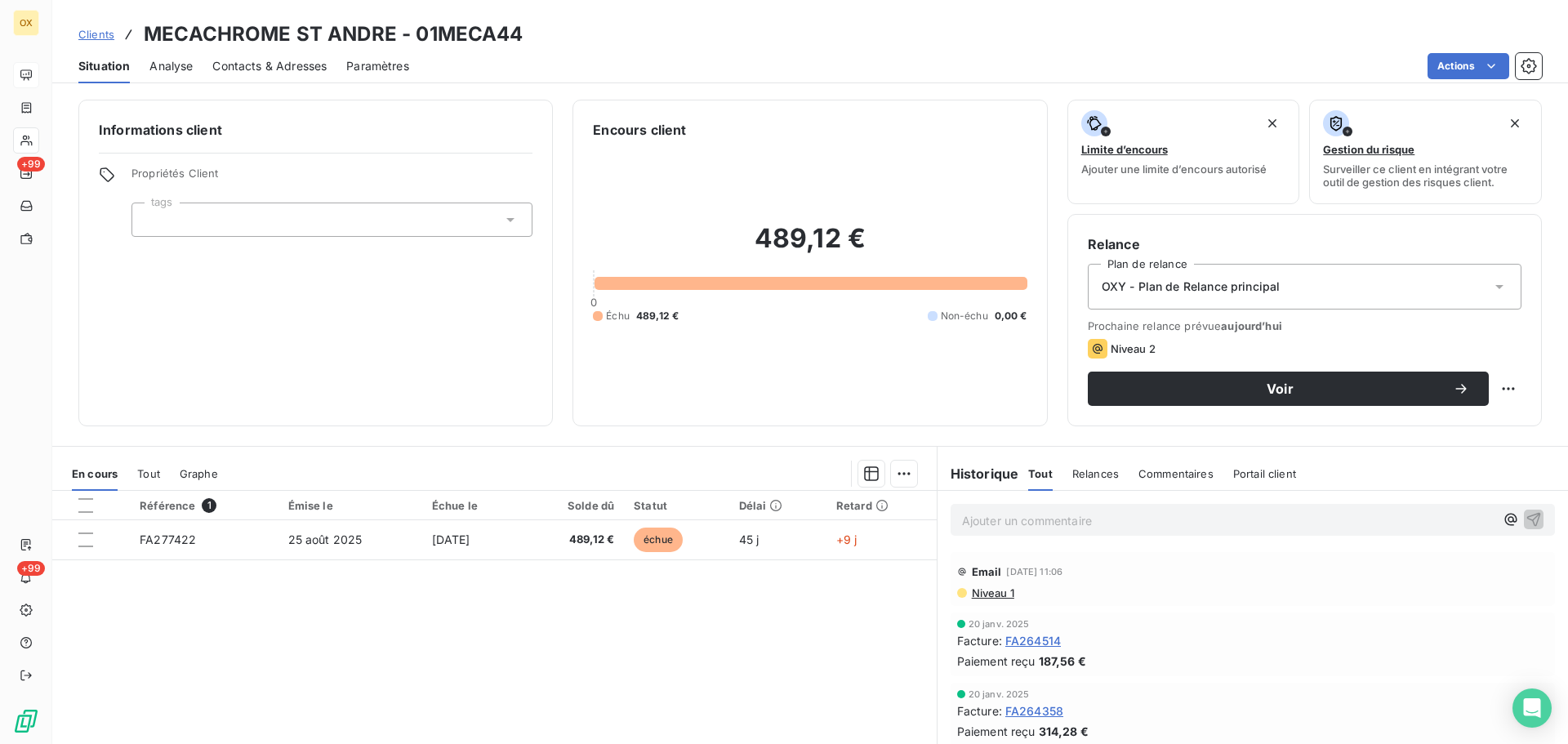
click at [239, 64] on span "Contacts & Adresses" at bounding box center [269, 66] width 114 height 16
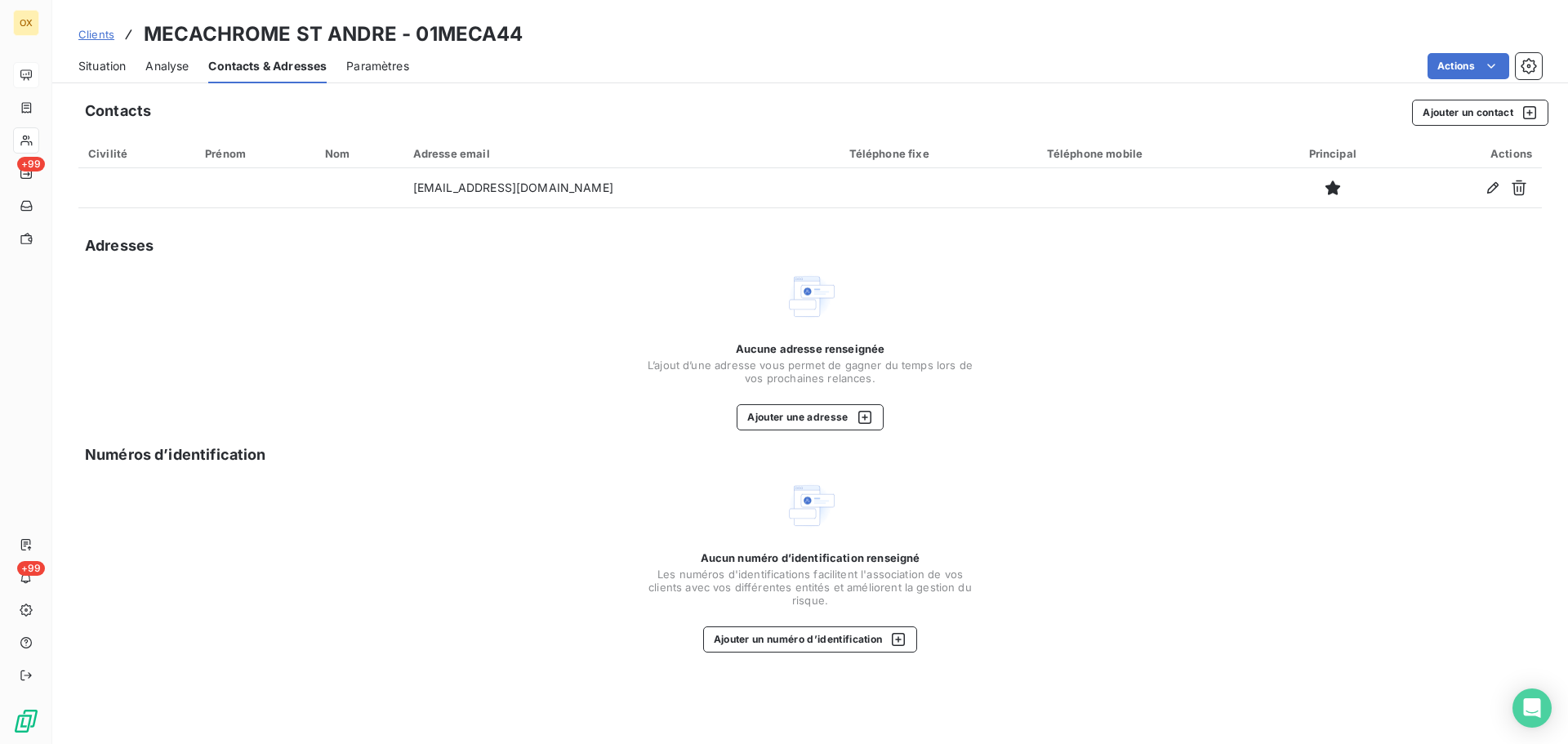
click at [117, 65] on span "Situation" at bounding box center [103, 66] width 48 height 16
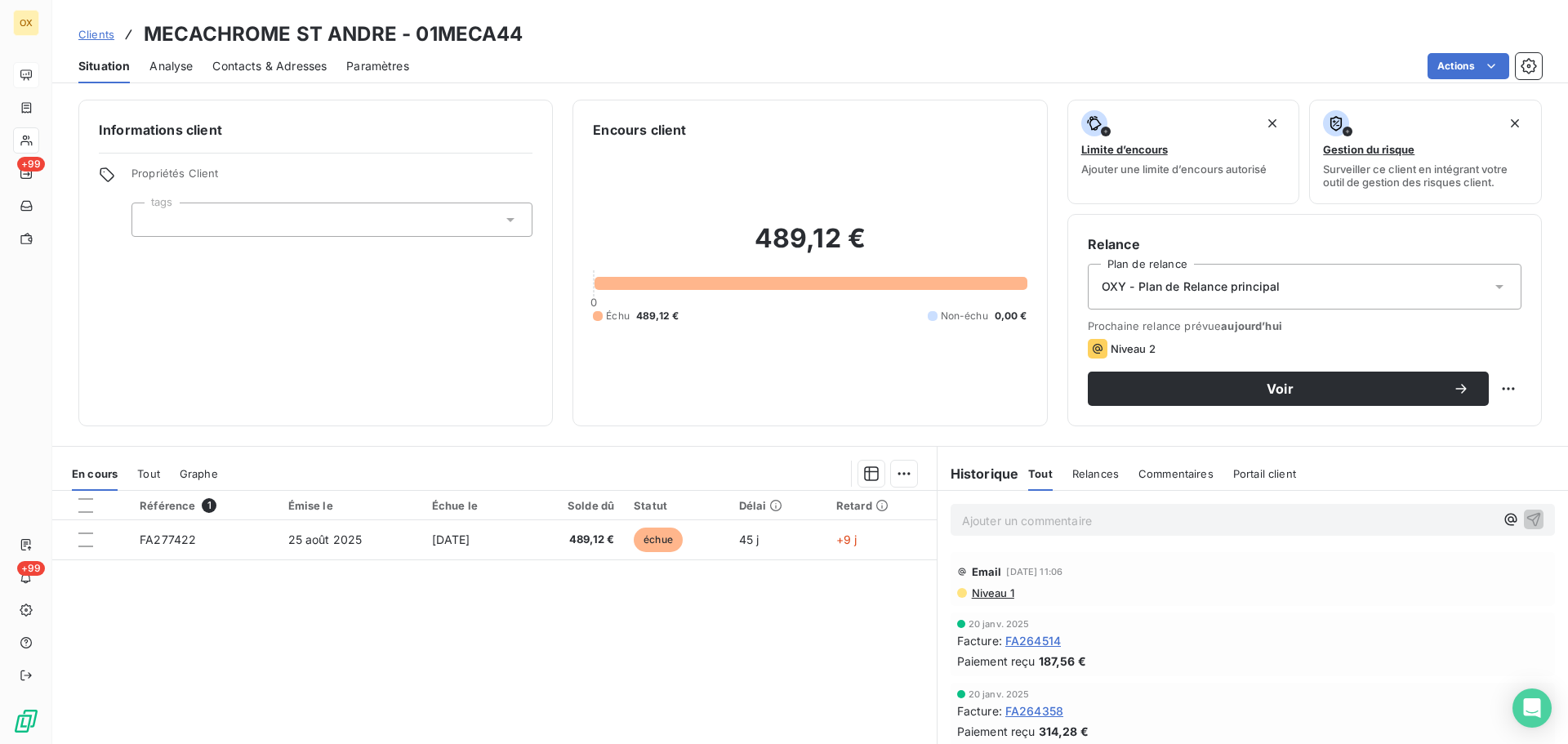
click at [244, 73] on span "Contacts & Adresses" at bounding box center [269, 66] width 114 height 16
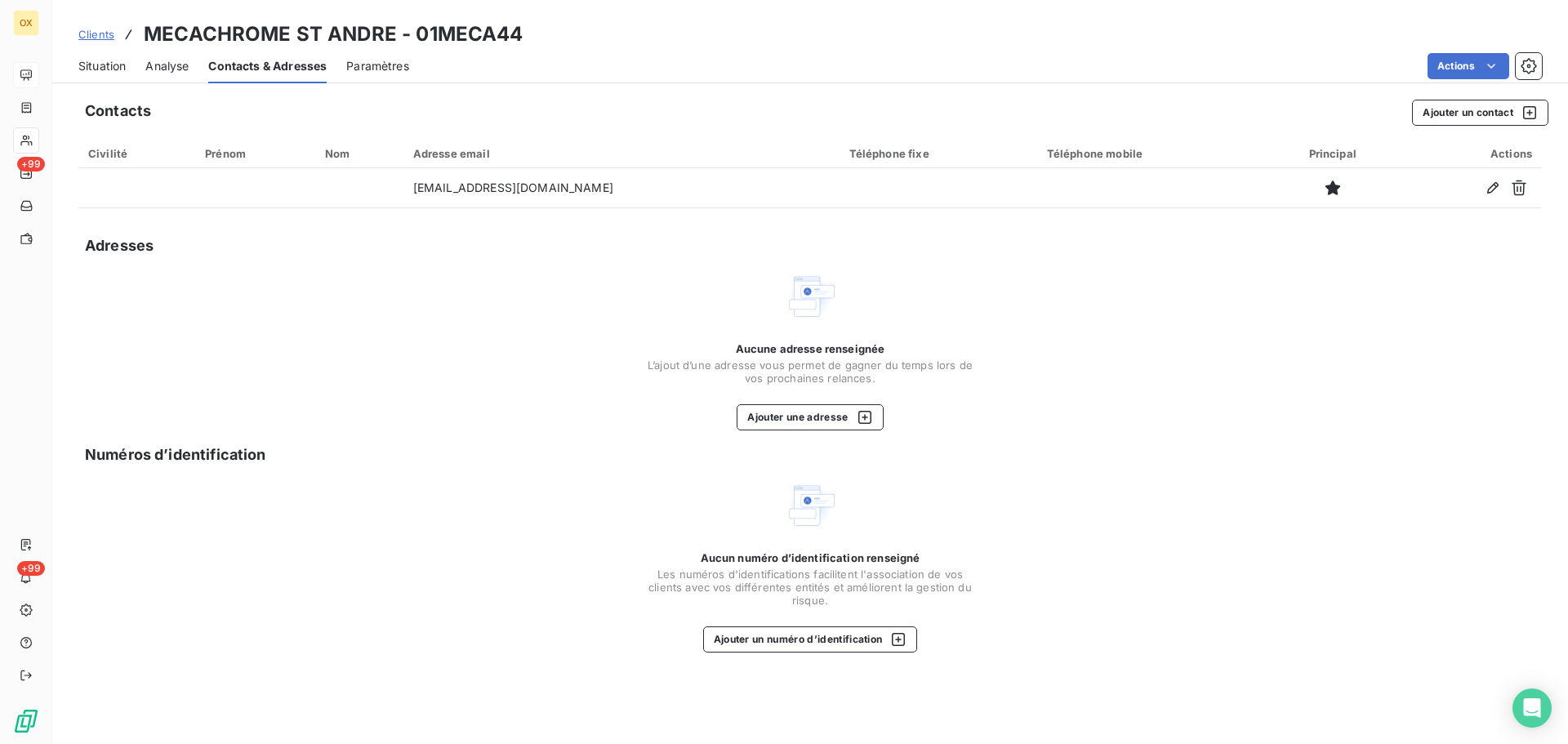
click at [111, 65] on span "Situation" at bounding box center [103, 66] width 48 height 16
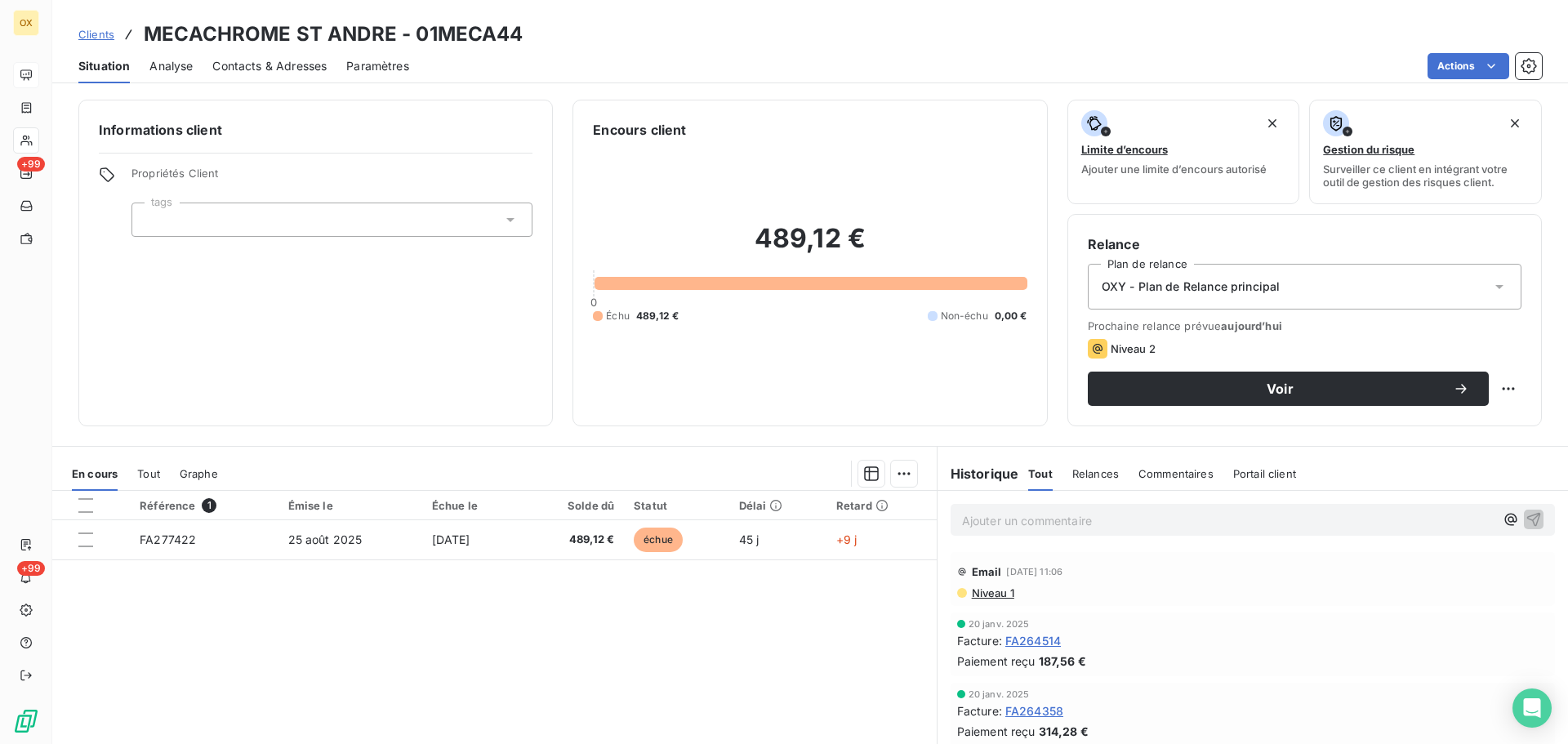
click at [276, 66] on span "Contacts & Adresses" at bounding box center [269, 66] width 114 height 16
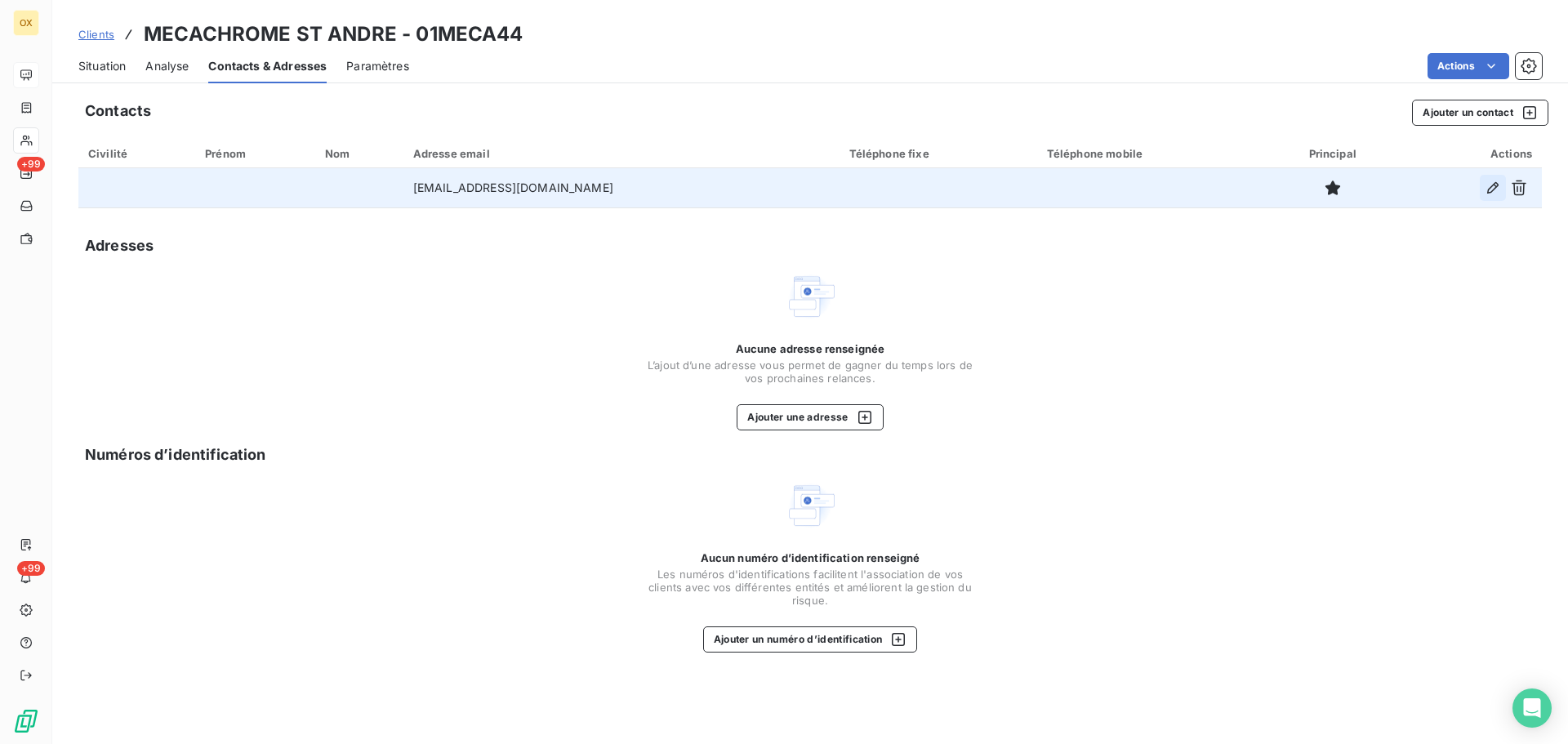
click at [1492, 182] on icon "button" at bounding box center [1493, 188] width 16 height 16
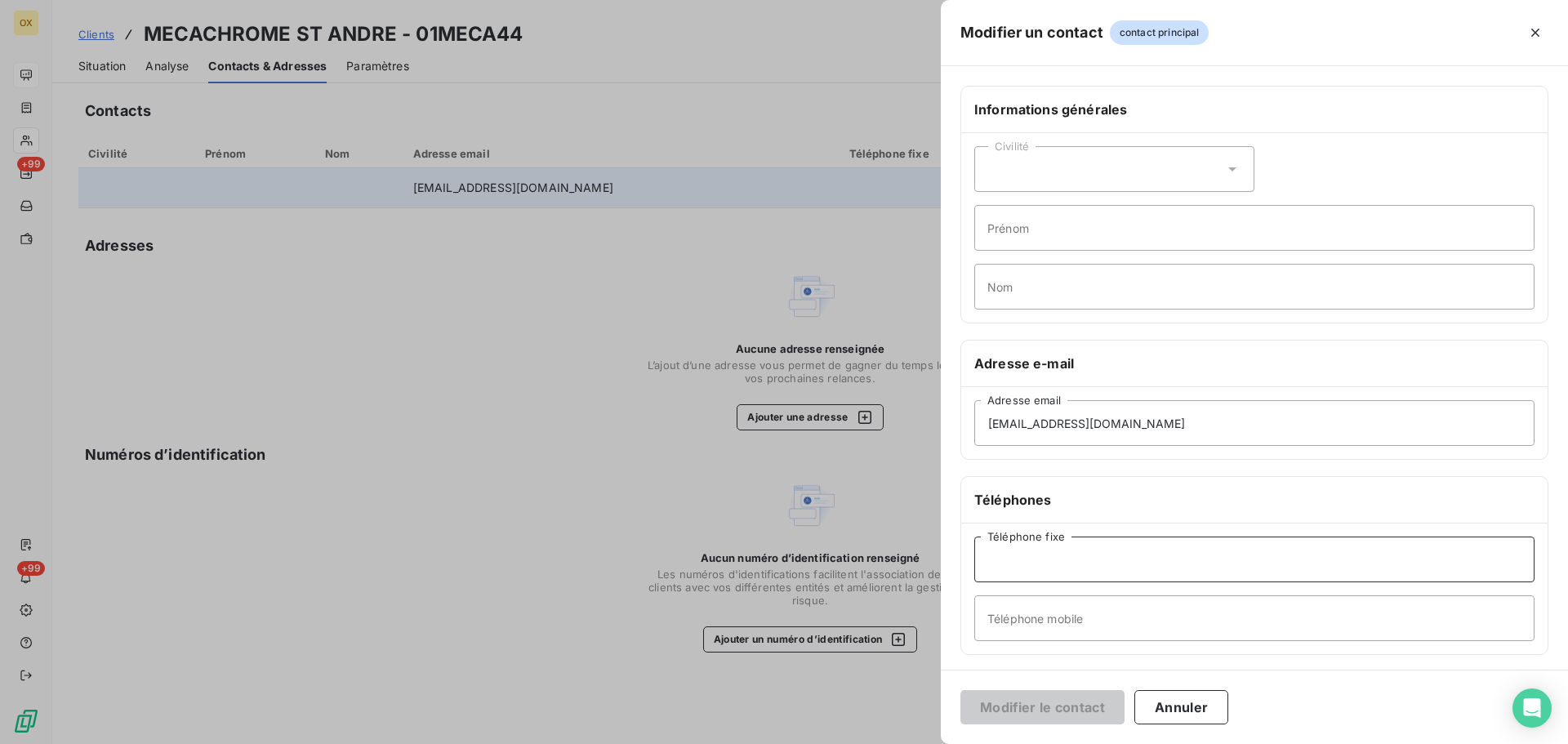
click at [1044, 557] on input "Téléphone fixe" at bounding box center [1254, 559] width 560 height 46
type input "02 40 91 58 20"
click at [1069, 710] on button "Modifier le contact" at bounding box center [1041, 707] width 164 height 35
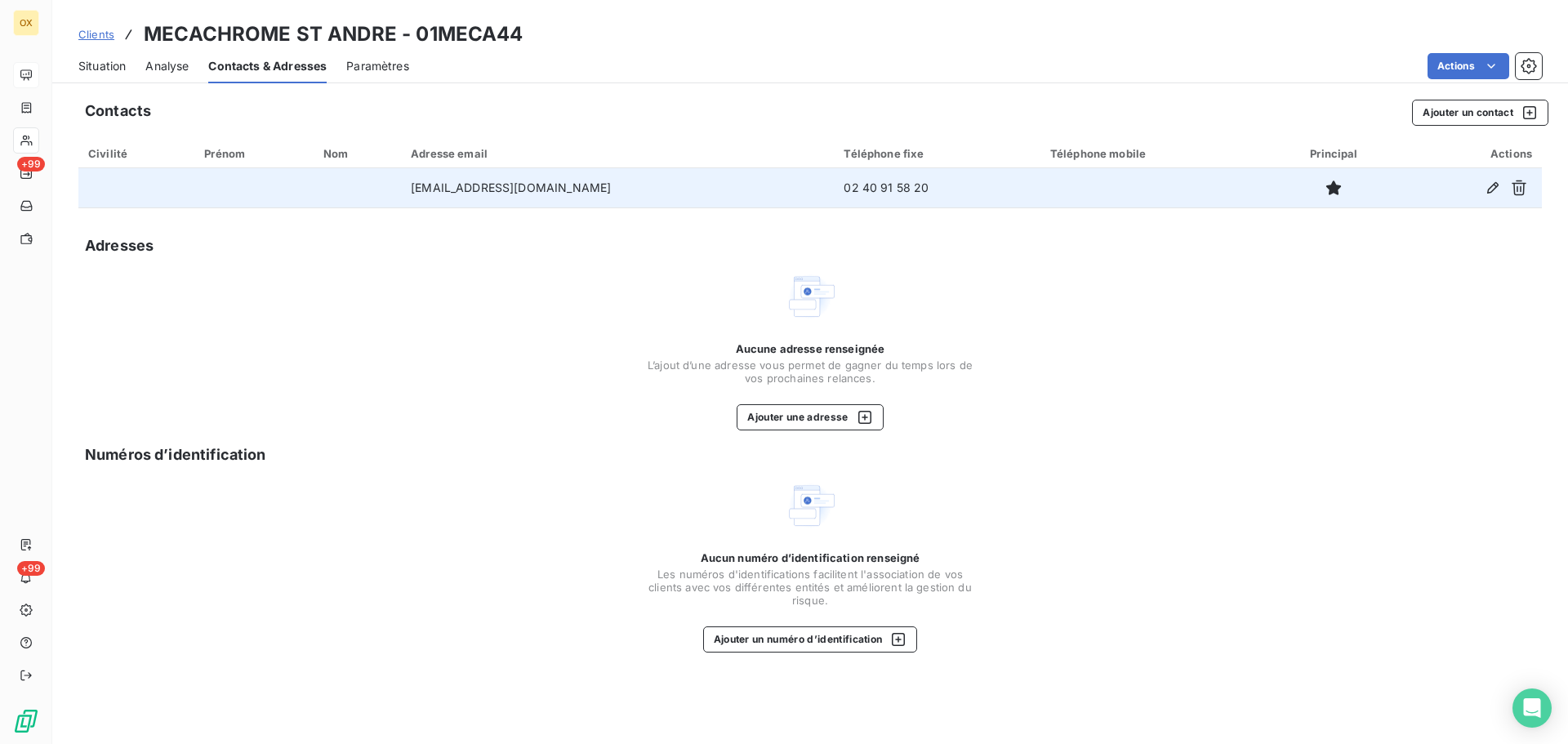
click at [90, 69] on span "Situation" at bounding box center [103, 66] width 48 height 16
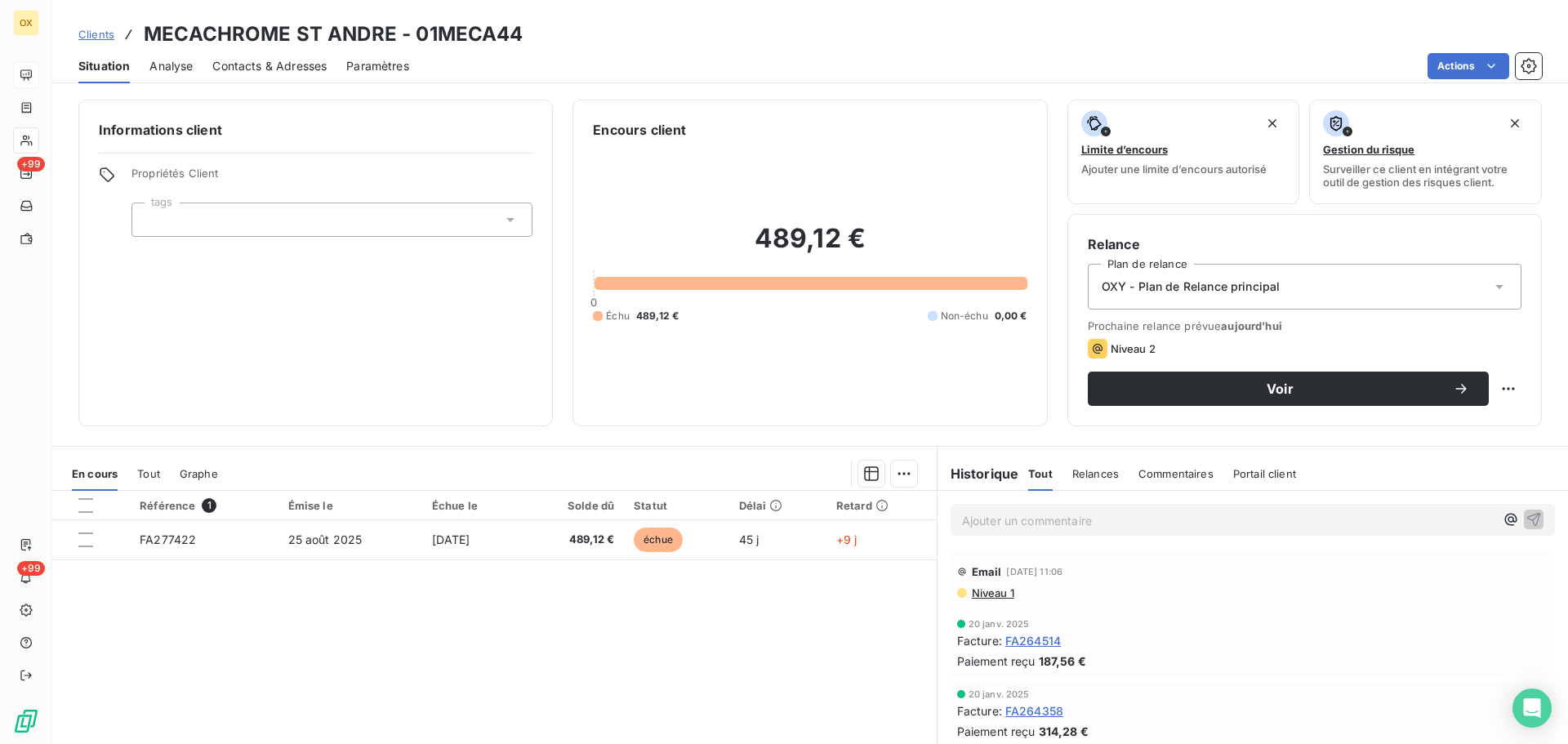
click at [249, 65] on span "Contacts & Adresses" at bounding box center [269, 66] width 114 height 16
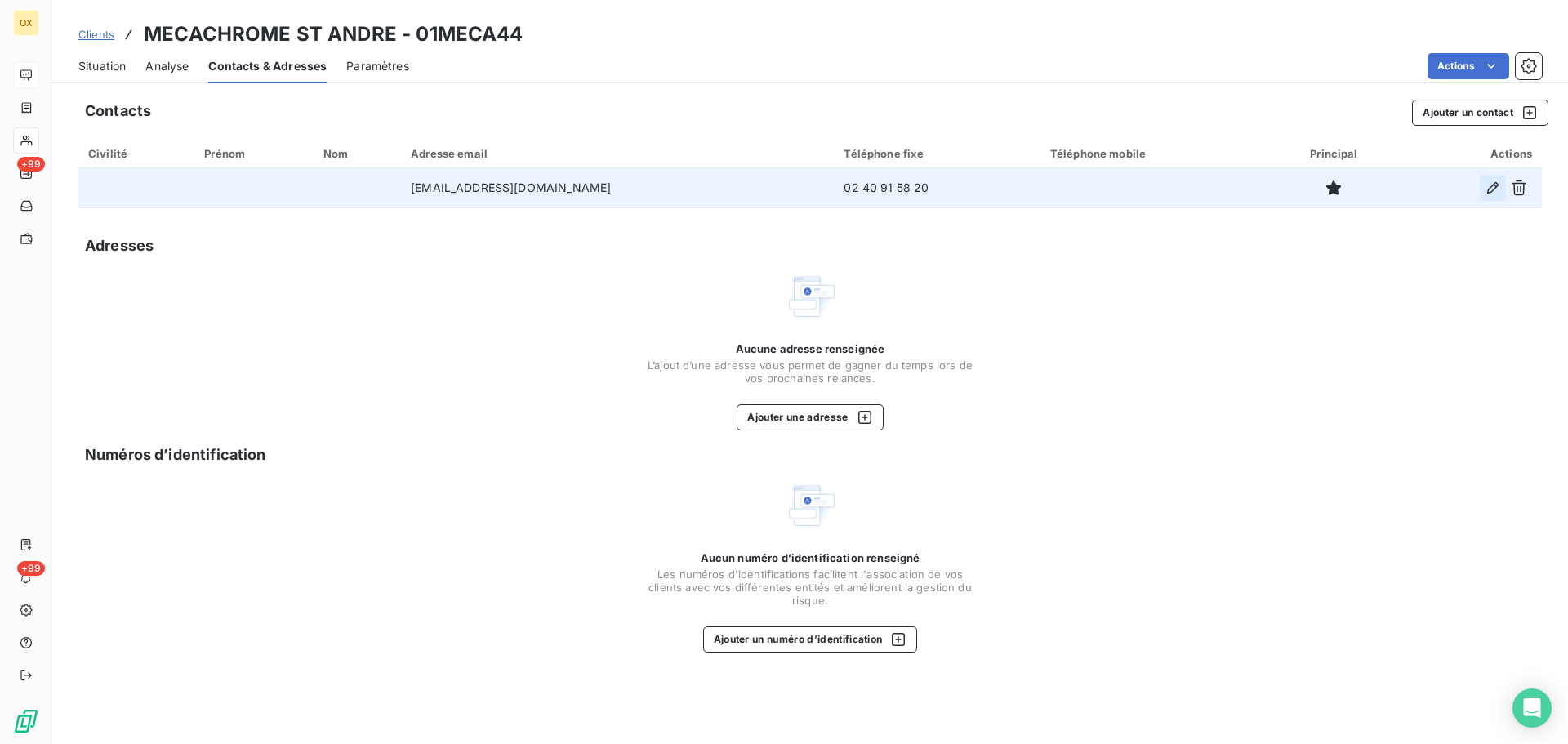
click at [1487, 187] on icon "button" at bounding box center [1493, 188] width 16 height 16
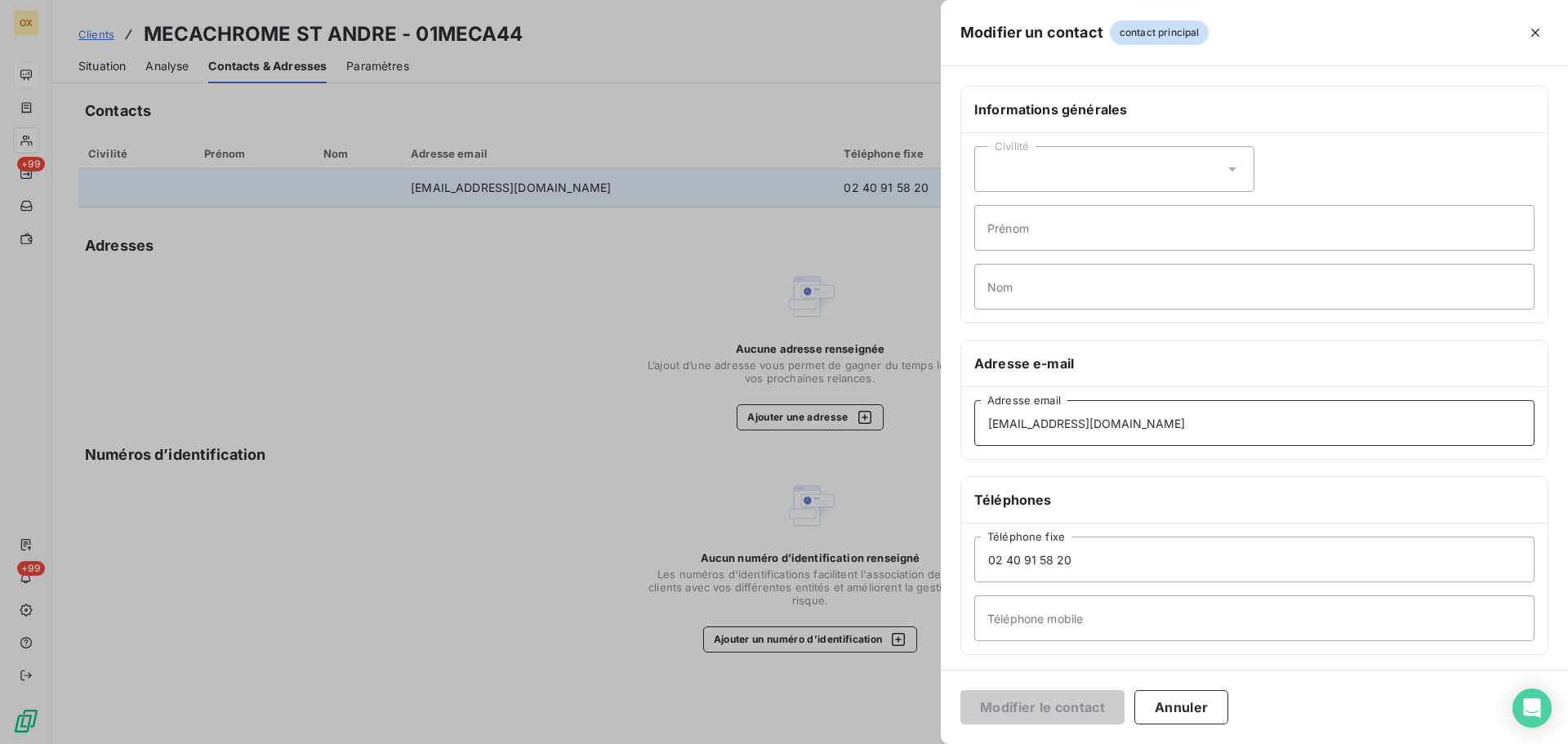
click at [1097, 422] on input "[EMAIL_ADDRESS][DOMAIN_NAME]" at bounding box center [1254, 423] width 560 height 46
click at [1236, 415] on input "[EMAIL_ADDRESS][DOMAIN_NAME]" at bounding box center [1254, 423] width 560 height 46
click at [1104, 424] on input "[EMAIL_ADDRESS][DOMAIN_NAME]" at bounding box center [1254, 423] width 560 height 46
type input "[EMAIL_ADDRESS][DOMAIN_NAME]"
click at [1103, 701] on button "Modifier le contact" at bounding box center [1041, 707] width 164 height 35
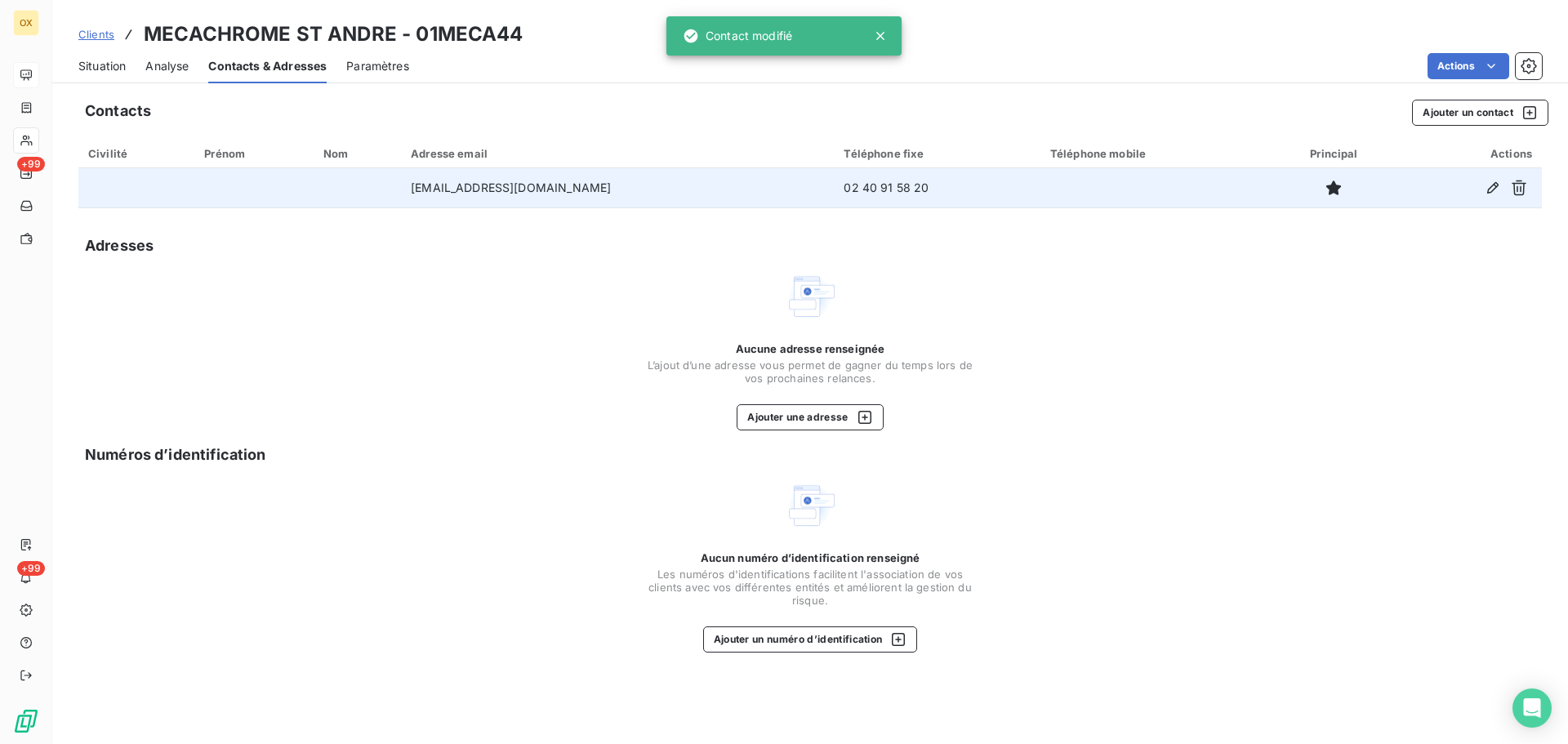
click at [116, 64] on span "Situation" at bounding box center [103, 66] width 48 height 16
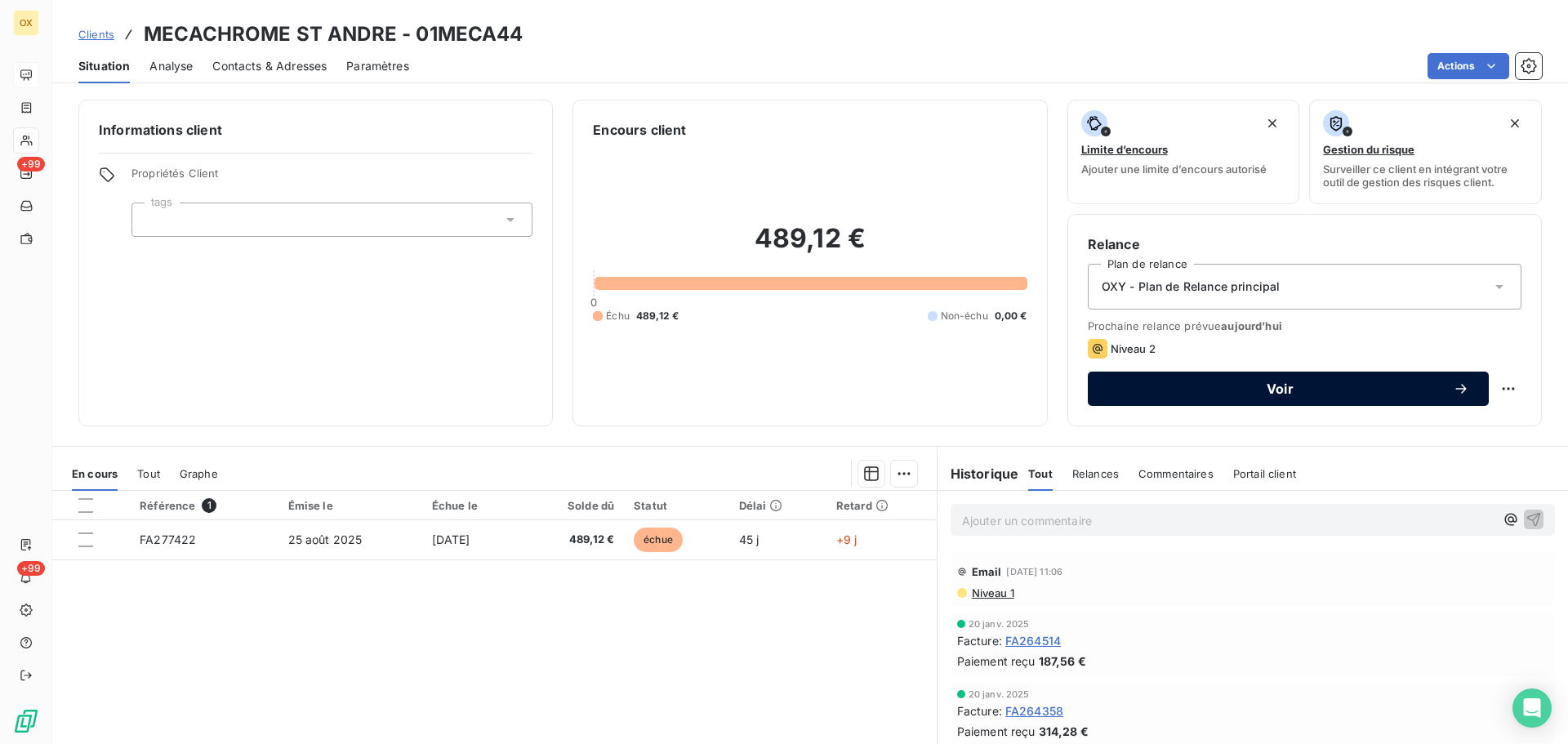
click at [1311, 390] on span "Voir" at bounding box center [1280, 388] width 345 height 13
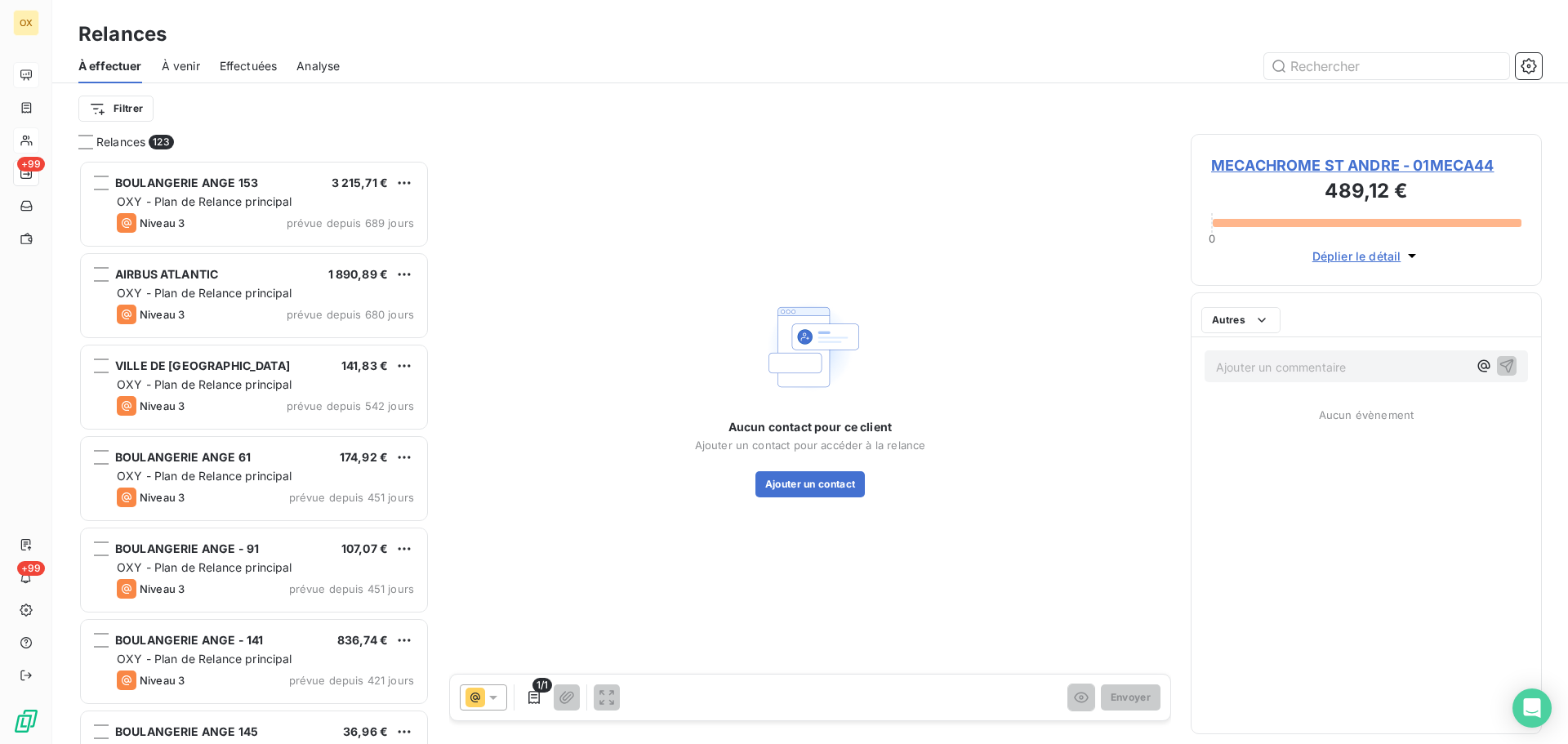
scroll to position [571, 339]
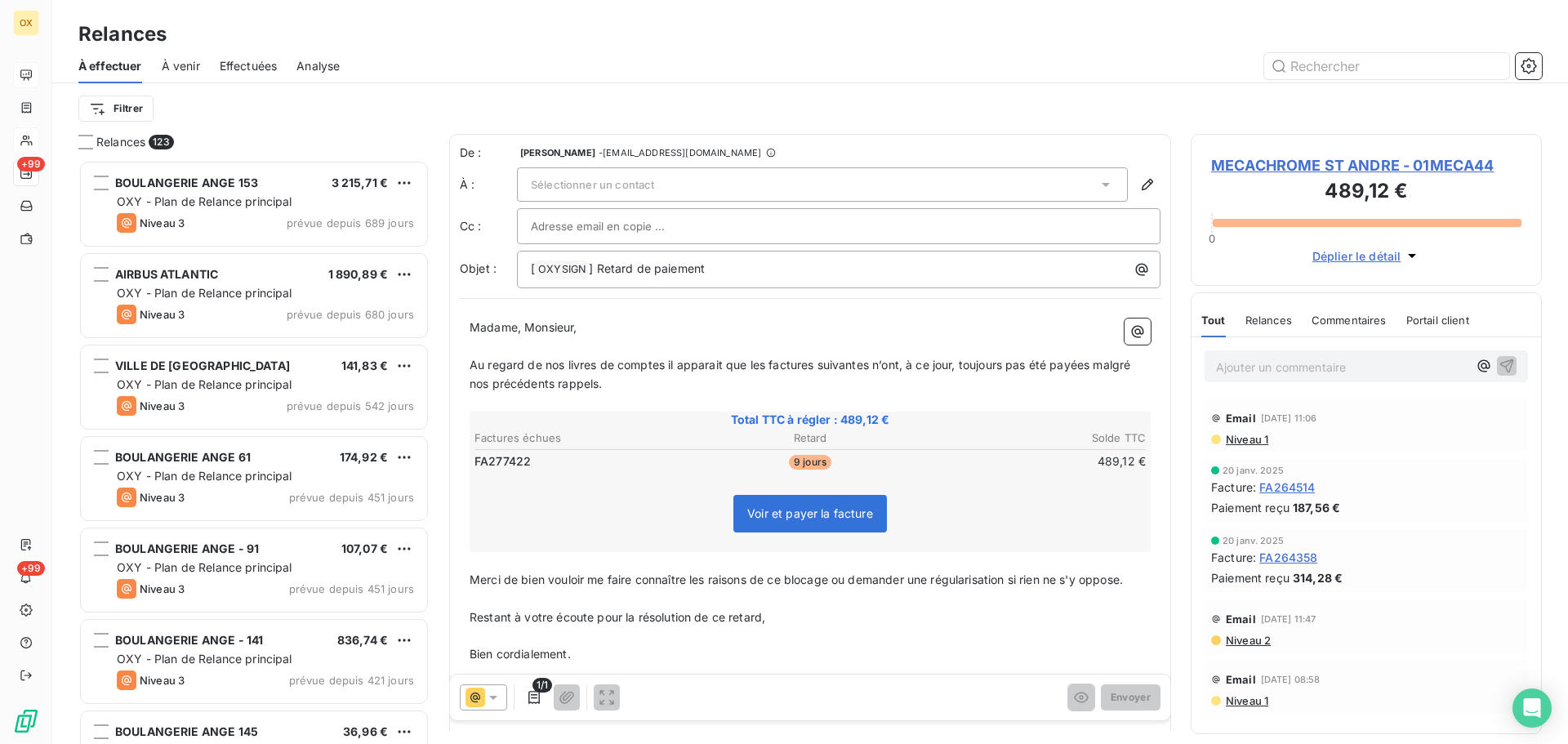
click at [1258, 165] on span "MECACHROME ST ANDRE - 01MECA44" at bounding box center [1365, 165] width 311 height 22
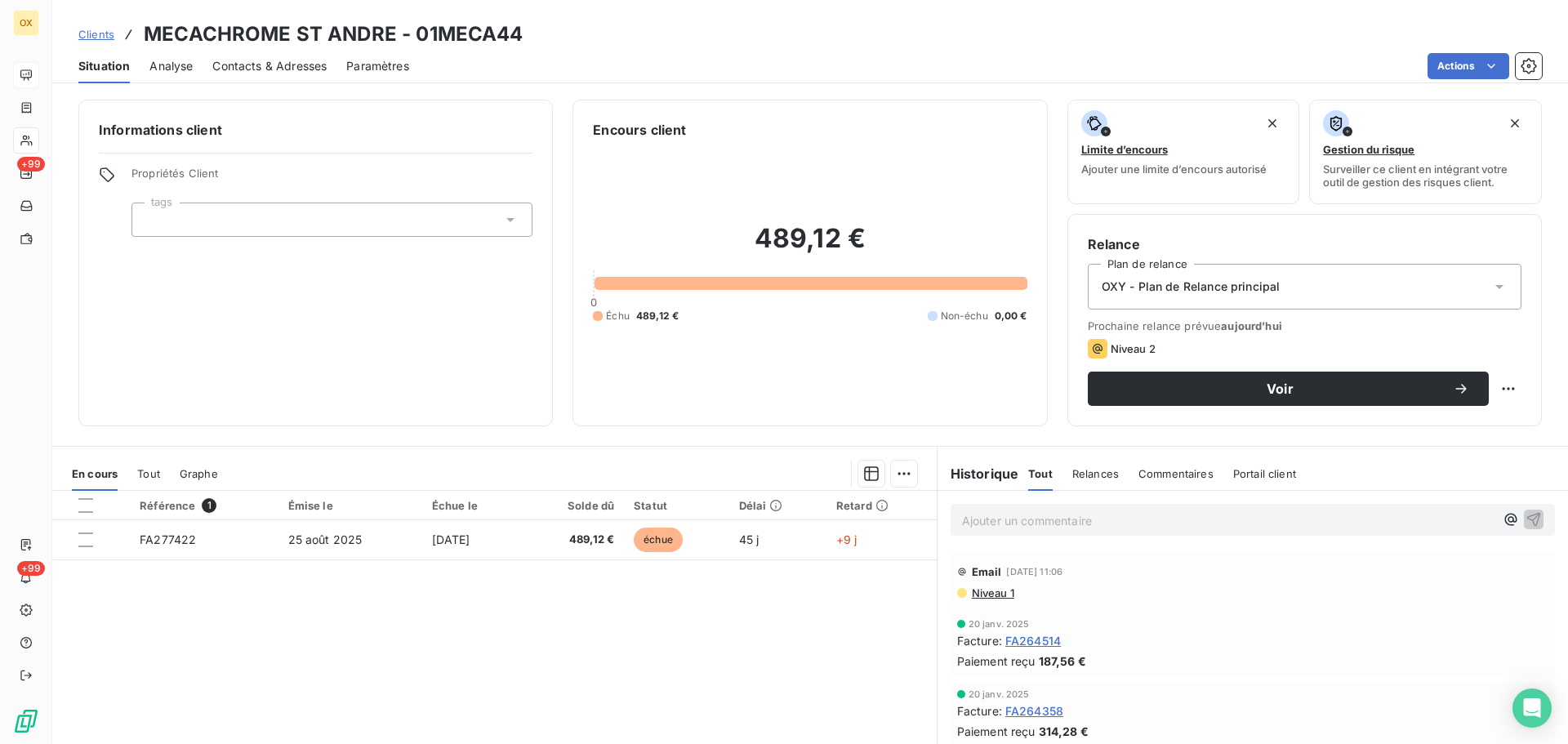
click at [241, 68] on span "Contacts & Adresses" at bounding box center [269, 66] width 114 height 16
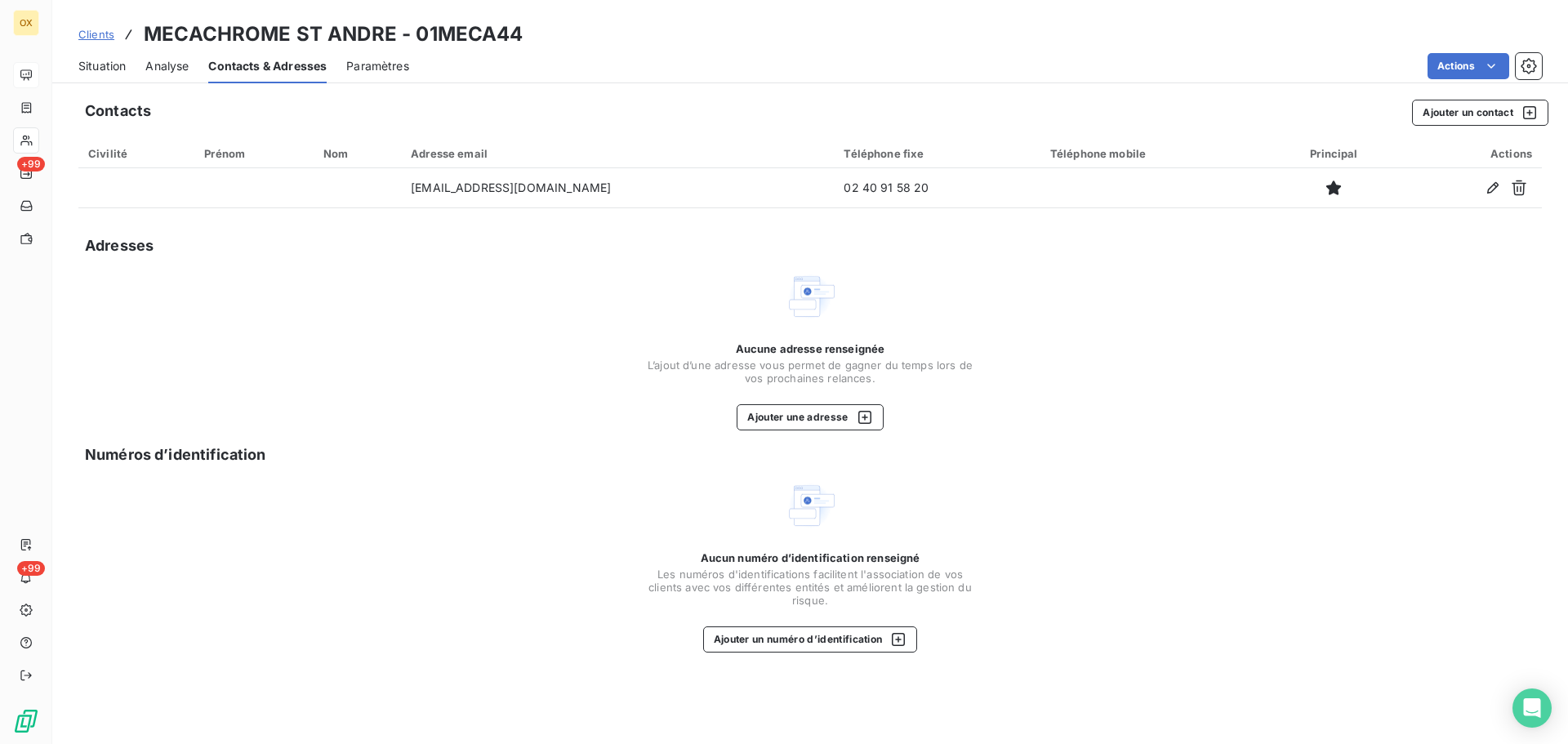
click at [90, 65] on span "Situation" at bounding box center [103, 66] width 48 height 16
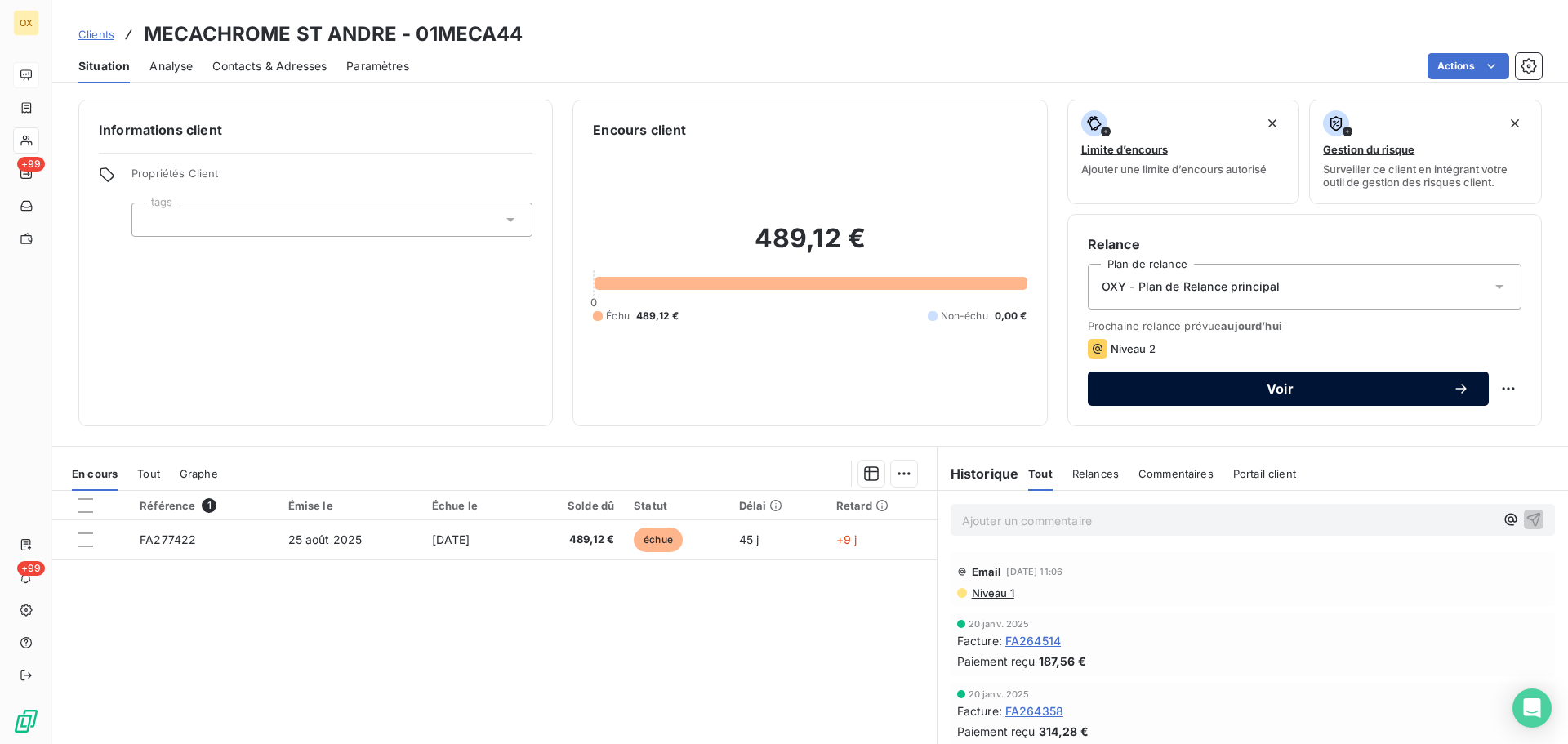
click at [1189, 396] on button "Voir" at bounding box center [1287, 388] width 401 height 35
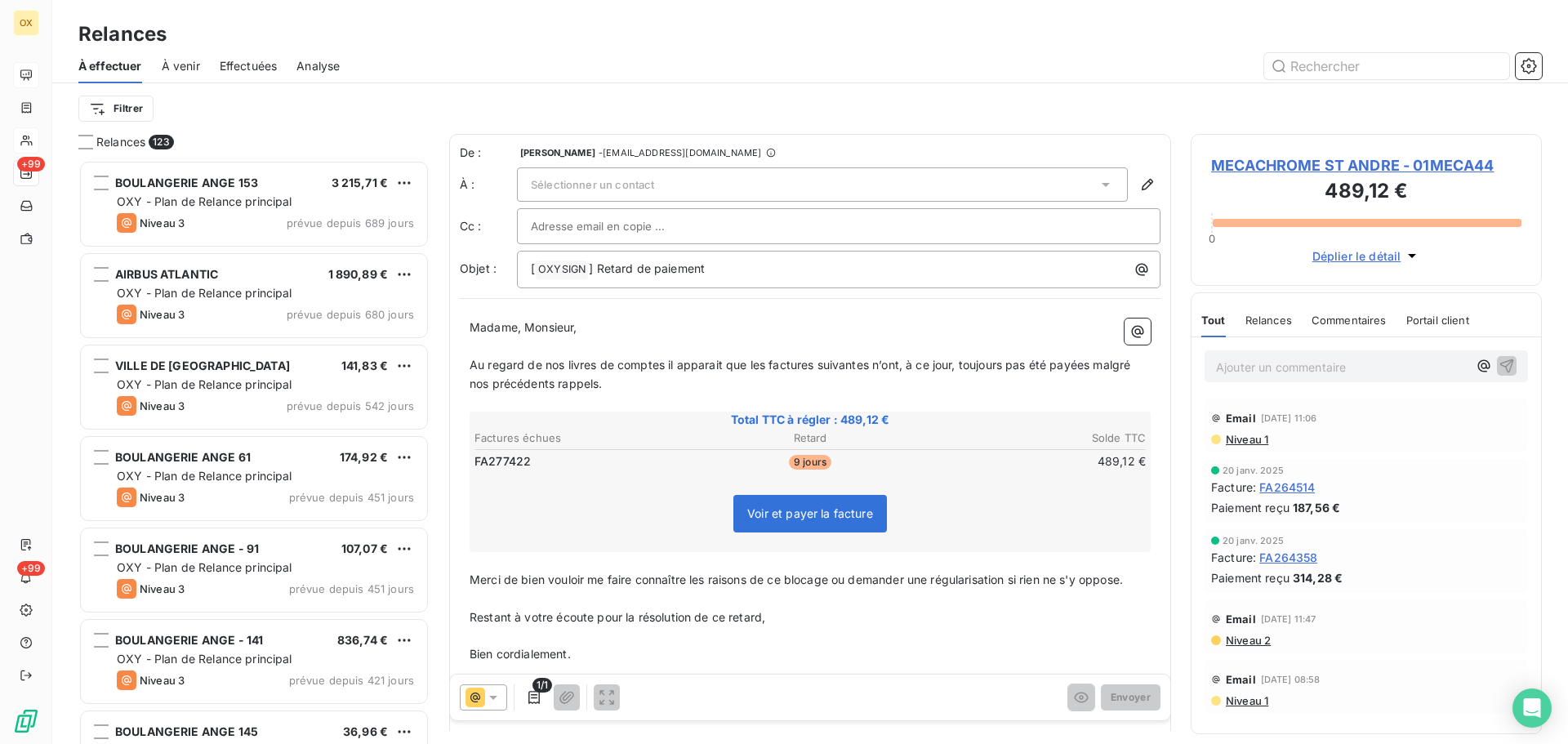
scroll to position [571, 339]
click at [918, 188] on div "Sélectionner un contact" at bounding box center [822, 184] width 611 height 35
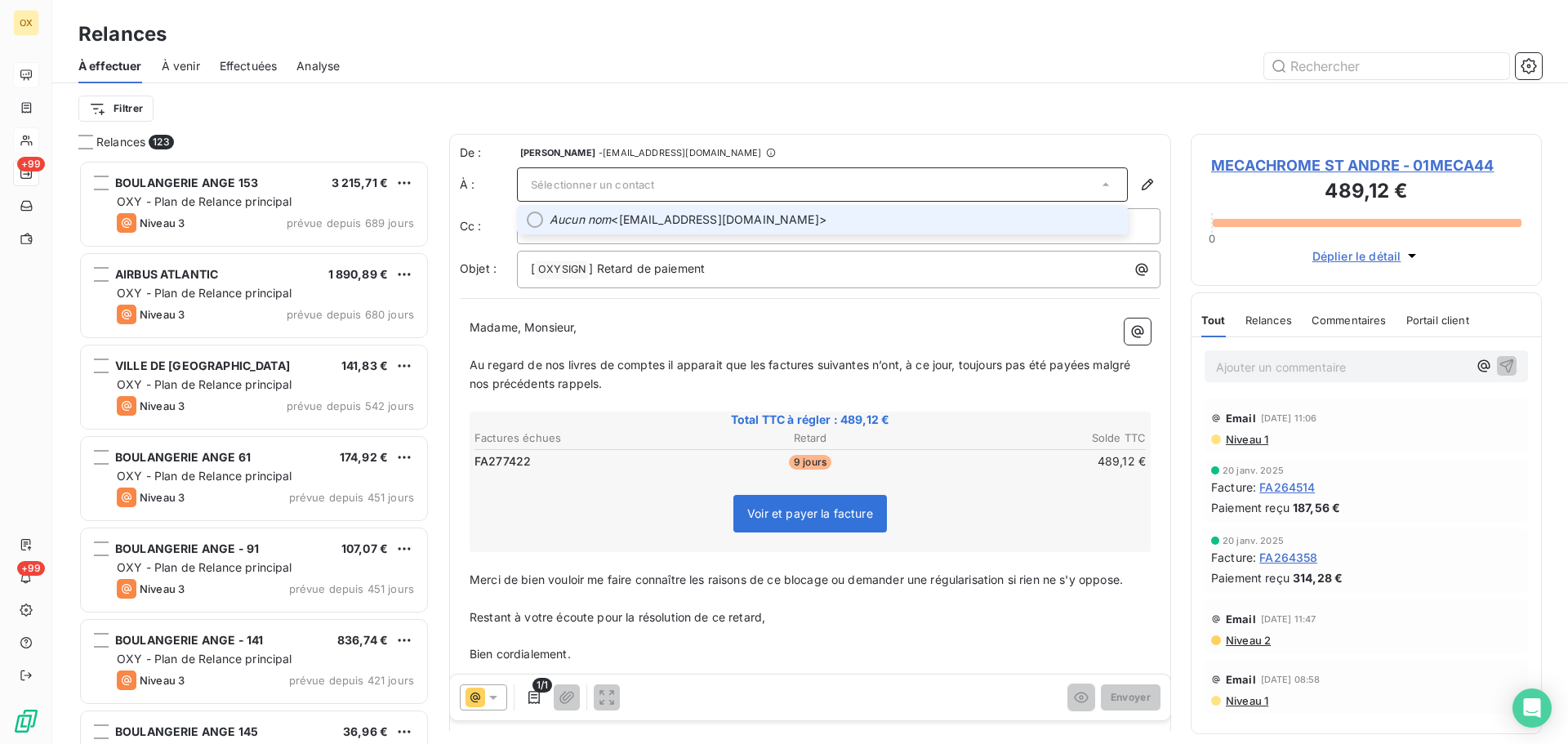
click at [532, 217] on div at bounding box center [534, 219] width 16 height 16
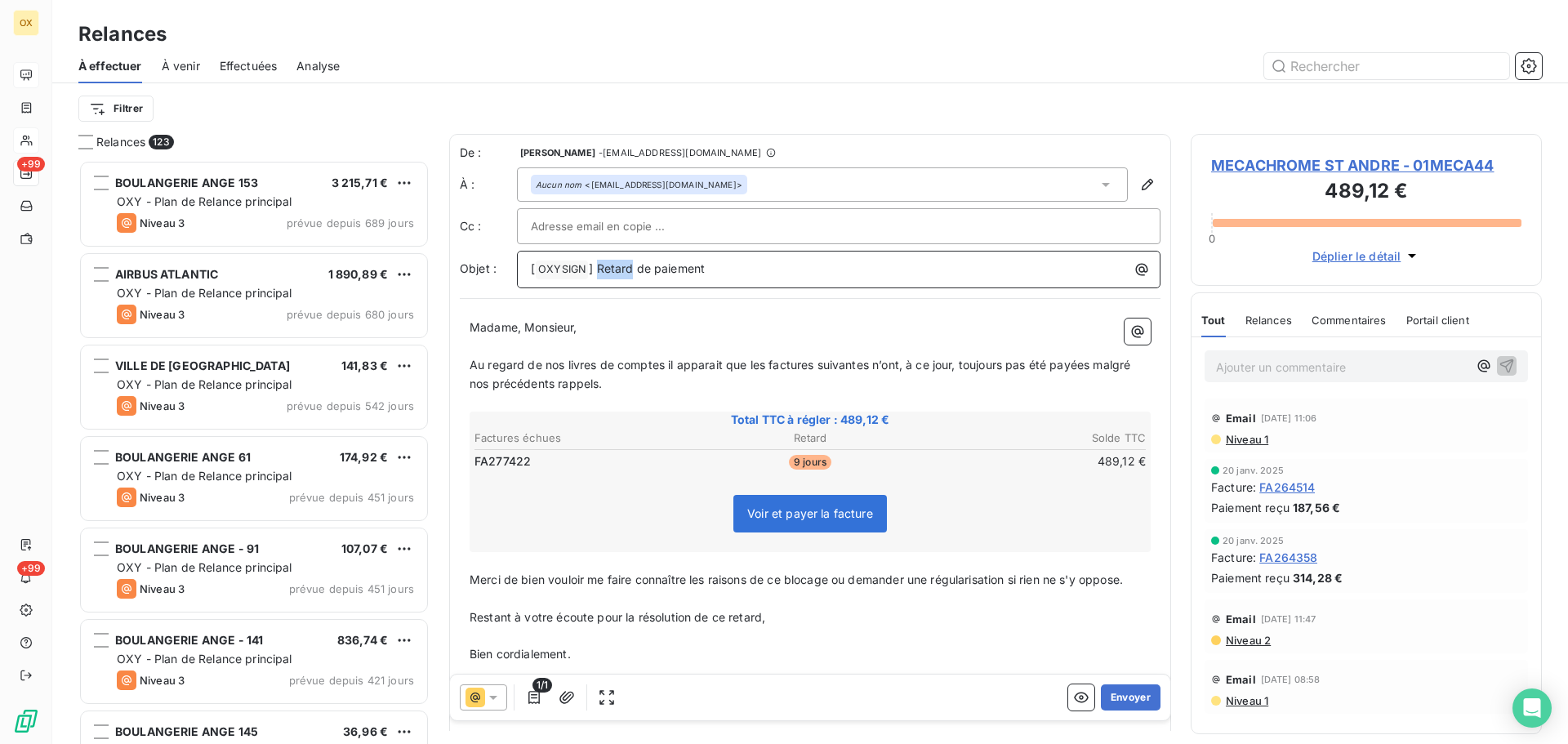
drag, startPoint x: 632, startPoint y: 268, endPoint x: 597, endPoint y: 259, distance: 36.1
click at [597, 259] on div "[ OXYSIGN ﻿ ] Retard de paiement" at bounding box center [839, 268] width 632 height 23
click at [780, 362] on span "Au regard de nos livres de comptes il apparait que les factures suivantes n’ont…" at bounding box center [802, 373] width 664 height 33
drag, startPoint x: 763, startPoint y: 364, endPoint x: 467, endPoint y: 371, distance: 296.1
click at [467, 371] on div "Madame, Monsieur, ﻿ Au regard de nos livres de comptes il apparait que les fact…" at bounding box center [811, 518] width 701 height 419
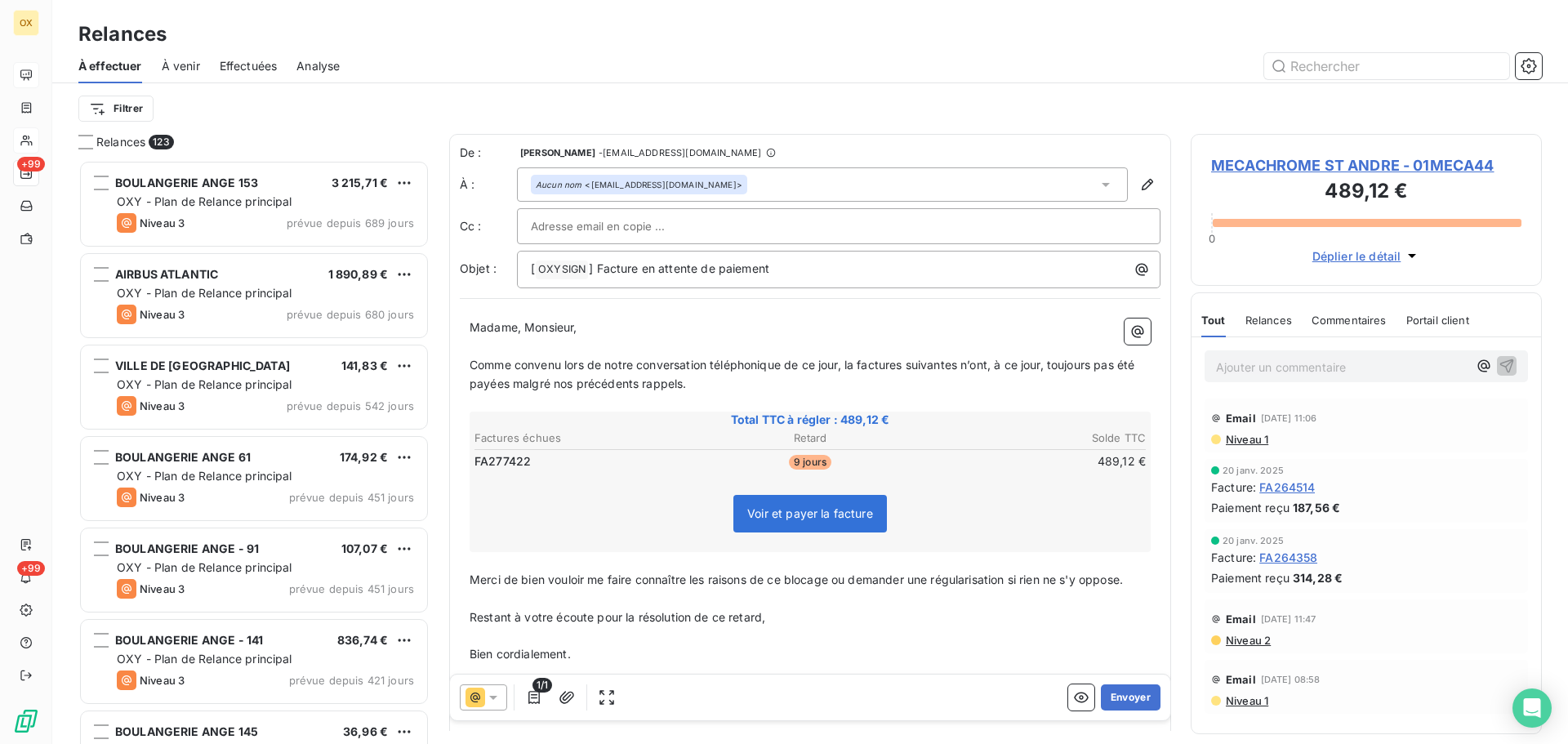
click at [906, 364] on span "Comme convenu lors de notre conversation téléphonique de ce jour, la factures s…" at bounding box center [803, 373] width 668 height 33
click at [956, 360] on span "Comme convenu lors de notre conversation téléphonique de ce jour, la facture su…" at bounding box center [801, 373] width 662 height 33
click at [981, 361] on span "Comme convenu lors de notre conversation téléphonique de ce jour, la facture su…" at bounding box center [798, 373] width 657 height 33
drag, startPoint x: 682, startPoint y: 383, endPoint x: 503, endPoint y: 381, distance: 179.0
click at [503, 381] on span "Comme convenu lors de notre conversation téléphonique de ce jour, la facture su…" at bounding box center [793, 373] width 646 height 33
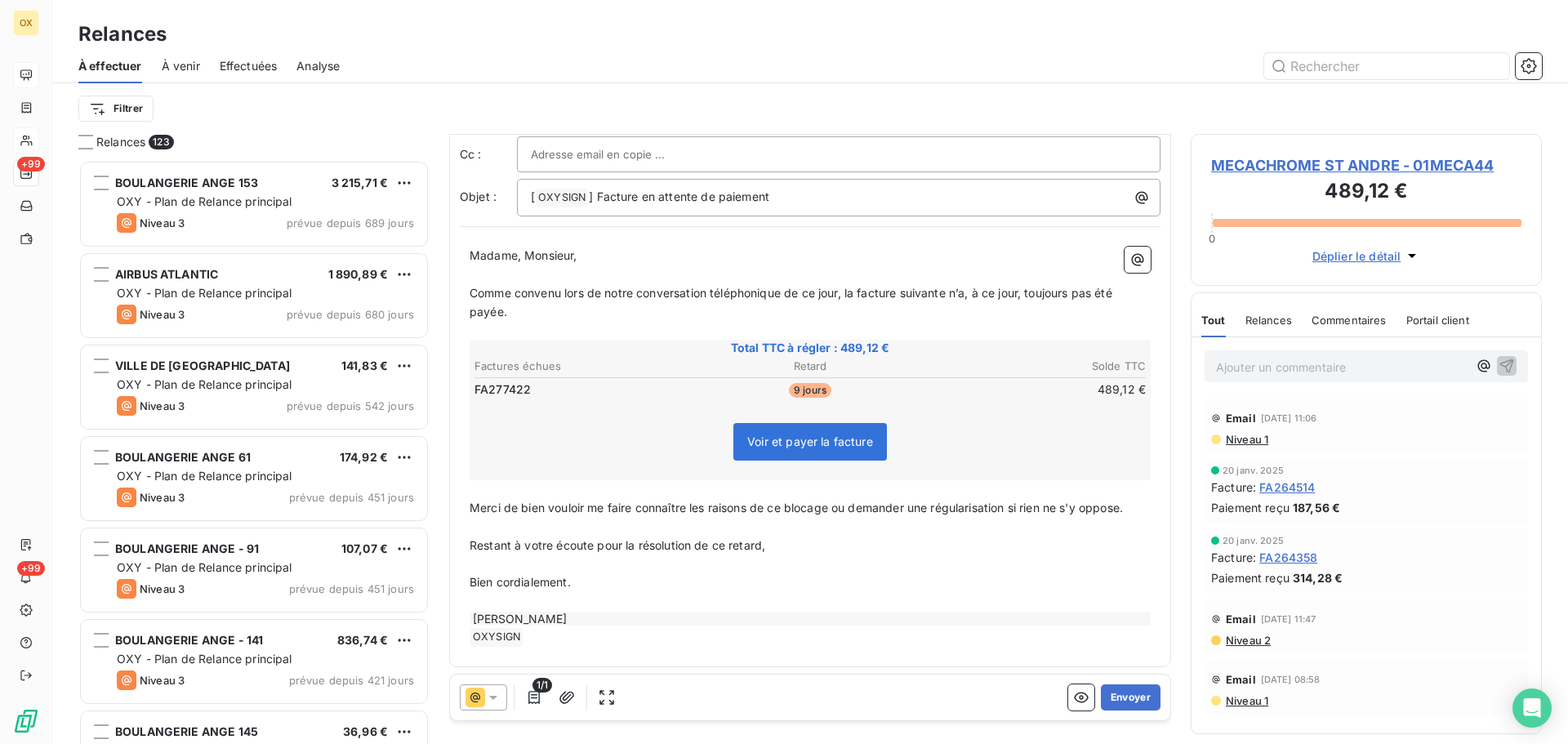
scroll to position [76, 0]
click at [923, 560] on p "﻿" at bounding box center [811, 561] width 681 height 19
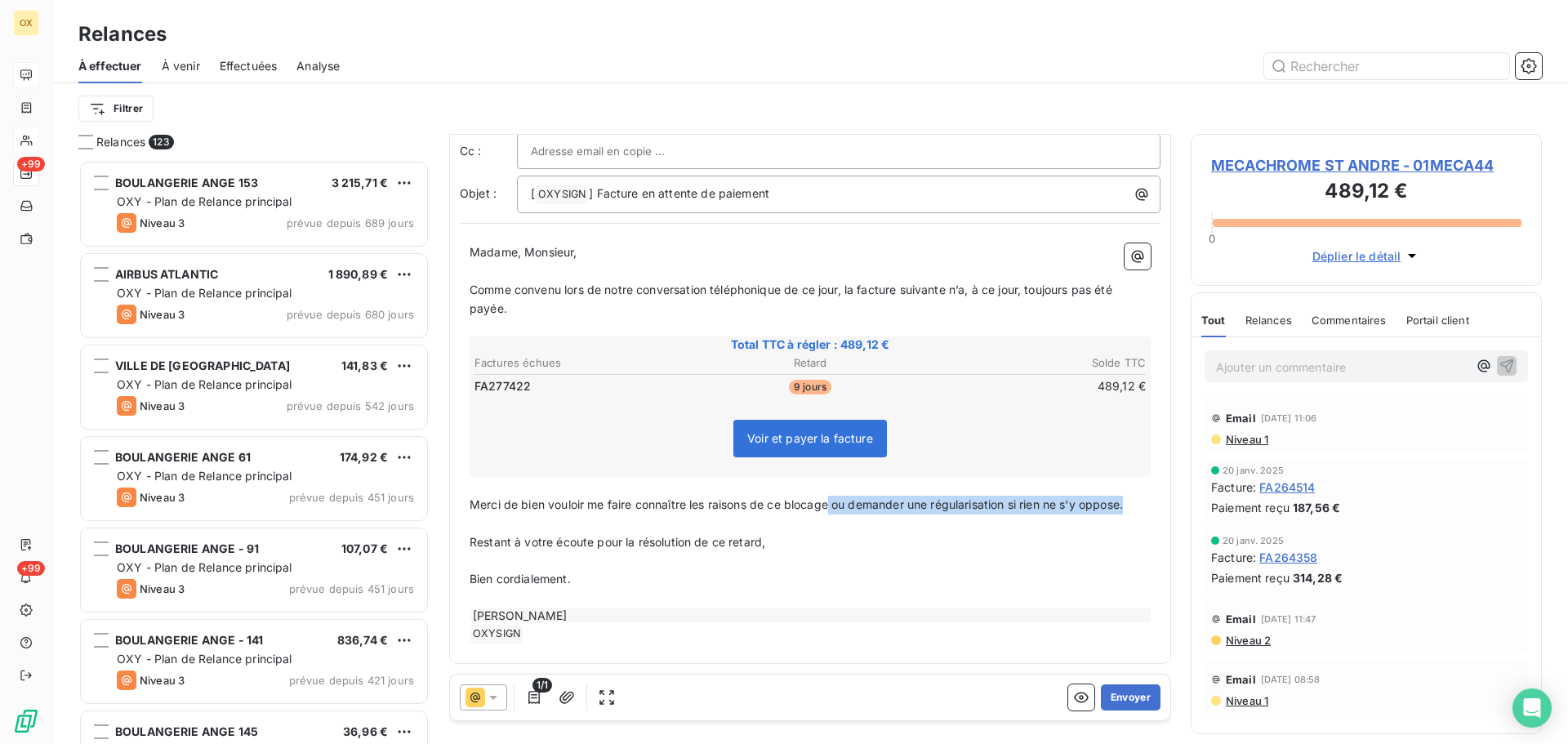
drag, startPoint x: 1134, startPoint y: 502, endPoint x: 832, endPoint y: 502, distance: 302.0
click at [832, 502] on p "Merci de bien vouloir me faire connaître les raisons de ce blocage ou demander …" at bounding box center [811, 504] width 681 height 19
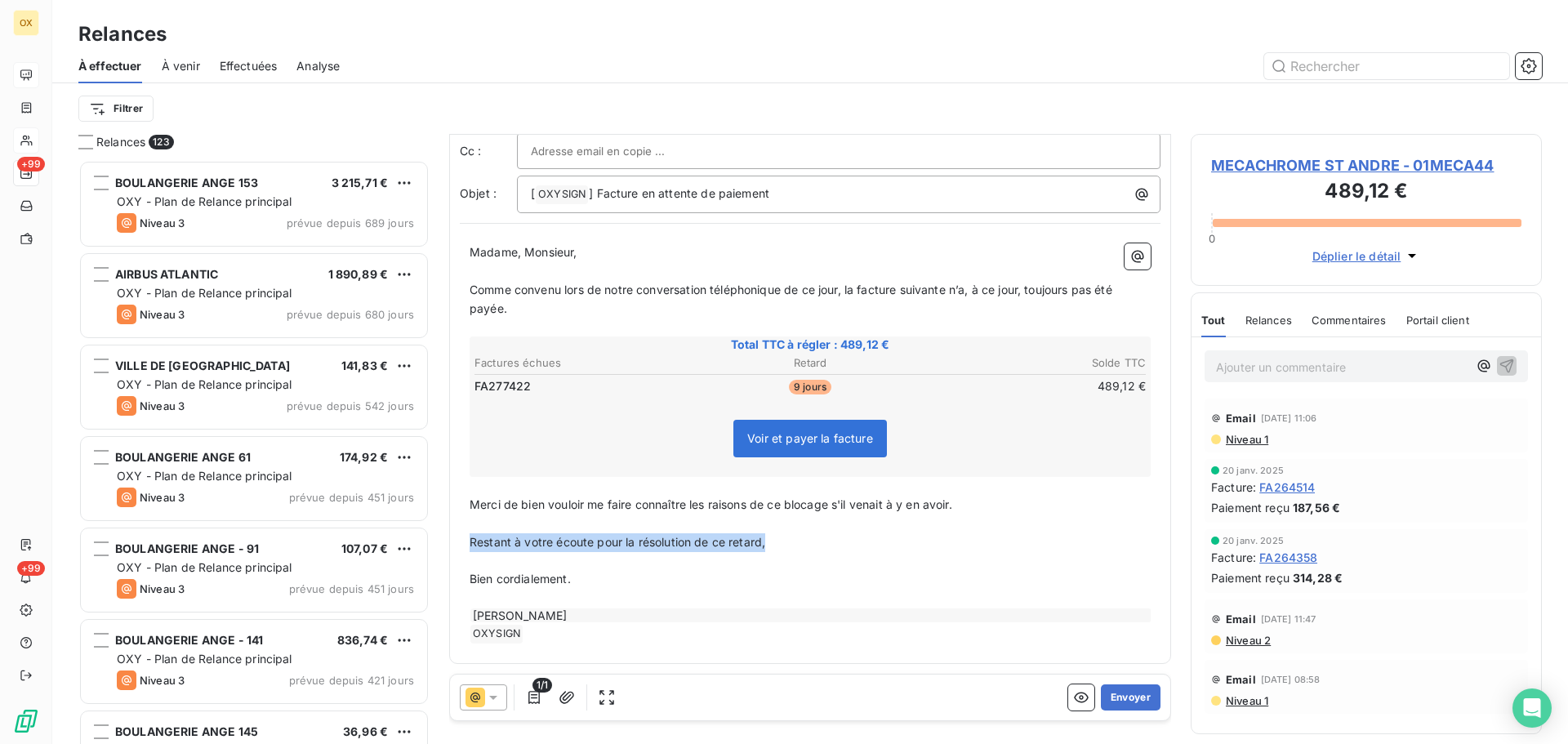
drag, startPoint x: 775, startPoint y: 541, endPoint x: 469, endPoint y: 545, distance: 306.0
click at [469, 545] on div "Madame, [PERSON_NAME], ﻿ Comme convenu lors de notre conversation téléphonique …" at bounding box center [811, 443] width 701 height 419
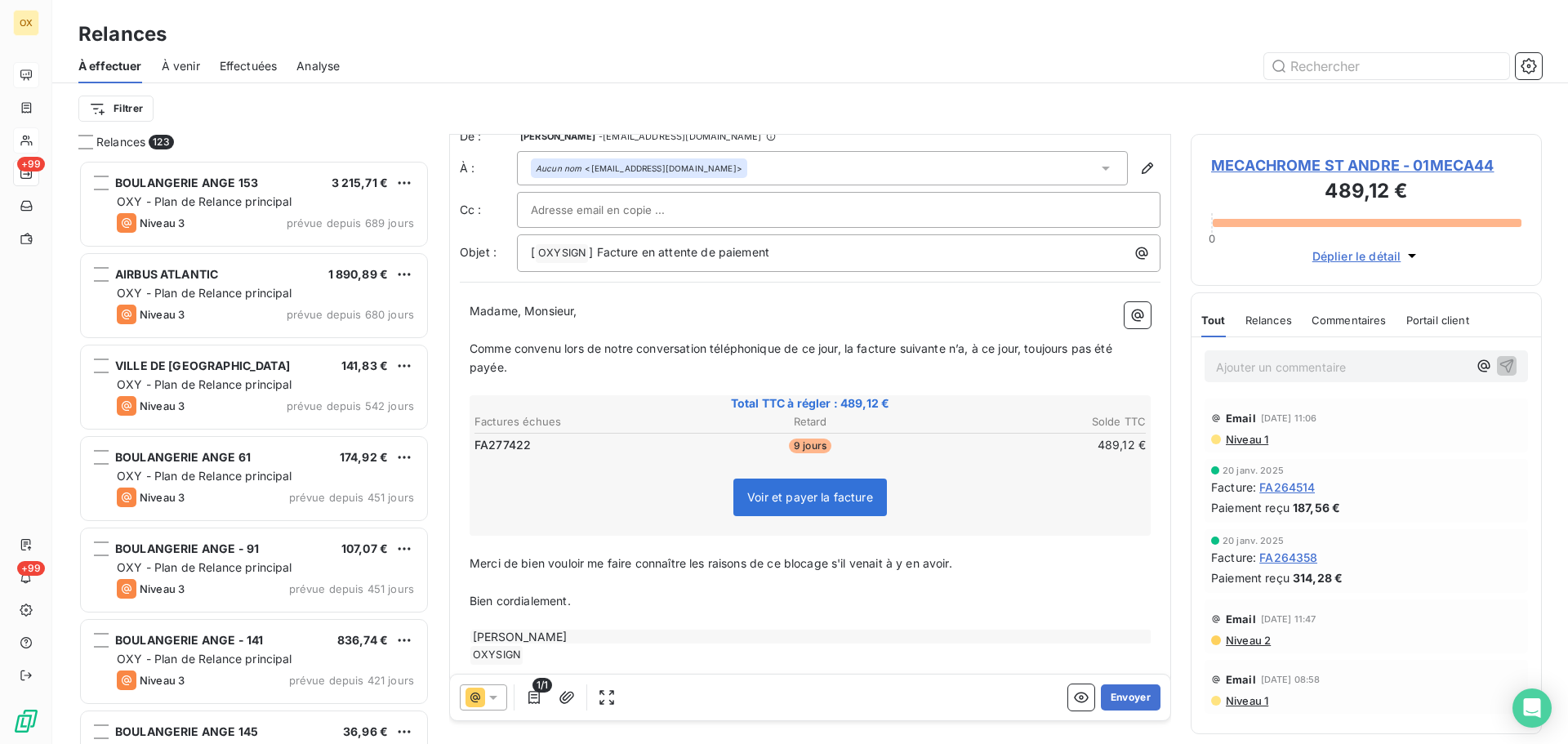
scroll to position [0, 0]
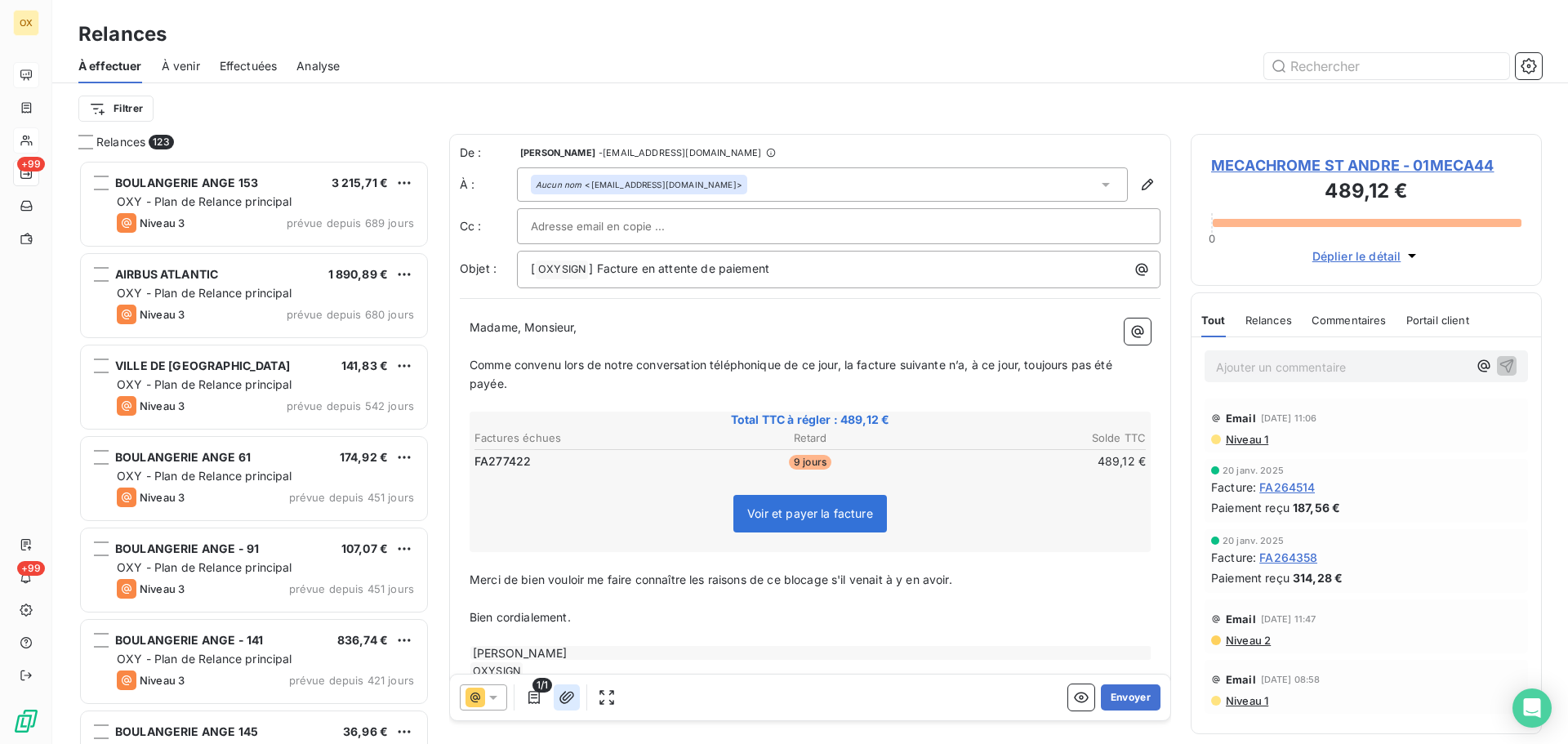
click at [569, 697] on icon "button" at bounding box center [566, 697] width 16 height 16
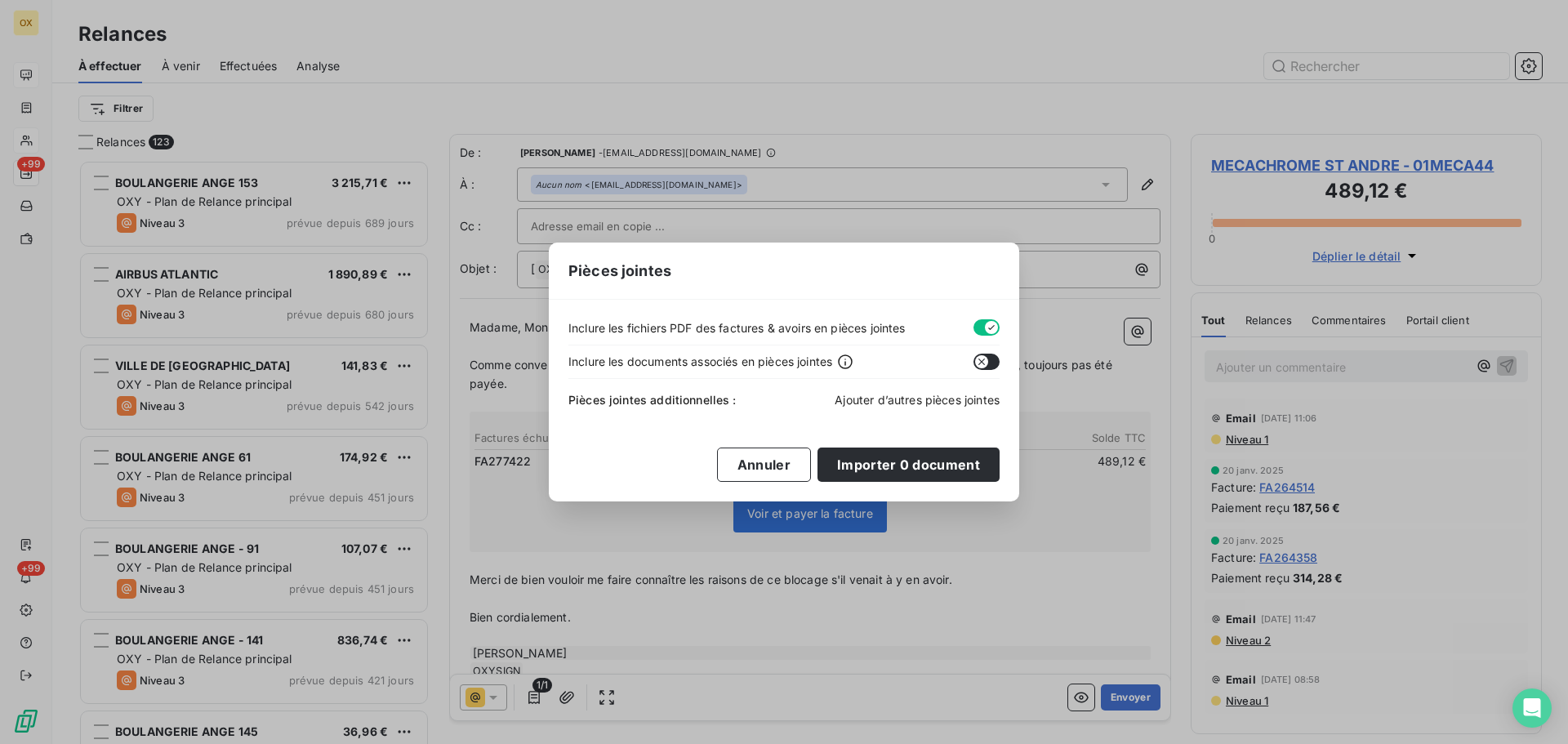
click at [926, 395] on span "Ajouter d’autres pièces jointes" at bounding box center [917, 400] width 165 height 14
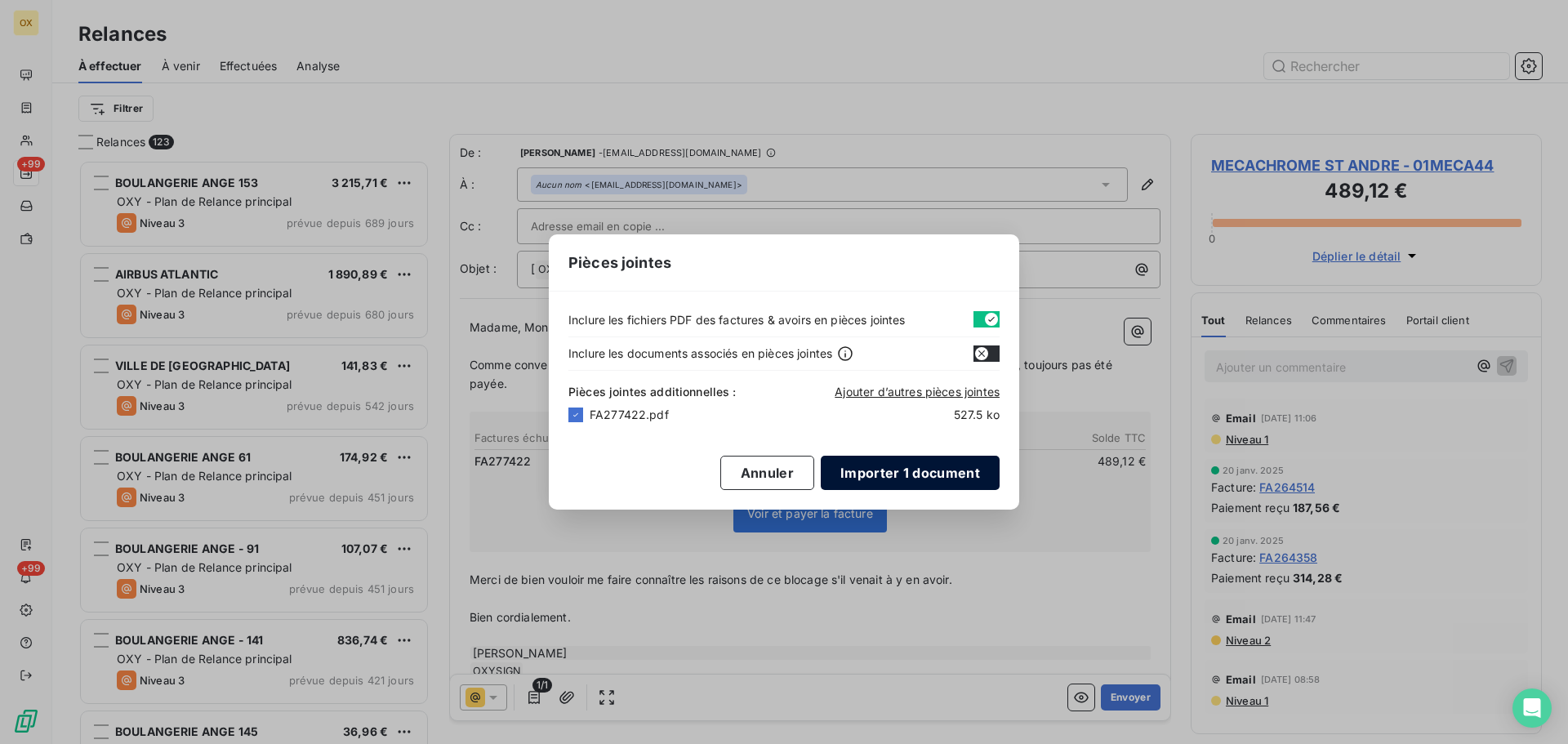
drag, startPoint x: 890, startPoint y: 472, endPoint x: 846, endPoint y: 434, distance: 58.1
click at [890, 471] on button "Importer 1 document" at bounding box center [910, 472] width 179 height 35
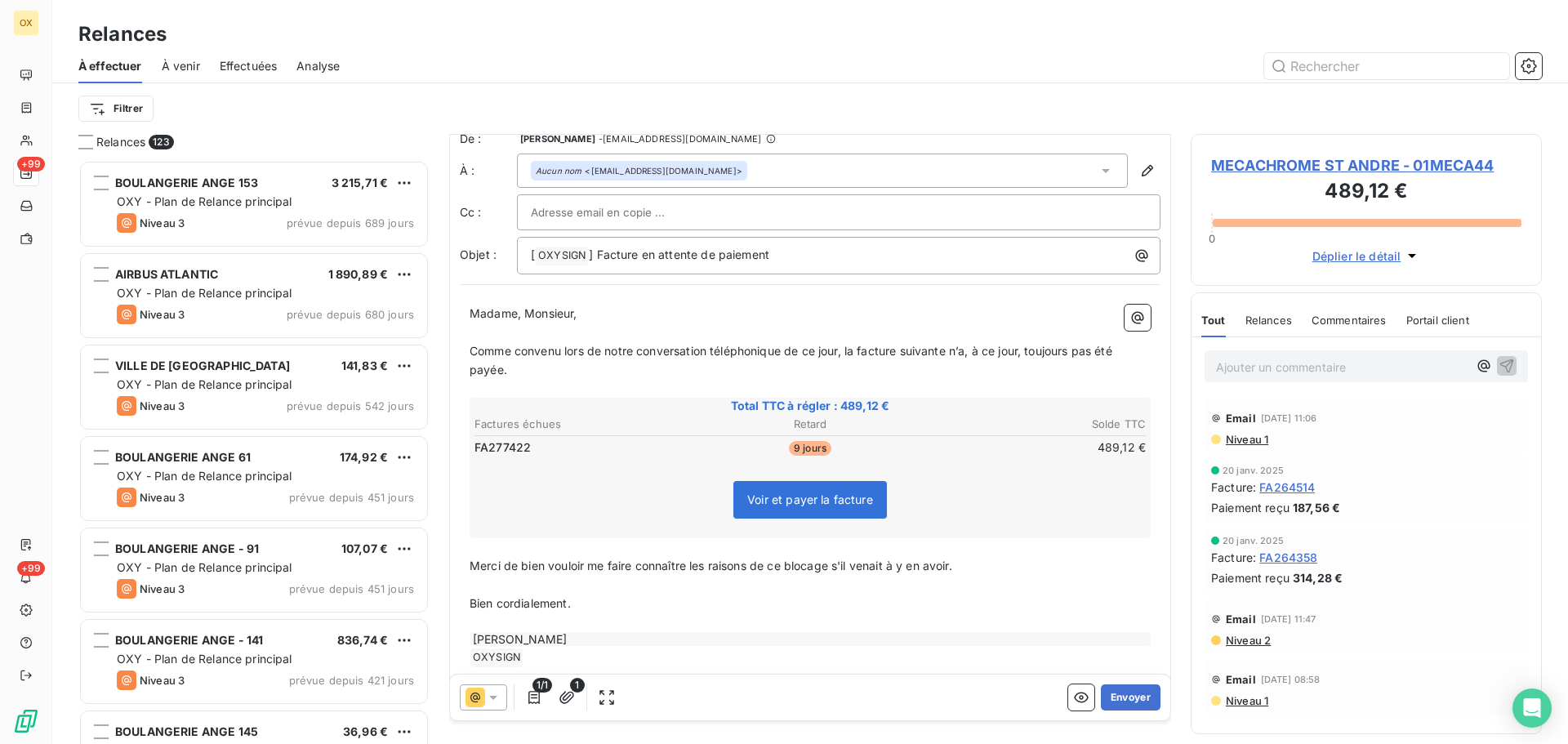
scroll to position [38, 0]
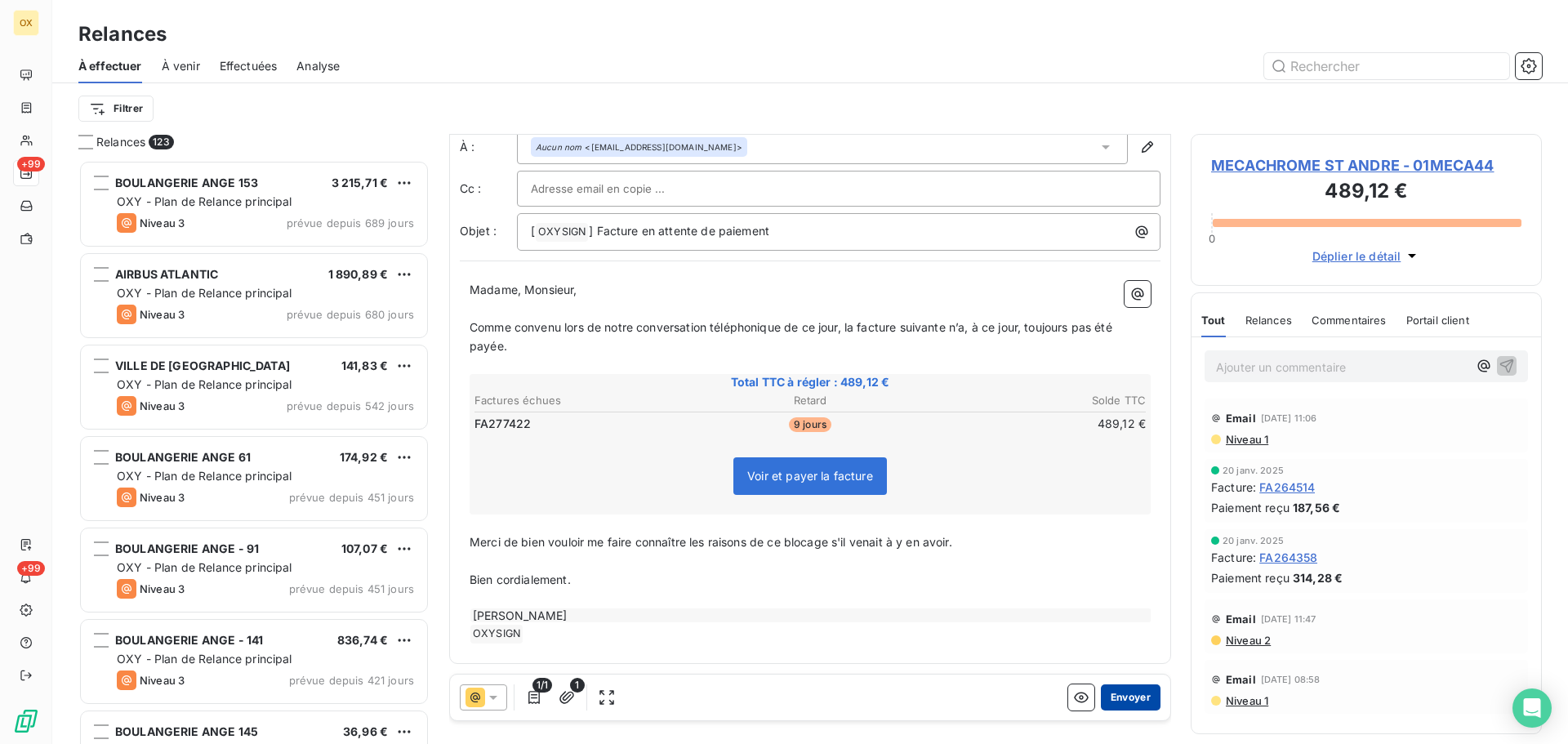
click at [1111, 689] on button "Envoyer" at bounding box center [1130, 697] width 59 height 27
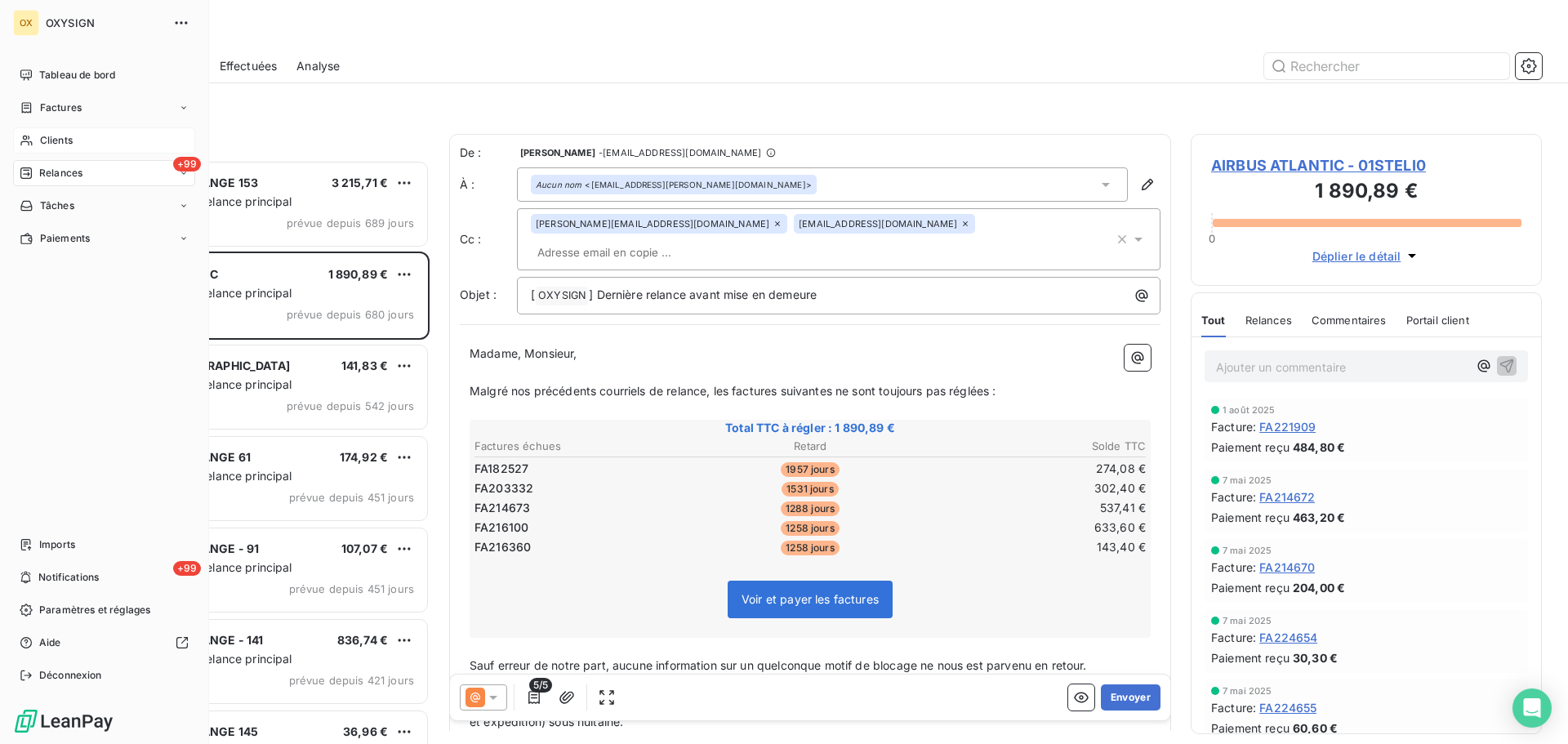
click at [58, 142] on span "Clients" at bounding box center [56, 140] width 33 height 15
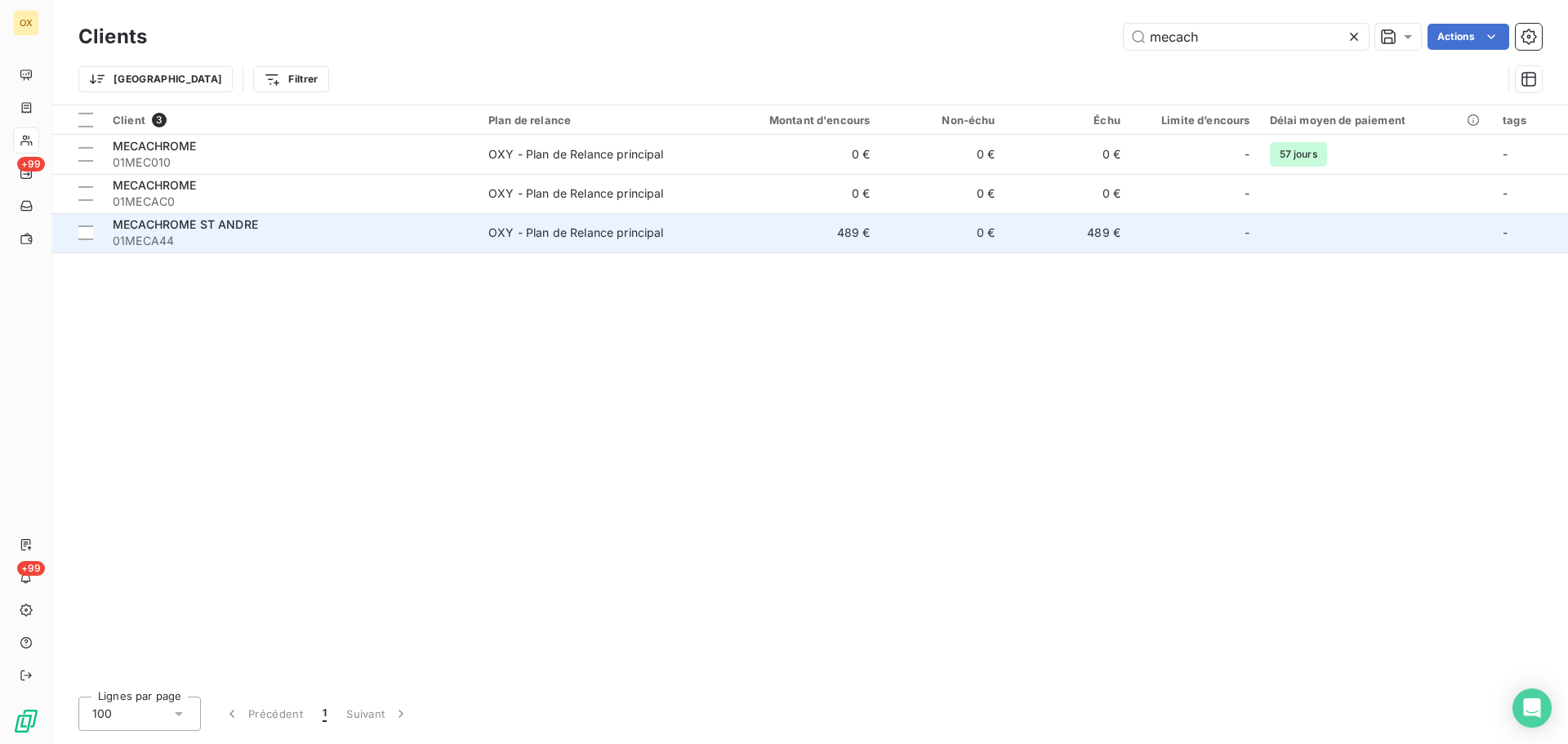
type input "mecach"
click at [286, 229] on div "MECACHROME ST ANDRE" at bounding box center [290, 225] width 356 height 16
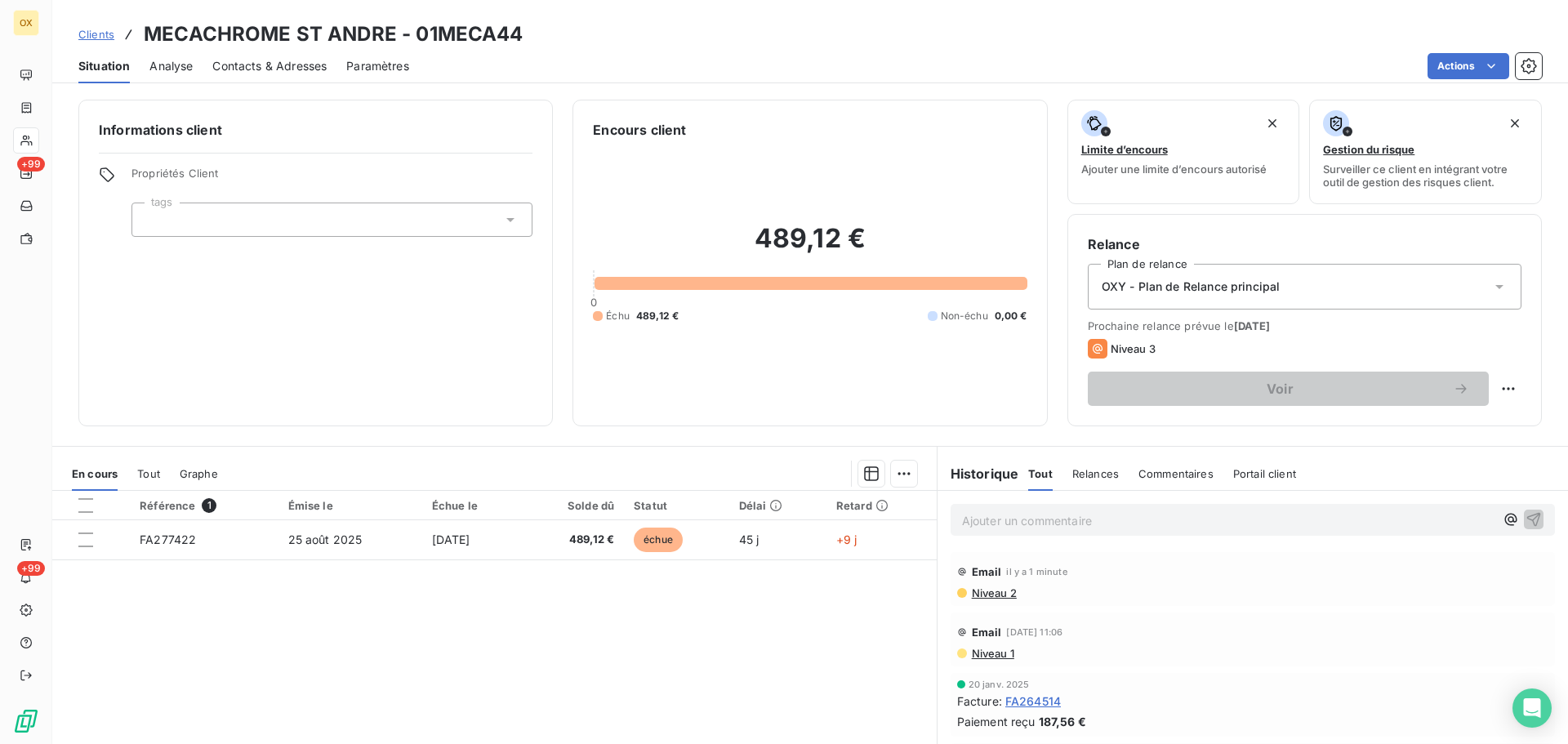
click at [279, 62] on span "Contacts & Adresses" at bounding box center [269, 66] width 114 height 16
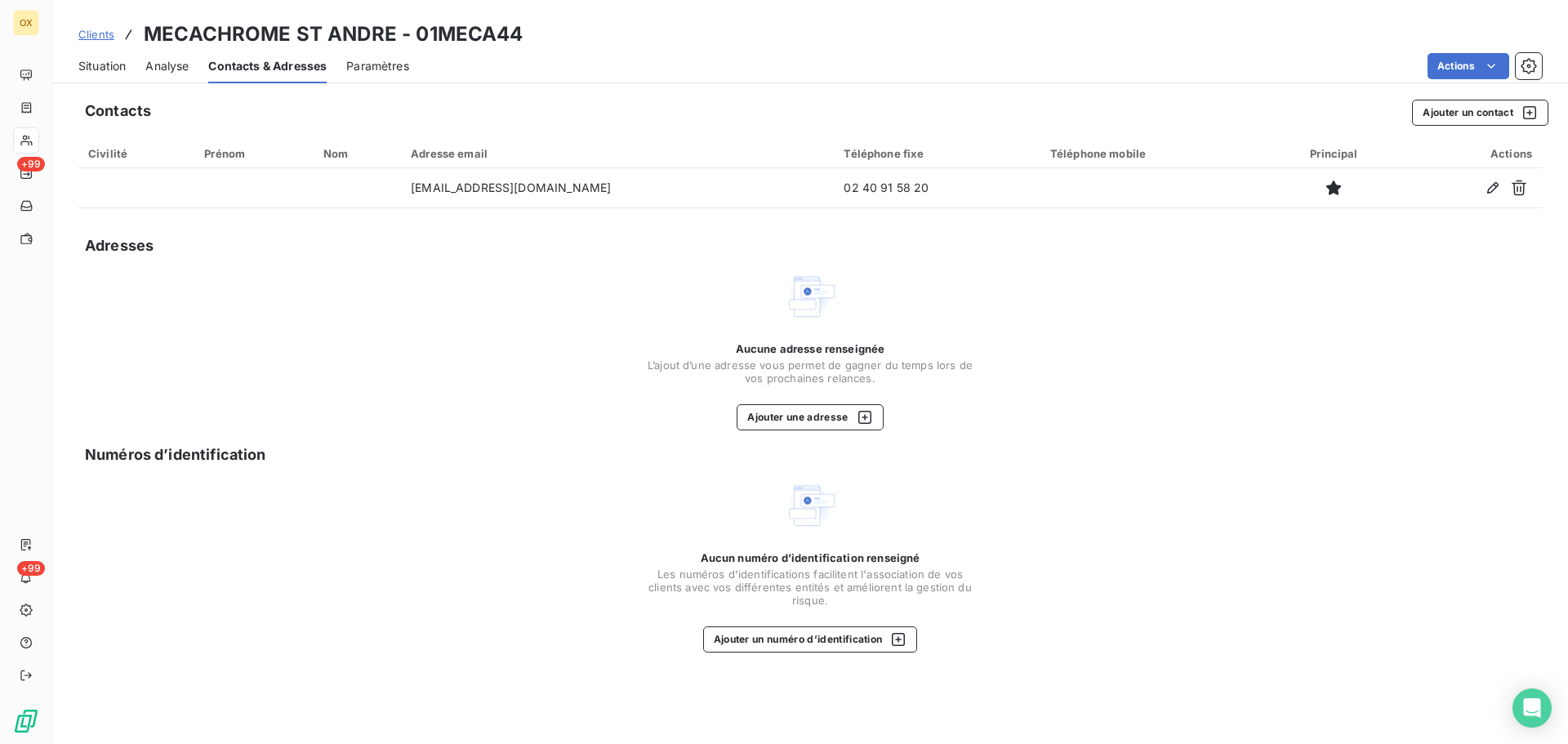
click at [115, 62] on span "Situation" at bounding box center [103, 66] width 48 height 16
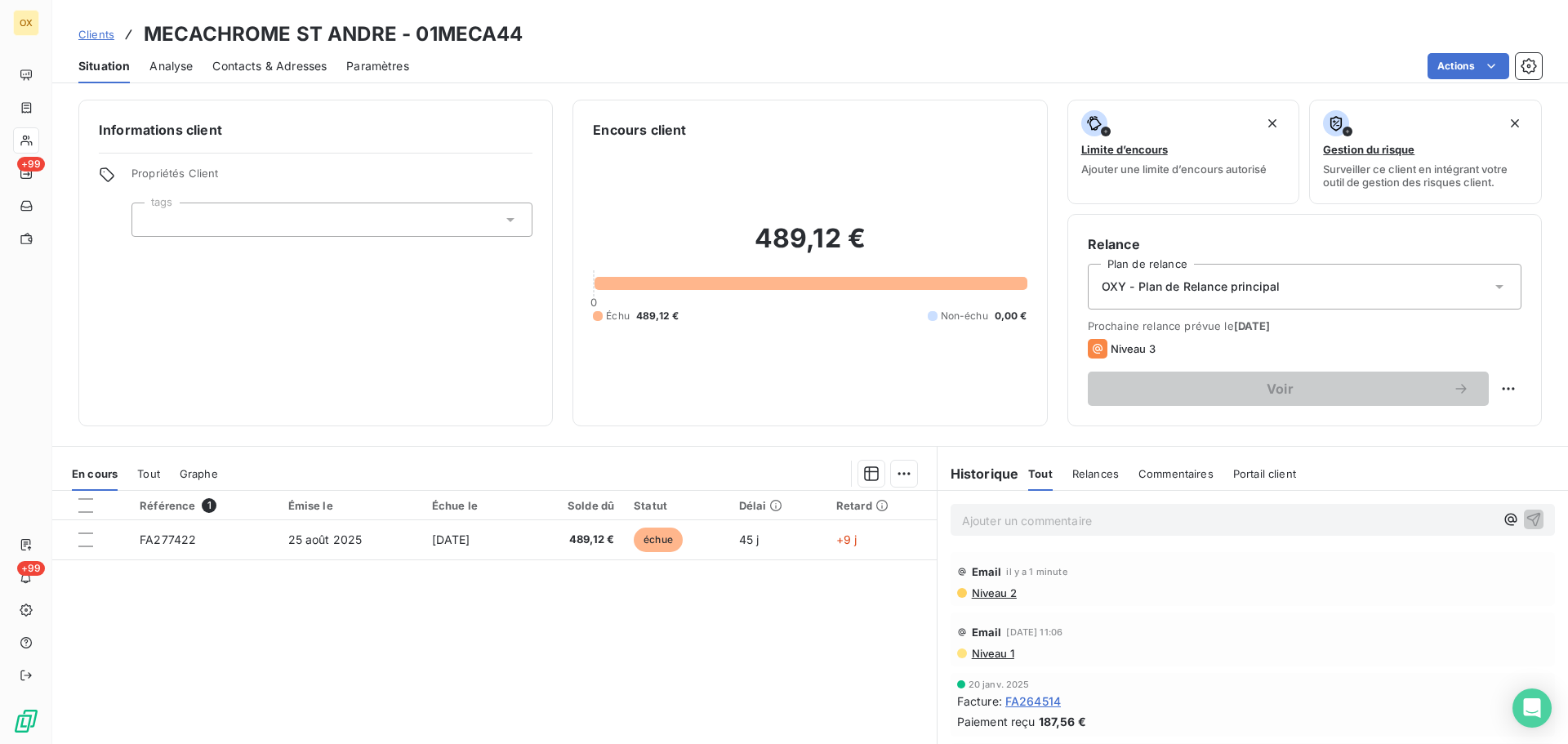
click at [1000, 513] on p "Ajouter un commentaire ﻿" at bounding box center [1228, 520] width 533 height 20
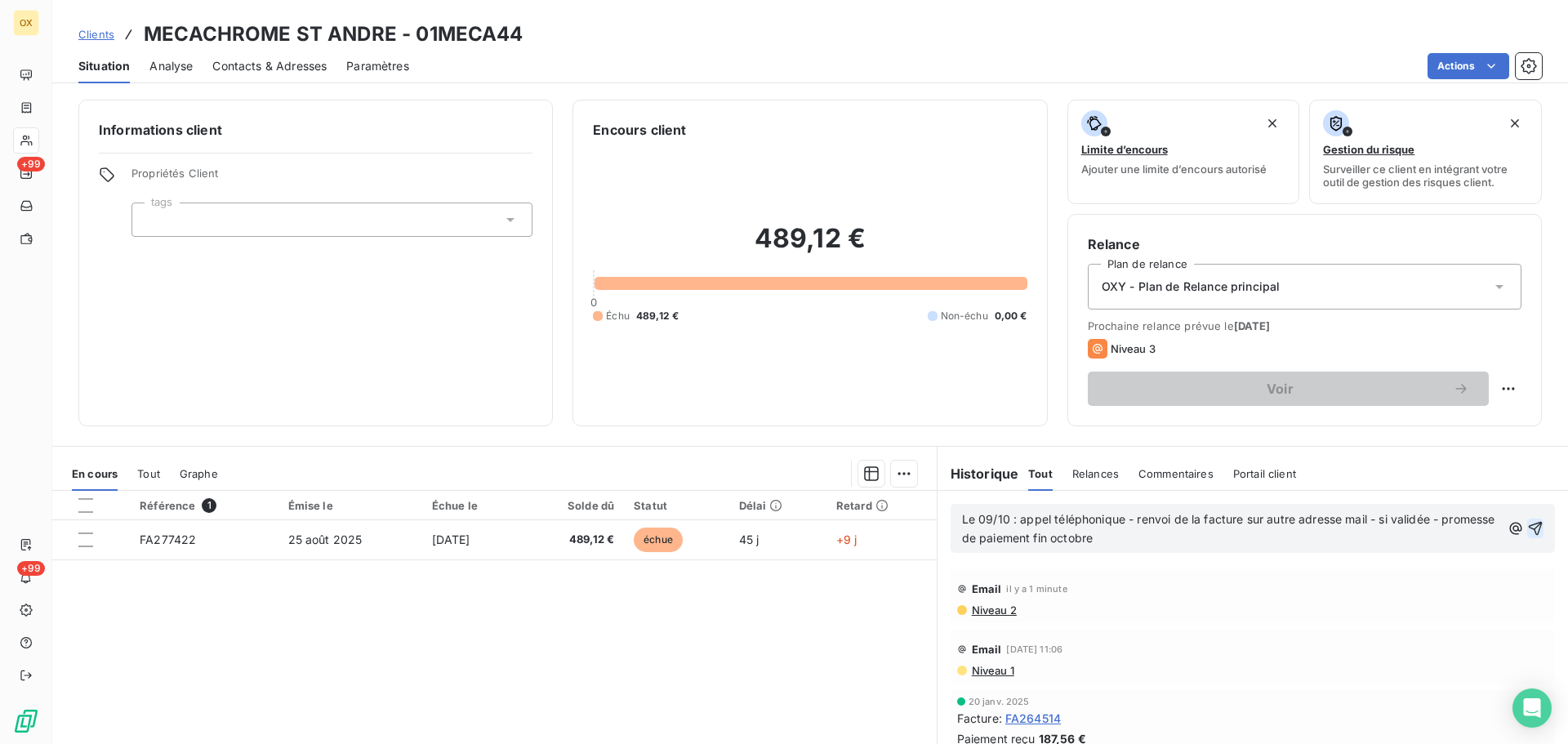
click at [1527, 518] on button "button" at bounding box center [1535, 528] width 16 height 19
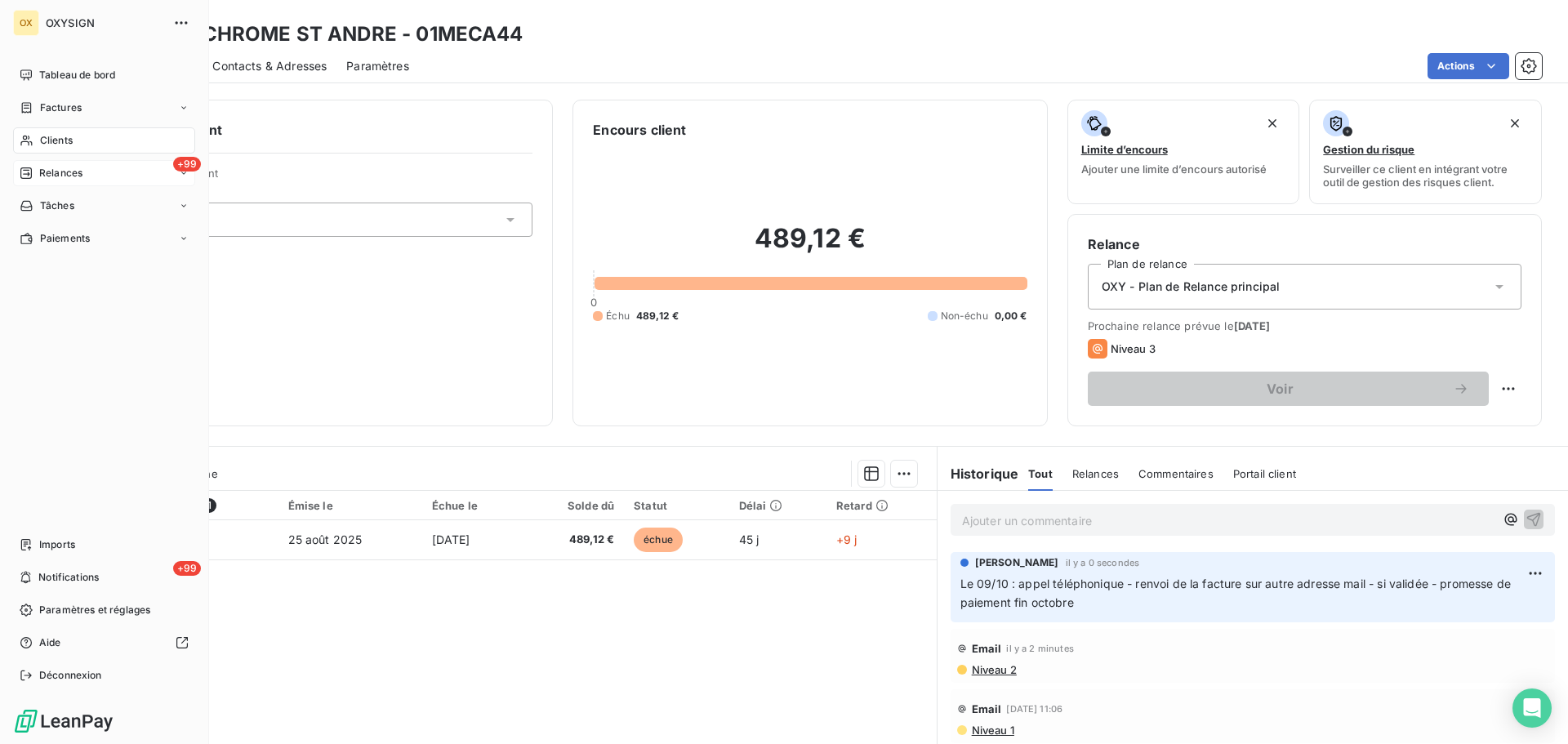
click at [46, 173] on span "Relances" at bounding box center [60, 173] width 43 height 15
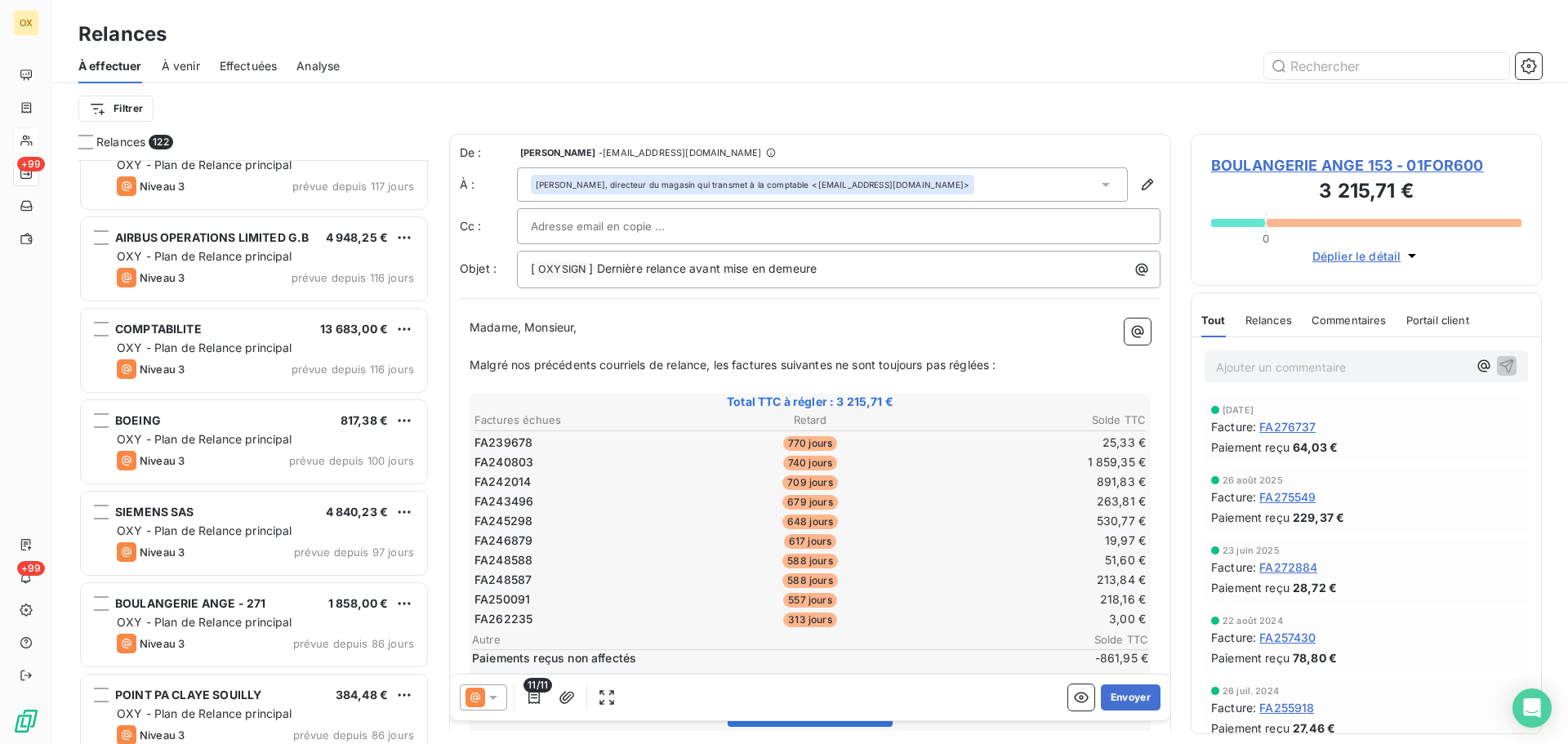
scroll to position [1960, 0]
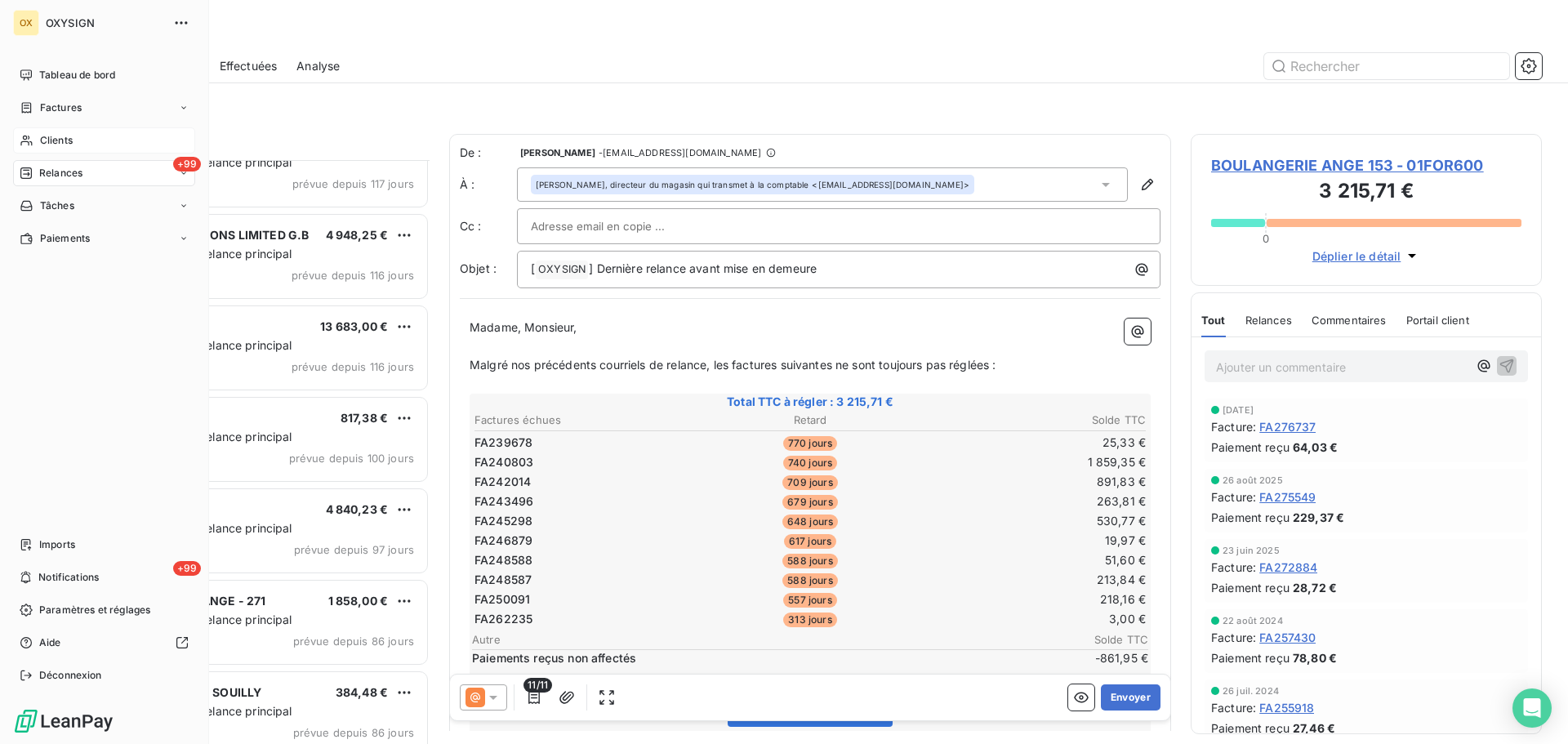
click at [50, 168] on span "Relances" at bounding box center [60, 173] width 43 height 15
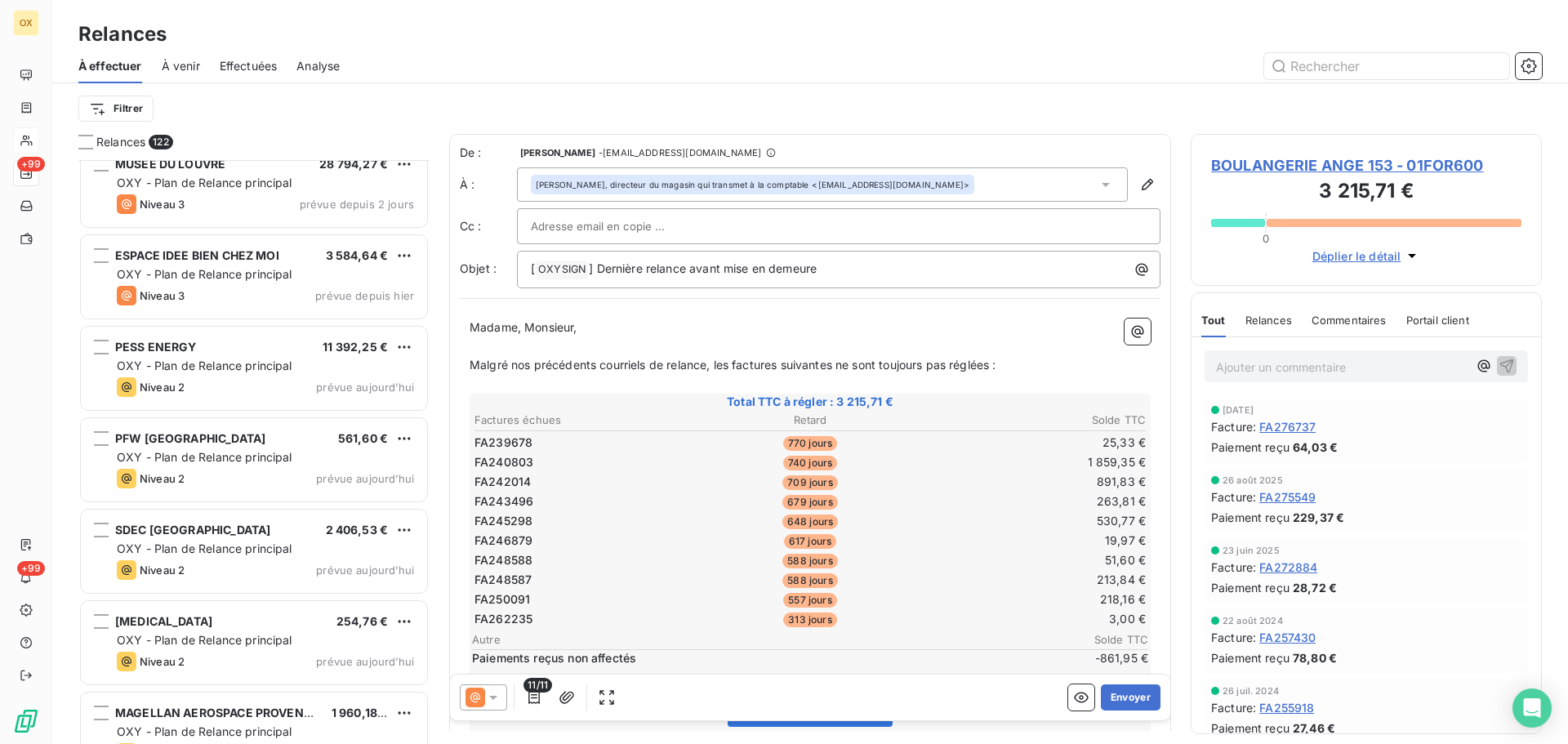
scroll to position [10042, 0]
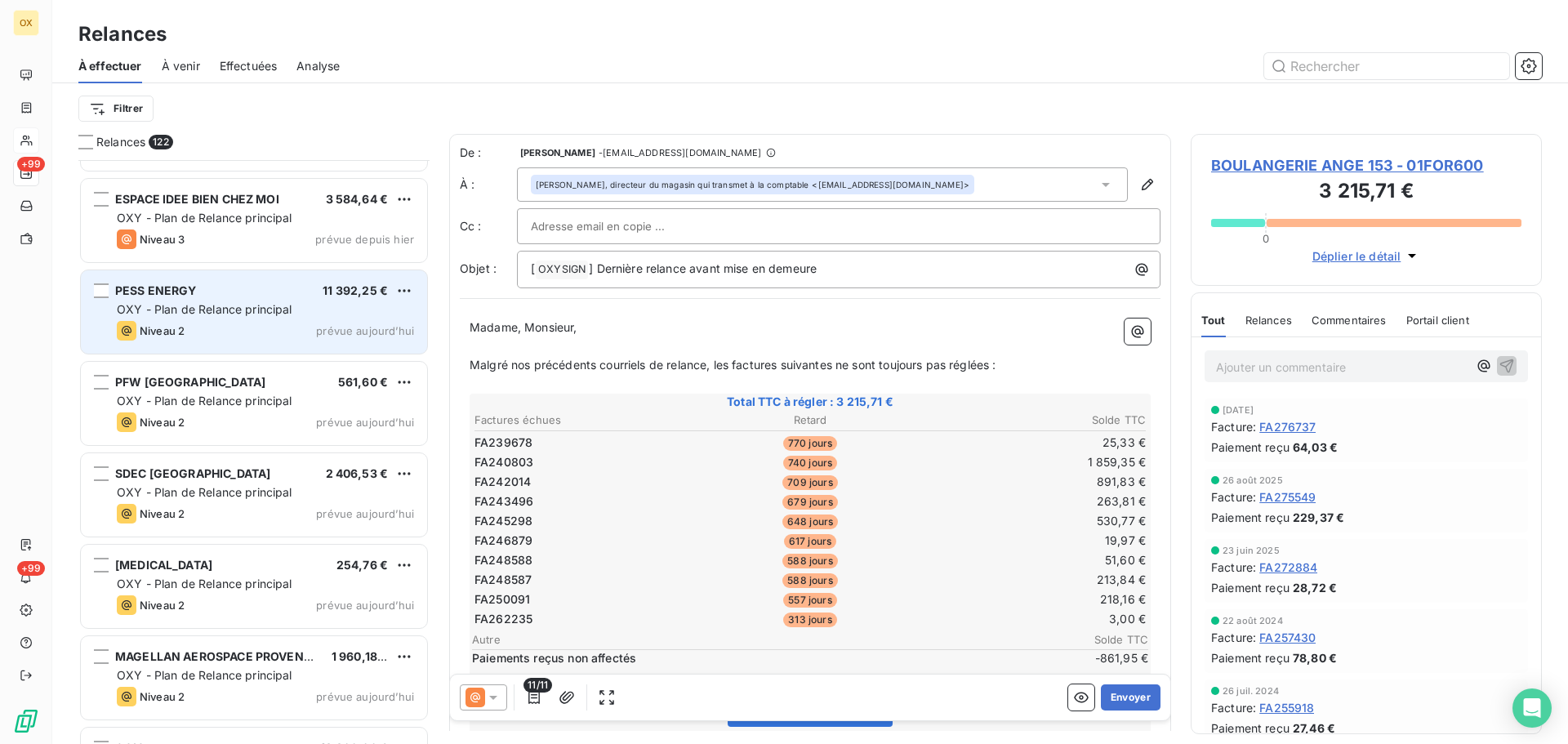
click at [266, 335] on div "Niveau 2 prévue aujourd’hui" at bounding box center [265, 331] width 297 height 19
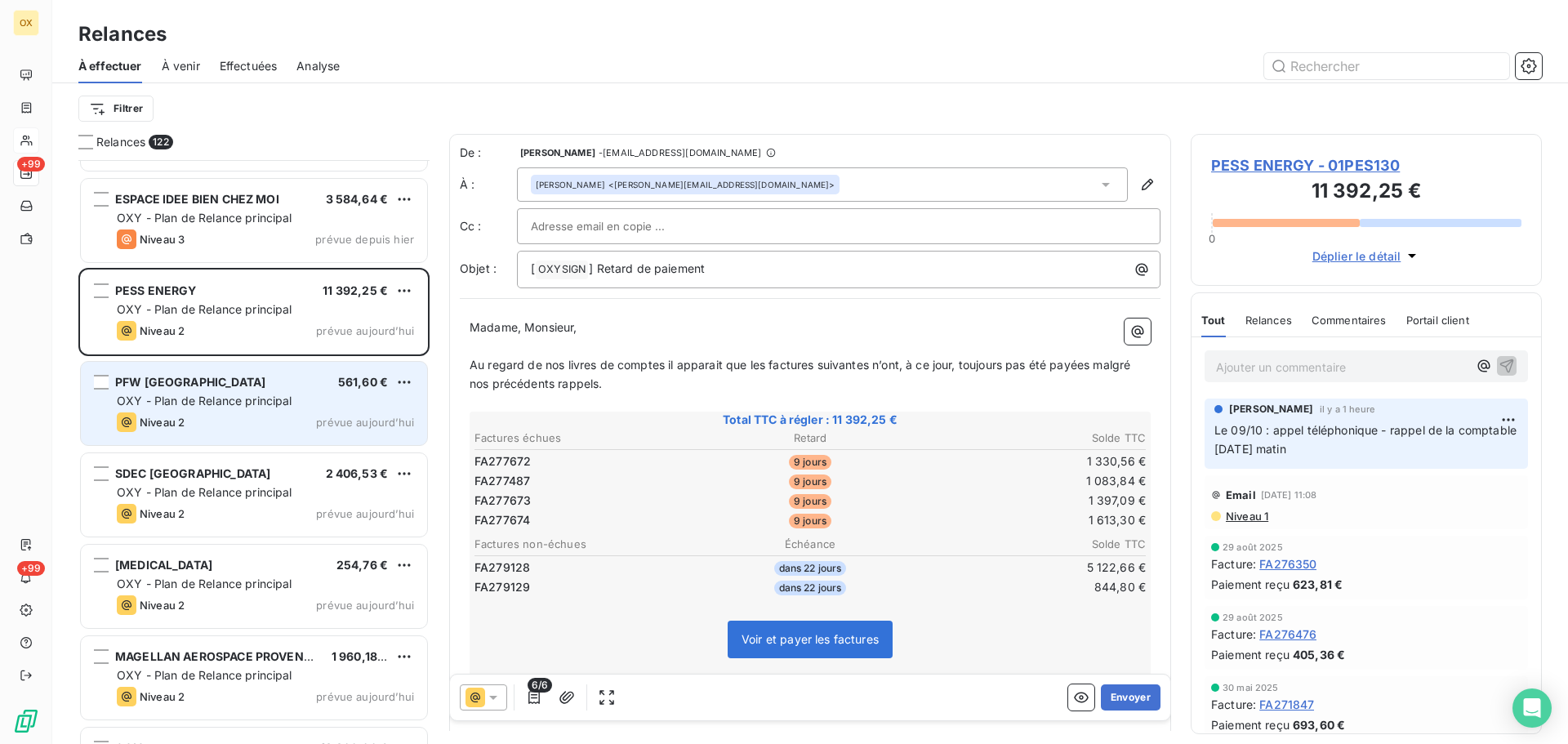
click at [252, 404] on span "OXY - Plan de Relance principal" at bounding box center [204, 401] width 175 height 14
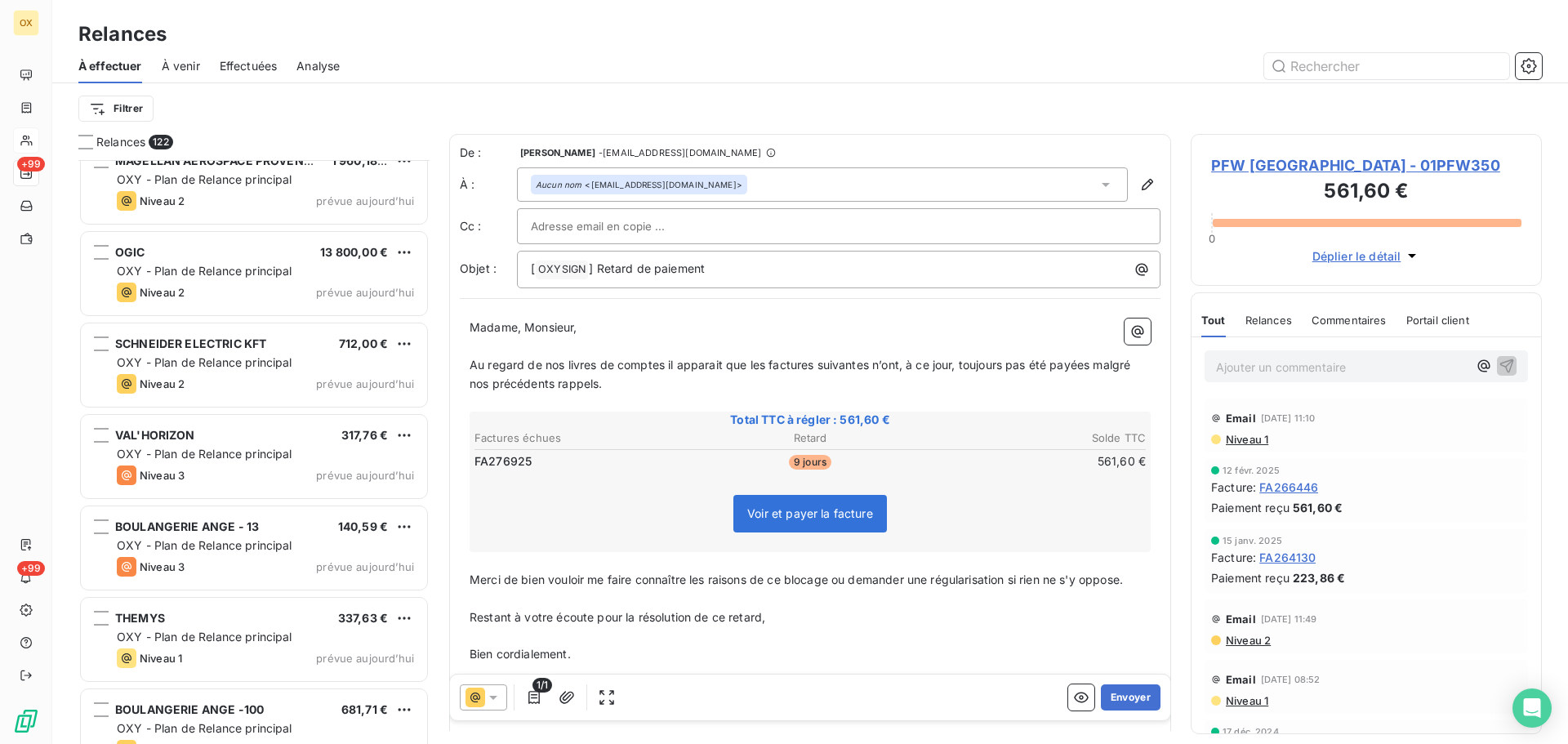
scroll to position [10572, 0]
